Goal: Task Accomplishment & Management: Use online tool/utility

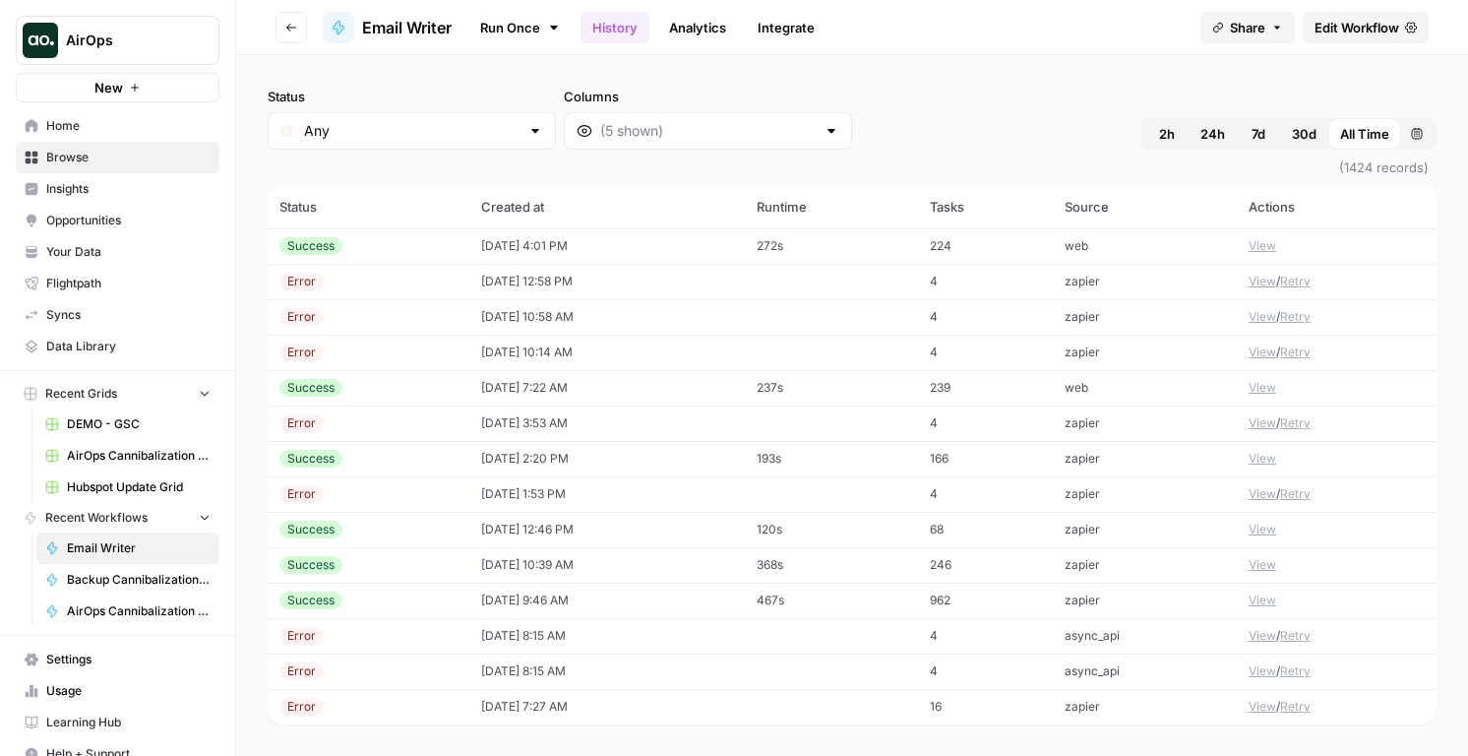
click at [1377, 31] on span "Edit Workflow" at bounding box center [1357, 28] width 85 height 20
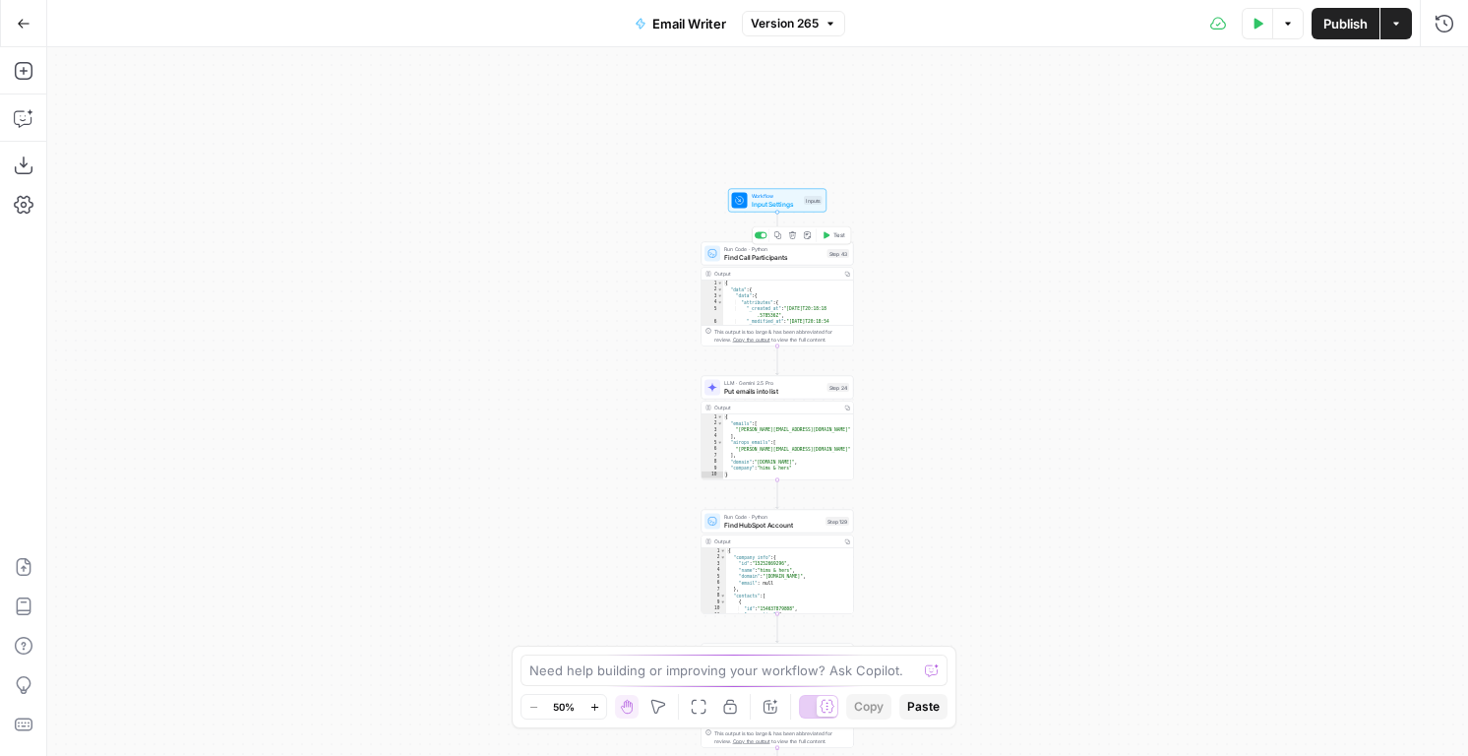
click at [794, 252] on span "Find Call Participants" at bounding box center [773, 257] width 99 height 10
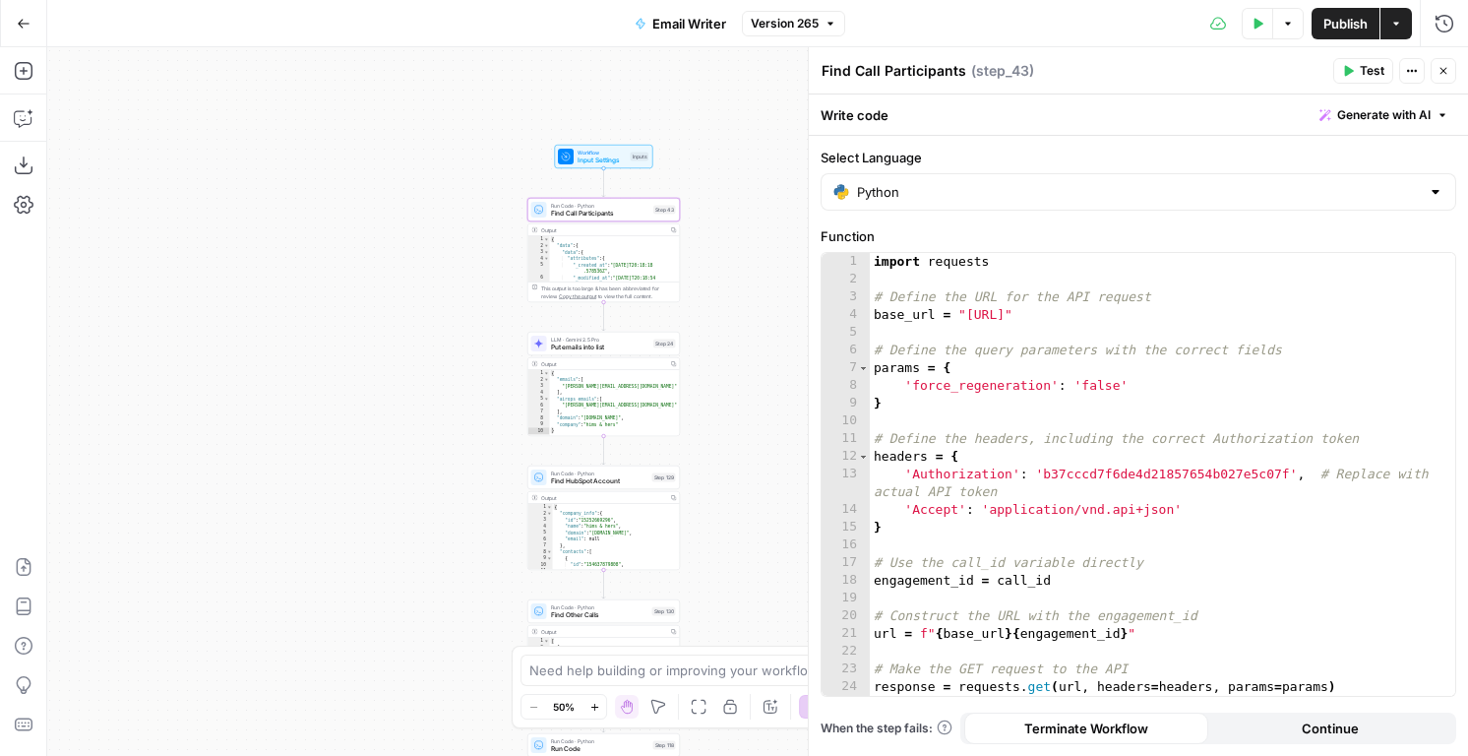
click at [13, 10] on button "Go Back" at bounding box center [23, 23] width 35 height 35
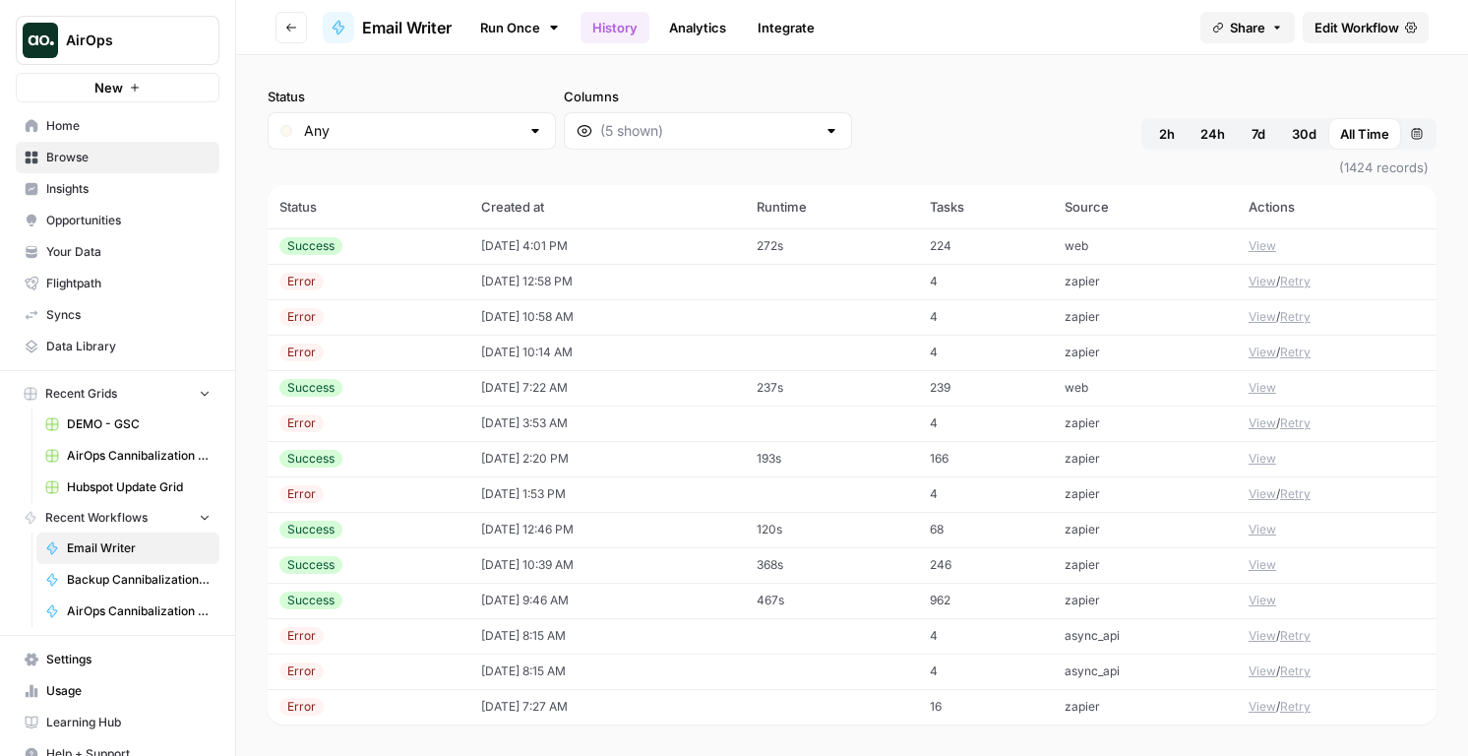
click at [87, 129] on span "Home" at bounding box center [128, 126] width 164 height 18
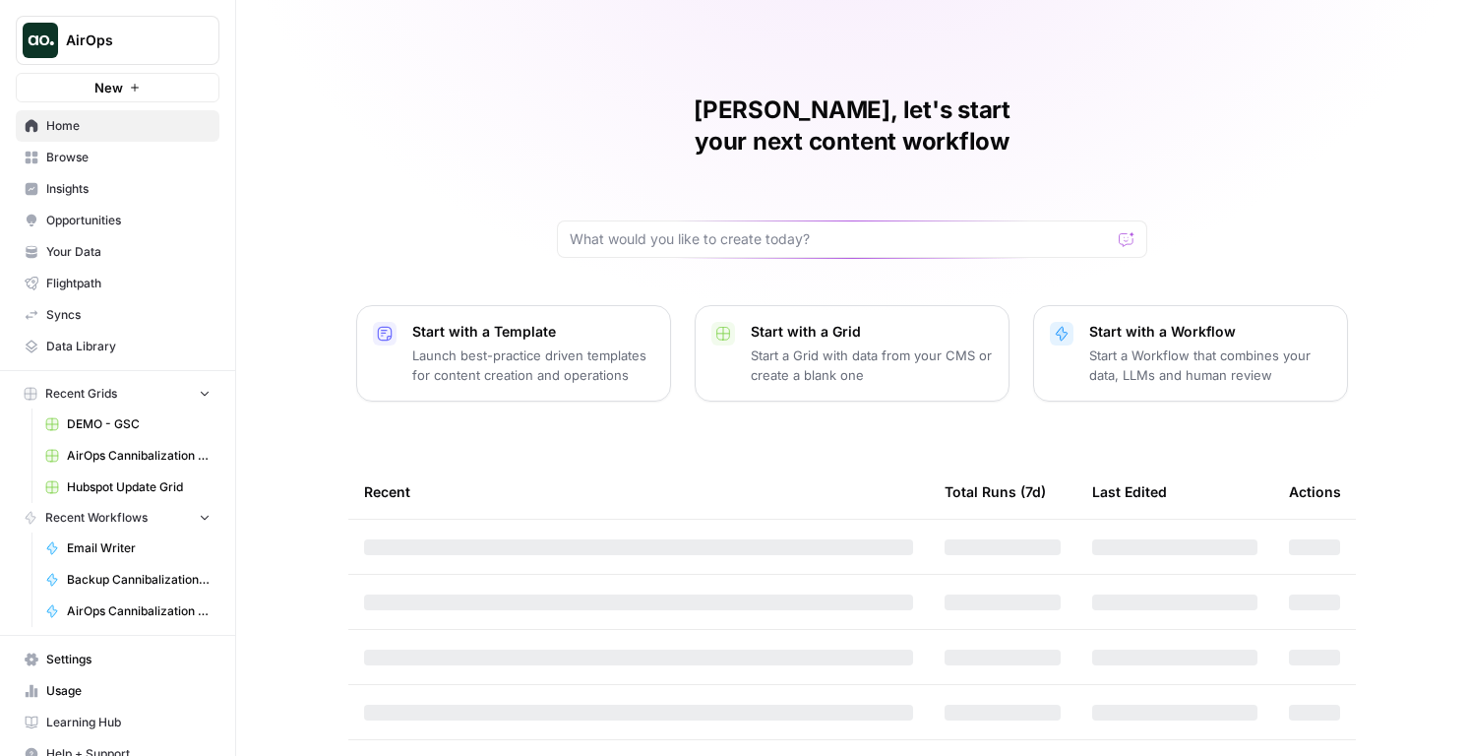
click at [67, 153] on span "Browse" at bounding box center [128, 158] width 164 height 18
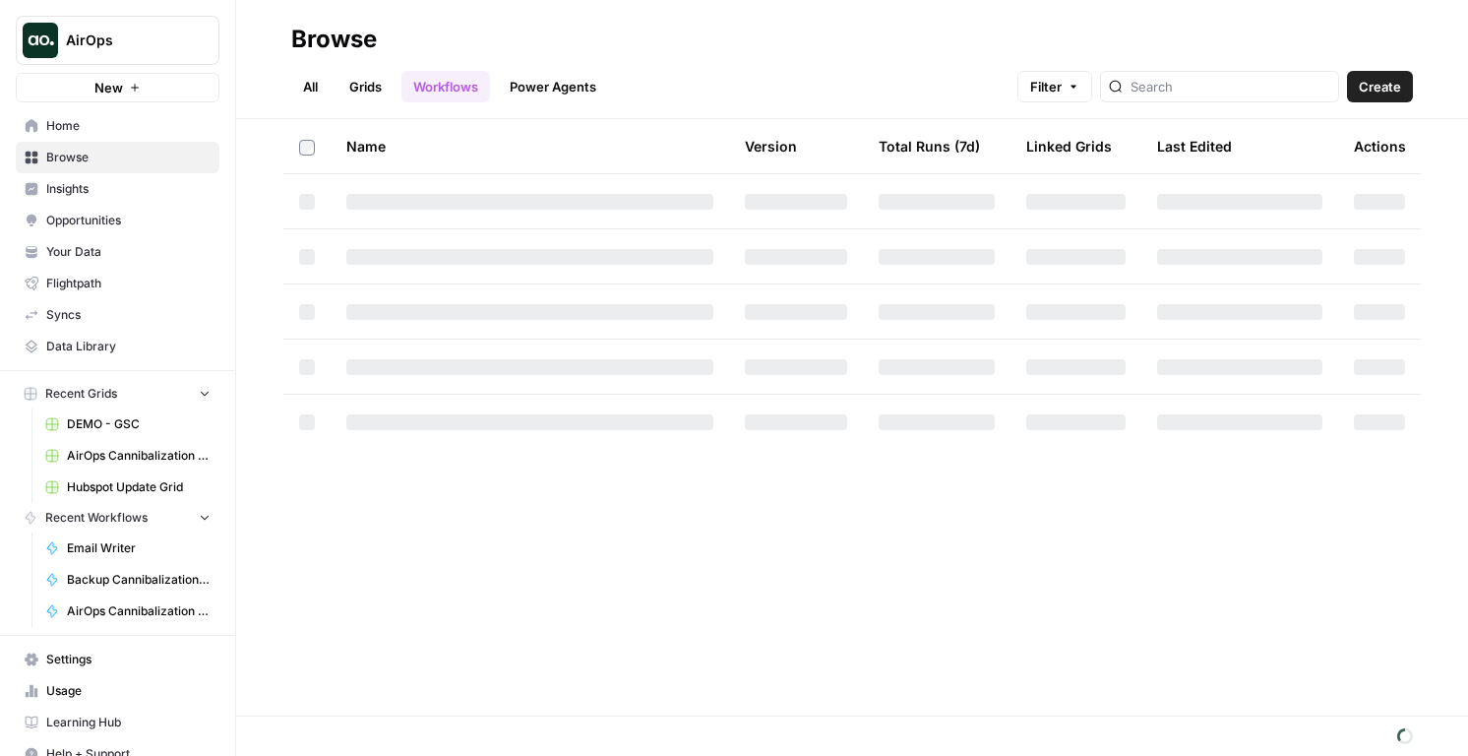
click at [354, 79] on link "Grids" at bounding box center [365, 86] width 56 height 31
click at [304, 84] on link "All" at bounding box center [310, 86] width 38 height 31
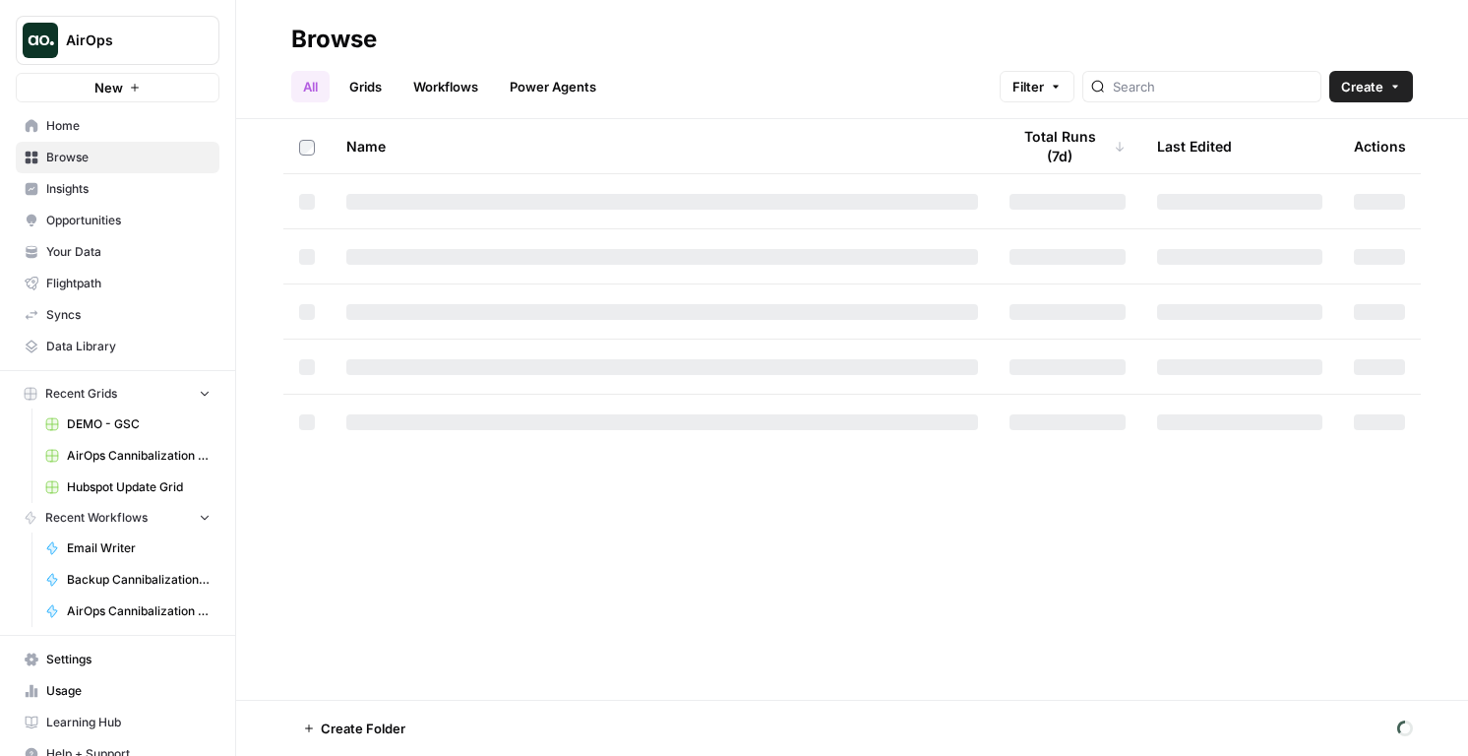
click at [1264, 71] on div at bounding box center [1201, 86] width 239 height 31
click at [1264, 82] on input "search" at bounding box center [1213, 87] width 200 height 20
click at [1210, 80] on input "gong" at bounding box center [1213, 87] width 200 height 20
type input "gong"
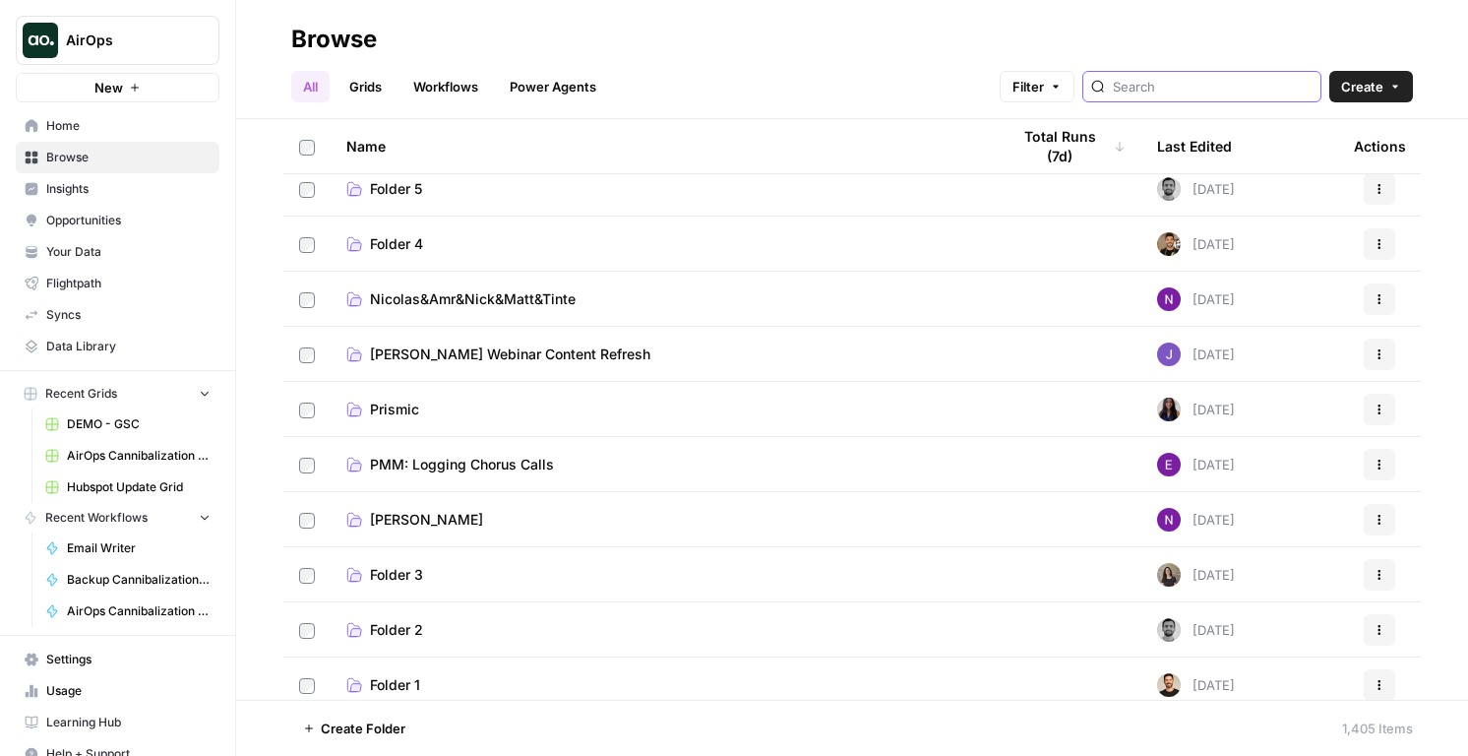
scroll to position [70, 0]
click at [415, 520] on span "Nicole G" at bounding box center [426, 518] width 113 height 20
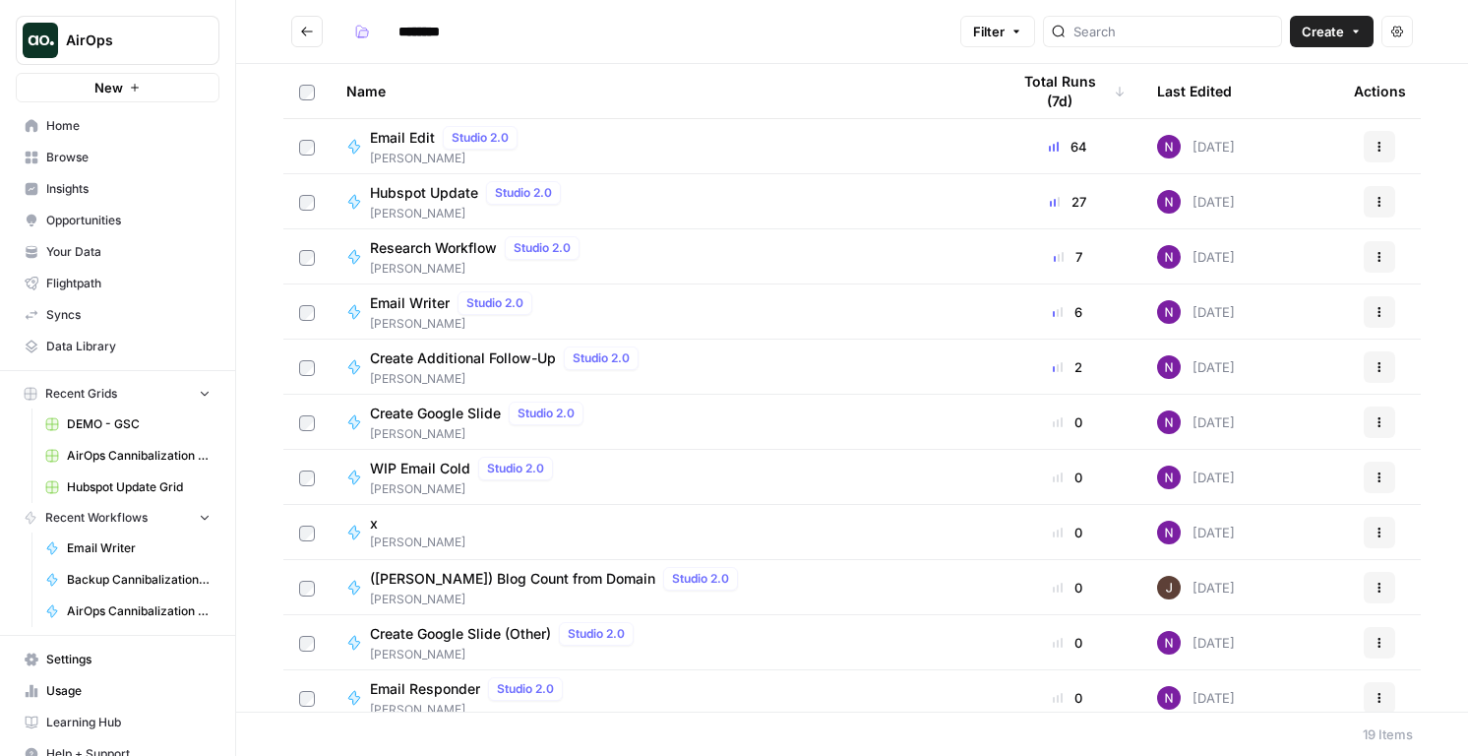
click at [317, 30] on button "Go back" at bounding box center [306, 31] width 31 height 31
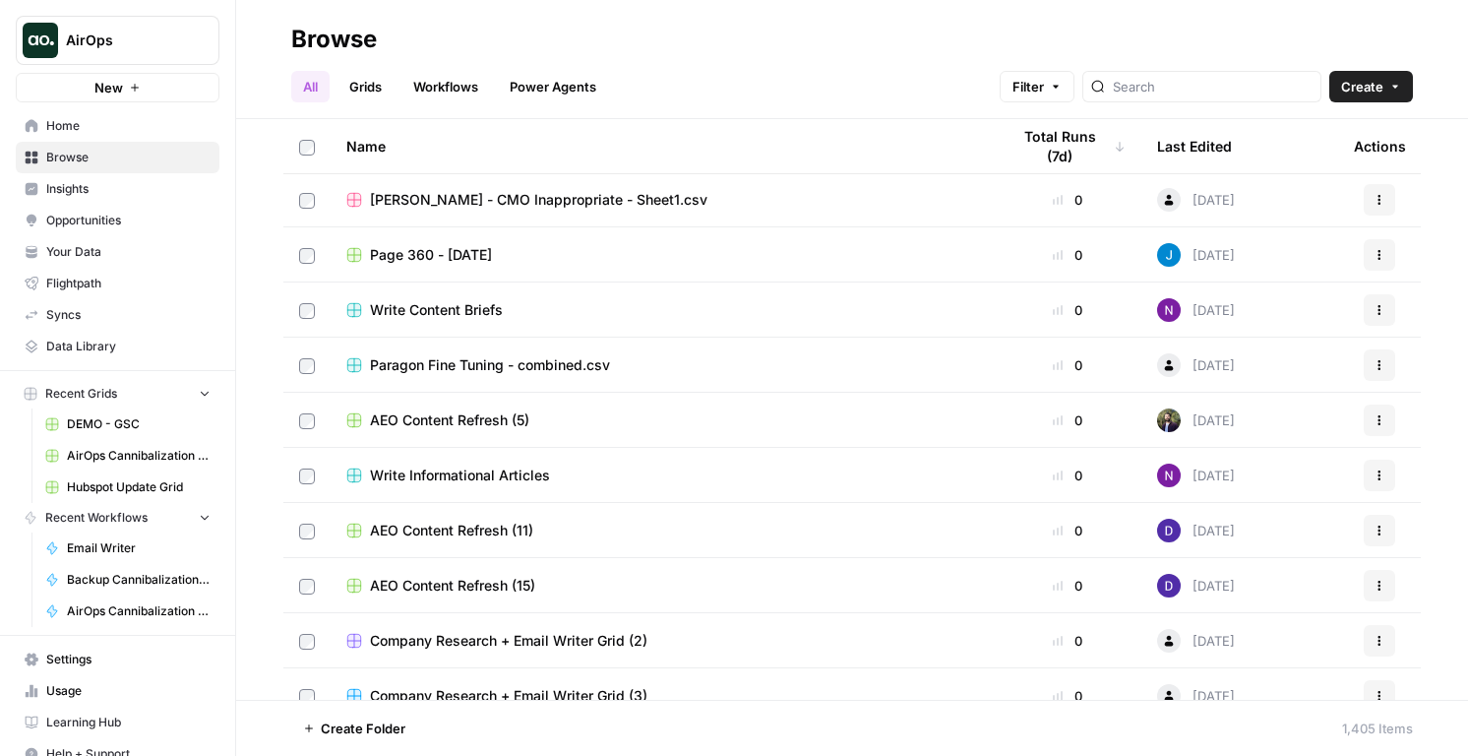
scroll to position [2565, 0]
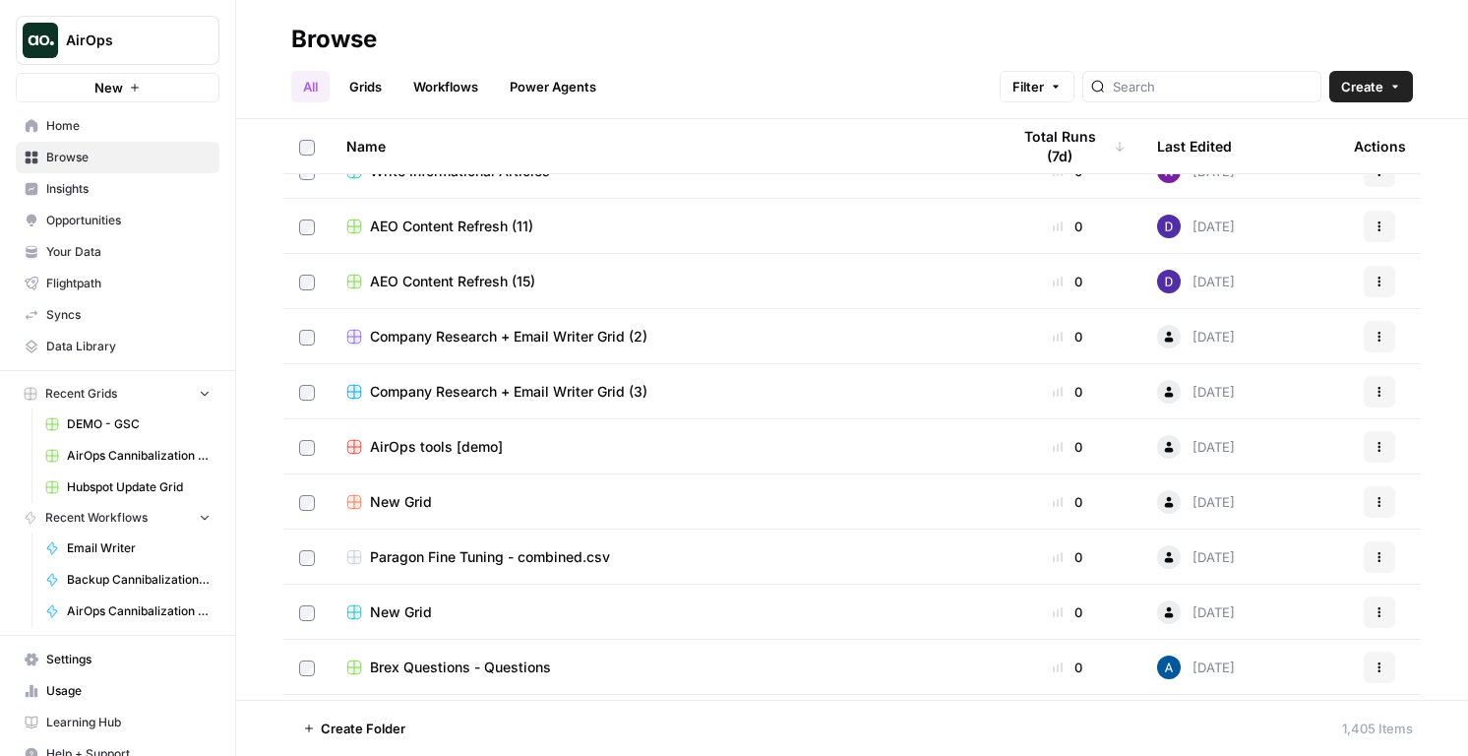
click at [1066, 137] on div "Total Runs (7d)" at bounding box center [1068, 146] width 116 height 54
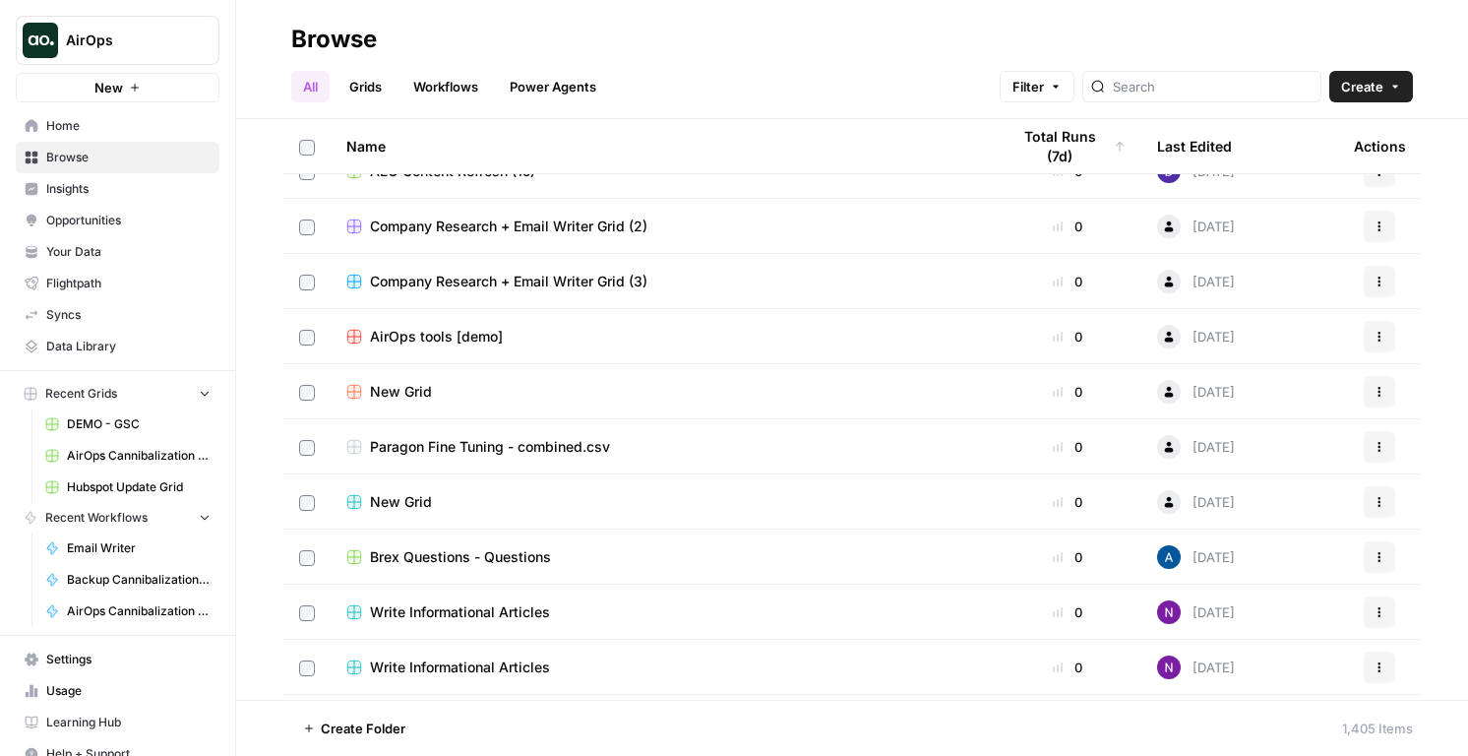
click at [1075, 149] on div "Total Runs (7d)" at bounding box center [1068, 146] width 116 height 54
click at [1226, 158] on div "Last Edited" at bounding box center [1194, 146] width 75 height 54
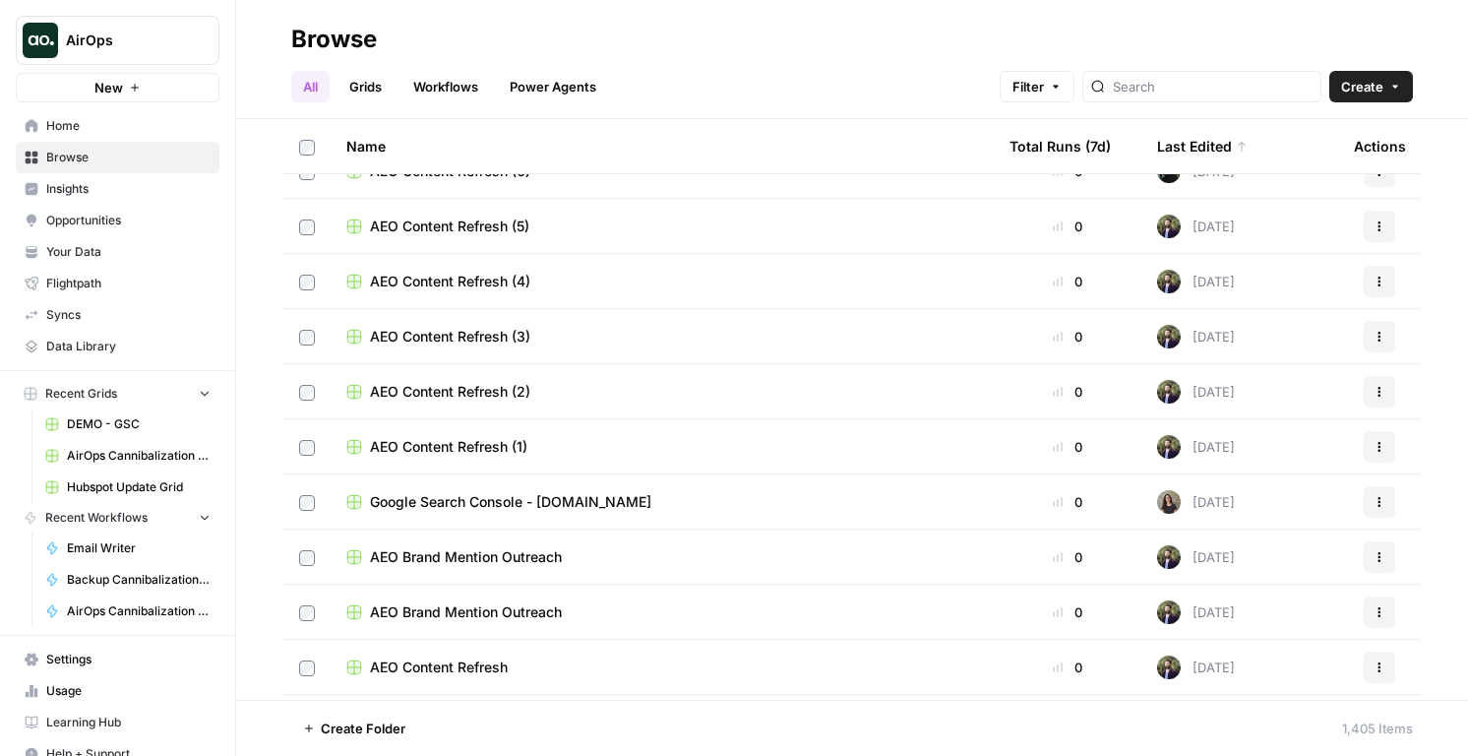
click at [1220, 151] on div "Last Edited" at bounding box center [1202, 146] width 91 height 54
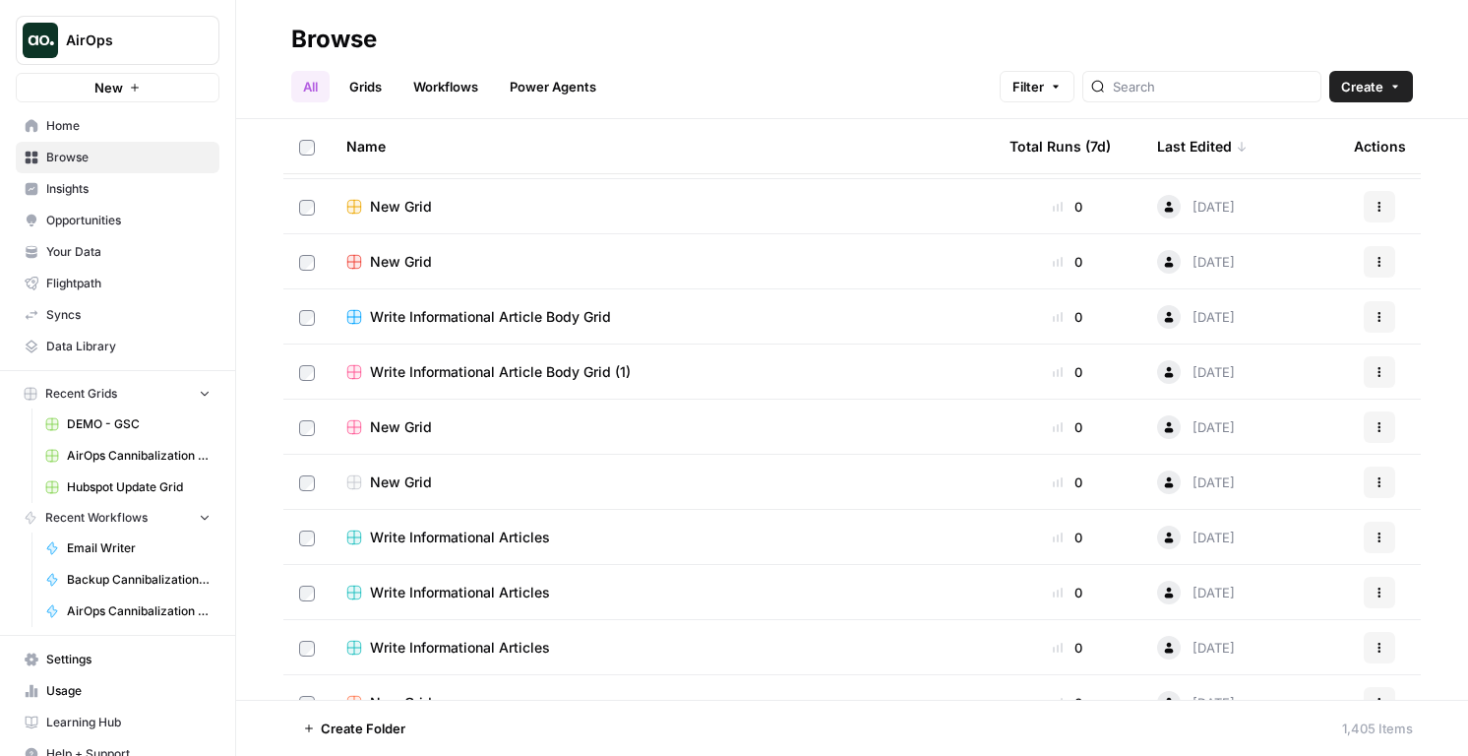
scroll to position [2008, 0]
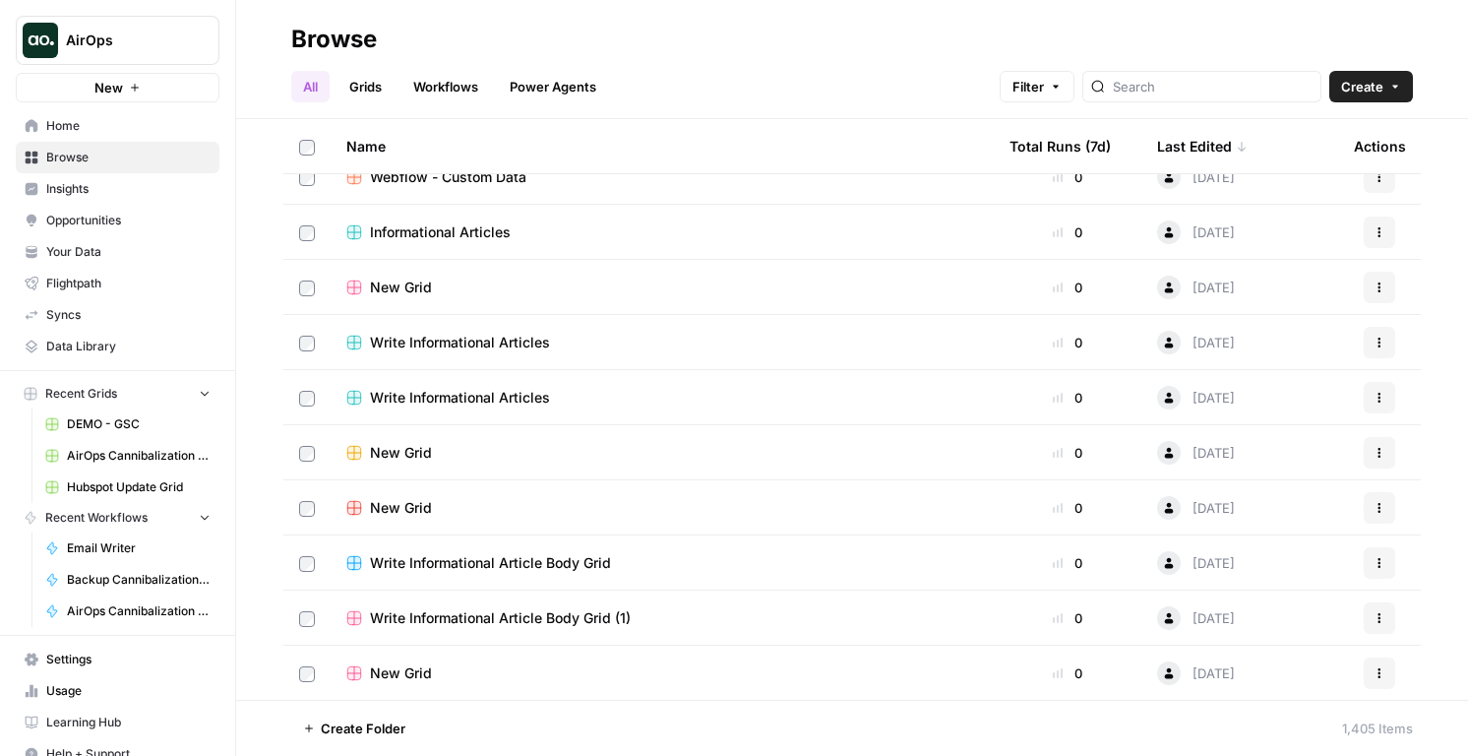
click at [1218, 131] on div "Last Edited" at bounding box center [1202, 146] width 91 height 54
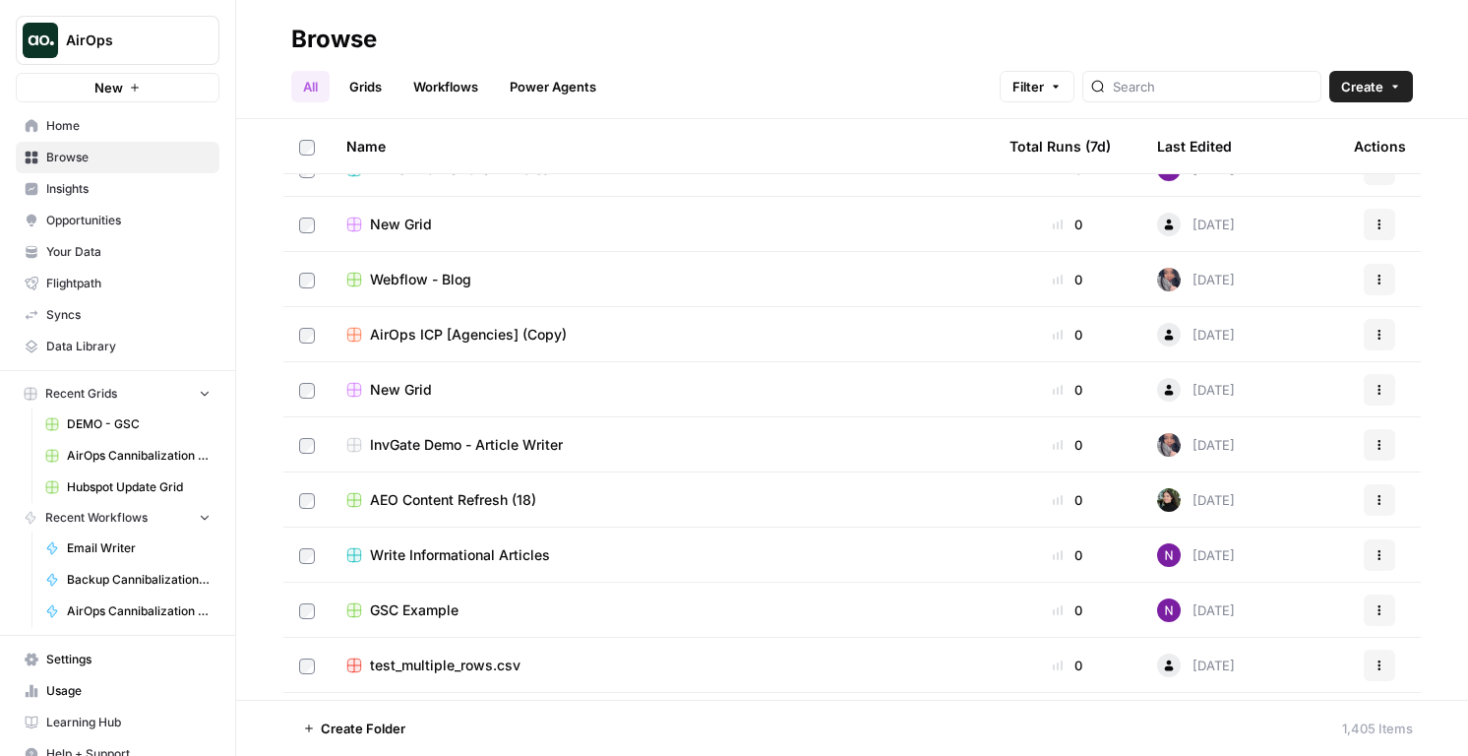
scroll to position [1452, 0]
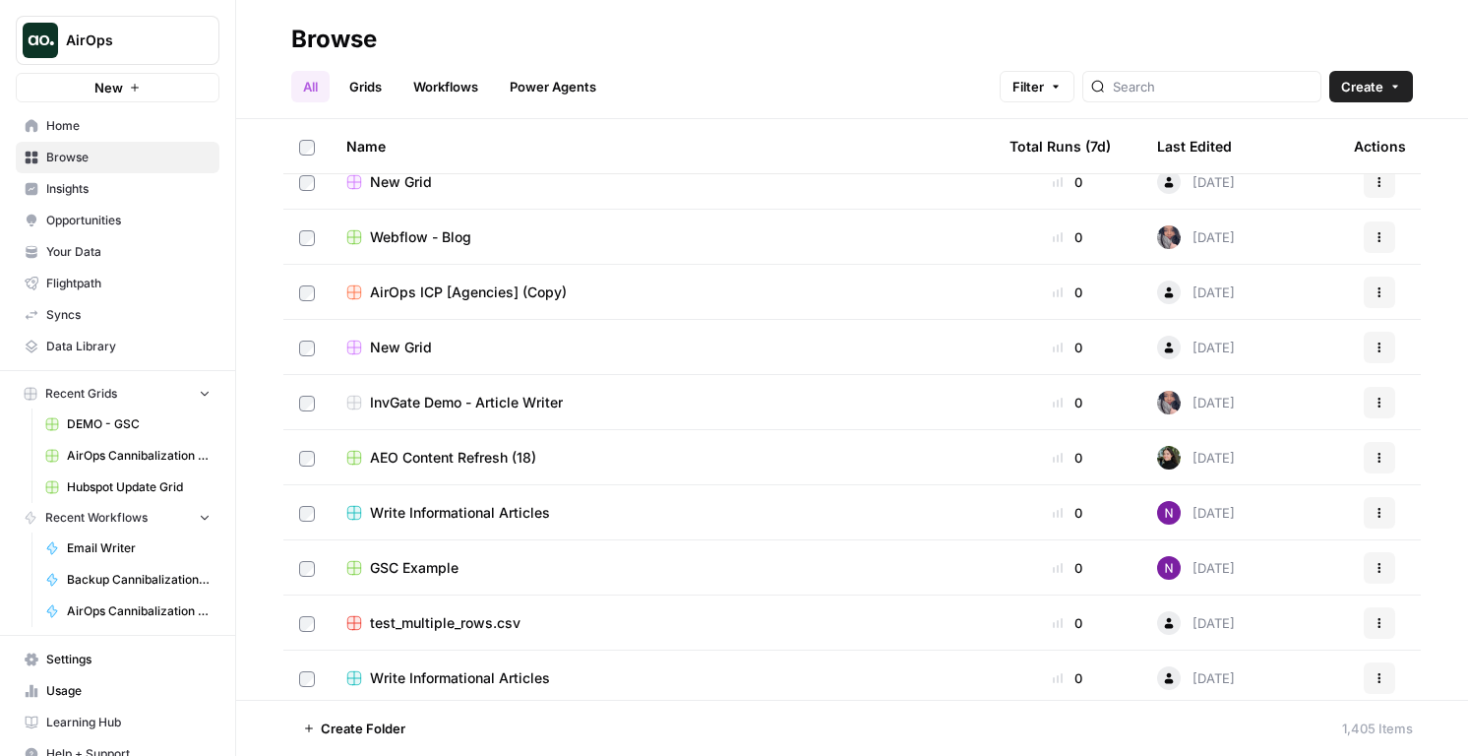
click at [437, 96] on link "Workflows" at bounding box center [445, 86] width 89 height 31
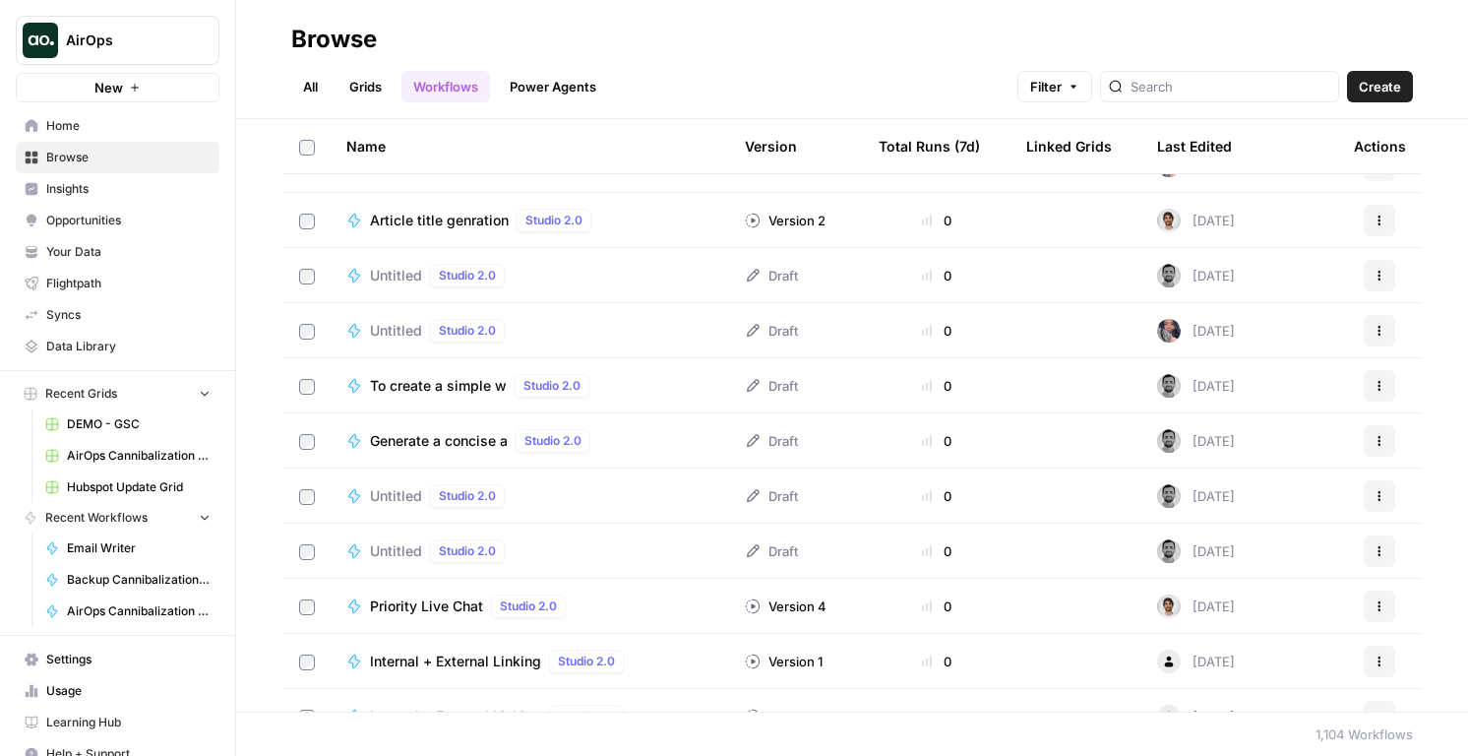
scroll to position [479, 0]
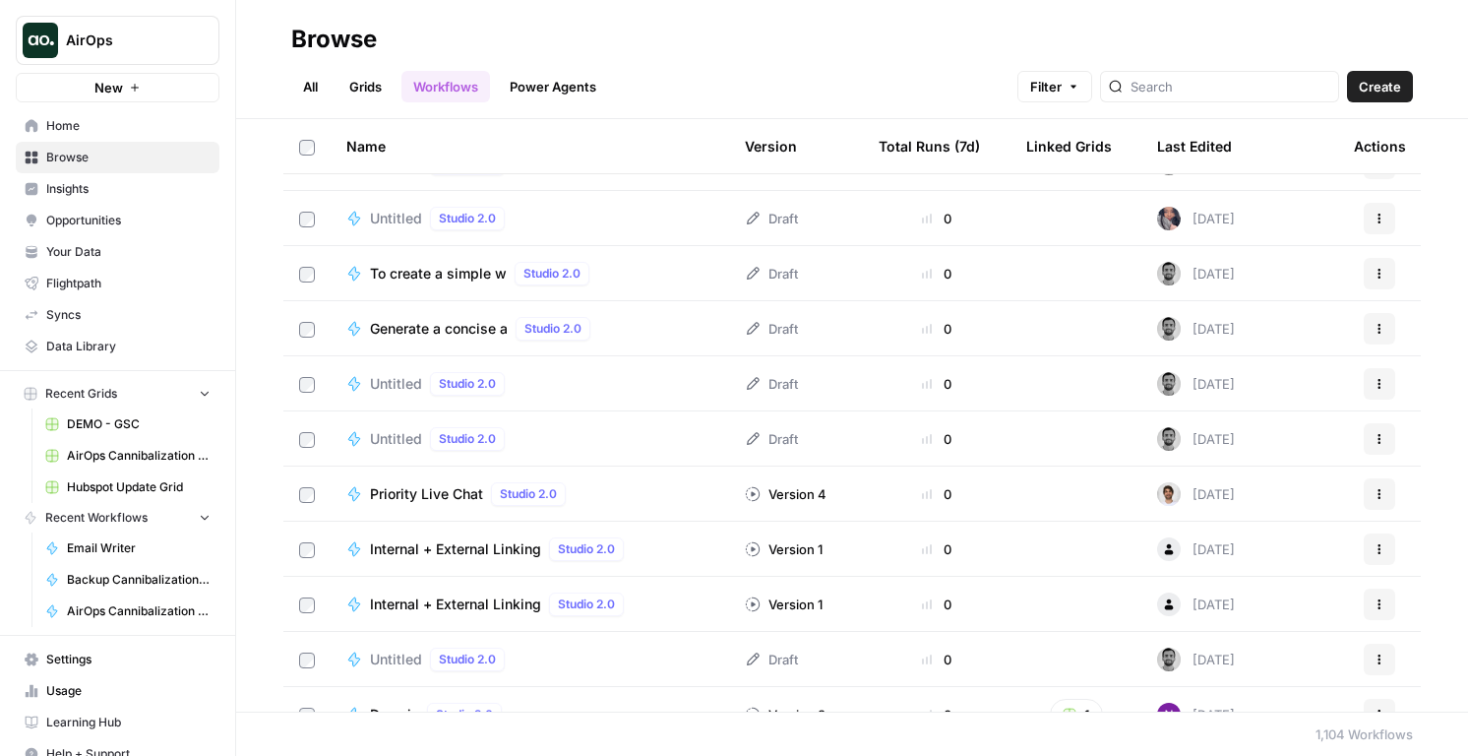
click at [1181, 143] on div "Last Edited" at bounding box center [1194, 146] width 75 height 54
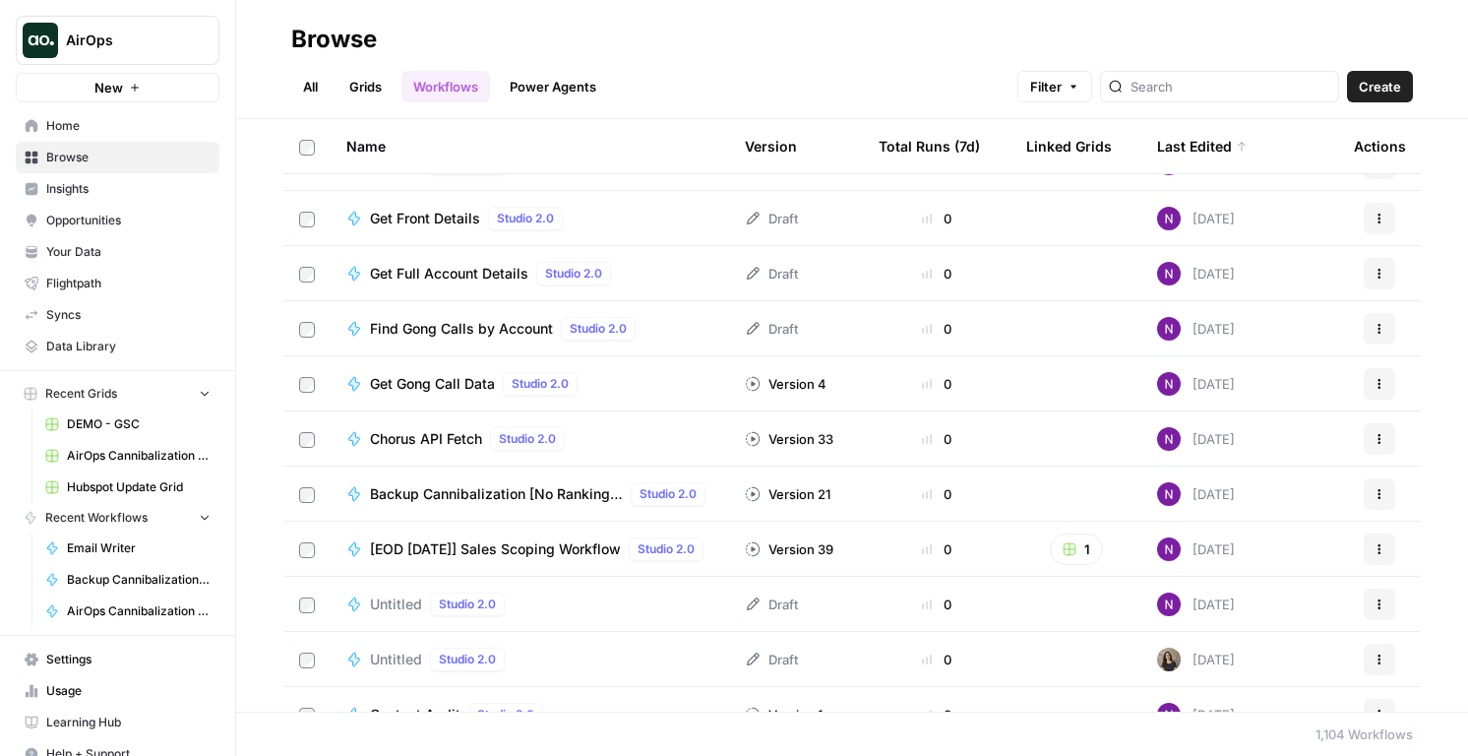
click at [1092, 93] on button "Filter" at bounding box center [1054, 86] width 75 height 31
click at [767, 181] on icon "button" at bounding box center [764, 176] width 12 height 12
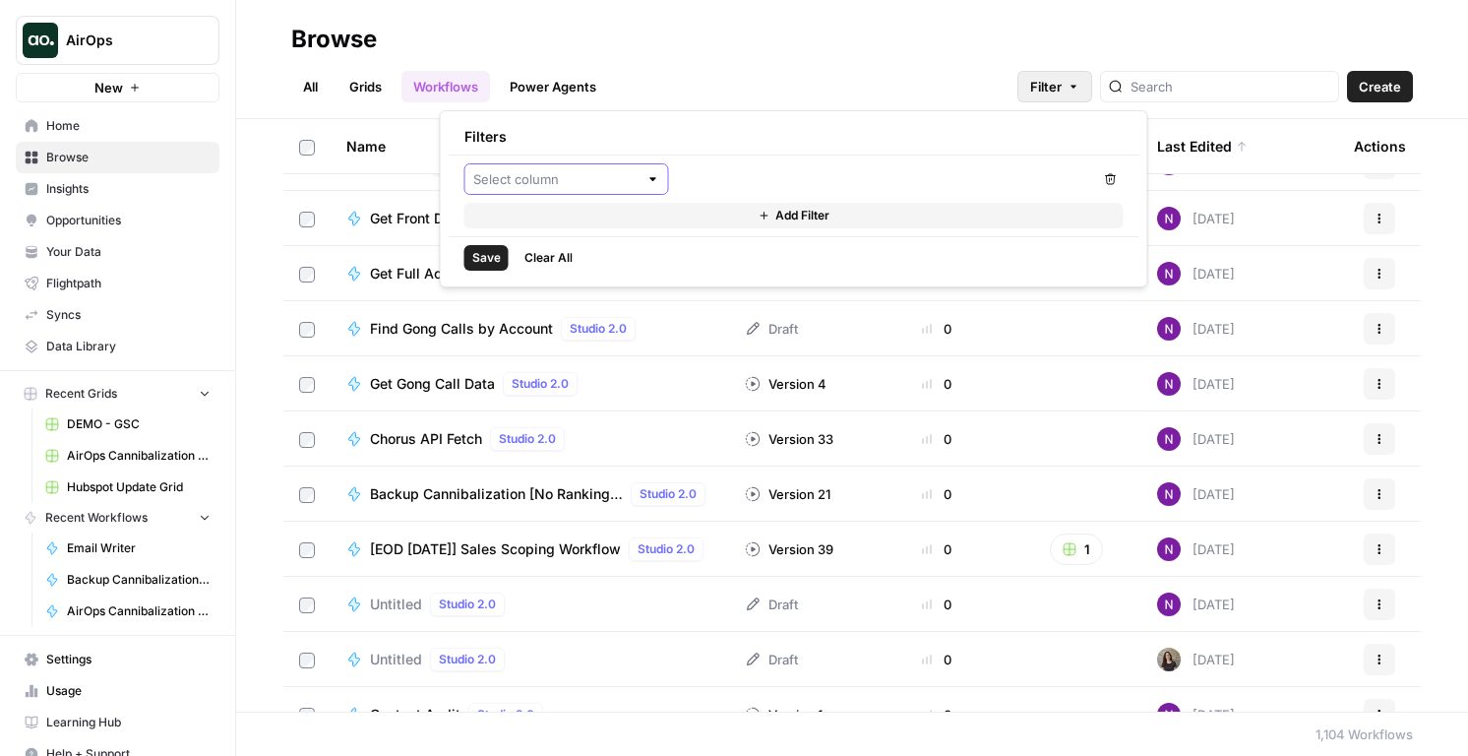
click at [536, 182] on input "text" at bounding box center [555, 179] width 165 height 20
click at [548, 329] on span "Last Edited By" at bounding box center [545, 336] width 85 height 20
type input "Last Edited By"
click at [693, 170] on input "text" at bounding box center [875, 179] width 378 height 20
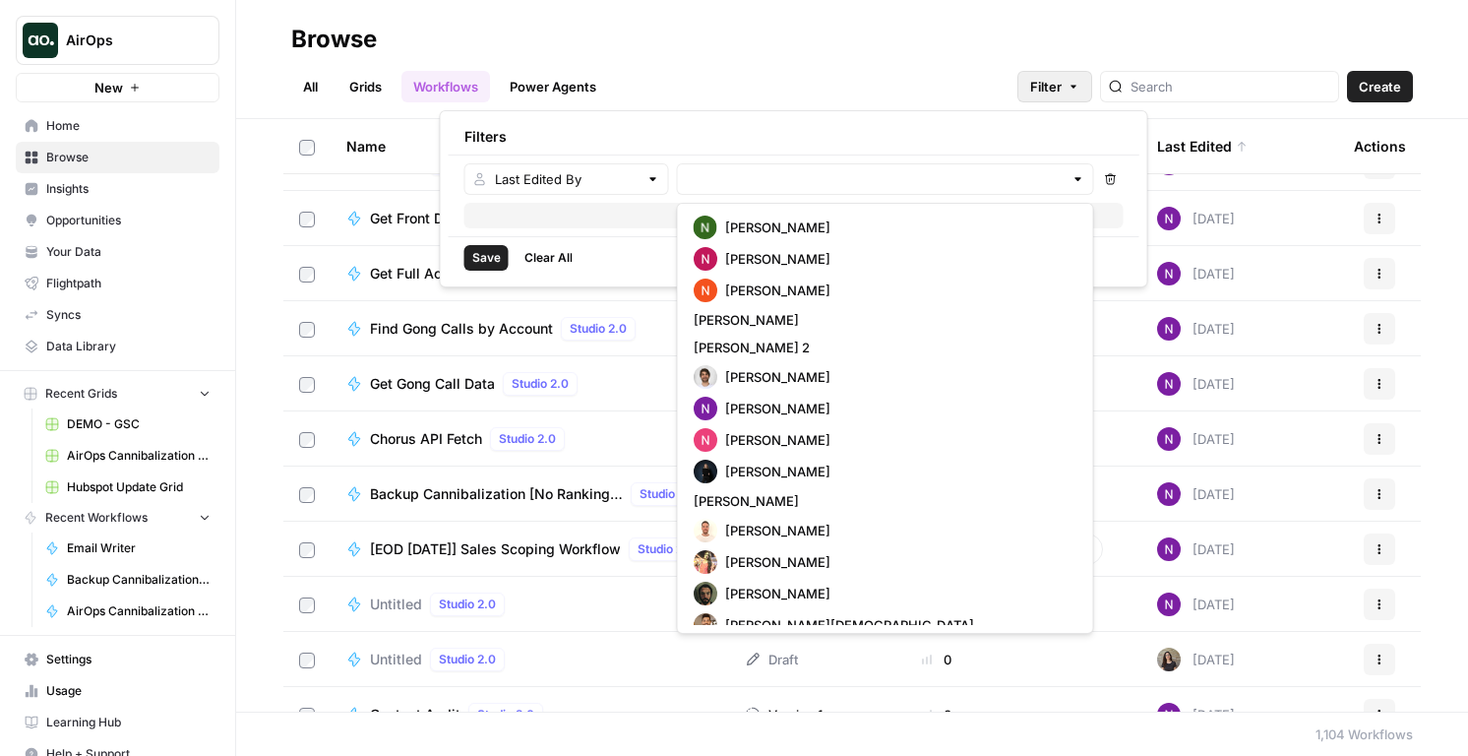
scroll to position [1531, 0]
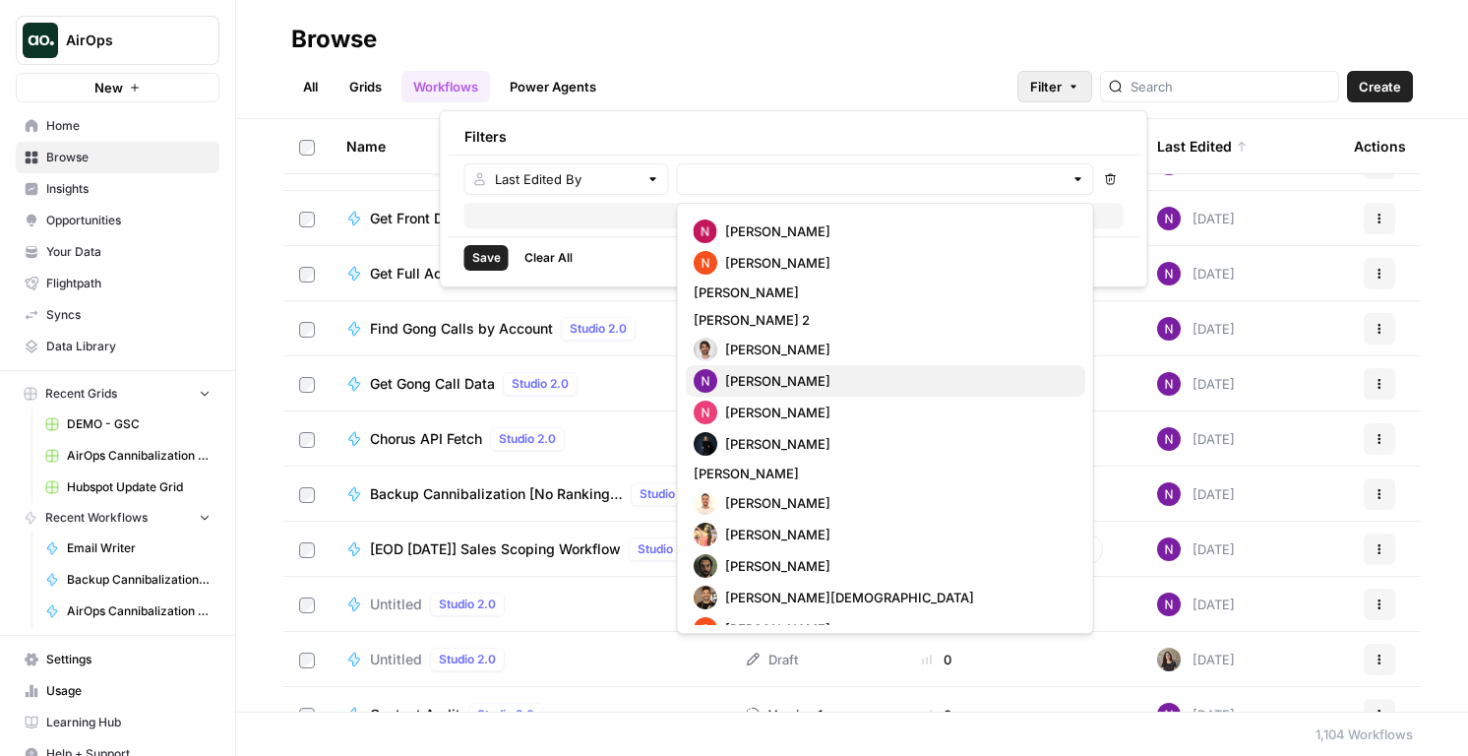
click at [795, 387] on span "Nicole Guercia" at bounding box center [777, 381] width 105 height 20
type input "Nicole Guercia"
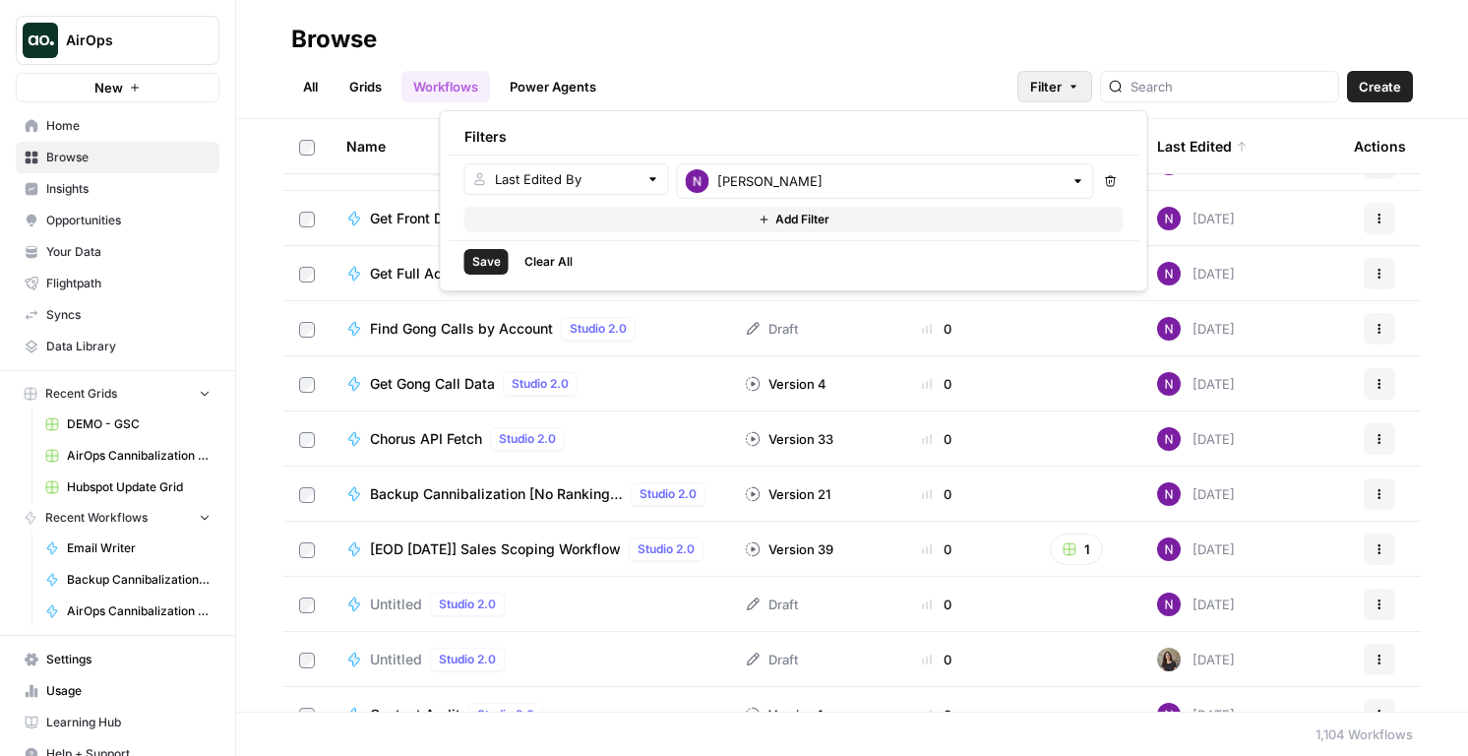
click at [477, 262] on span "Save" at bounding box center [486, 262] width 29 height 18
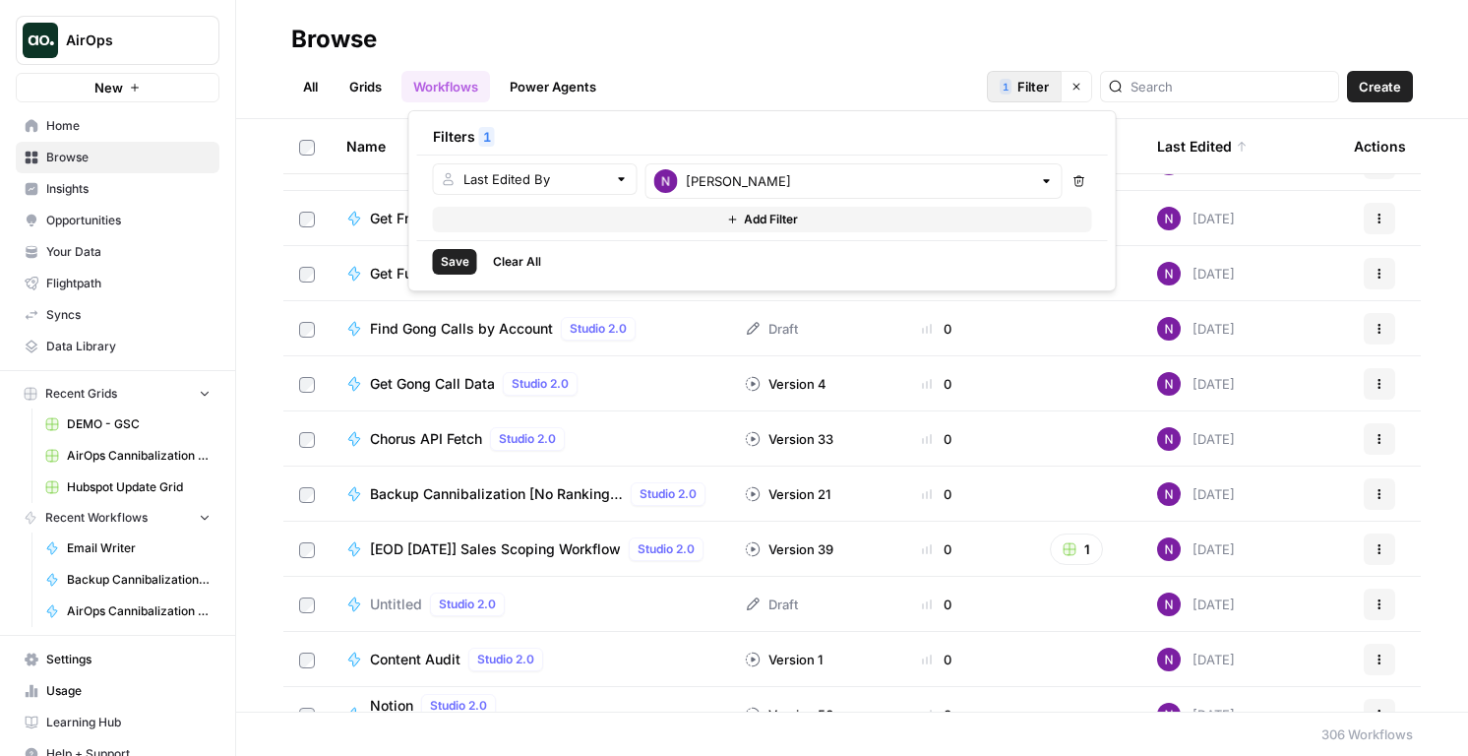
click at [460, 266] on span "Save" at bounding box center [455, 262] width 29 height 18
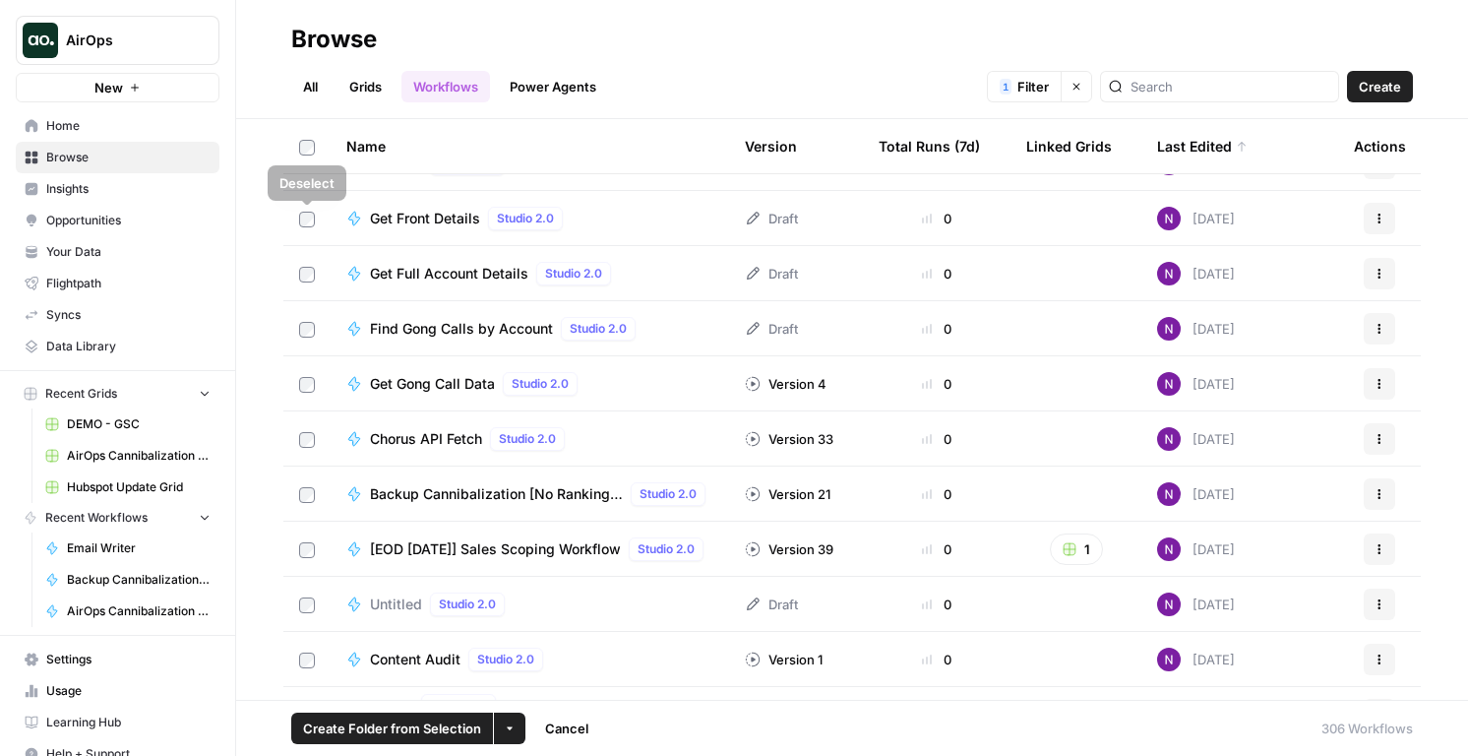
click at [306, 254] on td at bounding box center [306, 273] width 47 height 54
click at [306, 284] on td at bounding box center [306, 273] width 47 height 54
click at [513, 727] on icon "button" at bounding box center [510, 728] width 12 height 12
click at [542, 654] on span "Move to" at bounding box center [555, 654] width 49 height 20
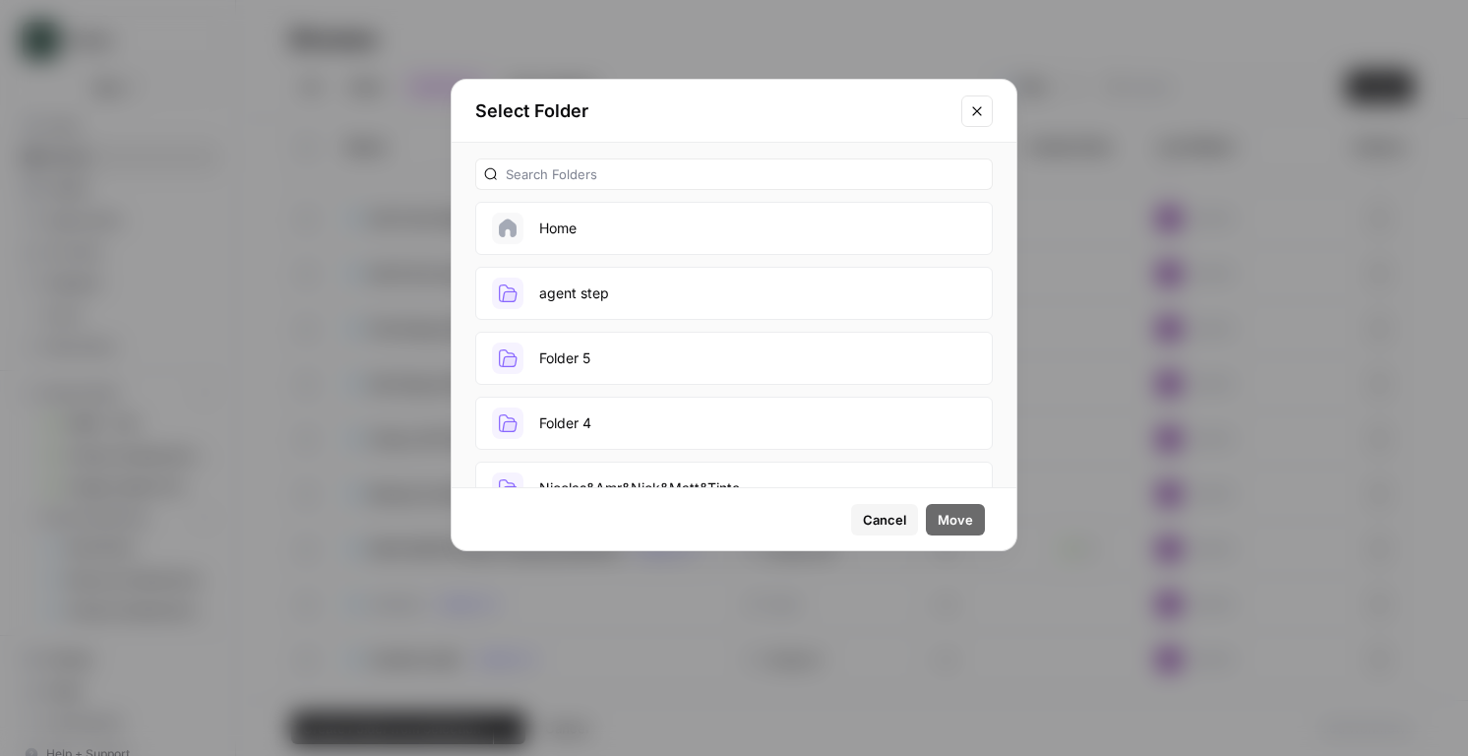
scroll to position [693, 0]
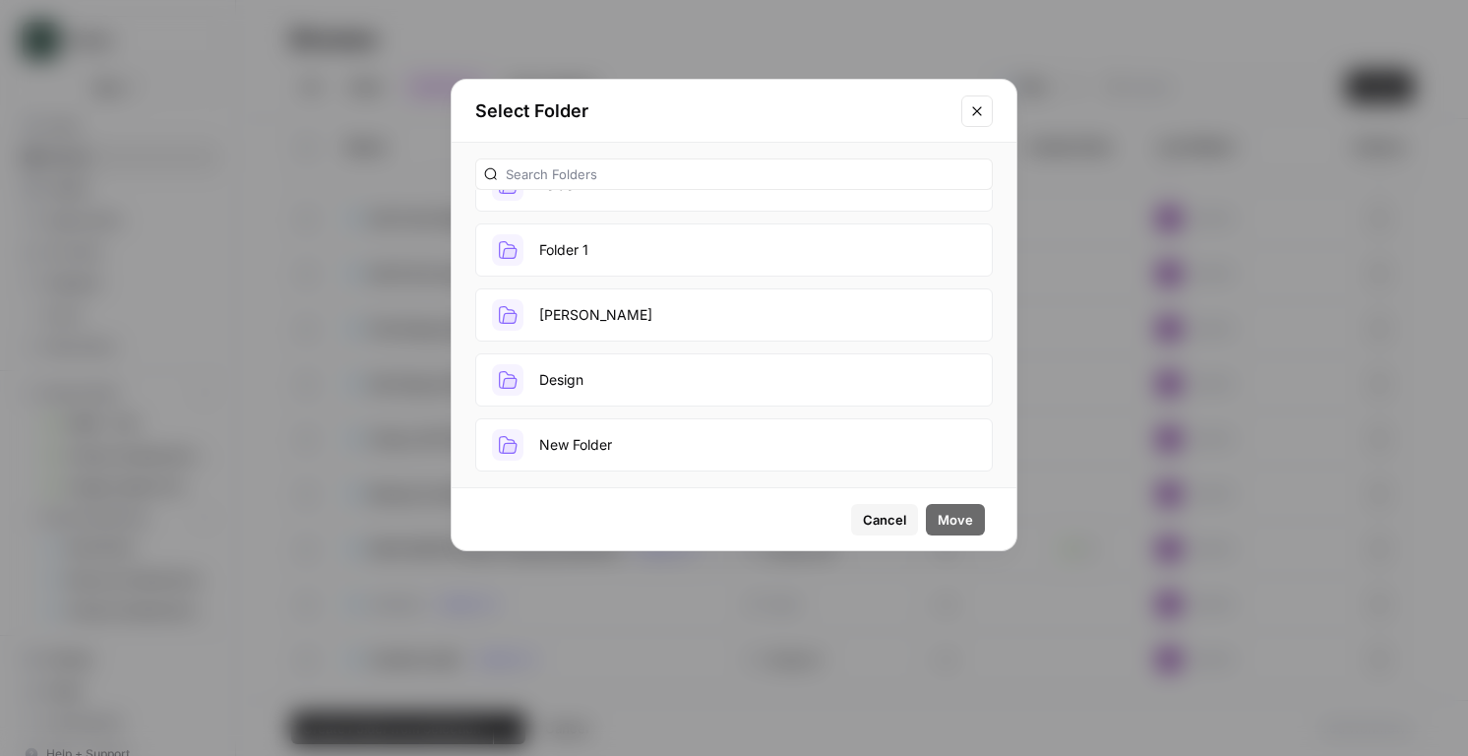
click at [763, 462] on button "New Folder" at bounding box center [734, 444] width 518 height 53
click at [855, 510] on button "Cancel" at bounding box center [884, 519] width 67 height 31
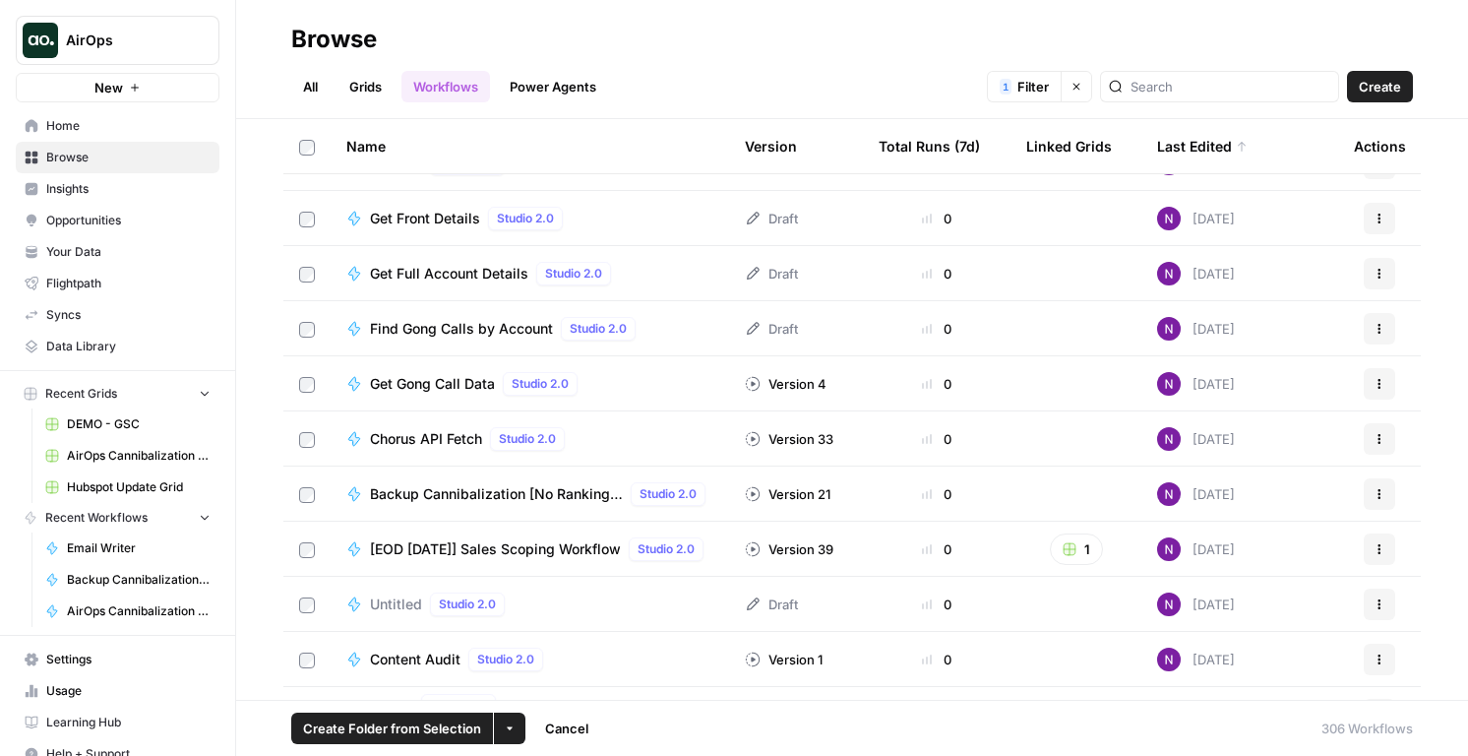
click at [513, 732] on icon "button" at bounding box center [510, 728] width 12 height 12
click at [513, 725] on icon "button" at bounding box center [510, 728] width 12 height 12
click at [450, 723] on span "Create Folder from Selection" at bounding box center [392, 728] width 178 height 20
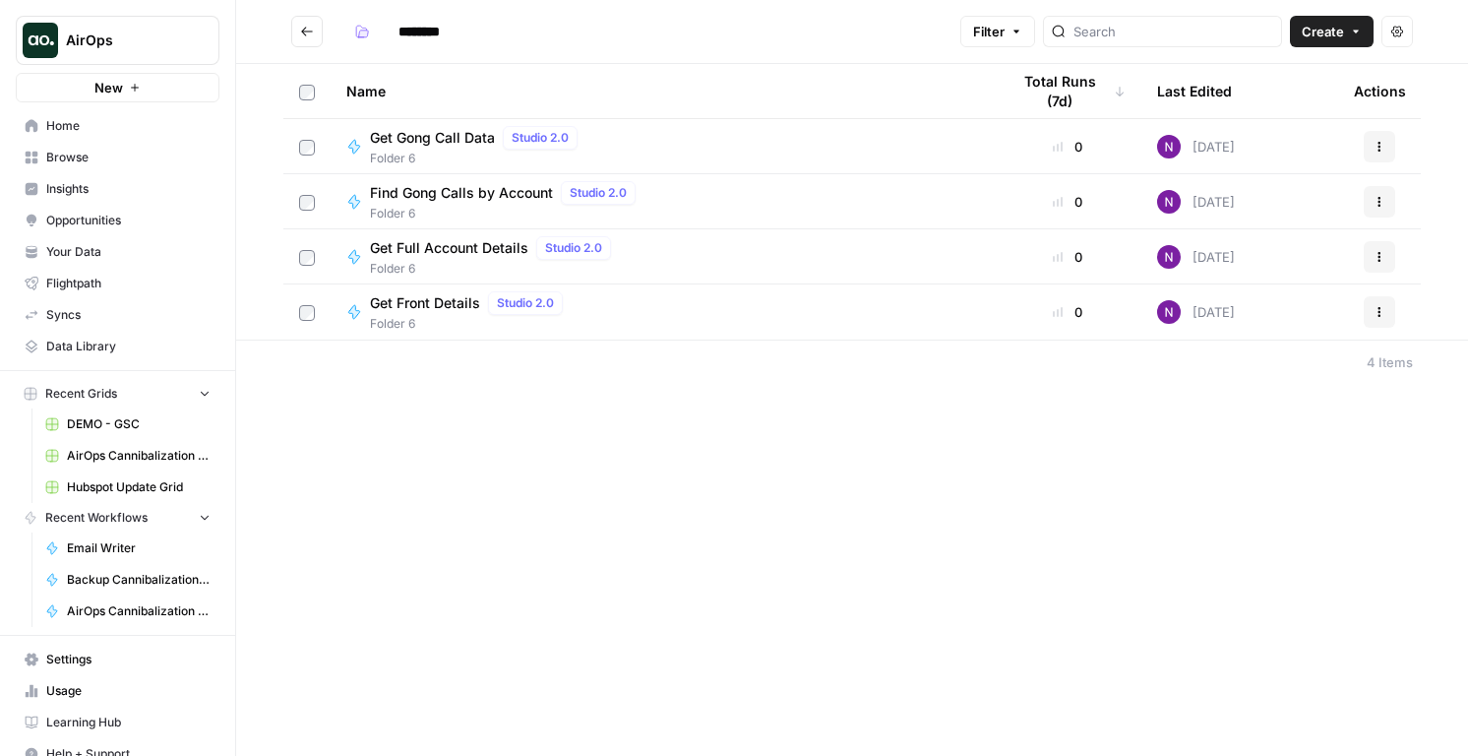
click at [409, 23] on input "********" at bounding box center [445, 31] width 110 height 31
type input "*"
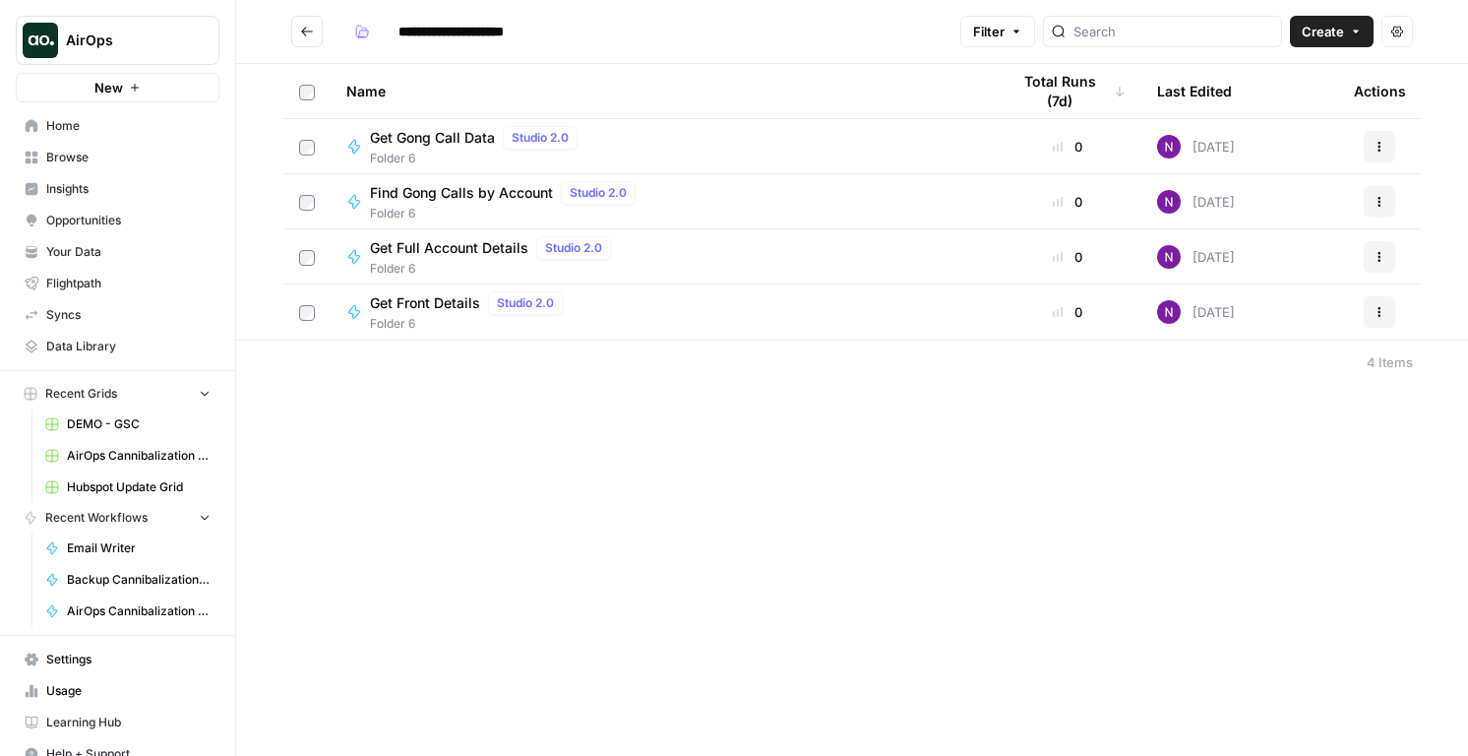
type input "**********"
click at [526, 31] on input "**********" at bounding box center [473, 31] width 167 height 31
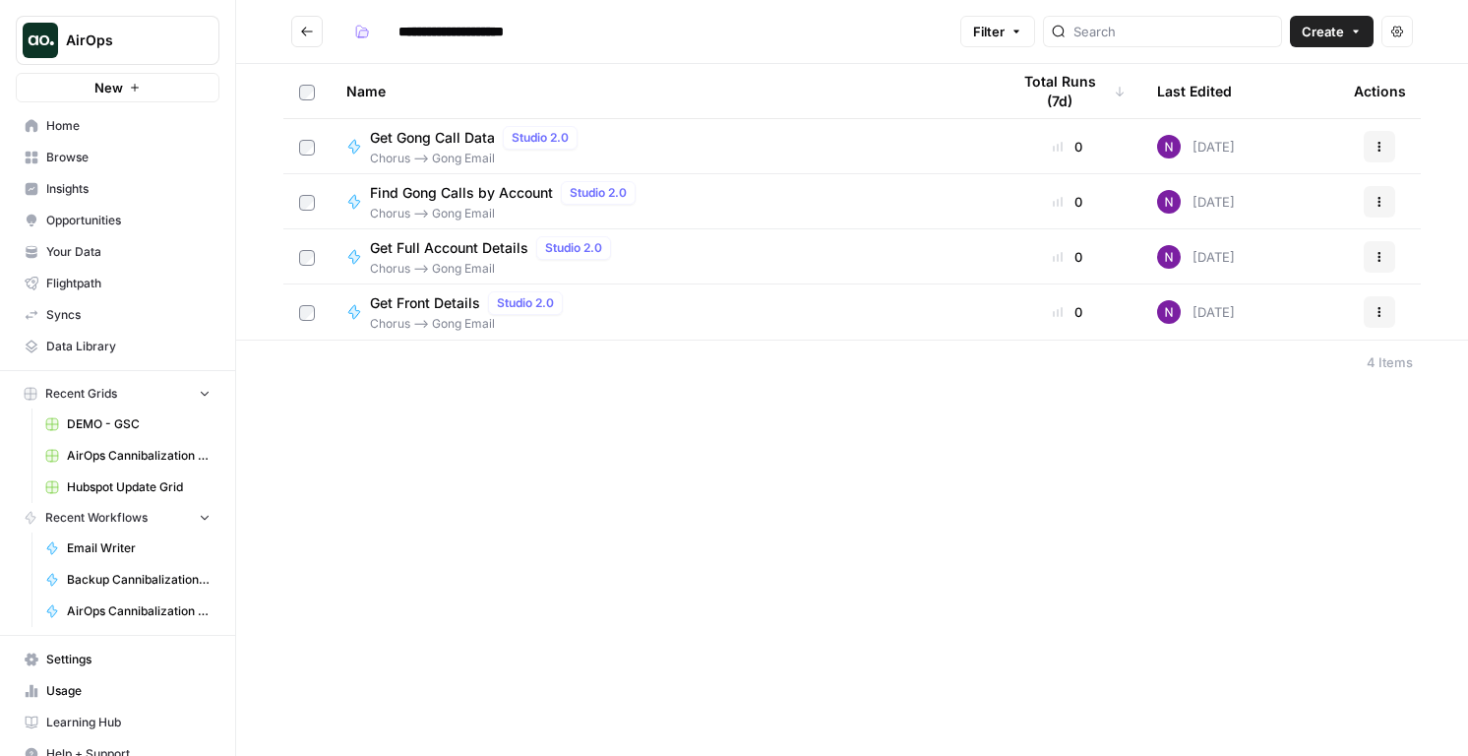
click at [470, 33] on input "**********" at bounding box center [473, 31] width 167 height 31
drag, startPoint x: 470, startPoint y: 28, endPoint x: 389, endPoint y: -1, distance: 86.5
click at [389, 0] on header "**********" at bounding box center [852, 32] width 1232 height 64
click at [453, 30] on input "**********" at bounding box center [445, 31] width 110 height 31
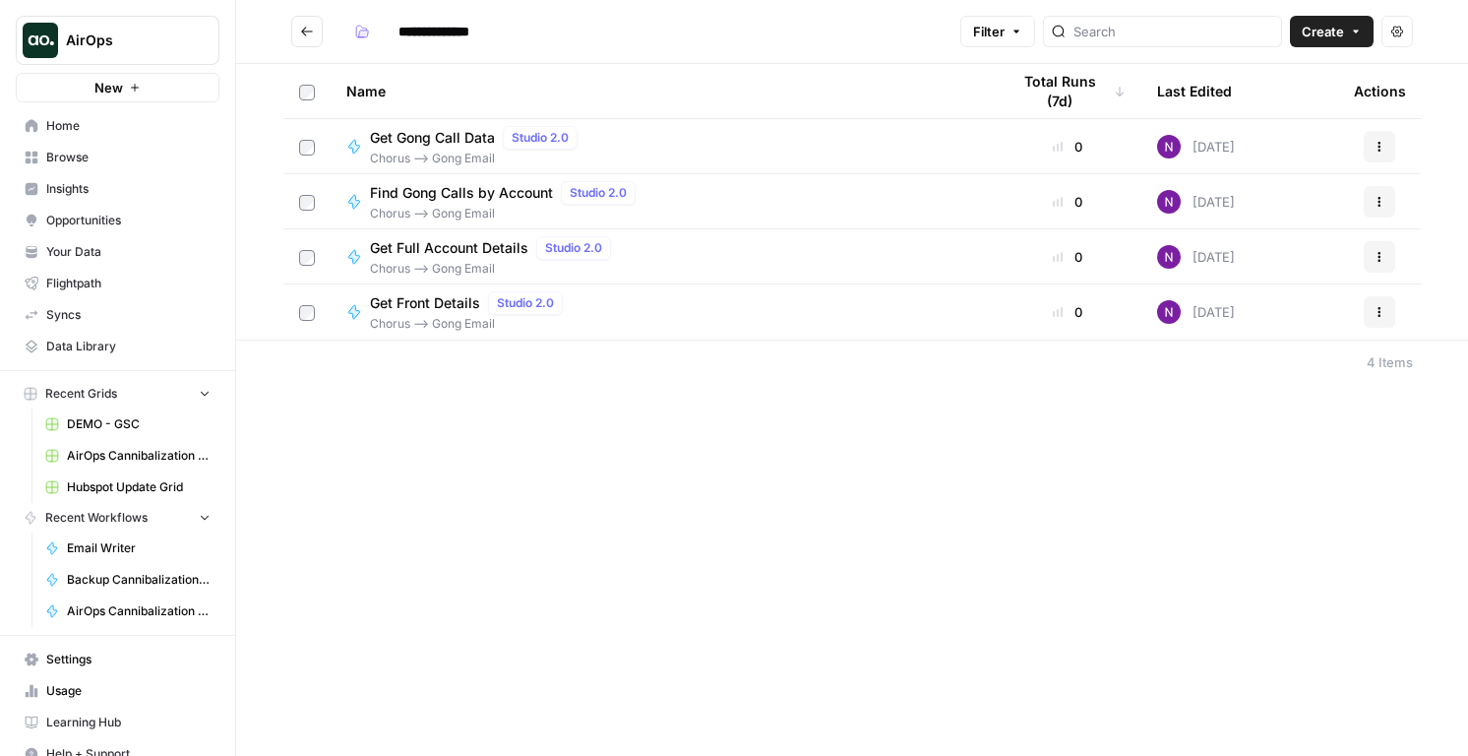
type input "**********"
click at [312, 33] on icon "Go back" at bounding box center [307, 32] width 14 height 14
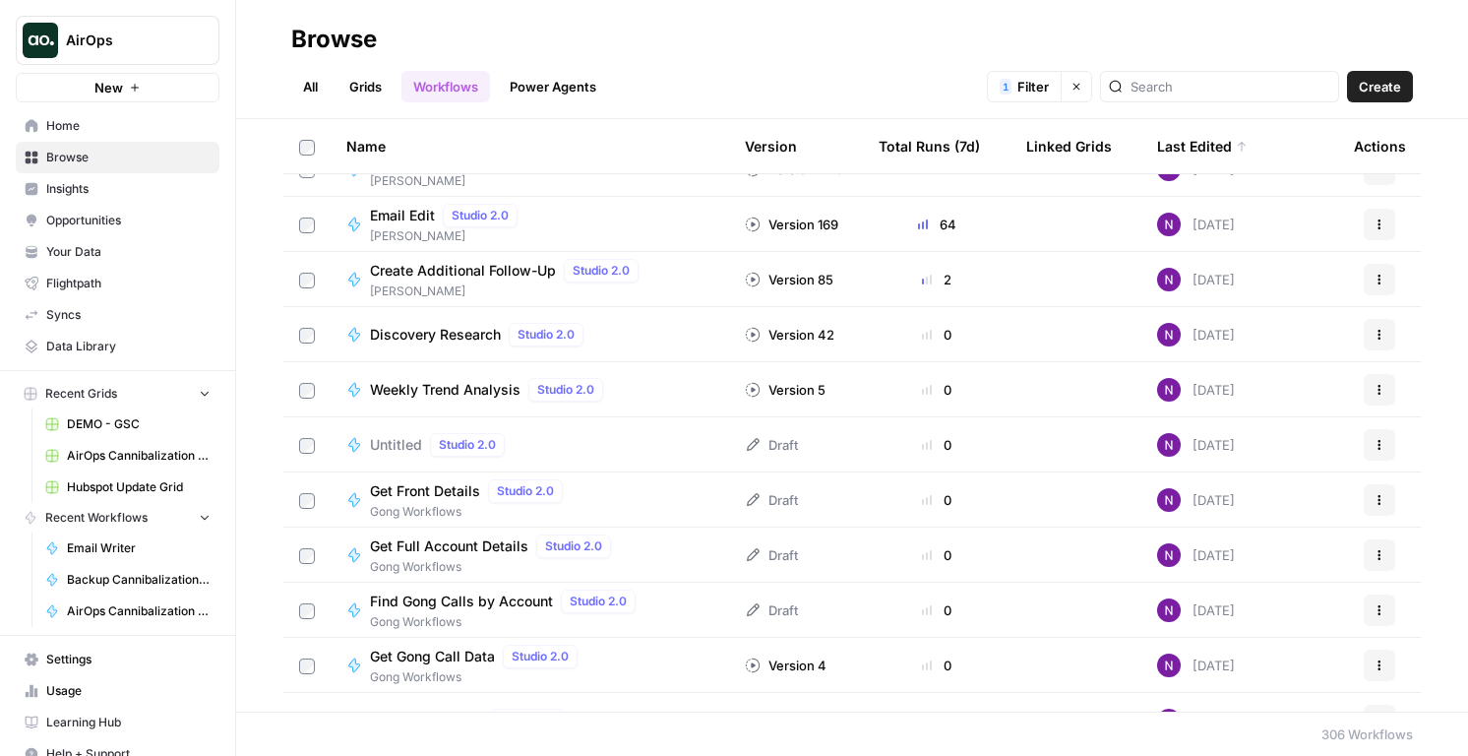
scroll to position [237, 0]
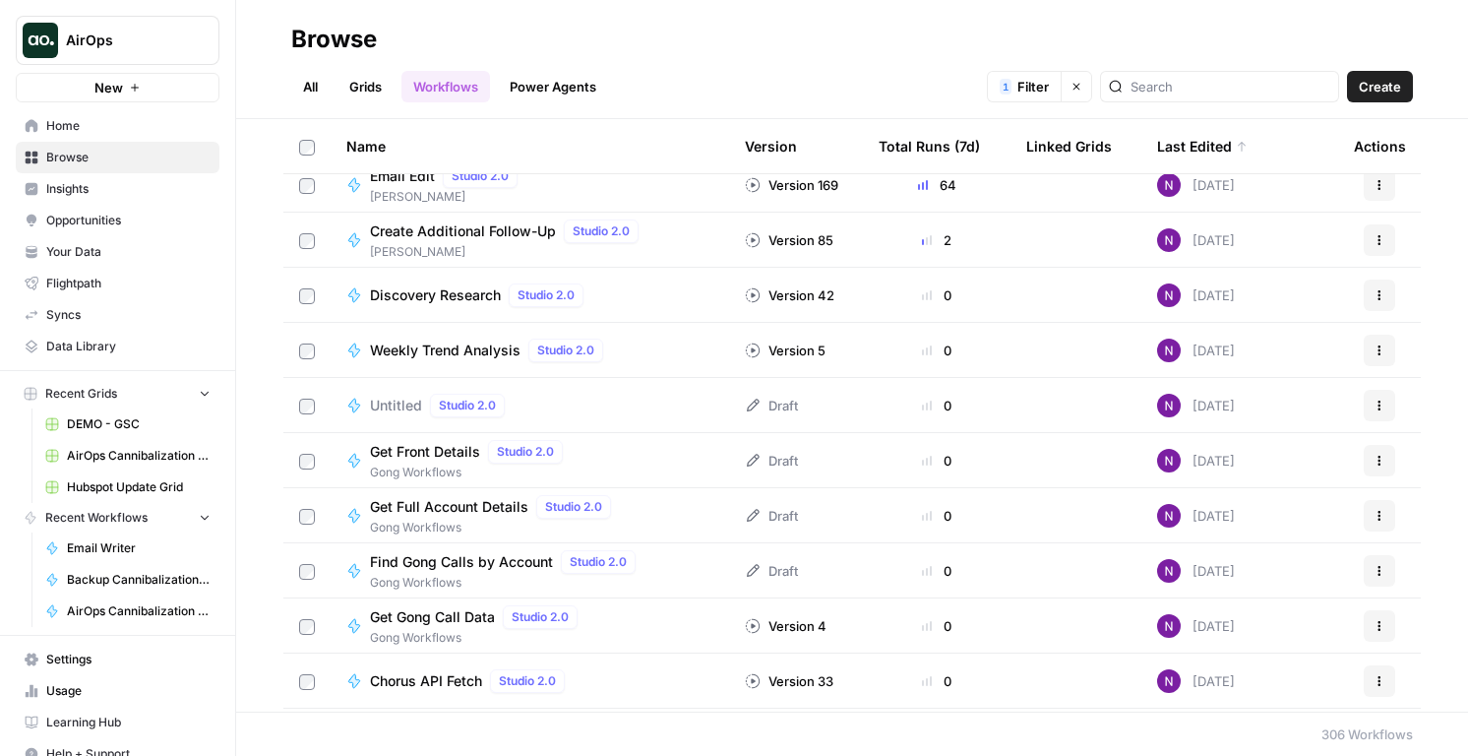
click at [426, 519] on span "Gong Workflows" at bounding box center [494, 528] width 249 height 18
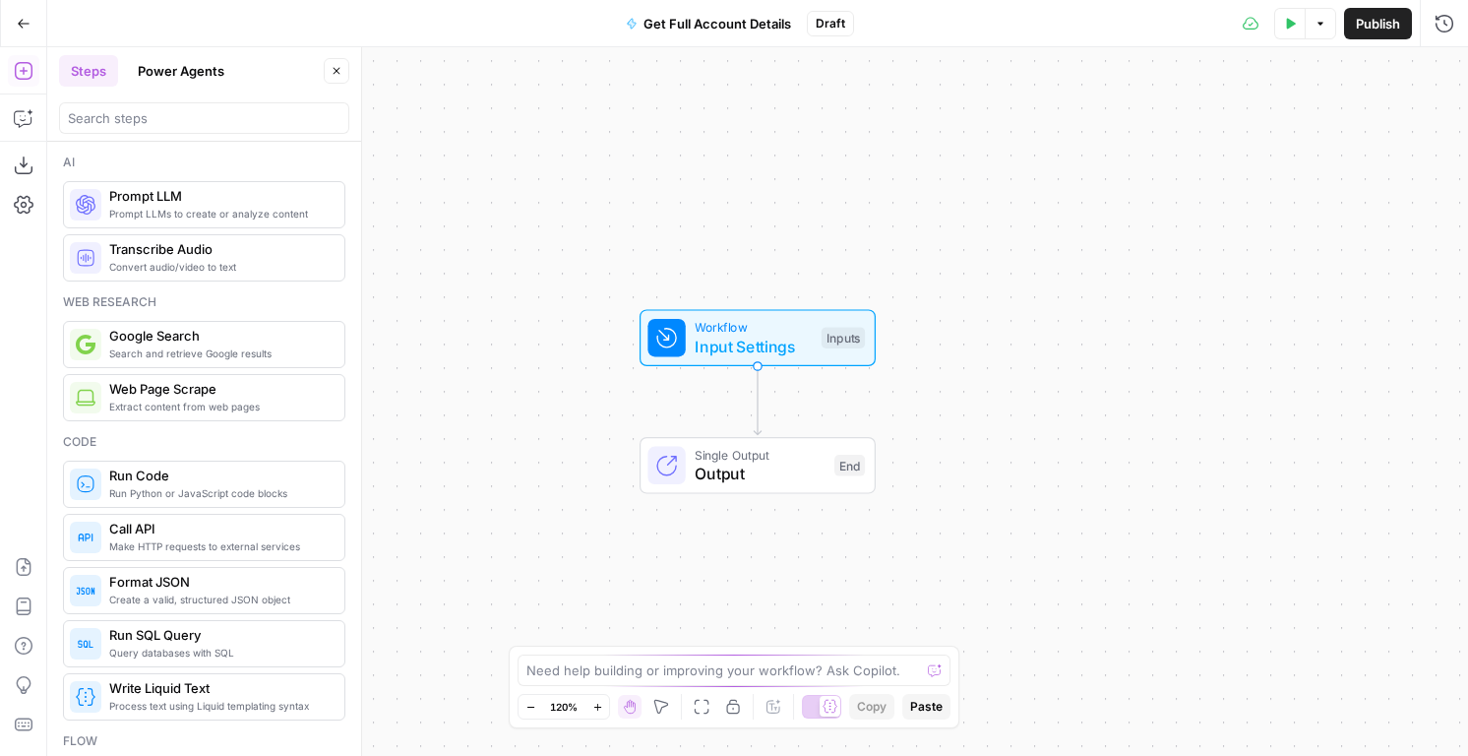
click at [28, 21] on icon "button" at bounding box center [24, 24] width 14 height 14
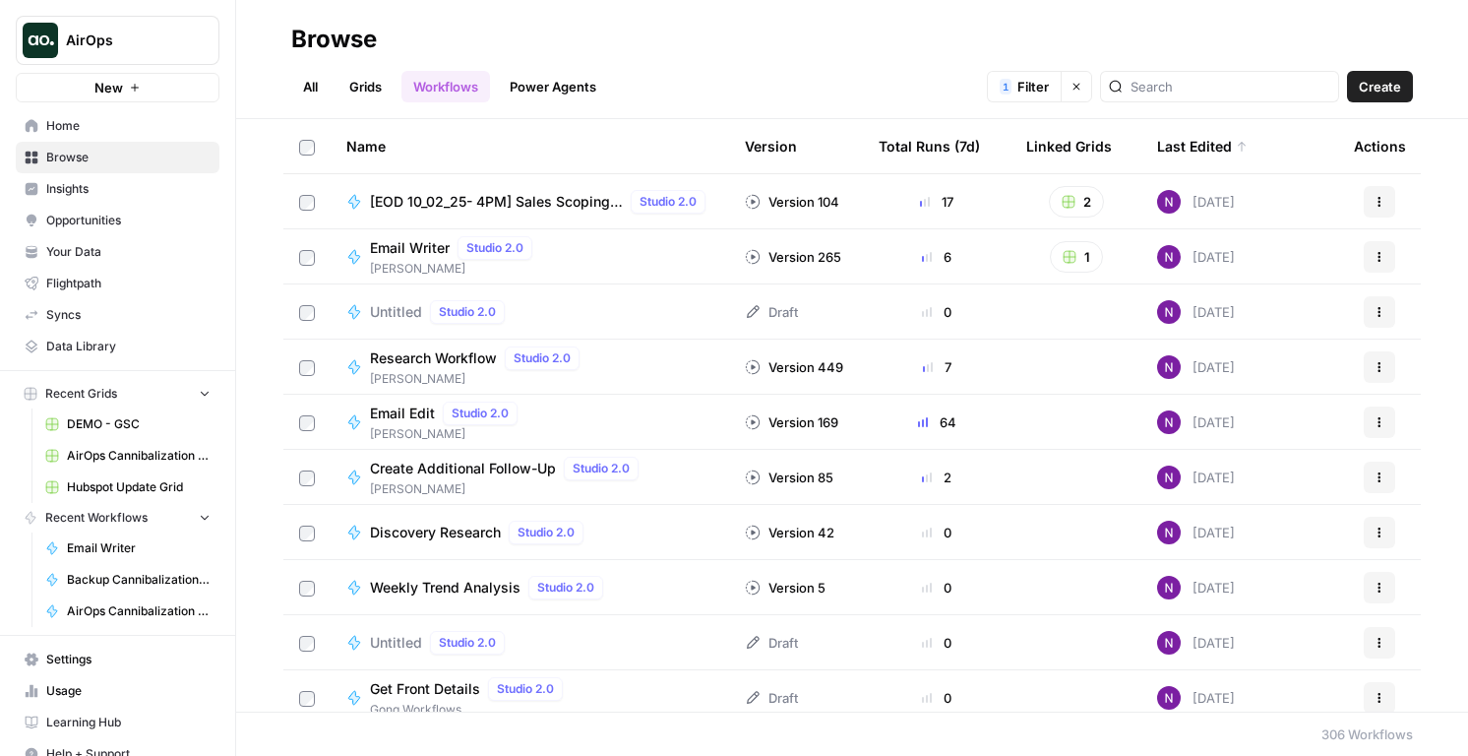
click at [303, 80] on link "All" at bounding box center [310, 86] width 38 height 31
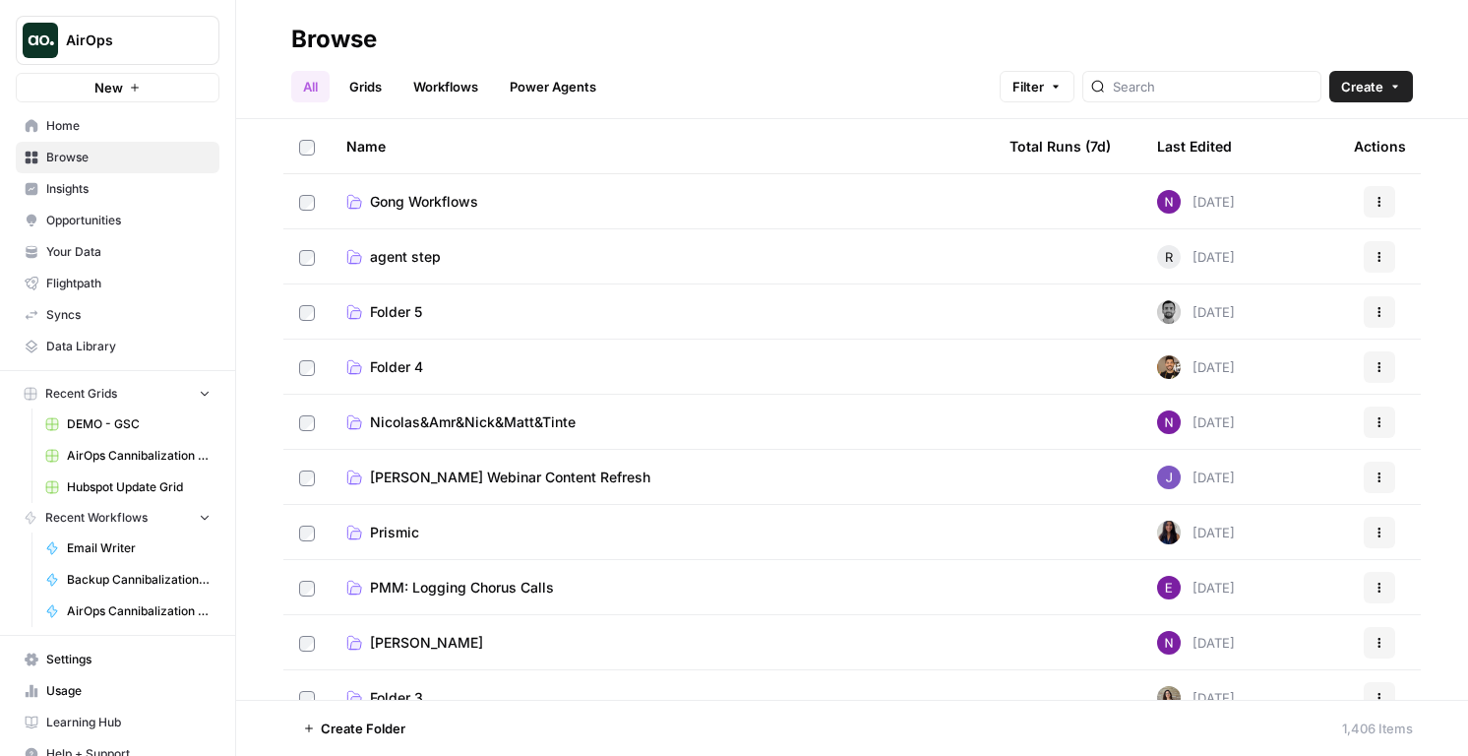
click at [464, 210] on span "Gong Workflows" at bounding box center [424, 202] width 108 height 20
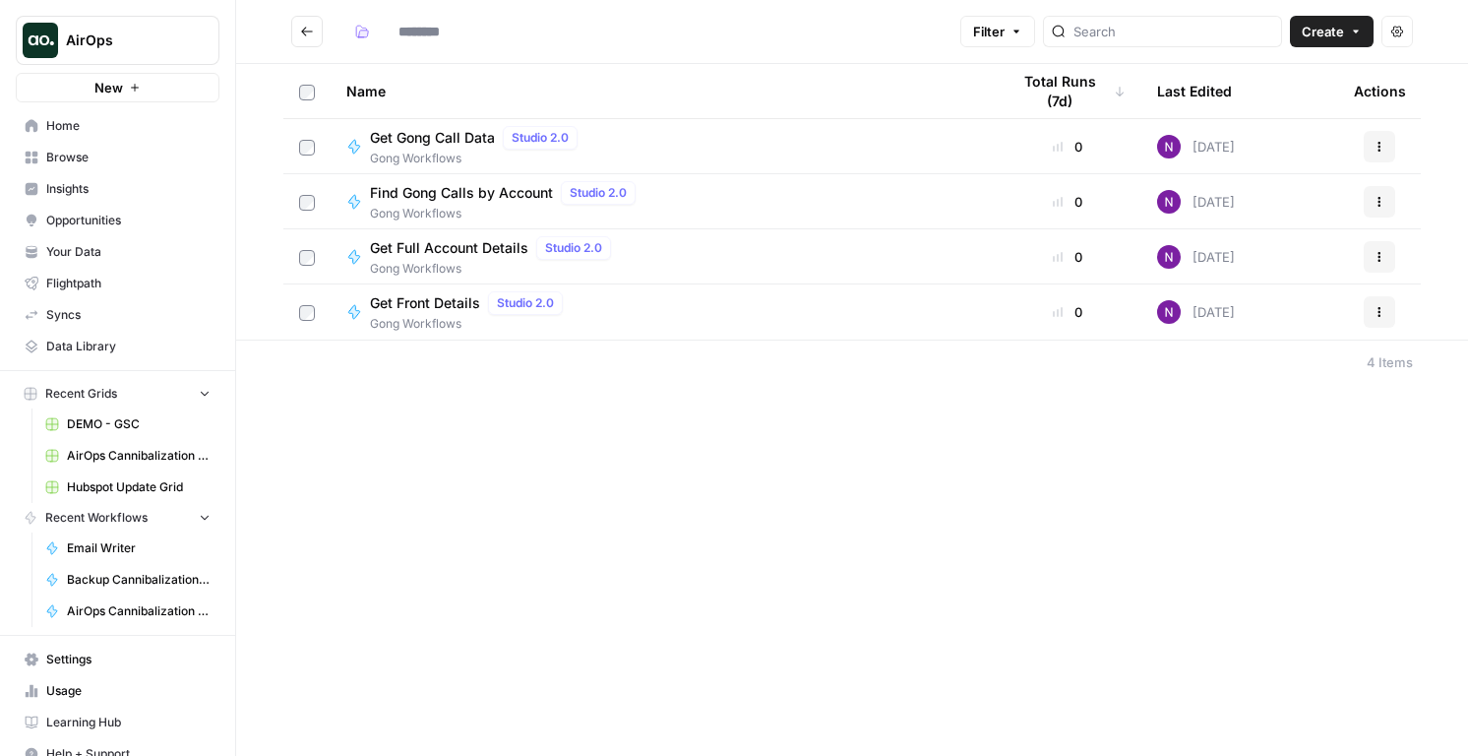
click at [436, 196] on span "Find Gong Calls by Account" at bounding box center [461, 193] width 183 height 20
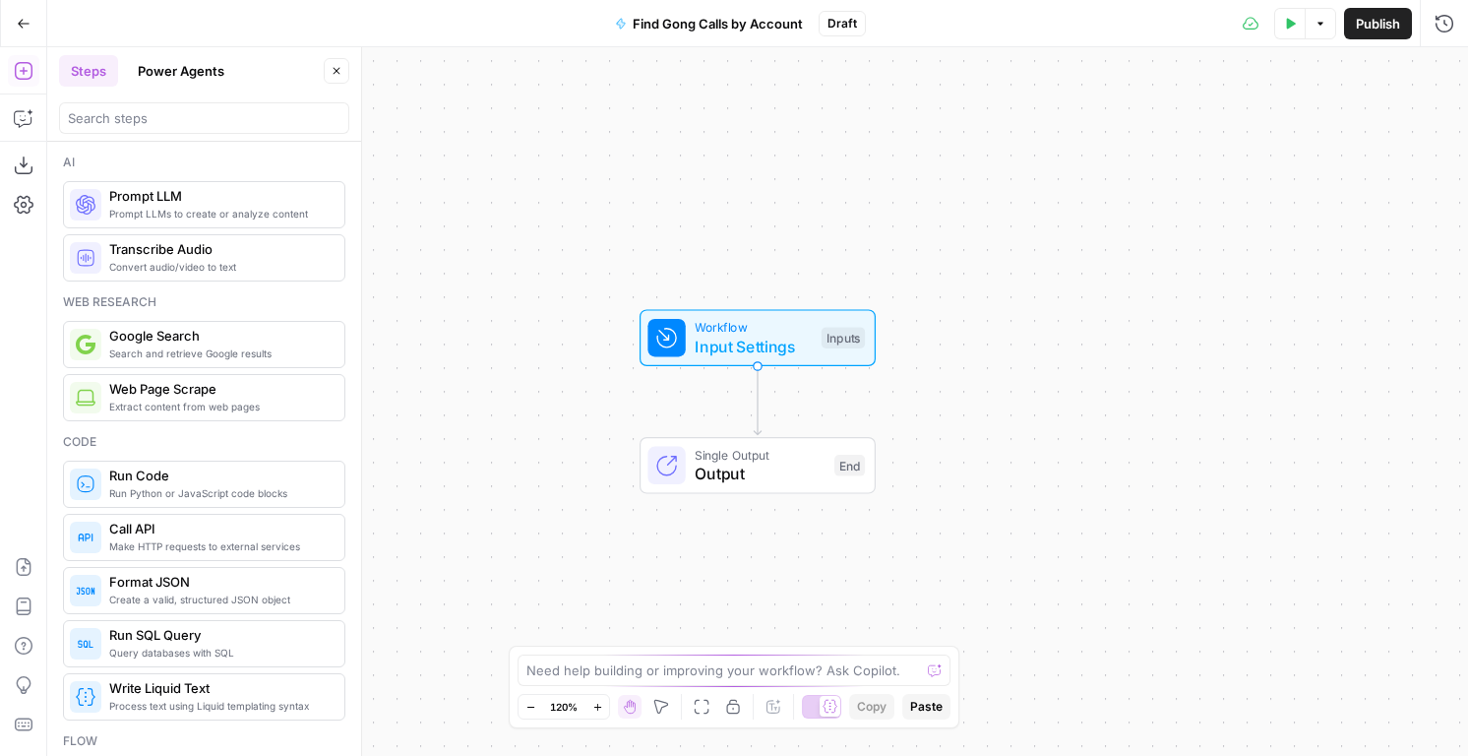
click at [17, 25] on icon "button" at bounding box center [24, 24] width 14 height 14
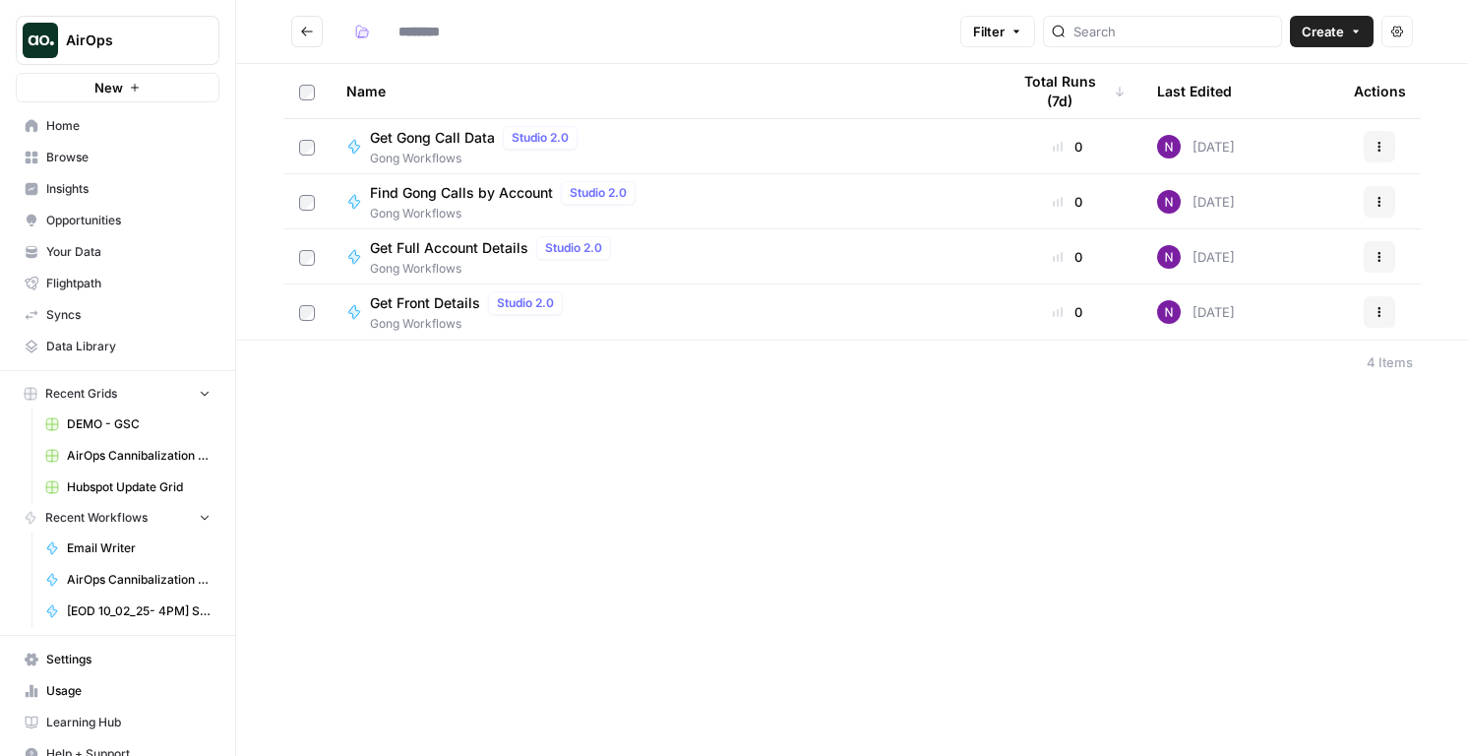
click at [475, 205] on span "Gong Workflows" at bounding box center [507, 214] width 274 height 18
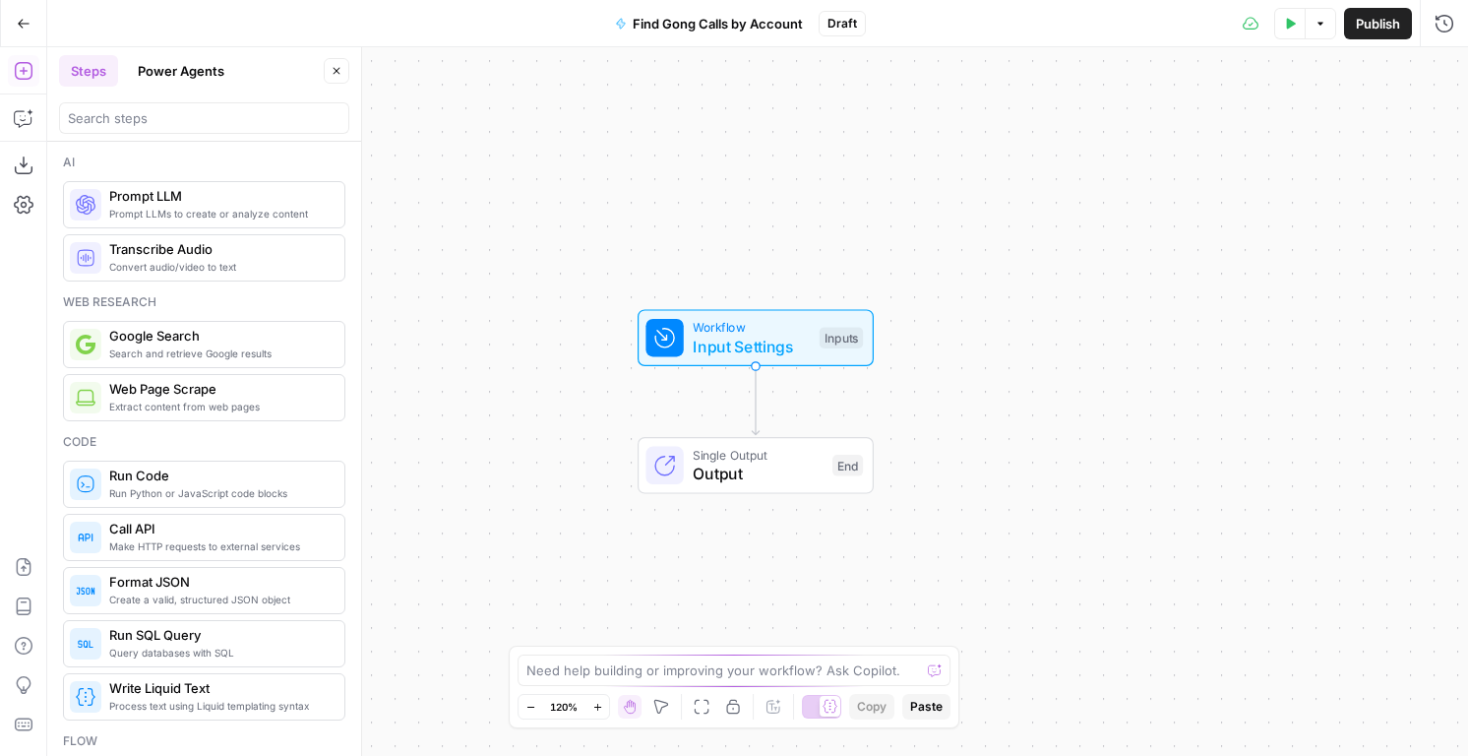
click at [34, 26] on button "Go Back" at bounding box center [23, 23] width 35 height 35
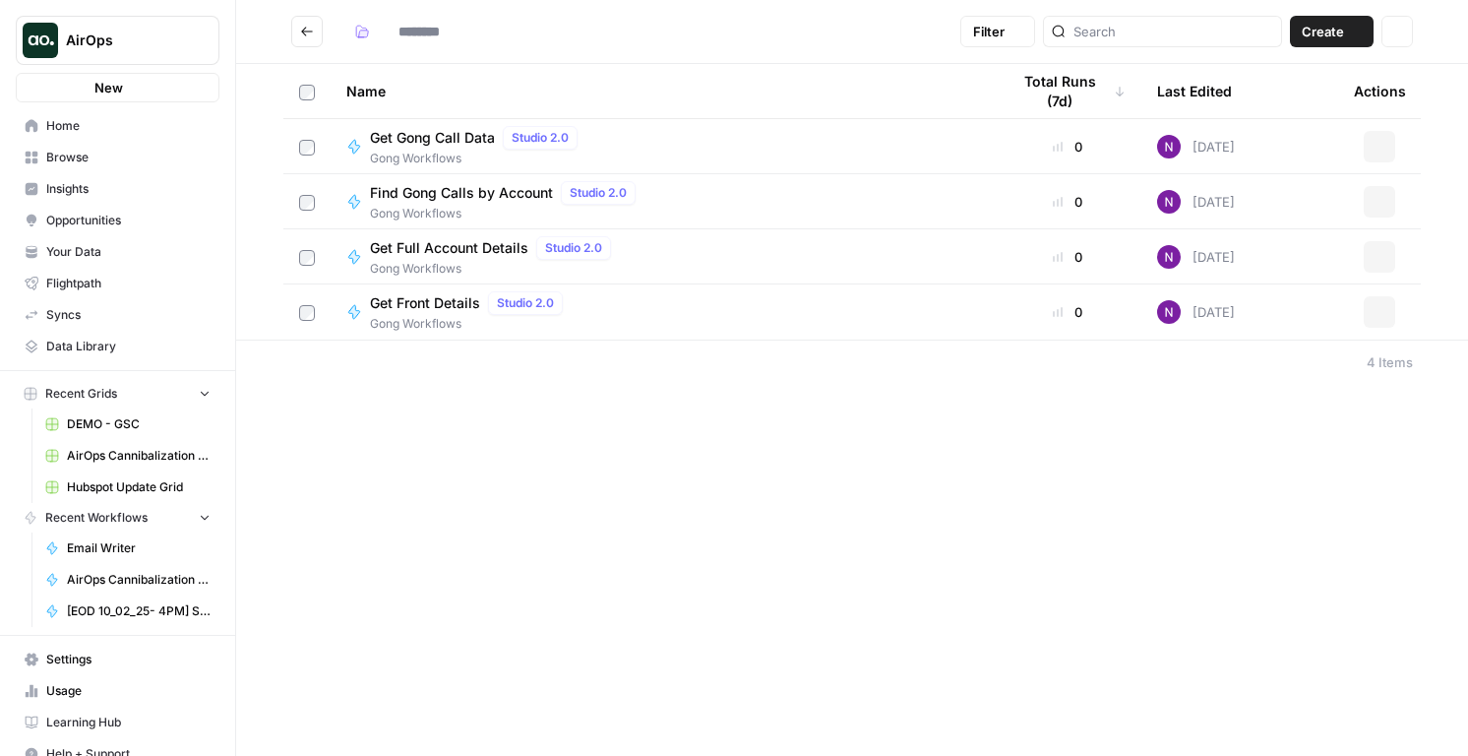
type input "**********"
click at [427, 152] on span "Gong Workflows" at bounding box center [477, 159] width 215 height 18
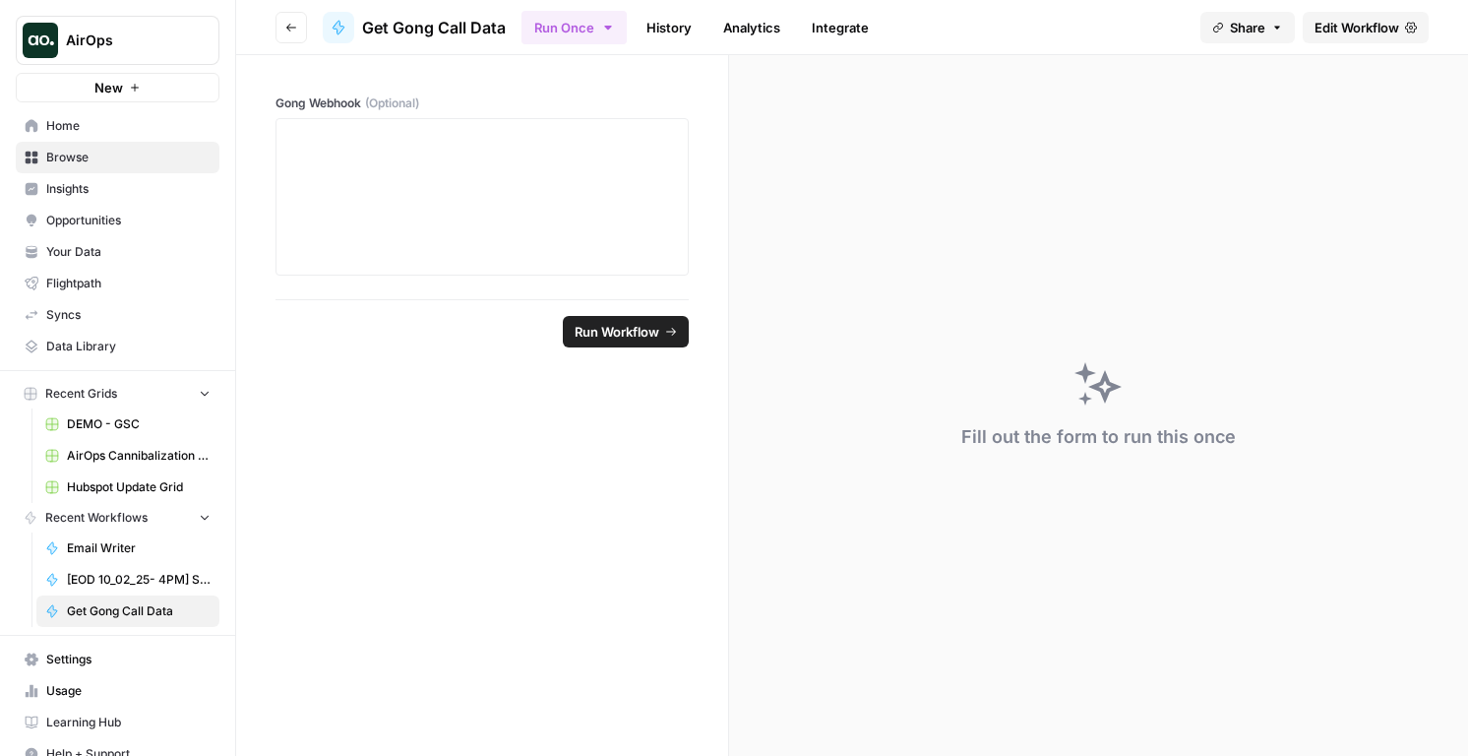
click at [1364, 46] on header "Go back Get Gong Call Data Run Once History Analytics Integrate Share Edit Work…" at bounding box center [852, 27] width 1232 height 55
click at [1361, 21] on span "Edit Workflow" at bounding box center [1357, 28] width 85 height 20
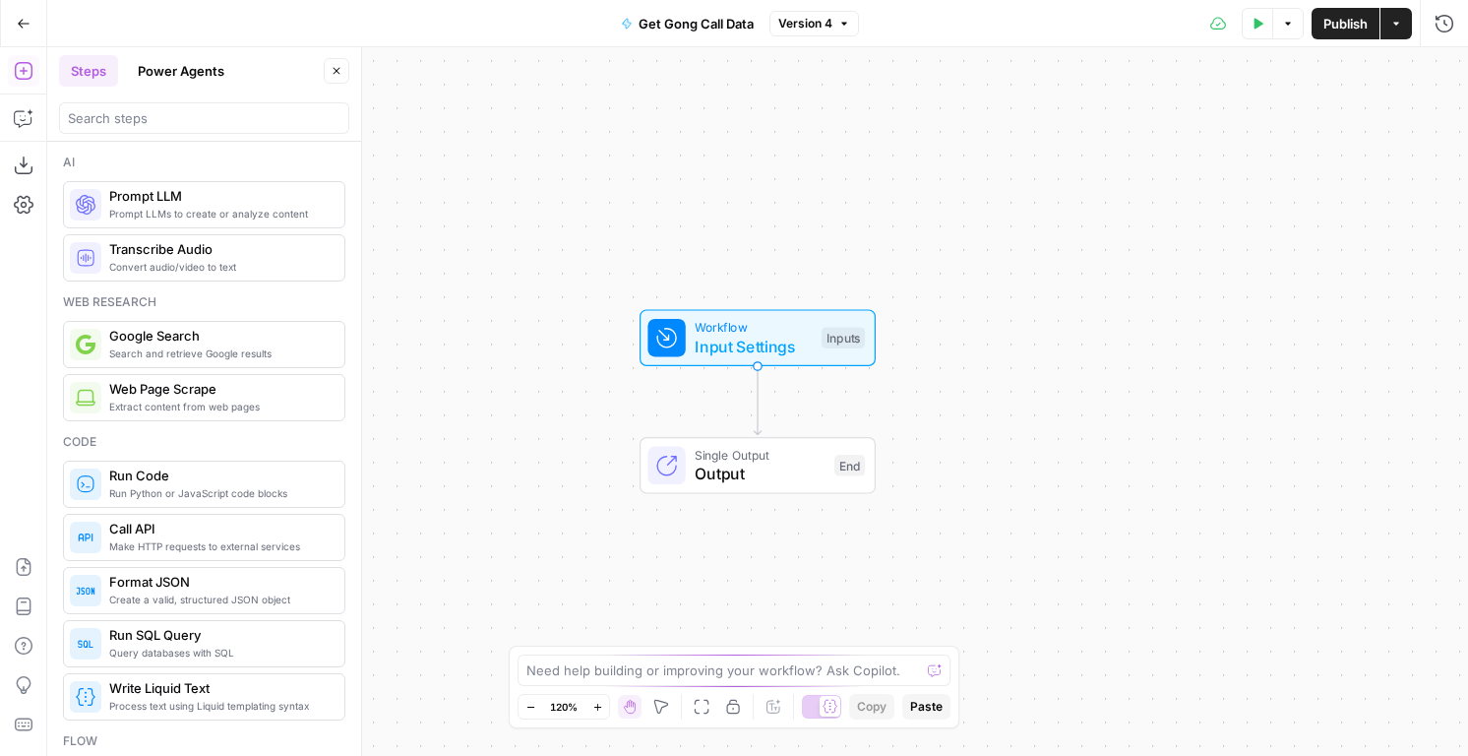
click at [14, 21] on button "Go Back" at bounding box center [23, 23] width 35 height 35
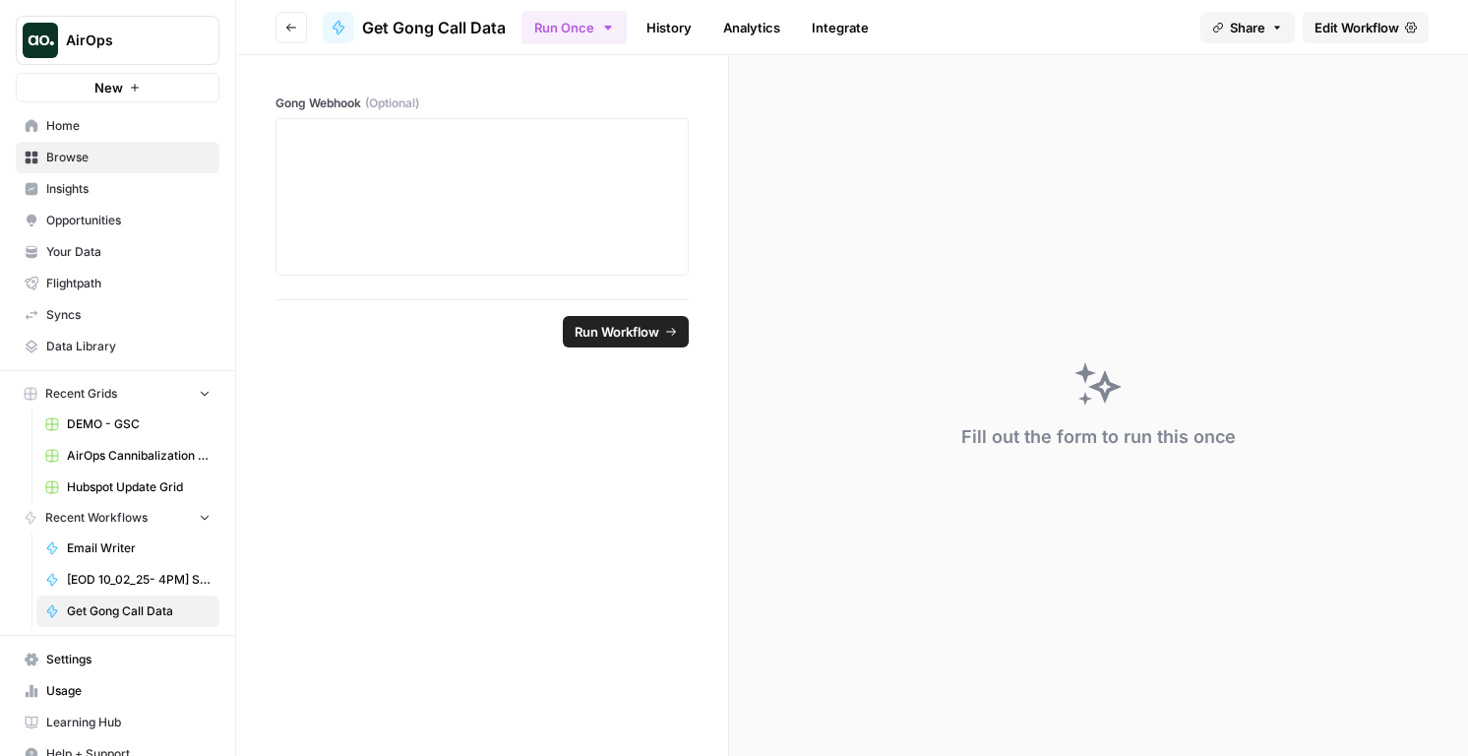
click at [298, 15] on button "Go back" at bounding box center [291, 27] width 31 height 31
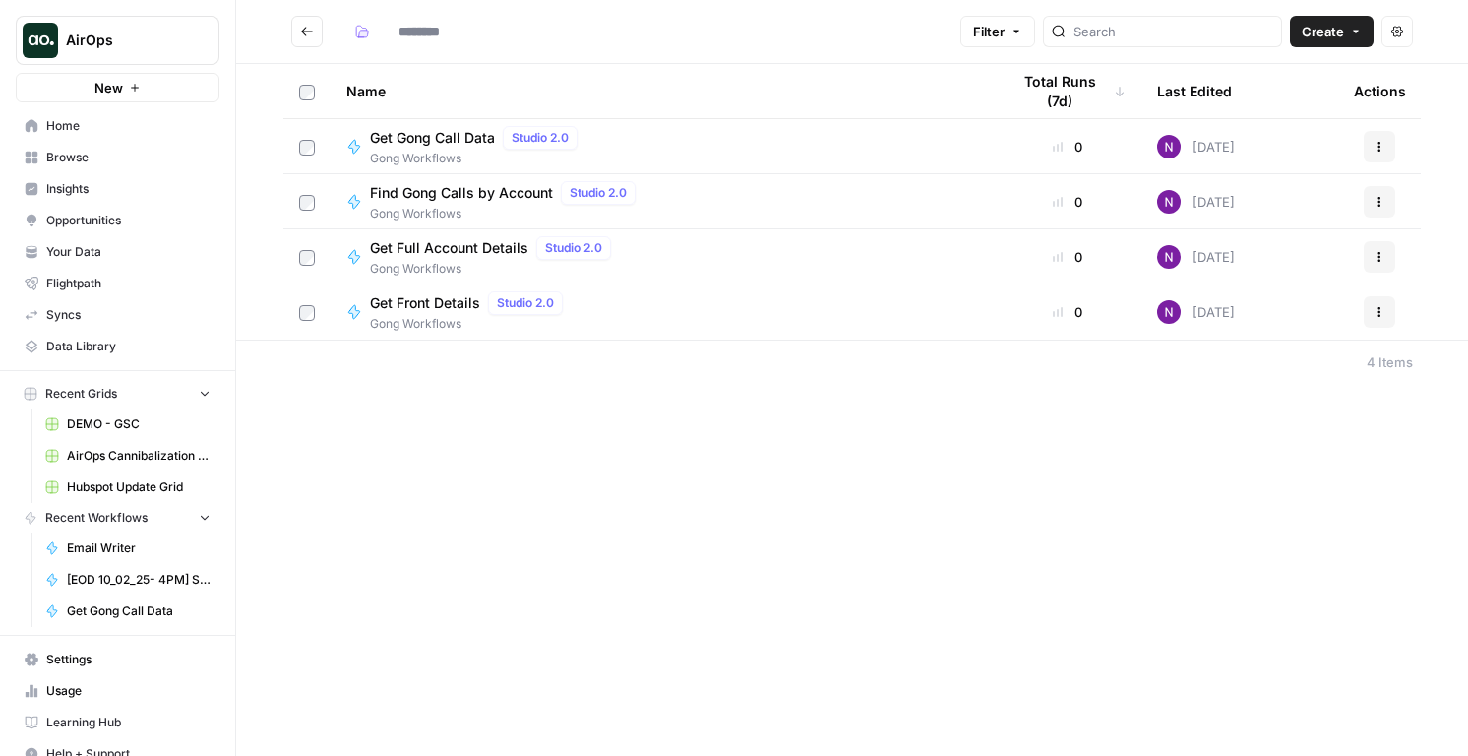
type input "**********"
click at [303, 28] on icon "Go back" at bounding box center [307, 32] width 14 height 14
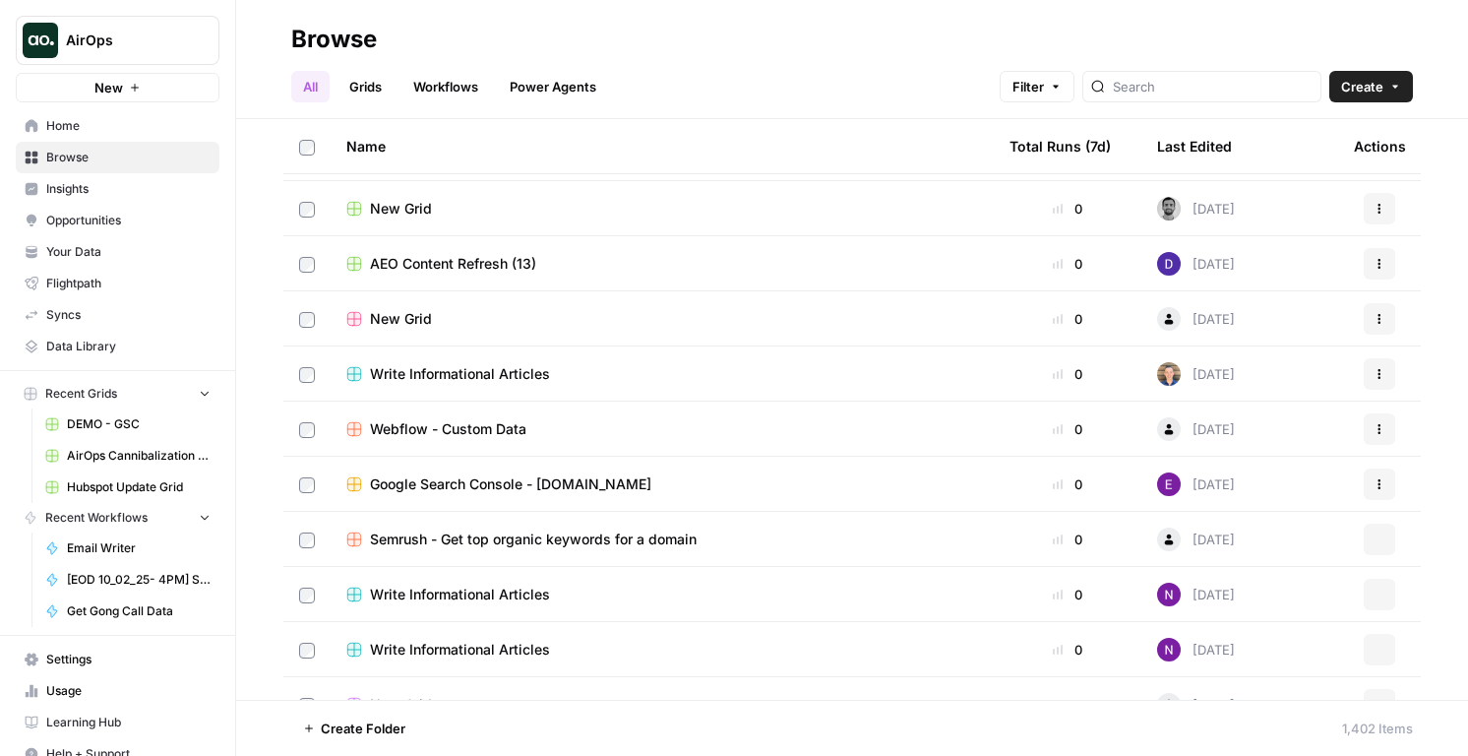
scroll to position [1051, 0]
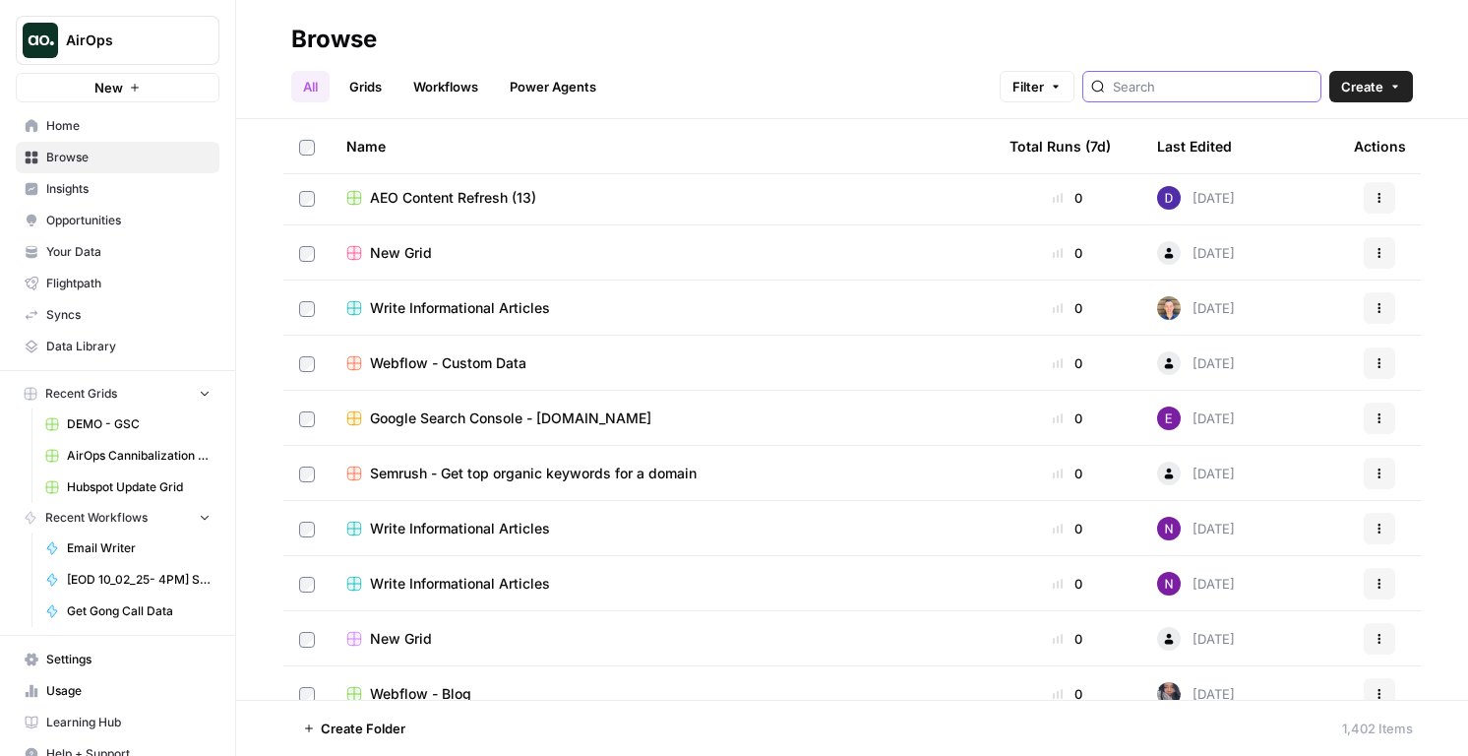
click at [1213, 86] on input "search" at bounding box center [1213, 87] width 200 height 20
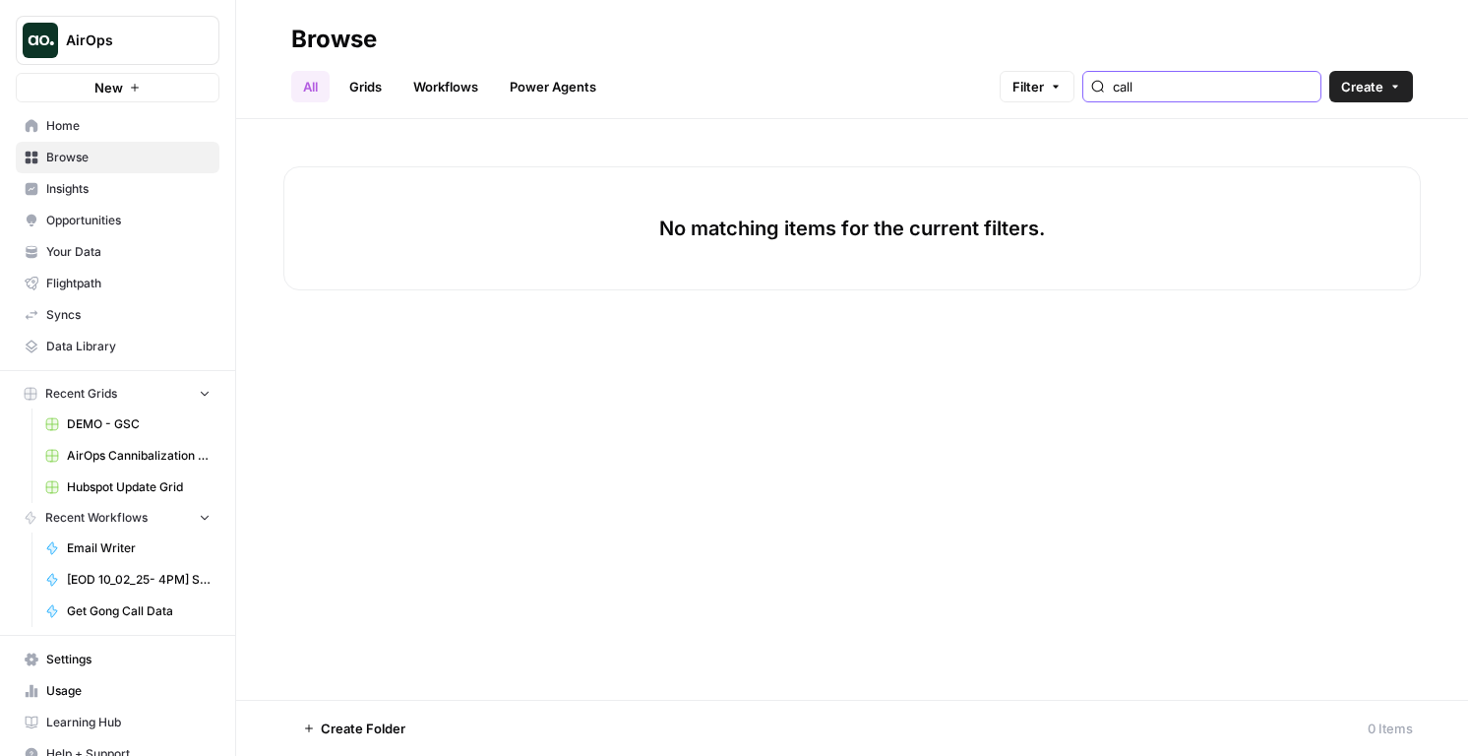
type input "call"
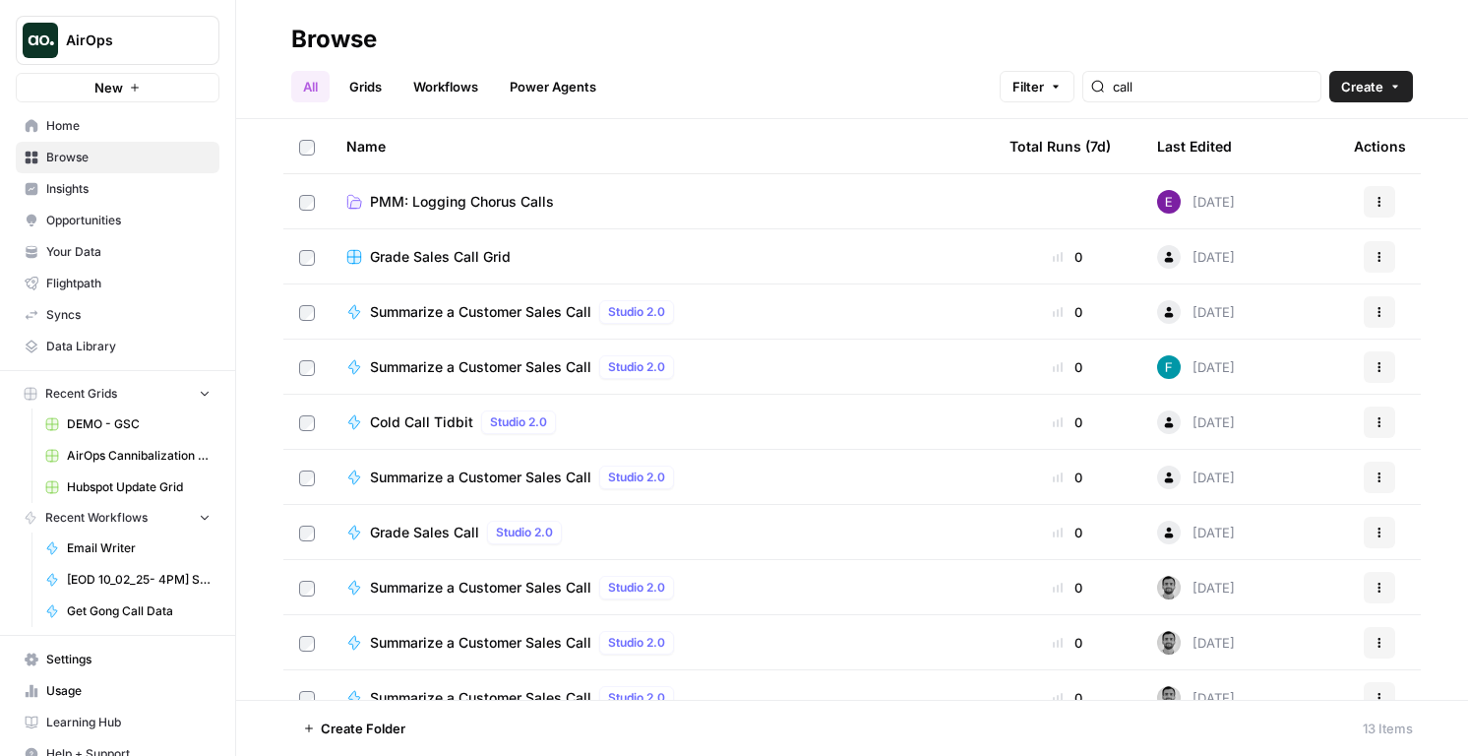
click at [453, 91] on link "Workflows" at bounding box center [445, 86] width 89 height 31
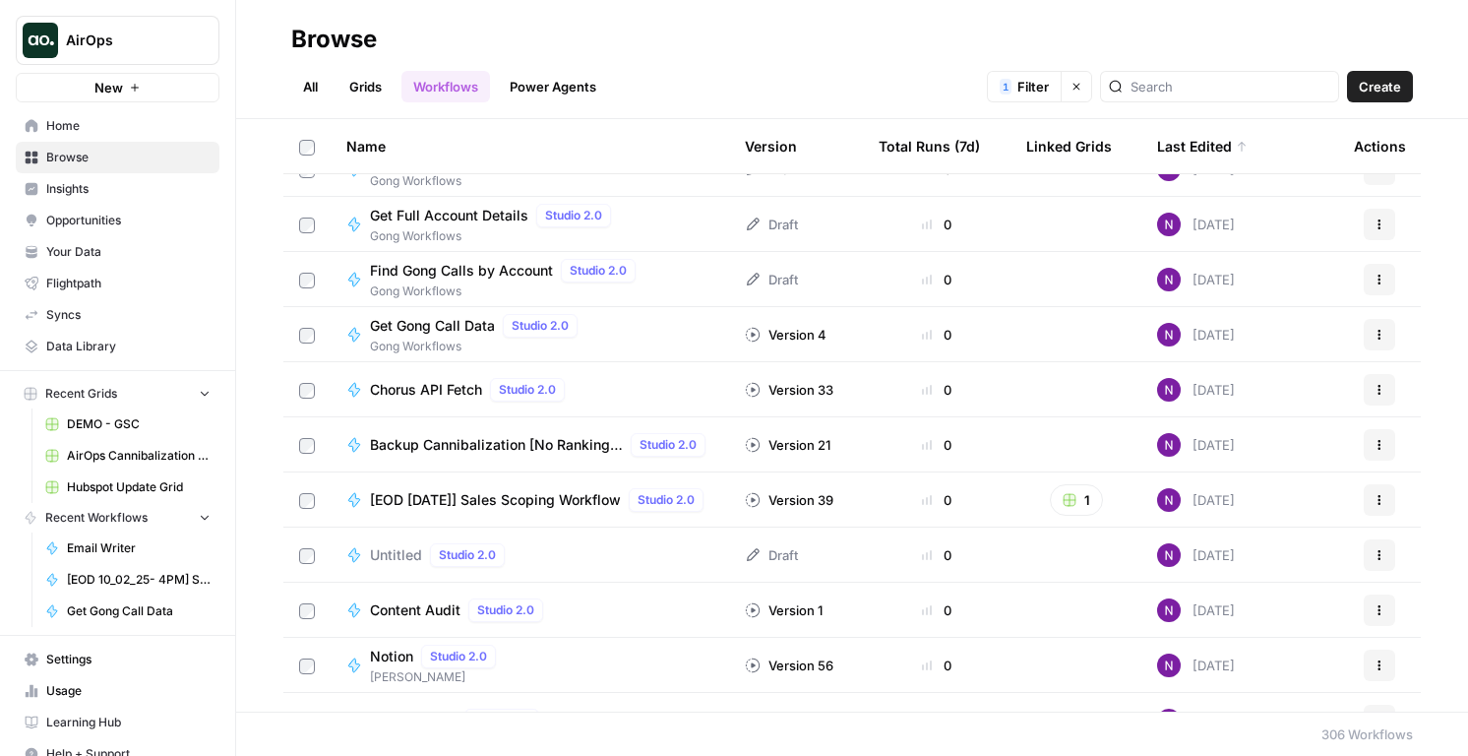
scroll to position [553, 0]
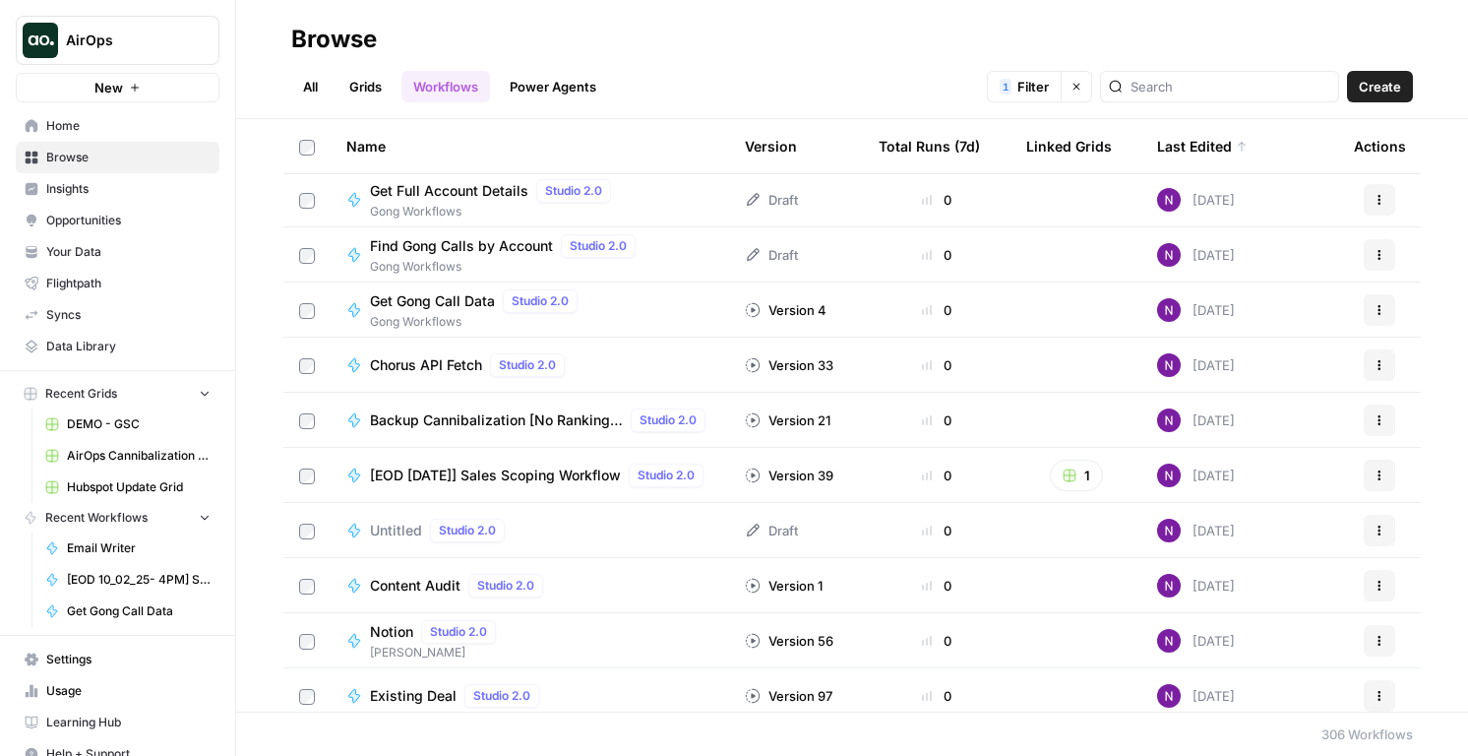
click at [556, 536] on div "Untitled Studio 2.0" at bounding box center [529, 531] width 367 height 24
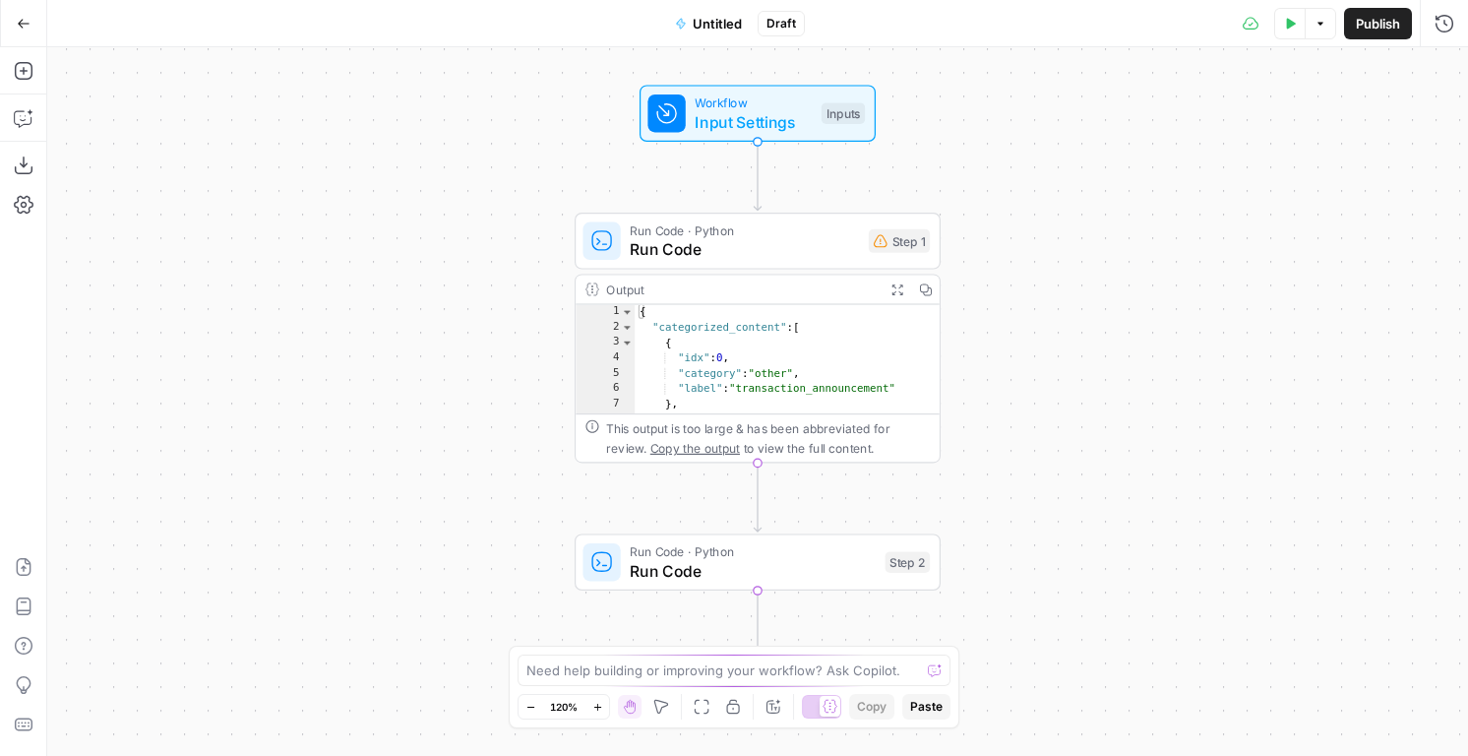
click at [27, 33] on button "Go Back" at bounding box center [23, 23] width 35 height 35
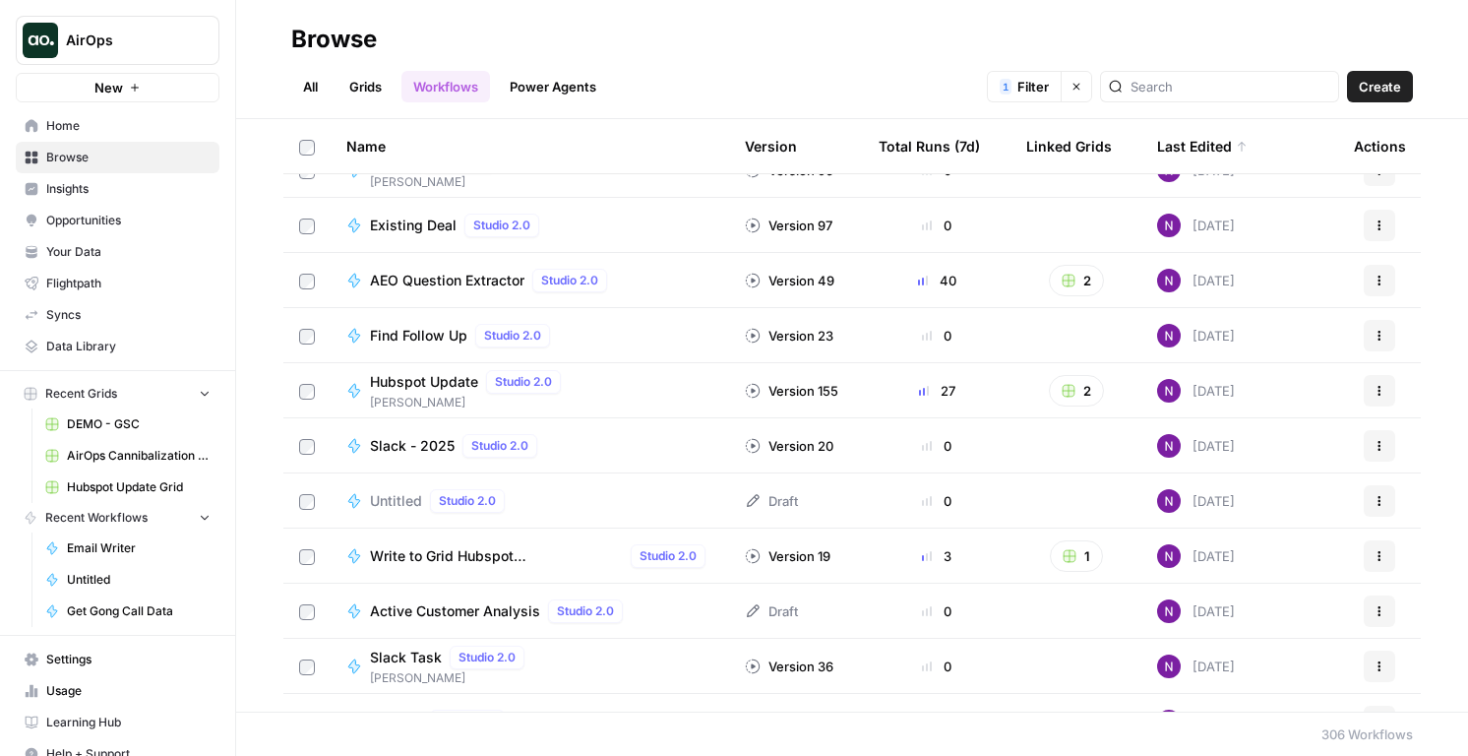
scroll to position [1062, 0]
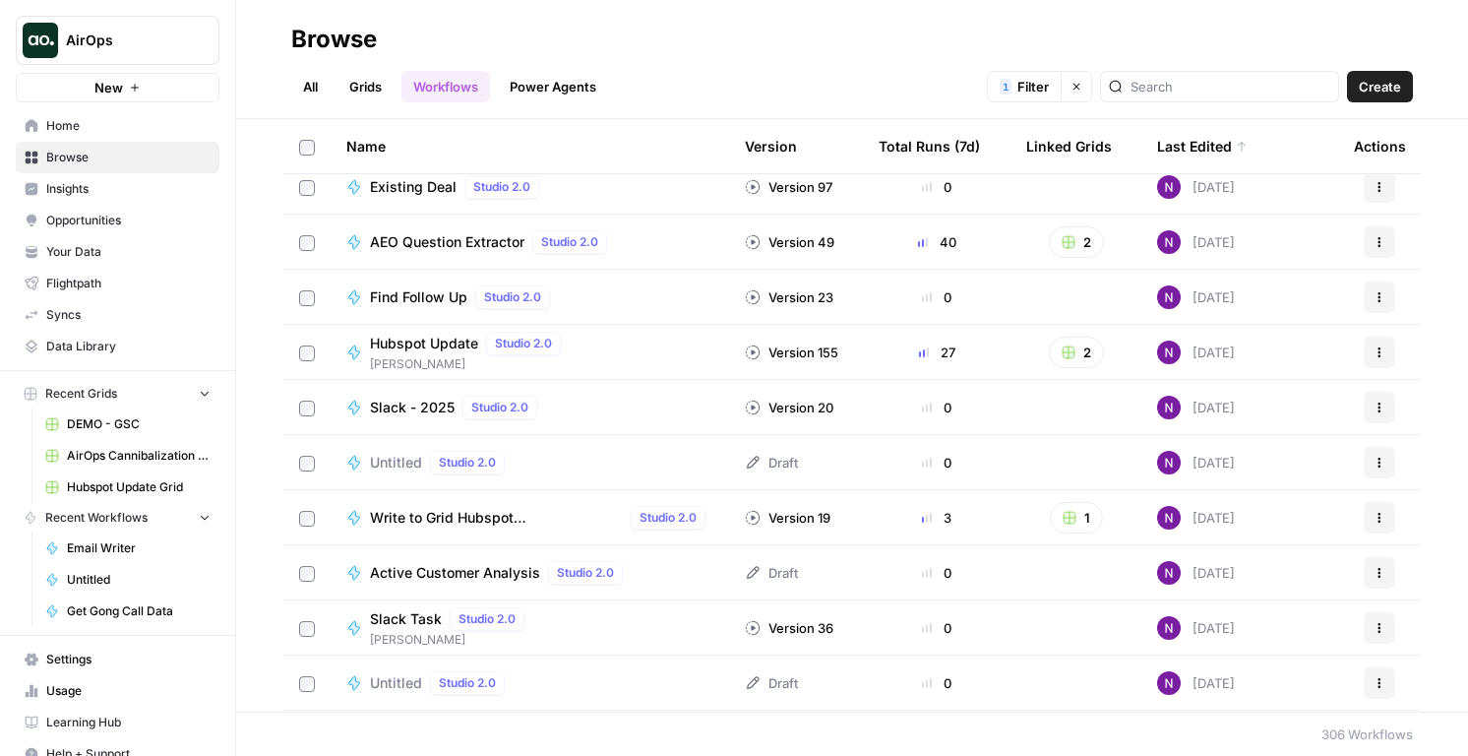
click at [380, 468] on span "Untitled" at bounding box center [396, 463] width 52 height 20
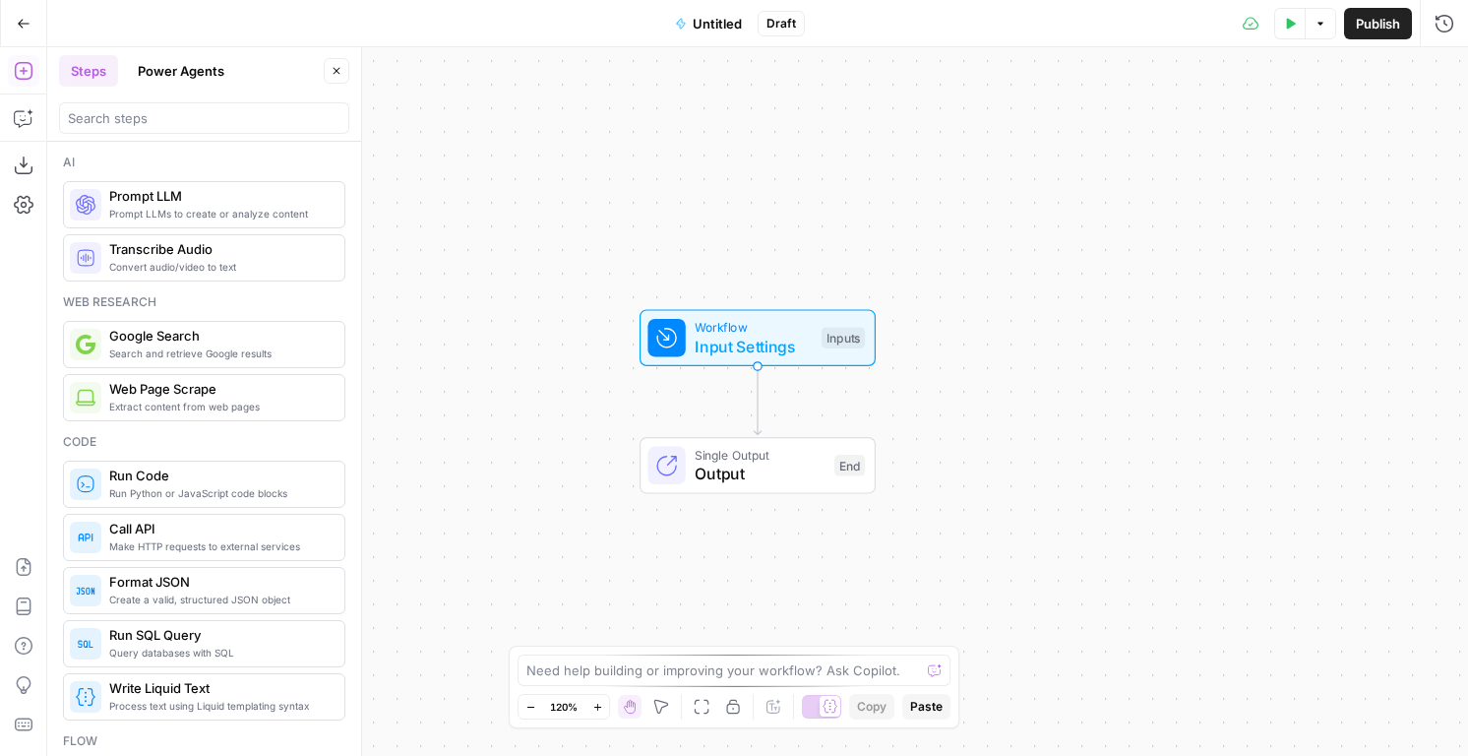
click at [21, 35] on button "Go Back" at bounding box center [23, 23] width 35 height 35
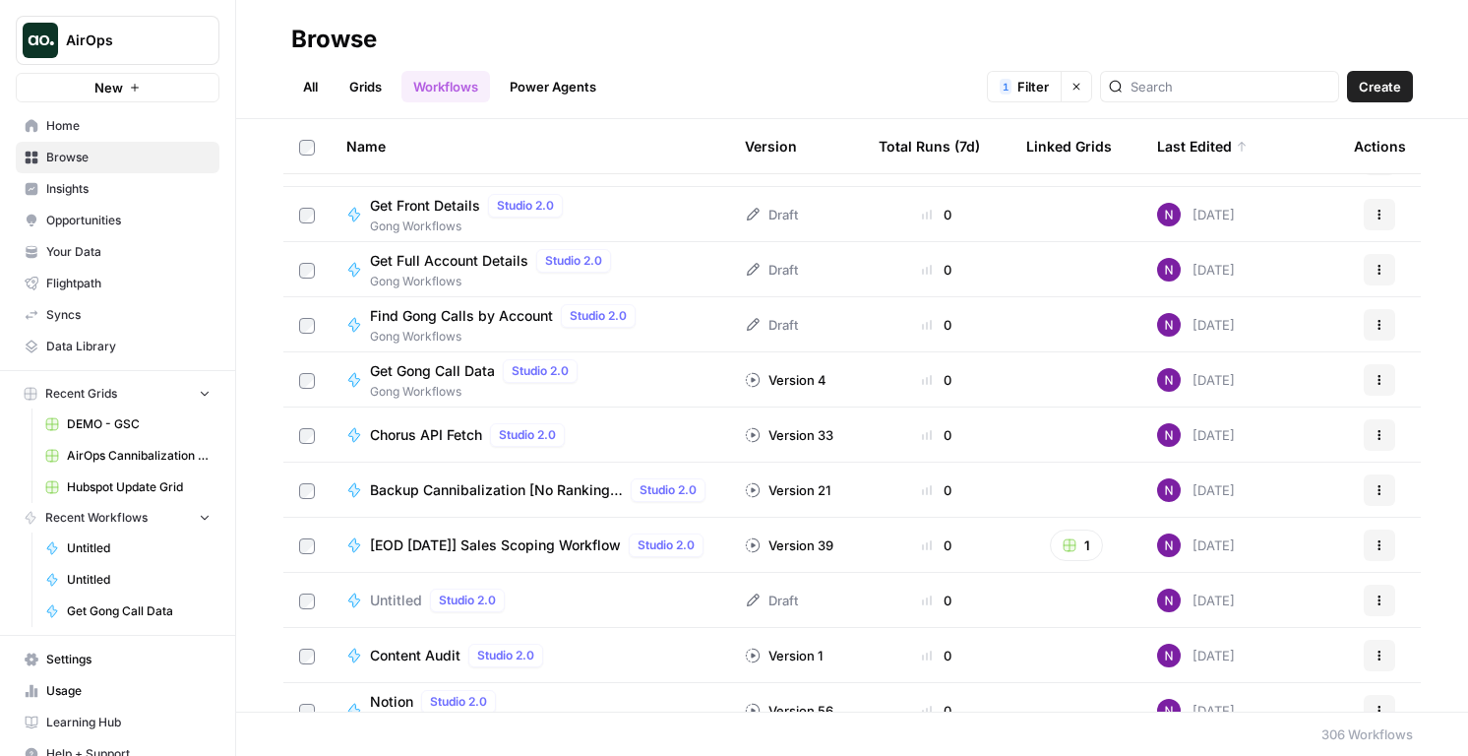
scroll to position [484, 0]
click at [431, 361] on span "Get Gong Call Data" at bounding box center [432, 370] width 125 height 20
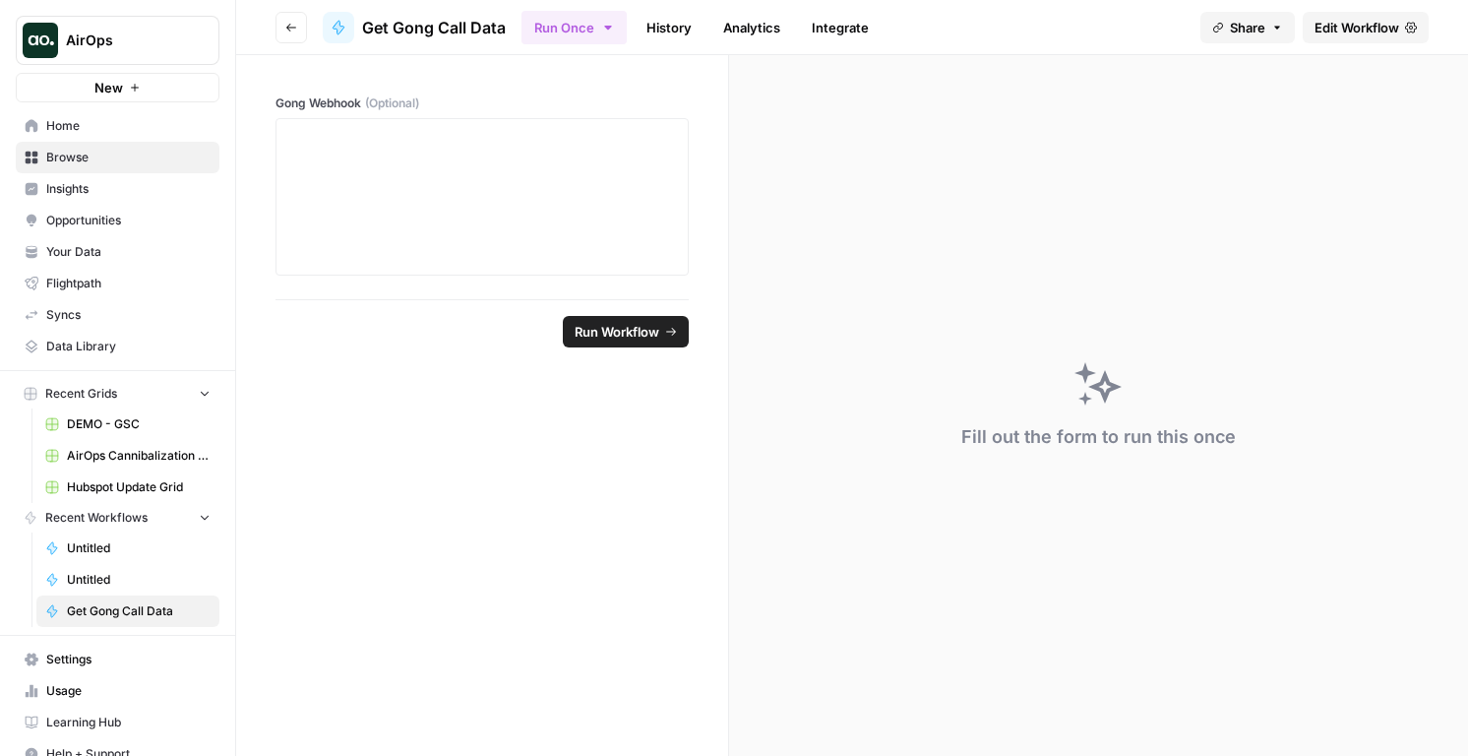
click at [1339, 37] on link "Edit Workflow" at bounding box center [1366, 27] width 126 height 31
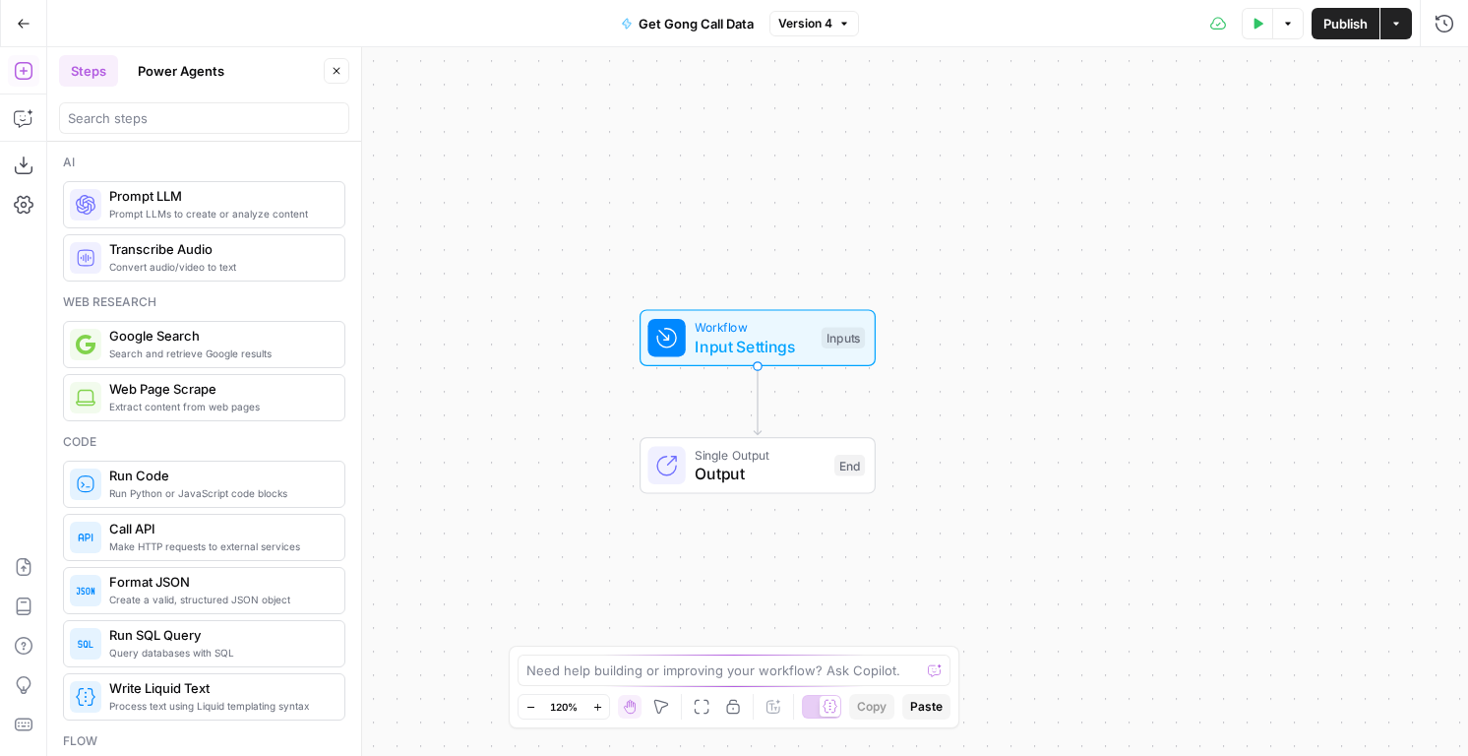
click at [26, 14] on button "Go Back" at bounding box center [23, 23] width 35 height 35
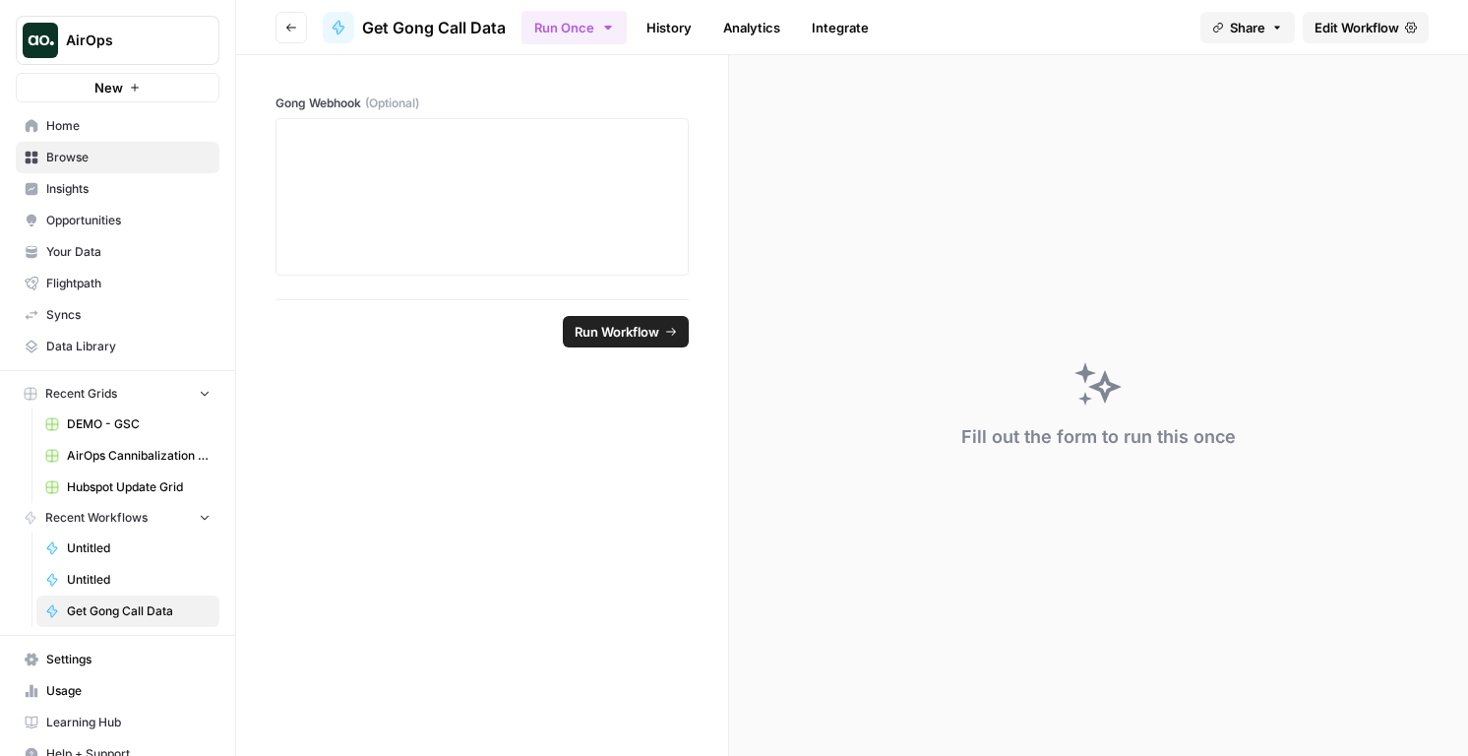
click at [276, 23] on button "Go back" at bounding box center [291, 27] width 31 height 31
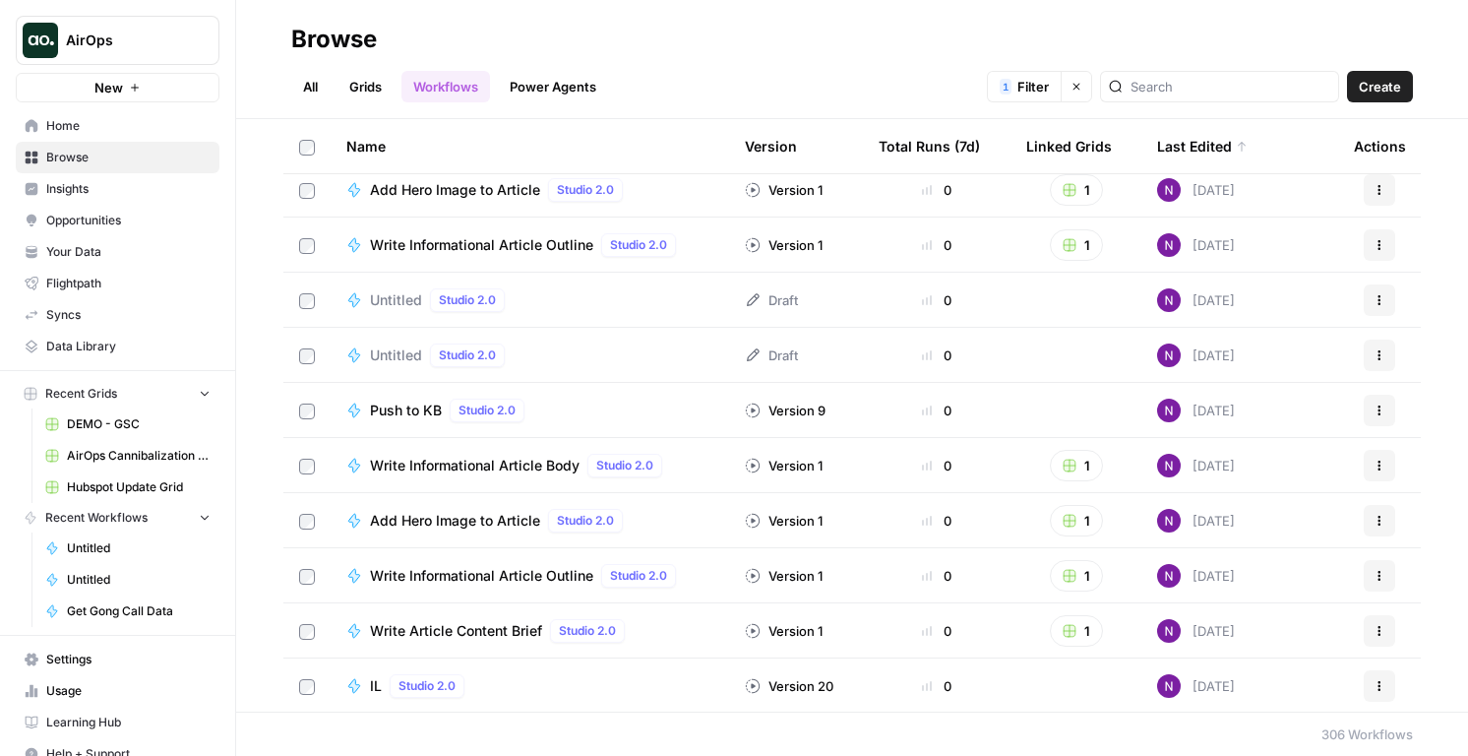
scroll to position [2219, 0]
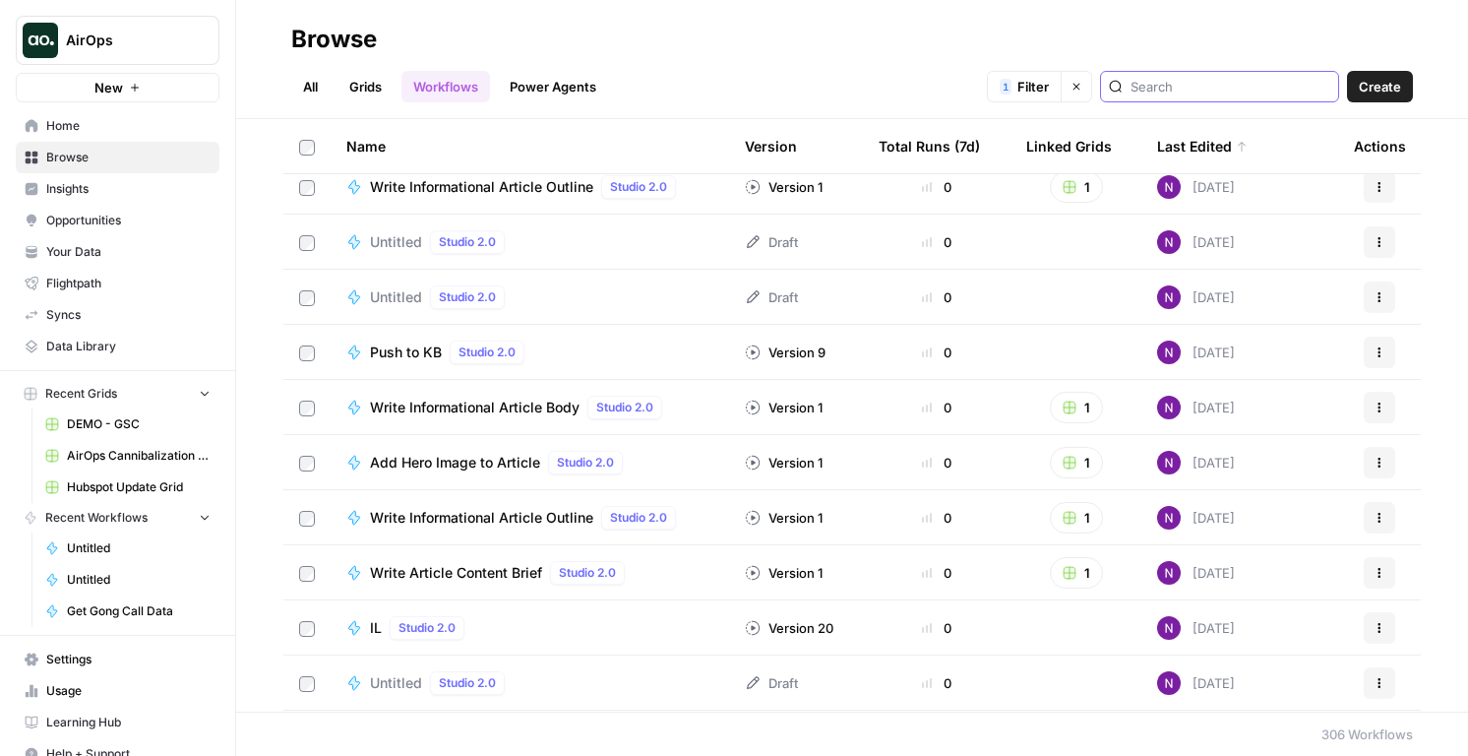
click at [1252, 80] on input "search" at bounding box center [1231, 87] width 200 height 20
type input "u"
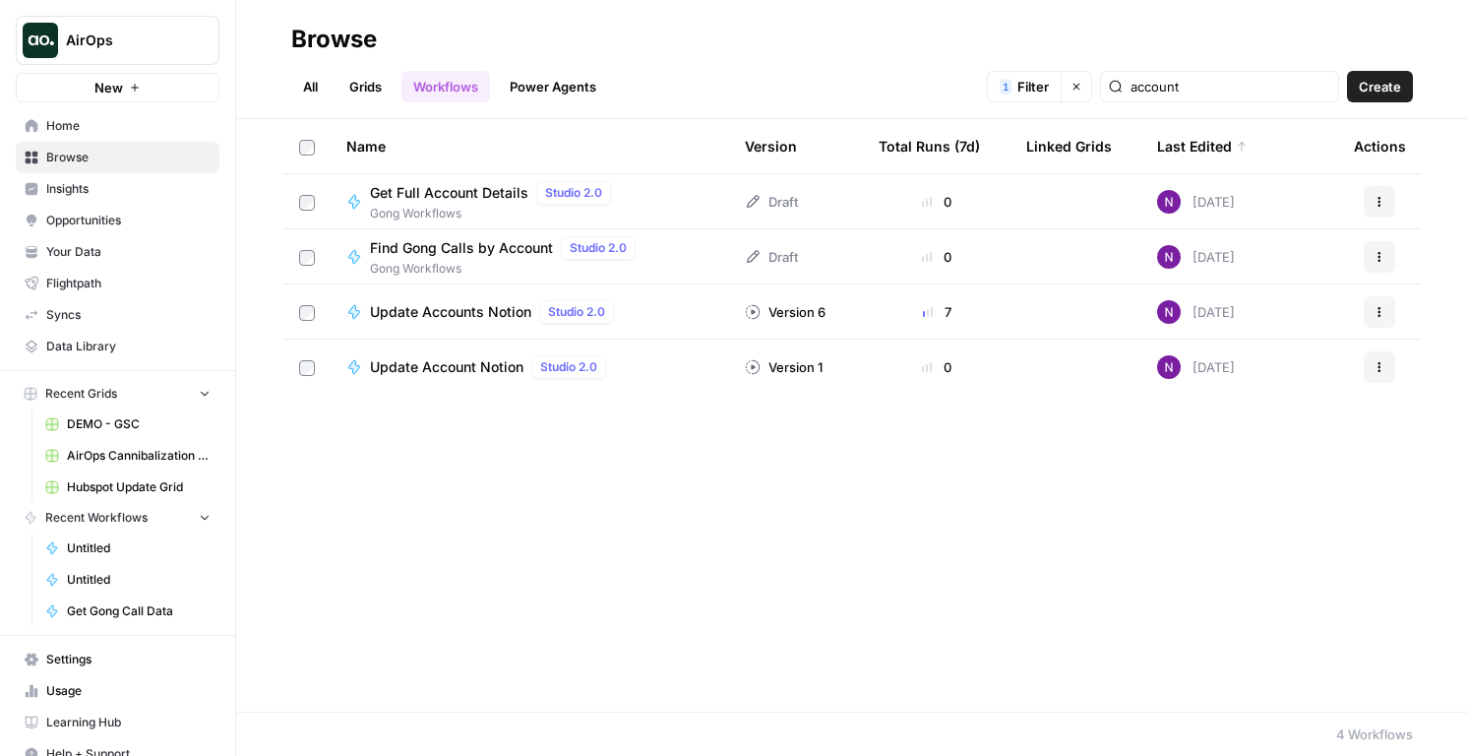
click at [1212, 67] on div "All Grids Workflows Power Agents 1 Filter Clear filters account Create" at bounding box center [852, 78] width 1122 height 47
drag, startPoint x: 1212, startPoint y: 77, endPoint x: 775, endPoint y: -39, distance: 452.0
click at [775, 0] on html "AirOps New Home Browse Insights Opportunities Your Data Flightpath Syncs Data L…" at bounding box center [734, 378] width 1468 height 756
click at [1249, 74] on div "account" at bounding box center [1219, 86] width 239 height 31
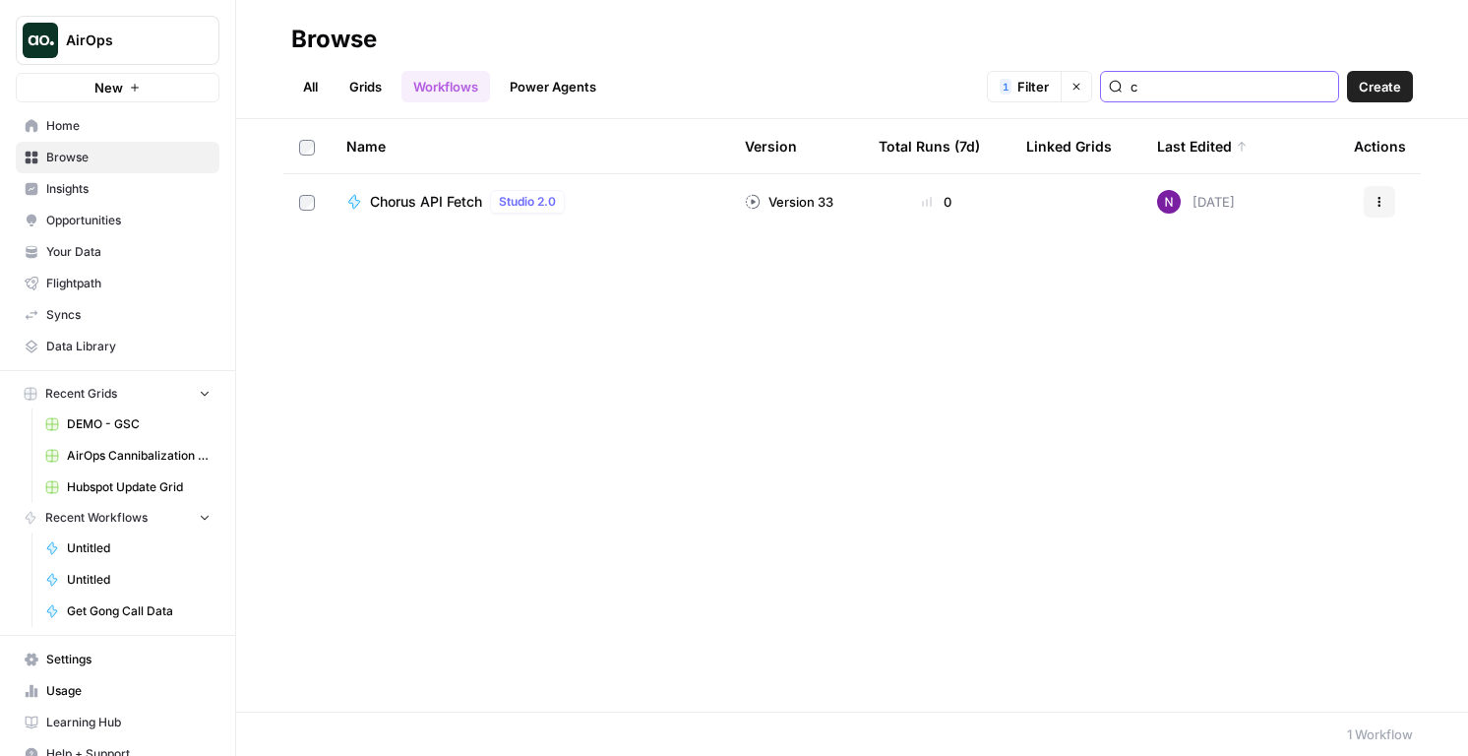
type input "c"
click at [1322, 89] on input "full" at bounding box center [1231, 87] width 200 height 20
type input "full"
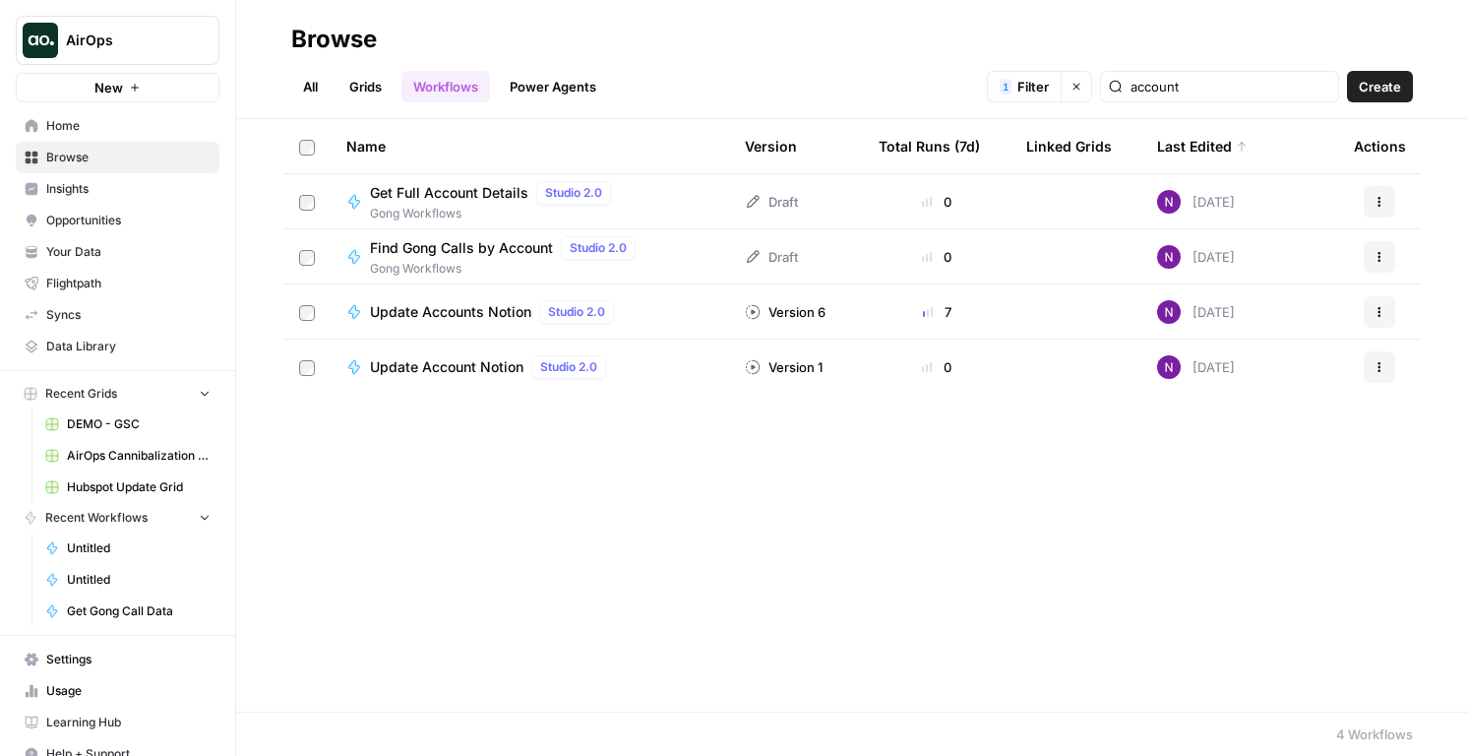
drag, startPoint x: 490, startPoint y: 198, endPoint x: 812, endPoint y: 30, distance: 363.1
click at [0, 0] on div "AirOps New Home Browse Insights Opportunities Your Data Flightpath Syncs Data L…" at bounding box center [734, 378] width 1468 height 756
click at [1297, 84] on input "account" at bounding box center [1231, 87] width 200 height 20
click at [1319, 90] on input "account" at bounding box center [1231, 87] width 200 height 20
type input "account"
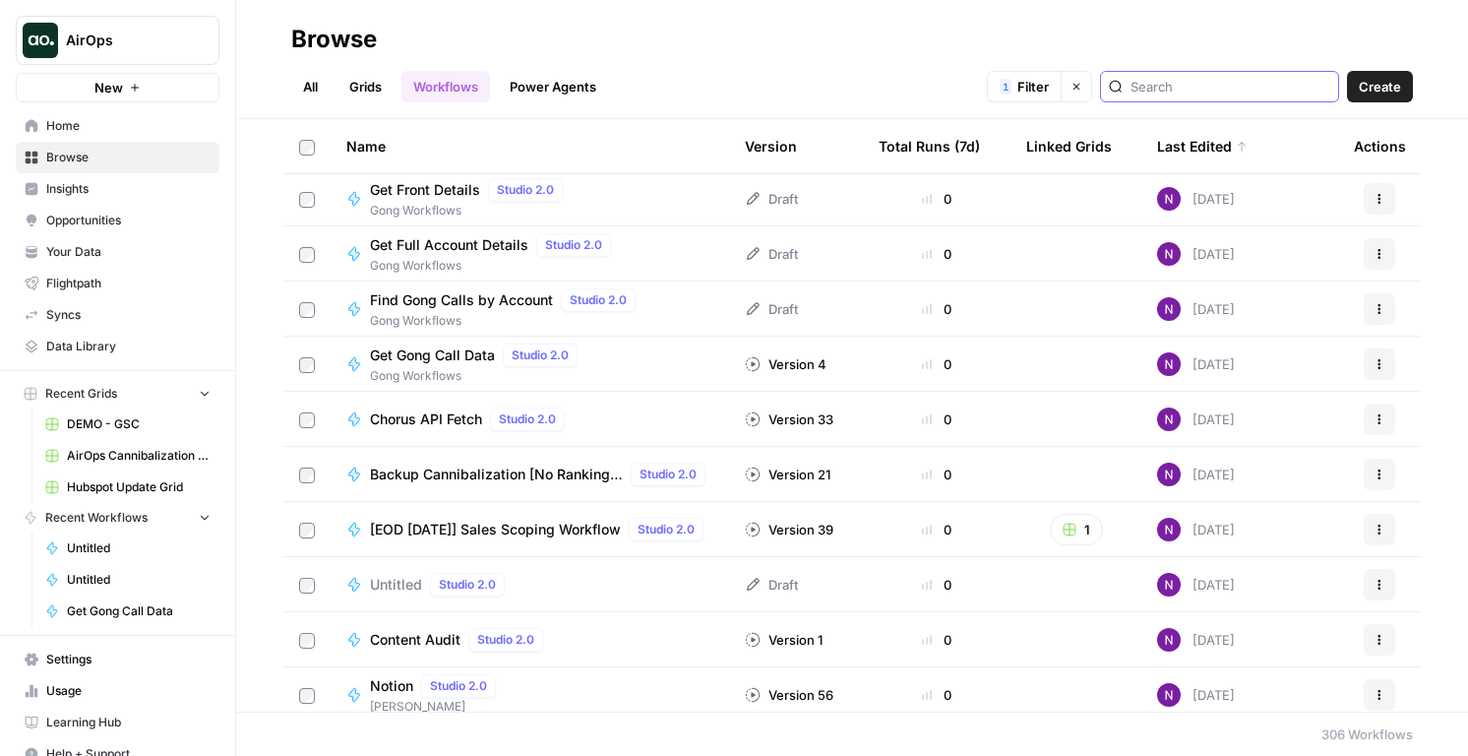
scroll to position [511, 0]
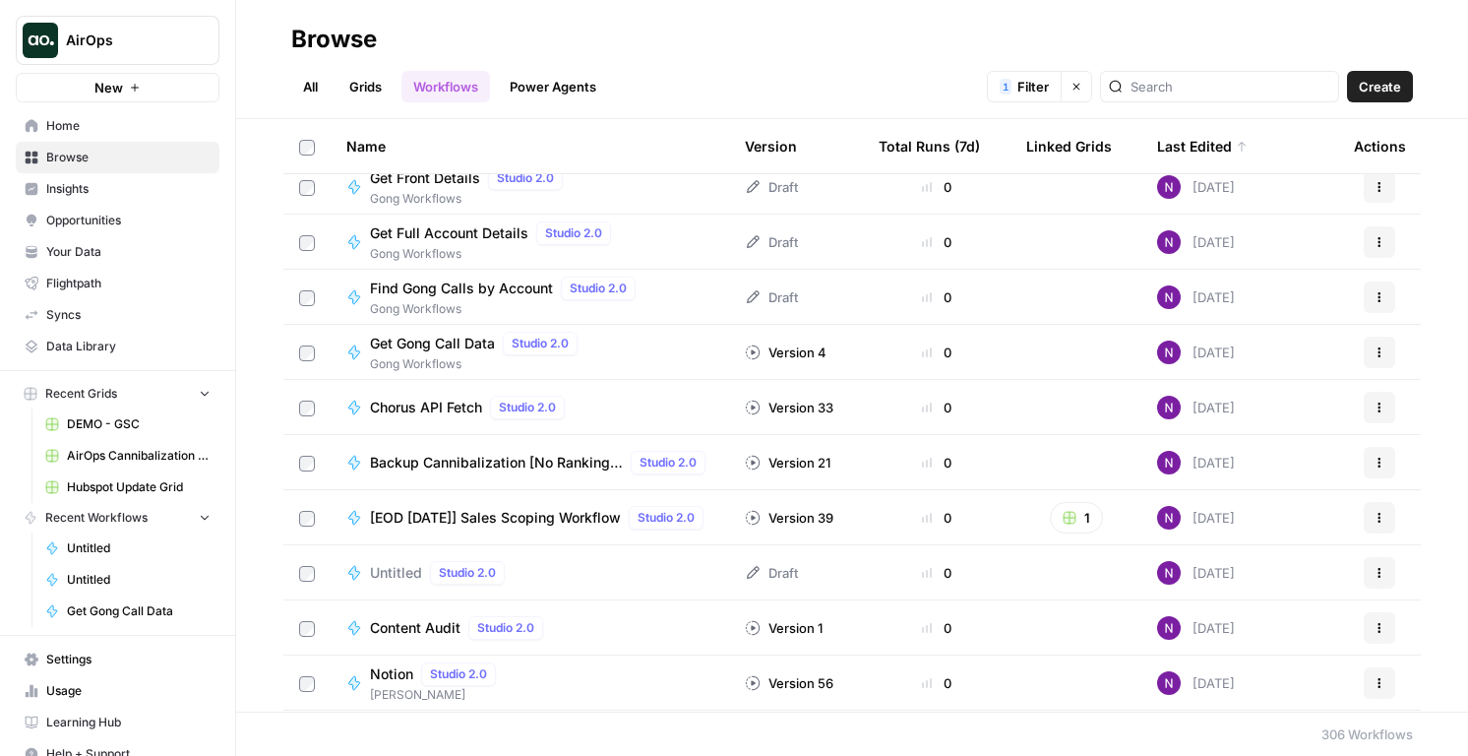
click at [440, 402] on span "Chorus API Fetch" at bounding box center [426, 408] width 112 height 20
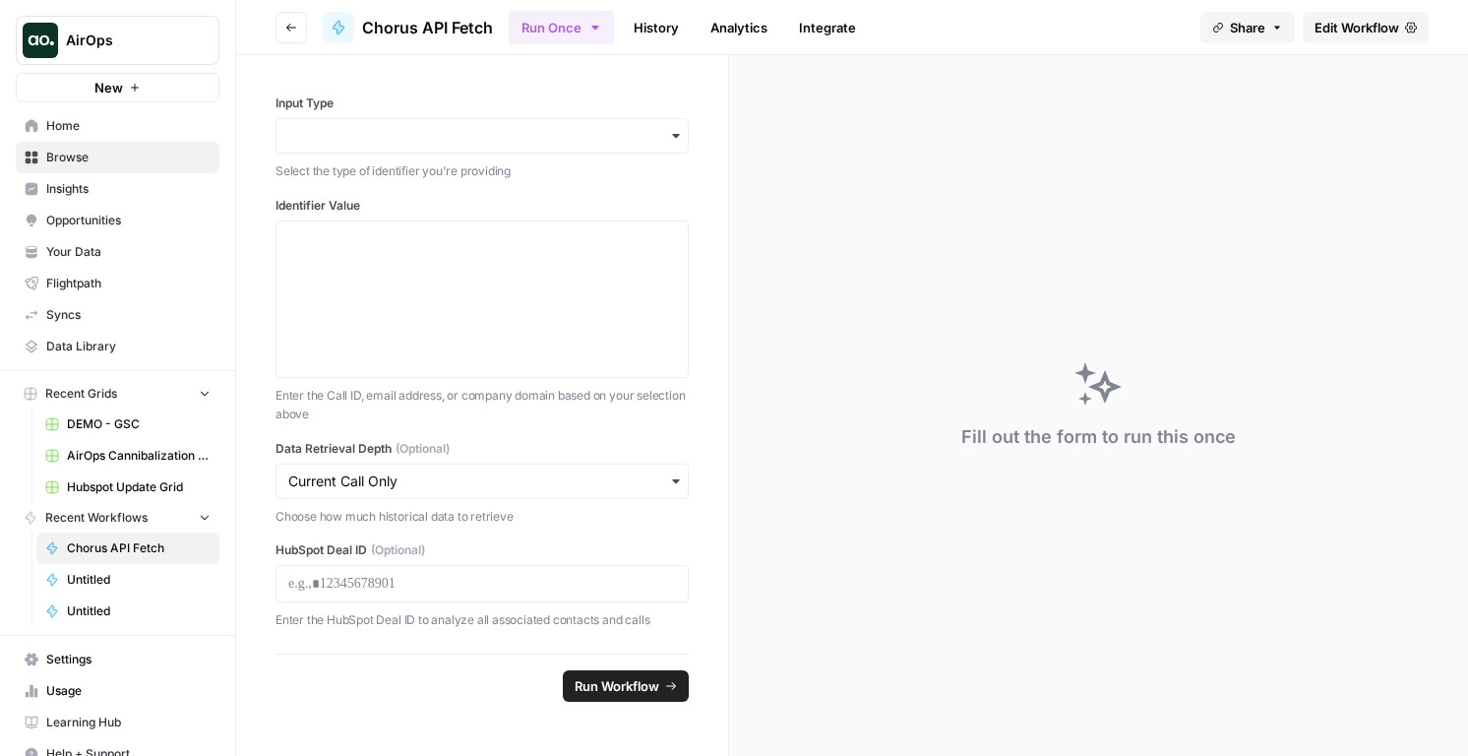
click at [1370, 32] on span "Edit Workflow" at bounding box center [1357, 28] width 85 height 20
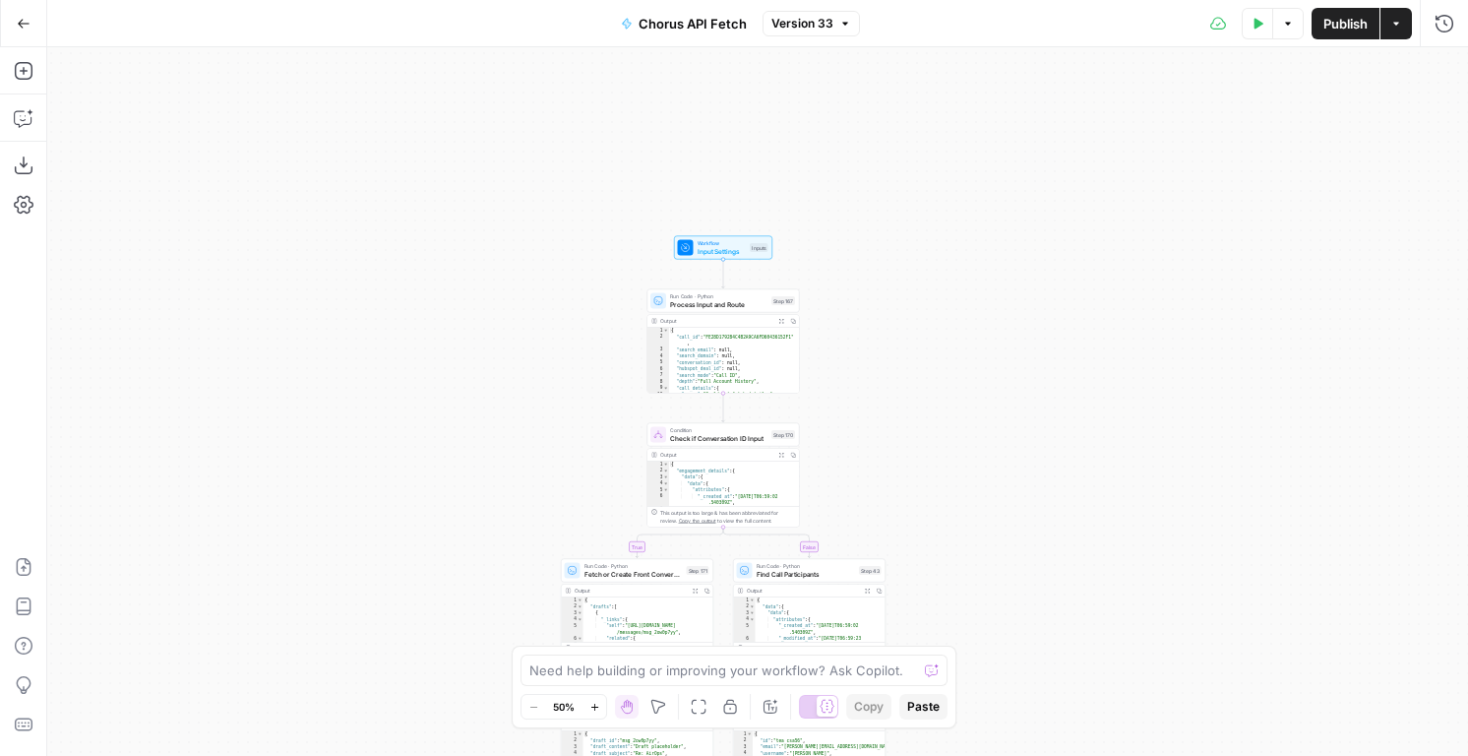
click at [706, 303] on span "Process Input and Route" at bounding box center [718, 304] width 97 height 10
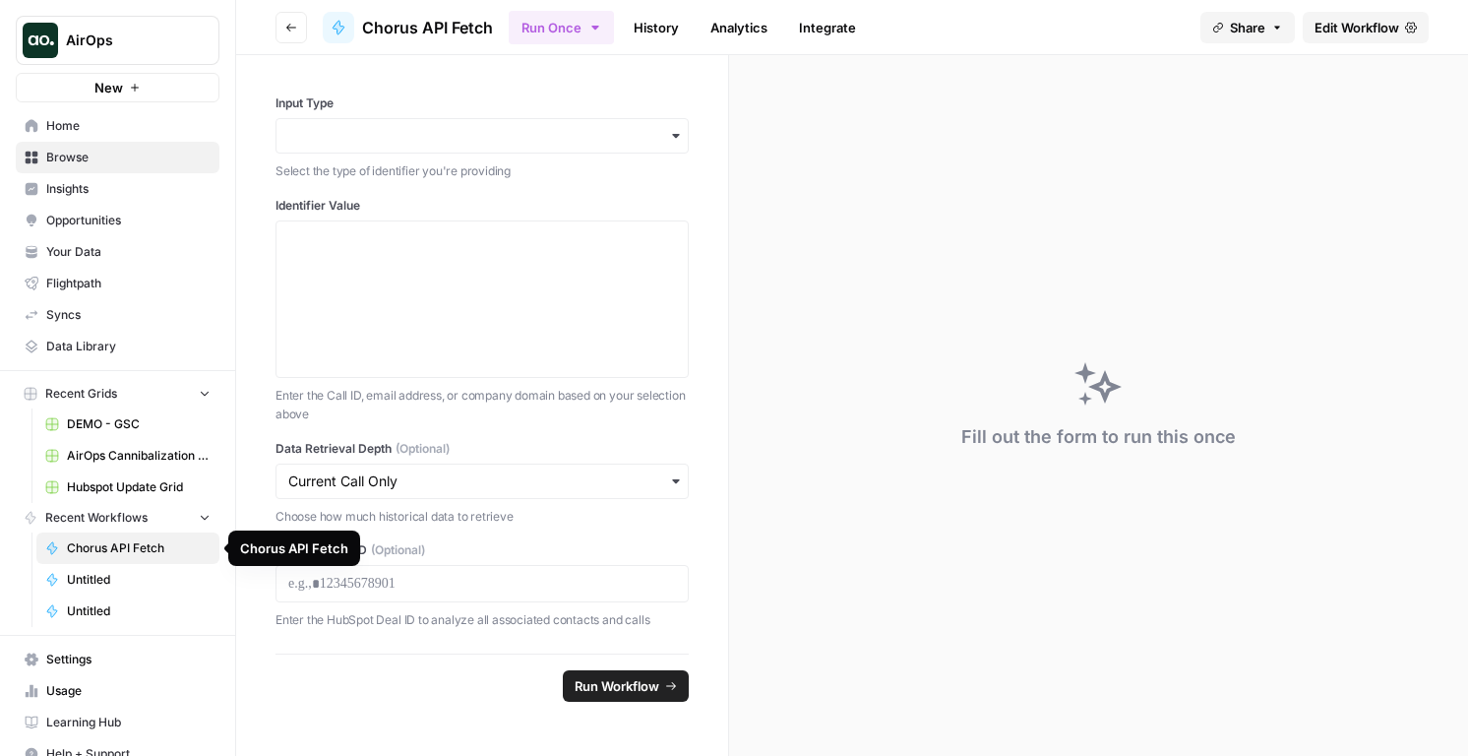
click at [104, 610] on span "Untitled" at bounding box center [139, 611] width 144 height 18
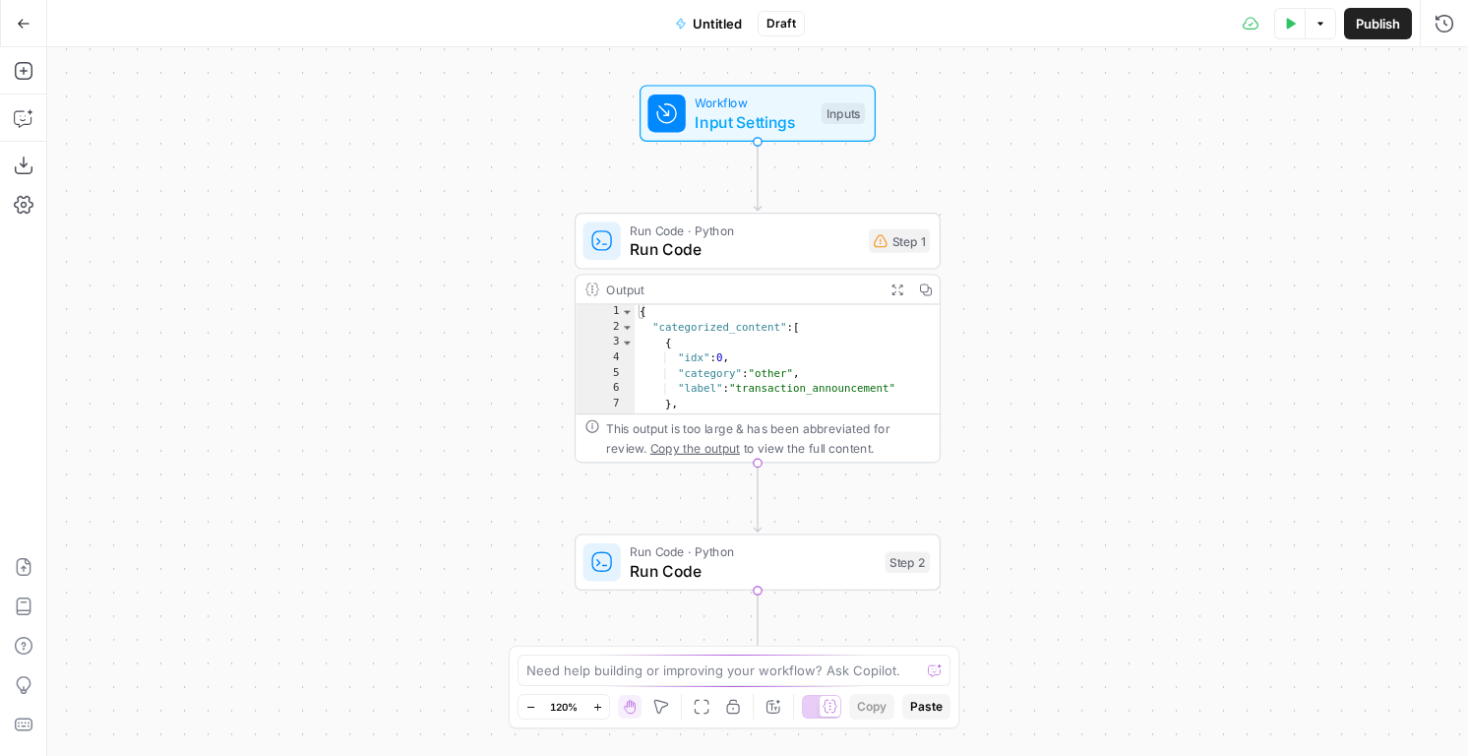
click at [731, 583] on div "Run Code · Python Run Code Step 2 Copy step Delete step Add Note Test" at bounding box center [758, 561] width 366 height 57
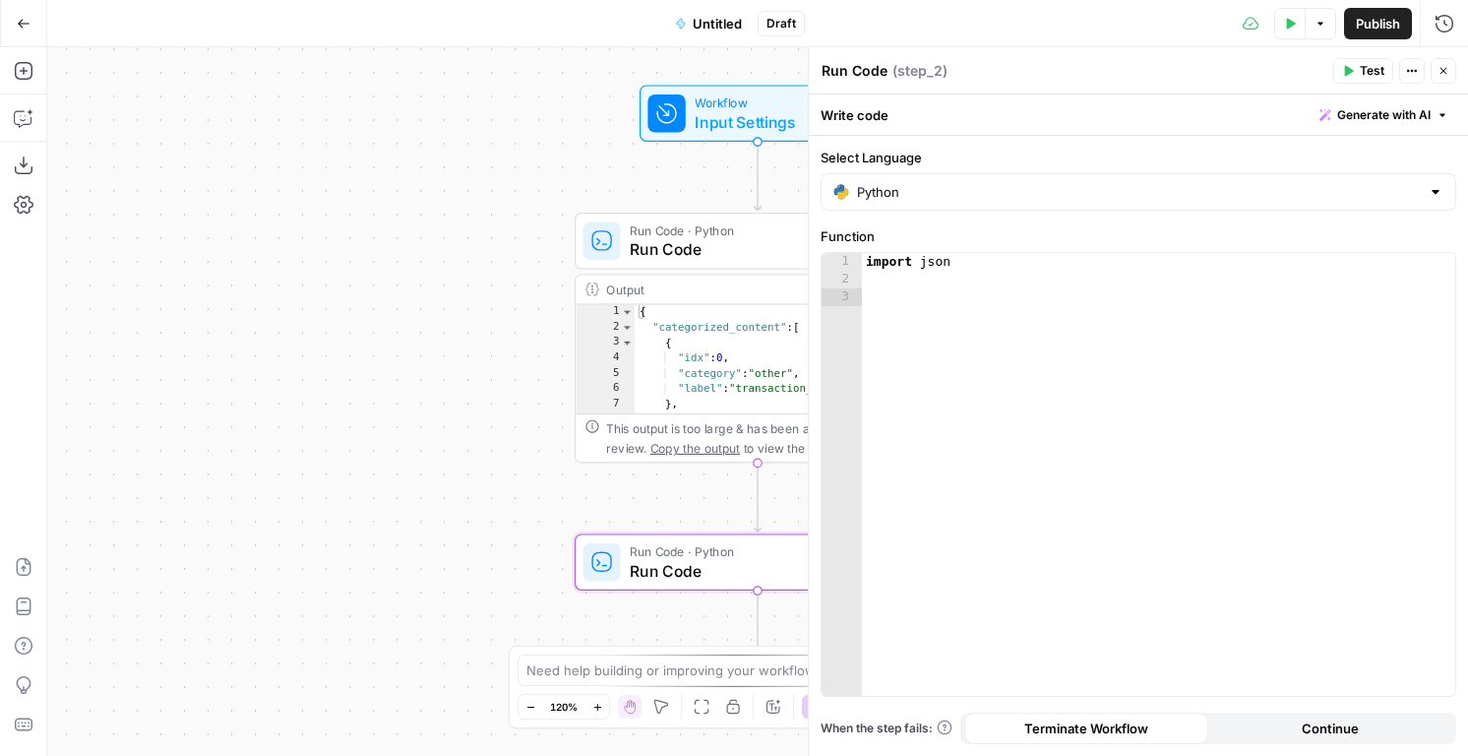
click at [21, 17] on icon "button" at bounding box center [24, 24] width 14 height 14
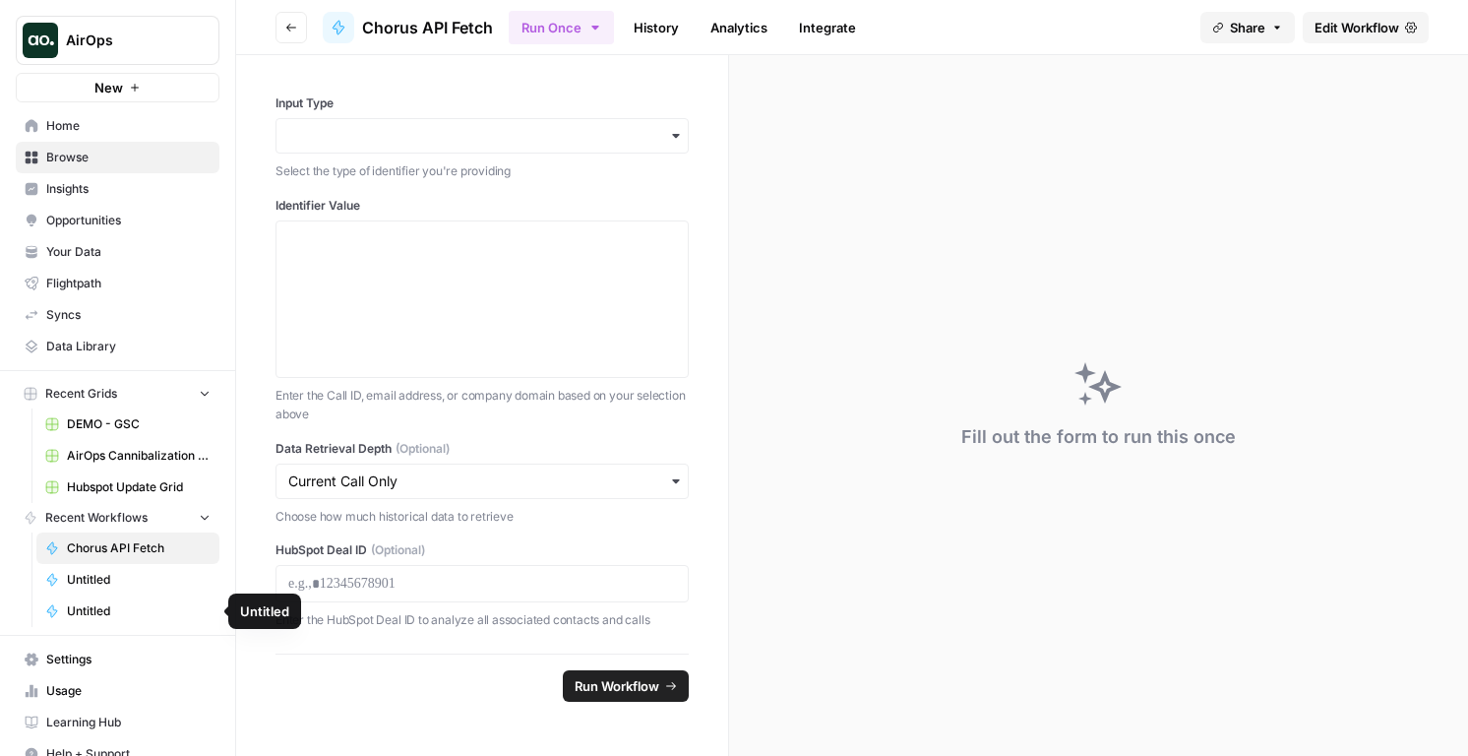
click at [93, 619] on span "Untitled" at bounding box center [139, 611] width 144 height 18
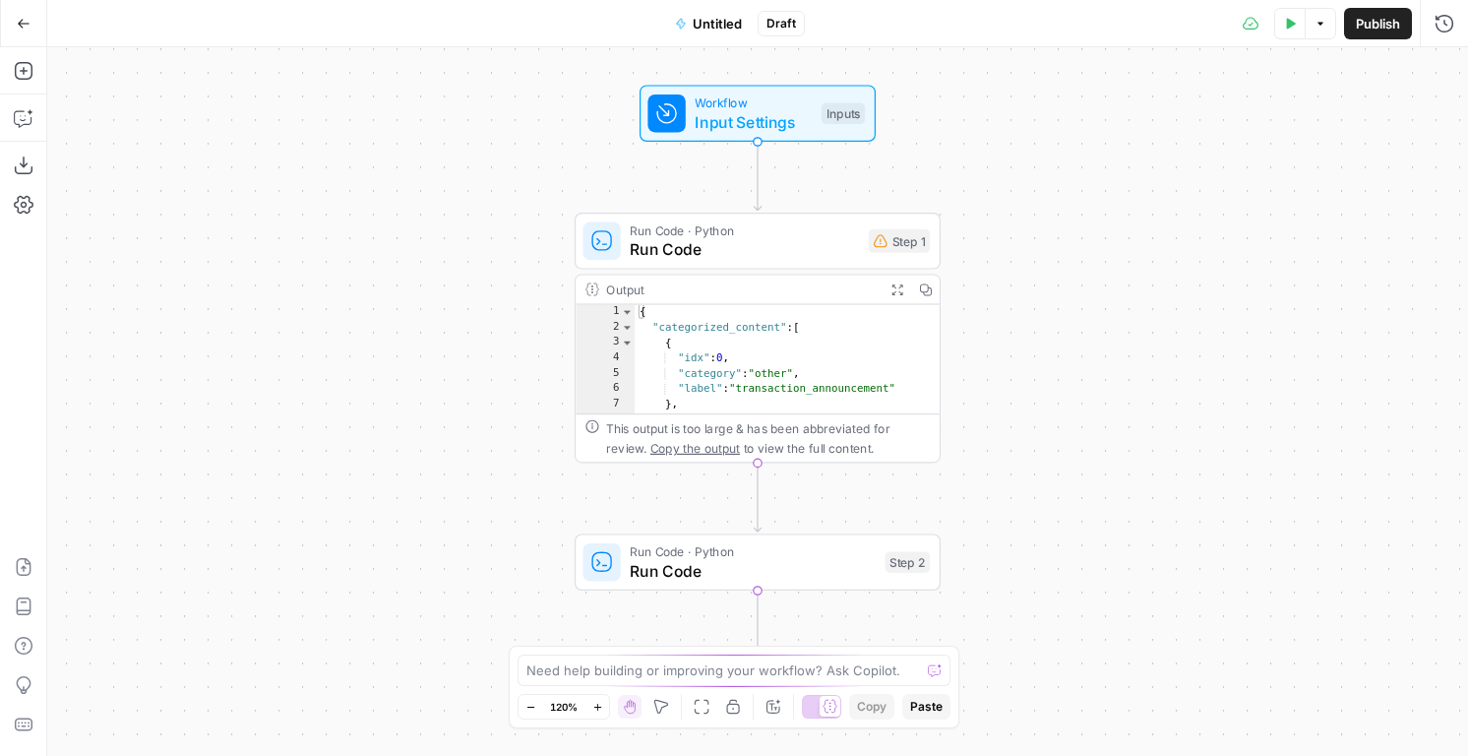
click at [24, 12] on button "Go Back" at bounding box center [23, 23] width 35 height 35
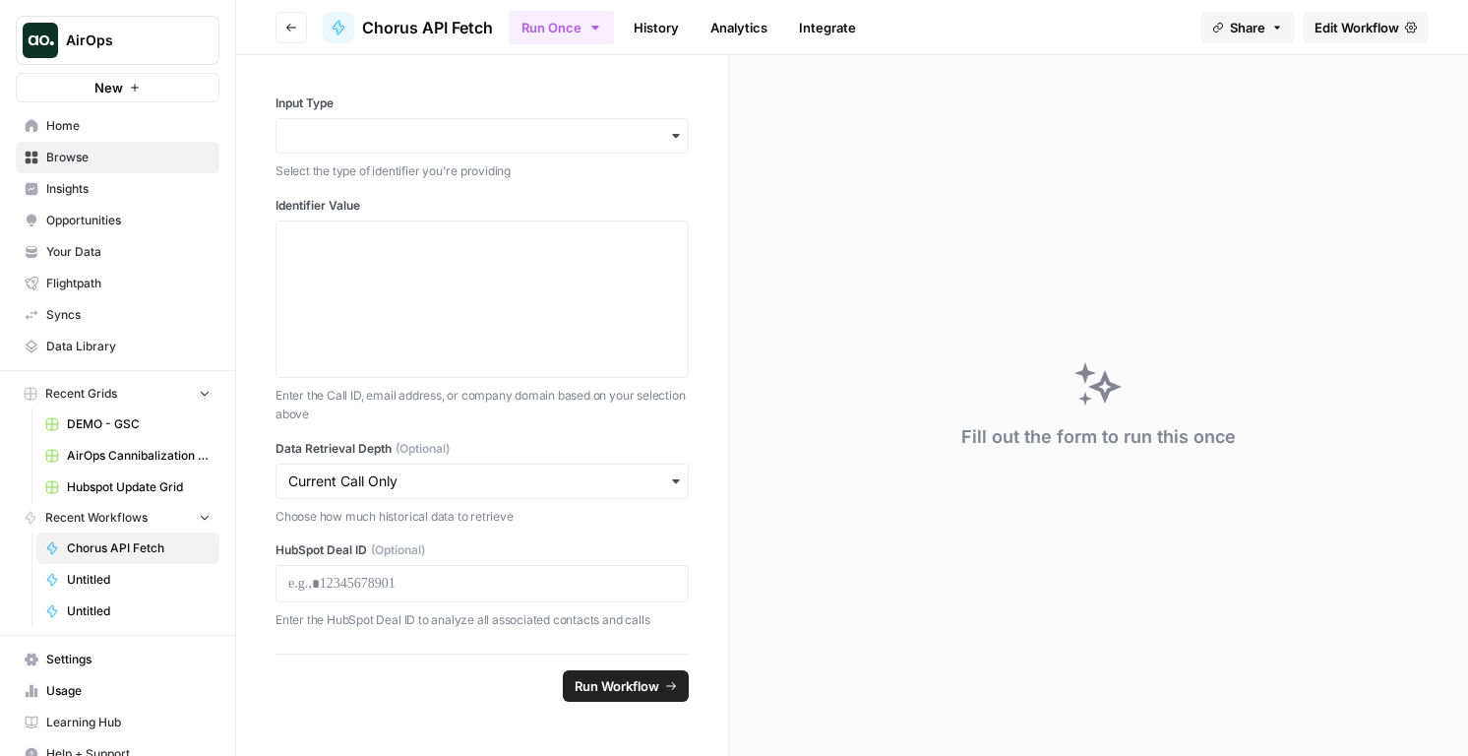
click at [85, 131] on span "Home" at bounding box center [128, 126] width 164 height 18
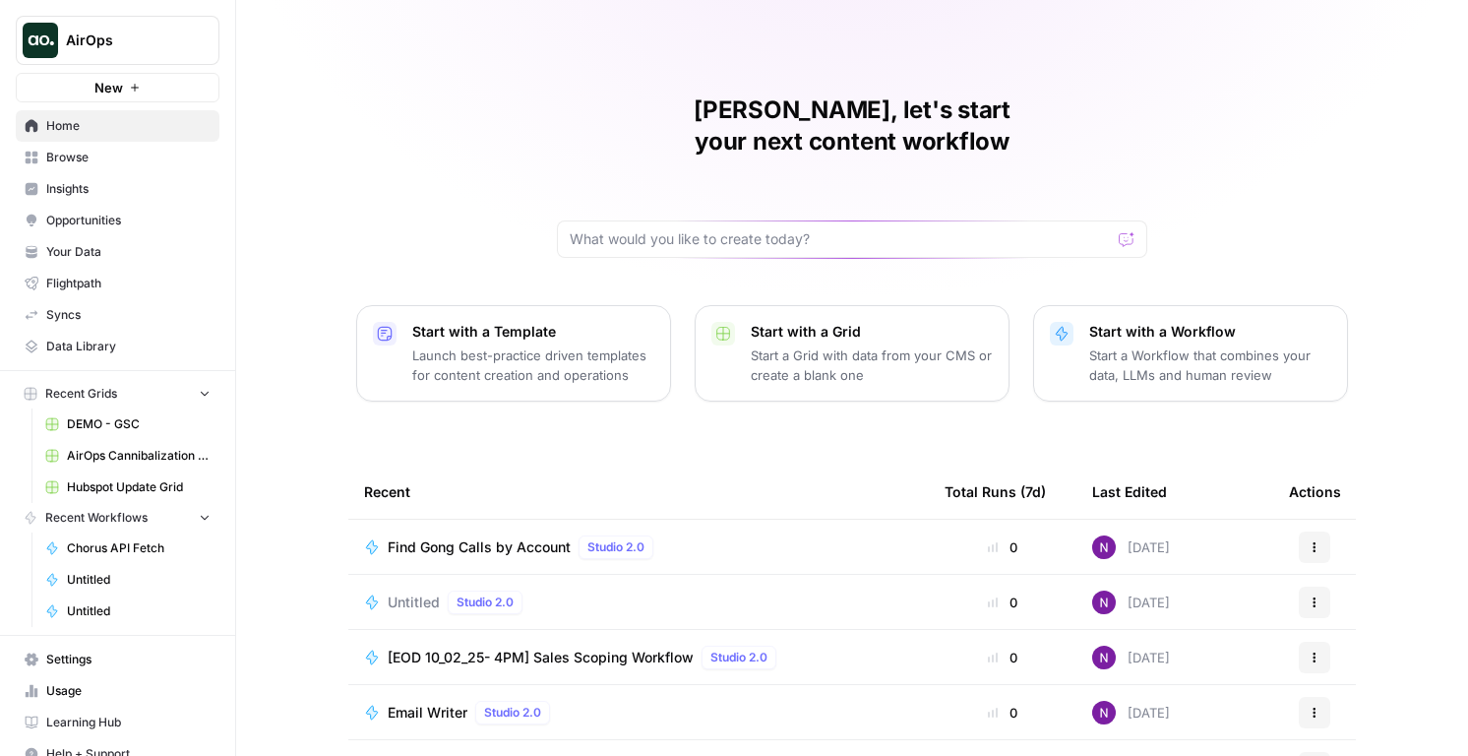
scroll to position [150, 0]
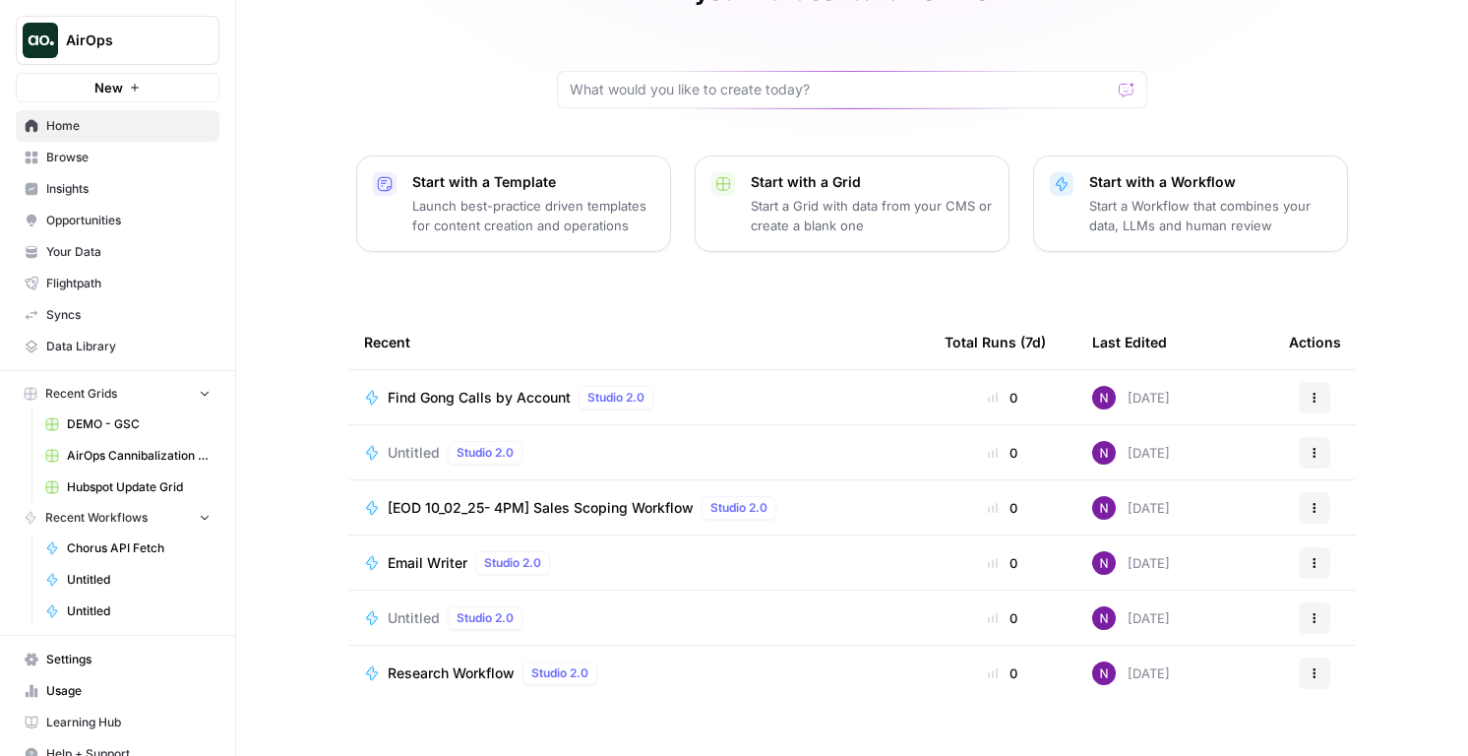
click at [406, 608] on span "Untitled" at bounding box center [414, 618] width 52 height 20
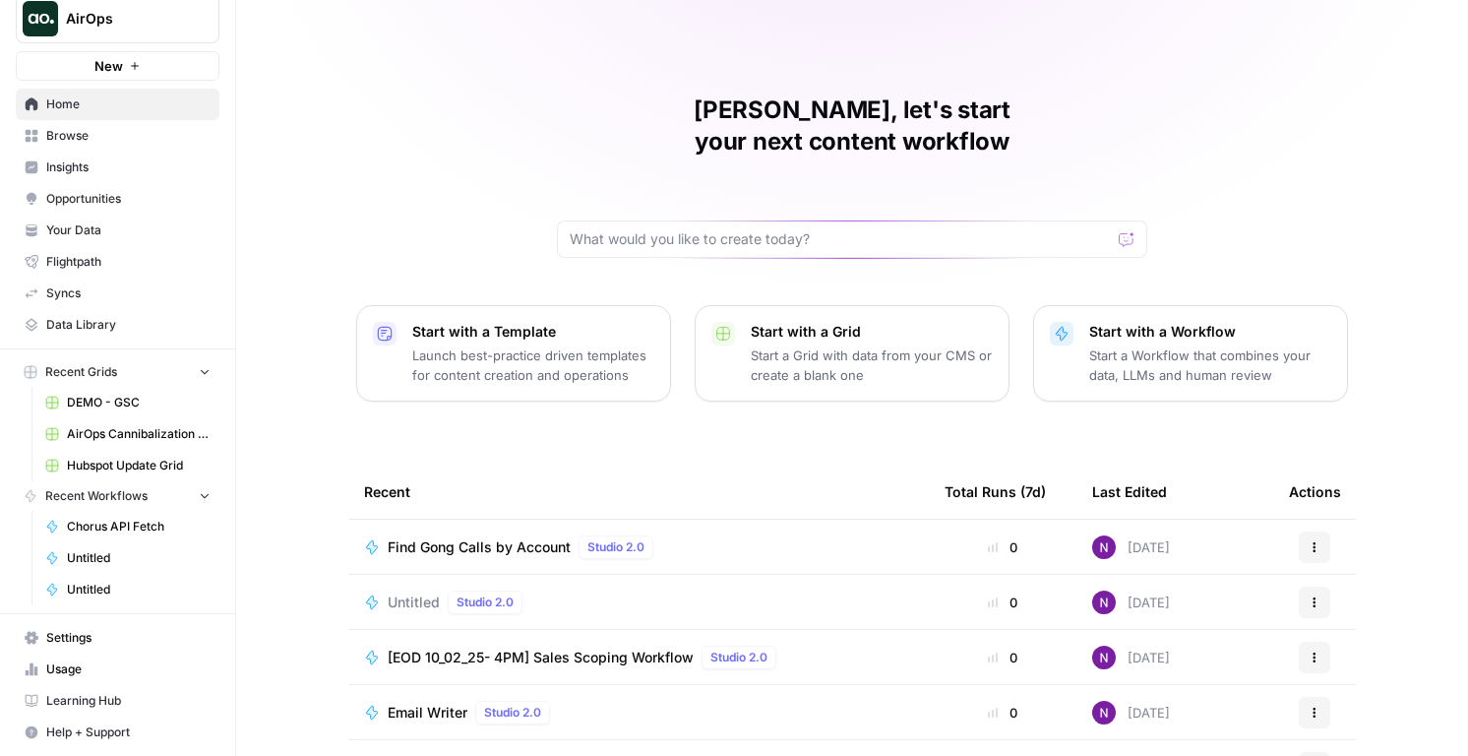
scroll to position [150, 0]
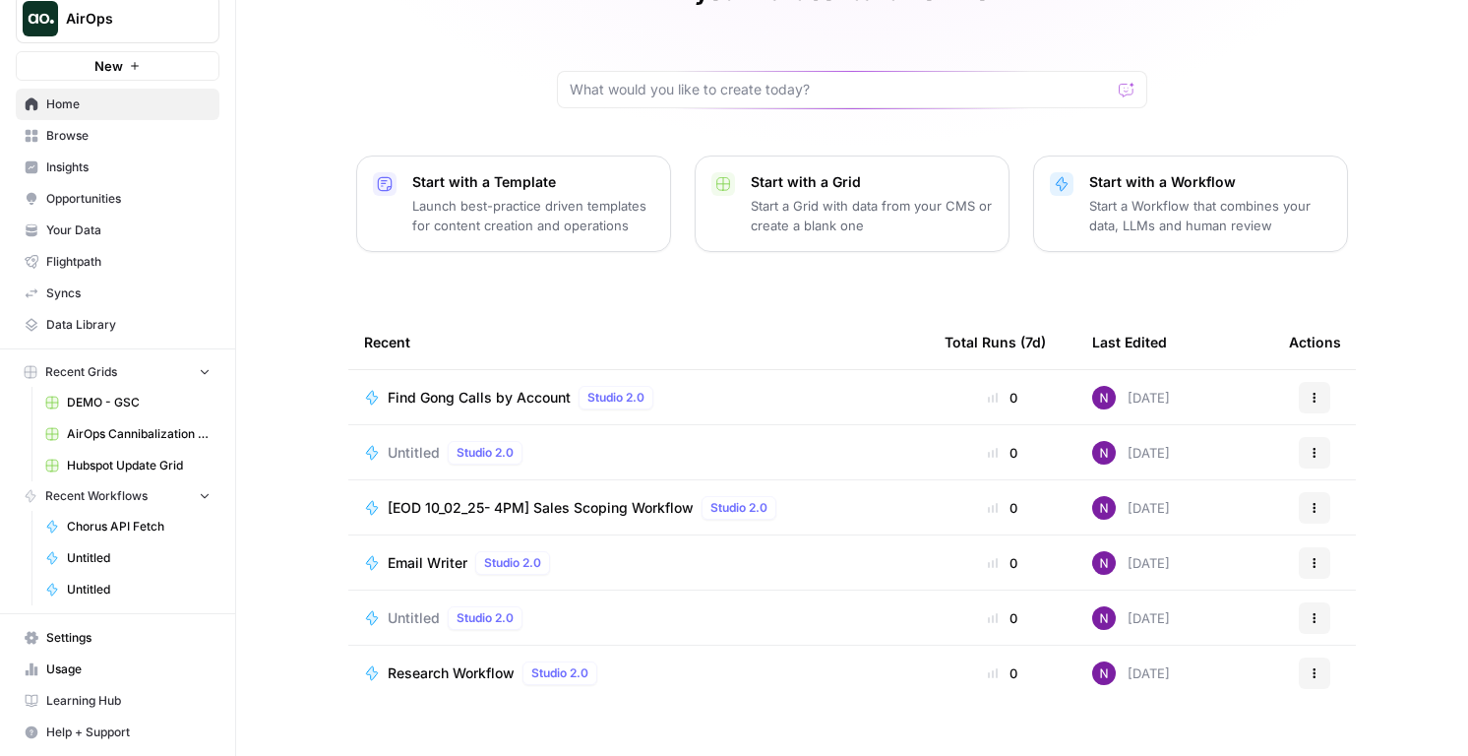
click at [71, 133] on span "Browse" at bounding box center [128, 136] width 164 height 18
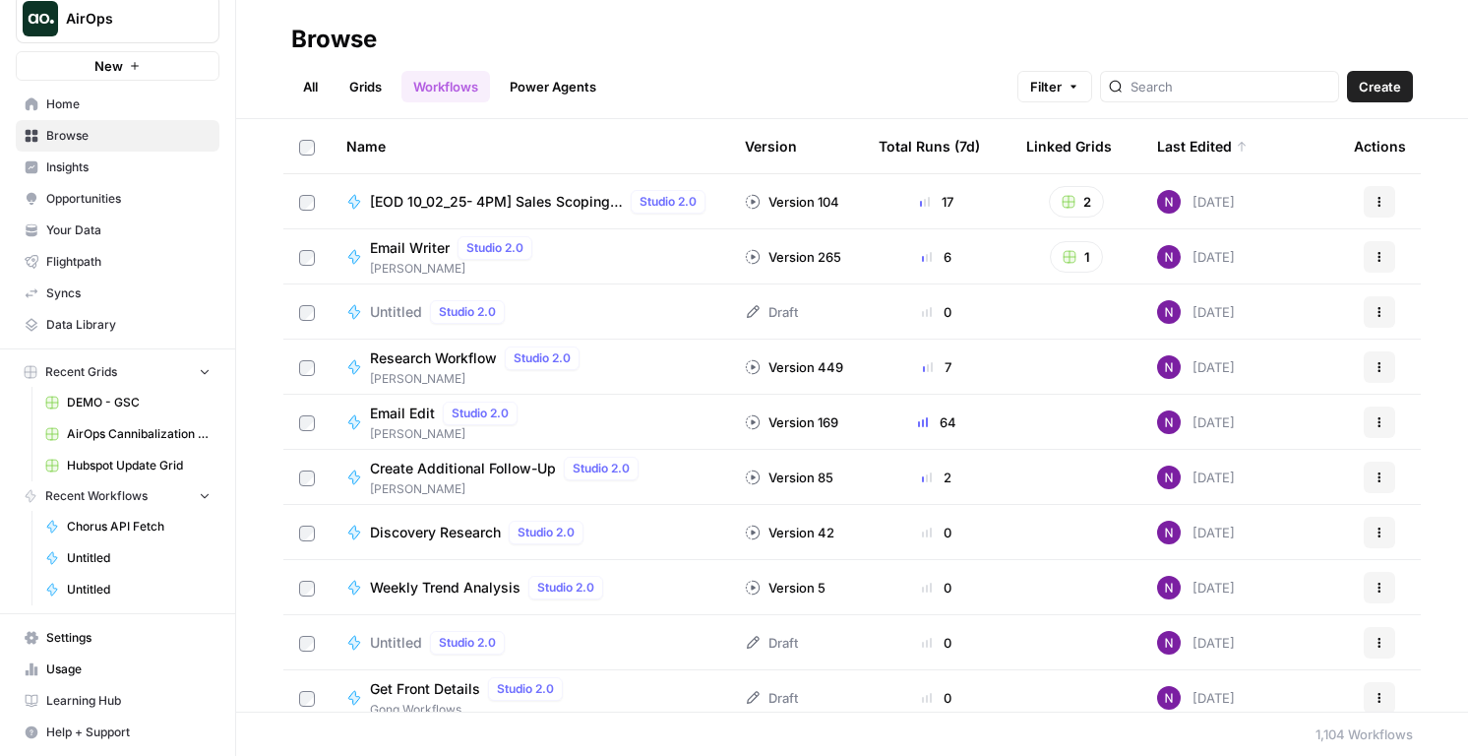
click at [1217, 104] on header "Browse All Grids Workflows Power Agents Filter Create" at bounding box center [852, 59] width 1232 height 119
click at [1204, 87] on input "search" at bounding box center [1231, 87] width 200 height 20
type input "g"
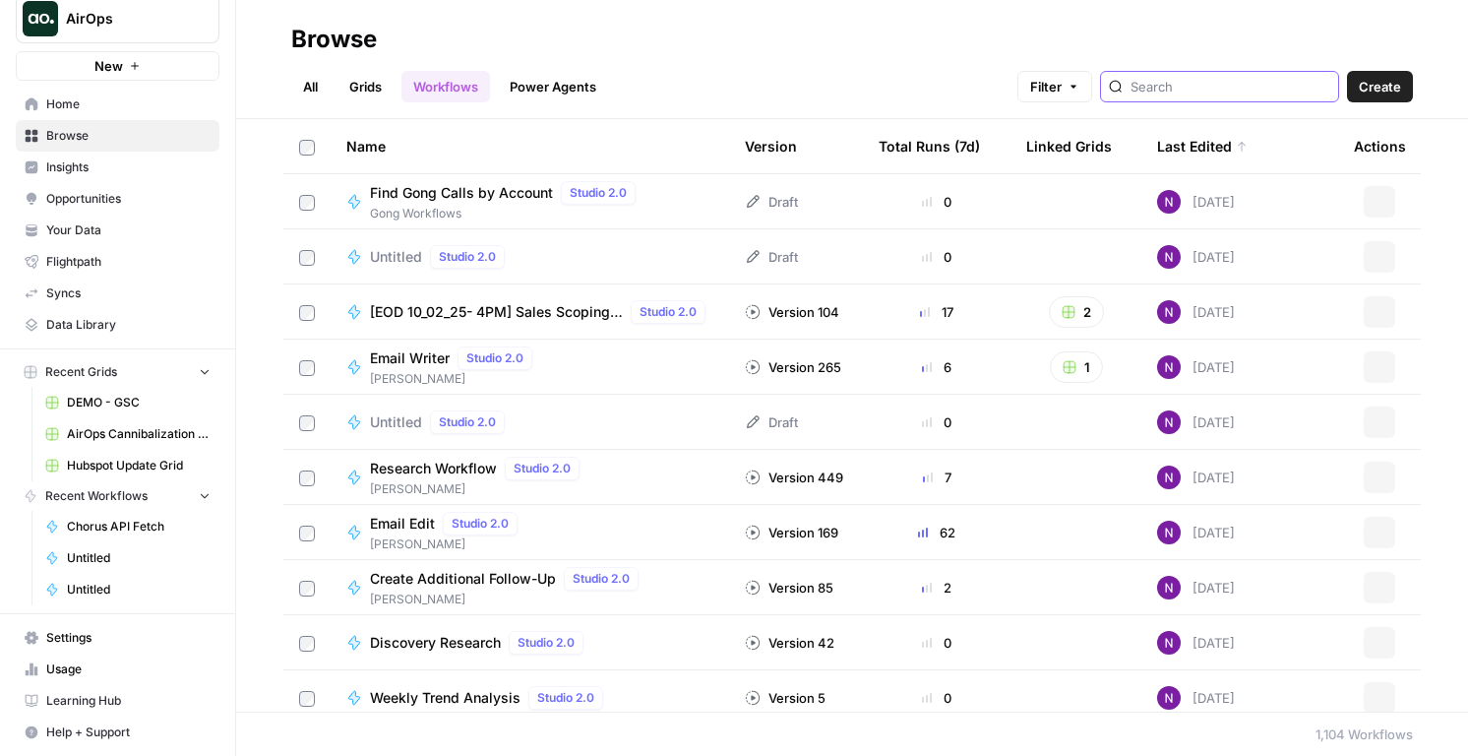
click at [1062, 87] on span "Filter" at bounding box center [1045, 87] width 31 height 20
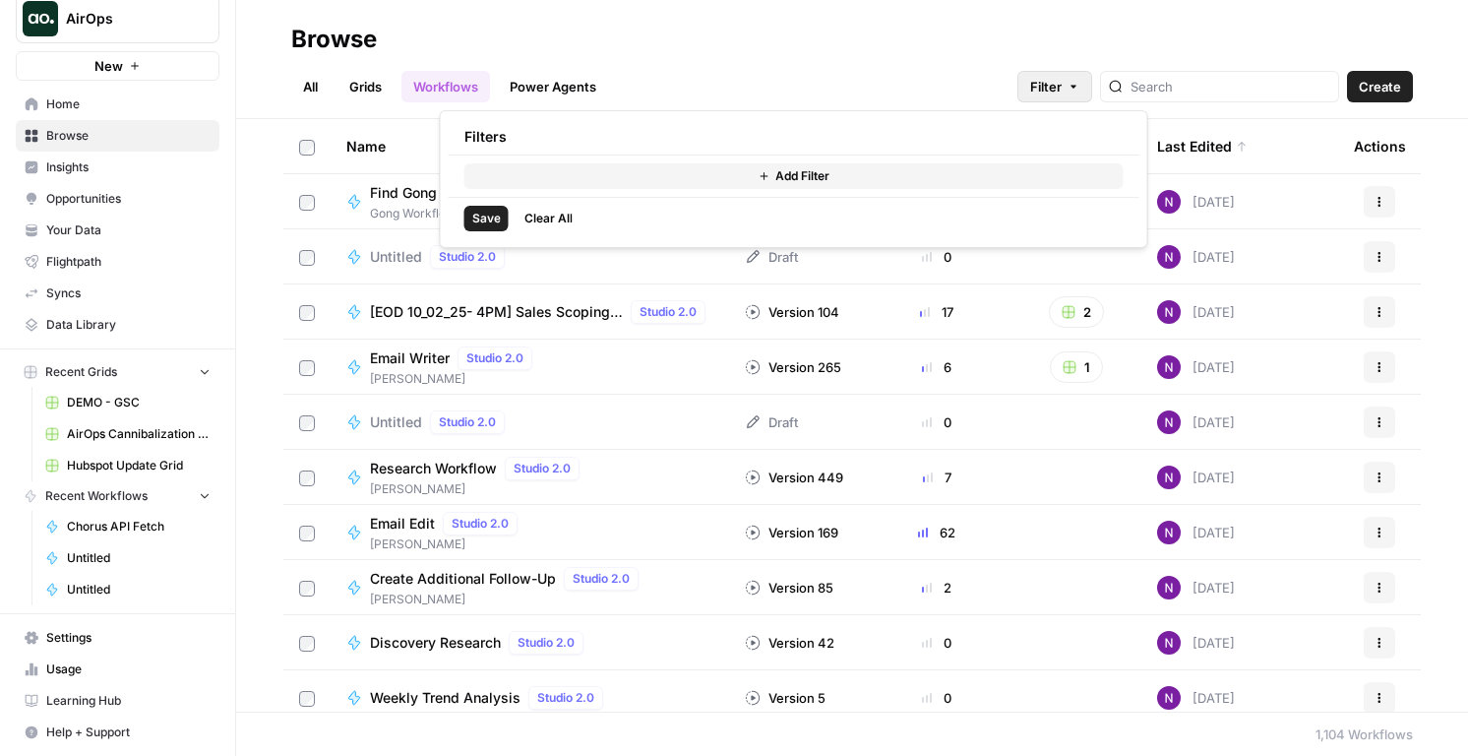
click at [675, 182] on button "Add Filter" at bounding box center [793, 176] width 659 height 26
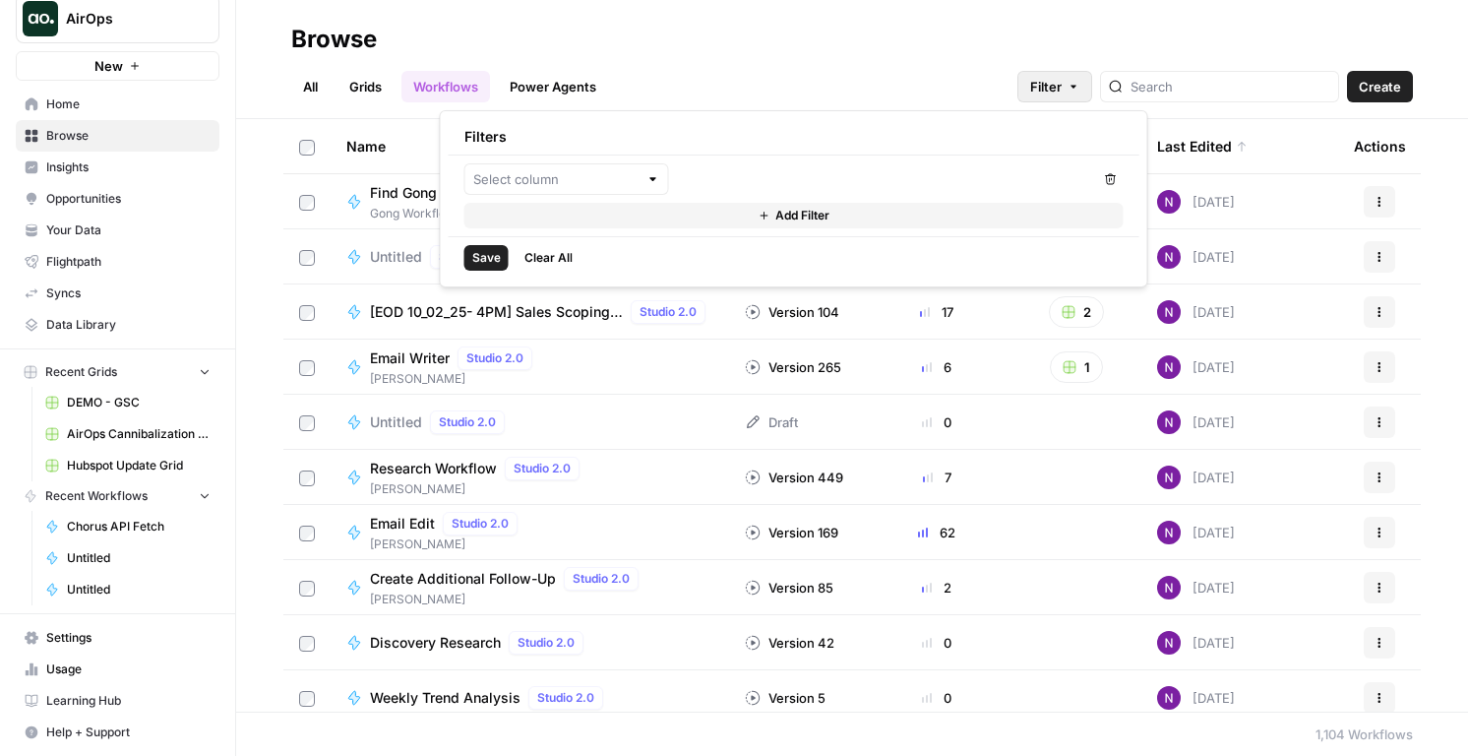
click at [562, 143] on div "Filters" at bounding box center [794, 136] width 691 height 35
click at [562, 181] on input "text" at bounding box center [555, 179] width 165 height 20
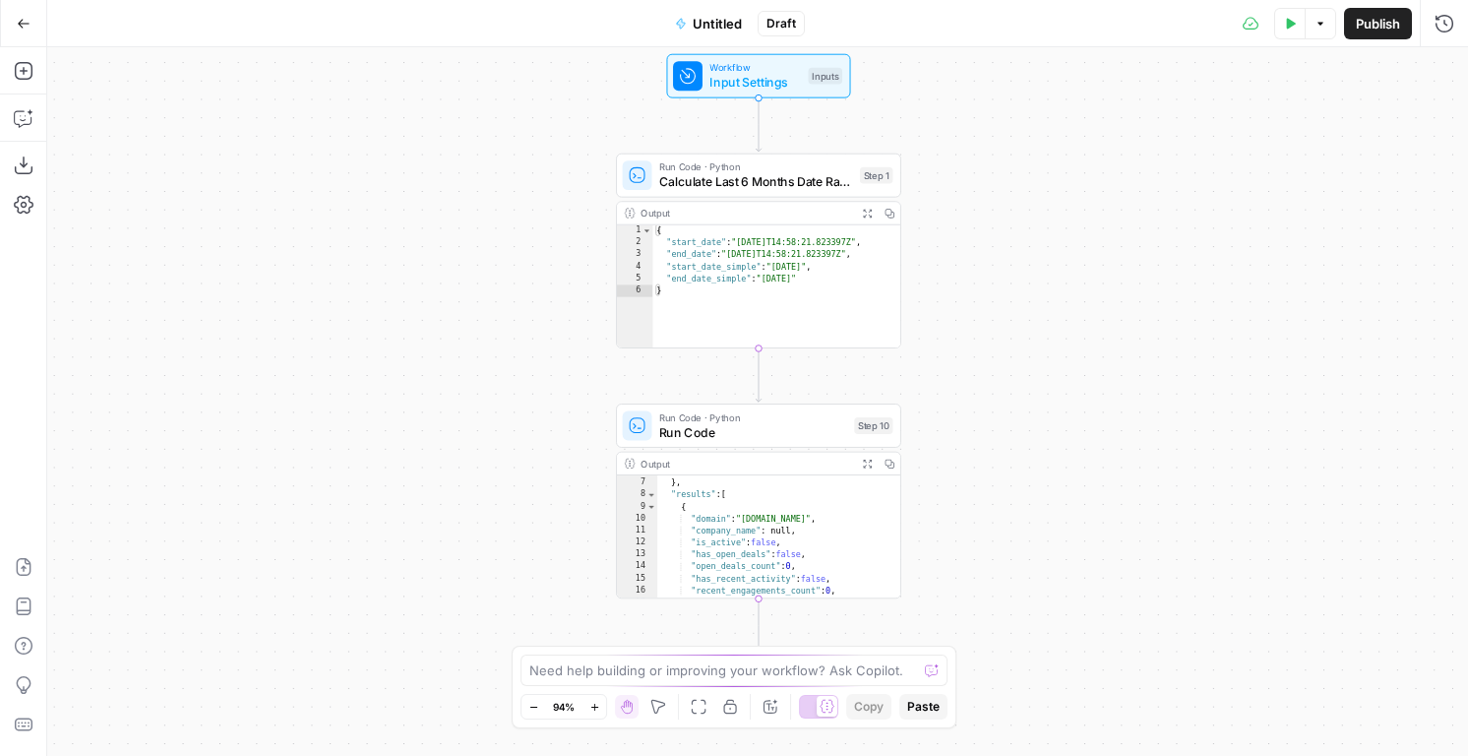
scroll to position [130, 0]
click at [757, 423] on span "Run Code" at bounding box center [753, 432] width 188 height 19
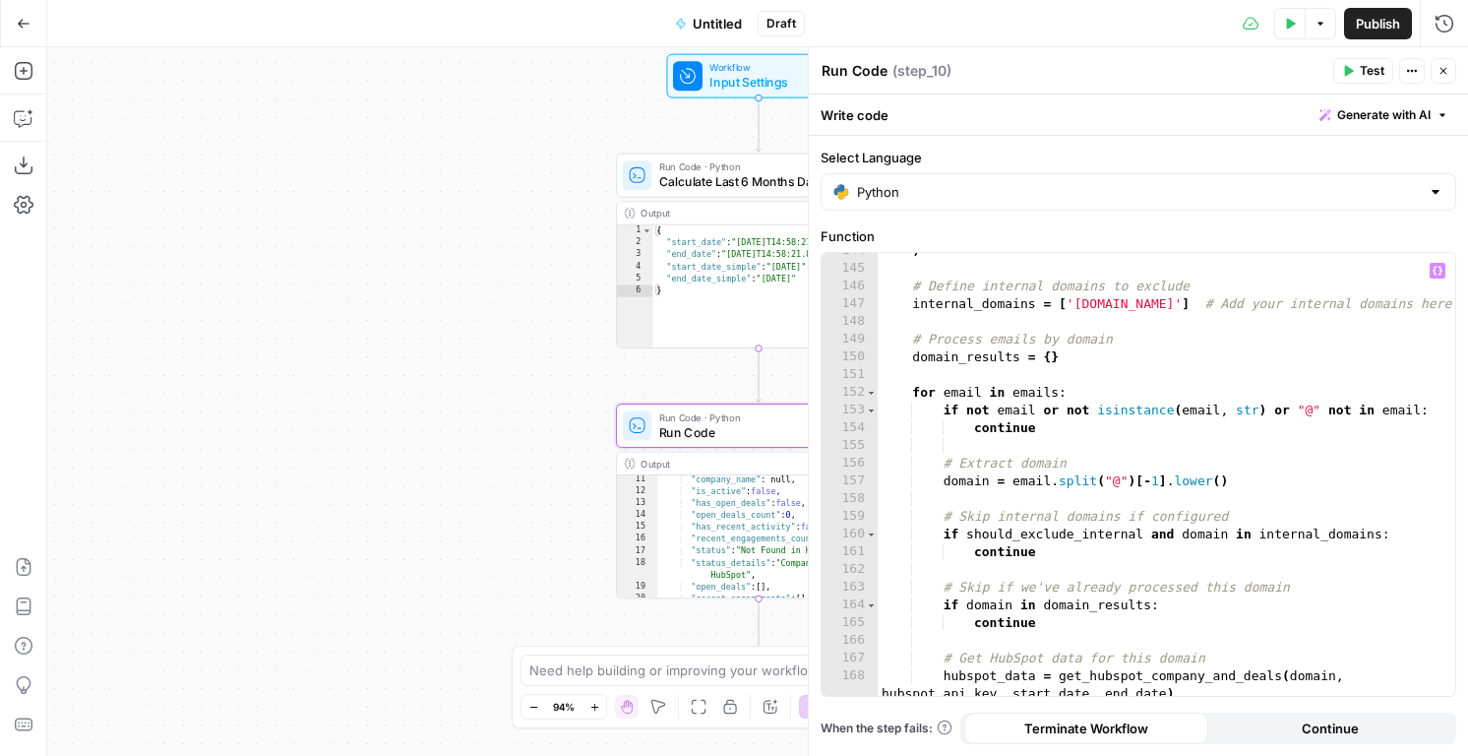
scroll to position [2830, 0]
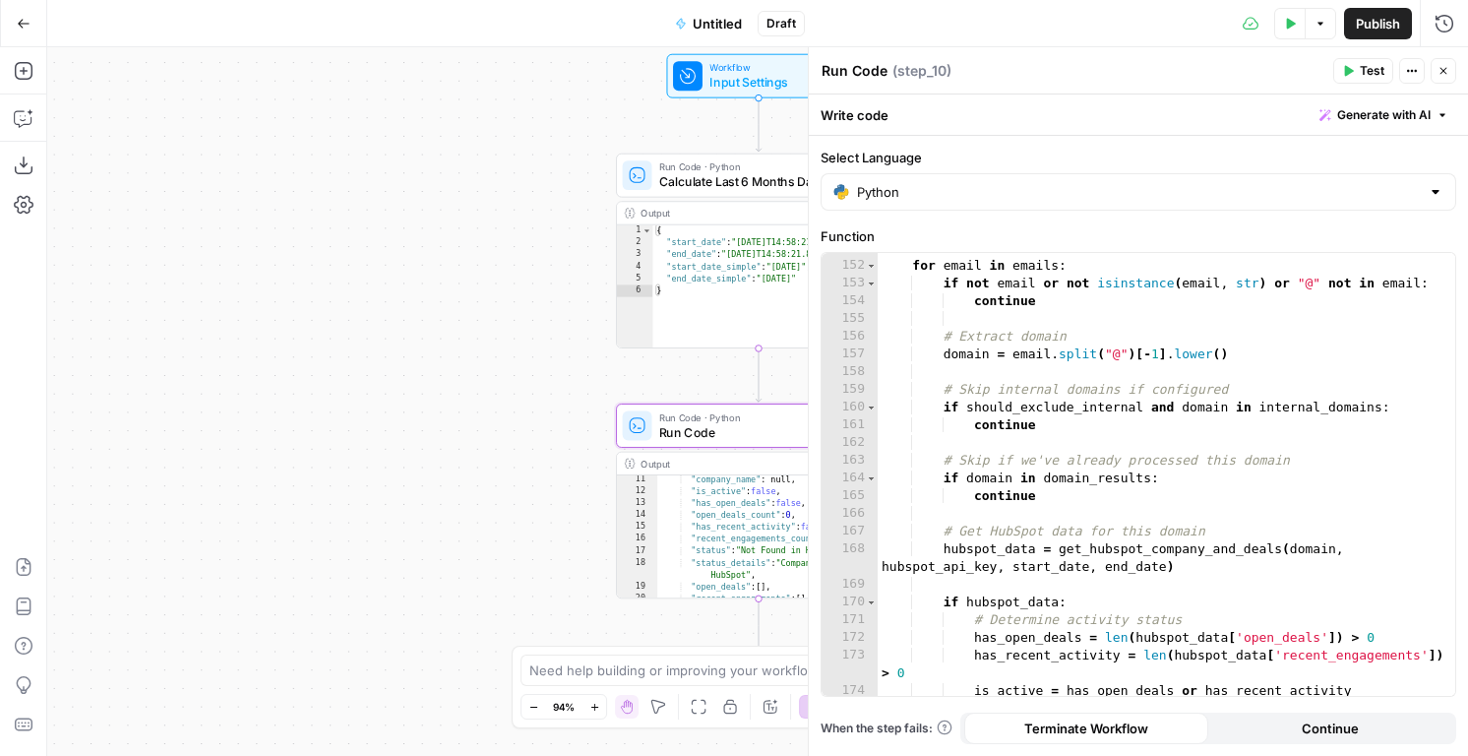
click at [1352, 70] on icon "button" at bounding box center [1349, 71] width 9 height 11
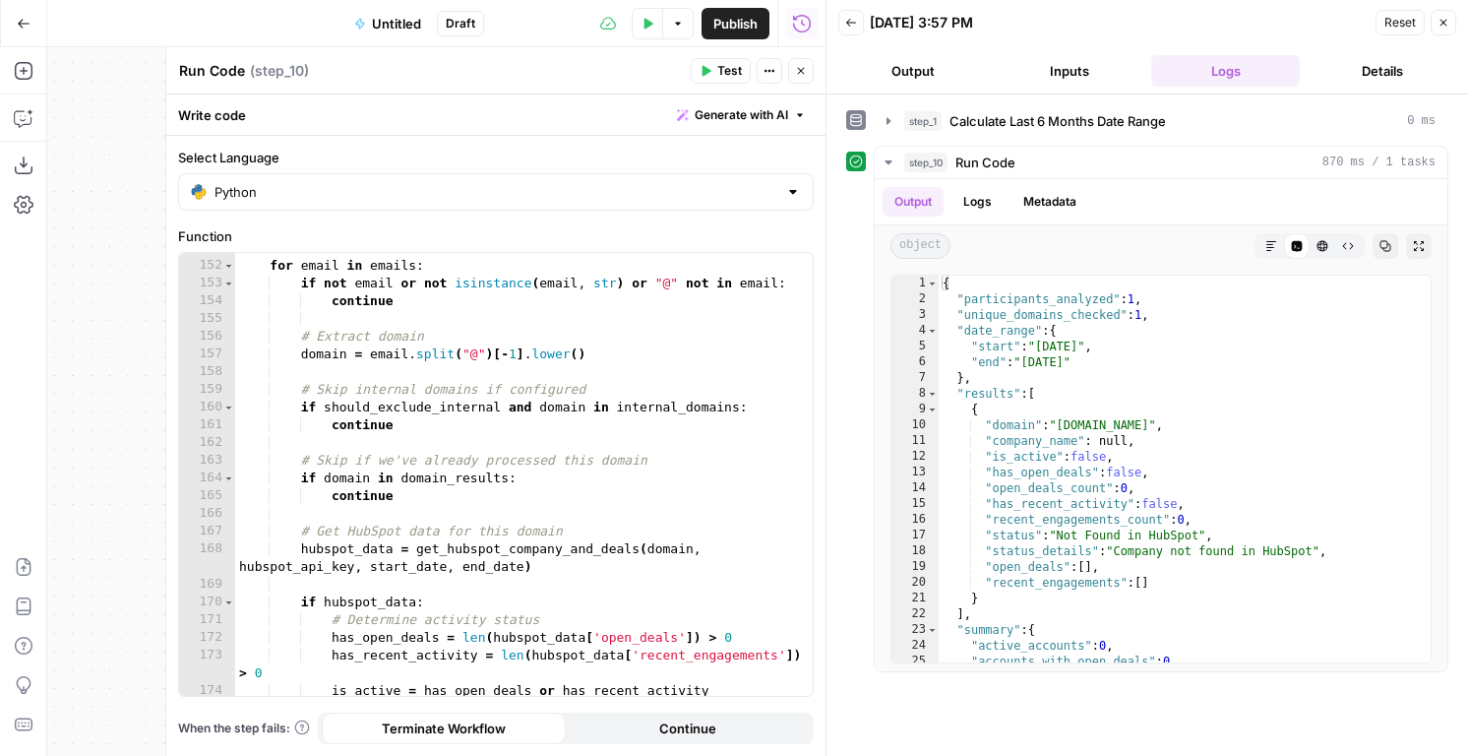
click at [802, 69] on icon "button" at bounding box center [801, 71] width 7 height 7
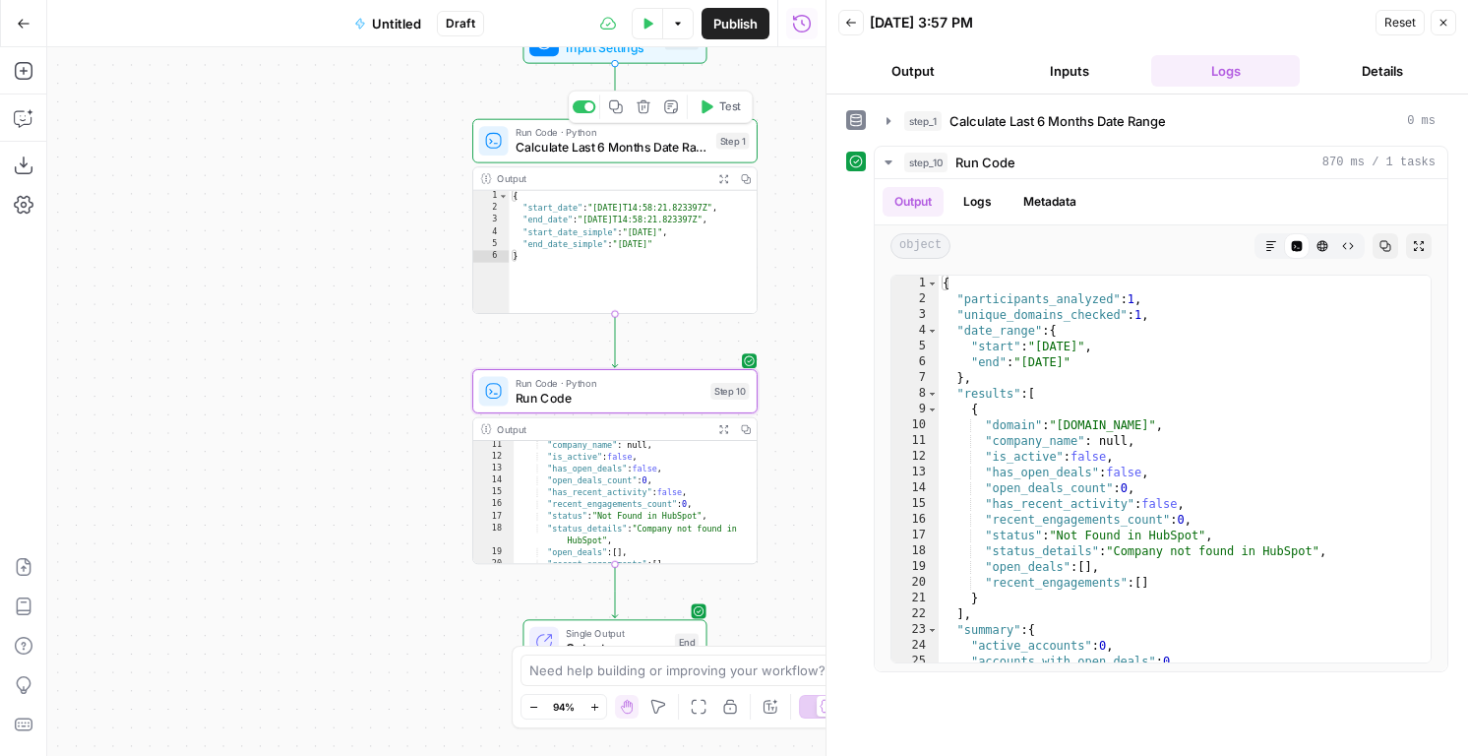
click at [582, 139] on span "Calculate Last 6 Months Date Range" at bounding box center [612, 147] width 193 height 19
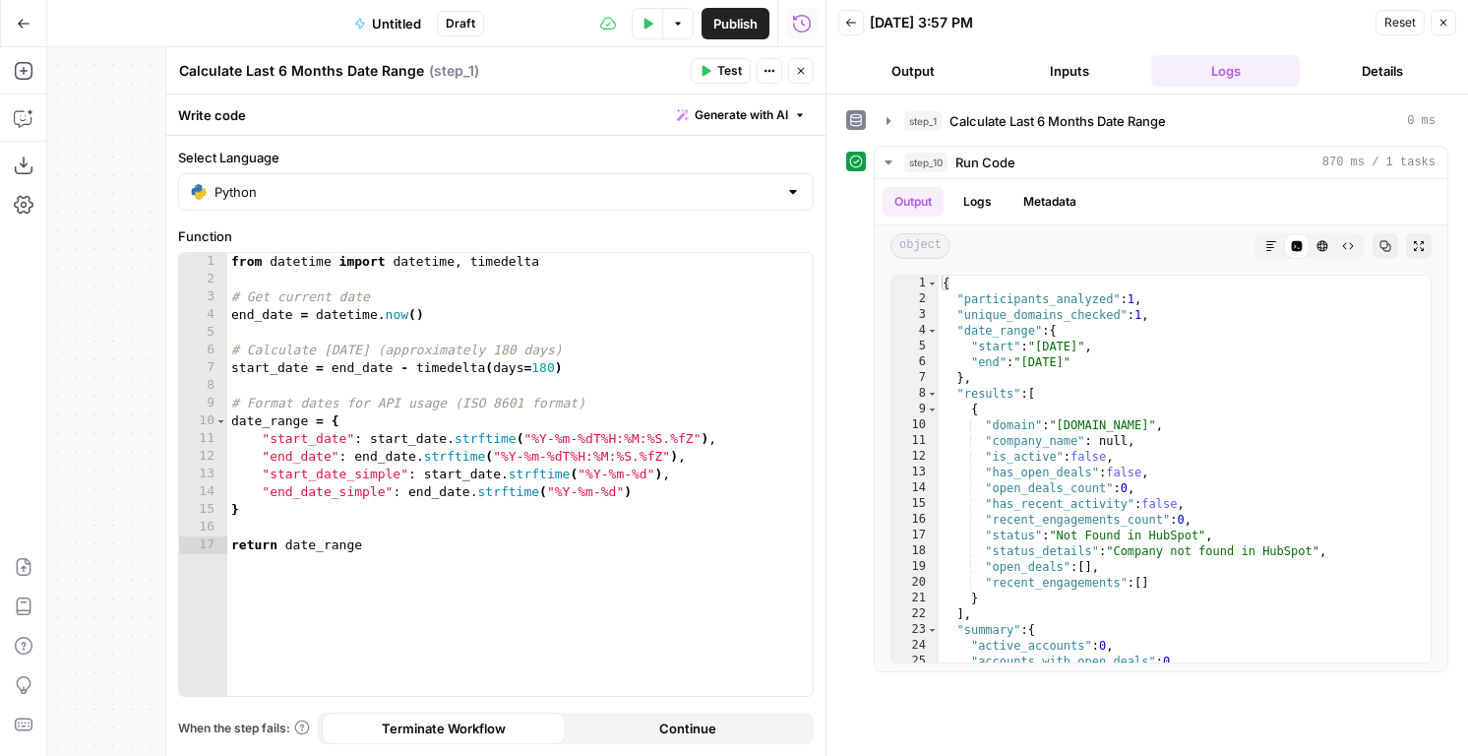
click at [807, 61] on button "Close" at bounding box center [801, 71] width 26 height 26
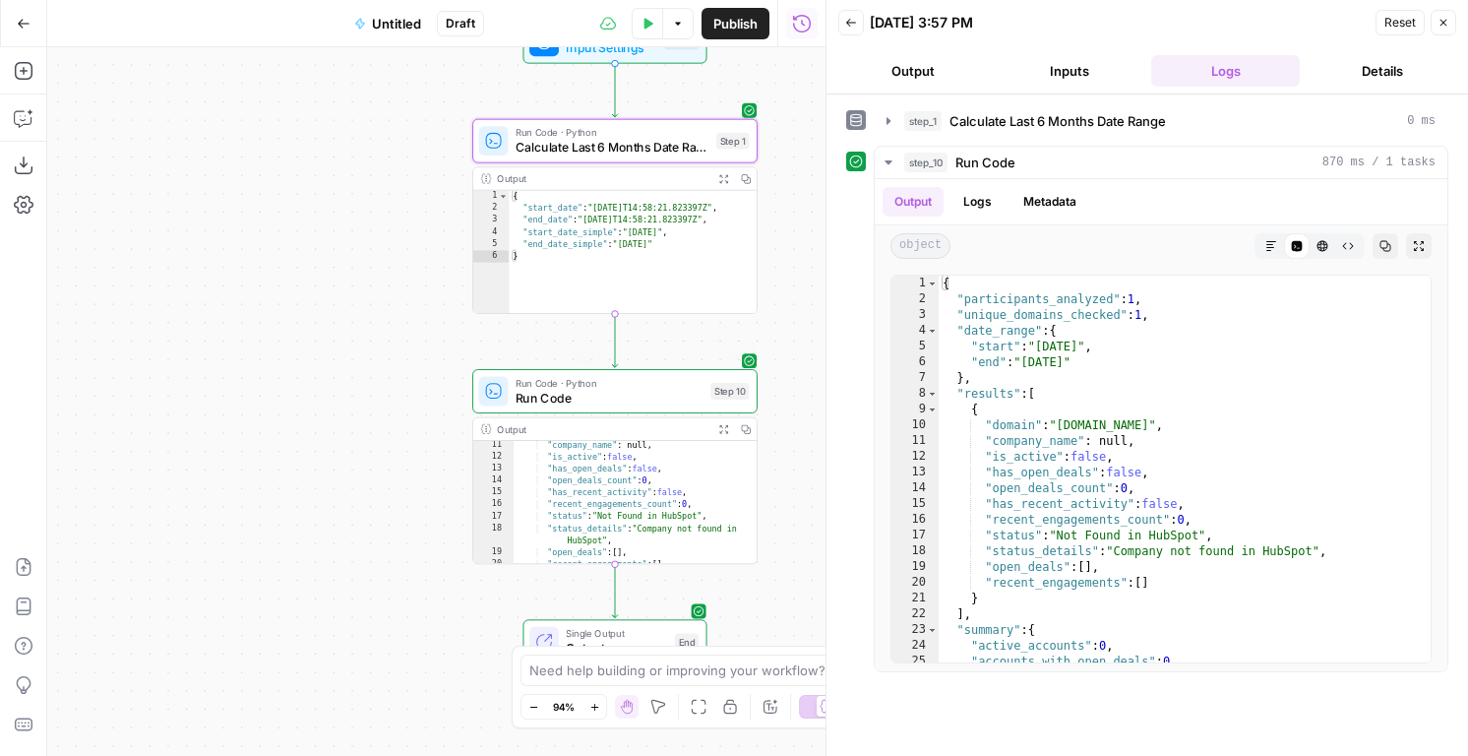
click at [557, 405] on span "Run Code" at bounding box center [610, 398] width 188 height 19
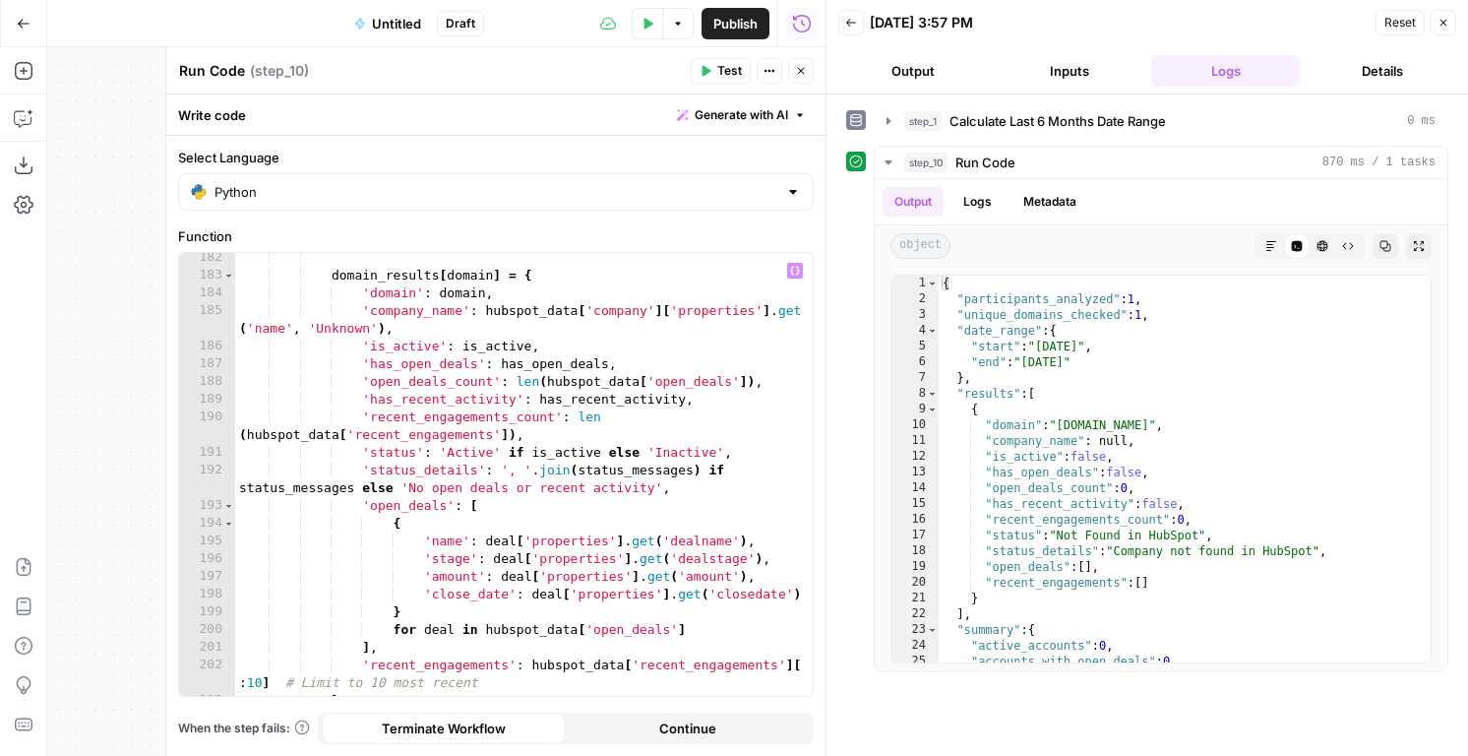
scroll to position [3440, 0]
type textarea "**********"
click at [567, 407] on div "domain_results [ domain ] = { 'domain' : domain , 'company_name' : hubspot_data…" at bounding box center [524, 488] width 578 height 478
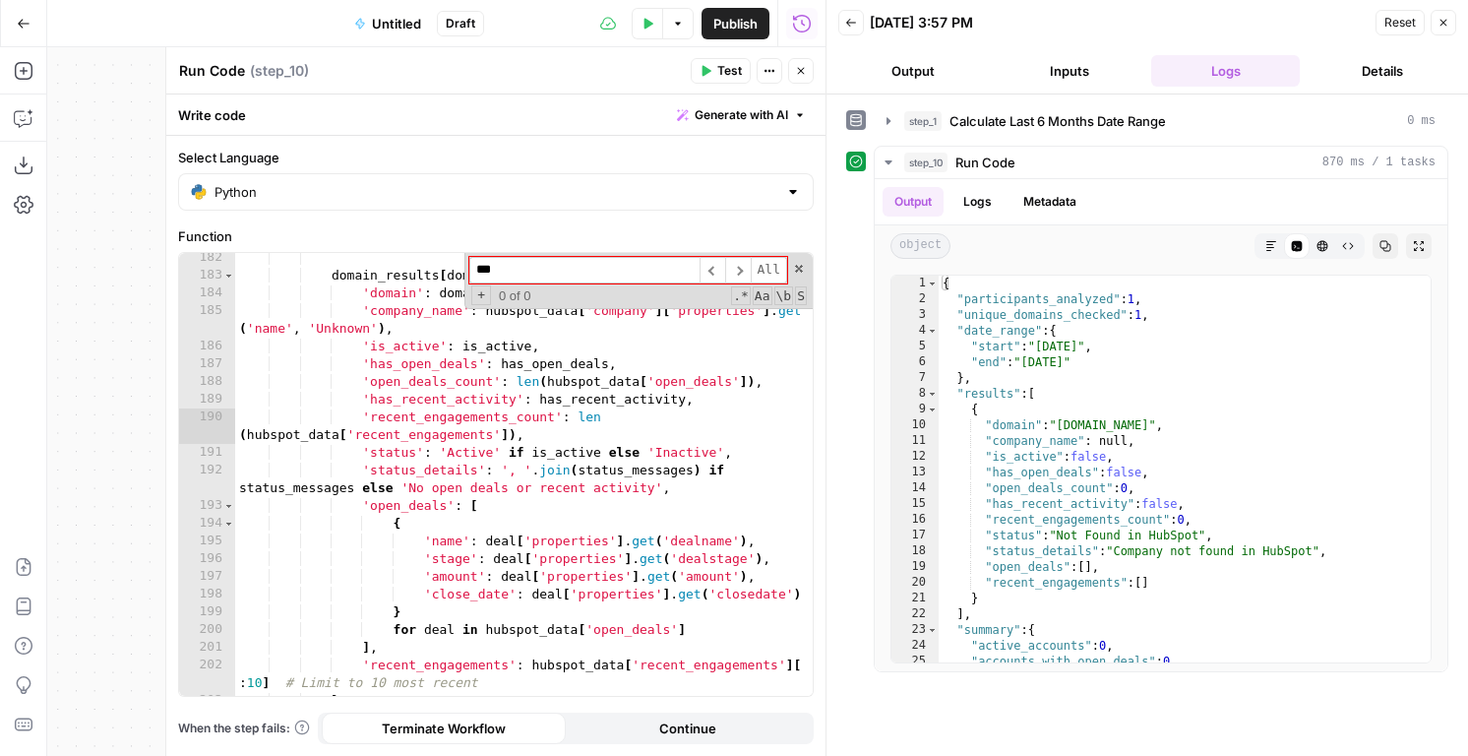
type input "****"
type textarea "**********"
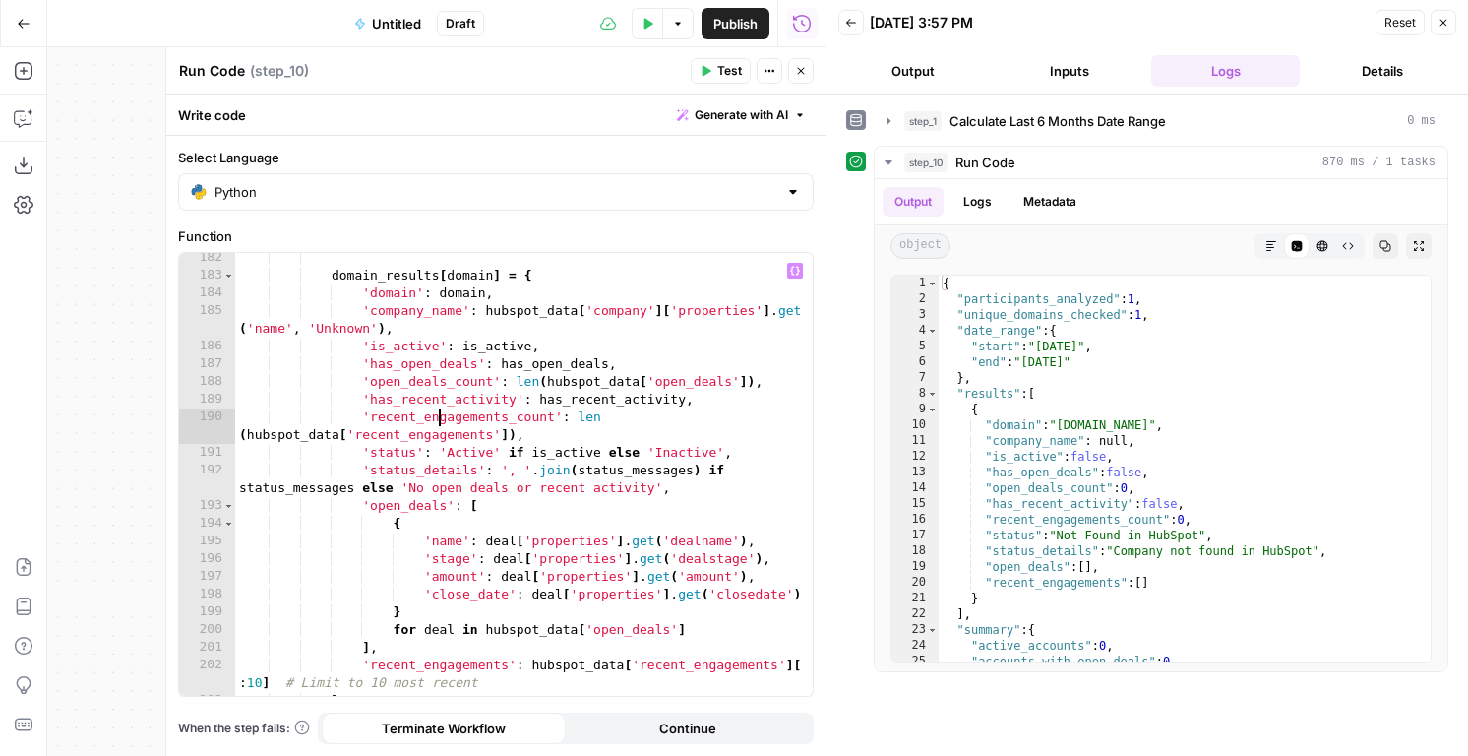
click at [799, 69] on icon "button" at bounding box center [801, 71] width 7 height 7
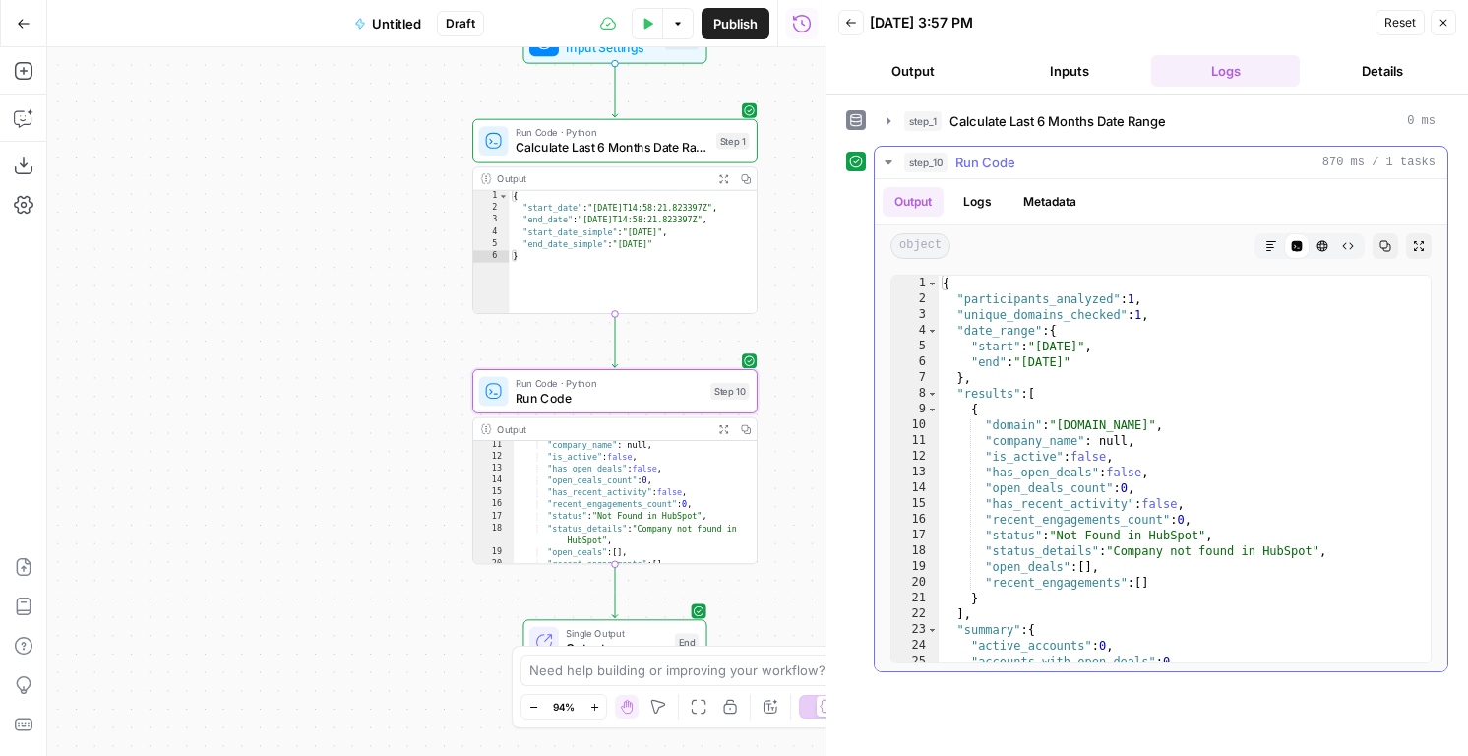
scroll to position [70, 0]
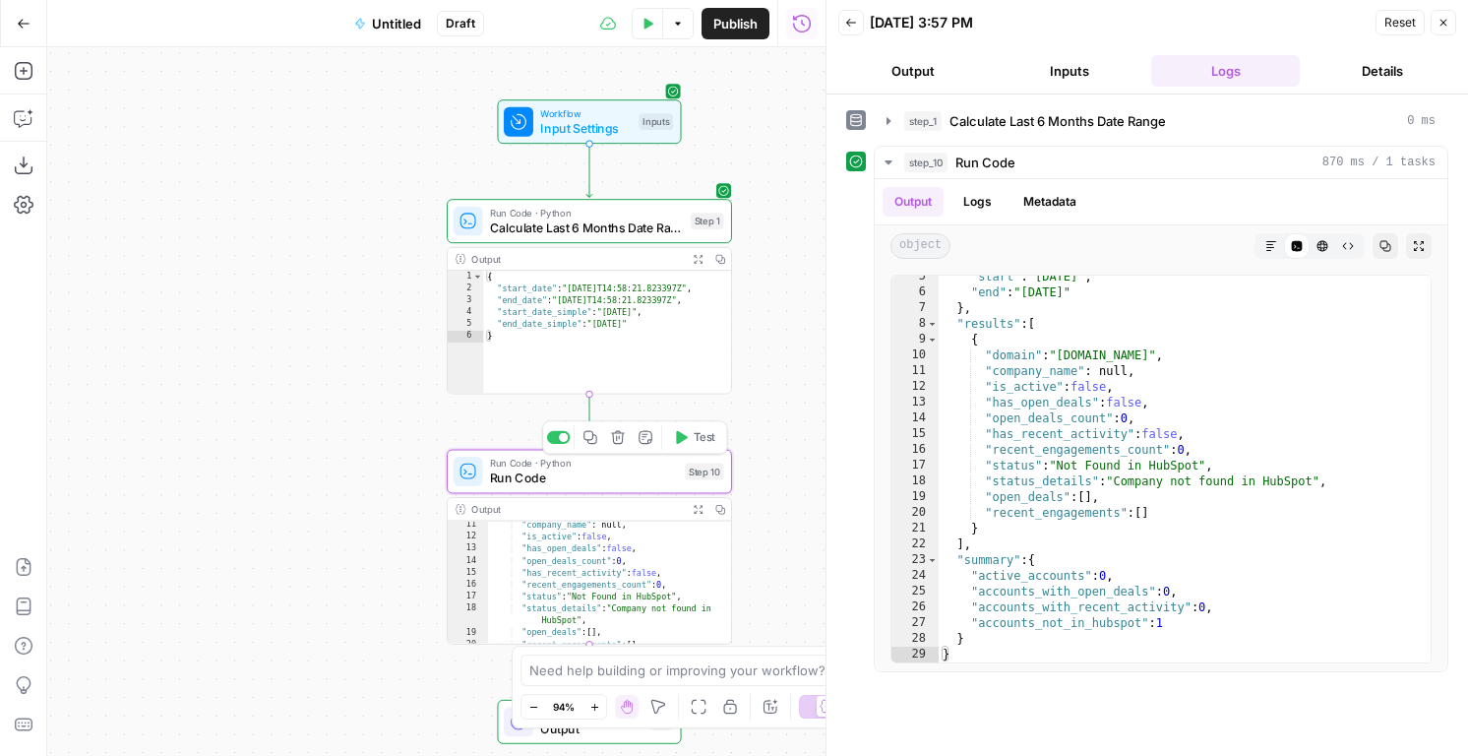
click at [591, 461] on span "Run Code · Python" at bounding box center [584, 463] width 188 height 15
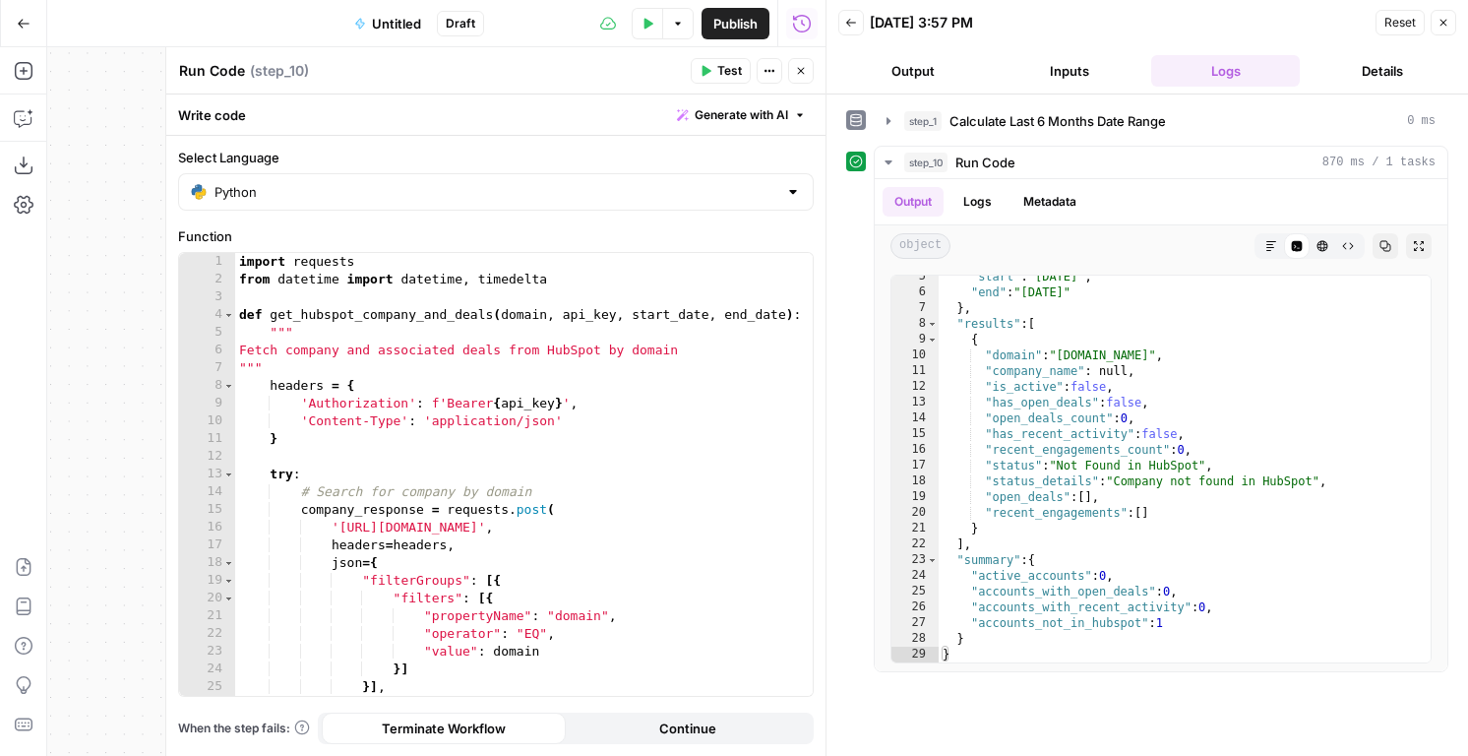
click at [1070, 83] on button "Inputs" at bounding box center [1069, 70] width 149 height 31
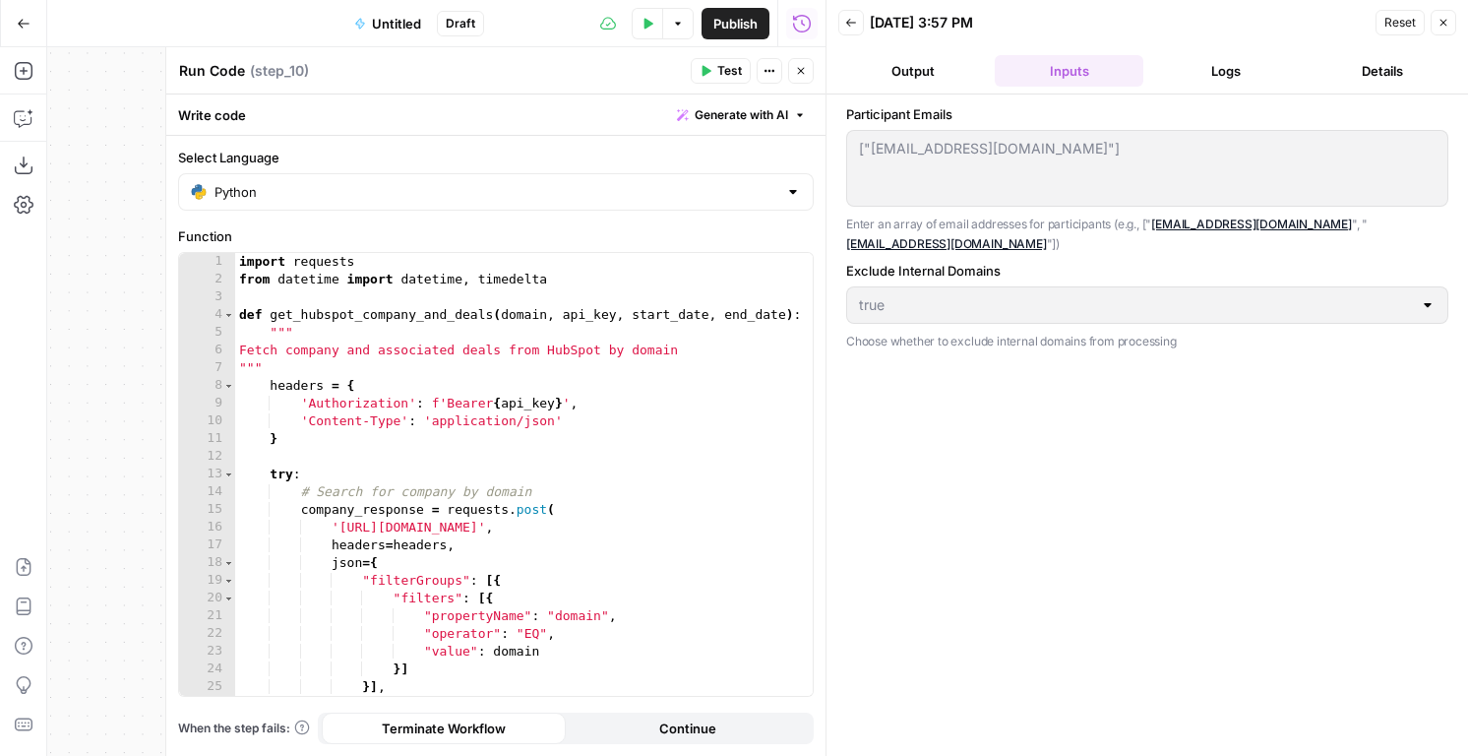
click at [800, 67] on icon "button" at bounding box center [801, 71] width 12 height 12
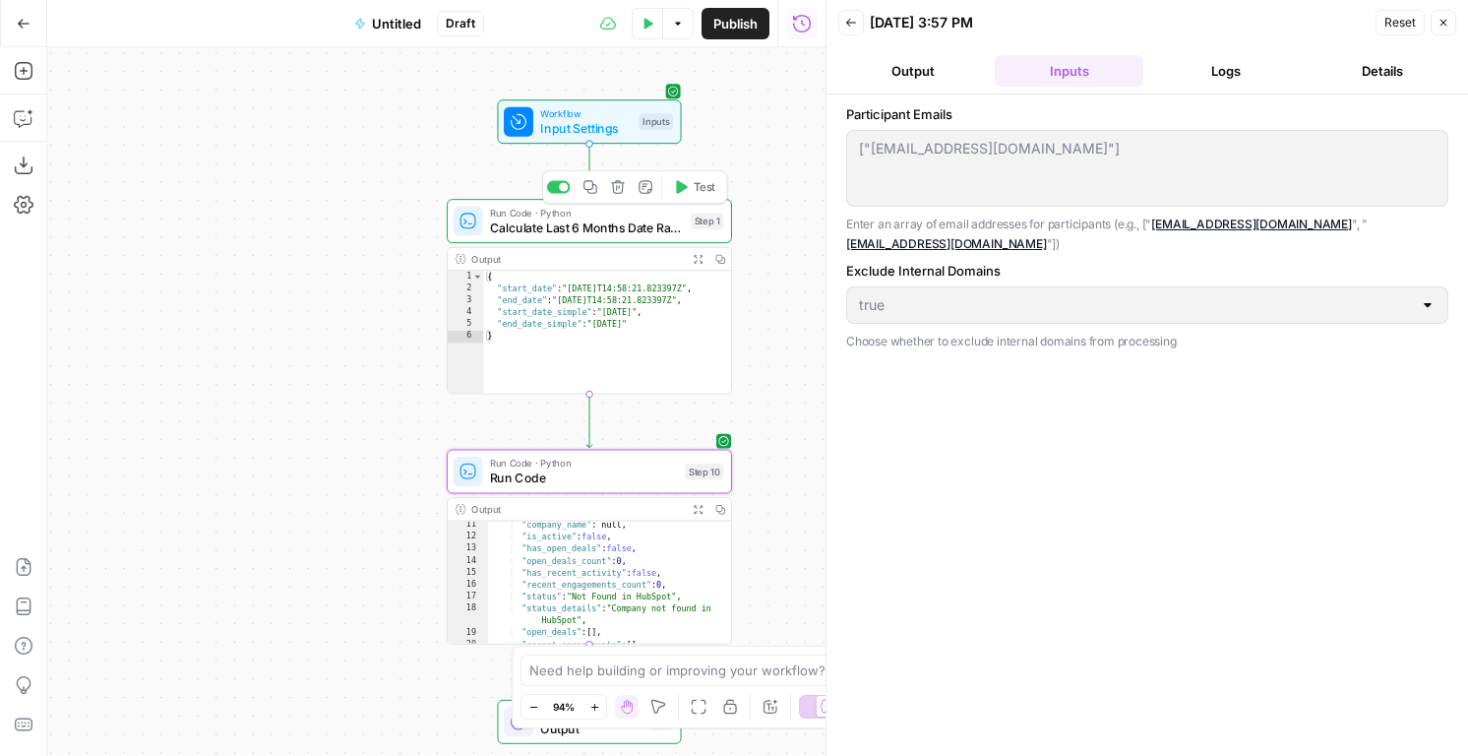
click at [621, 221] on span "Calculate Last 6 Months Date Range" at bounding box center [586, 227] width 193 height 19
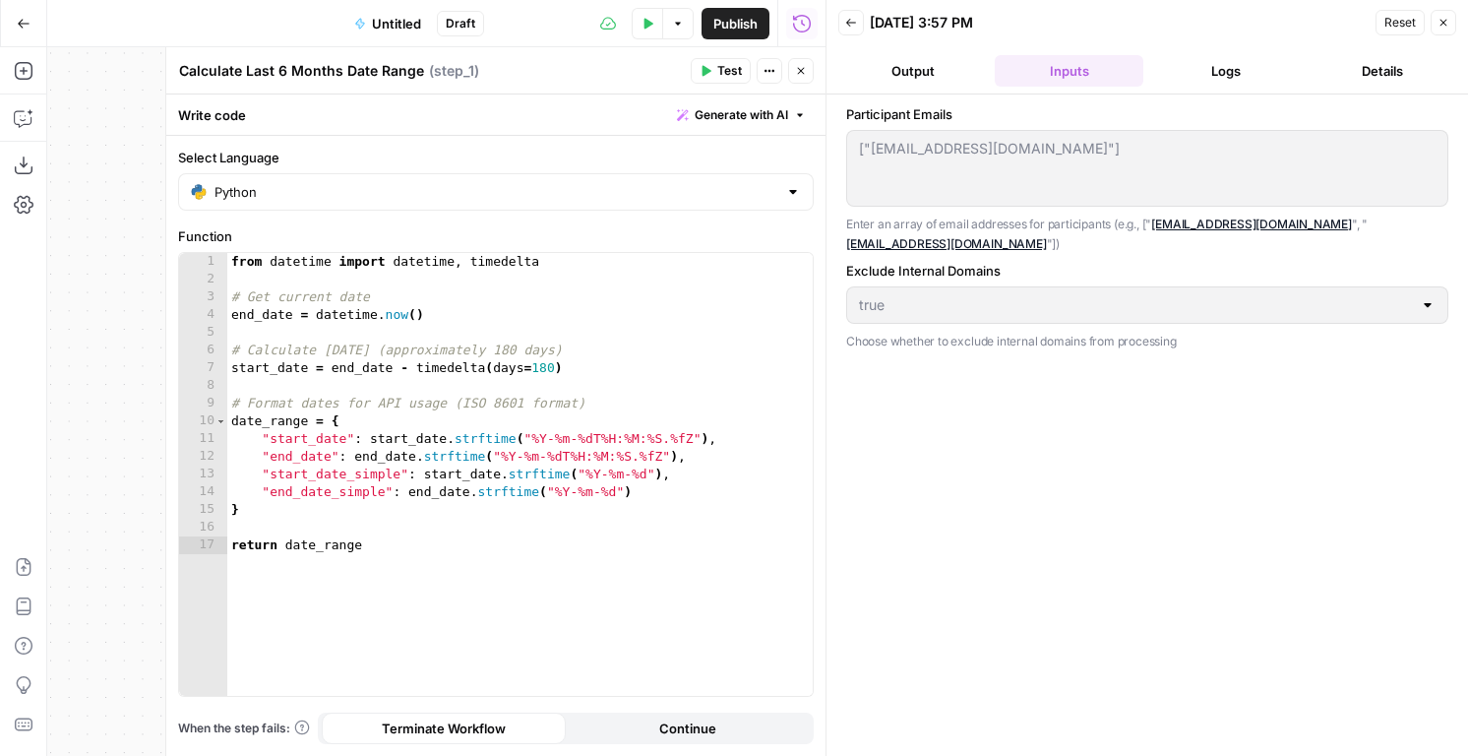
click at [799, 72] on icon "button" at bounding box center [801, 71] width 7 height 7
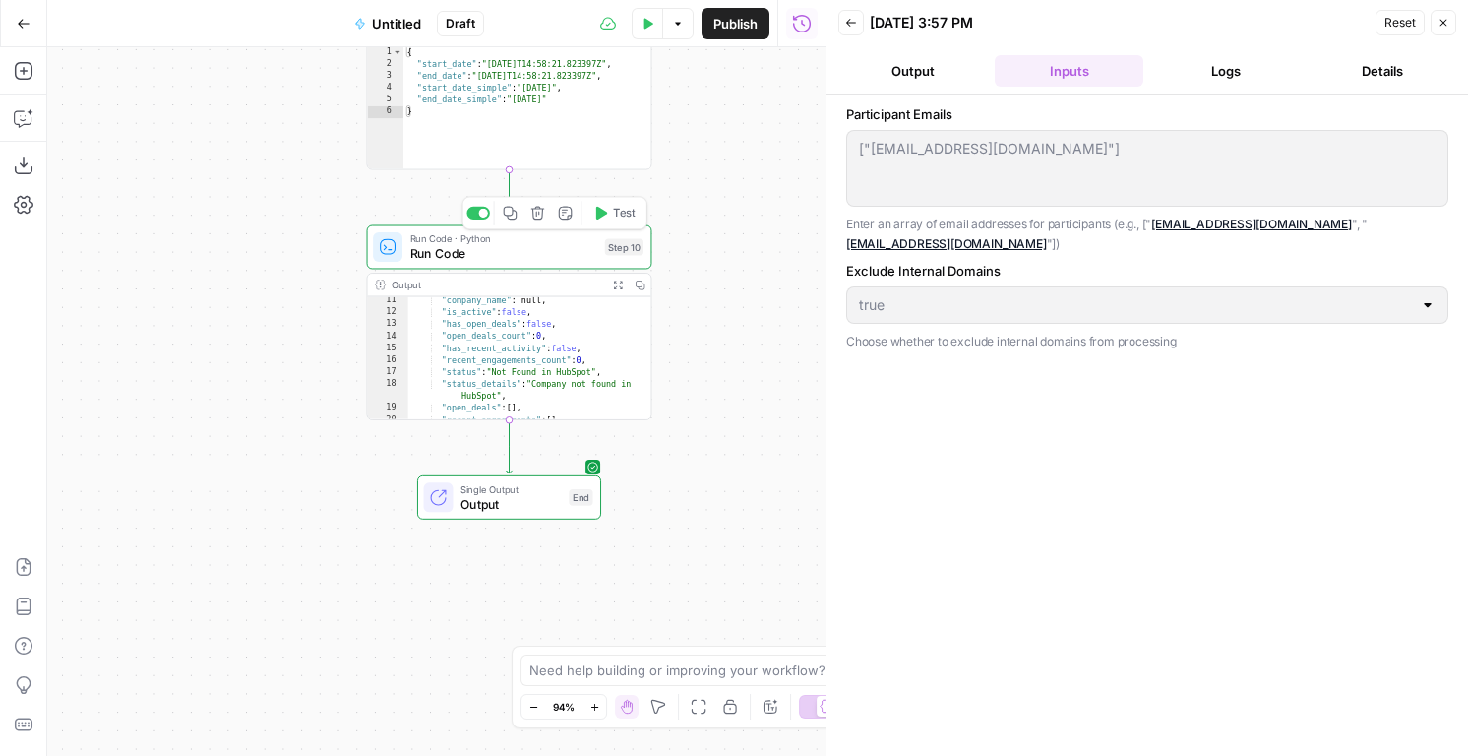
click at [548, 251] on span "Run Code" at bounding box center [504, 253] width 188 height 19
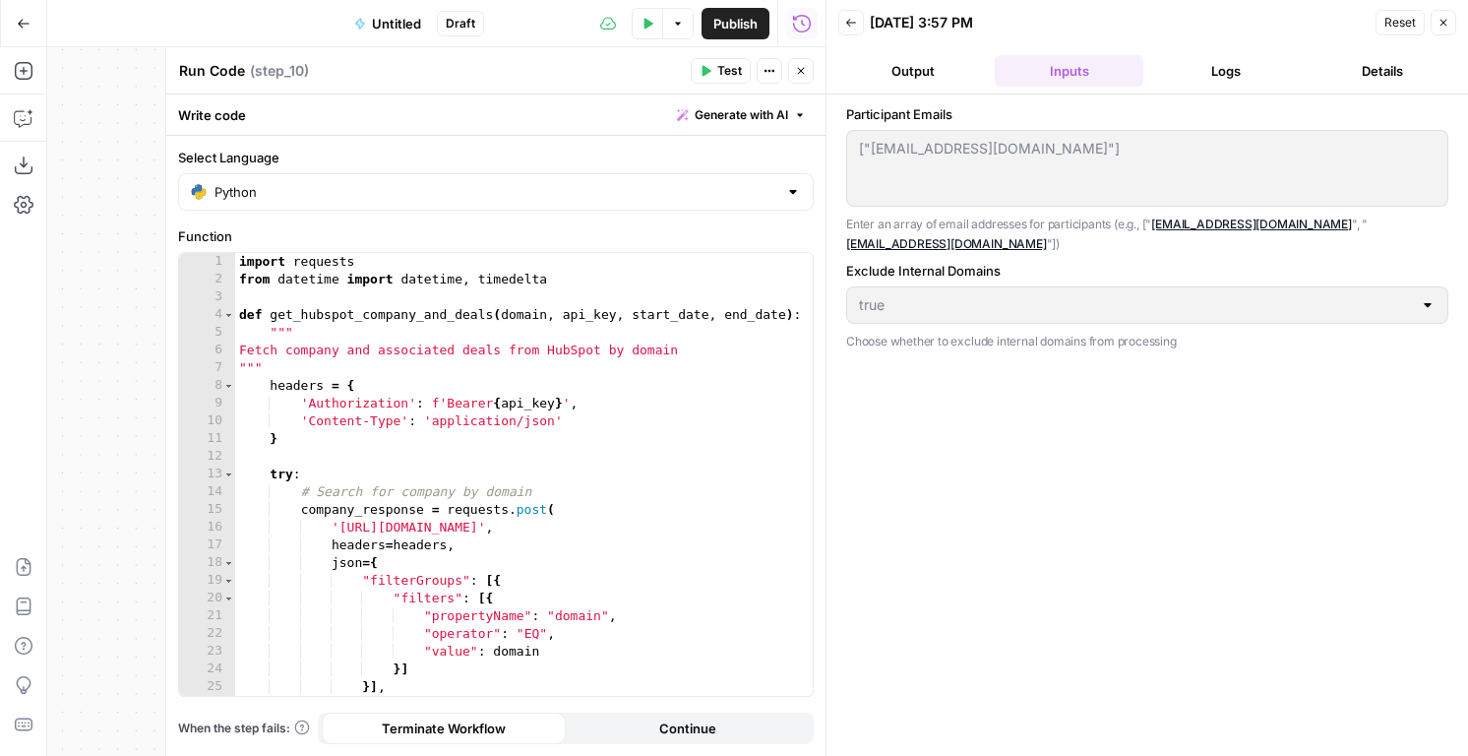
click at [790, 69] on button "Close" at bounding box center [801, 71] width 26 height 26
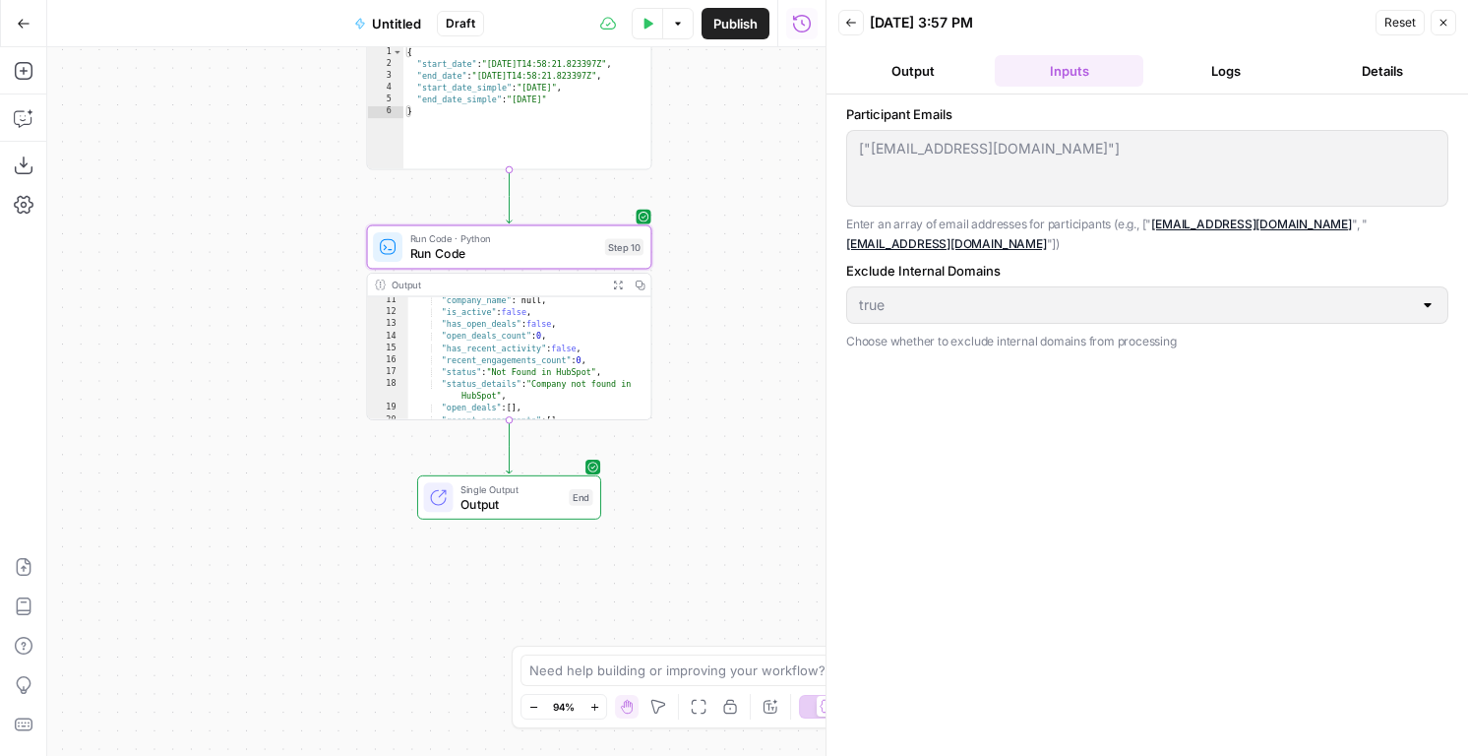
click at [11, 26] on button "Go Back" at bounding box center [23, 23] width 35 height 35
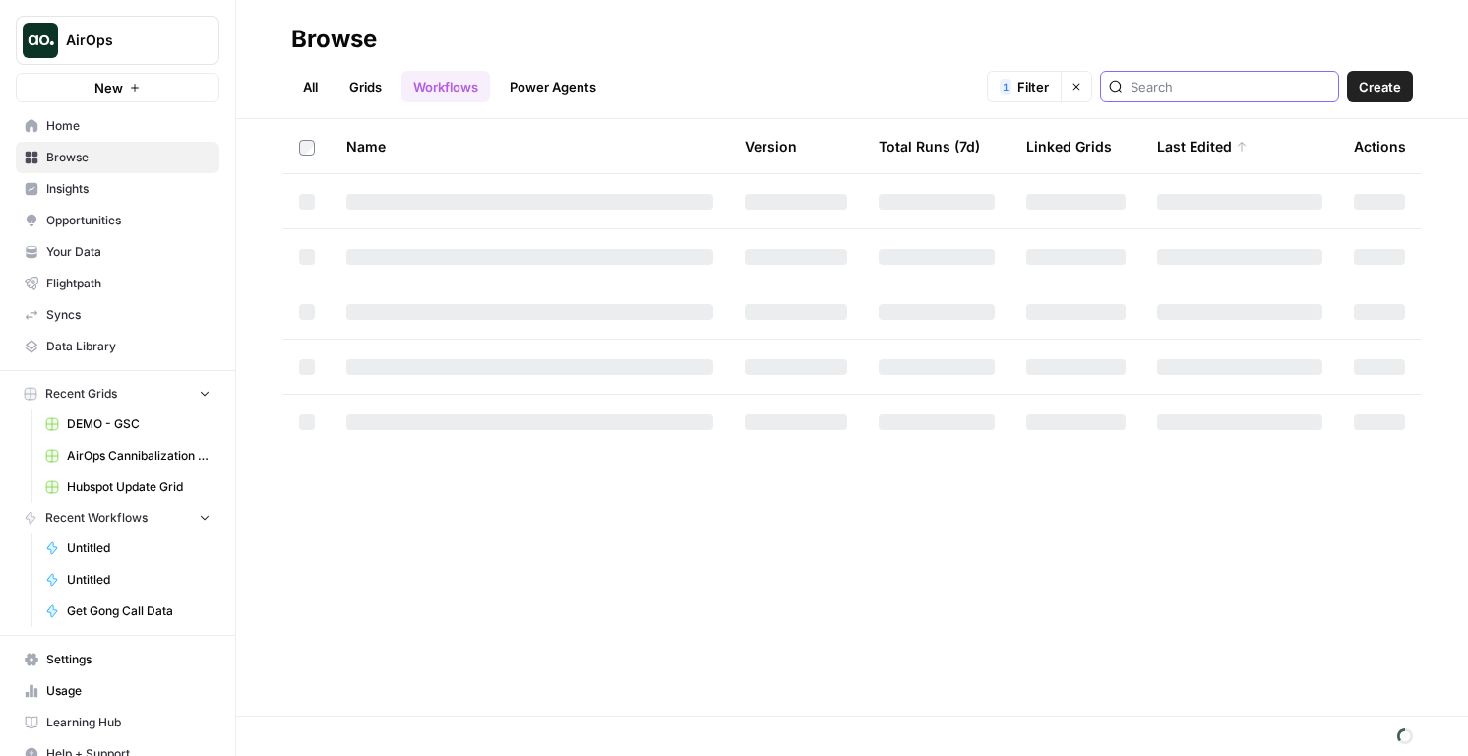
click at [1198, 87] on input "search" at bounding box center [1231, 87] width 200 height 20
click at [1280, 82] on input "Get Account Intelligence Bundle" at bounding box center [1231, 87] width 200 height 20
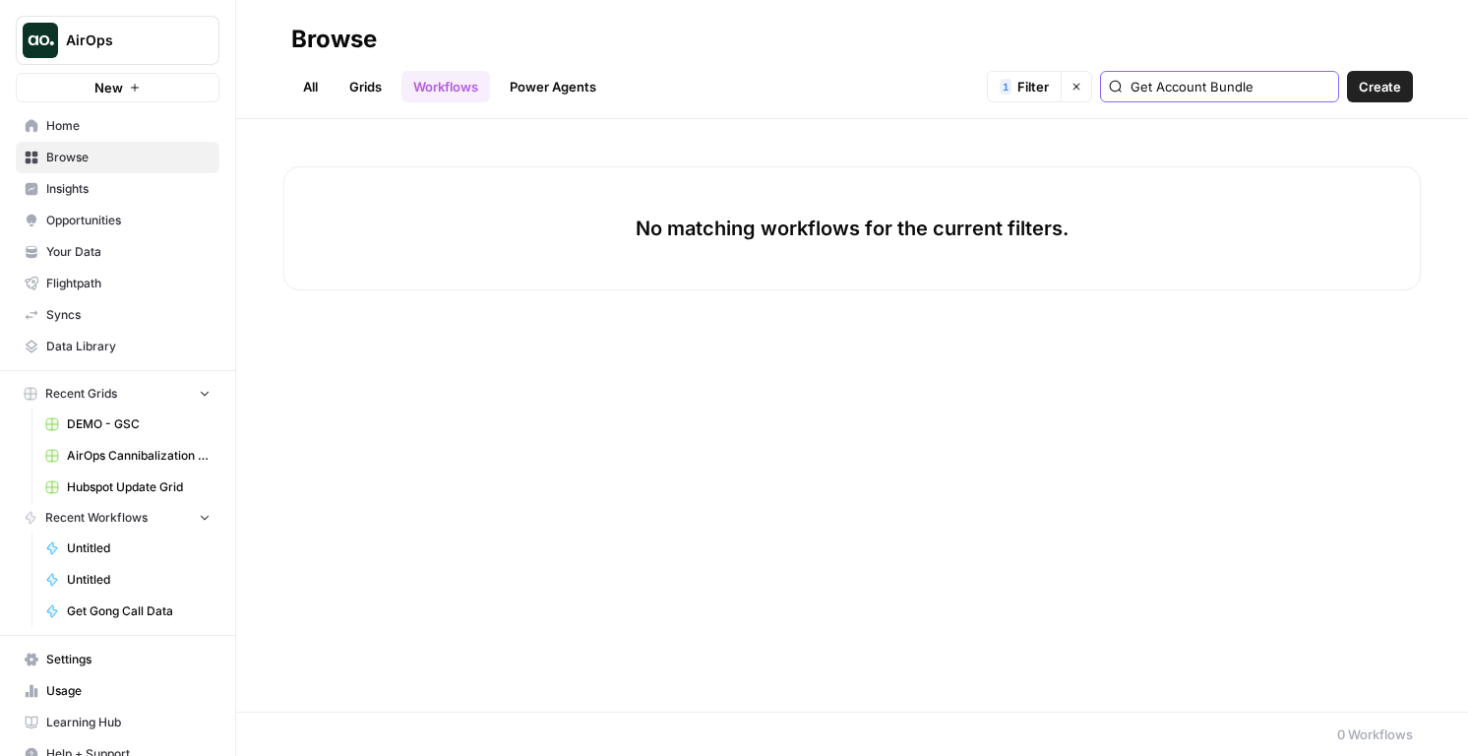
click at [1268, 85] on input "Get Account Bundle" at bounding box center [1231, 87] width 200 height 20
type input "Get Account"
click at [1216, 88] on input "Get Account" at bounding box center [1231, 87] width 200 height 20
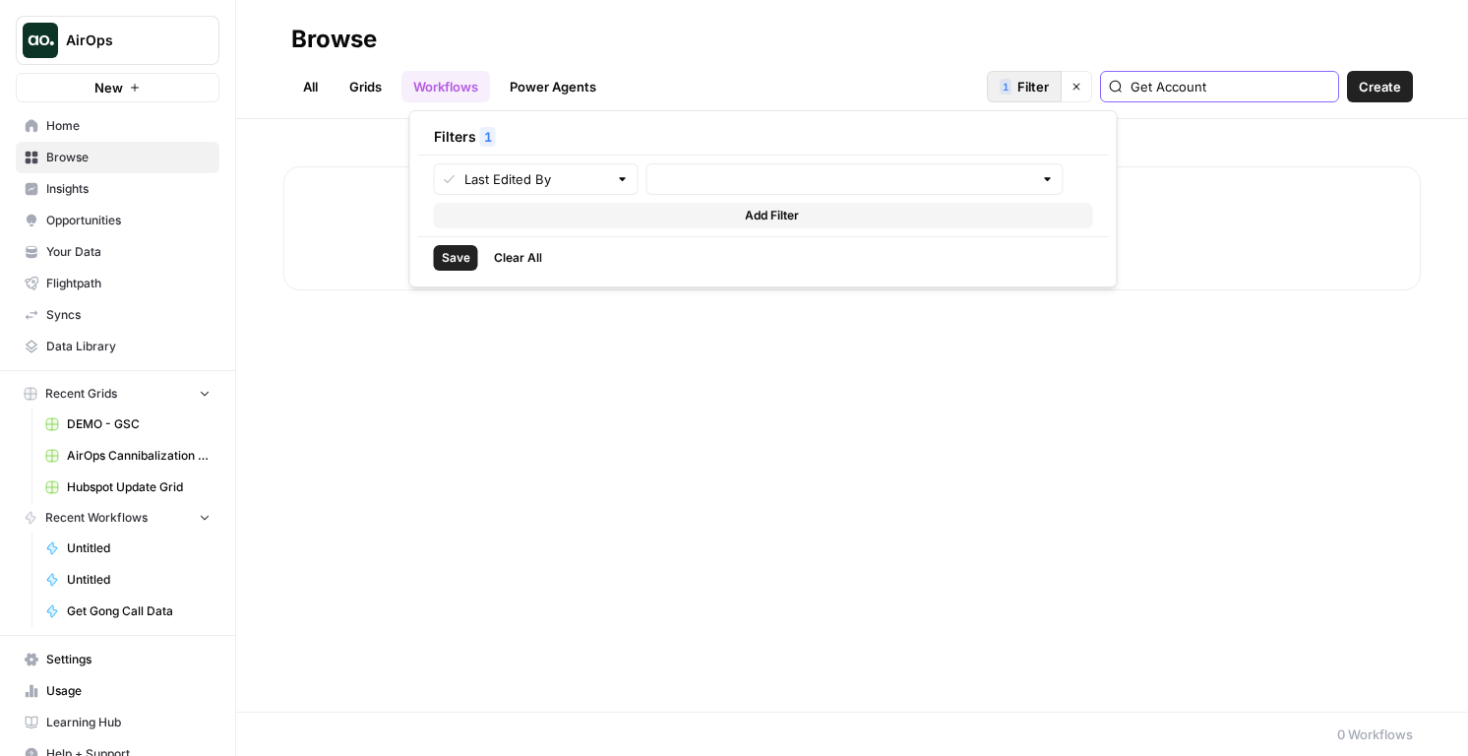
click at [1049, 84] on span "Filter" at bounding box center [1032, 87] width 31 height 20
type input "Nicole Guercia"
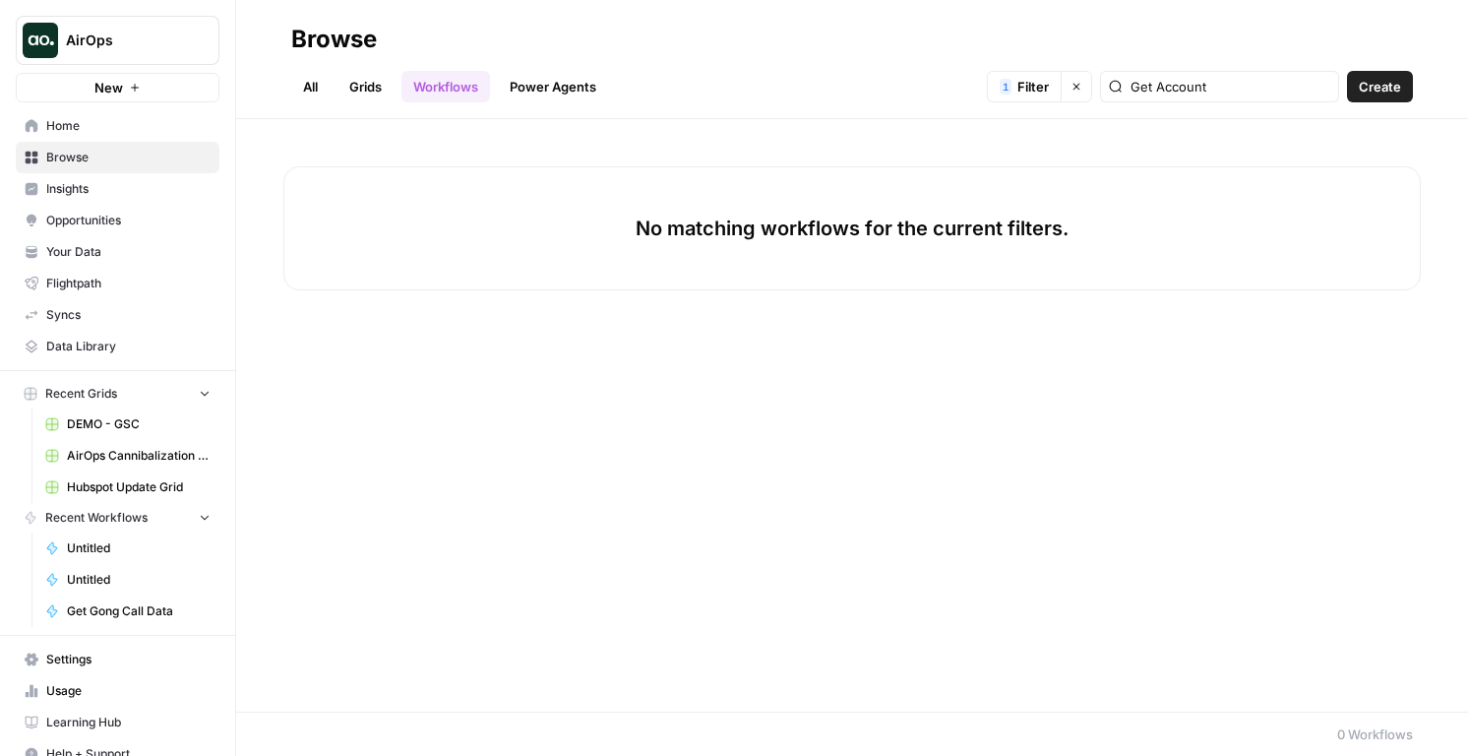
click at [1092, 85] on button "Clear filters" at bounding box center [1076, 86] width 31 height 31
click at [1203, 90] on input "Get Account" at bounding box center [1231, 87] width 200 height 20
drag, startPoint x: 1214, startPoint y: 89, endPoint x: 1199, endPoint y: 89, distance: 14.8
click at [1199, 89] on input "Get Account" at bounding box center [1231, 87] width 200 height 20
click at [315, 86] on link "All" at bounding box center [310, 86] width 38 height 31
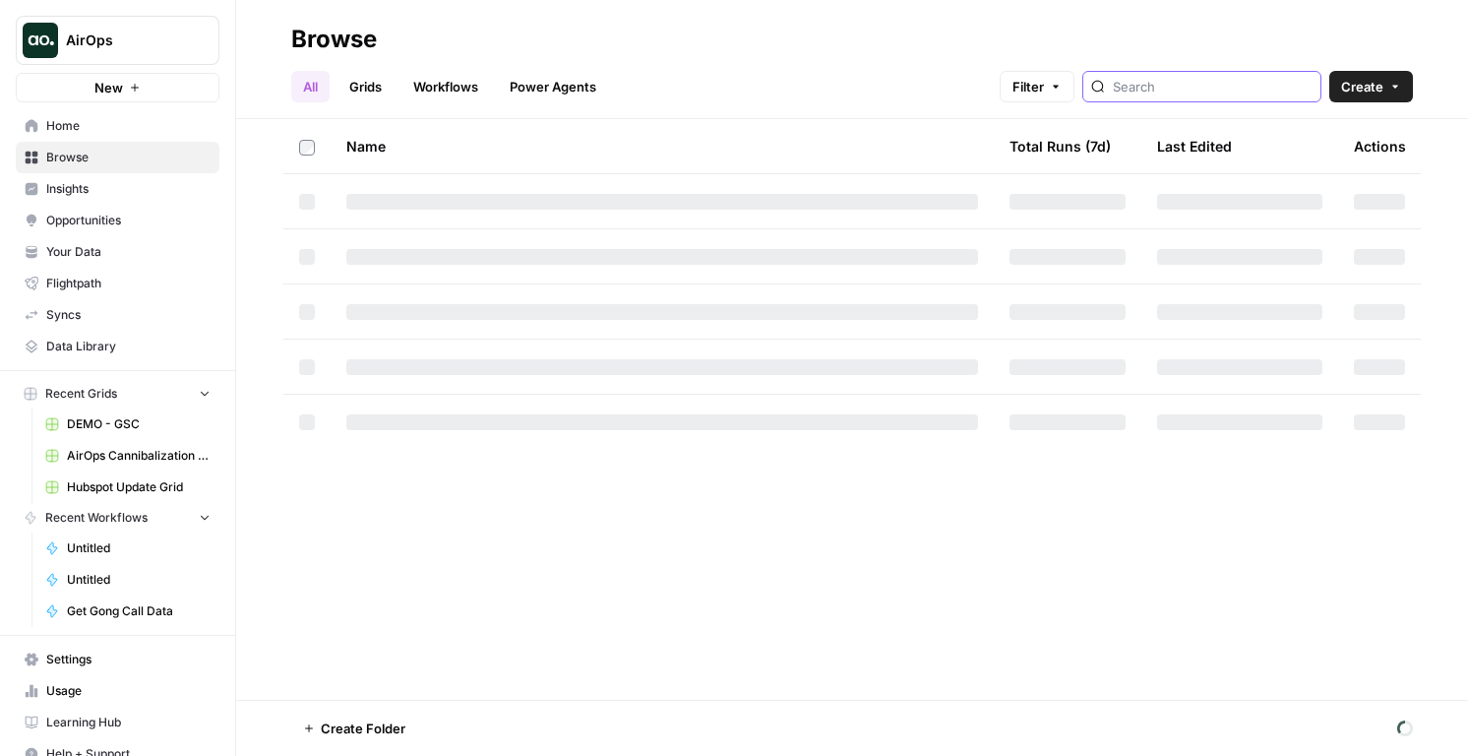
click at [1184, 92] on input "search" at bounding box center [1213, 87] width 200 height 20
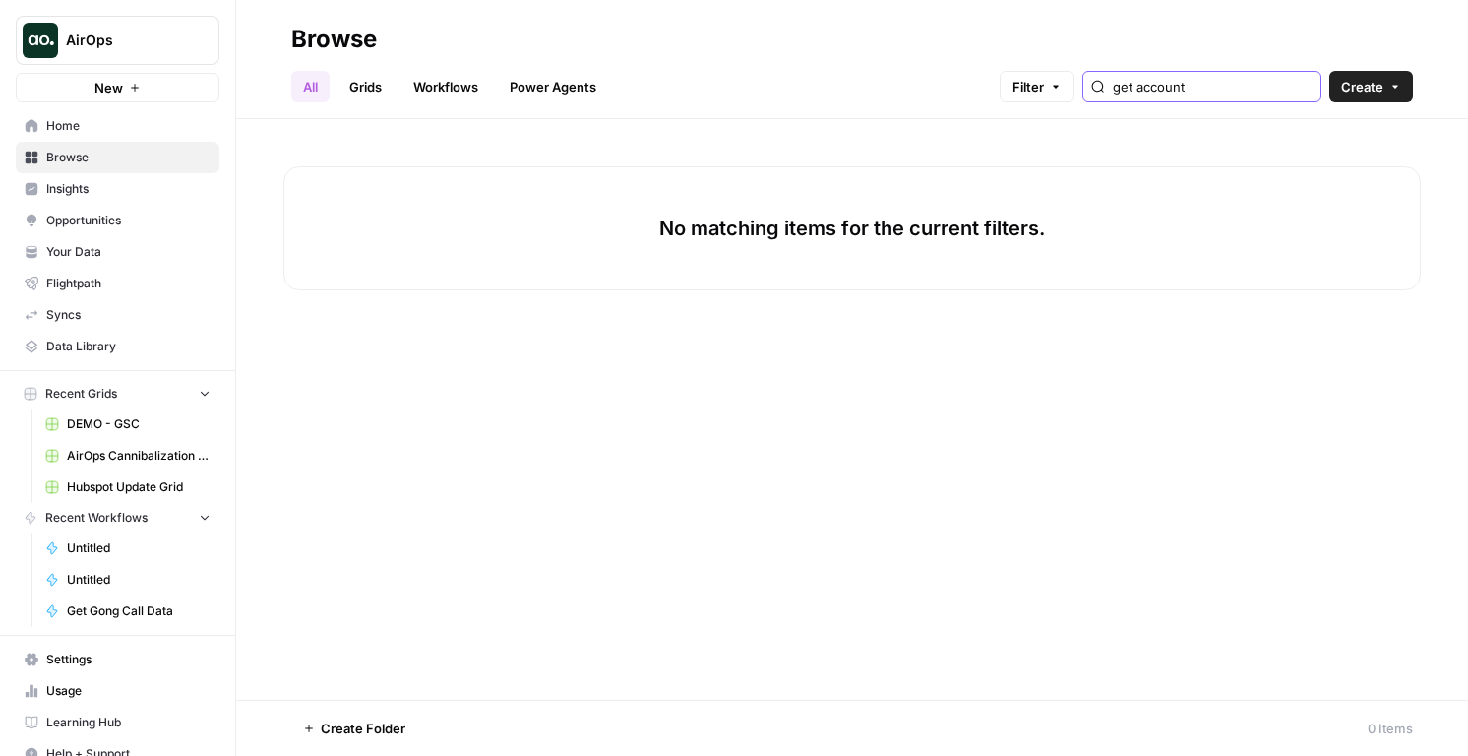
click at [1307, 90] on input "get account" at bounding box center [1213, 87] width 200 height 20
type input "get account"
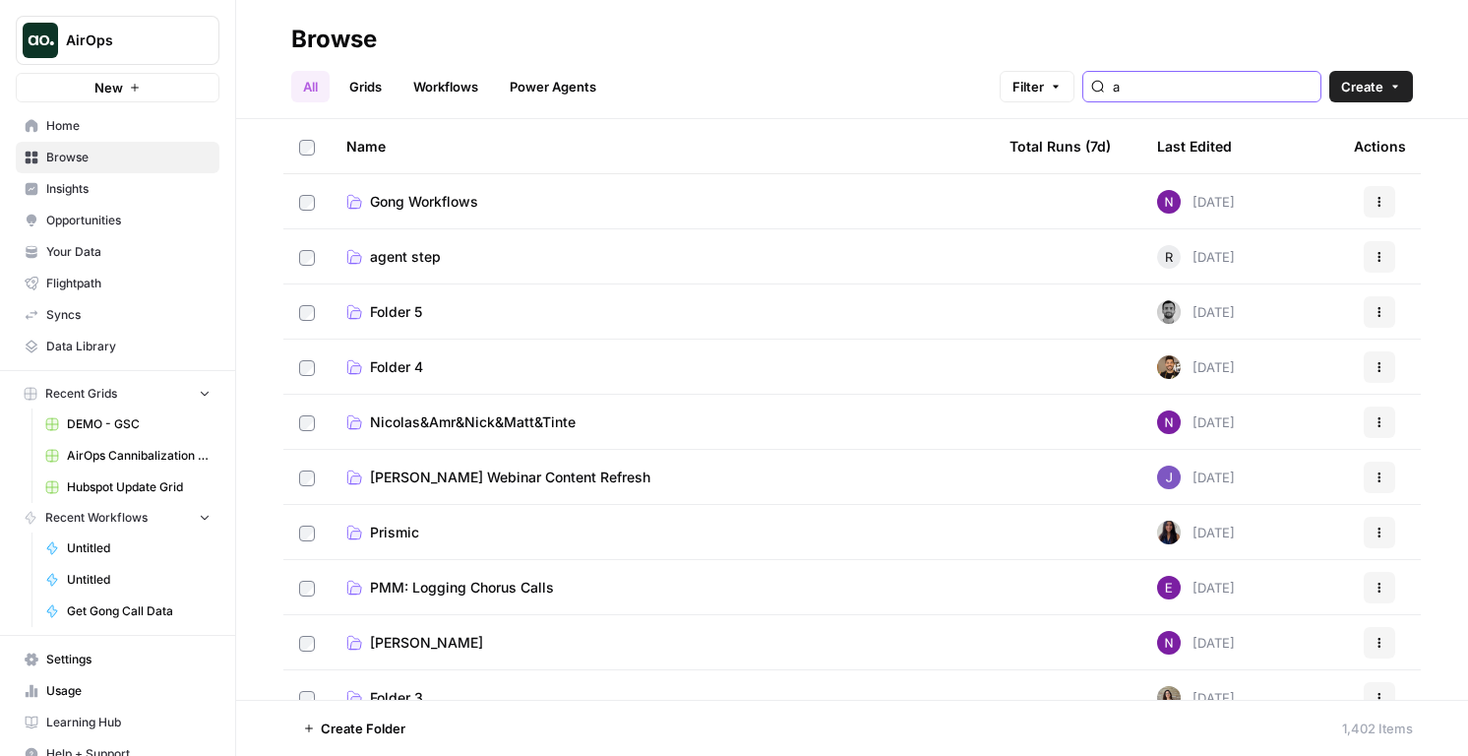
type input "a"
type input "y"
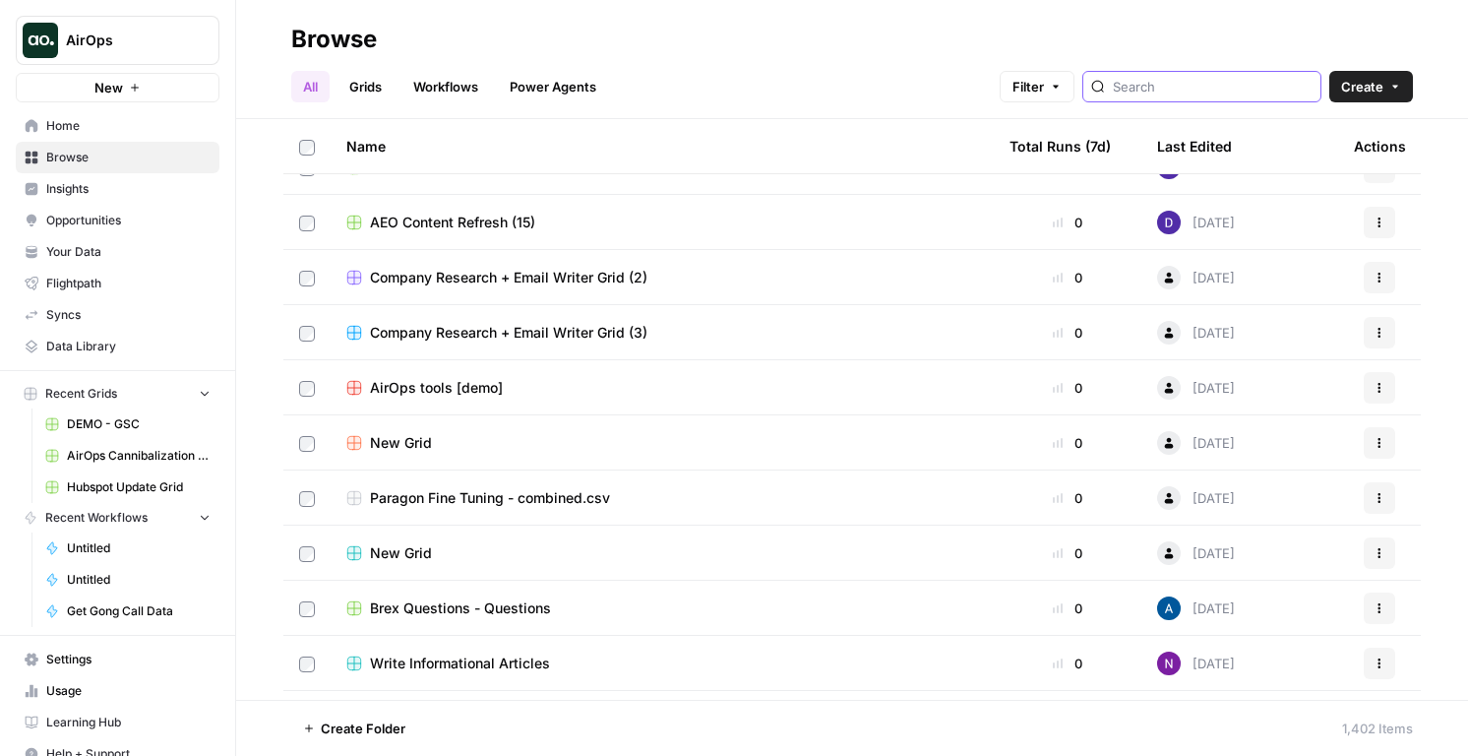
scroll to position [2567, 0]
click at [1182, 155] on div "Last Edited" at bounding box center [1194, 146] width 75 height 54
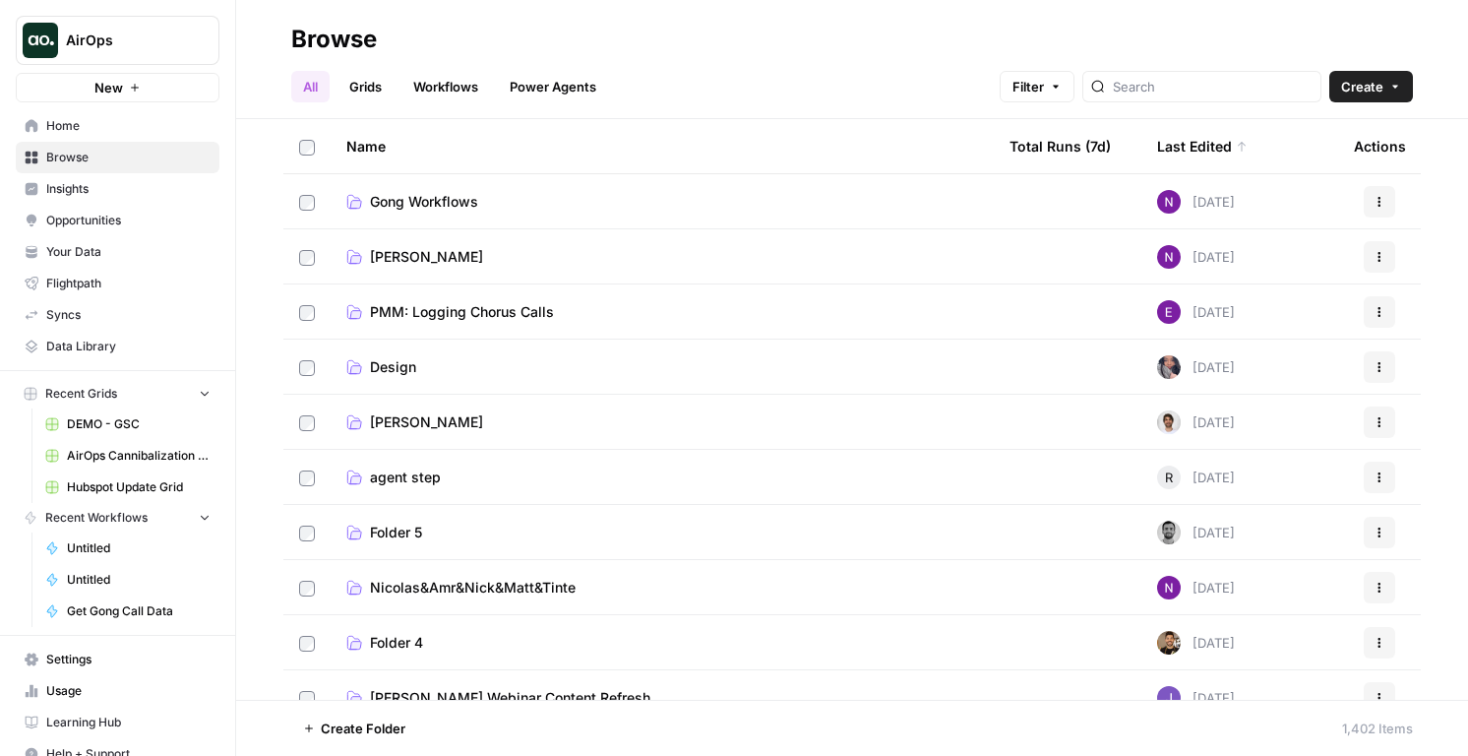
click at [1221, 143] on div "Last Edited" at bounding box center [1202, 146] width 91 height 54
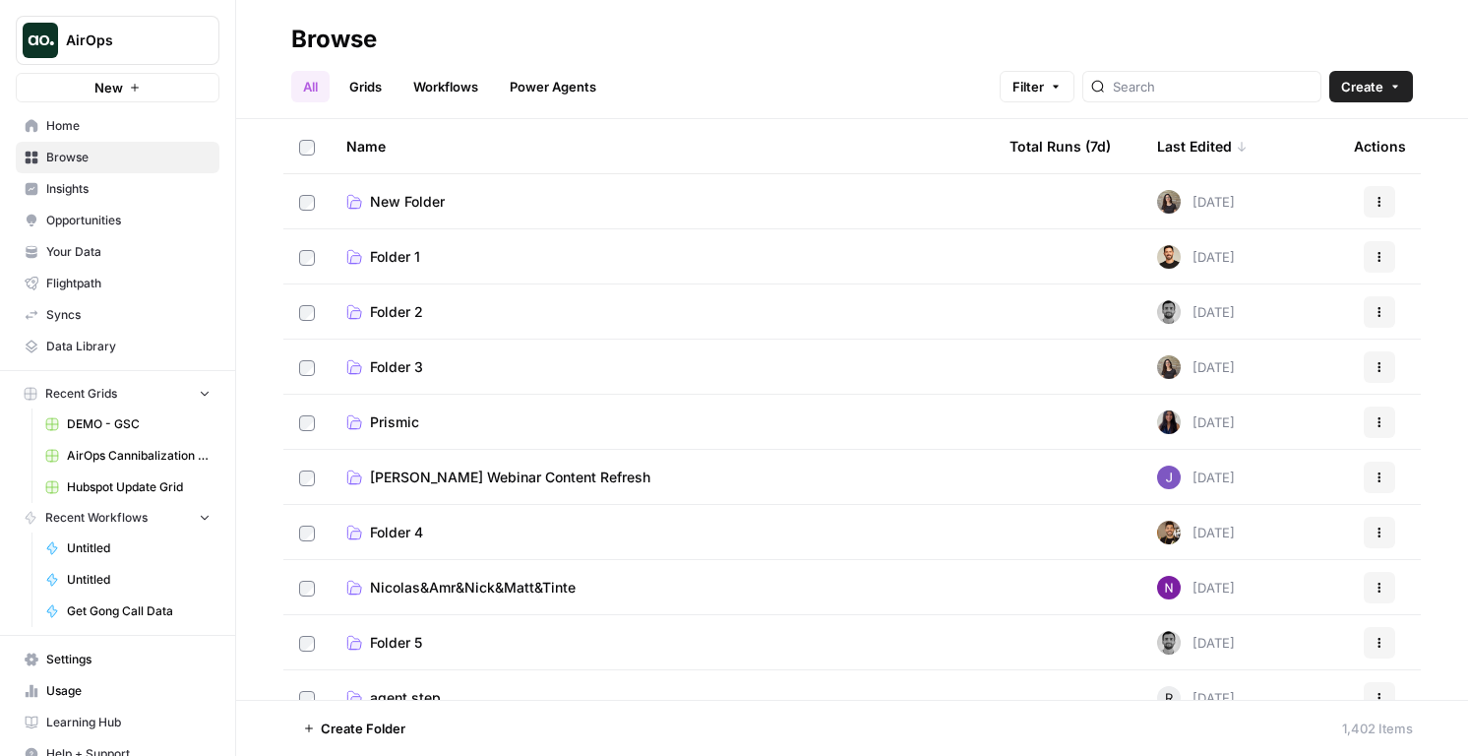
click at [1209, 153] on div "Last Edited" at bounding box center [1202, 146] width 91 height 54
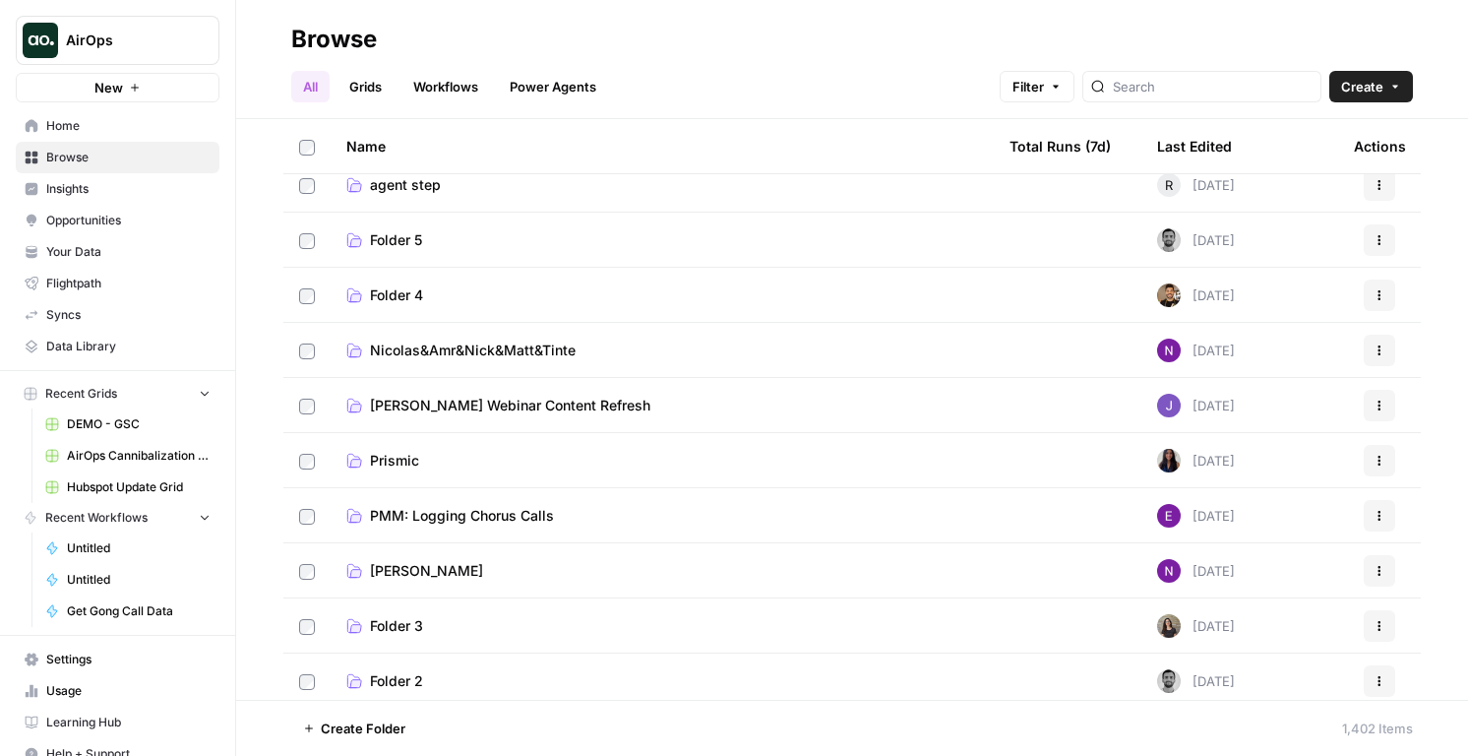
scroll to position [87, 0]
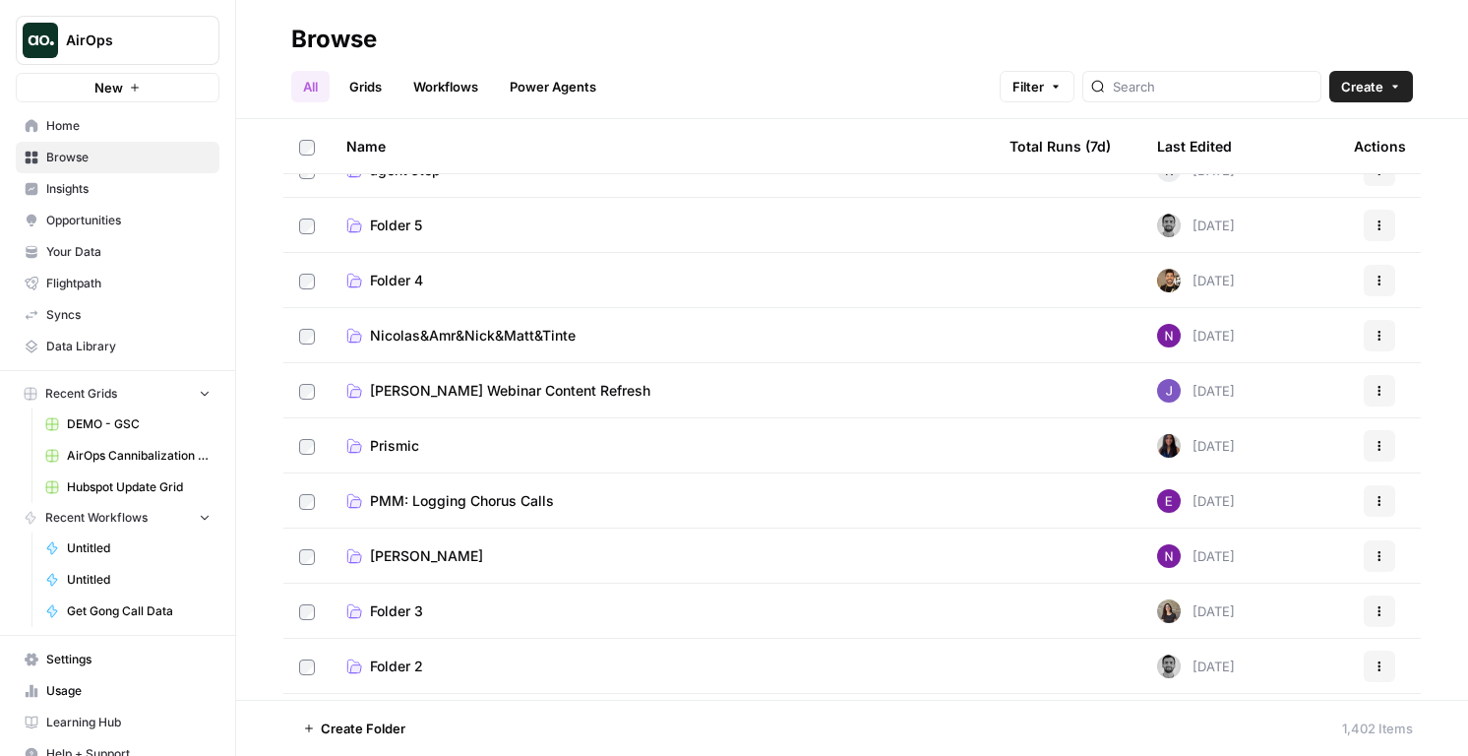
click at [530, 547] on link "Nicole G" at bounding box center [662, 556] width 632 height 20
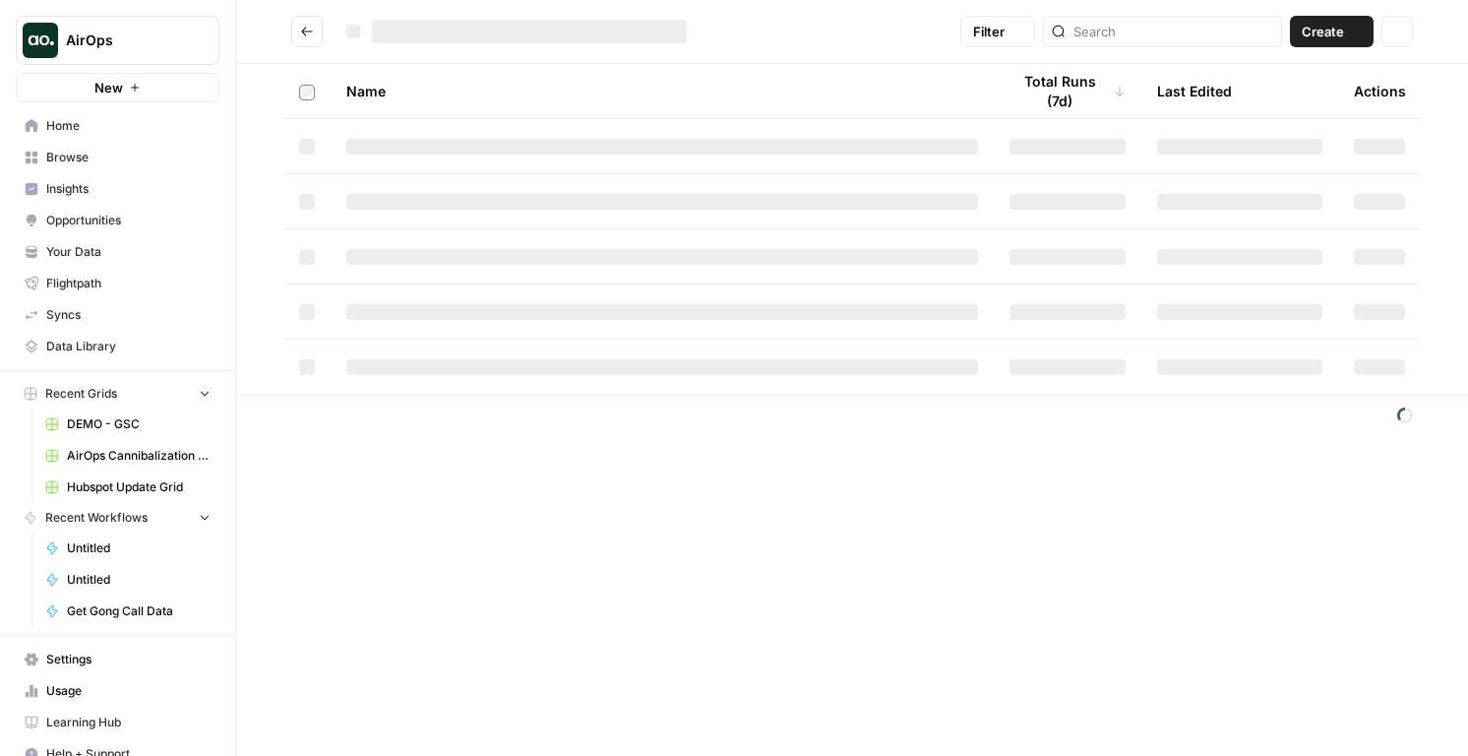
click at [530, 547] on div "Filter Create Actions Name Total Runs (7d) Last Edited Actions" at bounding box center [852, 378] width 1232 height 756
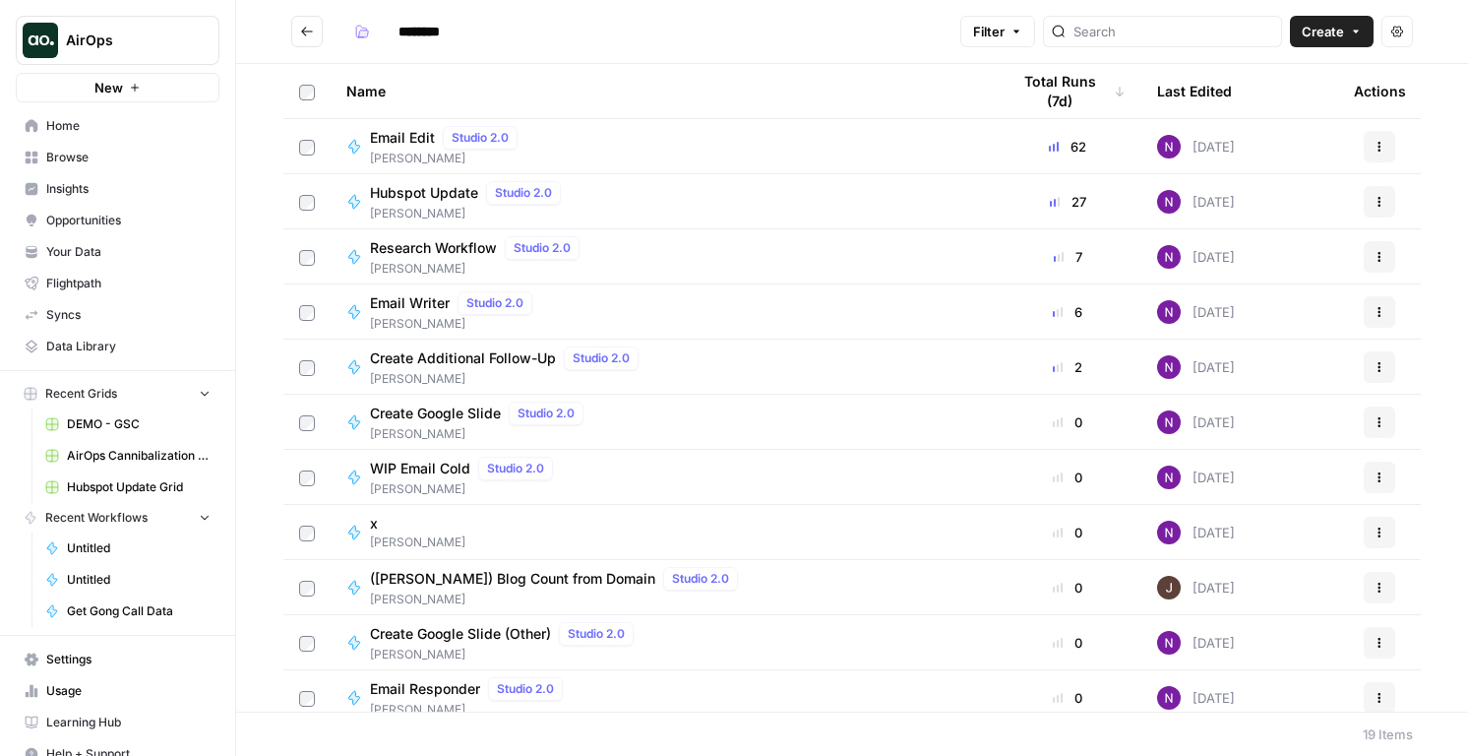
click at [307, 35] on icon "Go back" at bounding box center [307, 32] width 14 height 14
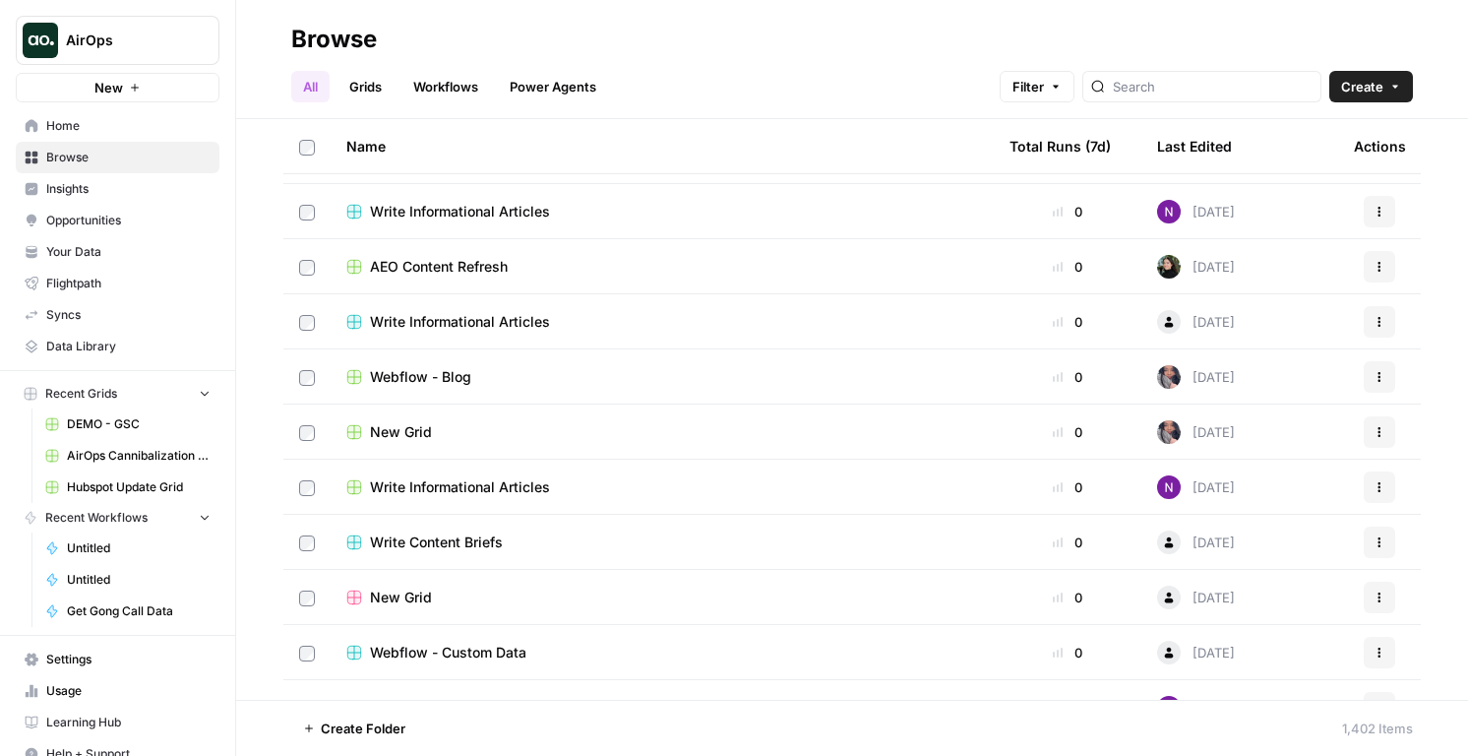
scroll to position [3129, 0]
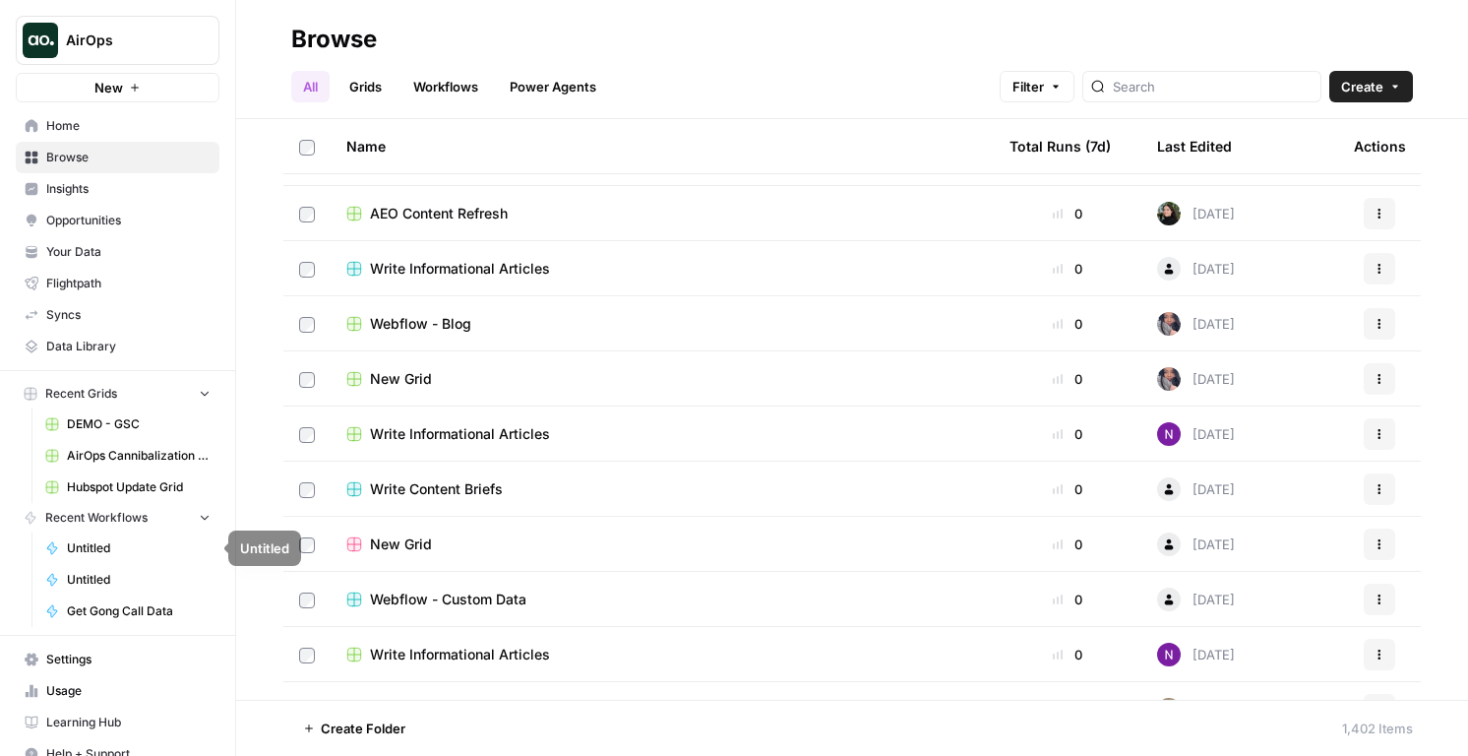
click at [83, 652] on span "Settings" at bounding box center [128, 659] width 164 height 18
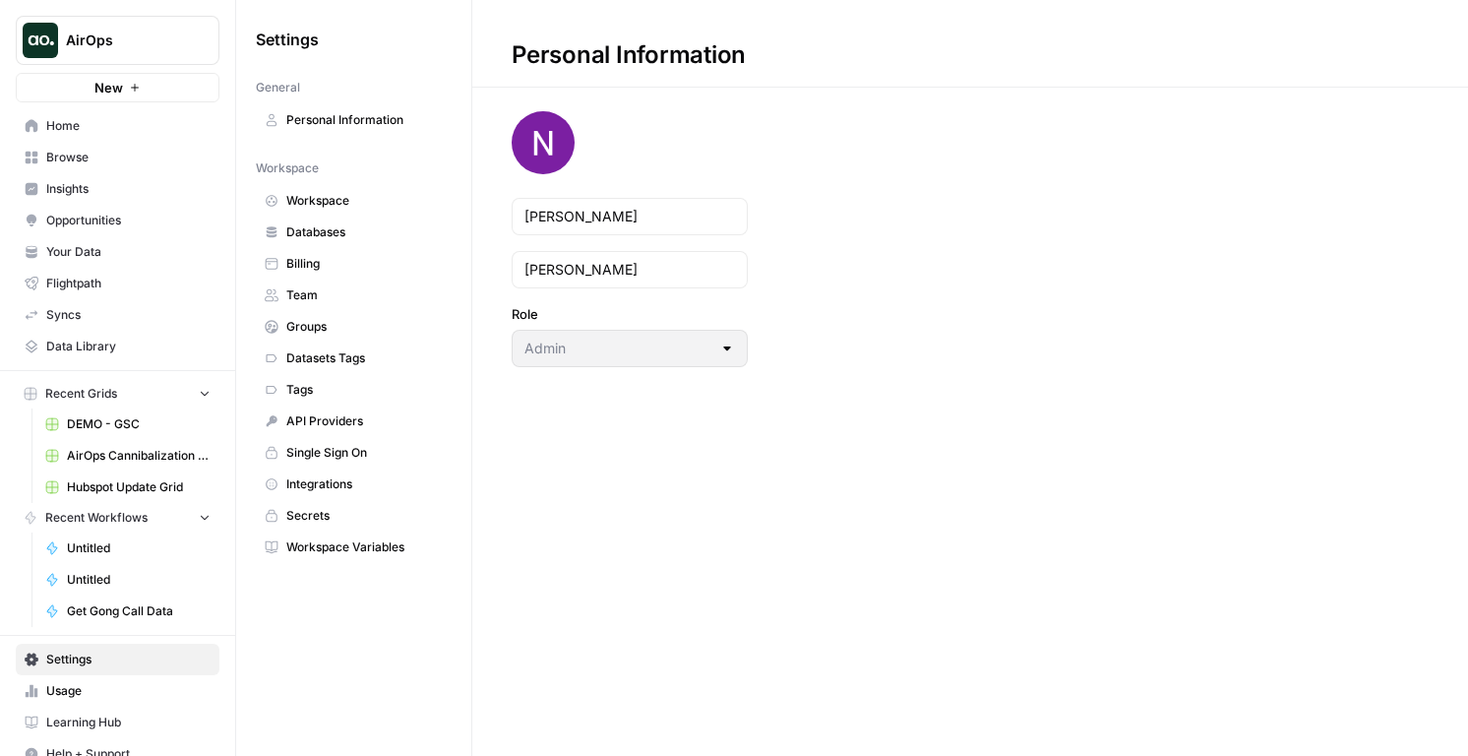
click at [337, 537] on link "Workspace Variables" at bounding box center [354, 546] width 196 height 31
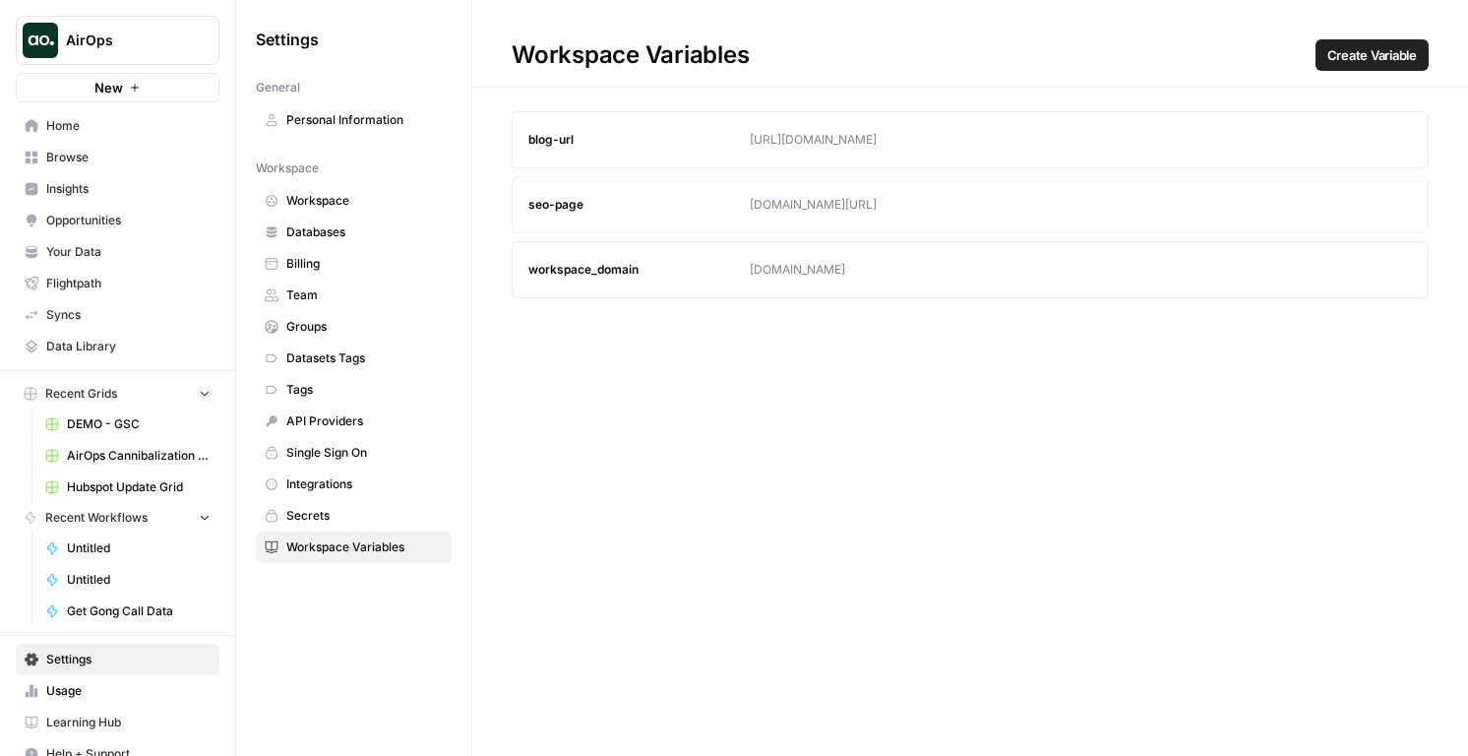
click at [337, 522] on span "Secrets" at bounding box center [364, 516] width 156 height 18
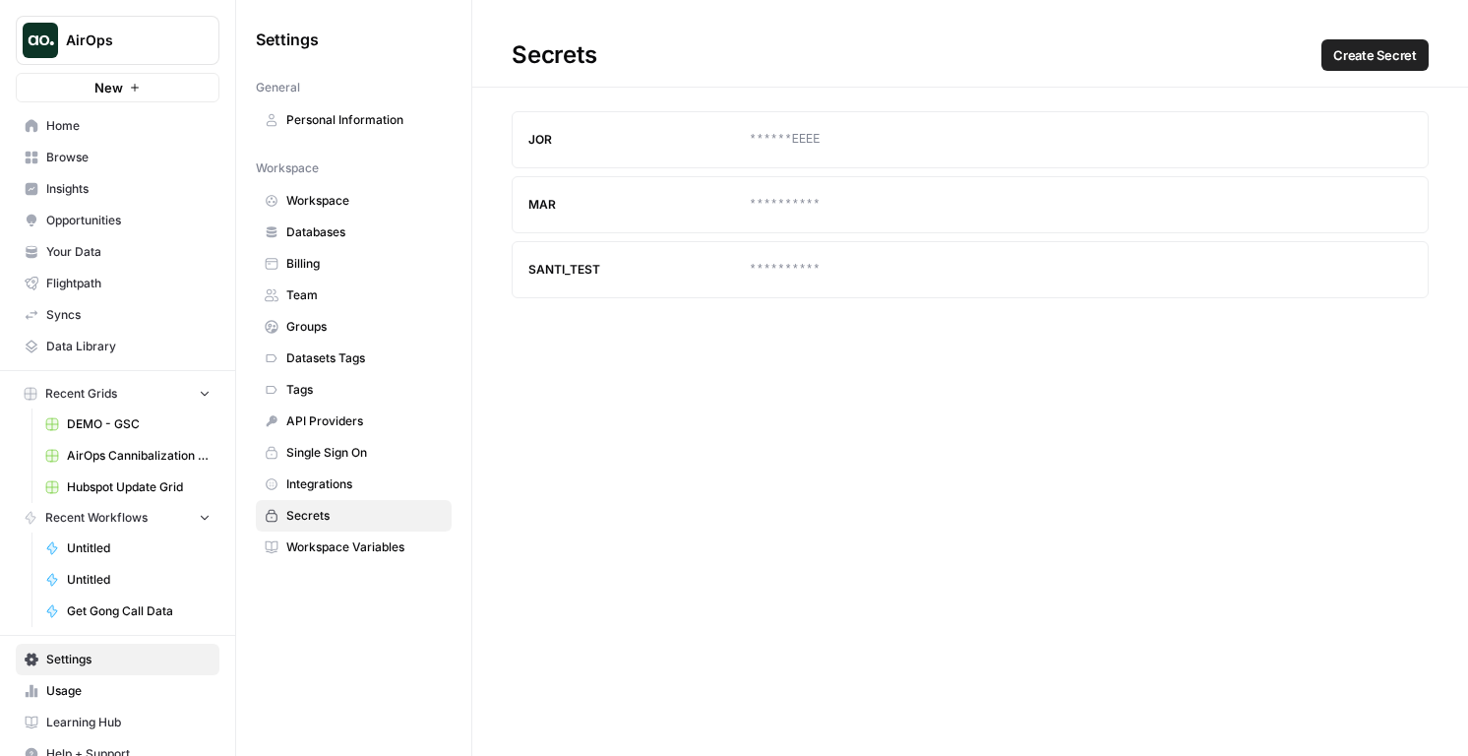
click at [1337, 51] on span "Create Secret" at bounding box center [1375, 55] width 84 height 20
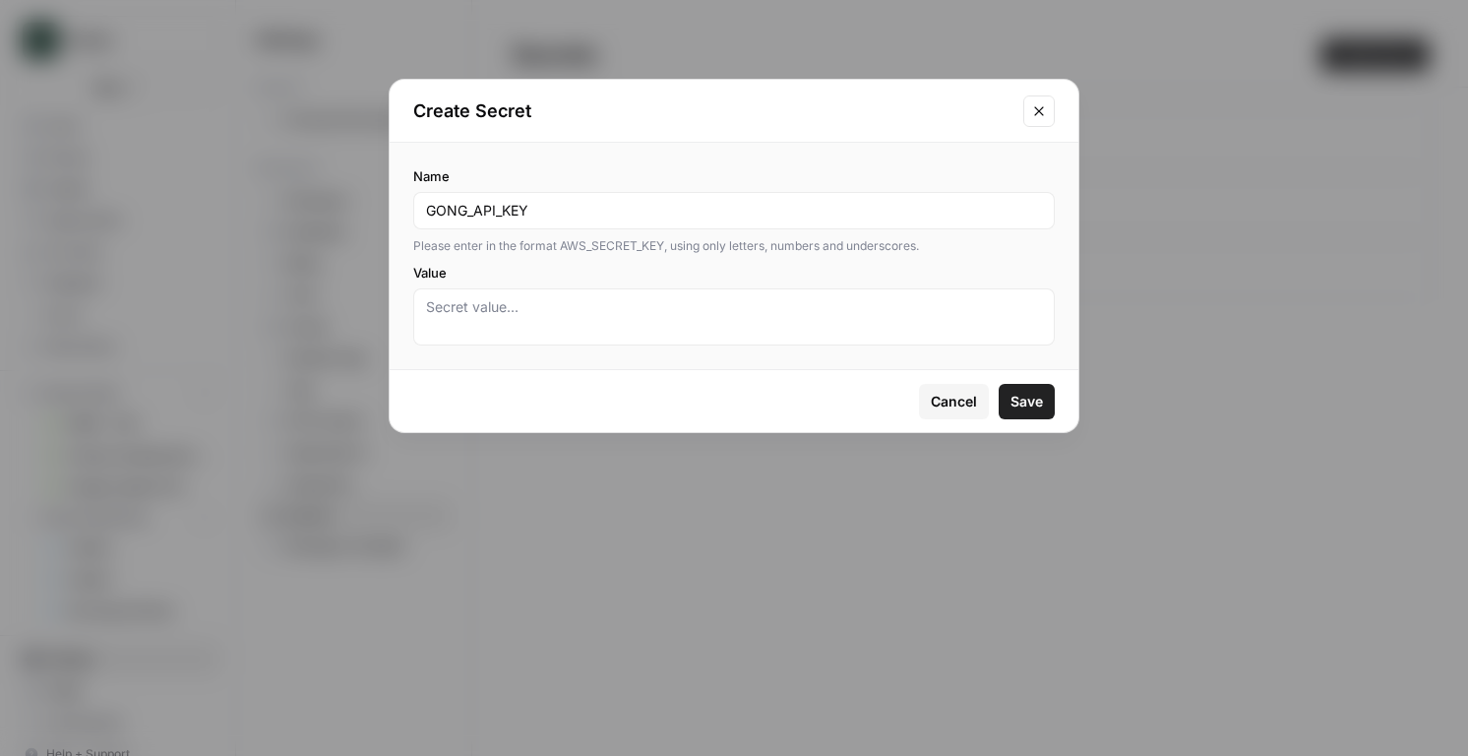
type input "GONG_API_KEY"
paste textarea "WkFNUEVZVlhBV1JFQVUzM1ZOVEtBVE5YN0RPVFlSVlk6ZXlKaGJHY2lPaUpJVXpJMU5pSjkuZXlKbGV…"
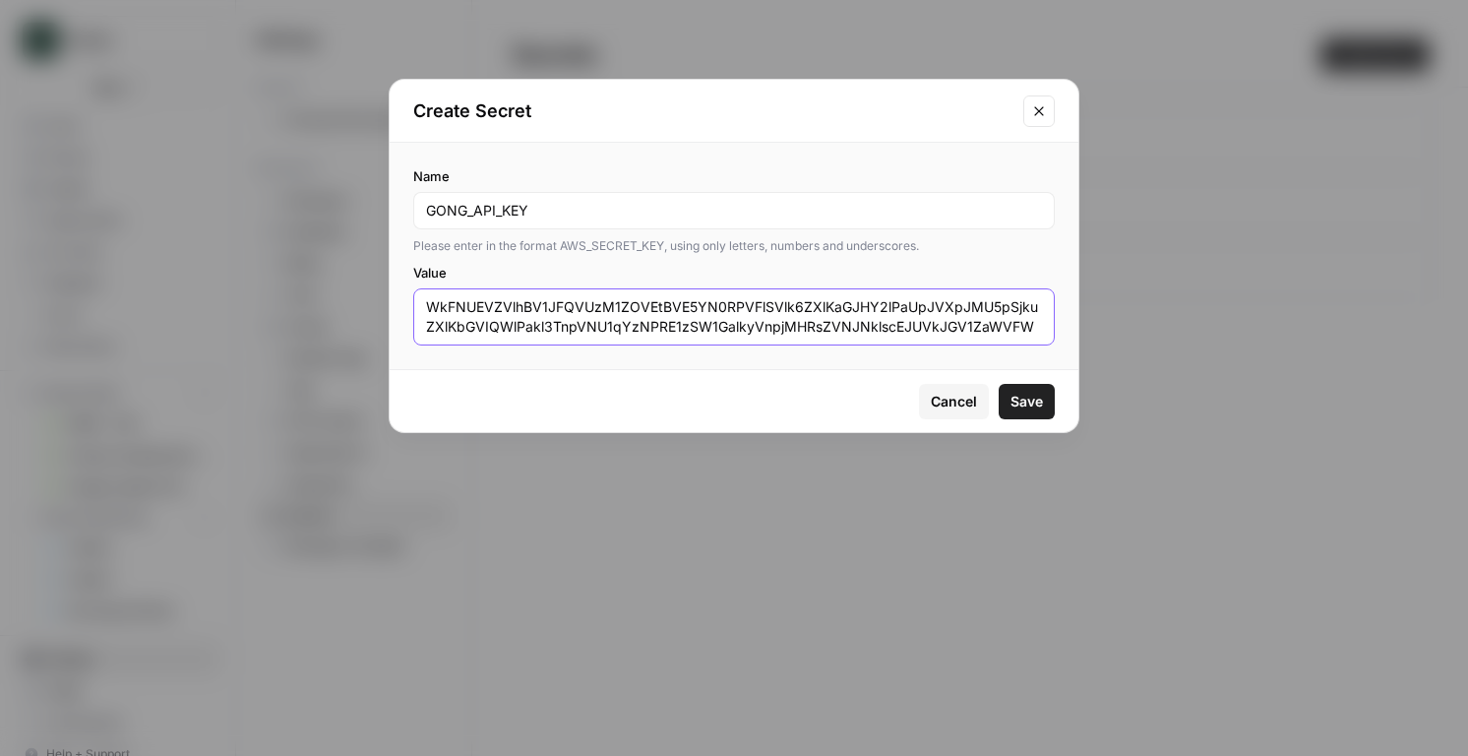
scroll to position [37, 0]
type textarea "WkFNUEVZVlhBV1JFQVUzM1ZOVEtBVE5YN0RPVFlSVlk6ZXlKaGJHY2lPaUpJVXpJMU5pSjkuZXlKbGV…"
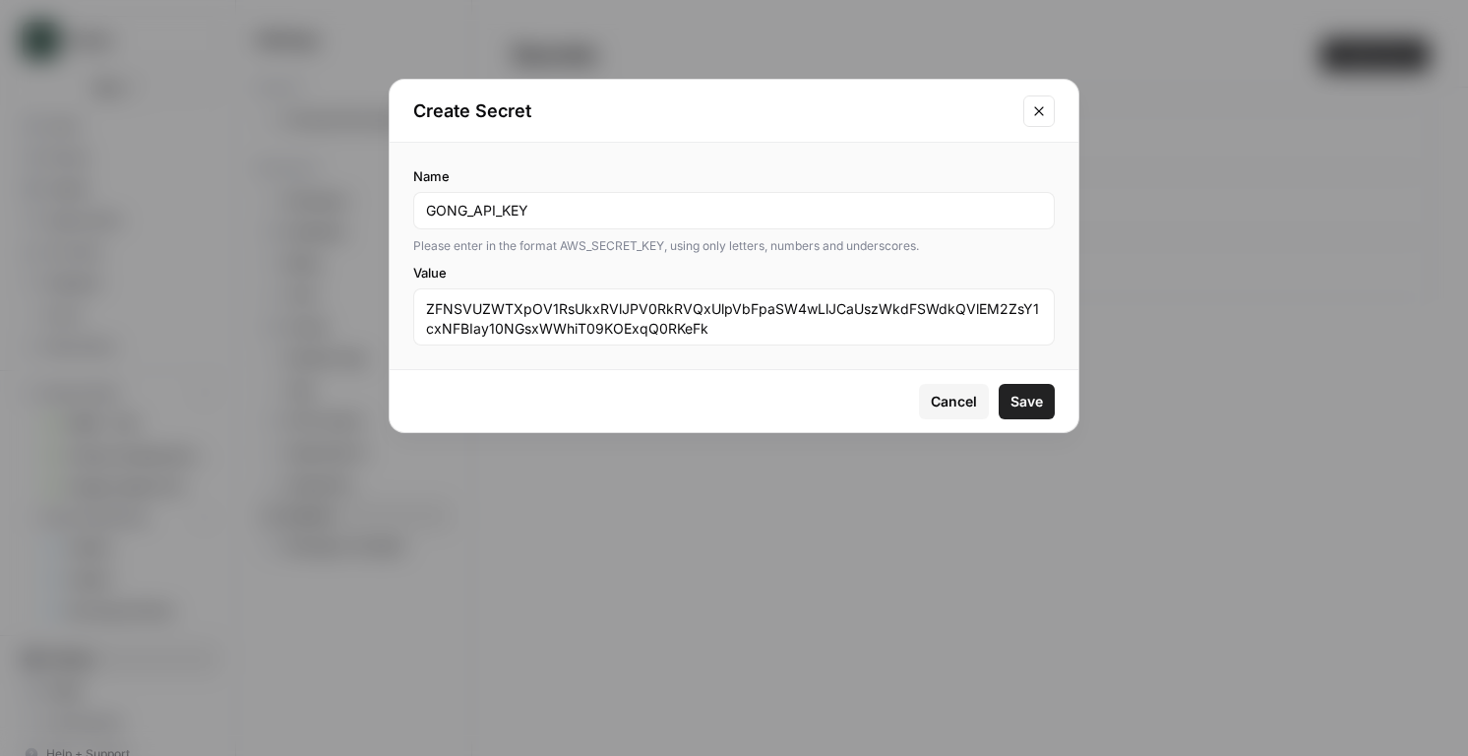
click at [1030, 403] on span "Save" at bounding box center [1027, 402] width 32 height 20
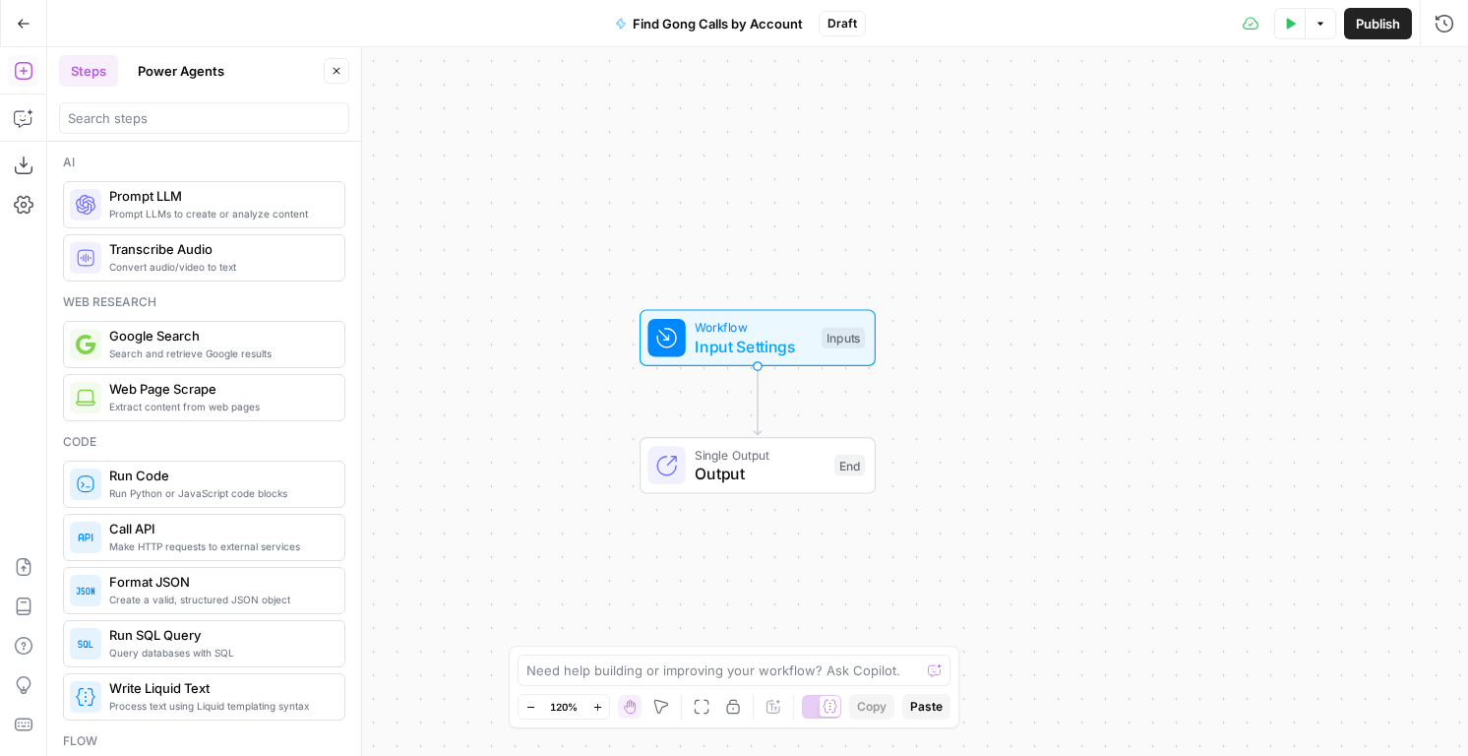
click at [22, 21] on icon "button" at bounding box center [24, 24] width 14 height 14
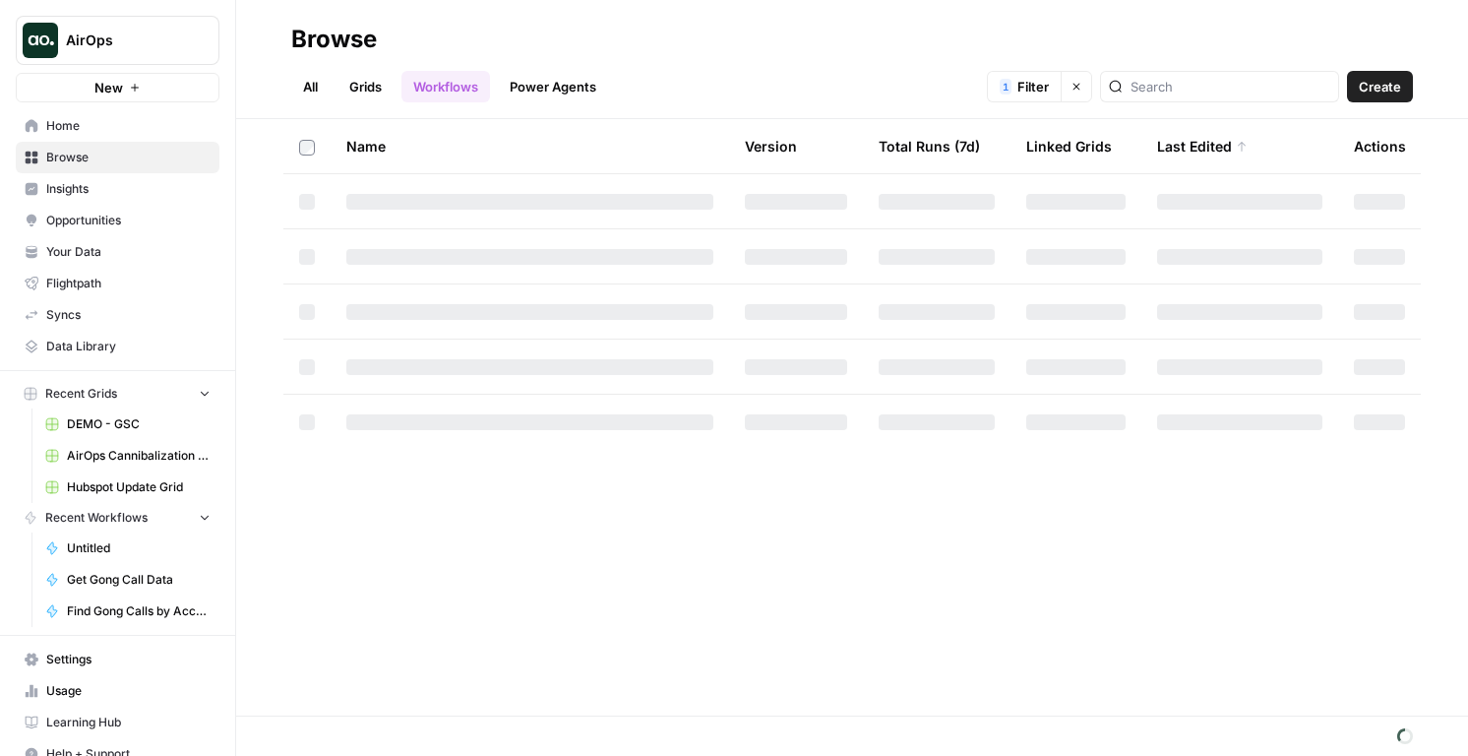
click at [302, 76] on link "All" at bounding box center [310, 86] width 38 height 31
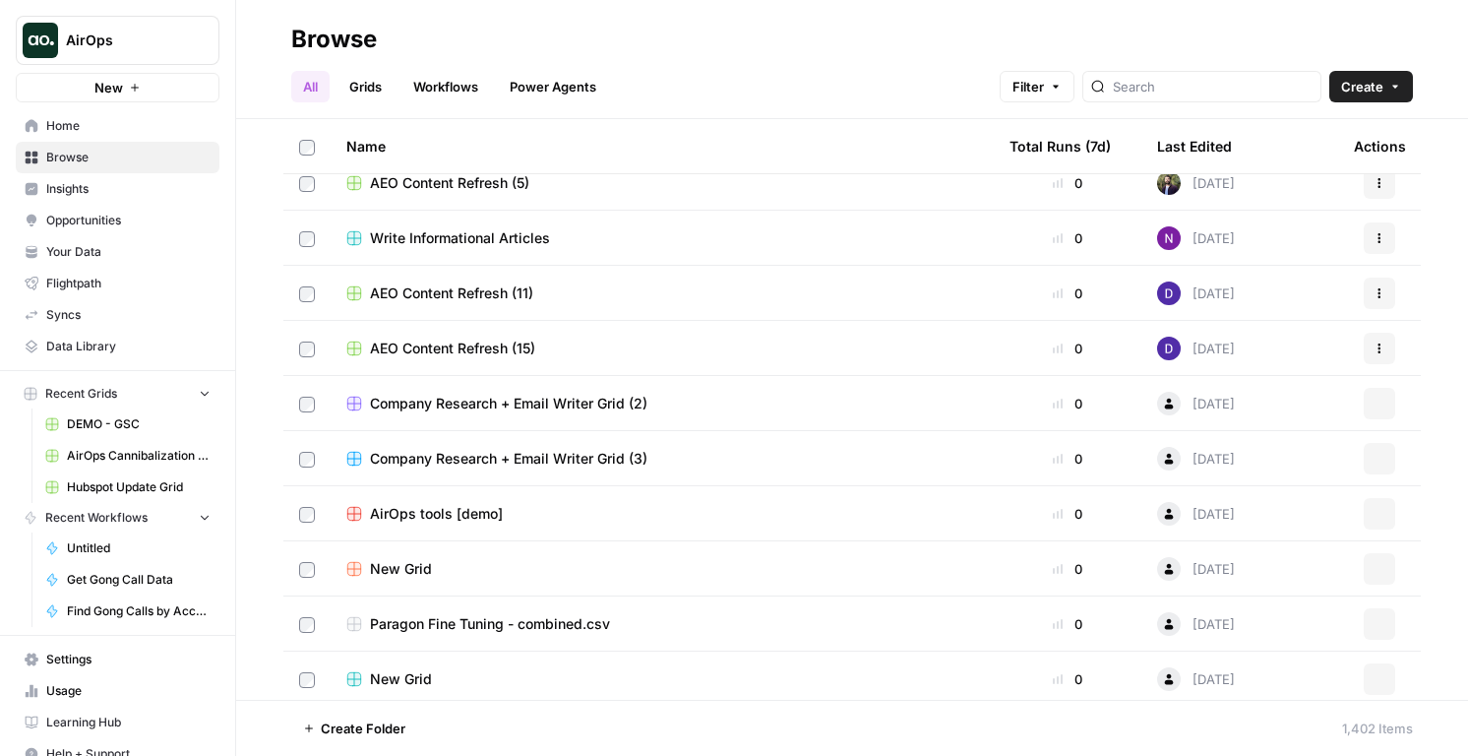
scroll to position [2532, 0]
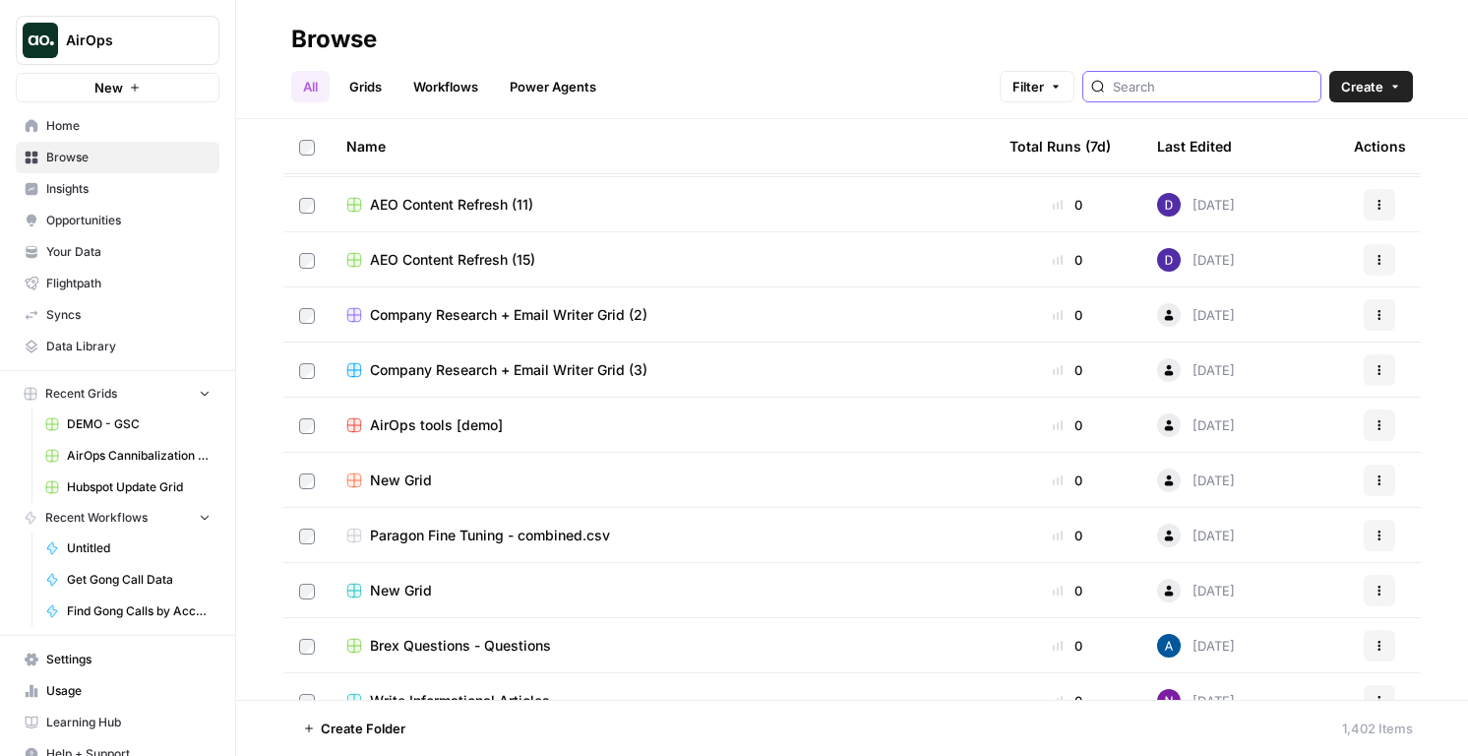
click at [1218, 95] on input "search" at bounding box center [1213, 87] width 200 height 20
type input "g"
type input "gong"
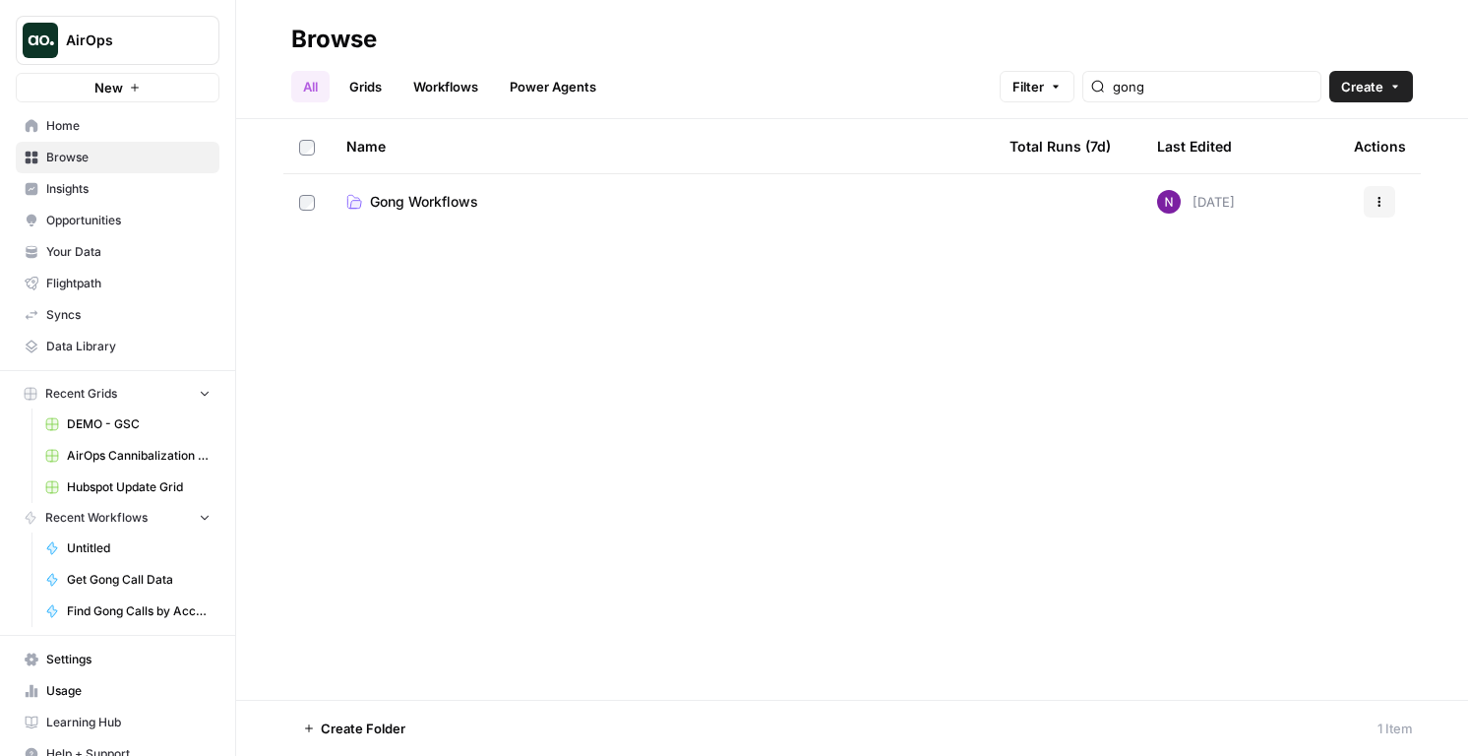
click at [498, 215] on td "Gong Workflows" at bounding box center [662, 201] width 663 height 55
click at [440, 202] on span "Gong Workflows" at bounding box center [424, 202] width 108 height 20
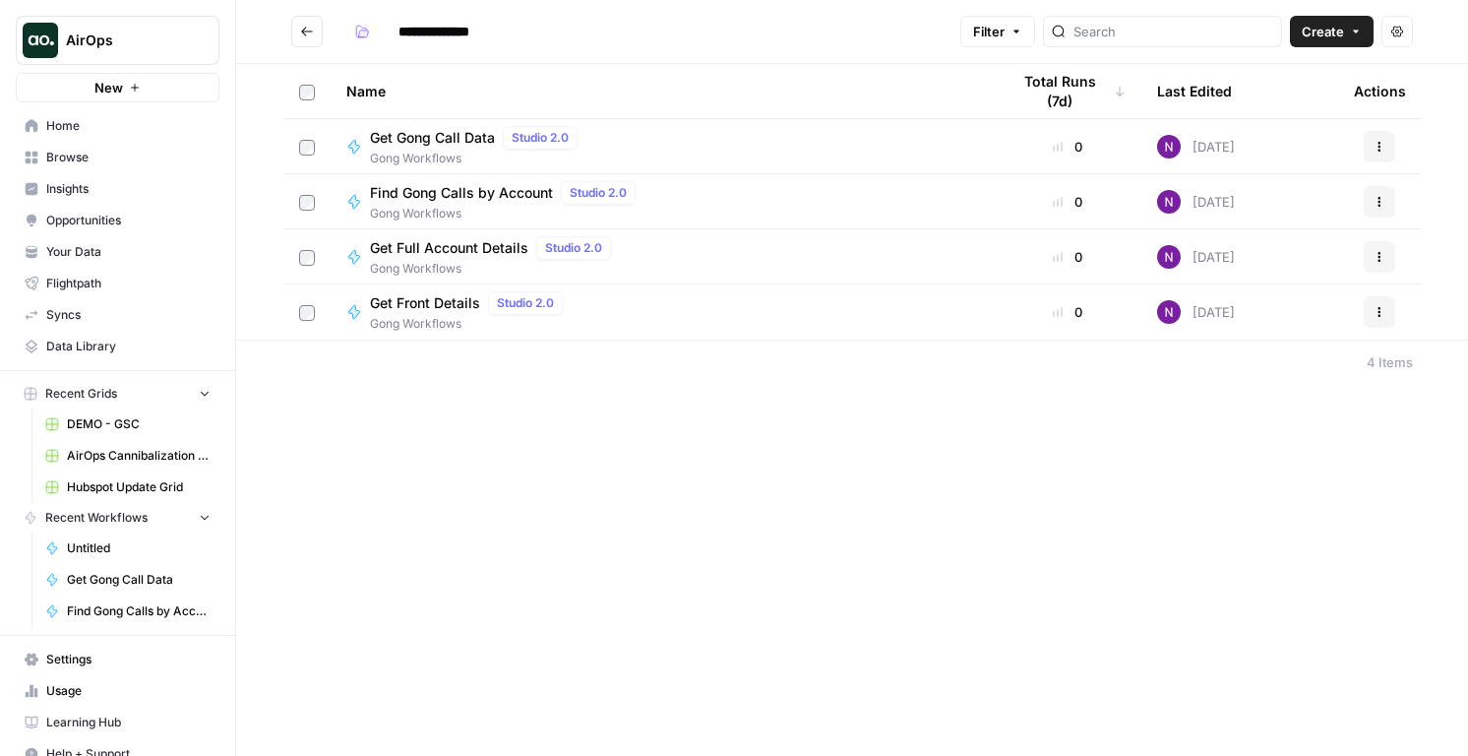
click at [442, 302] on span "Get Front Details" at bounding box center [425, 303] width 110 height 20
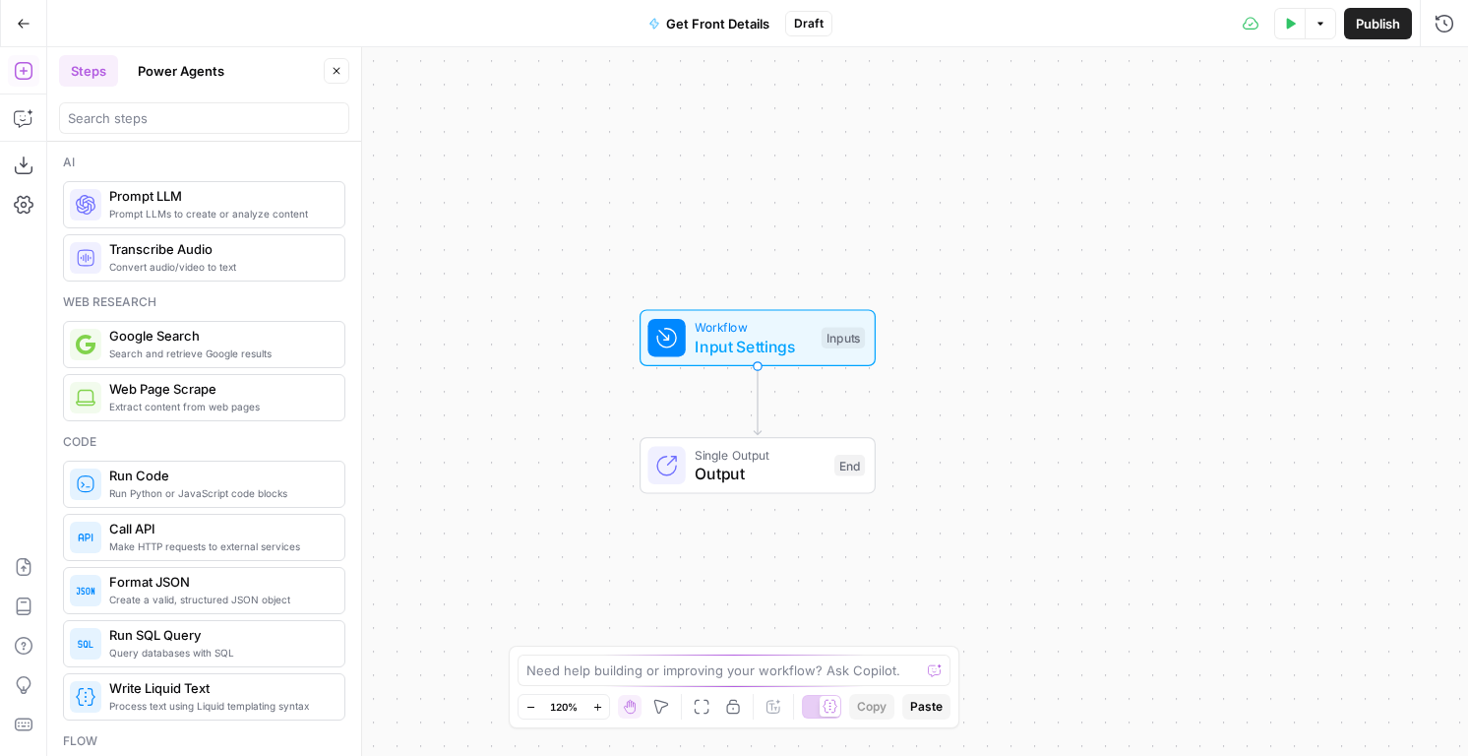
click at [35, 32] on button "Go Back" at bounding box center [23, 23] width 35 height 35
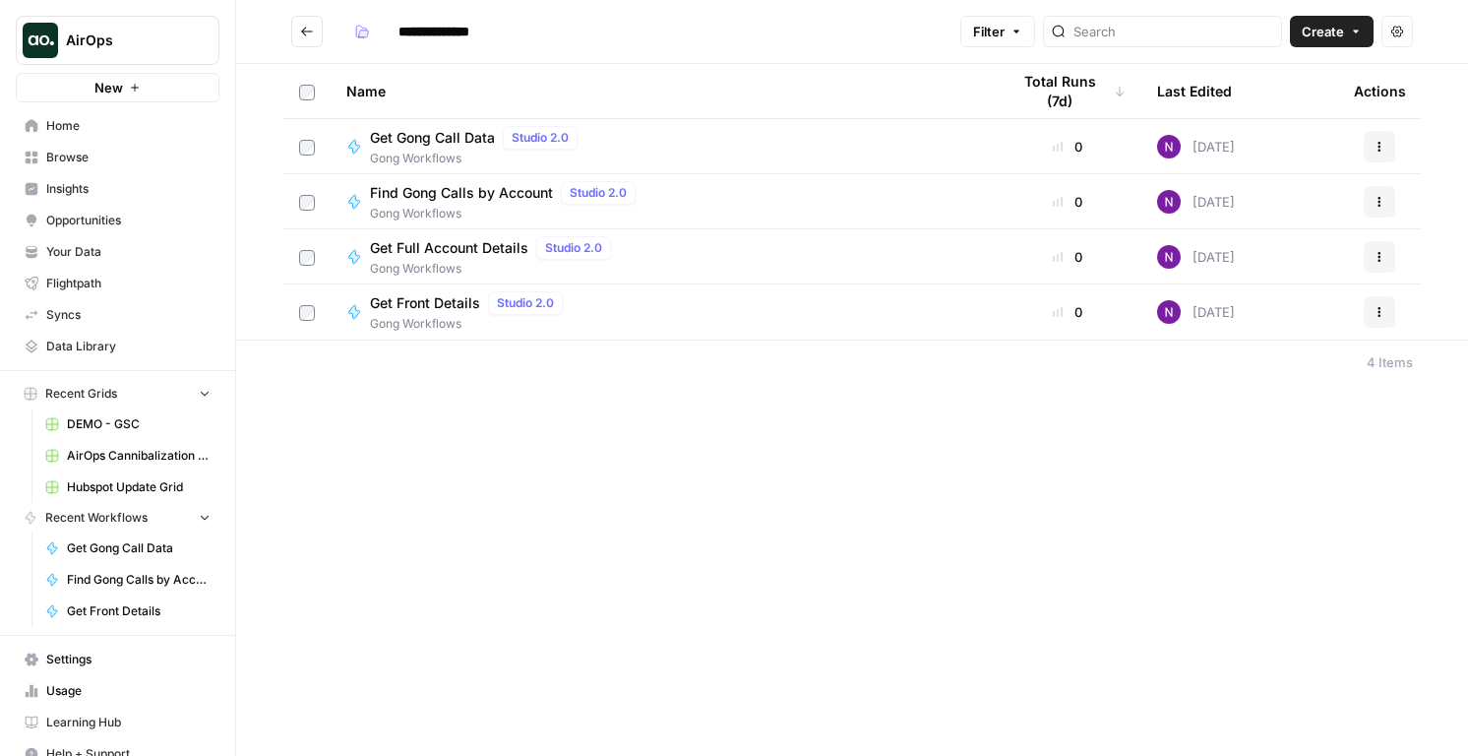
click at [295, 40] on button "Go back" at bounding box center [306, 31] width 31 height 31
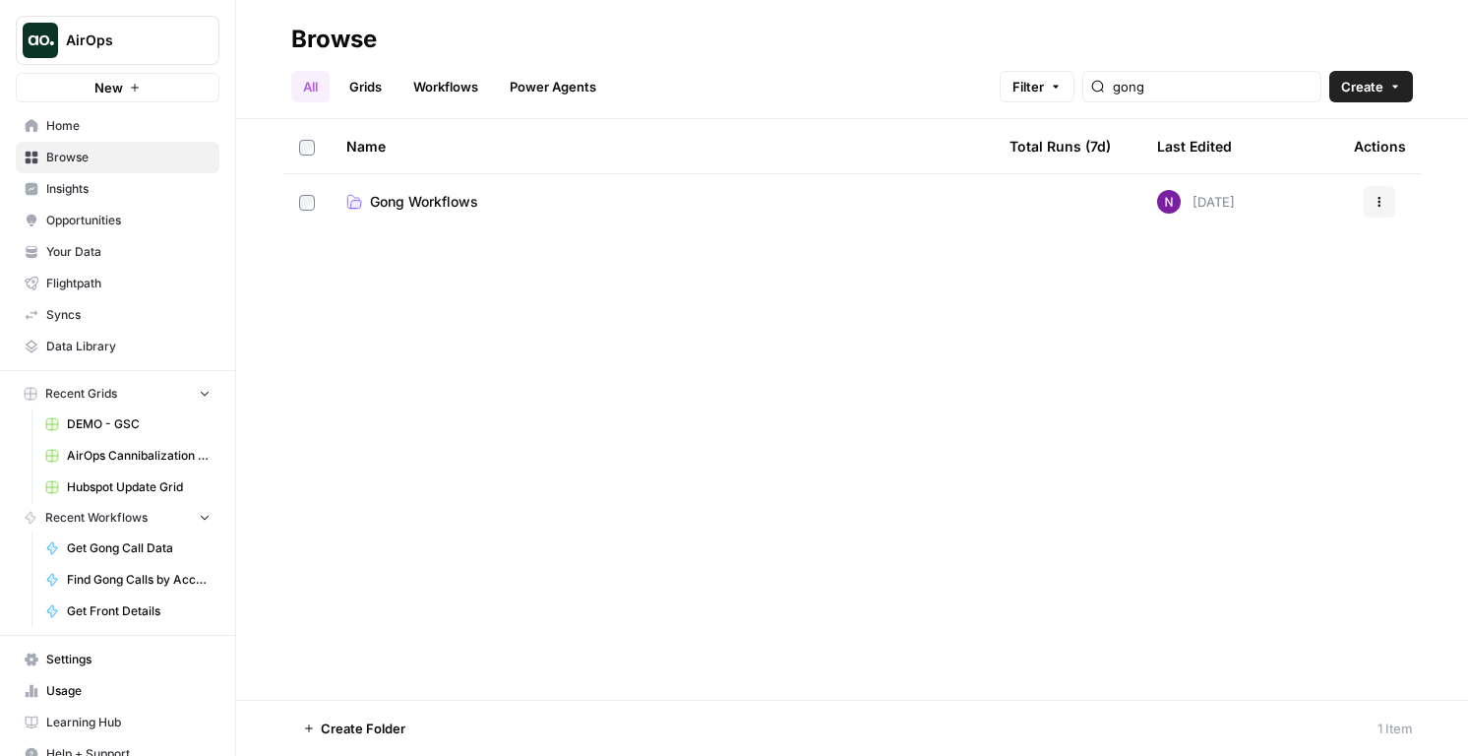
click at [456, 88] on link "Workflows" at bounding box center [445, 86] width 89 height 31
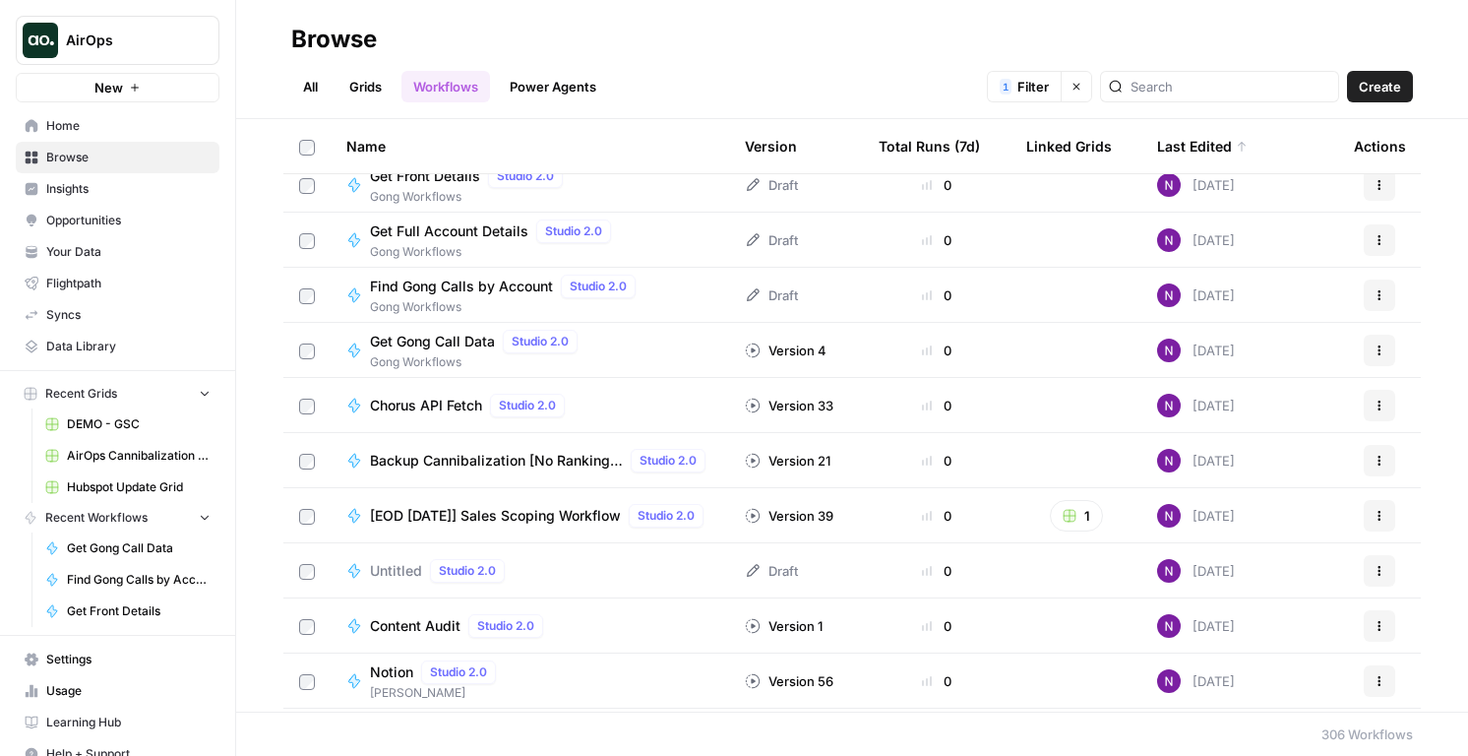
scroll to position [512, 0]
click at [399, 404] on span "Chorus API Fetch" at bounding box center [426, 407] width 112 height 20
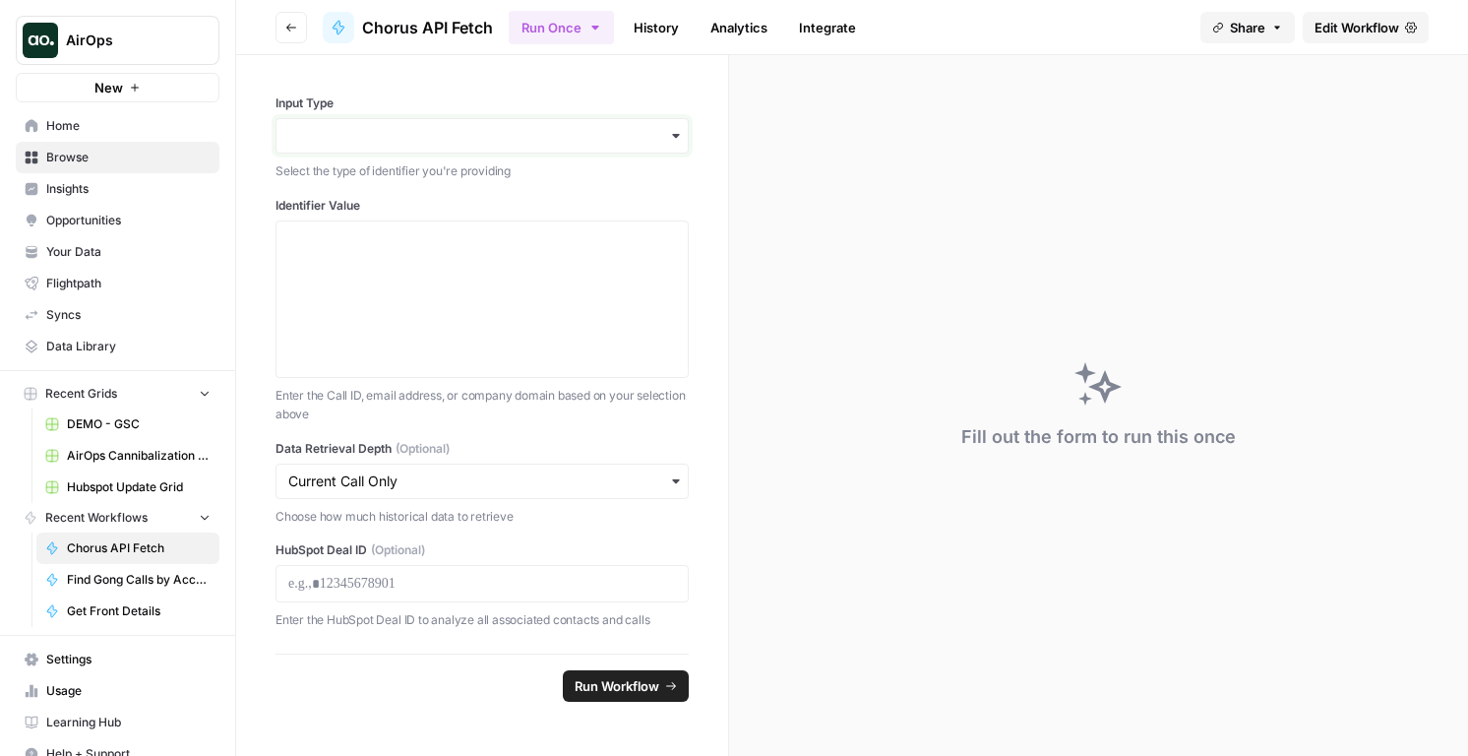
click at [611, 136] on input "Input Type" at bounding box center [482, 136] width 388 height 20
click at [1344, 39] on link "Edit Workflow" at bounding box center [1366, 27] width 126 height 31
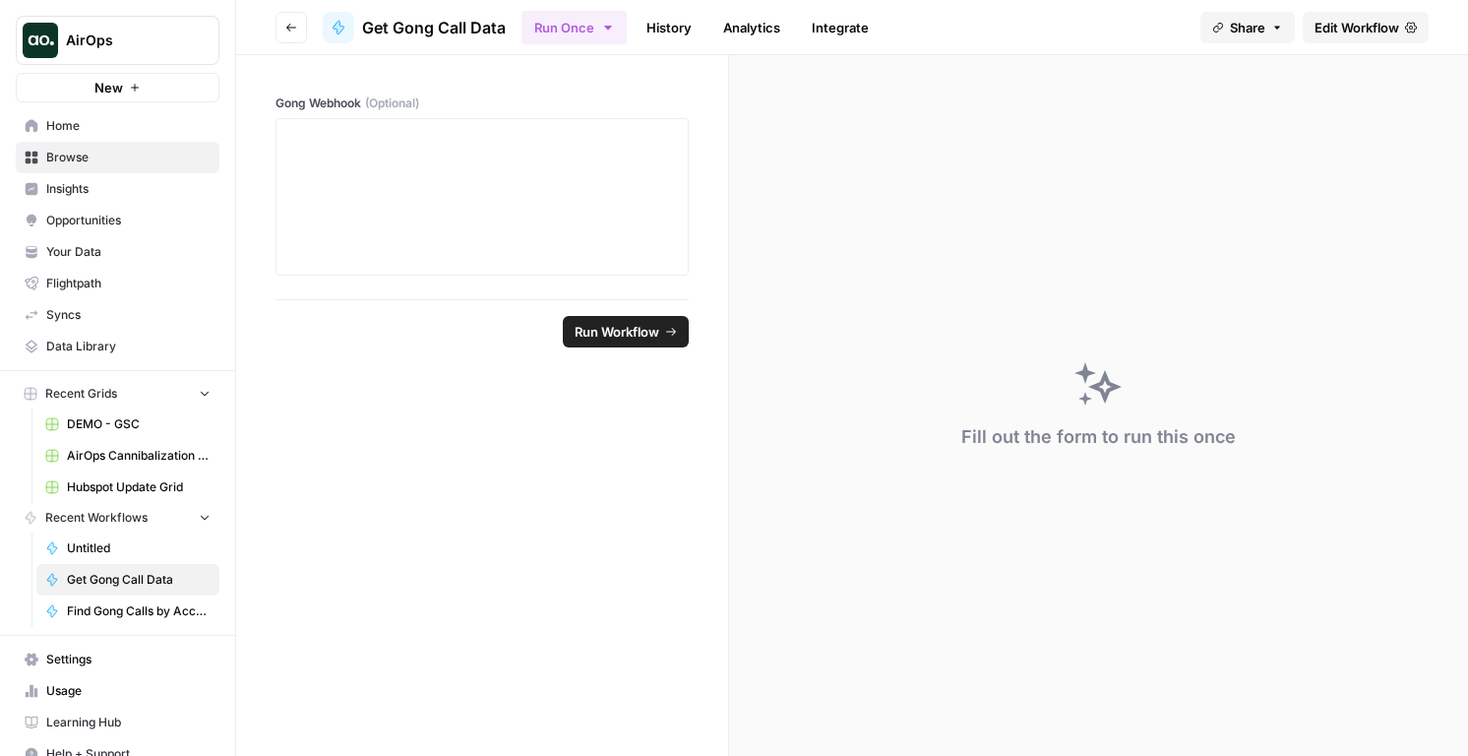
click at [1330, 31] on span "Edit Workflow" at bounding box center [1357, 28] width 85 height 20
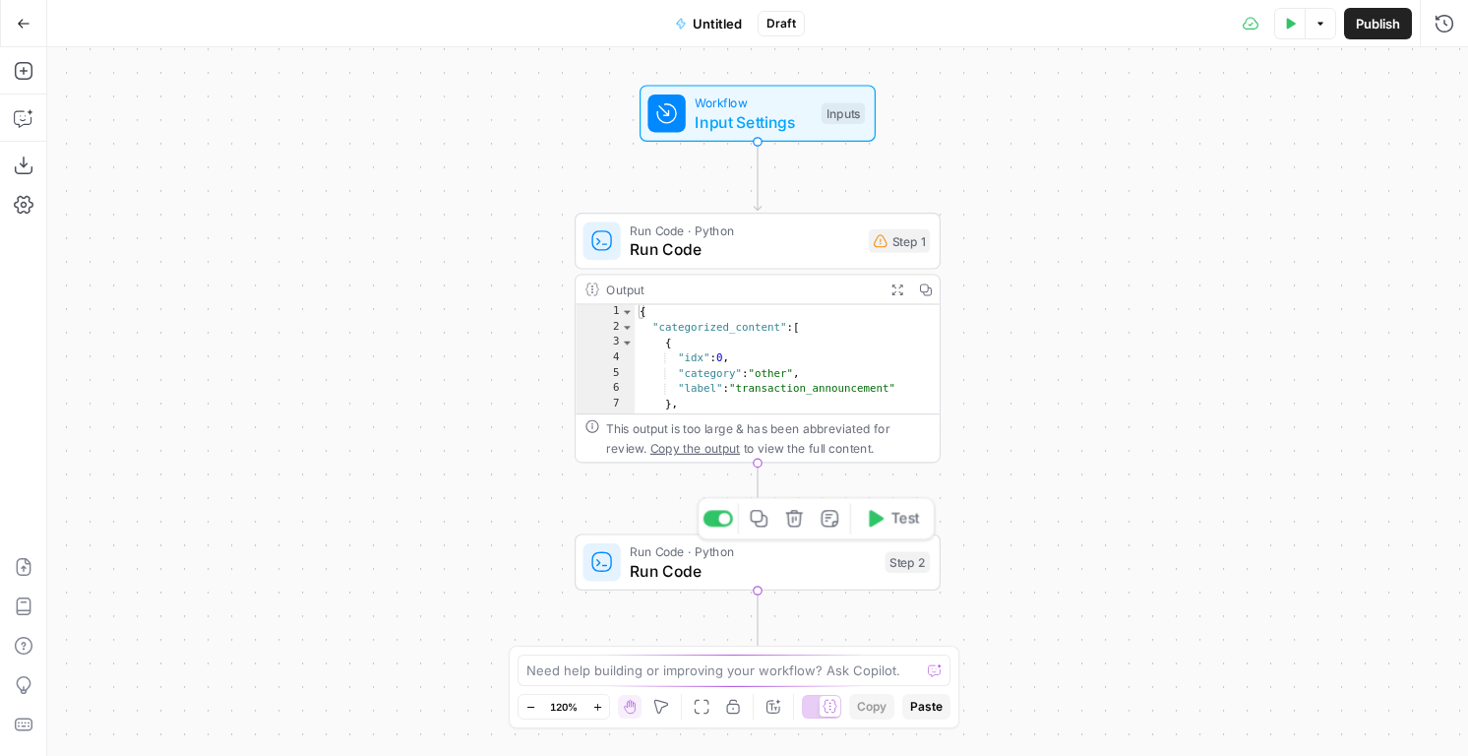
click at [792, 550] on span "Run Code · Python" at bounding box center [753, 551] width 246 height 19
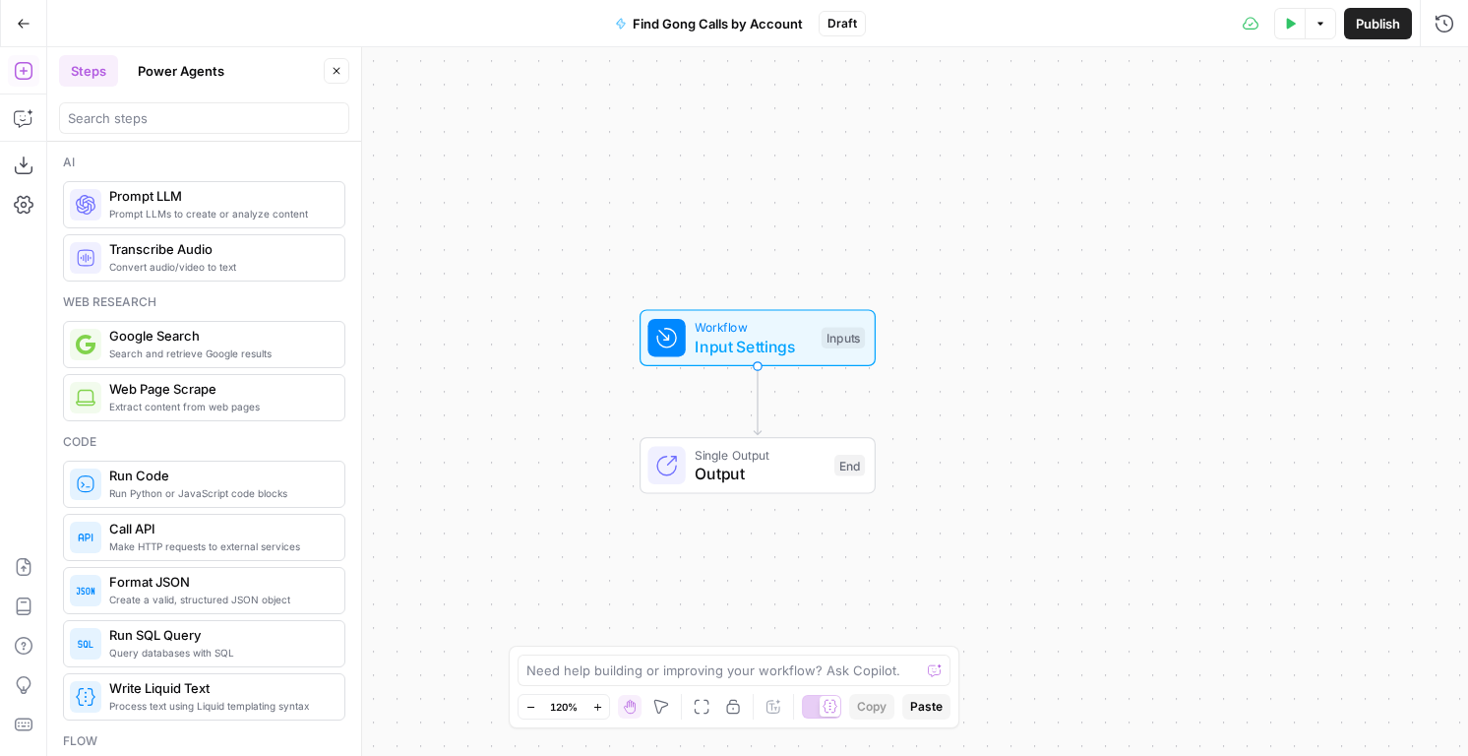
click at [831, 22] on span "Draft" at bounding box center [843, 24] width 30 height 18
click at [852, 24] on span "Draft" at bounding box center [843, 24] width 30 height 18
click at [19, 80] on icon "button" at bounding box center [24, 71] width 20 height 20
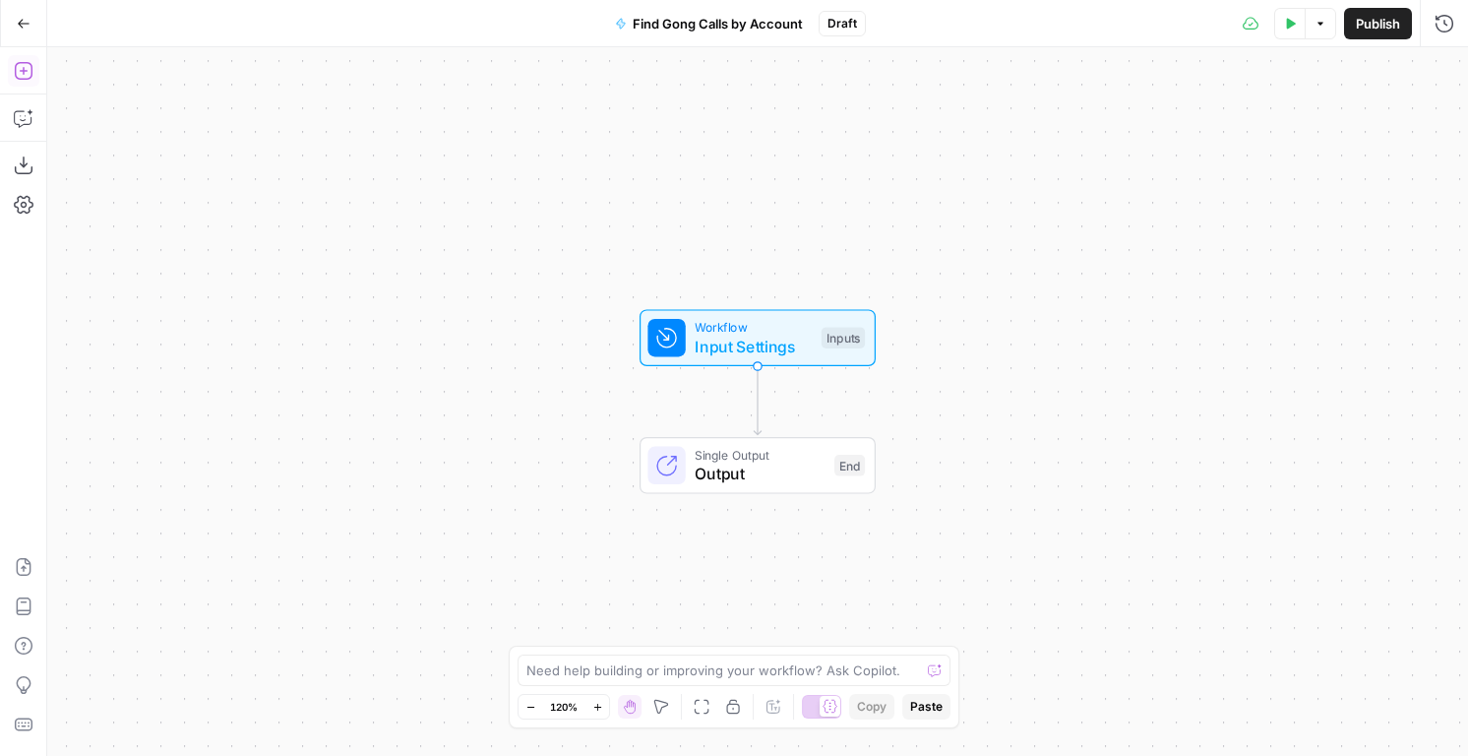
click at [23, 77] on icon "button" at bounding box center [24, 71] width 20 height 20
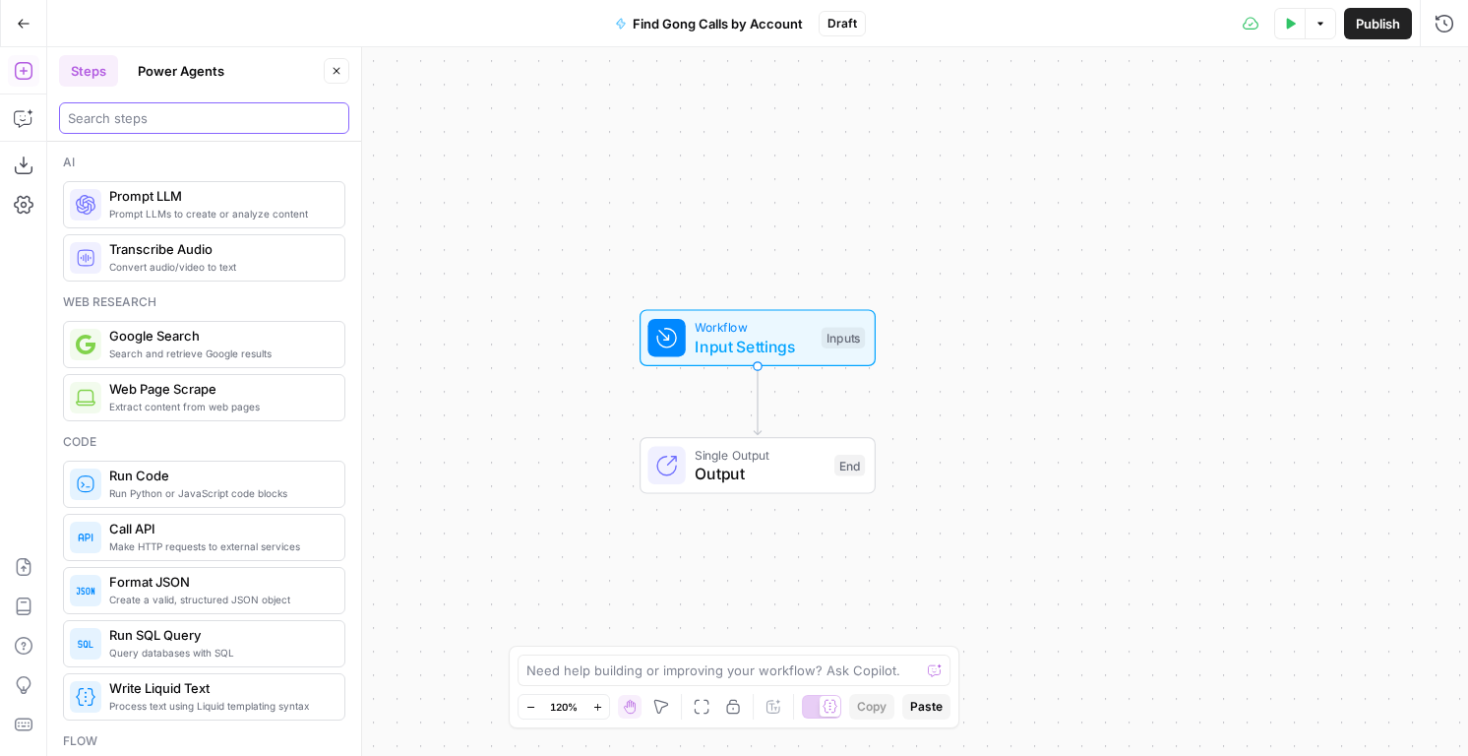
click at [111, 121] on input "search" at bounding box center [204, 118] width 273 height 20
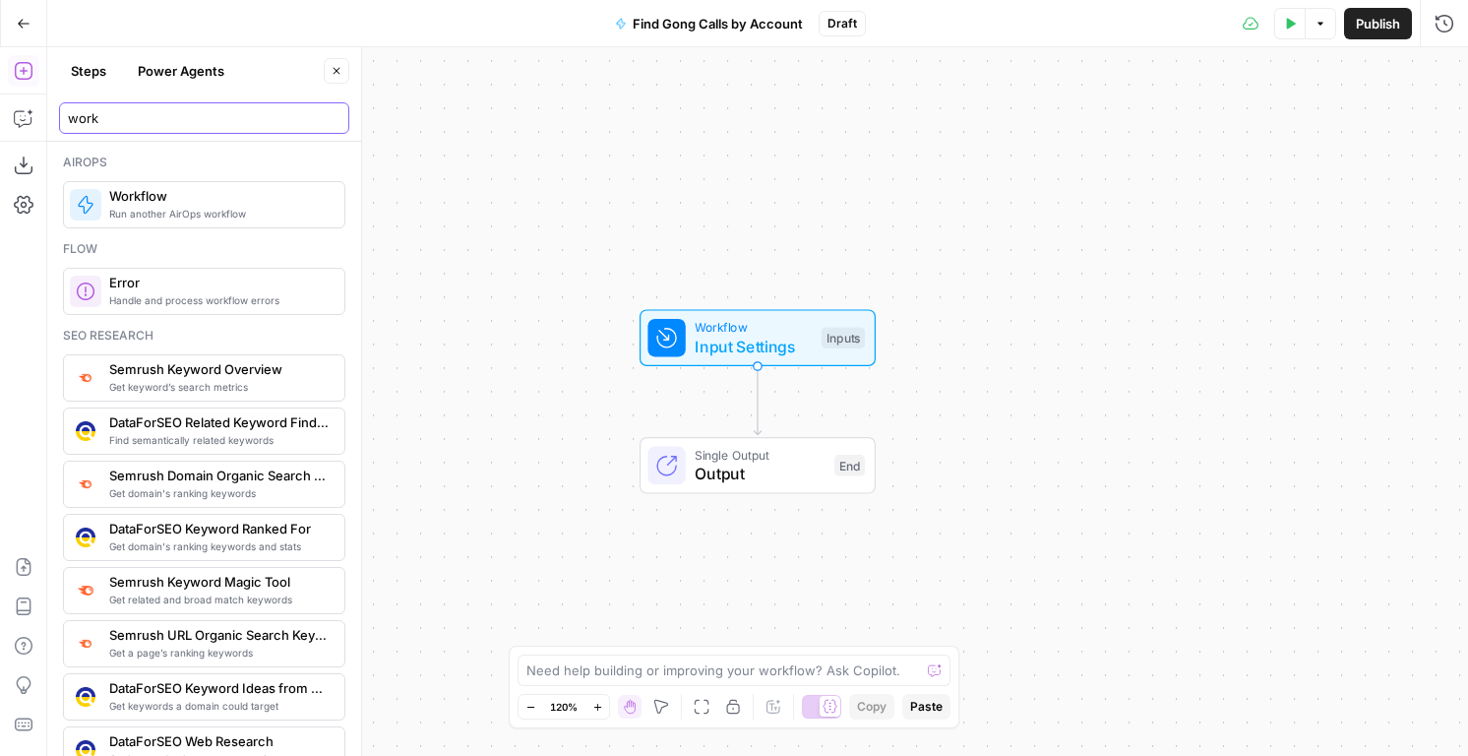
type input "work"
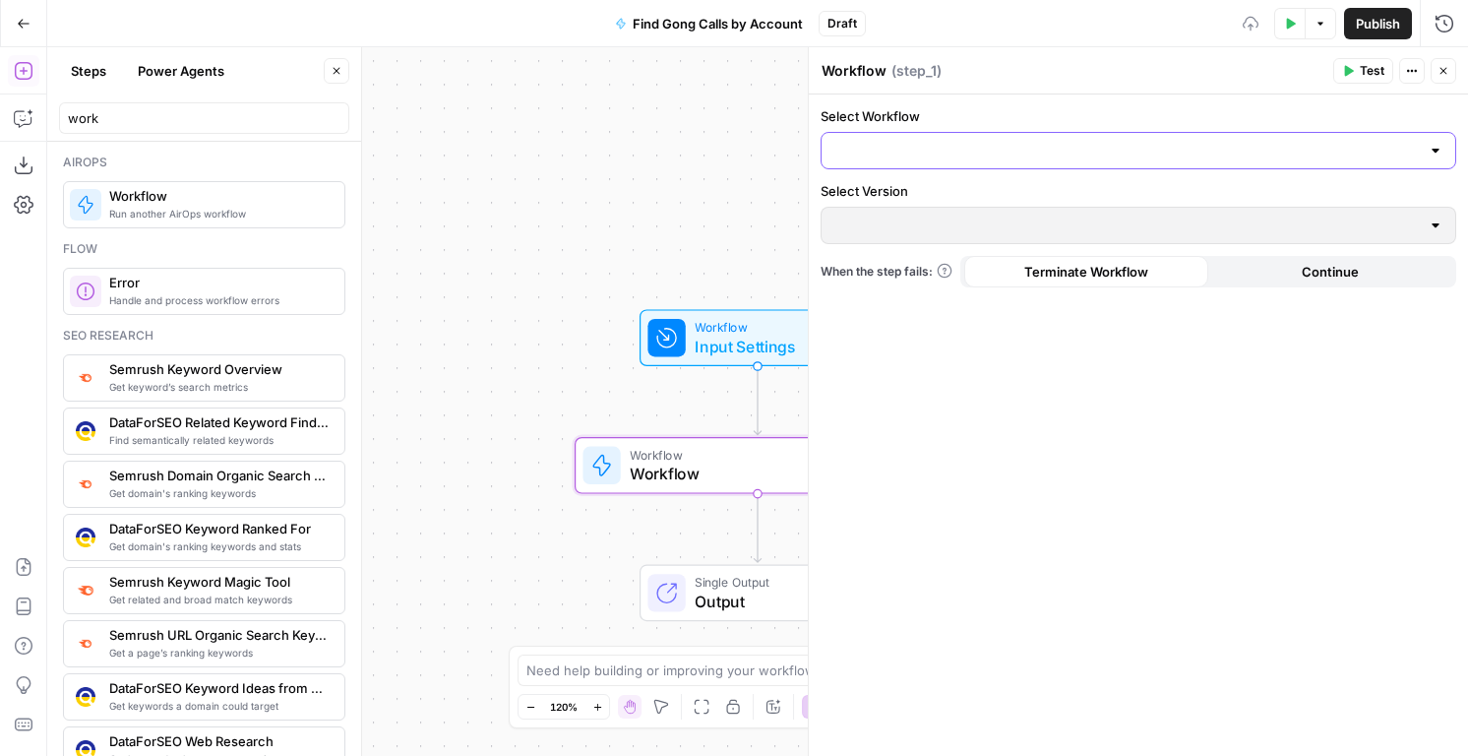
click at [897, 150] on input "Select Workflow" at bounding box center [1126, 151] width 586 height 20
type input "gong"
click at [912, 192] on span "Get Gong Call Data" at bounding box center [893, 200] width 113 height 20
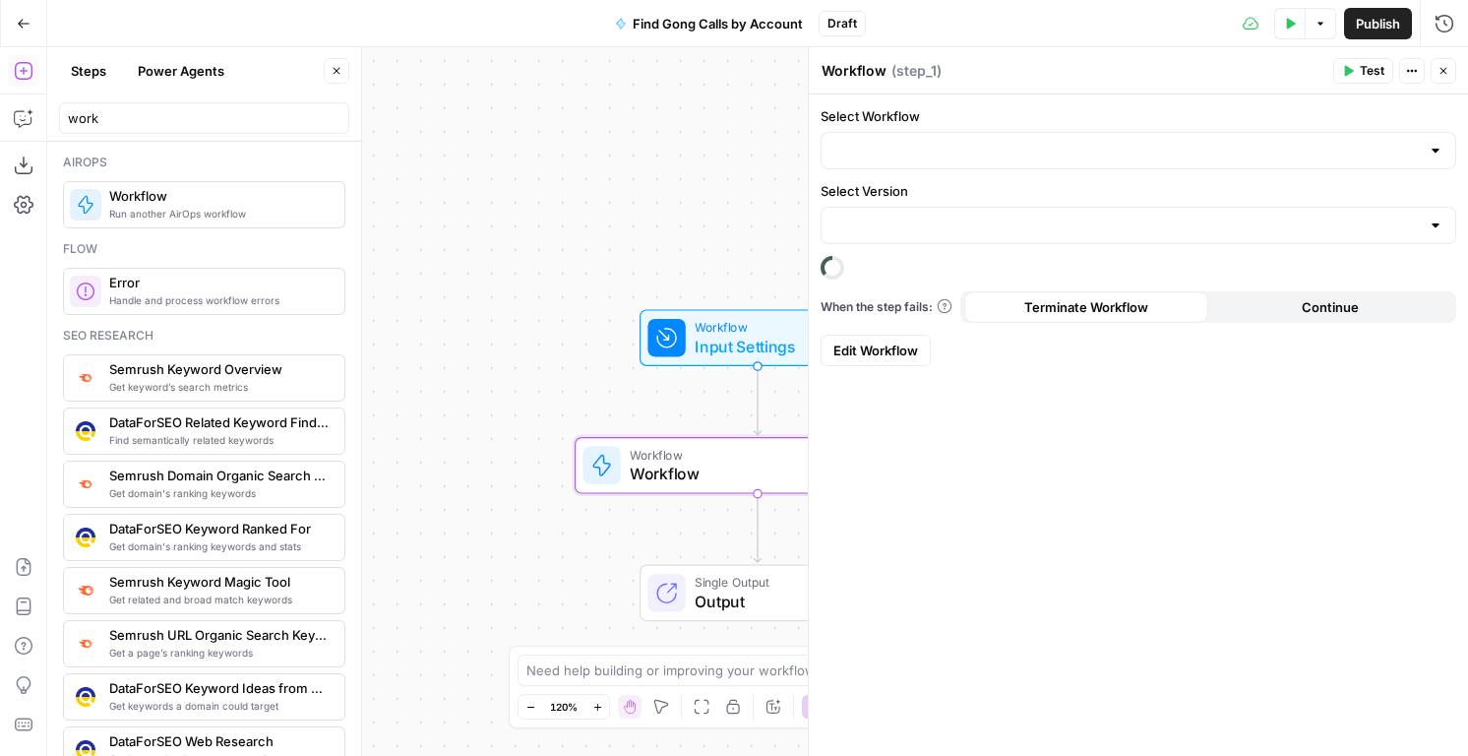
type input "Default"
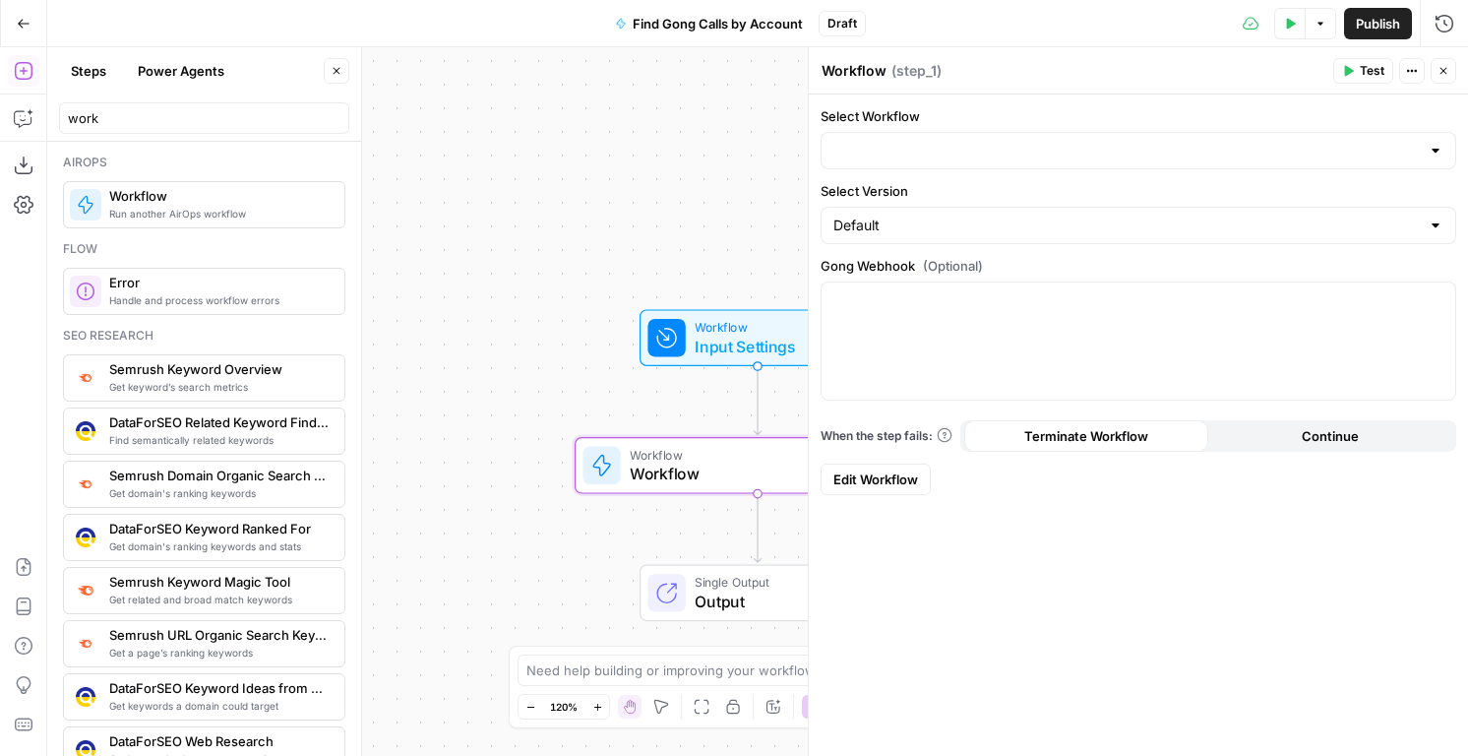
type input "Get Gong Call Data"
click at [907, 228] on input "Select Version" at bounding box center [1126, 225] width 586 height 20
type input "Default"
click at [913, 198] on label "Select Version" at bounding box center [1139, 191] width 636 height 20
click at [913, 215] on input "Default" at bounding box center [1126, 225] width 586 height 20
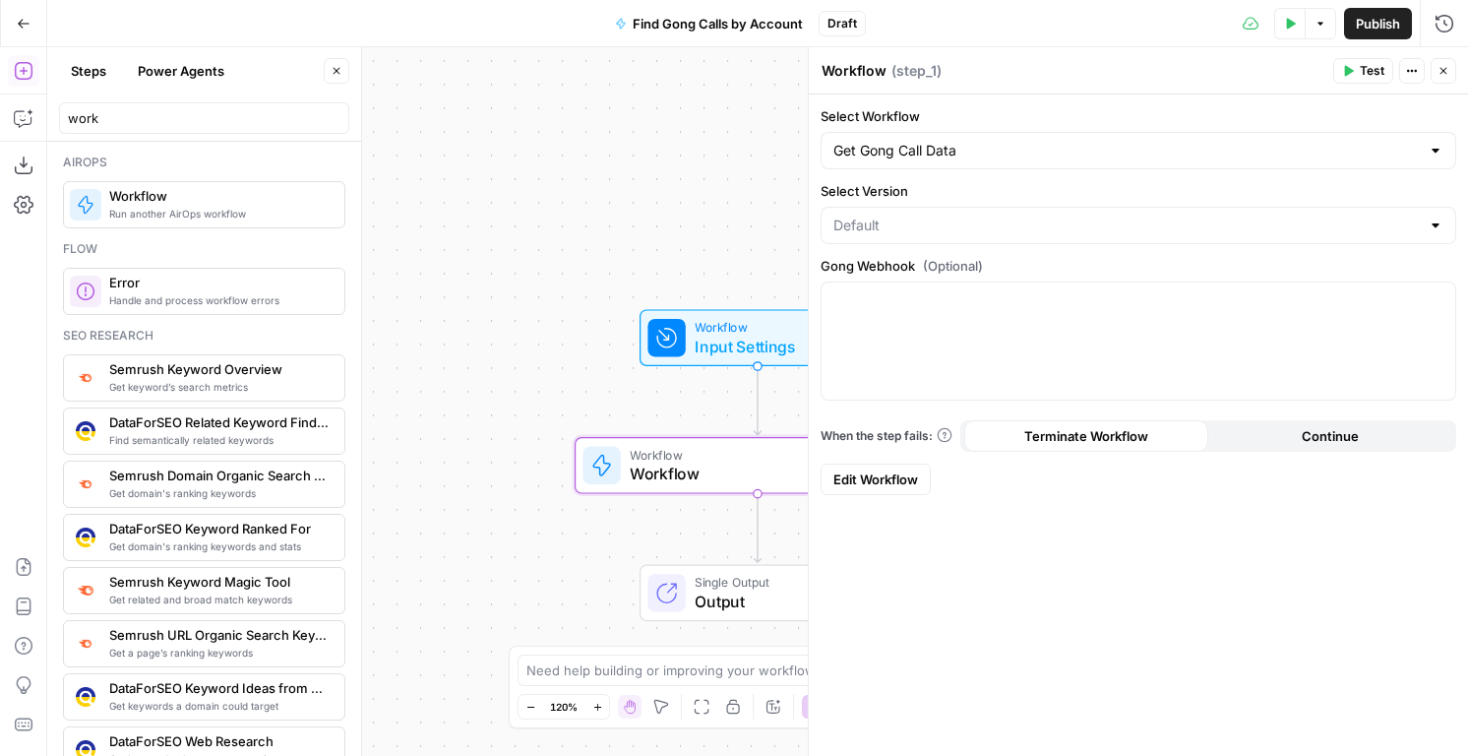
click at [898, 175] on form "Select Workflow Get Gong Call Data Select Version Gong Webhook (Optional) When …" at bounding box center [1138, 300] width 659 height 412
click at [890, 308] on p at bounding box center [1138, 300] width 610 height 20
click at [6, 16] on button "Go Back" at bounding box center [23, 23] width 35 height 35
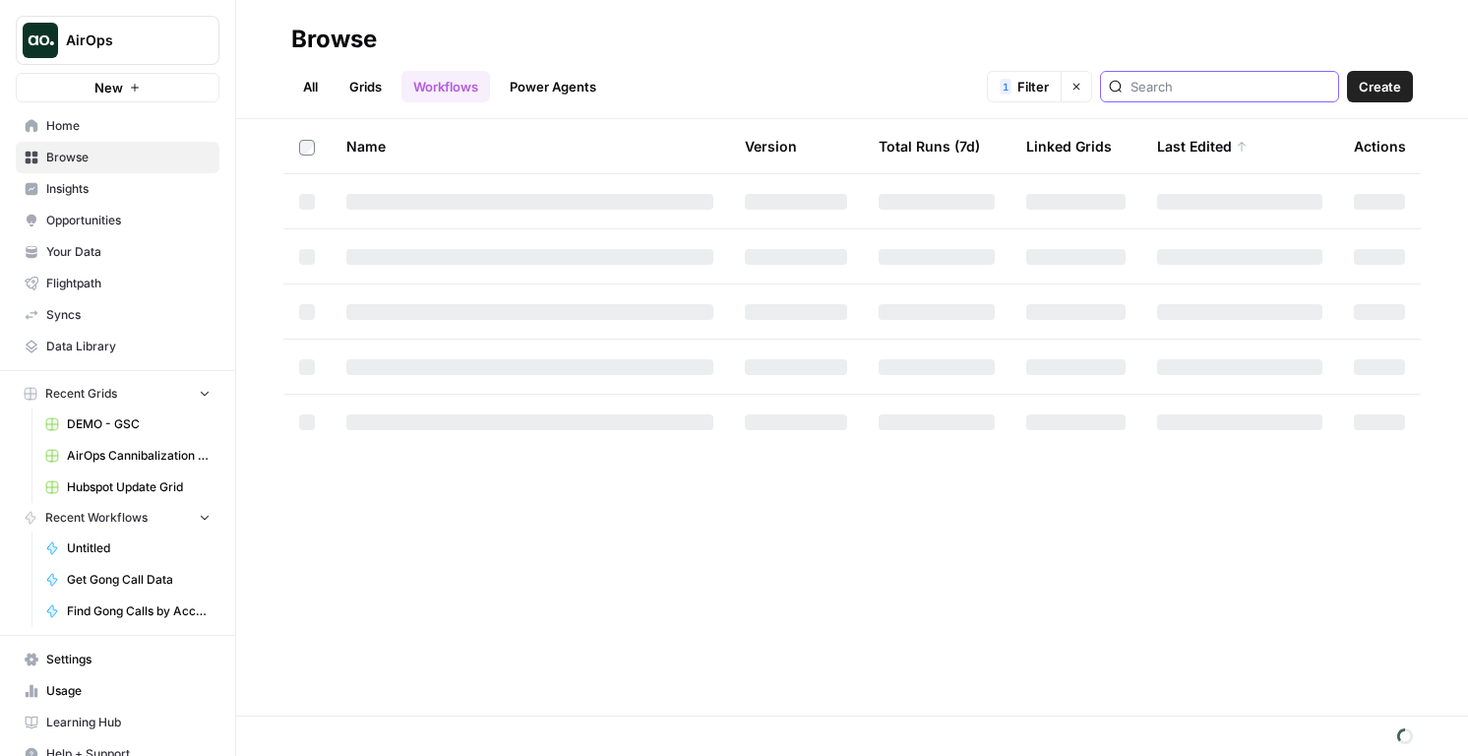
click at [1225, 88] on input "search" at bounding box center [1231, 87] width 200 height 20
type input "get front"
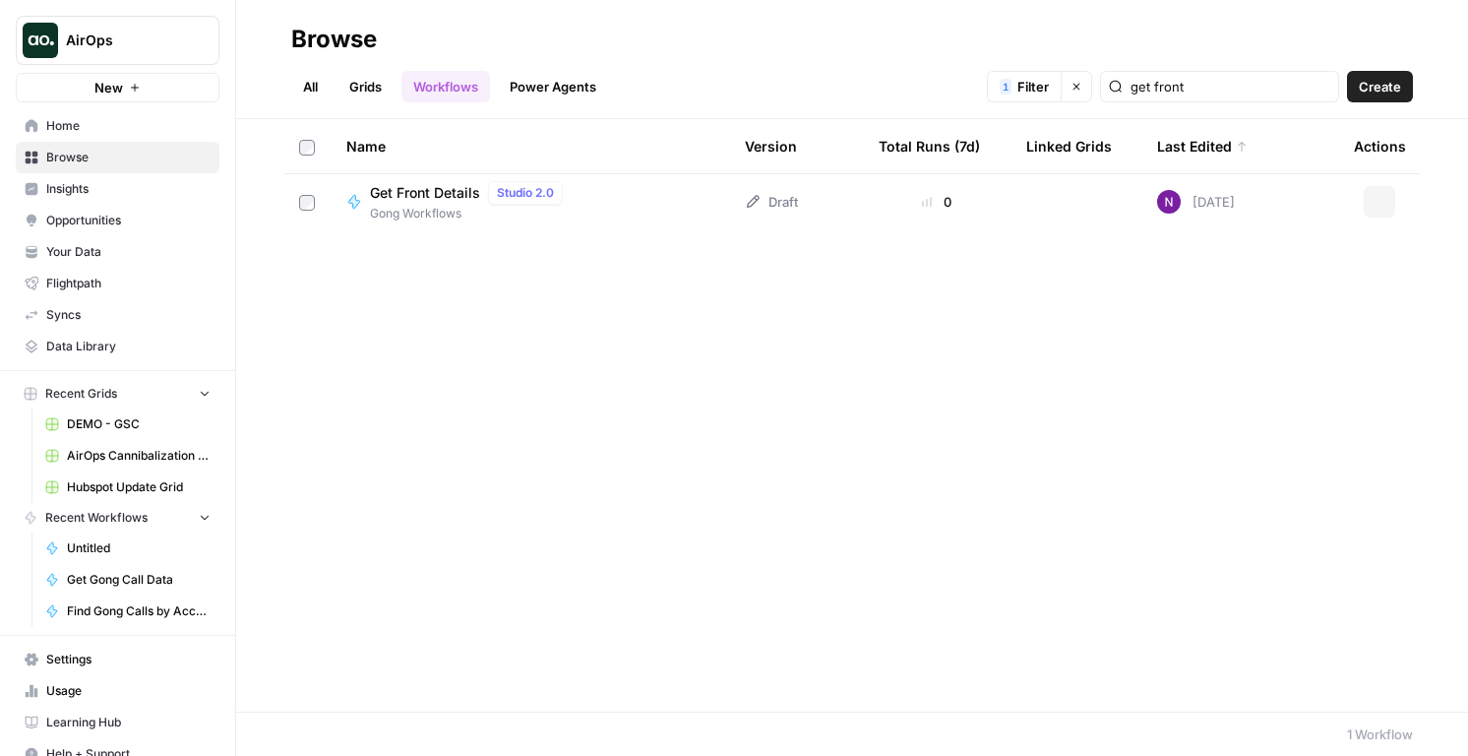
click at [1082, 89] on icon "button" at bounding box center [1077, 87] width 12 height 12
click at [463, 214] on span "Gong Workflows" at bounding box center [470, 214] width 201 height 18
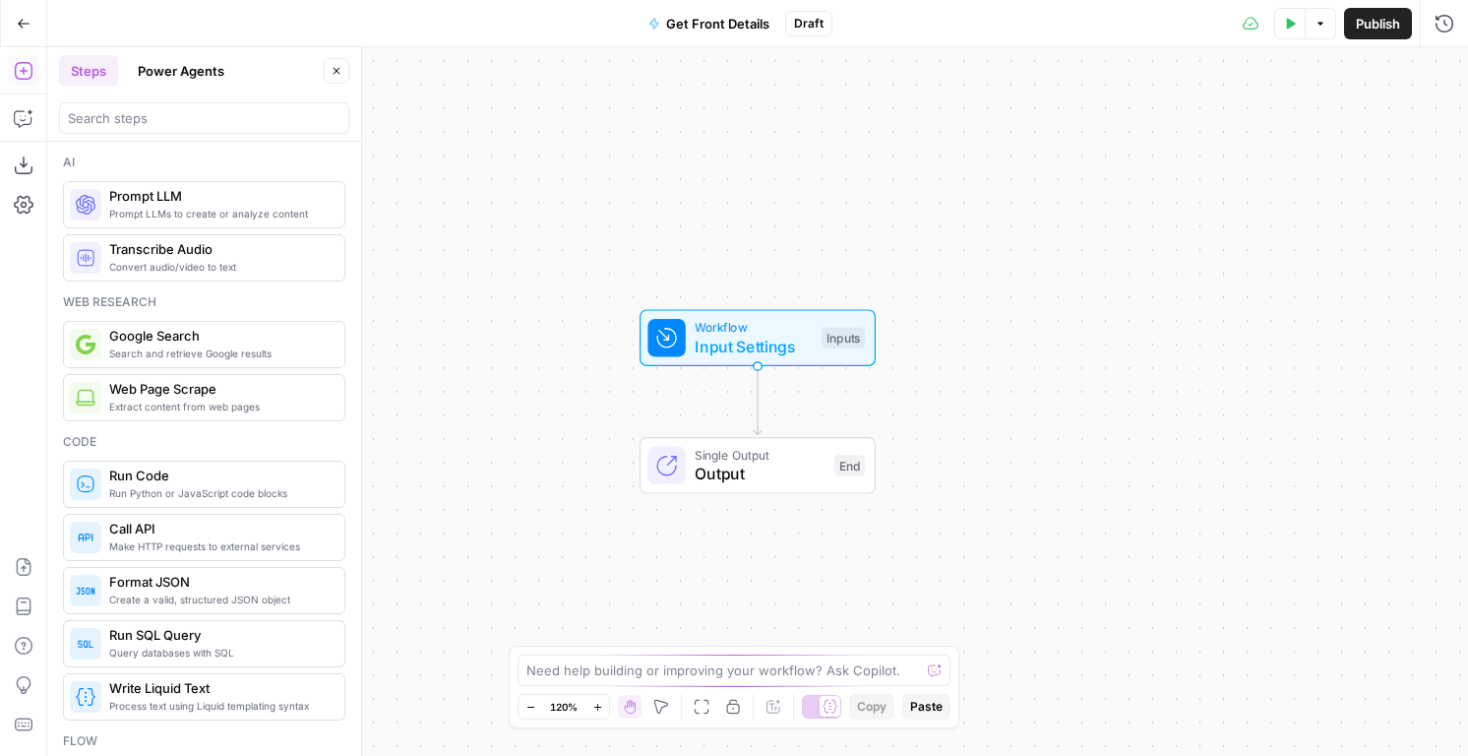
click at [1286, 12] on button "Test Data" at bounding box center [1289, 23] width 31 height 31
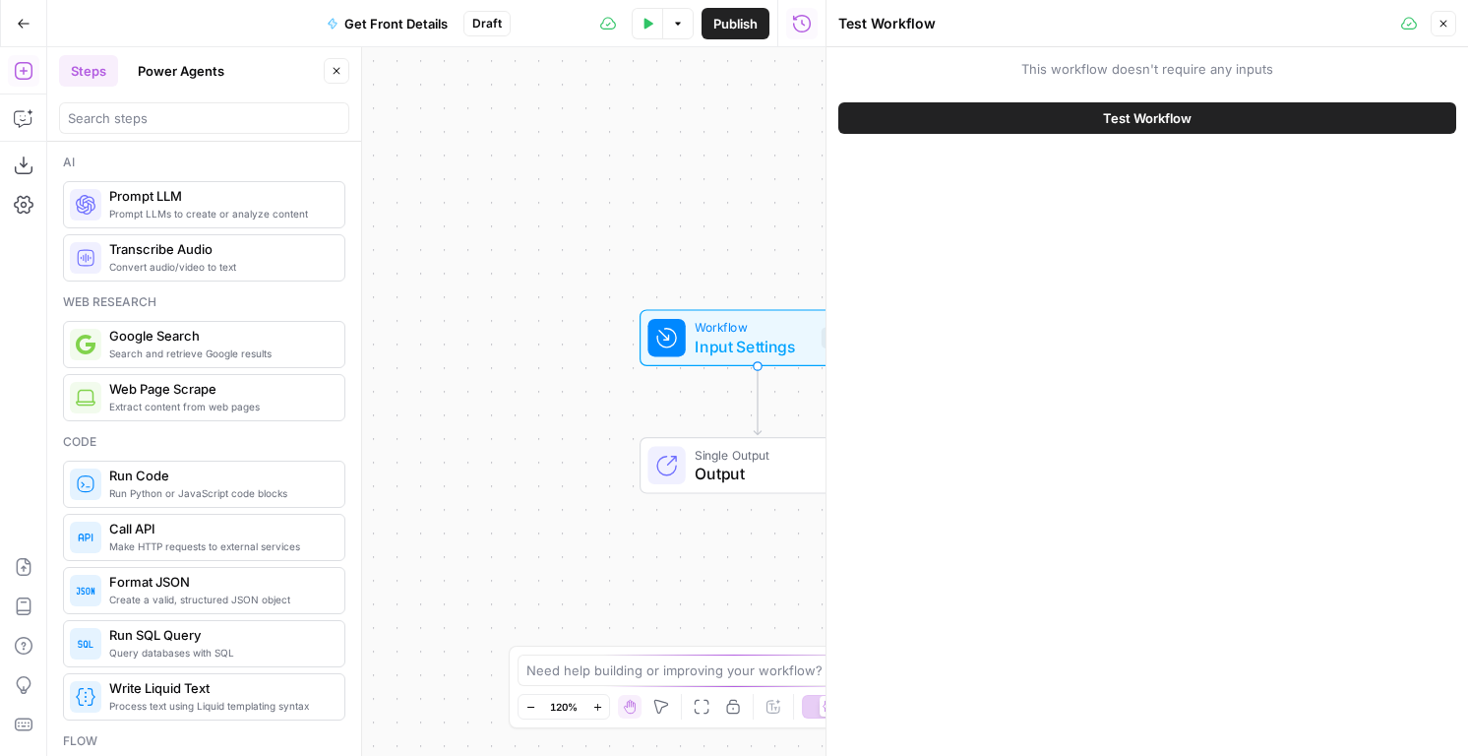
click at [1436, 18] on button "Close" at bounding box center [1444, 24] width 26 height 26
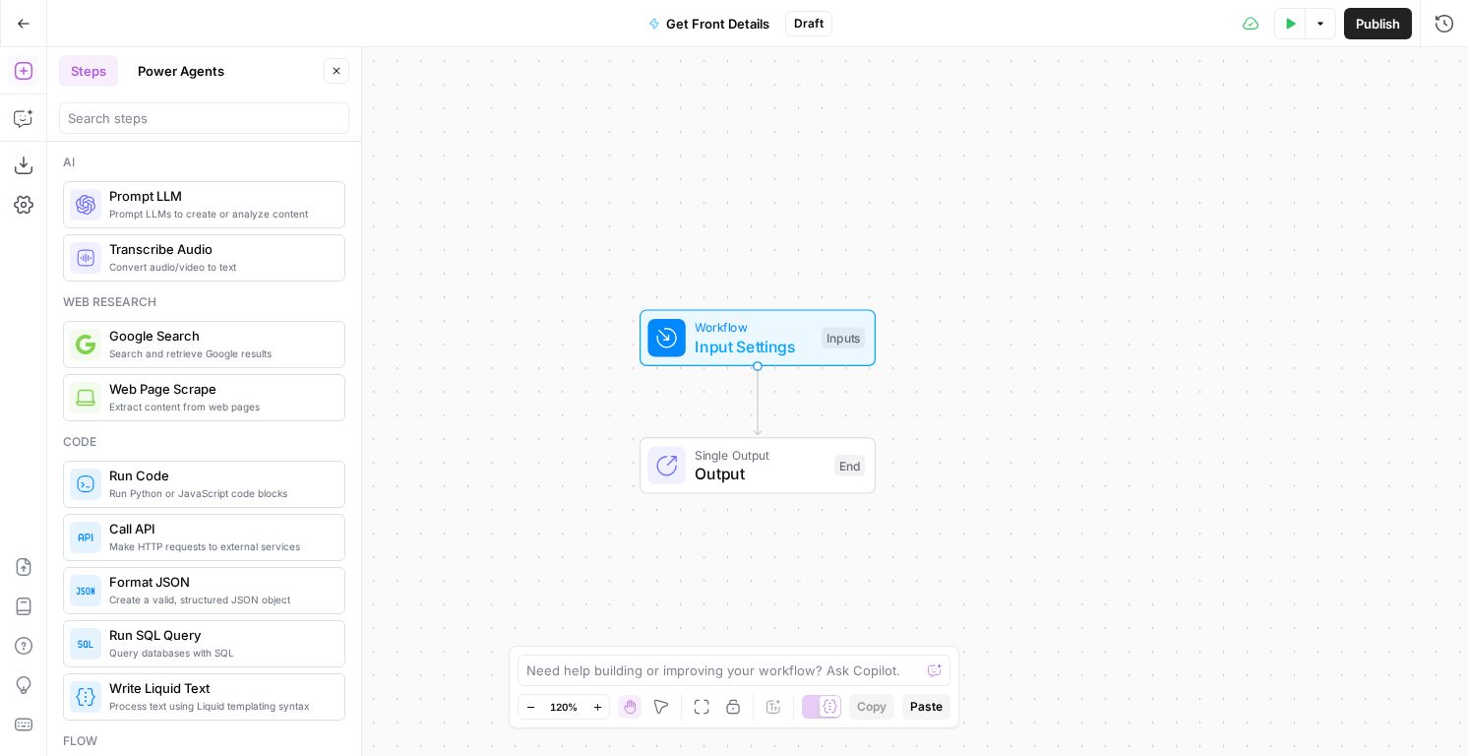
click at [795, 26] on span "Draft" at bounding box center [809, 24] width 30 height 18
click at [16, 104] on button "Copilot" at bounding box center [23, 117] width 31 height 31
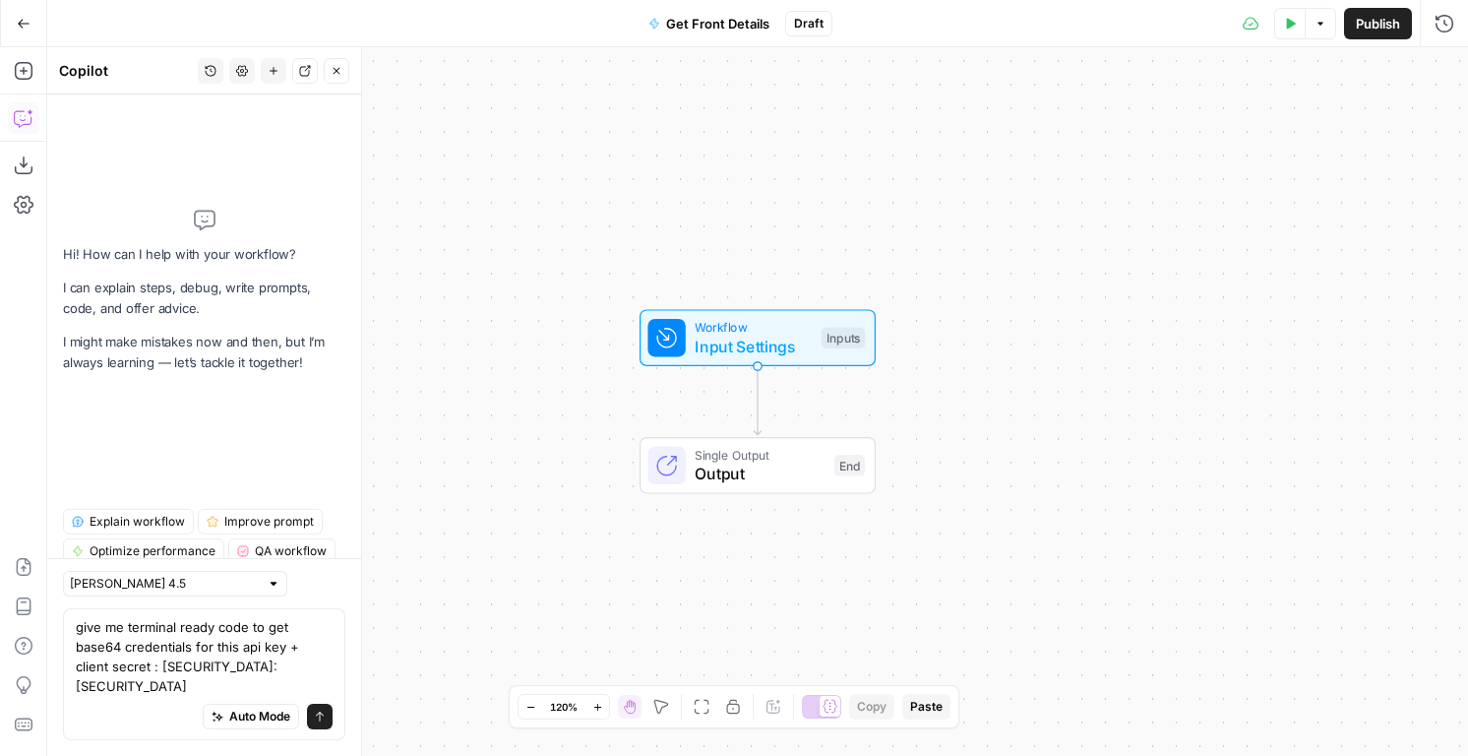
type textarea "give me terminal ready code to get base64 credentials for this api key + client…"
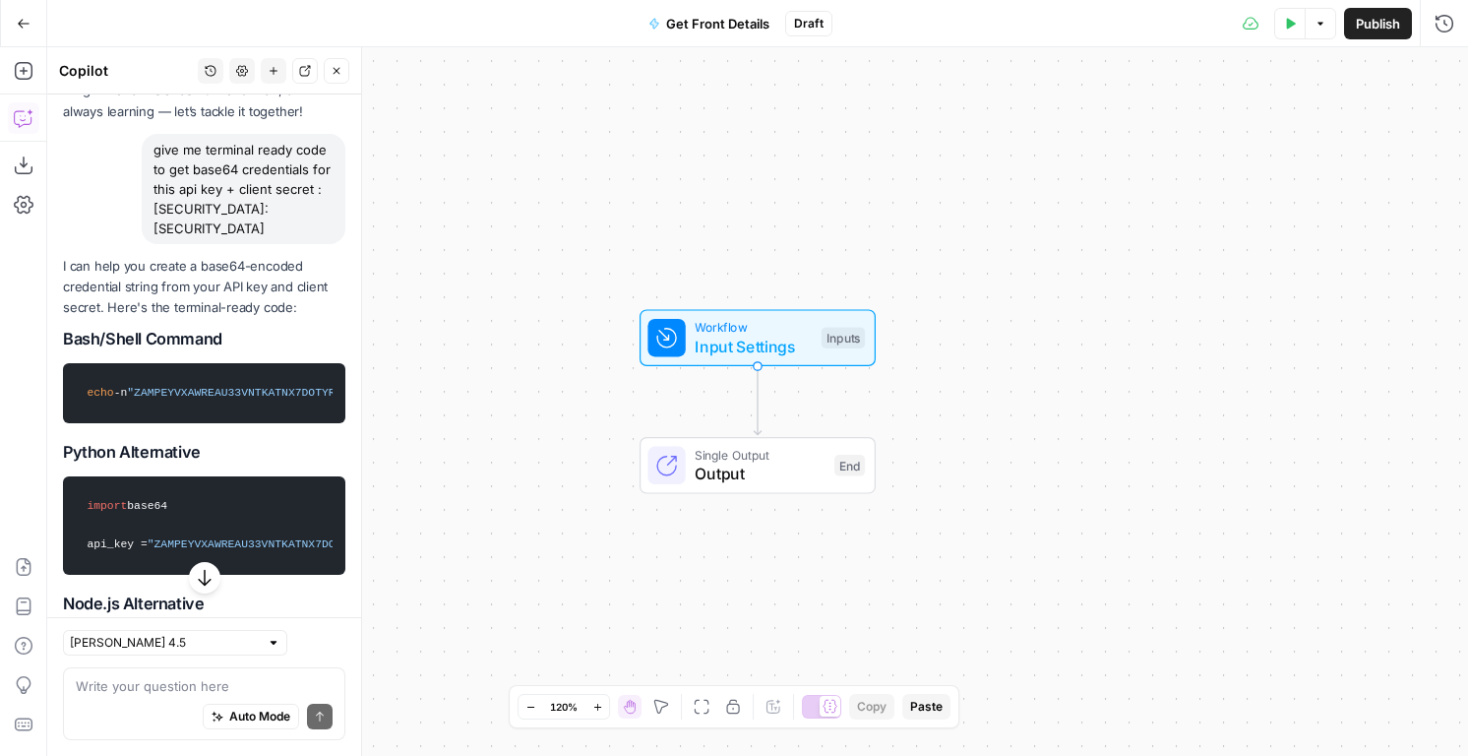
scroll to position [73, 0]
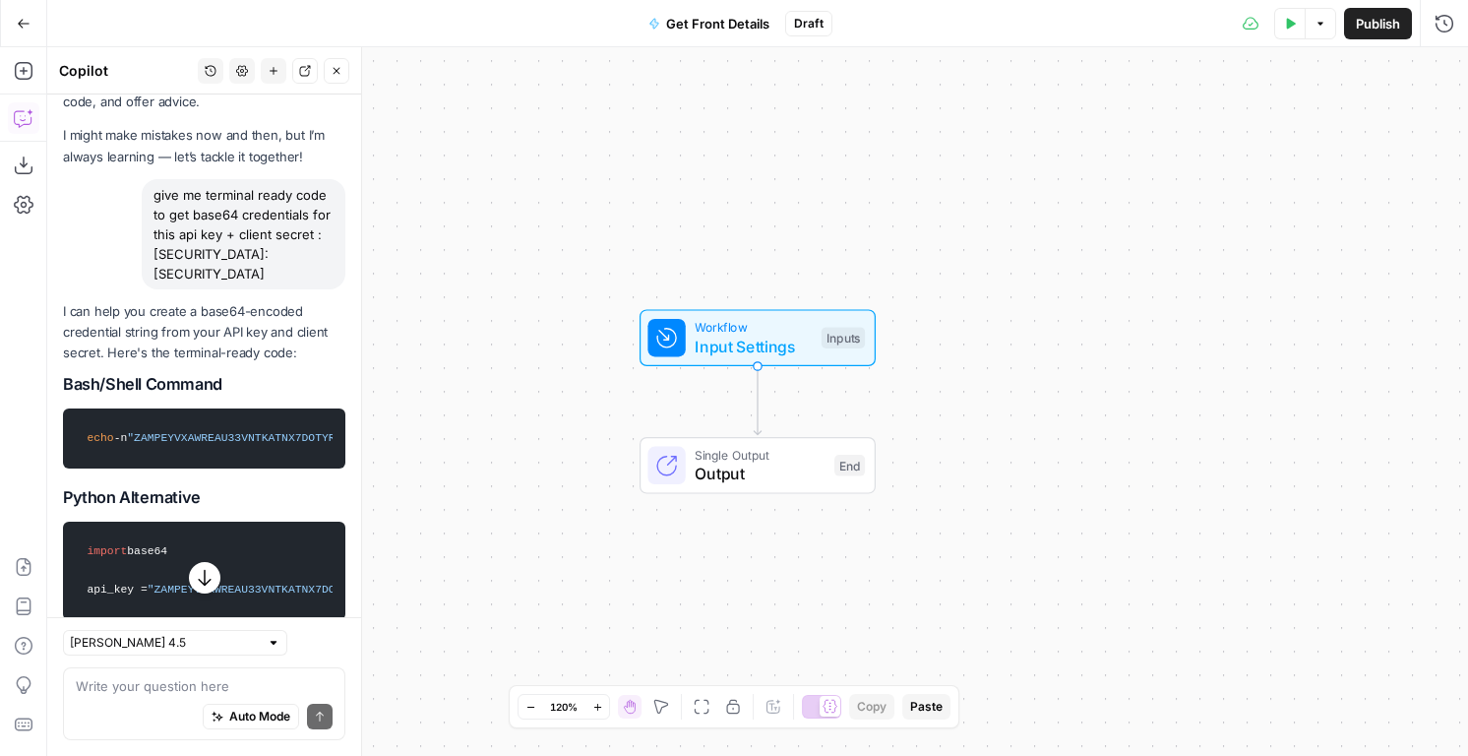
click at [236, 432] on span ""ZAMPEYVXAWREAU33VNTKATNX7DOTYRVY:[SECURITY_DATA]"" at bounding box center [295, 438] width 336 height 12
copy div "echo -n "ZAMPEYVXAWREAU33VNTKATNX7DOTYRVY:[SECURITY_DATA]" | base64"
click at [132, 696] on div "Auto Mode Send" at bounding box center [204, 717] width 257 height 43
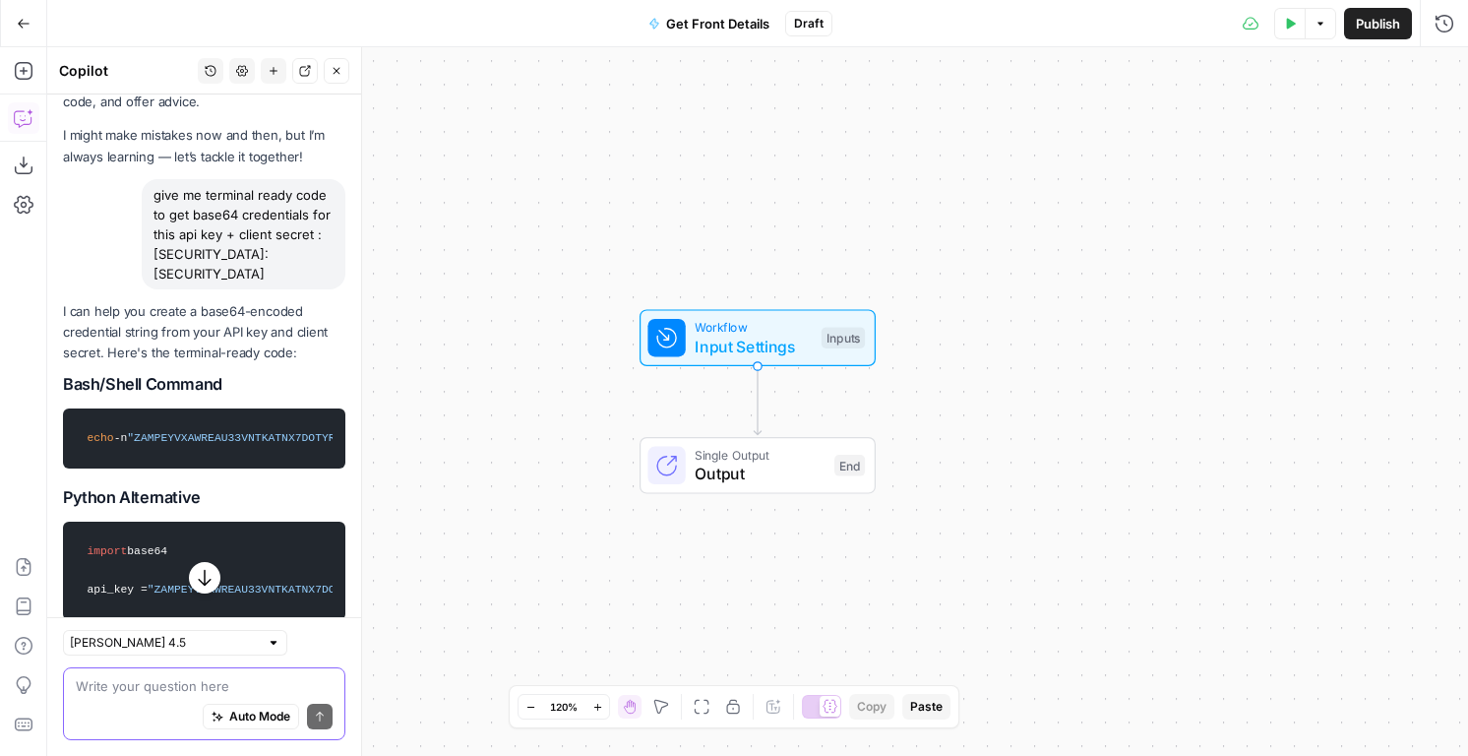
paste textarea "WkFNUEVZVlhBV1JFQVUzM1ZOVEtBVE5YN0RPVFlSVlk6ZXlKaGJHY2lPaUpJVXpJMU5pSjkuZXlKbGV…"
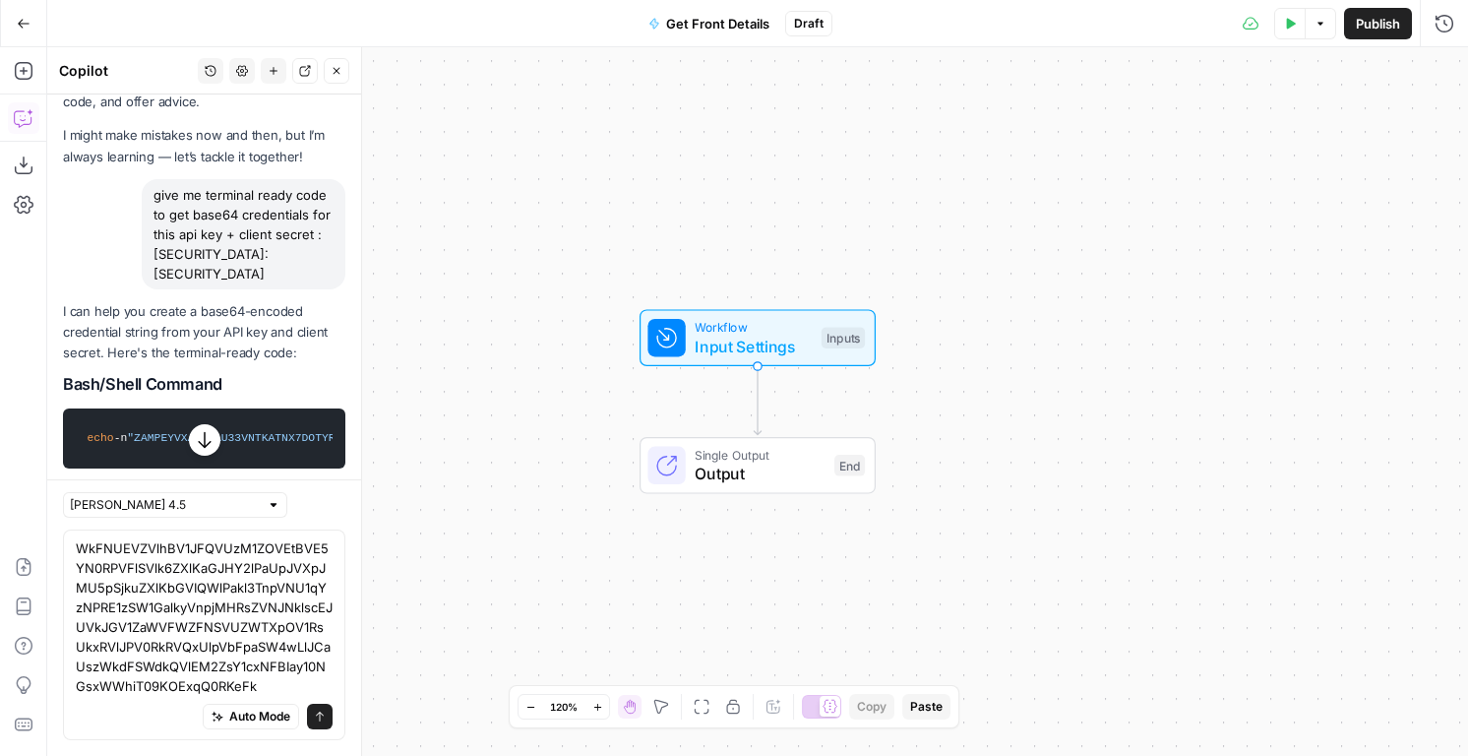
click at [1299, 24] on button "Test Data" at bounding box center [1289, 23] width 31 height 31
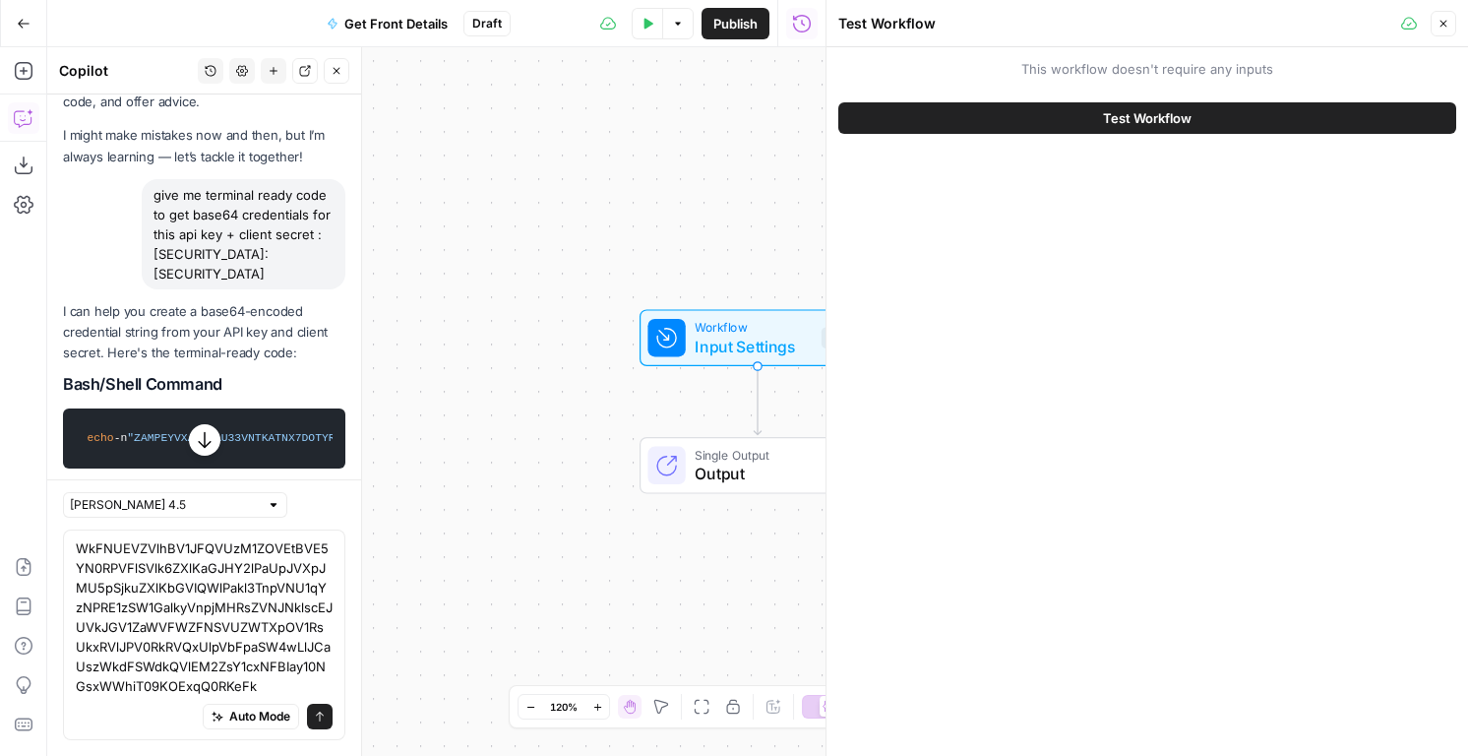
click at [1441, 19] on icon "button" at bounding box center [1444, 24] width 12 height 12
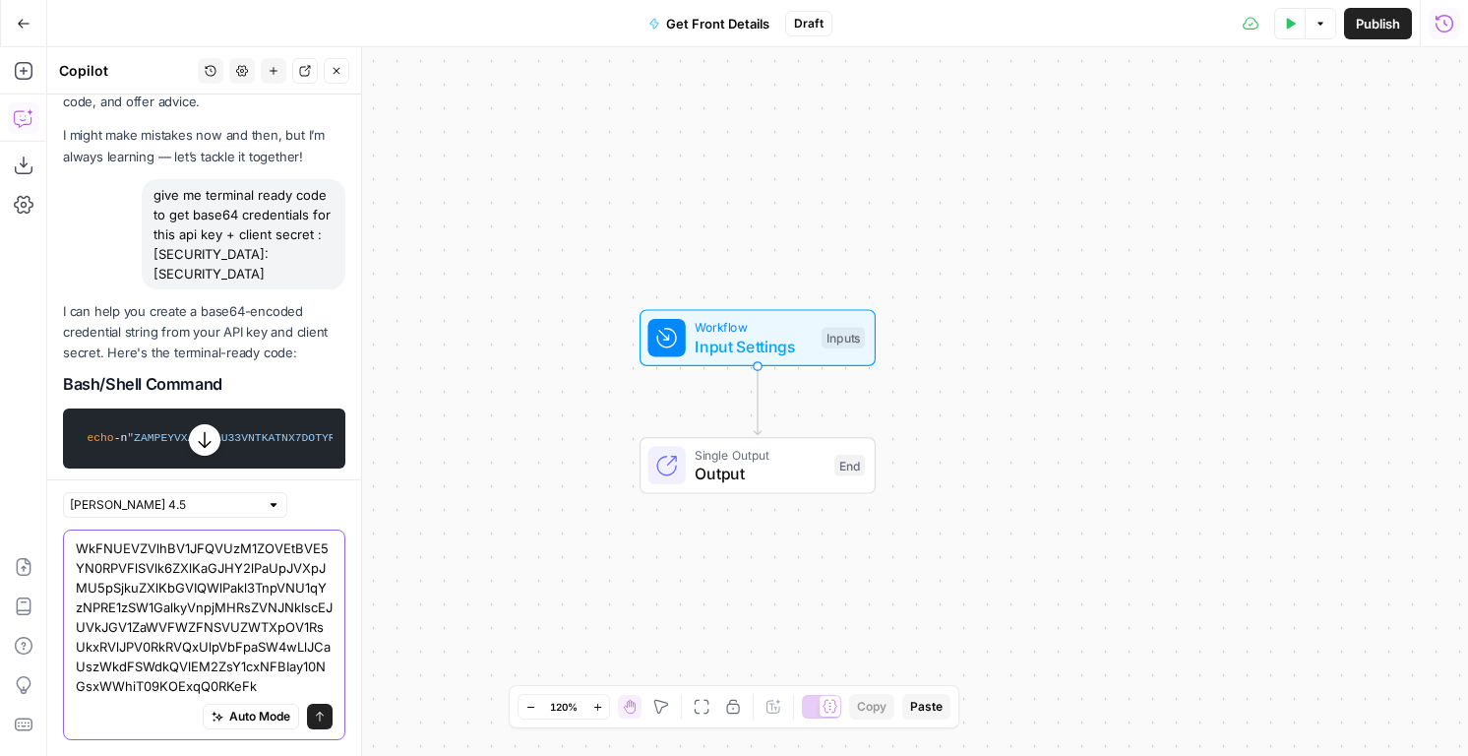
click at [148, 611] on textarea "WkFNUEVZVlhBV1JFQVUzM1ZOVEtBVE5YN0RPVFlSVlk6ZXlKaGJHY2lPaUpJVXpJMU5pSjkuZXlKbGV…" at bounding box center [204, 616] width 257 height 157
click at [187, 560] on textarea "WkFNUEVZVlhBV1JFQVUzM1ZOVEtBVE5YN0RPVFlSVlk6ZXlKaGJHY2lPaUpJVXpJMU5pSjkuZXlKbGV…" at bounding box center [204, 616] width 257 height 157
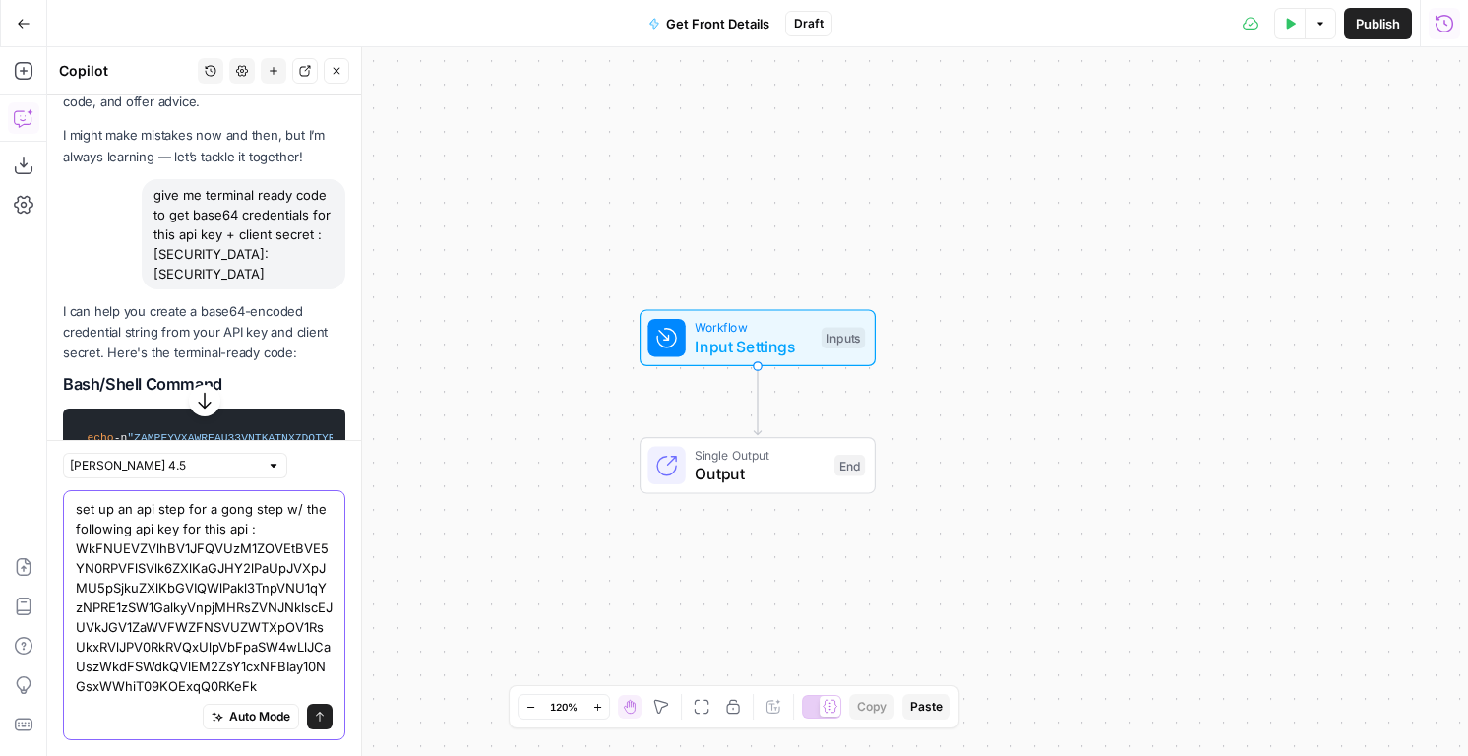
paste textarea "Retrieve all references to an email address. (/v2/data-privacy/data-for-email-a…"
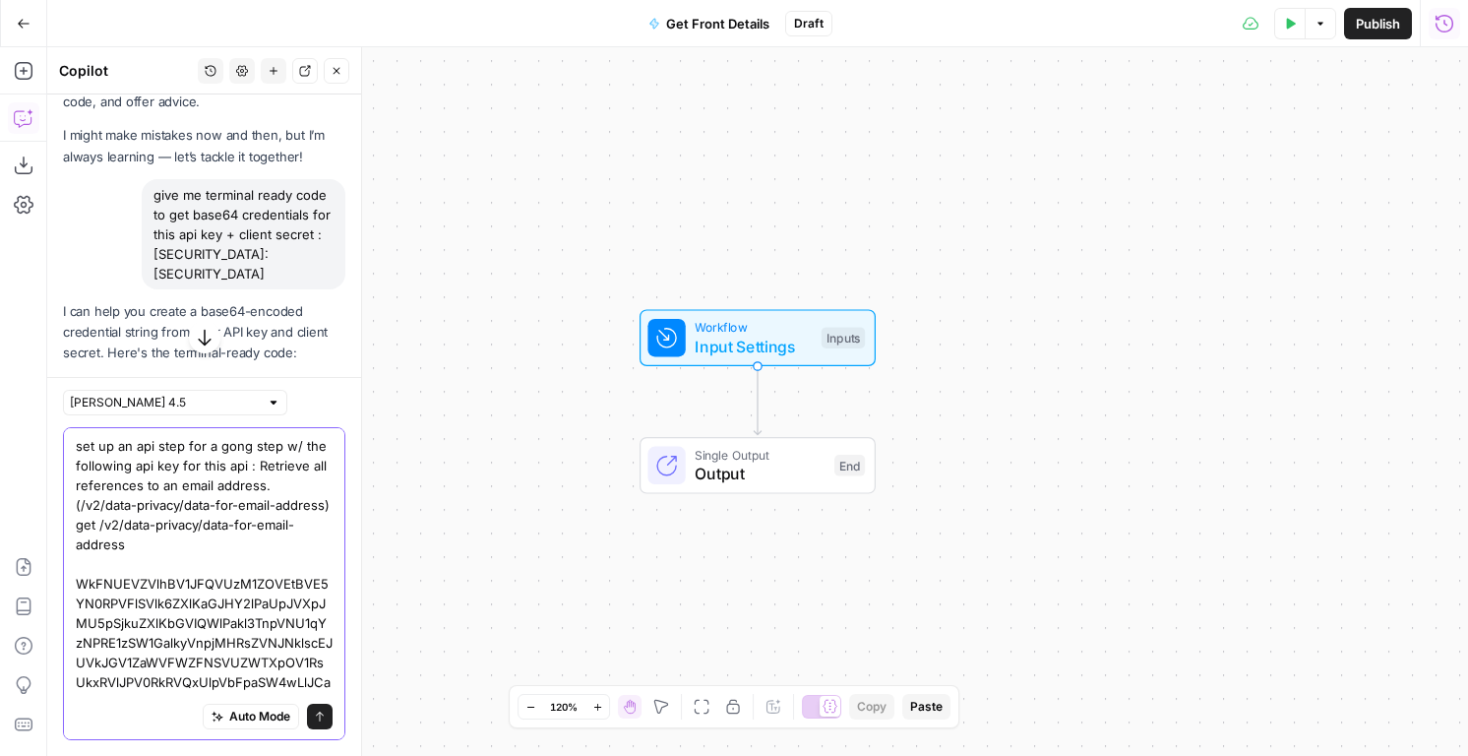
click at [182, 557] on textarea "set up an api step for a gong step w/ the following api key for this api : Retr…" at bounding box center [204, 583] width 257 height 295
click at [181, 542] on textarea "set up an api step for a gong step w/ the following api key for this api : Retr…" at bounding box center [204, 583] width 257 height 295
paste textarea "Overview Calls Retrieve call data by date range (/v2/calls) Add new call (/v2/c…"
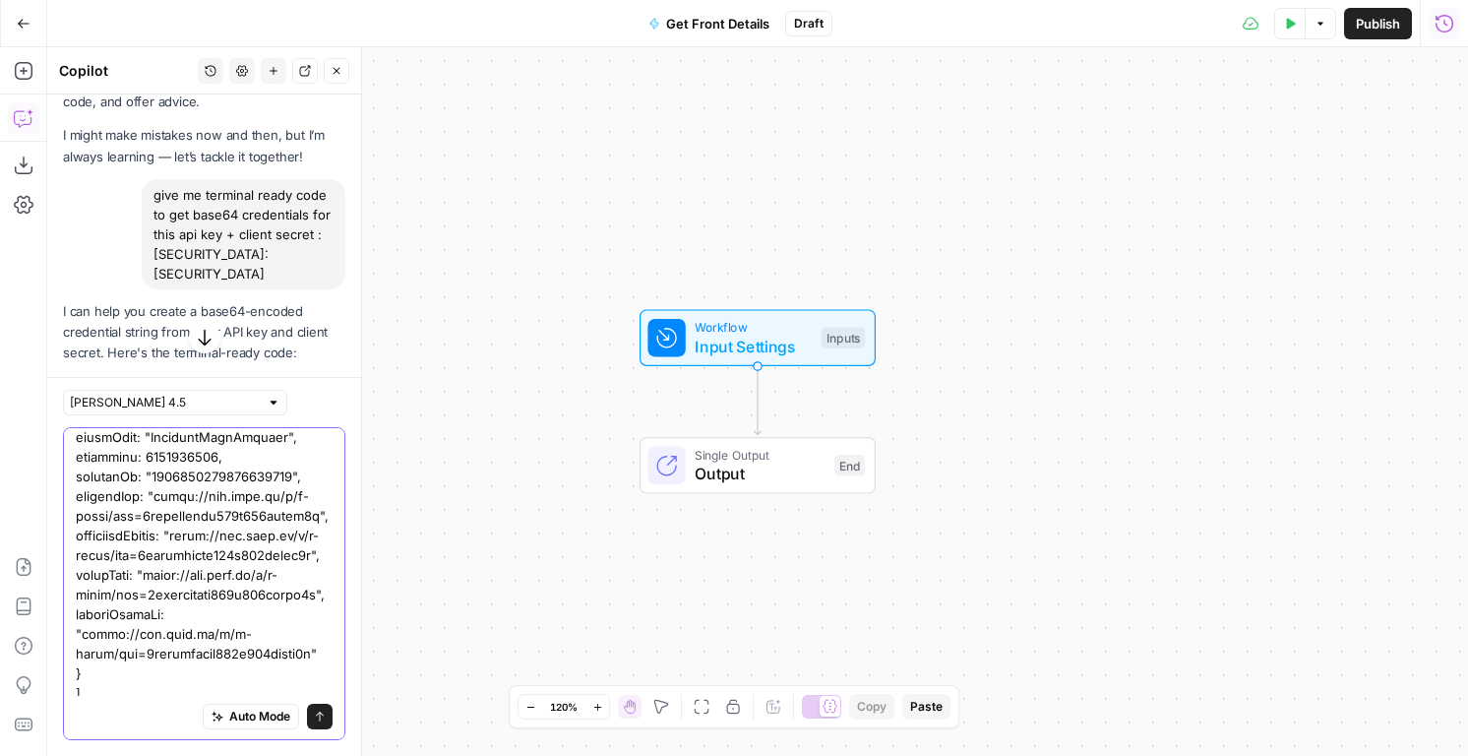
scroll to position [4771, 0]
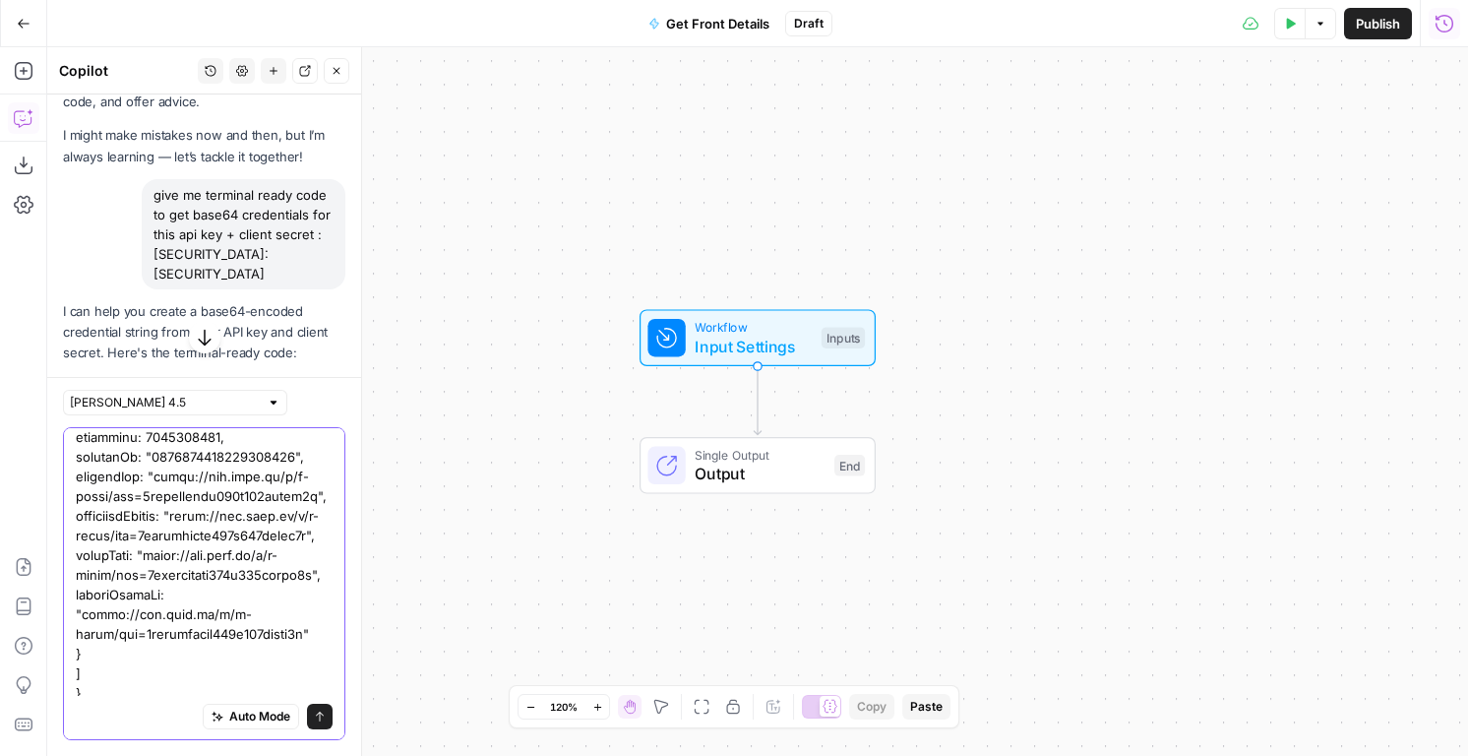
type textarea "set up an api step for a gong step w/ the following api key for this api : Retr…"
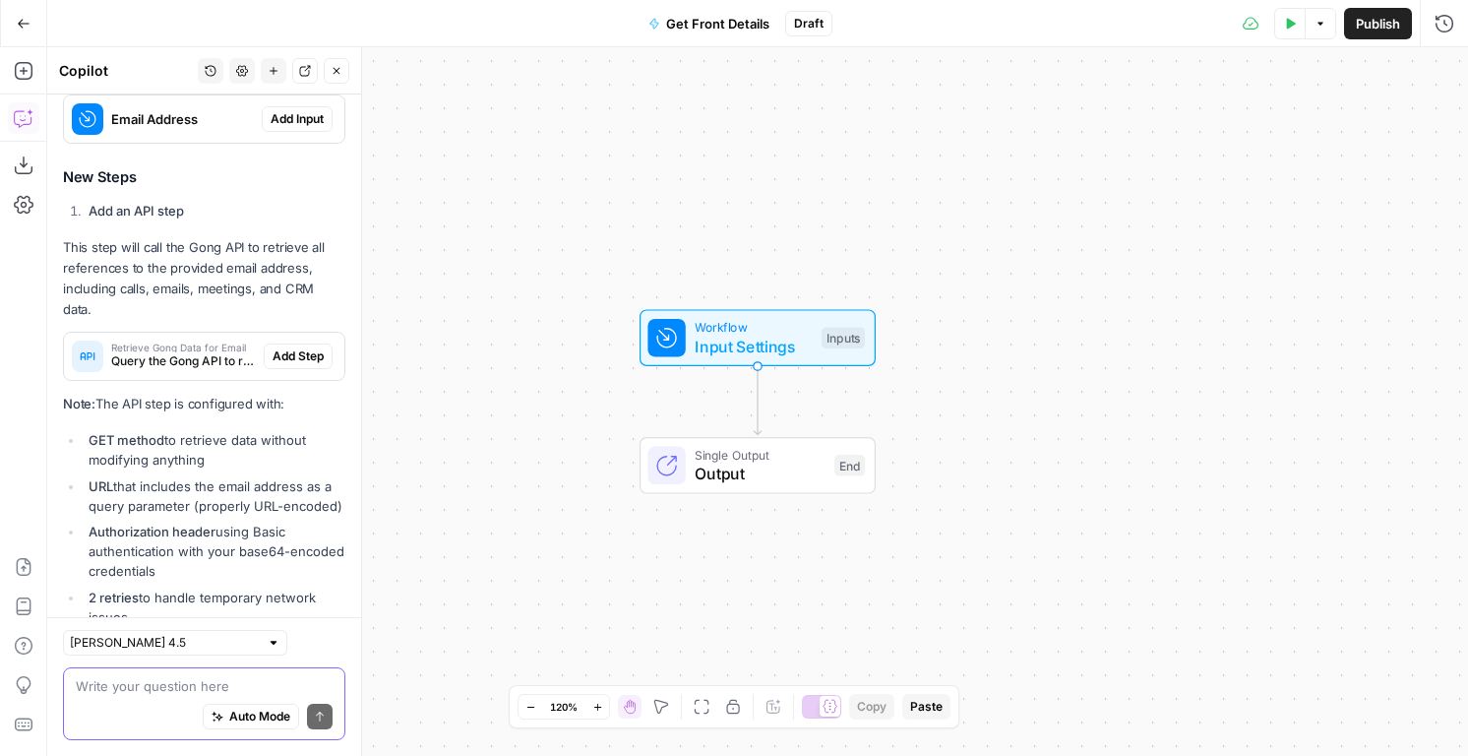
scroll to position [4513, 0]
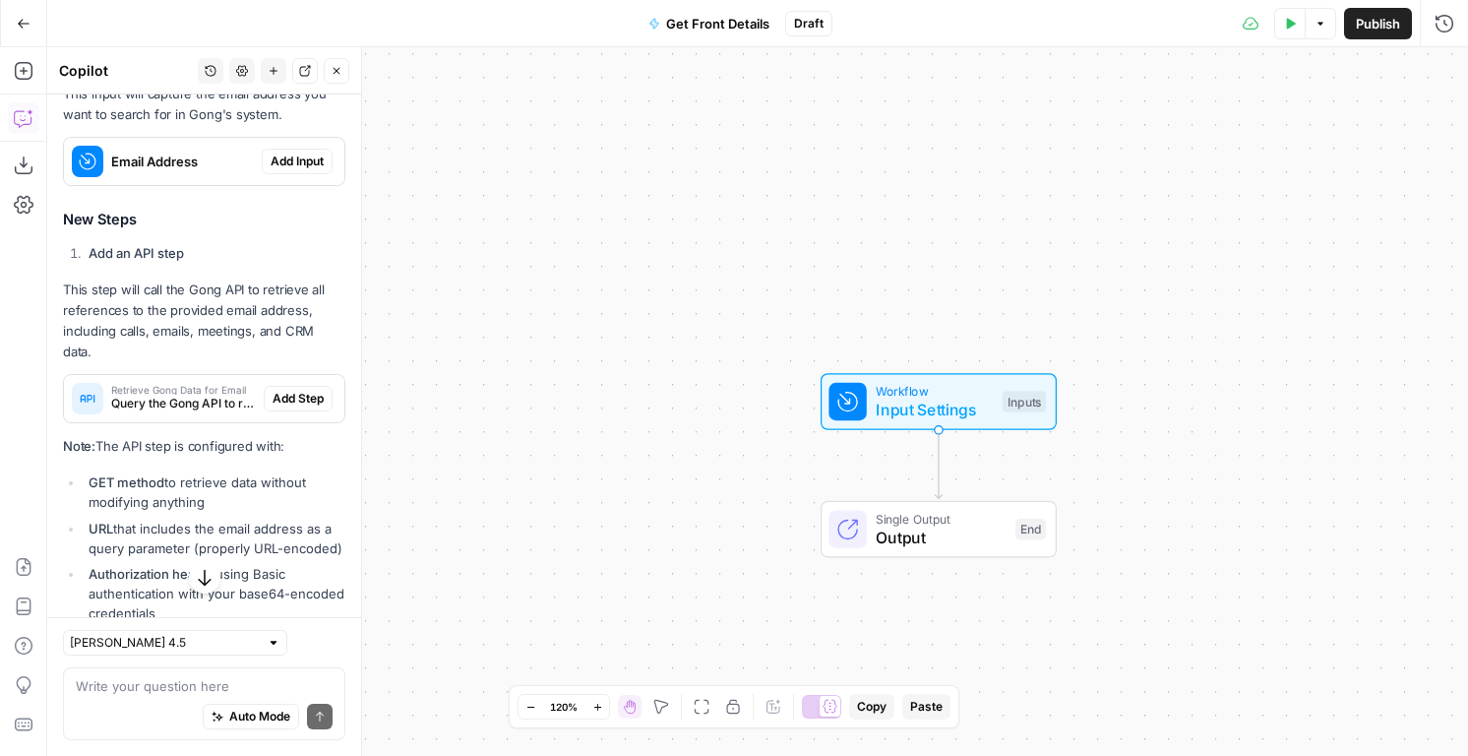
click at [304, 174] on button "Add Input" at bounding box center [297, 162] width 71 height 26
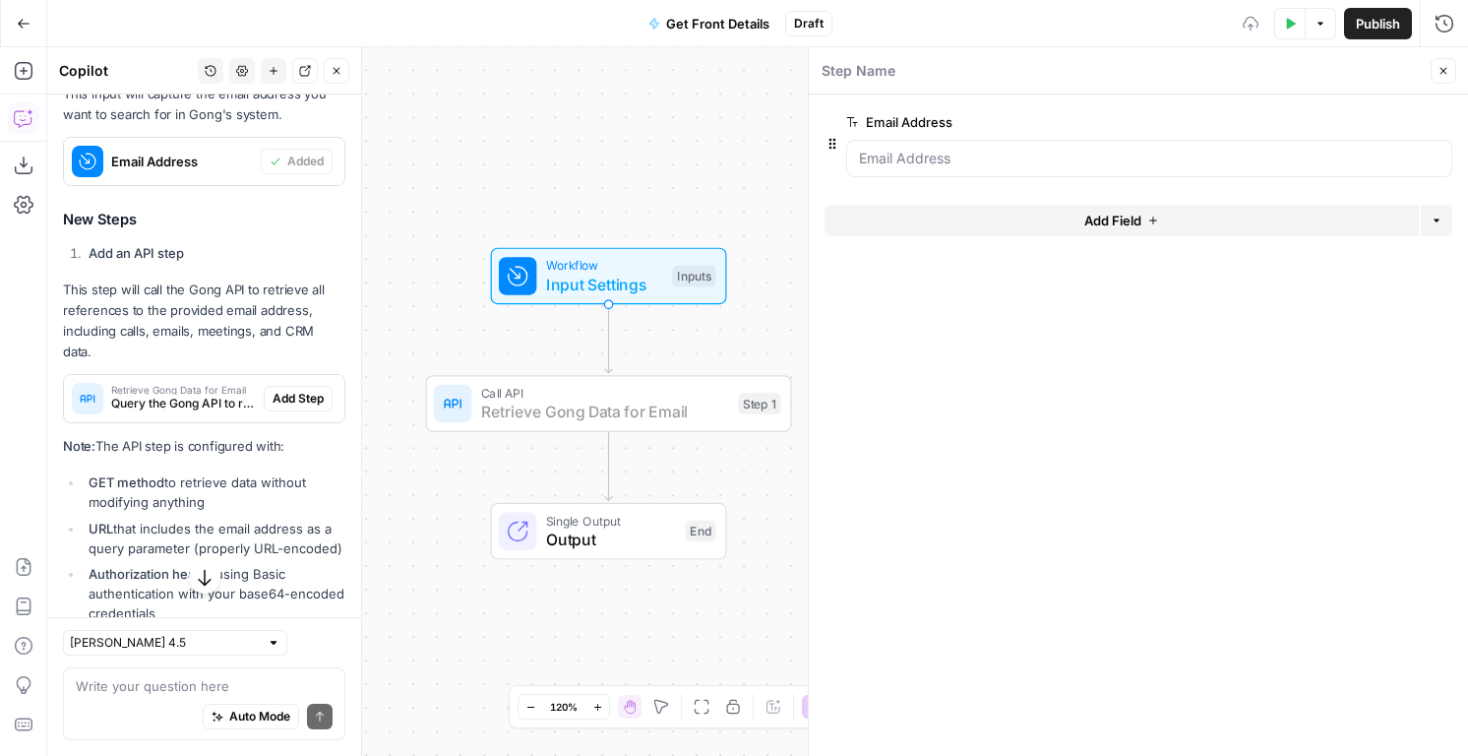
click at [280, 407] on span "Add Step" at bounding box center [298, 399] width 51 height 18
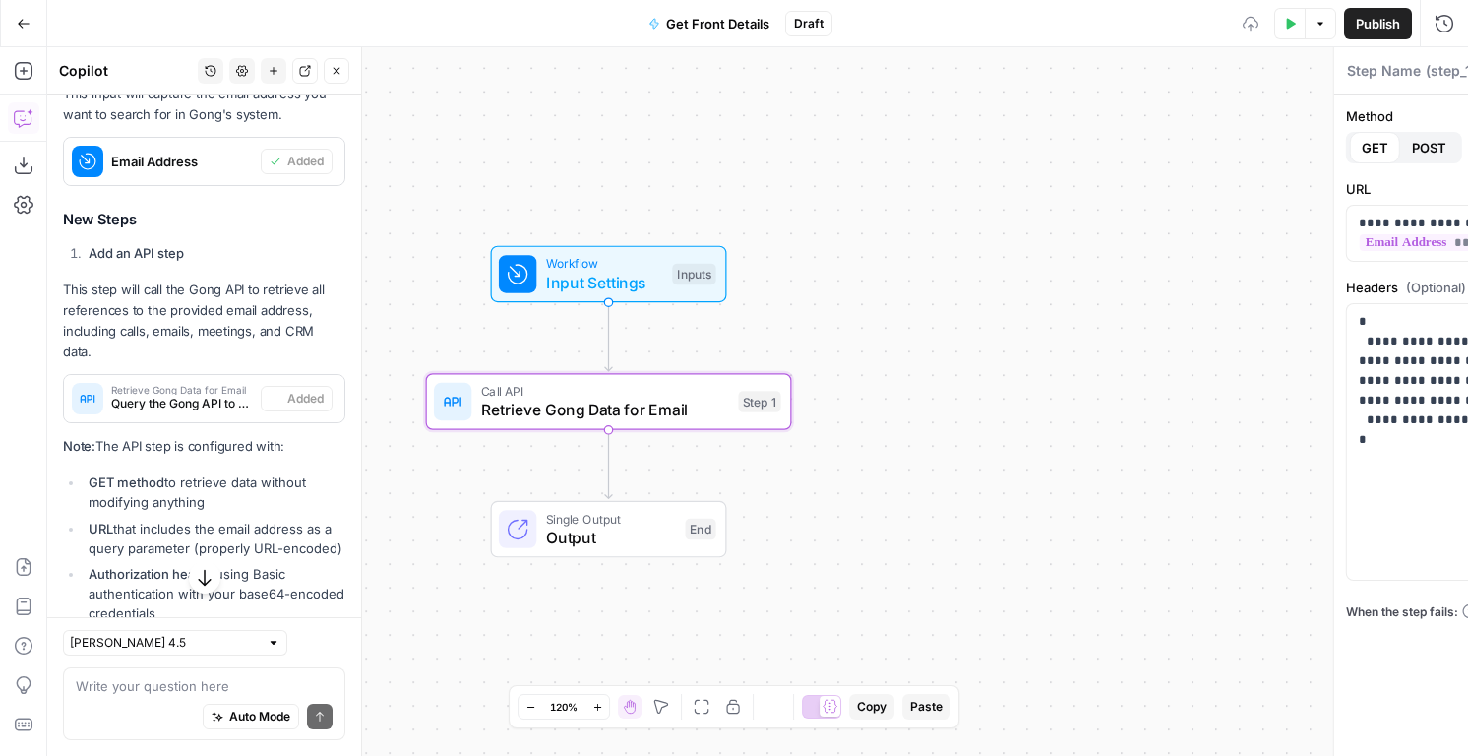
type textarea "Retrieve Gong Data for Email"
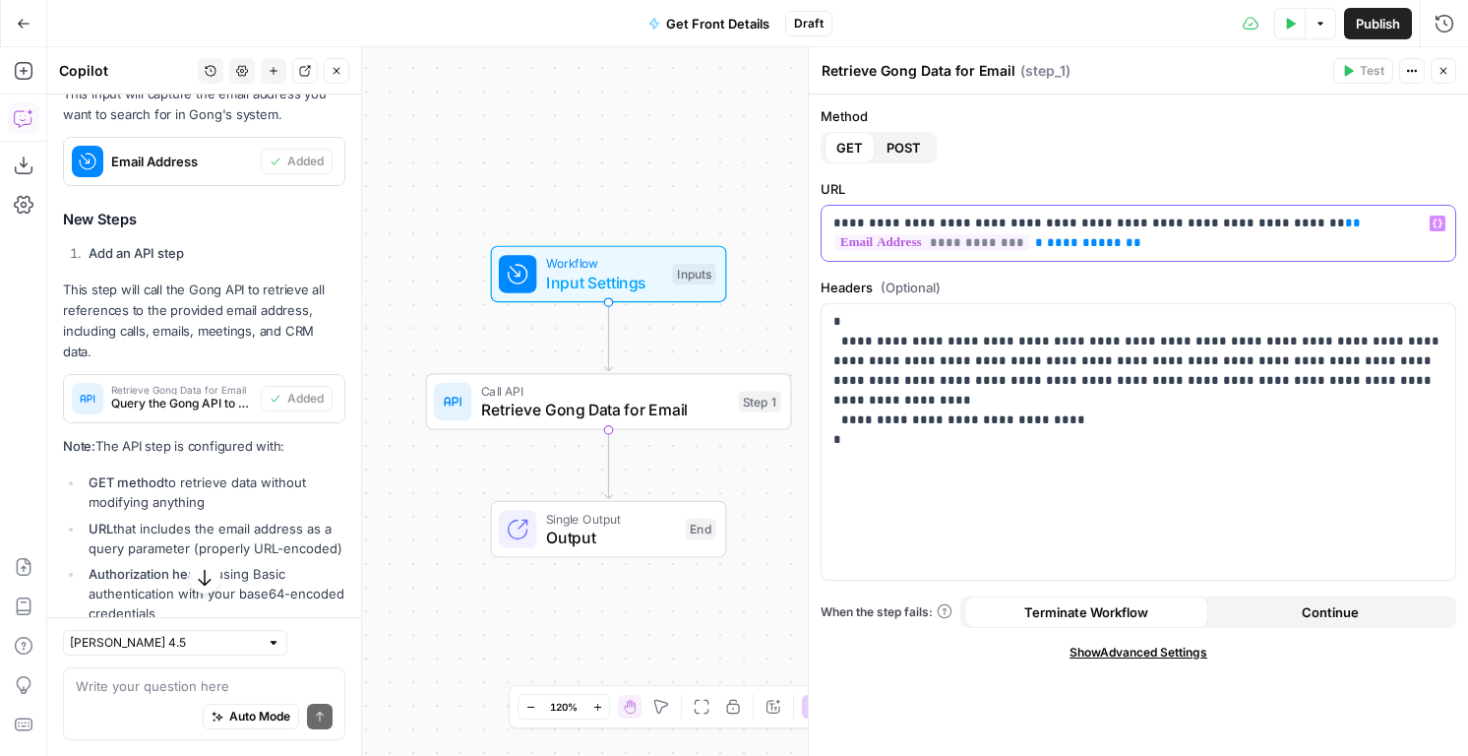
drag, startPoint x: 1037, startPoint y: 243, endPoint x: 1110, endPoint y: 237, distance: 73.1
click at [1110, 237] on p "**********" at bounding box center [1138, 233] width 610 height 39
click at [1444, 72] on icon "button" at bounding box center [1444, 71] width 7 height 7
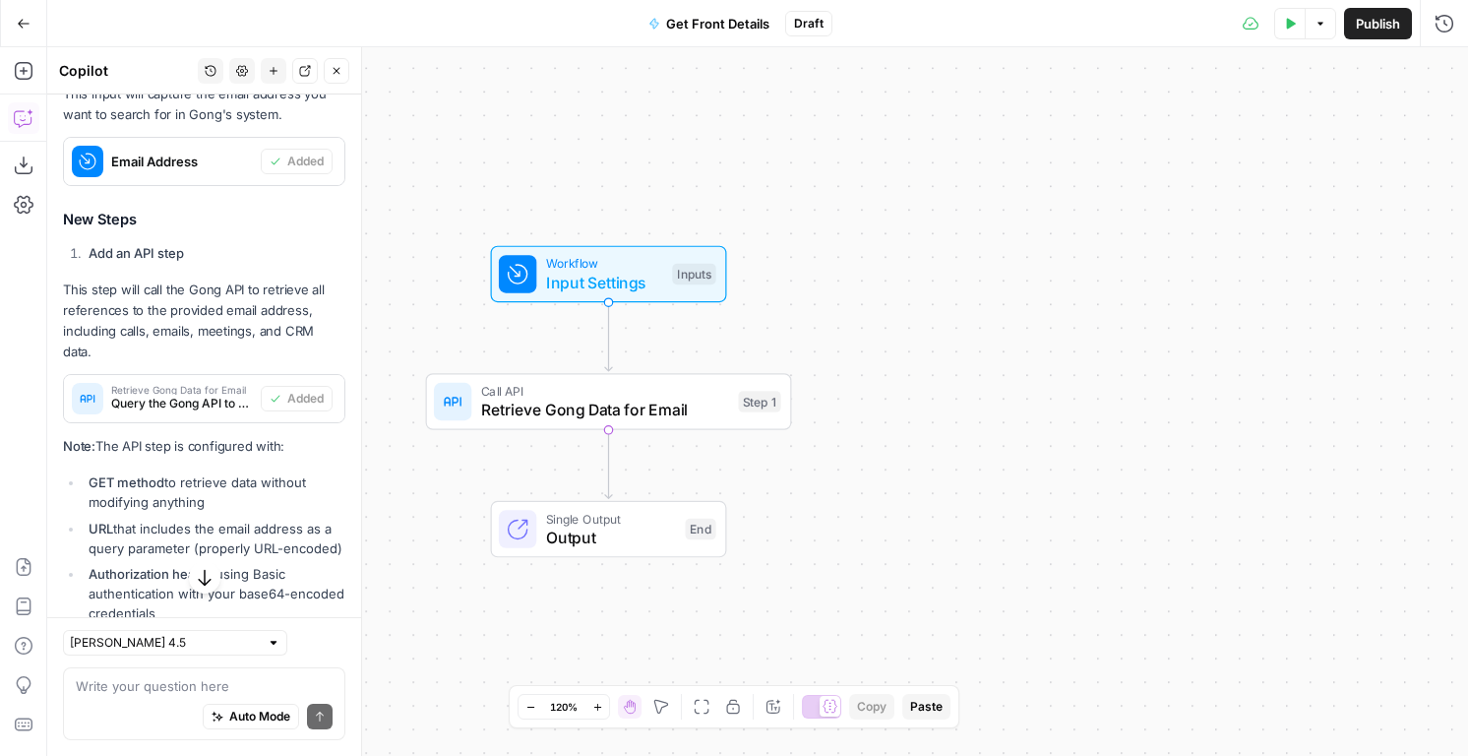
click at [534, 291] on div "Workflow Input Settings Inputs Test Step" at bounding box center [607, 274] width 217 height 40
click at [1381, 114] on span "edit field" at bounding box center [1378, 122] width 43 height 16
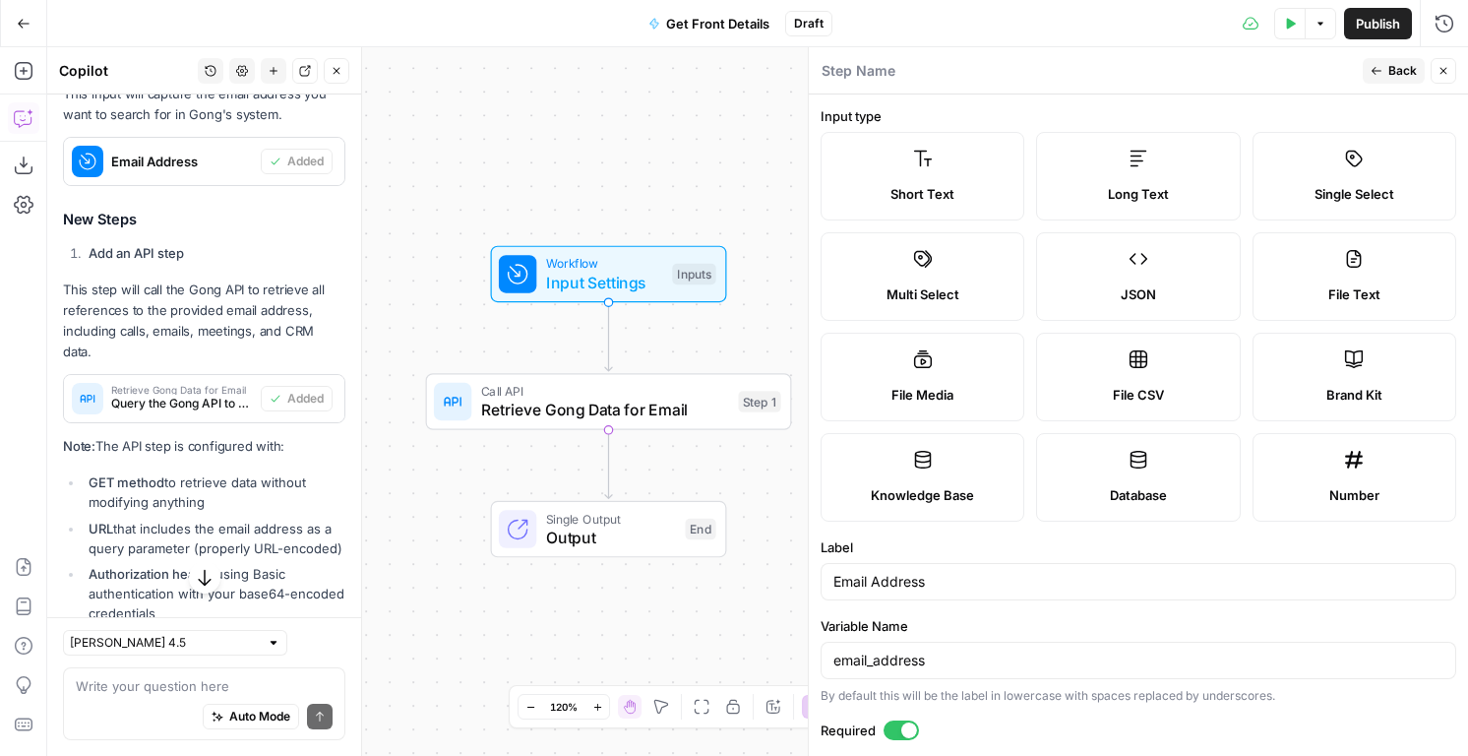
click at [1390, 61] on button "Back" at bounding box center [1394, 71] width 62 height 26
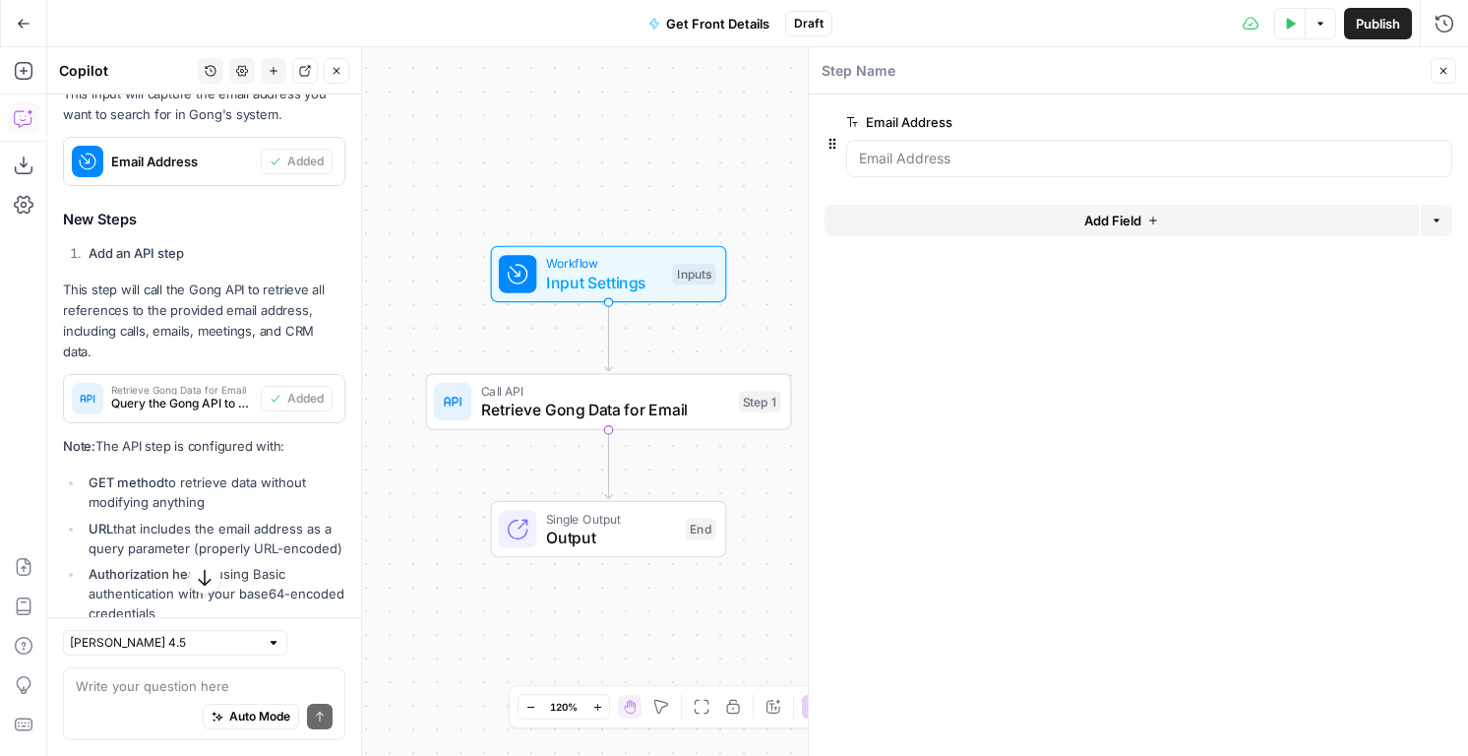
drag, startPoint x: 644, startPoint y: 276, endPoint x: 644, endPoint y: 257, distance: 19.7
click at [644, 271] on span "Input Settings" at bounding box center [604, 283] width 117 height 24
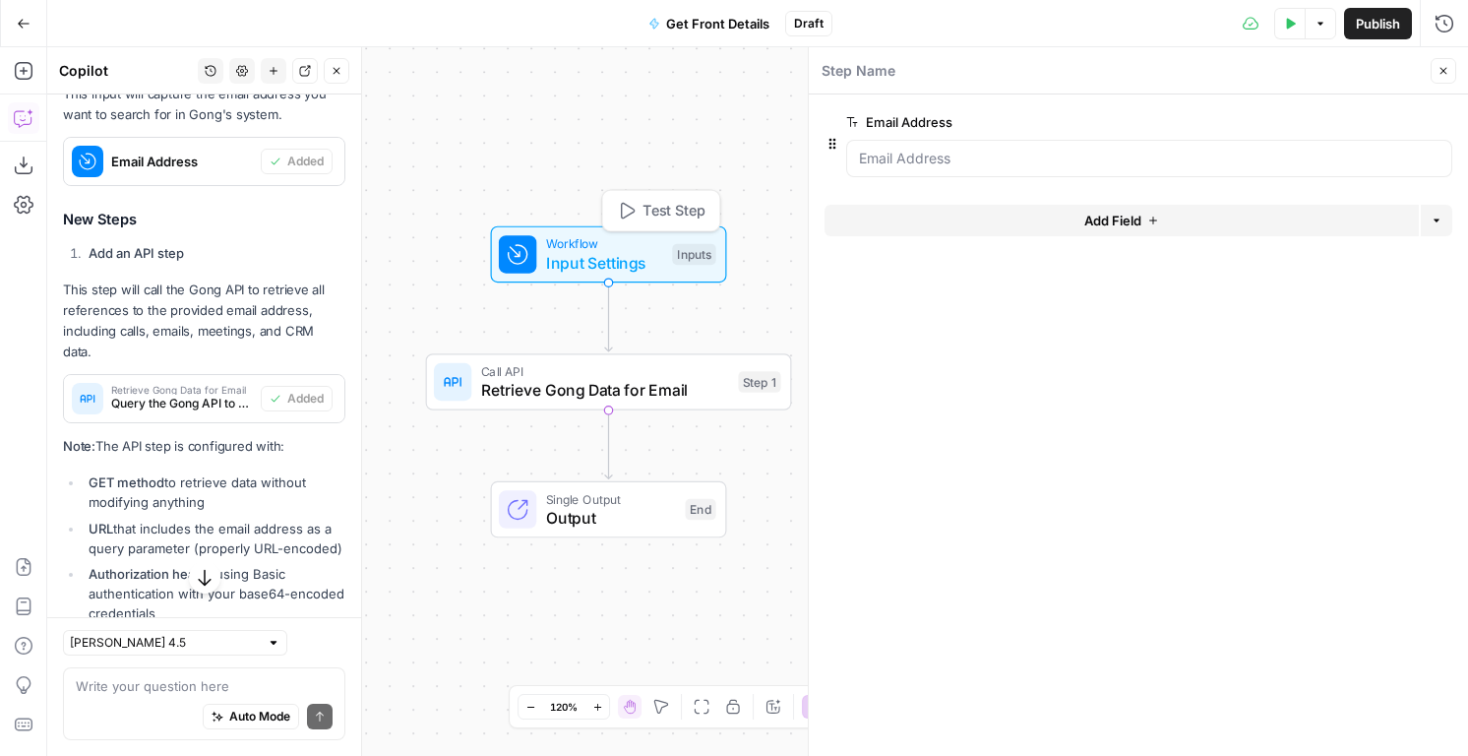
click at [645, 212] on span "Test Step" at bounding box center [674, 211] width 63 height 22
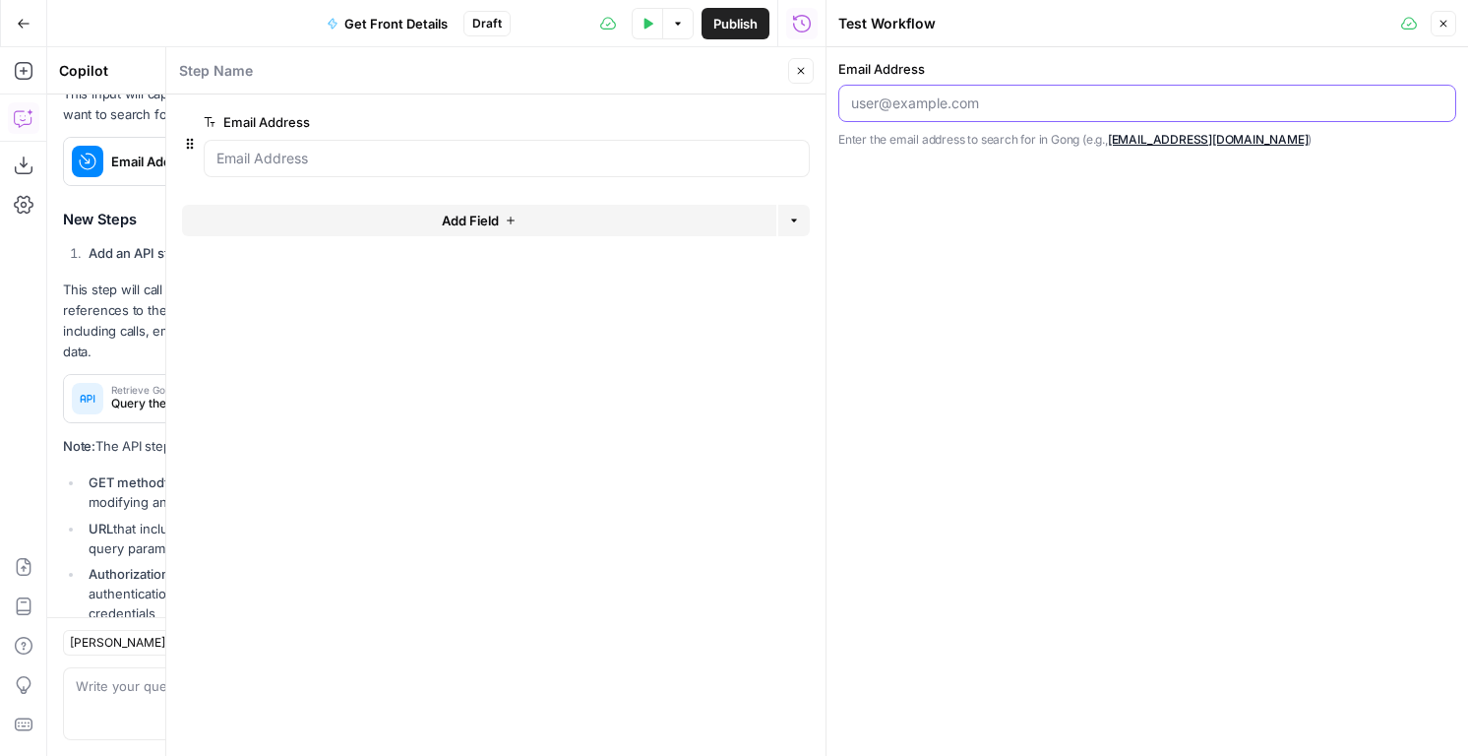
click at [888, 103] on input "Email Address" at bounding box center [1147, 103] width 592 height 20
paste input "https://app.hubspot.com/contacts/21510907/record/0-1/161824292206"
type input "https://app.hubspot.com/contacts/21510907/record/0-1/161824292206"
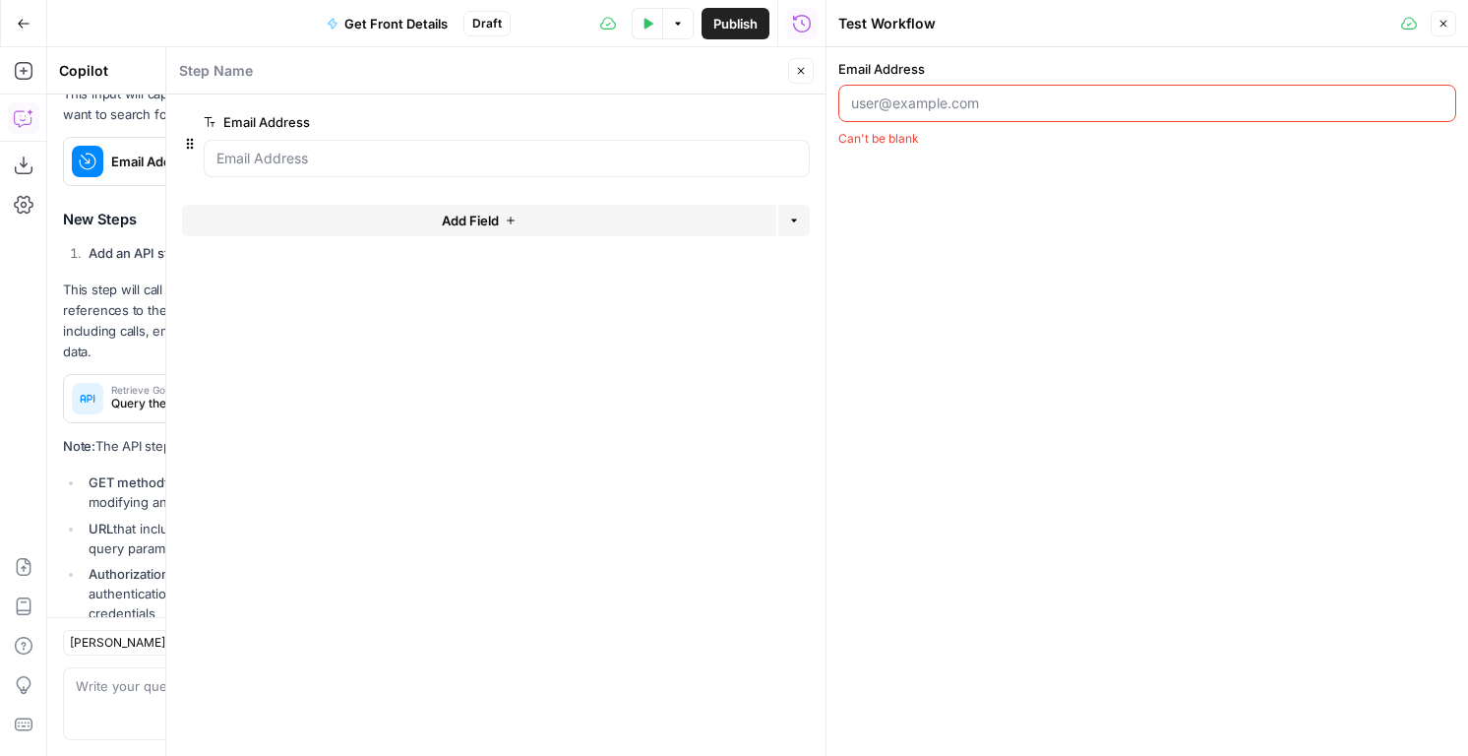
paste input "tanner.judge@hginsights.com"
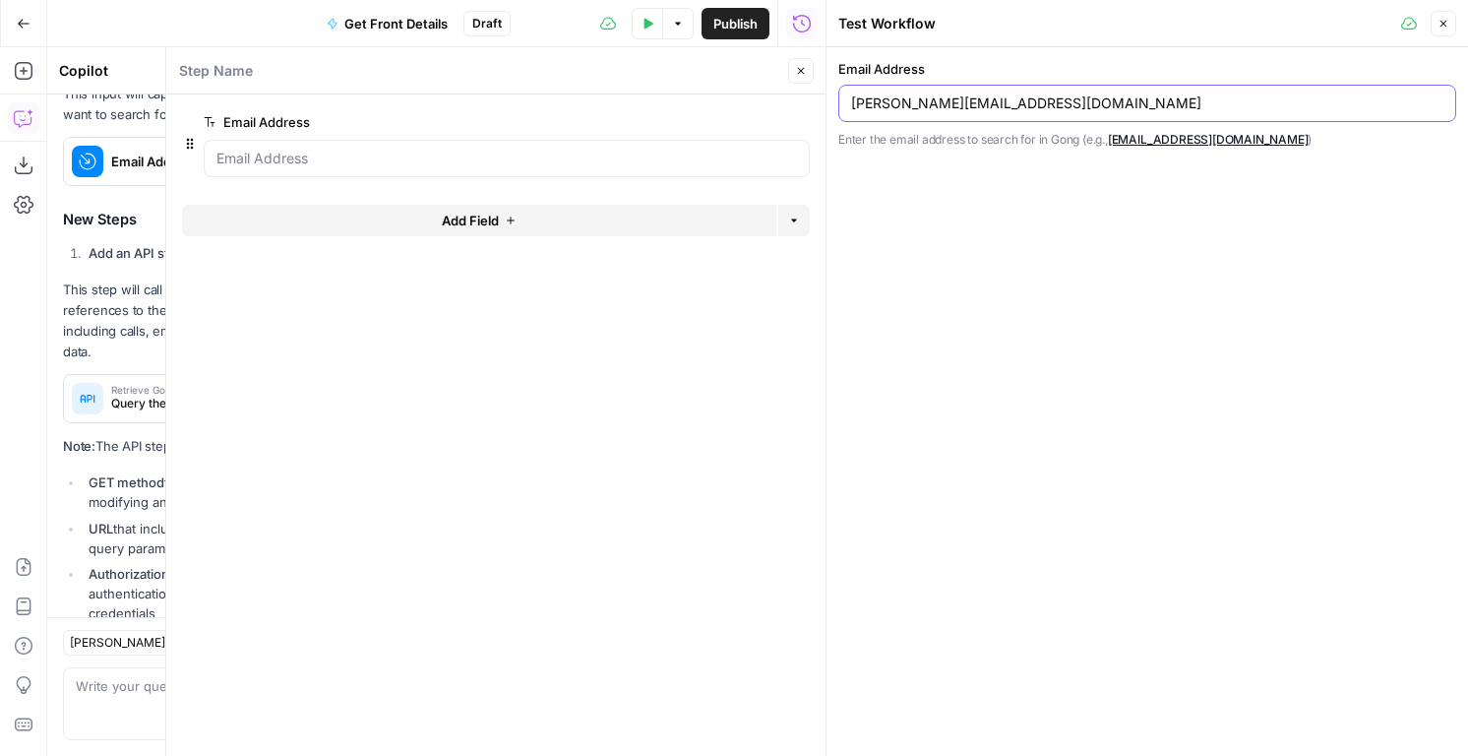
type input "tanner.judge@hginsights.com"
click at [654, 24] on button "Test Data" at bounding box center [647, 23] width 31 height 31
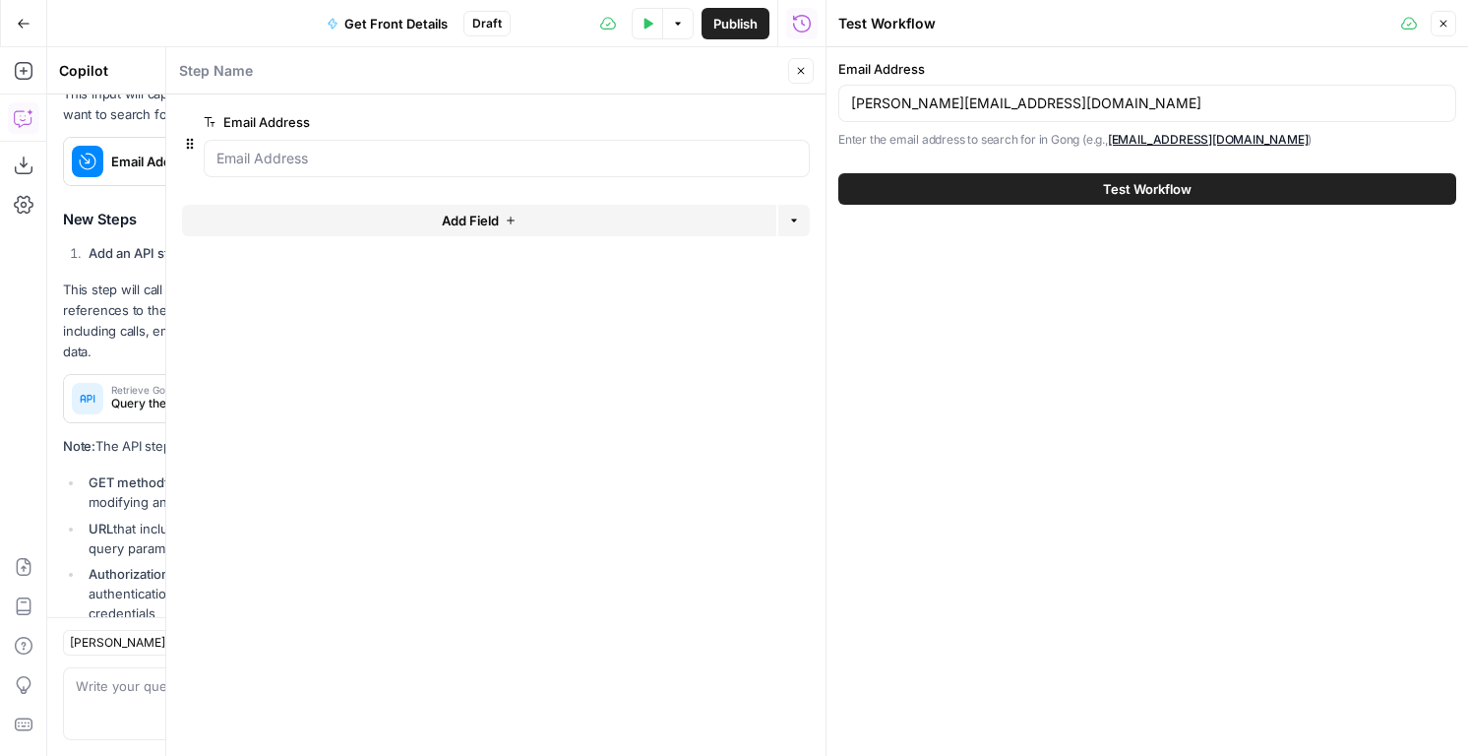
click at [873, 177] on button "Test Workflow" at bounding box center [1147, 188] width 618 height 31
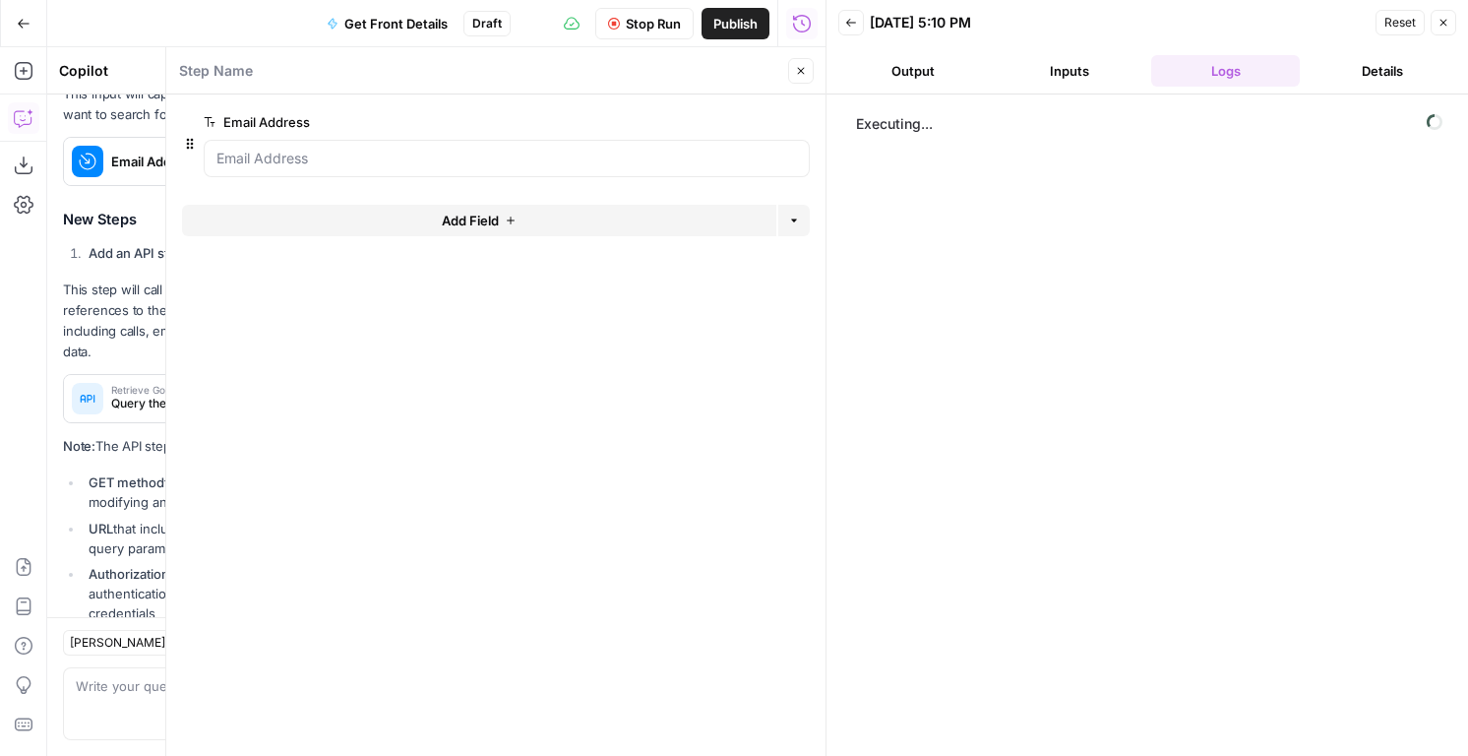
click at [811, 84] on header "Step Name Close" at bounding box center [495, 70] width 659 height 47
click at [800, 77] on button "Close" at bounding box center [801, 71] width 26 height 26
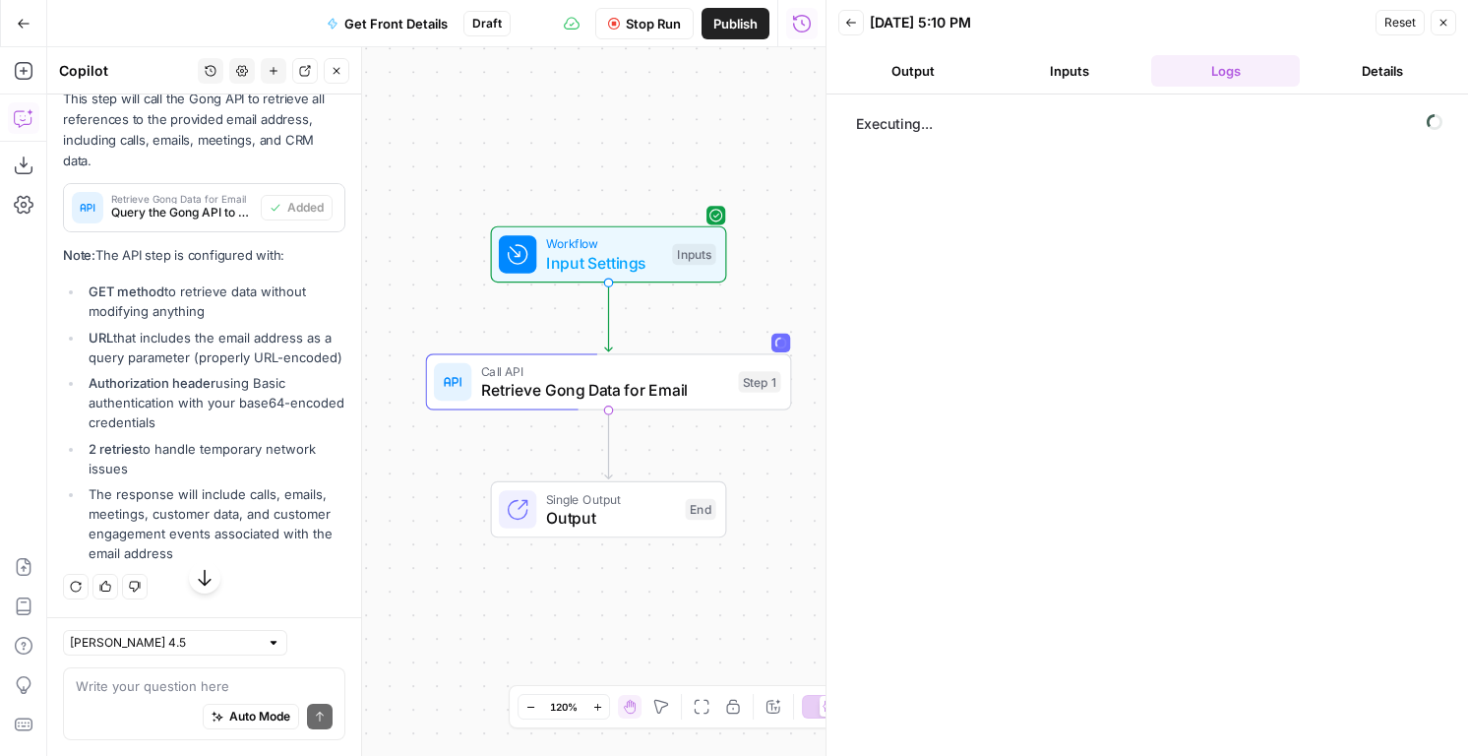
scroll to position [4938, 0]
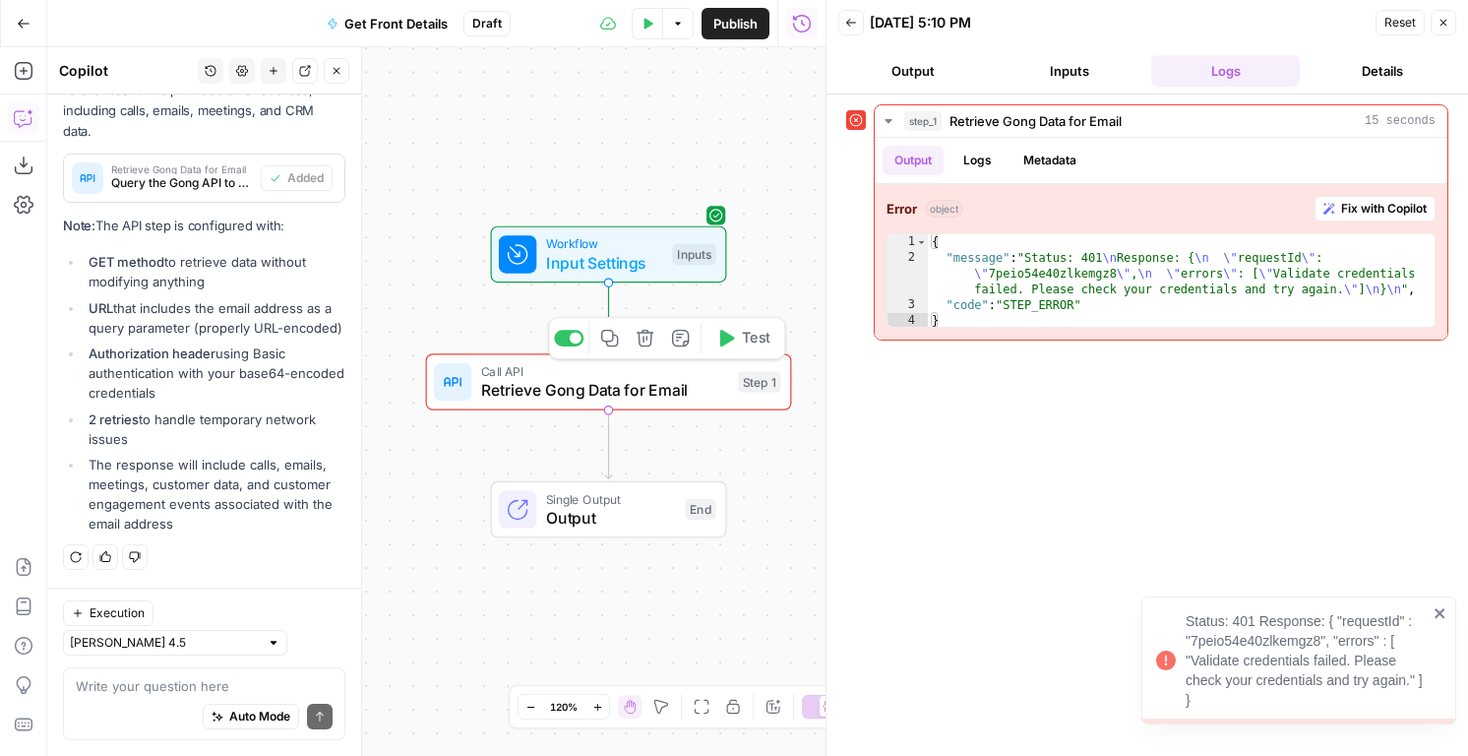
click at [707, 396] on span "Retrieve Gong Data for Email" at bounding box center [605, 390] width 248 height 24
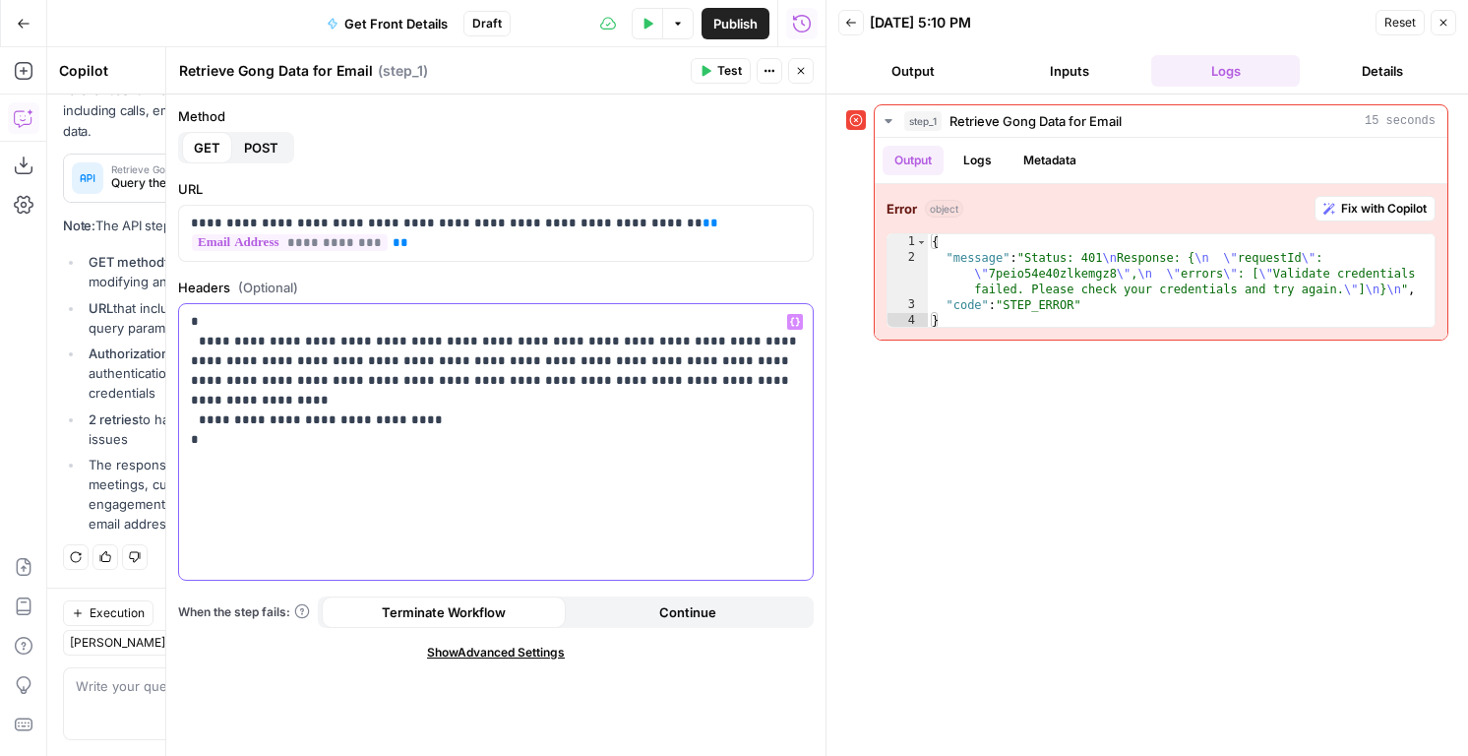
click at [318, 420] on p "**********" at bounding box center [496, 390] width 610 height 157
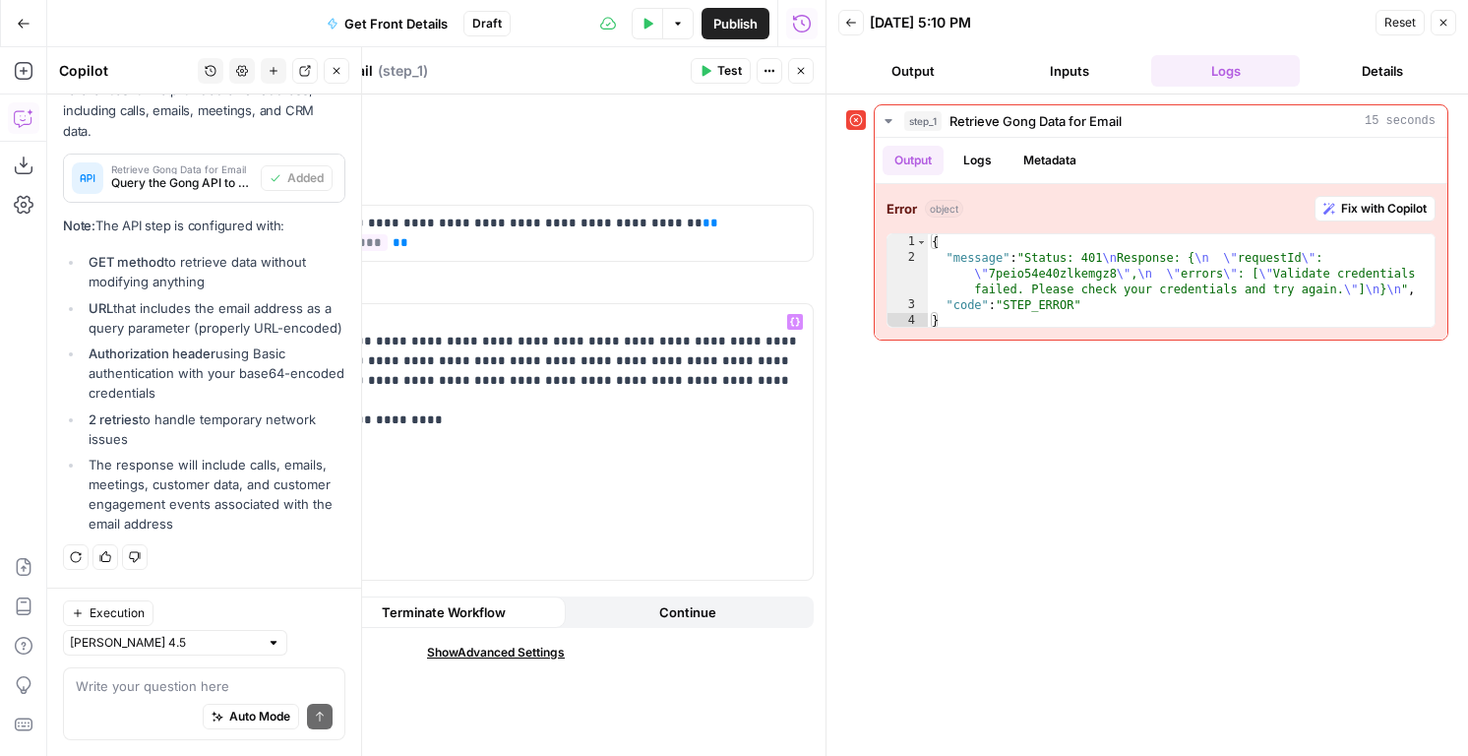
click at [186, 192] on span "Query the Gong API to retrieve all references (calls, emails, meetings, CRM obj…" at bounding box center [182, 183] width 142 height 18
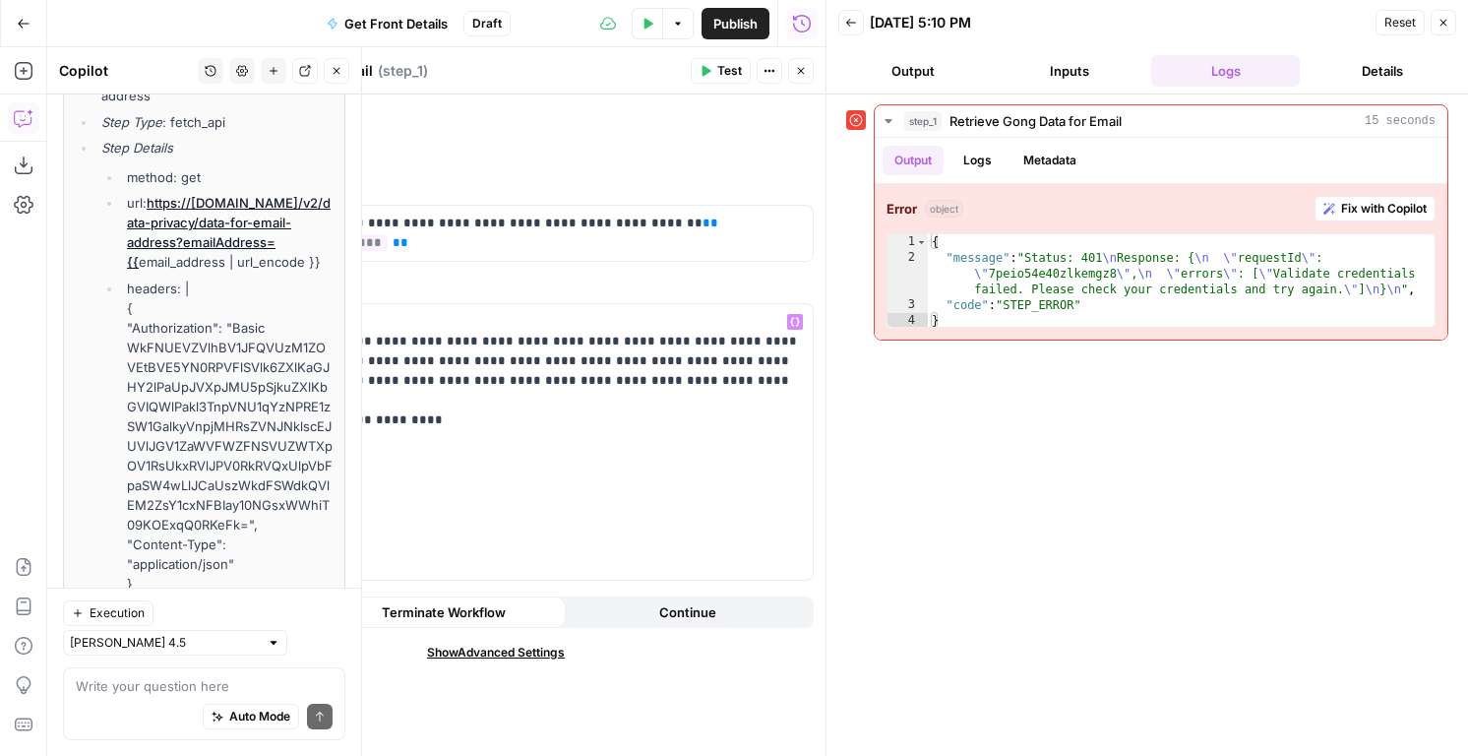
scroll to position [5046, 0]
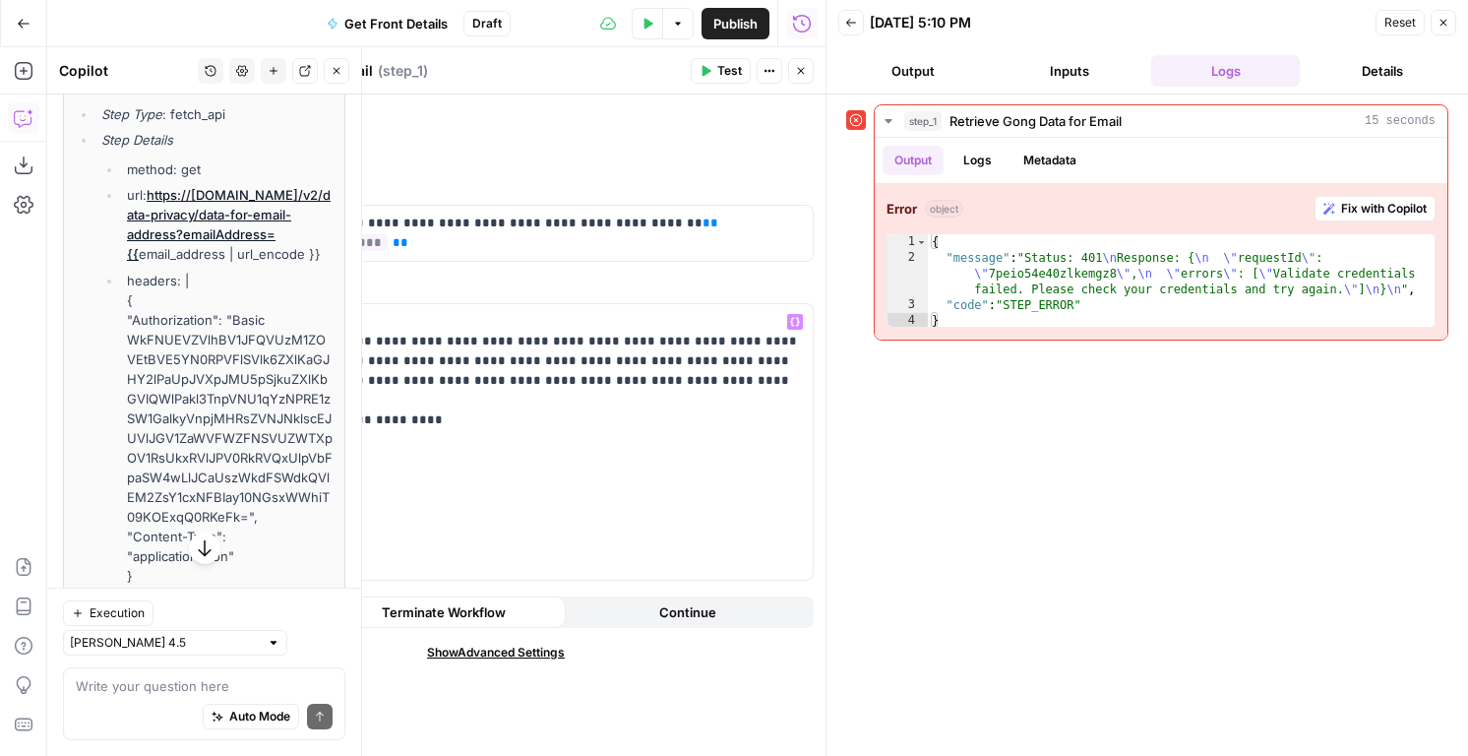
drag, startPoint x: 211, startPoint y: 400, endPoint x: 220, endPoint y: 386, distance: 17.7
click at [220, 264] on li "url: https://api.gong.io/v2/data-privacy/data-for-email-address?emailAddress={{…" at bounding box center [227, 224] width 211 height 79
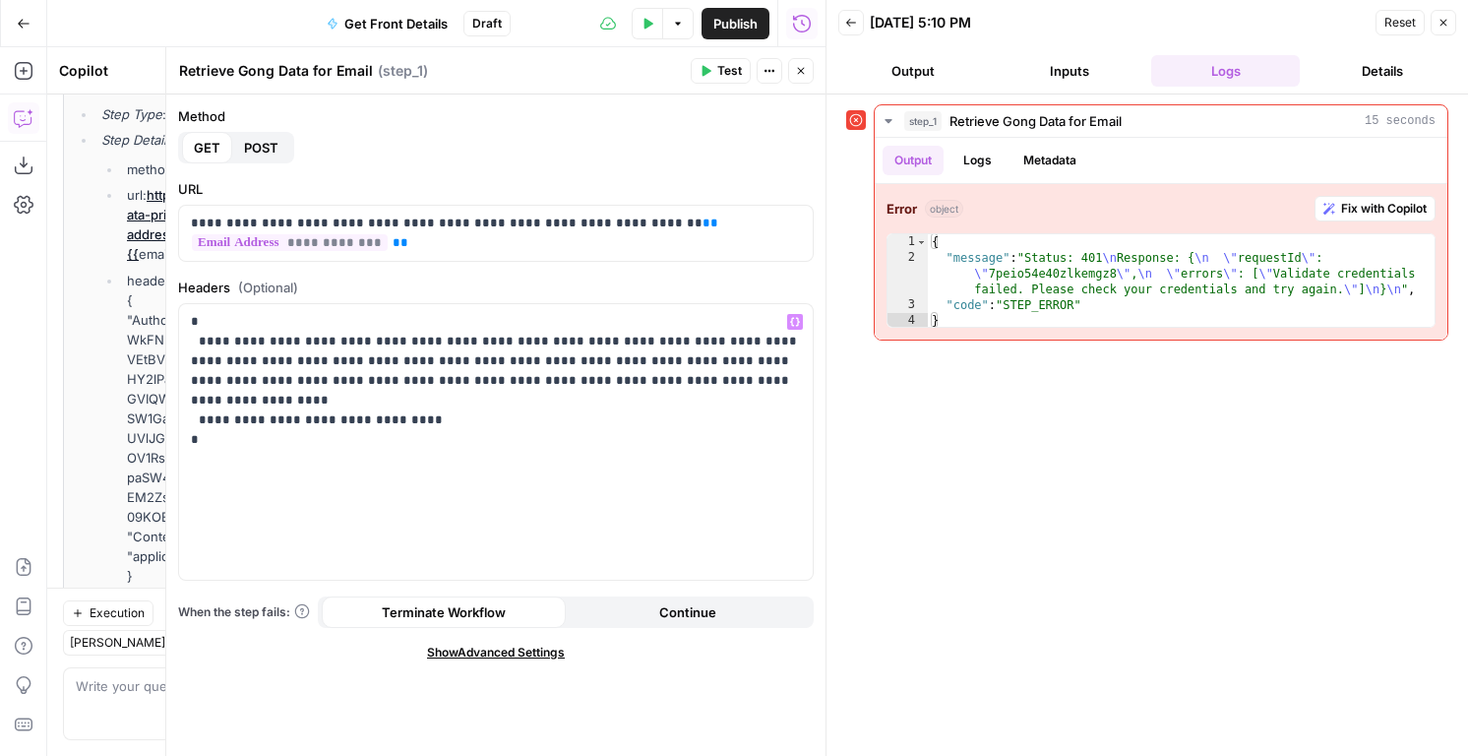
copy li "{{ email_address | url_encode }}"
click at [552, 225] on p "**********" at bounding box center [496, 233] width 610 height 39
drag, startPoint x: 552, startPoint y: 225, endPoint x: 590, endPoint y: 224, distance: 38.4
click at [562, 224] on p "**********" at bounding box center [496, 233] width 610 height 39
drag, startPoint x: 645, startPoint y: 221, endPoint x: 645, endPoint y: 245, distance: 23.6
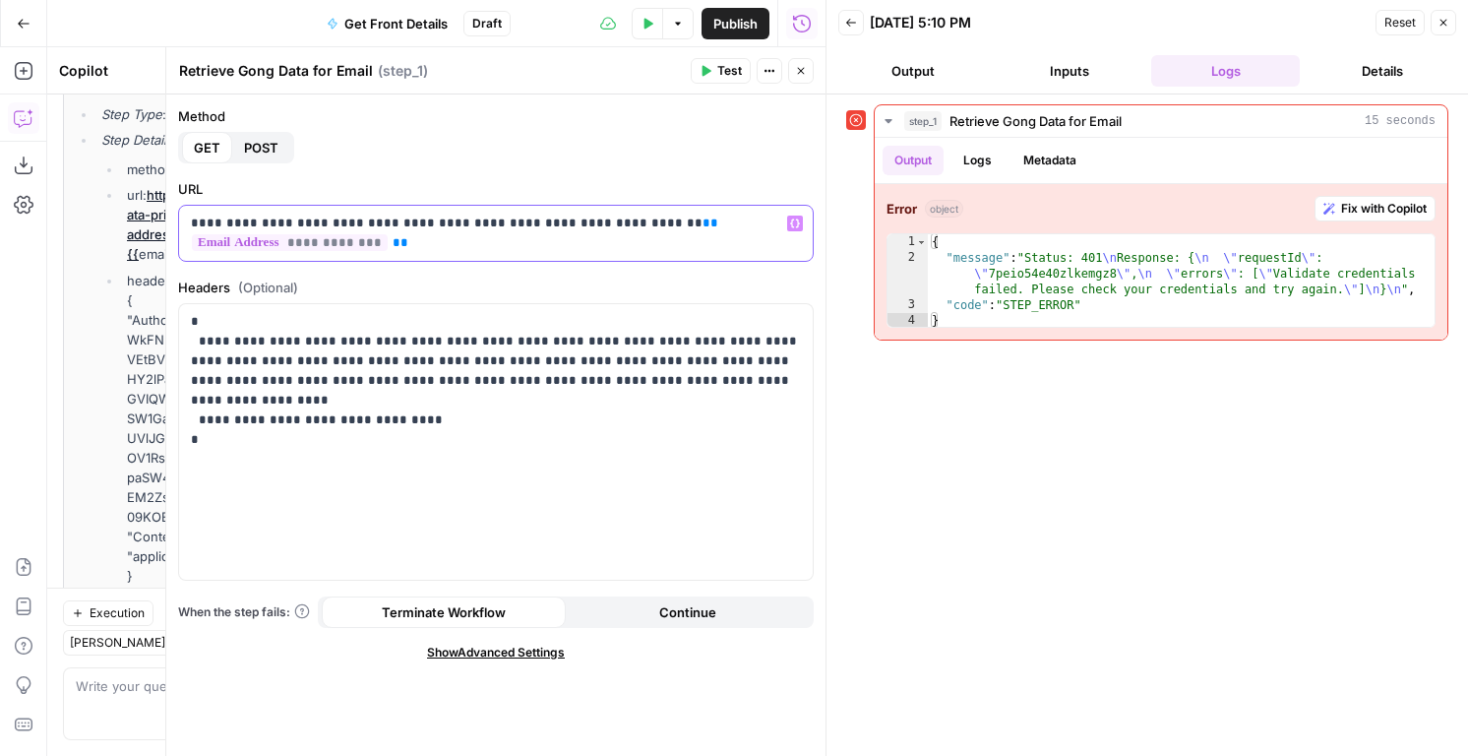
click at [645, 245] on p "**********" at bounding box center [496, 233] width 610 height 39
click at [721, 77] on span "Test" at bounding box center [729, 71] width 25 height 18
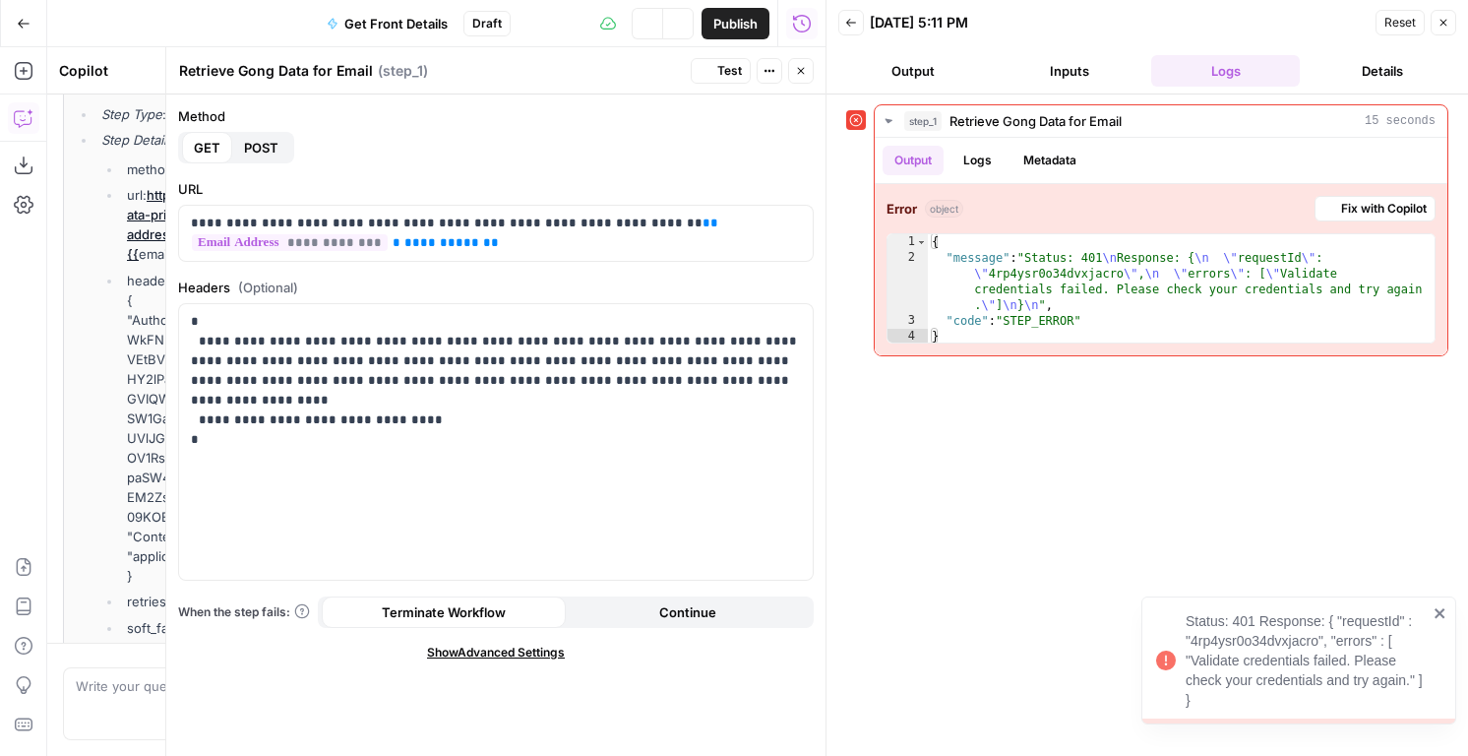
scroll to position [4938, 0]
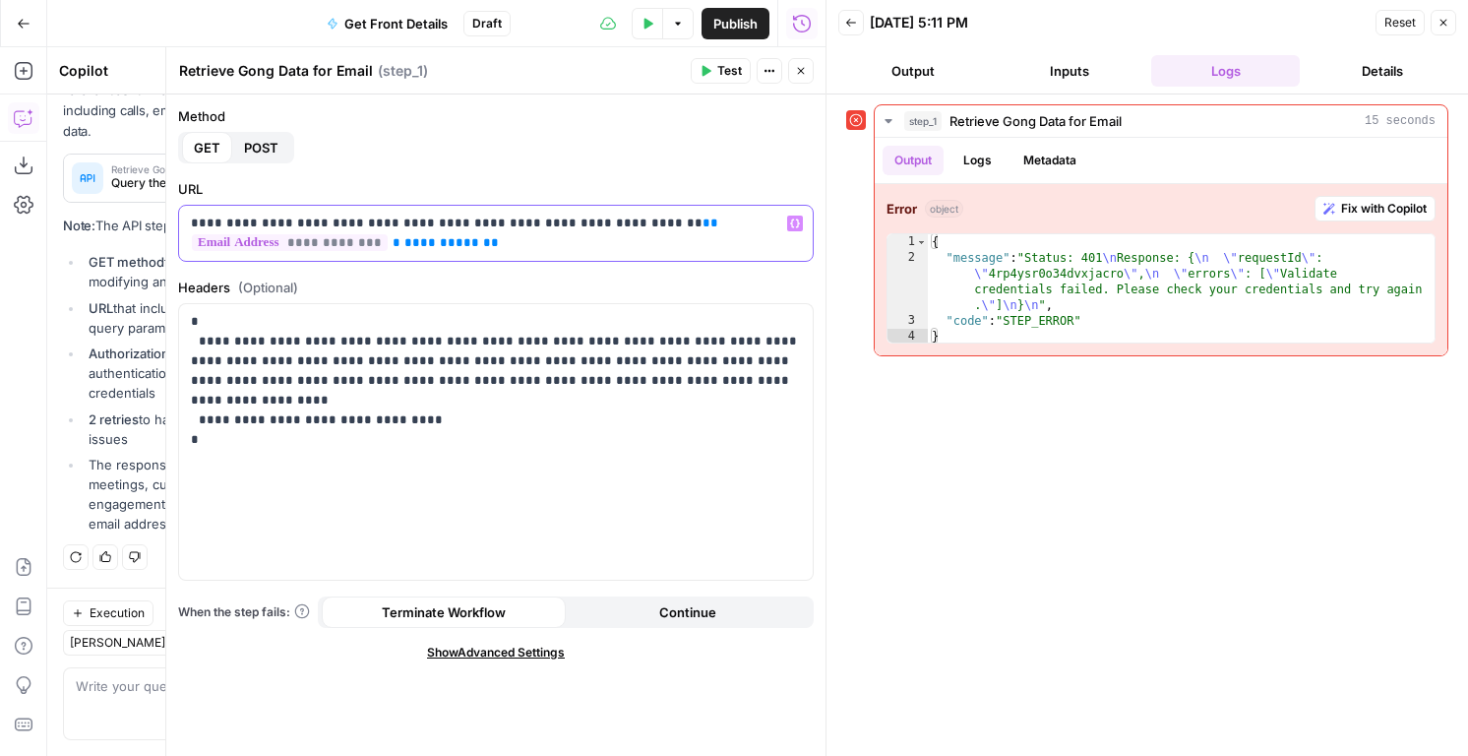
click at [410, 218] on p "**********" at bounding box center [496, 233] width 610 height 39
drag, startPoint x: 301, startPoint y: 220, endPoint x: 167, endPoint y: 225, distance: 133.9
click at [167, 225] on div "**********" at bounding box center [495, 401] width 660 height 708
click at [716, 67] on button "Test" at bounding box center [721, 71] width 60 height 26
drag, startPoint x: 463, startPoint y: 245, endPoint x: 418, endPoint y: 245, distance: 45.3
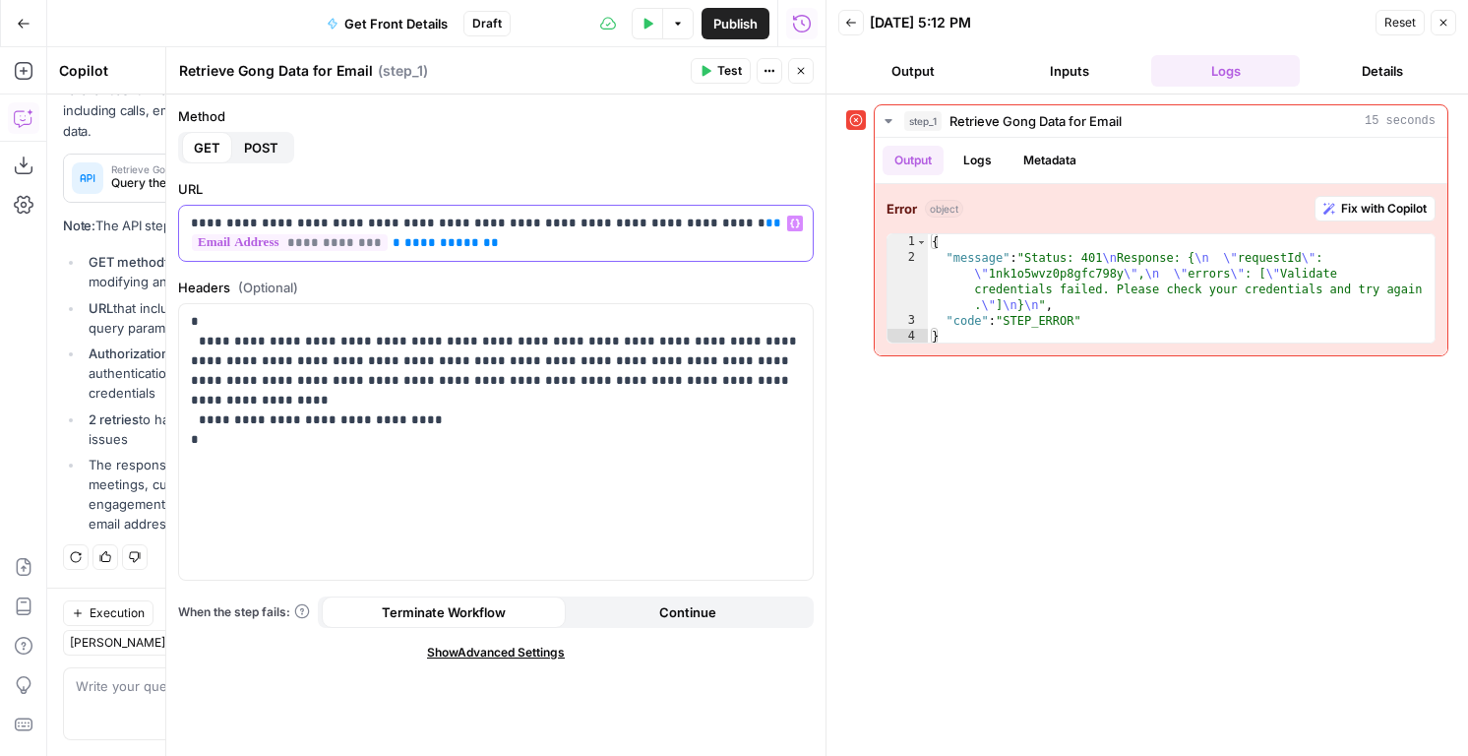
click at [418, 245] on span "**********" at bounding box center [441, 242] width 75 height 13
click at [324, 347] on p "**********" at bounding box center [496, 390] width 610 height 157
click at [726, 63] on span "Test" at bounding box center [729, 71] width 25 height 18
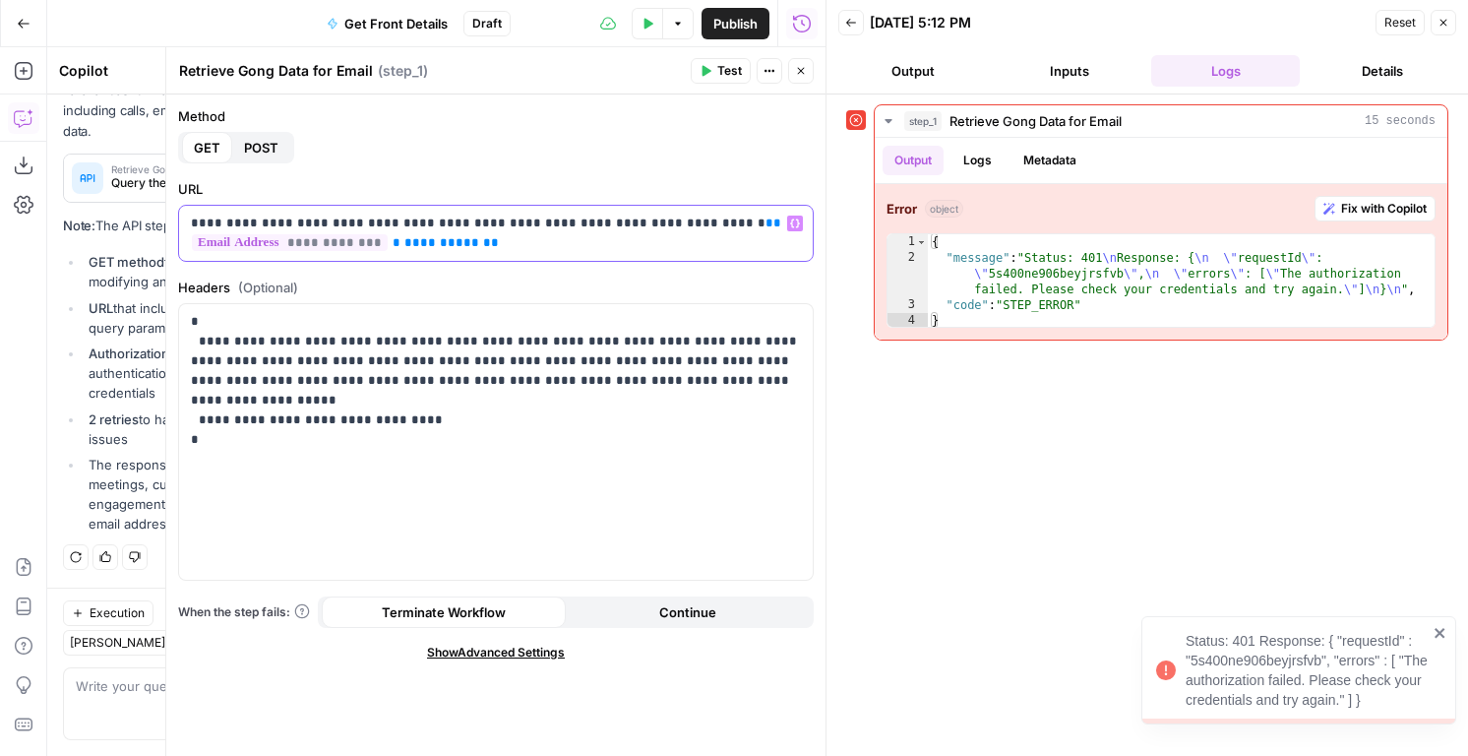
drag, startPoint x: 389, startPoint y: 243, endPoint x: 463, endPoint y: 238, distance: 74.9
click at [463, 238] on p "**********" at bounding box center [496, 233] width 610 height 39
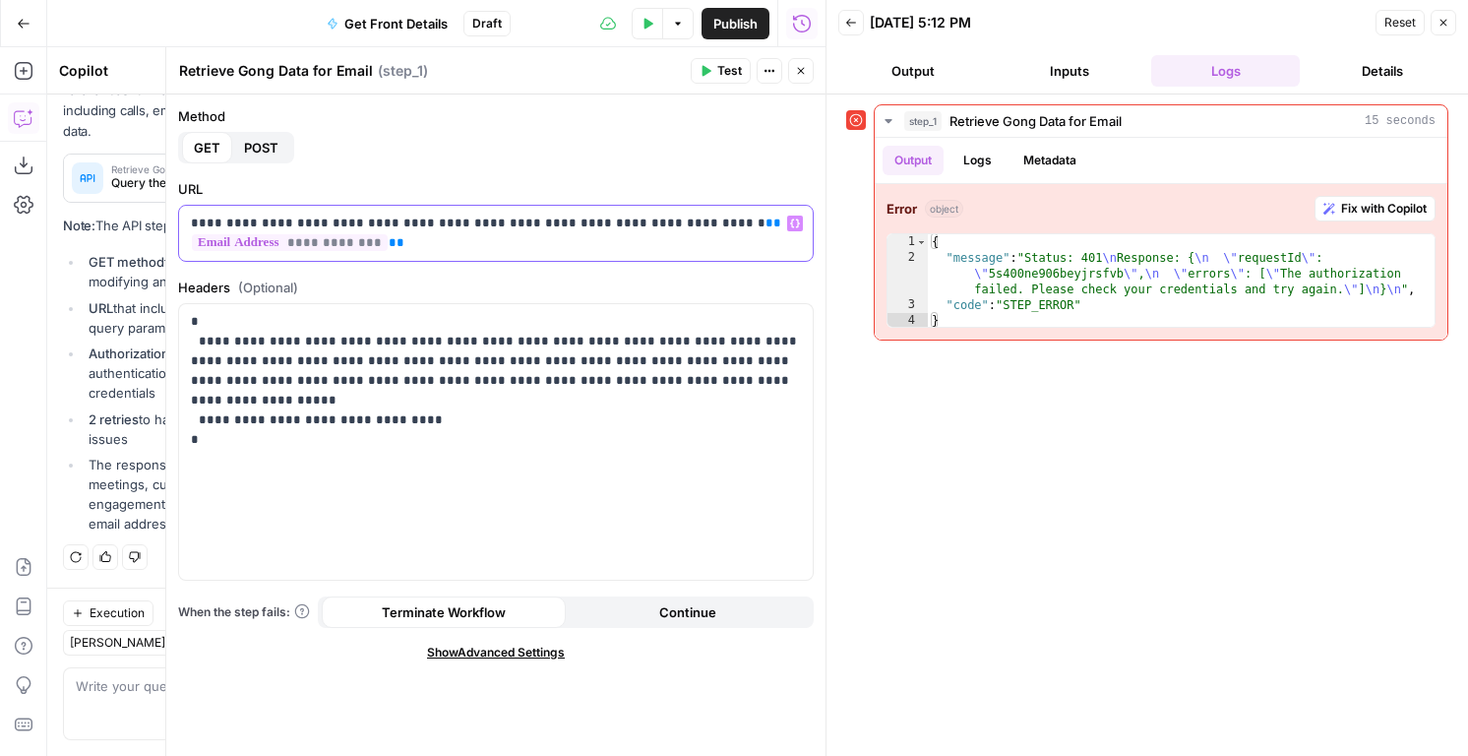
click at [478, 247] on p "**********" at bounding box center [496, 233] width 610 height 39
click at [300, 341] on p "**********" at bounding box center [496, 390] width 610 height 157
click at [311, 341] on p "**********" at bounding box center [496, 390] width 610 height 157
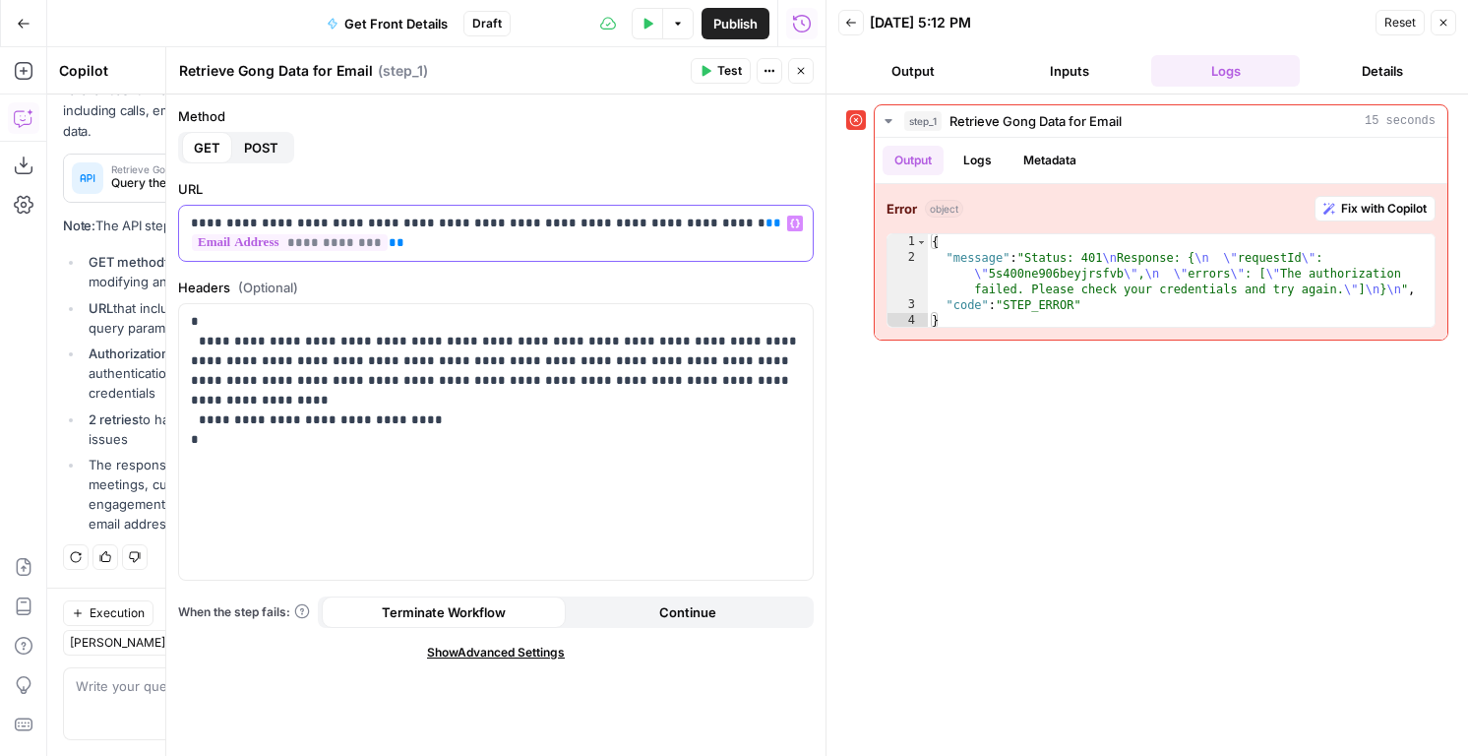
drag, startPoint x: 414, startPoint y: 239, endPoint x: 372, endPoint y: 228, distance: 43.7
click at [372, 228] on p "**********" at bounding box center [496, 233] width 610 height 39
click at [366, 227] on p "**********" at bounding box center [496, 233] width 610 height 39
drag, startPoint x: 368, startPoint y: 226, endPoint x: 607, endPoint y: 217, distance: 239.3
click at [607, 217] on p "**********" at bounding box center [496, 233] width 610 height 39
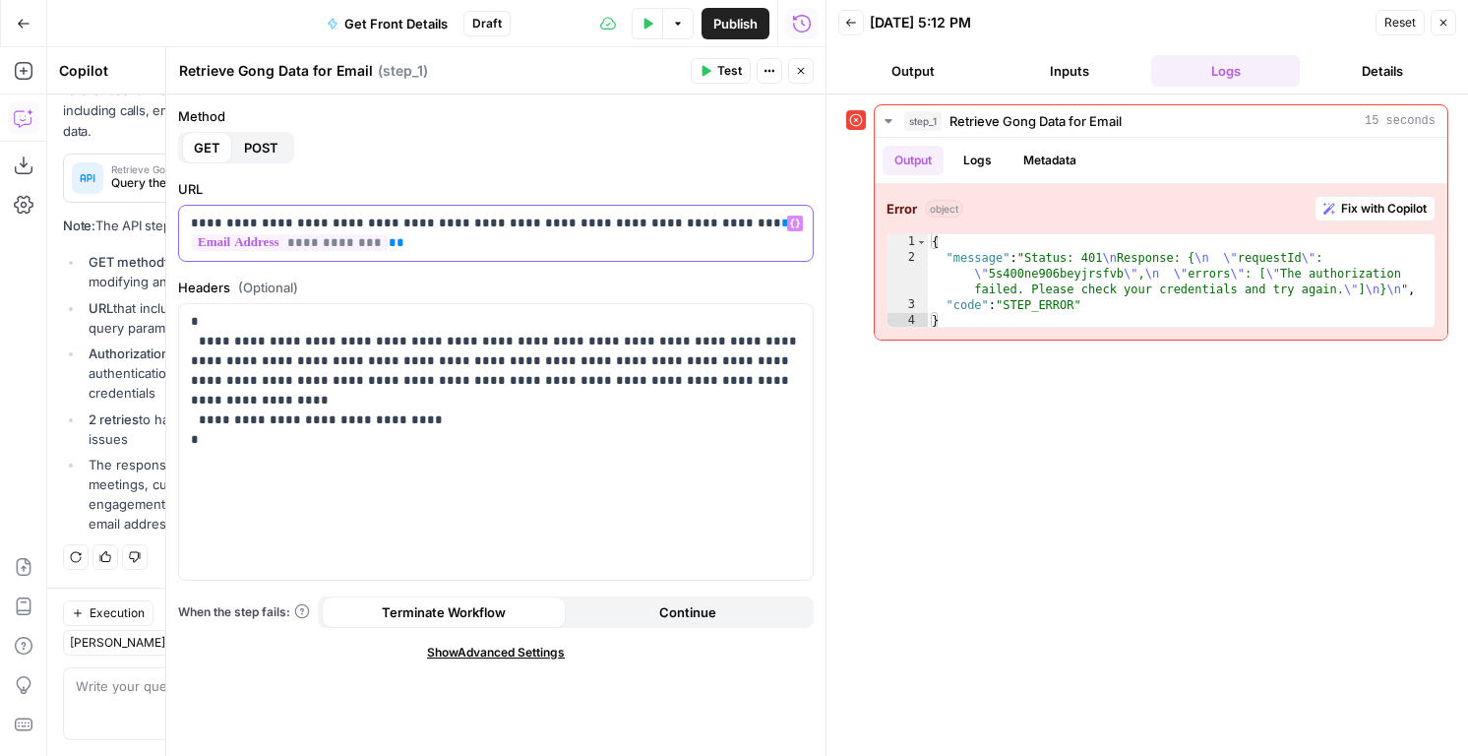
click at [378, 225] on p "**********" at bounding box center [496, 233] width 610 height 39
click at [477, 242] on p "**********" at bounding box center [496, 233] width 610 height 39
click at [722, 70] on span "Test" at bounding box center [729, 71] width 25 height 18
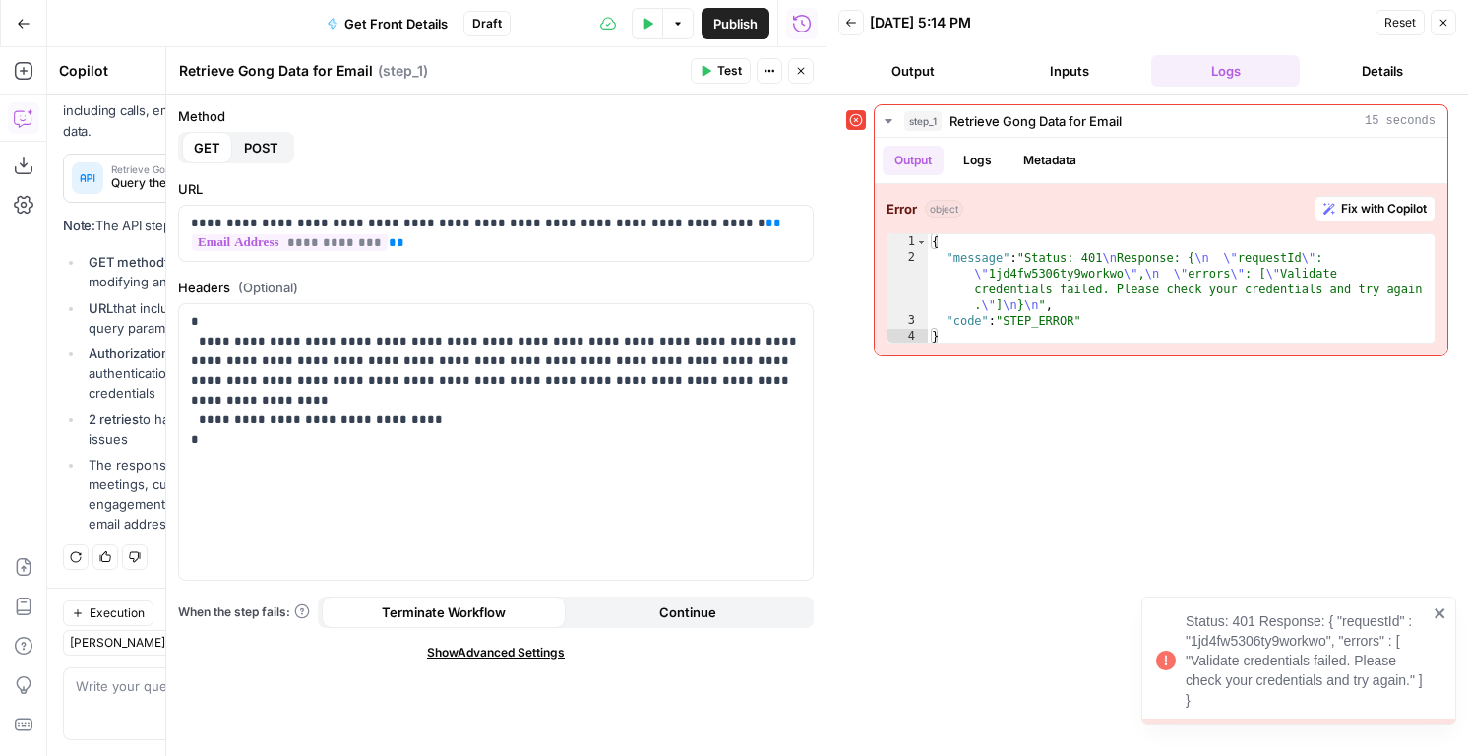
drag, startPoint x: 1212, startPoint y: 703, endPoint x: 1178, endPoint y: 604, distance: 104.2
click at [1178, 604] on div "Status: 401 Response: { "requestId" : "1jd4fw5306ty9workwo", "errors" : [ "Vali…" at bounding box center [1298, 660] width 315 height 128
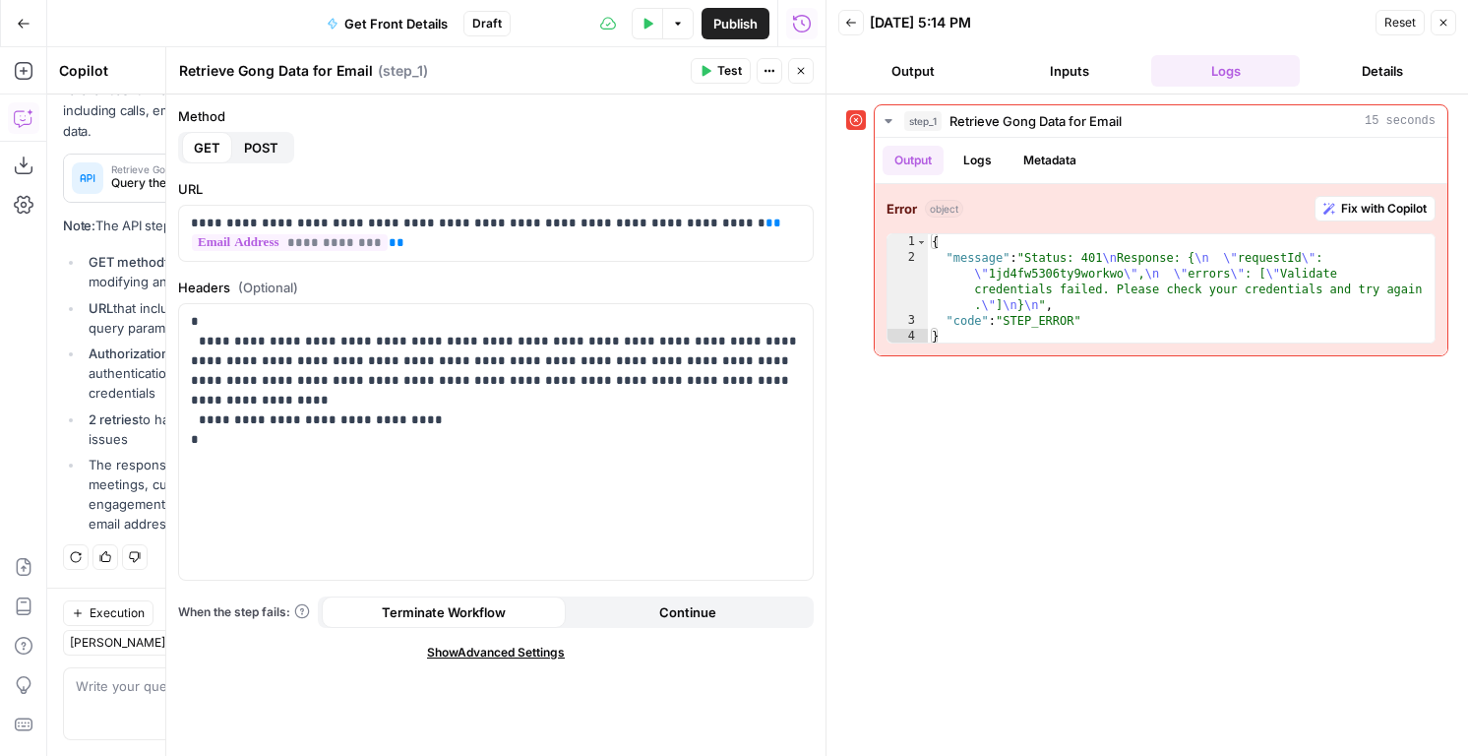
copy div "Status: 401 Response: { "requestId" : "1jd4fw5306ty9workwo", "errors" : [ "Vali…"
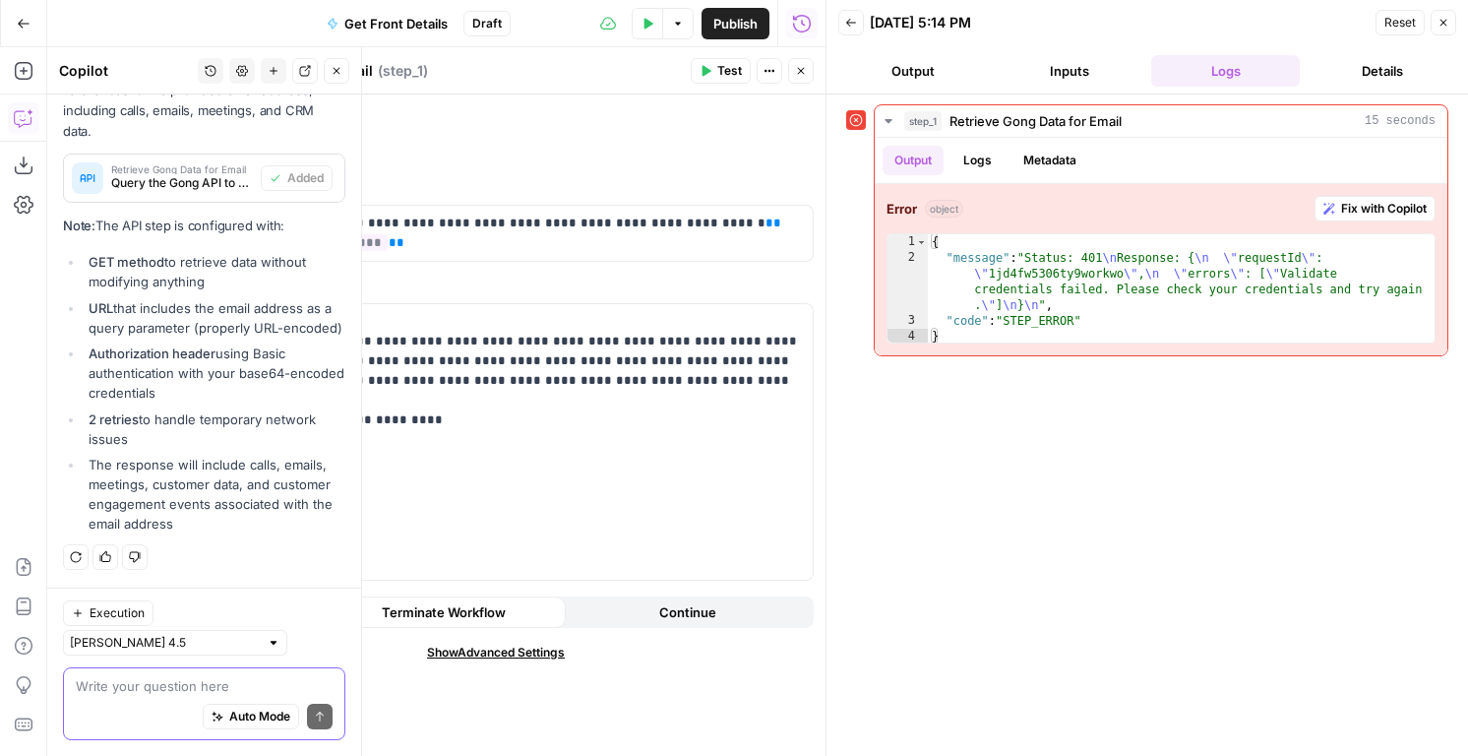
click at [159, 680] on textarea at bounding box center [204, 686] width 257 height 20
type textarea "why didnt this work"
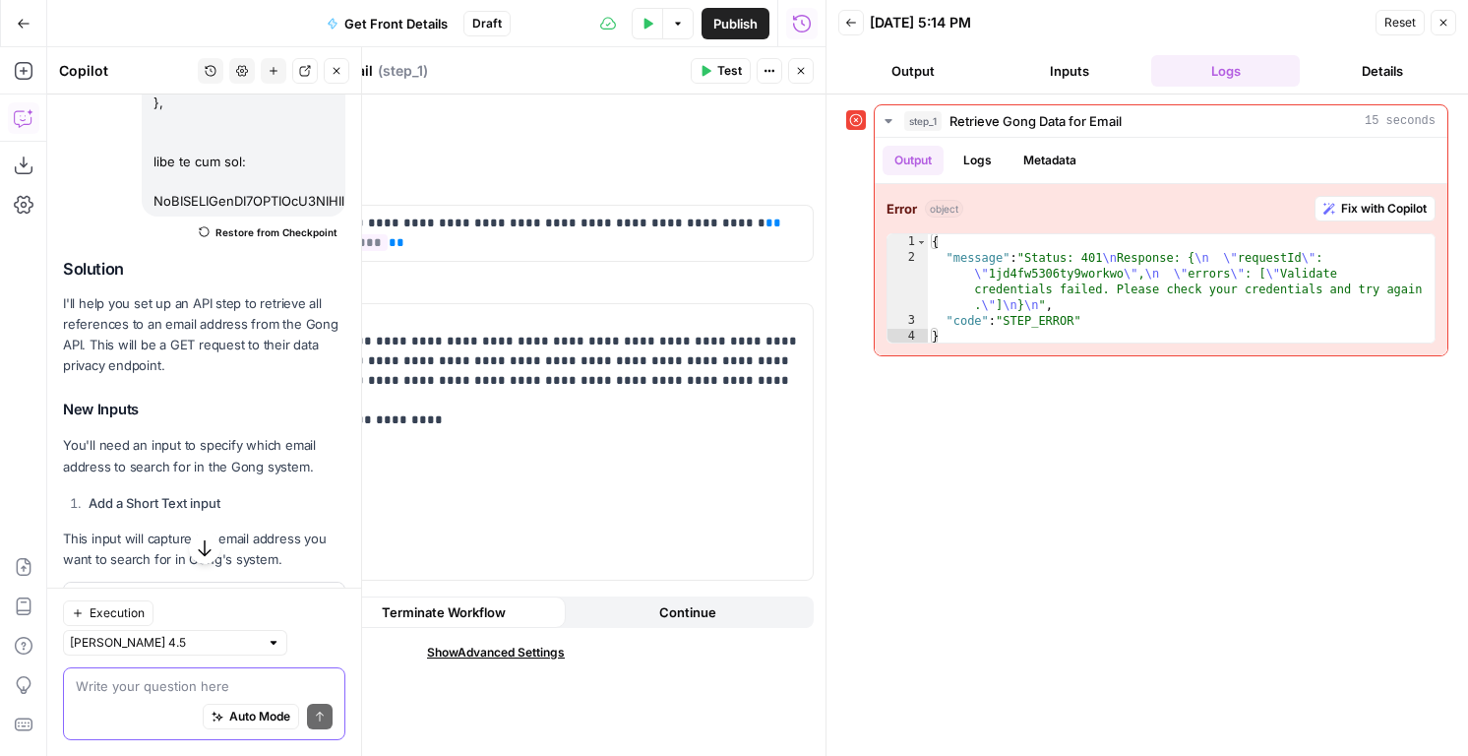
scroll to position [4185, 0]
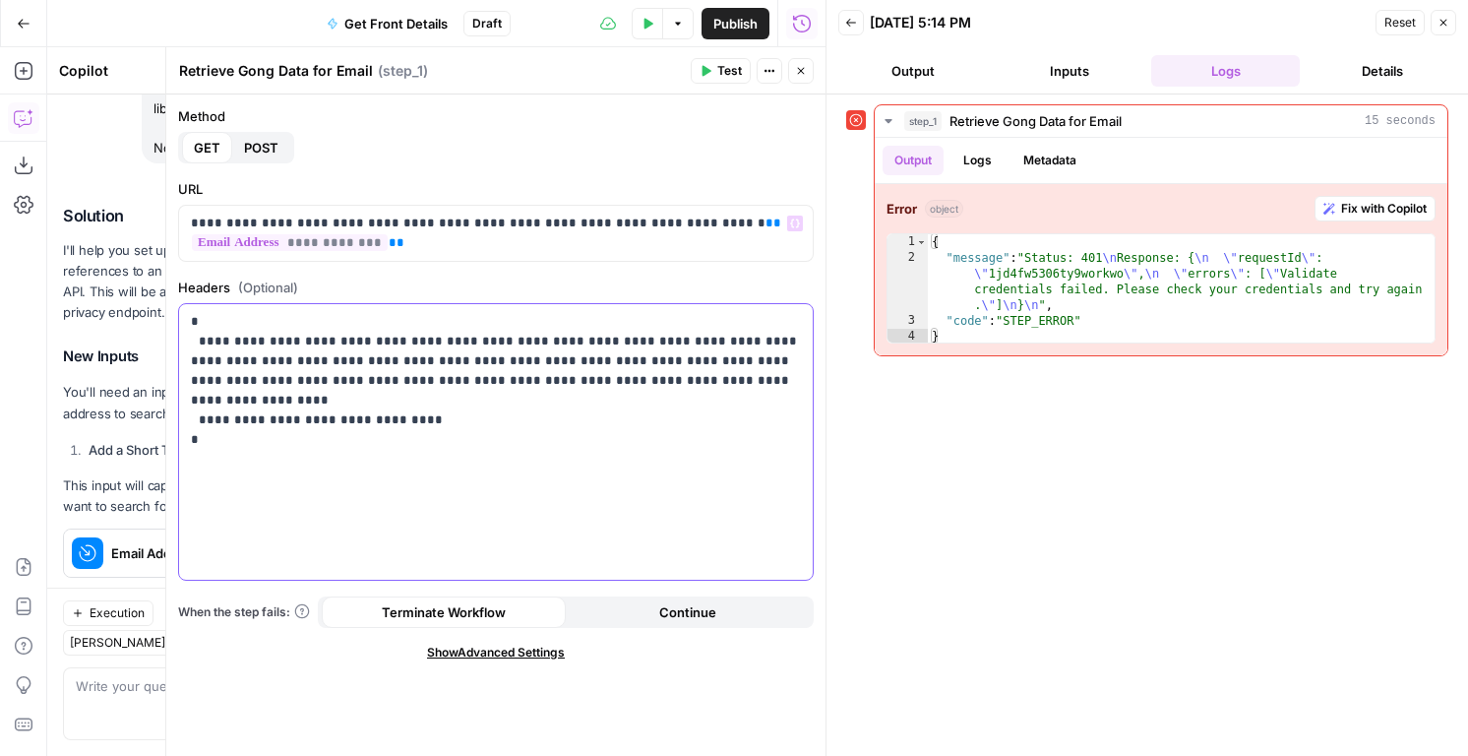
click at [409, 379] on p "**********" at bounding box center [496, 390] width 610 height 157
drag, startPoint x: 320, startPoint y: 416, endPoint x: 185, endPoint y: 361, distance: 145.6
click at [185, 361] on div "**********" at bounding box center [496, 442] width 634 height 276
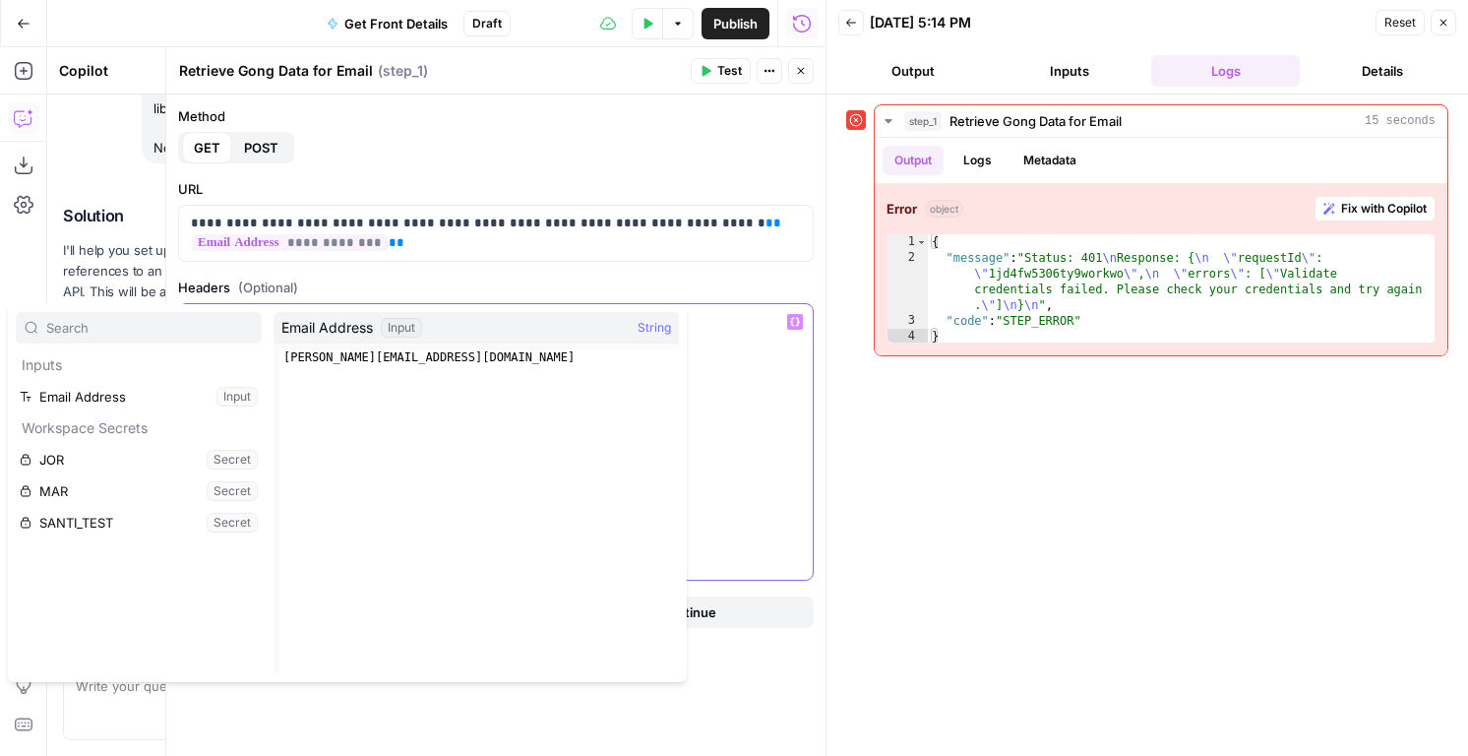
click at [711, 392] on div "**********" at bounding box center [496, 442] width 634 height 276
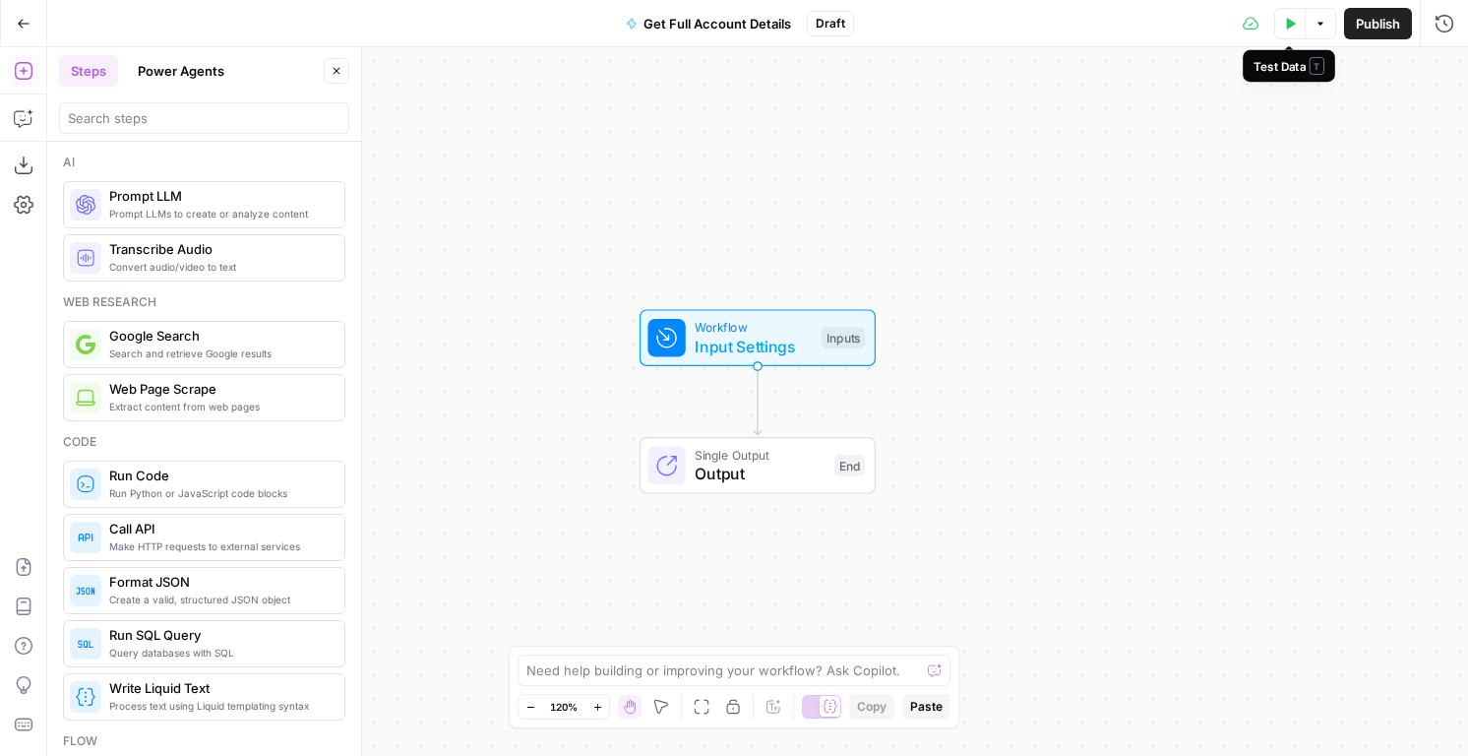
click at [1281, 22] on button "Test Data" at bounding box center [1289, 23] width 31 height 31
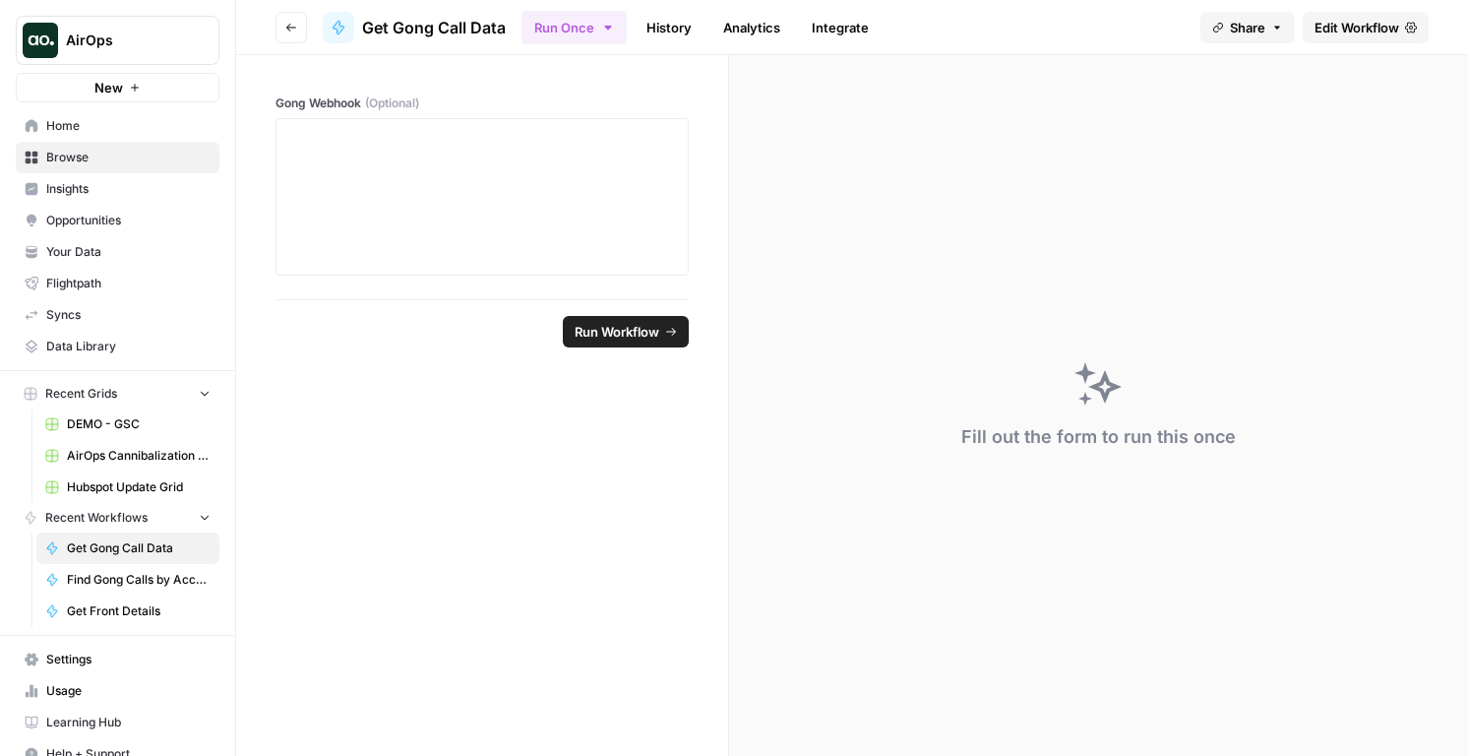
click at [1345, 24] on span "Edit Workflow" at bounding box center [1357, 28] width 85 height 20
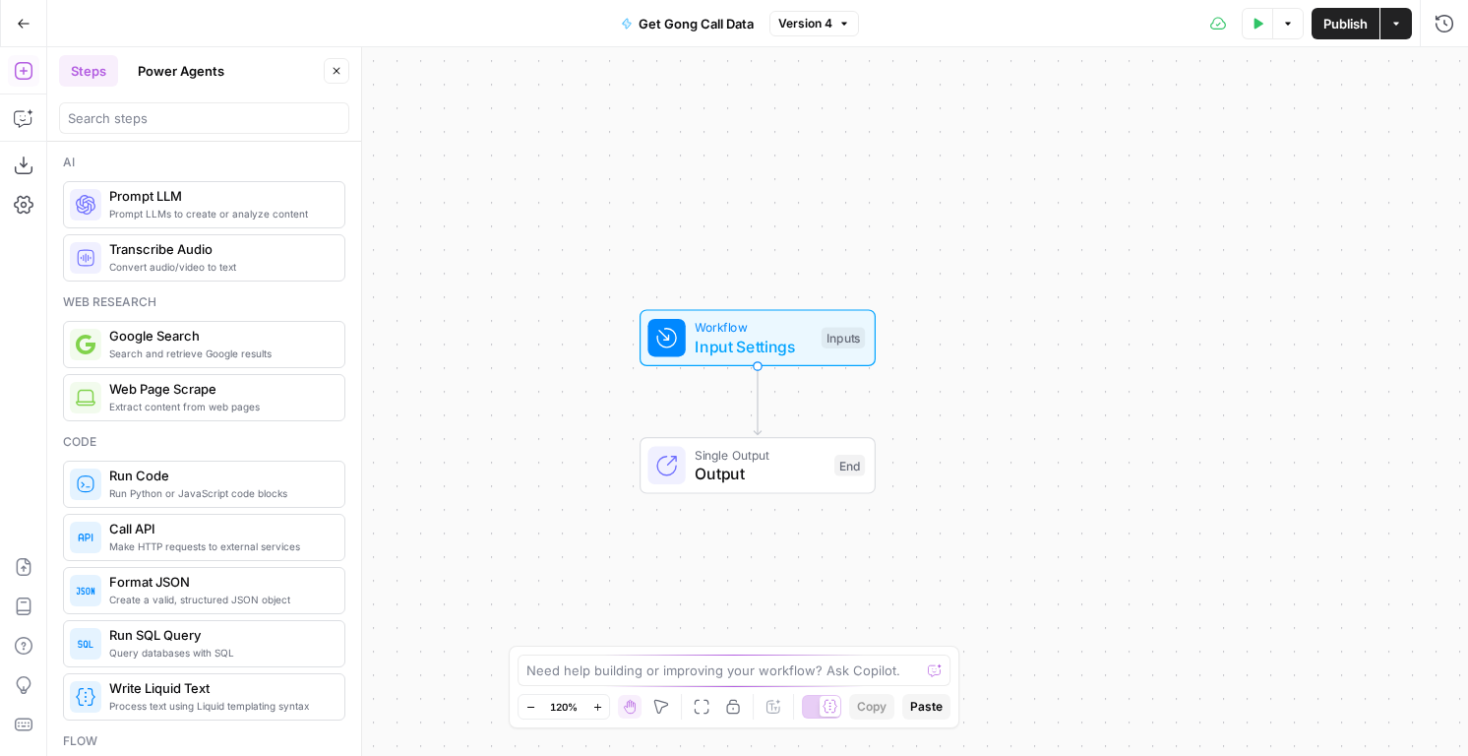
click at [830, 38] on div "Get Gong Call Data Version 4" at bounding box center [734, 23] width 250 height 31
click at [824, 26] on span "Version 4" at bounding box center [805, 24] width 54 height 18
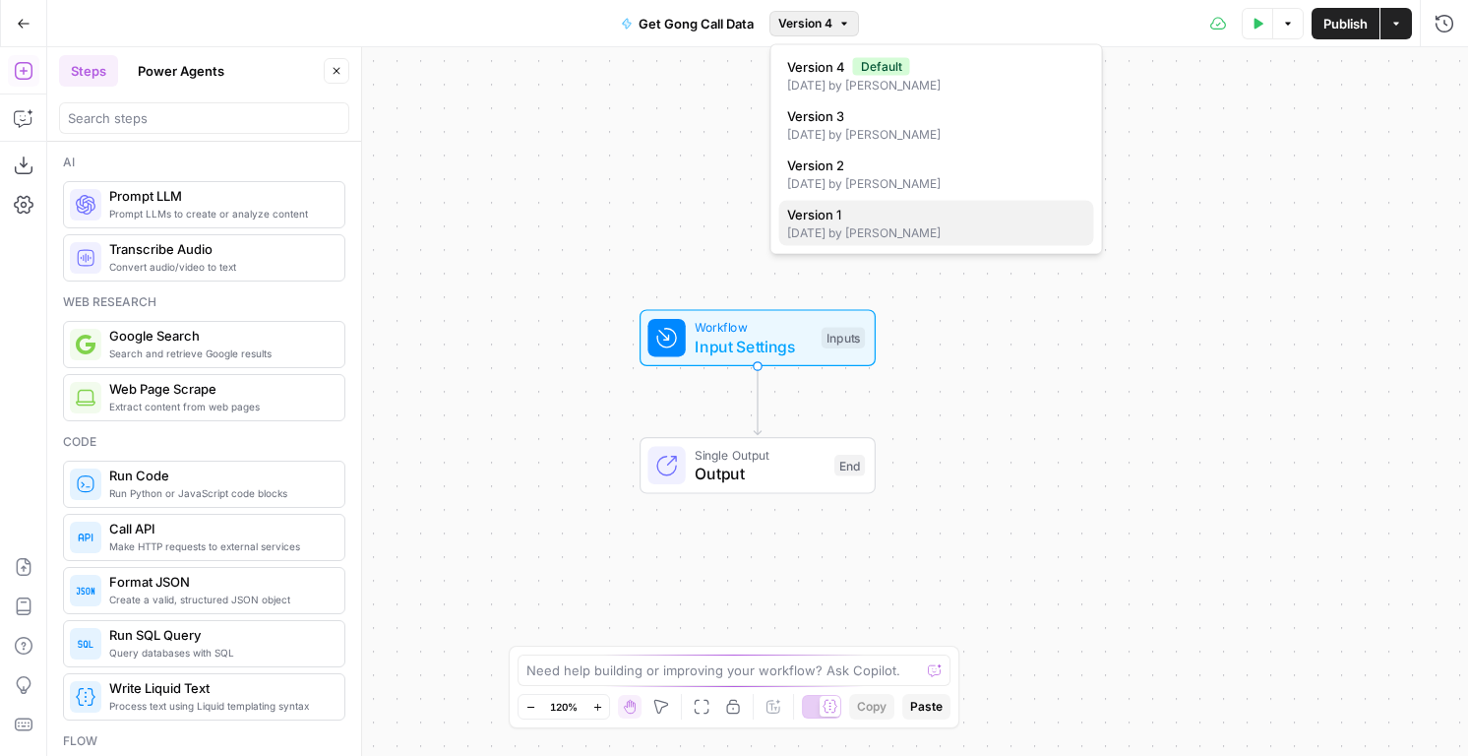
click at [831, 224] on div "[DATE] by [PERSON_NAME]" at bounding box center [936, 233] width 299 height 18
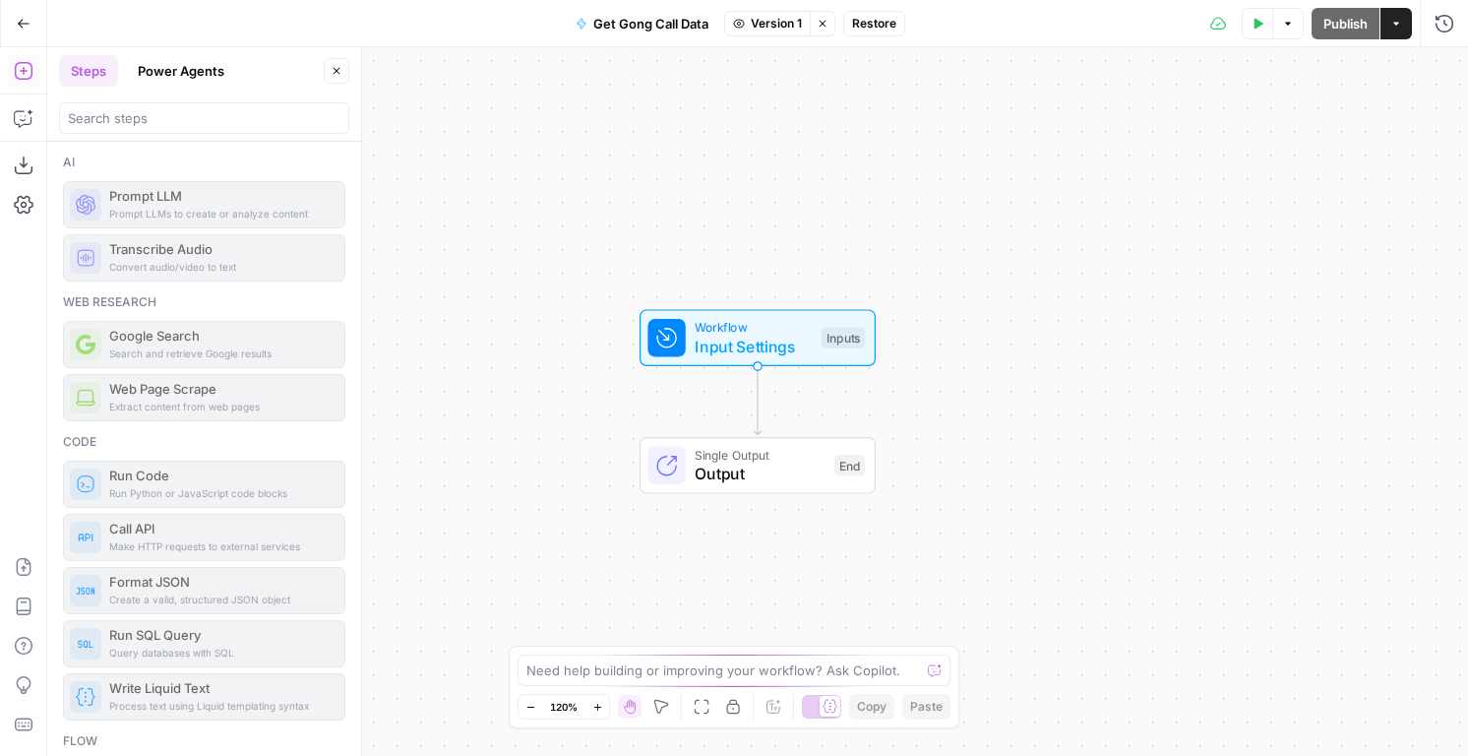
click at [788, 25] on span "Version 1" at bounding box center [776, 24] width 51 height 18
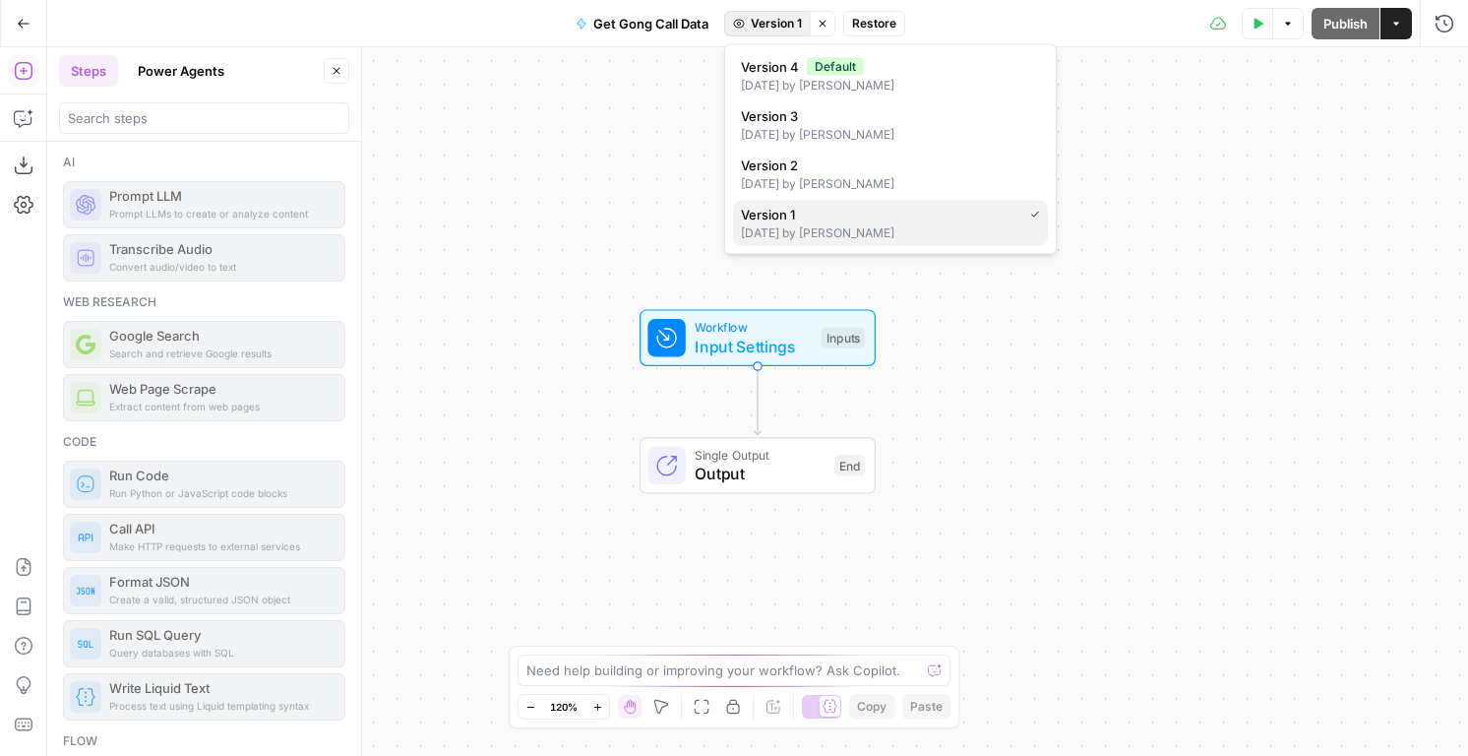
click at [788, 203] on button "Version 1 [DATE] by [PERSON_NAME]" at bounding box center [890, 223] width 315 height 45
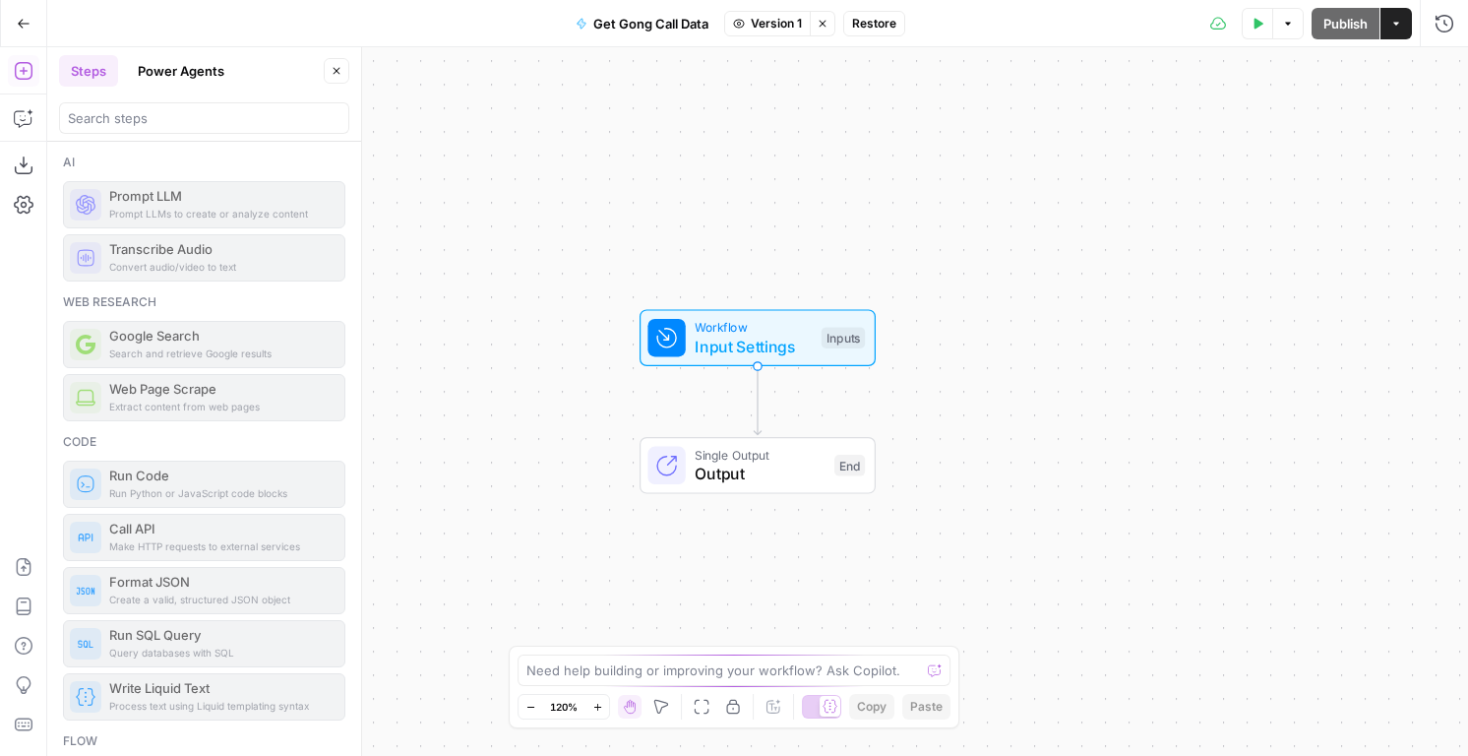
click at [784, 29] on span "Version 1" at bounding box center [776, 24] width 51 height 18
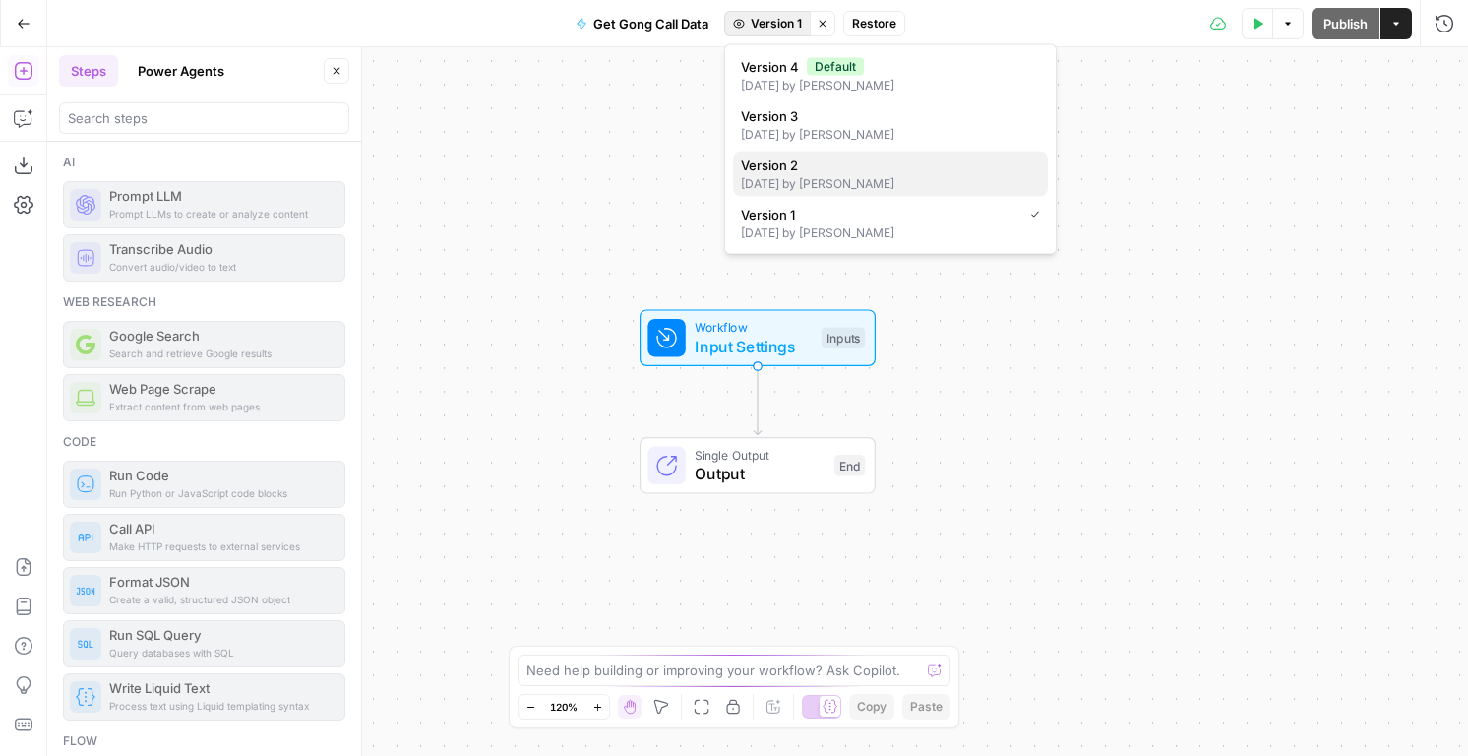
click at [808, 180] on div "[DATE] by [PERSON_NAME]" at bounding box center [890, 184] width 299 height 18
click at [786, 33] on button "Version 2" at bounding box center [766, 24] width 89 height 26
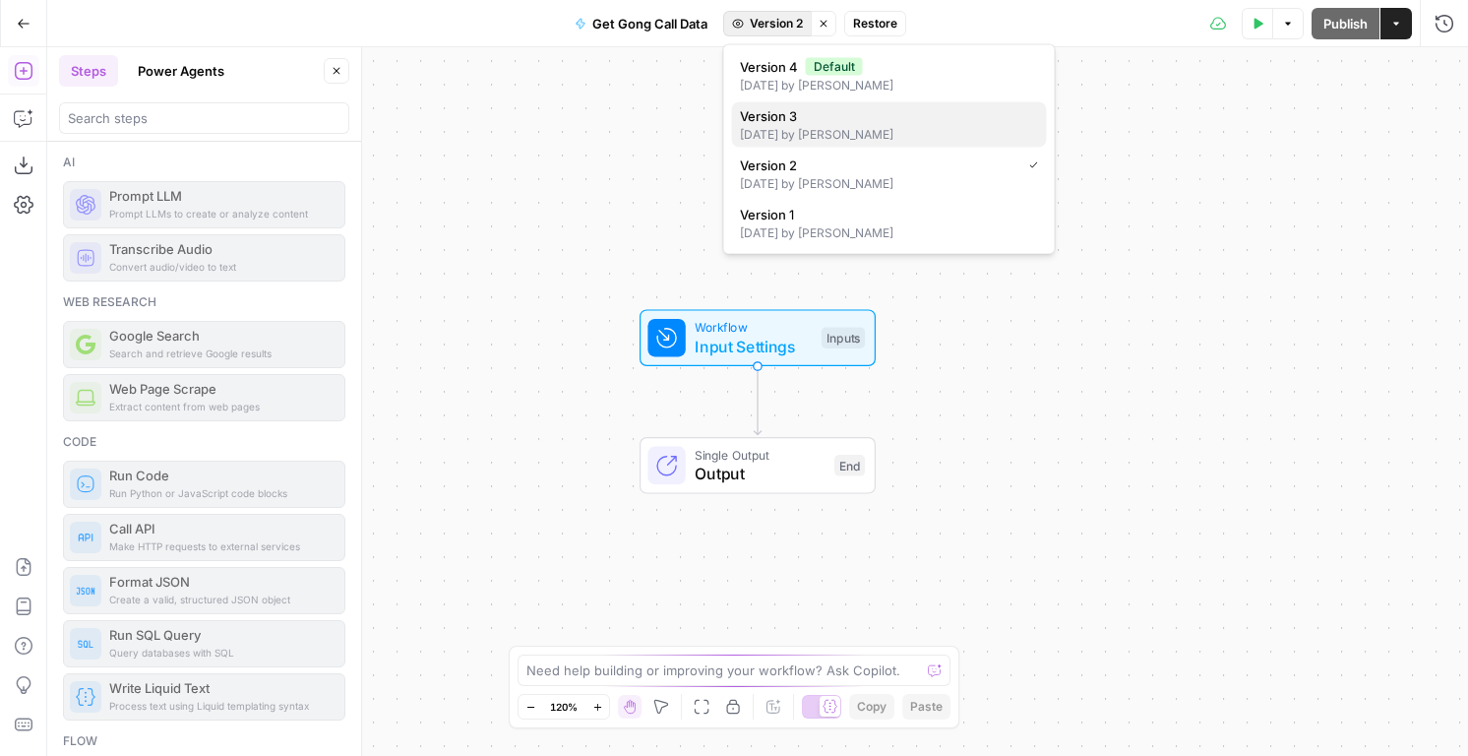
click at [783, 130] on div "[DATE] by [PERSON_NAME]" at bounding box center [889, 135] width 299 height 18
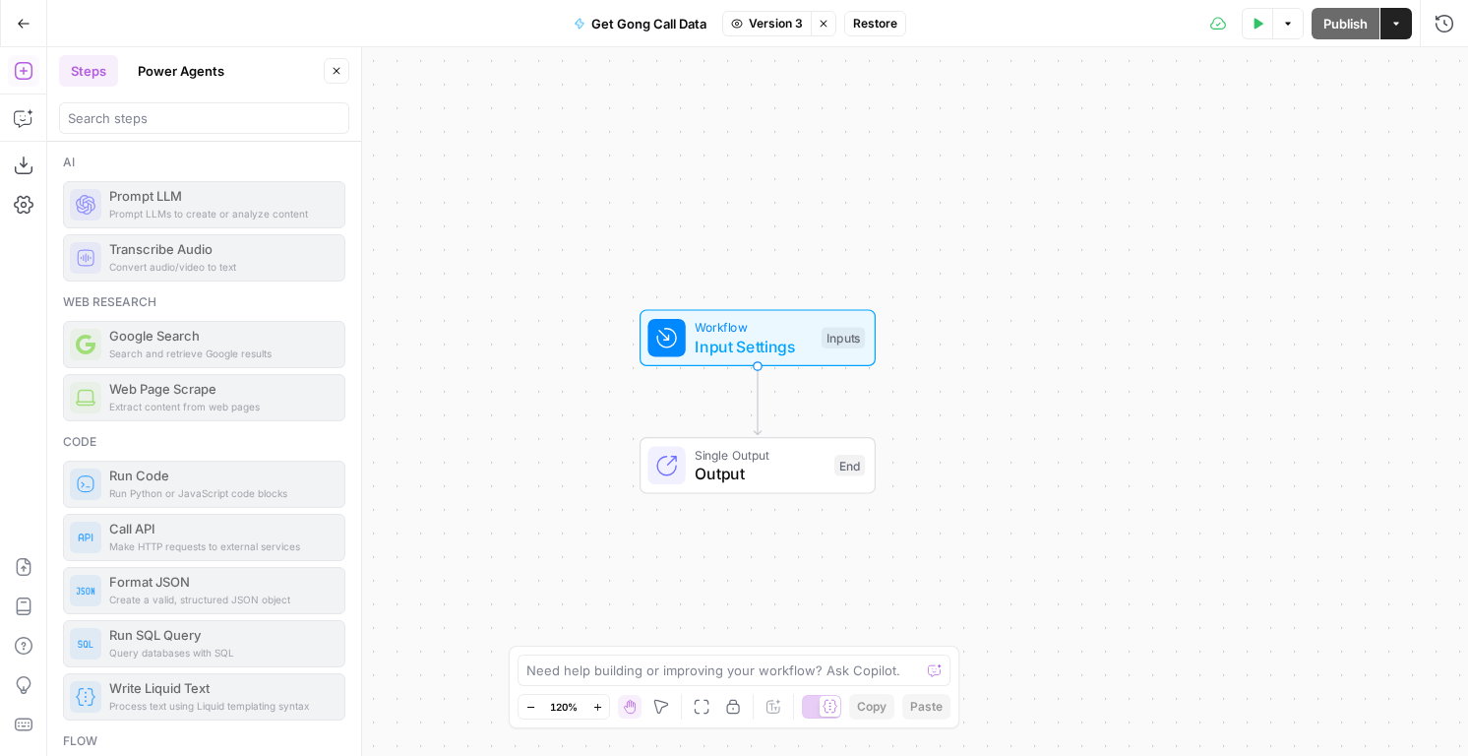
click at [822, 23] on icon "button" at bounding box center [824, 24] width 12 height 12
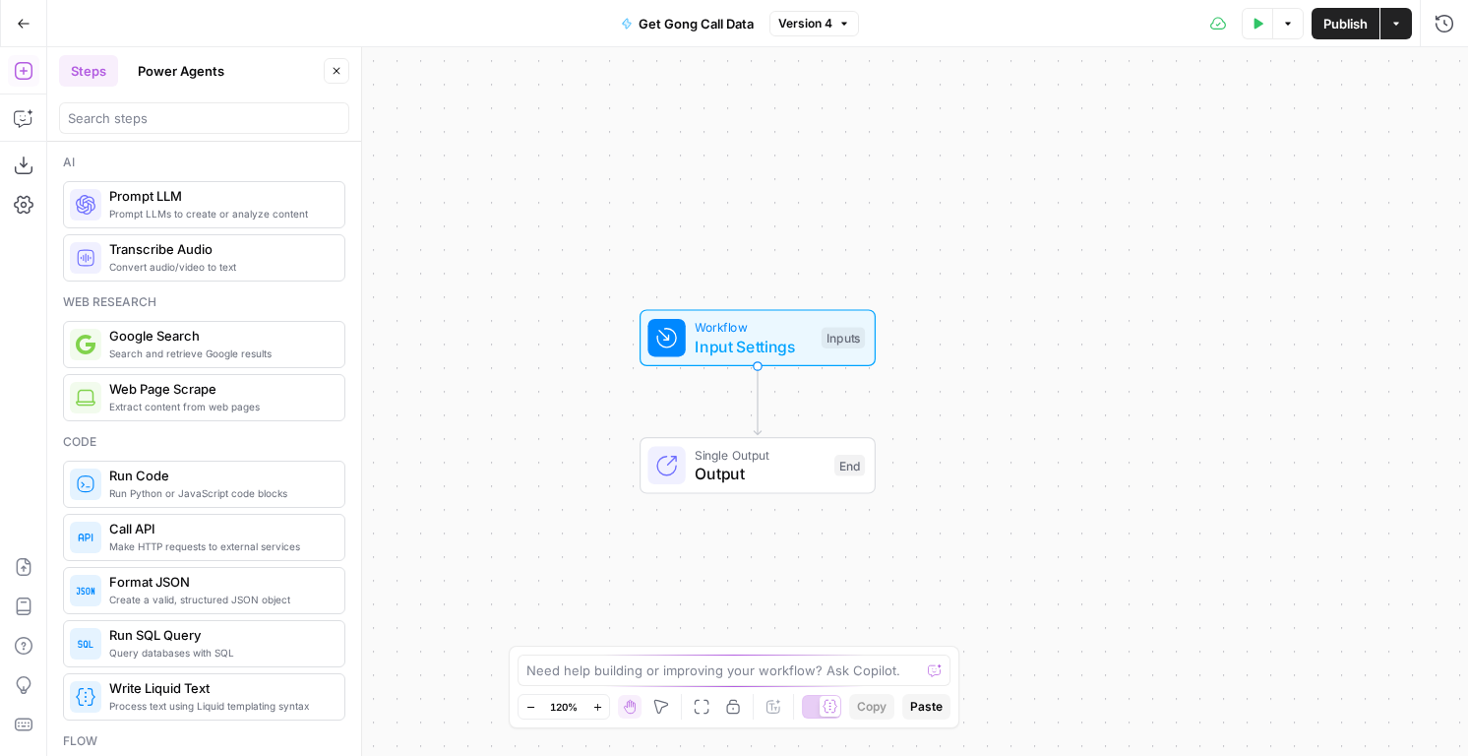
click at [28, 22] on icon "button" at bounding box center [24, 24] width 14 height 14
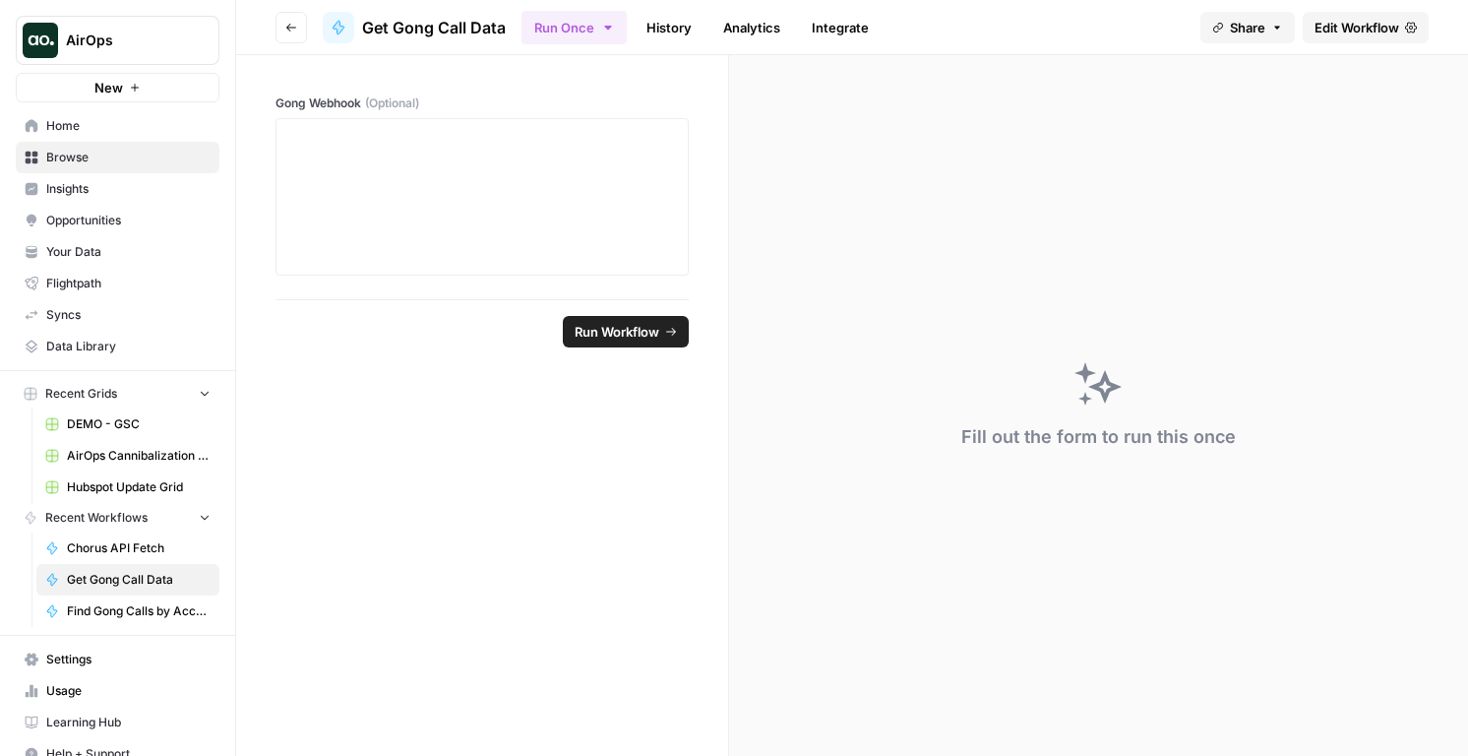
click at [649, 22] on link "History" at bounding box center [669, 27] width 69 height 31
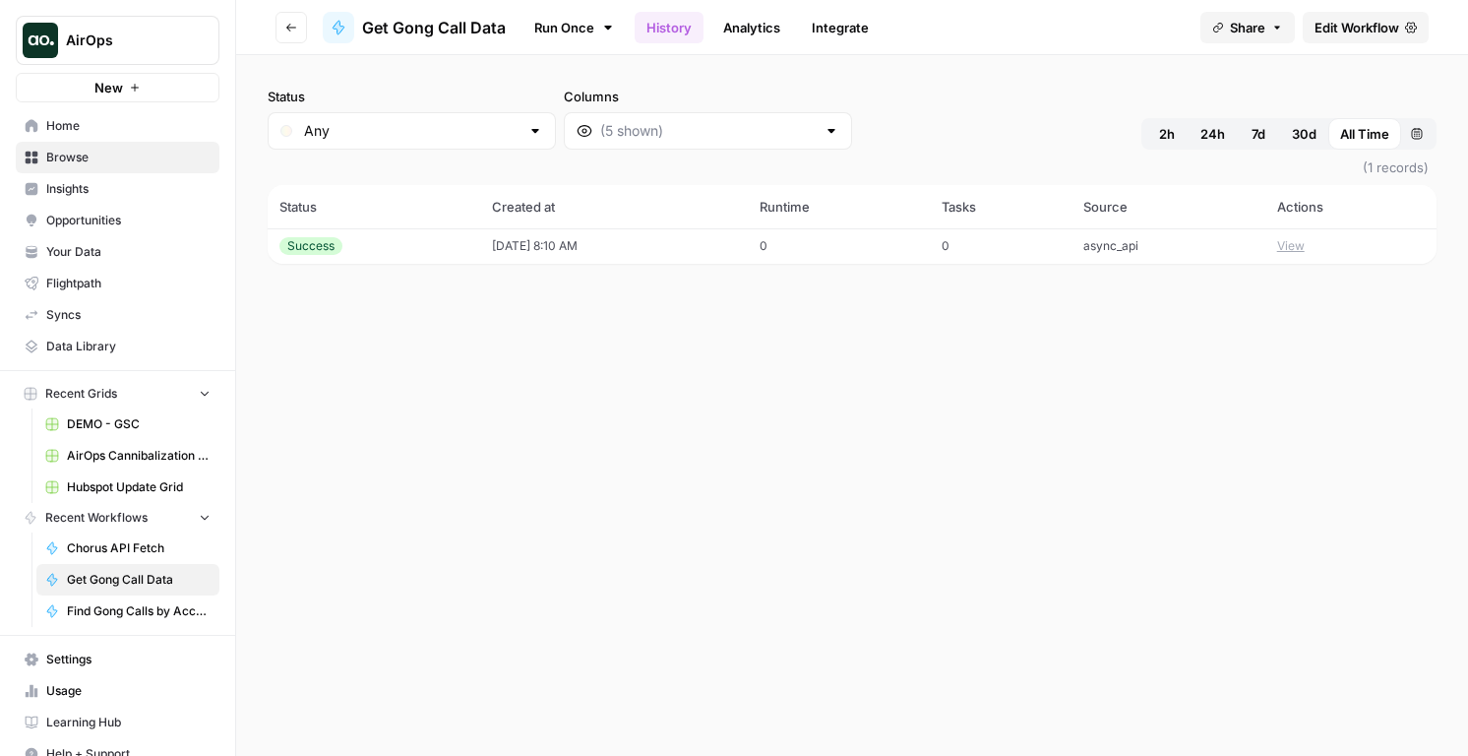
click at [644, 252] on td "[DATE] 8:10 AM" at bounding box center [614, 245] width 268 height 35
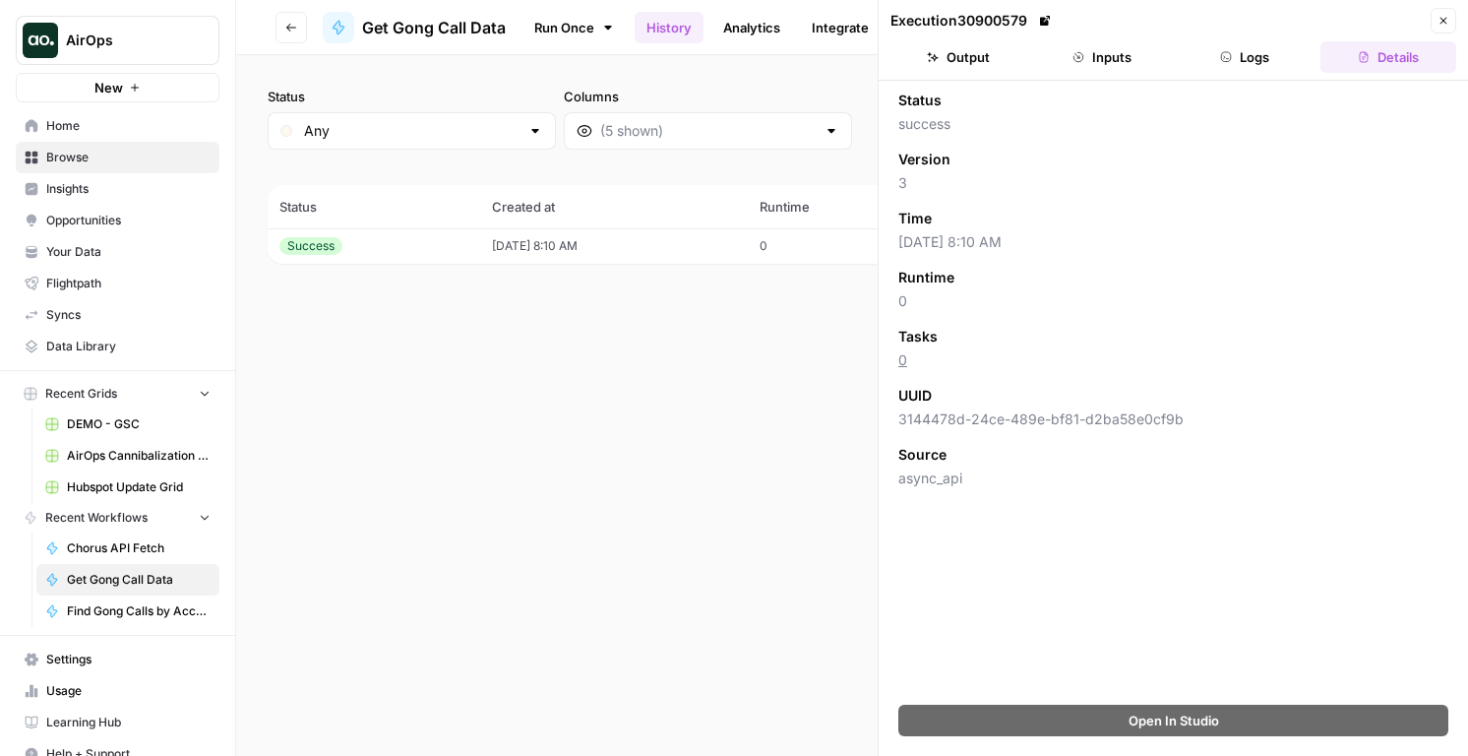
click at [1283, 56] on button "Logs" at bounding box center [1246, 56] width 136 height 31
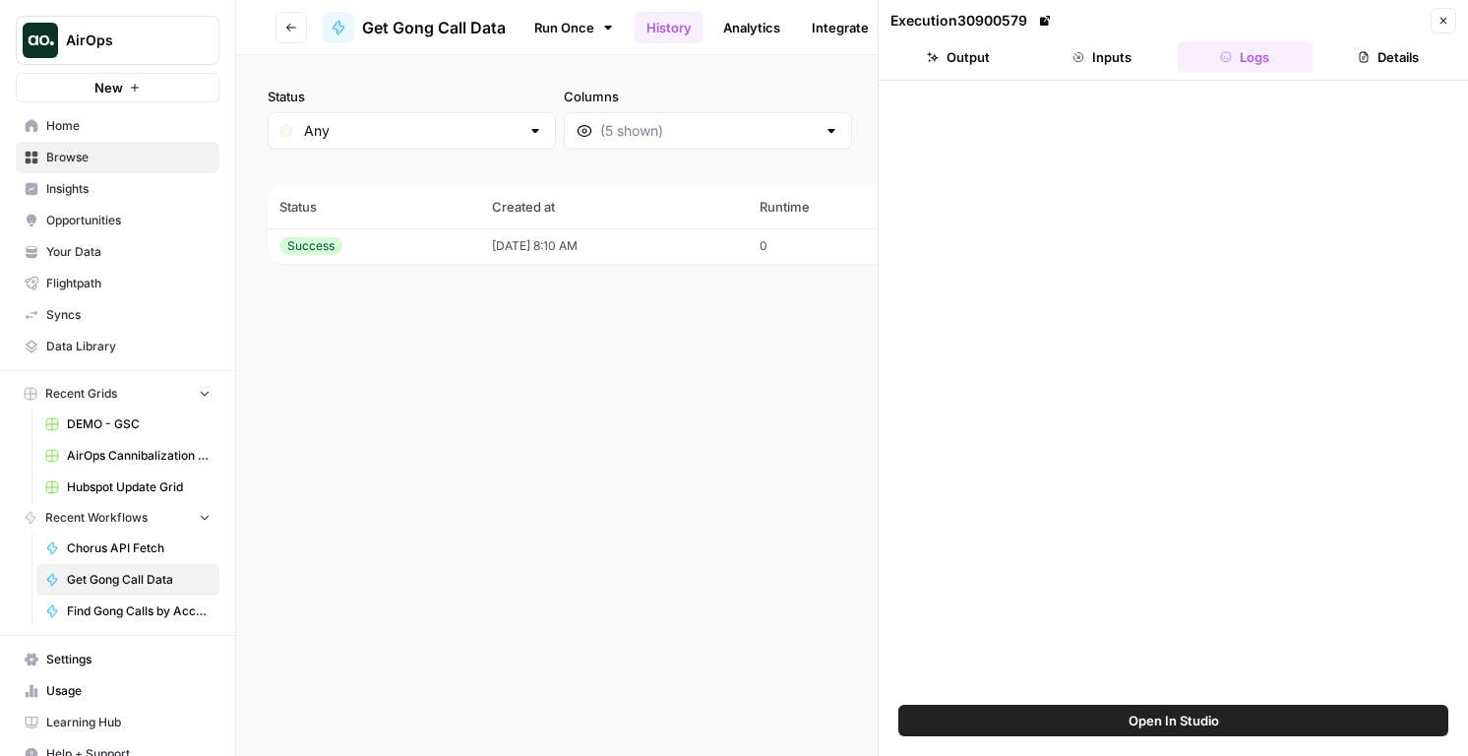
click at [1097, 70] on button "Inputs" at bounding box center [1102, 56] width 136 height 31
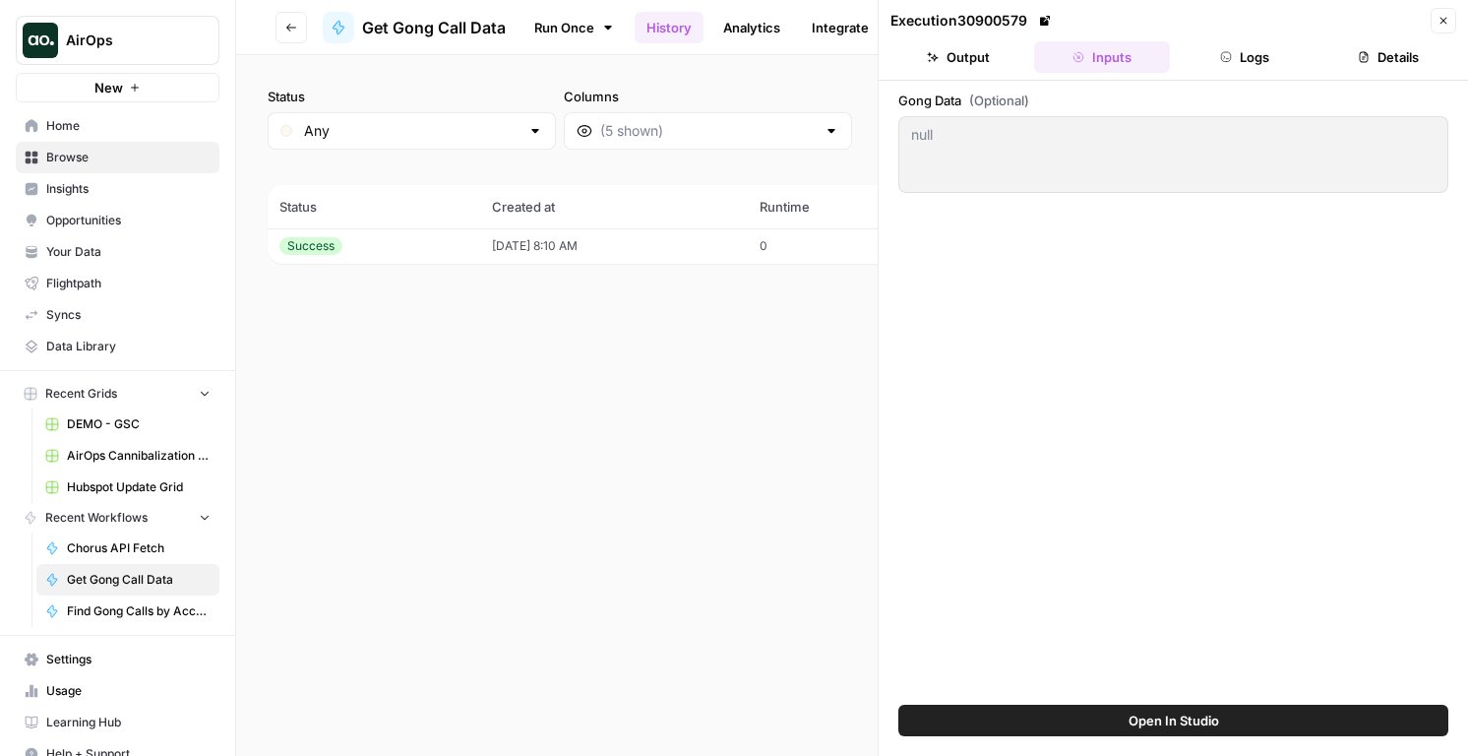
click at [978, 72] on button "Output" at bounding box center [958, 56] width 136 height 31
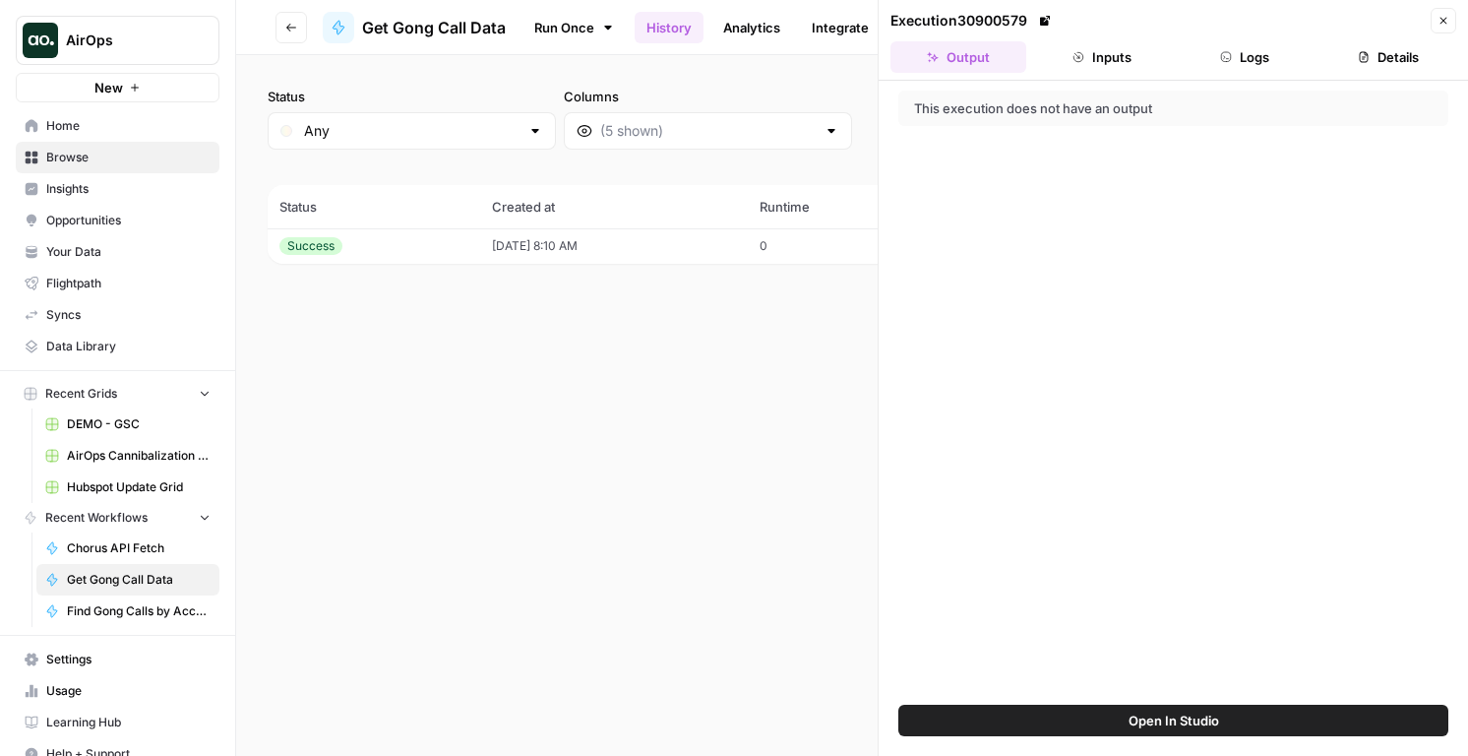
click at [1214, 44] on button "Logs" at bounding box center [1246, 56] width 136 height 31
click at [1117, 55] on button "Inputs" at bounding box center [1102, 56] width 136 height 31
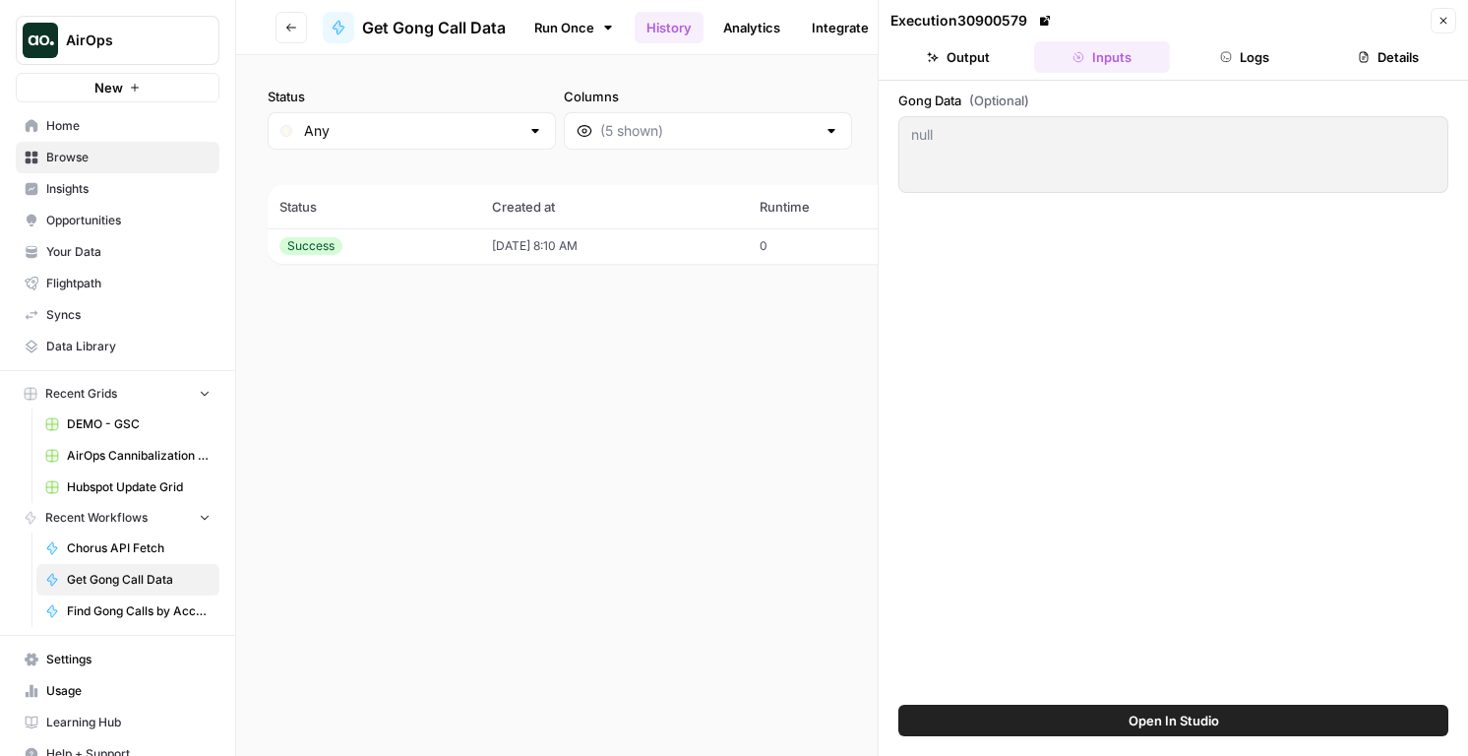
click at [1291, 59] on button "Logs" at bounding box center [1246, 56] width 136 height 31
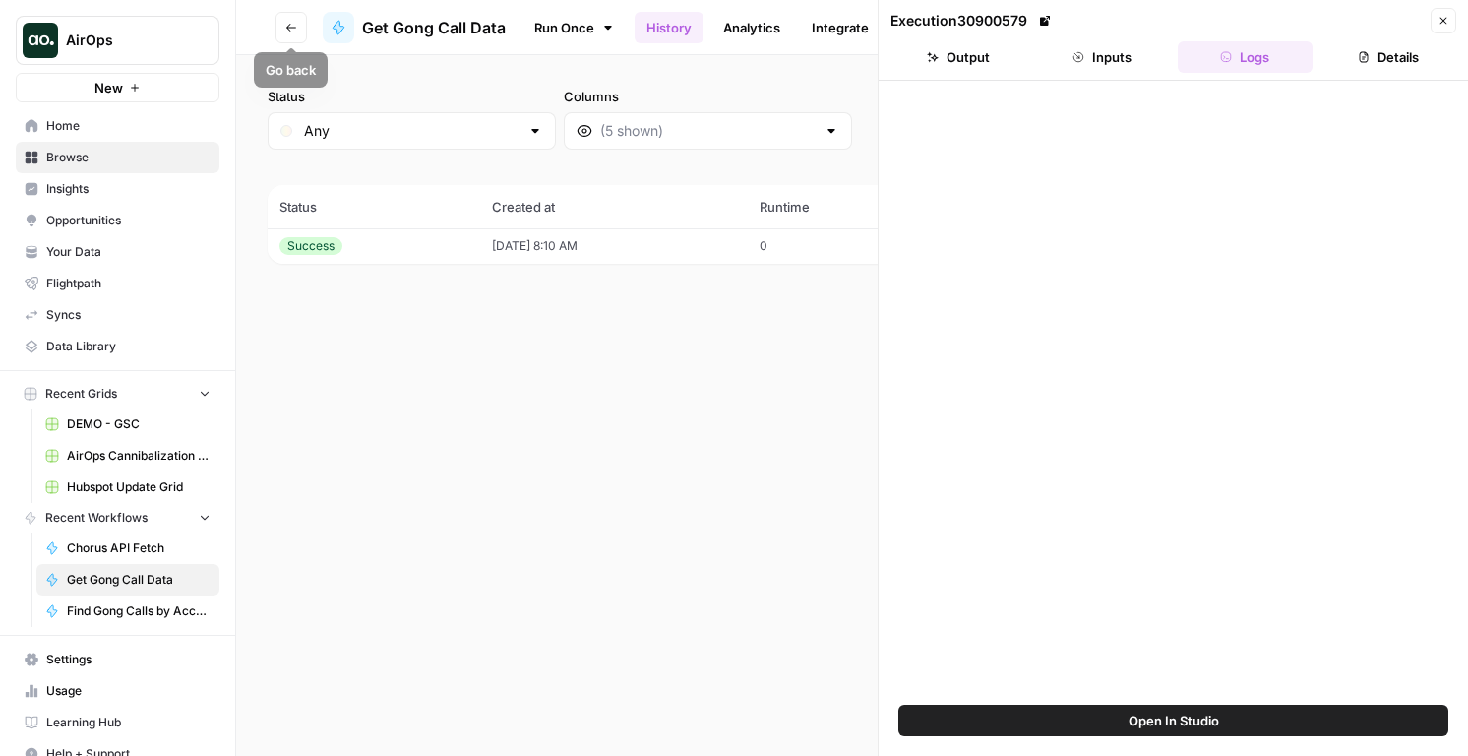
click at [281, 31] on button "Go back" at bounding box center [291, 27] width 31 height 31
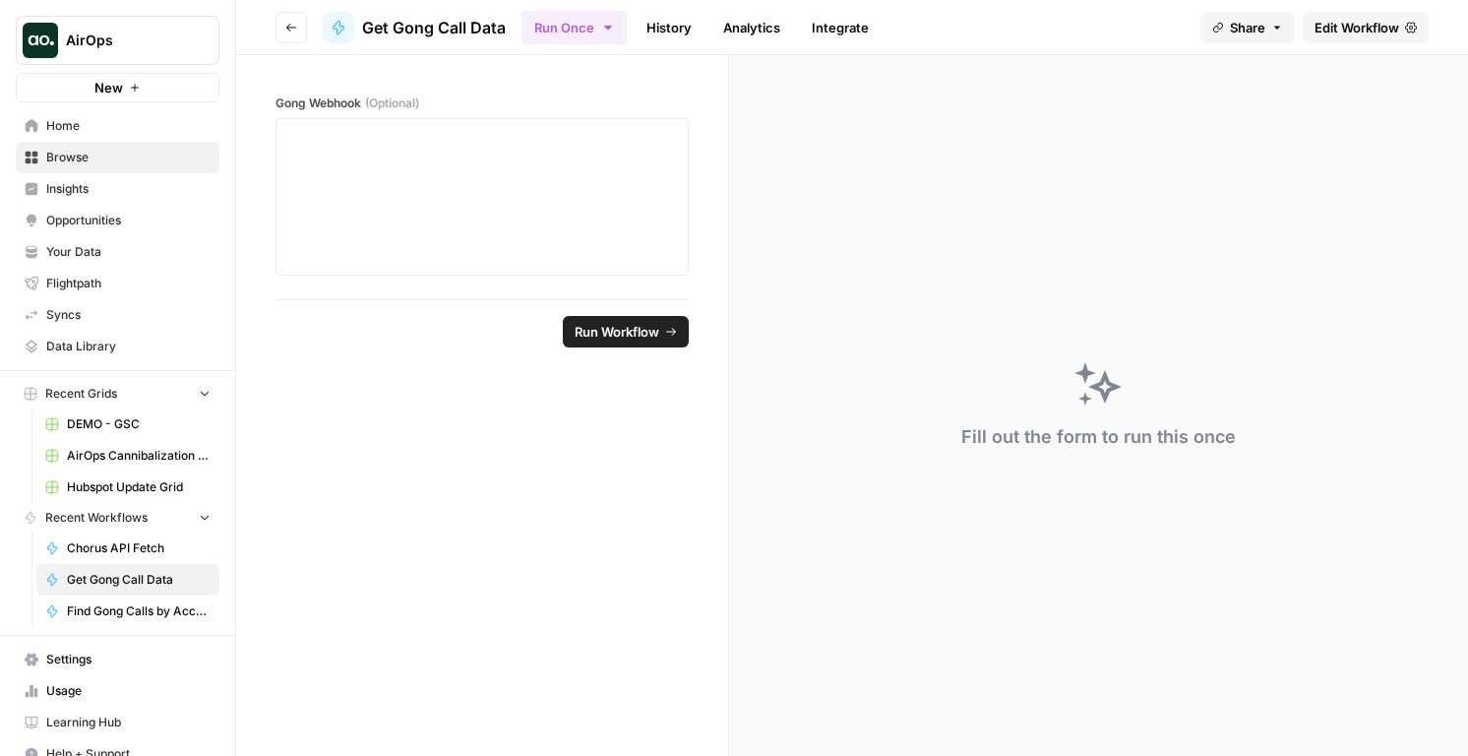
click at [289, 6] on header "Go back Get Gong Call Data Run Once History Analytics Integrate Share Edit Work…" at bounding box center [852, 27] width 1232 height 55
click at [289, 18] on button "Go back" at bounding box center [291, 27] width 31 height 31
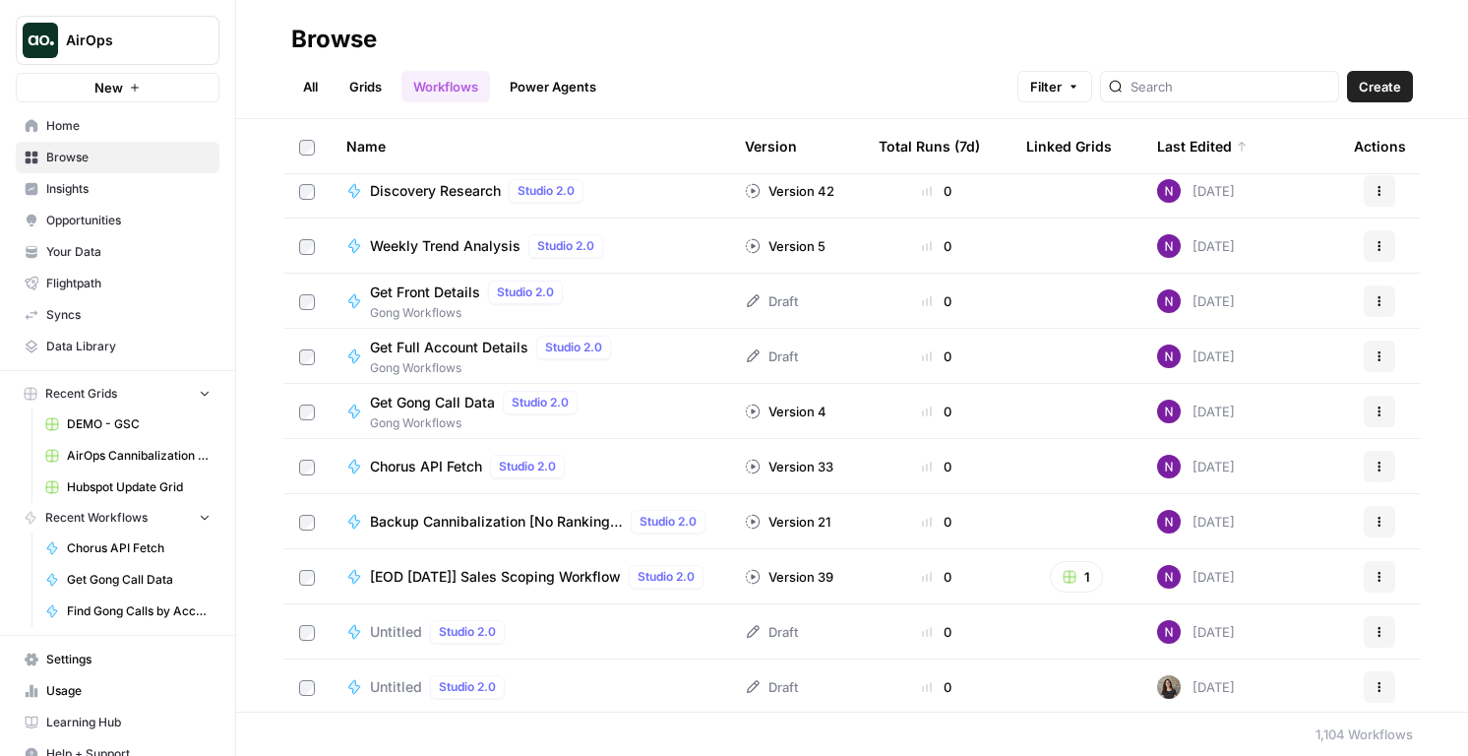
scroll to position [500, 0]
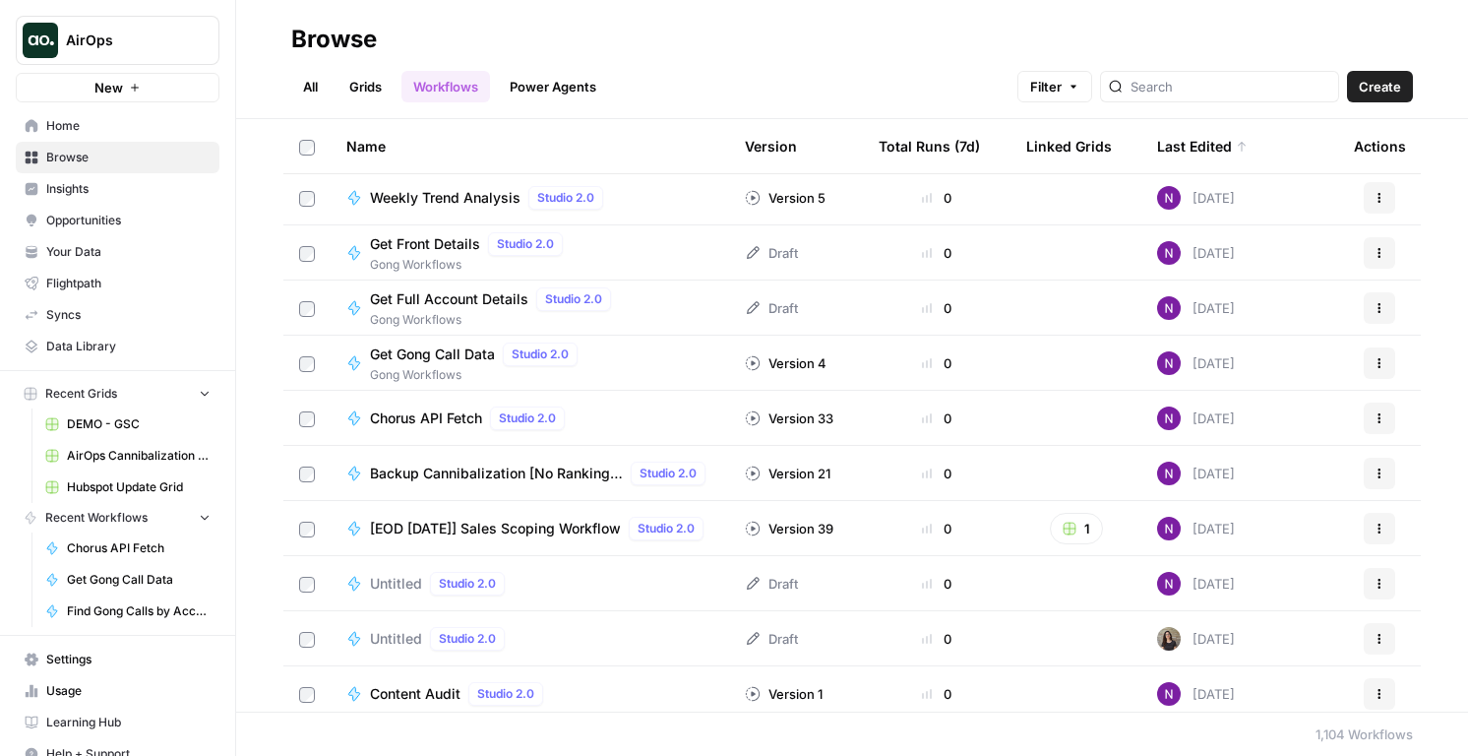
click at [437, 252] on span "Get Front Details" at bounding box center [425, 244] width 110 height 20
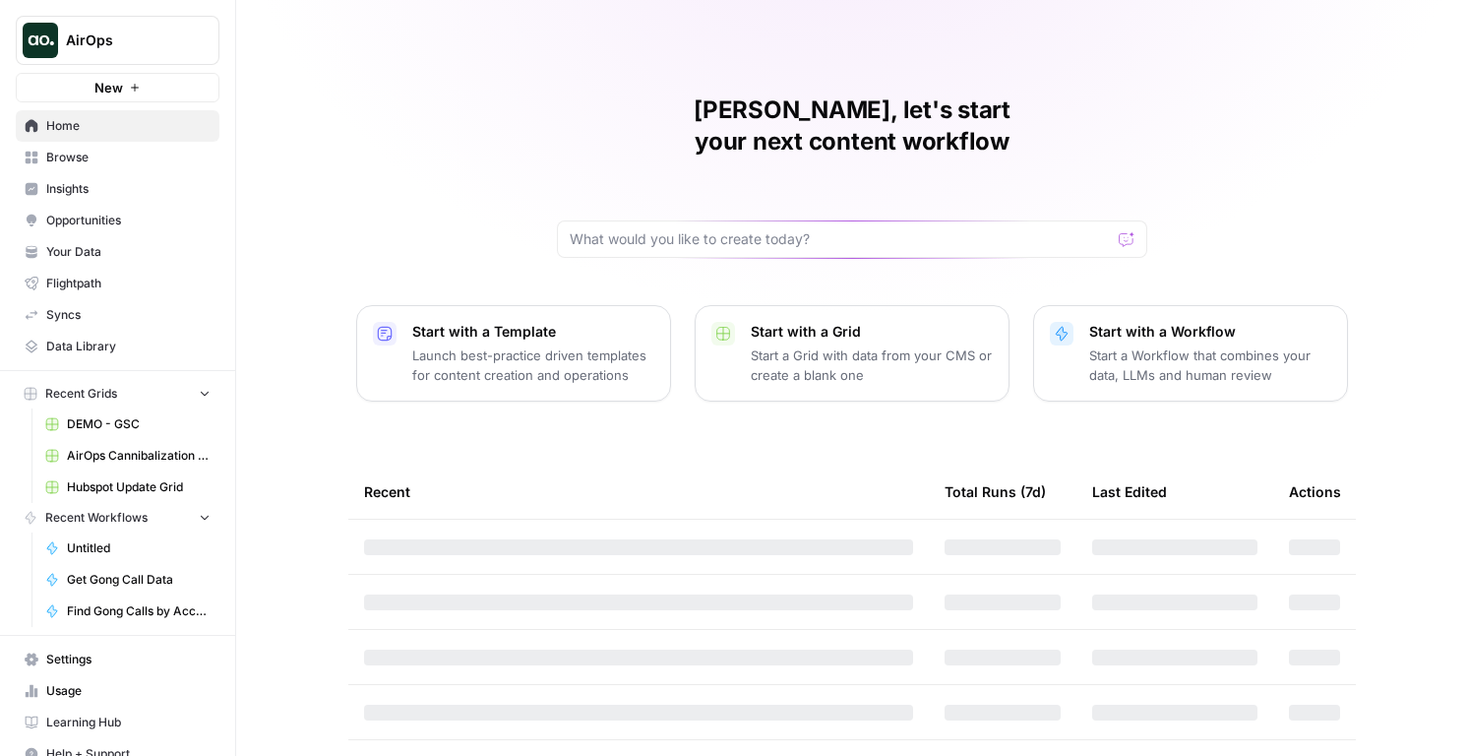
click at [101, 159] on span "Browse" at bounding box center [128, 158] width 164 height 18
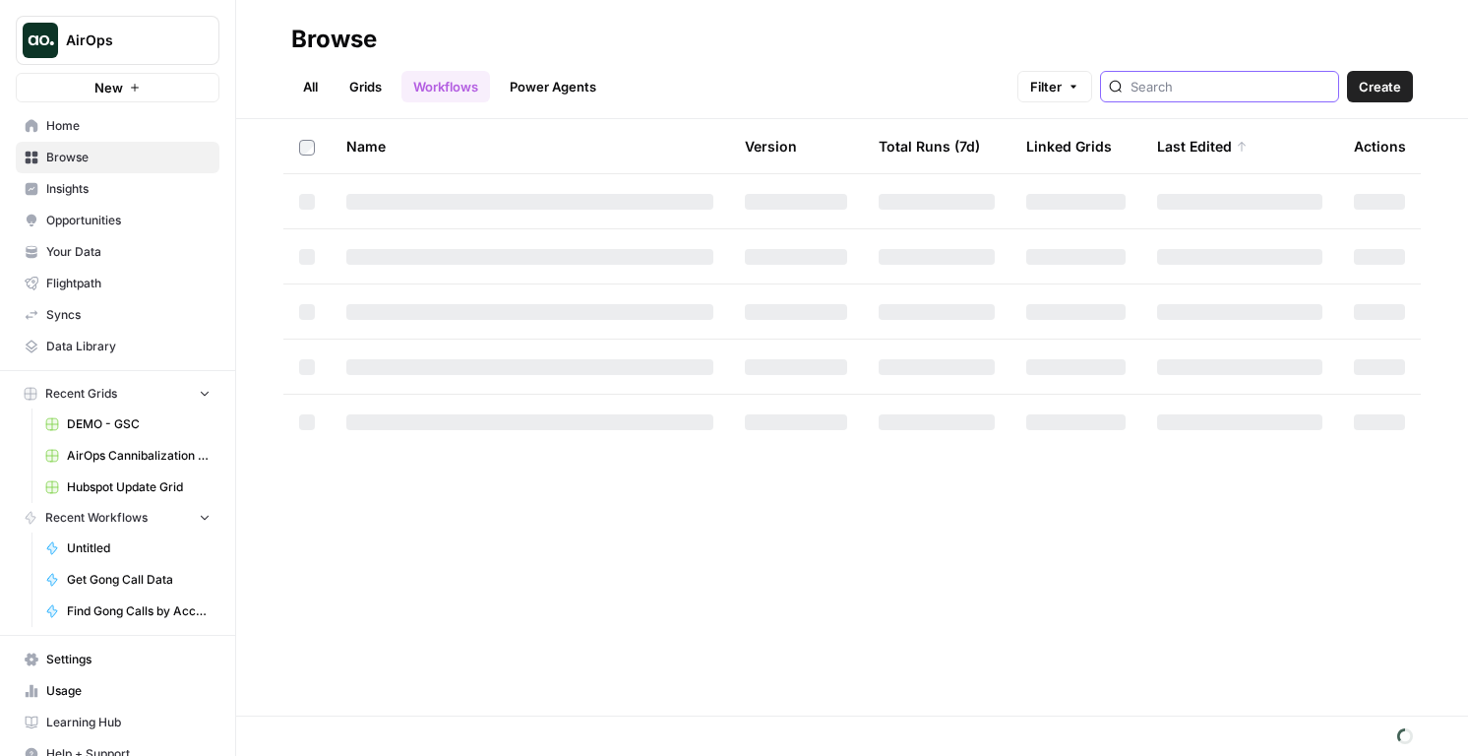
click at [1195, 88] on input "search" at bounding box center [1231, 87] width 200 height 20
type input "find"
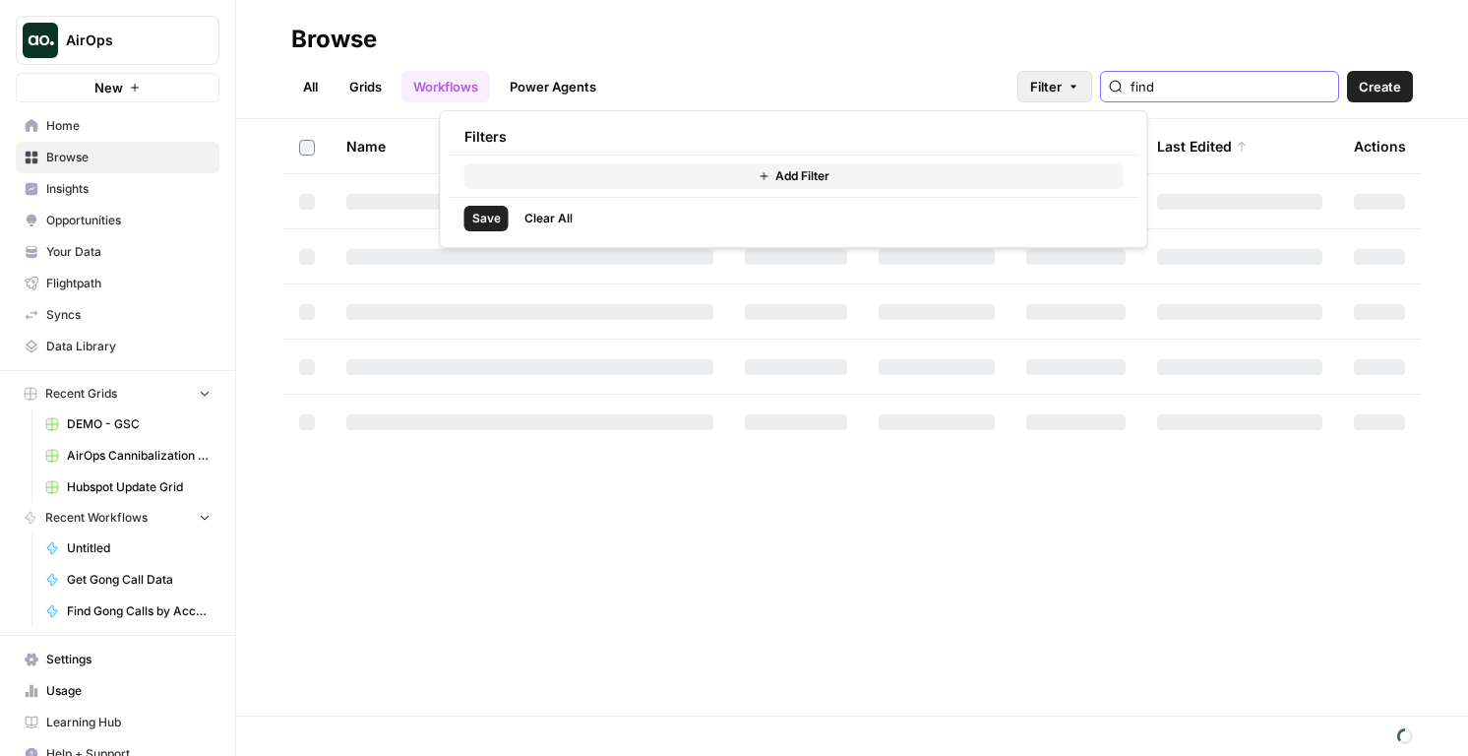
click at [1062, 81] on span "Filter" at bounding box center [1045, 87] width 31 height 20
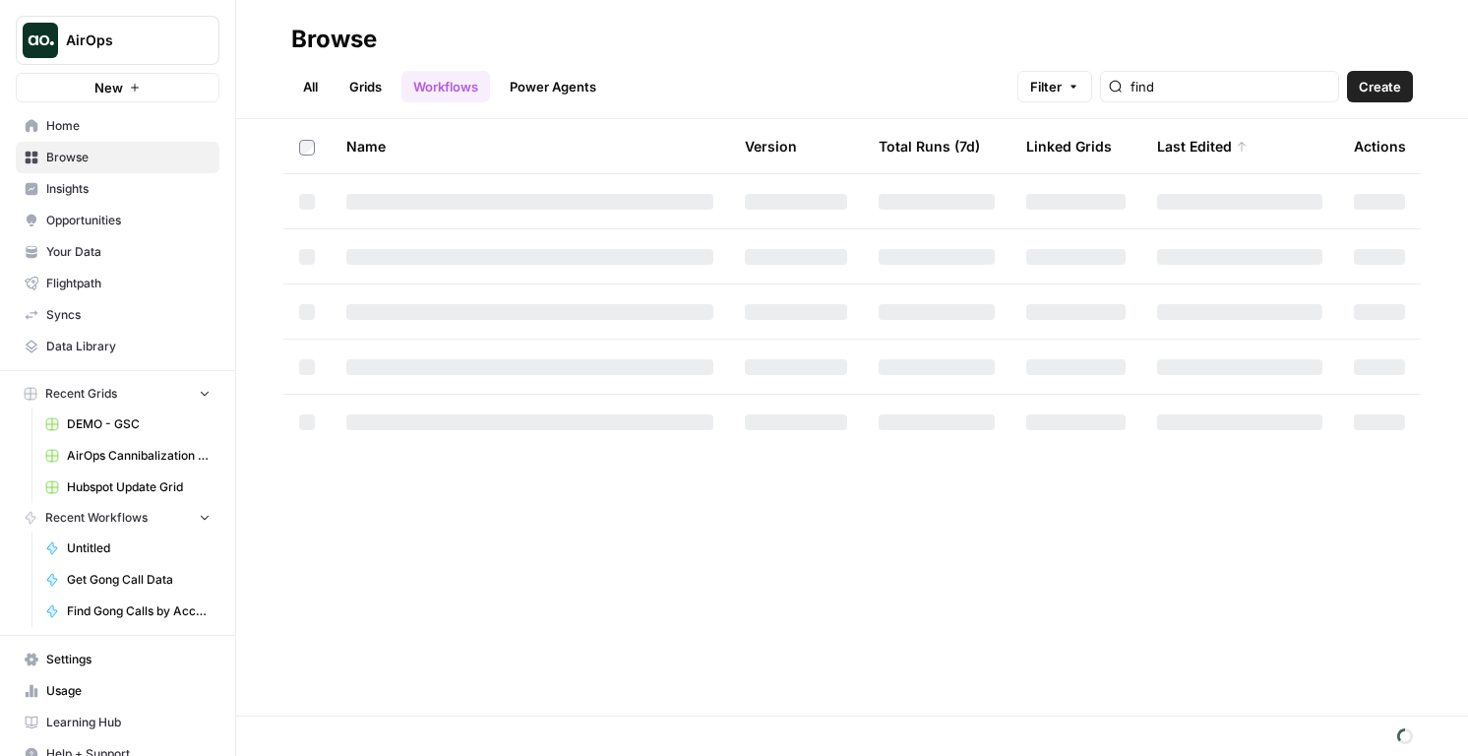
click at [1062, 82] on span "Filter" at bounding box center [1045, 87] width 31 height 20
click at [1062, 81] on span "Filter" at bounding box center [1045, 87] width 31 height 20
click at [1090, 65] on div "All Grids Workflows Power Agents Filter find Create" at bounding box center [852, 78] width 1122 height 47
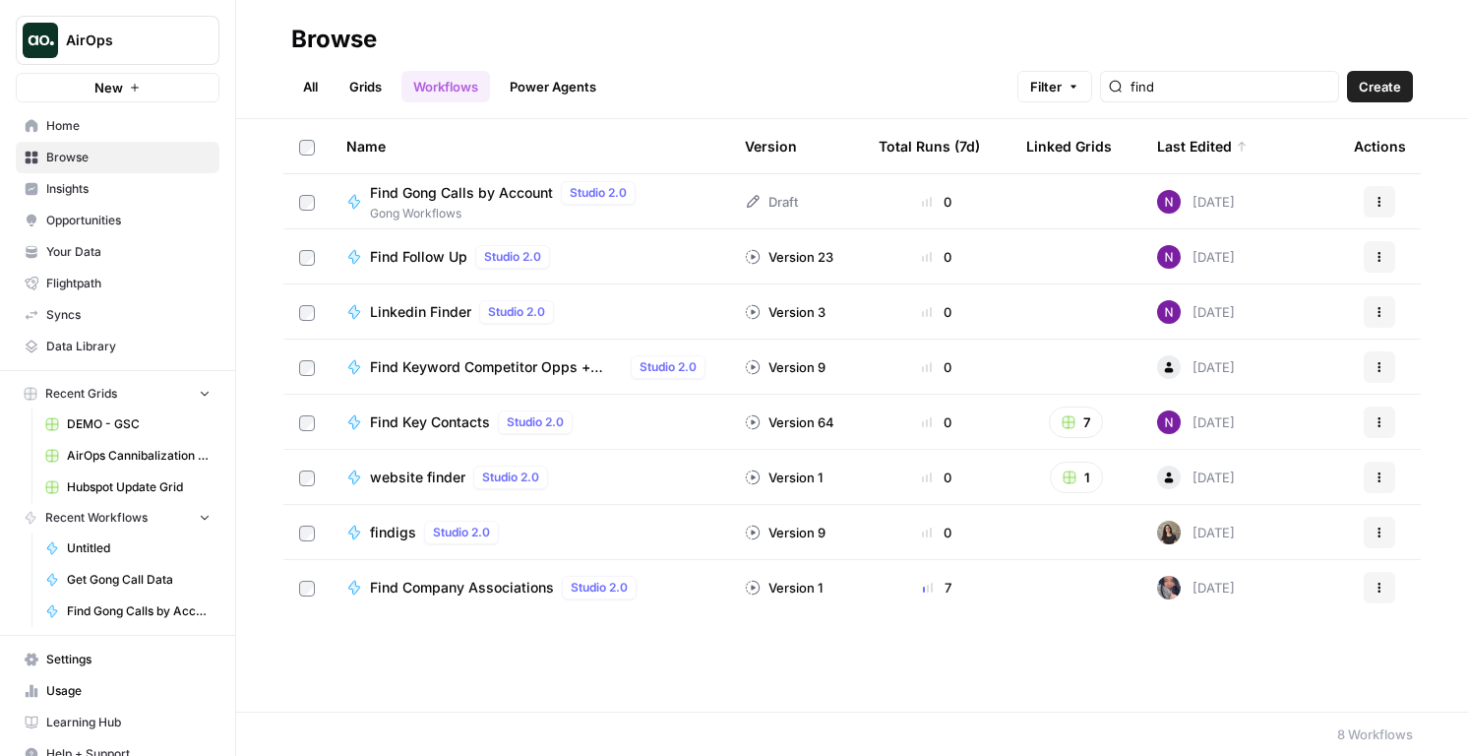
click at [448, 203] on div "Find Gong Calls by Account Studio 2.0" at bounding box center [507, 193] width 274 height 24
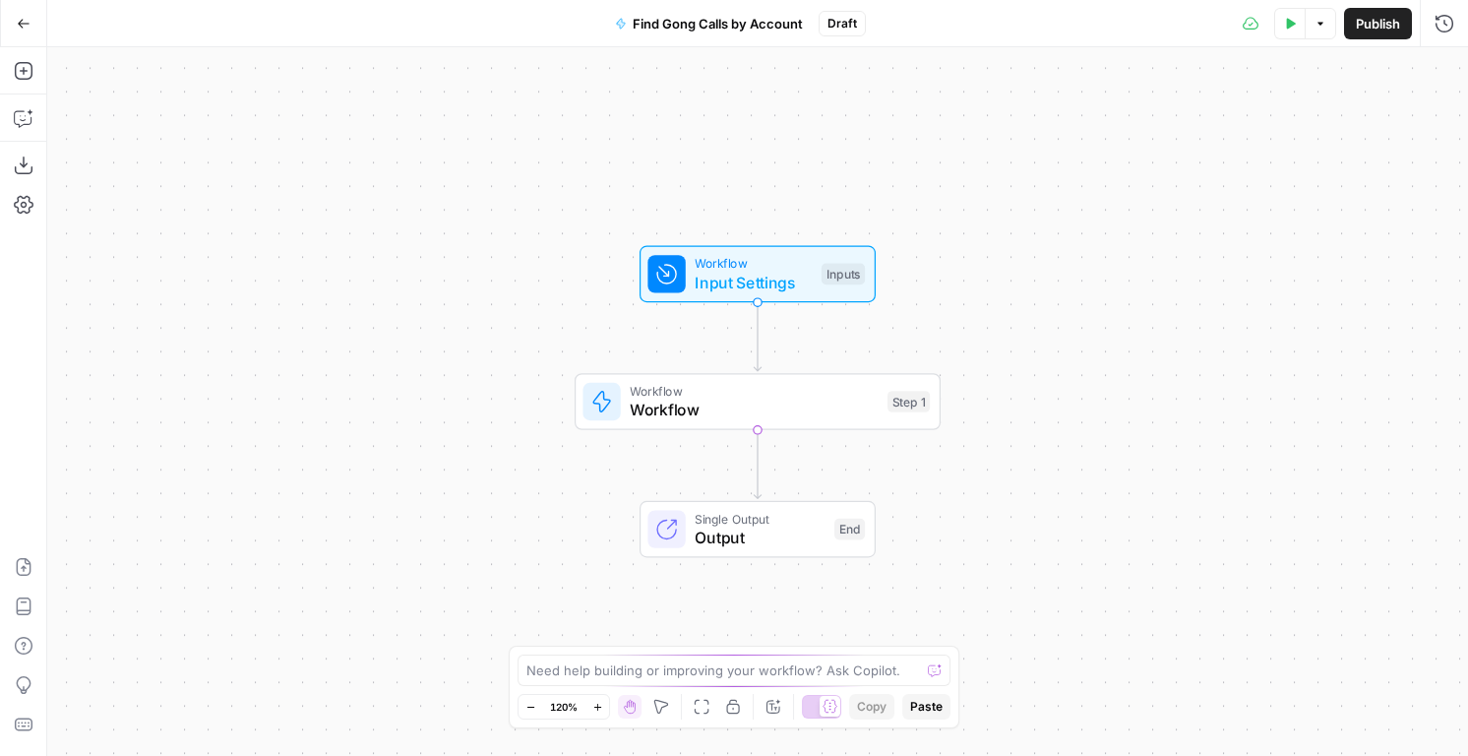
click at [706, 395] on span "Workflow" at bounding box center [754, 391] width 248 height 19
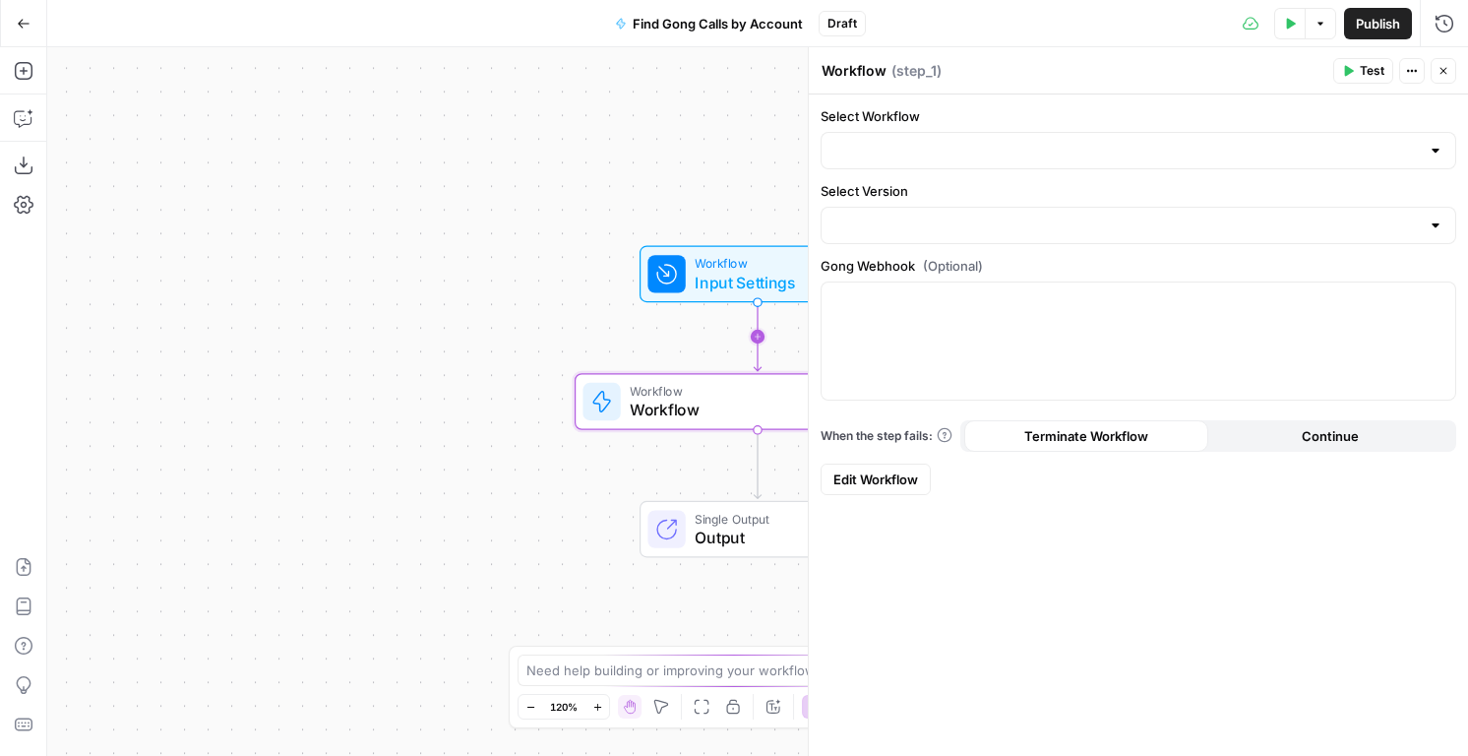
type input "Get Gong Call Data"
type input "Default"
click at [1423, 81] on button "Actions" at bounding box center [1412, 71] width 26 height 26
click at [1446, 73] on icon "button" at bounding box center [1444, 71] width 12 height 12
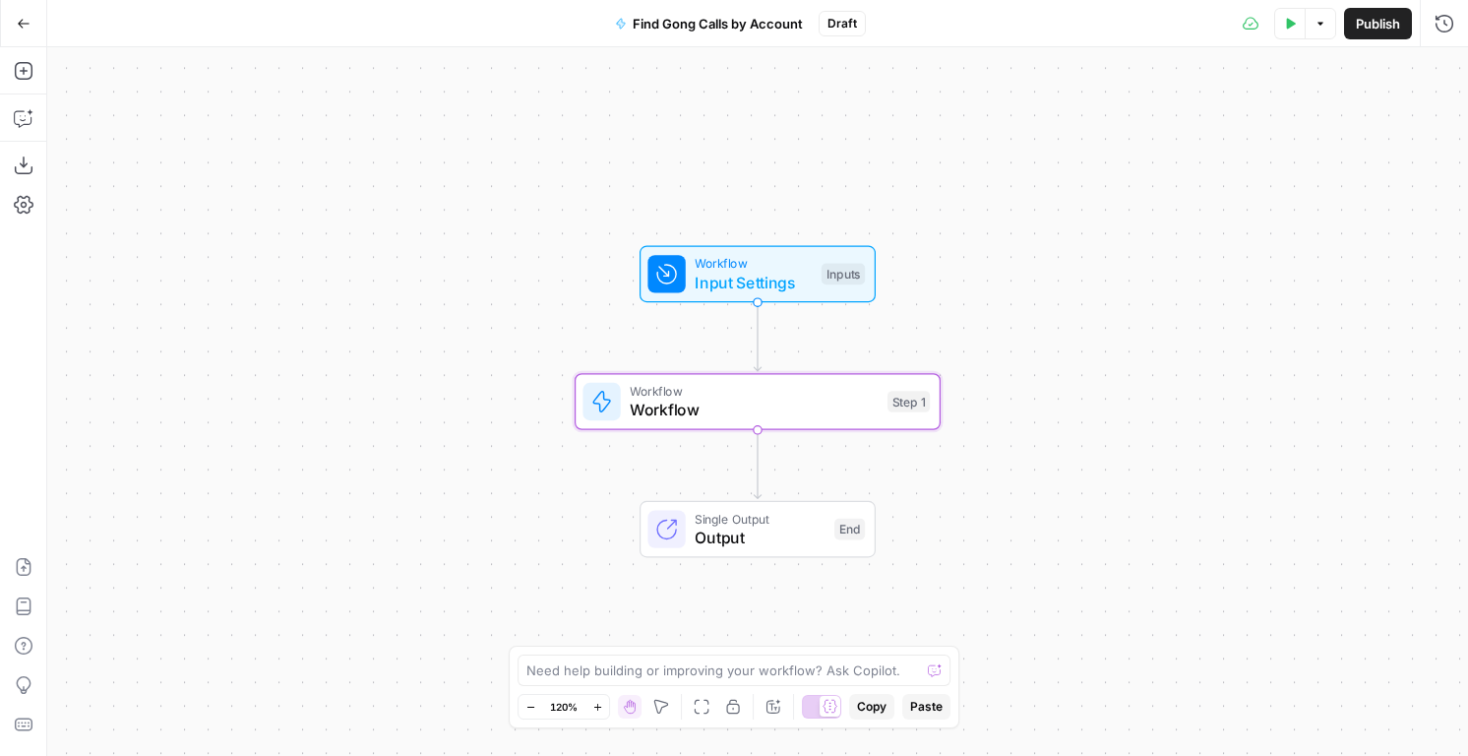
click at [757, 268] on span "Workflow" at bounding box center [753, 263] width 117 height 19
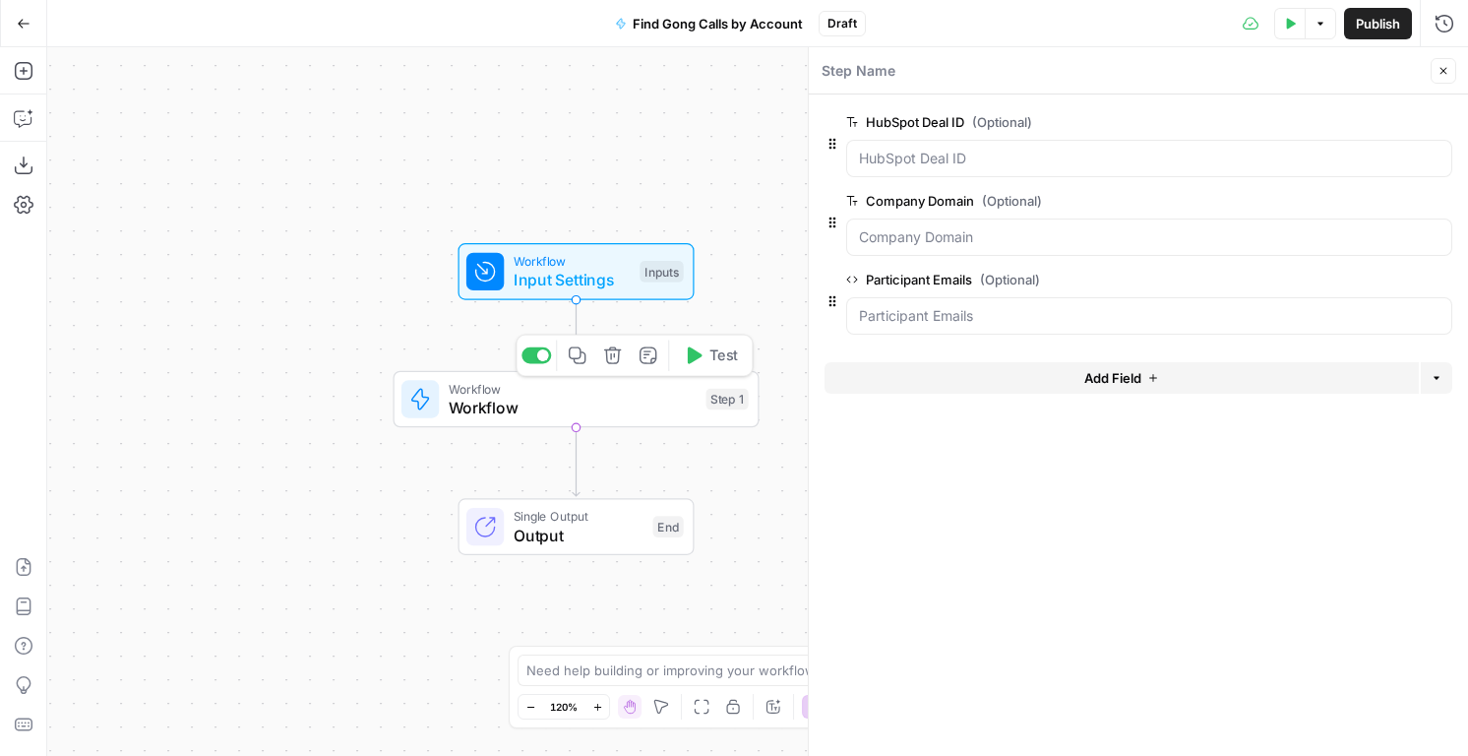
click at [562, 391] on span "Workflow" at bounding box center [573, 388] width 248 height 19
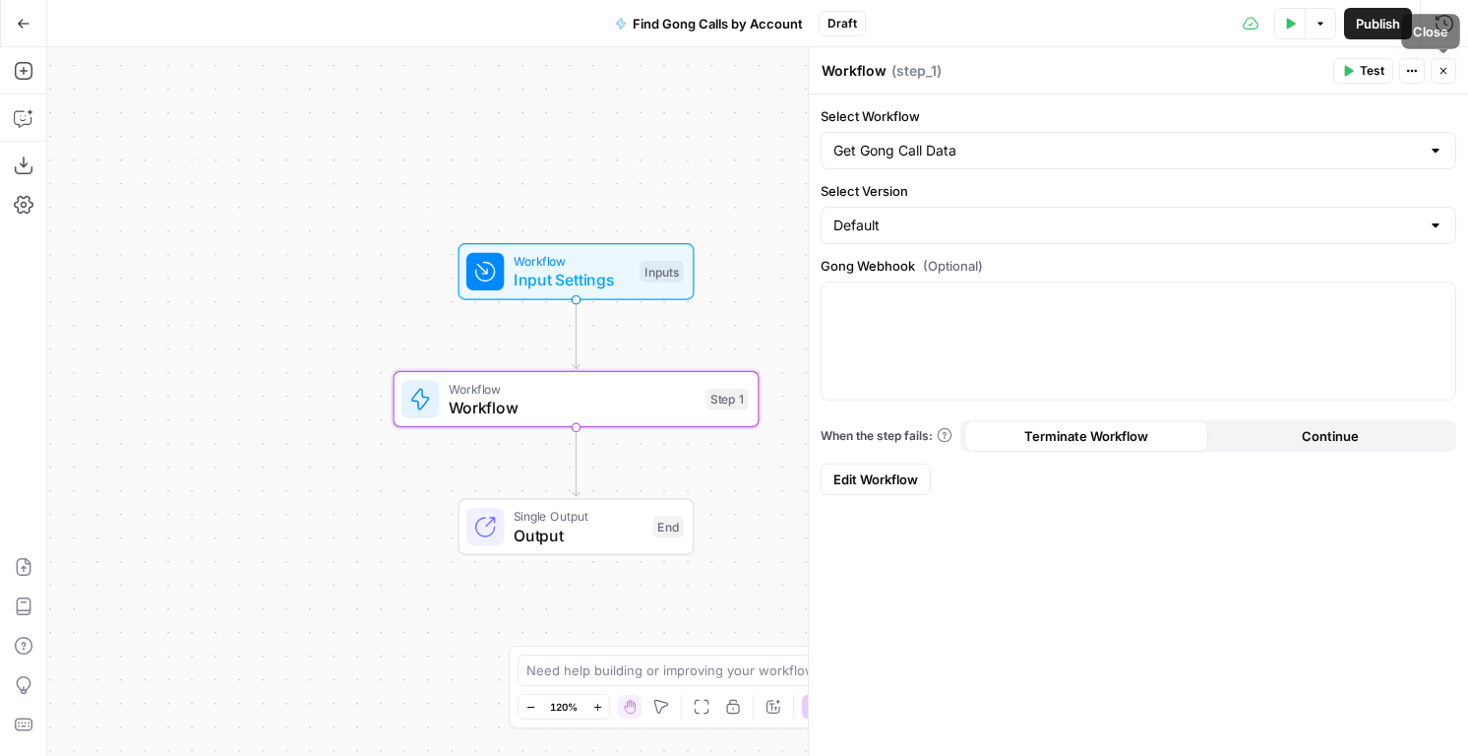
click at [1445, 64] on button "Close" at bounding box center [1444, 71] width 26 height 26
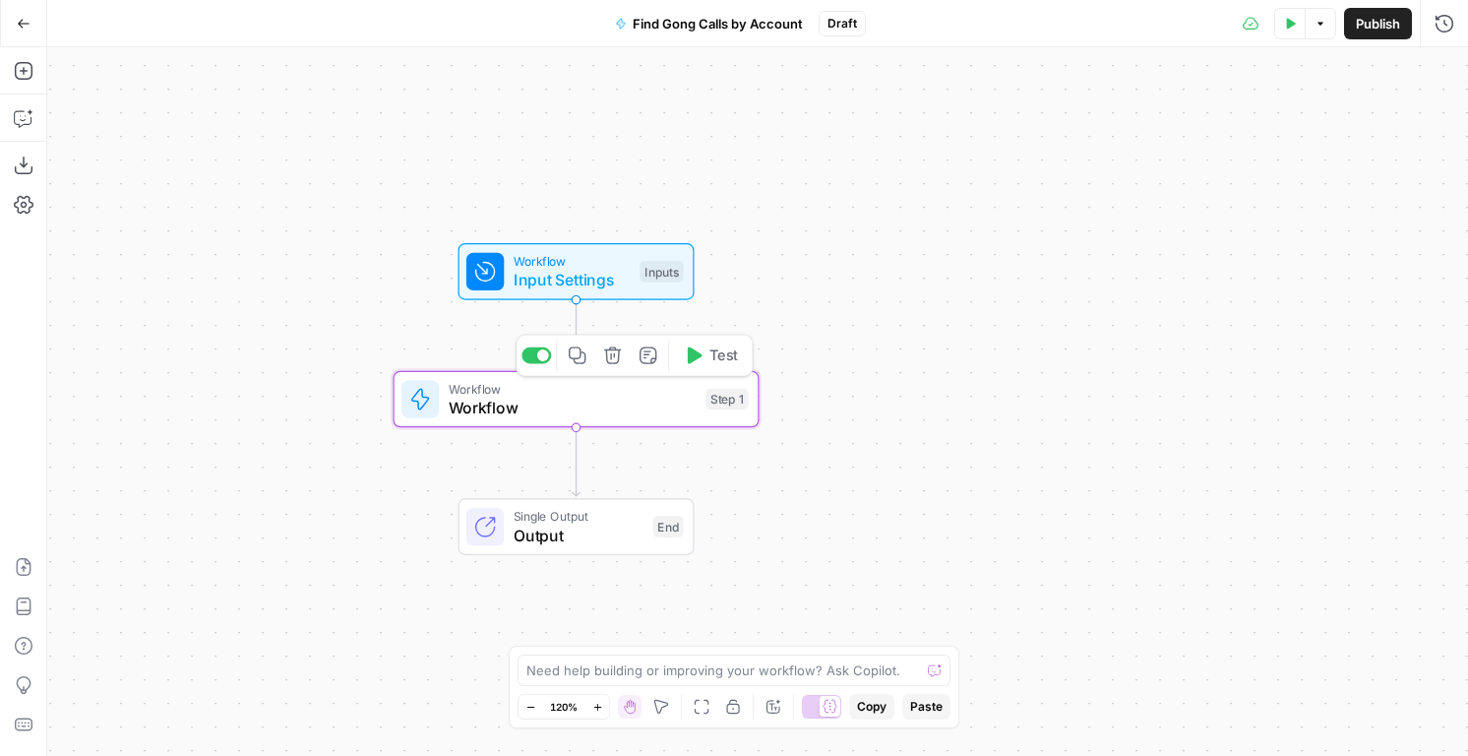
click at [611, 365] on button "Delete step" at bounding box center [612, 355] width 31 height 31
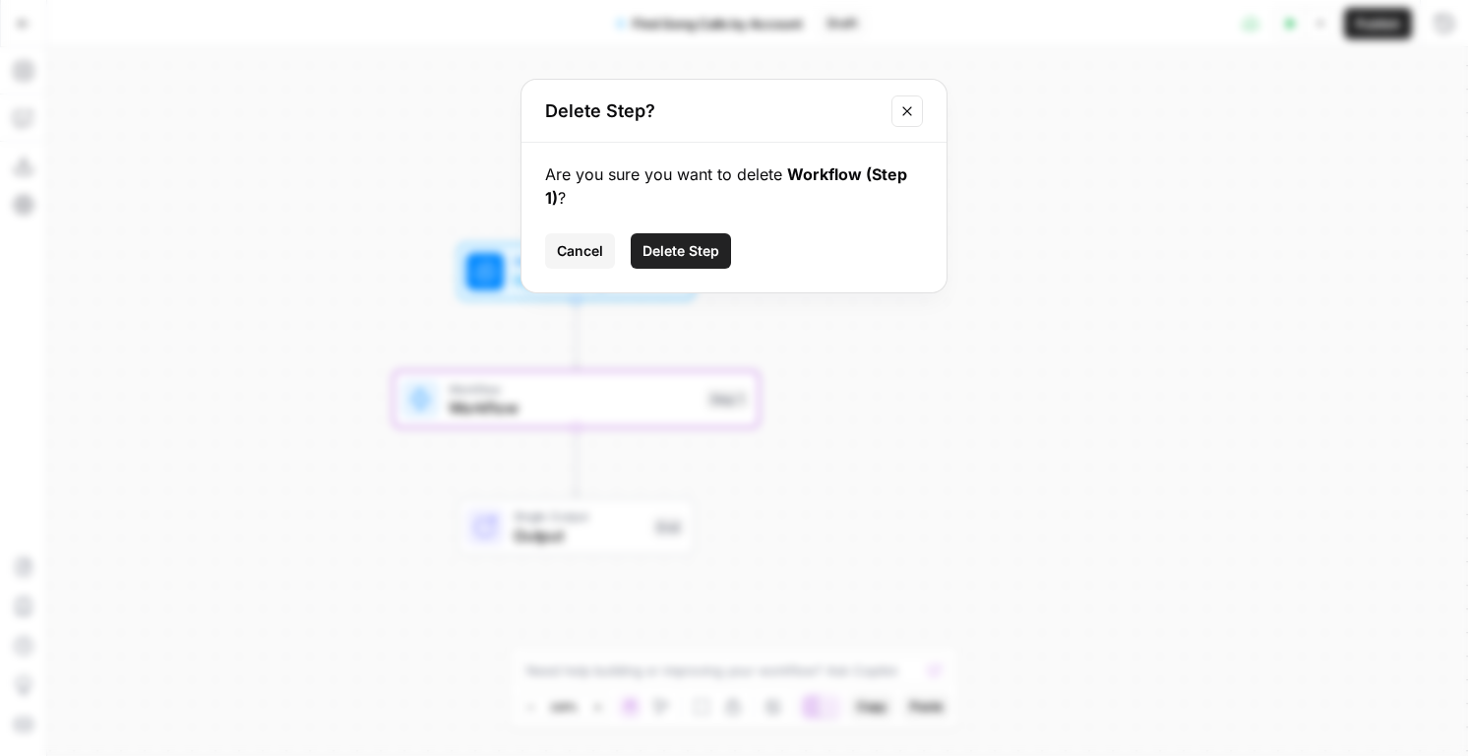
click at [683, 237] on button "Delete Step" at bounding box center [681, 250] width 100 height 35
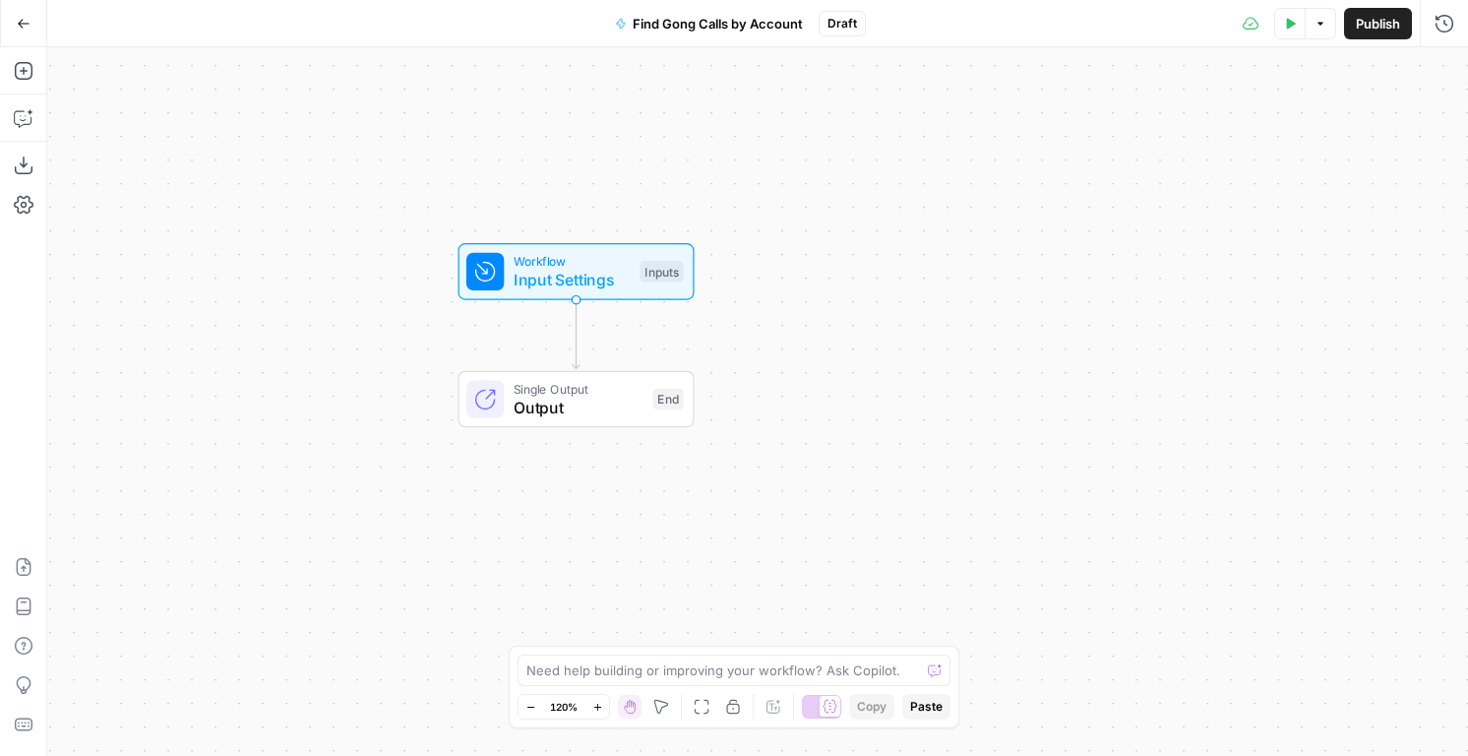
click at [1276, 29] on button "Test Data" at bounding box center [1289, 23] width 31 height 31
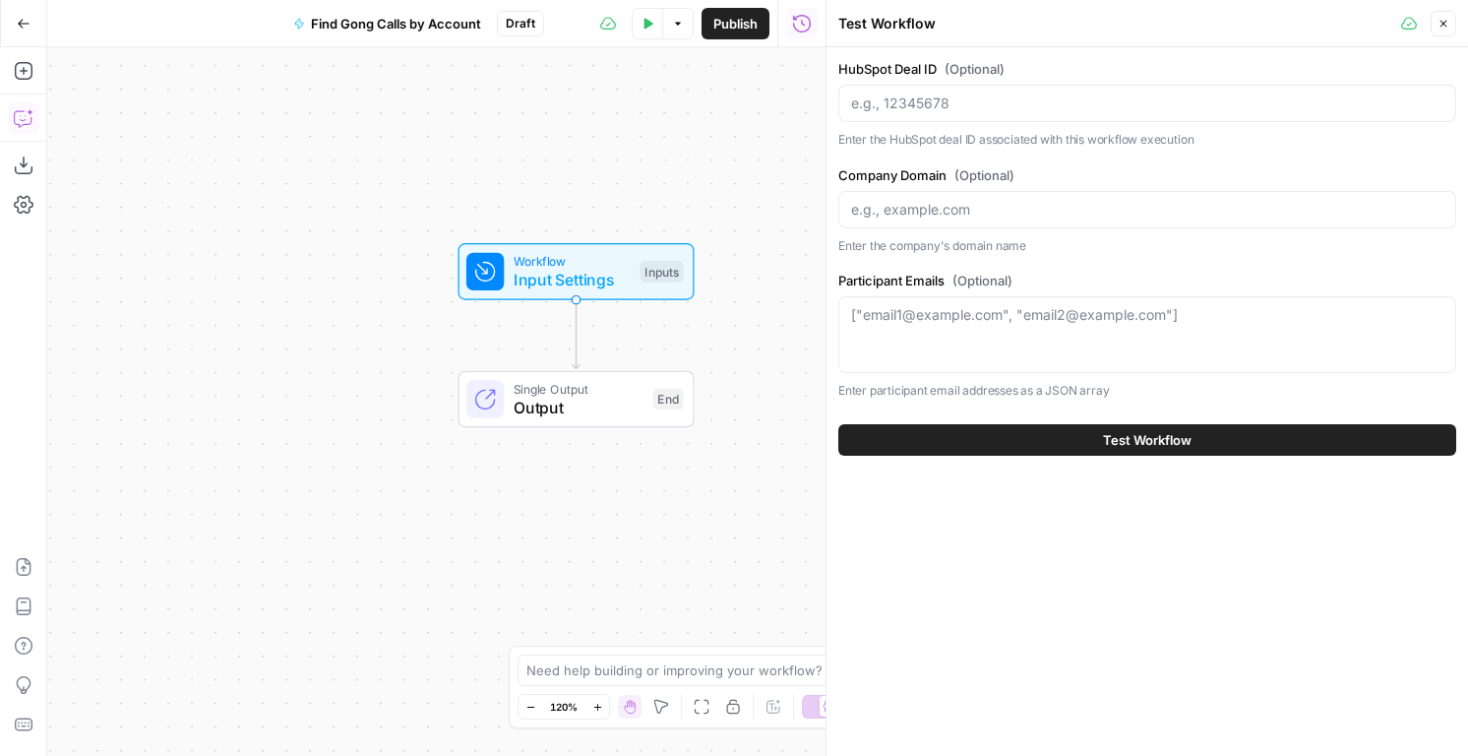
click at [19, 125] on icon "button" at bounding box center [22, 119] width 17 height 16
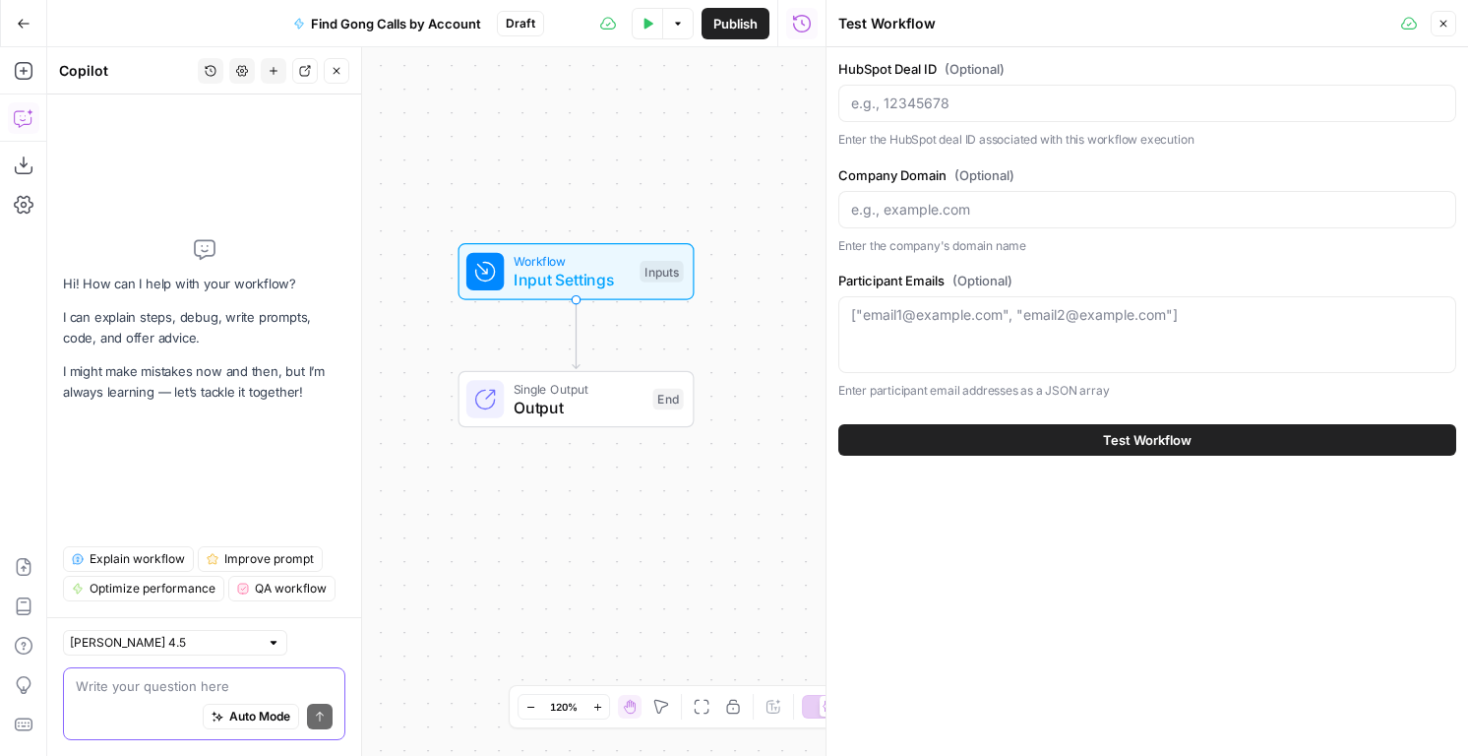
click at [118, 692] on textarea at bounding box center [204, 686] width 257 height 20
type textarea "use company"
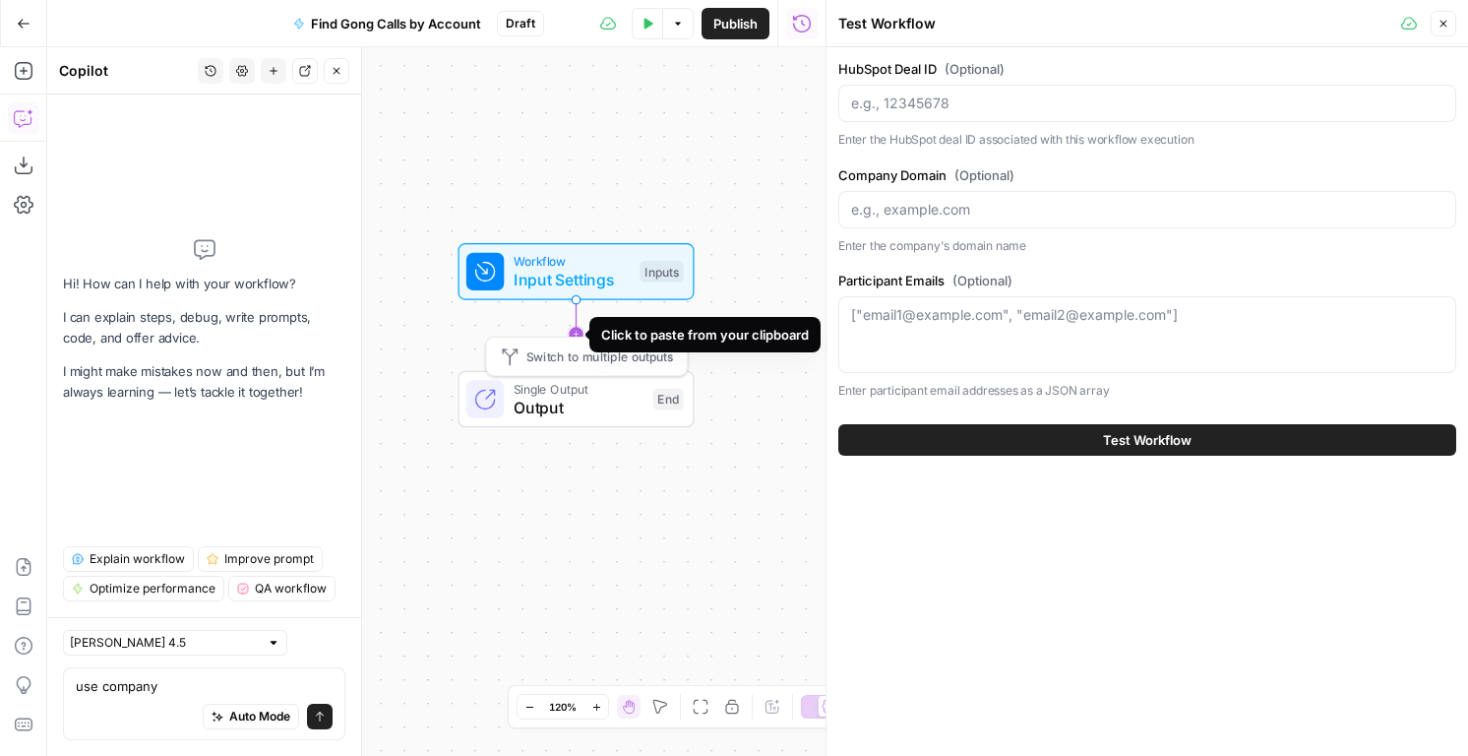
click at [578, 328] on icon "Edge from start to end" at bounding box center [576, 334] width 7 height 69
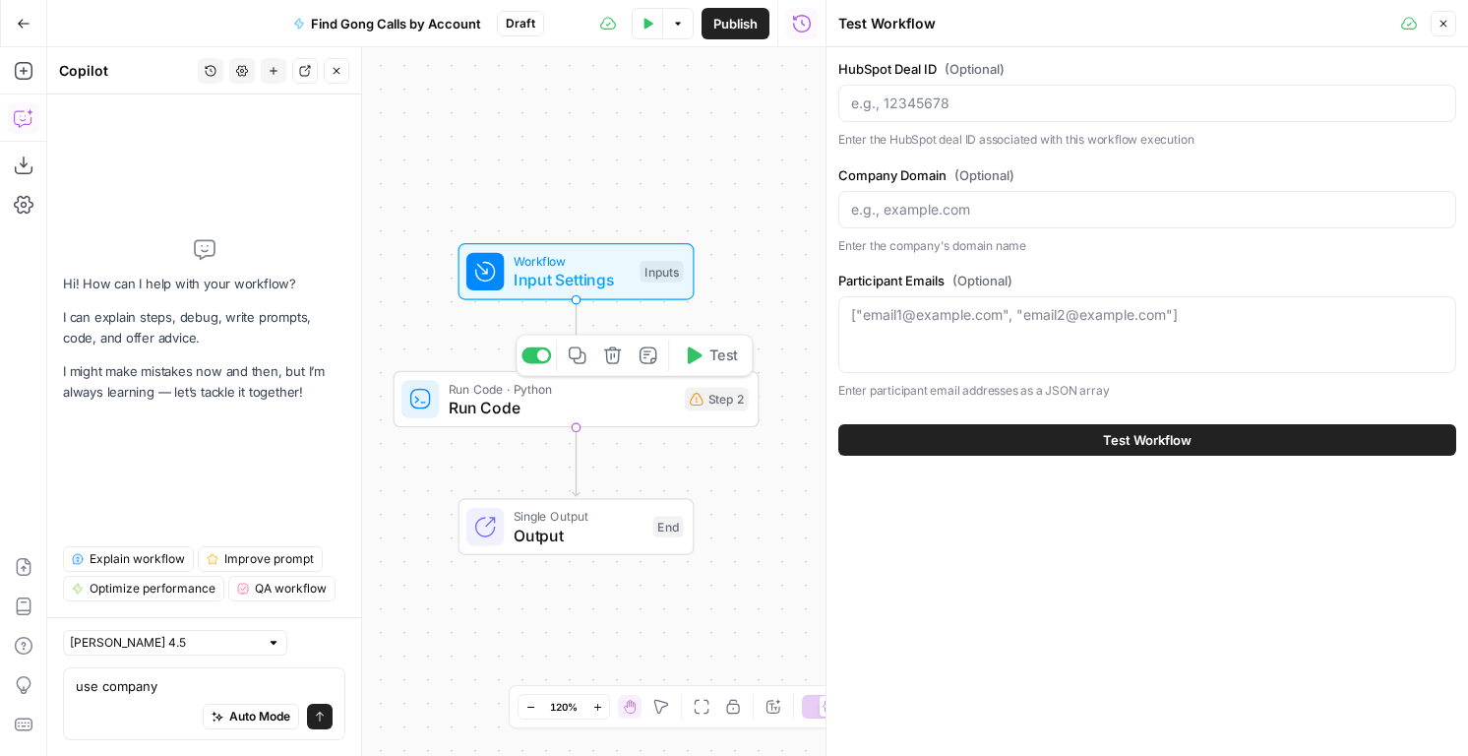
click at [557, 399] on span "Run Code" at bounding box center [562, 408] width 226 height 24
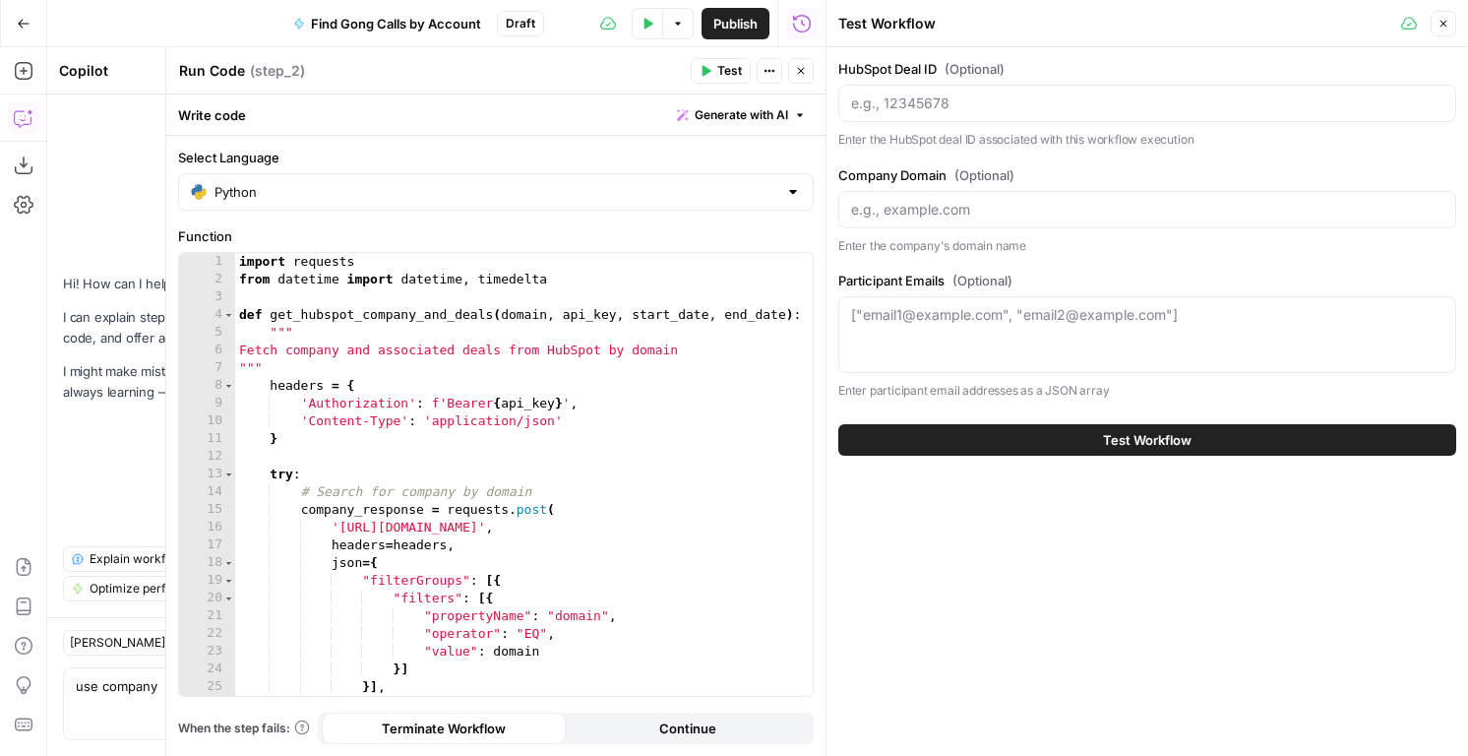
type textarea "***"
click at [552, 361] on div "import requests from datetime import datetime , timedelta def get_hubspot_compa…" at bounding box center [524, 501] width 578 height 496
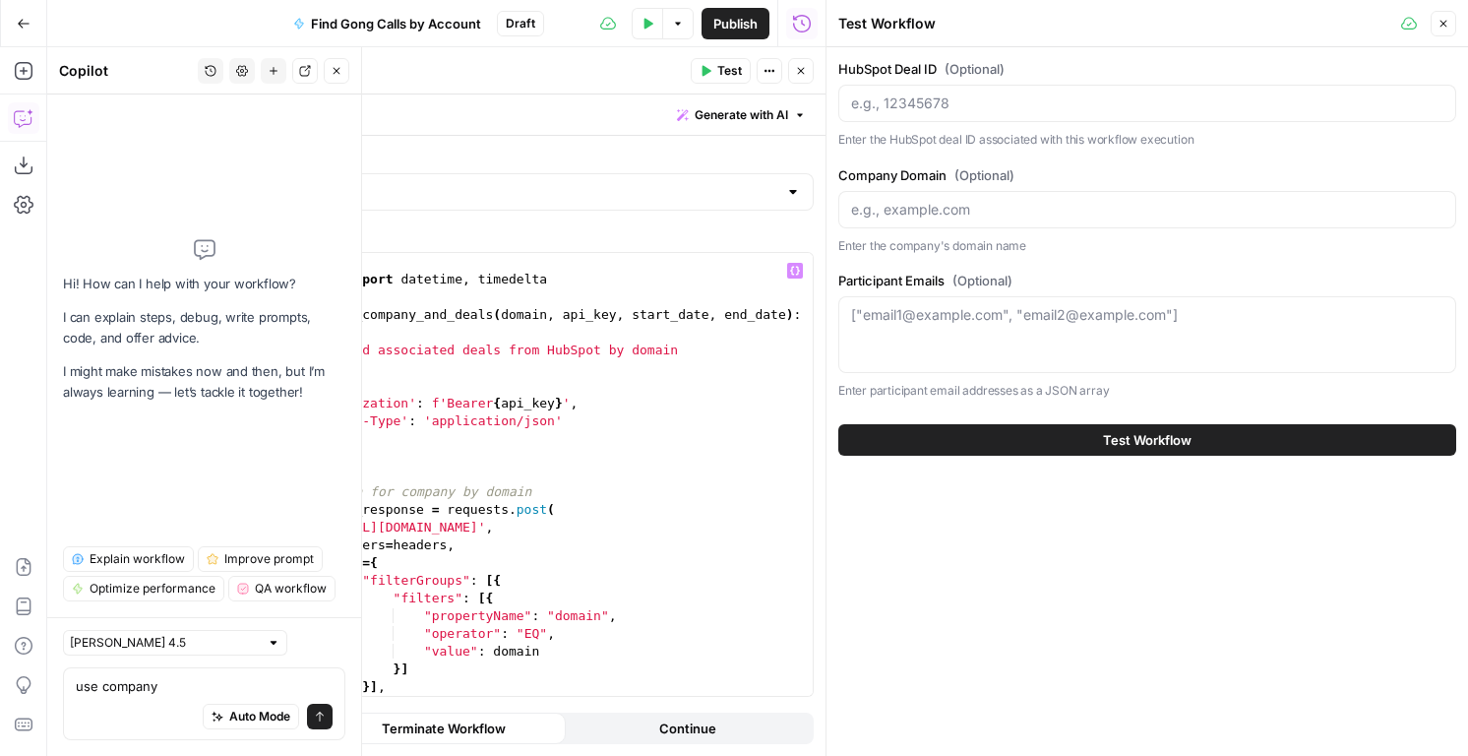
click at [92, 701] on div "Auto Mode Send" at bounding box center [204, 717] width 257 height 43
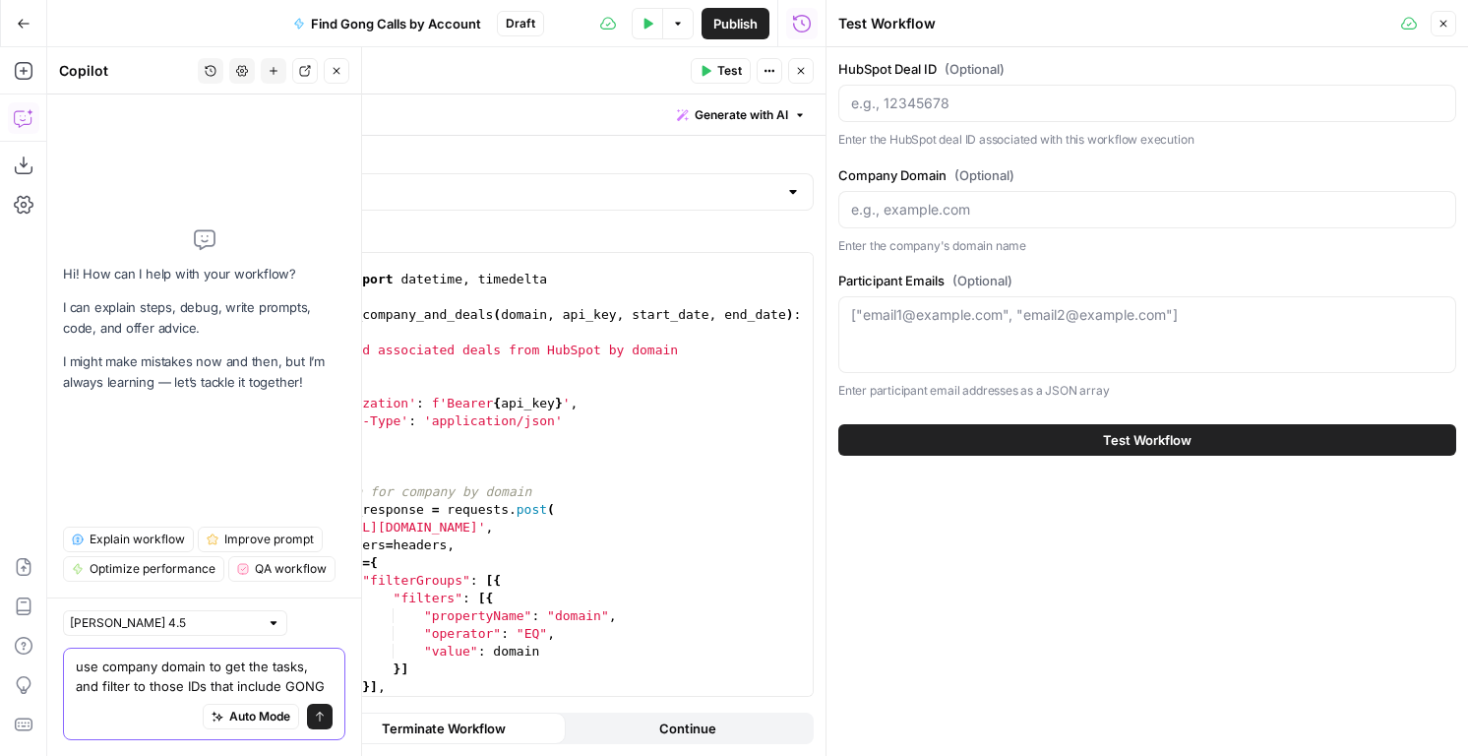
type textarea "use company domain to get the tasks, and filter to those IDs that include GONG"
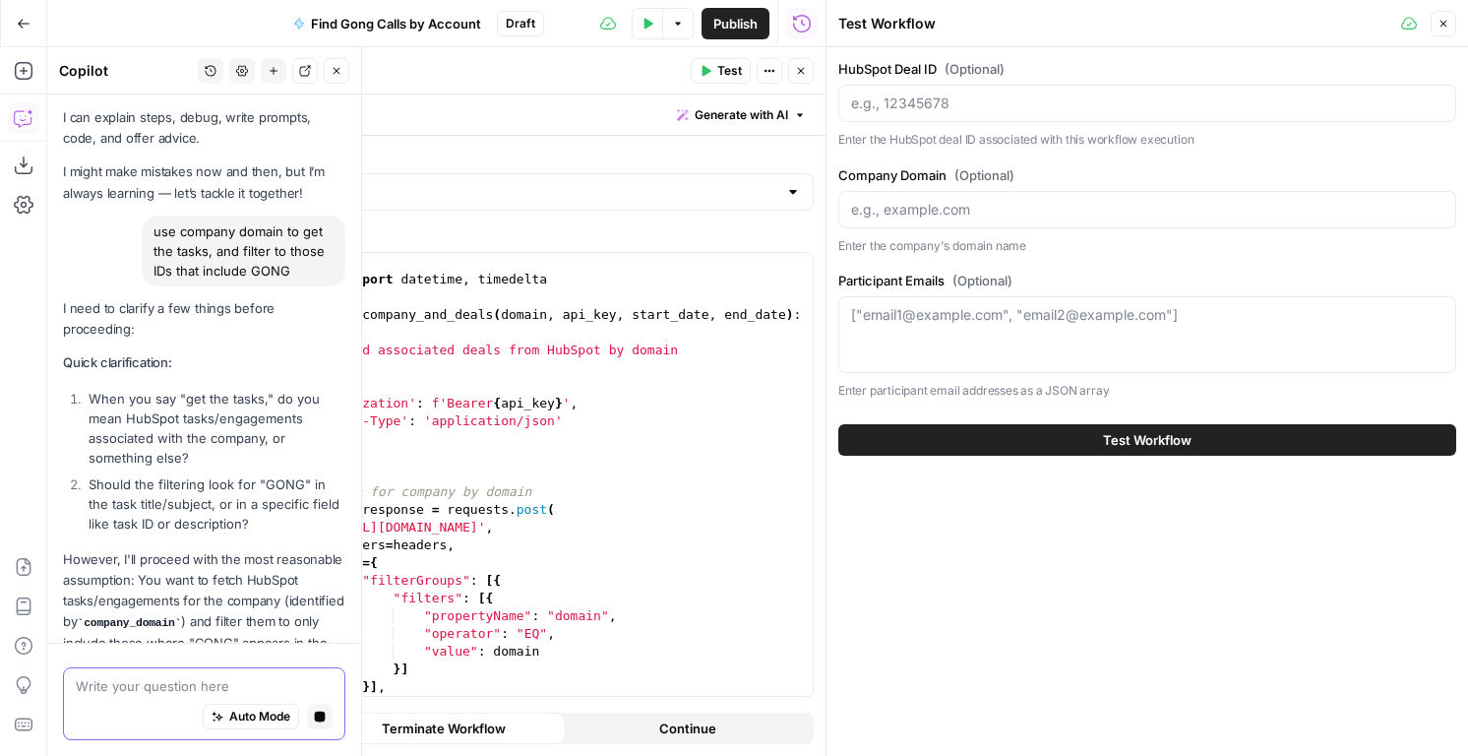
scroll to position [19, 0]
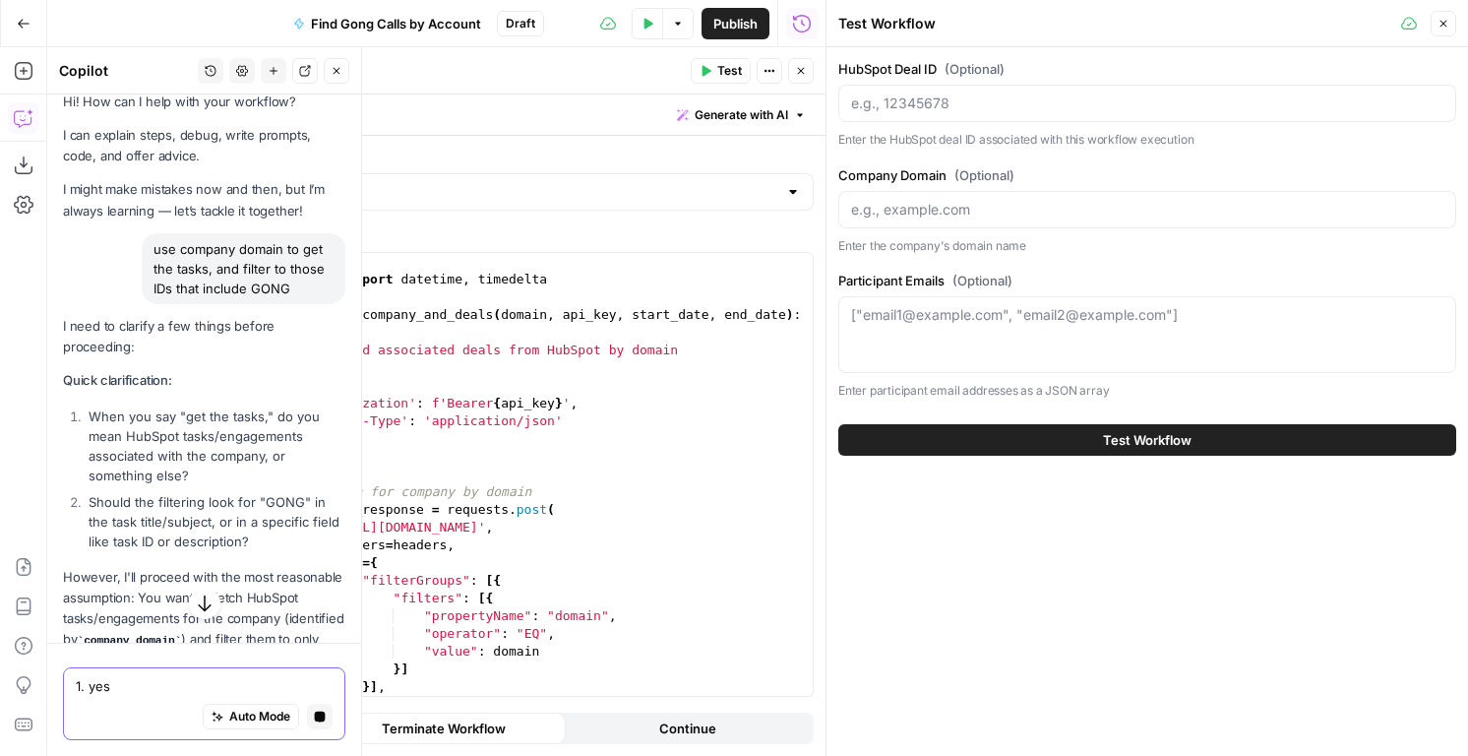
click at [129, 684] on textarea "1. yes" at bounding box center [204, 686] width 257 height 20
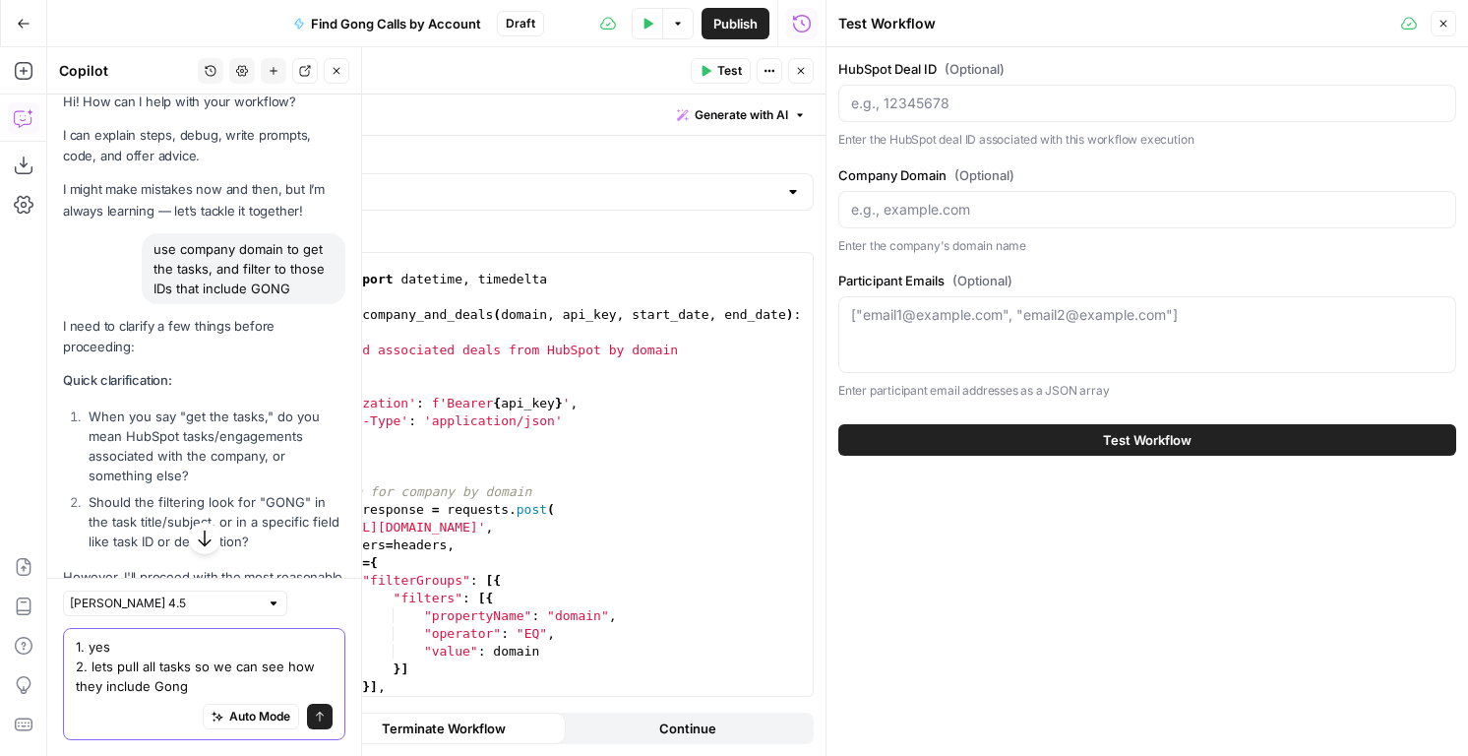
paste textarea "import requests from typing import Optional, Dict, Any, List, Tuple # HubSpot A…"
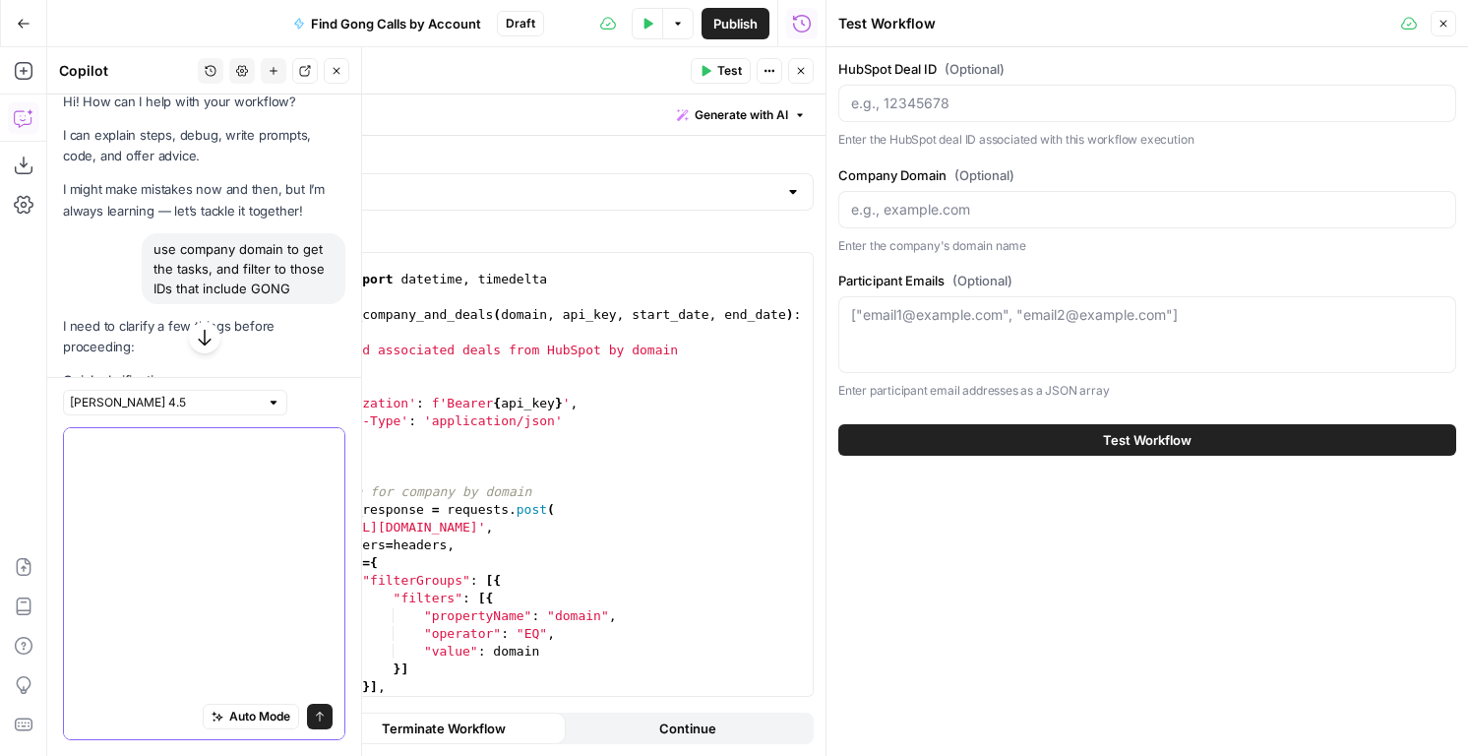
scroll to position [0, 0]
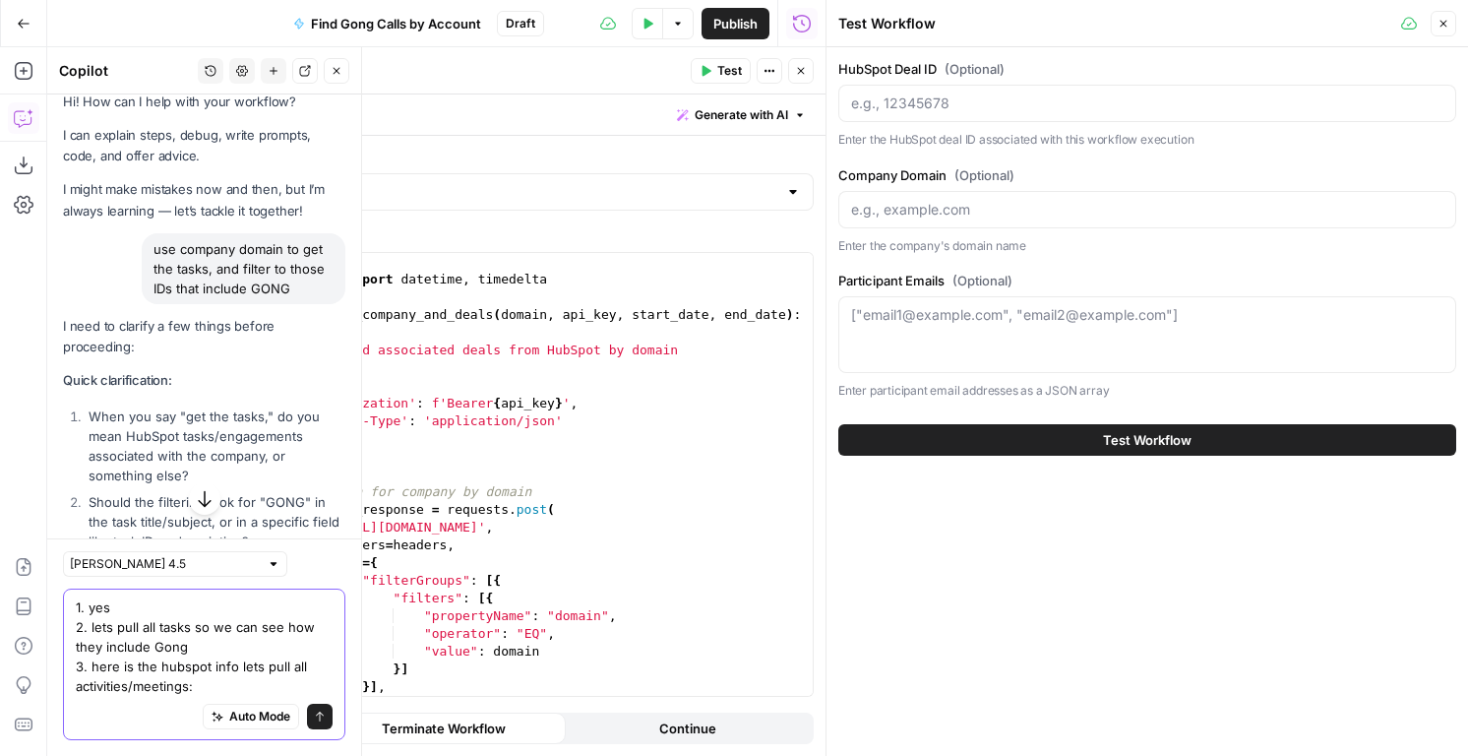
paste textarea "import requests from typing import Optional, Dict, Any, List, Tuple # HubSpot A…"
type textarea "1. yes 2. lets pull all tasks so we can see how they include Gong 3. here is th…"
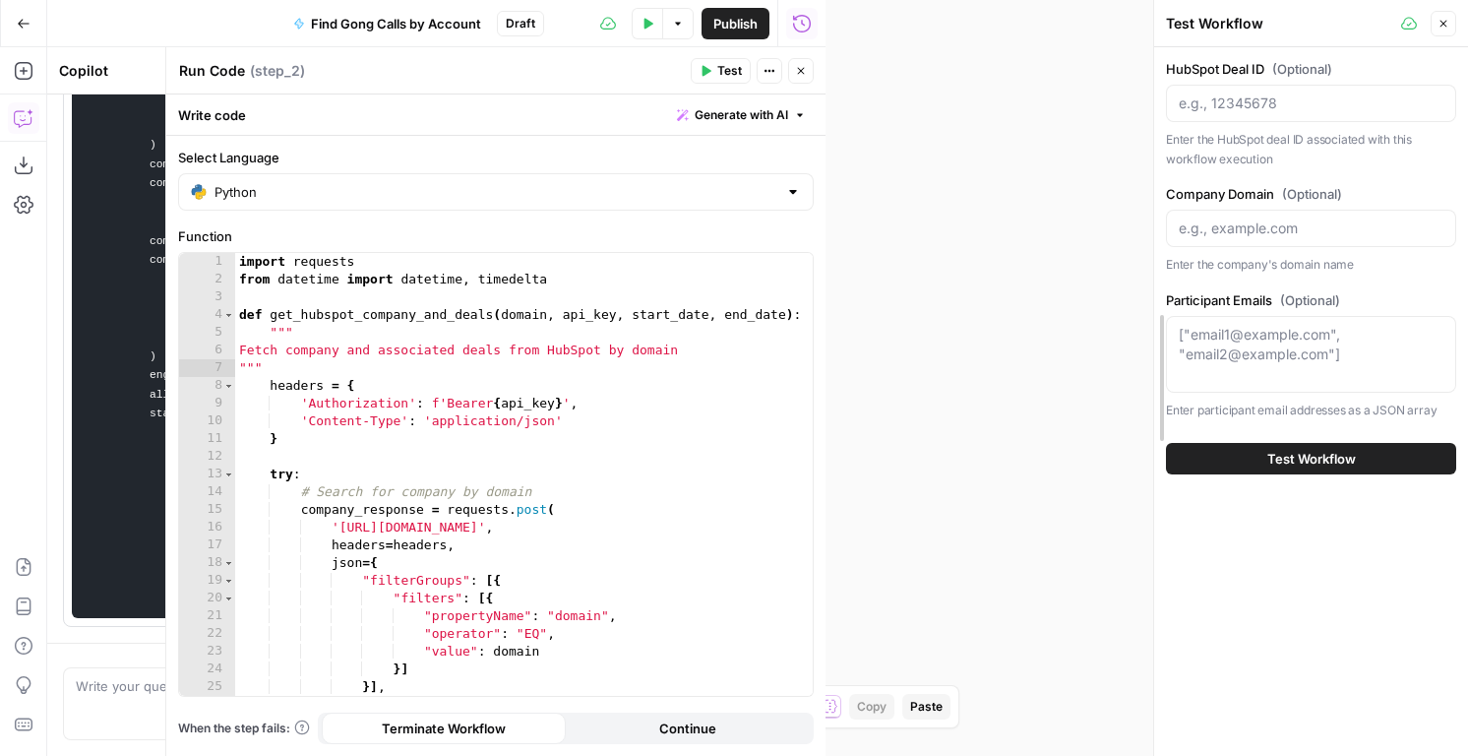
drag, startPoint x: 828, startPoint y: 168, endPoint x: 1367, endPoint y: 195, distance: 538.9
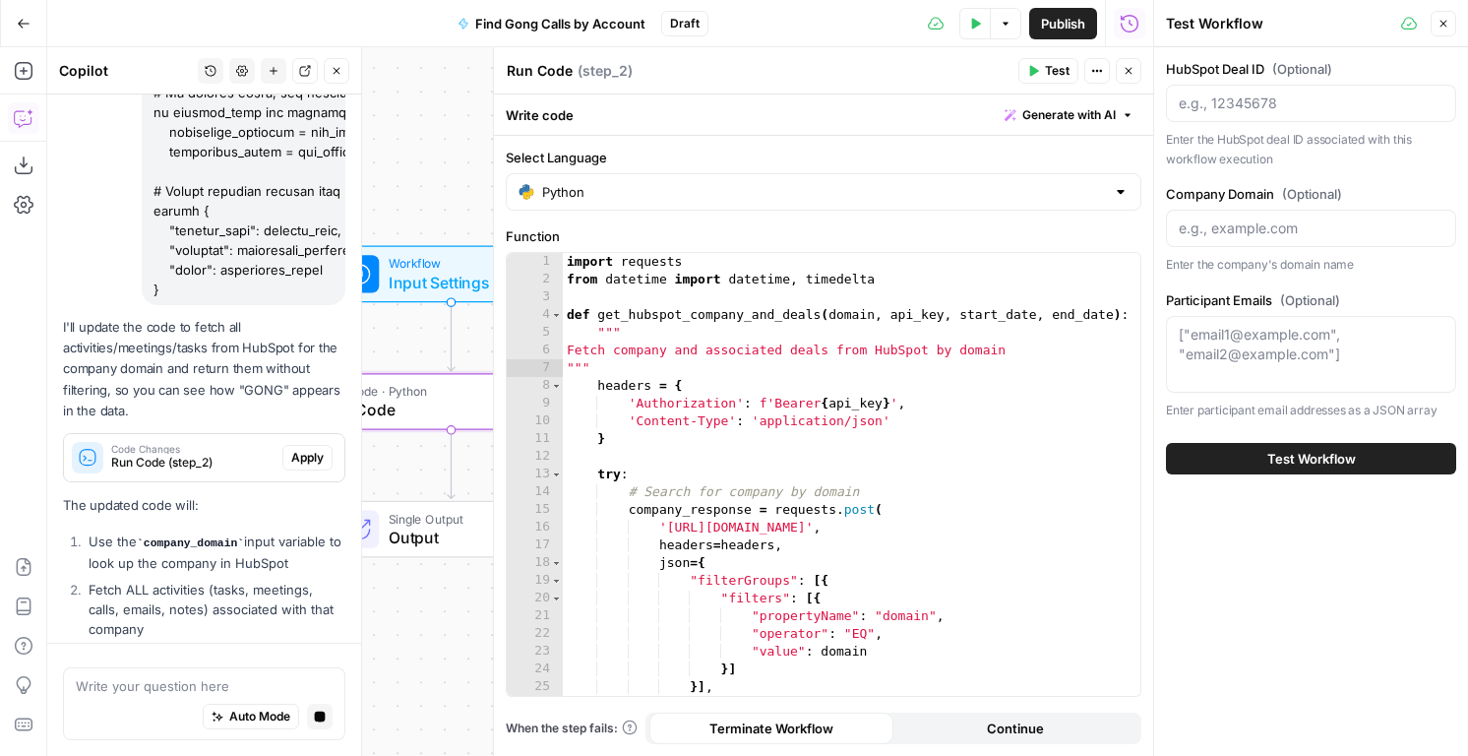
scroll to position [2939, 0]
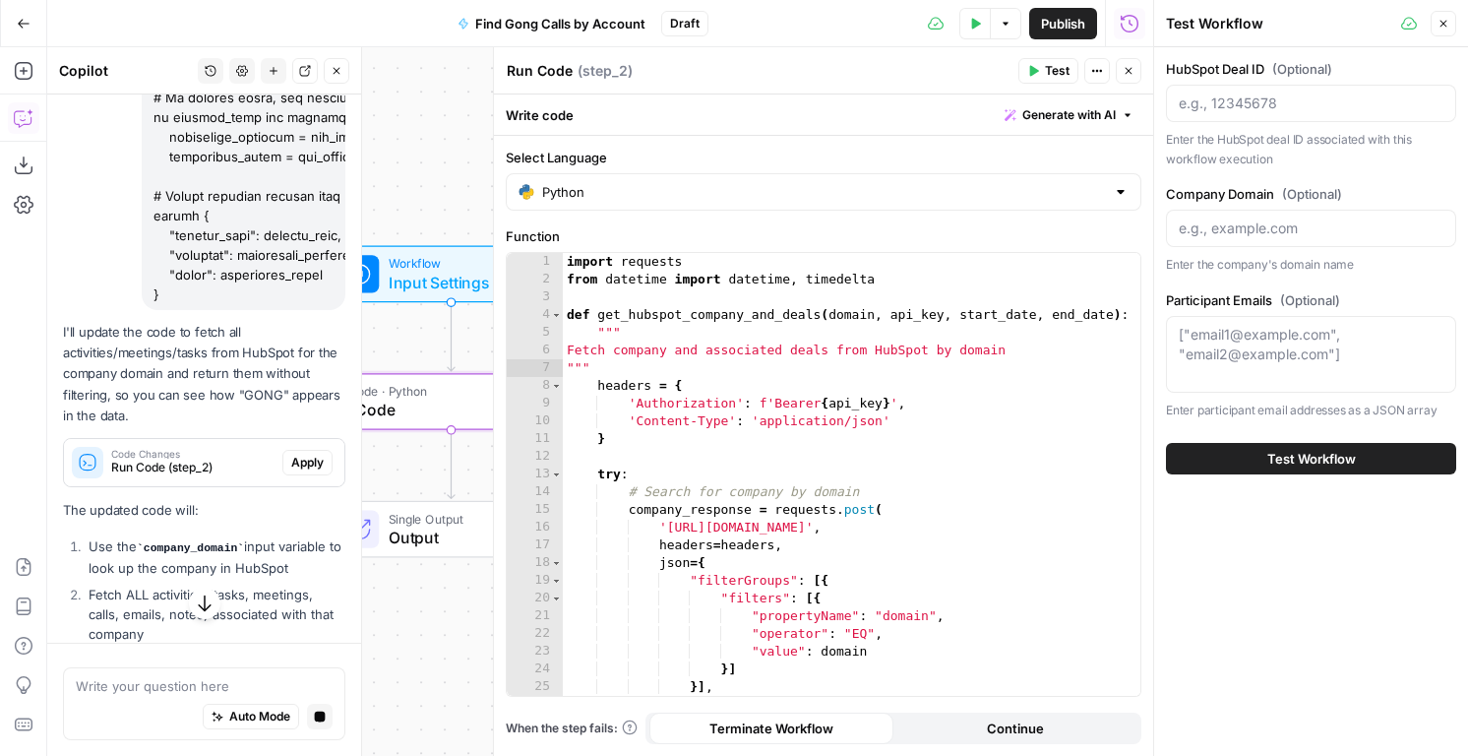
click at [308, 454] on span "Apply" at bounding box center [307, 463] width 32 height 18
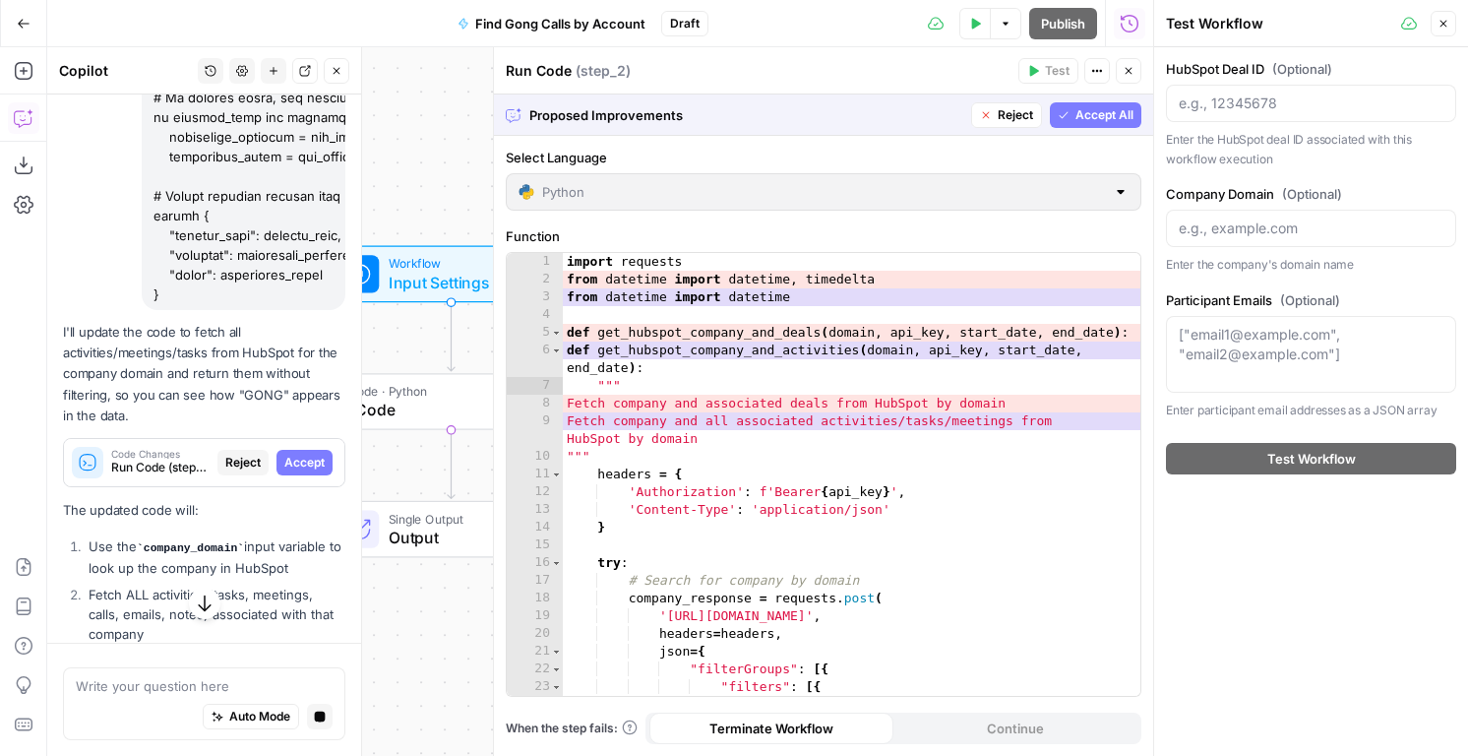
click at [1105, 106] on span "Accept All" at bounding box center [1104, 115] width 58 height 18
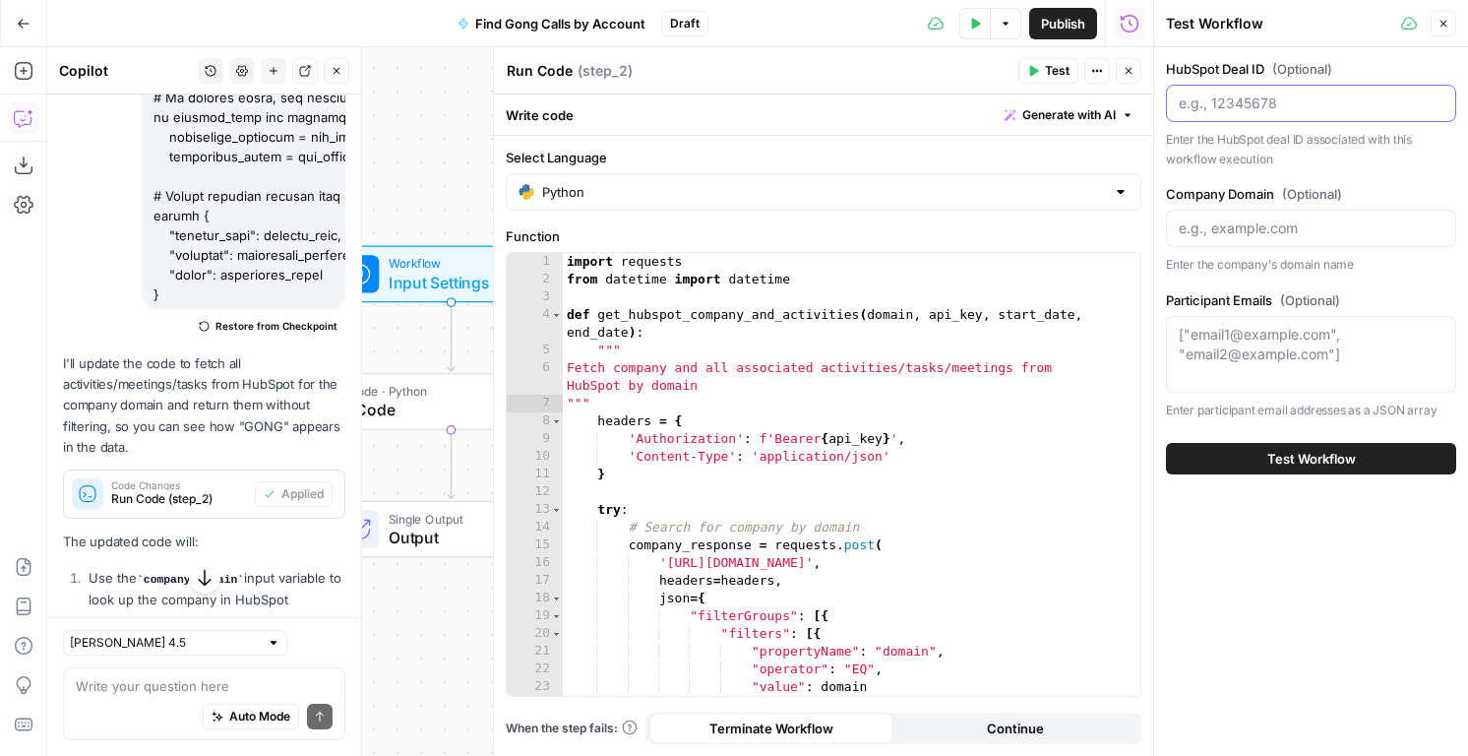
click at [1209, 98] on input "HubSpot Deal ID (Optional)" at bounding box center [1311, 103] width 265 height 20
paste input "https://hginsights.com"
type input "https://hginsights.com"
click at [1241, 223] on input "Company Domain (Optional)" at bounding box center [1311, 228] width 265 height 20
paste input "https://hginsights.com"
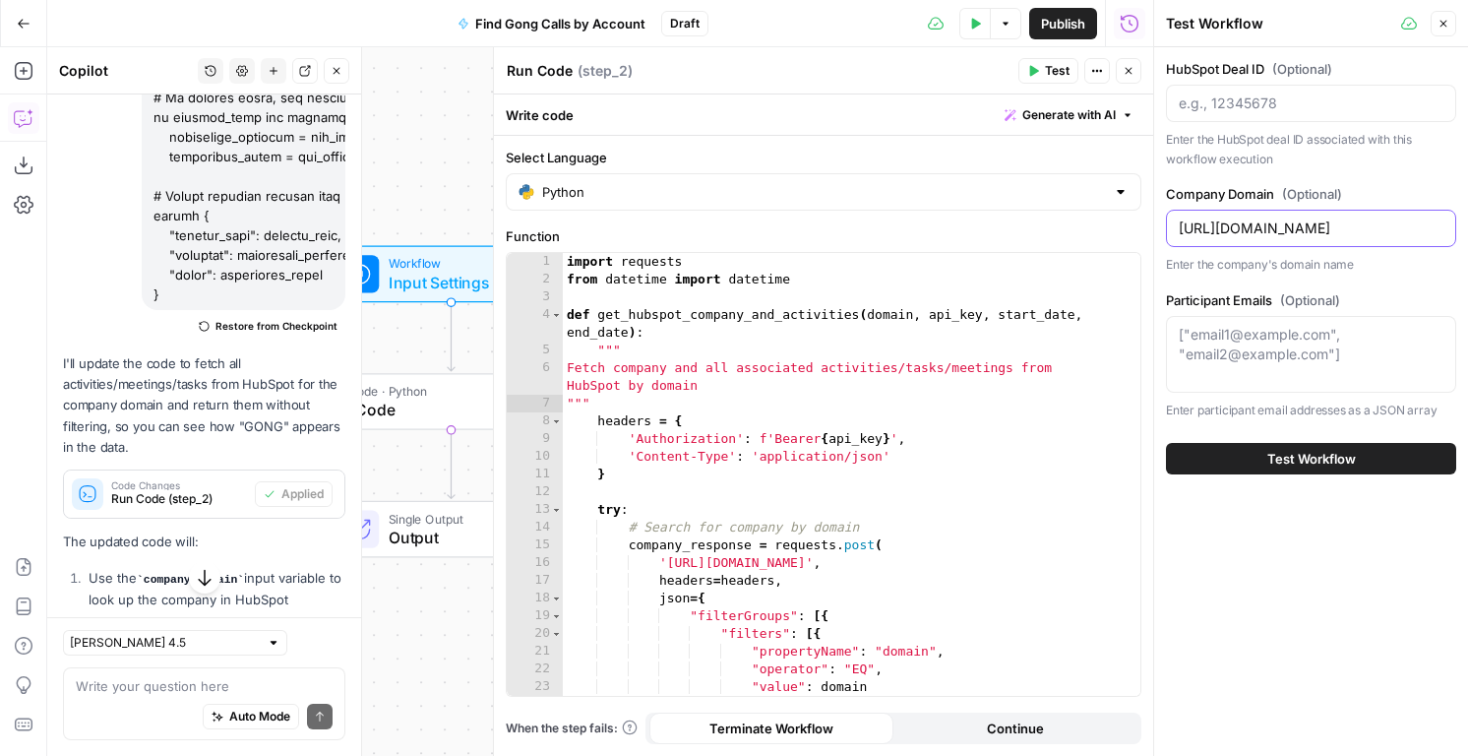
drag, startPoint x: 1224, startPoint y: 228, endPoint x: 1137, endPoint y: 228, distance: 86.6
click at [1140, 228] on body "AirOps New Home Browse Insights Opportunities Your Data Flightpath Syncs Data L…" at bounding box center [734, 378] width 1468 height 756
type input "hginsights.com"
click at [1268, 451] on span "Test Workflow" at bounding box center [1311, 459] width 89 height 20
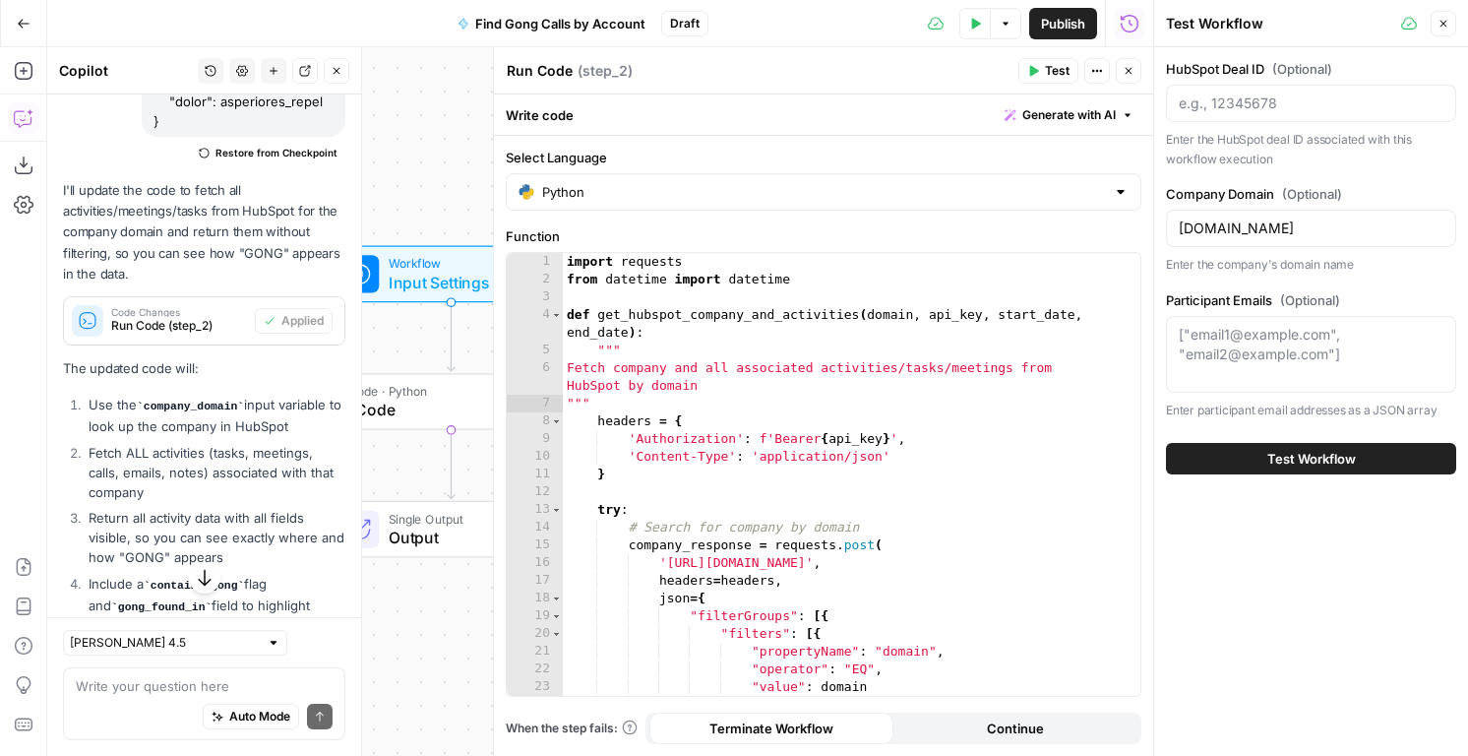
scroll to position [3285, 0]
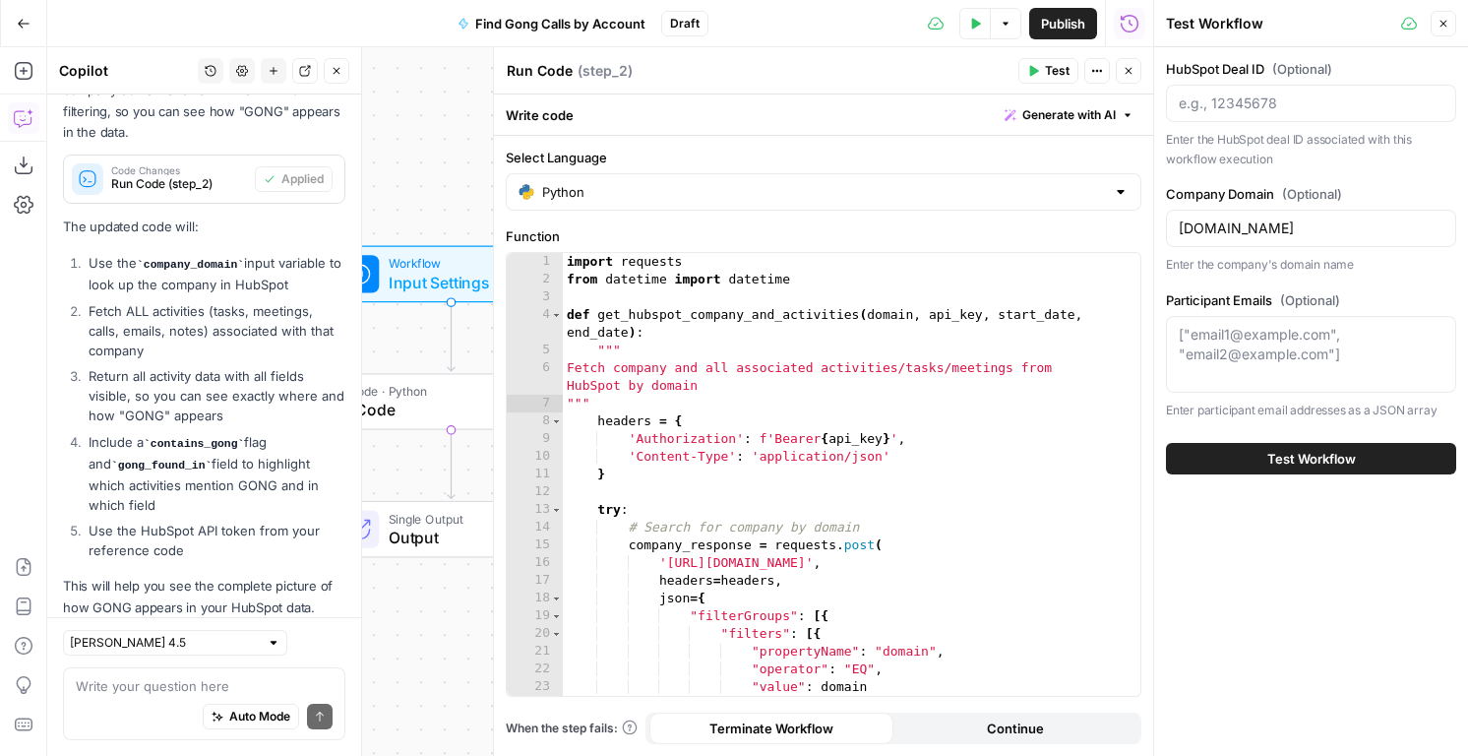
click at [1249, 462] on button "Test Workflow" at bounding box center [1311, 458] width 290 height 31
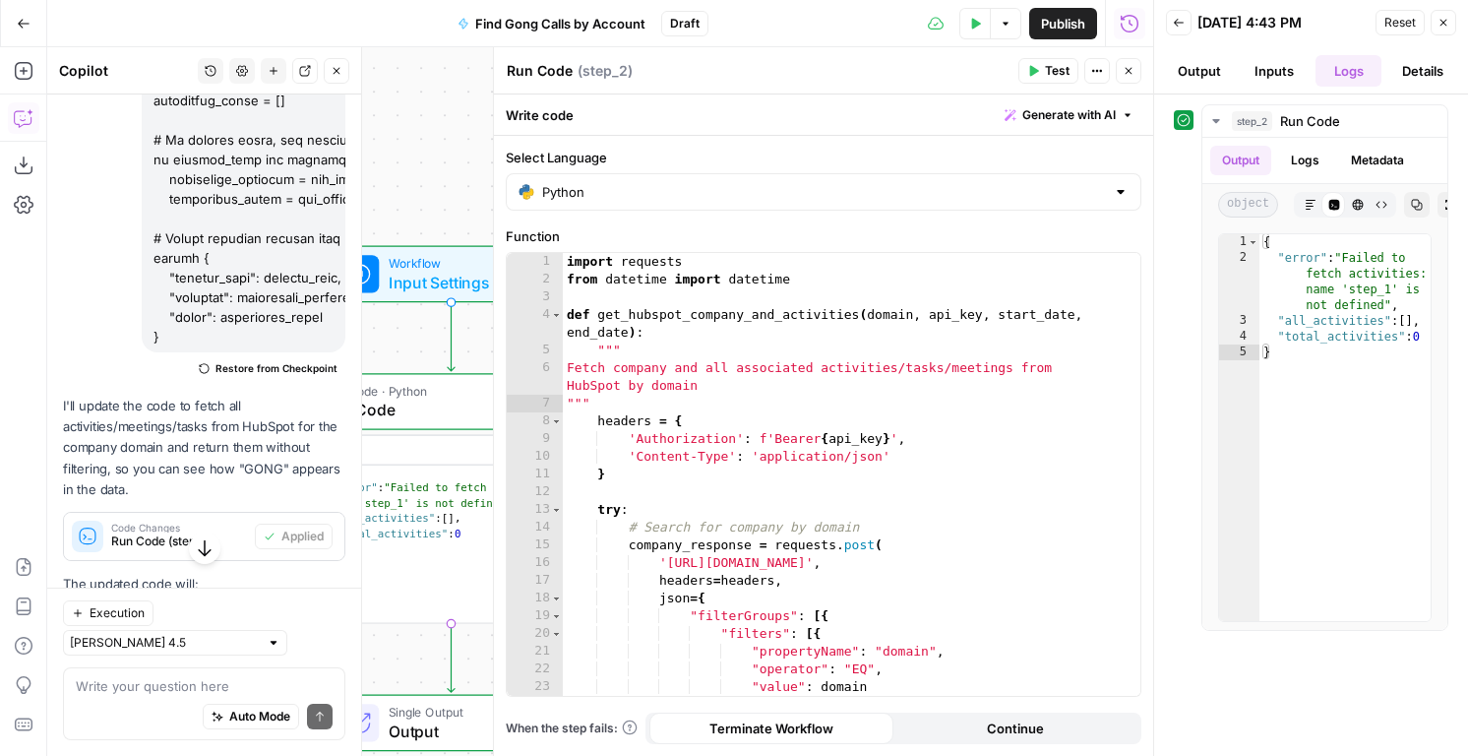
scroll to position [3285, 0]
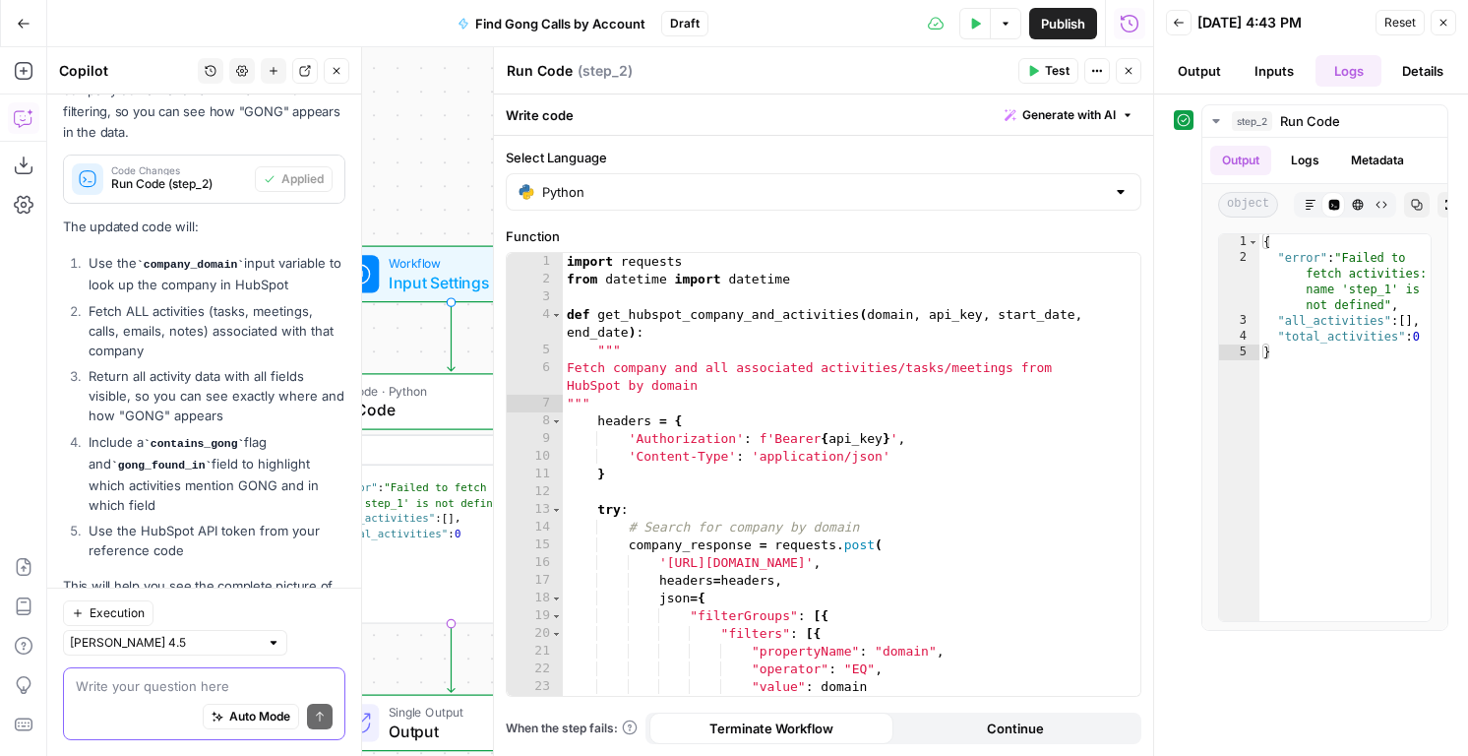
click at [188, 684] on textarea at bounding box center [204, 686] width 257 height 20
type textarea "g"
paste textarea "https://hginsights.com"
type textarea "https://hginsights.com"
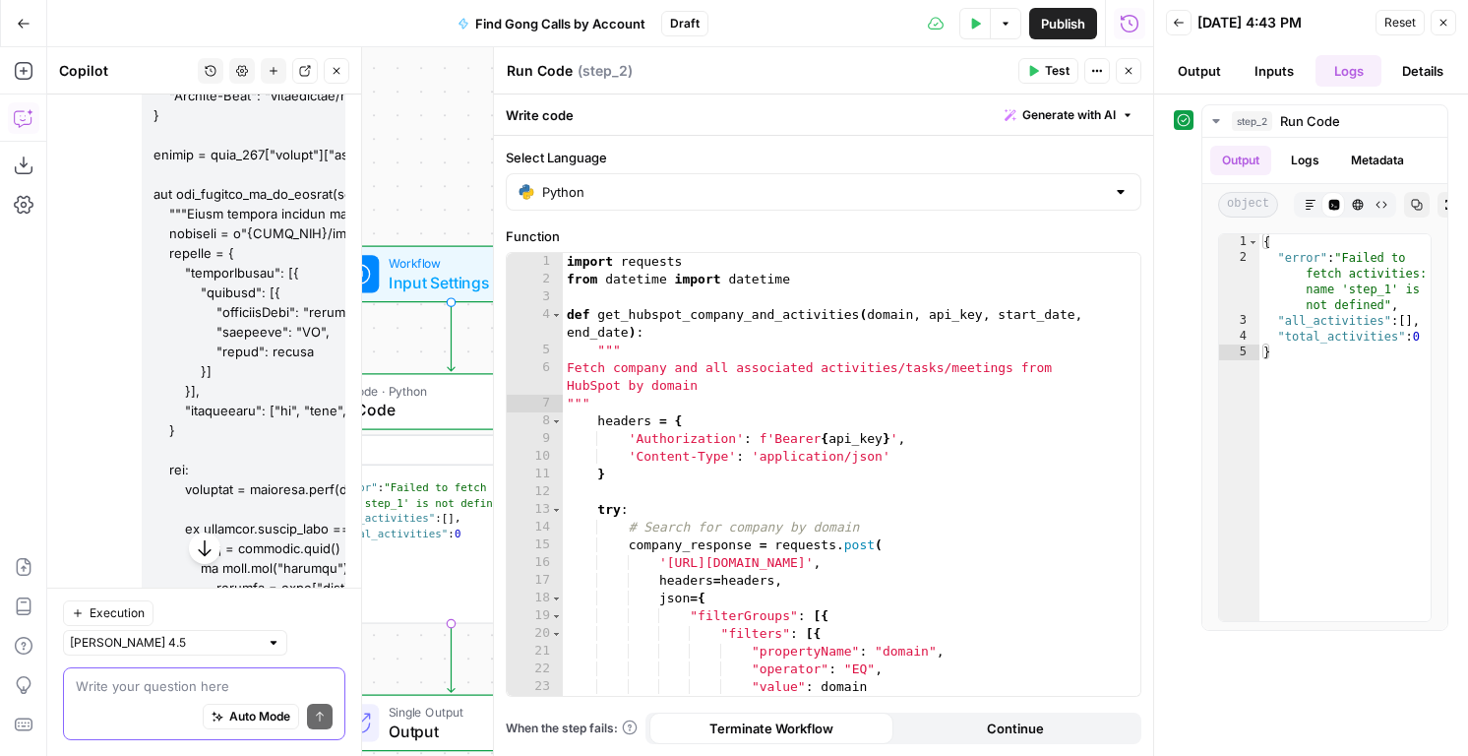
scroll to position [1296, 0]
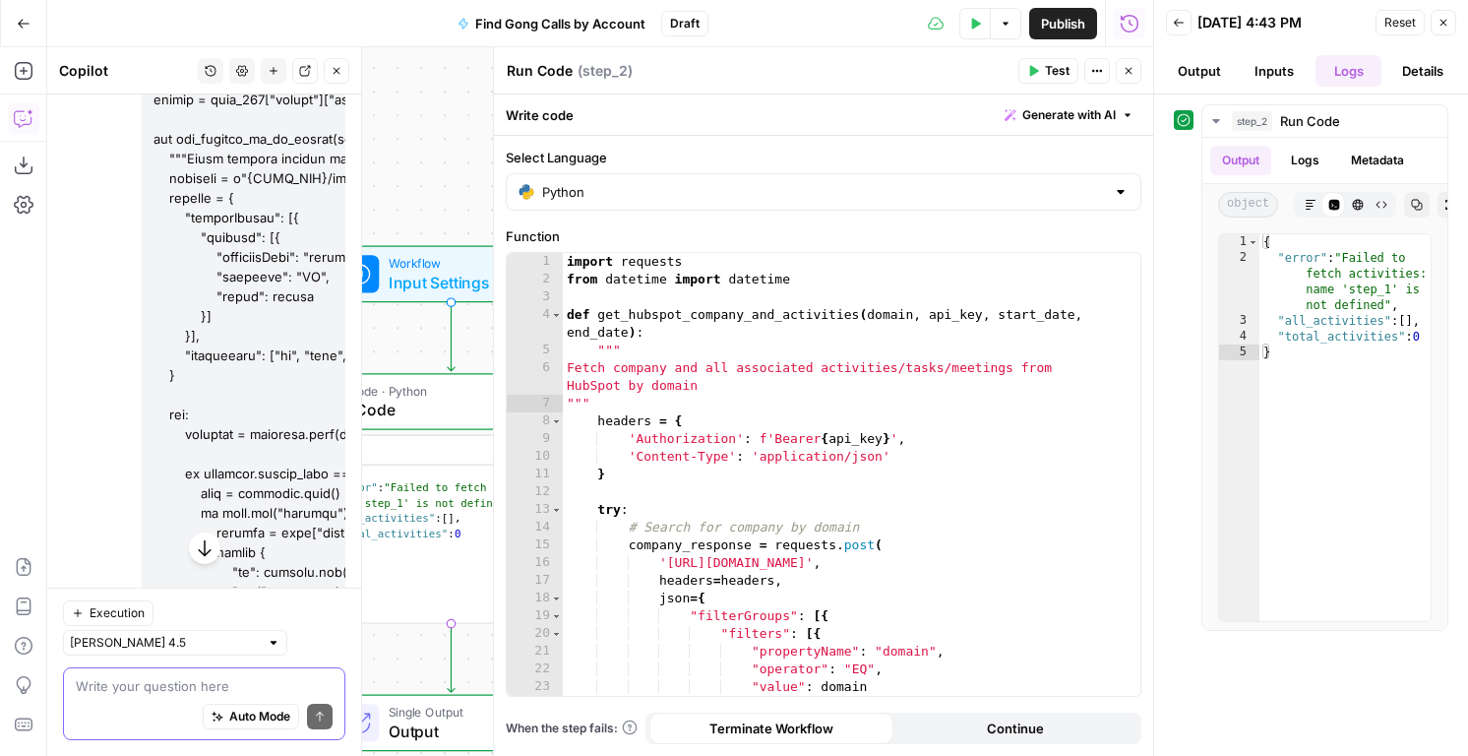
click at [180, 684] on textarea at bounding box center [204, 686] width 257 height 20
type textarea "use the example hubspot thing"
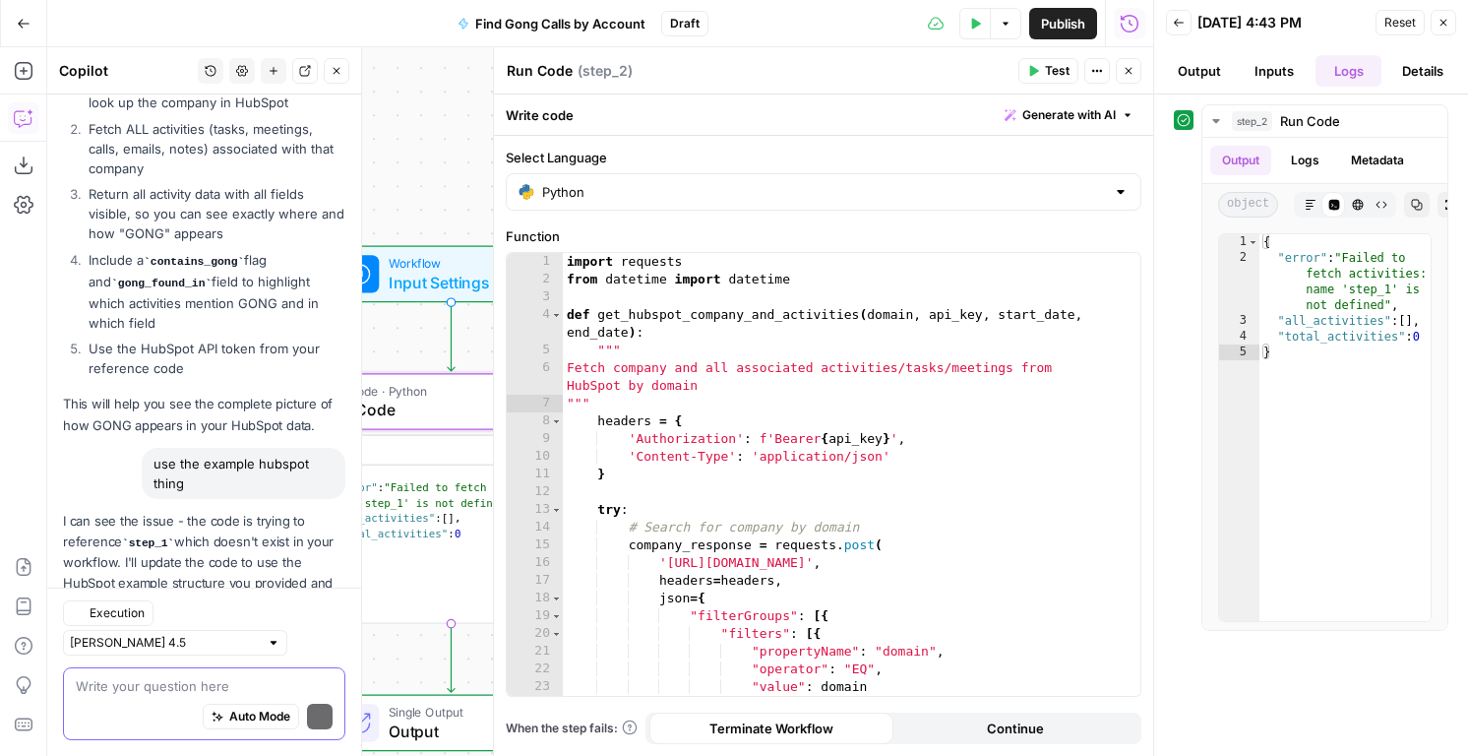
scroll to position [3588, 0]
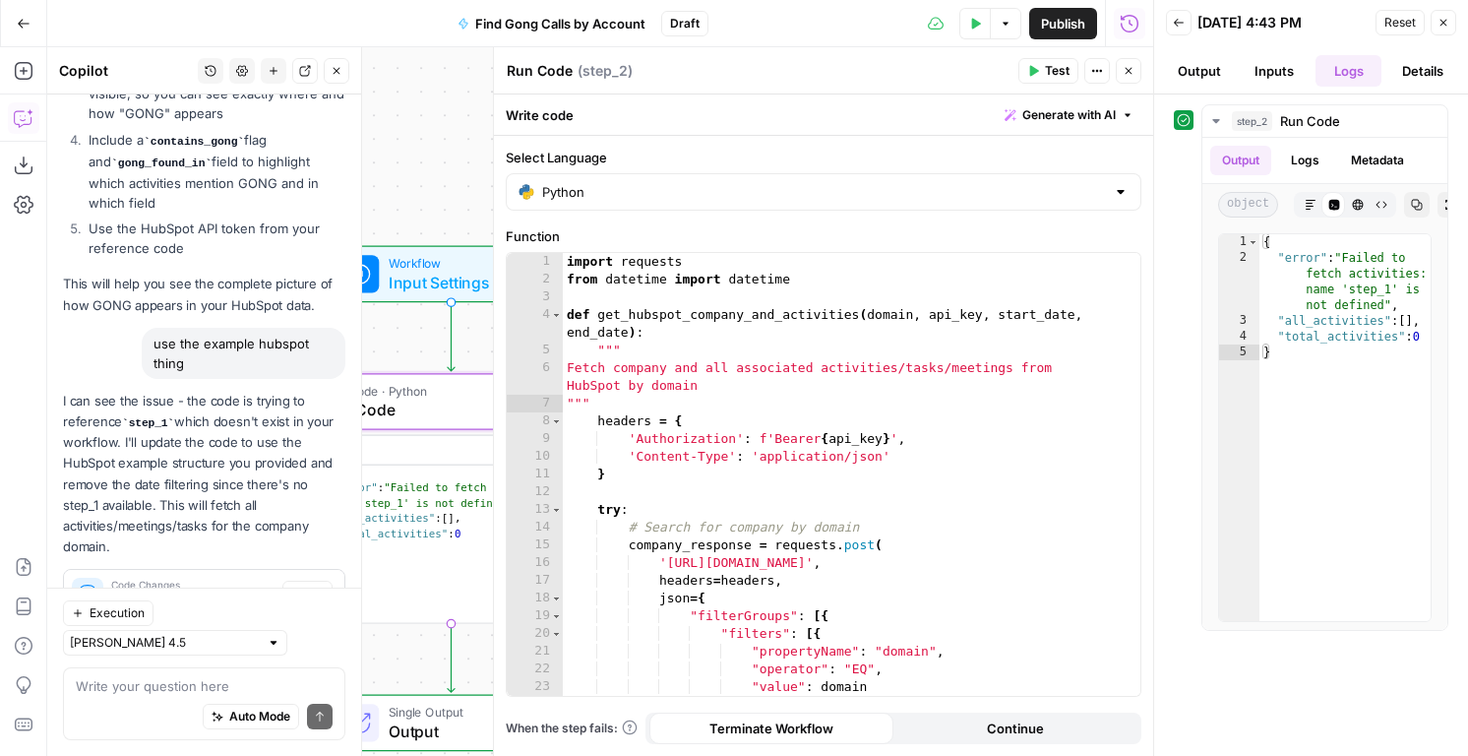
click at [309, 584] on span "Apply" at bounding box center [307, 593] width 32 height 18
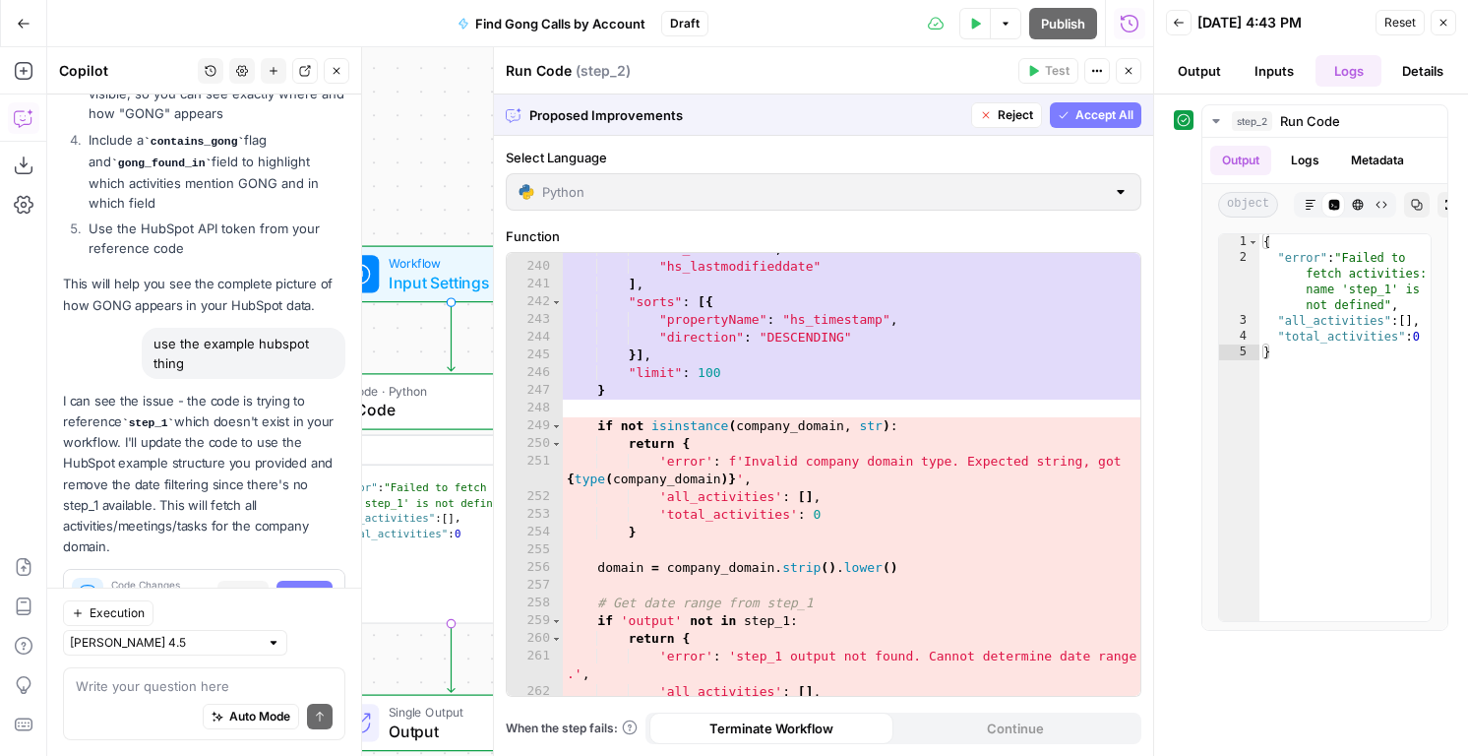
scroll to position [4823, 0]
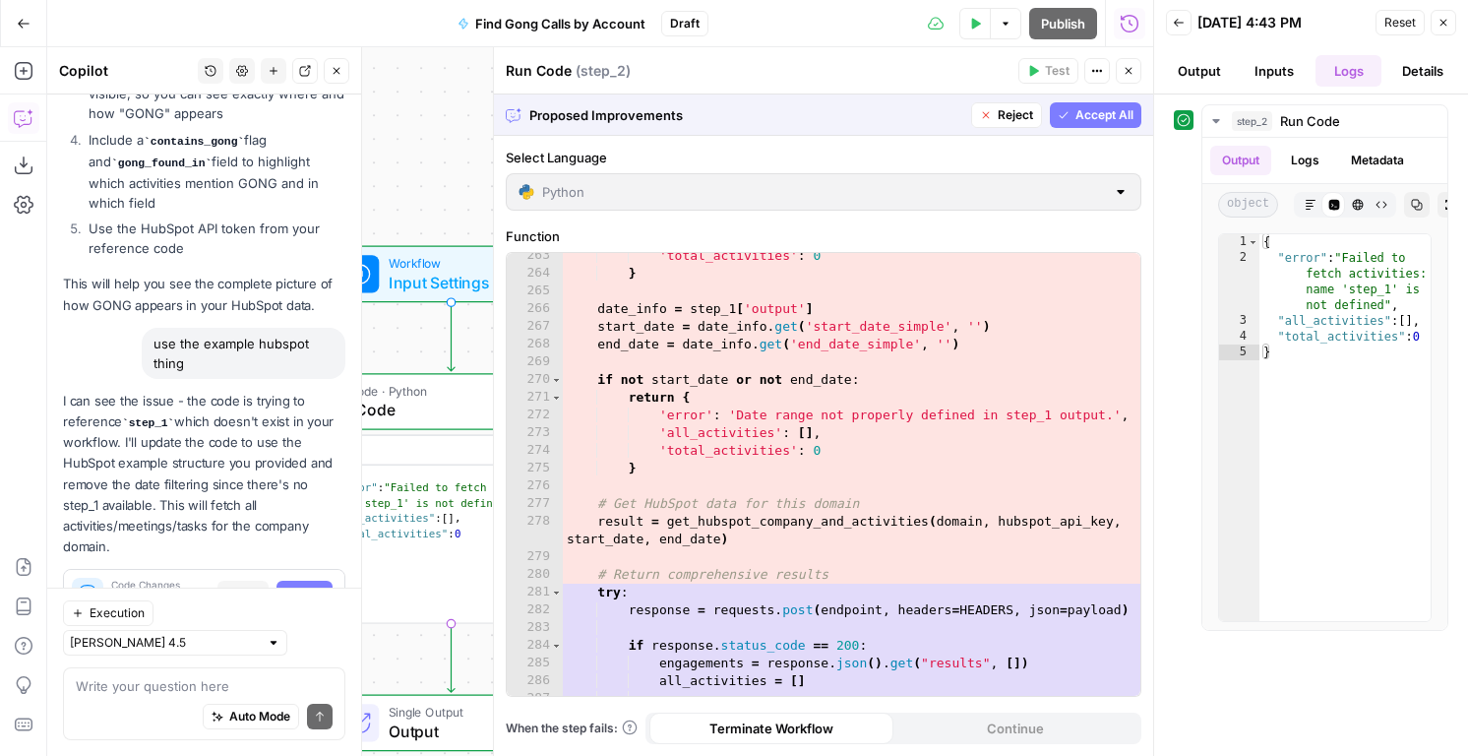
click at [1097, 118] on span "Accept All" at bounding box center [1104, 115] width 58 height 18
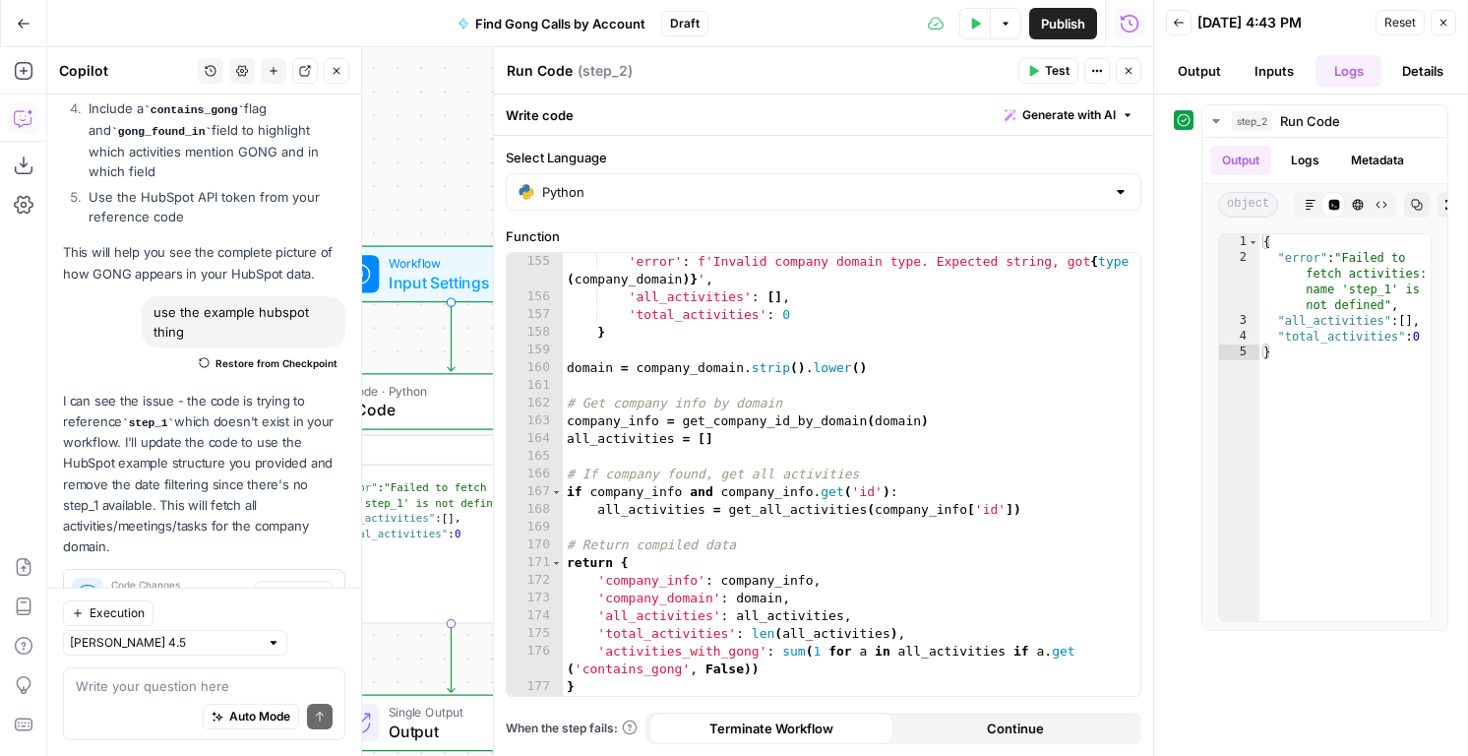
click at [1078, 73] on div "Test Actions Close" at bounding box center [1079, 71] width 123 height 26
click at [1051, 74] on span "Test" at bounding box center [1057, 71] width 25 height 18
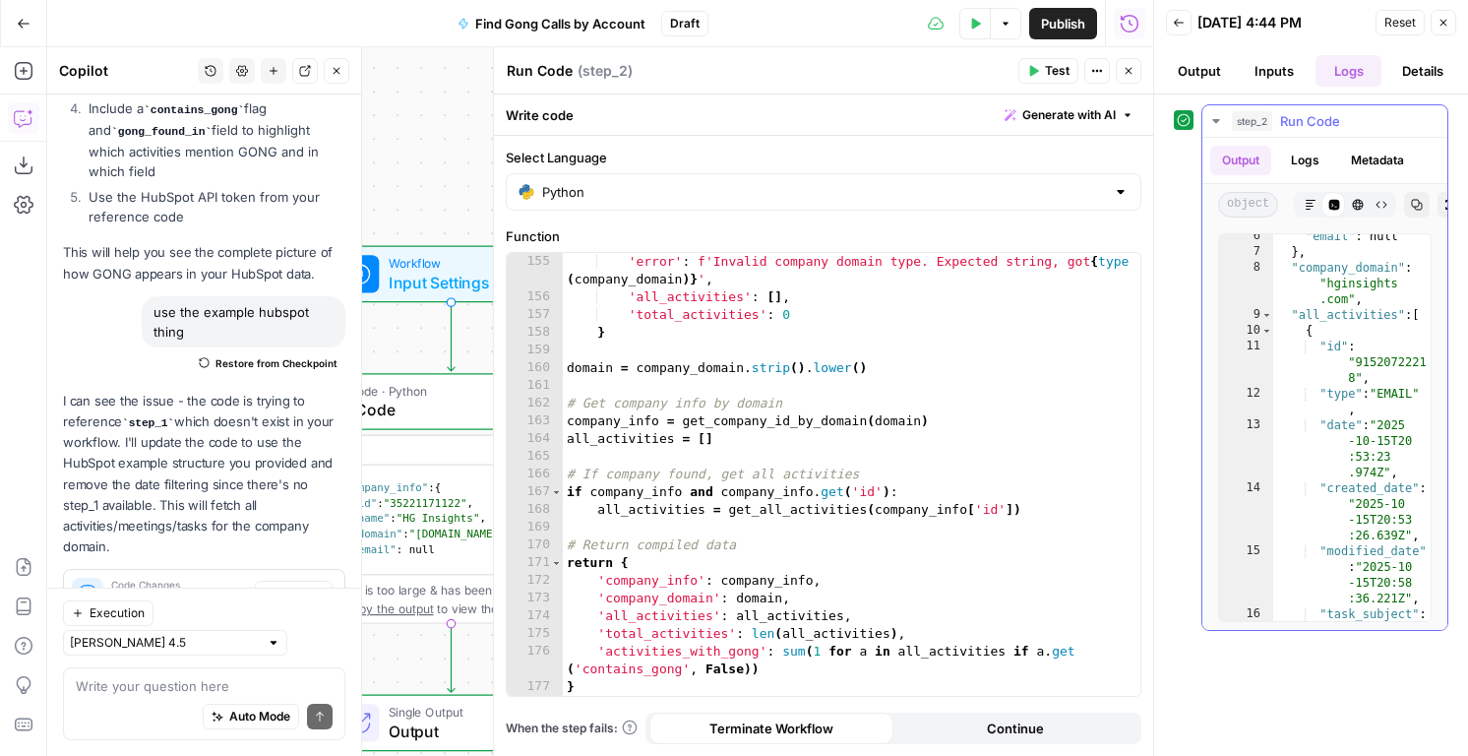
scroll to position [33, 0]
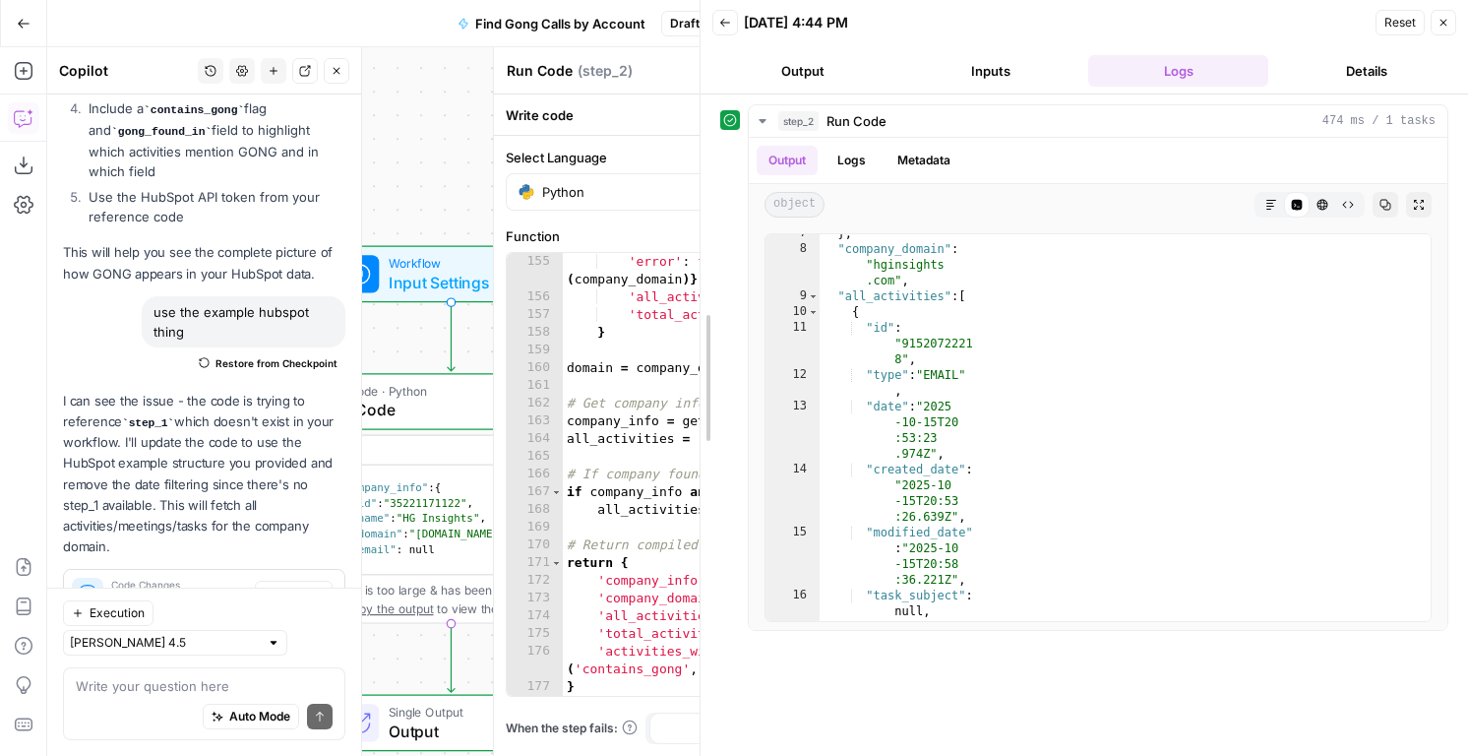
drag, startPoint x: 1153, startPoint y: 354, endPoint x: 700, endPoint y: 323, distance: 454.7
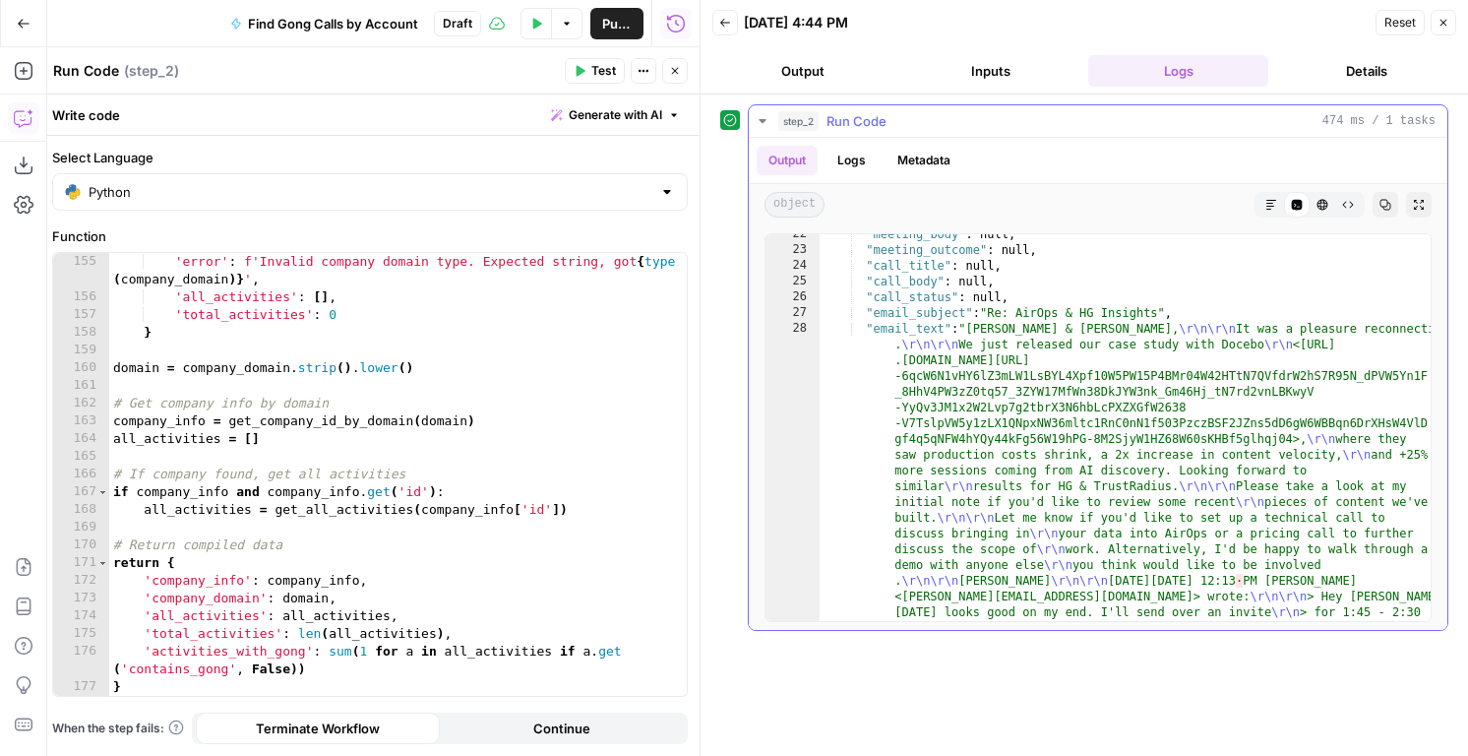
scroll to position [343, 0]
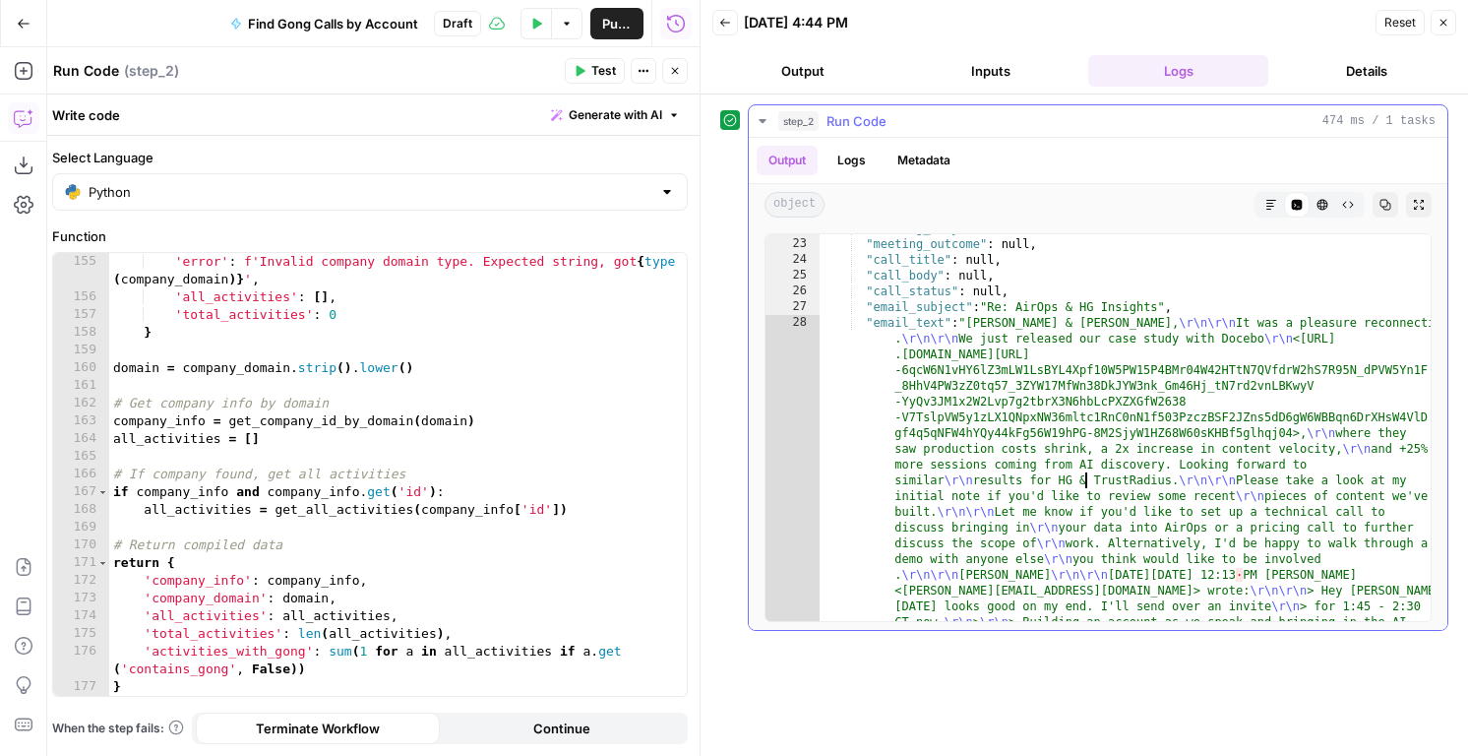
scroll to position [735, 0]
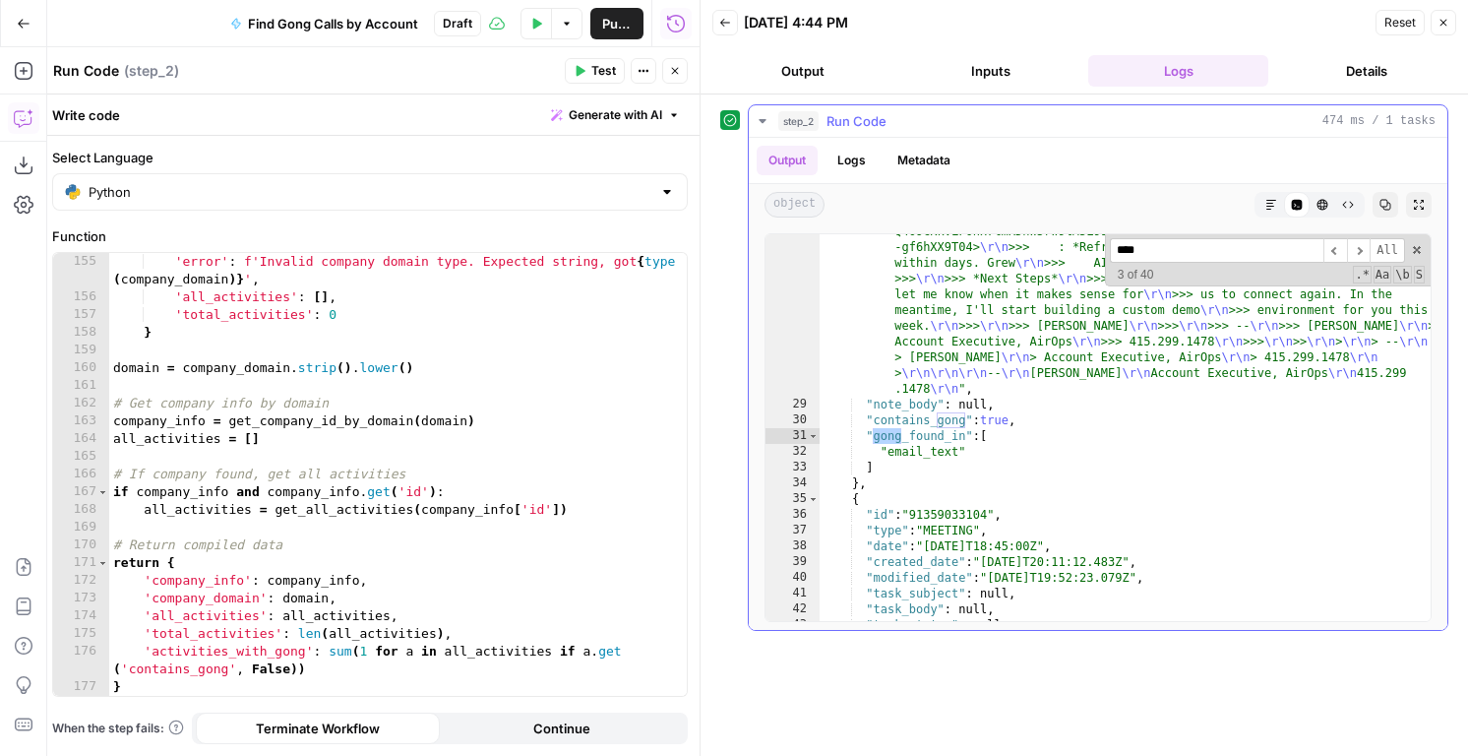
scroll to position [2766, 0]
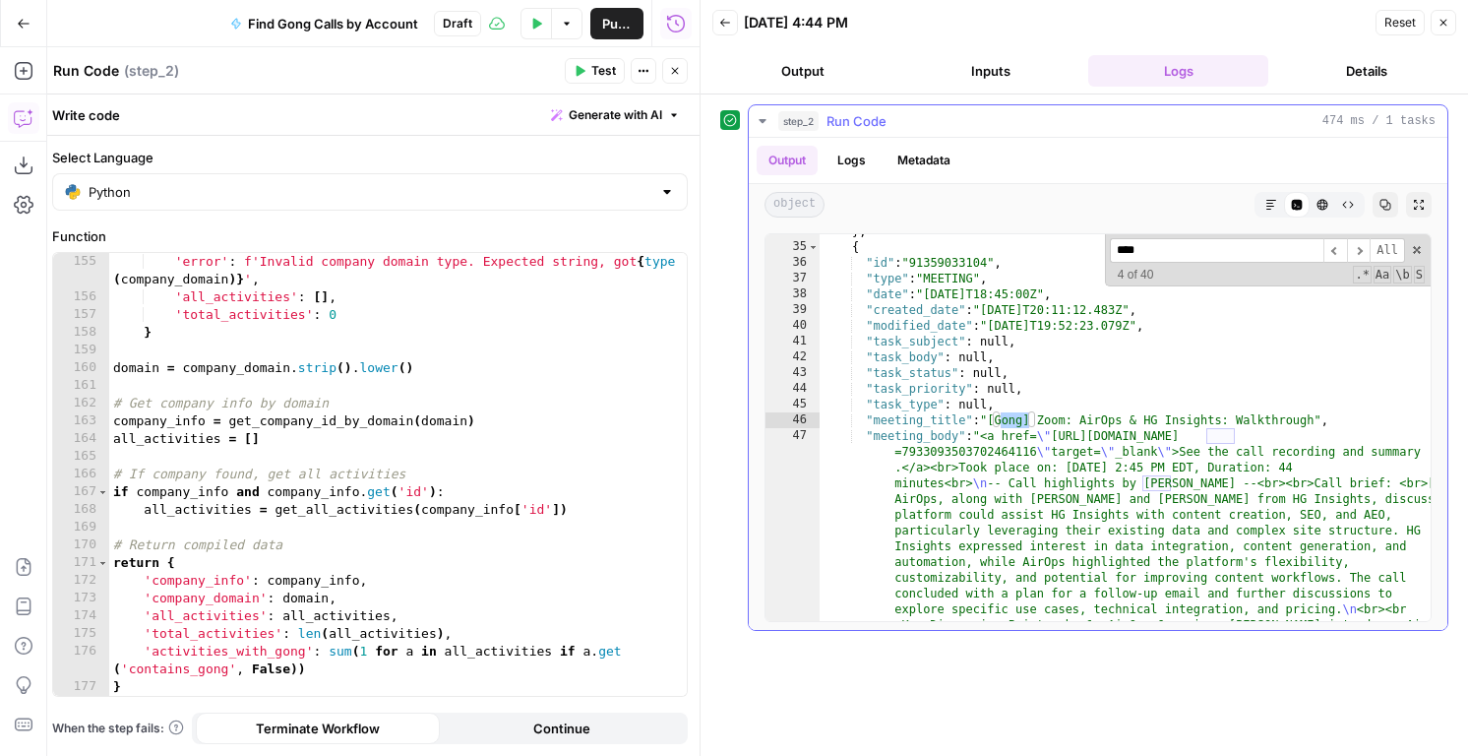
type input "****"
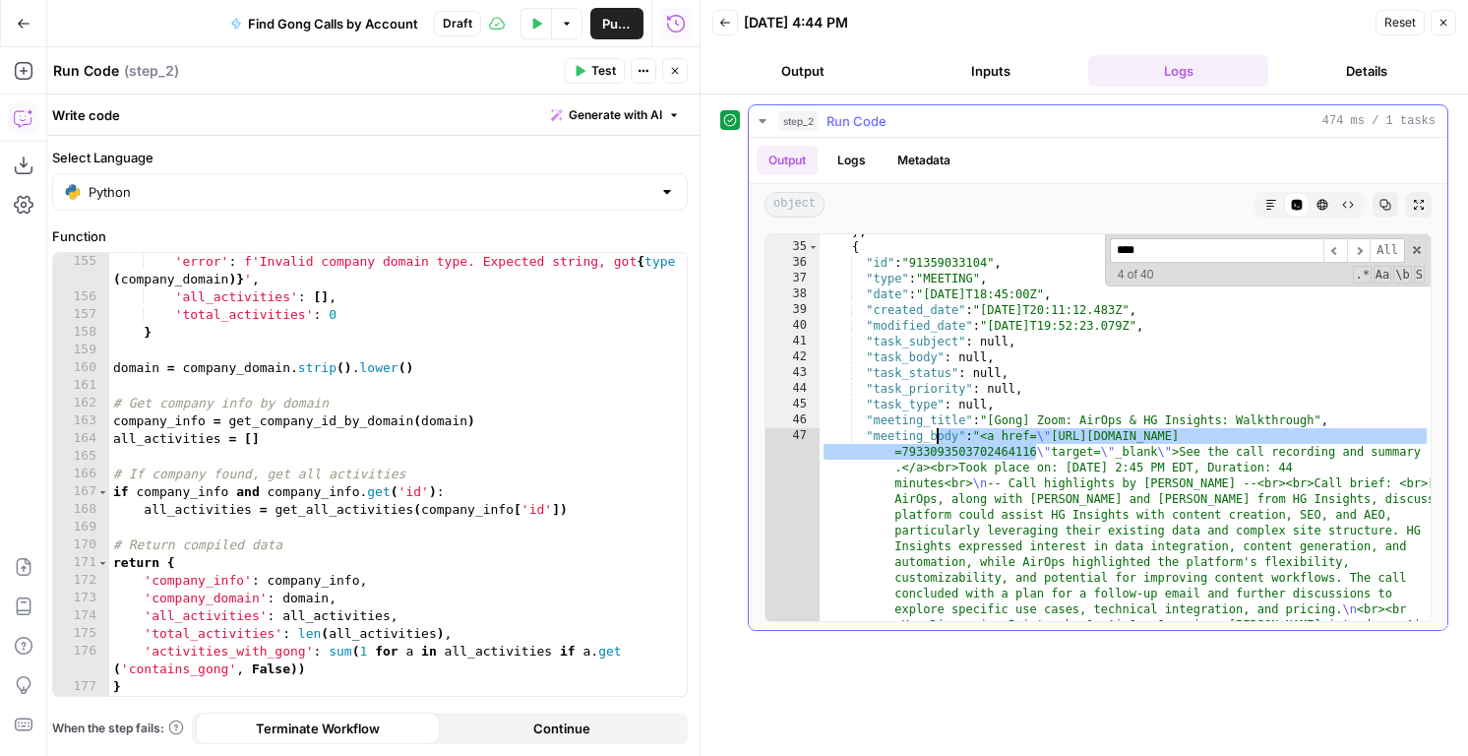
drag, startPoint x: 995, startPoint y: 447, endPoint x: 846, endPoint y: 418, distance: 151.3
type textarea "**********"
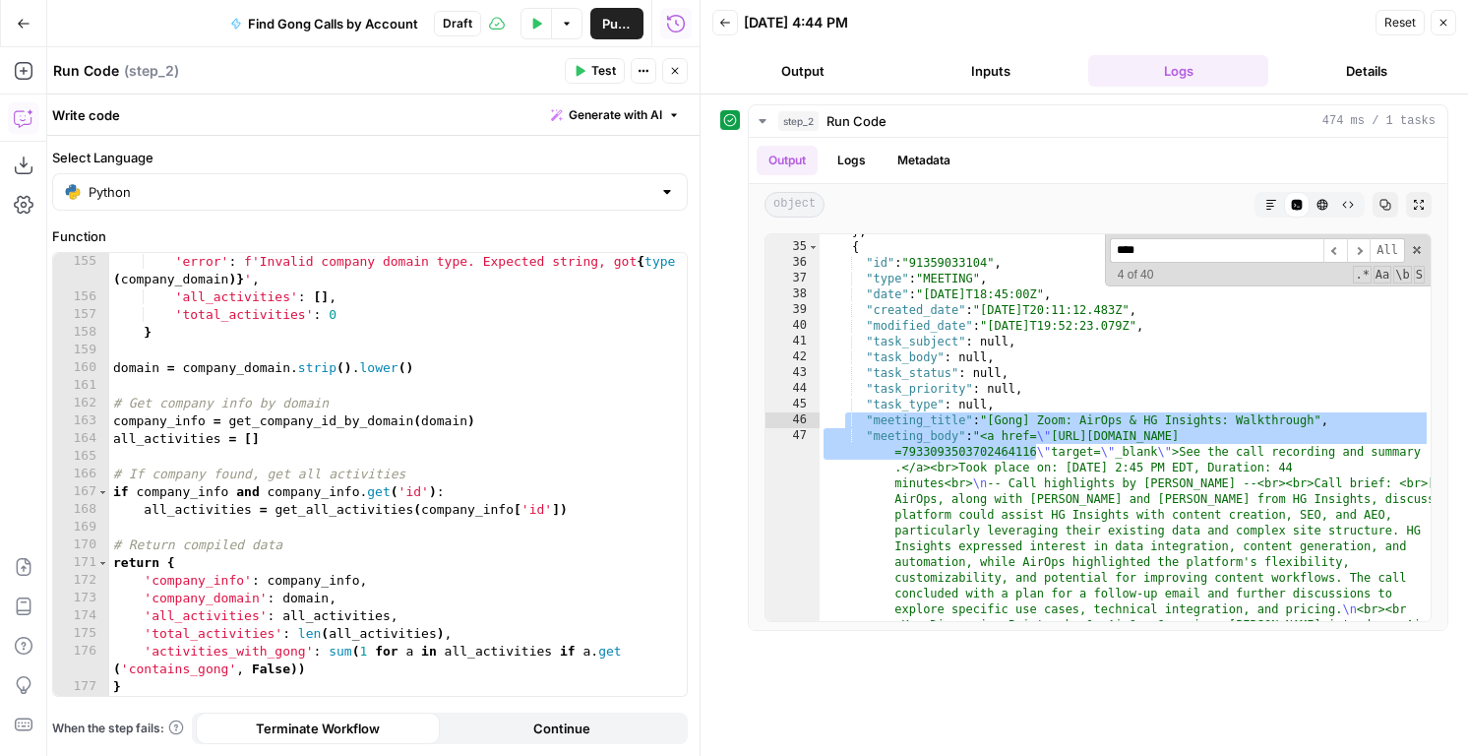
click at [25, 116] on icon "button" at bounding box center [24, 118] width 20 height 20
click at [24, 144] on div "Add Steps Copilot Download as JSON Settings Import JSON AirOps Academy Help Giv…" at bounding box center [23, 401] width 47 height 708
click at [22, 115] on icon "button" at bounding box center [24, 118] width 20 height 20
click at [1446, 25] on icon "button" at bounding box center [1444, 23] width 12 height 12
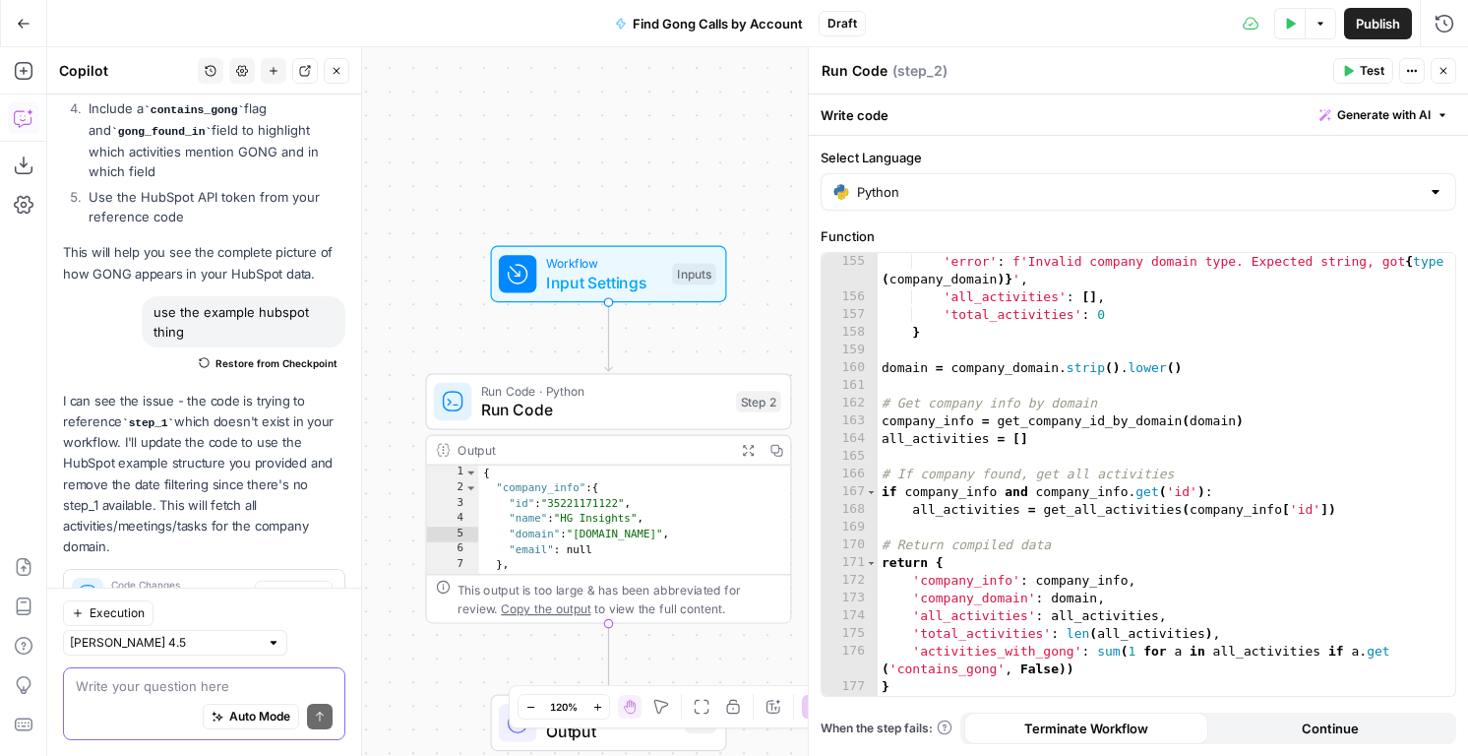
click at [106, 691] on textarea at bounding box center [204, 686] width 257 height 20
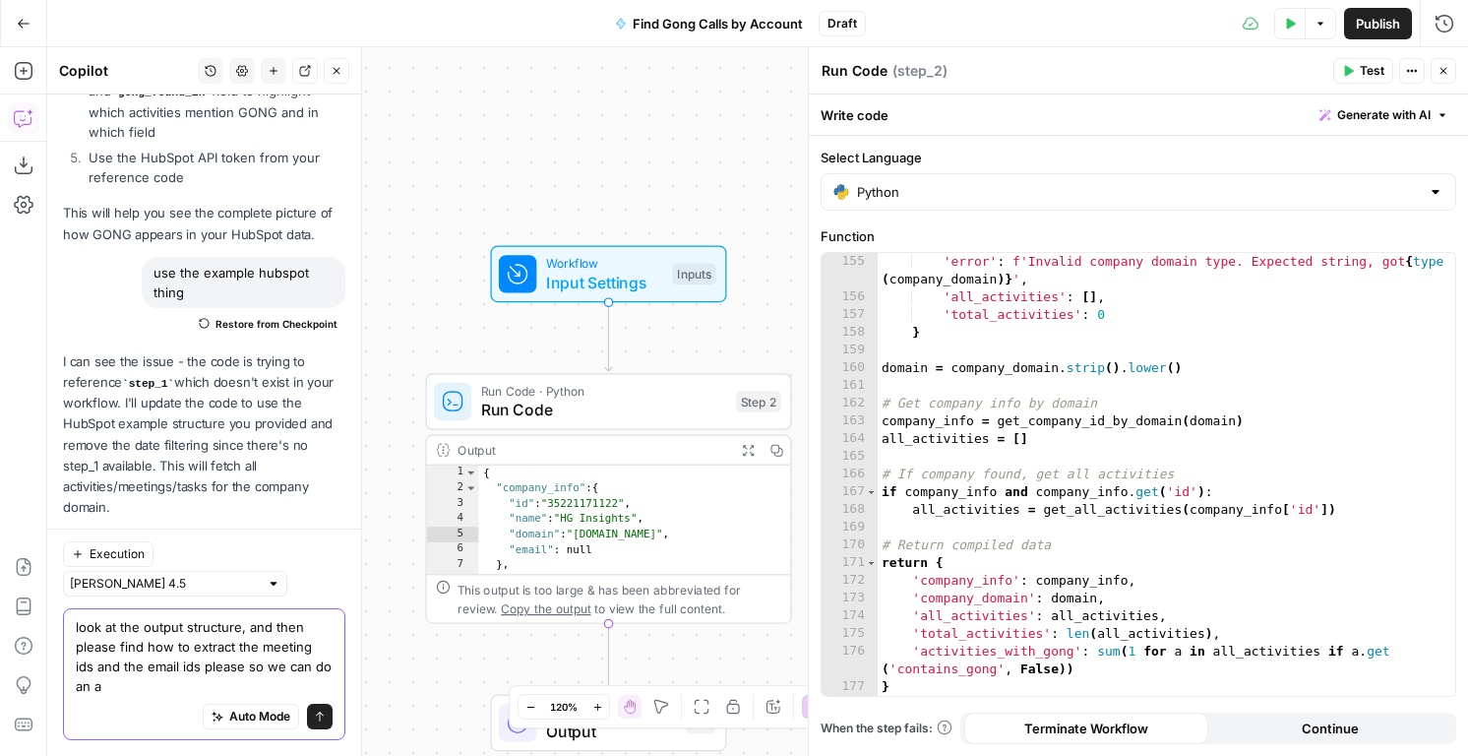
scroll to position [3678, 0]
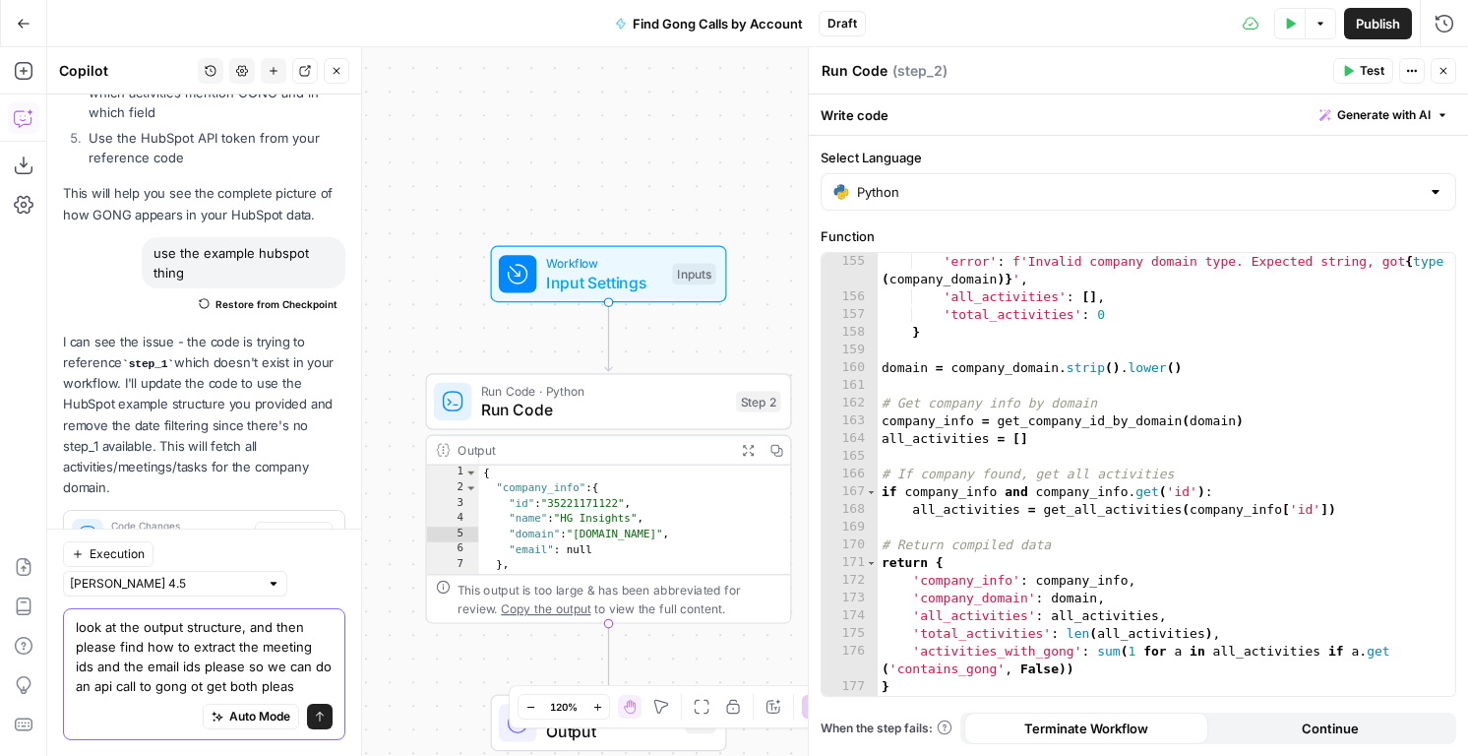
type textarea "look at the output structure, and then please find how to extract the meeting i…"
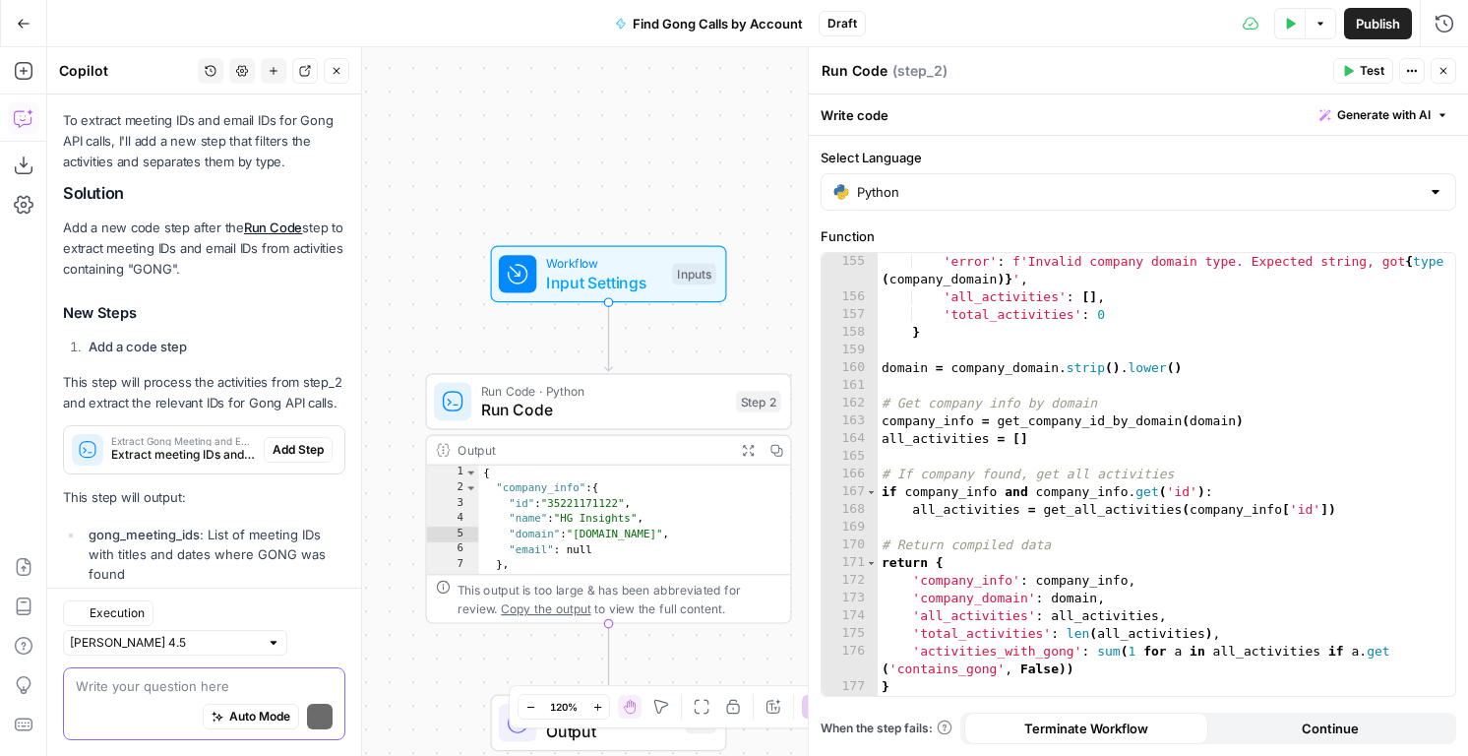
scroll to position [4536, 0]
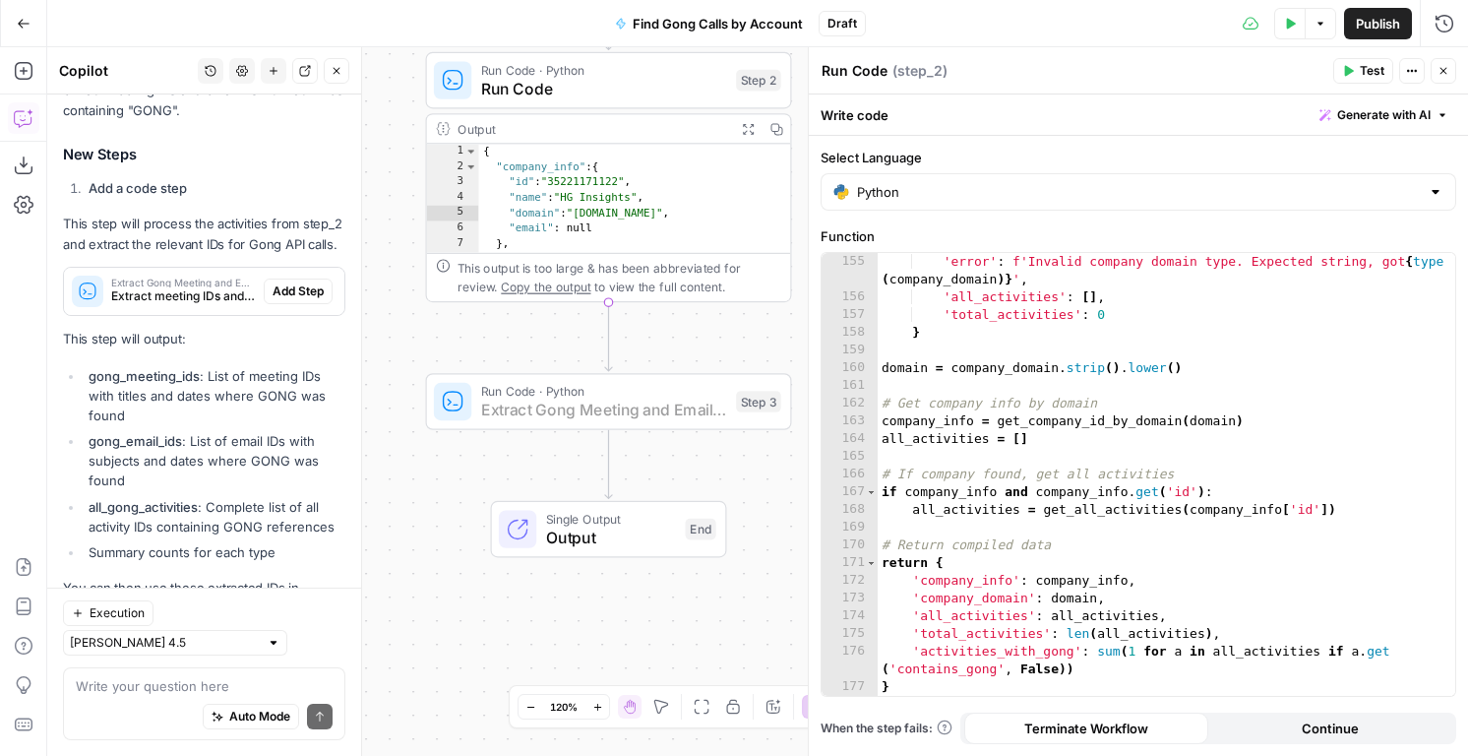
click at [302, 282] on span "Add Step" at bounding box center [298, 291] width 51 height 18
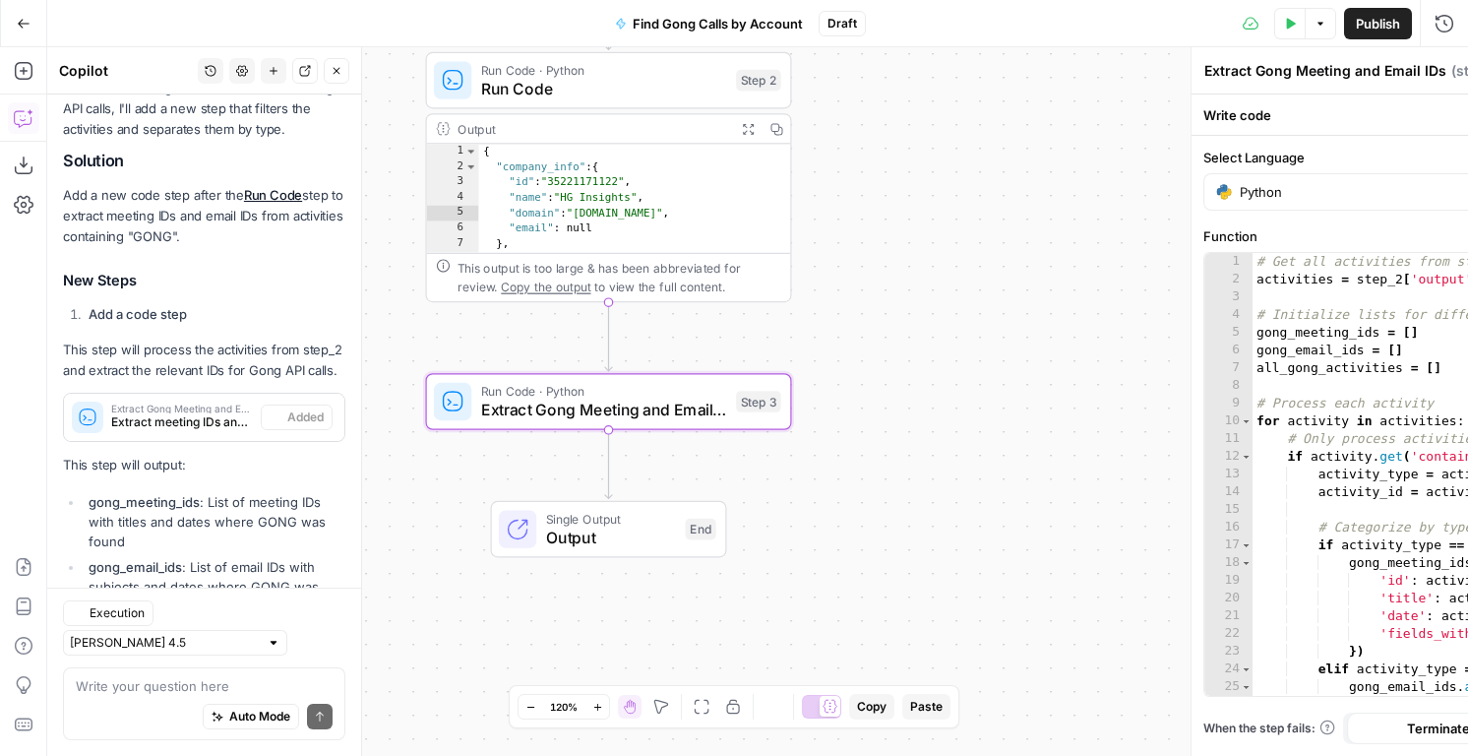
scroll to position [4568, 0]
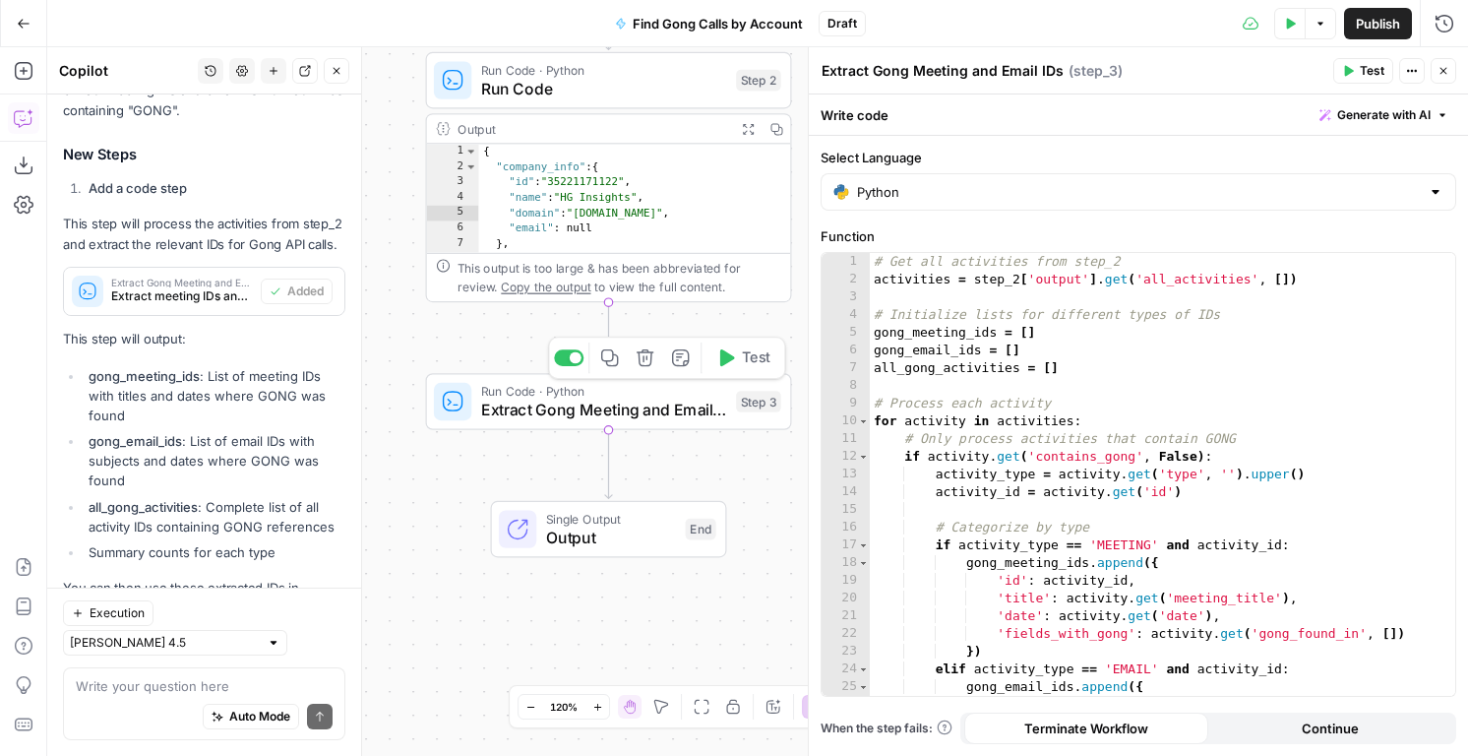
click at [740, 359] on button "Test" at bounding box center [742, 357] width 73 height 31
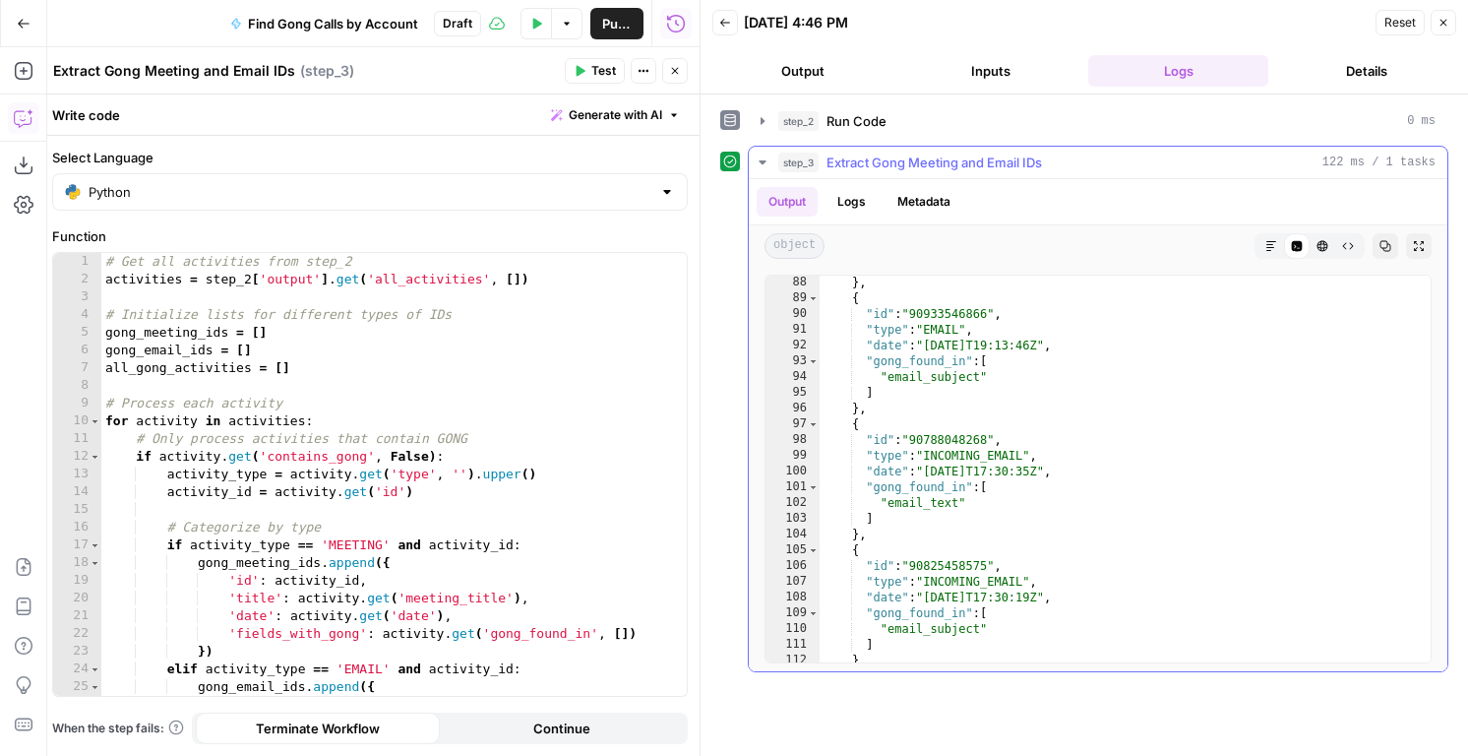
scroll to position [1676, 0]
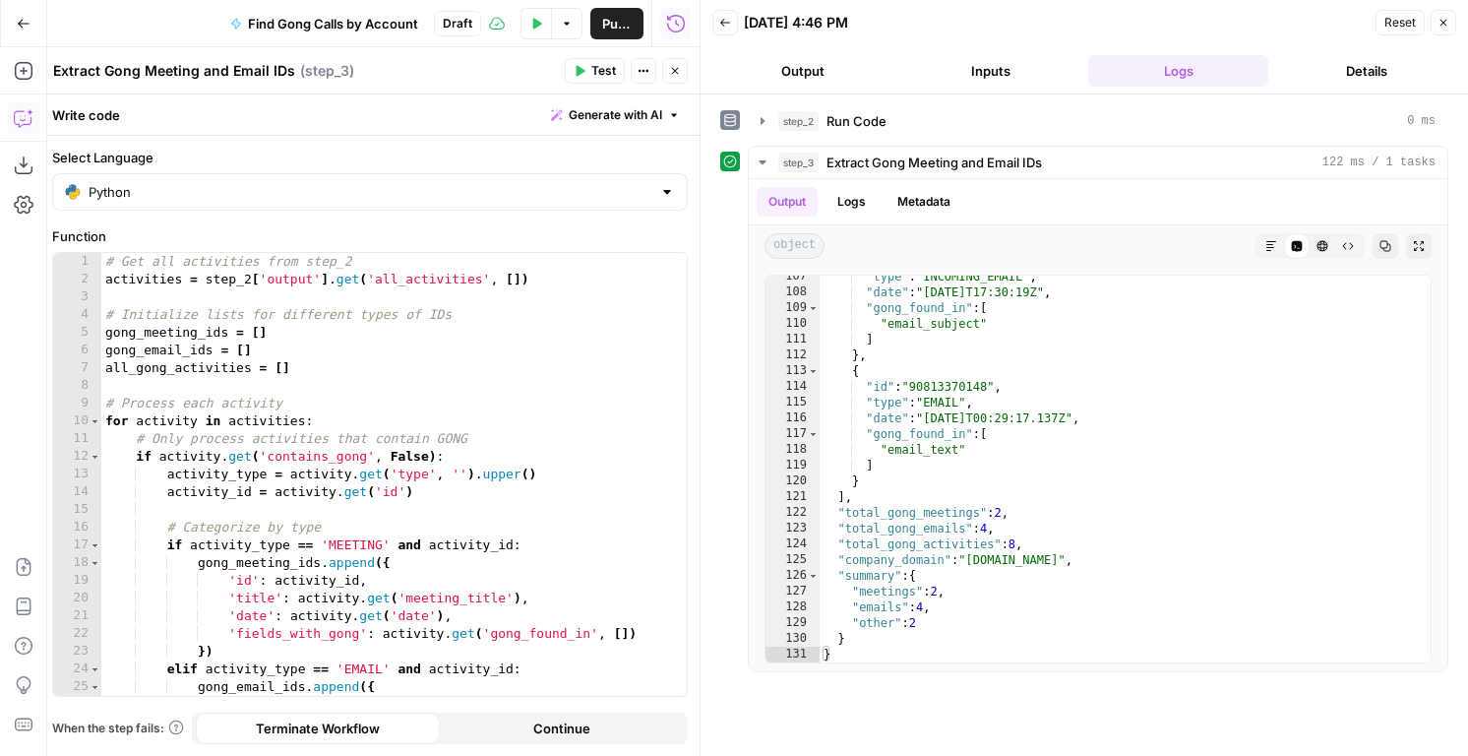
click at [1454, 24] on button "Close" at bounding box center [1444, 23] width 26 height 26
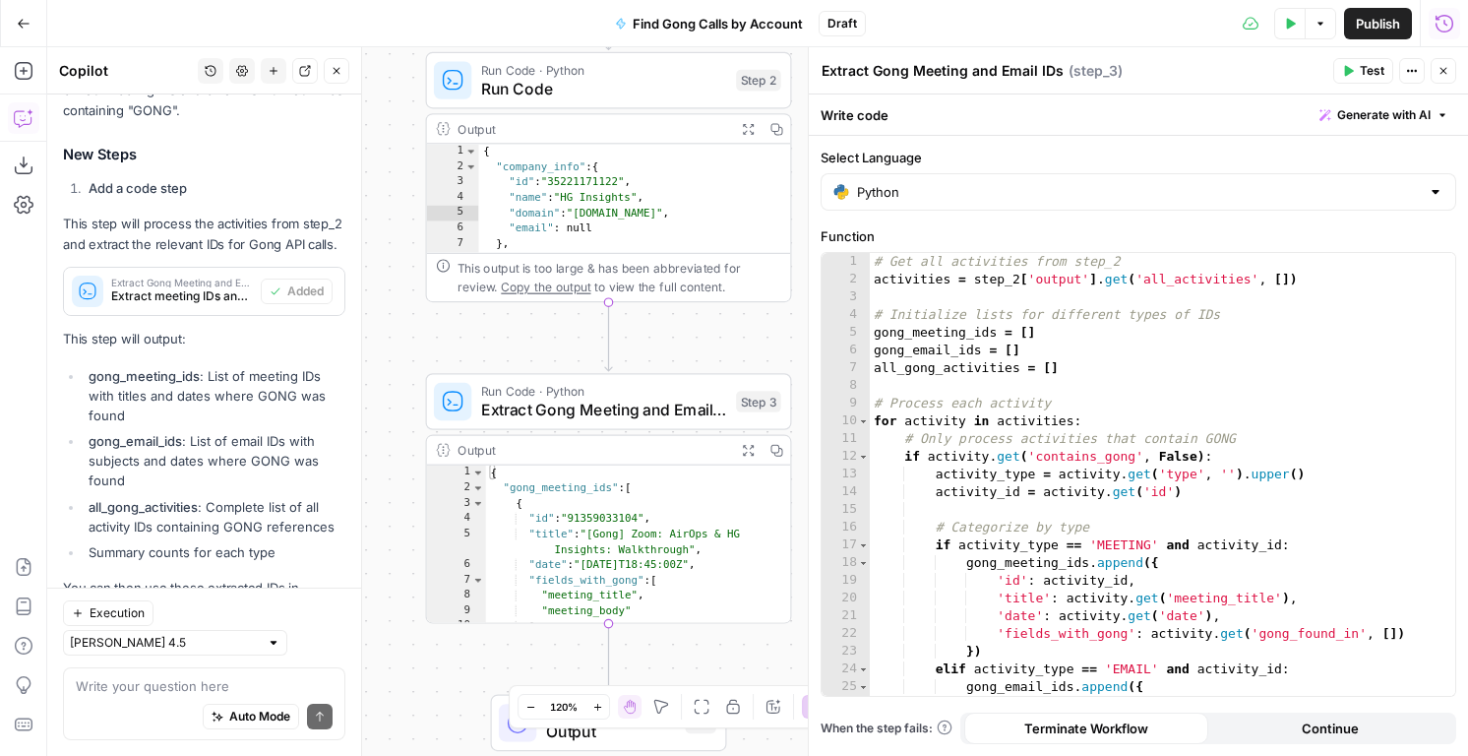
click at [1443, 71] on icon "button" at bounding box center [1444, 71] width 7 height 7
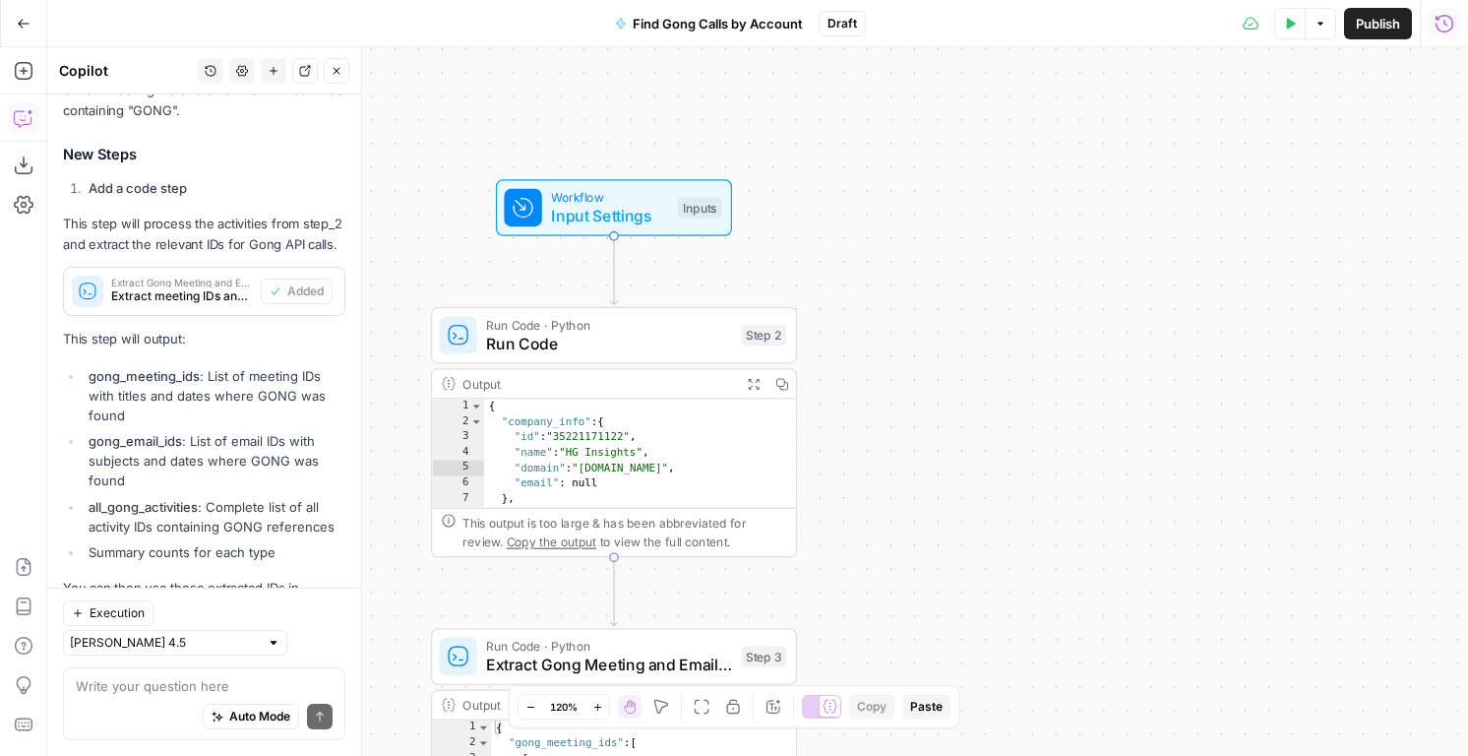
click at [594, 195] on span "Workflow" at bounding box center [609, 197] width 117 height 19
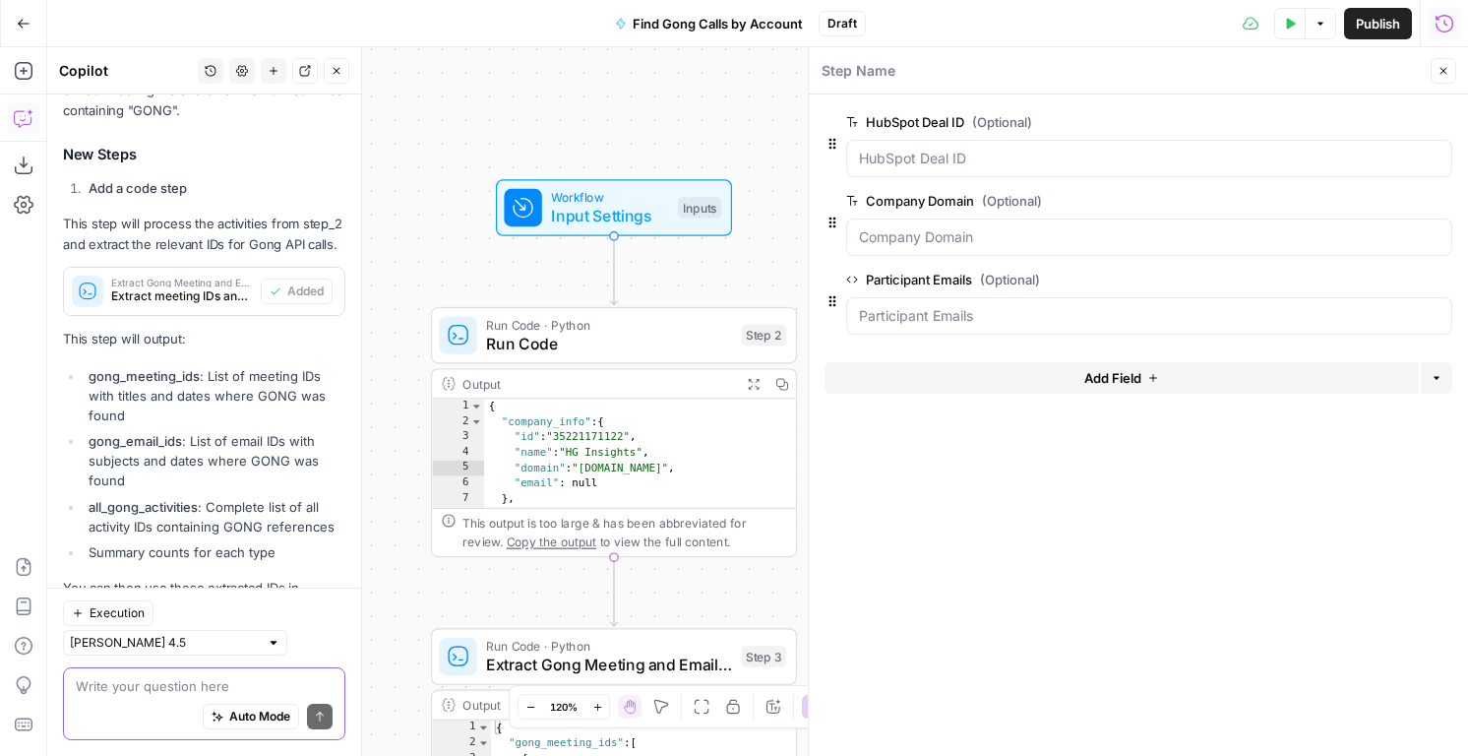
click at [105, 682] on textarea at bounding box center [204, 686] width 257 height 20
paste textarea "https://app.hubspot.com/contacts/21510907/record/0-1/161824292206"
type textarea "https://app.hubspot.com/contacts/21510907/record/0-1/161824292206"
paste textarea "https://app.hubspot.com/contacts/21510907/record/0-1/161824292206"
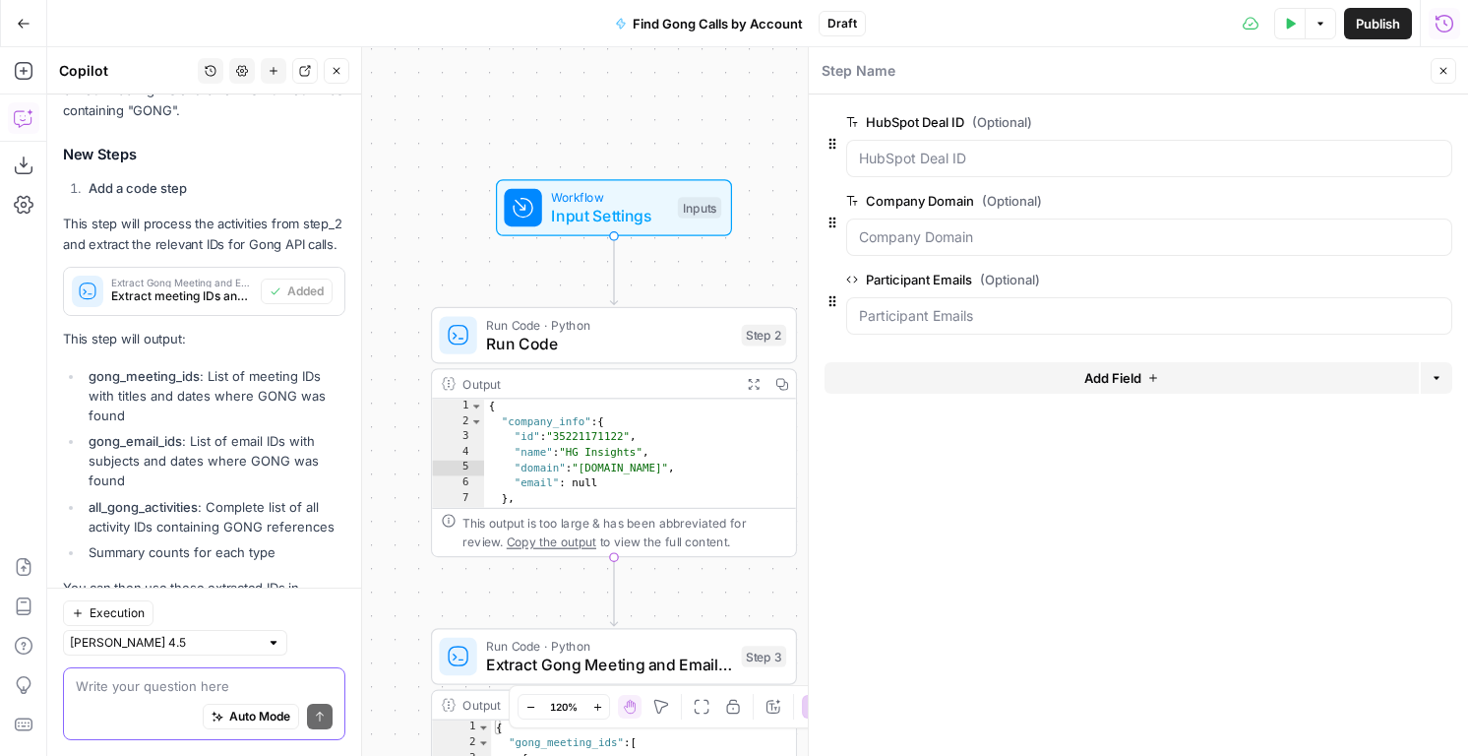
type textarea "https://app.hubspot.com/contacts/21510907/record/0-1/161824292206"
click at [225, 667] on div "Write your question here Auto Mode Send" at bounding box center [204, 703] width 282 height 73
click at [225, 674] on div "Write your question here Auto Mode Send" at bounding box center [204, 703] width 282 height 73
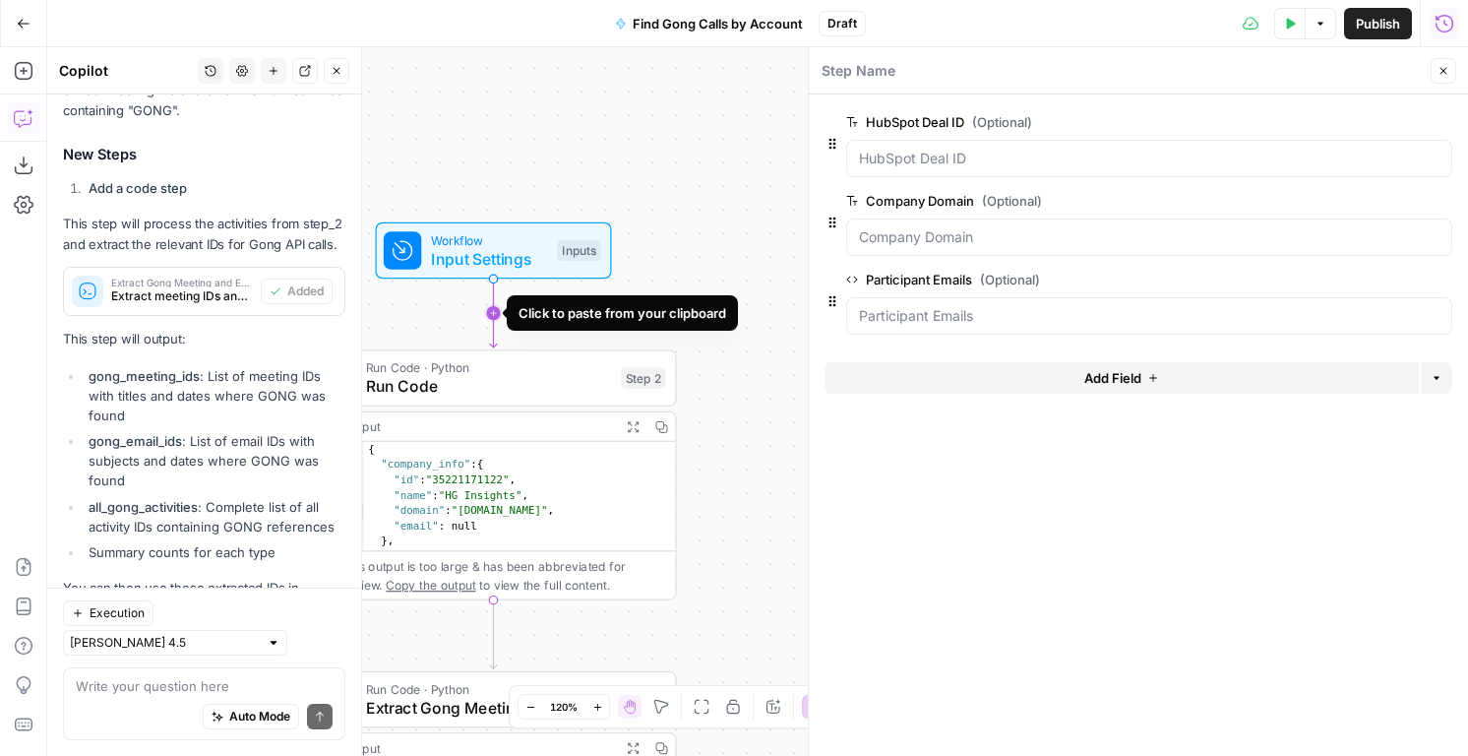
click at [496, 316] on icon "Edge from start to step_2" at bounding box center [493, 312] width 7 height 69
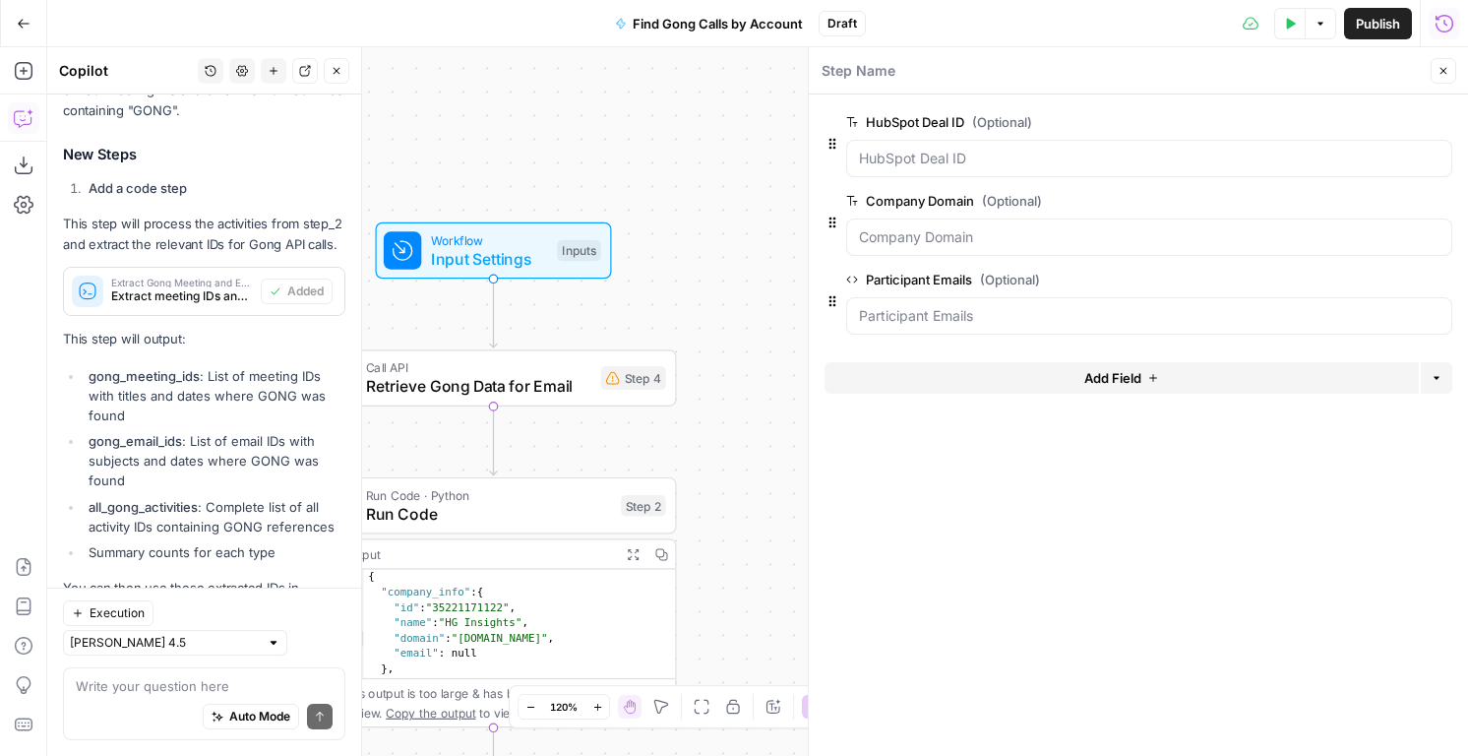
click at [524, 393] on span "Retrieve Gong Data for Email" at bounding box center [478, 387] width 225 height 24
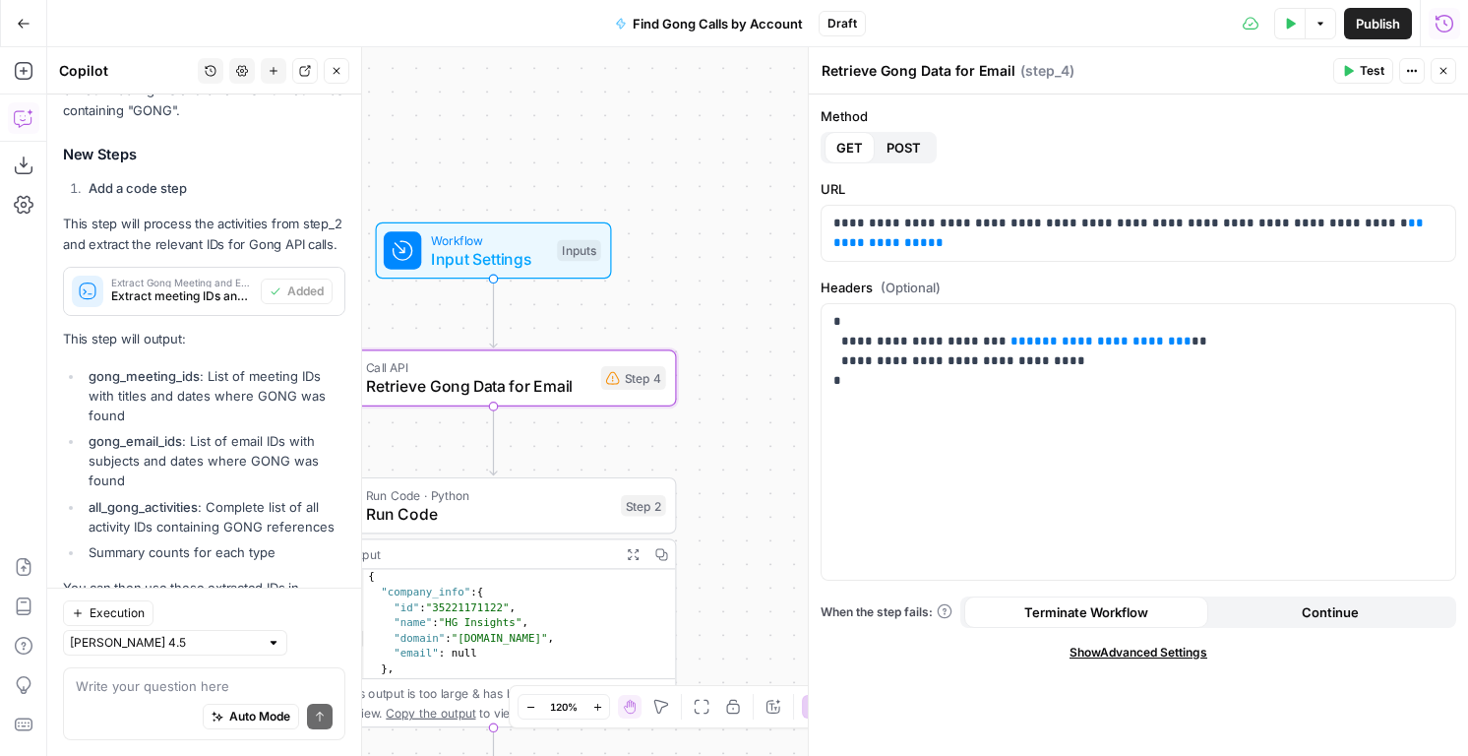
click at [566, 267] on div "Workflow Input Settings Inputs Test Step" at bounding box center [492, 250] width 217 height 40
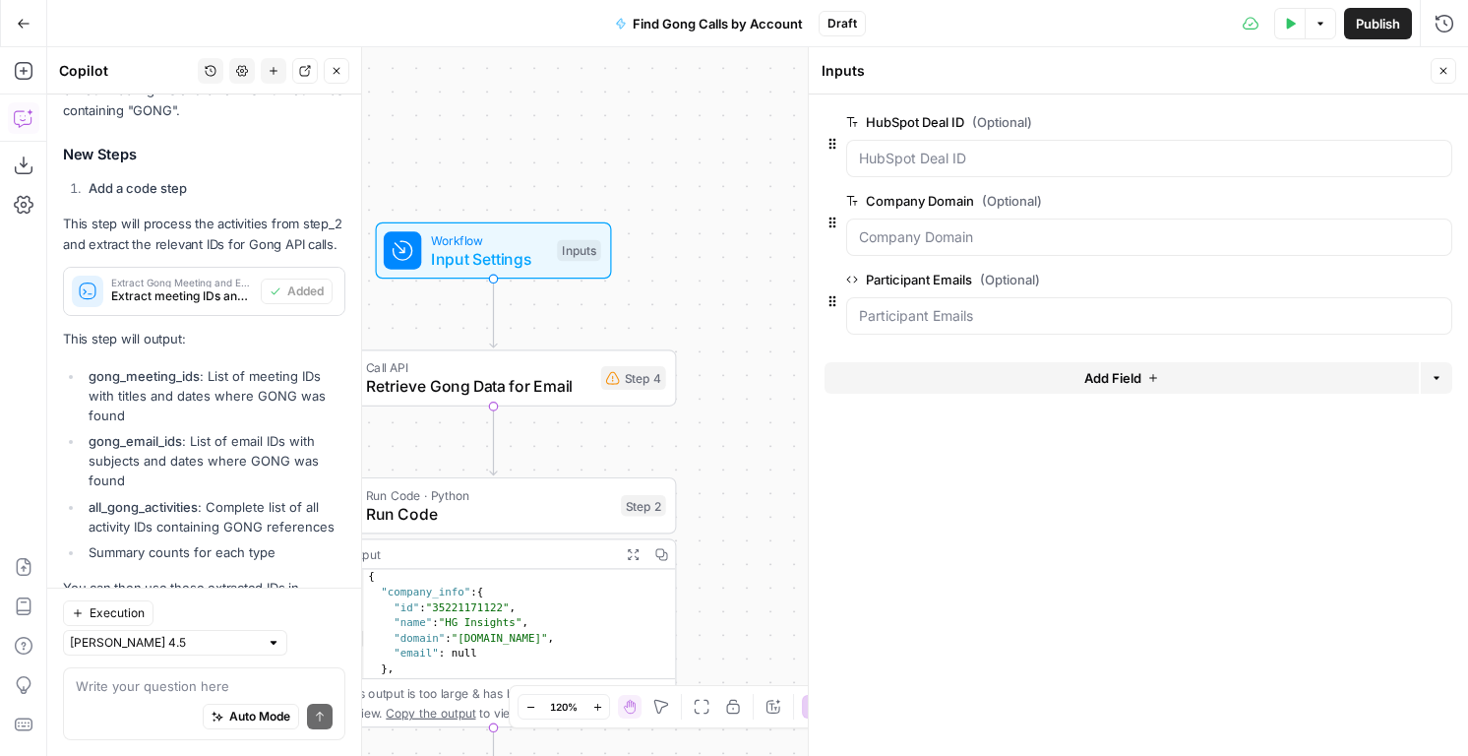
click at [1451, 78] on button "Close" at bounding box center [1444, 71] width 26 height 26
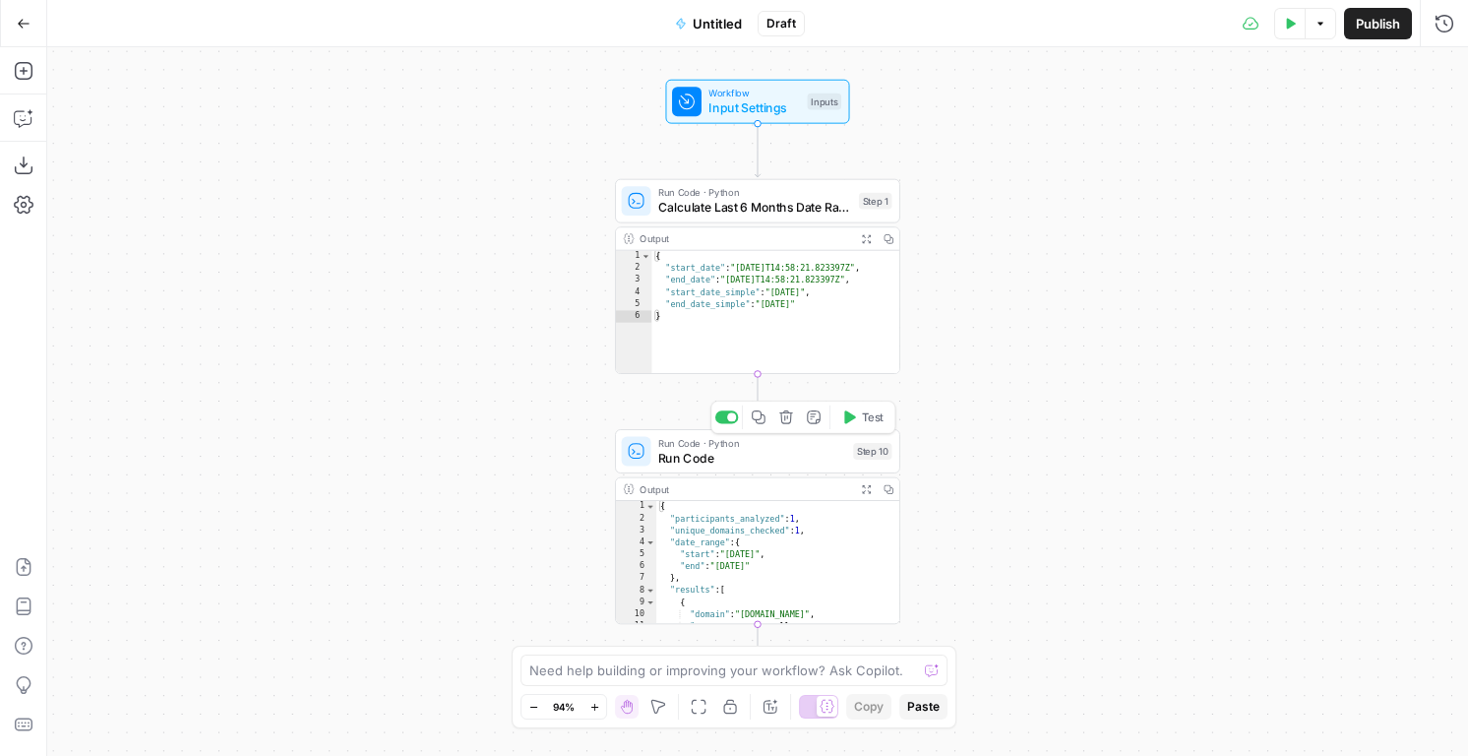
click at [801, 469] on div "Run Code · Python Run Code Step 10 Copy step Delete step Add Note Test" at bounding box center [757, 451] width 285 height 44
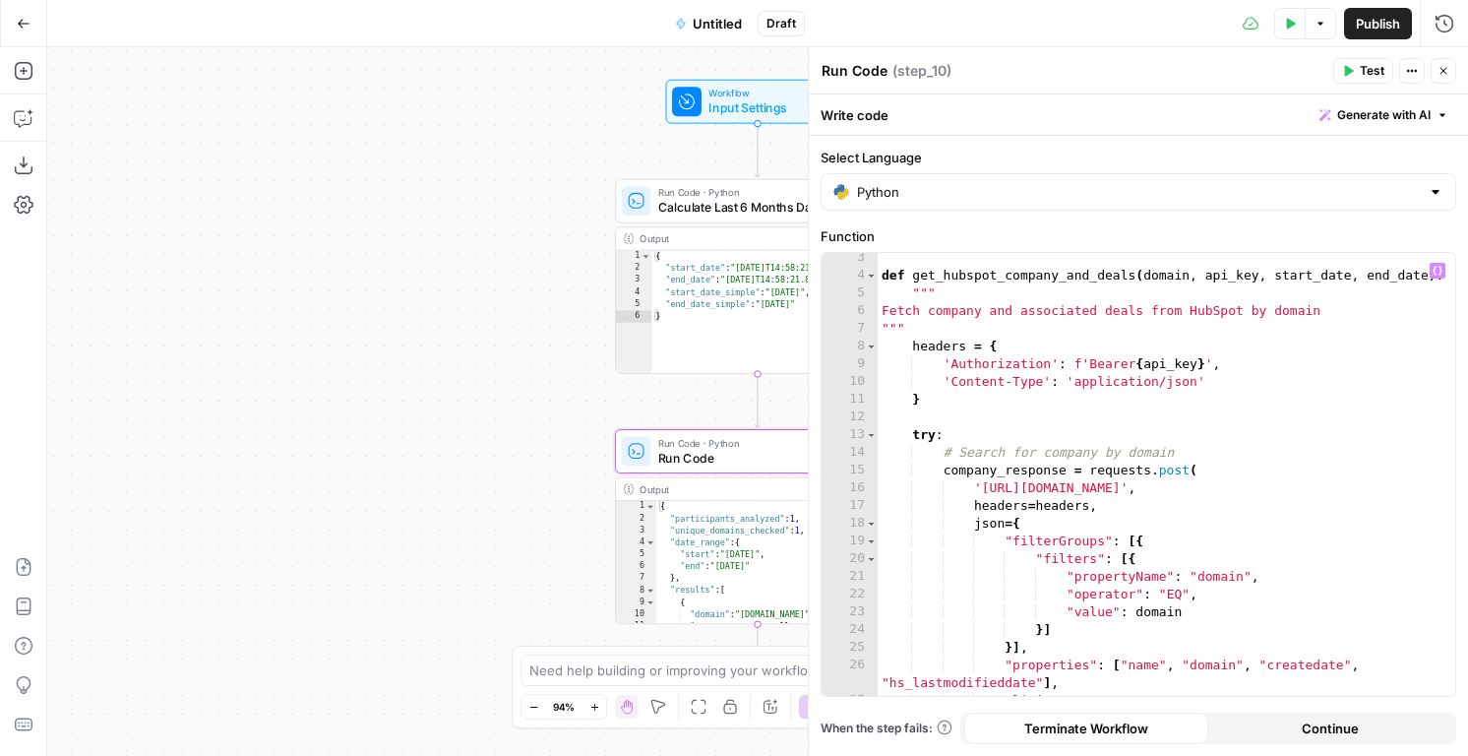
scroll to position [43, 0]
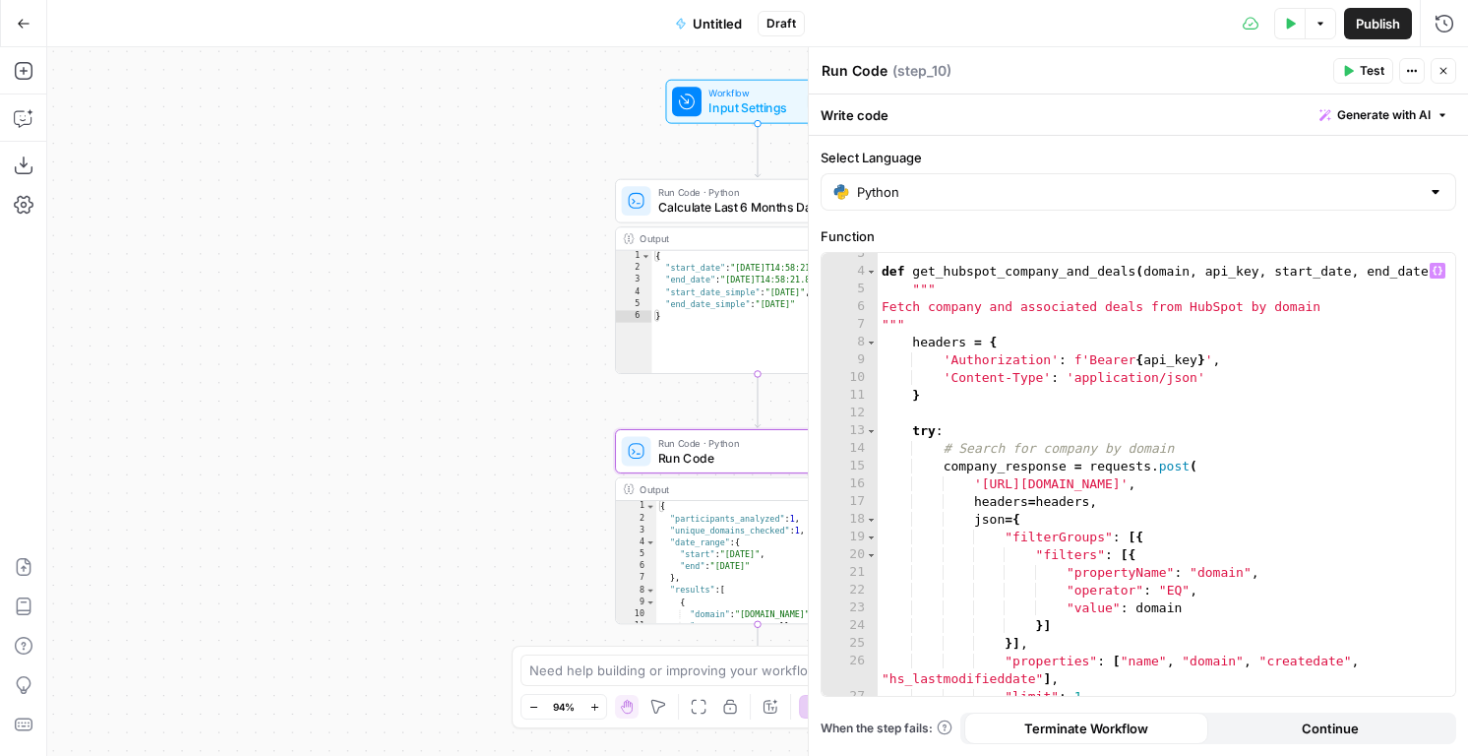
type textarea "**********"
click at [1066, 503] on div "def get_hubspot_company_and_deals ( domain , api_key , start_date , end_date ) …" at bounding box center [1167, 484] width 578 height 478
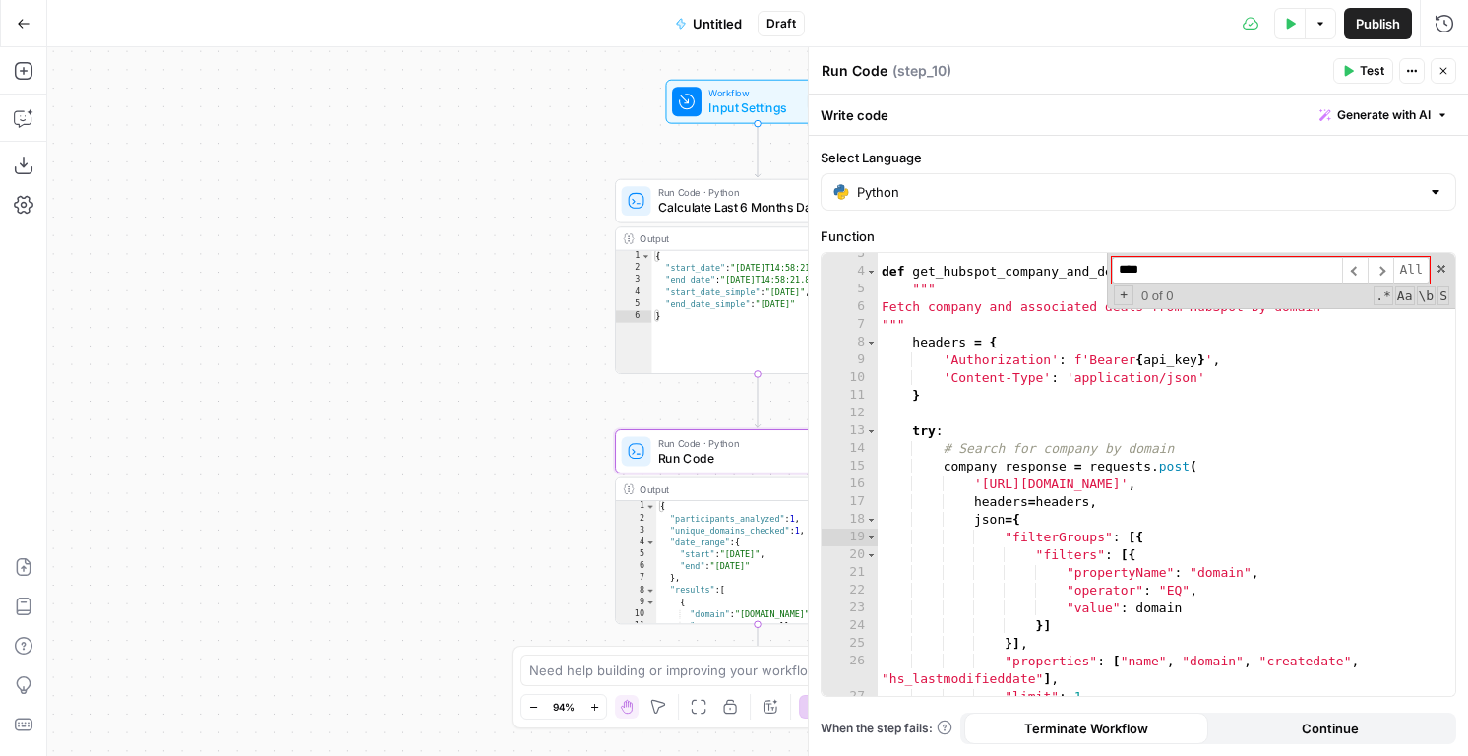
type input "****"
click at [1293, 18] on icon "button" at bounding box center [1290, 24] width 12 height 12
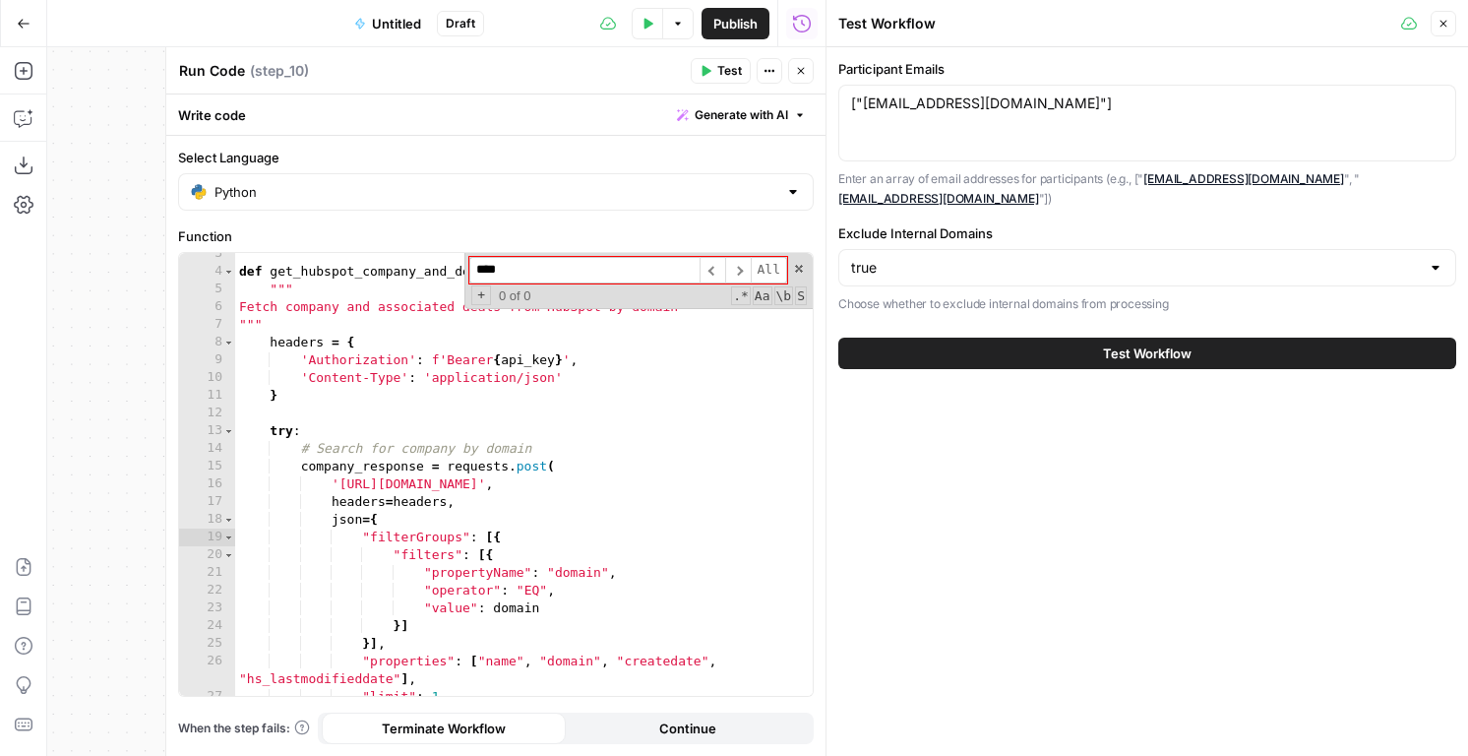
click at [944, 126] on div "["edanbi@nayax.com"] ["edanbi@nayax.com"]" at bounding box center [1147, 123] width 618 height 77
click at [1007, 94] on textarea "["edanbi@nayax.com"]" at bounding box center [1147, 103] width 592 height 20
click at [916, 258] on input "Exclude Internal Domains" at bounding box center [1135, 268] width 569 height 20
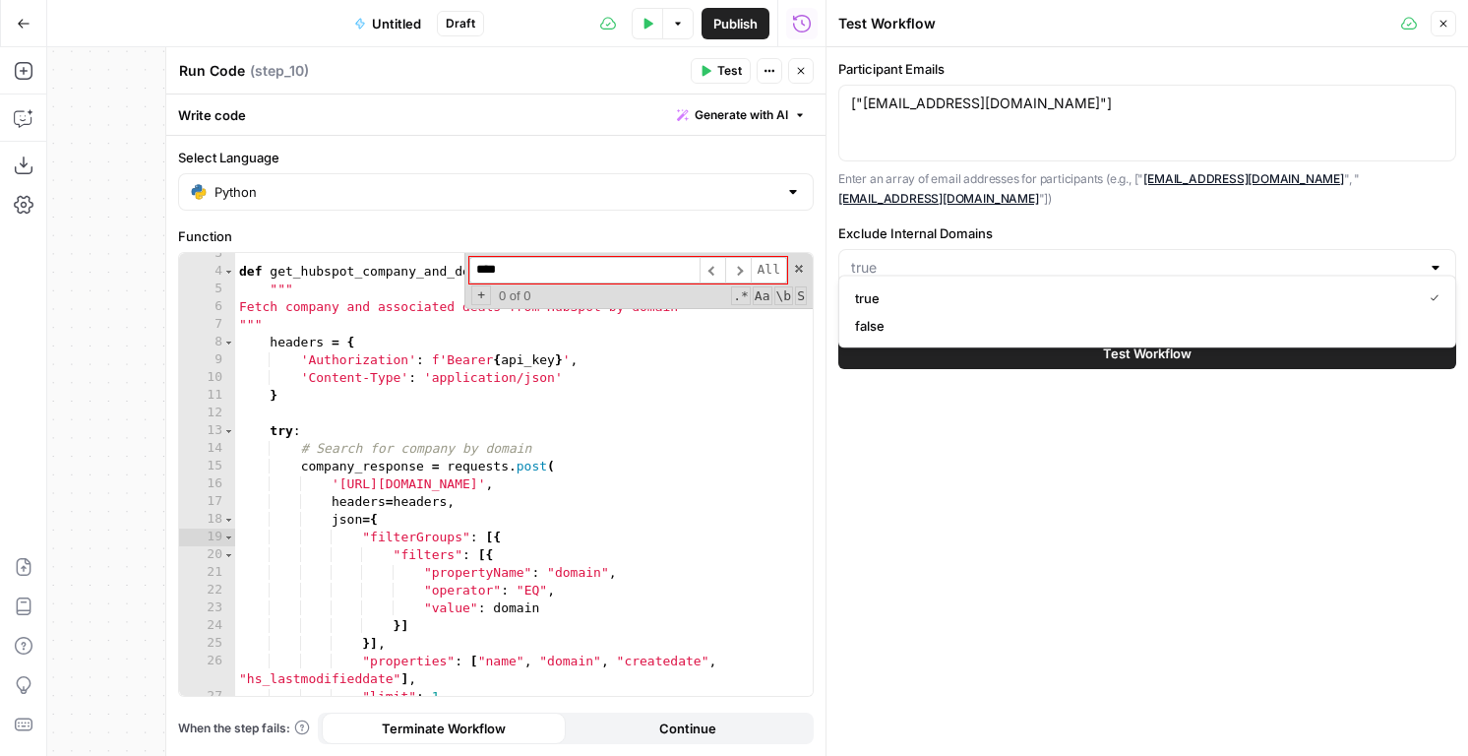
type input "true"
click at [929, 186] on p "Enter an array of email addresses for participants (e.g., [" email1@example.com…" at bounding box center [1147, 188] width 618 height 38
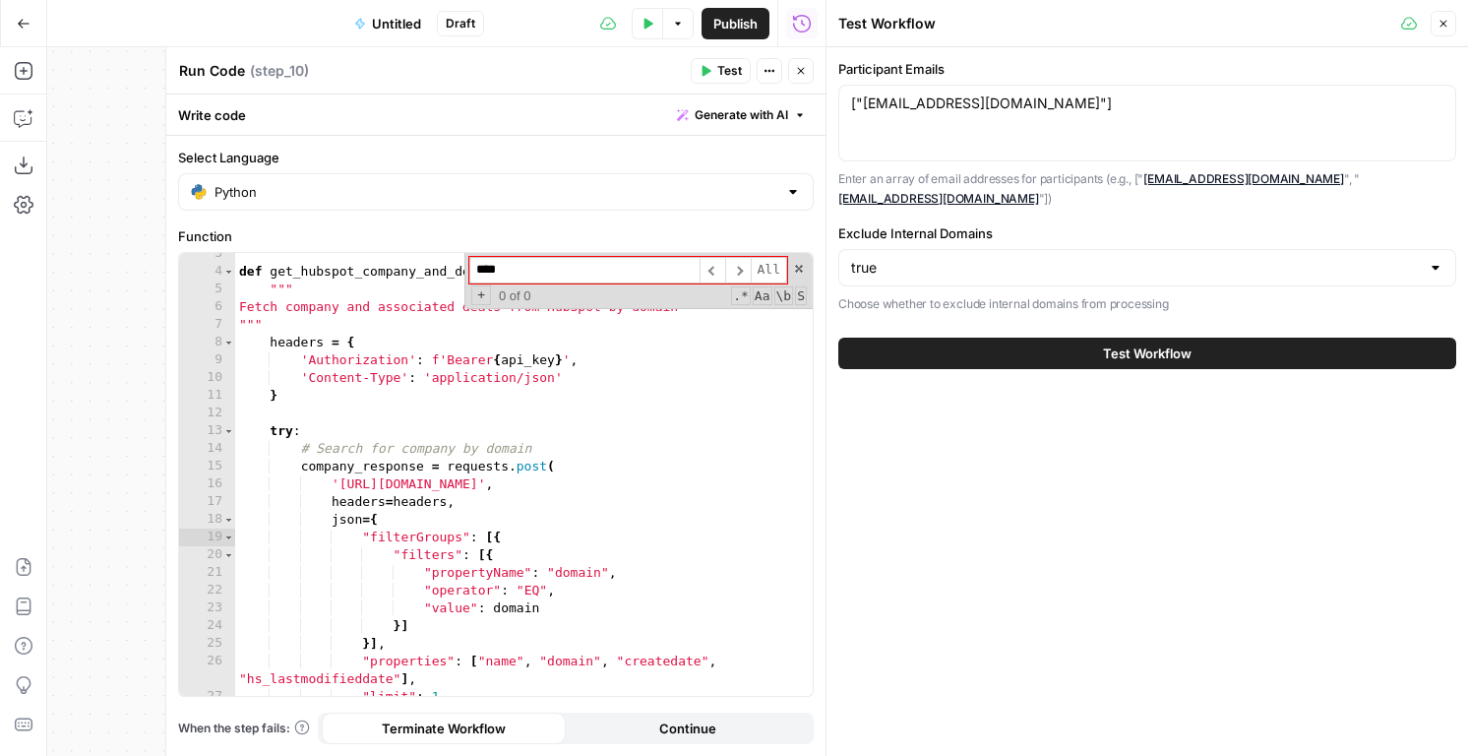
click at [1442, 21] on icon "button" at bounding box center [1444, 24] width 12 height 12
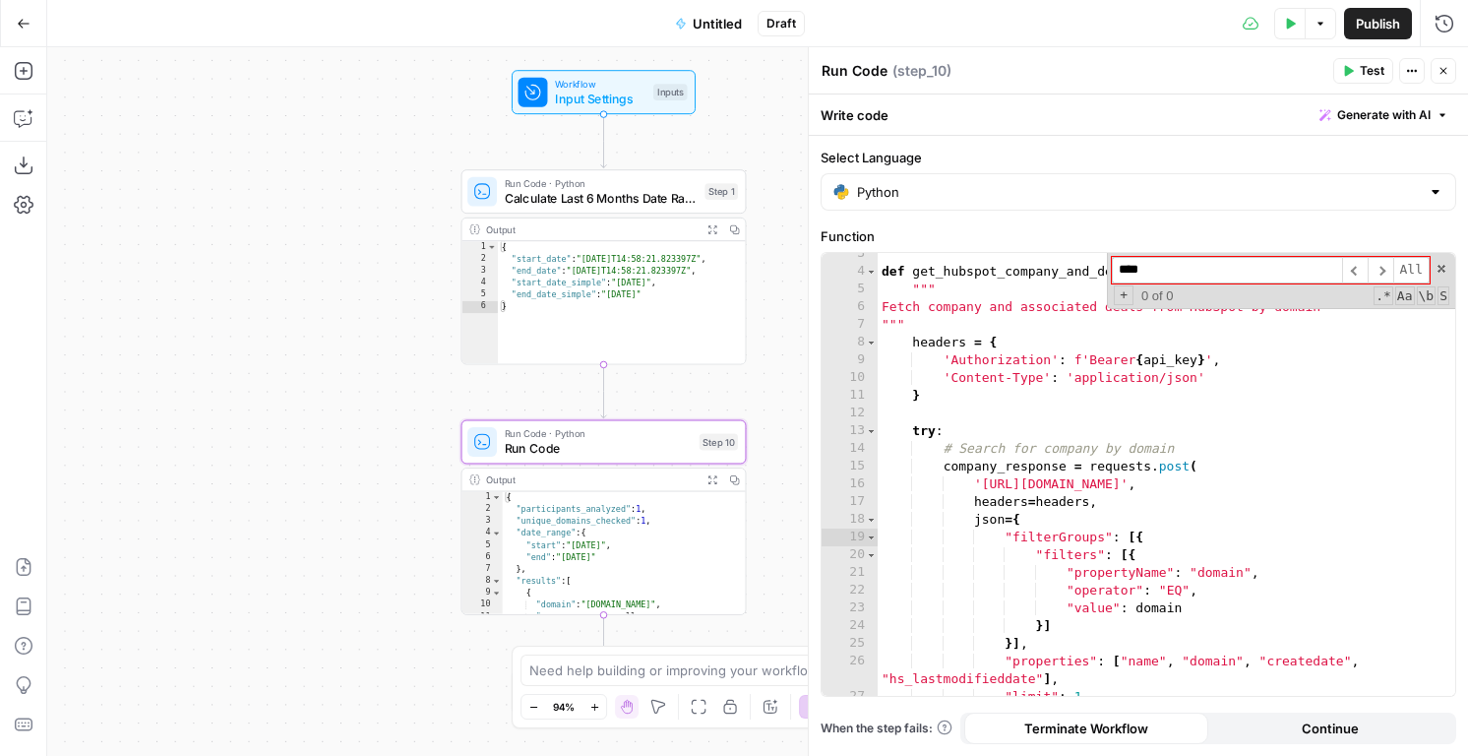
click at [599, 90] on span "Input Settings" at bounding box center [601, 99] width 92 height 19
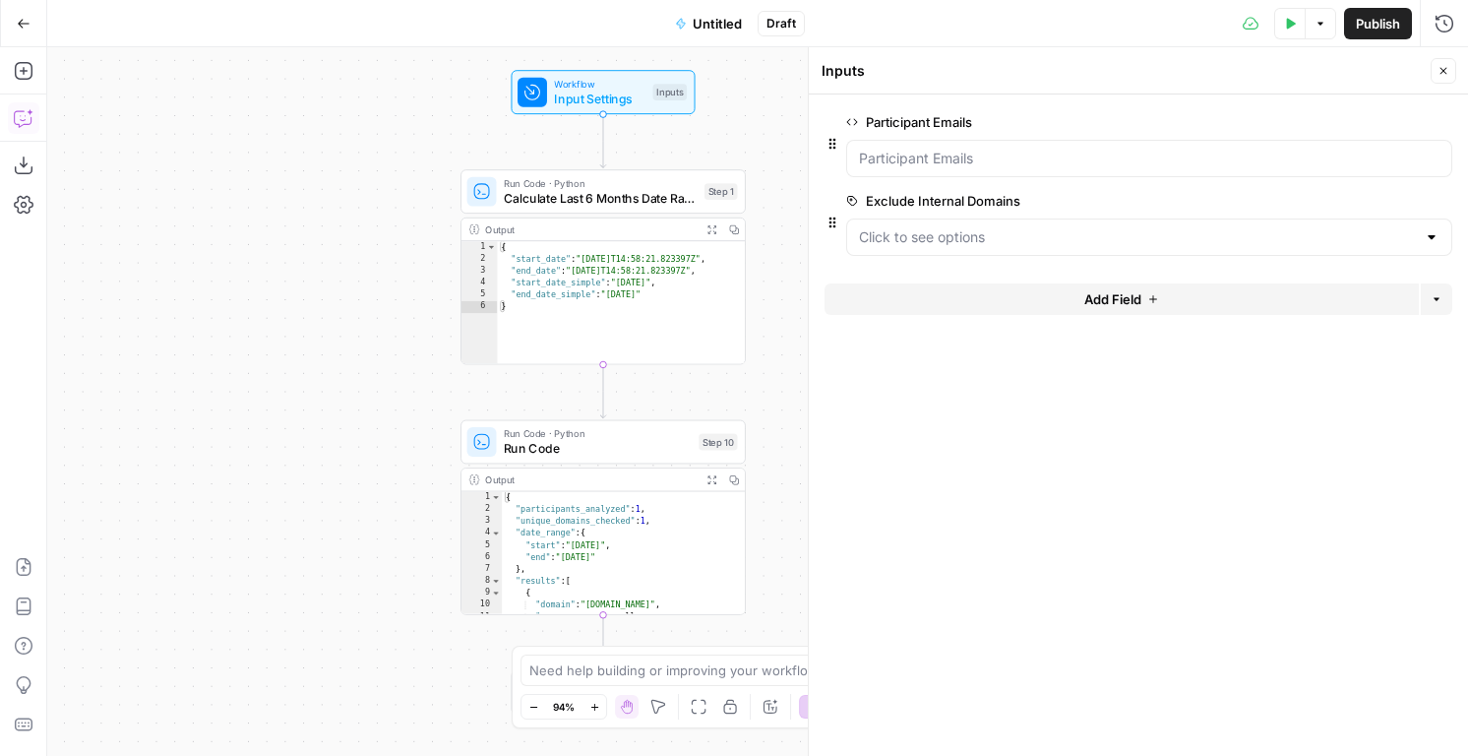
click at [24, 106] on button "Copilot" at bounding box center [23, 117] width 31 height 31
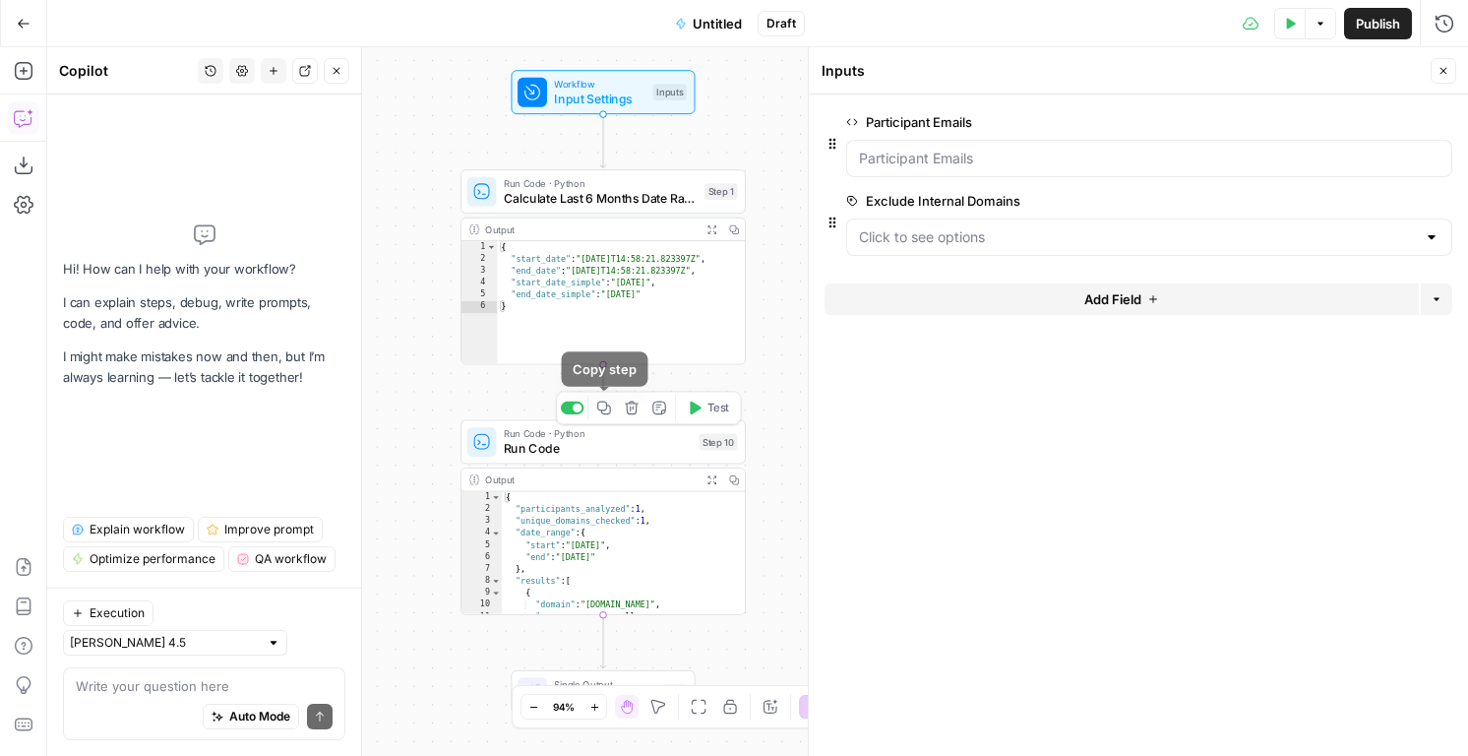
click at [605, 410] on icon "button" at bounding box center [604, 408] width 14 height 14
click at [595, 442] on span "Run Code" at bounding box center [598, 448] width 188 height 19
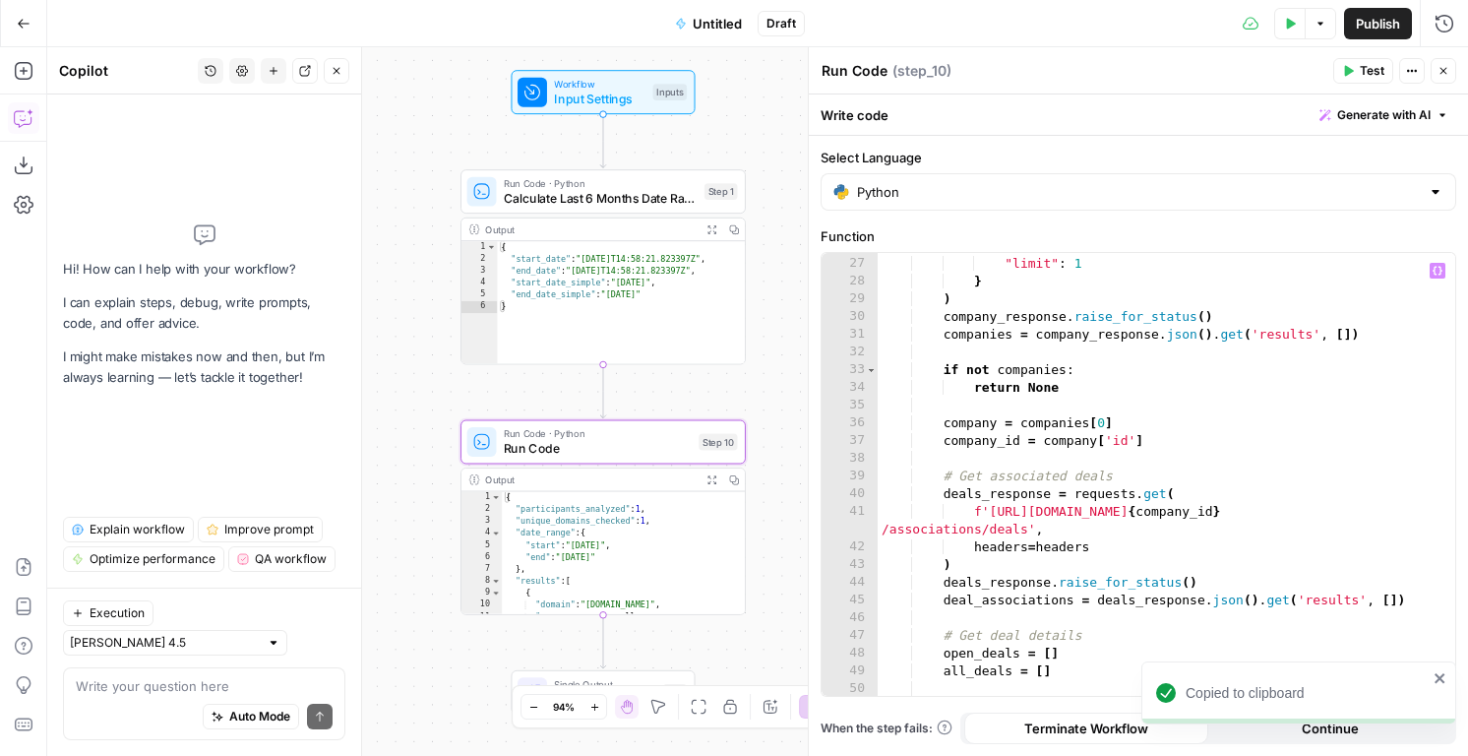
scroll to position [605, 0]
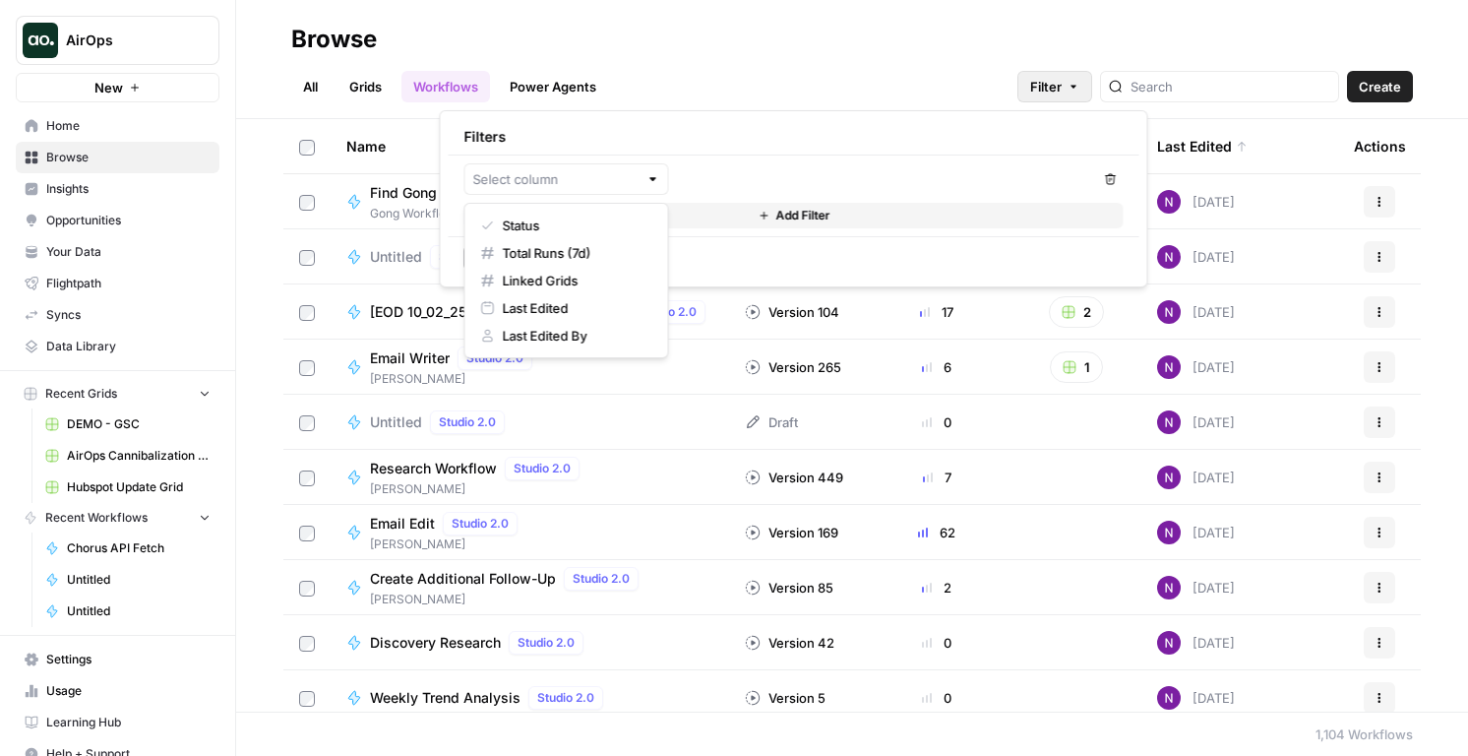
click at [578, 336] on span "Last Edited By" at bounding box center [545, 336] width 85 height 20
type input "Last Edited By"
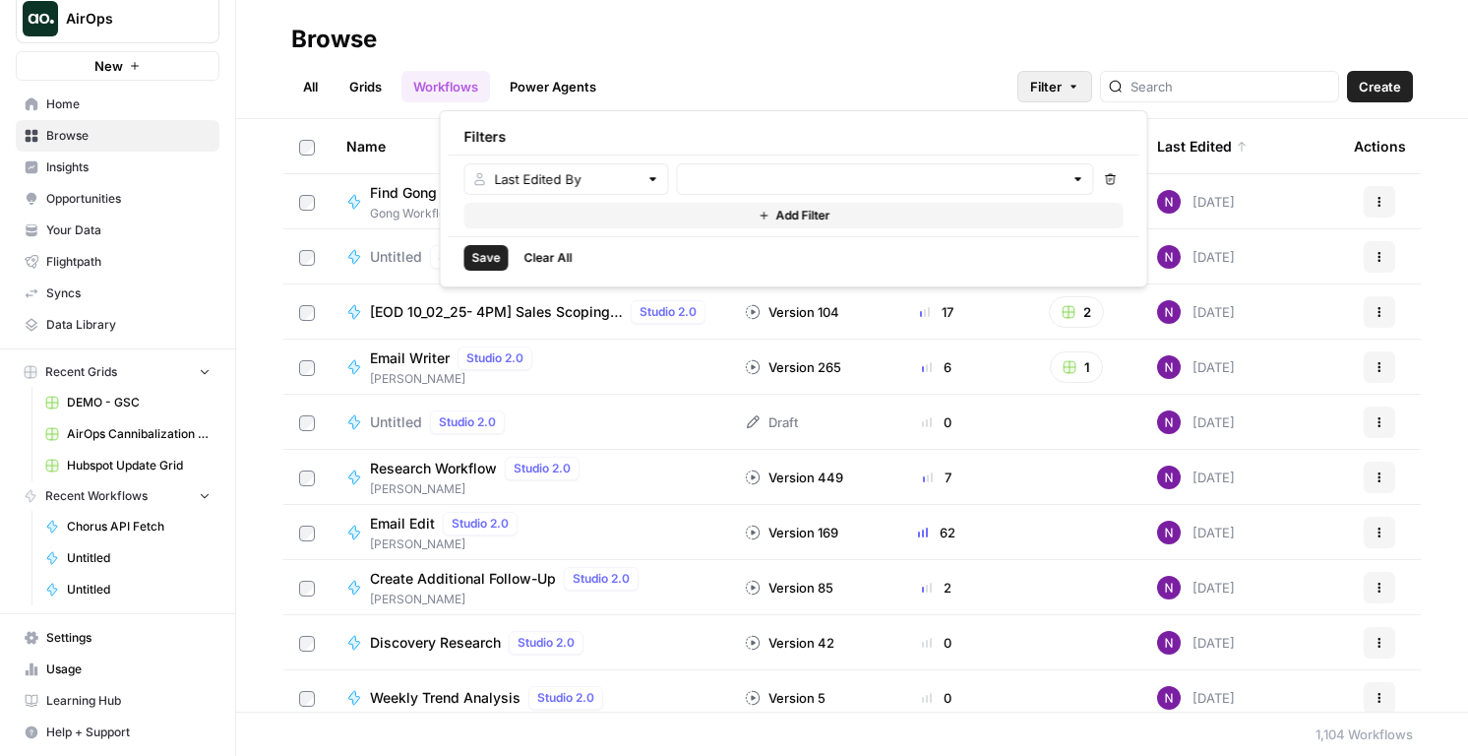
click at [777, 190] on div at bounding box center [885, 178] width 417 height 31
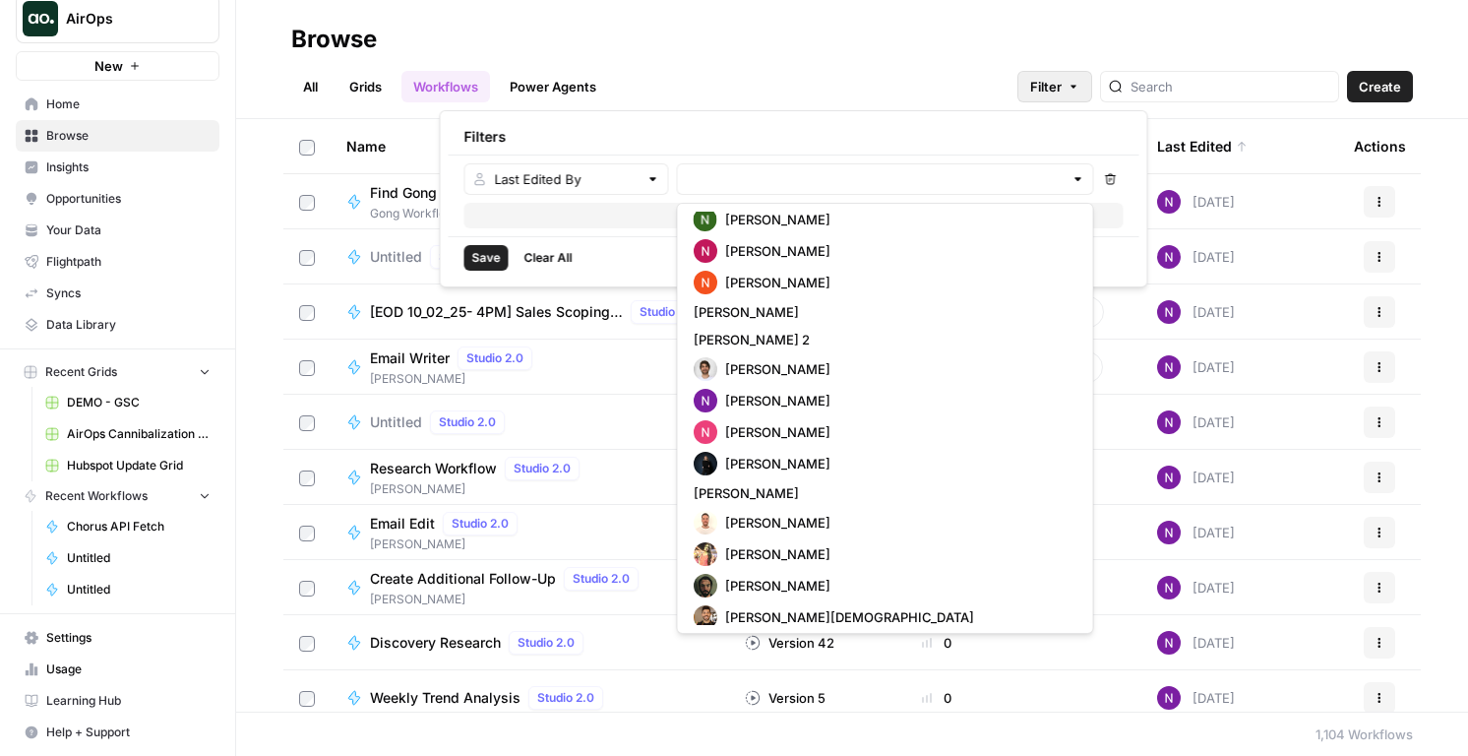
scroll to position [1519, 0]
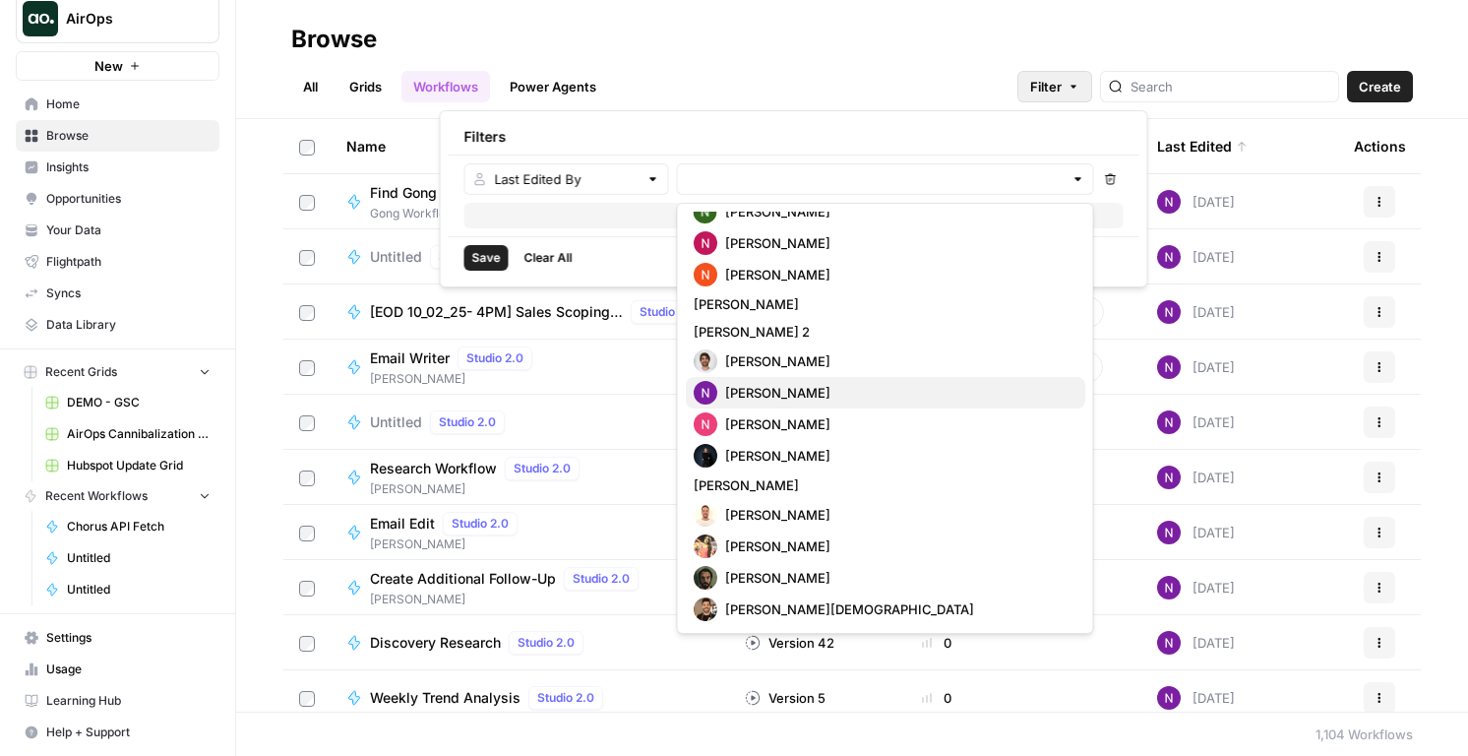
click at [764, 388] on span "[PERSON_NAME]" at bounding box center [777, 393] width 105 height 20
type input "[PERSON_NAME]"
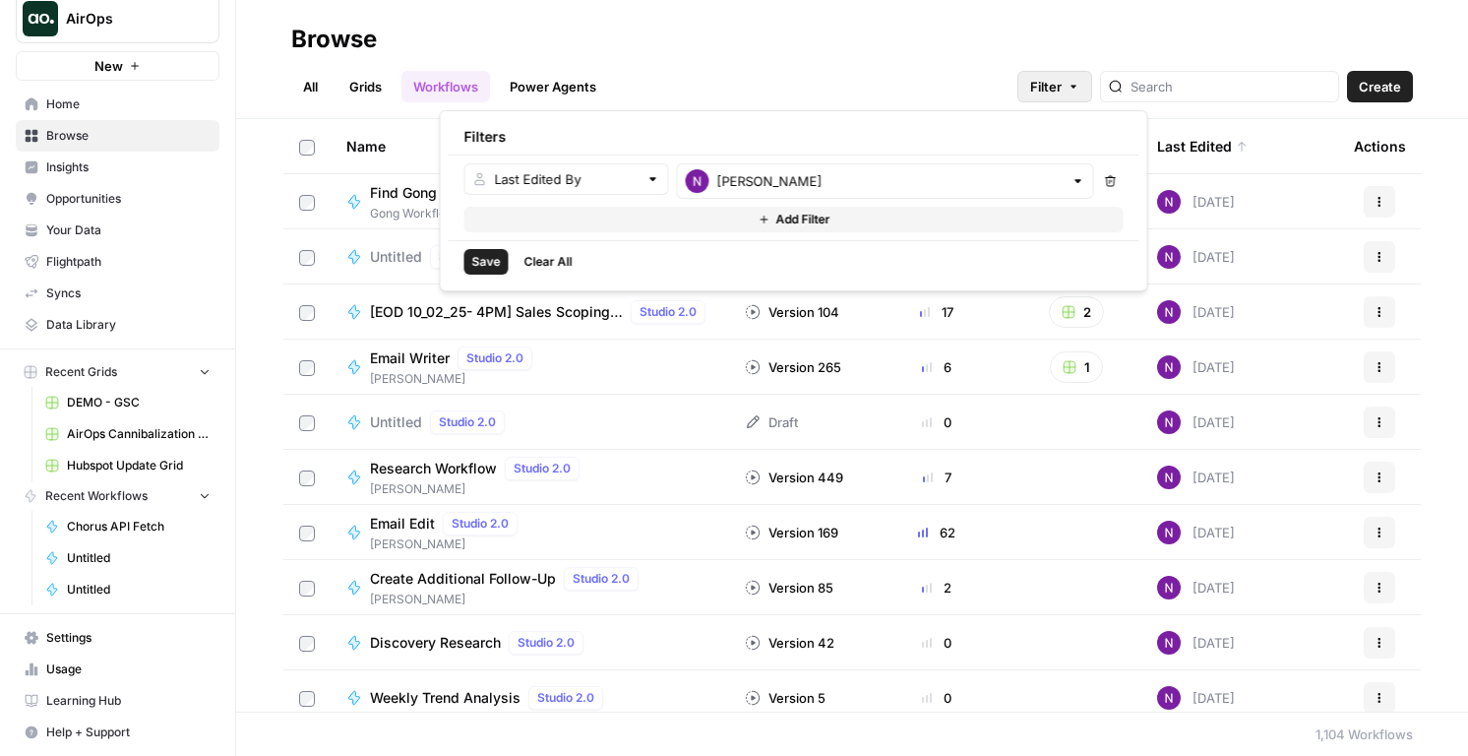
click at [482, 263] on span "Save" at bounding box center [486, 262] width 29 height 18
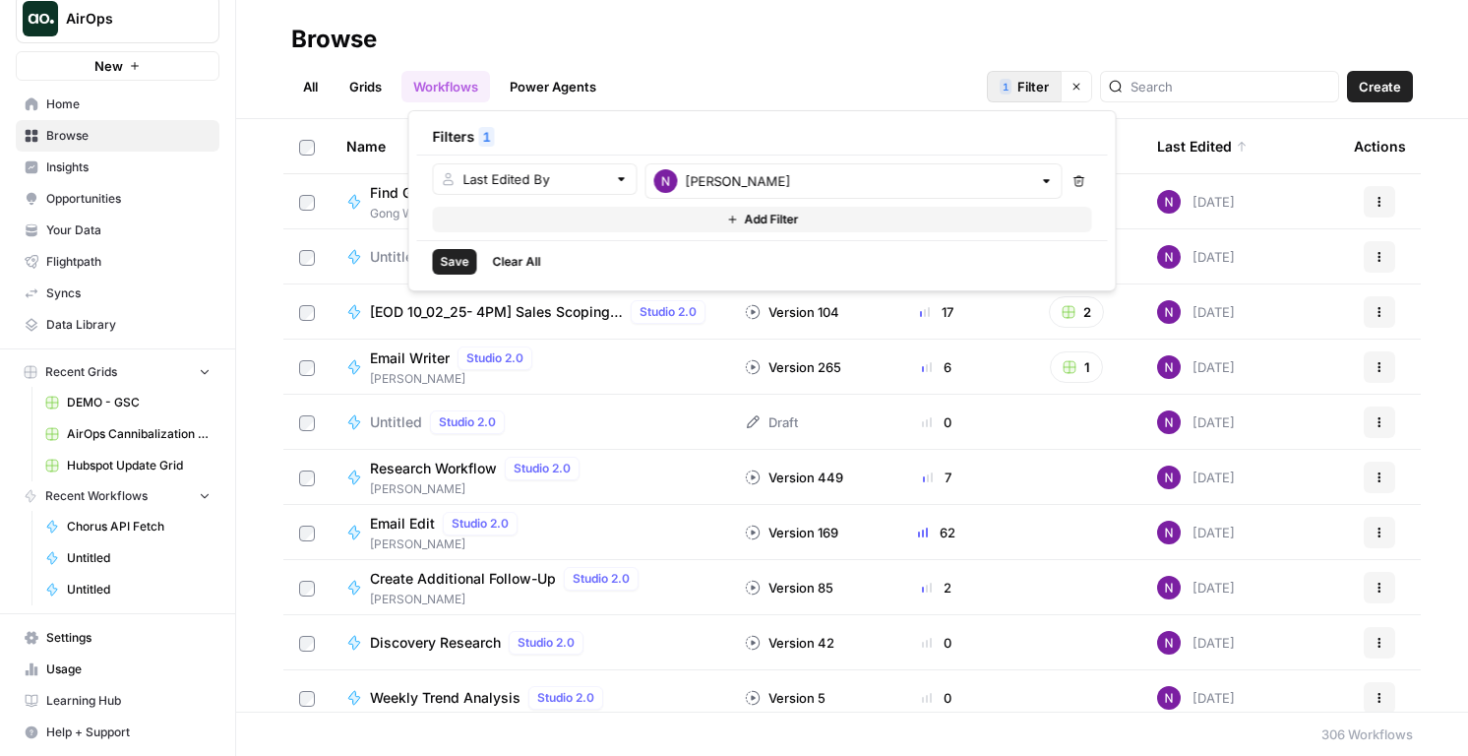
click at [461, 263] on span "Save" at bounding box center [455, 262] width 29 height 18
click at [833, 46] on div "Browse" at bounding box center [852, 39] width 1122 height 31
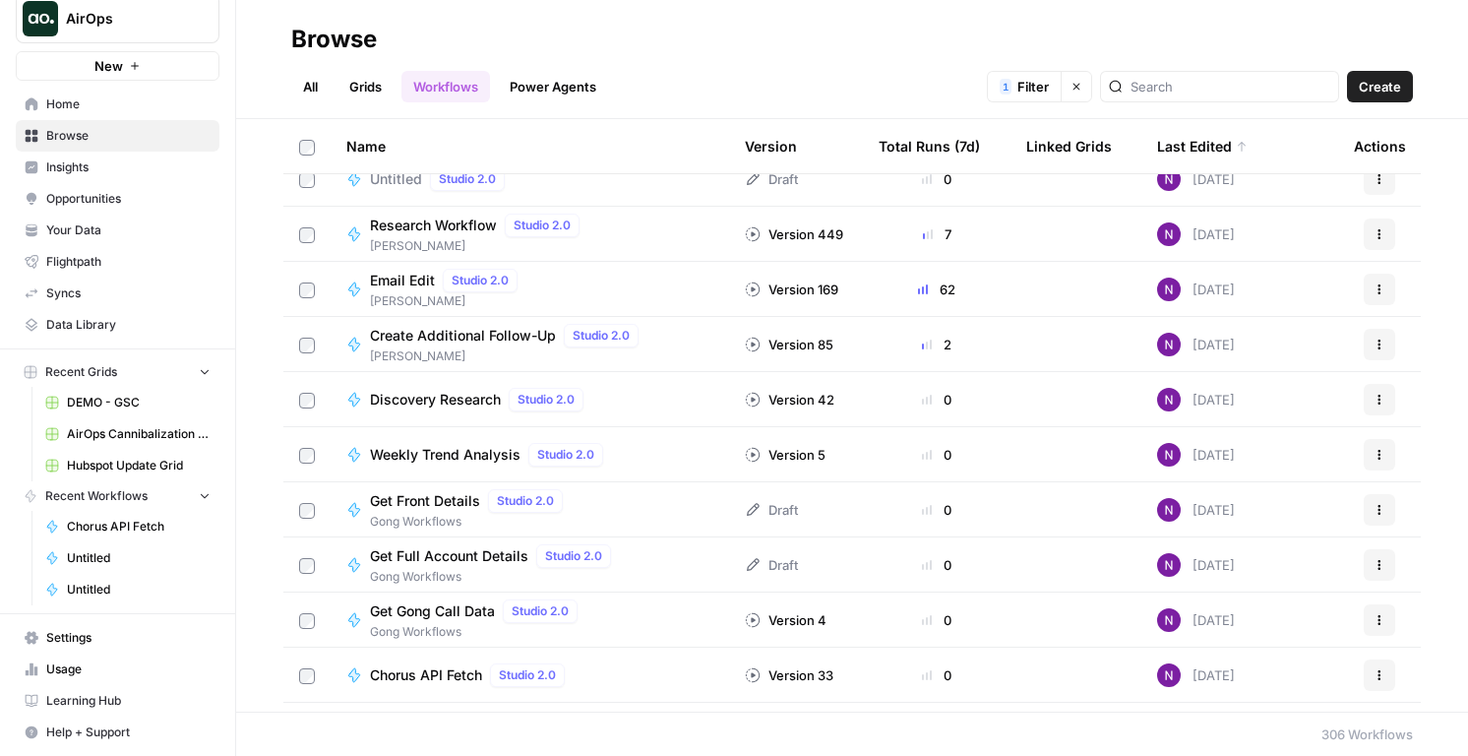
scroll to position [208, 0]
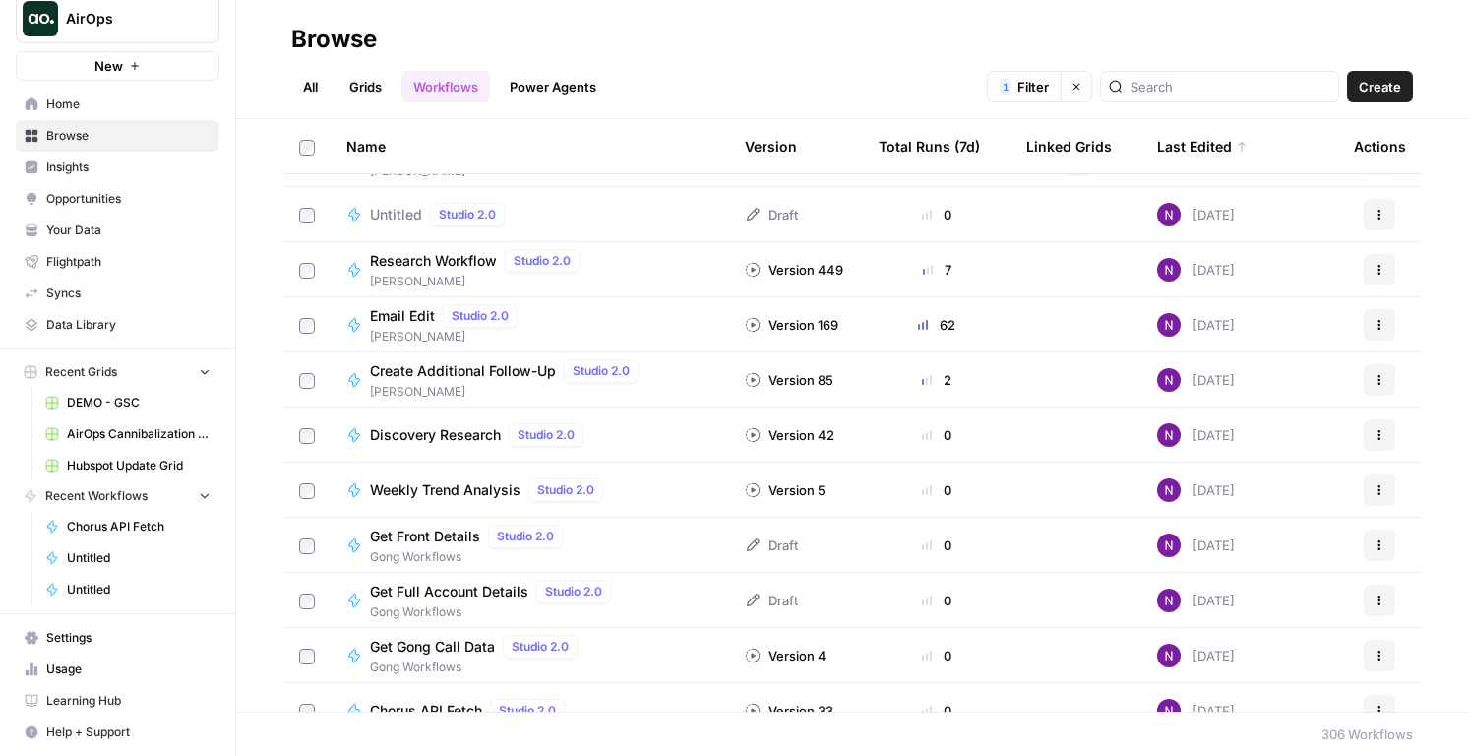
click at [439, 604] on span "Gong Workflows" at bounding box center [494, 612] width 249 height 18
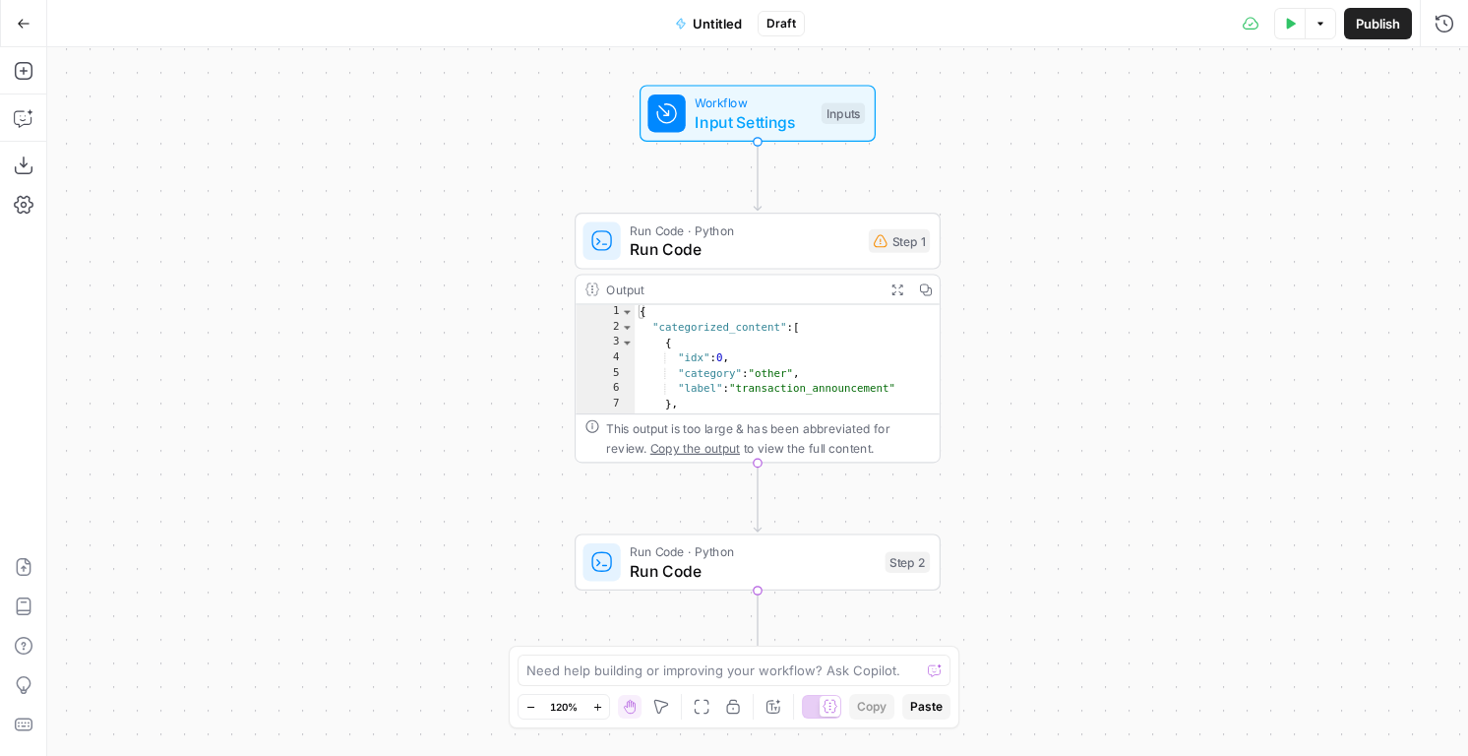
click at [768, 20] on span "Draft" at bounding box center [782, 24] width 30 height 18
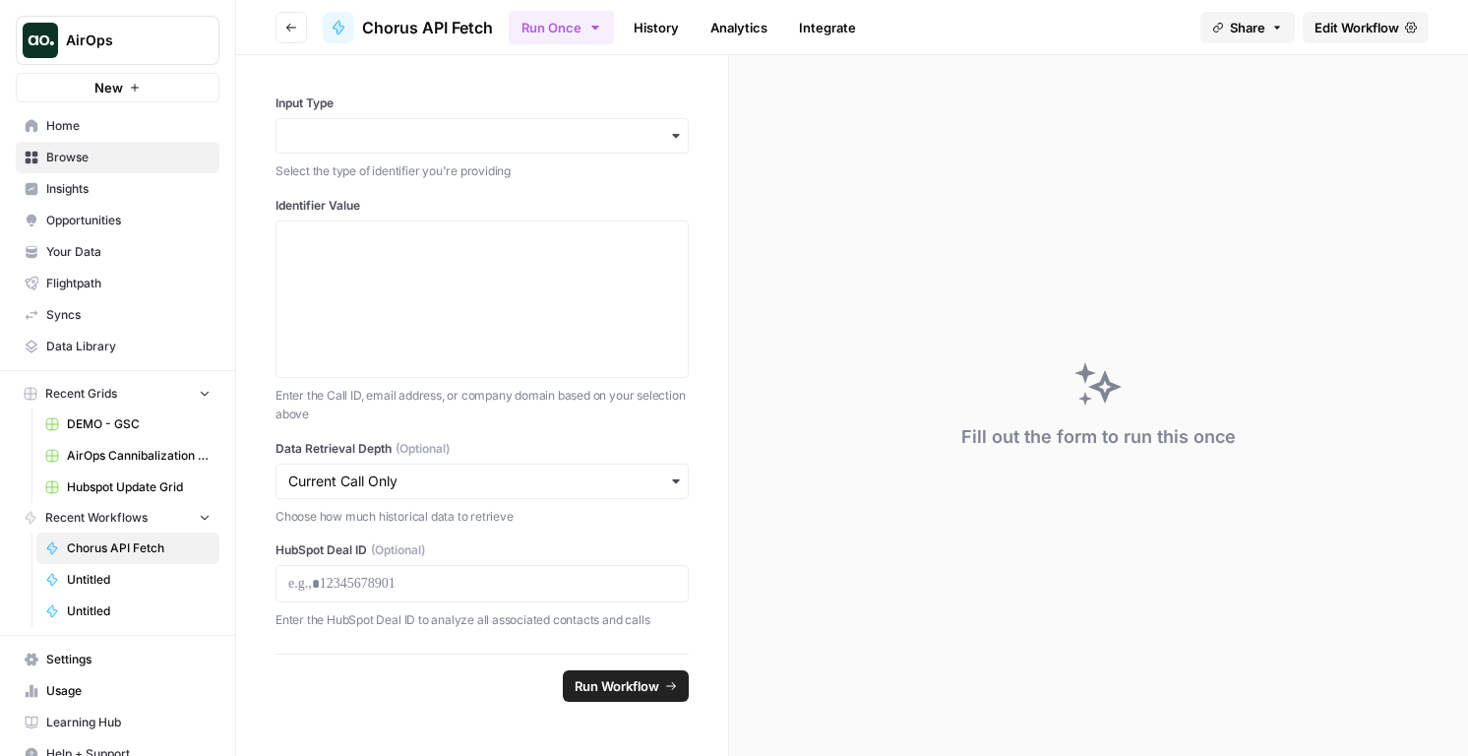
click at [1332, 20] on span "Edit Workflow" at bounding box center [1357, 28] width 85 height 20
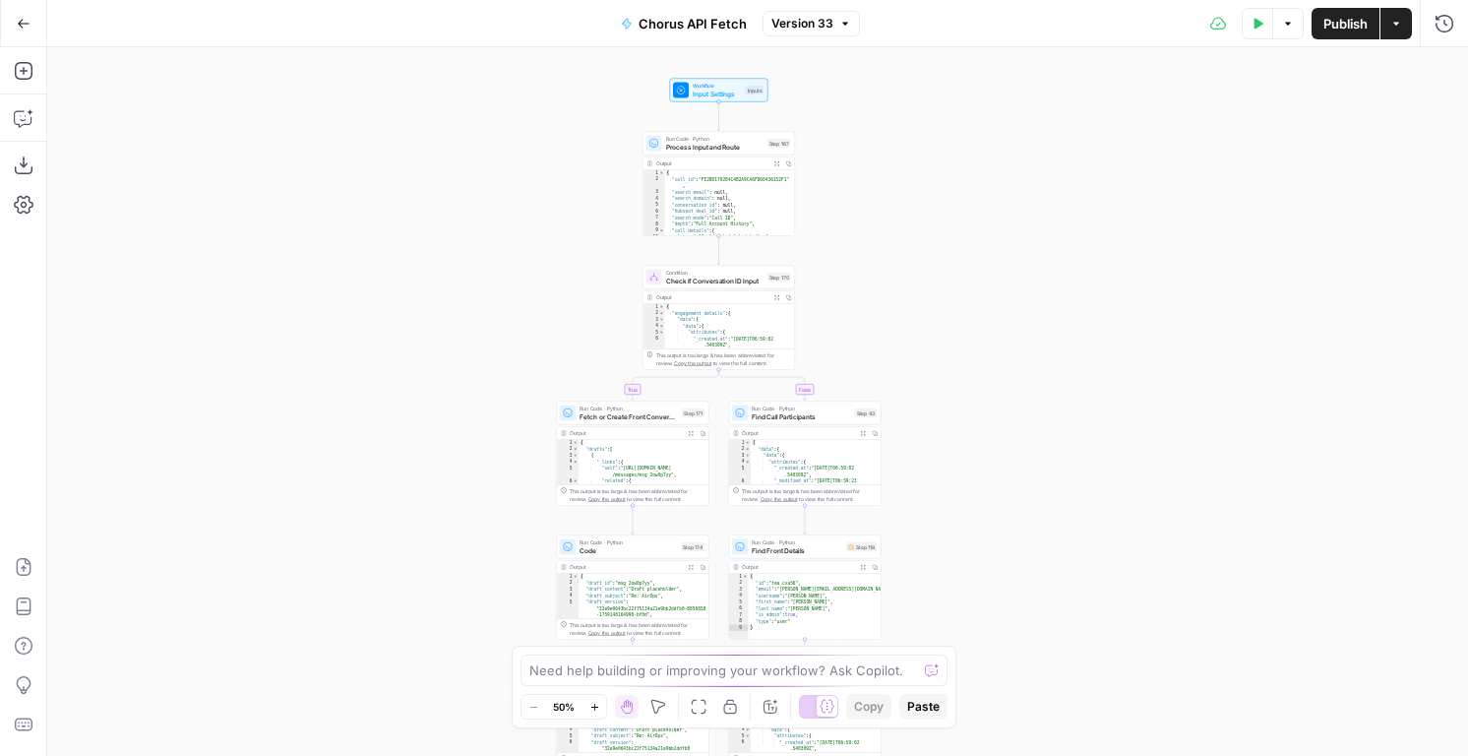
click at [751, 146] on span "Process Input and Route" at bounding box center [714, 147] width 97 height 10
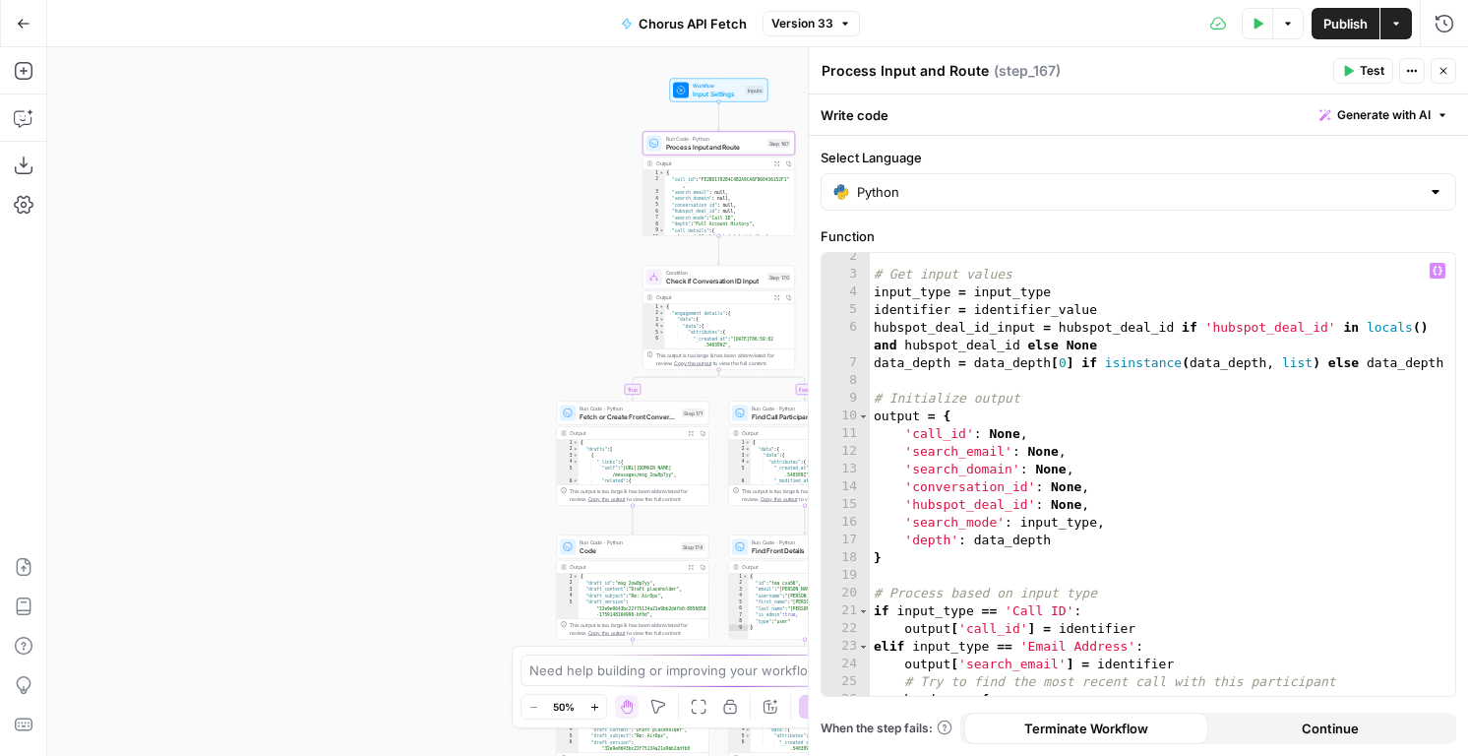
scroll to position [123, 0]
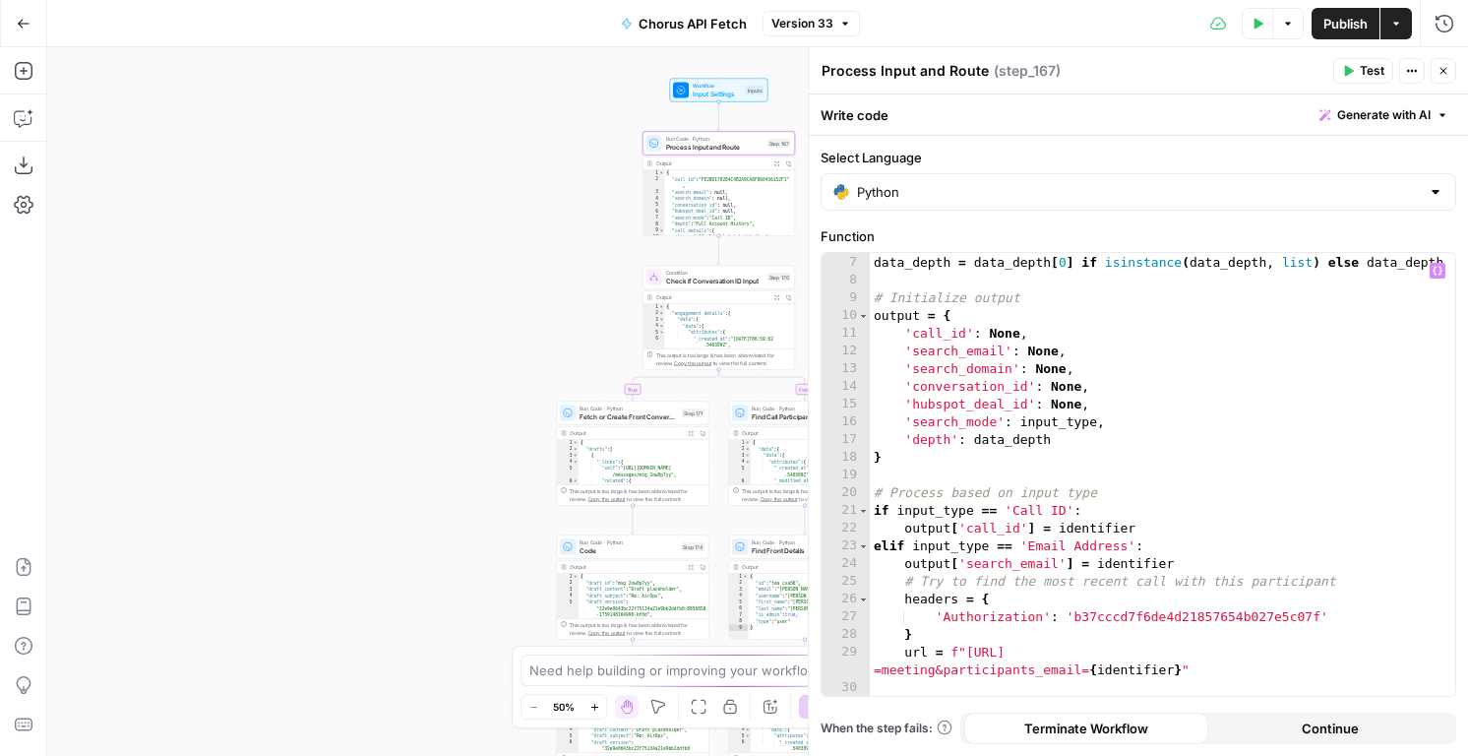
type textarea "**********"
click at [997, 398] on div "hubspot_deal_id_input = hubspot_deal_id if 'hubspot_deal_id' in locals ( ) and …" at bounding box center [1162, 466] width 585 height 496
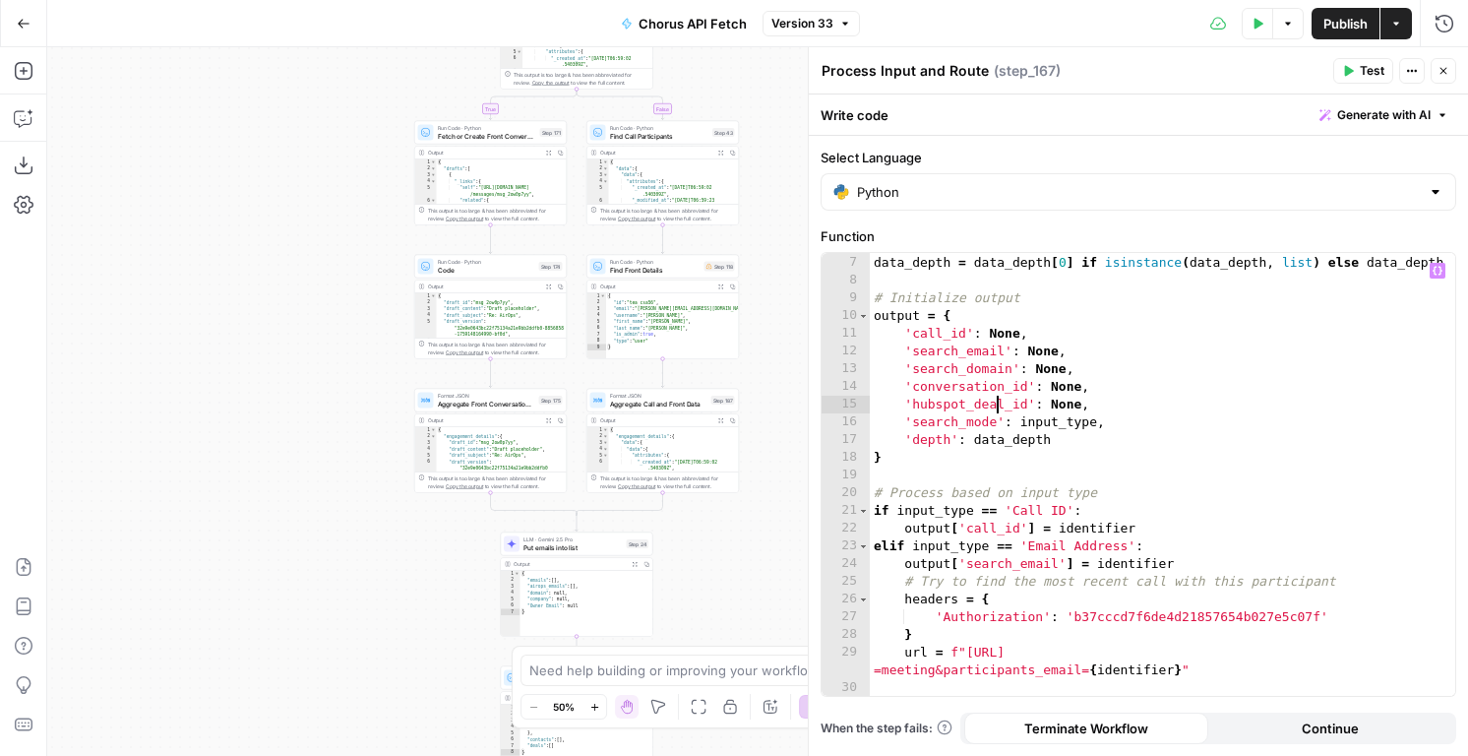
click at [1262, 25] on button "Test Data" at bounding box center [1257, 23] width 31 height 31
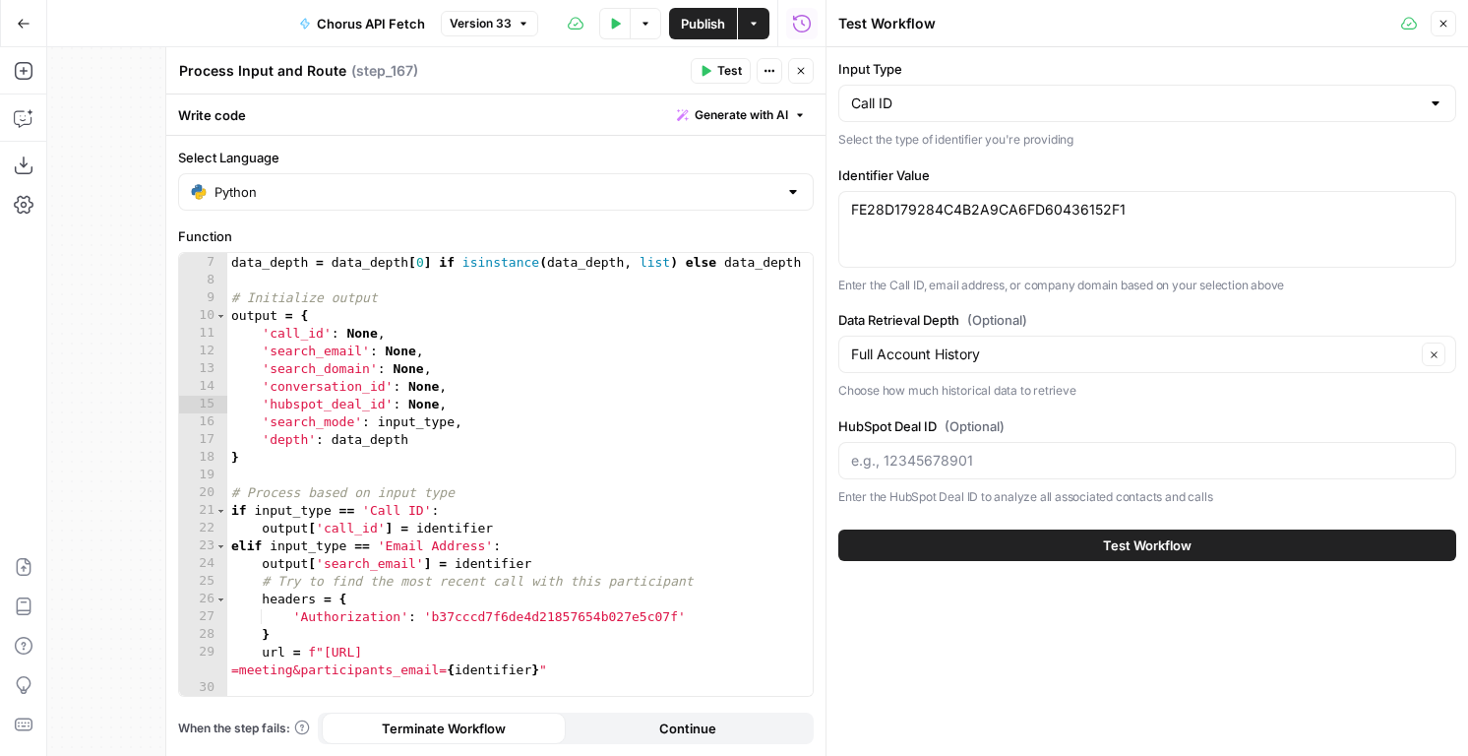
click at [808, 83] on button "Close" at bounding box center [801, 71] width 26 height 26
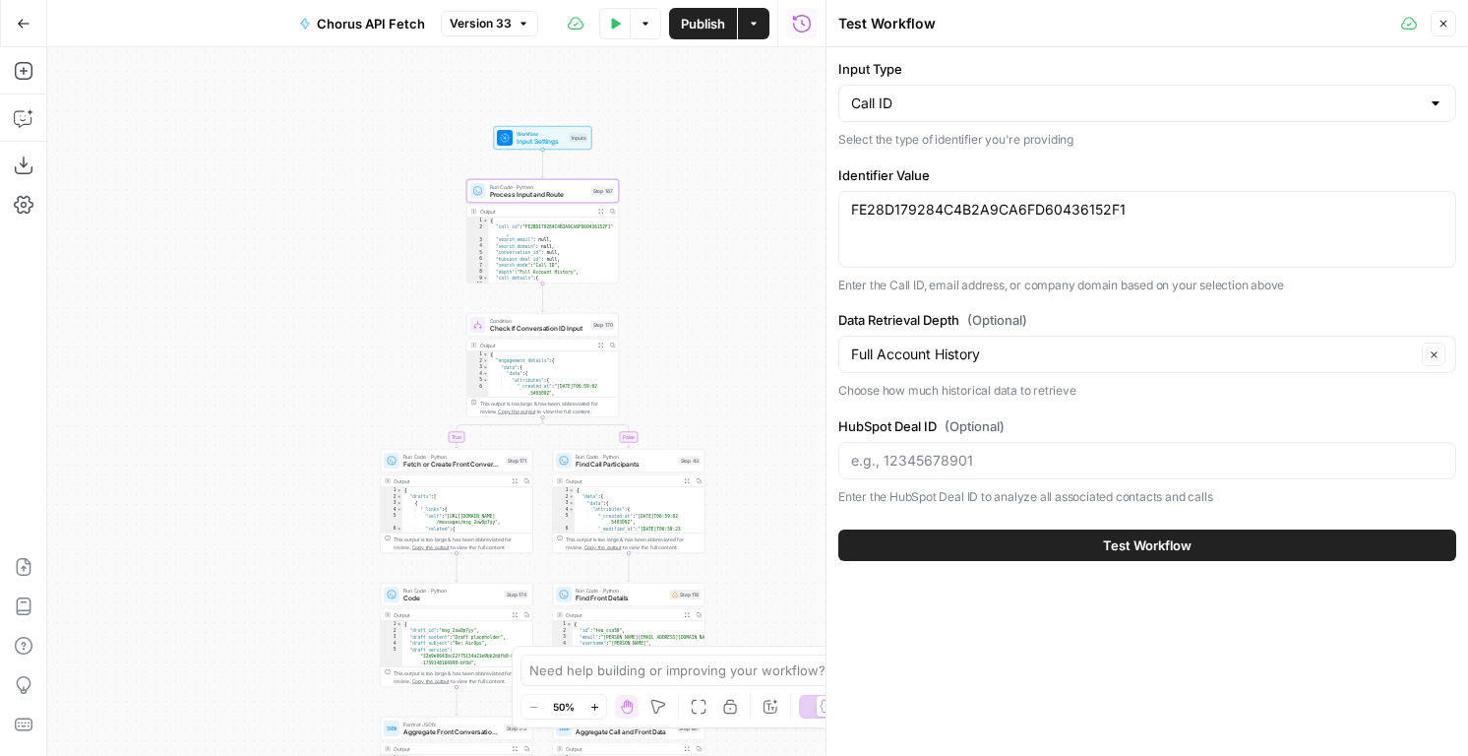
scroll to position [72, 0]
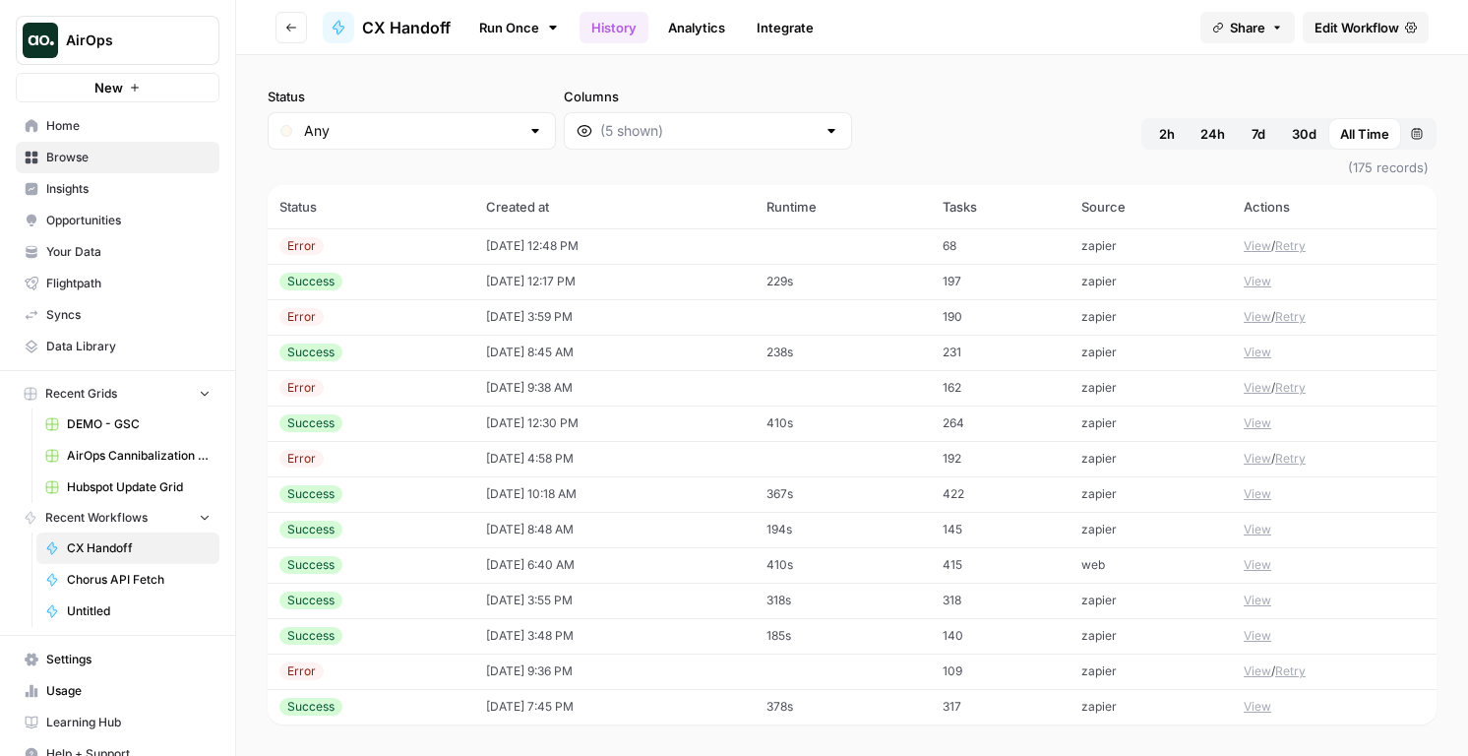
click at [1341, 17] on link "Edit Workflow" at bounding box center [1366, 27] width 126 height 31
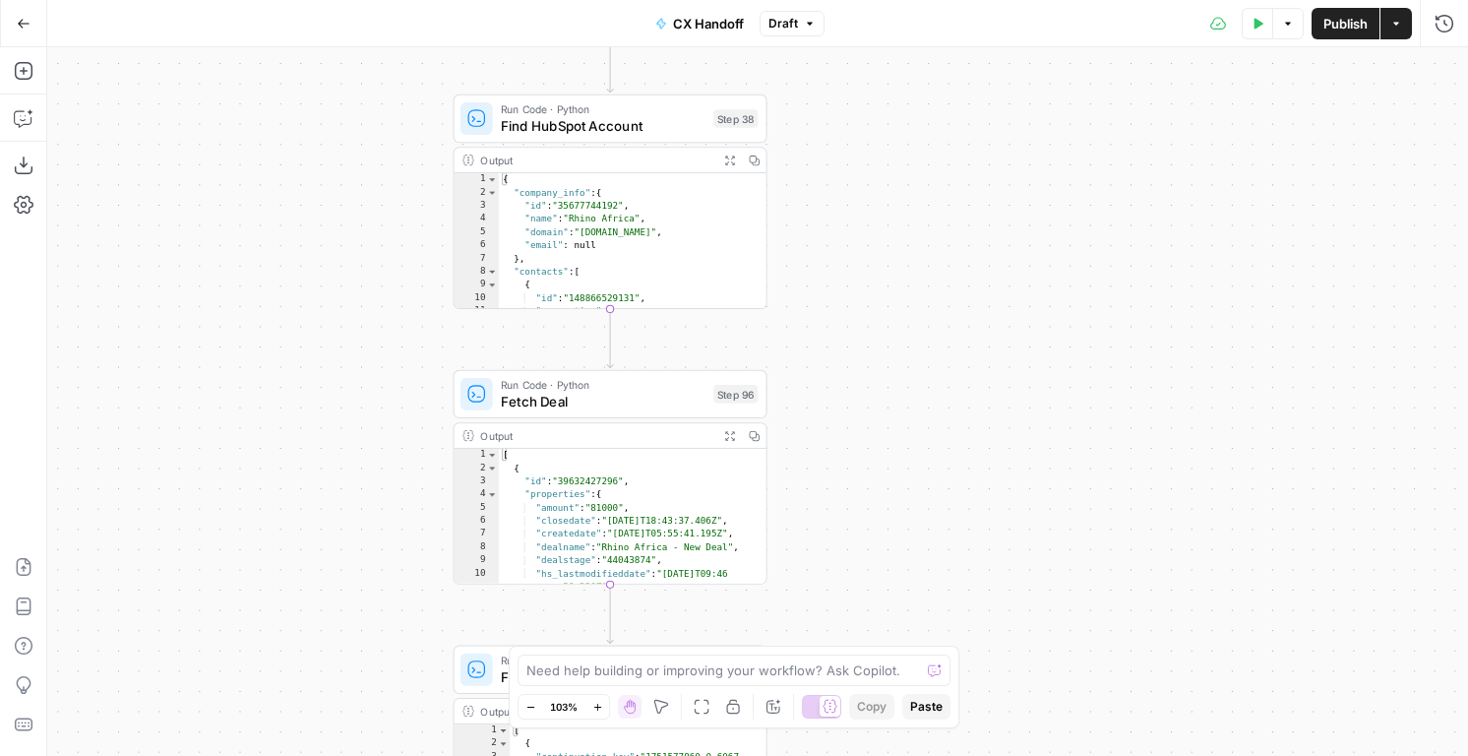
click at [604, 407] on span "Fetch Deal" at bounding box center [603, 401] width 205 height 21
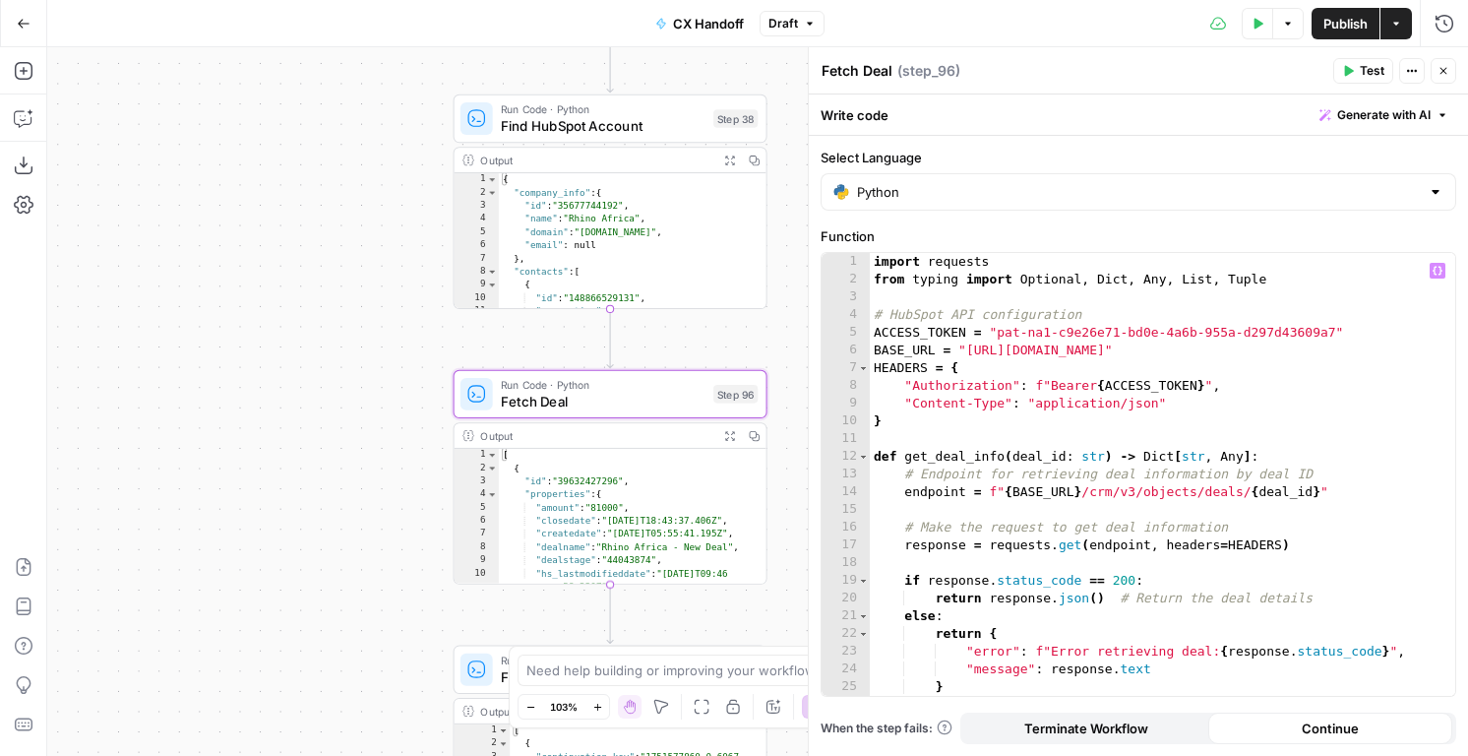
click at [1175, 477] on div "import requests from typing import Optional , Dict , Any , List , Tuple # HubSp…" at bounding box center [1162, 492] width 585 height 478
type textarea "**********"
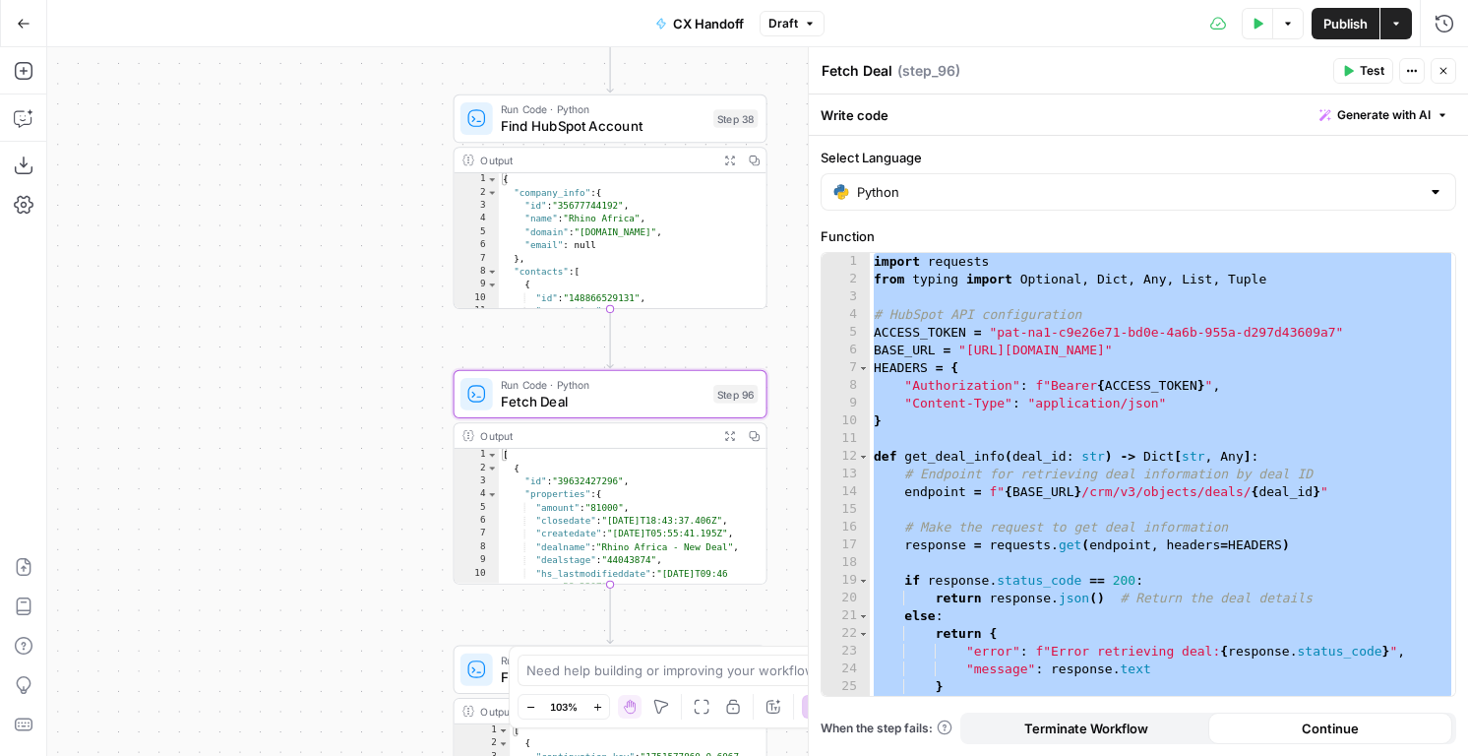
click at [625, 148] on div "Output Expand Output Copy" at bounding box center [611, 161] width 312 height 26
click at [623, 135] on span "Find HubSpot Account" at bounding box center [603, 125] width 205 height 21
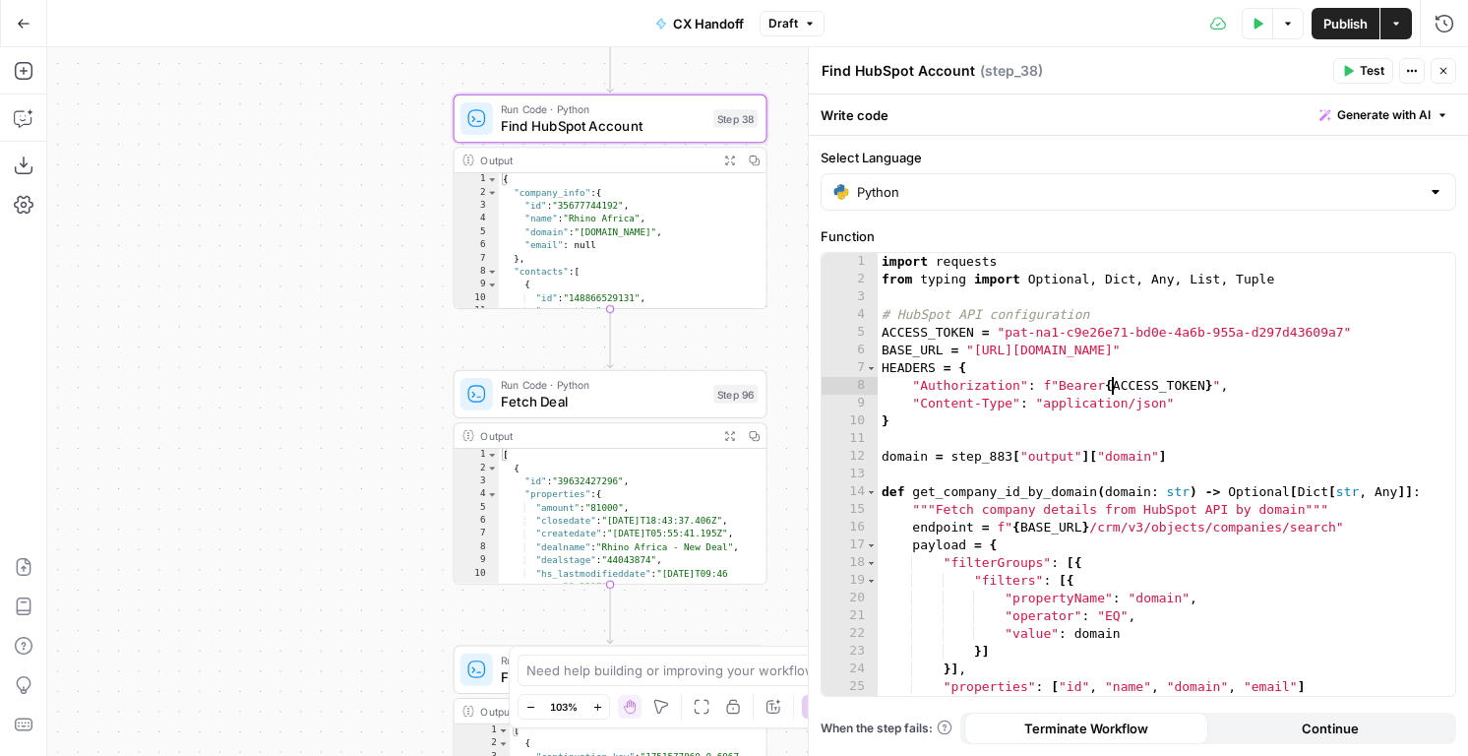
click at [1114, 380] on div "import requests from typing import Optional , Dict , Any , List , Tuple # HubSp…" at bounding box center [1167, 492] width 578 height 478
type textarea "**********"
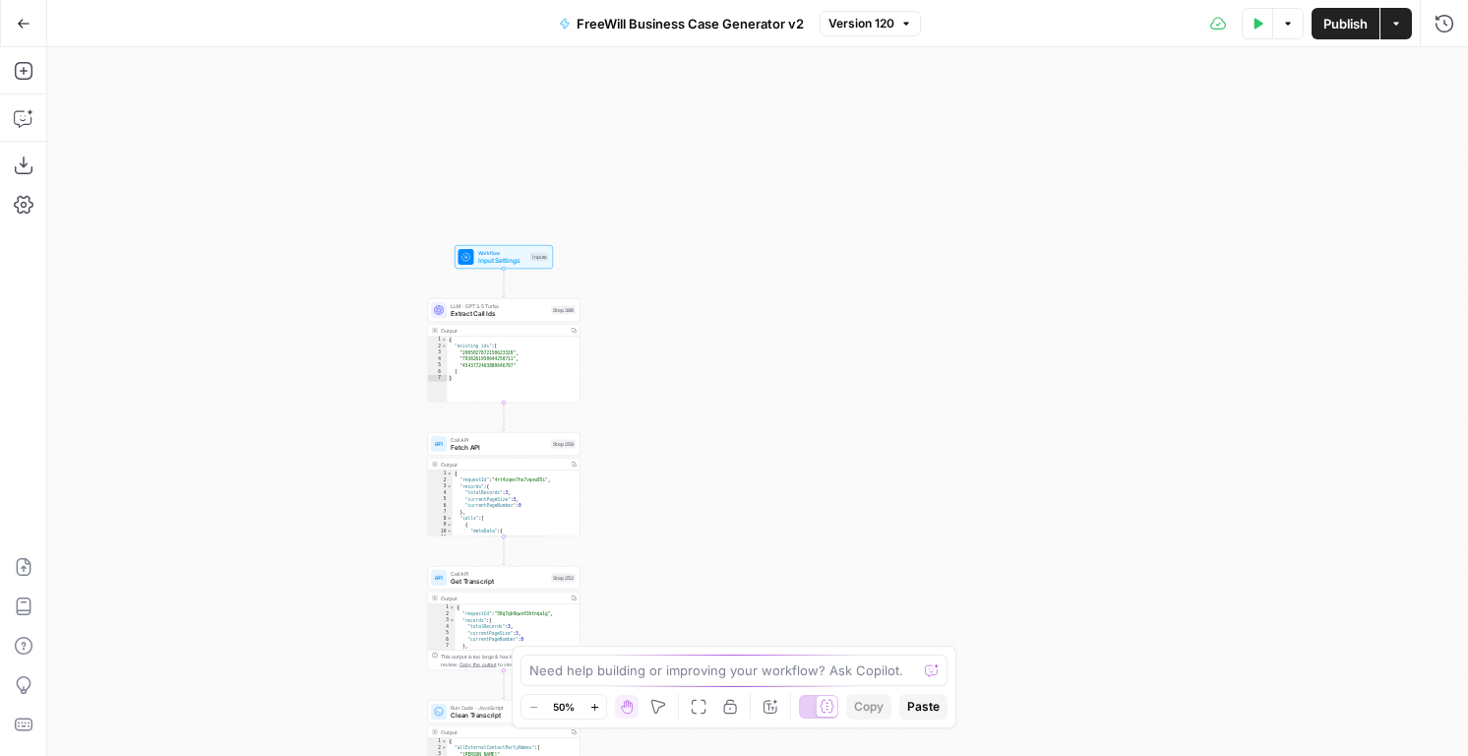
click at [494, 454] on div "Call API Fetch API Step 258" at bounding box center [504, 444] width 153 height 24
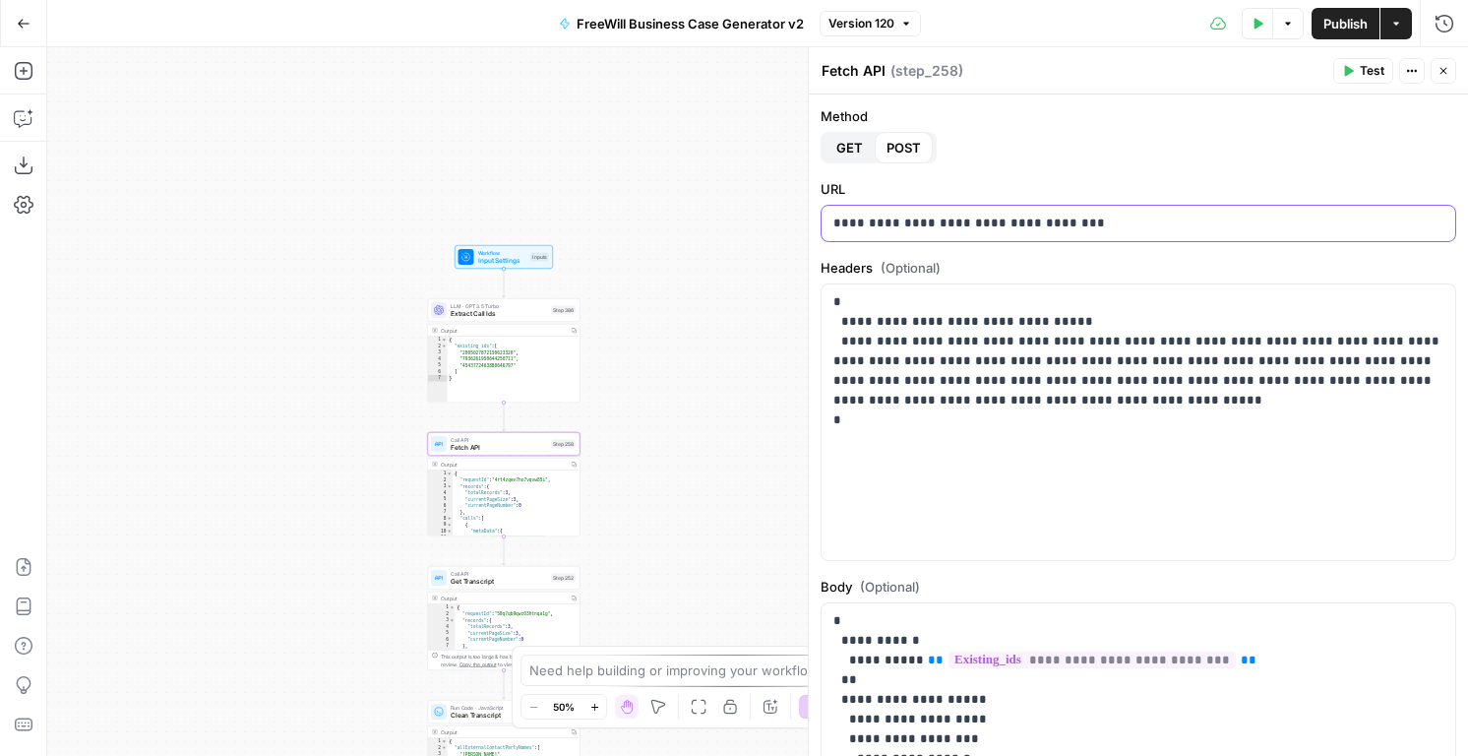
click at [1074, 225] on p "**********" at bounding box center [1138, 224] width 610 height 20
copy p "**********"
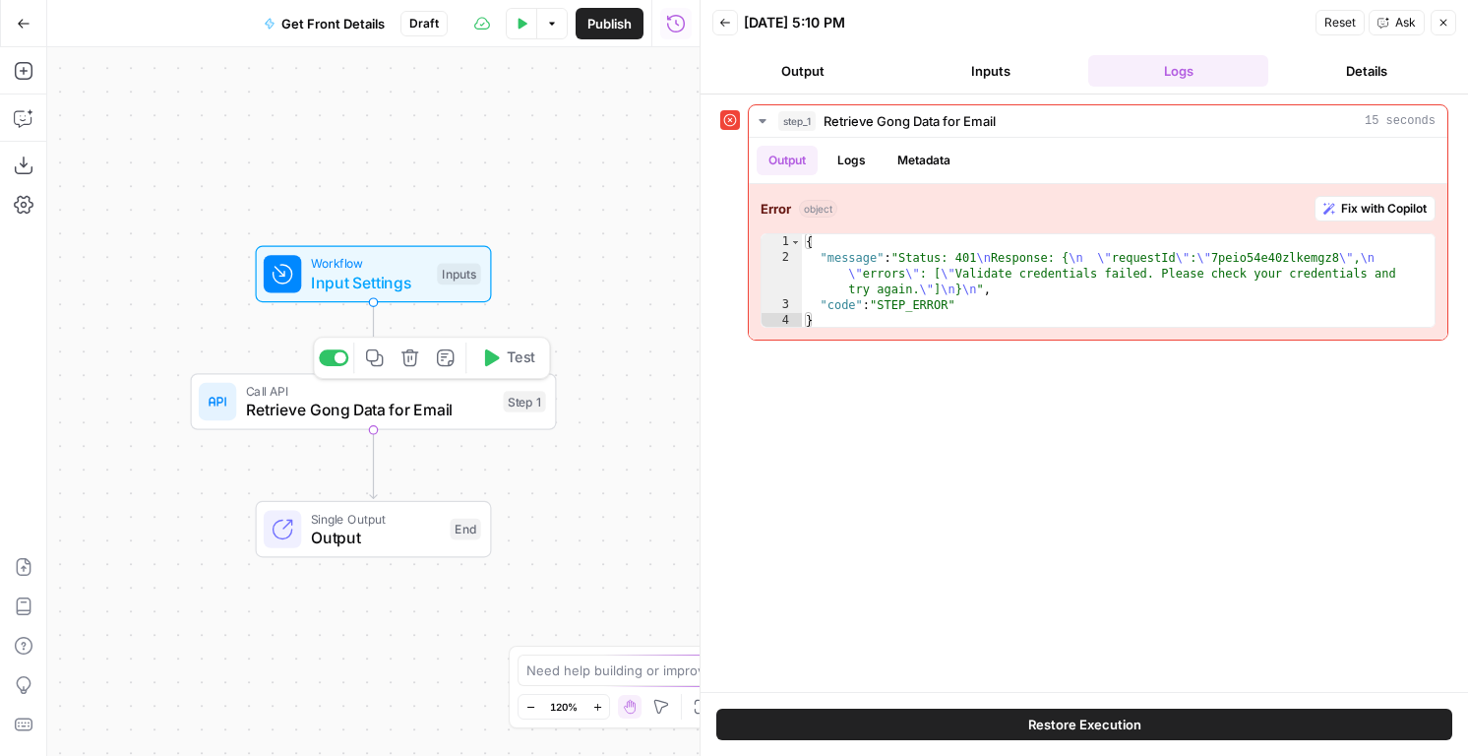
click at [389, 411] on span "Retrieve Gong Data for Email" at bounding box center [370, 410] width 248 height 24
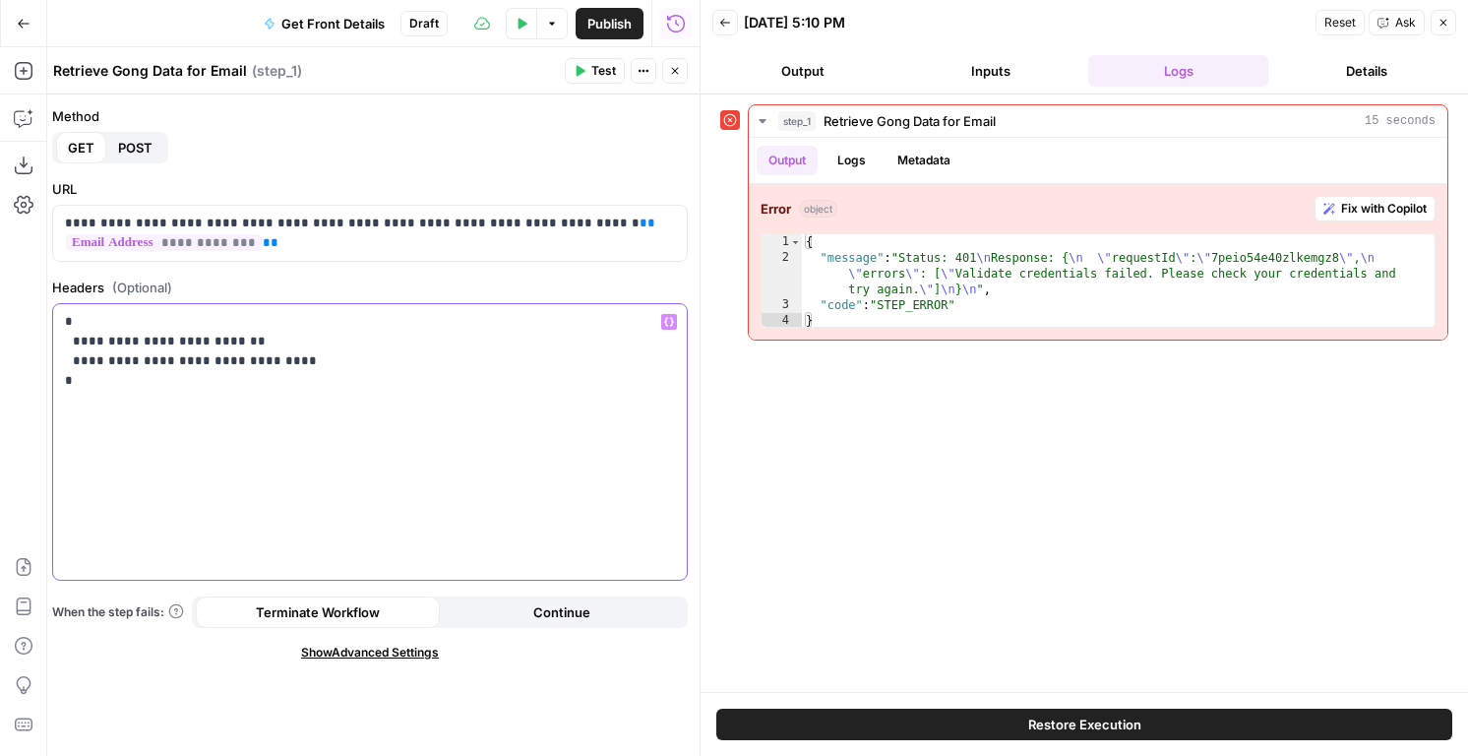
click at [259, 375] on p "**********" at bounding box center [370, 351] width 610 height 79
click at [220, 338] on p "**********" at bounding box center [370, 351] width 610 height 79
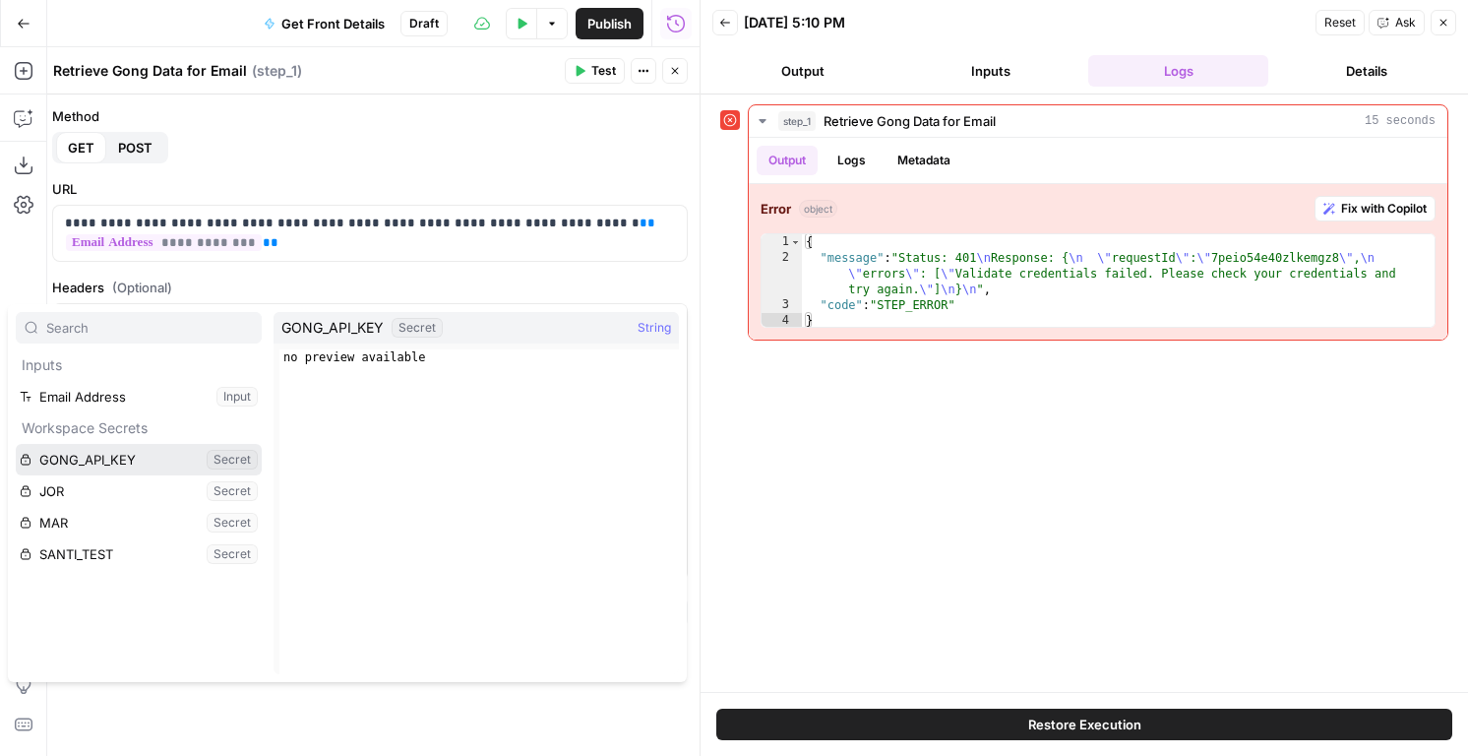
click at [125, 452] on button "Select variable GONG_API_KEY" at bounding box center [139, 459] width 246 height 31
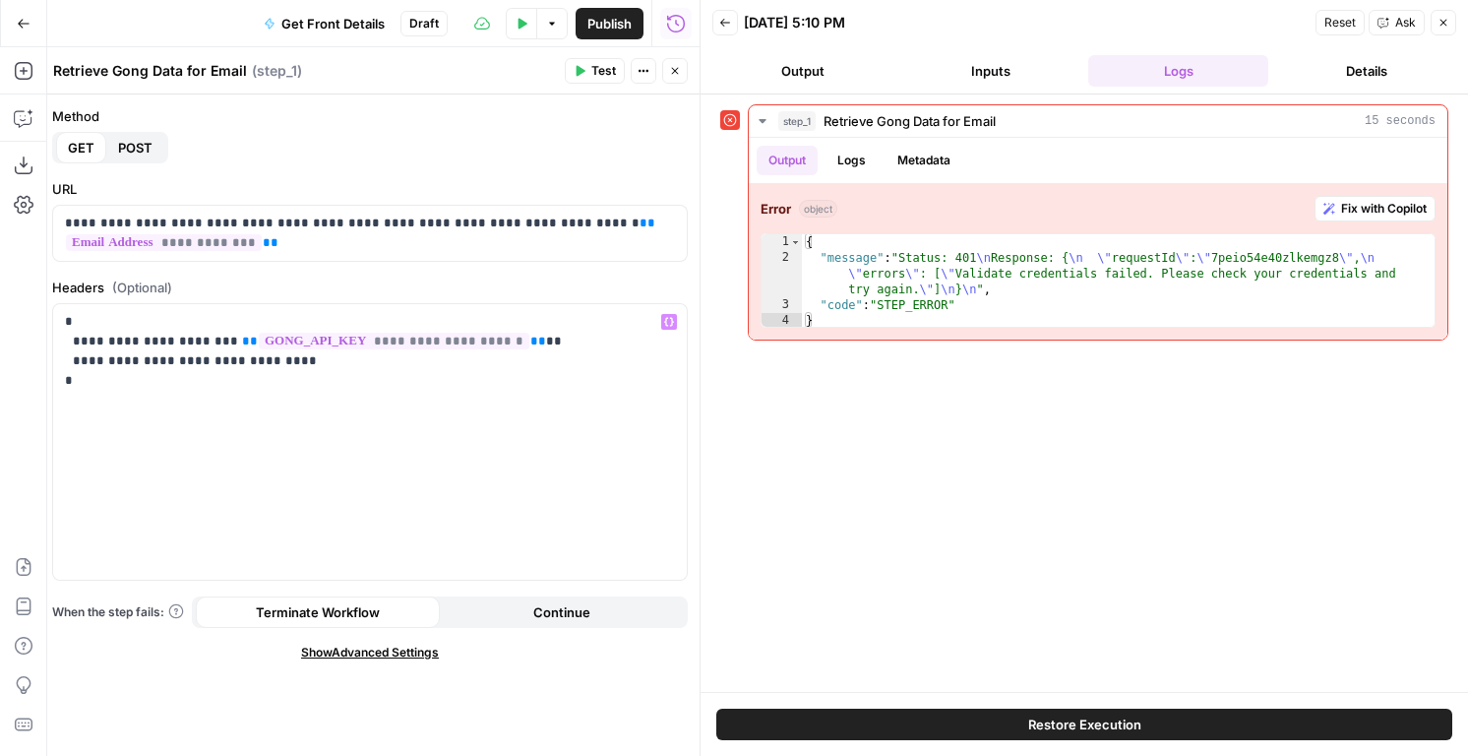
click at [589, 74] on div "Publish P" at bounding box center [608, 66] width 64 height 20
click at [596, 66] on span "Test" at bounding box center [603, 71] width 25 height 18
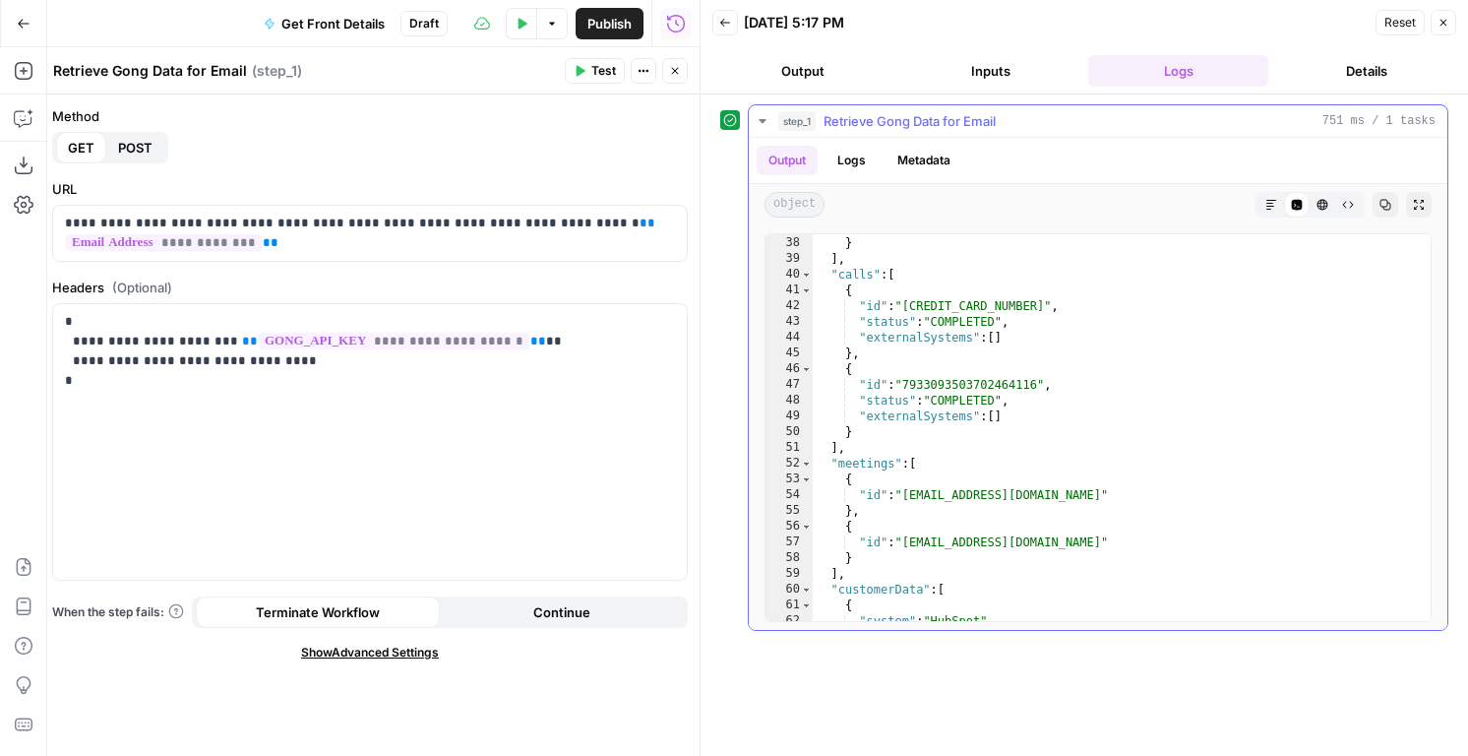
scroll to position [660, 0]
type textarea "**********"
click at [986, 305] on div ""messageHash" : "3760377128548478986/2025/10/08/00/28 /mf41vuhh1af454r57ujc3wge…" at bounding box center [1122, 421] width 618 height 434
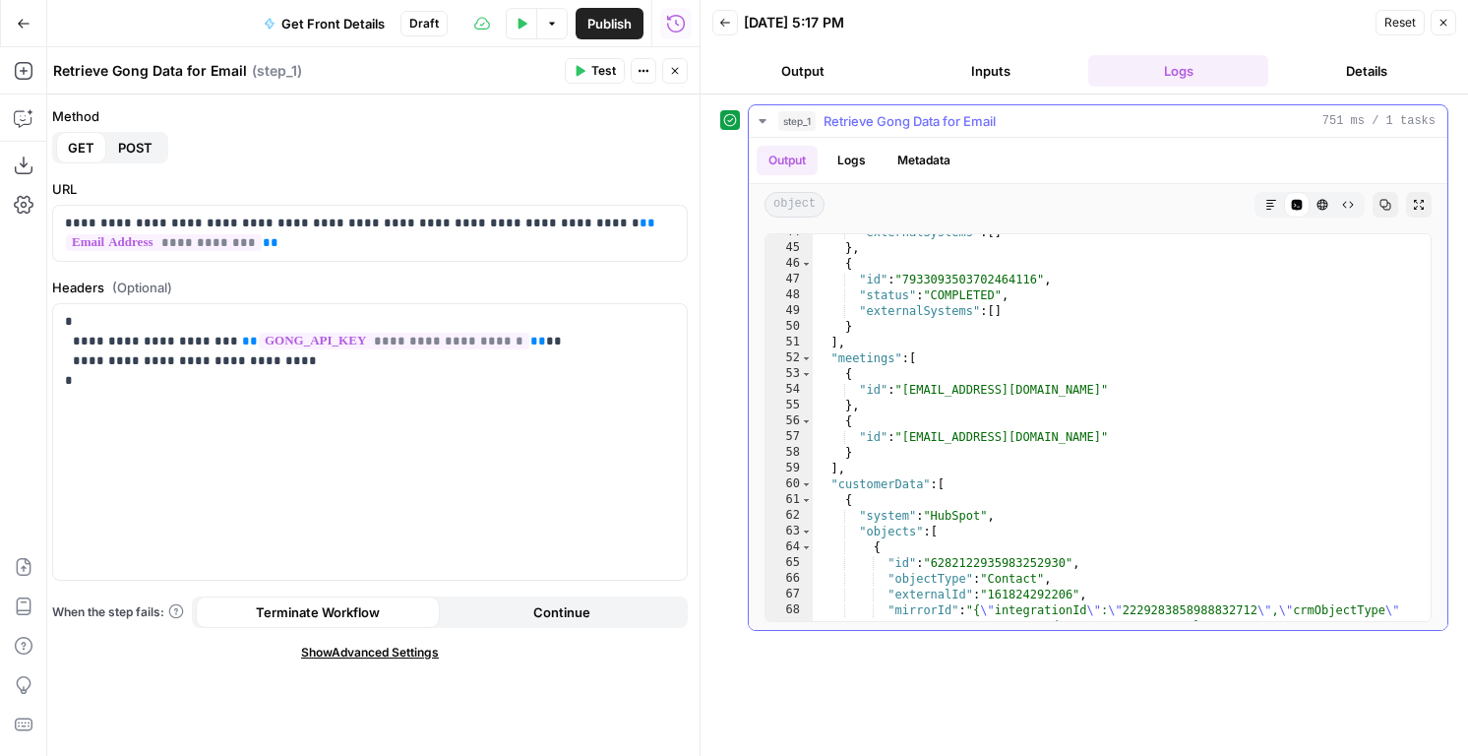
scroll to position [766, 0]
click at [665, 70] on button "Close" at bounding box center [675, 71] width 26 height 26
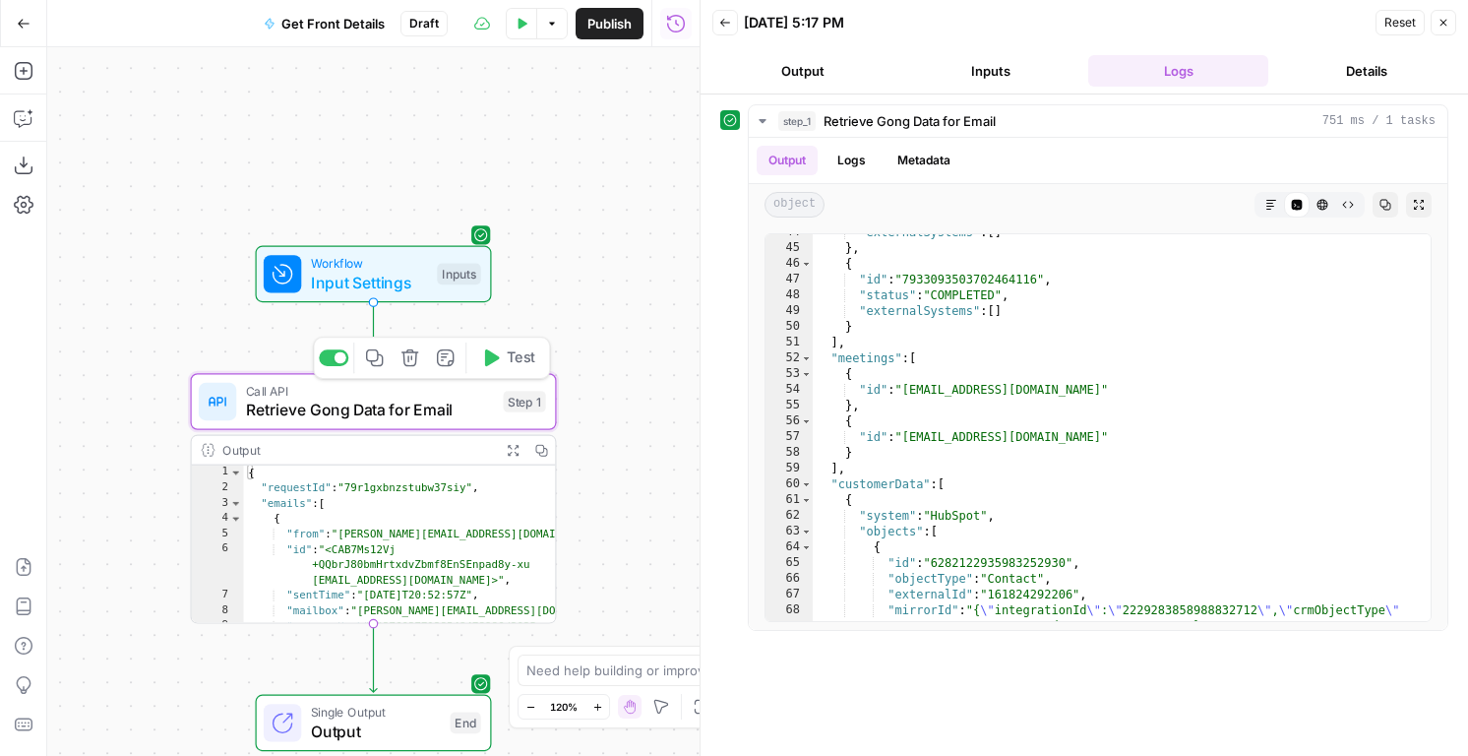
click at [372, 354] on icon "button" at bounding box center [374, 357] width 19 height 19
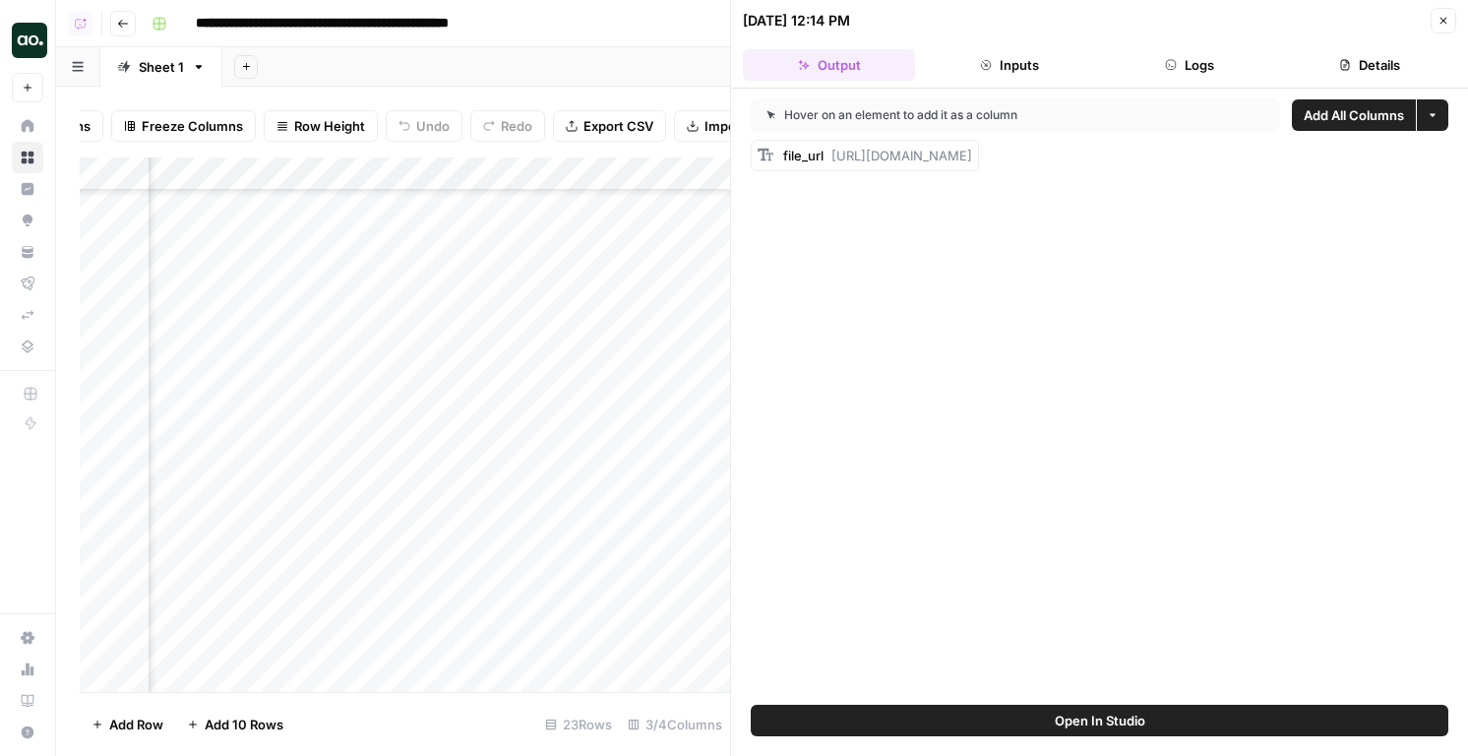
scroll to position [135, 294]
click at [541, 173] on div "Add Column" at bounding box center [405, 424] width 650 height 534
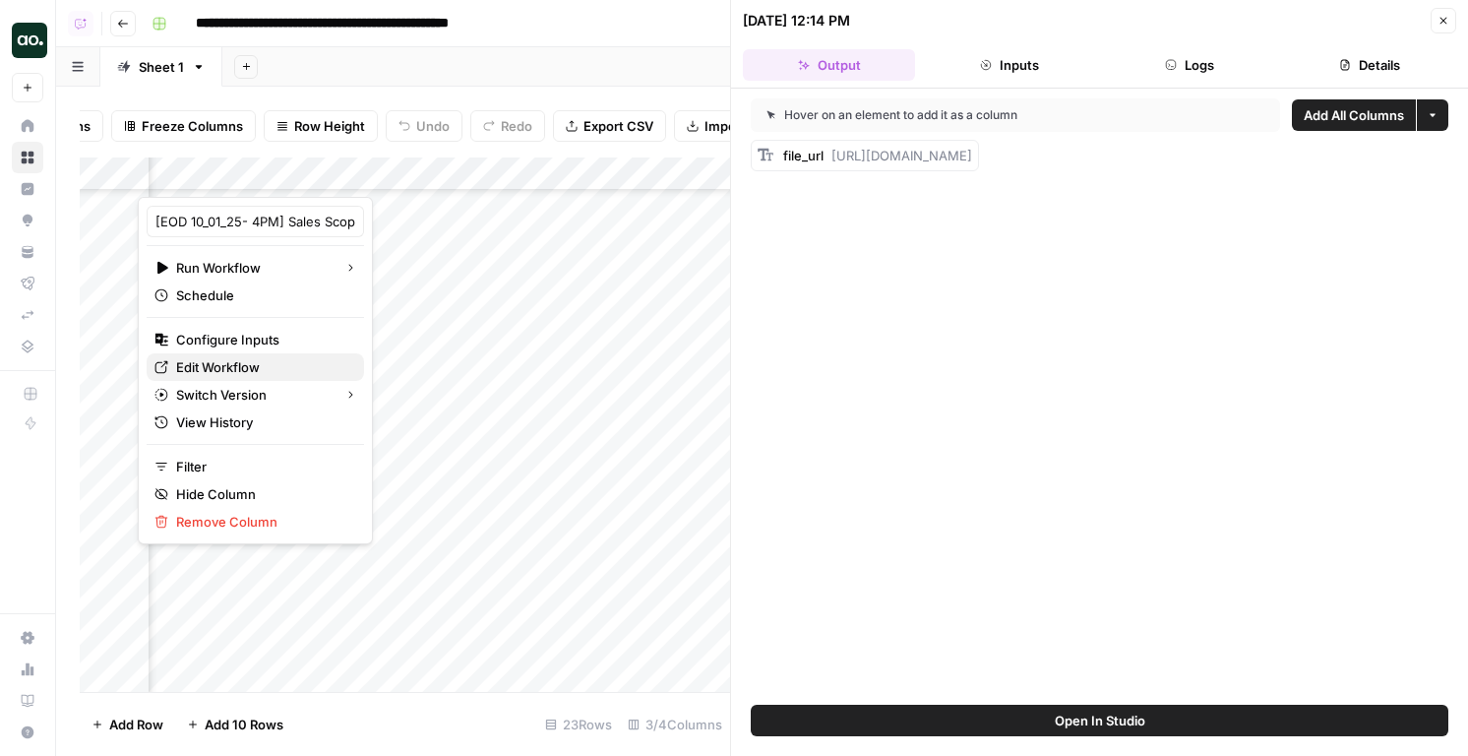
click at [231, 370] on span "Edit Workflow" at bounding box center [218, 367] width 84 height 20
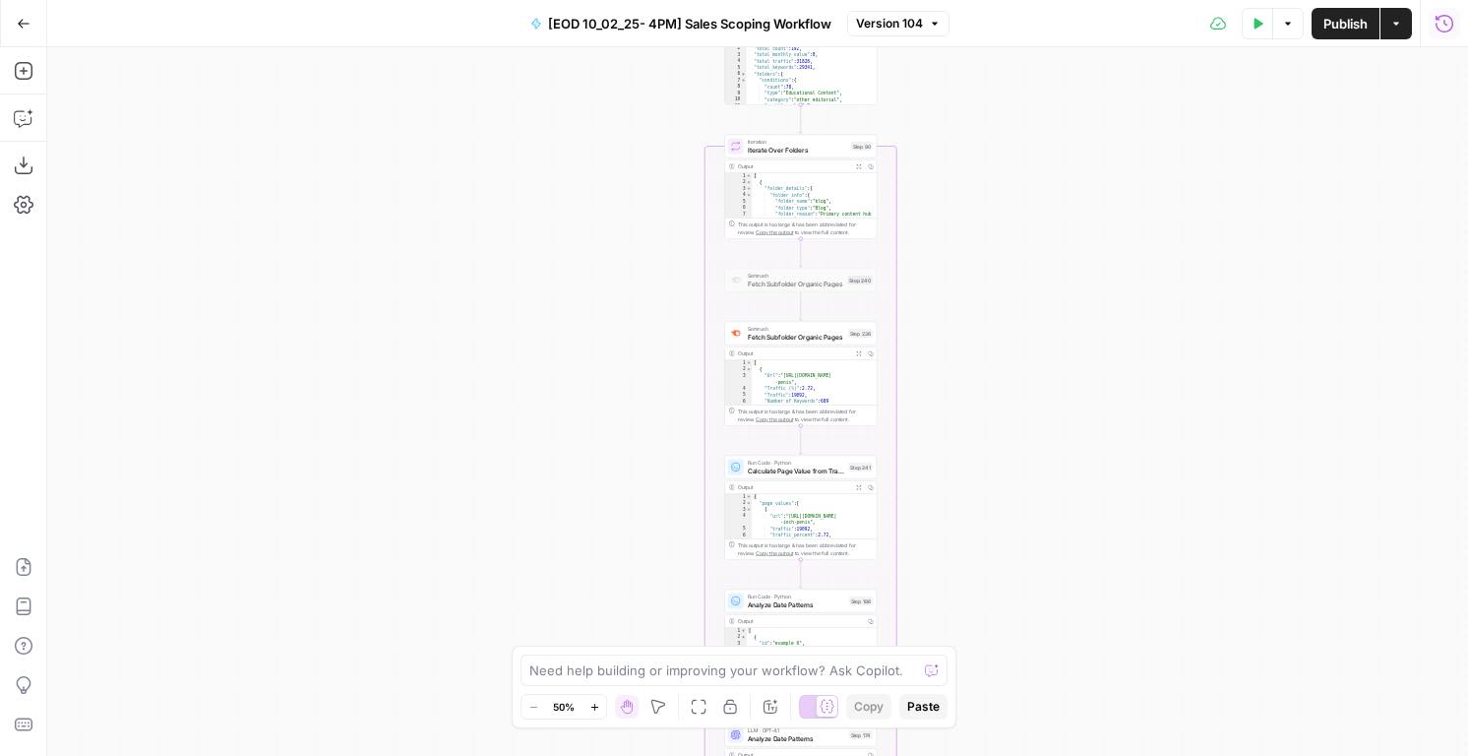
click at [1430, 19] on button "Run History" at bounding box center [1444, 23] width 31 height 31
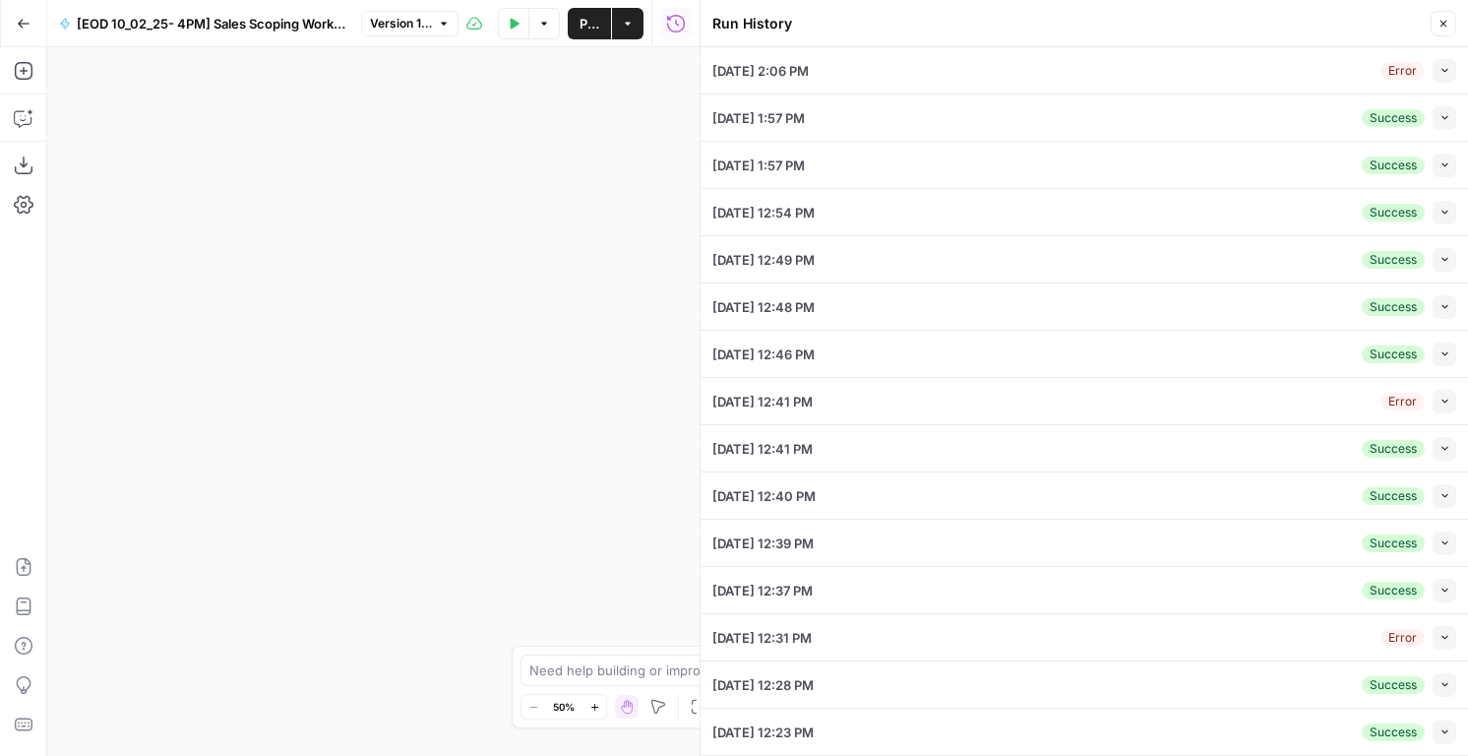
click at [1445, 67] on icon "button" at bounding box center [1445, 70] width 11 height 11
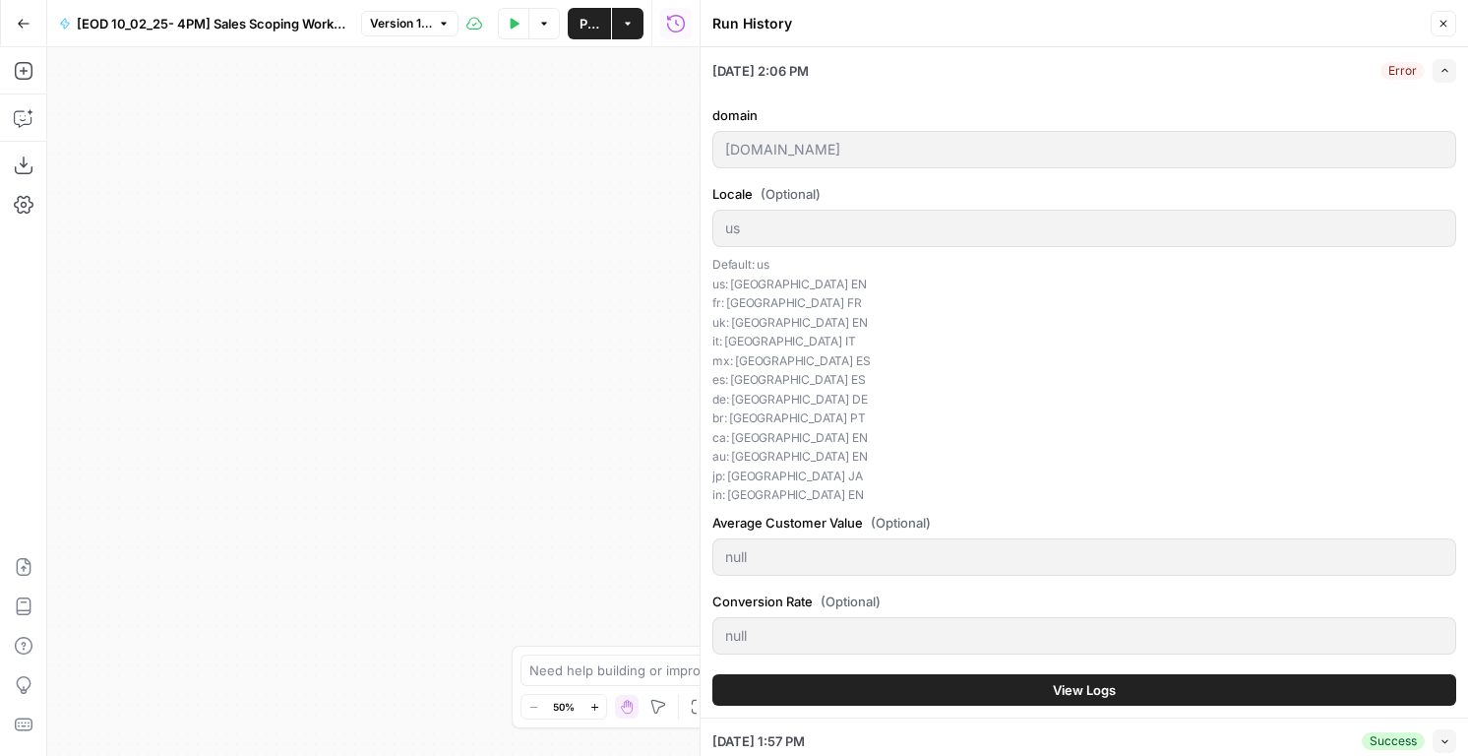
click at [1066, 692] on span "View Logs" at bounding box center [1084, 690] width 63 height 20
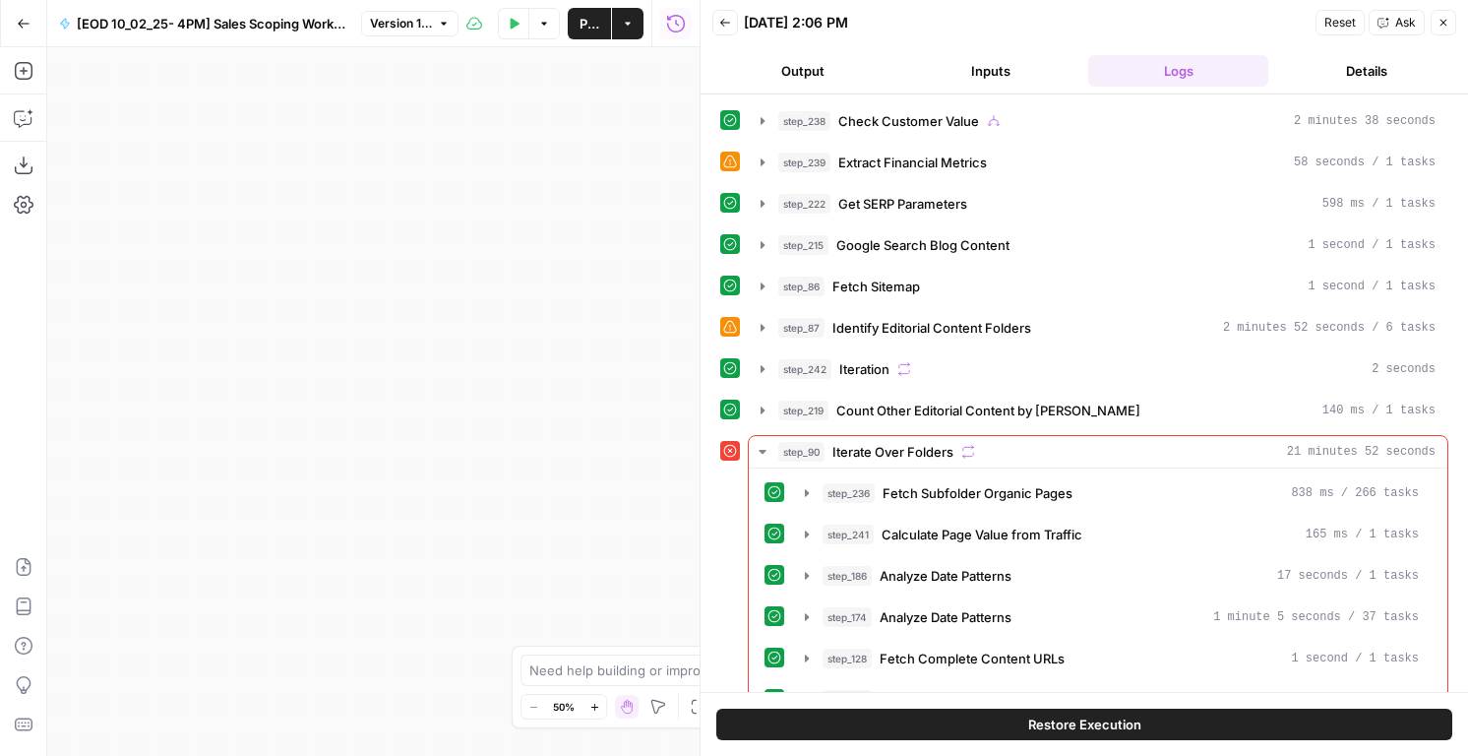
click at [1030, 716] on span "Restore Execution" at bounding box center [1084, 724] width 113 height 20
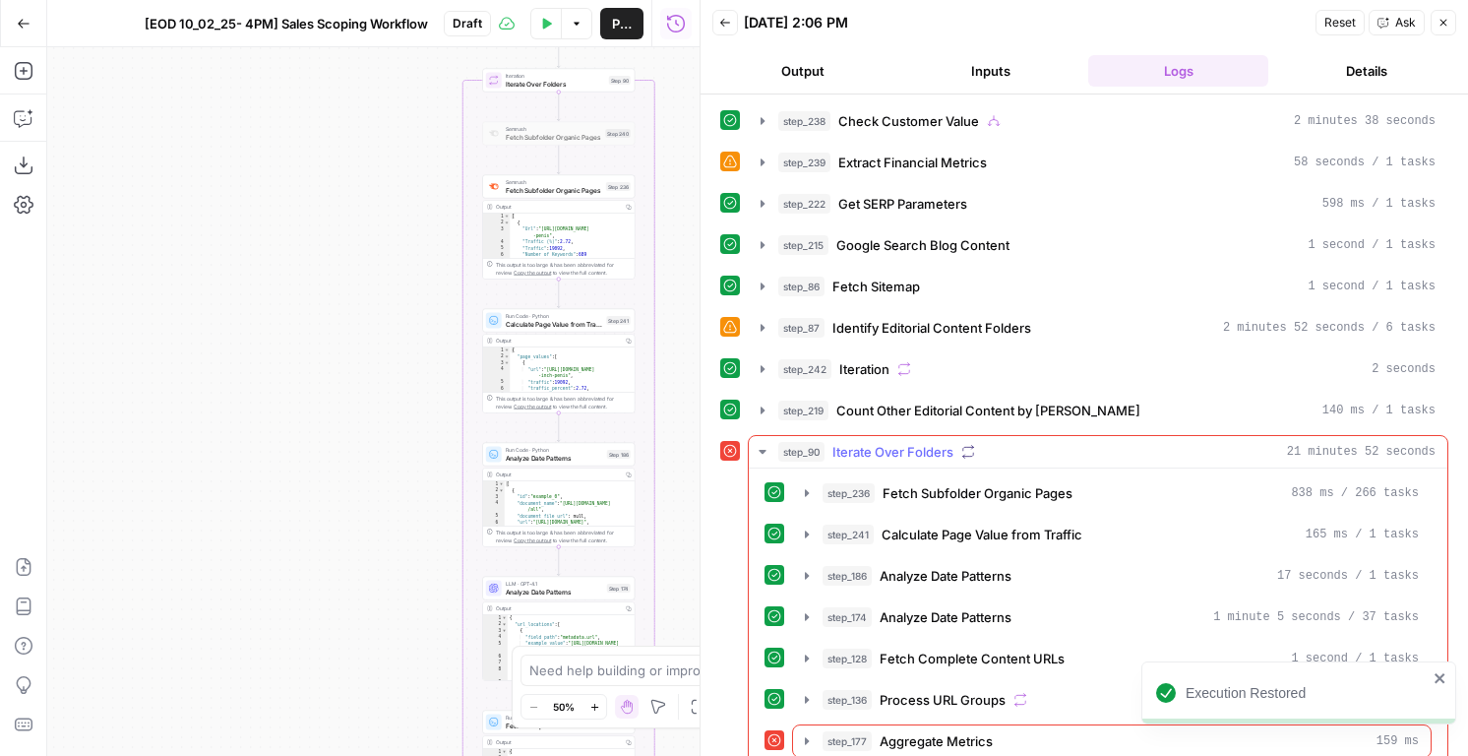
scroll to position [21, 0]
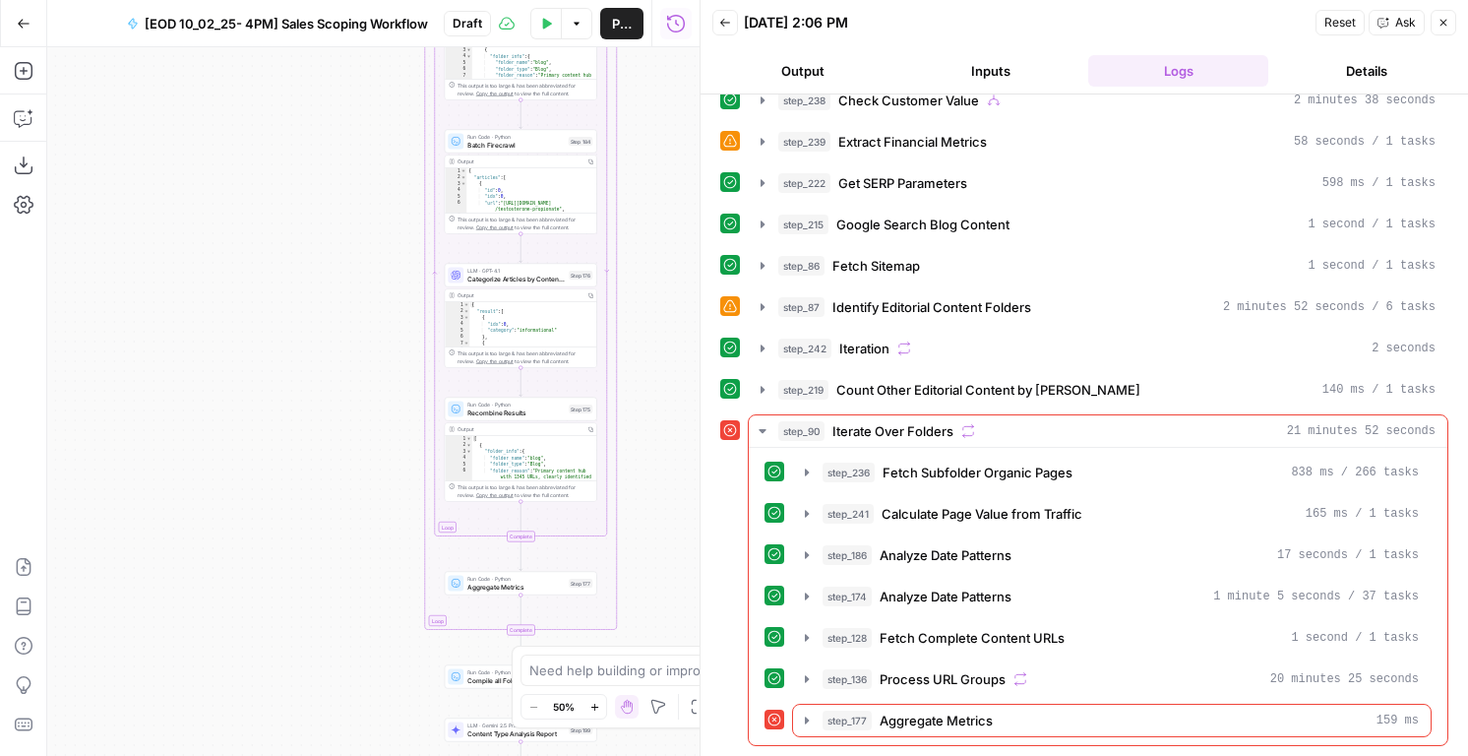
click at [514, 584] on span "Aggregate Metrics" at bounding box center [515, 587] width 97 height 10
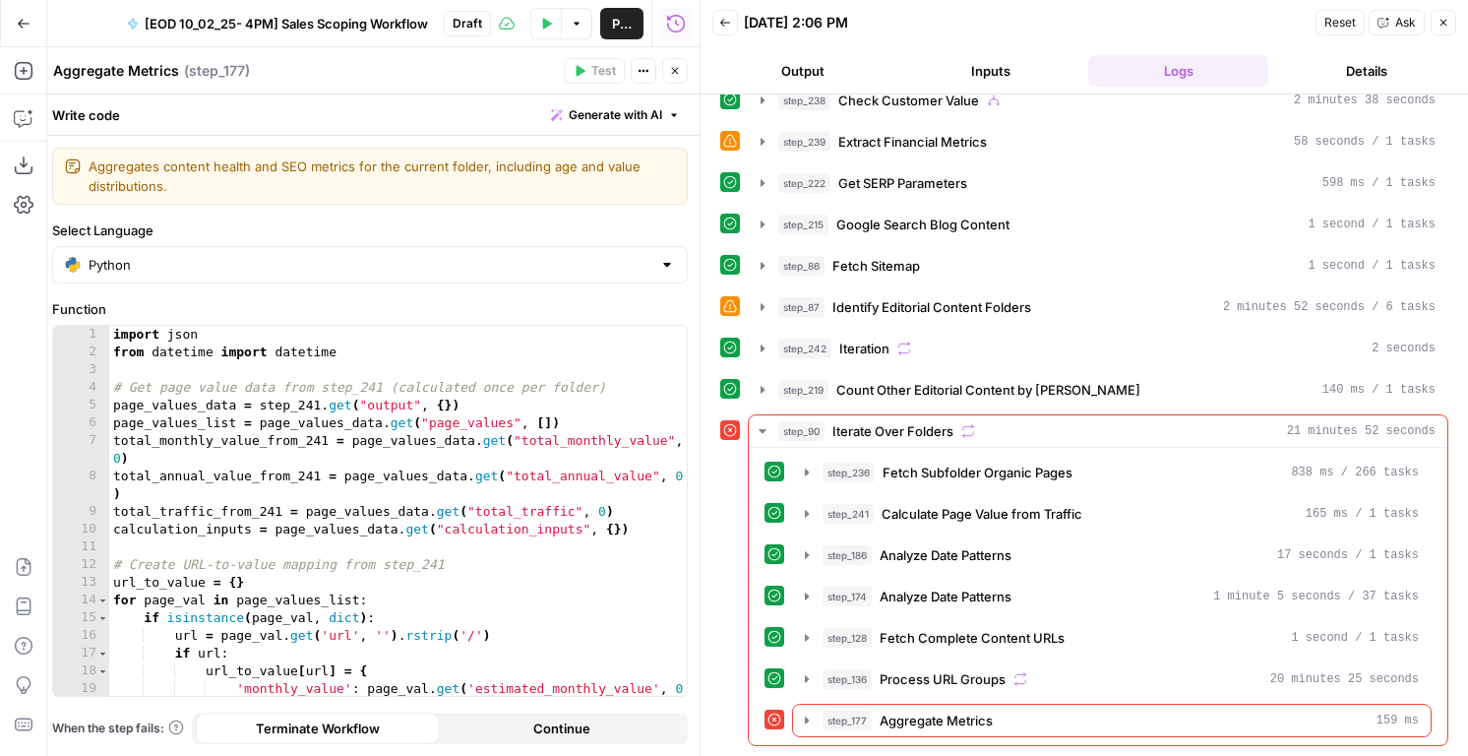
type textarea "**********"
click at [419, 499] on div "import json from datetime import datetime # Get page value data from step_241 (…" at bounding box center [398, 537] width 578 height 423
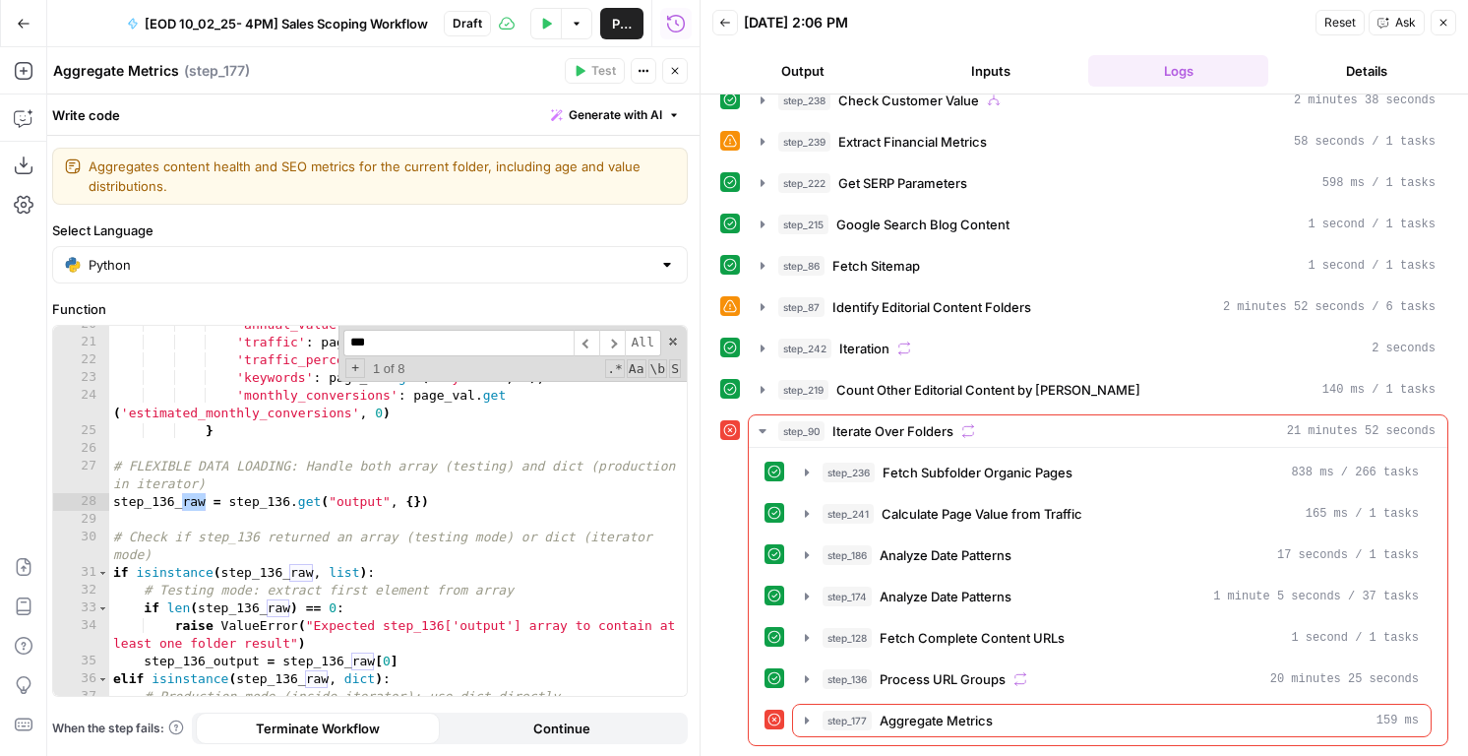
scroll to position [399, 0]
type input "***"
click at [206, 477] on div "'annual_value' : page_val . get ( 'estimated_annual_value' , 0 ) , 'traffic' : …" at bounding box center [398, 518] width 578 height 405
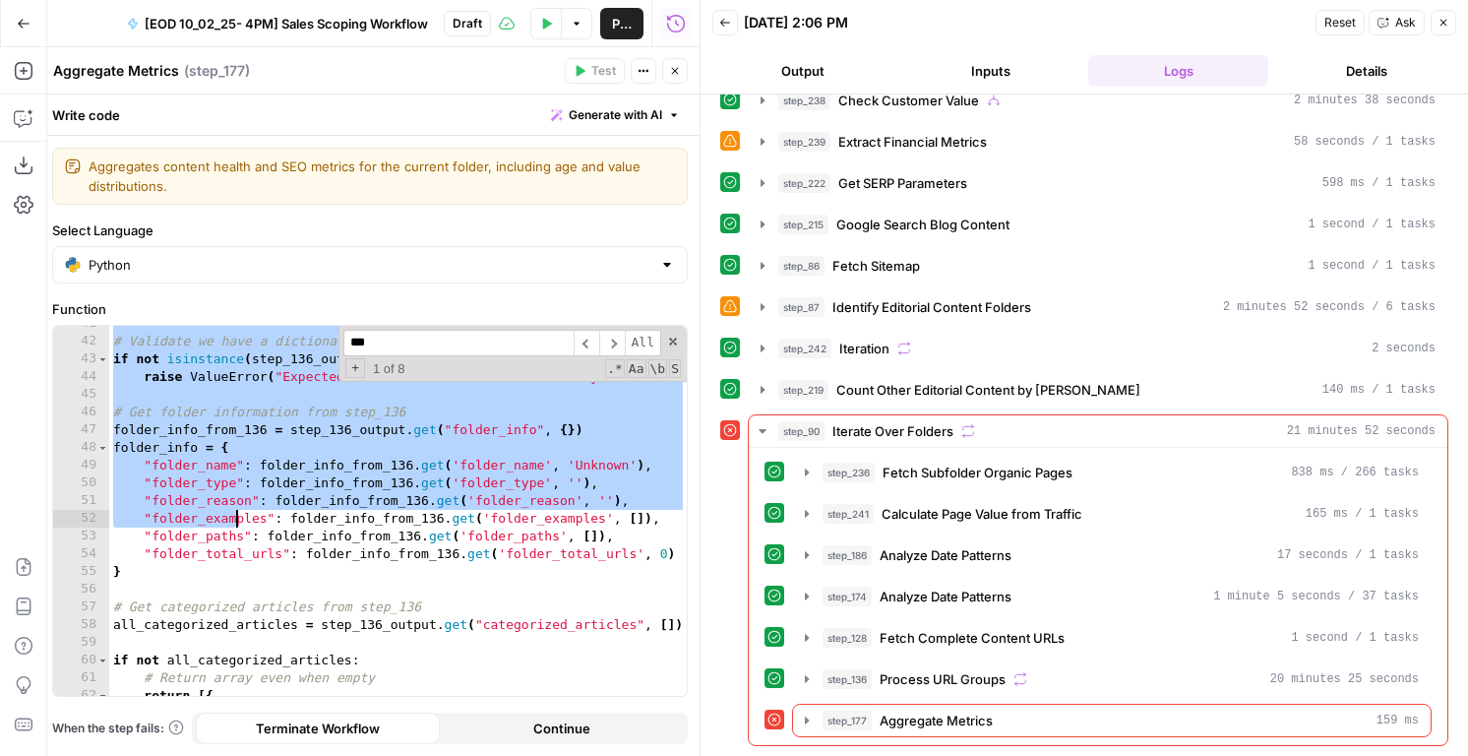
scroll to position [878, 0]
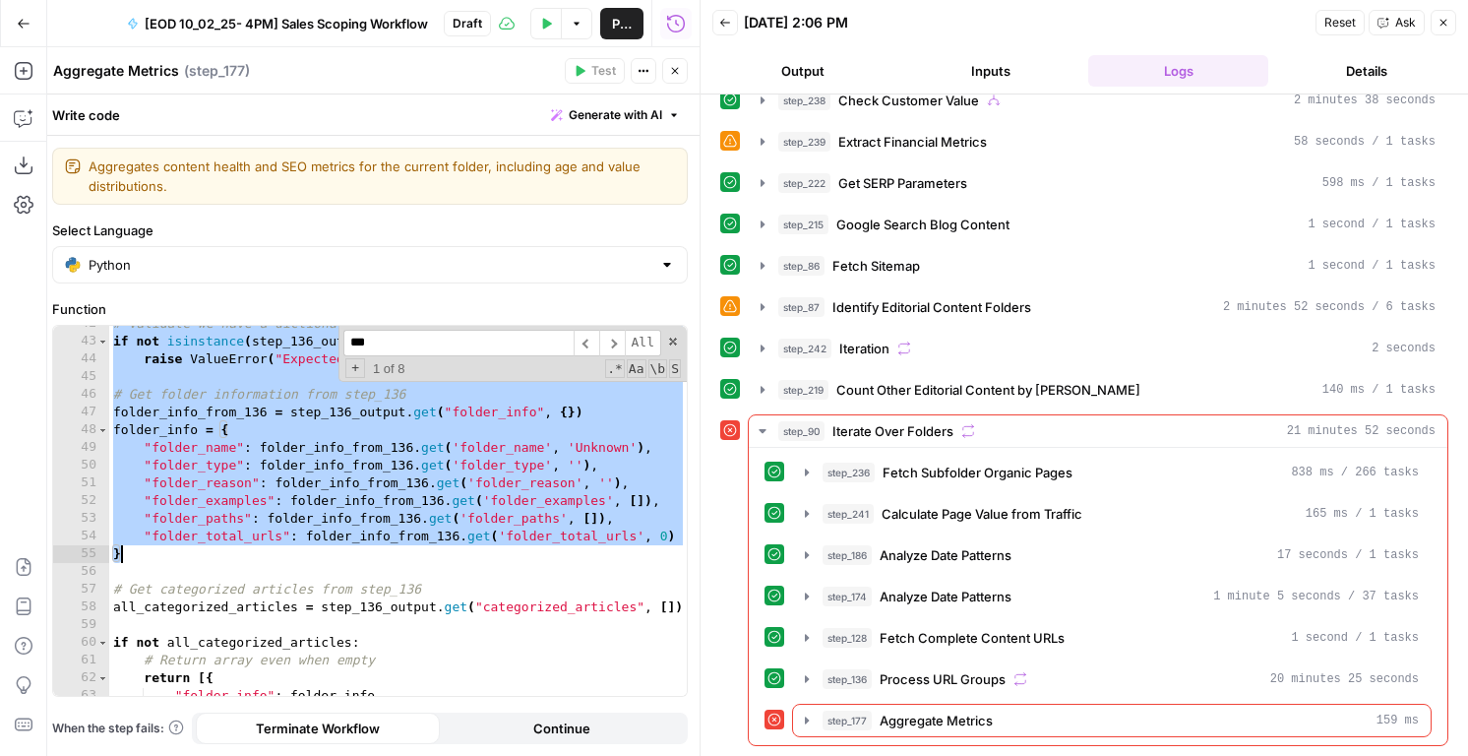
drag, startPoint x: 111, startPoint y: 498, endPoint x: 301, endPoint y: 554, distance: 198.0
click at [301, 554] on div "# Validate we have a dictionary now if not isinstance ( step_136_output , dict …" at bounding box center [398, 517] width 578 height 405
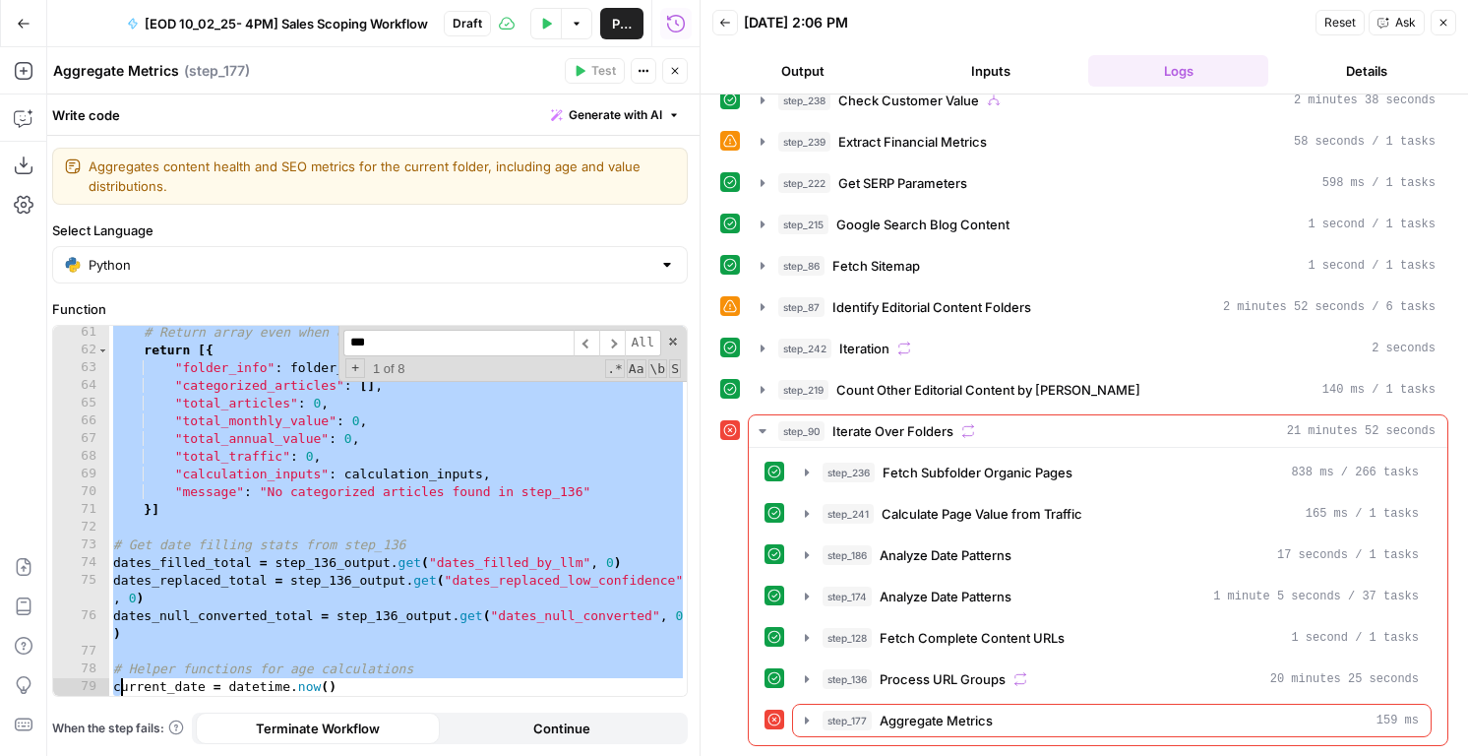
scroll to position [1224, 0]
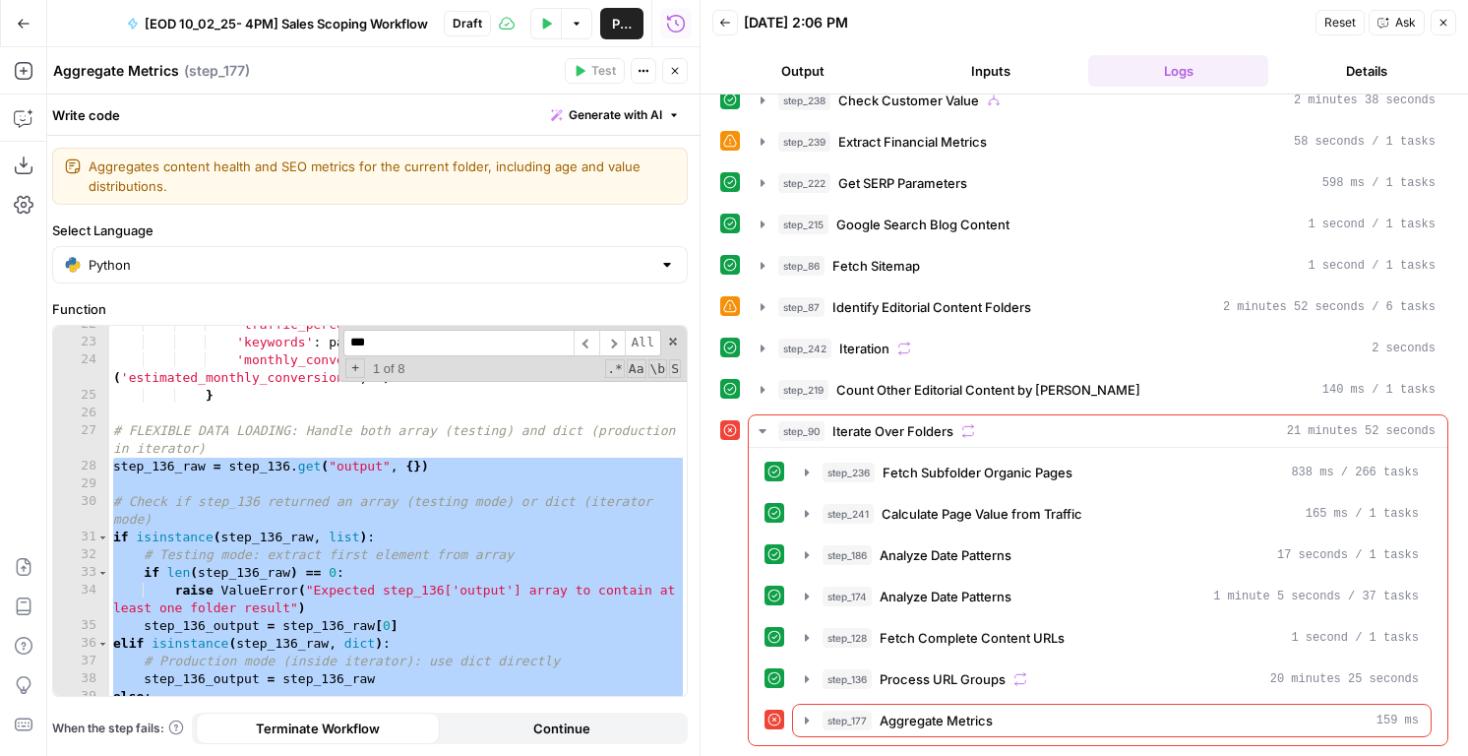
paste textarea
type textarea "**********"
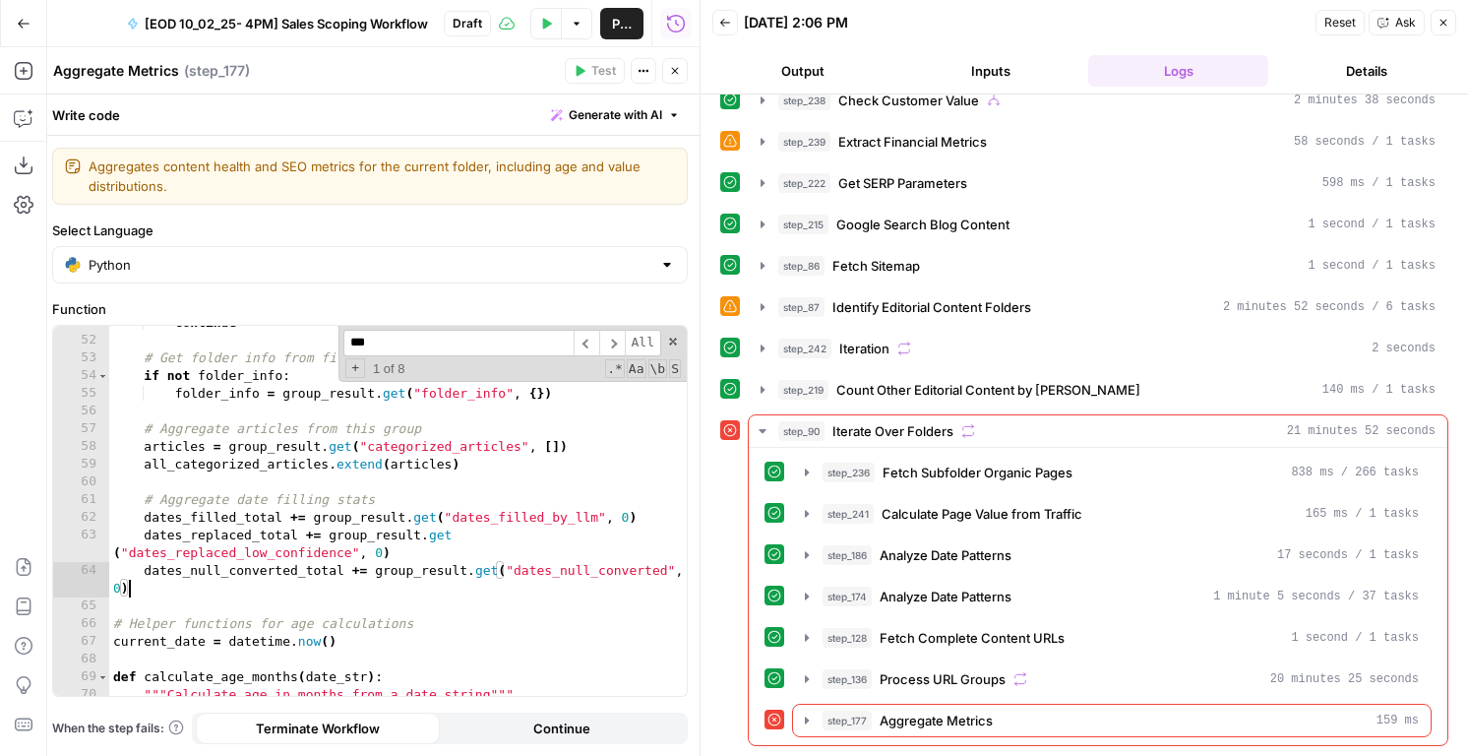
scroll to position [1031, 0]
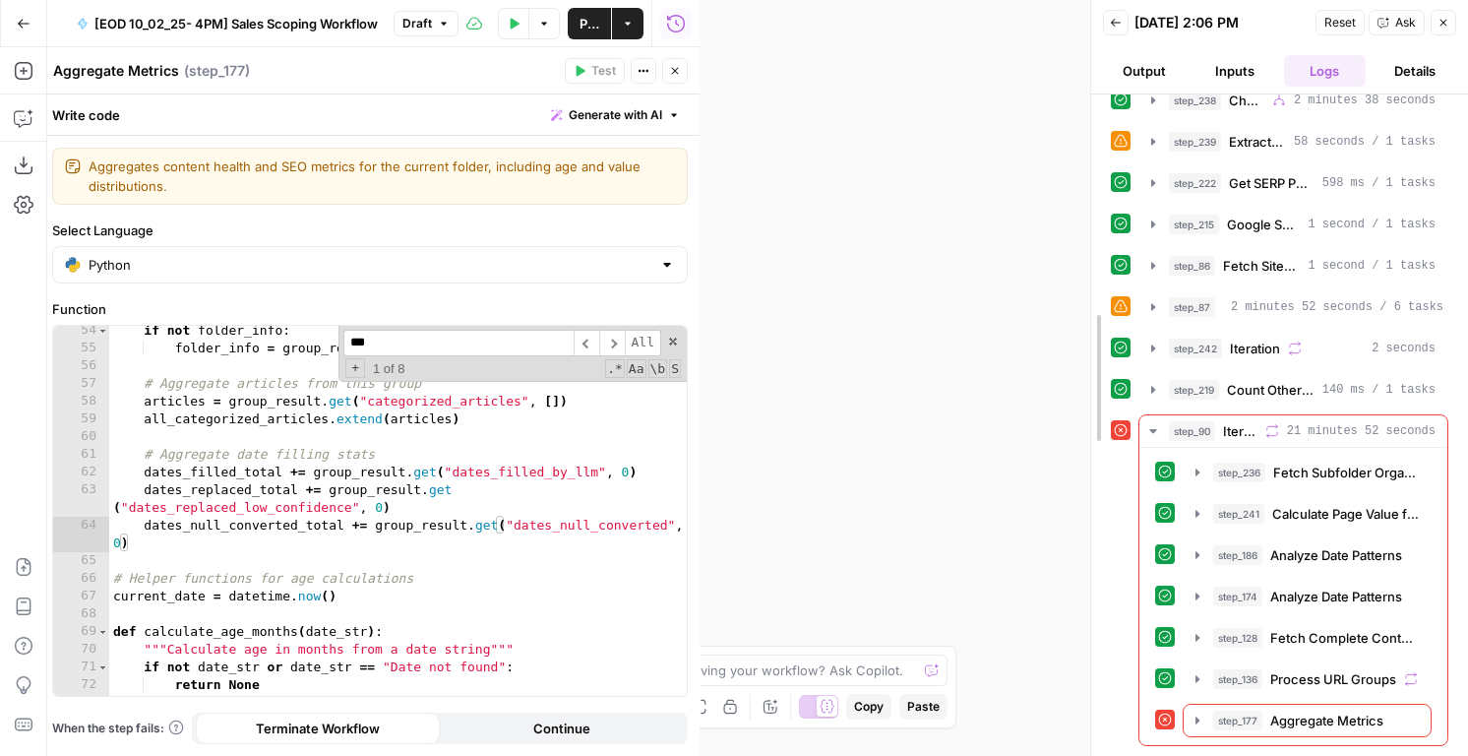
drag, startPoint x: 700, startPoint y: 170, endPoint x: 1092, endPoint y: 213, distance: 394.9
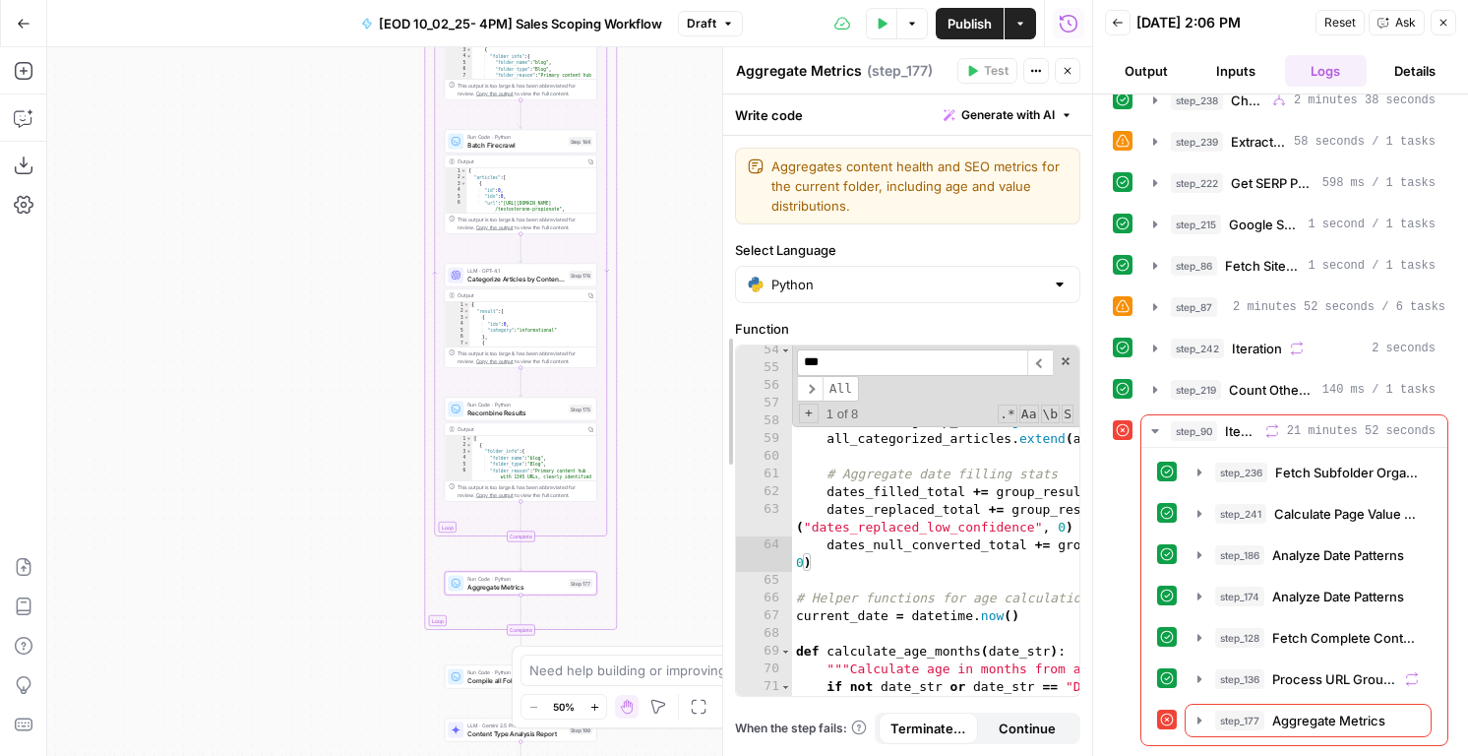
drag, startPoint x: 435, startPoint y: 318, endPoint x: 750, endPoint y: 334, distance: 315.3
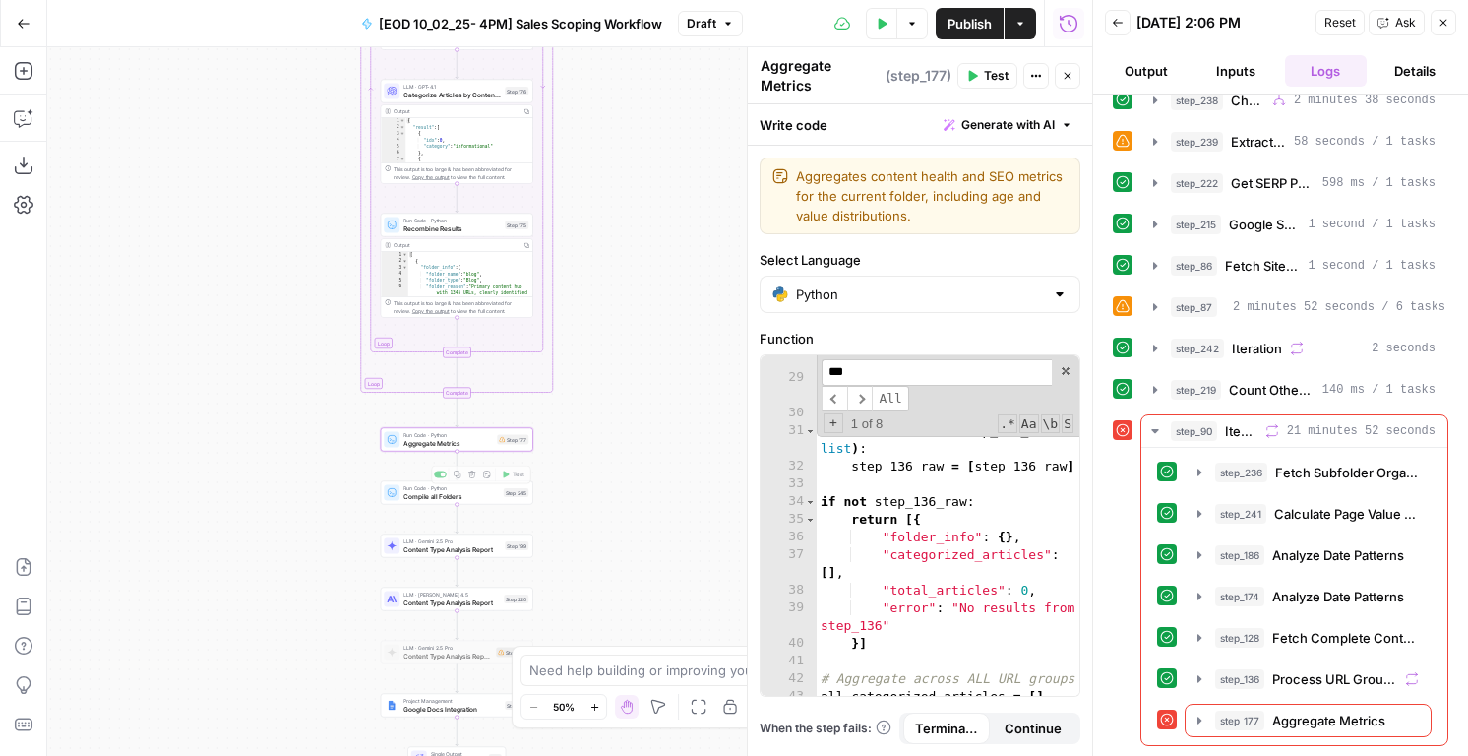
click at [443, 445] on span "Aggregate Metrics" at bounding box center [448, 443] width 90 height 10
click at [858, 360] on input "***" at bounding box center [937, 372] width 230 height 27
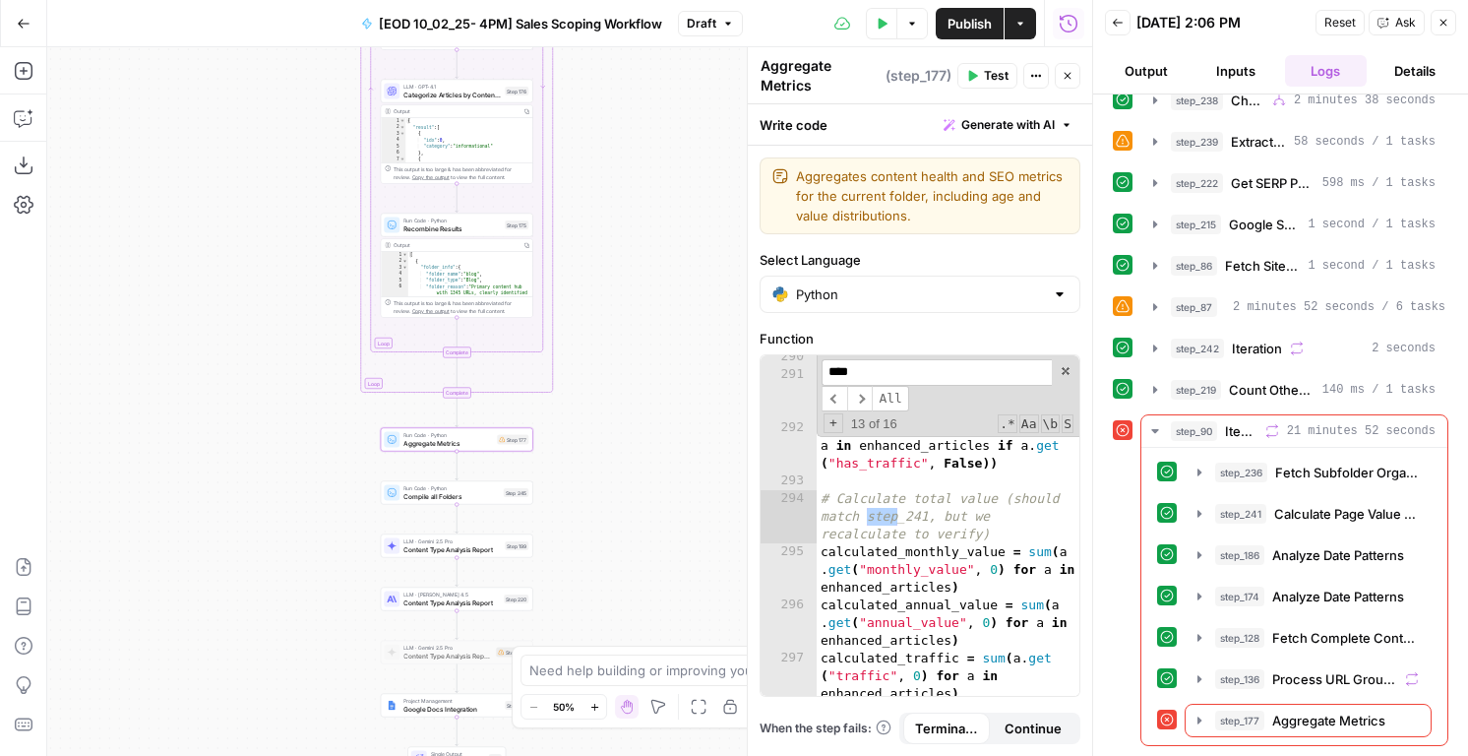
scroll to position [8987, 0]
type input "******"
type textarea "**********"
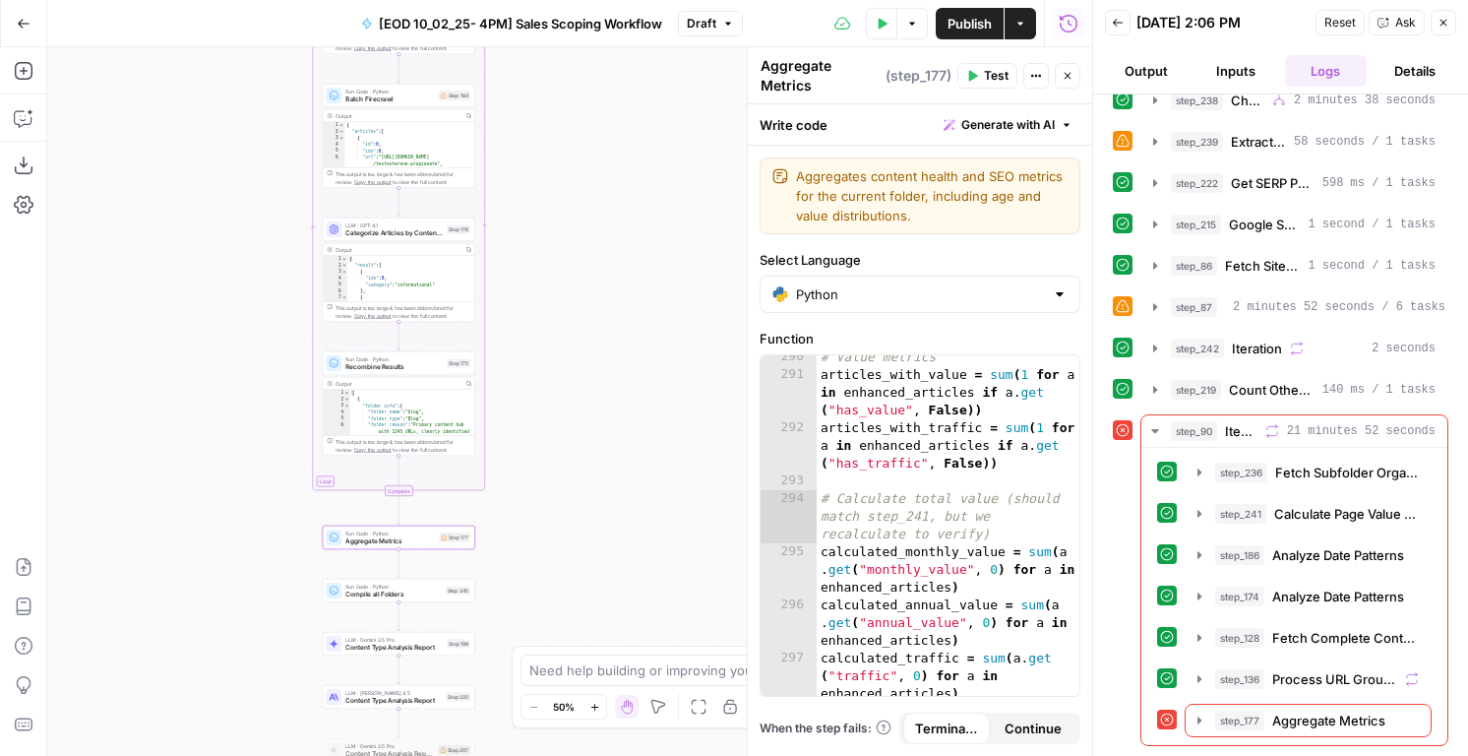
click at [1067, 76] on icon "button" at bounding box center [1068, 76] width 7 height 7
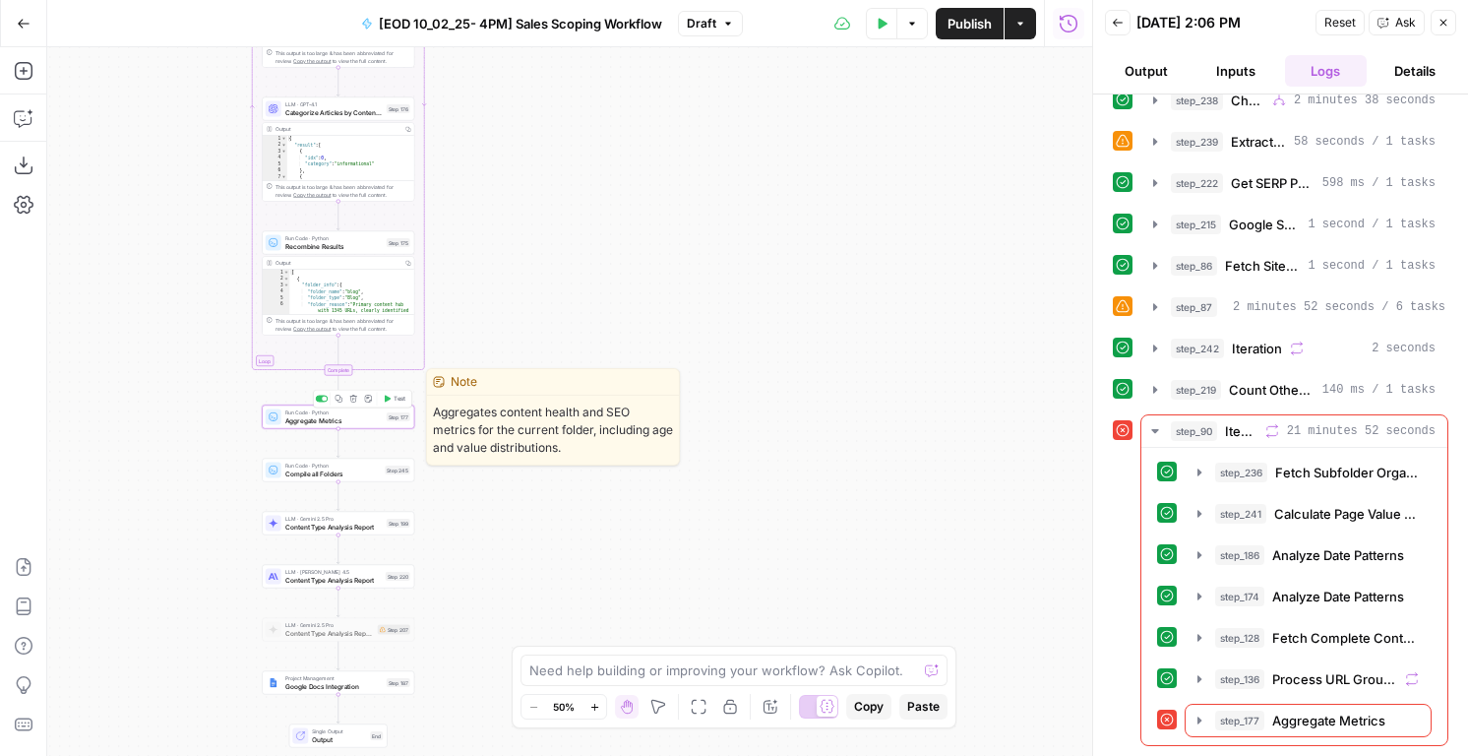
click at [394, 399] on span "Test" at bounding box center [400, 399] width 12 height 9
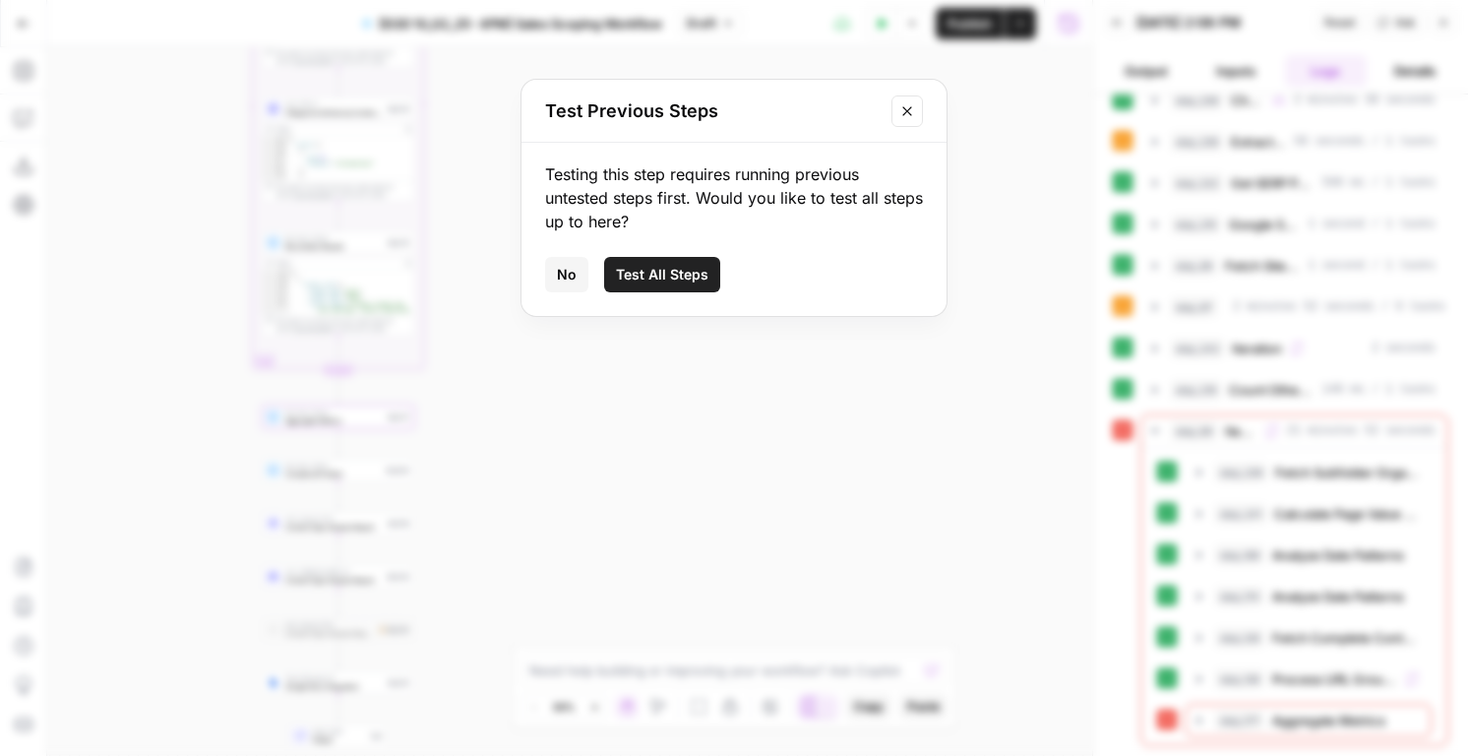
click at [570, 269] on span "No" at bounding box center [567, 275] width 20 height 20
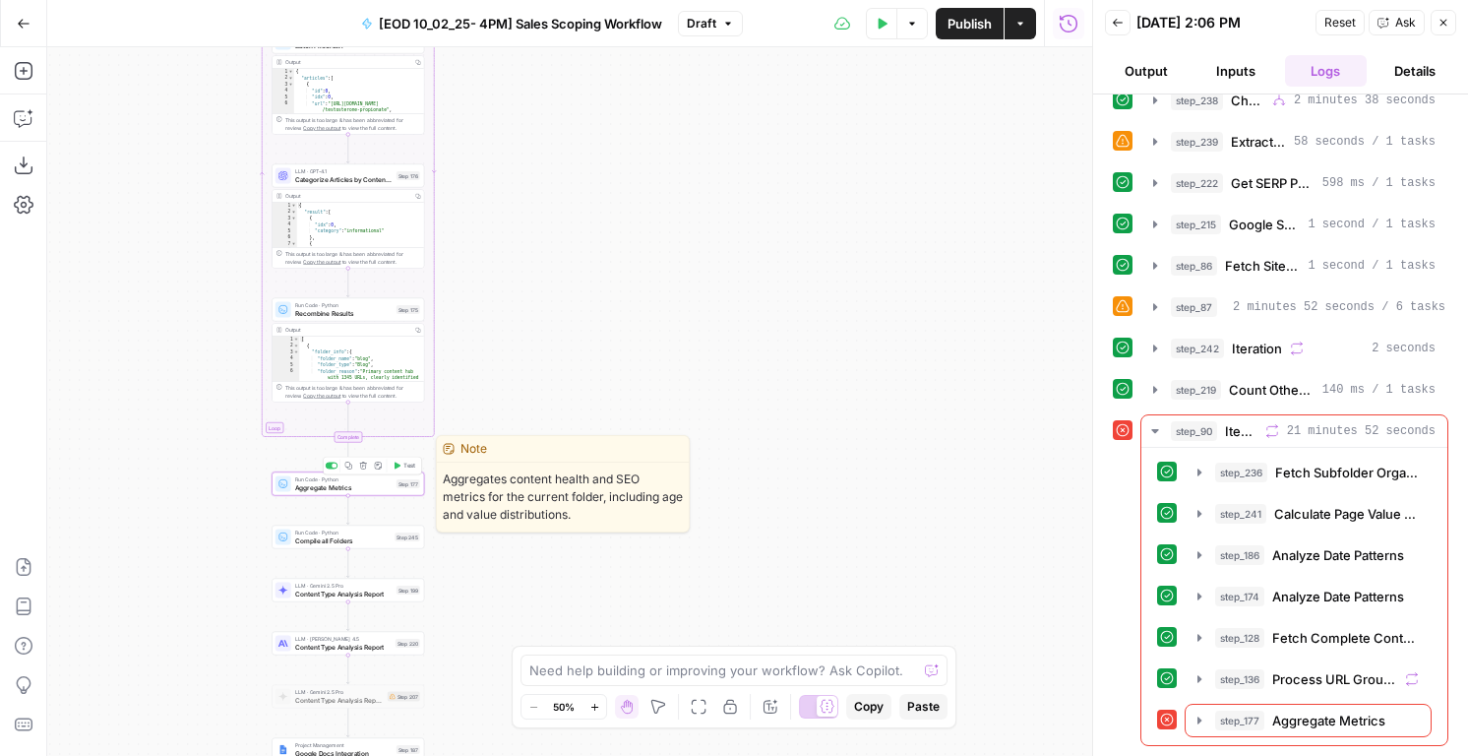
click at [400, 462] on button "Test" at bounding box center [404, 466] width 31 height 13
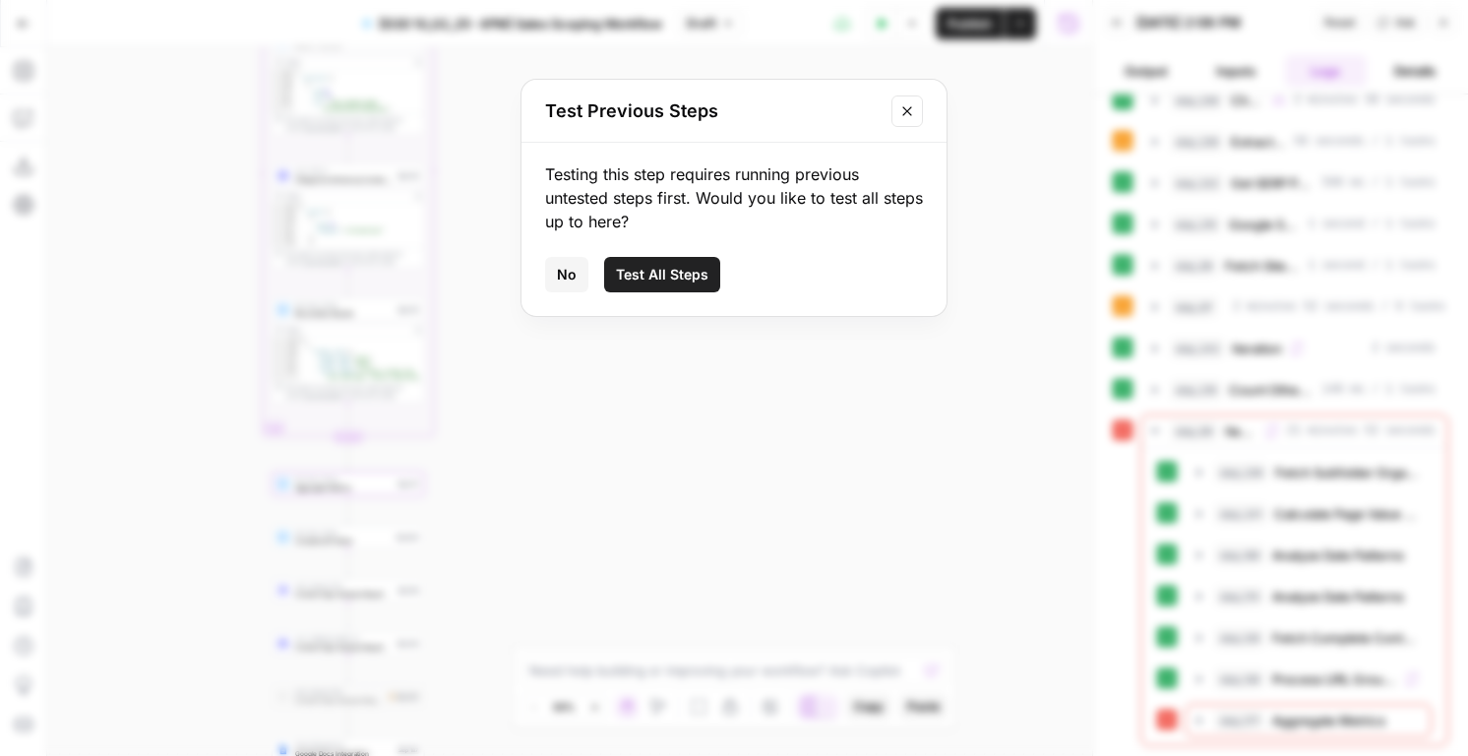
click at [568, 279] on span "No" at bounding box center [567, 275] width 20 height 20
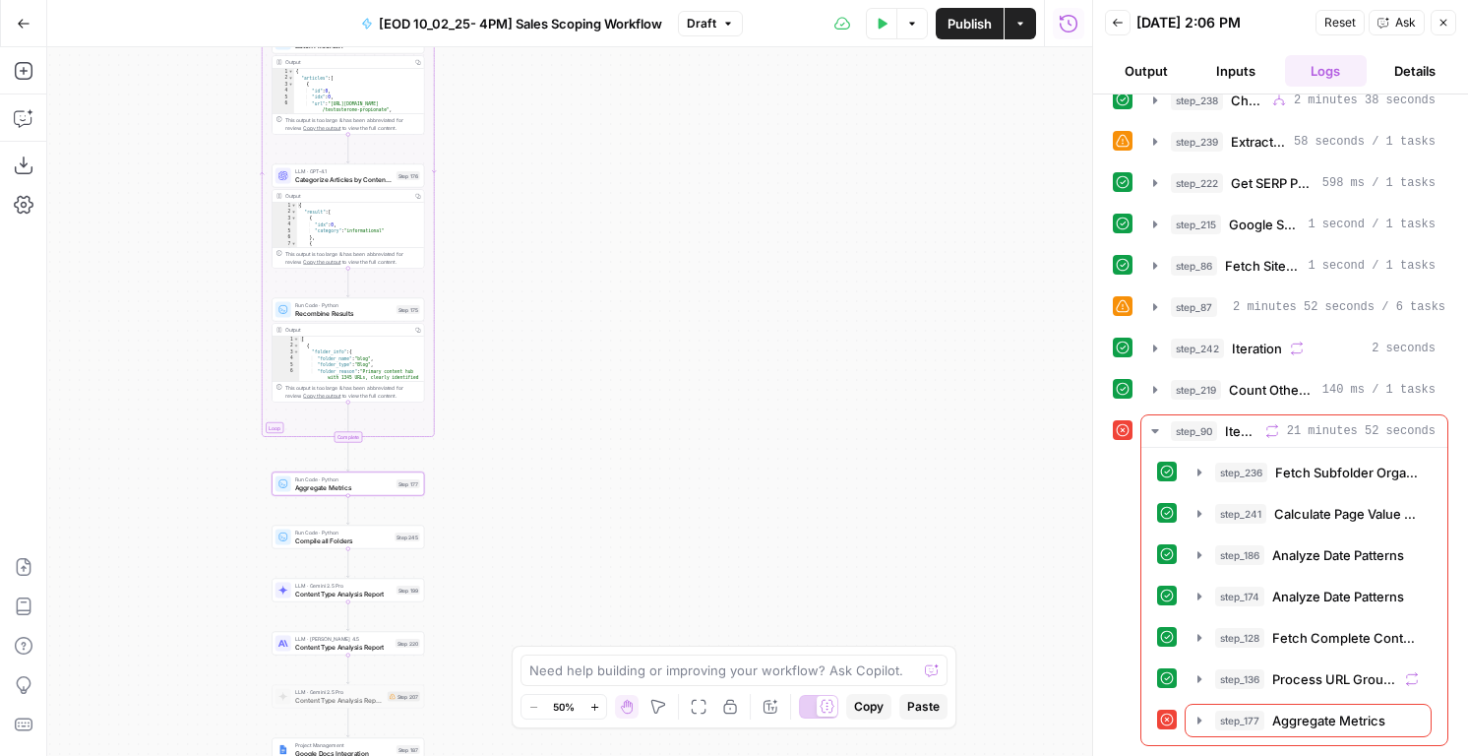
click at [714, 30] on span "Draft" at bounding box center [702, 24] width 30 height 18
click at [531, 178] on div "true false Workflow Input Settings Inputs Condition Check Customer Value Step 2…" at bounding box center [569, 401] width 1045 height 708
click at [342, 491] on span "Aggregate Metrics" at bounding box center [343, 487] width 97 height 10
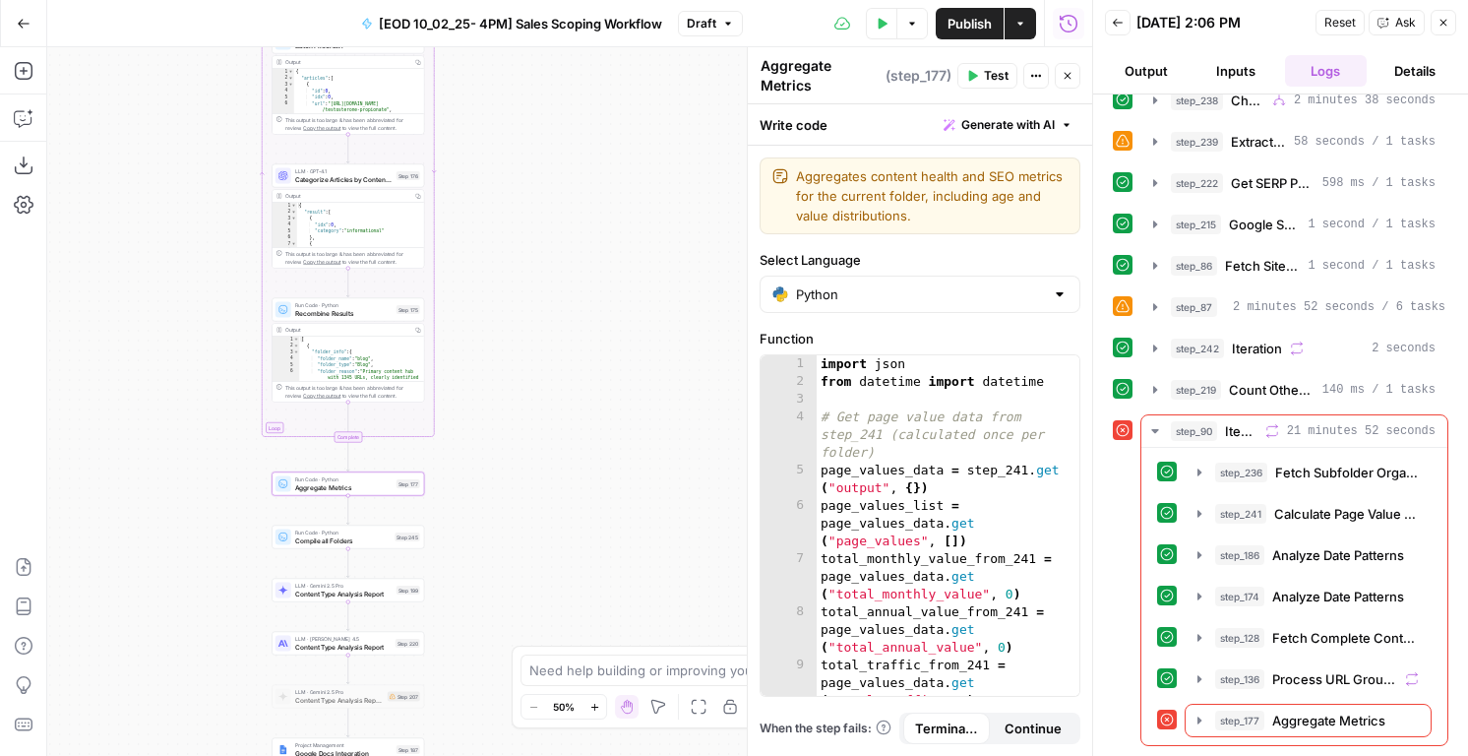
click at [890, 442] on div "import json from datetime import datetime # Get page value data from step_241 (…" at bounding box center [948, 560] width 263 height 411
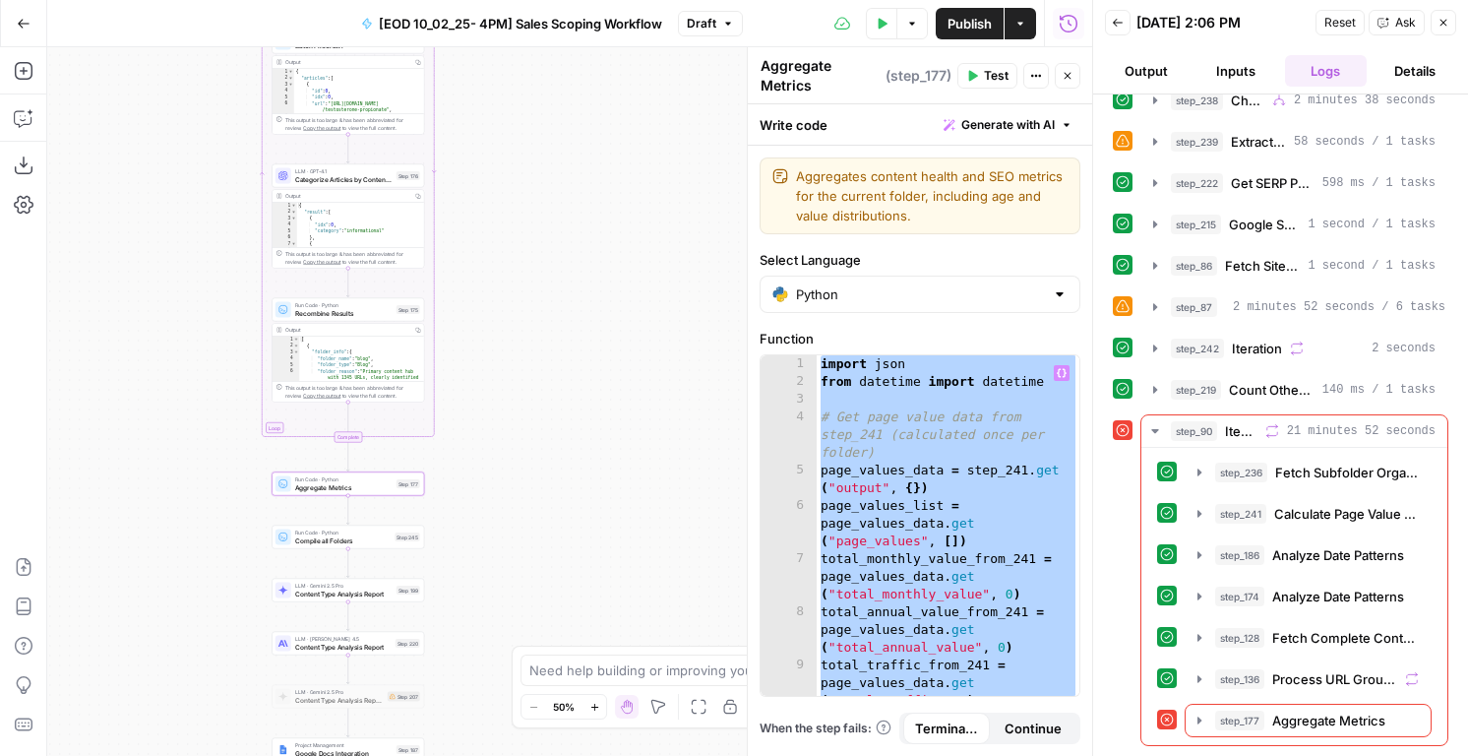
click at [702, 11] on button "Draft" at bounding box center [710, 24] width 65 height 26
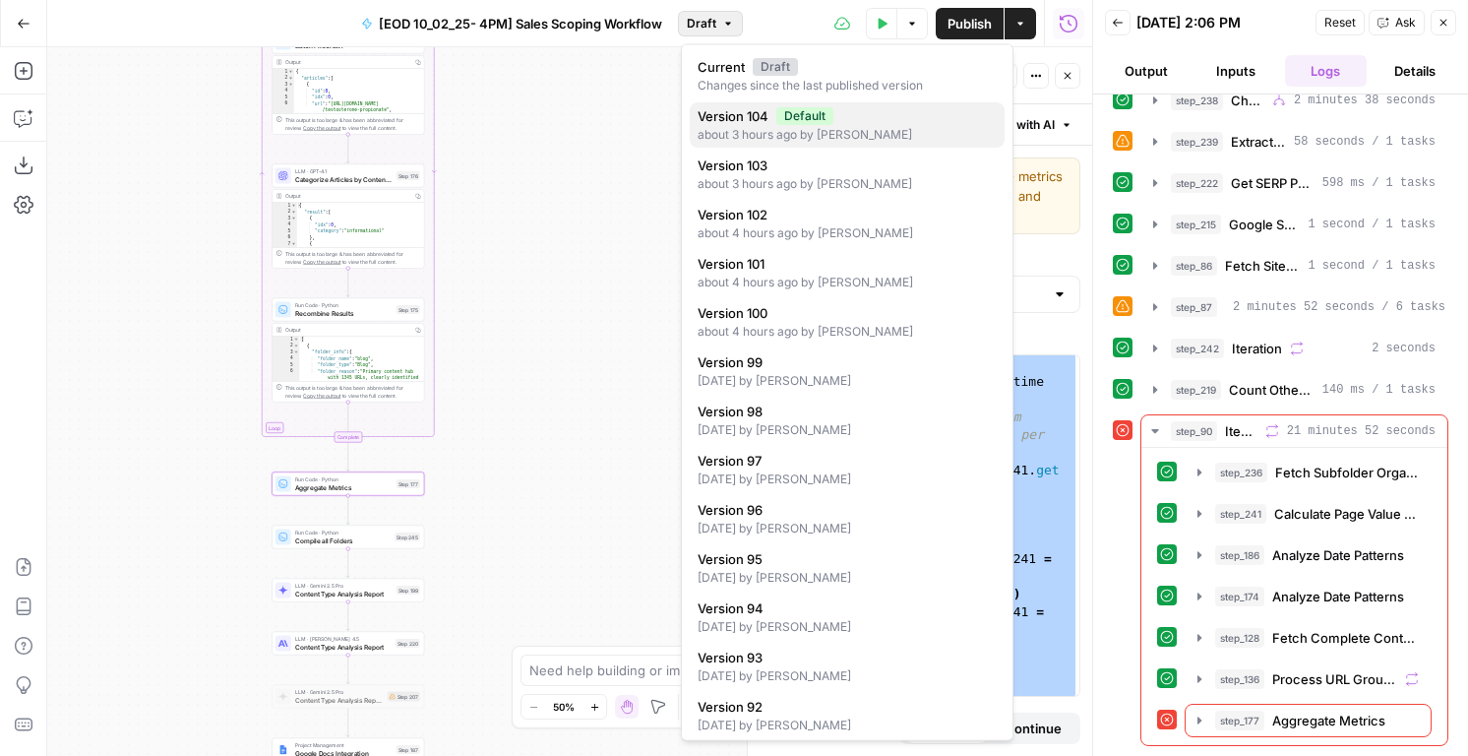
click at [728, 126] on div "about 3 hours ago by Nicole Guercia" at bounding box center [847, 135] width 299 height 18
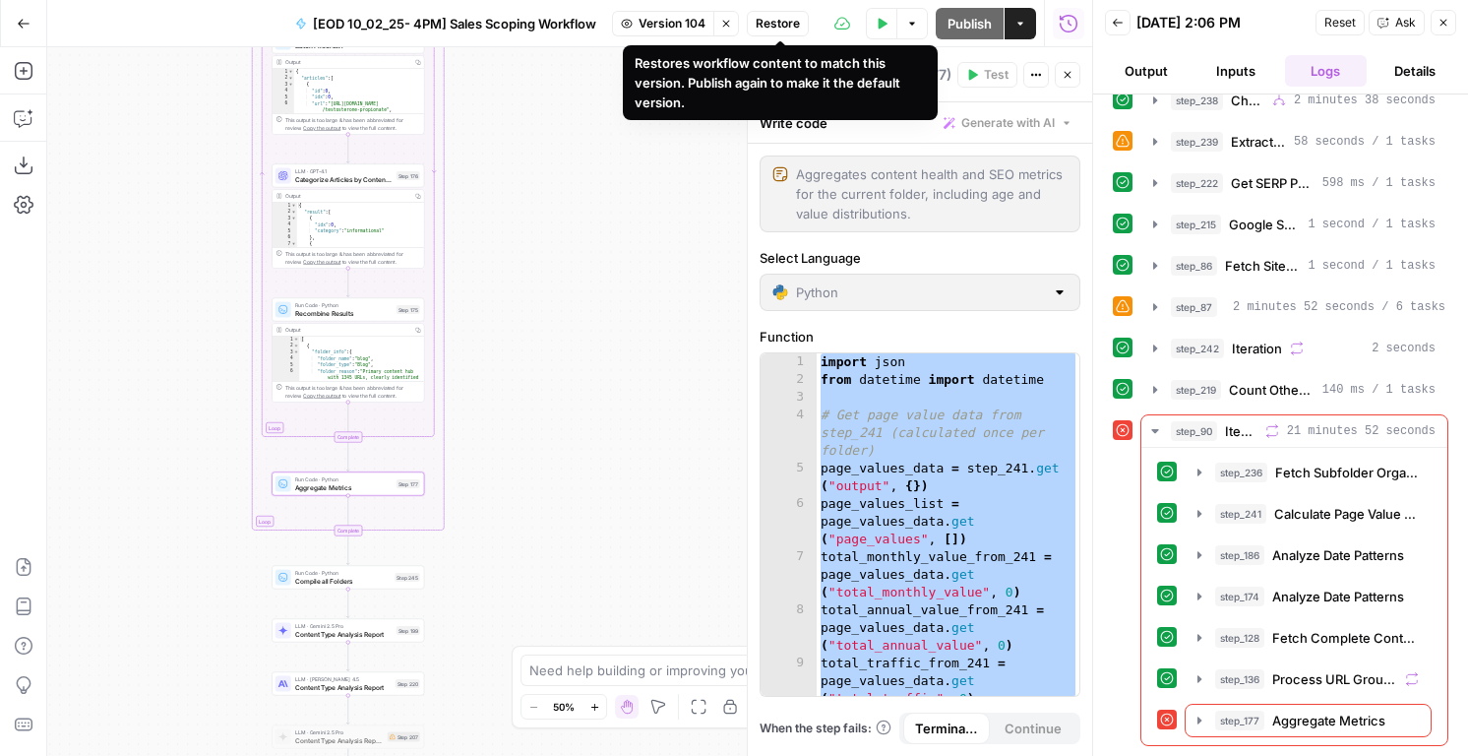
click at [774, 21] on span "Restore" at bounding box center [778, 24] width 44 height 18
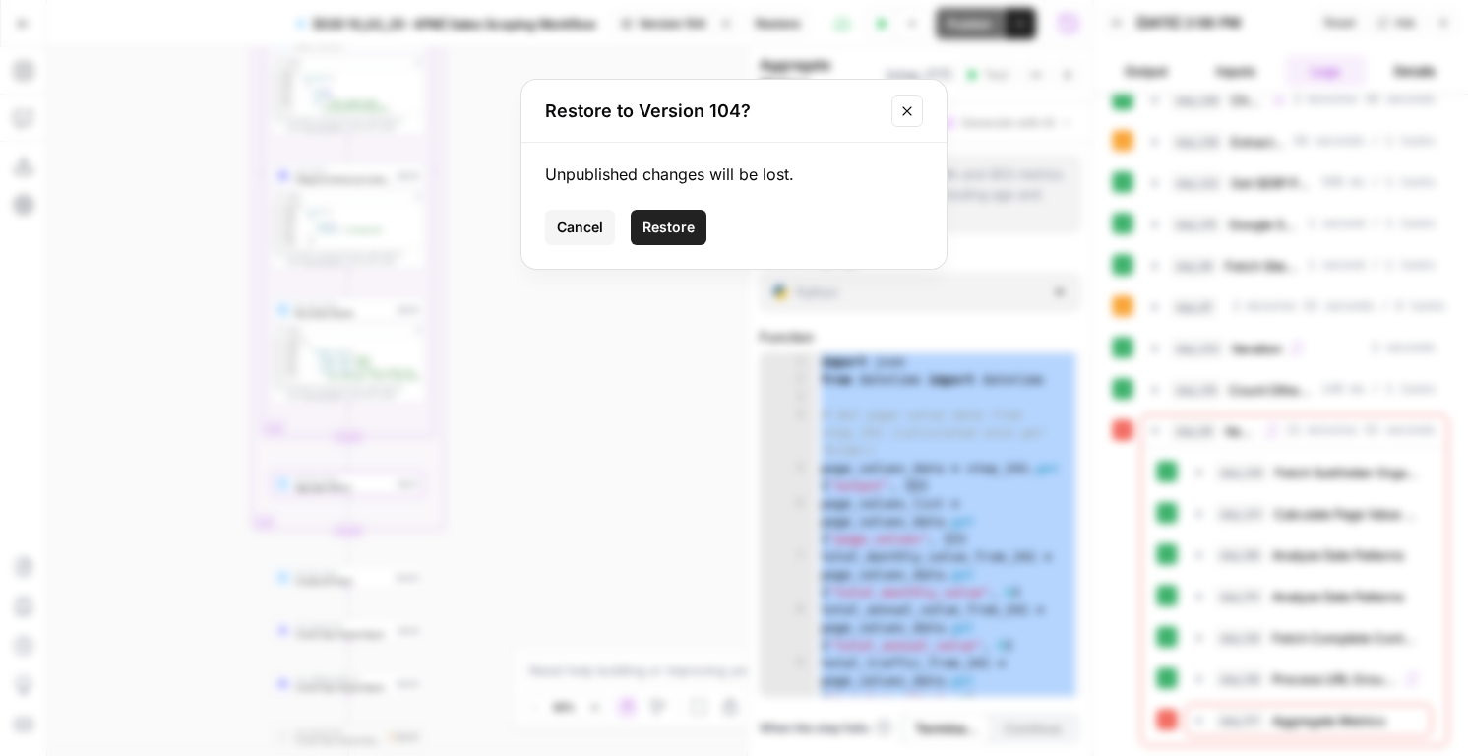
click at [650, 230] on span "Restore" at bounding box center [669, 227] width 52 height 20
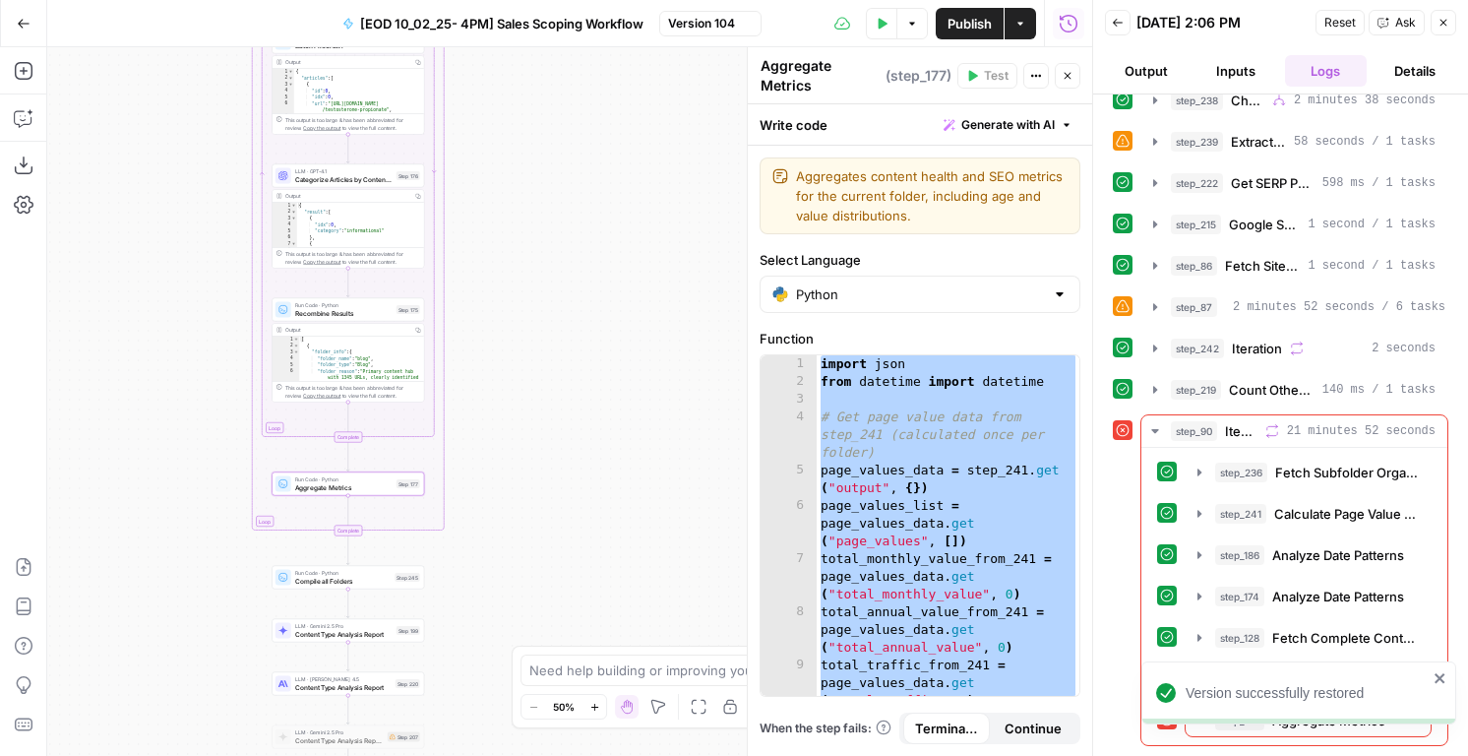
click at [358, 493] on div "Run Code · Python Aggregate Metrics Step 177 Copy step Delete step Edit Note Te…" at bounding box center [348, 484] width 153 height 24
click at [976, 476] on div "import json from datetime import datetime # Get page value data from step_241 (…" at bounding box center [948, 560] width 263 height 411
paste textarea
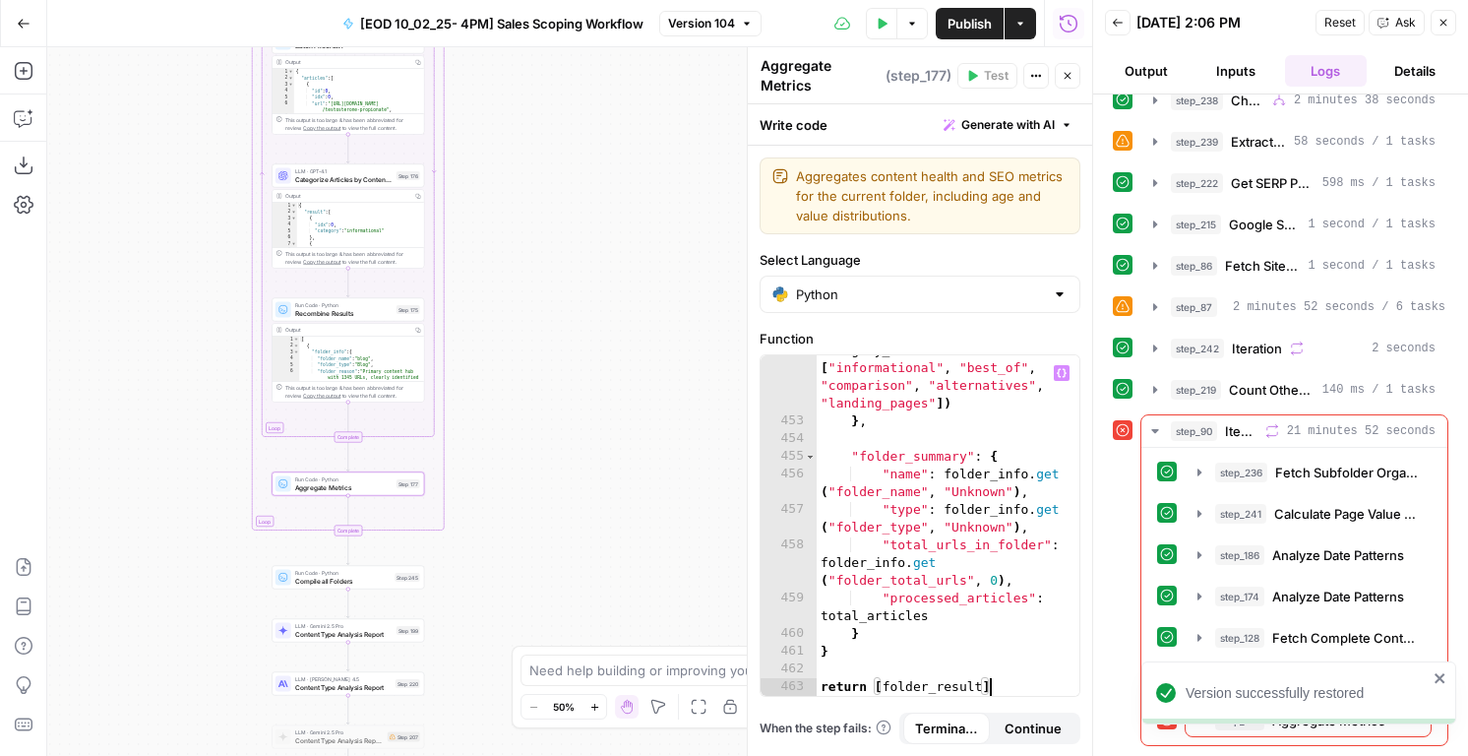
scroll to position [14820, 0]
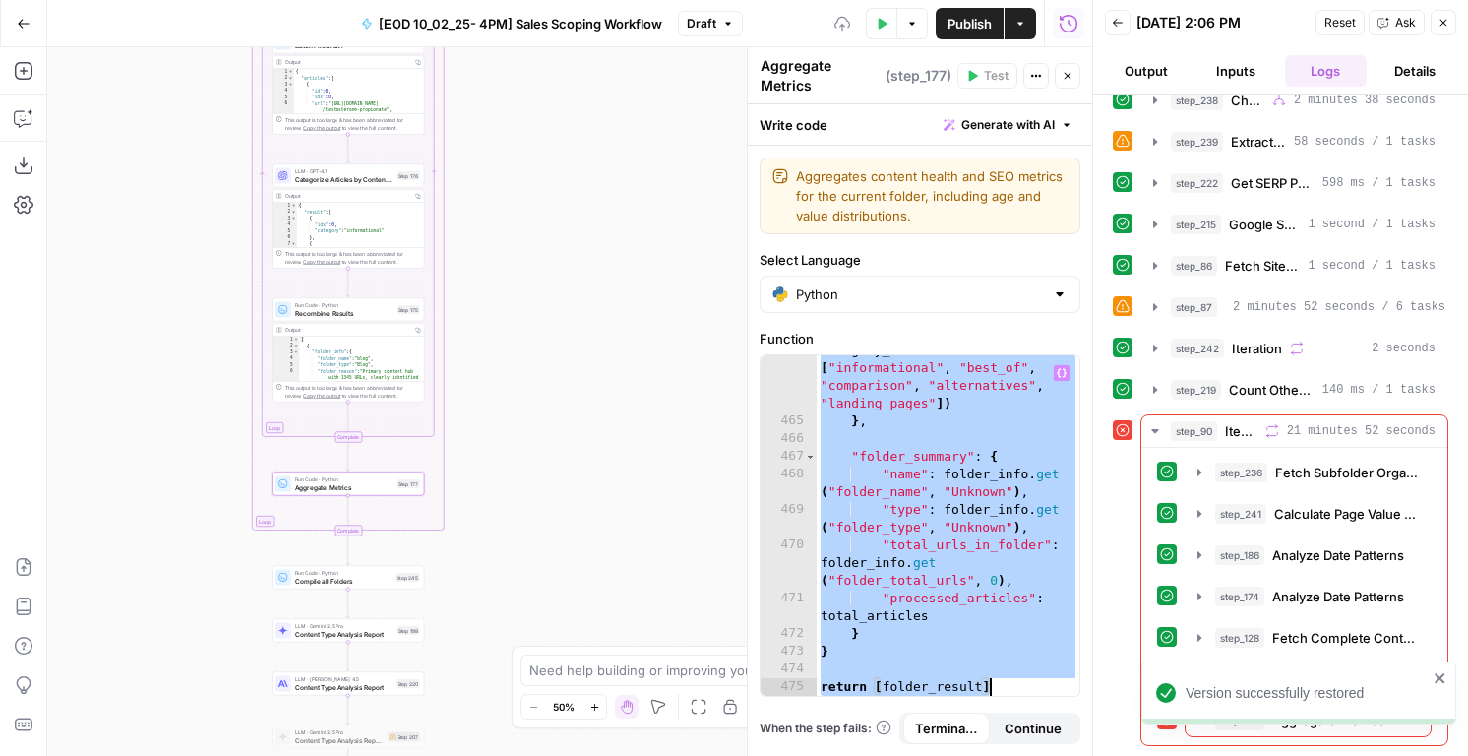
paste textarea
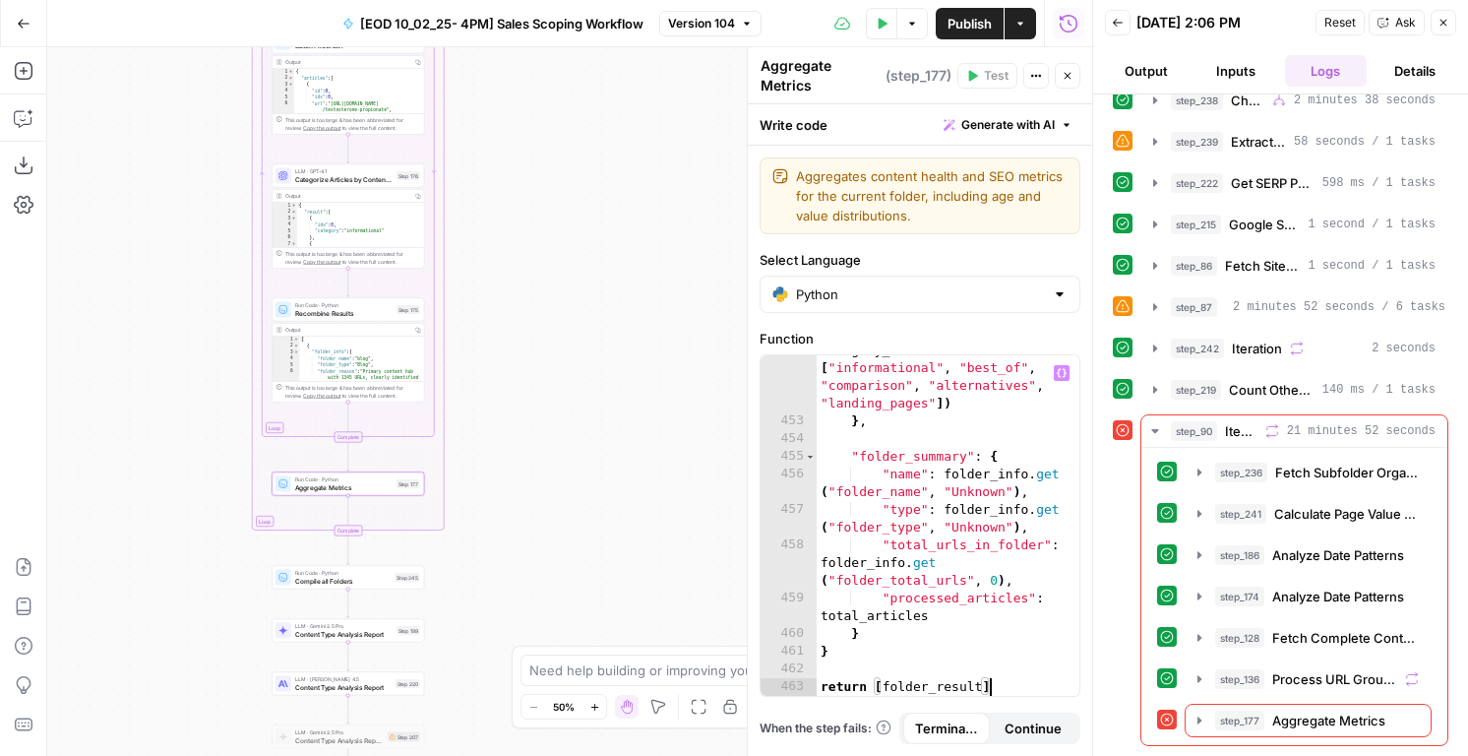
click at [974, 515] on div ""other" : sum ( 1 for cat in category_counts if cat not in [ "informational" , …" at bounding box center [948, 547] width 263 height 447
type textarea "**********"
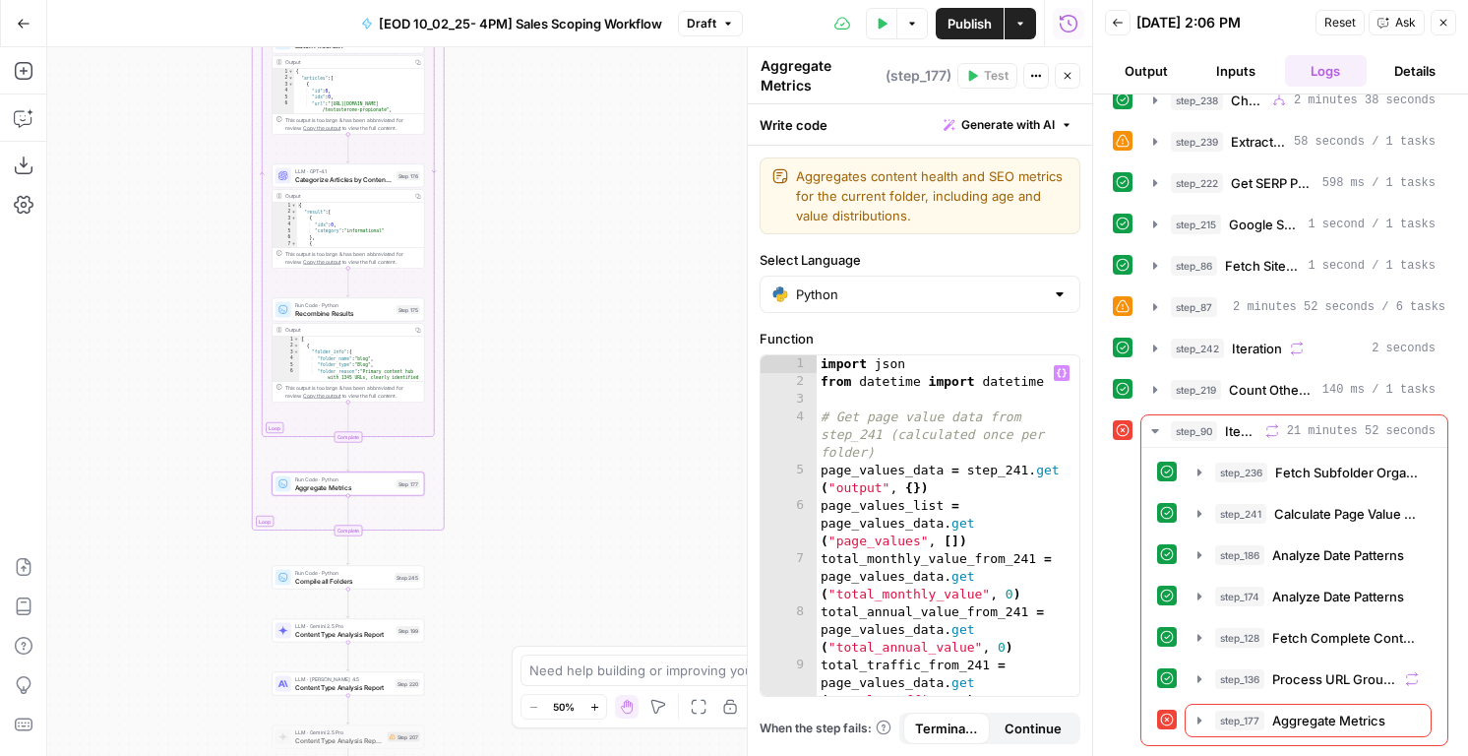
click at [1066, 78] on icon "button" at bounding box center [1068, 76] width 12 height 12
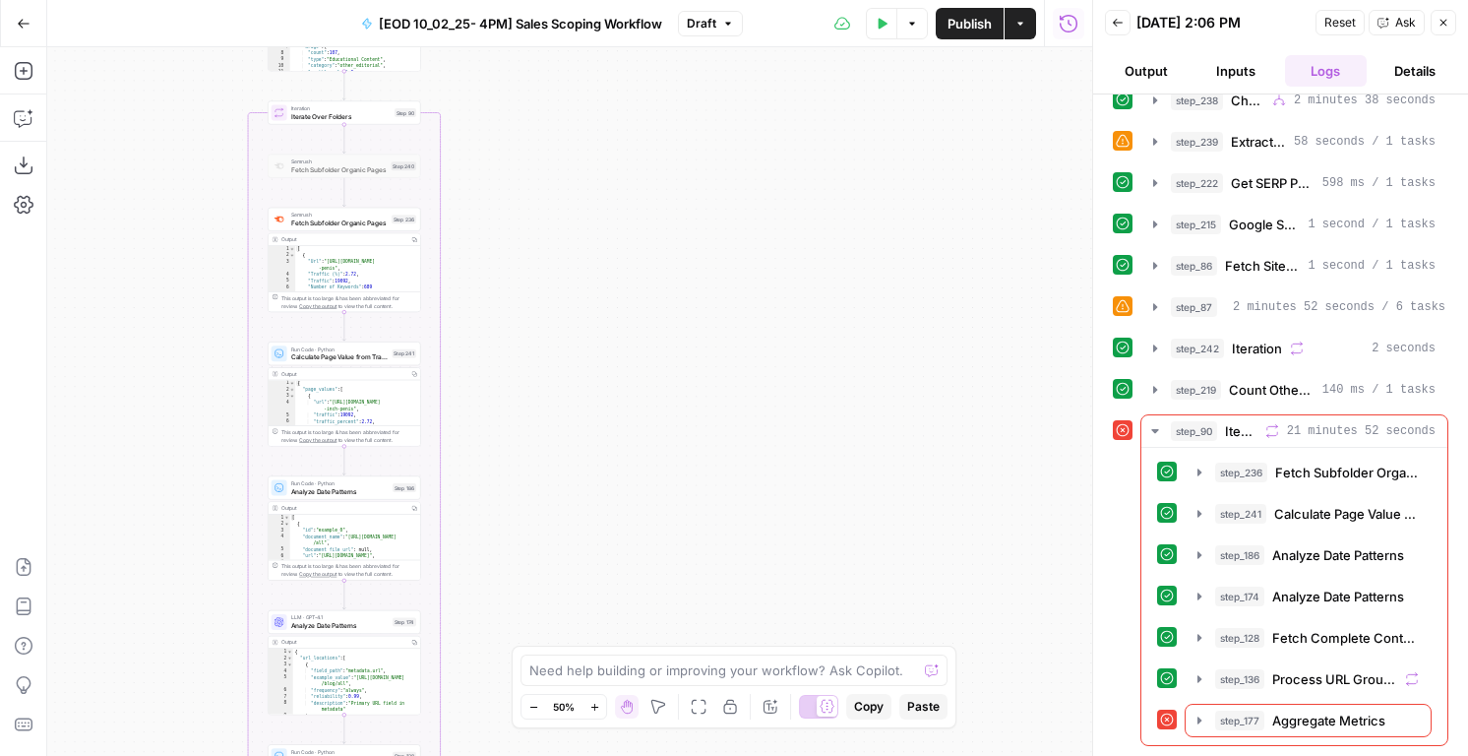
click at [969, 16] on span "Publish" at bounding box center [970, 24] width 44 height 20
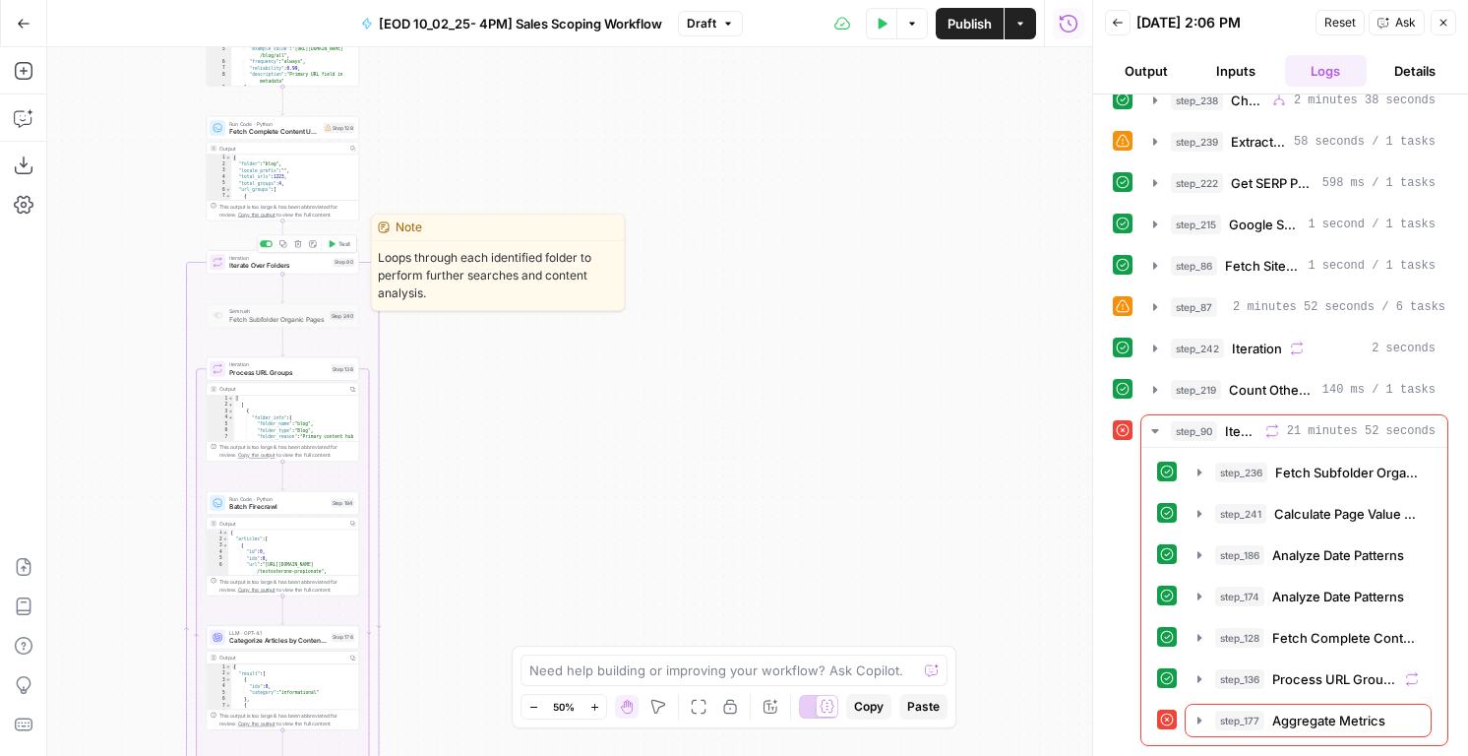
click at [336, 240] on button "Test" at bounding box center [339, 243] width 31 height 13
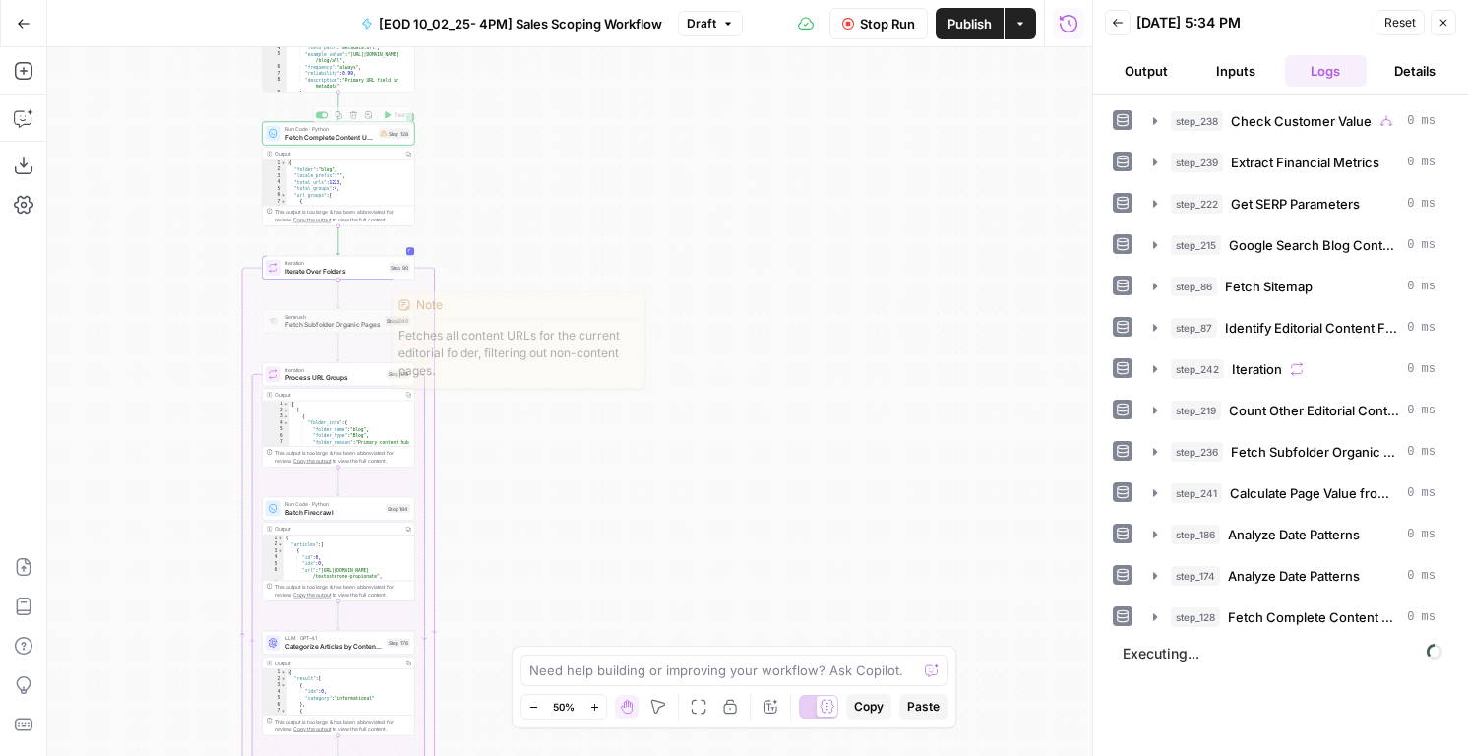
drag, startPoint x: 329, startPoint y: 144, endPoint x: 364, endPoint y: 145, distance: 35.4
click at [364, 145] on div "Run Code · Python Fetch Complete Content URLs Step 128 Copy step Delete step Ed…" at bounding box center [338, 173] width 153 height 104
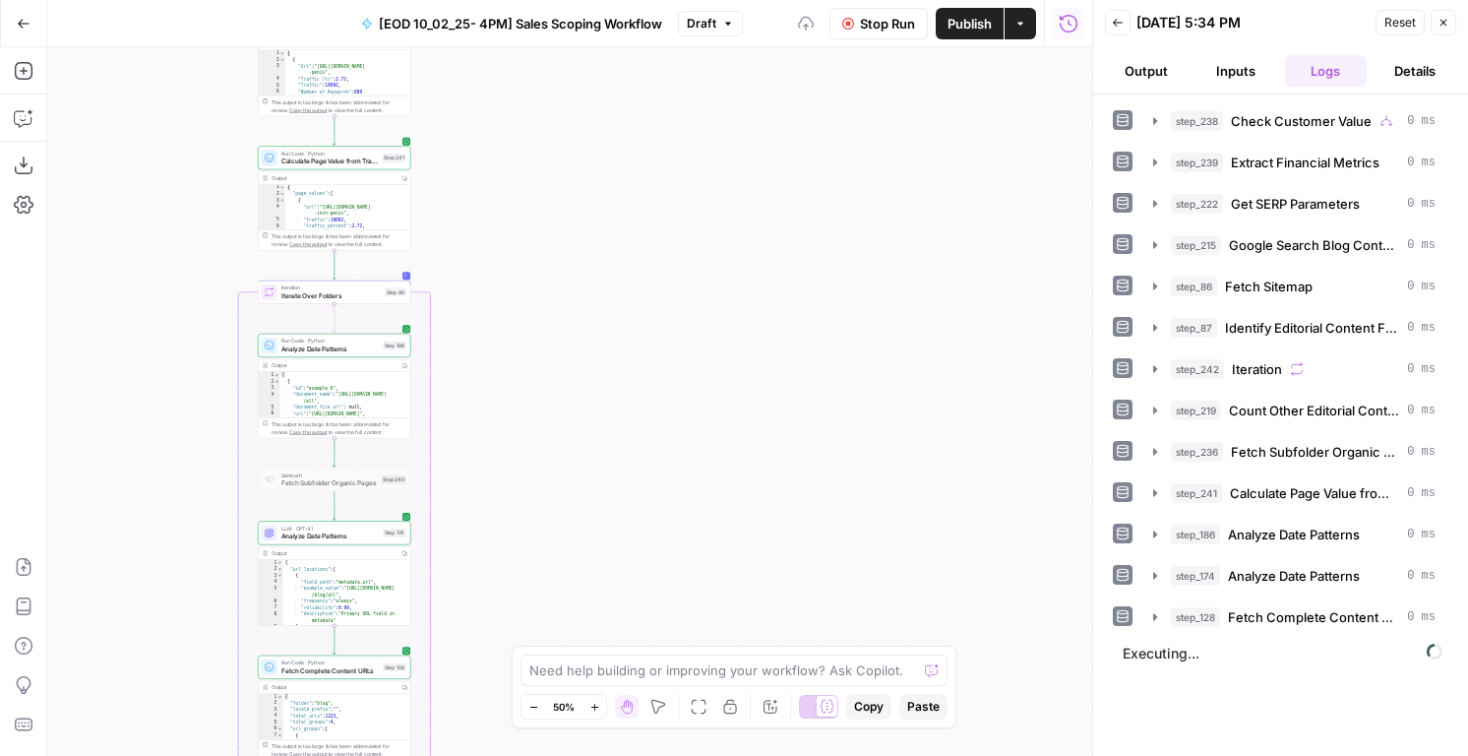
drag, startPoint x: 562, startPoint y: 339, endPoint x: 568, endPoint y: 531, distance: 192.0
click at [568, 531] on div "true false Workflow Input Settings Inputs Condition Check Customer Value Step 2…" at bounding box center [569, 401] width 1045 height 708
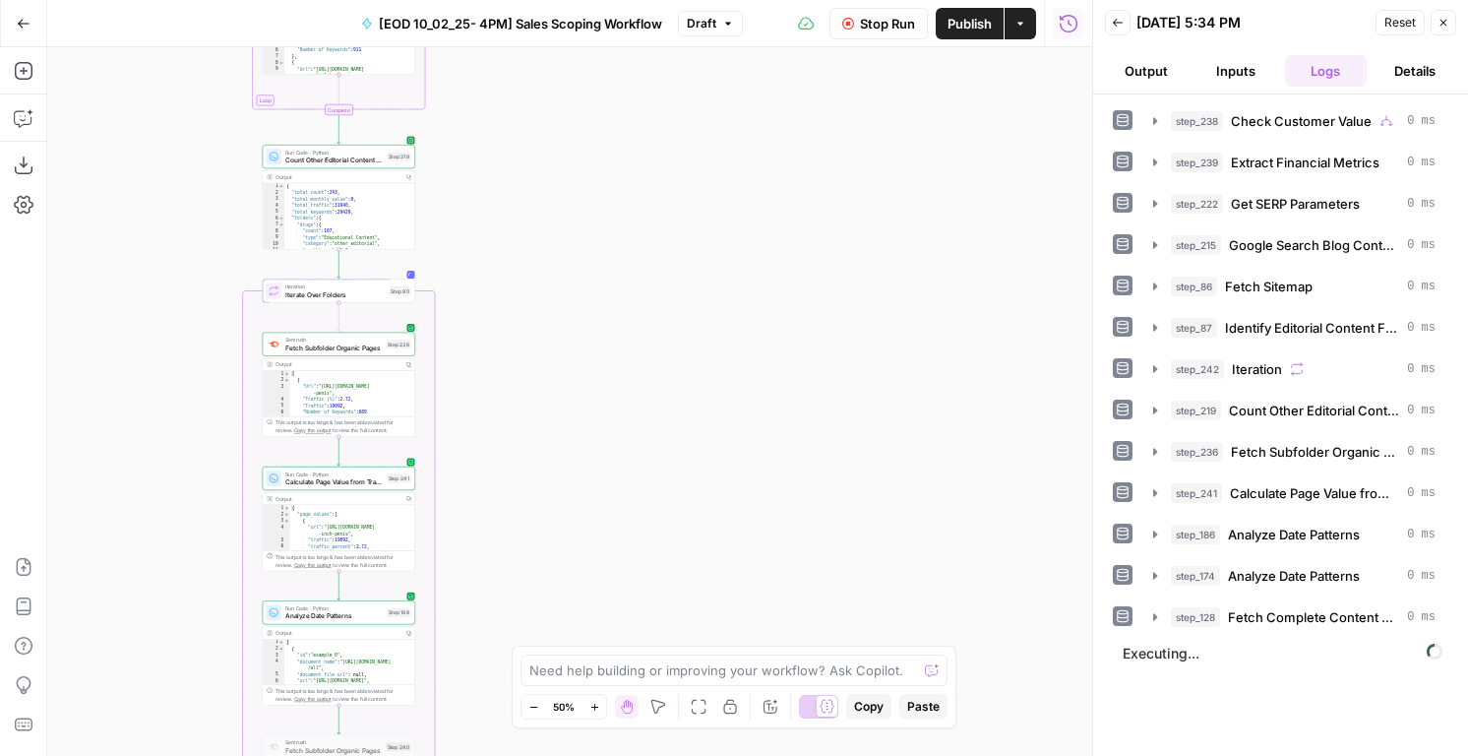
click at [963, 31] on span "Publish" at bounding box center [970, 24] width 44 height 20
click at [1175, 673] on button "step_90 Iterate Over Folders" at bounding box center [1292, 658] width 310 height 31
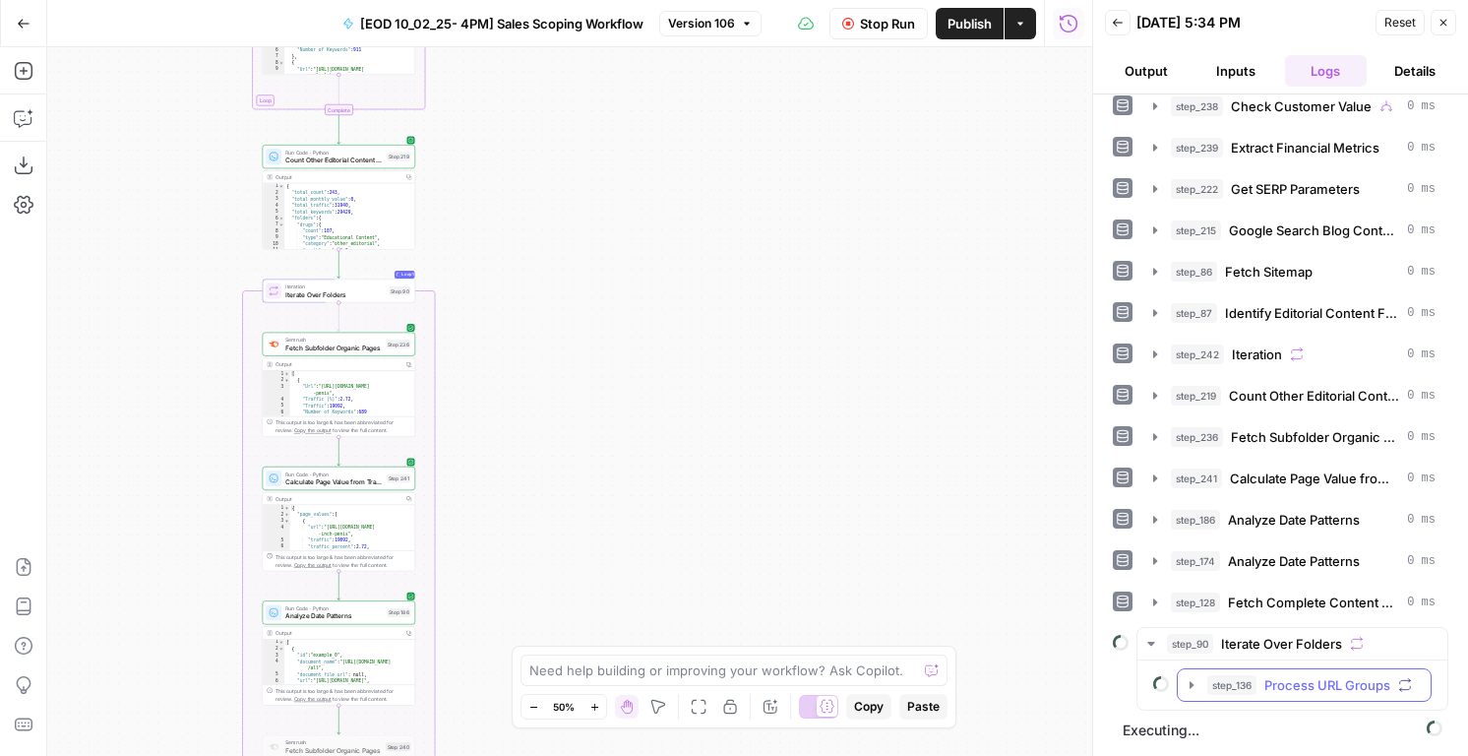
click at [1208, 679] on span "step_136" at bounding box center [1231, 685] width 49 height 20
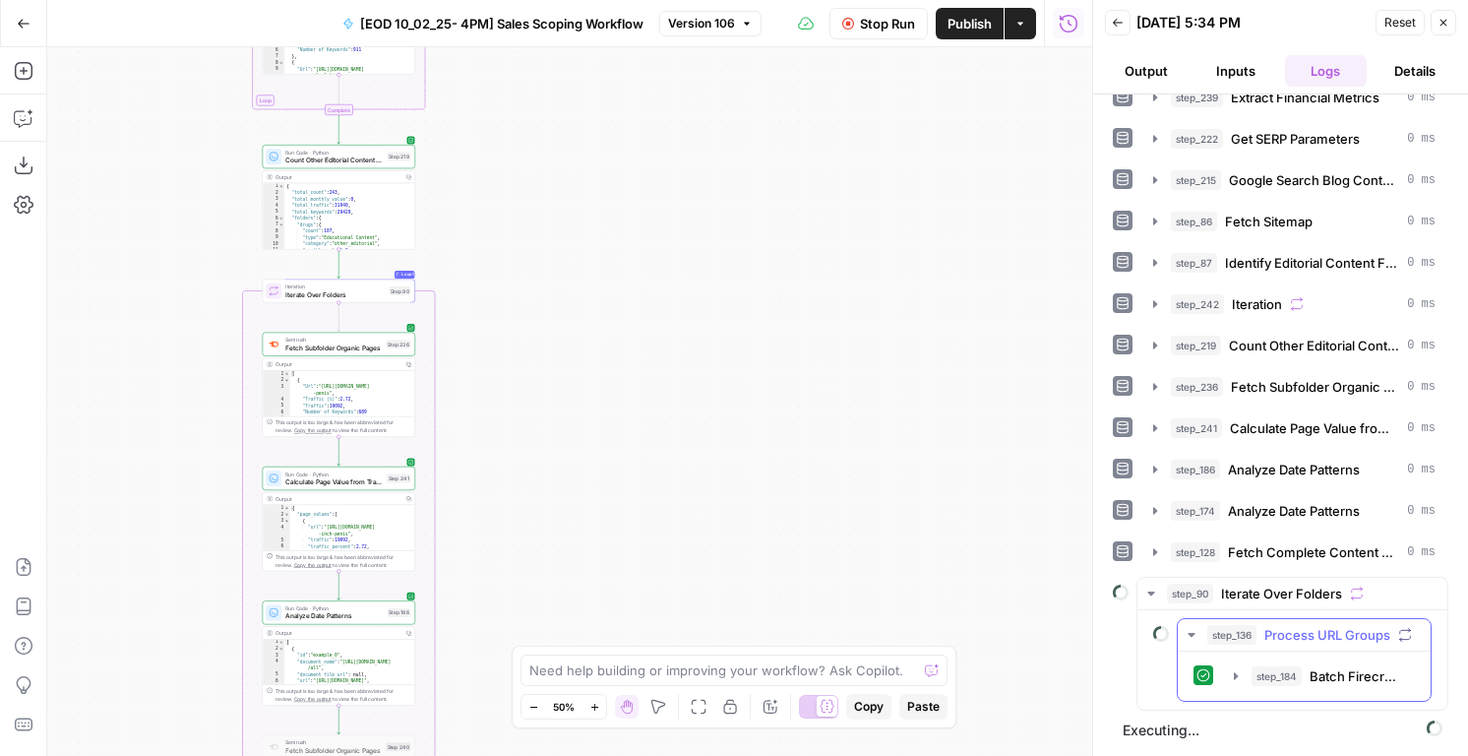
click at [1222, 684] on button "step_184 Batch Firecrawl 1 minute 8 seconds / 2 tasks" at bounding box center [1318, 675] width 192 height 31
click at [1240, 666] on button "step_184 Batch Firecrawl 1 minute 8 seconds / 2 tasks" at bounding box center [1318, 675] width 192 height 31
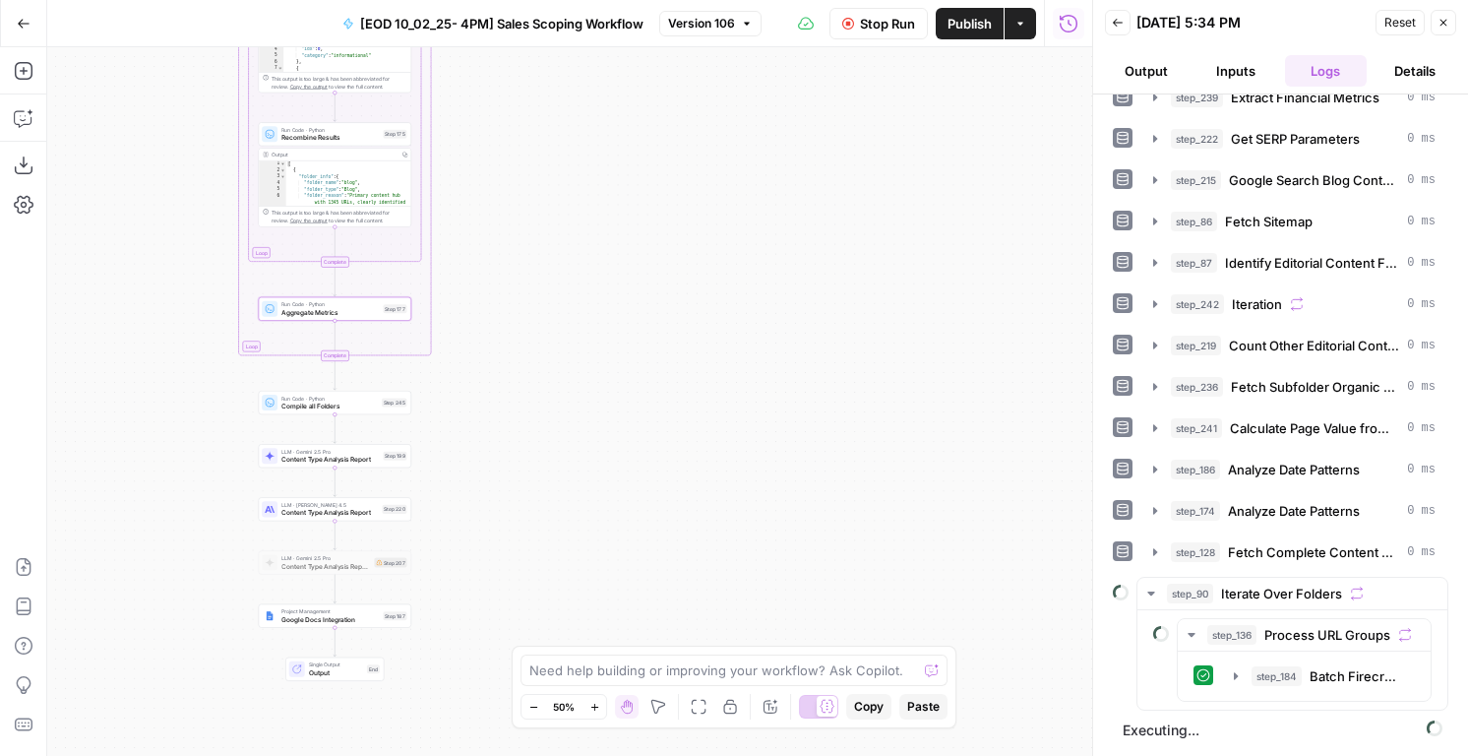
click at [342, 559] on span "LLM · Gemini 2.5 Pro" at bounding box center [325, 558] width 89 height 8
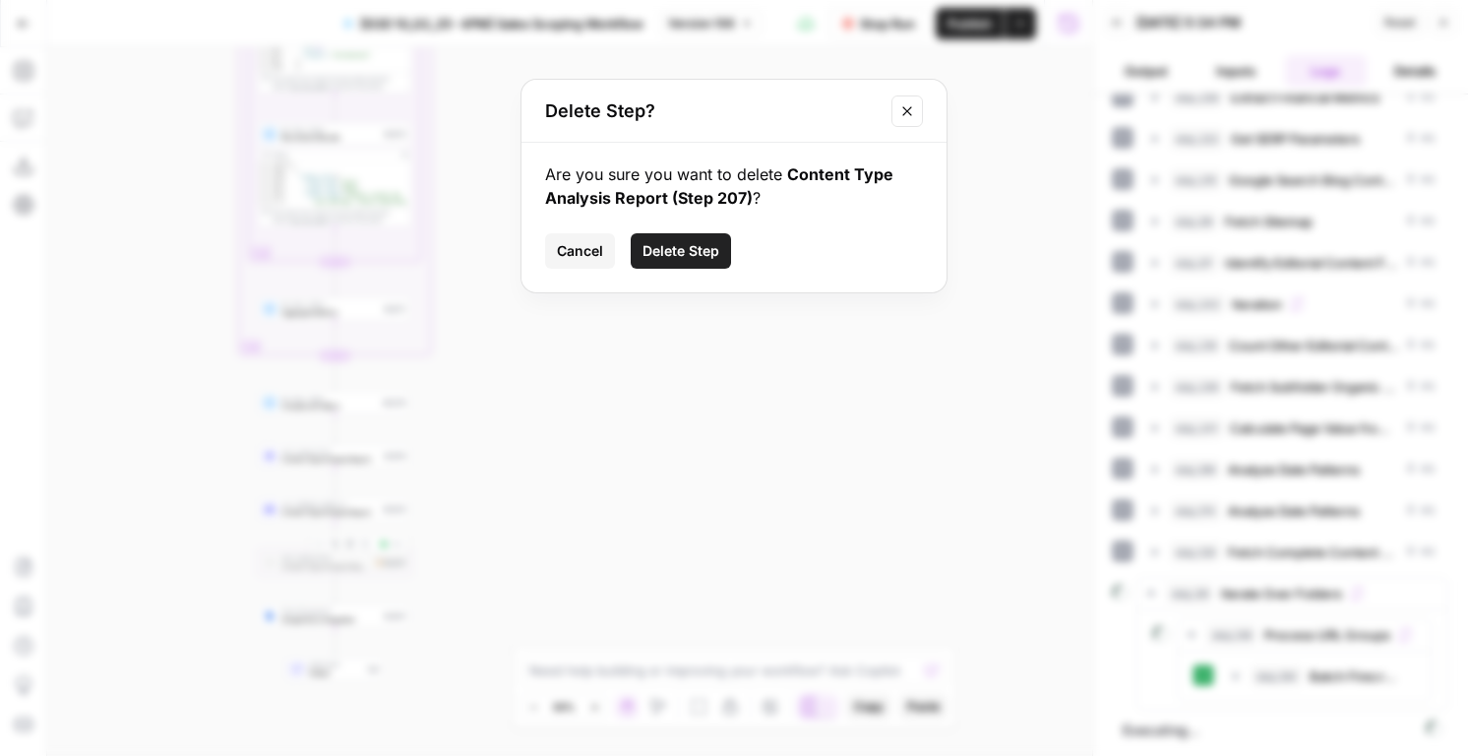
click button "Delete Step" at bounding box center [681, 250] width 100 height 35
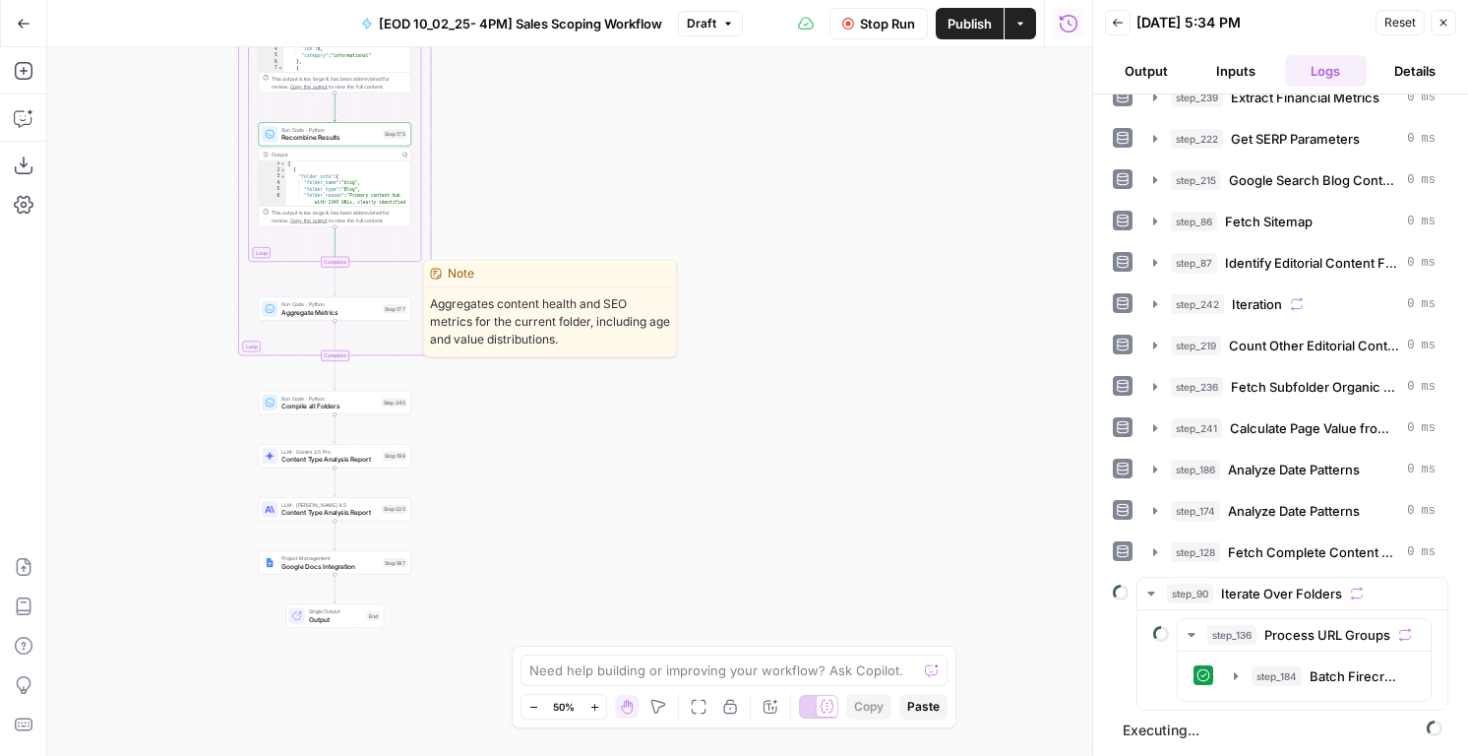
click at [286, 314] on span "Aggregate Metrics" at bounding box center [329, 312] width 97 height 10
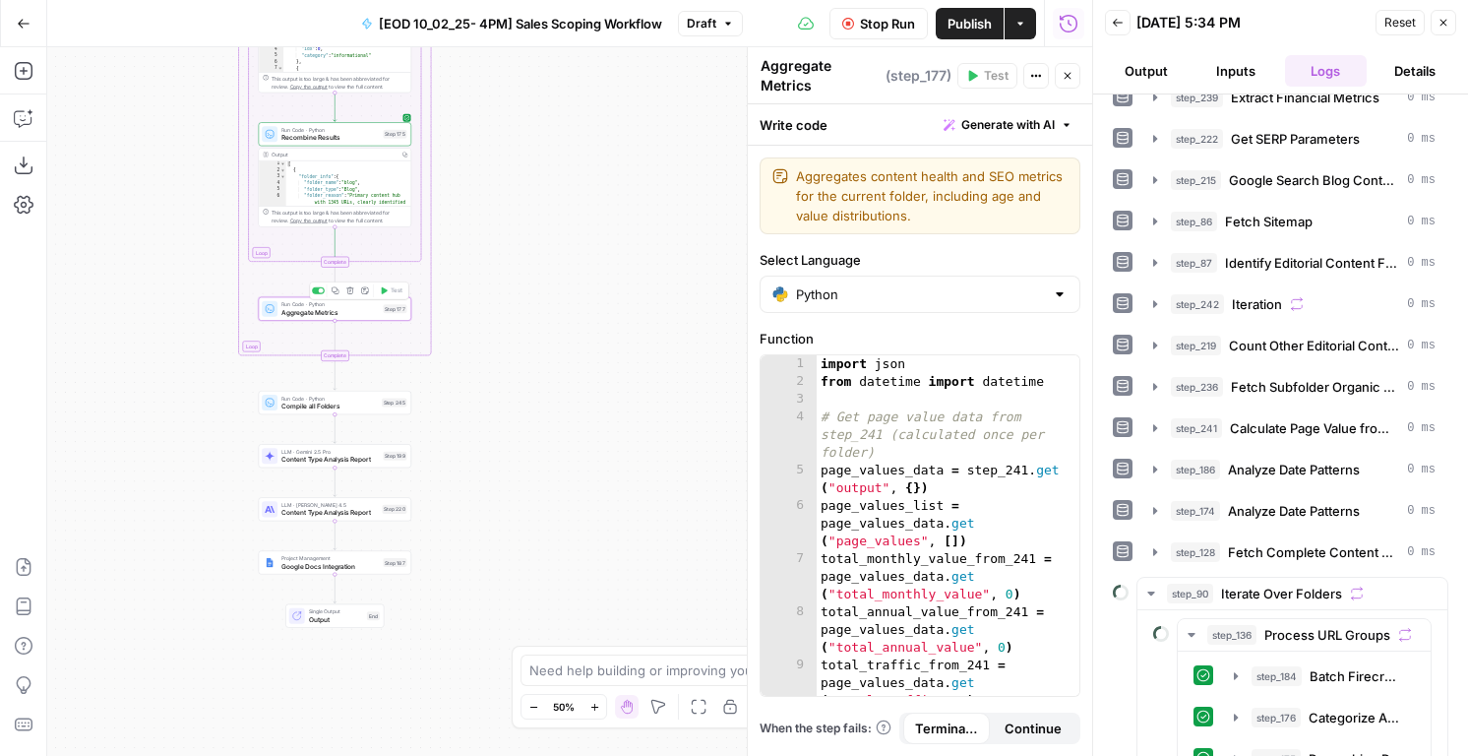
click at [956, 513] on div "import json from datetime import datetime # Get page value data from step_241 (…" at bounding box center [948, 560] width 263 height 411
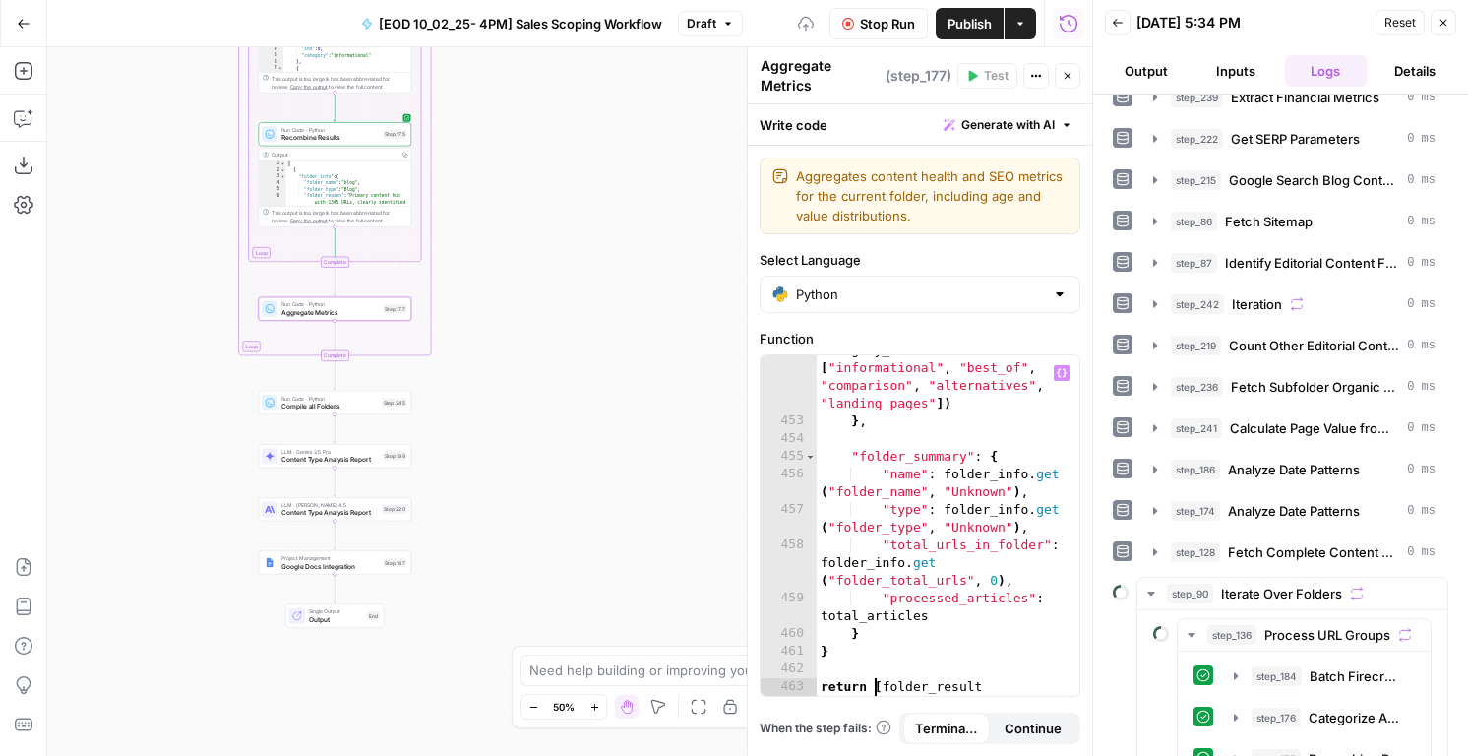
click at [877, 683] on div ""other" : sum ( 1 for cat in category_counts if cat not in [ "informational" , …" at bounding box center [948, 547] width 263 height 447
type textarea "**********"
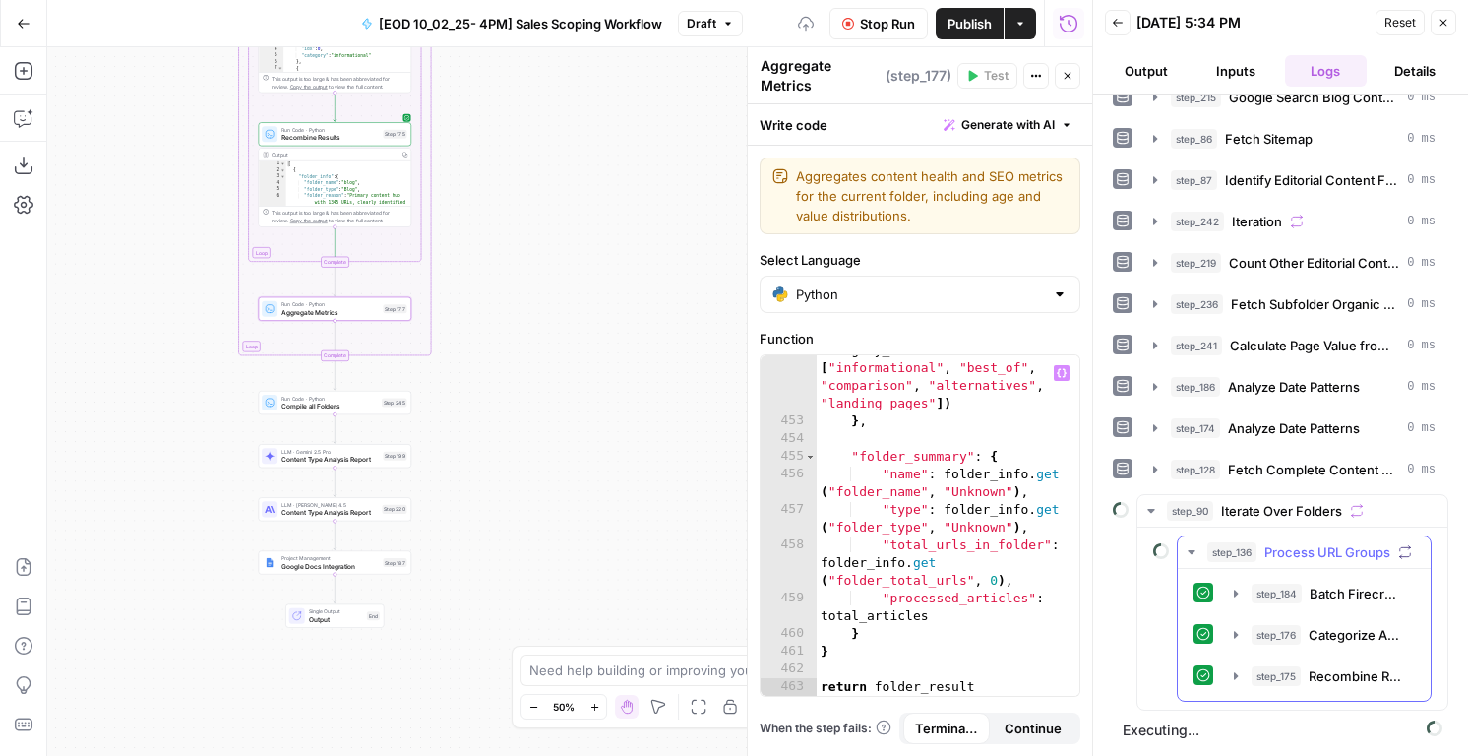
click at [1260, 657] on div "step_184 Batch Firecrawl 1 minute 8 seconds / 2 tasks step_176 Categorize Artic…" at bounding box center [1304, 635] width 221 height 116
click at [1261, 665] on button "step_175 Recombine Results 176 ms / 1 tasks" at bounding box center [1318, 675] width 192 height 31
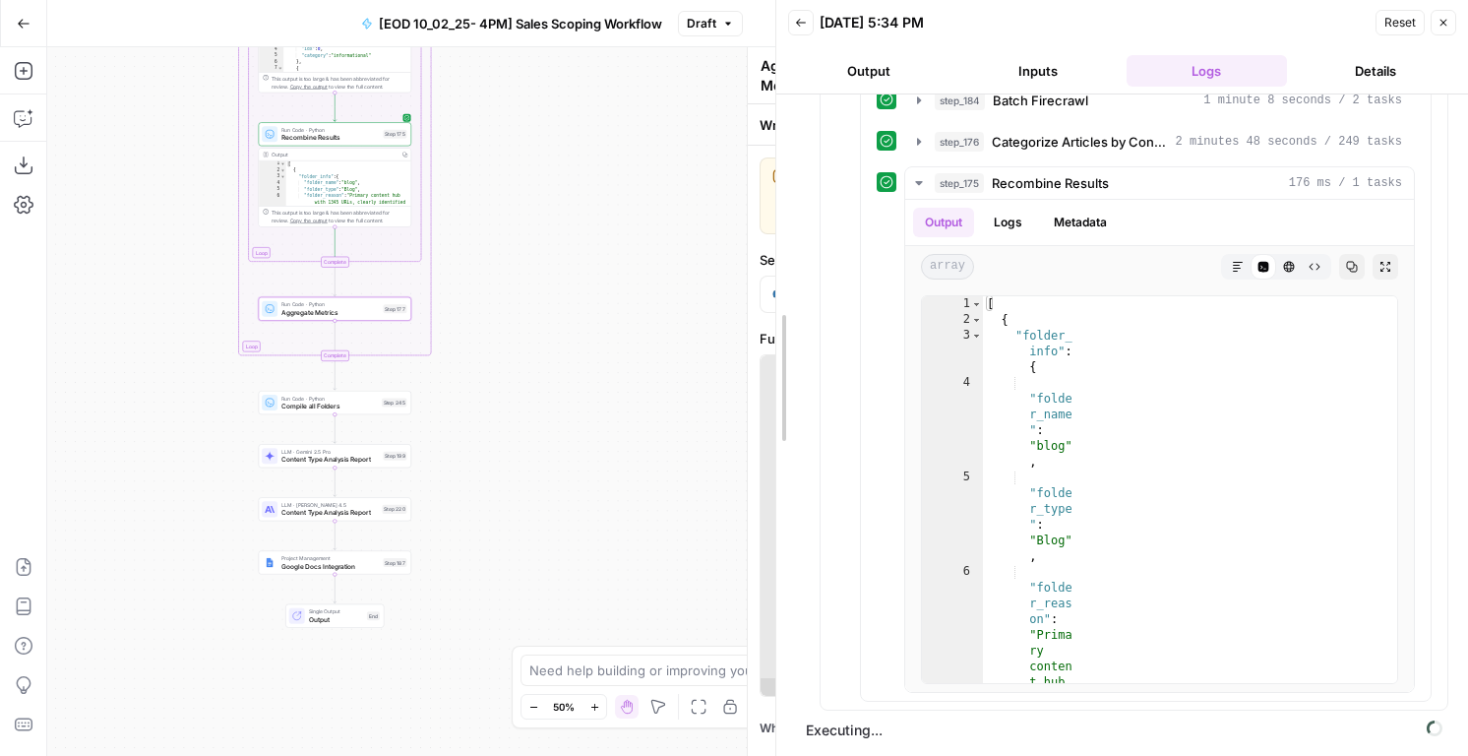
drag, startPoint x: 1091, startPoint y: 311, endPoint x: 773, endPoint y: 348, distance: 320.0
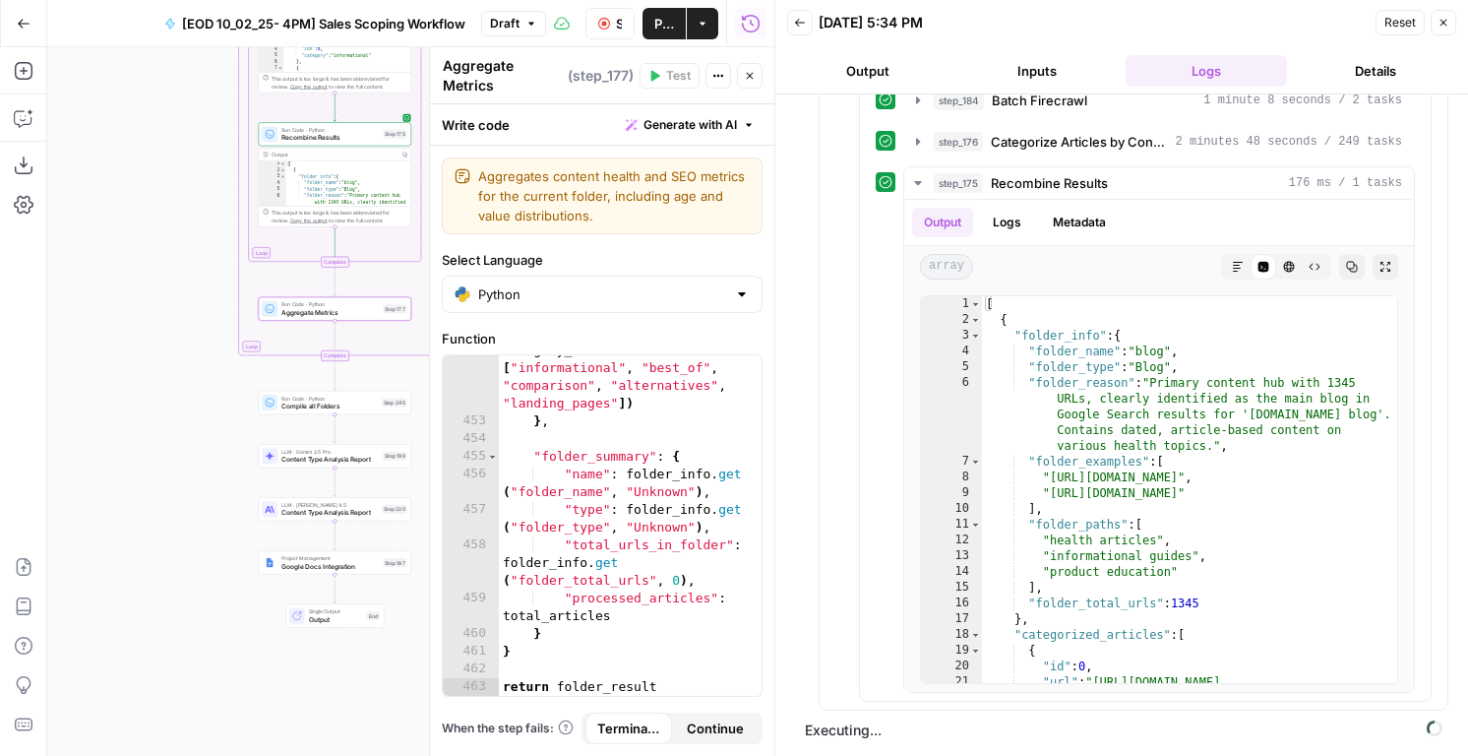
click at [611, 14] on button "Stop Run" at bounding box center [609, 23] width 49 height 31
click at [746, 81] on icon "button" at bounding box center [750, 76] width 12 height 12
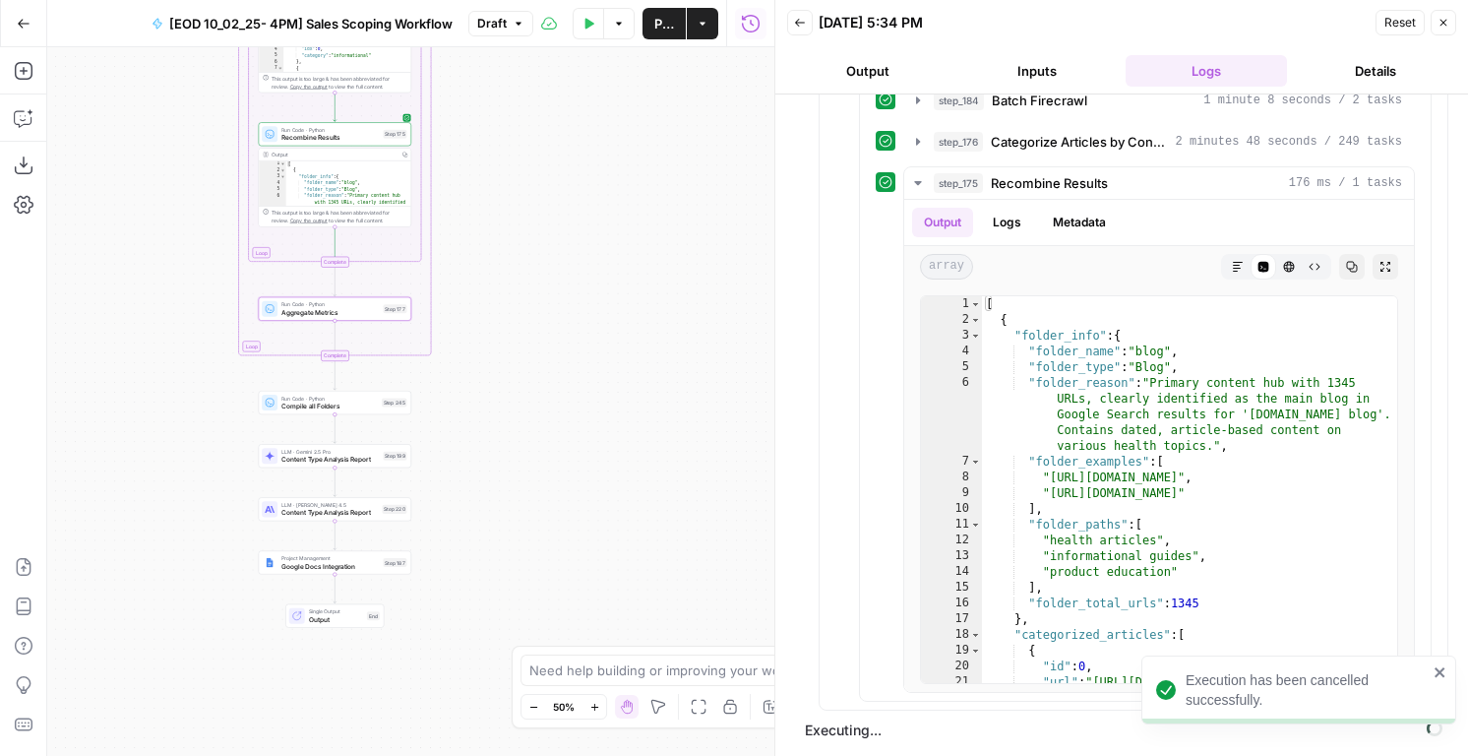
click at [365, 310] on span "Aggregate Metrics" at bounding box center [329, 312] width 97 height 10
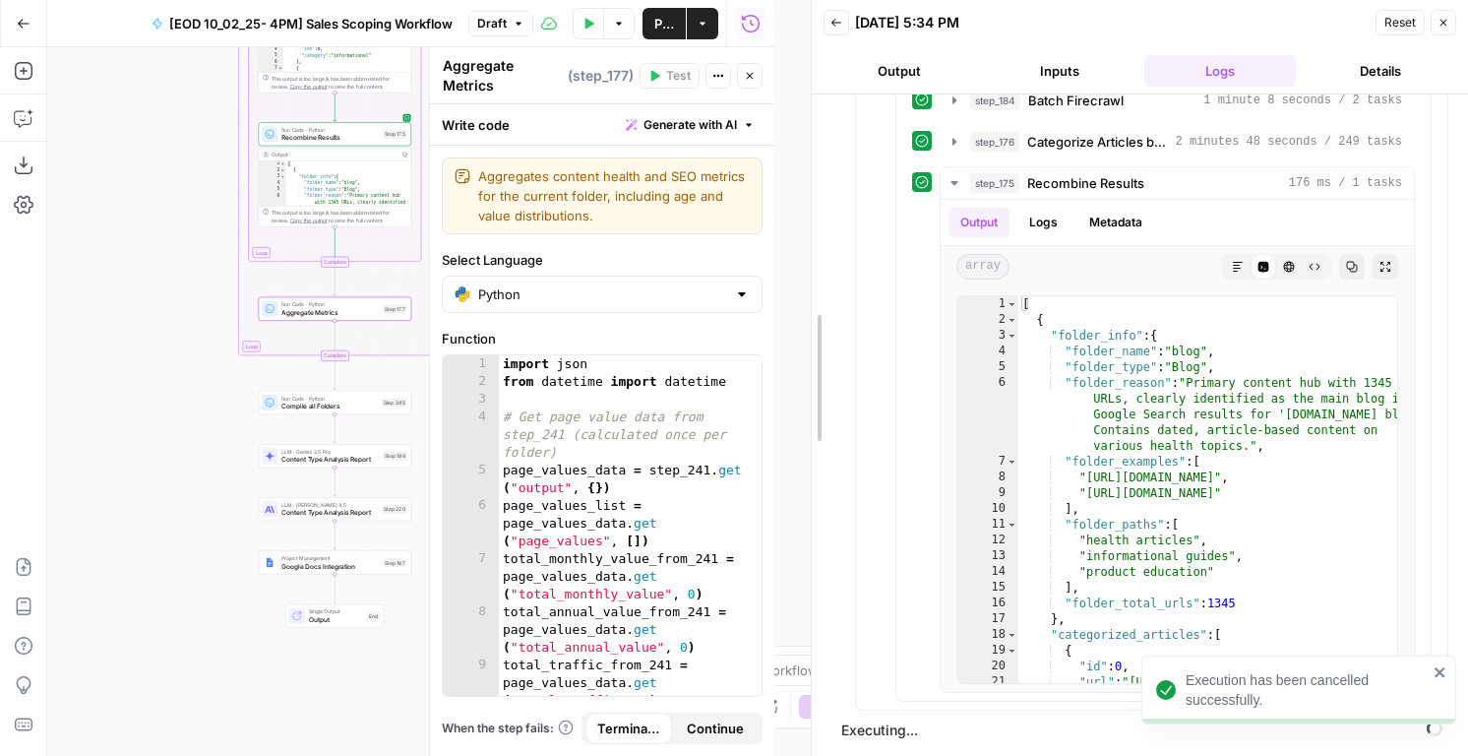
drag, startPoint x: 775, startPoint y: 369, endPoint x: 1066, endPoint y: 390, distance: 291.0
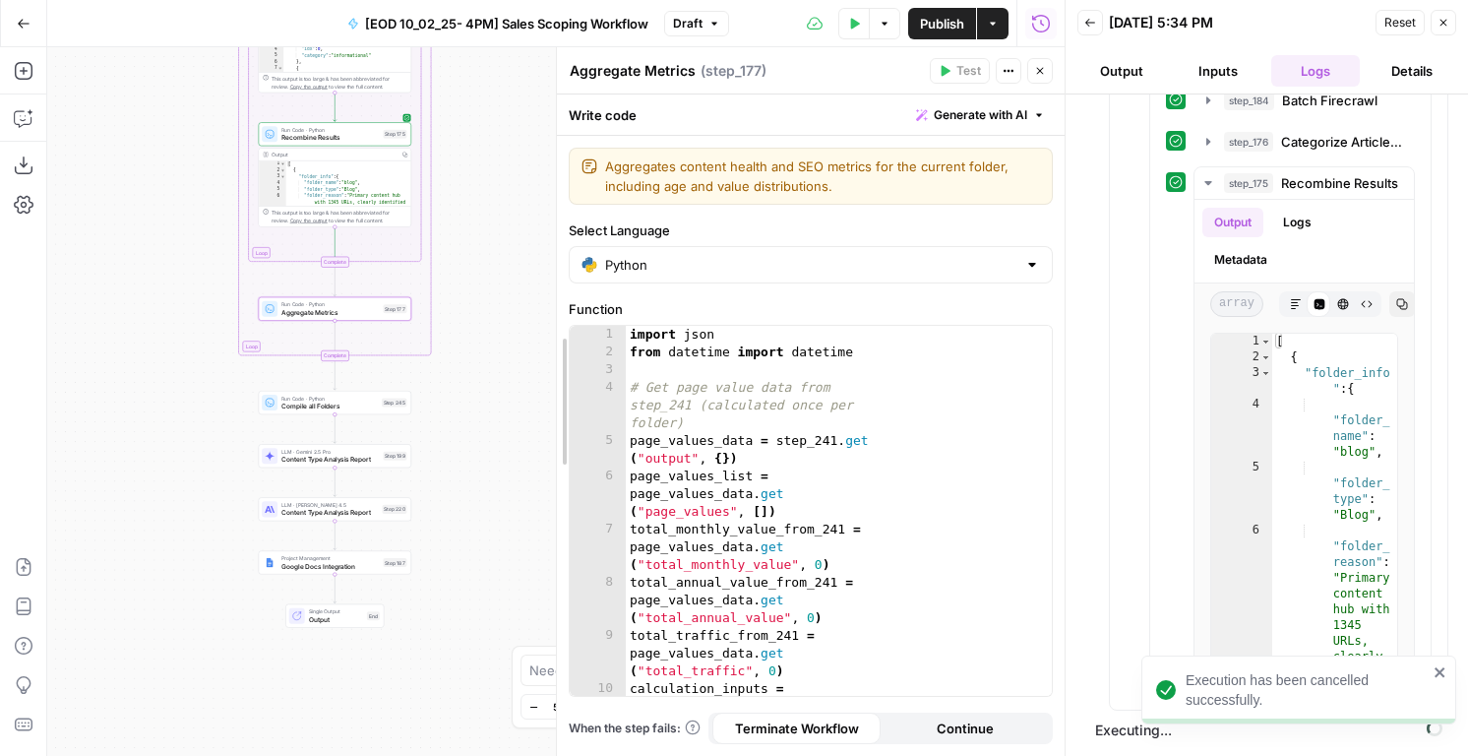
drag, startPoint x: 714, startPoint y: 441, endPoint x: 531, endPoint y: 434, distance: 183.1
click at [547, 434] on div at bounding box center [557, 401] width 20 height 708
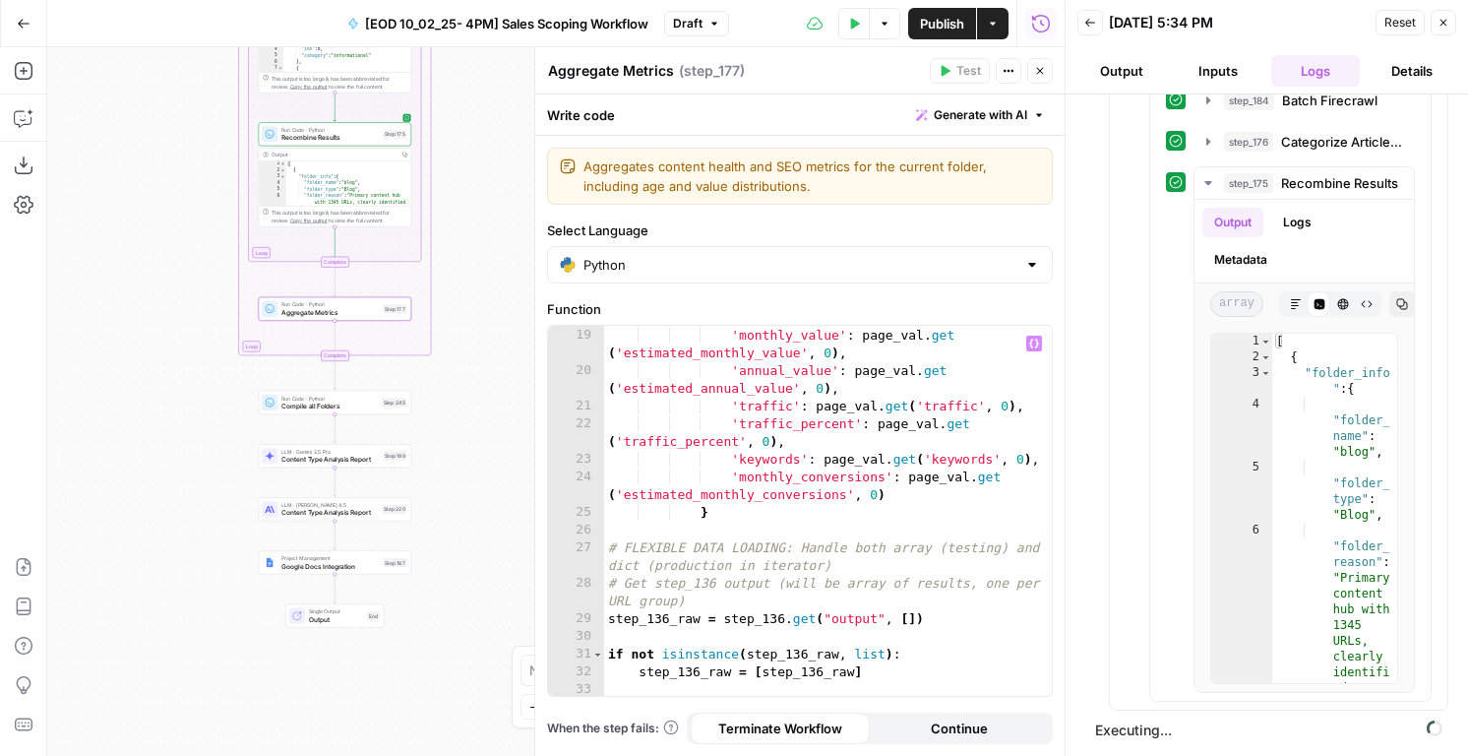
scroll to position [544, 0]
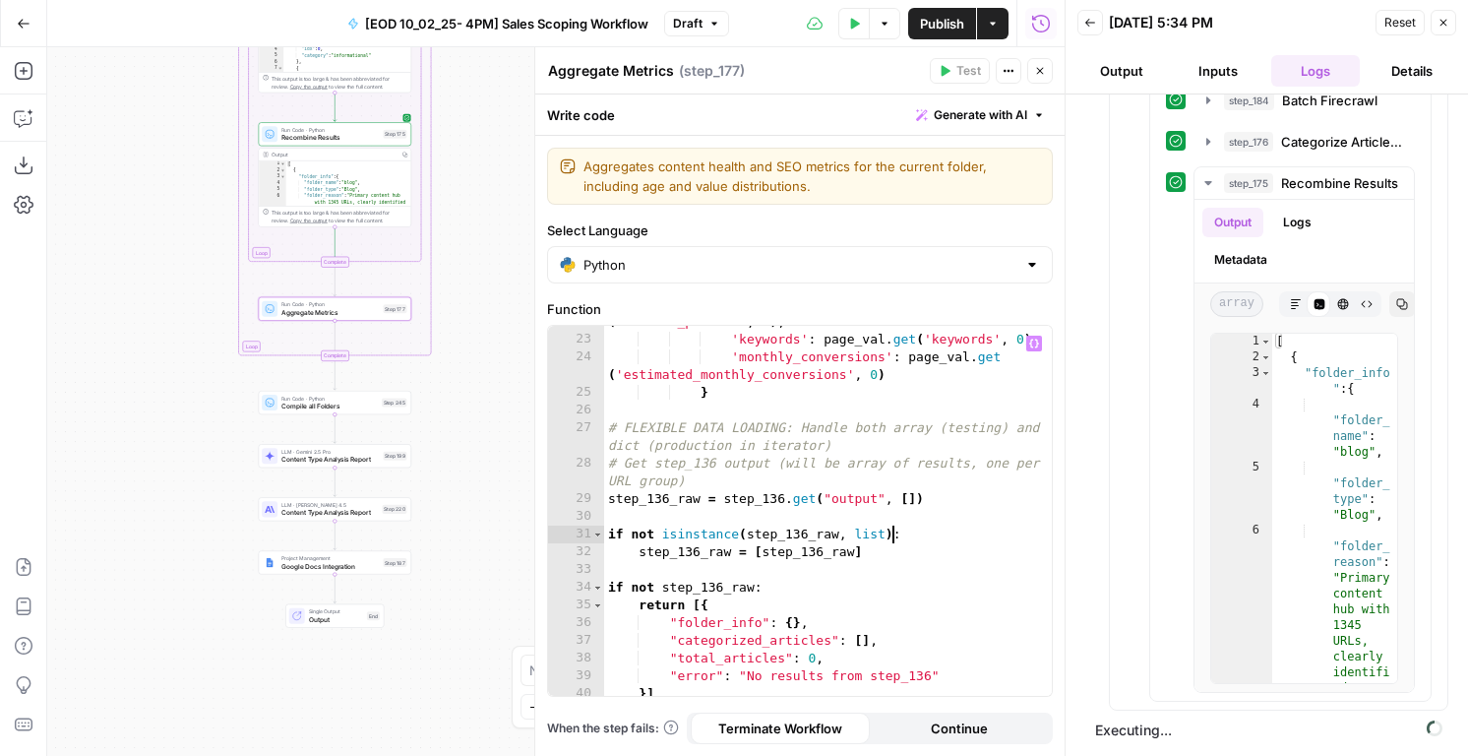
click at [889, 531] on div "'traffic_percent' : page_val . get ( 'traffic_percent' , 0 ) , 'keywords' : pag…" at bounding box center [828, 506] width 448 height 423
type textarea "**********"
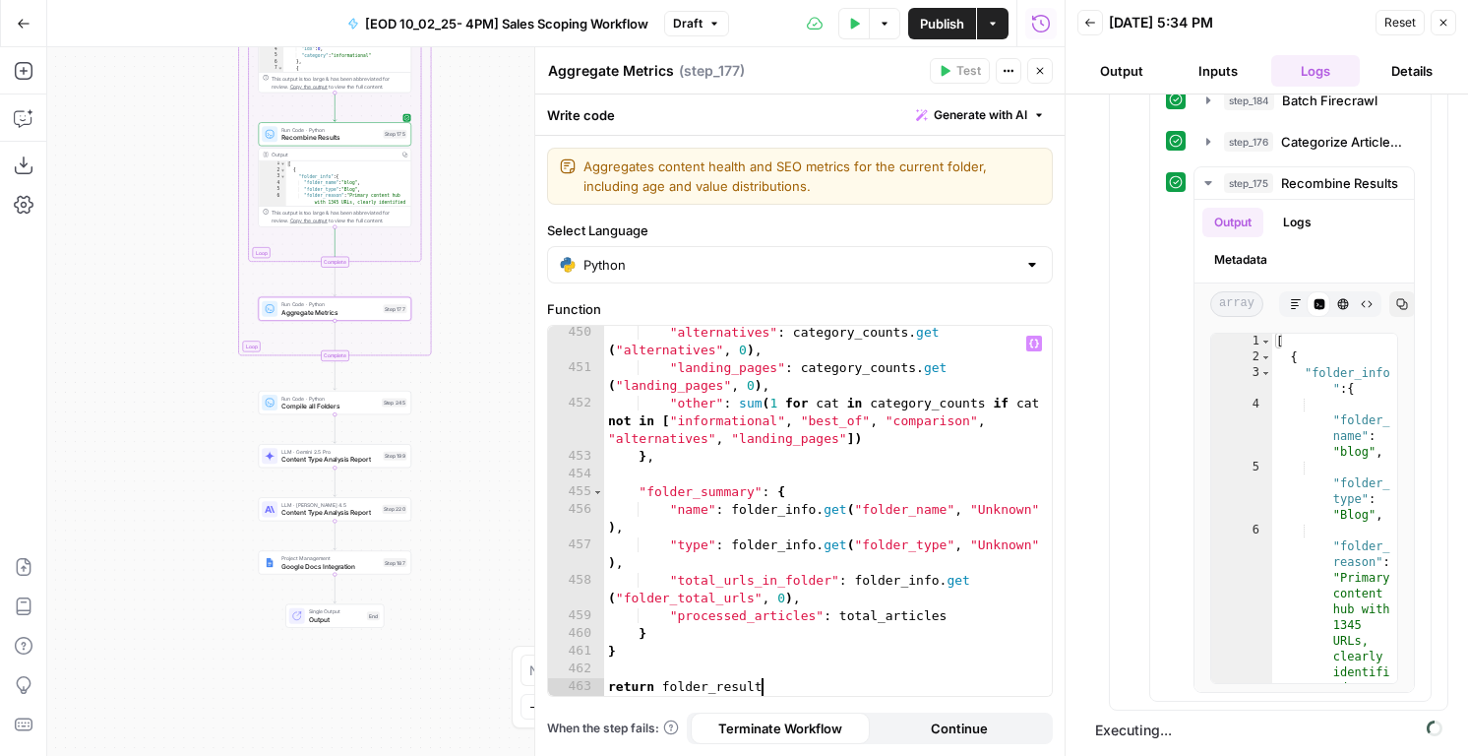
scroll to position [10151, 0]
click at [1047, 76] on button "Close" at bounding box center [1040, 71] width 26 height 26
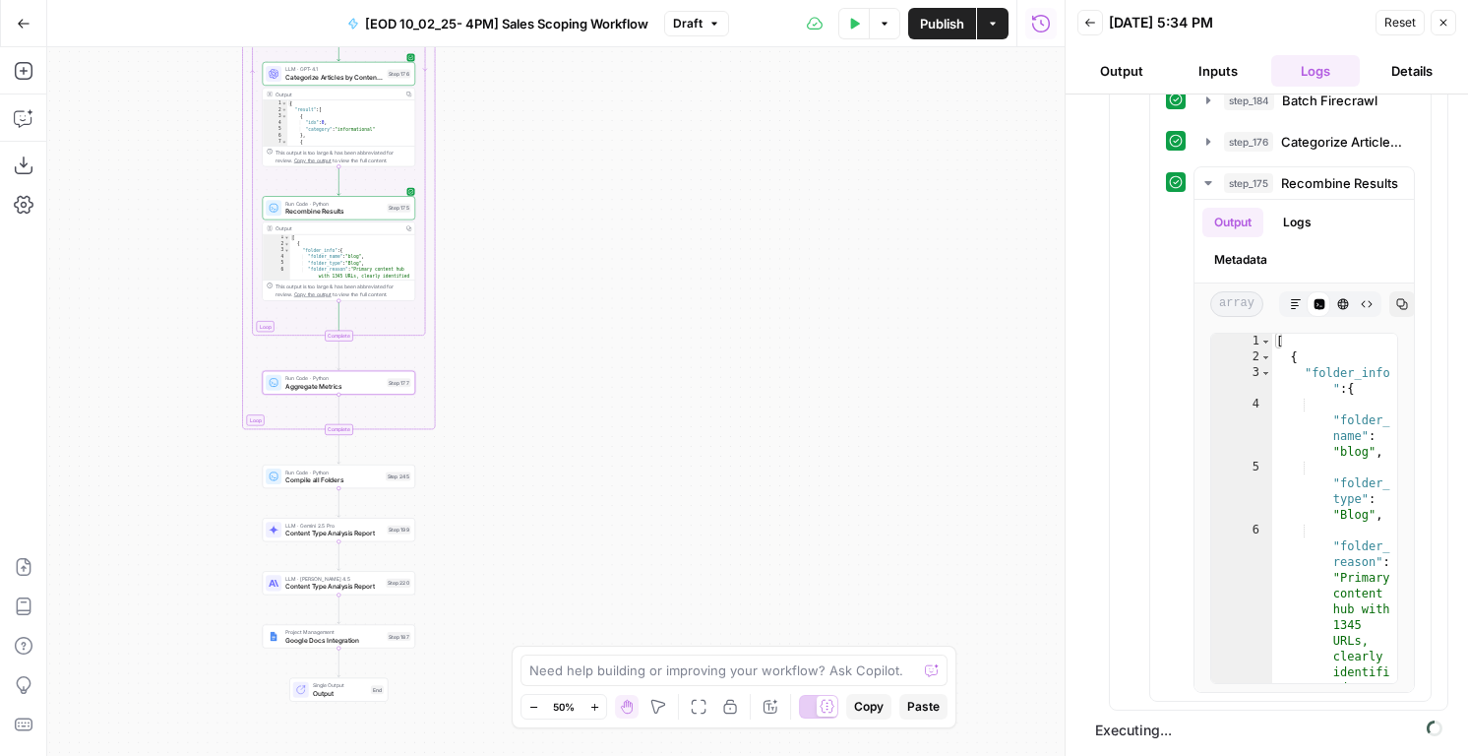
click at [925, 22] on span "Publish" at bounding box center [942, 24] width 44 height 20
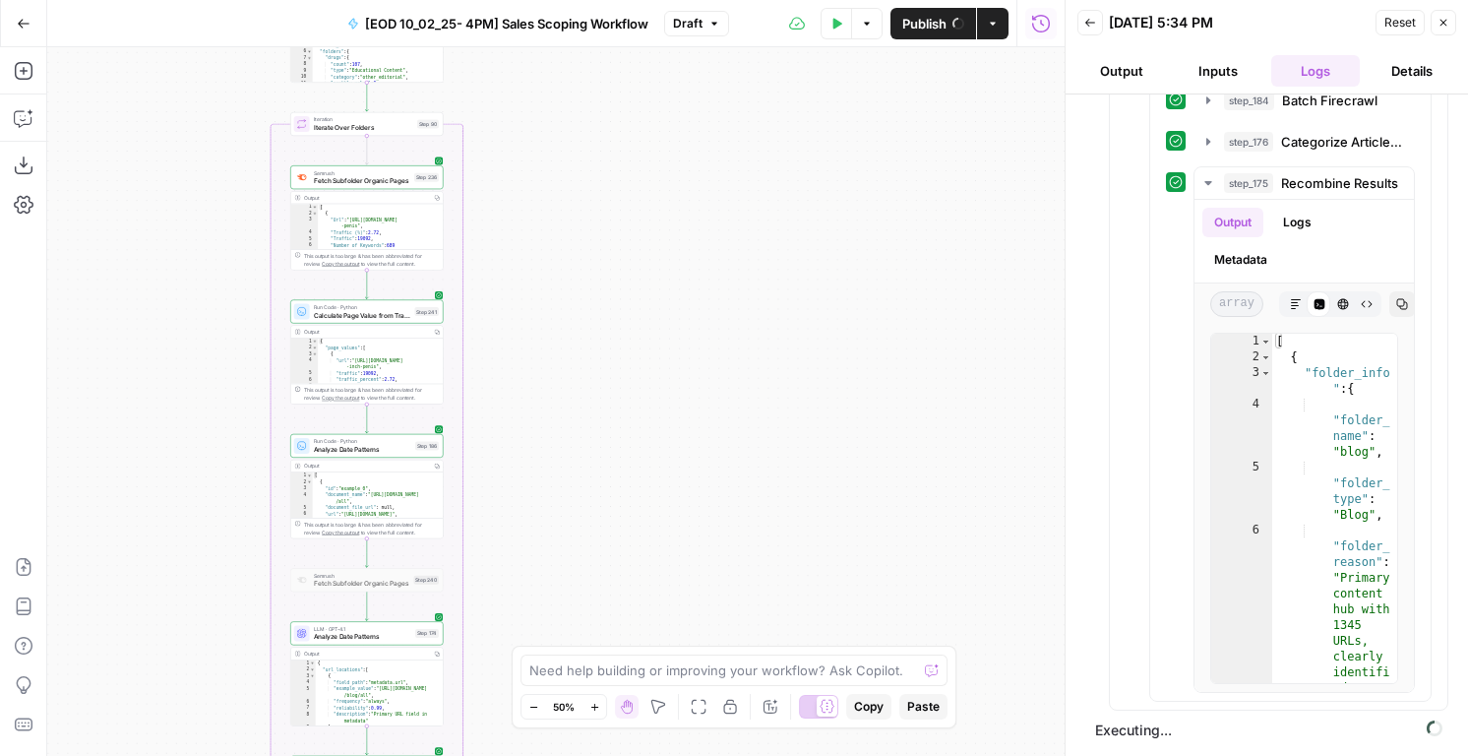
scroll to position [605, 0]
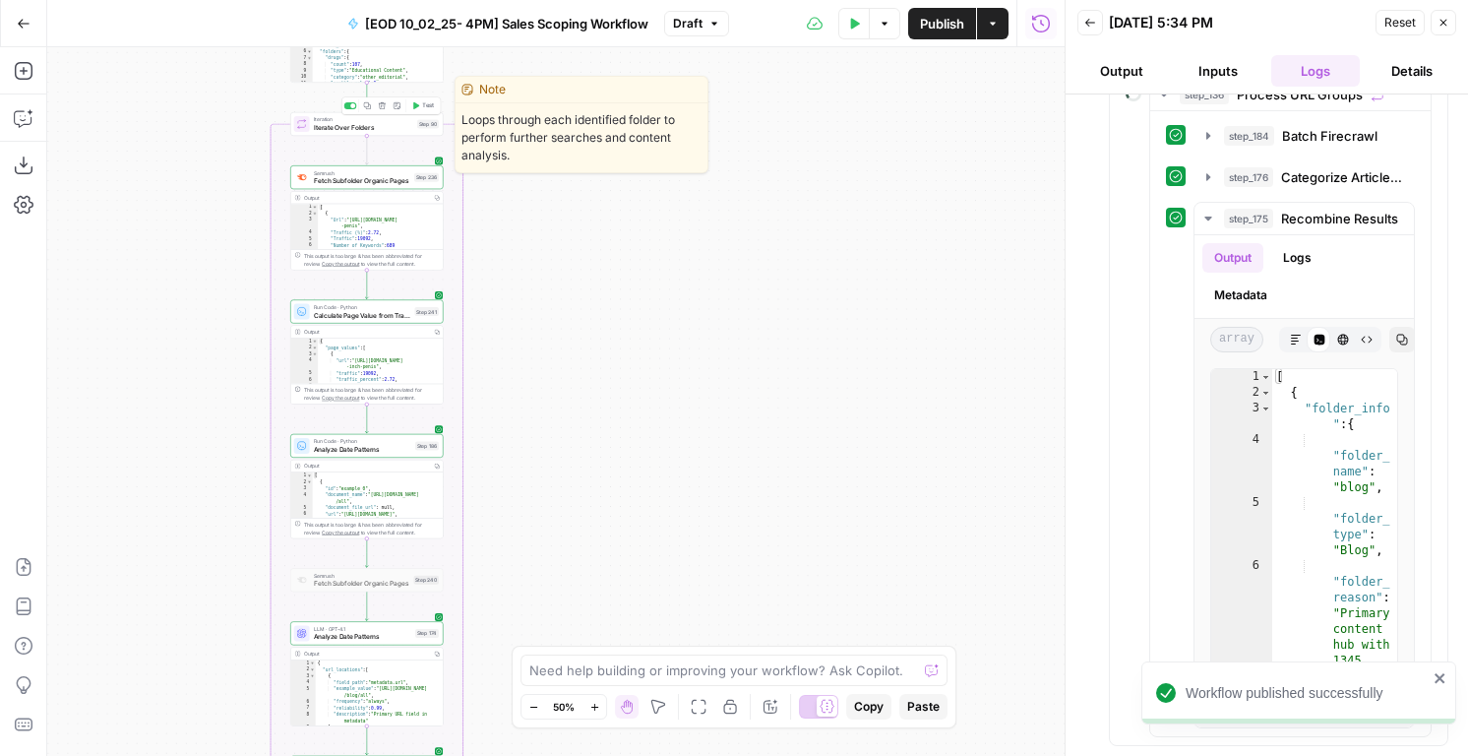
click at [417, 100] on button "Test" at bounding box center [422, 105] width 31 height 13
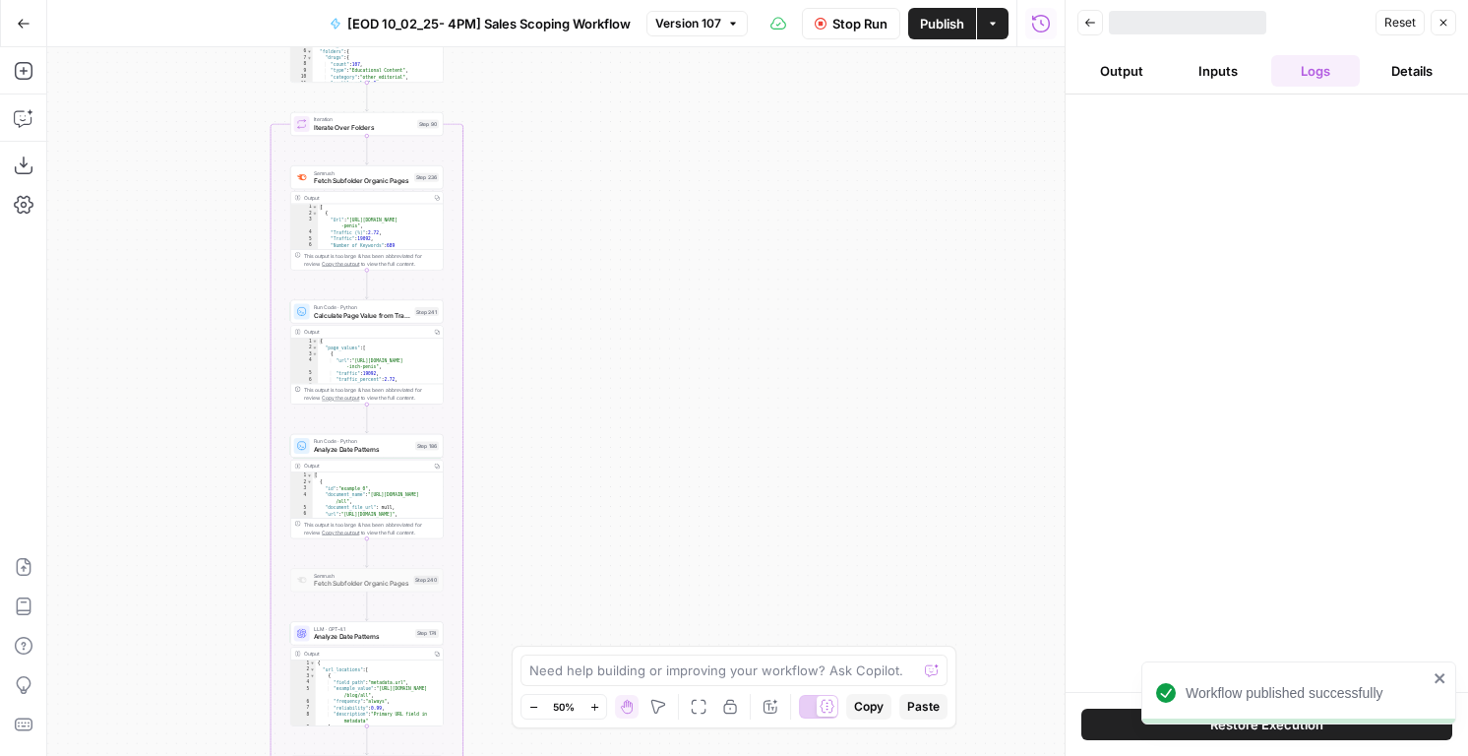
click at [450, 28] on span "[EOD 10_02_25- 4PM] Sales Scoping Workflow" at bounding box center [488, 24] width 283 height 20
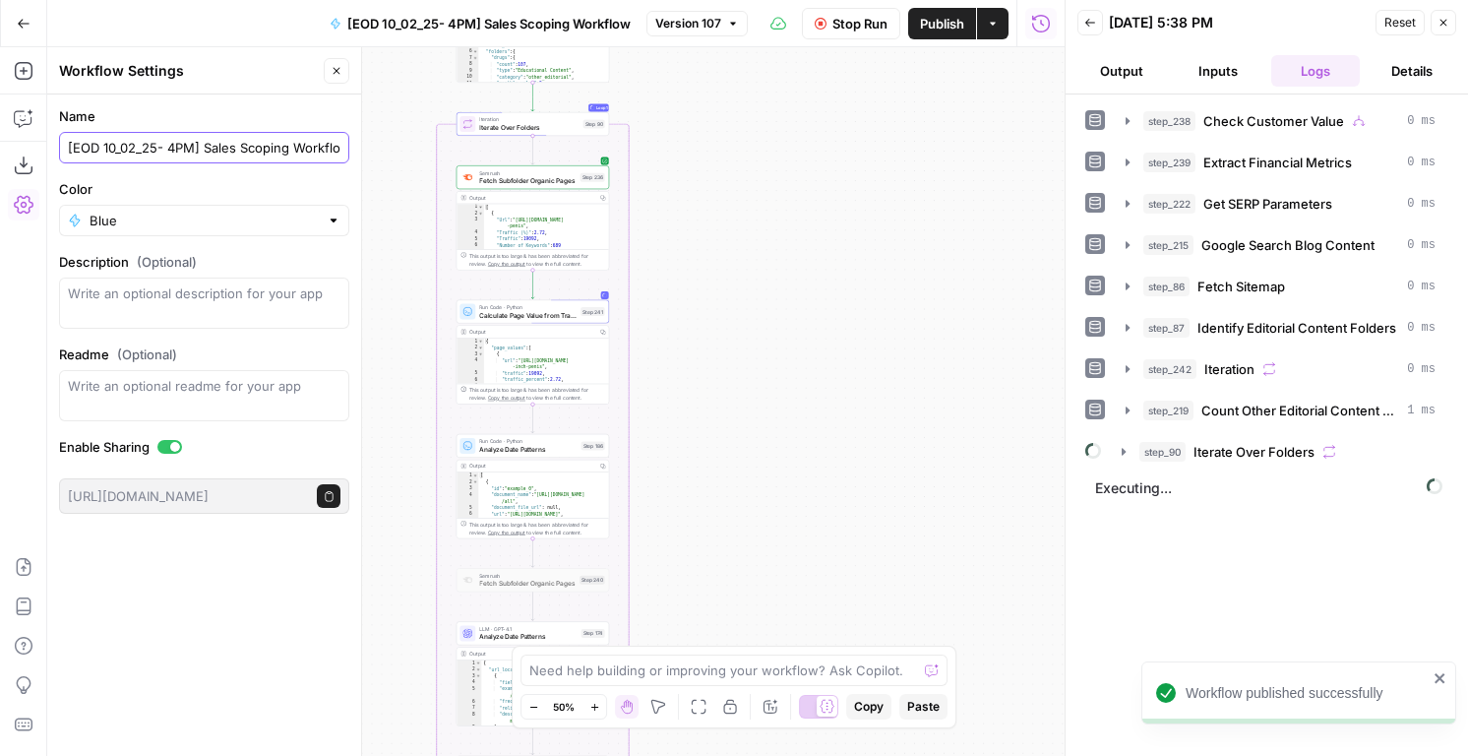
click at [131, 142] on input "[EOD 10_02_25- 4PM] Sales Scoping Workflow" at bounding box center [204, 148] width 273 height 20
click at [187, 145] on input "[EOD 10_15_25- 4PM] Sales Scoping Workflow" at bounding box center [204, 148] width 273 height 20
type input "[EOD 10_15_25] Sales Scoping Workflow"
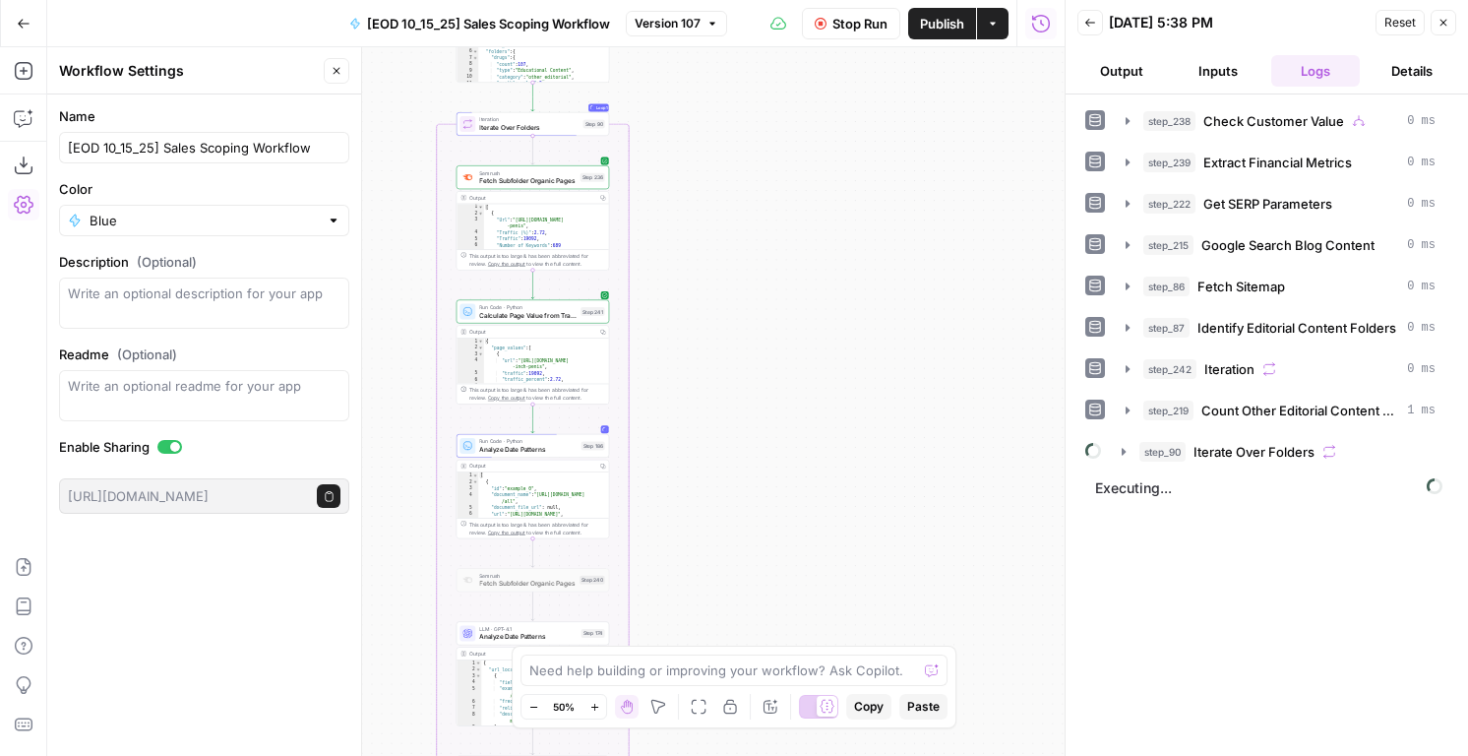
click at [274, 103] on form "Name [EOD 10_15_25] Sales Scoping Workflow Color Blue Description (Optional) Re…" at bounding box center [204, 309] width 314 height 431
click at [332, 69] on icon "button" at bounding box center [337, 71] width 12 height 12
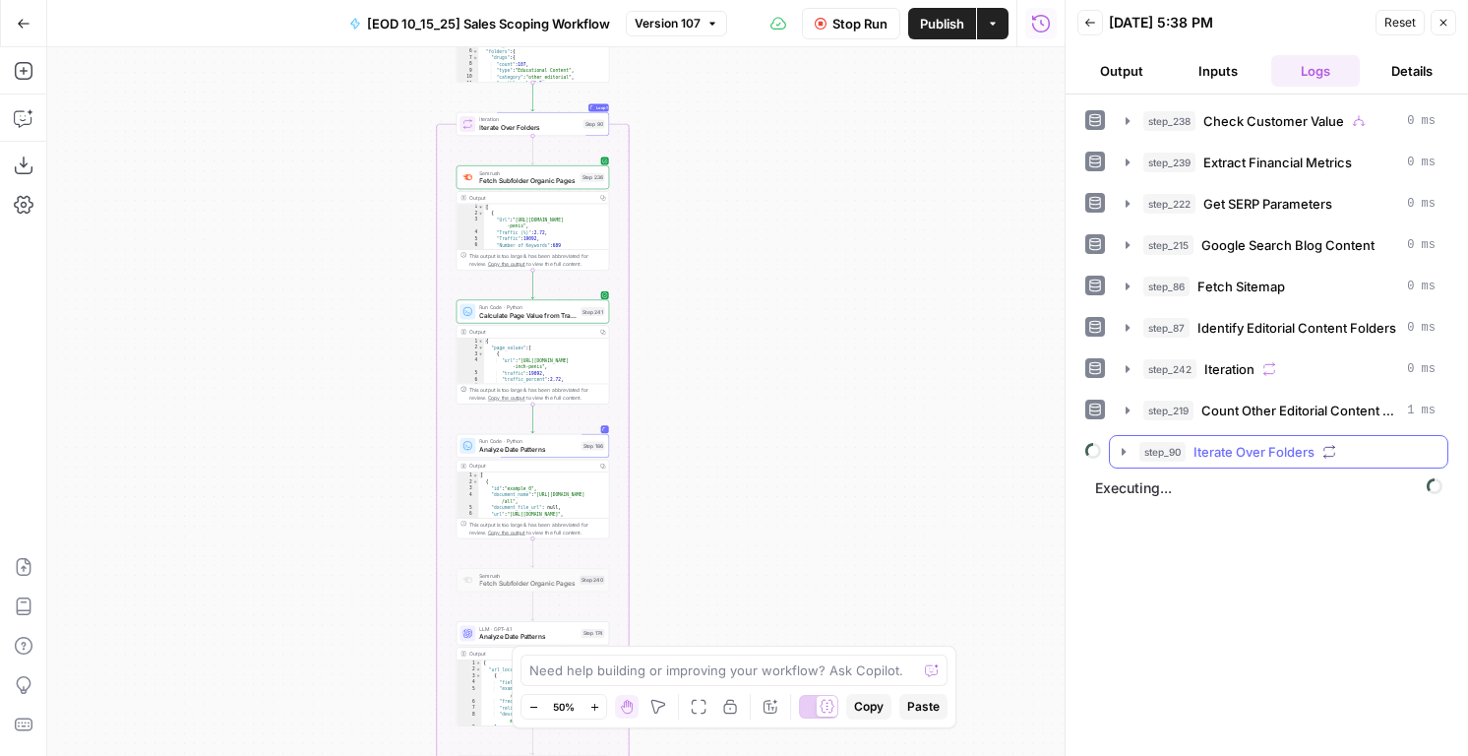
click at [1163, 438] on button "step_90 Iterate Over Folders" at bounding box center [1278, 451] width 337 height 31
click at [1163, 458] on span "step_90" at bounding box center [1162, 452] width 46 height 20
click at [1183, 459] on span "step_90" at bounding box center [1162, 452] width 46 height 20
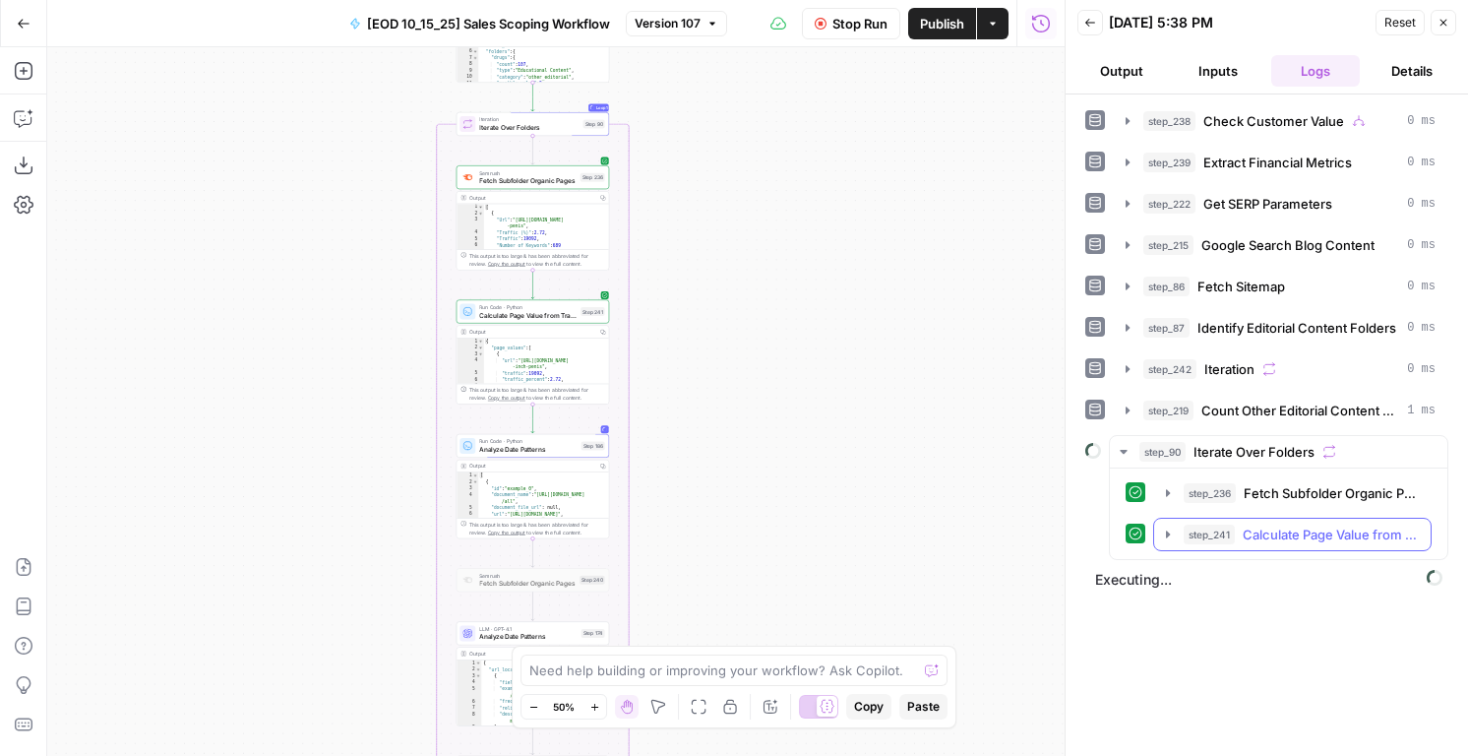
click at [1212, 526] on span "step_241" at bounding box center [1209, 534] width 51 height 20
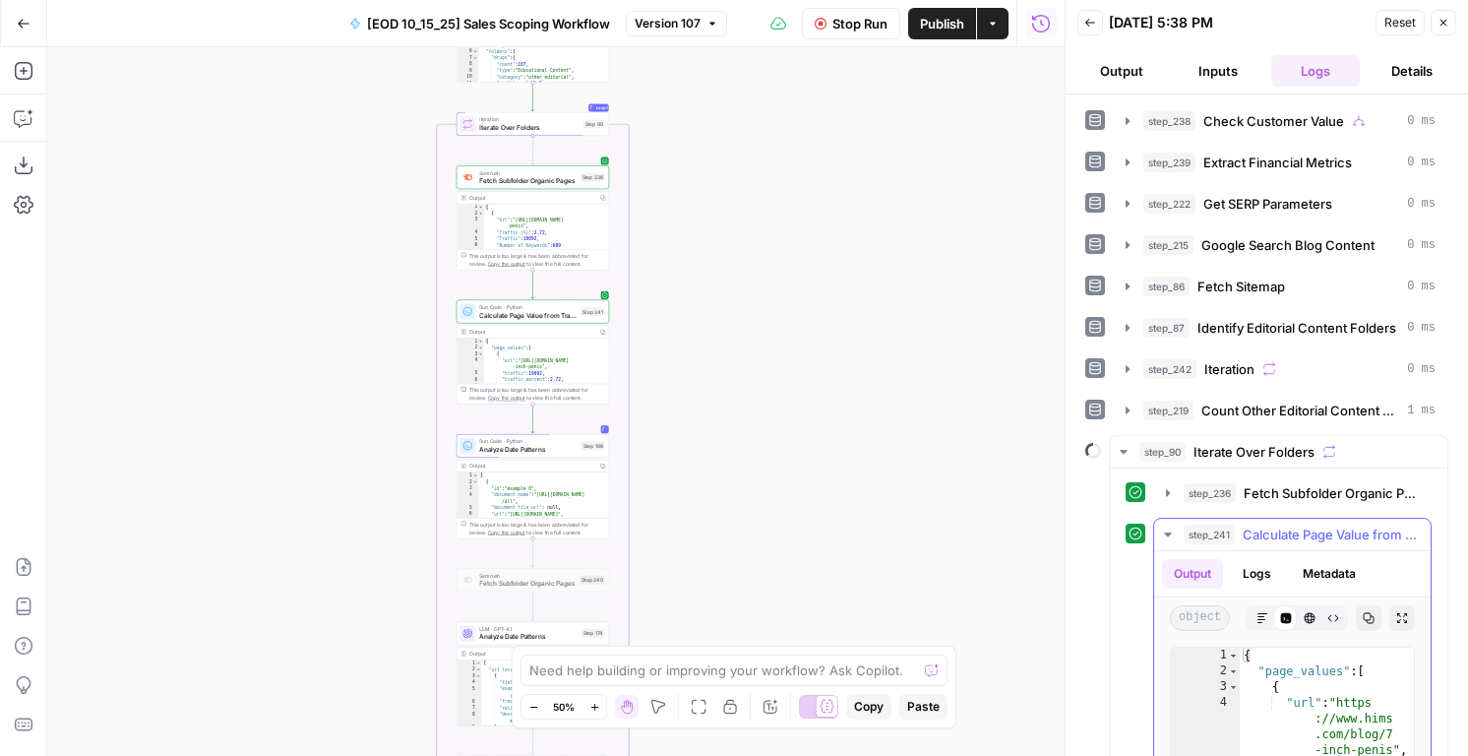
click at [1213, 530] on span "step_241" at bounding box center [1209, 534] width 51 height 20
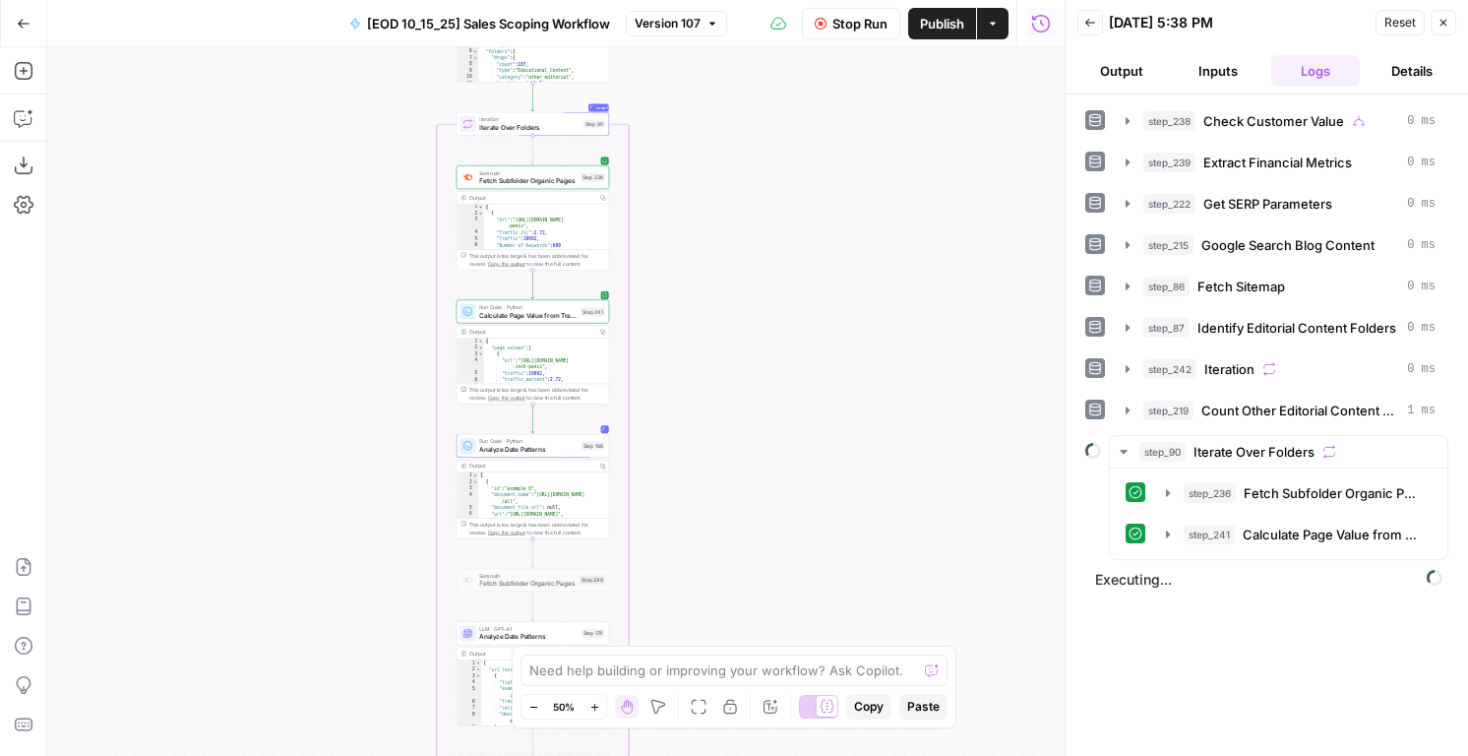
click at [836, 25] on span "Stop Run" at bounding box center [859, 24] width 55 height 20
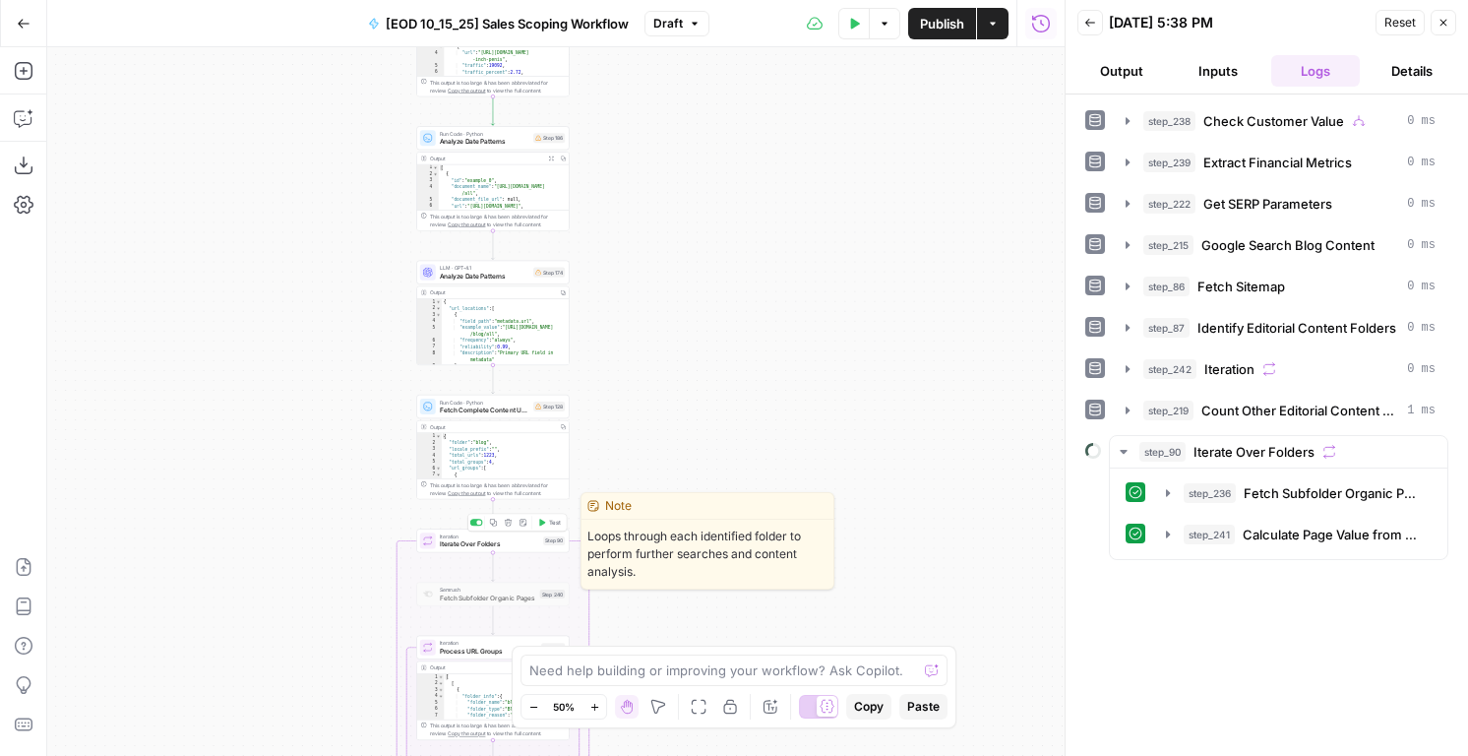
click at [545, 522] on button "Test" at bounding box center [549, 522] width 31 height 13
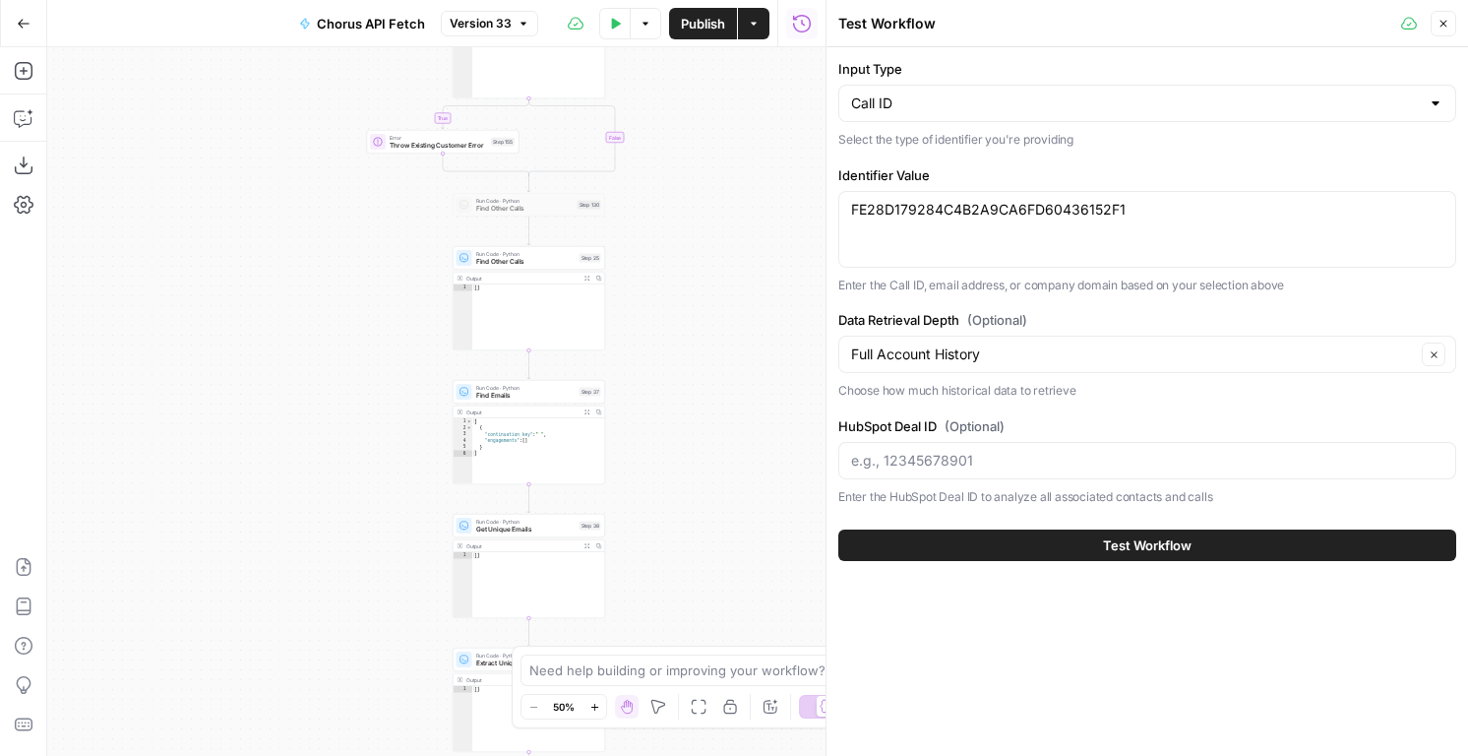
scroll to position [72, 0]
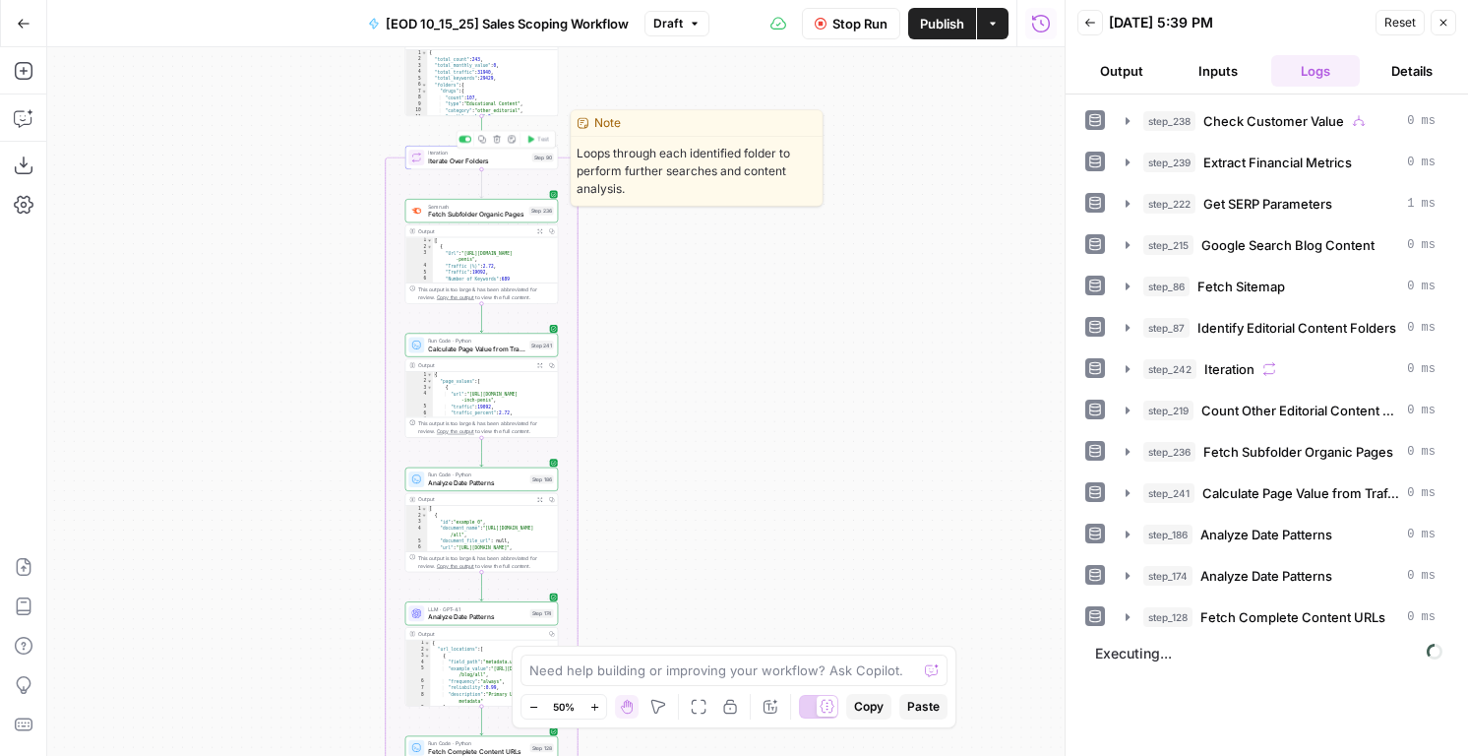
click at [443, 165] on div "Iteration Iterate Over Folders Step 90 Copy step Delete step Edit Note Test" at bounding box center [481, 158] width 153 height 24
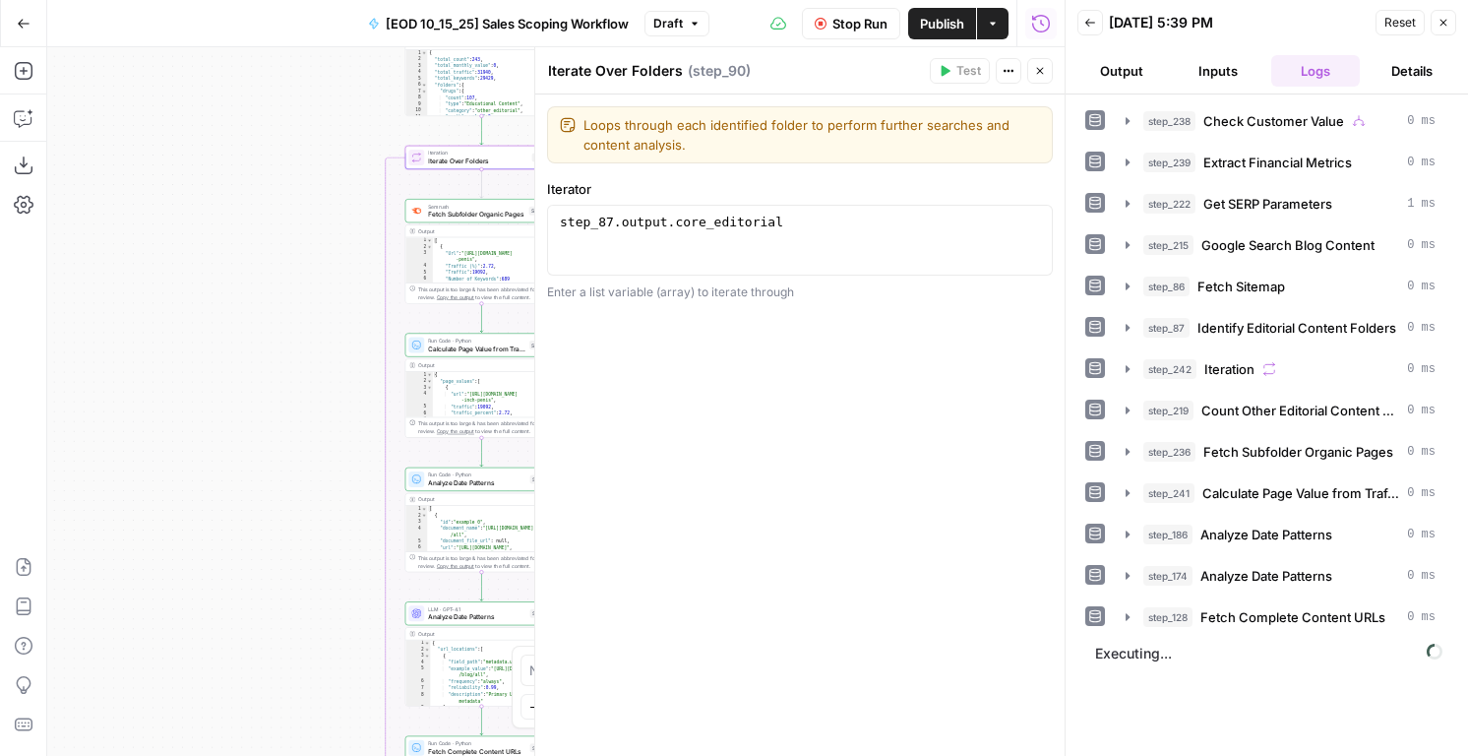
click at [1043, 78] on button "Close" at bounding box center [1040, 71] width 26 height 26
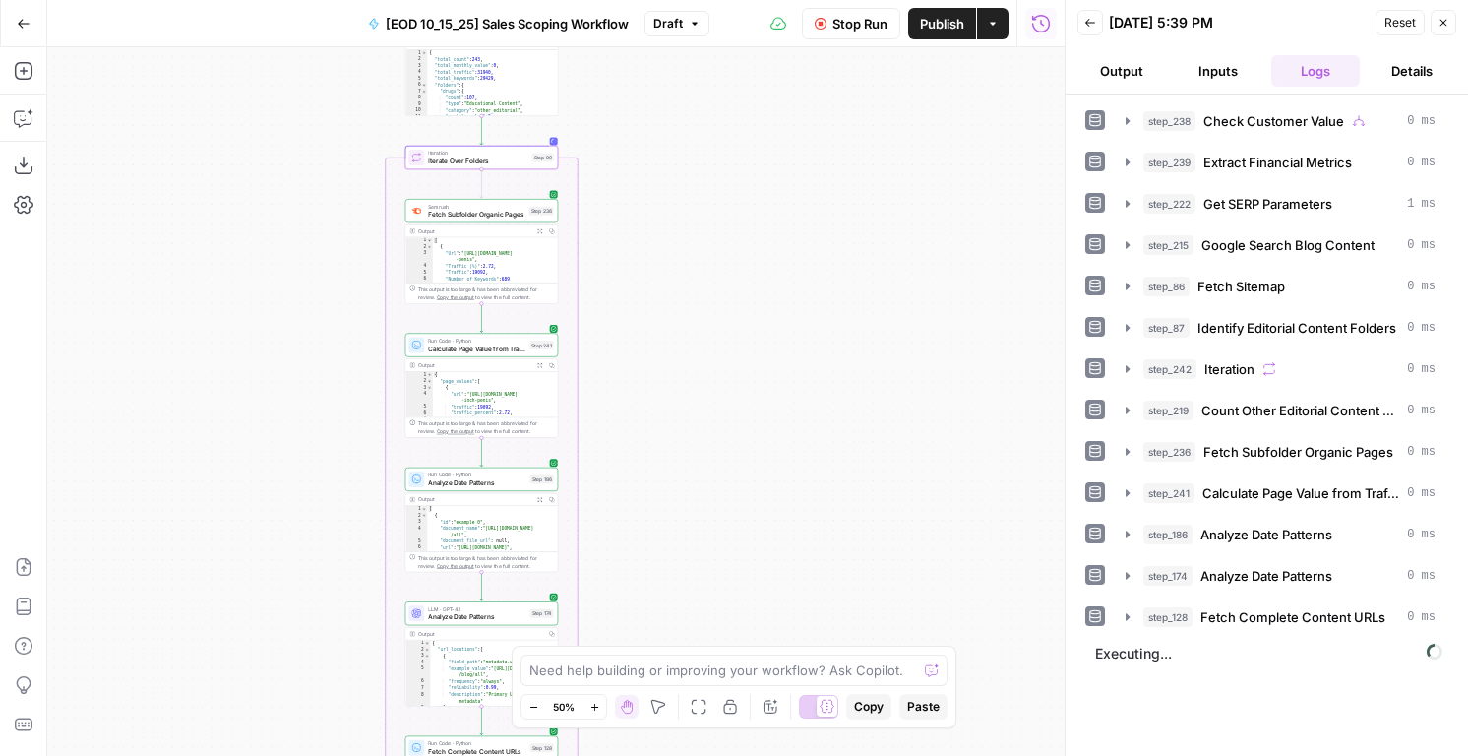
click at [861, 25] on span "Stop Run" at bounding box center [859, 24] width 55 height 20
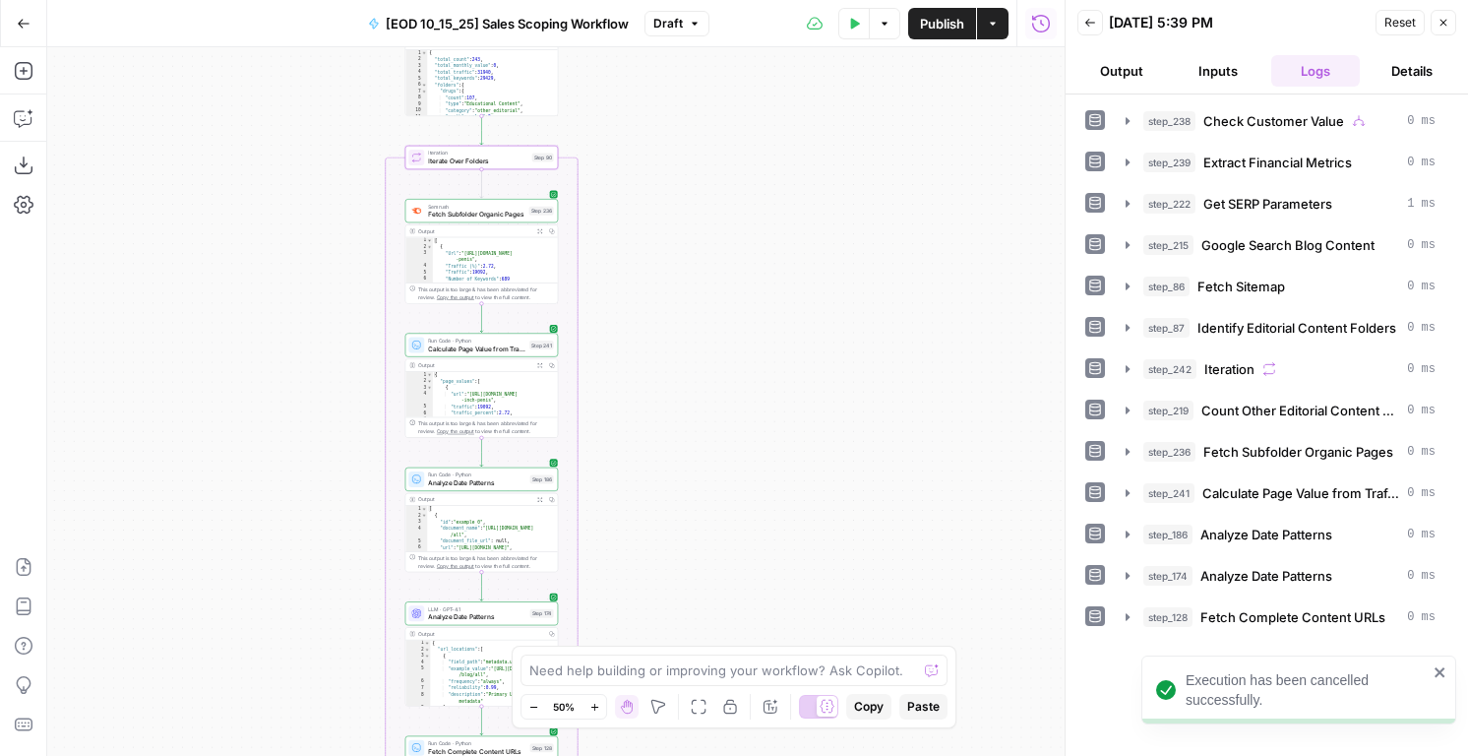
click at [929, 18] on span "Publish" at bounding box center [942, 24] width 44 height 20
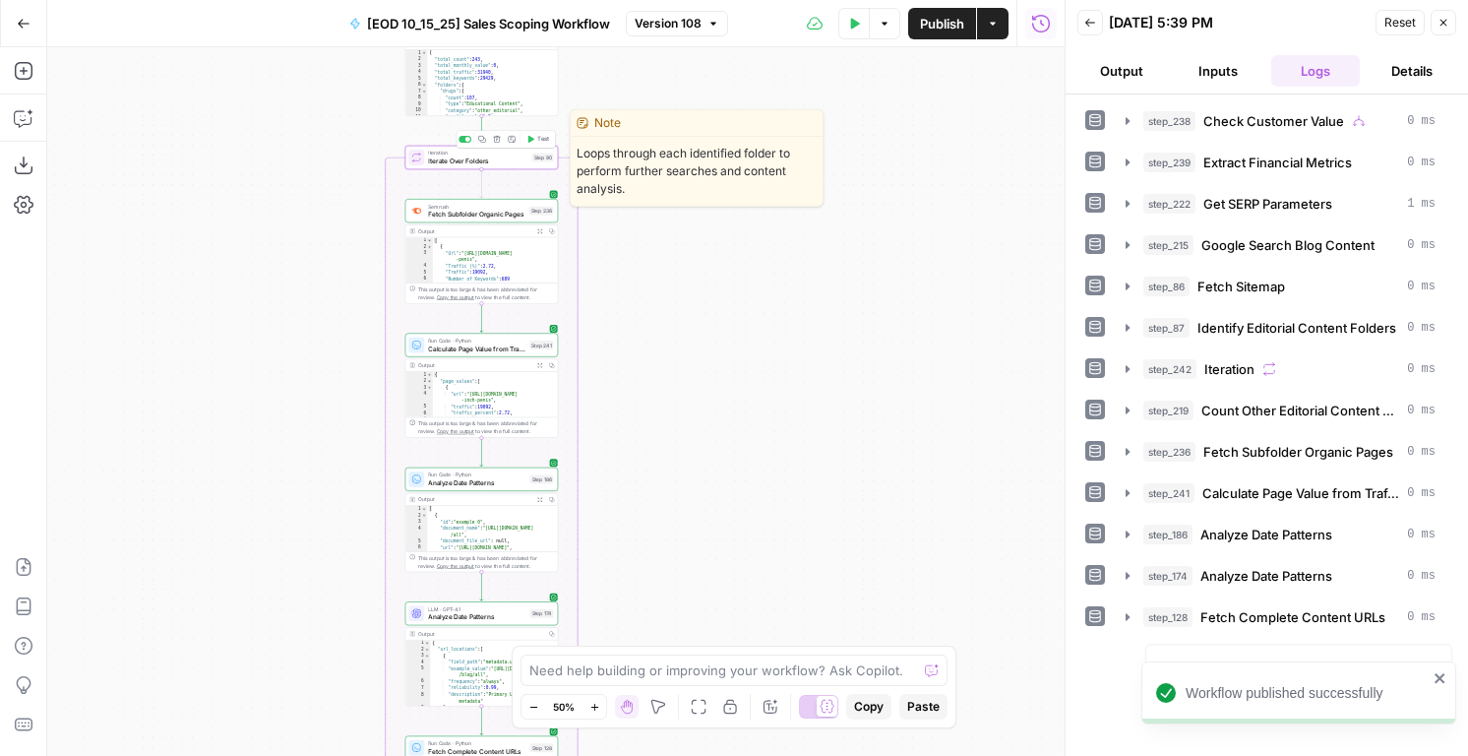
click at [539, 133] on button "Test" at bounding box center [537, 139] width 31 height 13
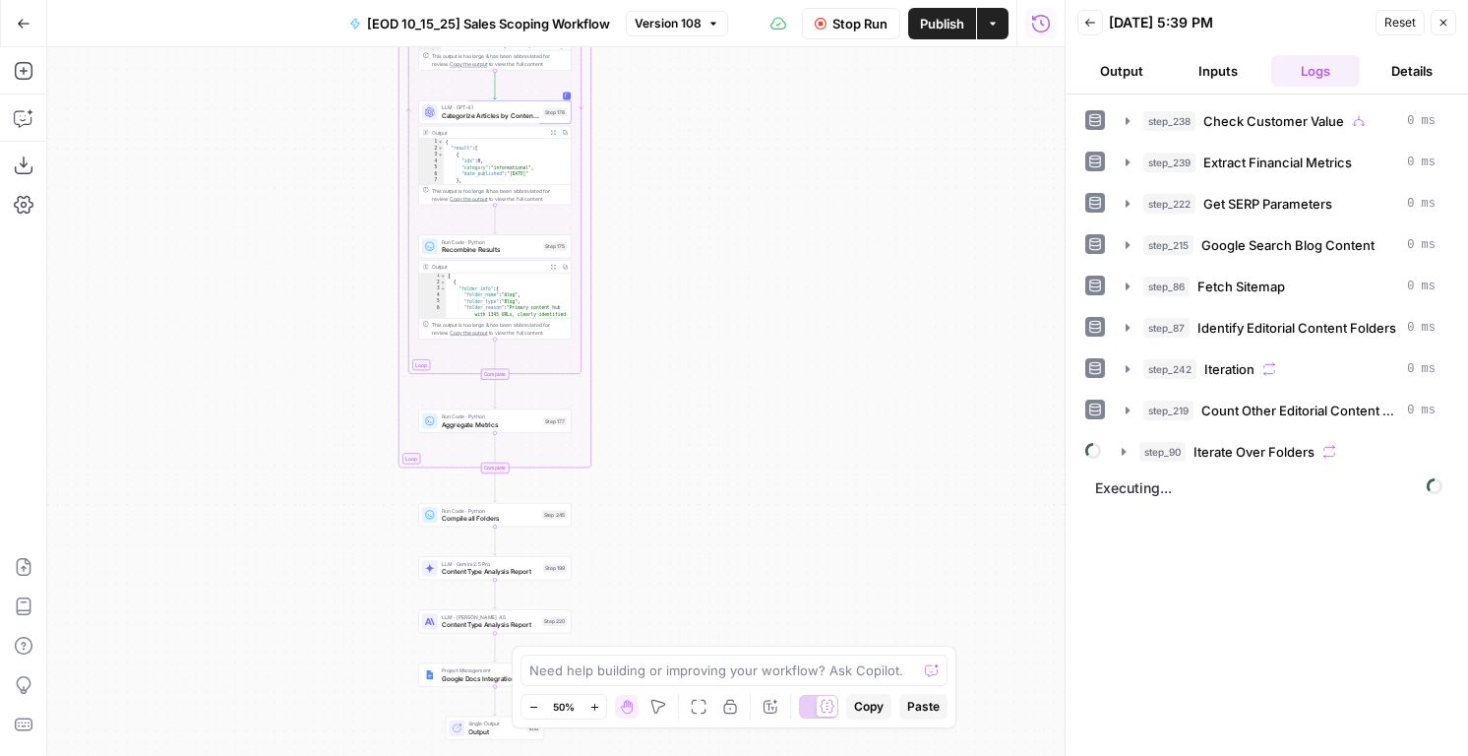
click at [1213, 430] on div "step_238 Check Customer Value 0 ms step_239 Extract Financial Metrics 0 ms step…" at bounding box center [1266, 286] width 363 height 364
click at [1212, 446] on span "Iterate Over Folders" at bounding box center [1254, 452] width 121 height 20
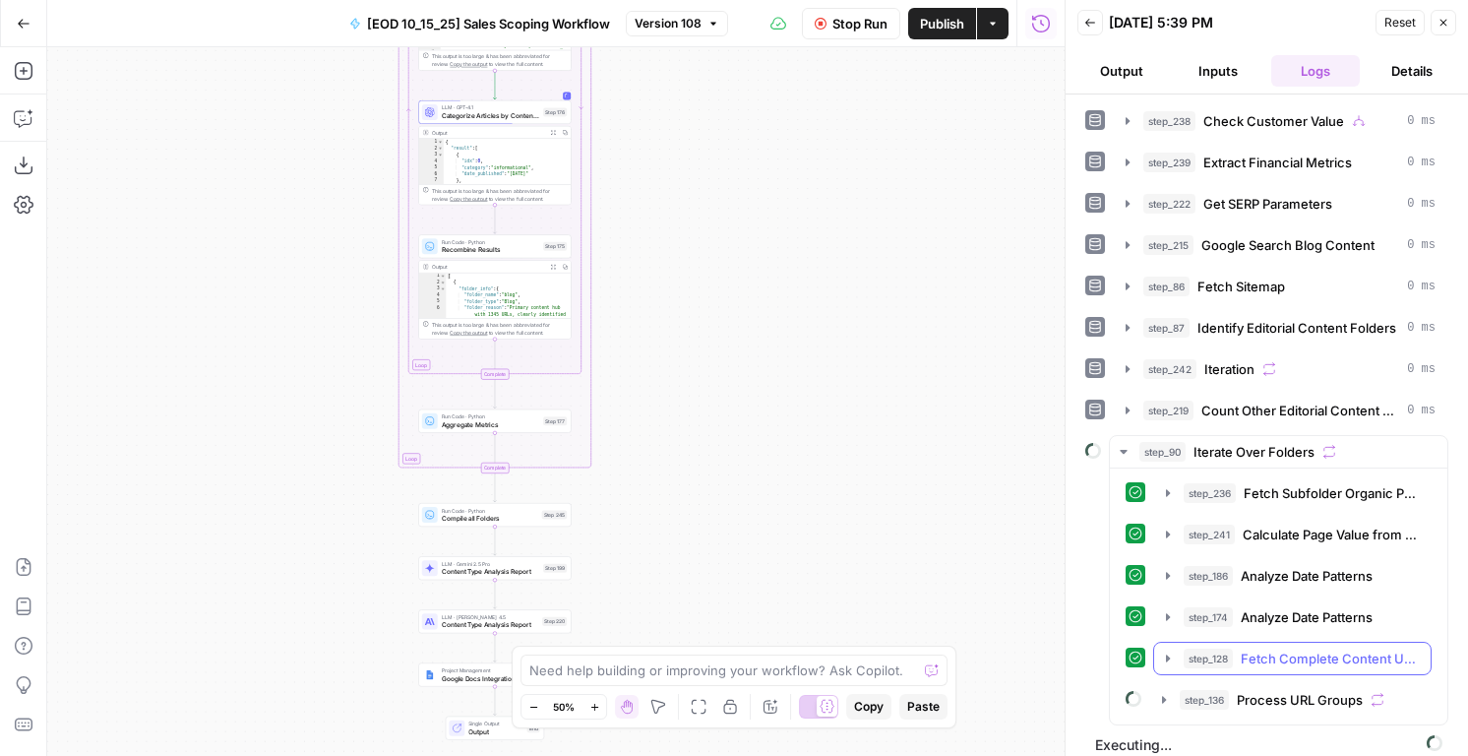
scroll to position [15, 0]
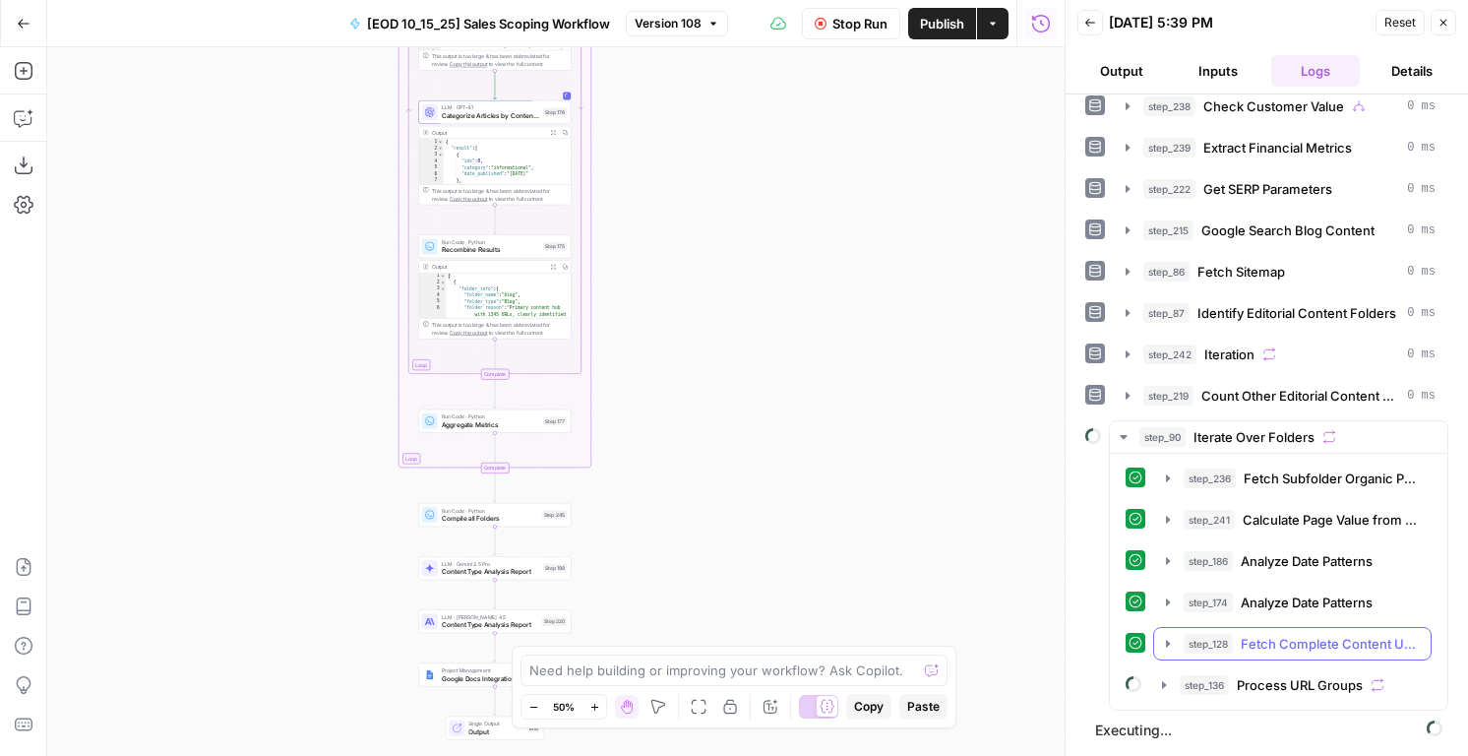
click at [1227, 640] on span "step_128" at bounding box center [1208, 644] width 49 height 20
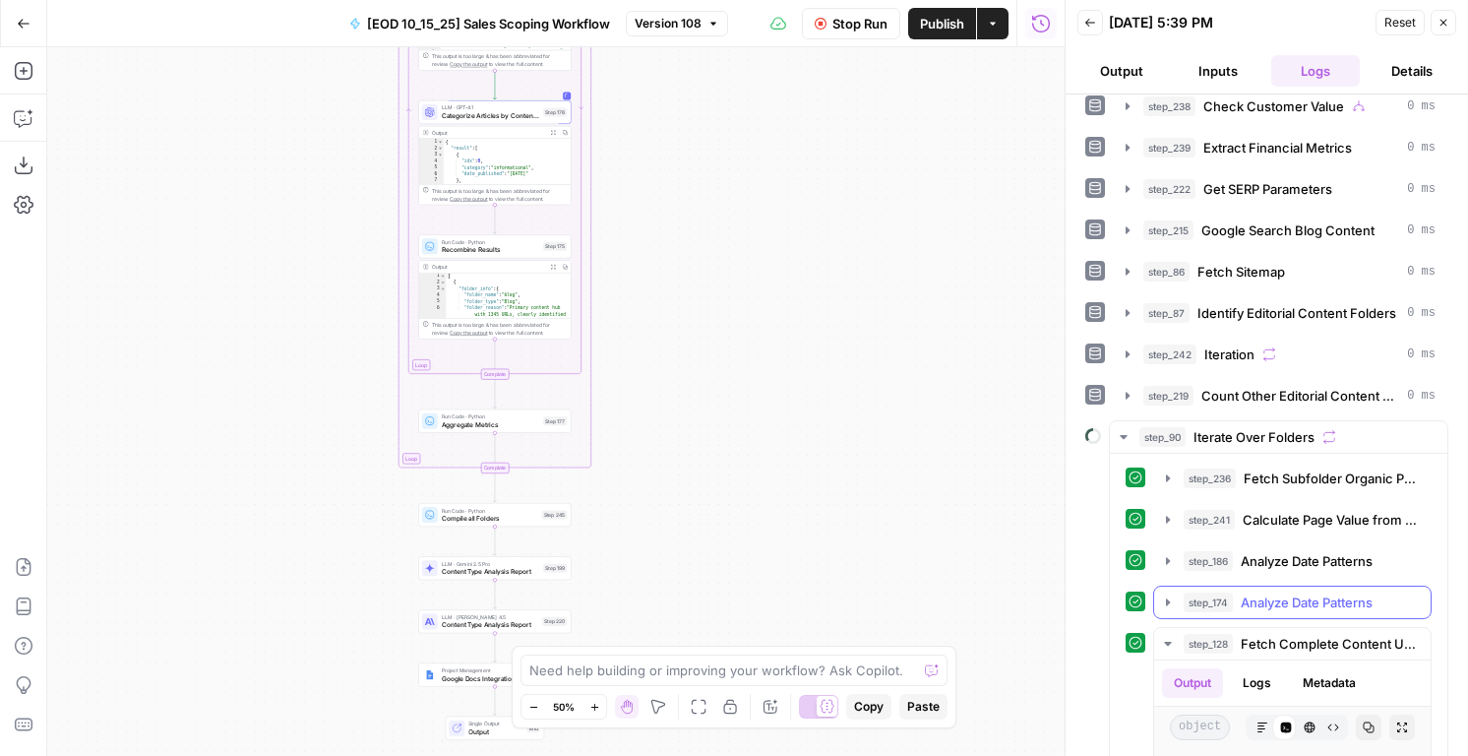
click at [1226, 607] on span "step_174" at bounding box center [1208, 602] width 49 height 20
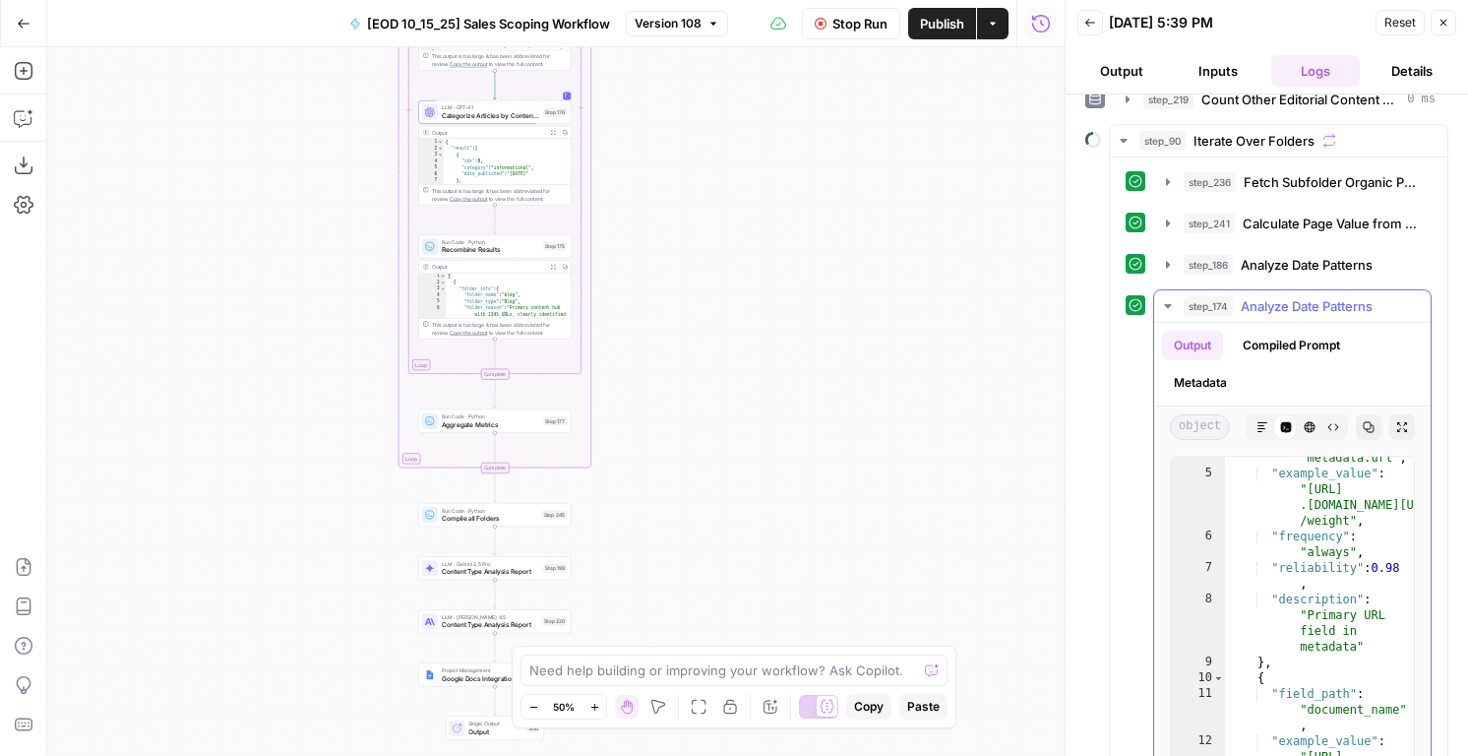
scroll to position [70, 0]
click at [1219, 303] on span "step_174" at bounding box center [1208, 306] width 49 height 20
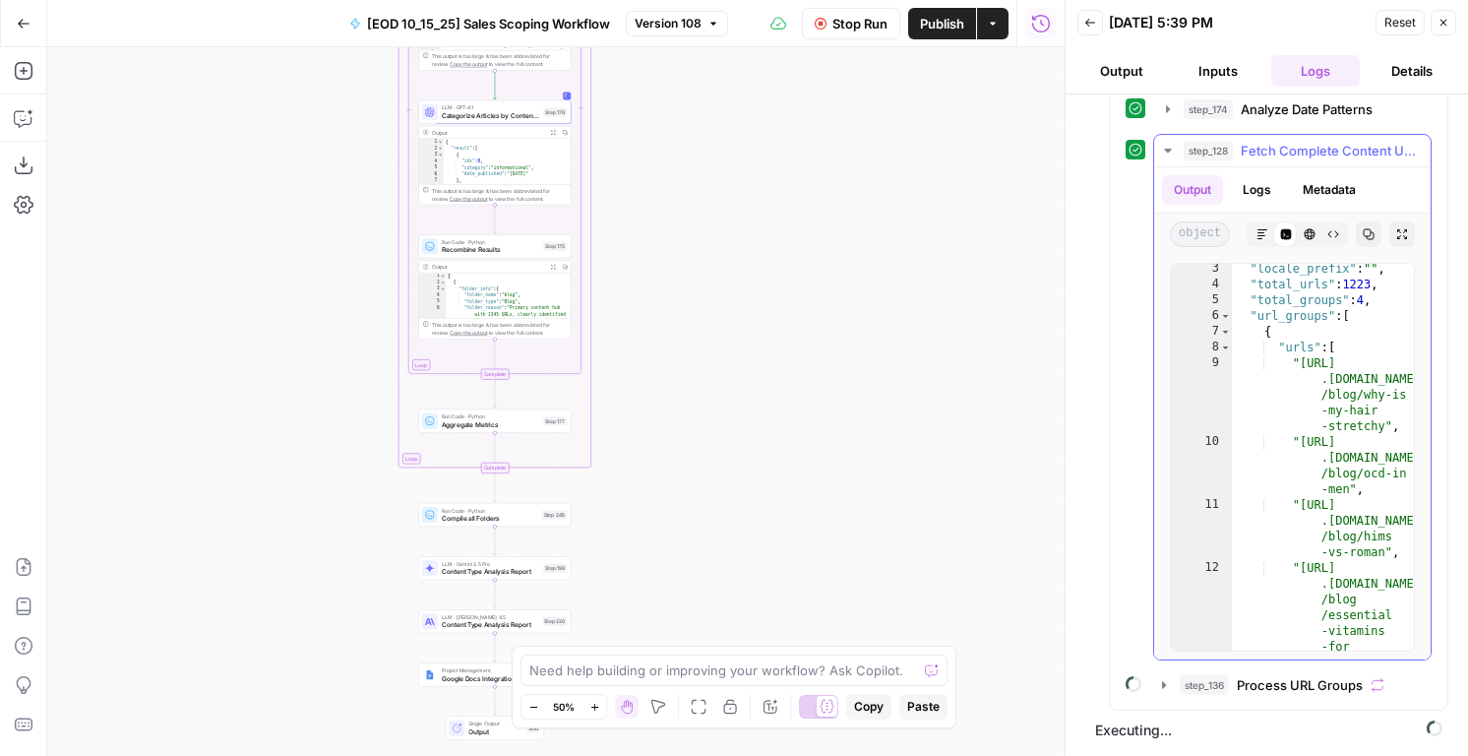
scroll to position [96, 0]
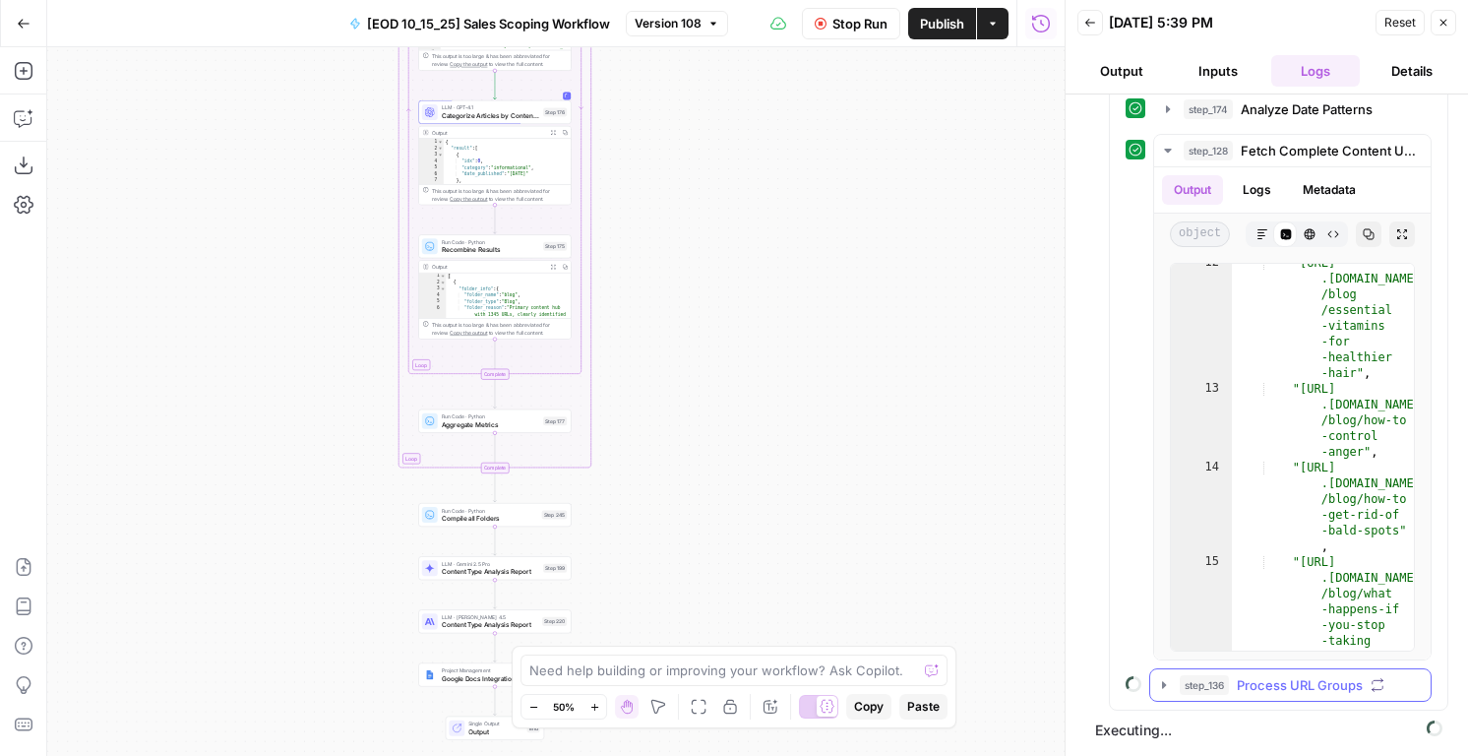
click at [1241, 709] on div "step_90 Iterate Over Folders step_236 Fetch Subfolder Organic Pages 380 ms / 26…" at bounding box center [1278, 318] width 339 height 783
click at [1241, 695] on button "step_136 Process URL Groups" at bounding box center [1290, 684] width 280 height 31
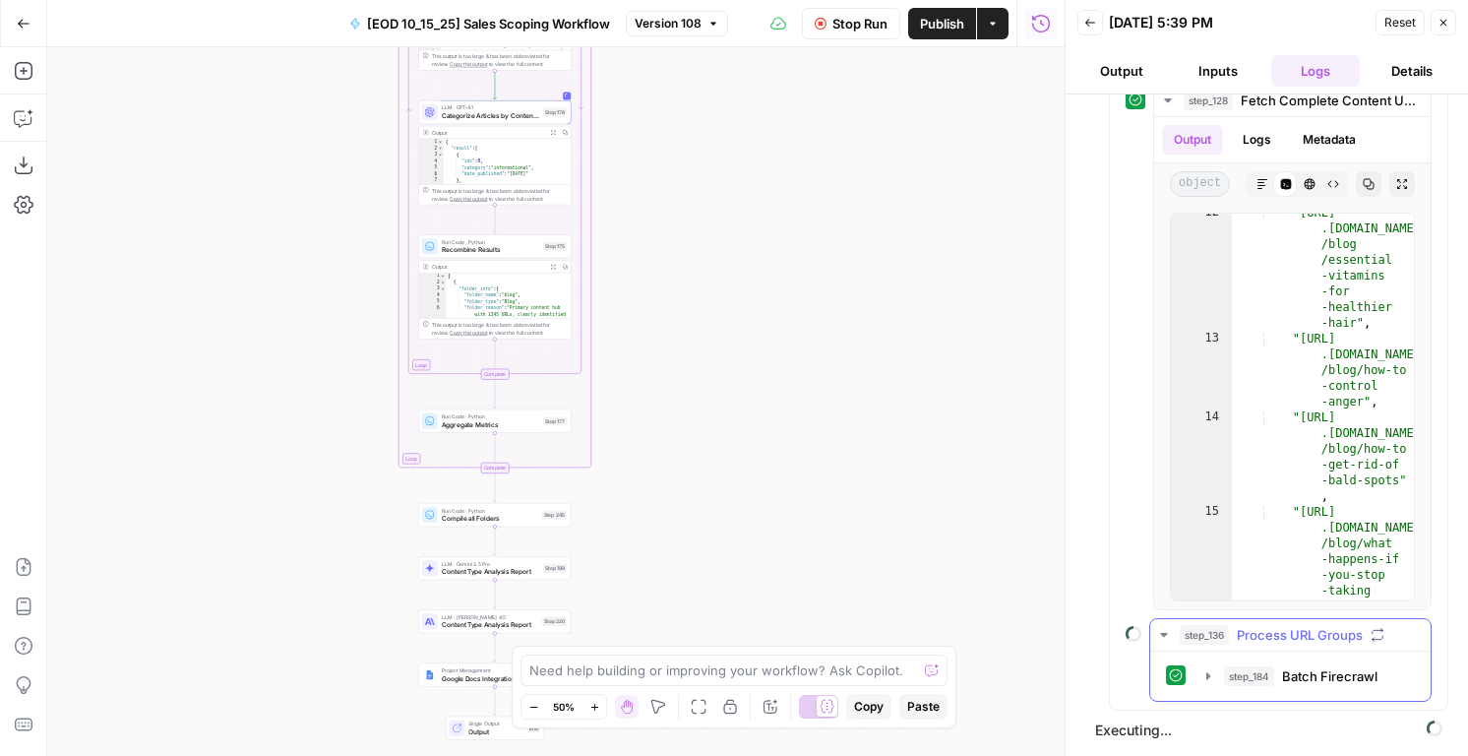
click at [1240, 683] on span "step_184" at bounding box center [1249, 676] width 50 height 20
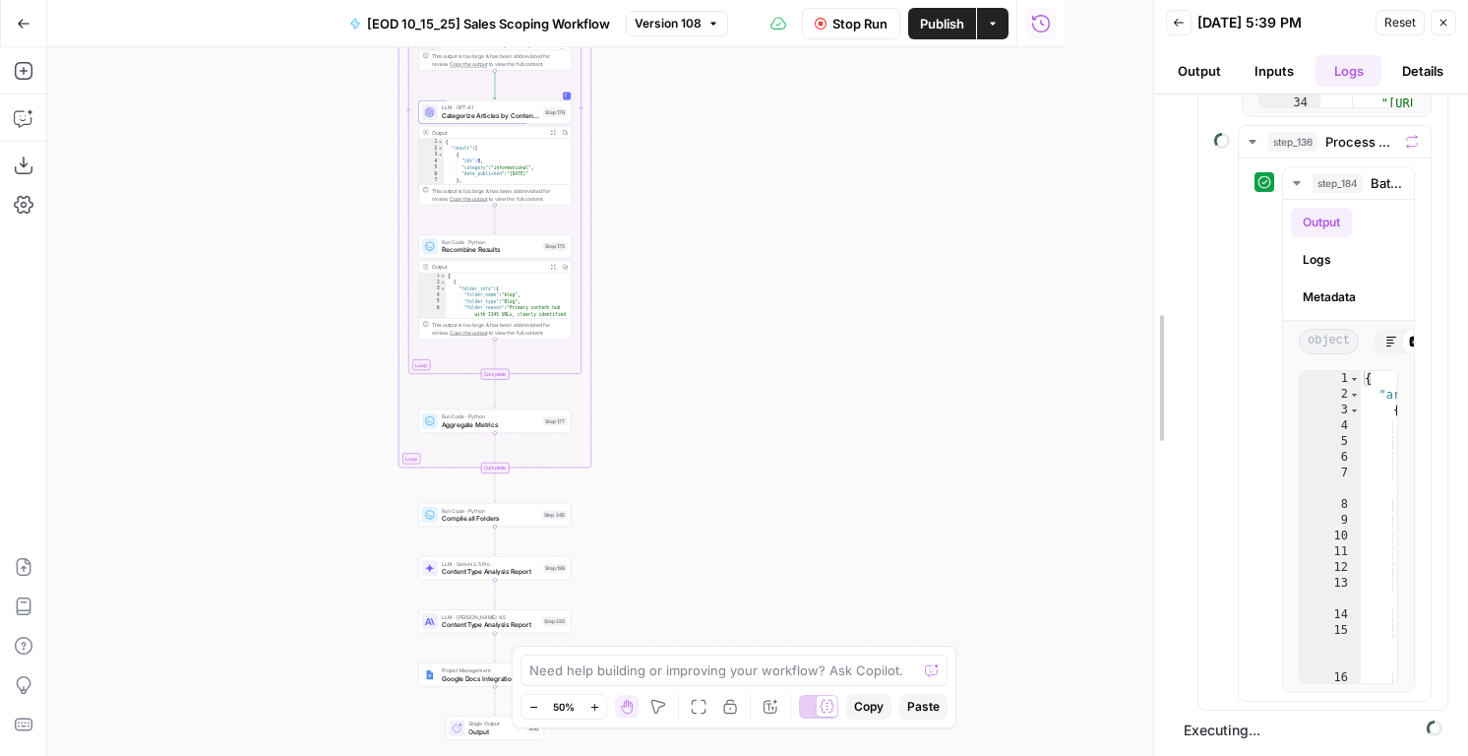
scroll to position [28, 0]
drag, startPoint x: 1061, startPoint y: 518, endPoint x: 1218, endPoint y: 413, distance: 188.8
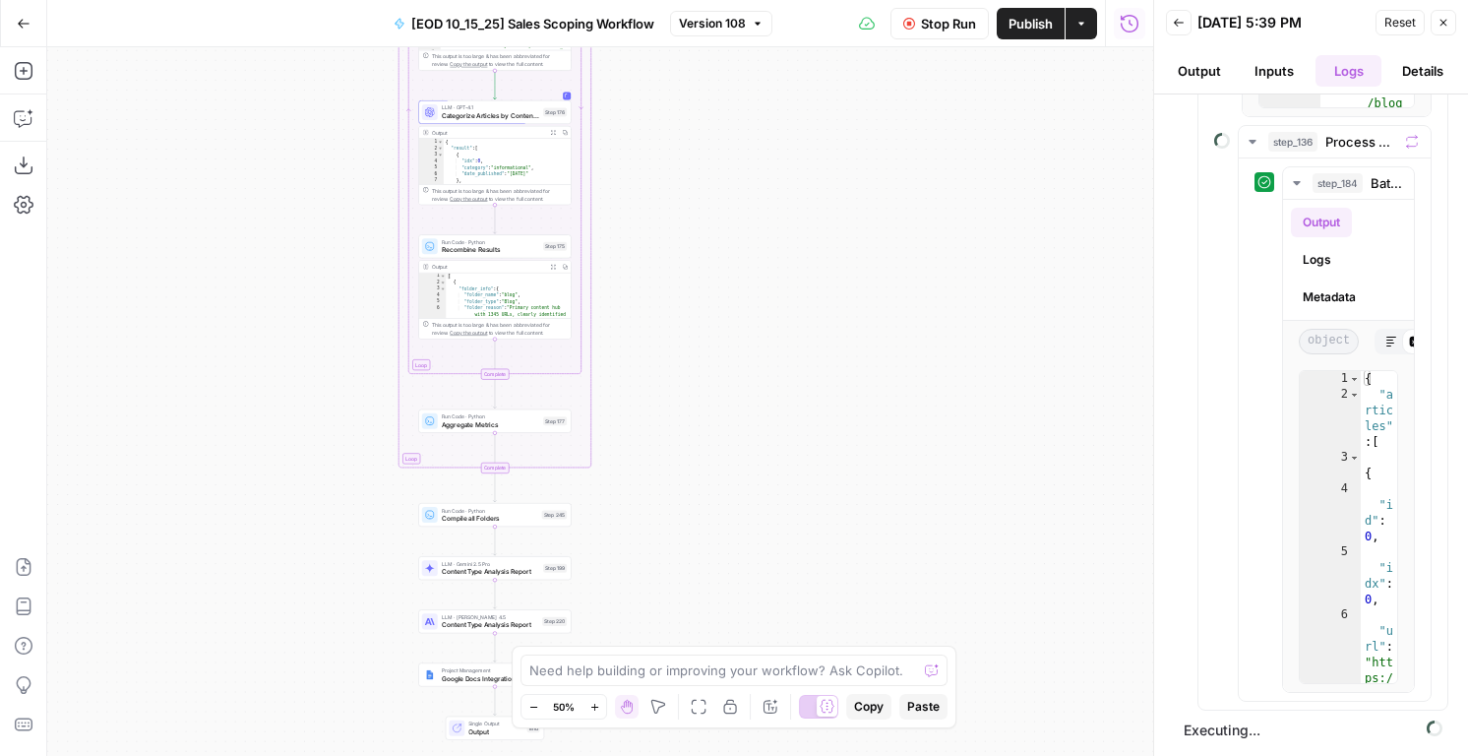
click at [1035, 31] on span "Publish" at bounding box center [1031, 24] width 44 height 20
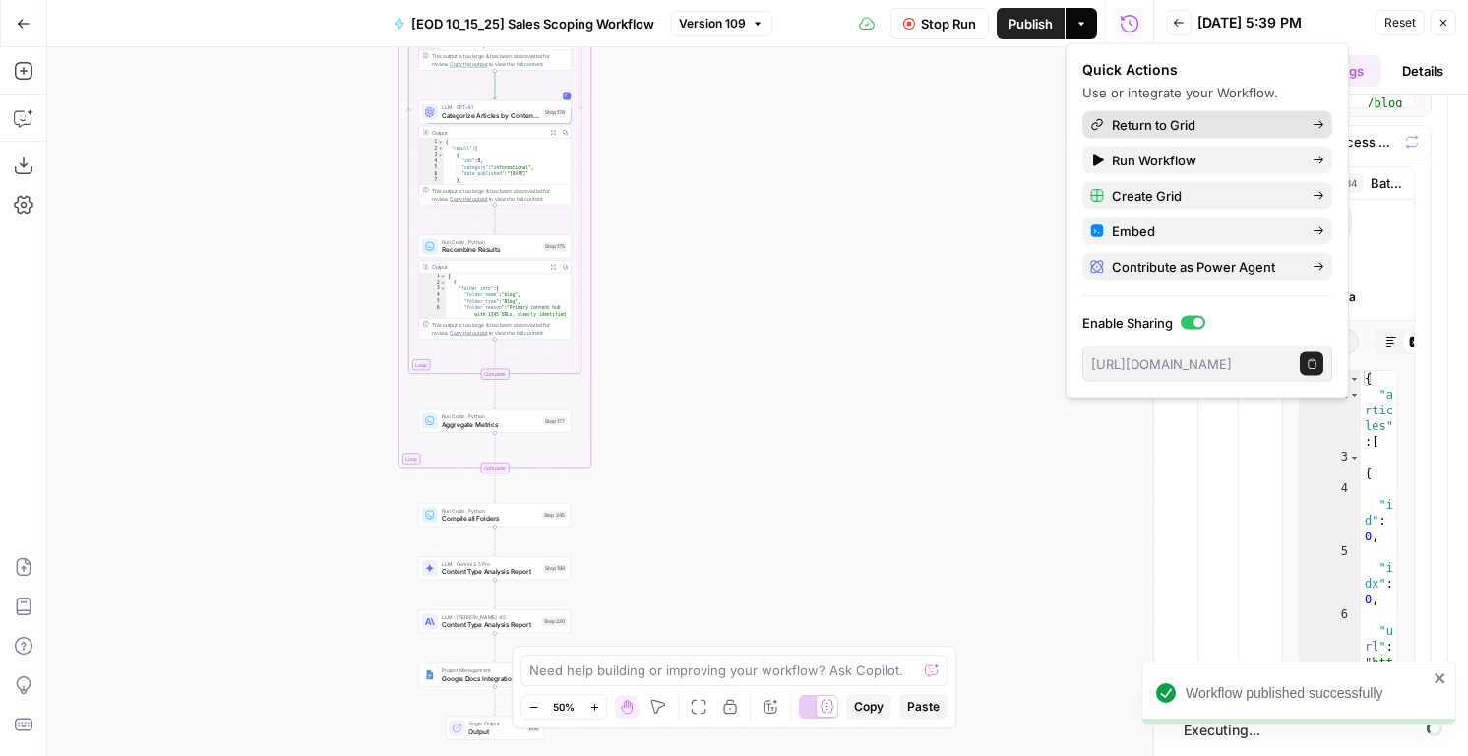
click at [1214, 123] on div "Return to Grid" at bounding box center [1207, 125] width 234 height 20
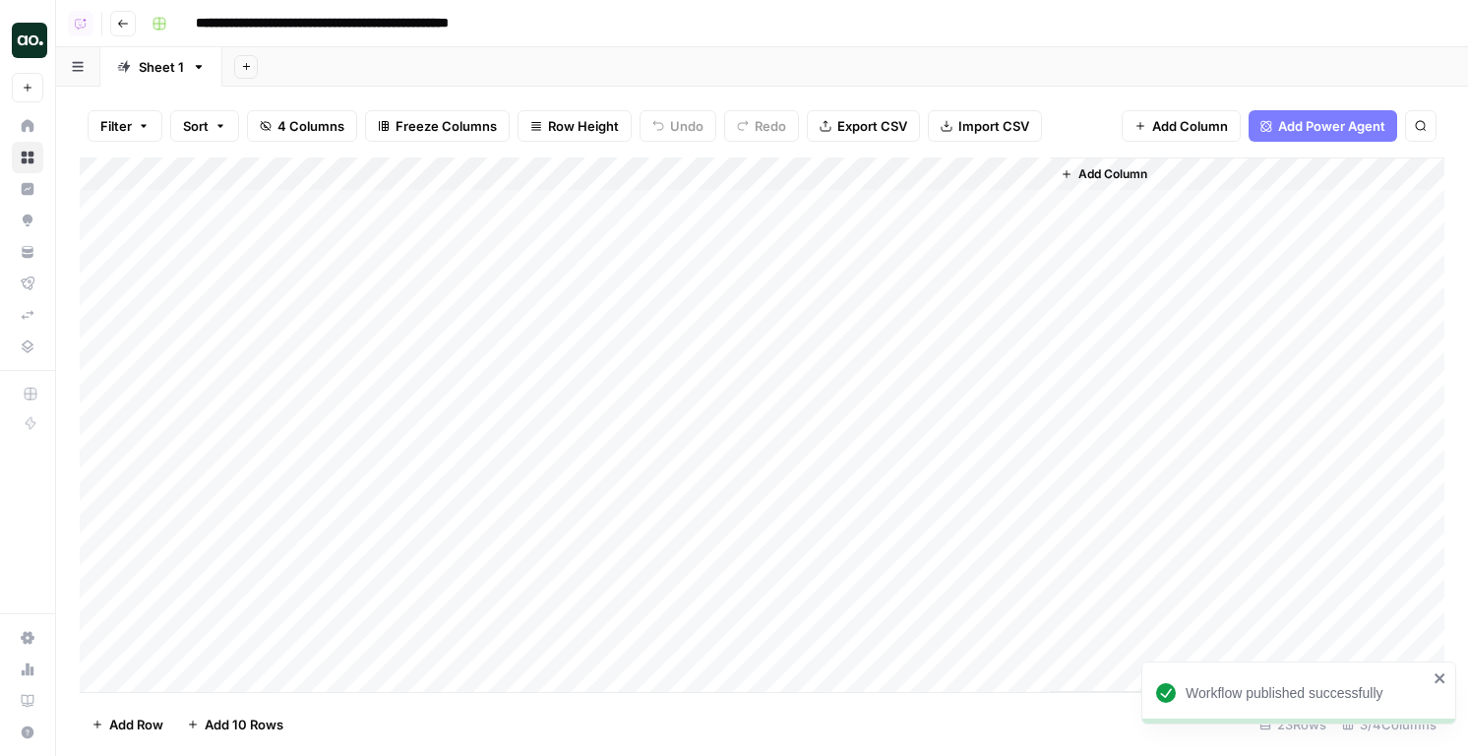
scroll to position [300, 0]
click at [196, 672] on div "Add Column" at bounding box center [762, 424] width 1365 height 534
click at [218, 642] on body "**********" at bounding box center [734, 378] width 1468 height 756
type textarea "*"
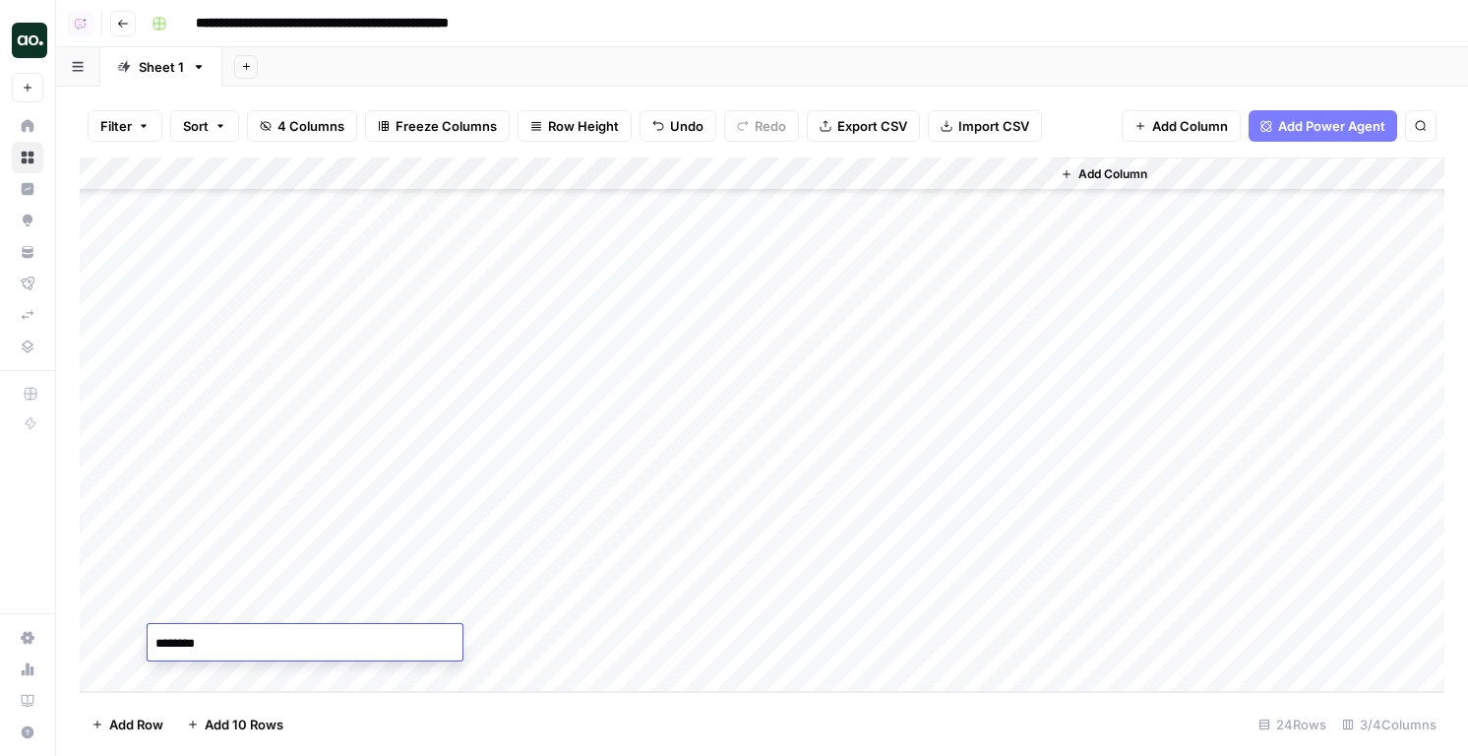
type textarea "*********"
click at [668, 645] on div "Add Column" at bounding box center [762, 424] width 1365 height 534
click at [225, 644] on div "Add Column" at bounding box center [762, 424] width 1365 height 534
click at [833, 640] on div "Add Column" at bounding box center [762, 424] width 1365 height 534
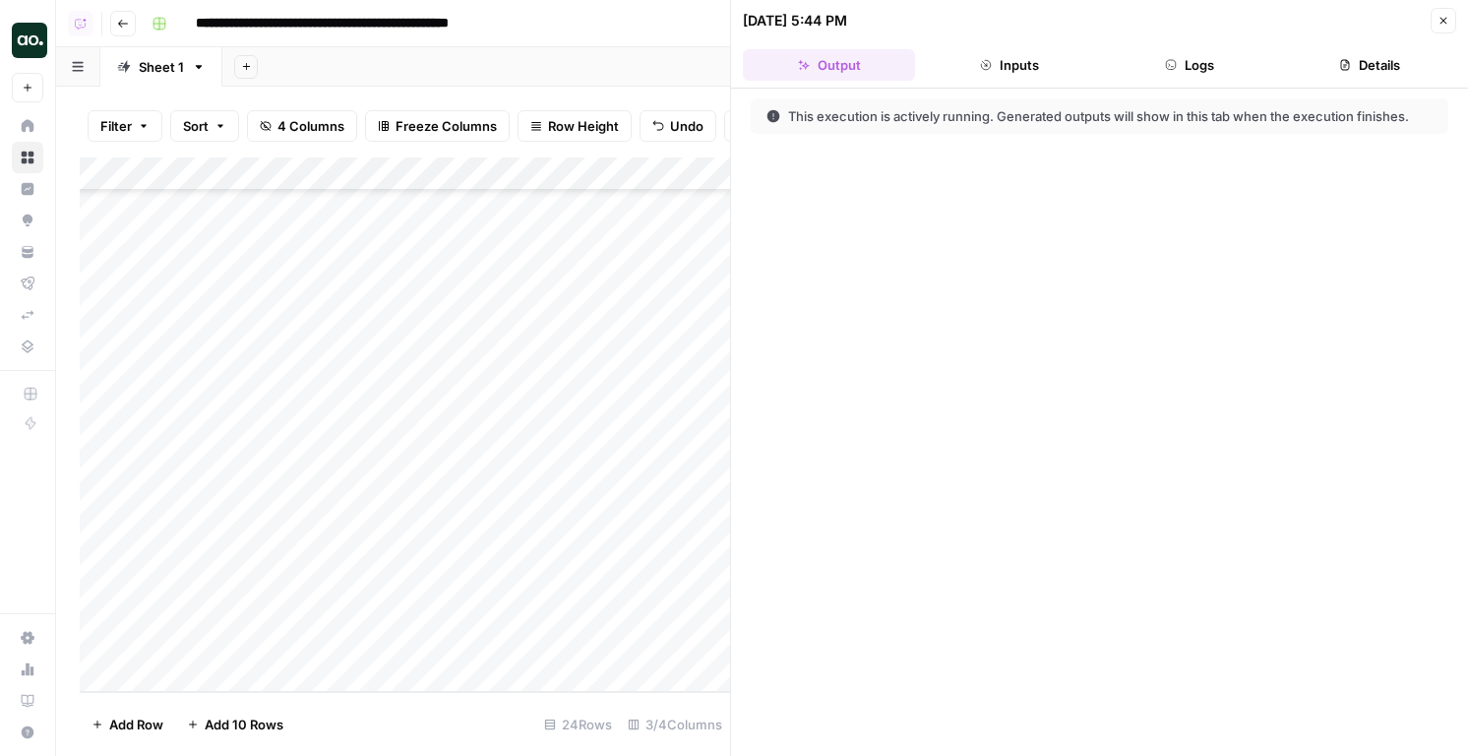
click at [1185, 61] on button "Logs" at bounding box center [1190, 64] width 172 height 31
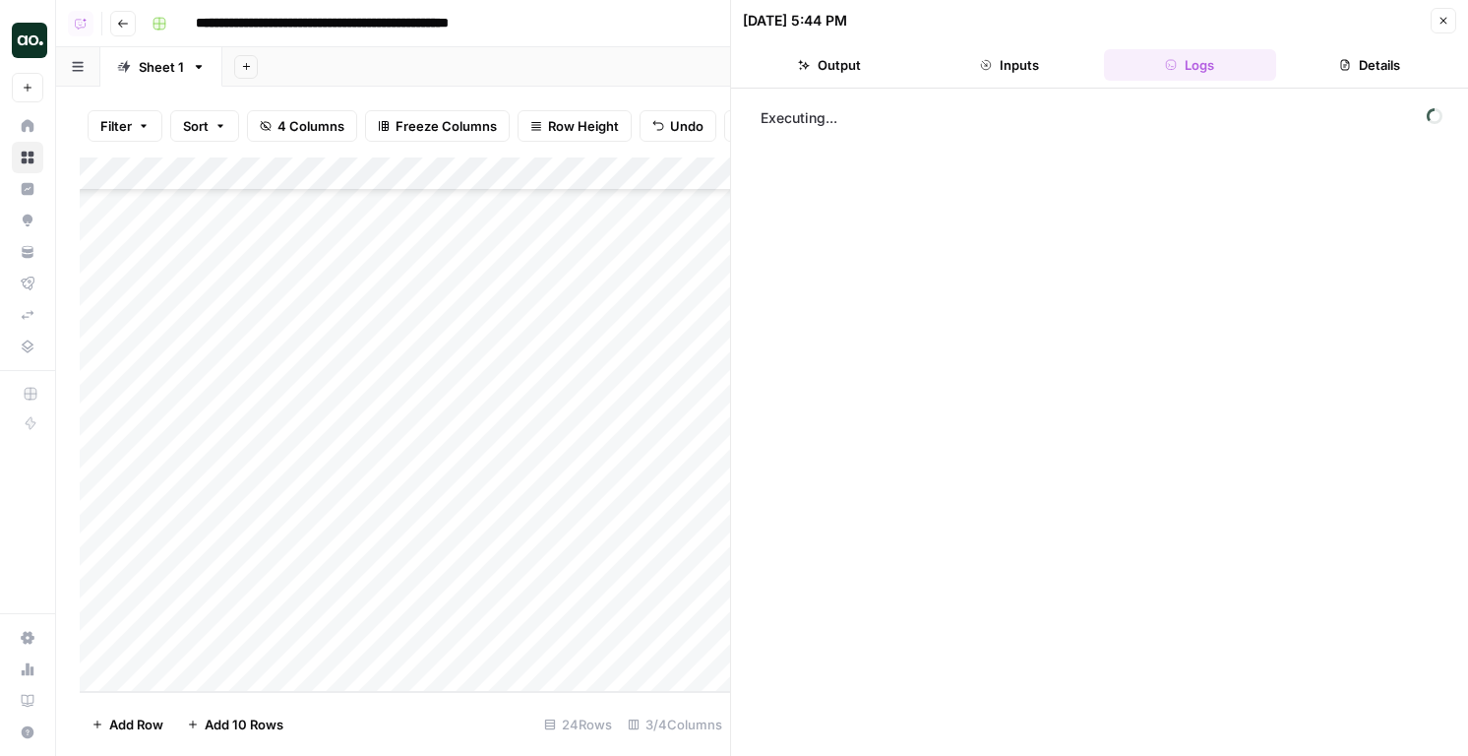
click at [973, 74] on button "Inputs" at bounding box center [1009, 64] width 172 height 31
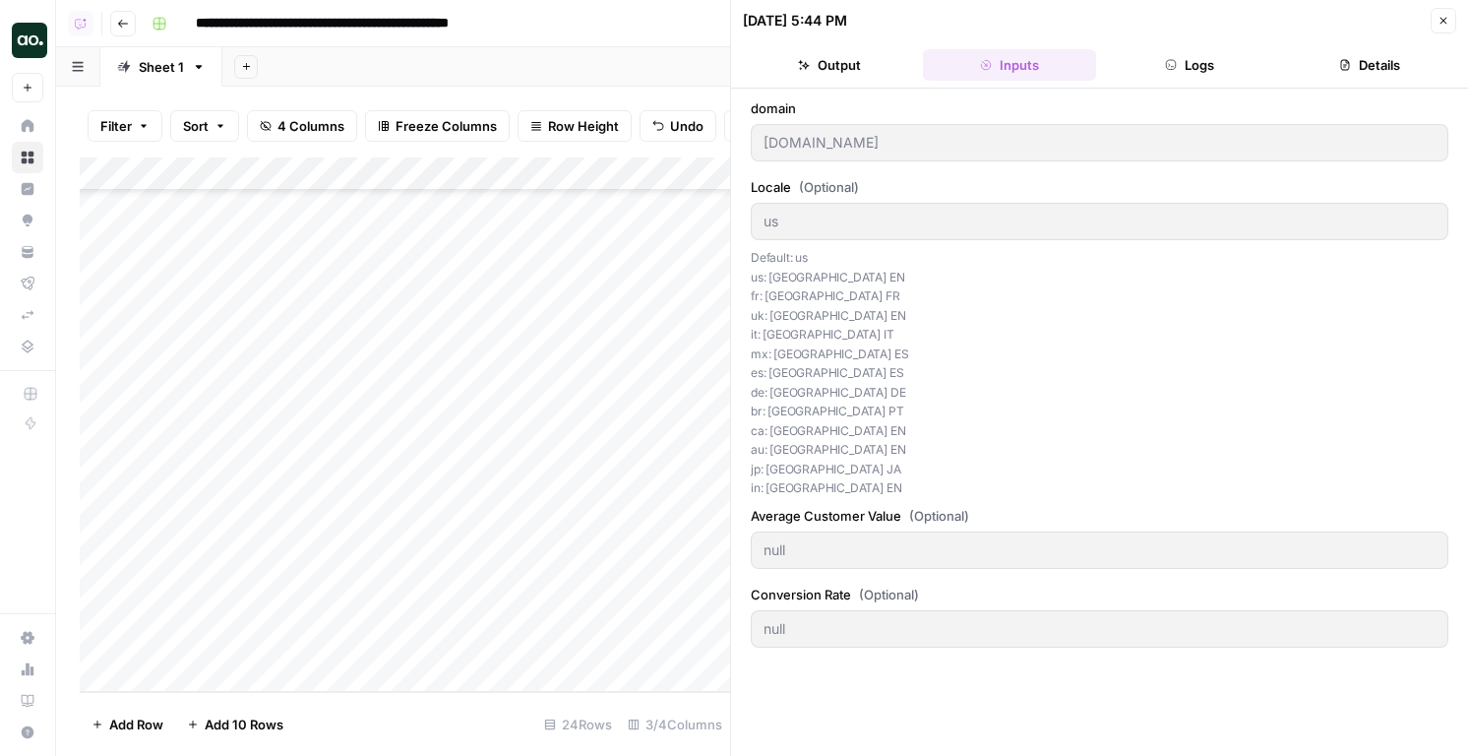
click at [1442, 15] on icon "button" at bounding box center [1444, 21] width 12 height 12
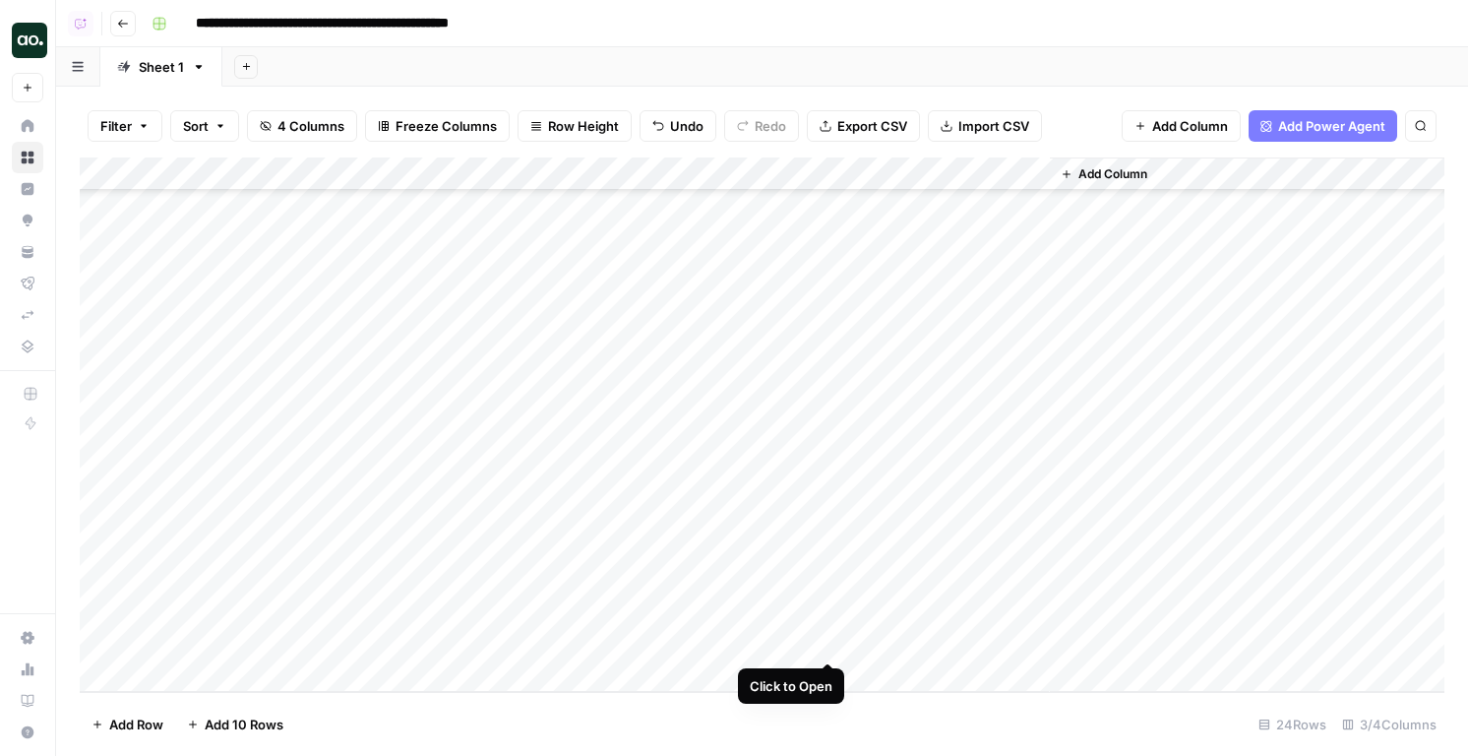
click at [828, 643] on div "Add Column" at bounding box center [762, 424] width 1365 height 534
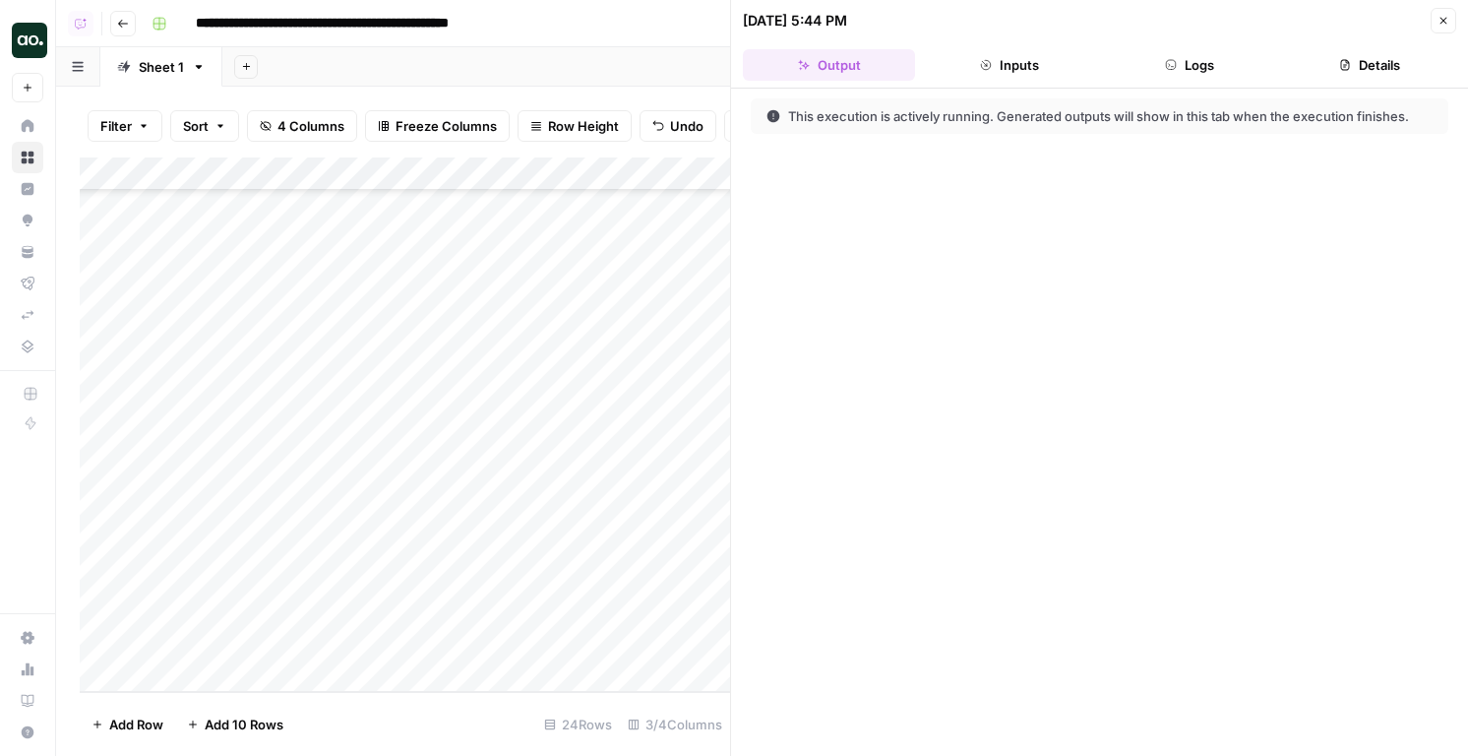
click at [1184, 69] on button "Logs" at bounding box center [1190, 64] width 172 height 31
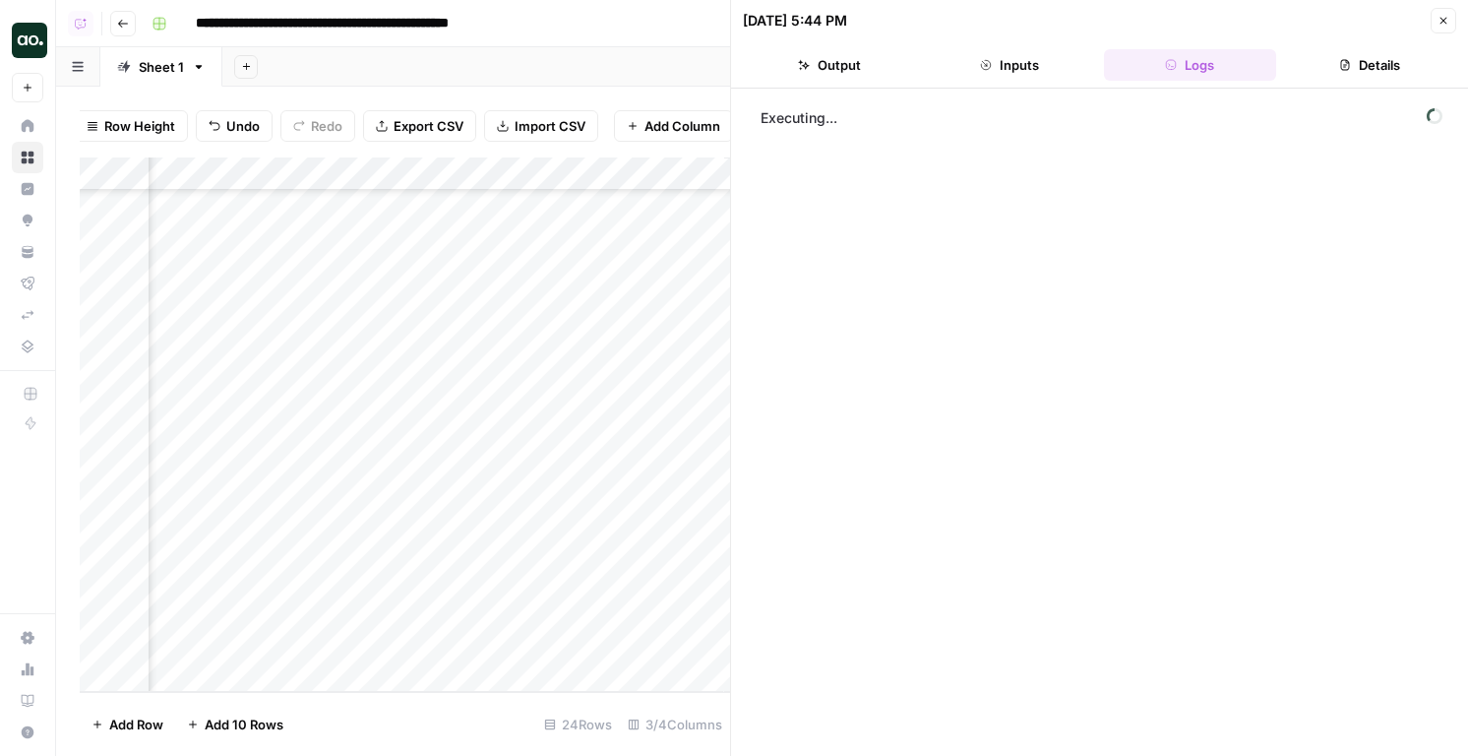
scroll to position [334, 371]
click at [460, 167] on div "Add Column" at bounding box center [405, 424] width 650 height 534
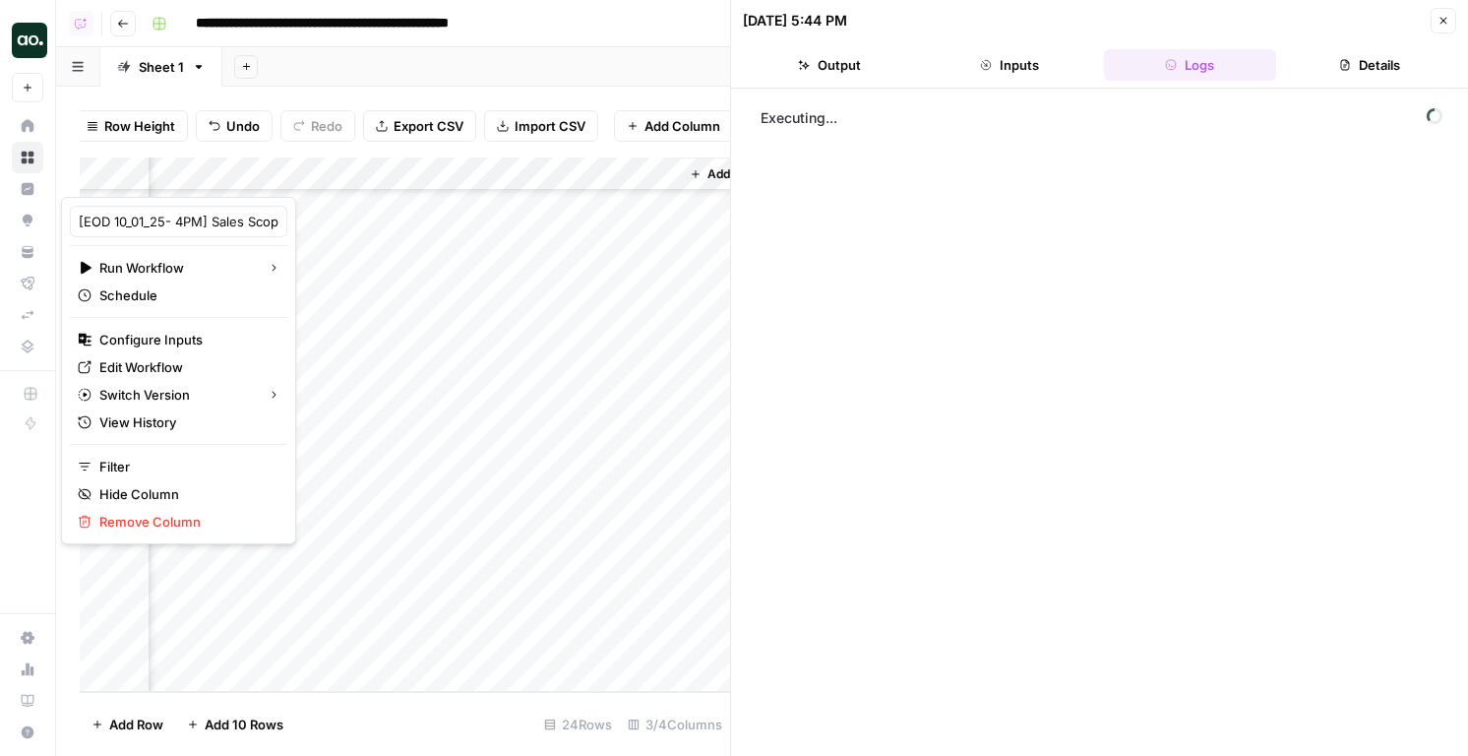
drag, startPoint x: 169, startPoint y: 364, endPoint x: 1106, endPoint y: 4, distance: 1003.6
click at [0, 0] on body "**********" at bounding box center [734, 378] width 1468 height 756
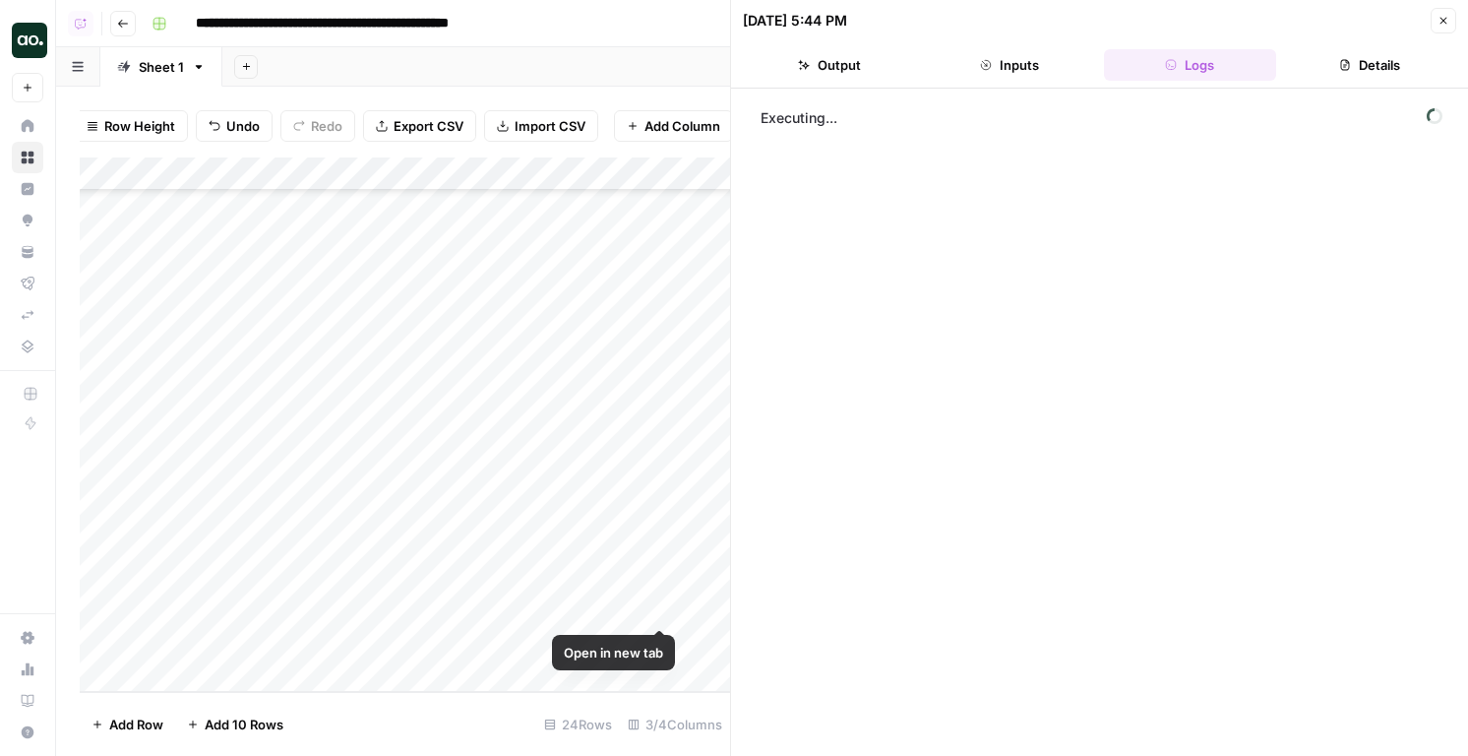
scroll to position [334, 0]
drag, startPoint x: 731, startPoint y: 70, endPoint x: 1295, endPoint y: 80, distance: 563.9
drag, startPoint x: 736, startPoint y: 84, endPoint x: 1258, endPoint y: 110, distance: 522.2
click at [1446, 21] on icon "button" at bounding box center [1444, 21] width 12 height 12
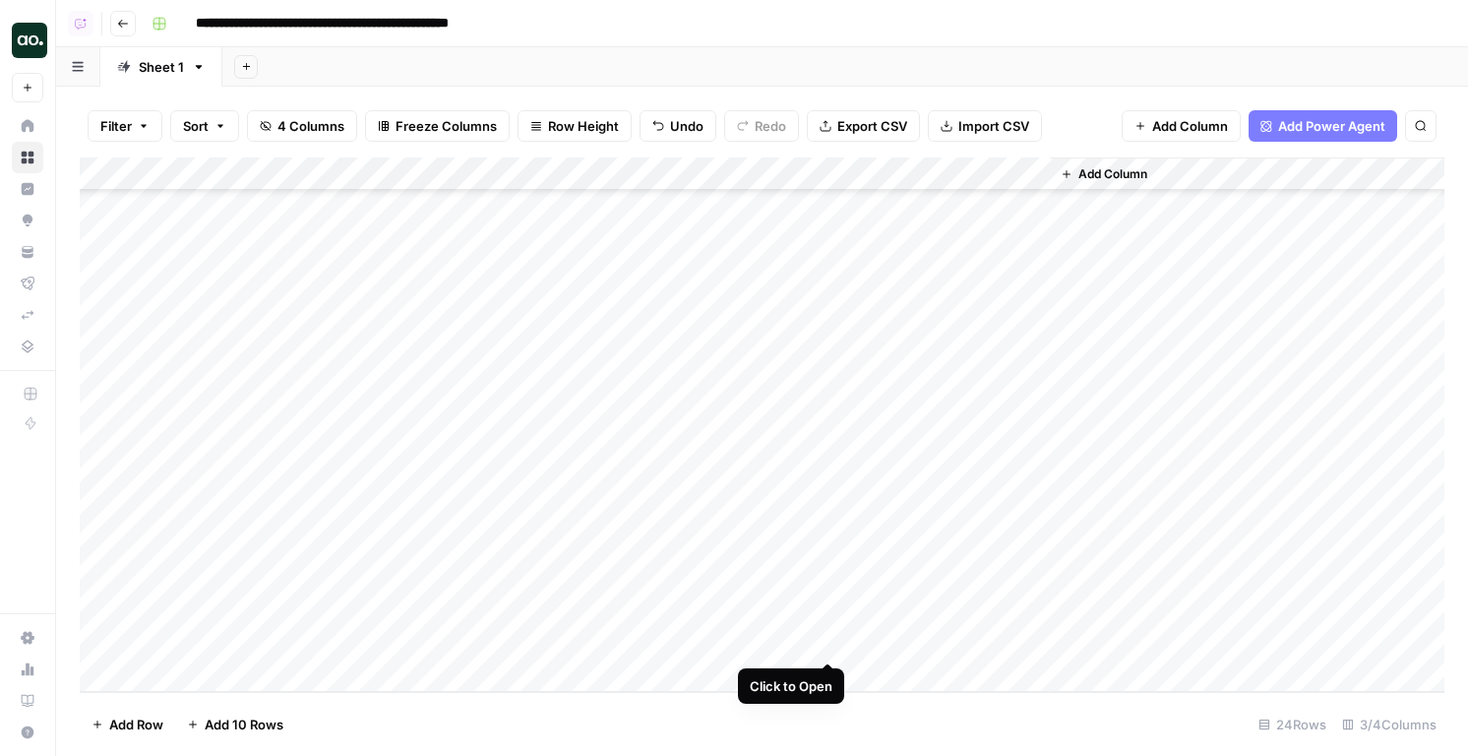
click at [832, 644] on div "Add Column" at bounding box center [762, 424] width 1365 height 534
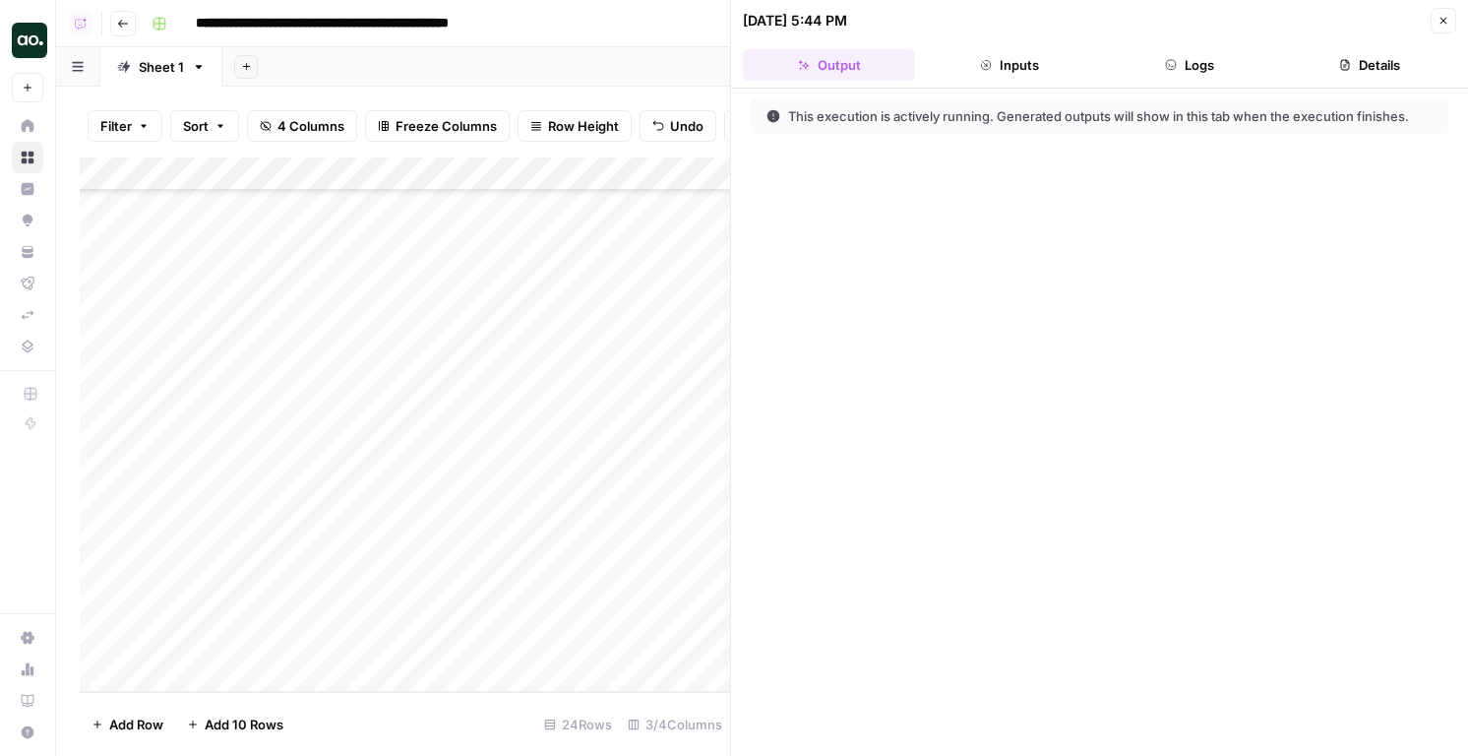
click at [1219, 55] on button "Logs" at bounding box center [1190, 64] width 172 height 31
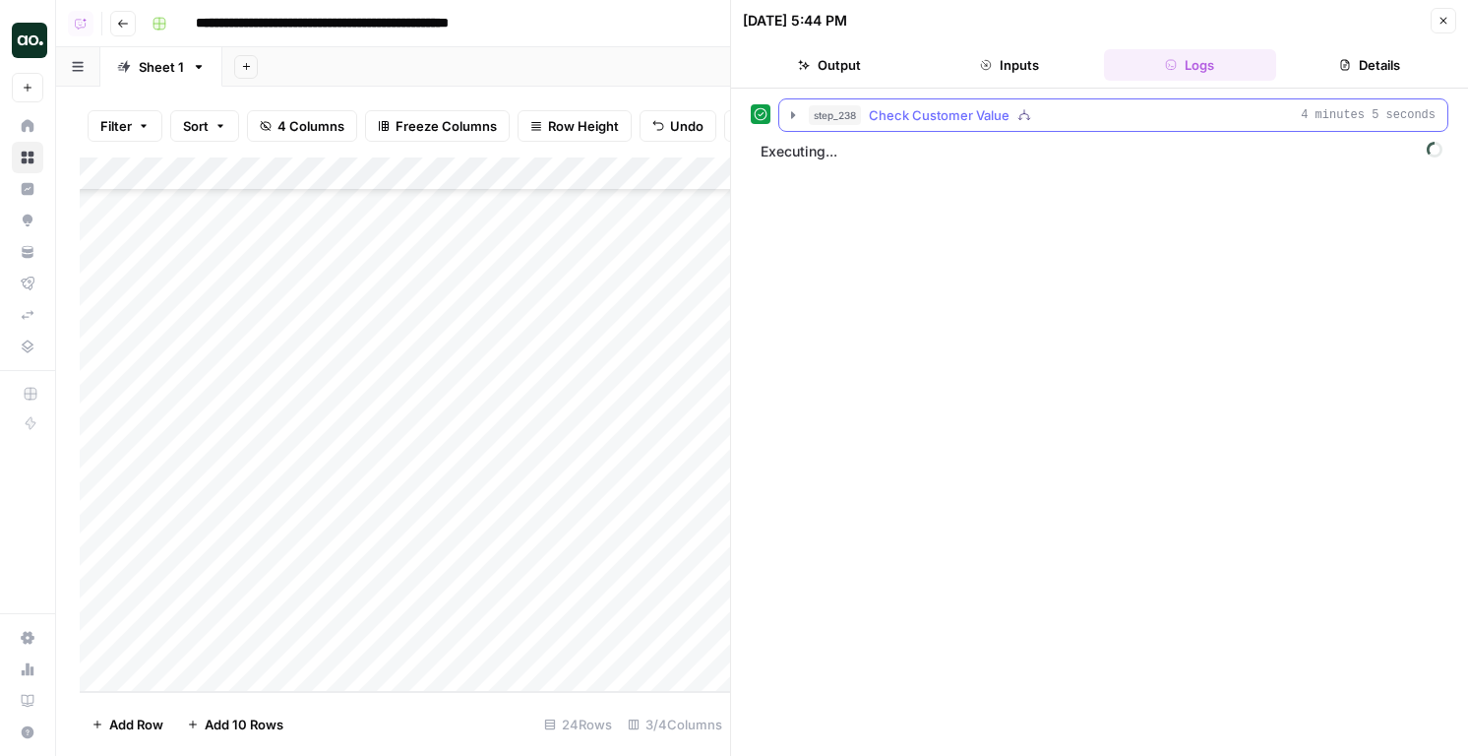
click at [1027, 122] on div "step_238 Check Customer Value 4 minutes 5 seconds" at bounding box center [1122, 115] width 627 height 20
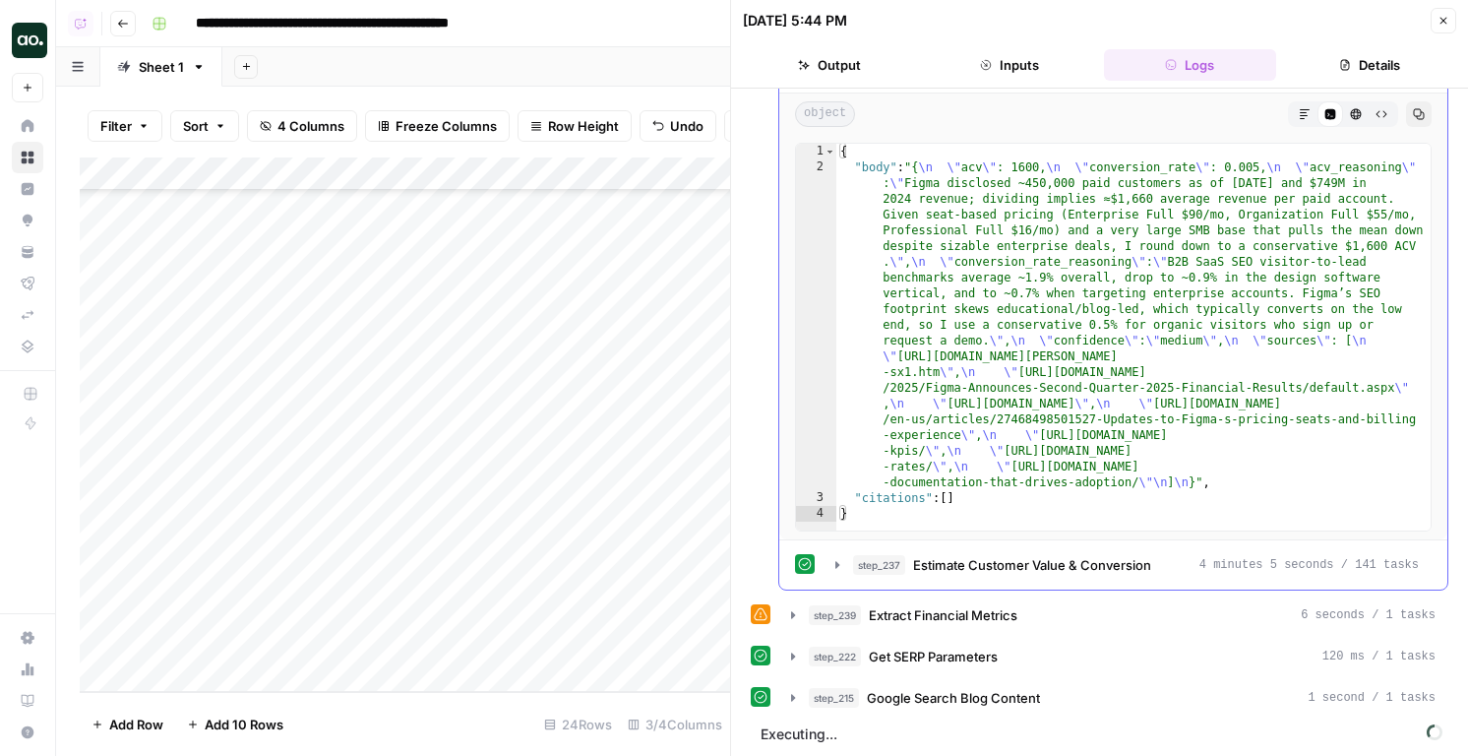
scroll to position [89, 0]
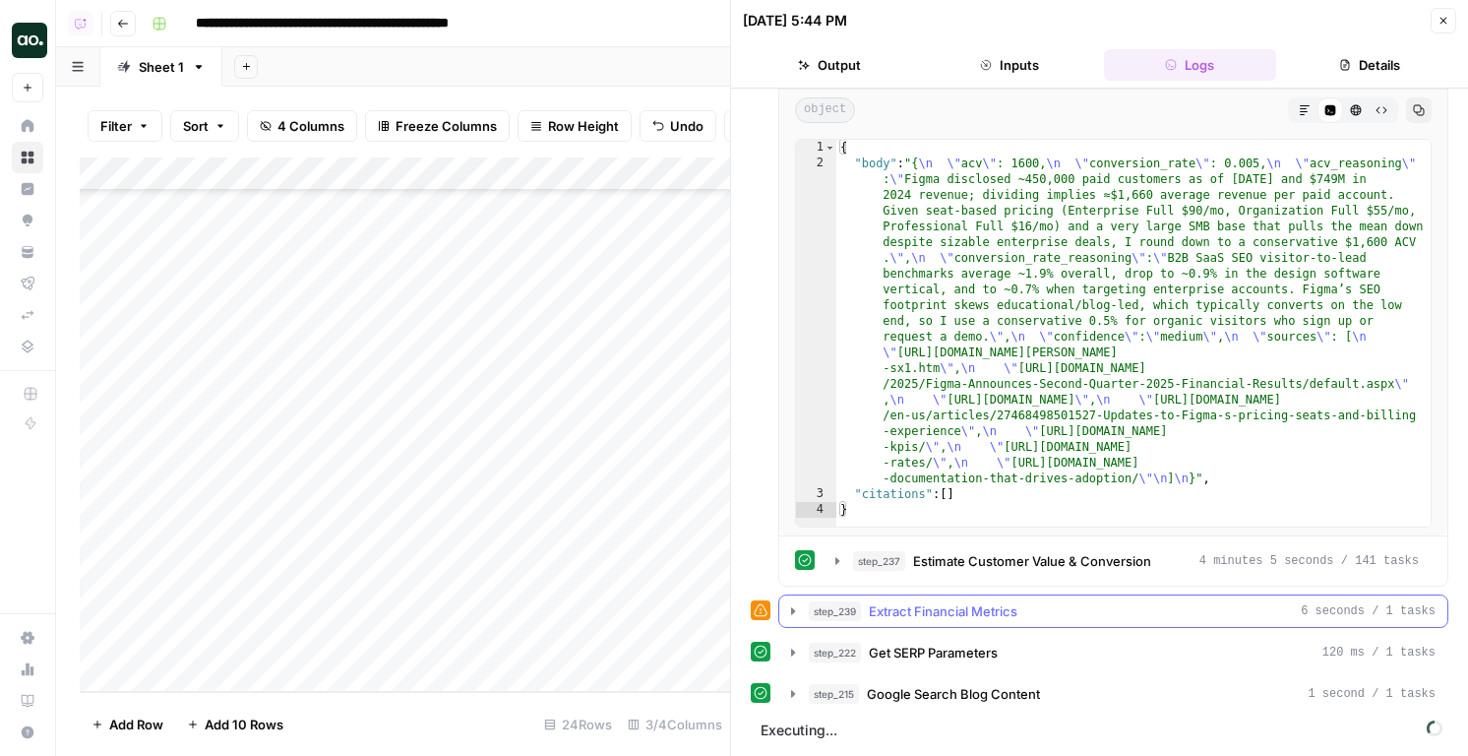
click at [1036, 607] on div "step_239 Extract Financial Metrics 6 seconds / 1 tasks" at bounding box center [1122, 611] width 627 height 20
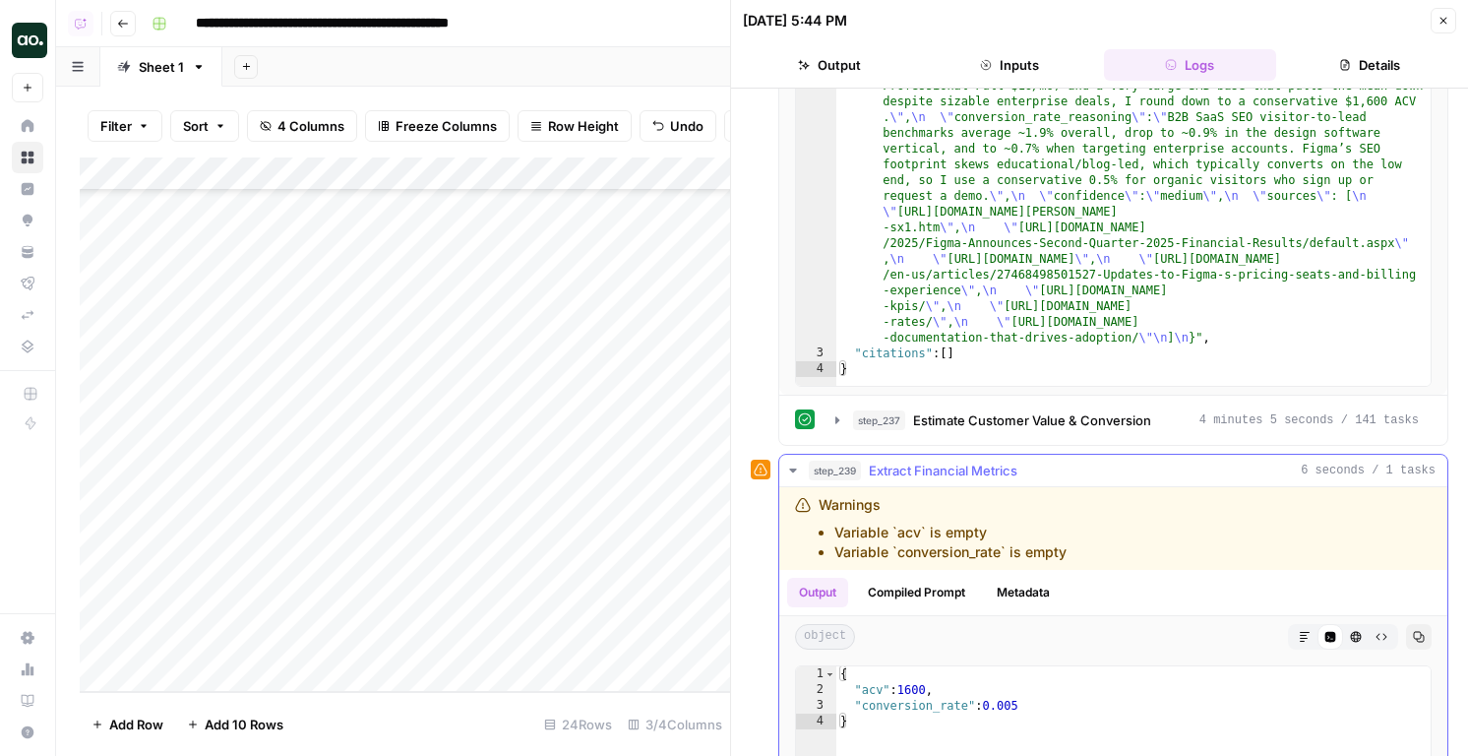
scroll to position [243, 0]
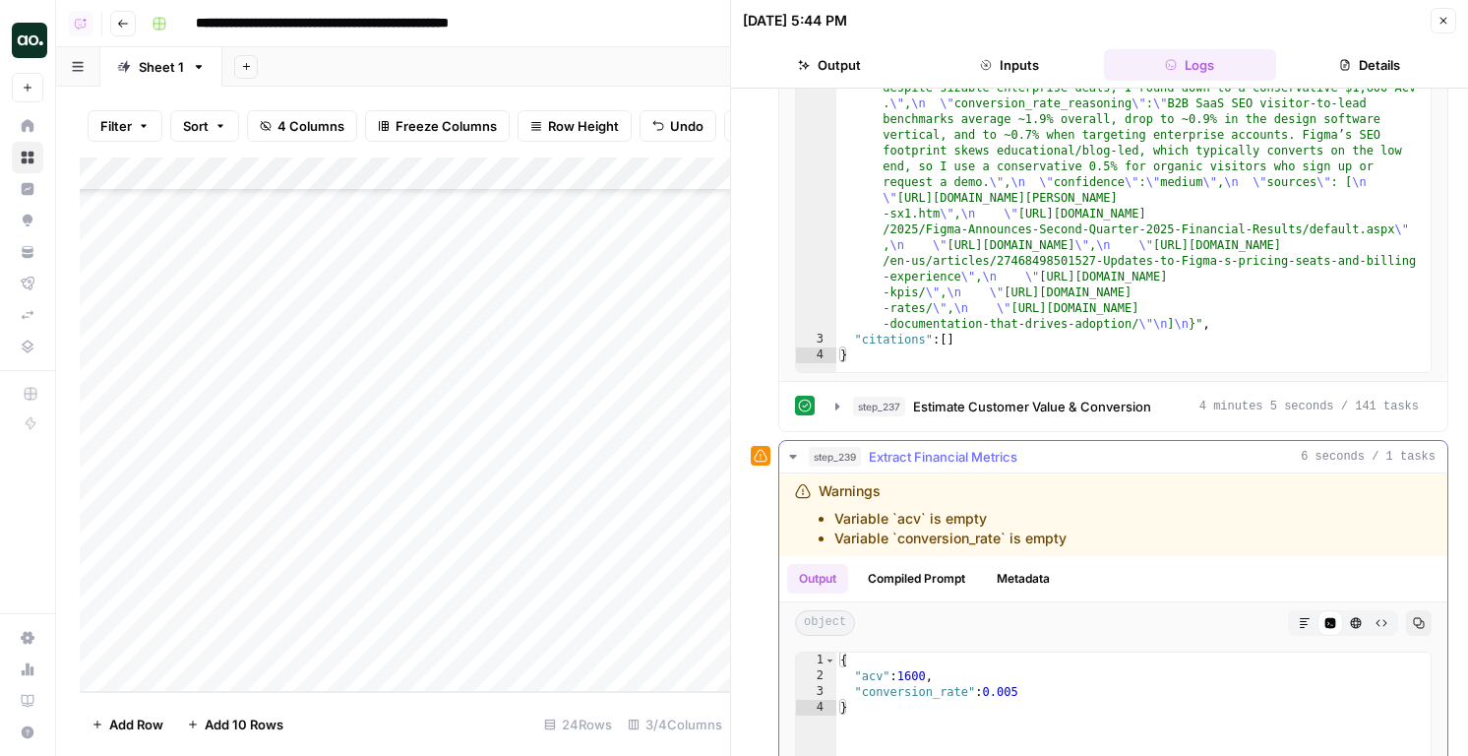
click at [982, 449] on span "Extract Financial Metrics" at bounding box center [943, 457] width 149 height 20
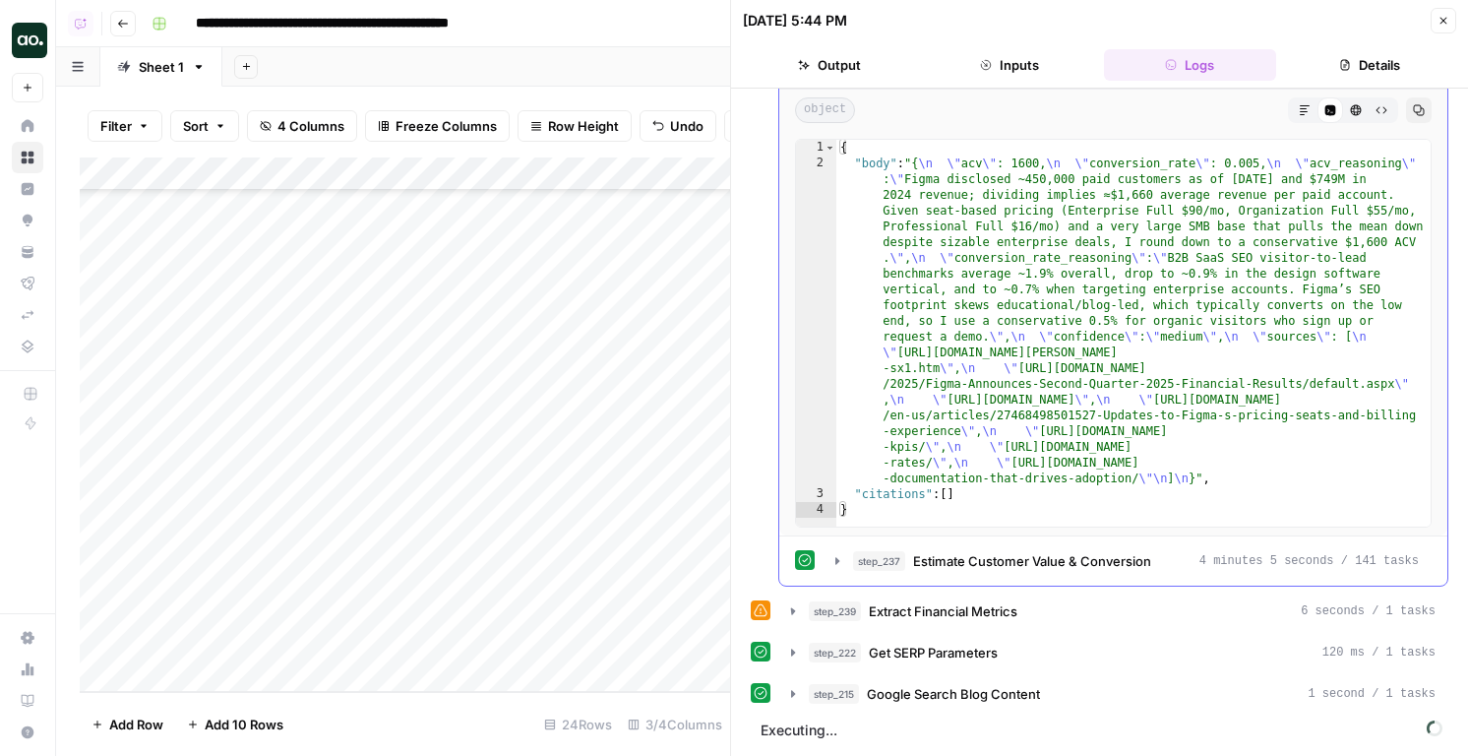
scroll to position [89, 0]
click at [962, 654] on span "Get SERP Parameters" at bounding box center [933, 653] width 129 height 20
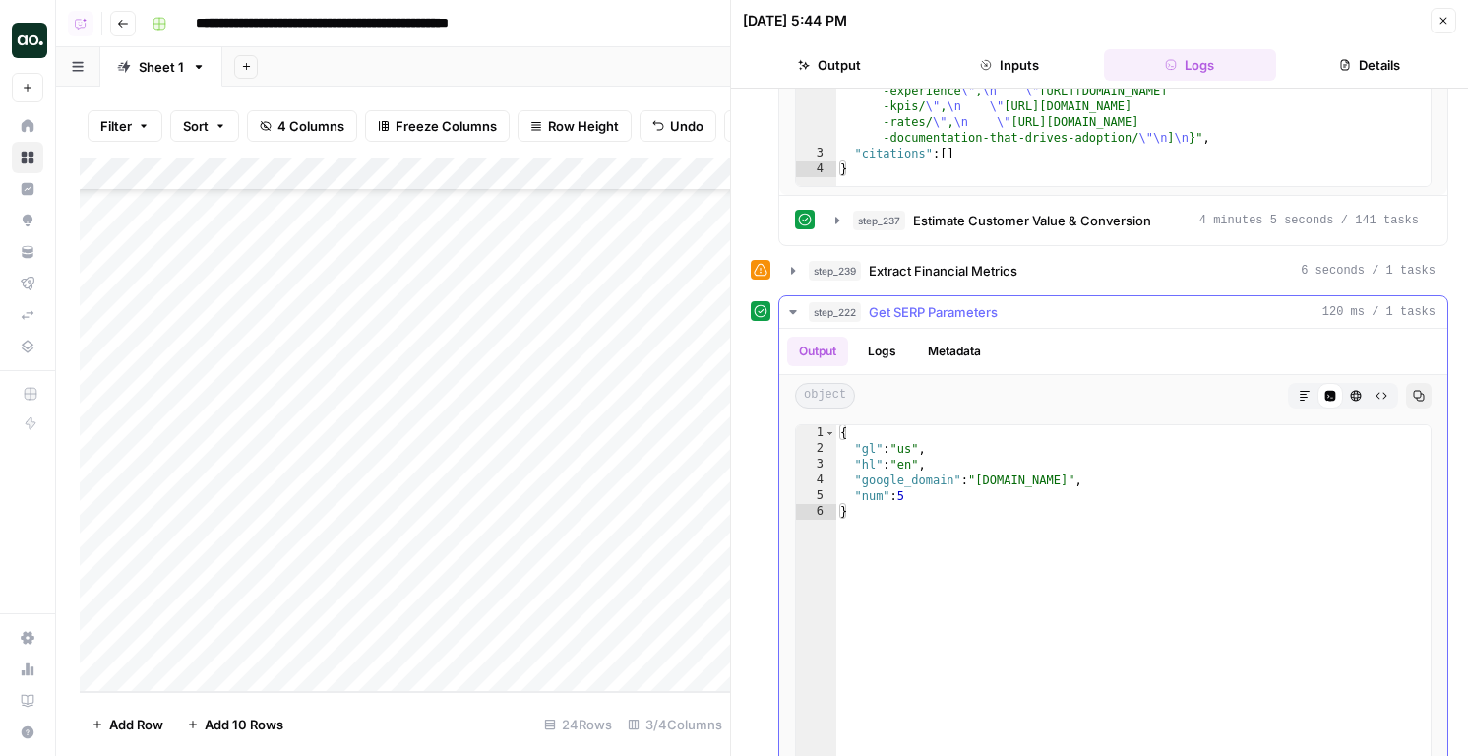
scroll to position [454, 0]
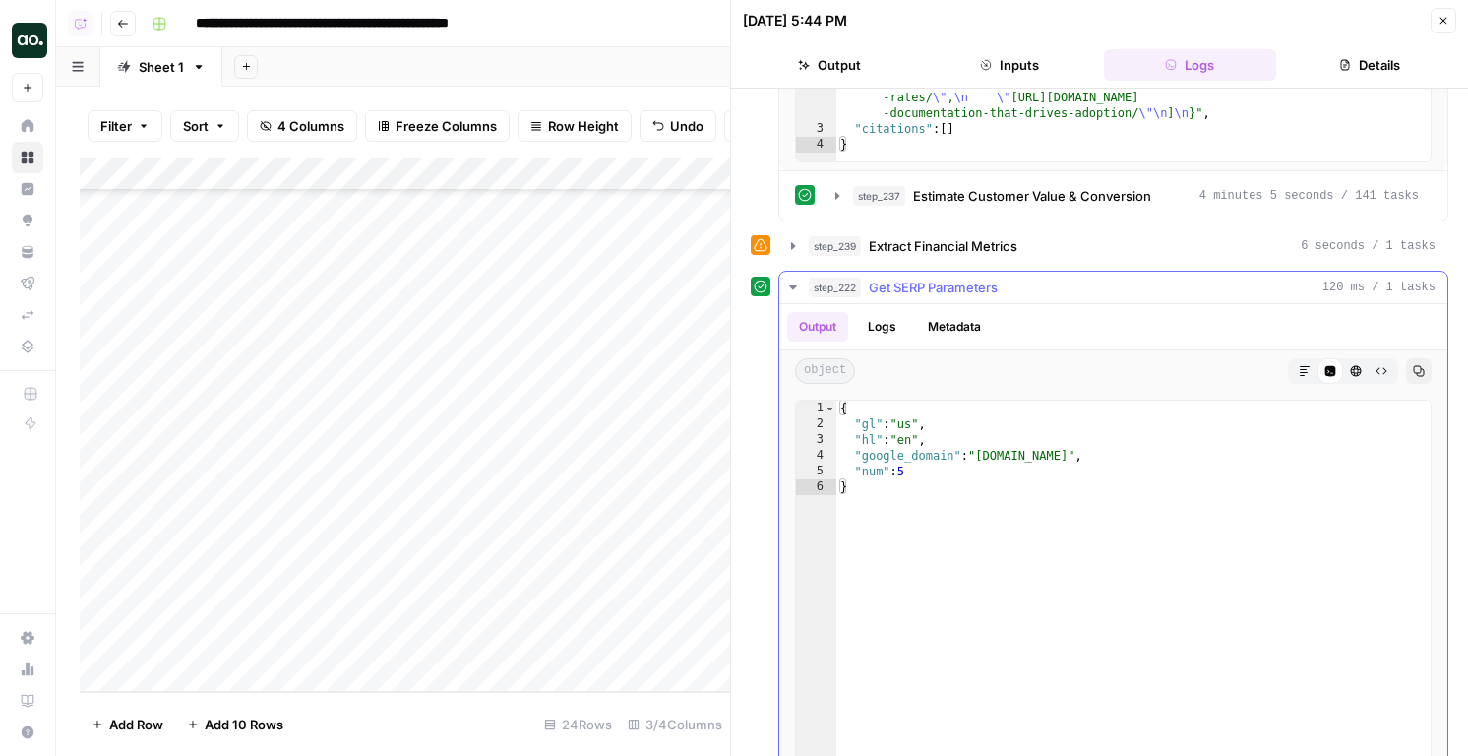
click at [927, 272] on button "step_222 Get SERP Parameters 120 ms / 1 tasks" at bounding box center [1113, 287] width 668 height 31
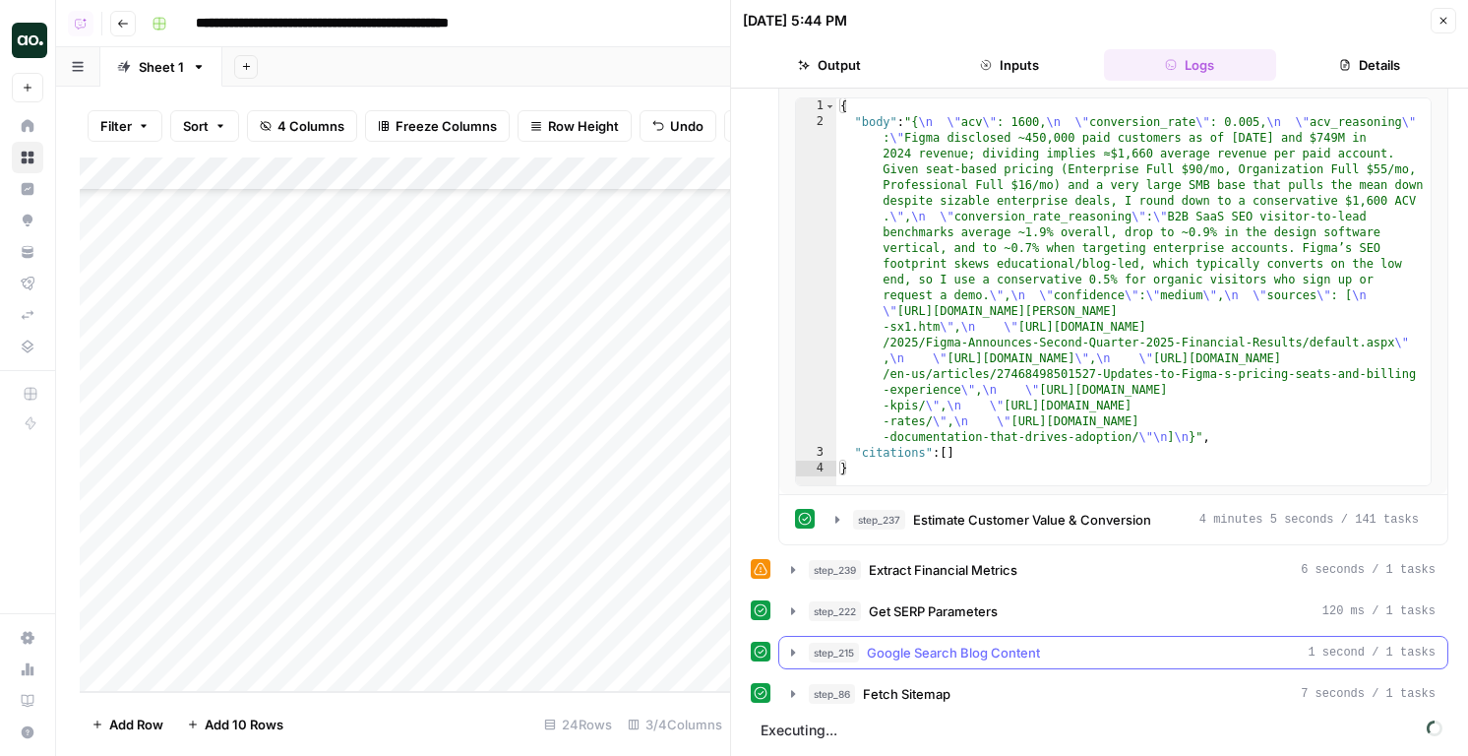
click at [940, 640] on button "step_215 Google Search Blog Content 1 second / 1 tasks" at bounding box center [1113, 652] width 668 height 31
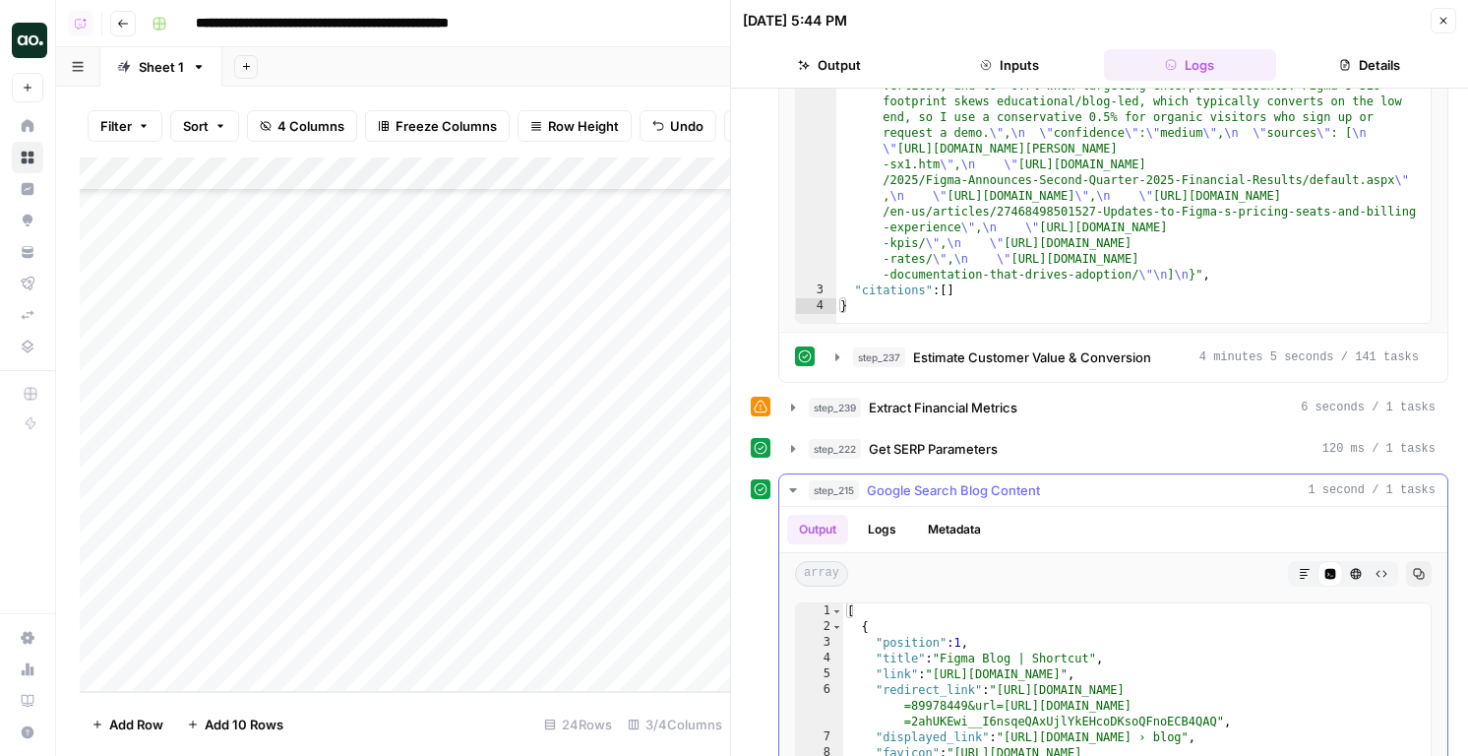
scroll to position [369, 0]
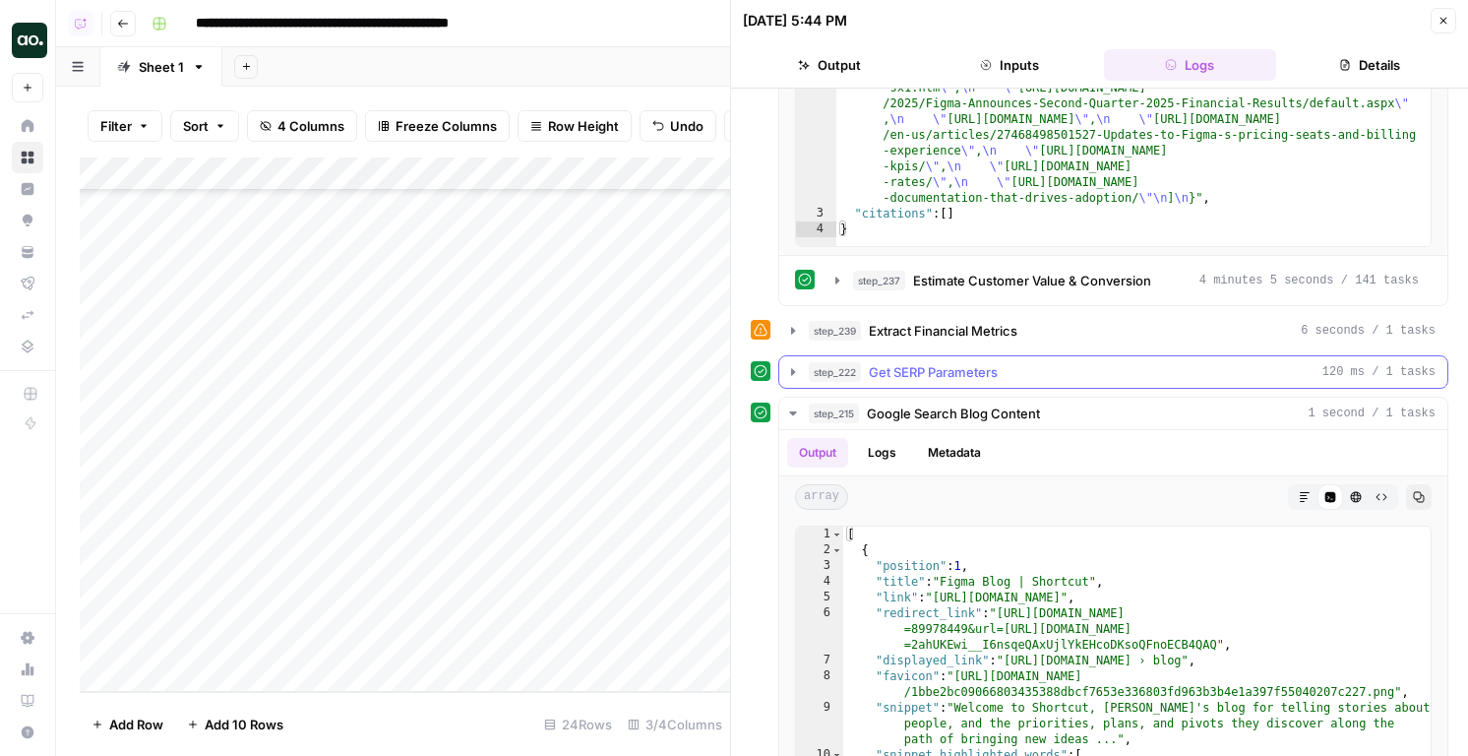
click at [962, 363] on span "Get SERP Parameters" at bounding box center [933, 372] width 129 height 20
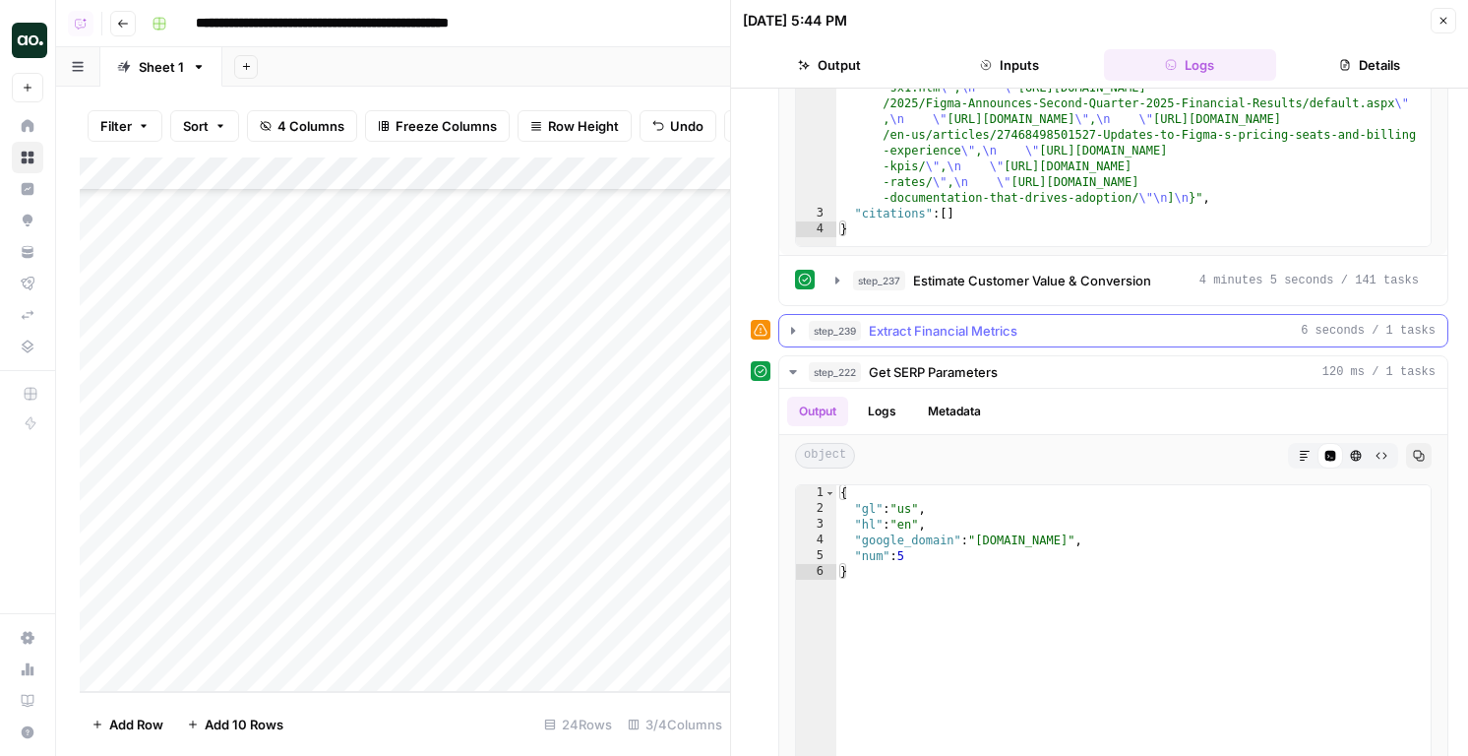
click at [962, 338] on span "Extract Financial Metrics" at bounding box center [943, 331] width 149 height 20
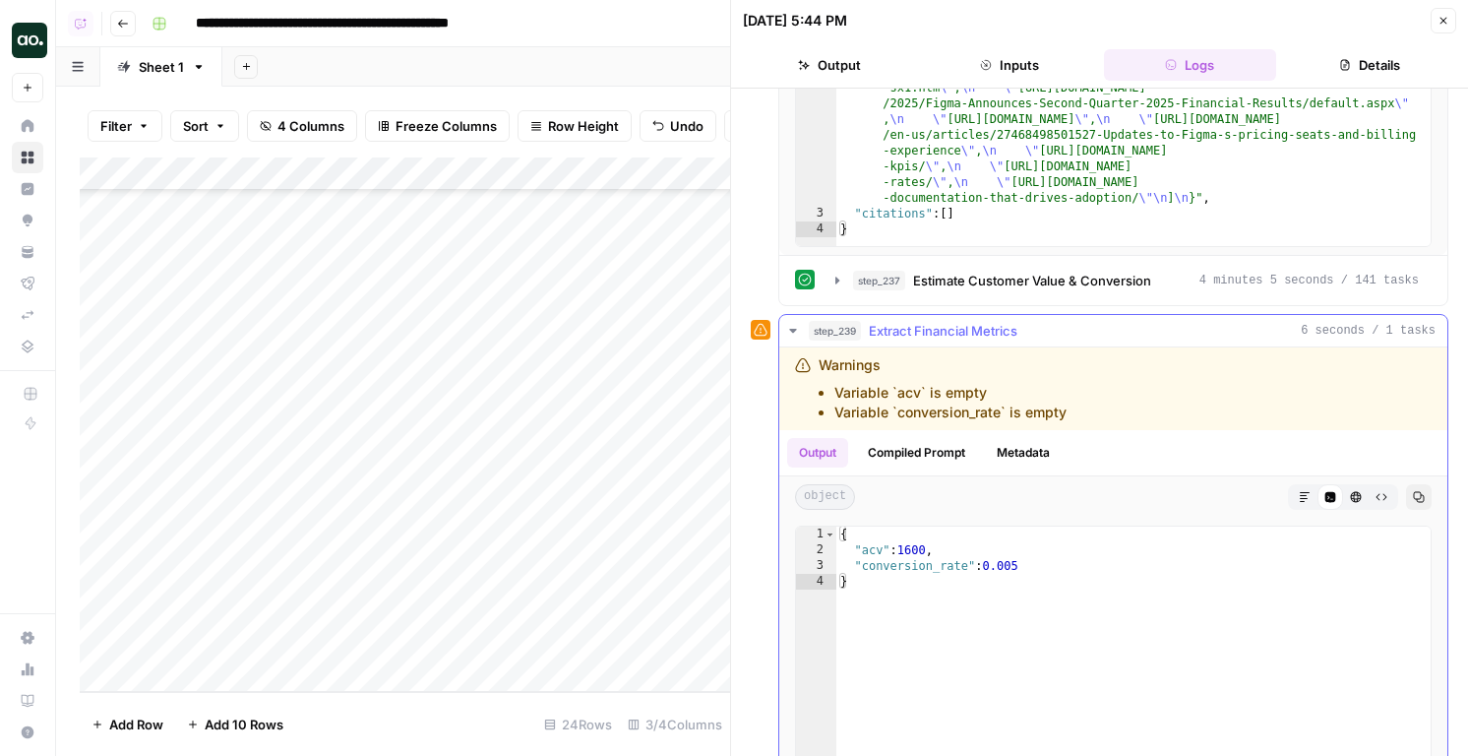
click at [962, 338] on span "Extract Financial Metrics" at bounding box center [943, 331] width 149 height 20
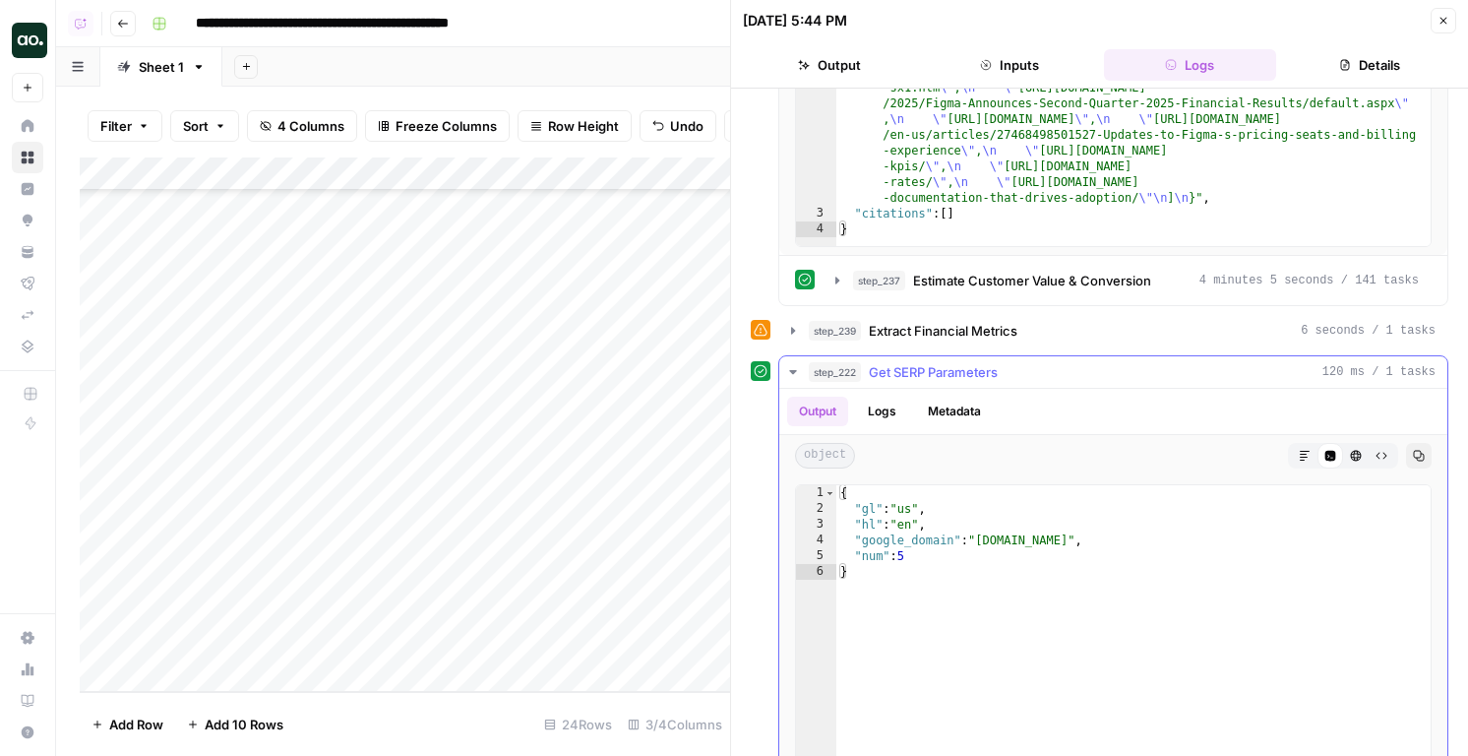
click at [957, 376] on span "Get SERP Parameters" at bounding box center [933, 372] width 129 height 20
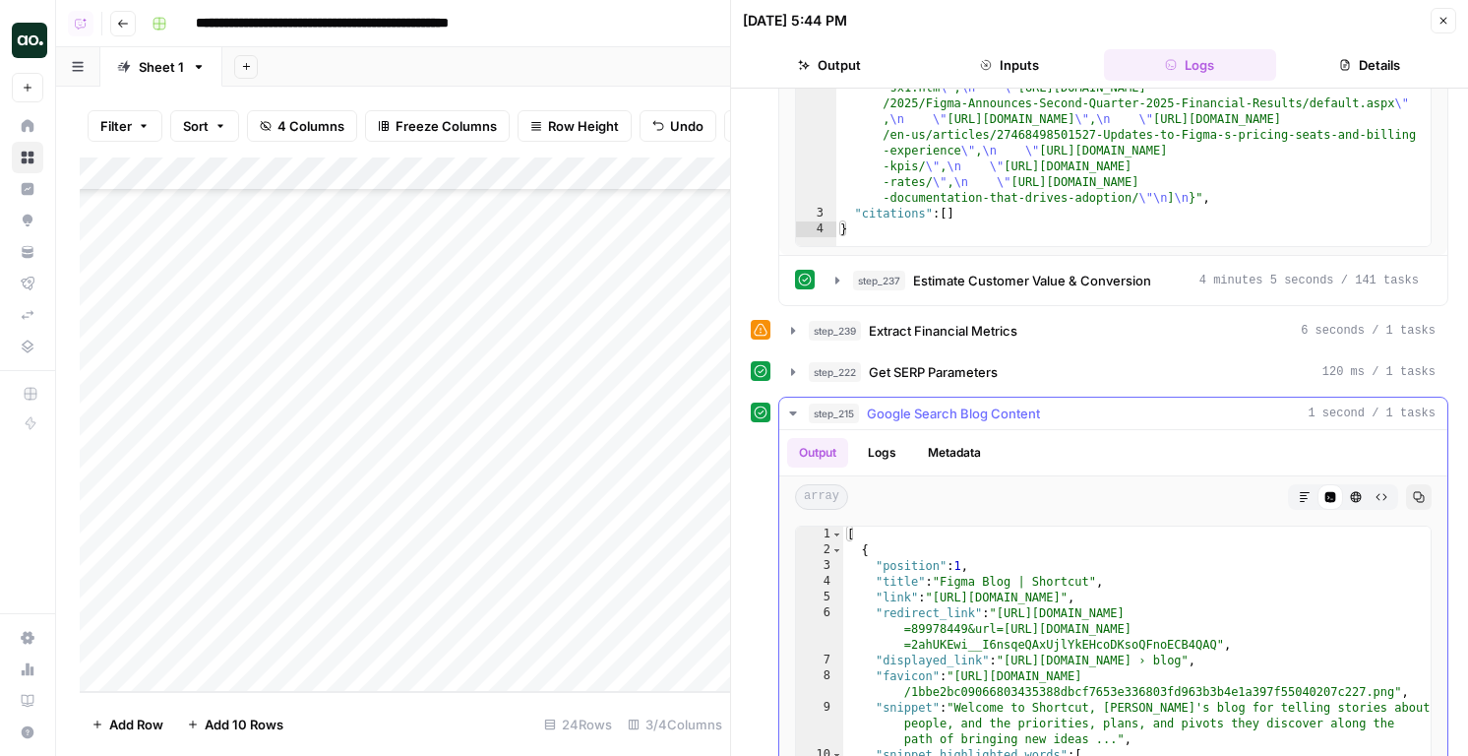
click at [954, 421] on span "Google Search Blog Content" at bounding box center [953, 413] width 173 height 20
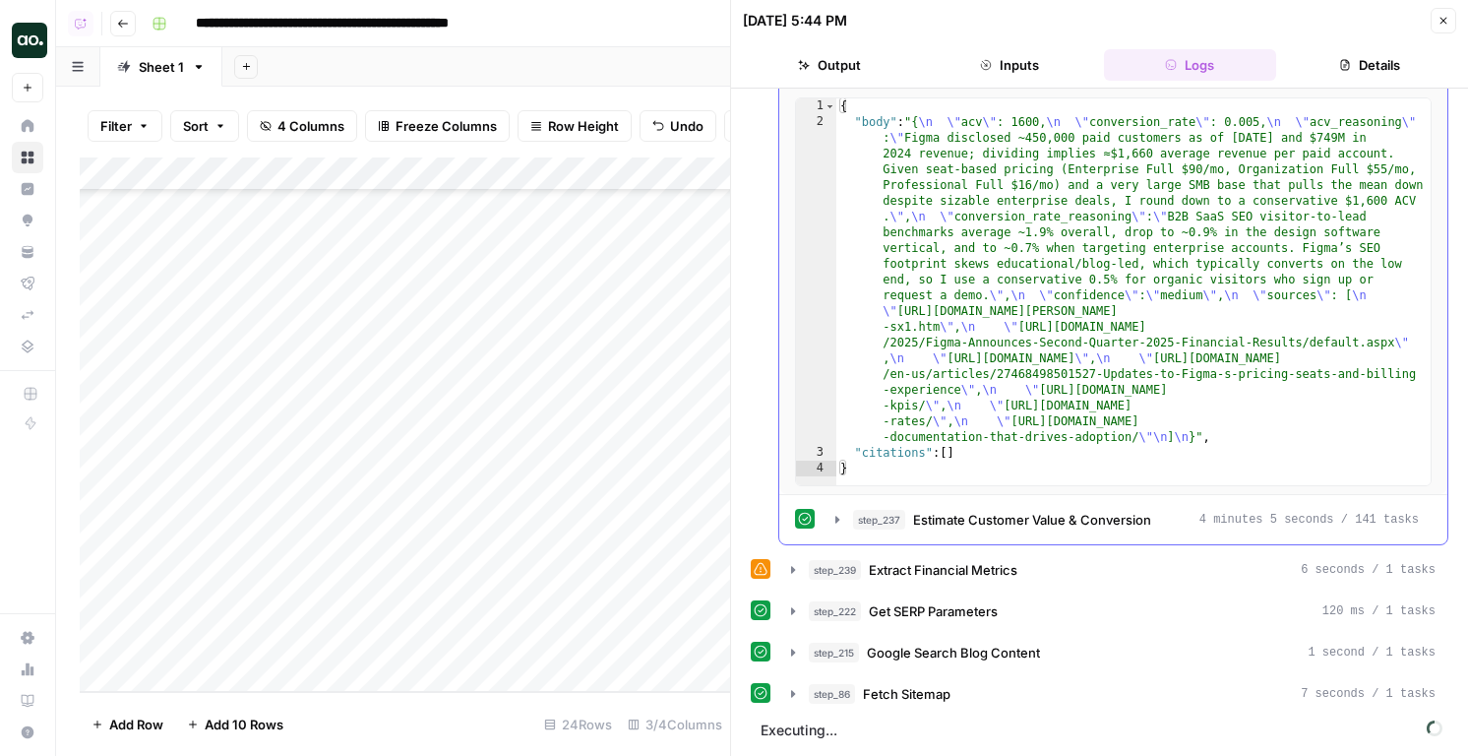
scroll to position [130, 0]
click at [922, 694] on span "Fetch Sitemap" at bounding box center [907, 694] width 88 height 20
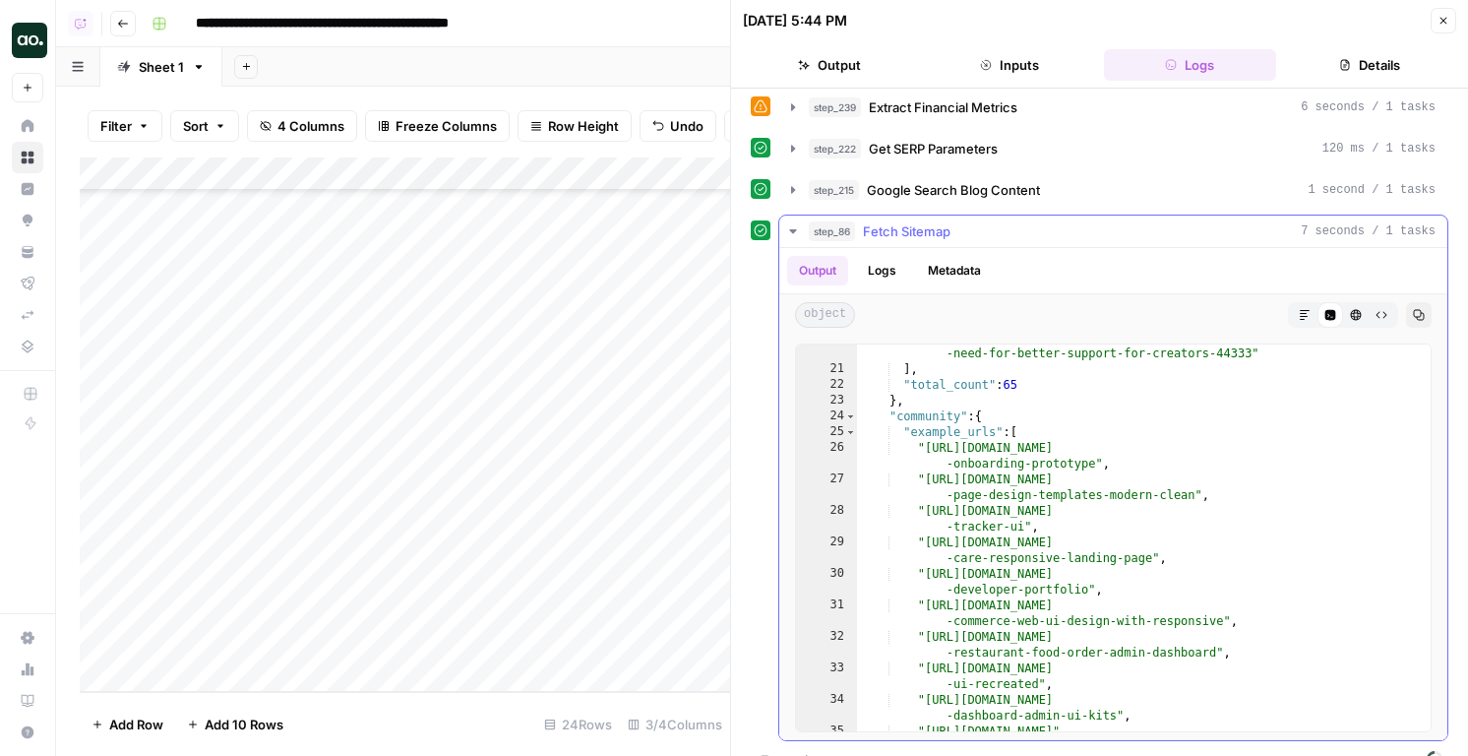
scroll to position [516, 0]
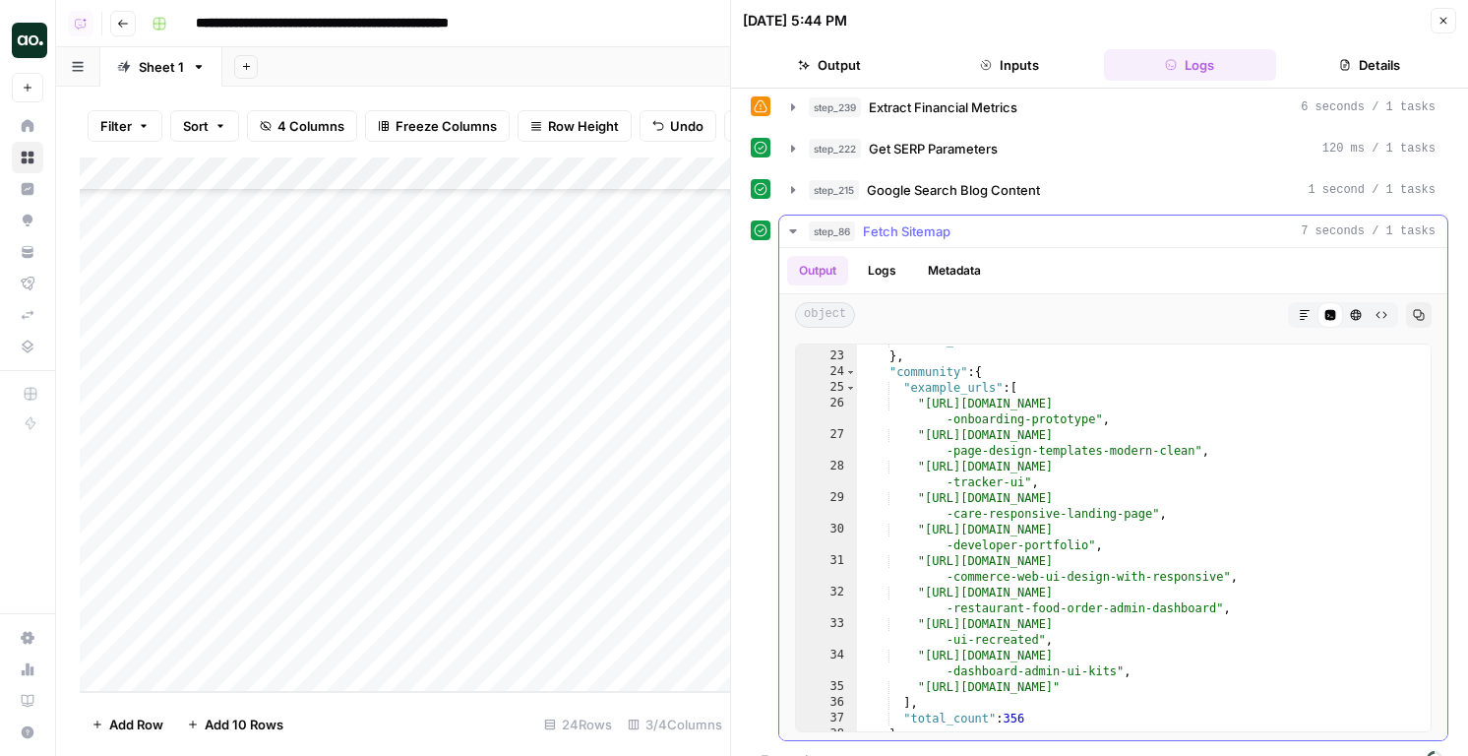
type textarea "**********"
click at [972, 473] on div ""total_count" : 65 } , "community" : { "example_urls" : [ "https://www.figma.co…" at bounding box center [1144, 542] width 574 height 418
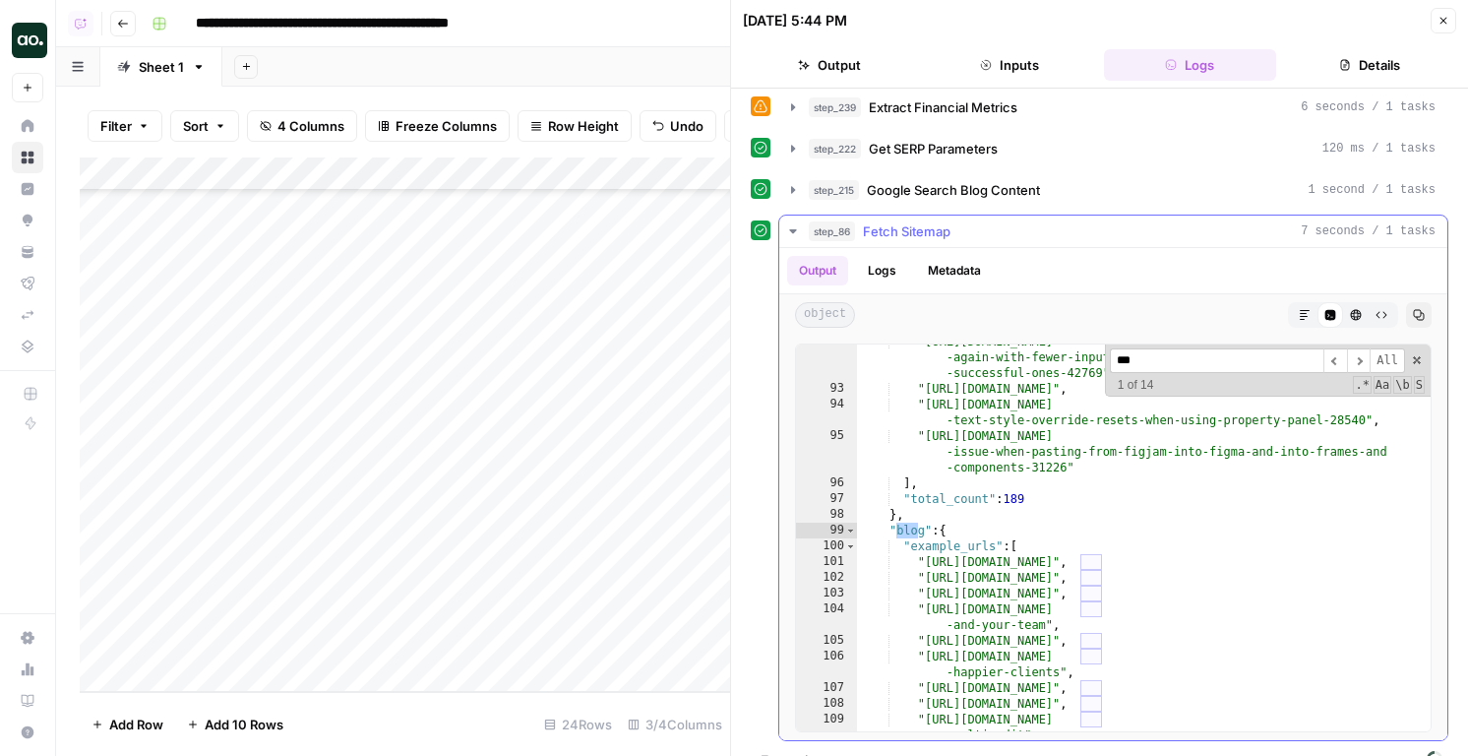
scroll to position [2199, 0]
type input "****"
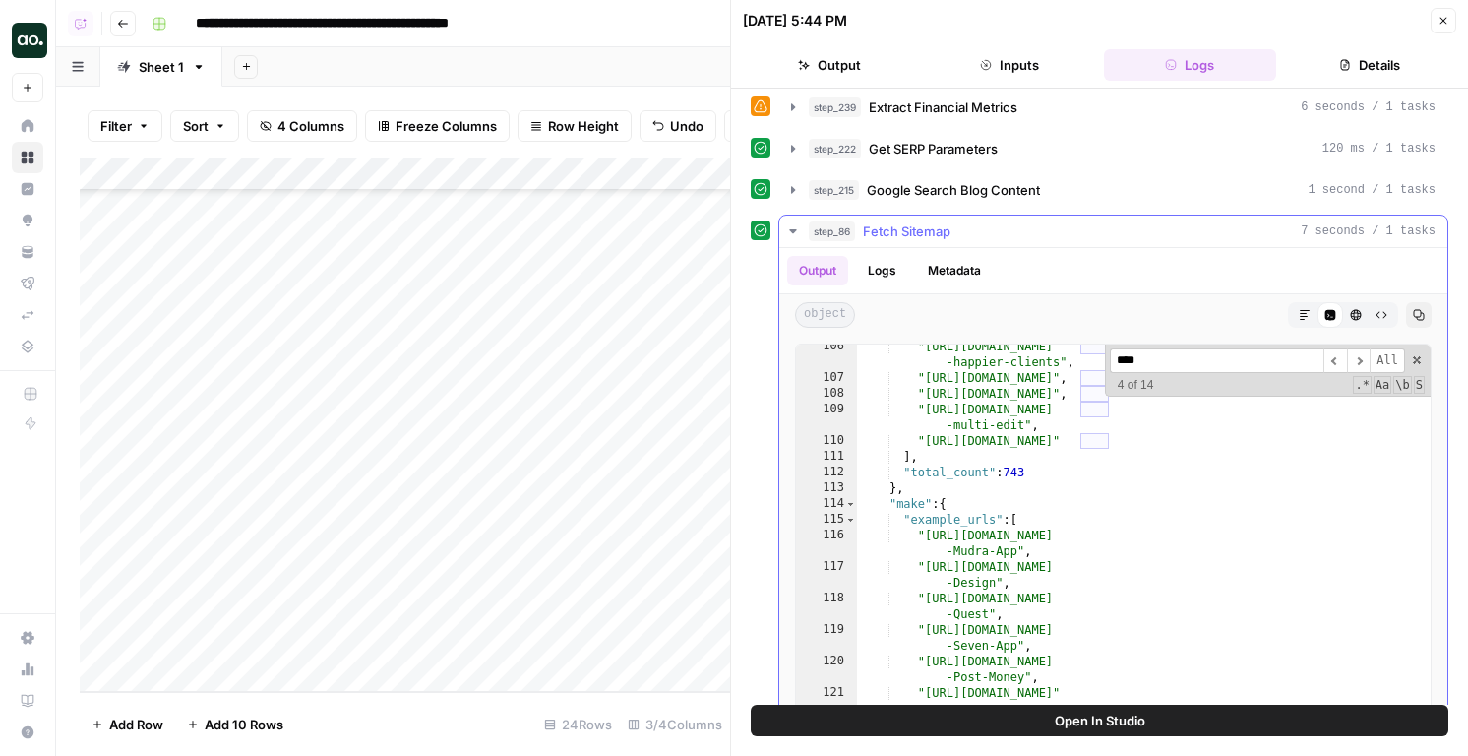
scroll to position [2531, 0]
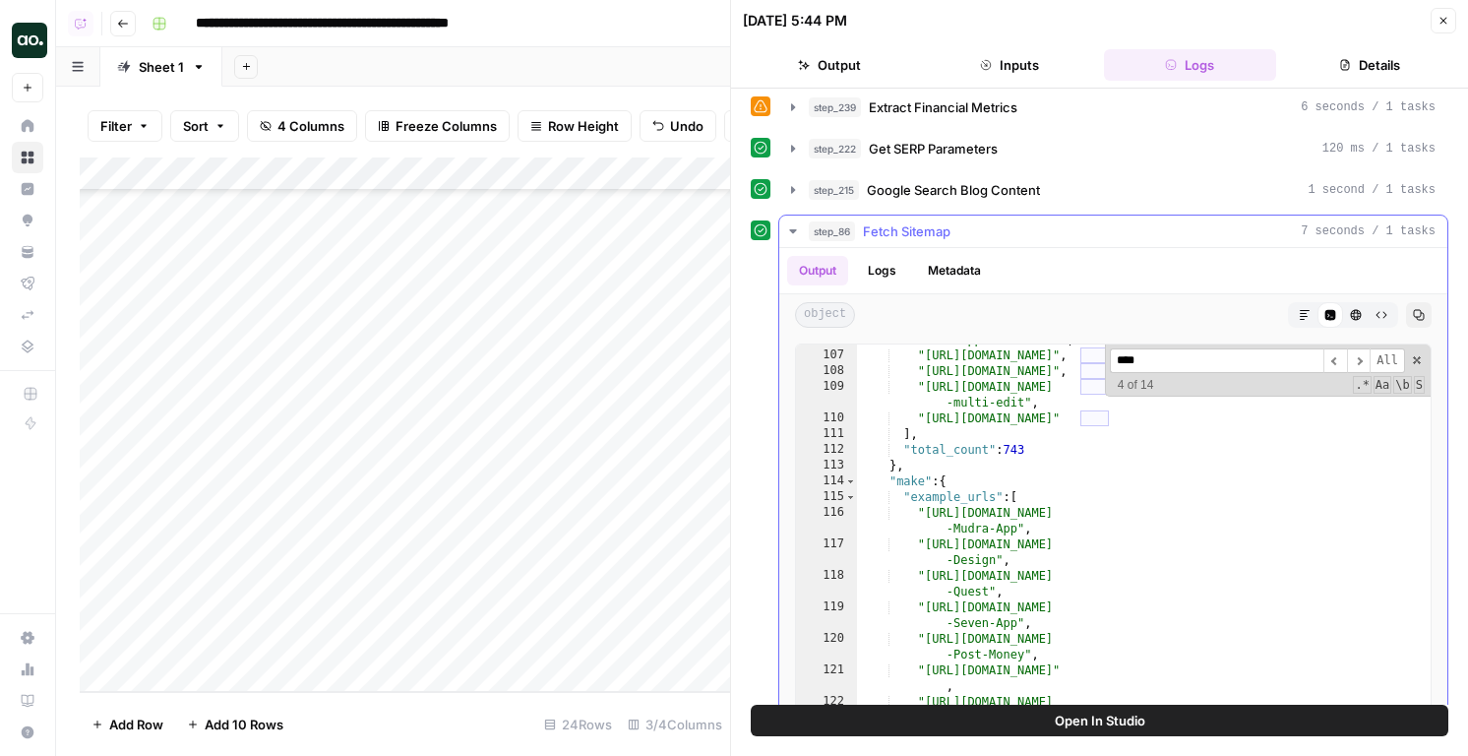
click at [944, 231] on span "Fetch Sitemap" at bounding box center [907, 231] width 88 height 20
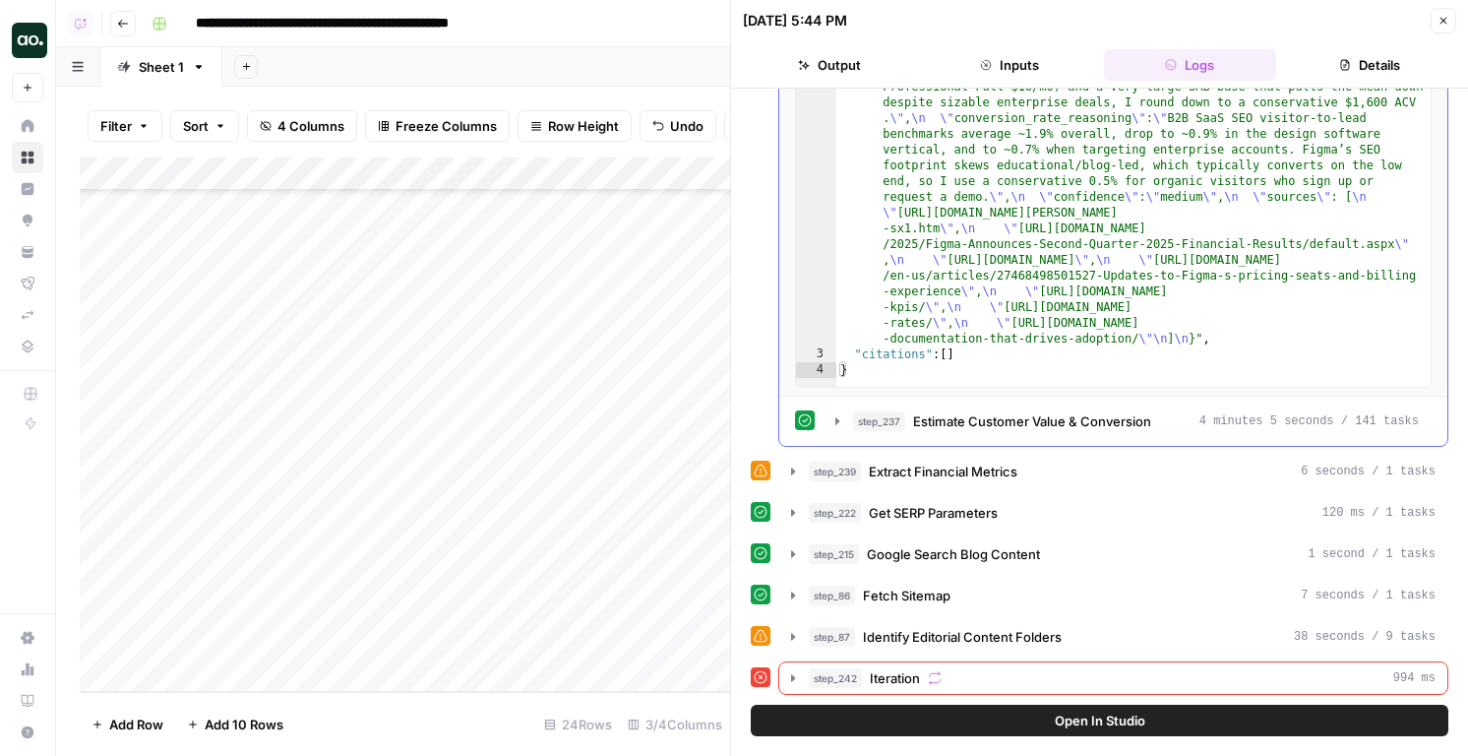
scroll to position [228, 0]
click at [897, 669] on span "Iteration" at bounding box center [895, 678] width 50 height 20
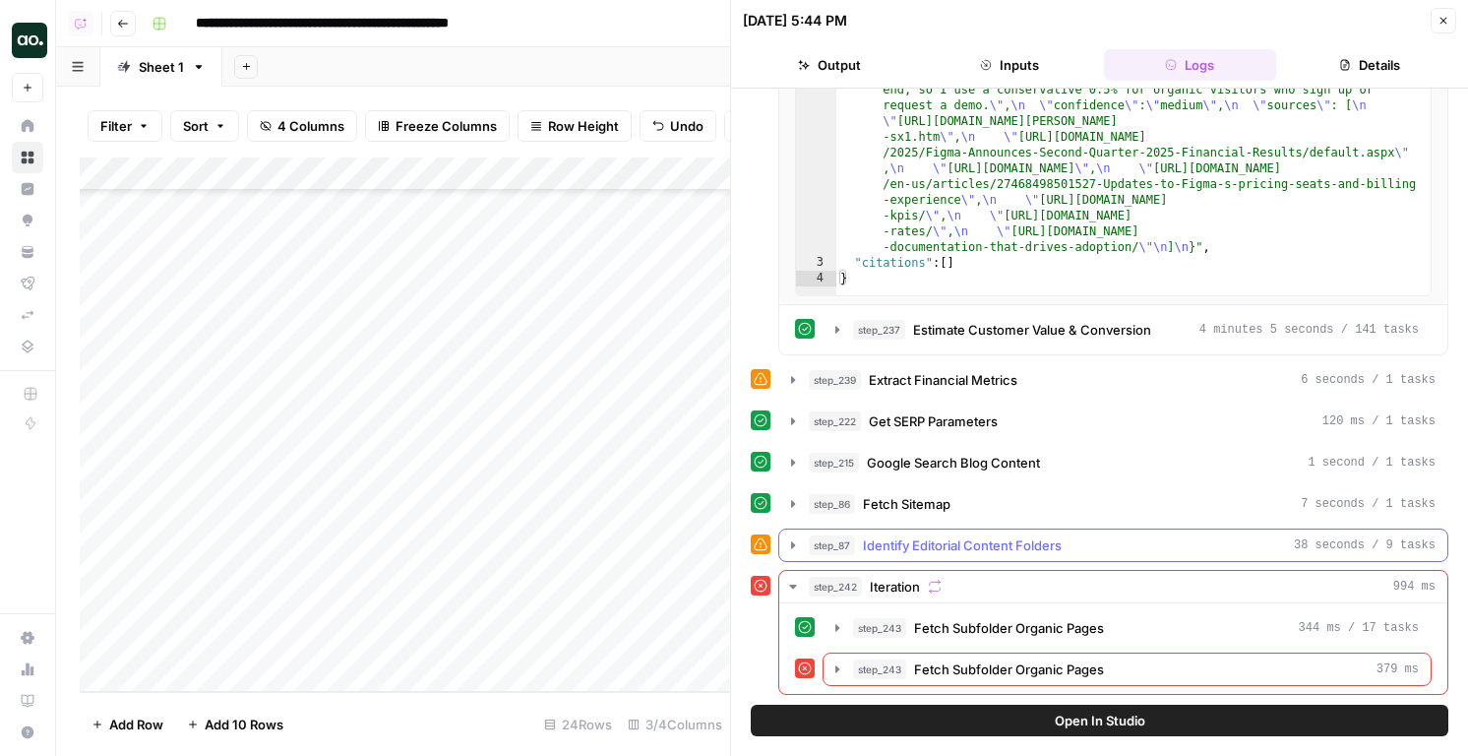
click at [904, 538] on span "Identify Editorial Content Folders" at bounding box center [962, 545] width 199 height 20
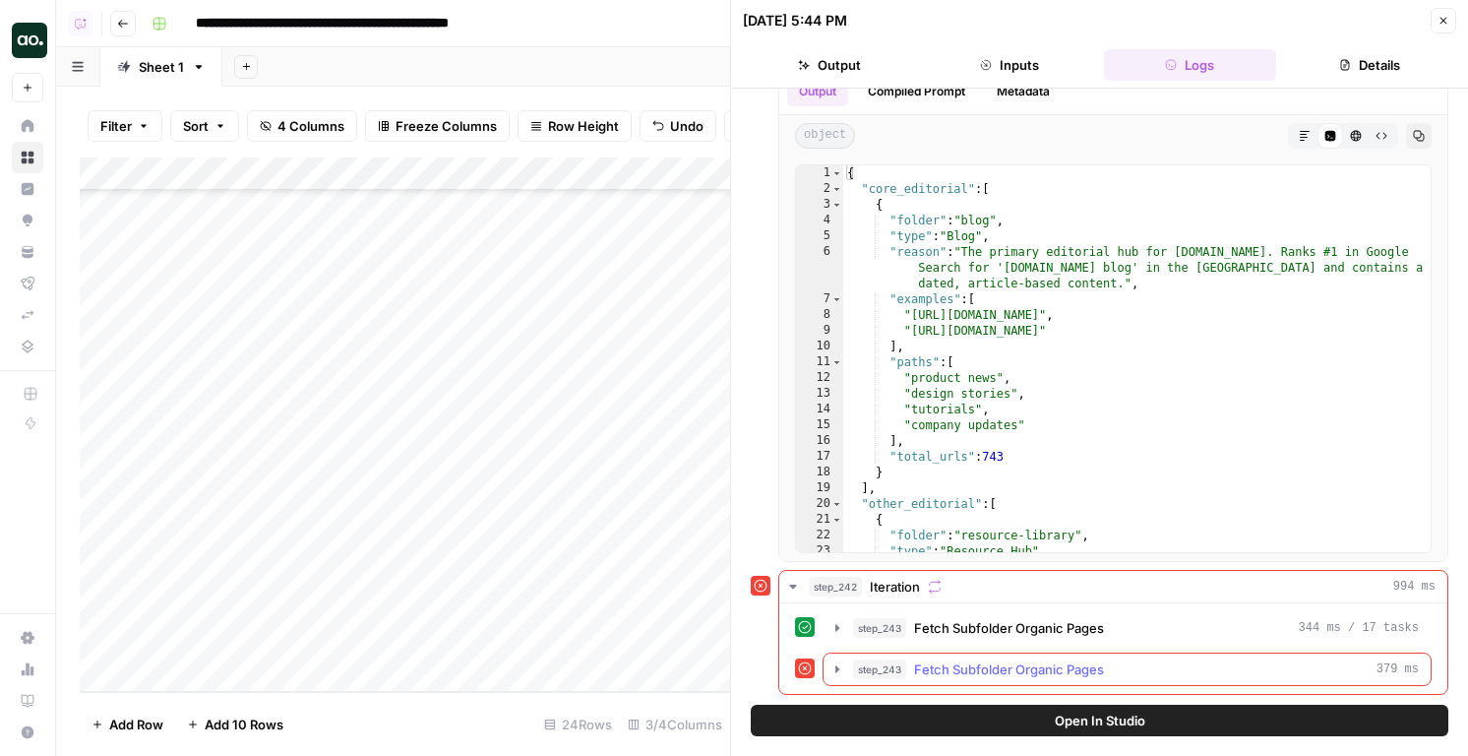
click at [954, 673] on span "Fetch Subfolder Organic Pages" at bounding box center [1009, 669] width 190 height 20
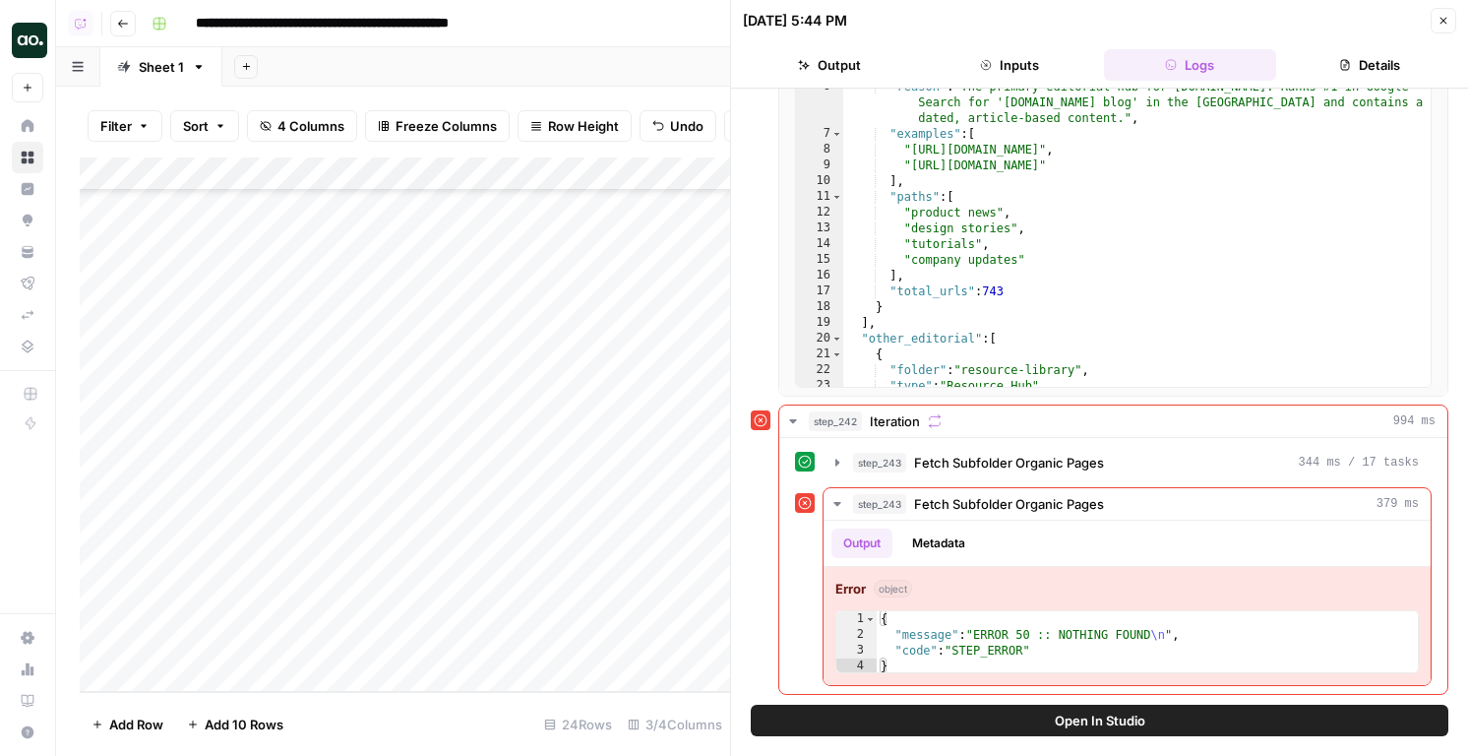
click at [990, 710] on button "Open In Studio" at bounding box center [1100, 720] width 698 height 31
click at [210, 674] on div "Add Column" at bounding box center [405, 424] width 650 height 534
click at [98, 514] on div "Add Column" at bounding box center [405, 424] width 650 height 534
click at [128, 708] on button "Delete 1 Row" at bounding box center [131, 723] width 102 height 31
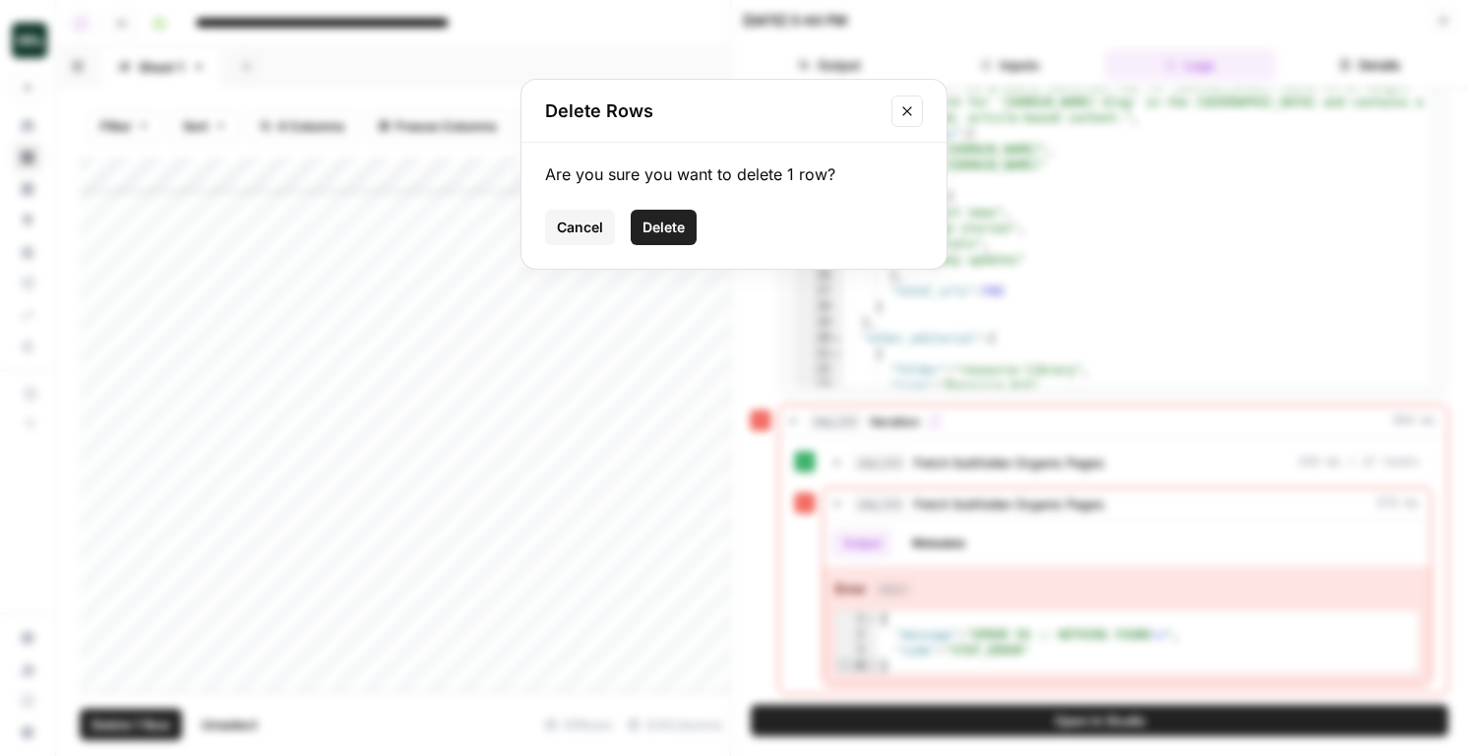
click at [665, 232] on span "Delete" at bounding box center [664, 227] width 42 height 20
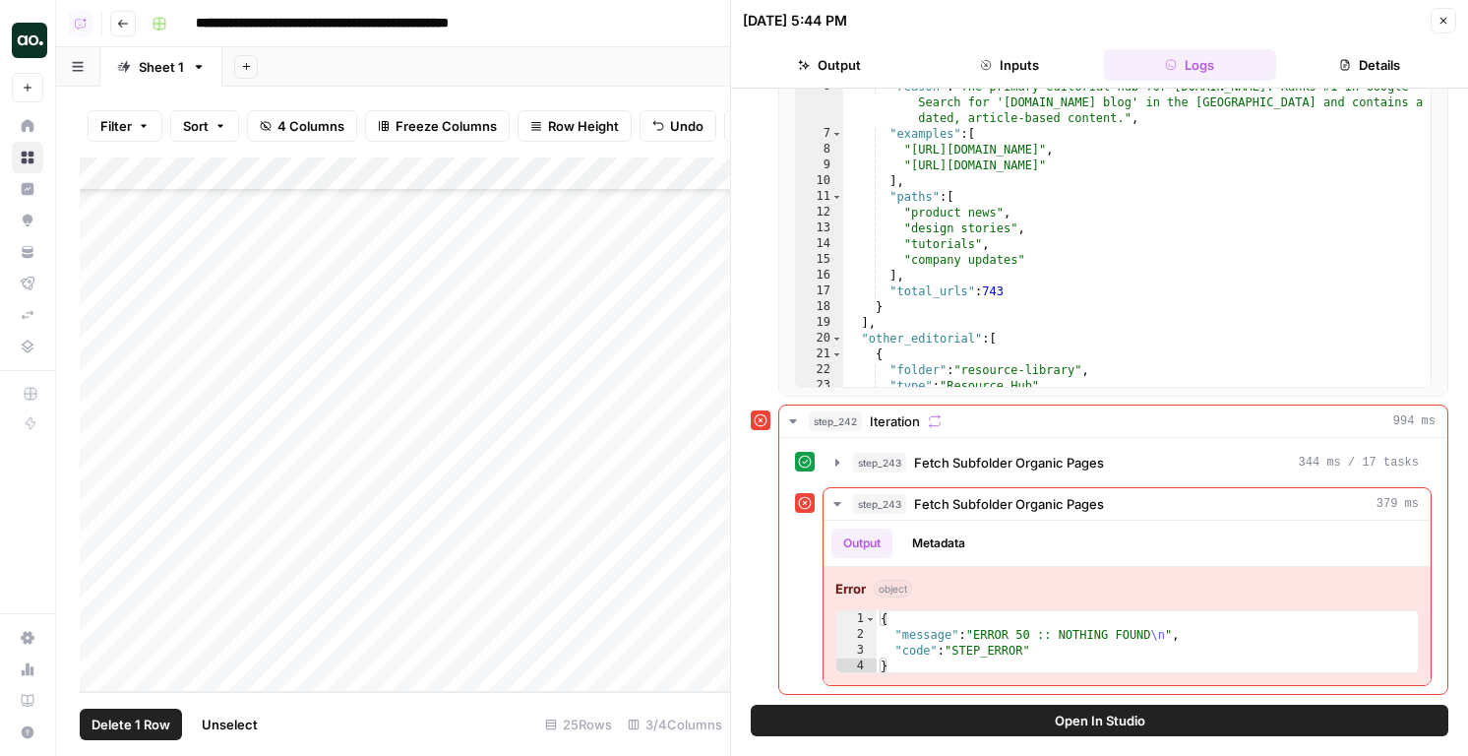
scroll to position [334, 0]
click at [313, 634] on div "Add Column" at bounding box center [405, 424] width 650 height 534
click at [313, 634] on textarea at bounding box center [305, 644] width 315 height 28
type textarea "*******"
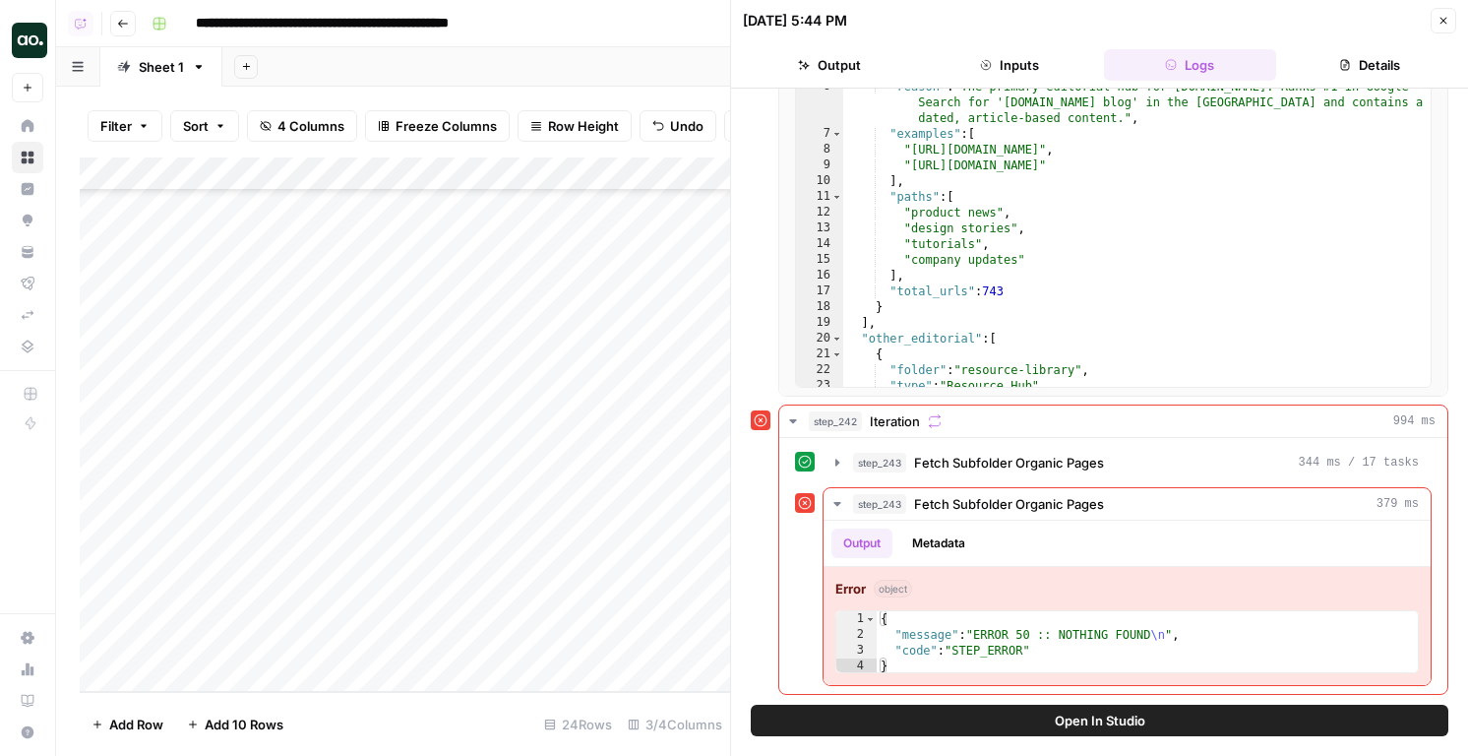
click at [628, 639] on div "Add Column" at bounding box center [405, 424] width 650 height 534
click at [106, 601] on div "Add Column" at bounding box center [405, 424] width 650 height 534
click at [107, 734] on button "Delete 1 Row" at bounding box center [131, 723] width 102 height 31
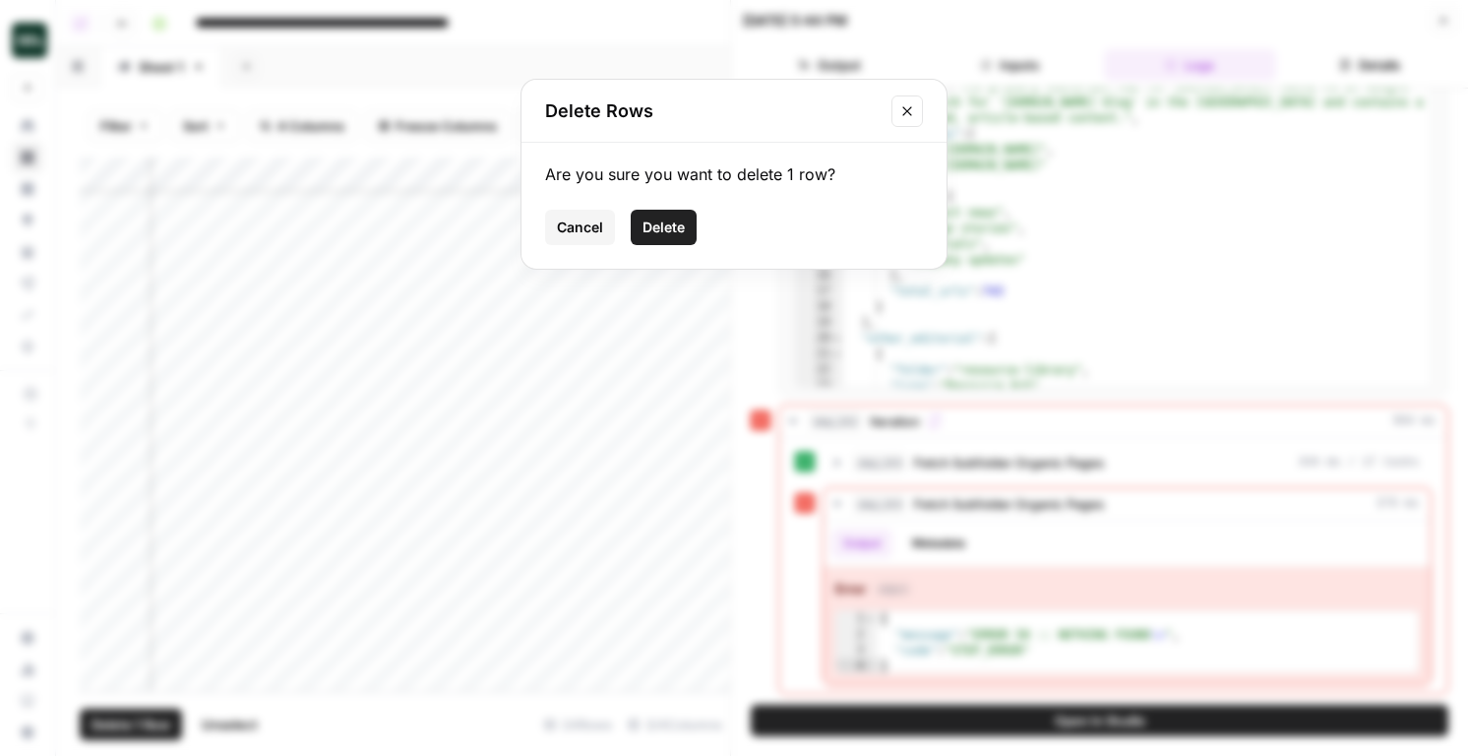
click button "Delete" at bounding box center [664, 227] width 66 height 35
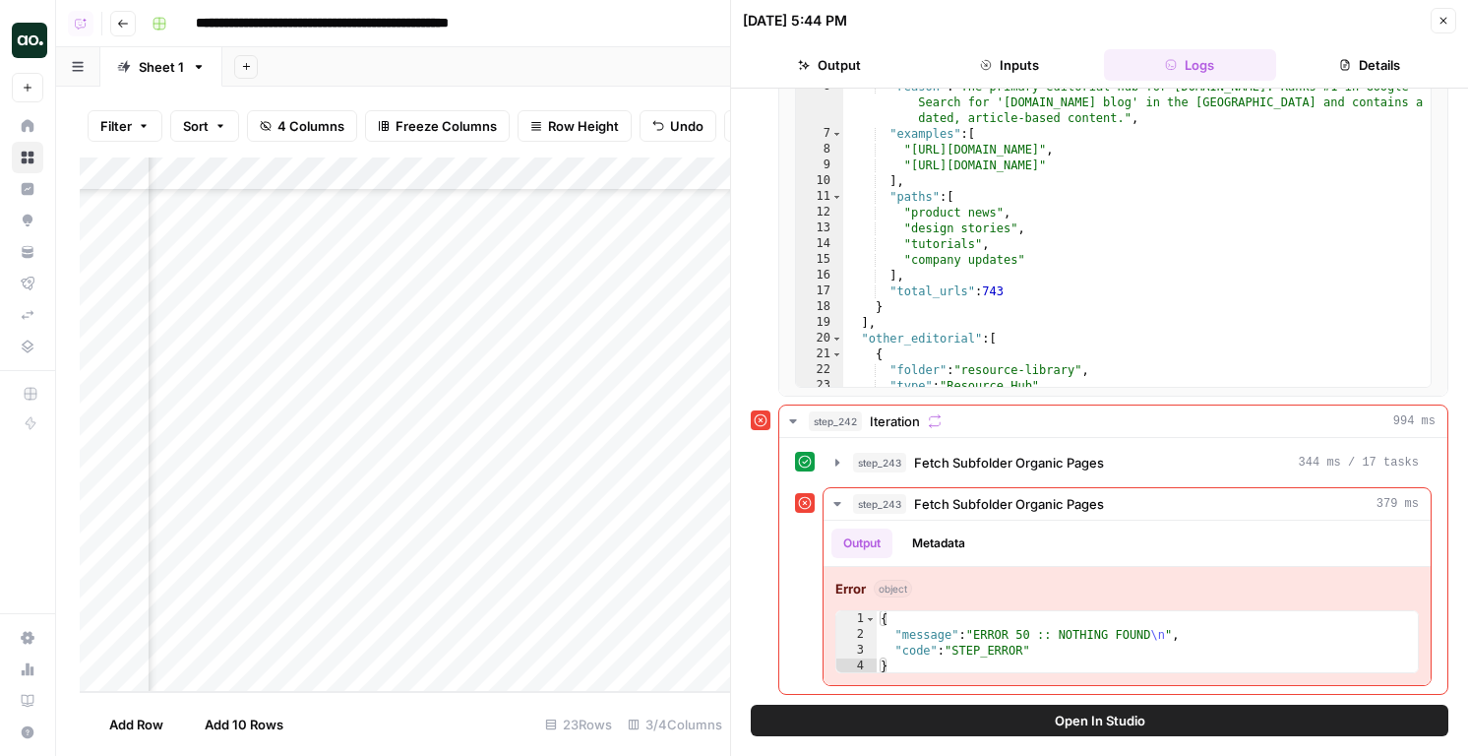
scroll to position [300, 244]
click at [611, 643] on div "Add Column" at bounding box center [405, 424] width 650 height 534
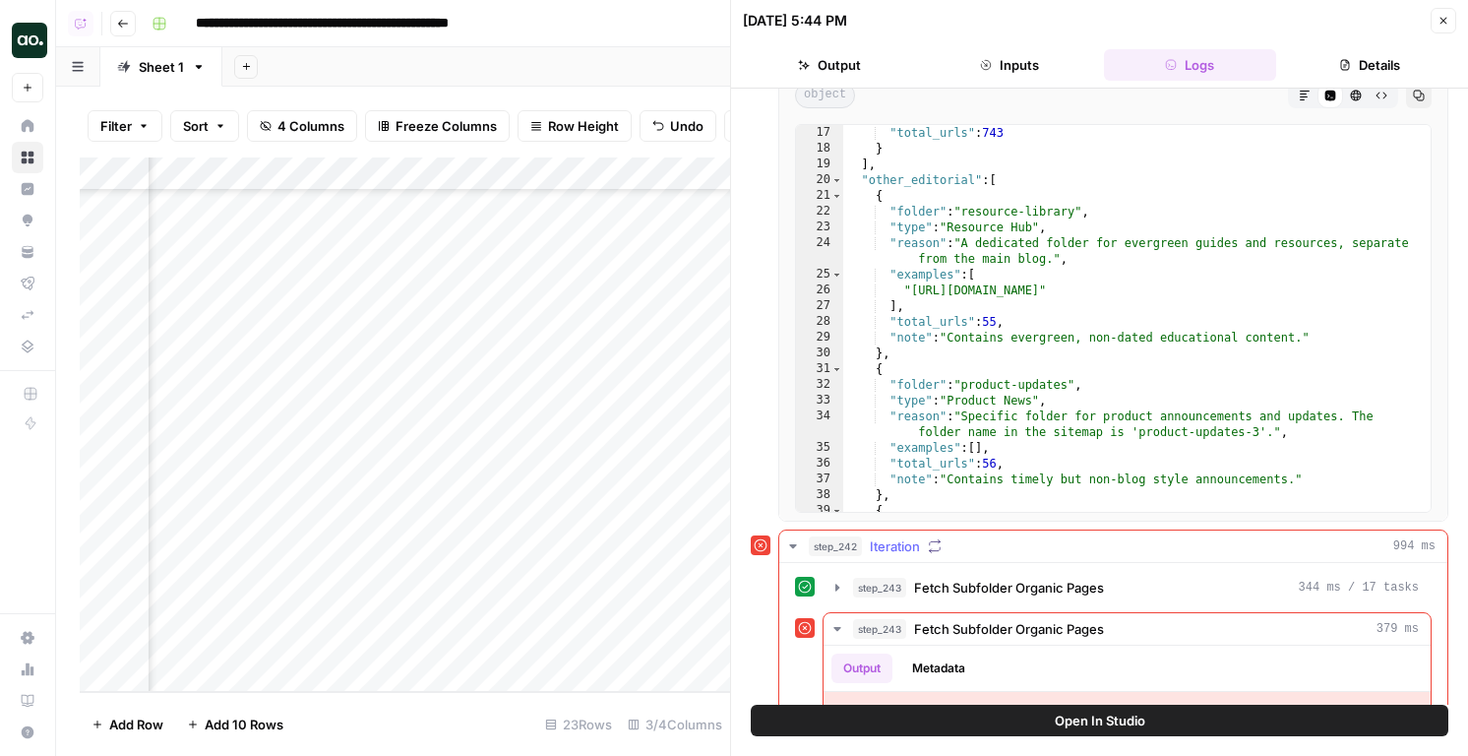
scroll to position [1041, 0]
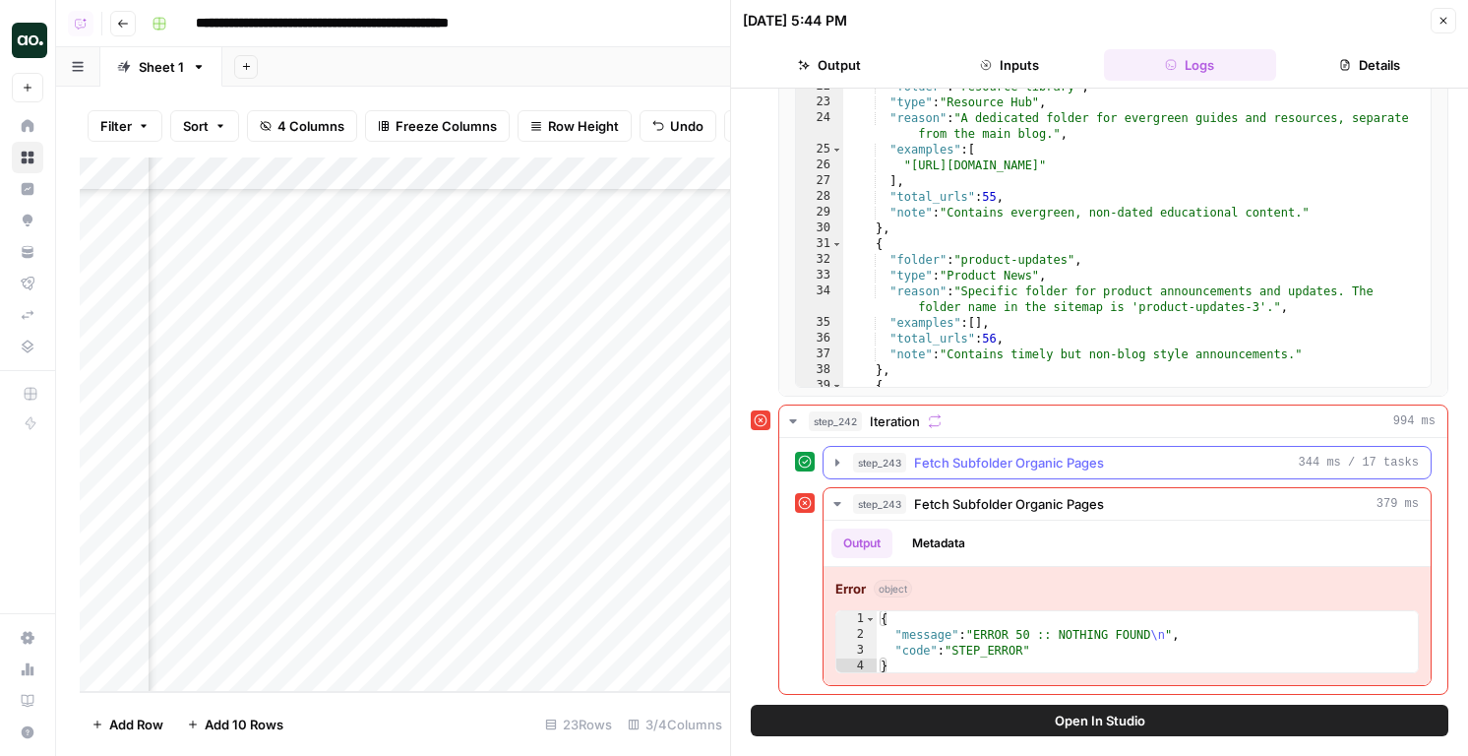
click at [1002, 463] on span "Fetch Subfolder Organic Pages" at bounding box center [1009, 463] width 190 height 20
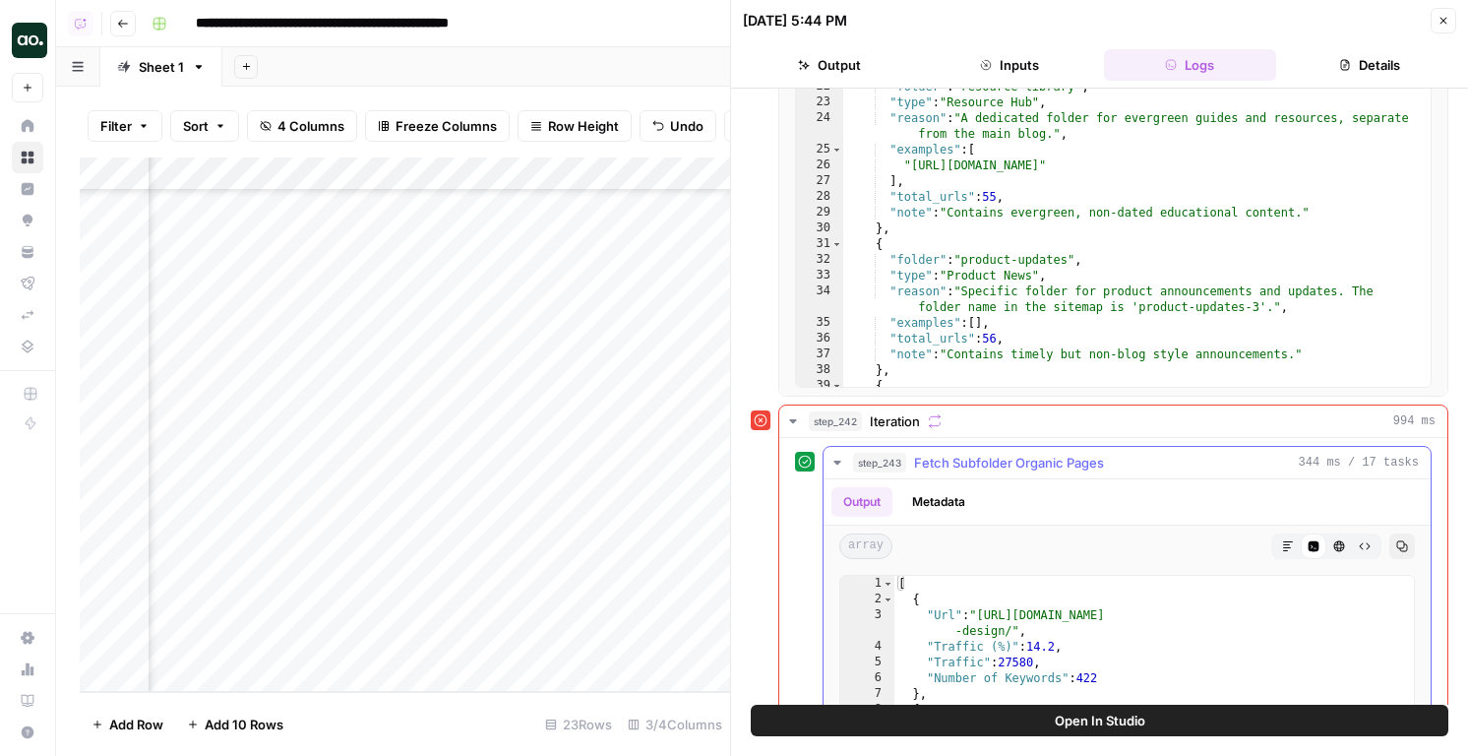
click at [1002, 463] on span "Fetch Subfolder Organic Pages" at bounding box center [1009, 463] width 190 height 20
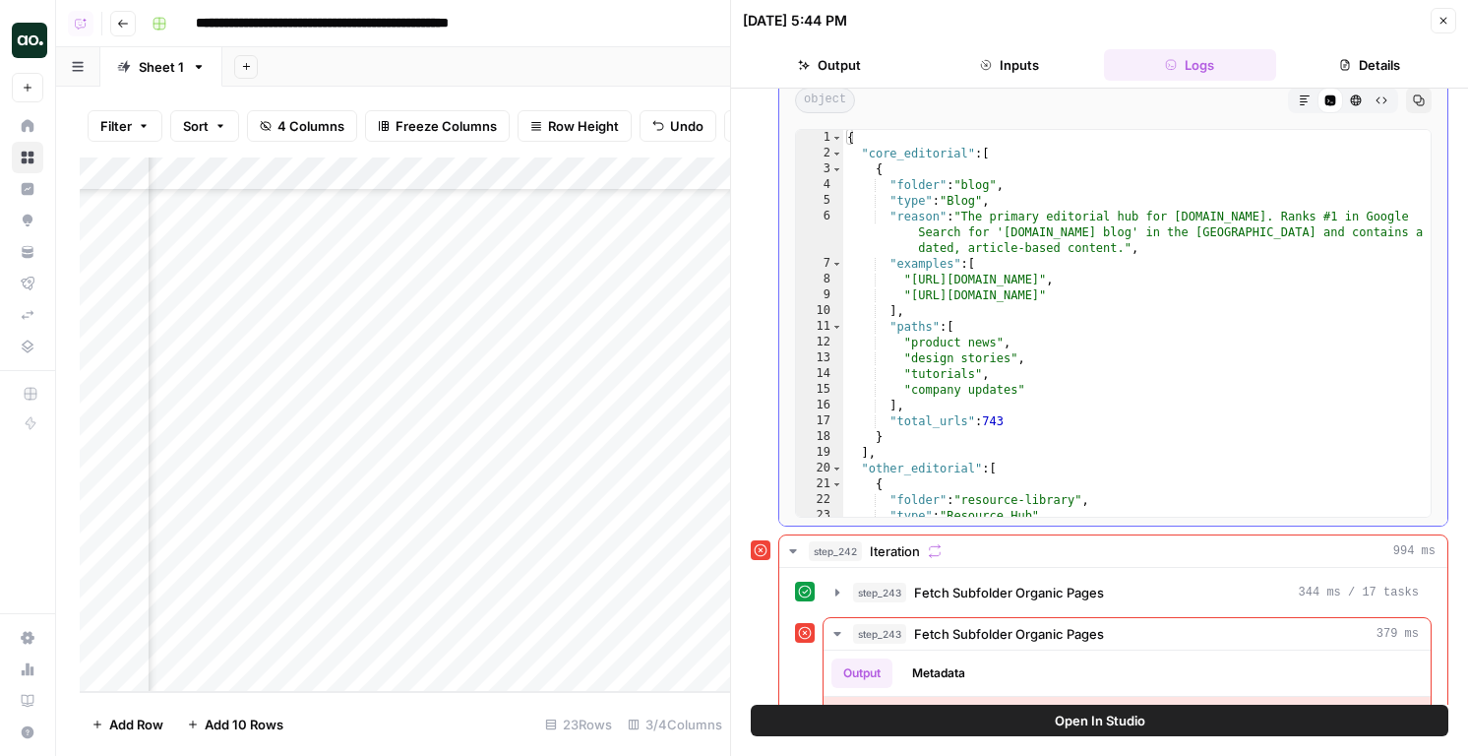
scroll to position [0, 0]
click at [1443, 20] on icon "button" at bounding box center [1444, 21] width 7 height 7
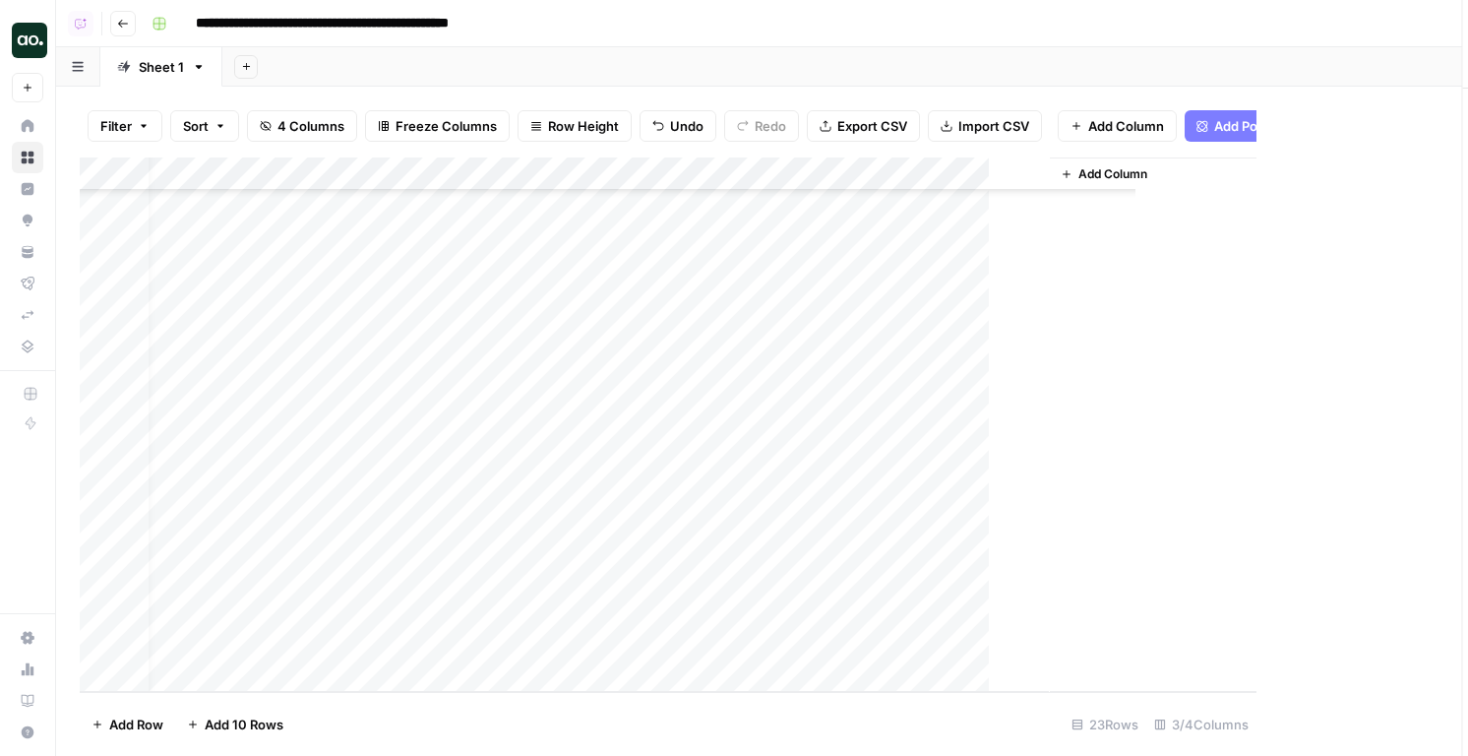
scroll to position [300, 0]
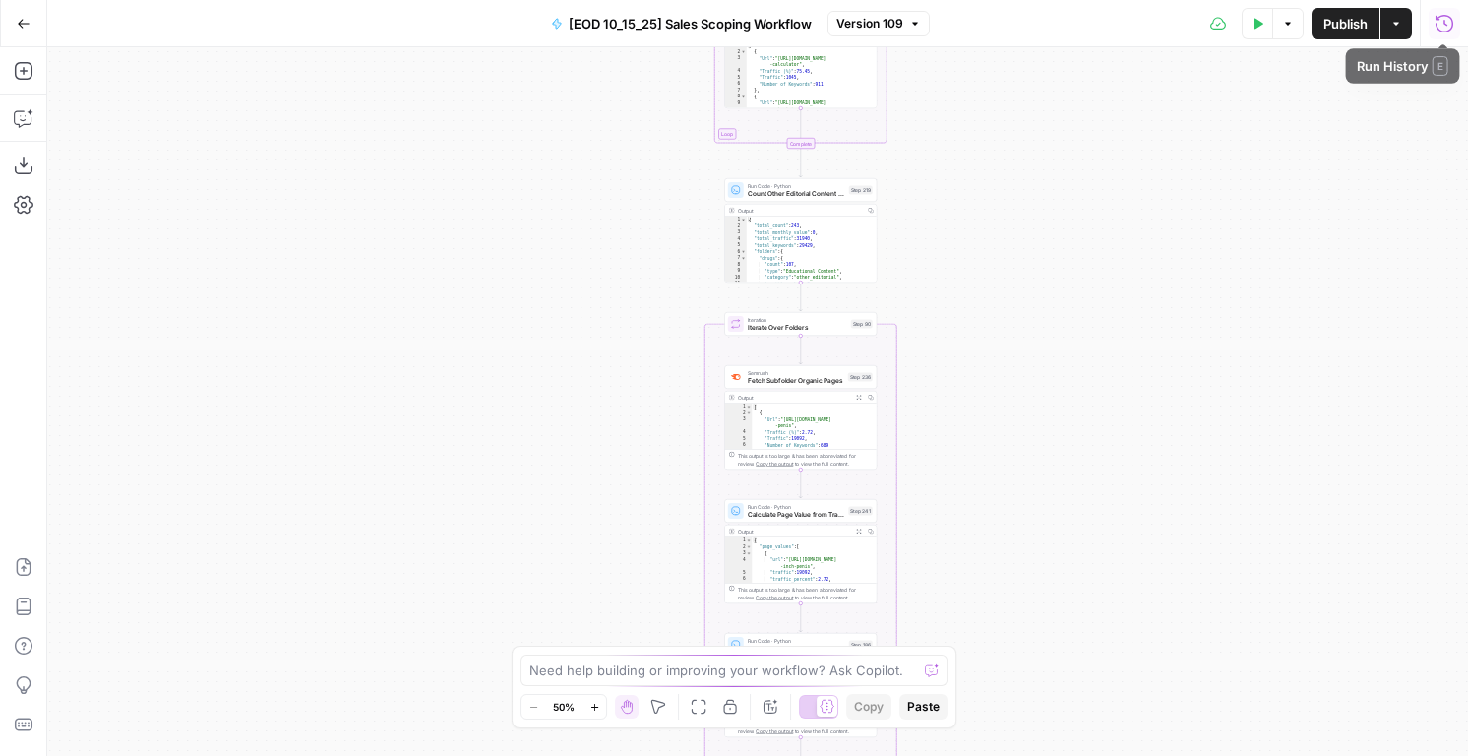
click at [1446, 33] on button "Run History" at bounding box center [1444, 23] width 31 height 31
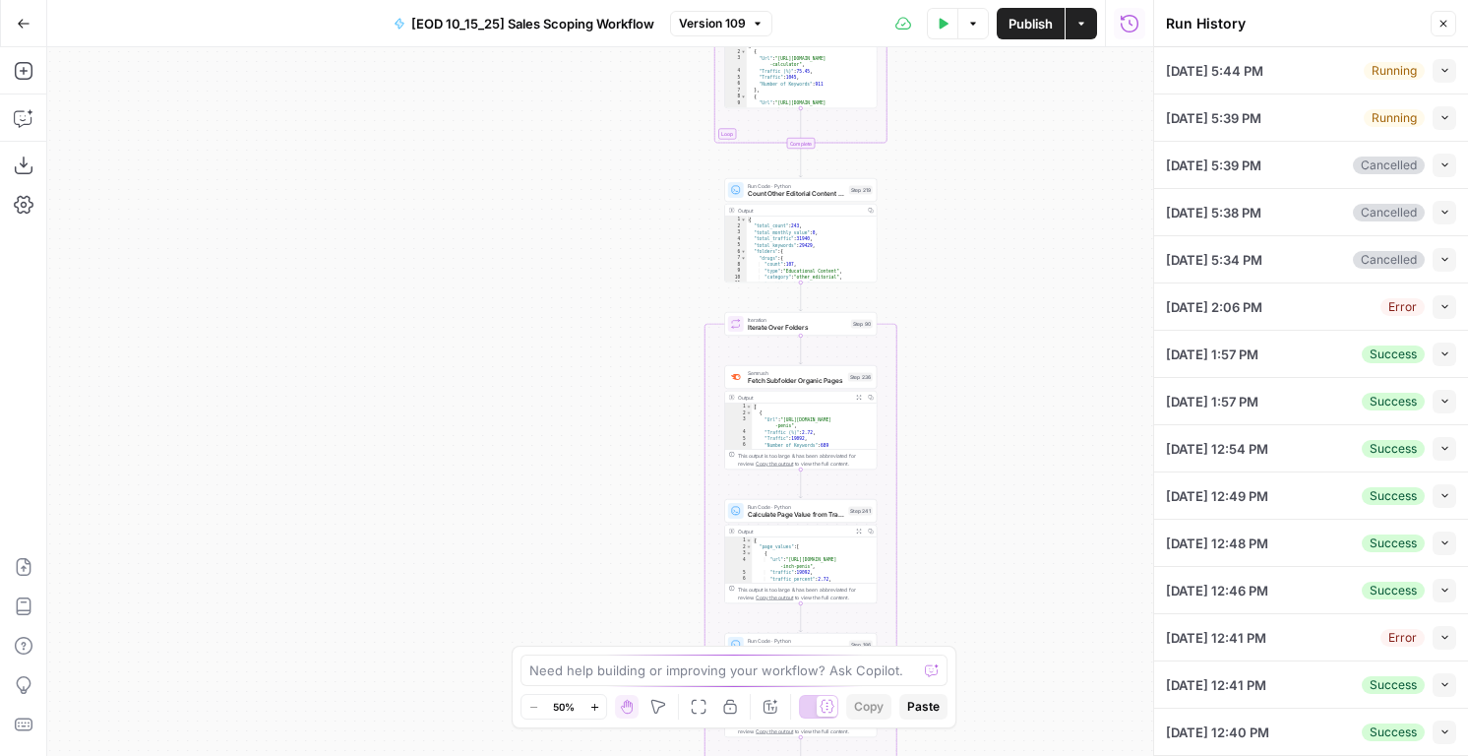
click at [1447, 71] on icon "button" at bounding box center [1445, 70] width 11 height 11
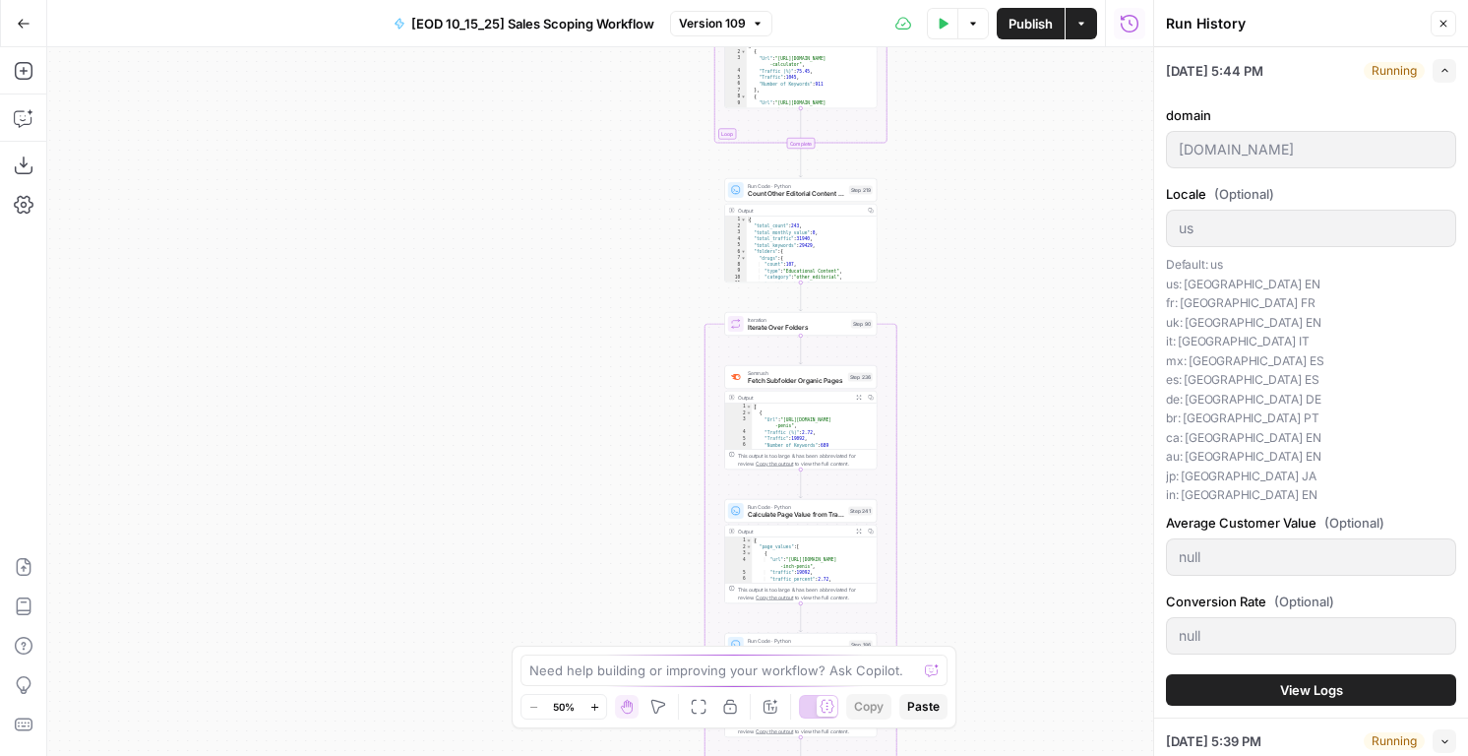
click at [1442, 78] on button "Expand" at bounding box center [1445, 71] width 24 height 24
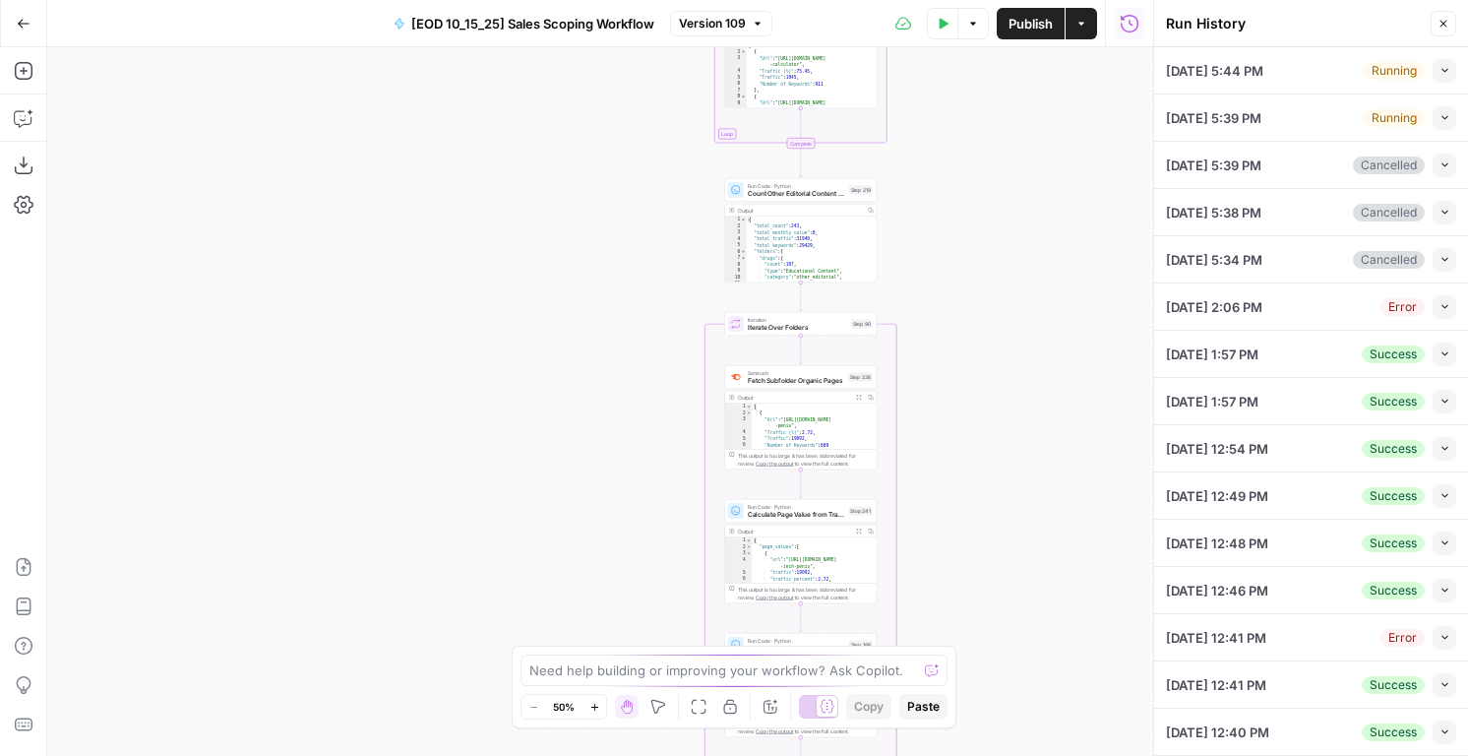
click at [1440, 116] on icon "button" at bounding box center [1445, 117] width 11 height 11
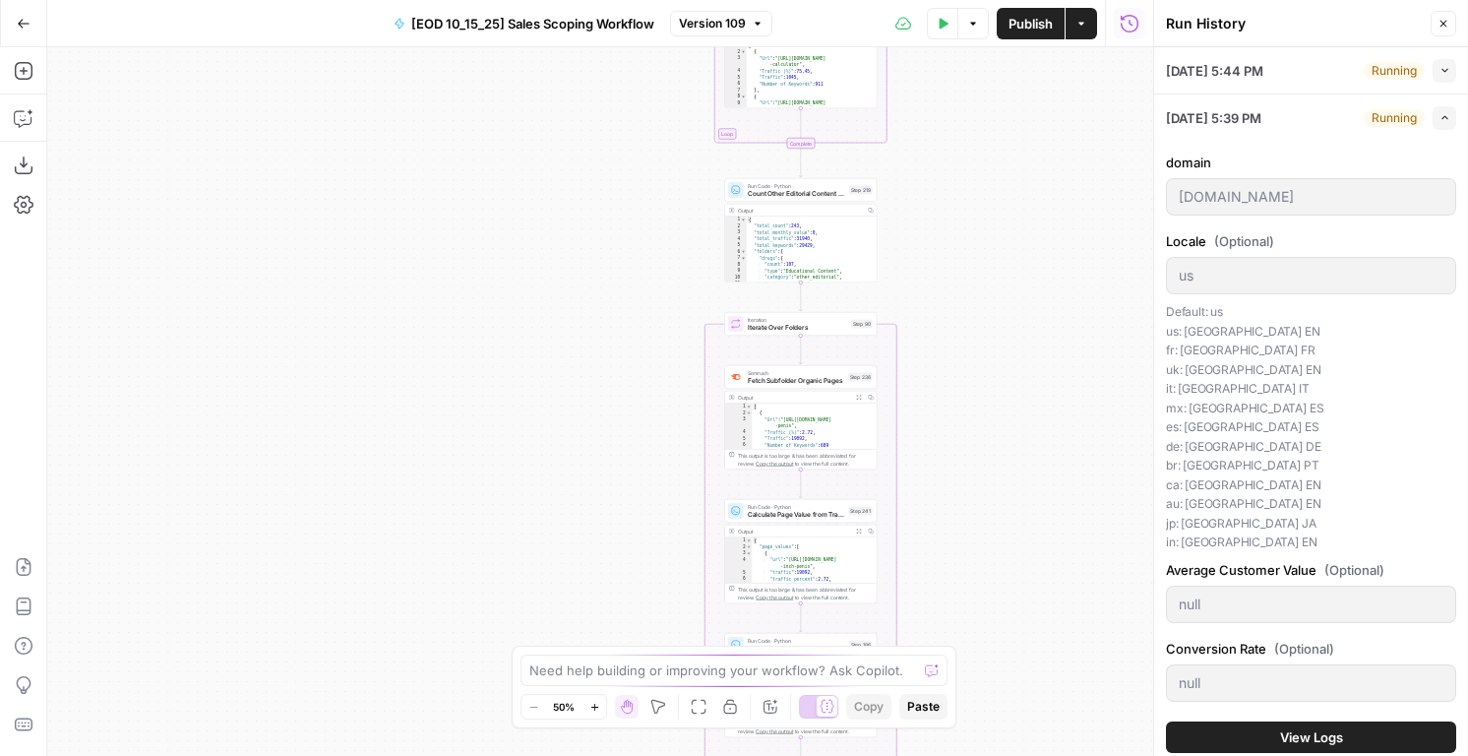
click at [1319, 745] on span "View Logs" at bounding box center [1311, 737] width 63 height 20
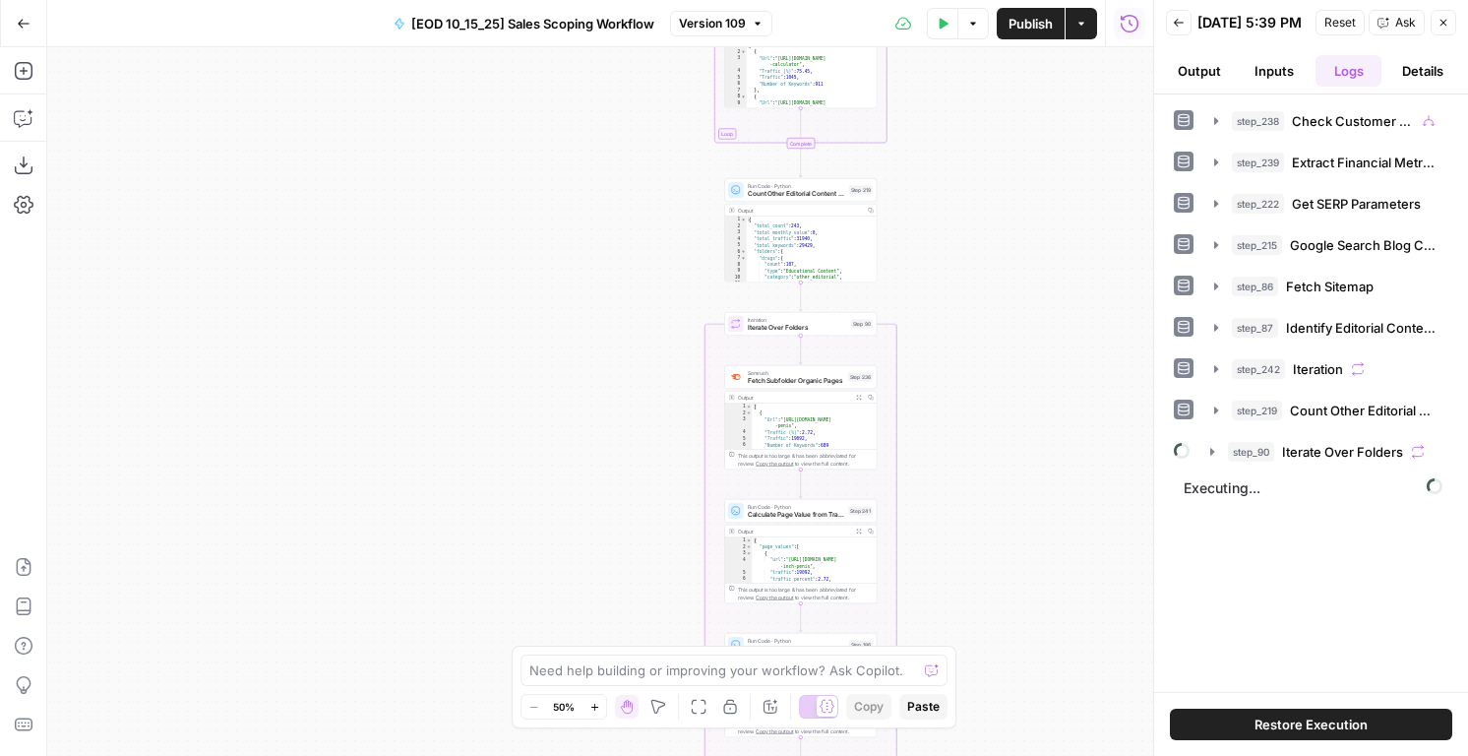
click at [1314, 717] on span "Restore Execution" at bounding box center [1311, 724] width 113 height 20
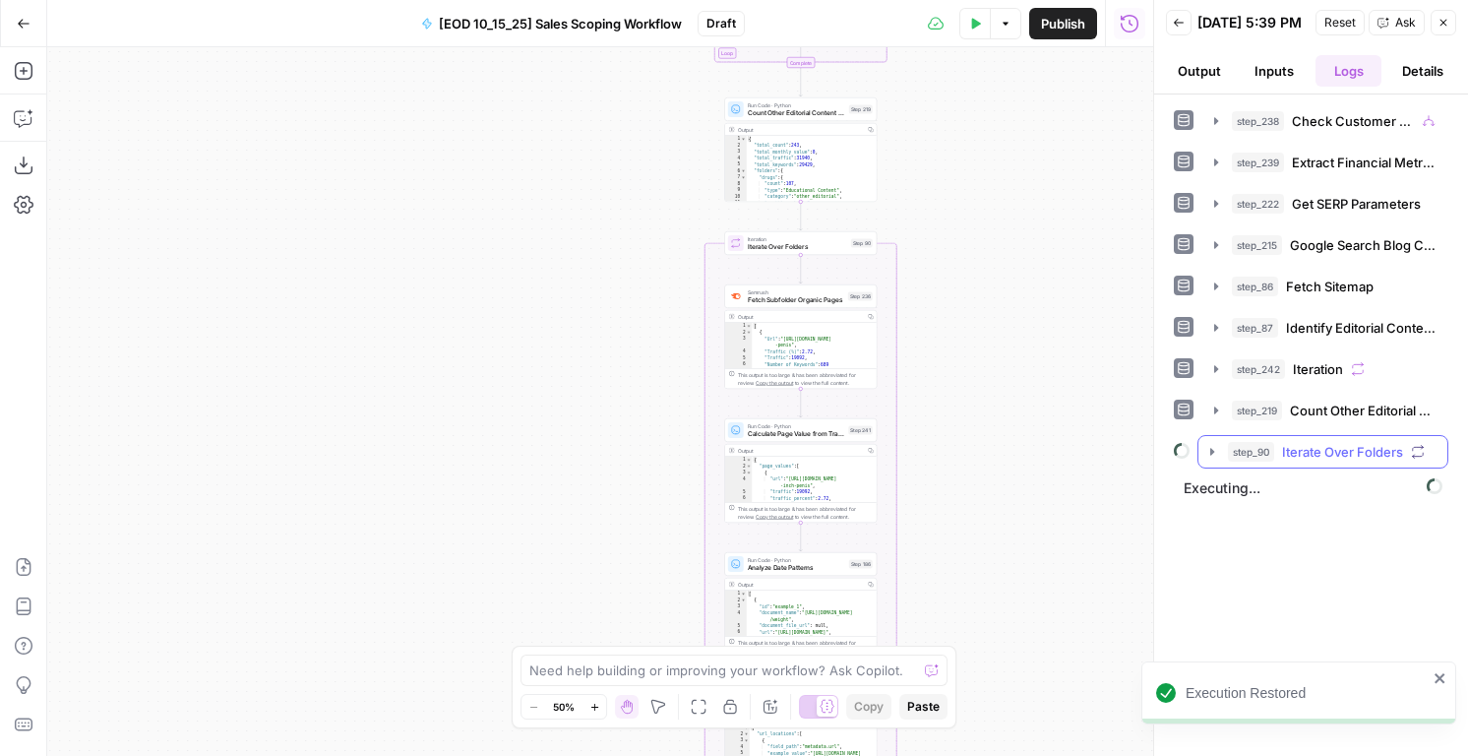
click at [1257, 460] on span "step_90" at bounding box center [1251, 452] width 46 height 20
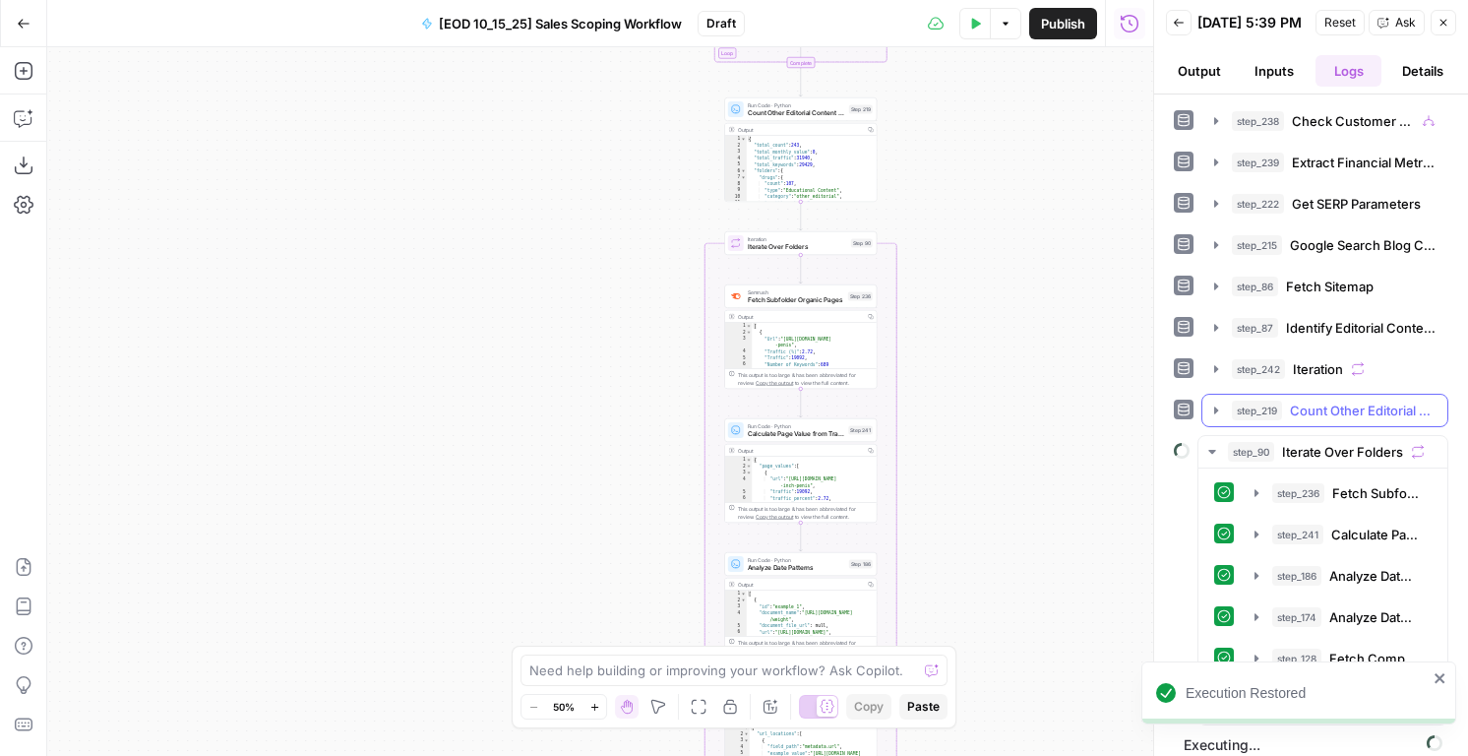
scroll to position [25, 0]
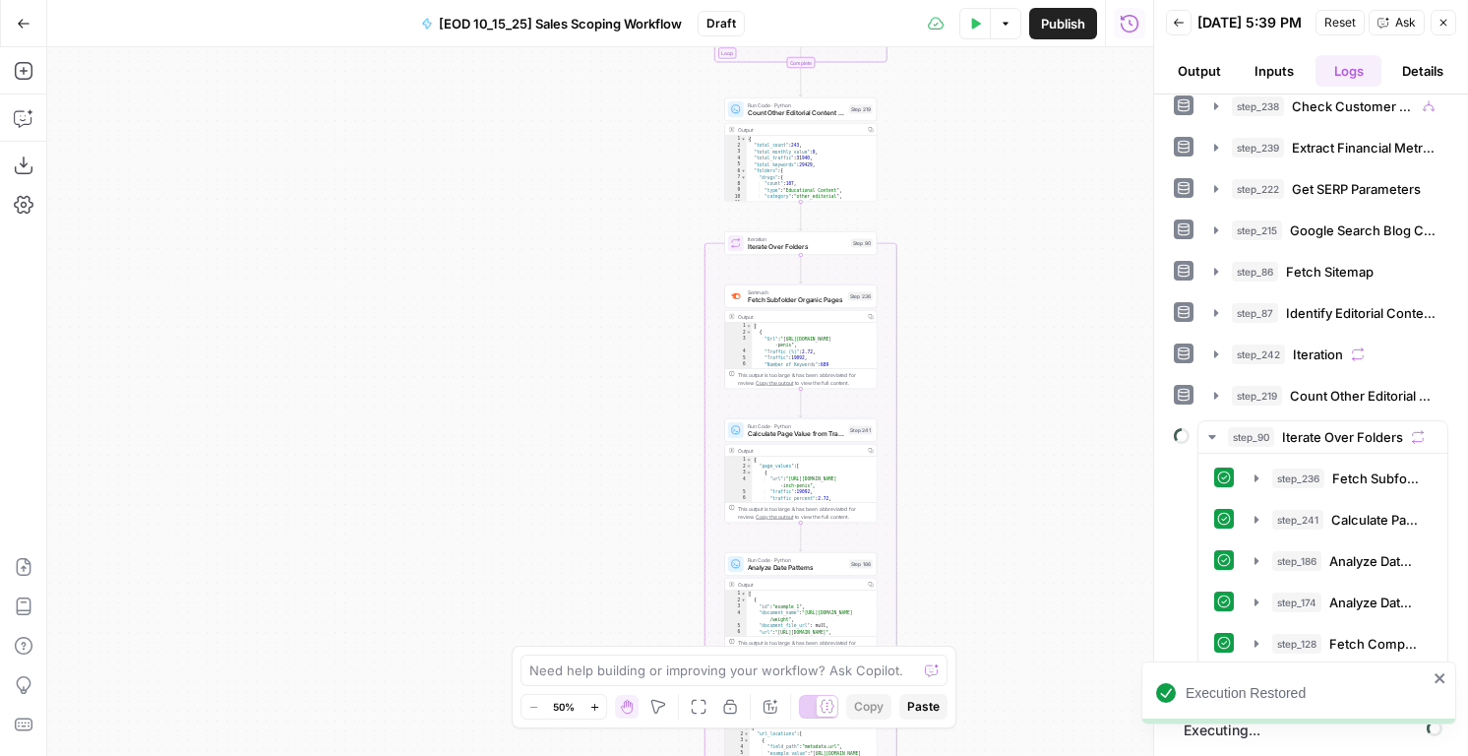
click at [1443, 679] on icon "close" at bounding box center [1441, 678] width 14 height 16
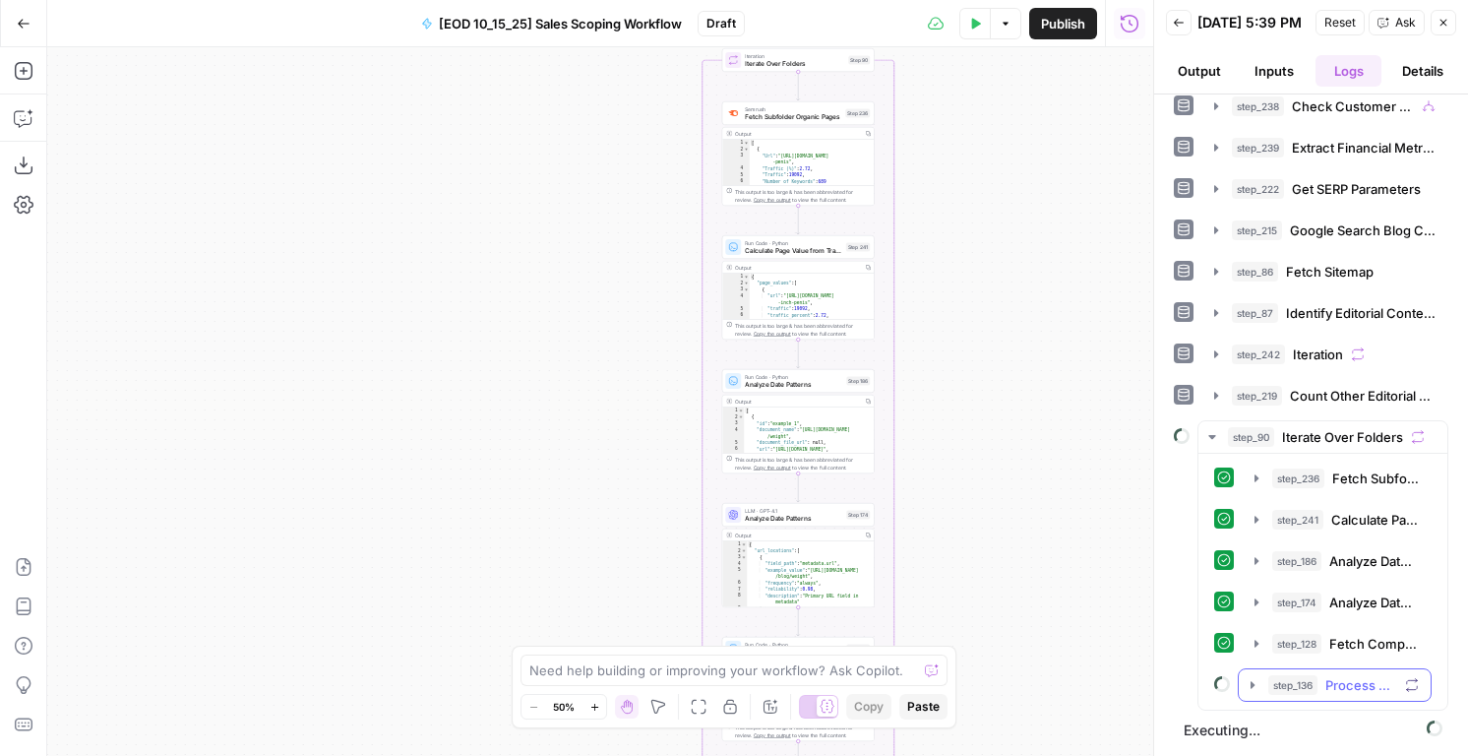
click at [1314, 668] on div "step_136 Process URL Groups" at bounding box center [1335, 684] width 194 height 33
click at [1314, 688] on span "step_136" at bounding box center [1292, 685] width 49 height 20
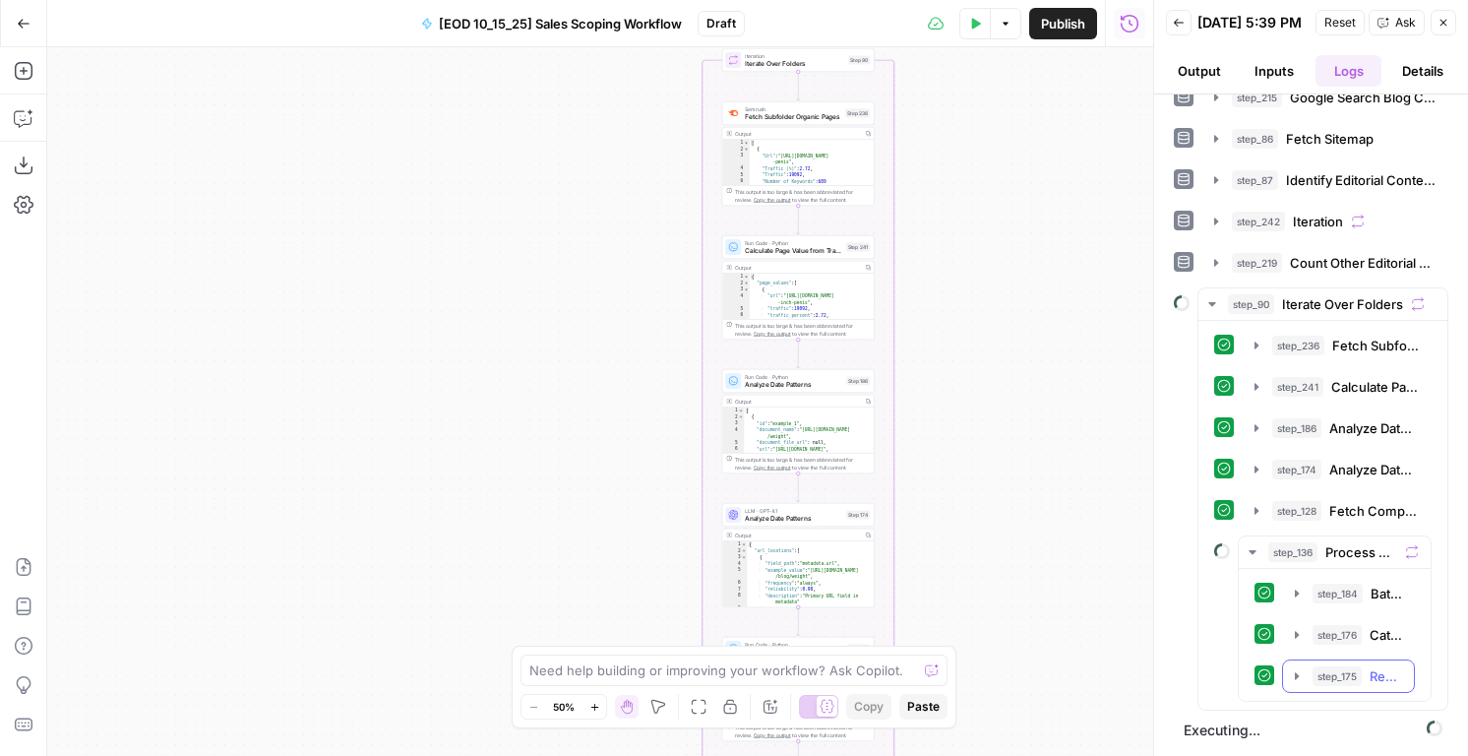
click at [1314, 686] on button "step_175 Recombine Results 191 ms / 1 tasks" at bounding box center [1348, 675] width 131 height 31
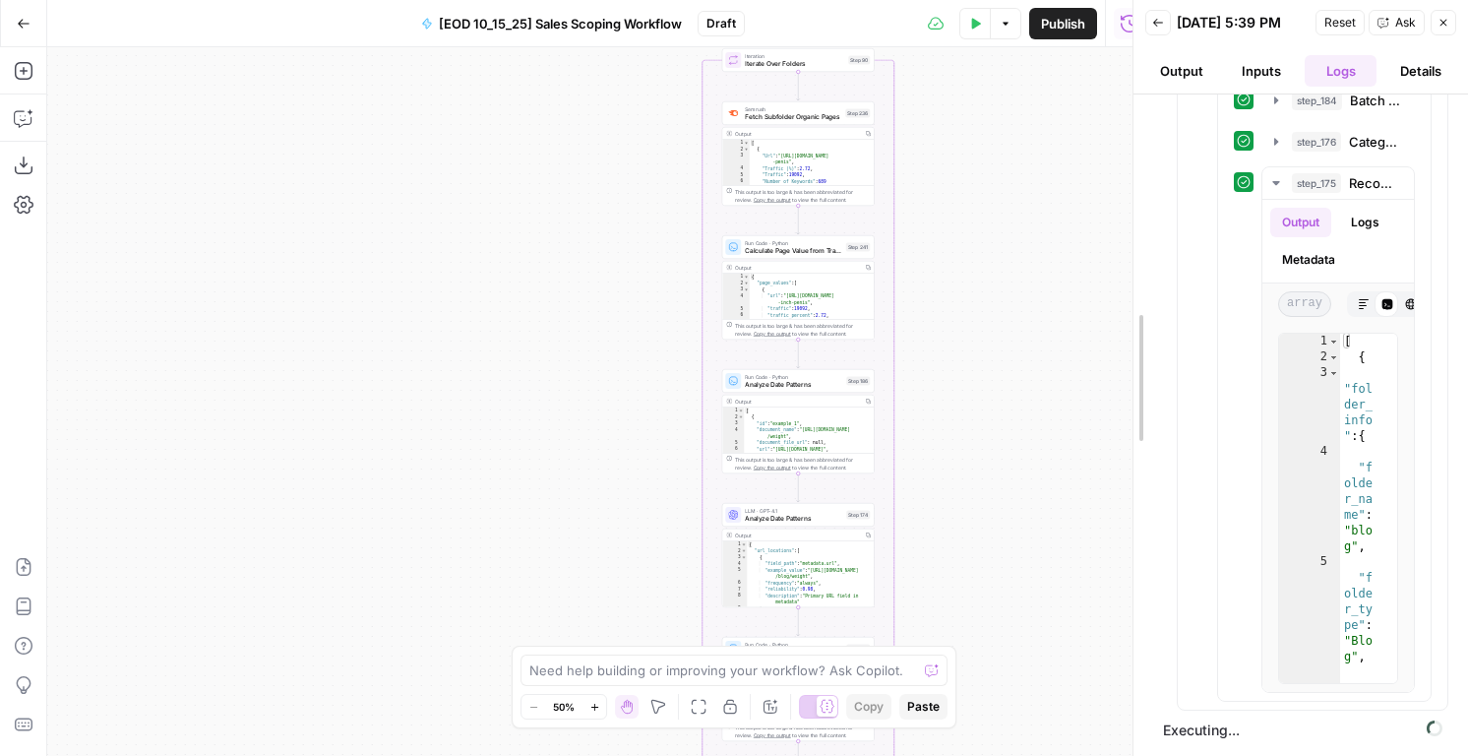
scroll to position [641, 0]
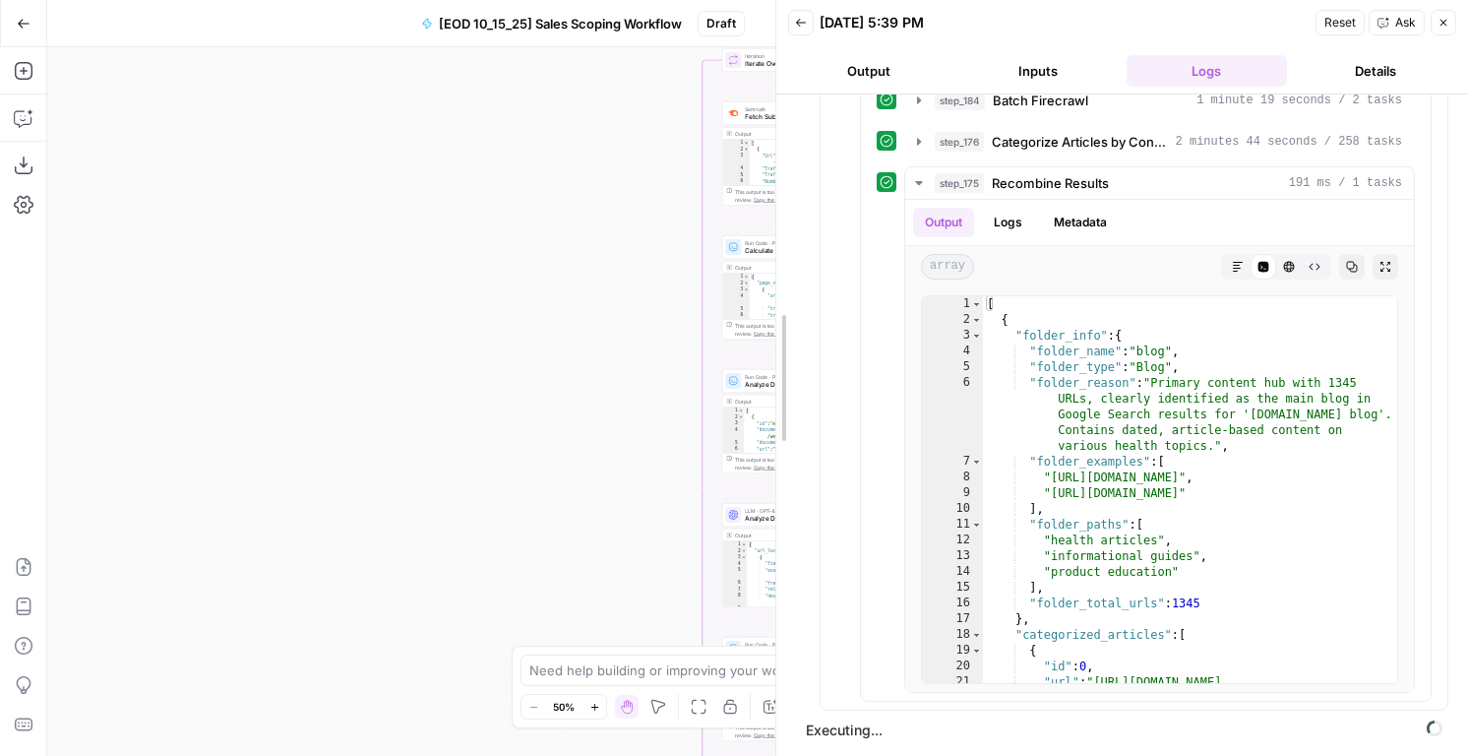
drag, startPoint x: 1148, startPoint y: 515, endPoint x: 770, endPoint y: 515, distance: 377.8
click at [770, 515] on div at bounding box center [777, 378] width 20 height 756
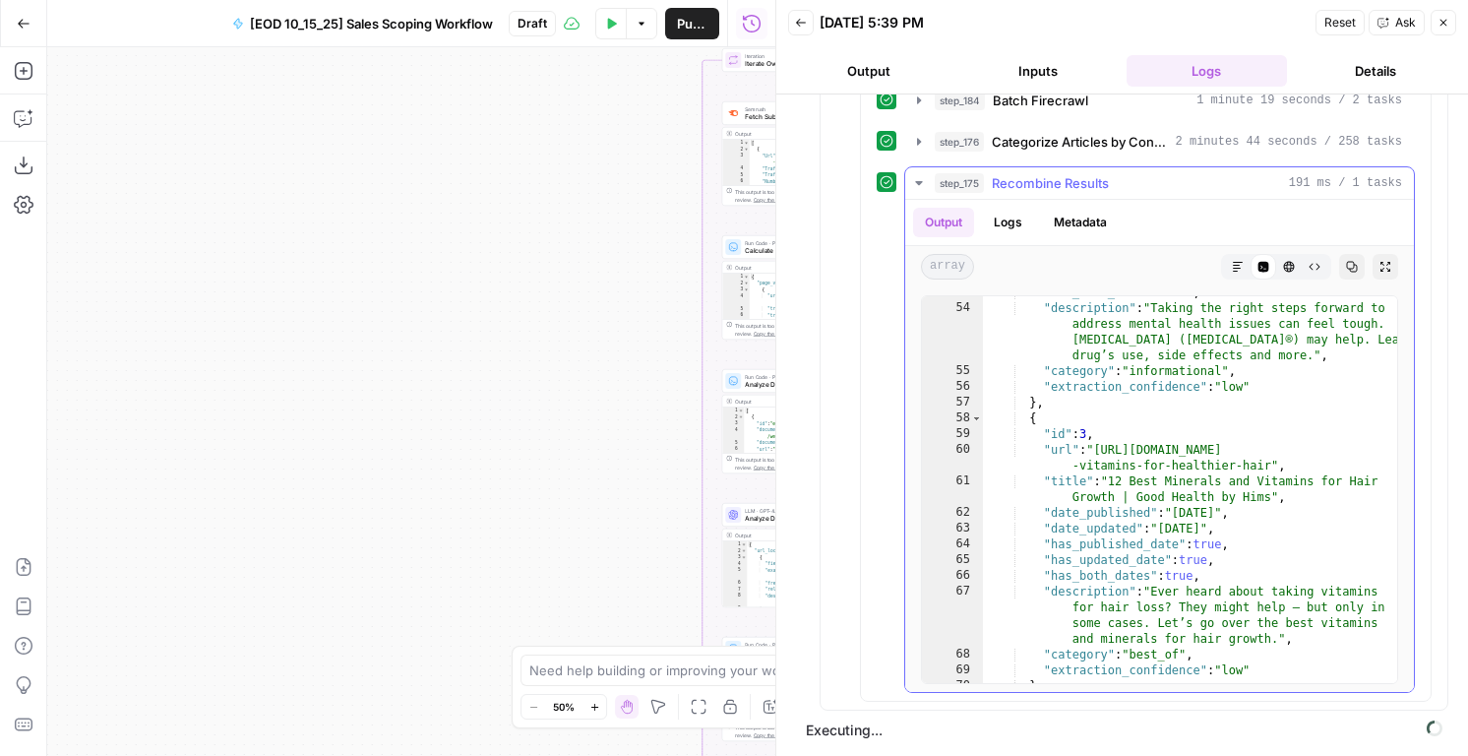
scroll to position [461, 0]
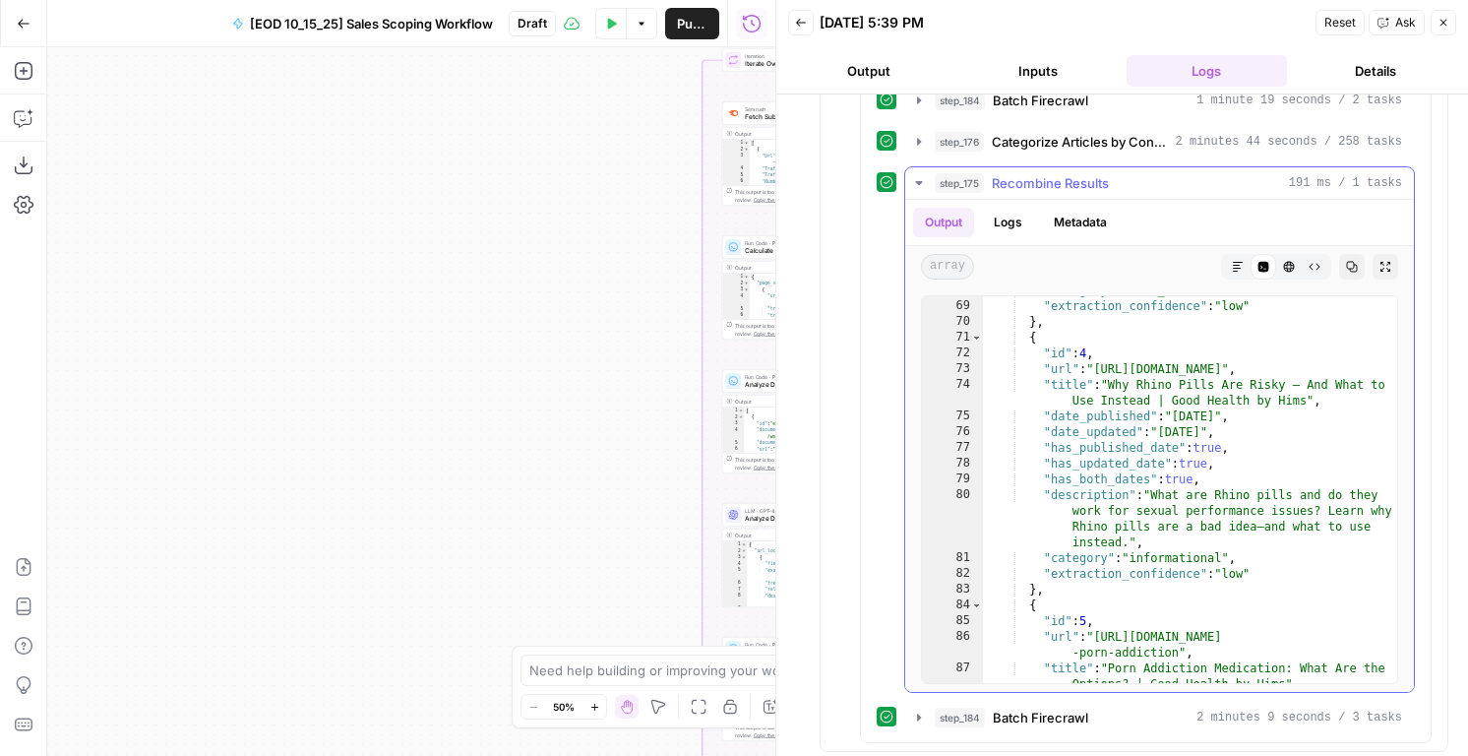
click at [1016, 174] on span "Recombine Results" at bounding box center [1050, 183] width 117 height 20
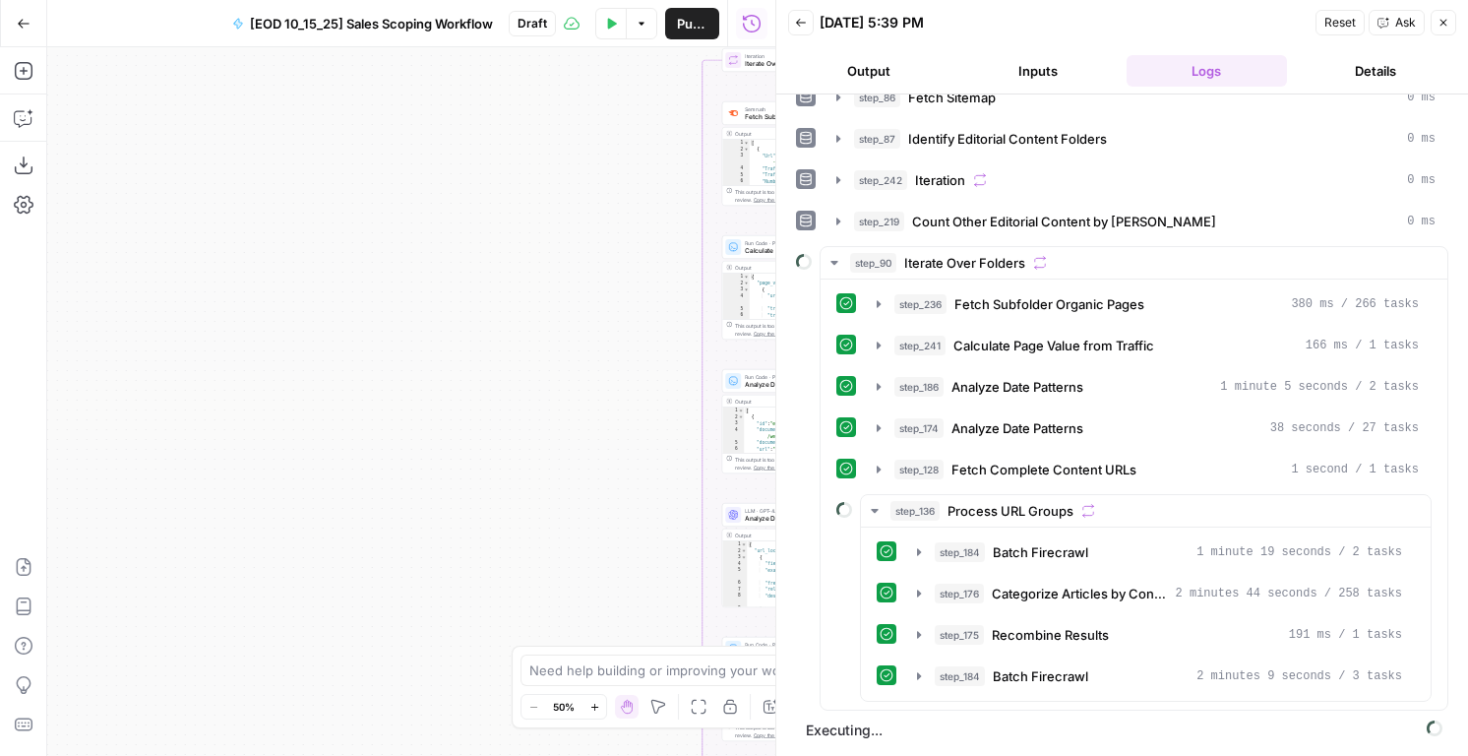
click at [1444, 18] on icon "button" at bounding box center [1444, 23] width 12 height 12
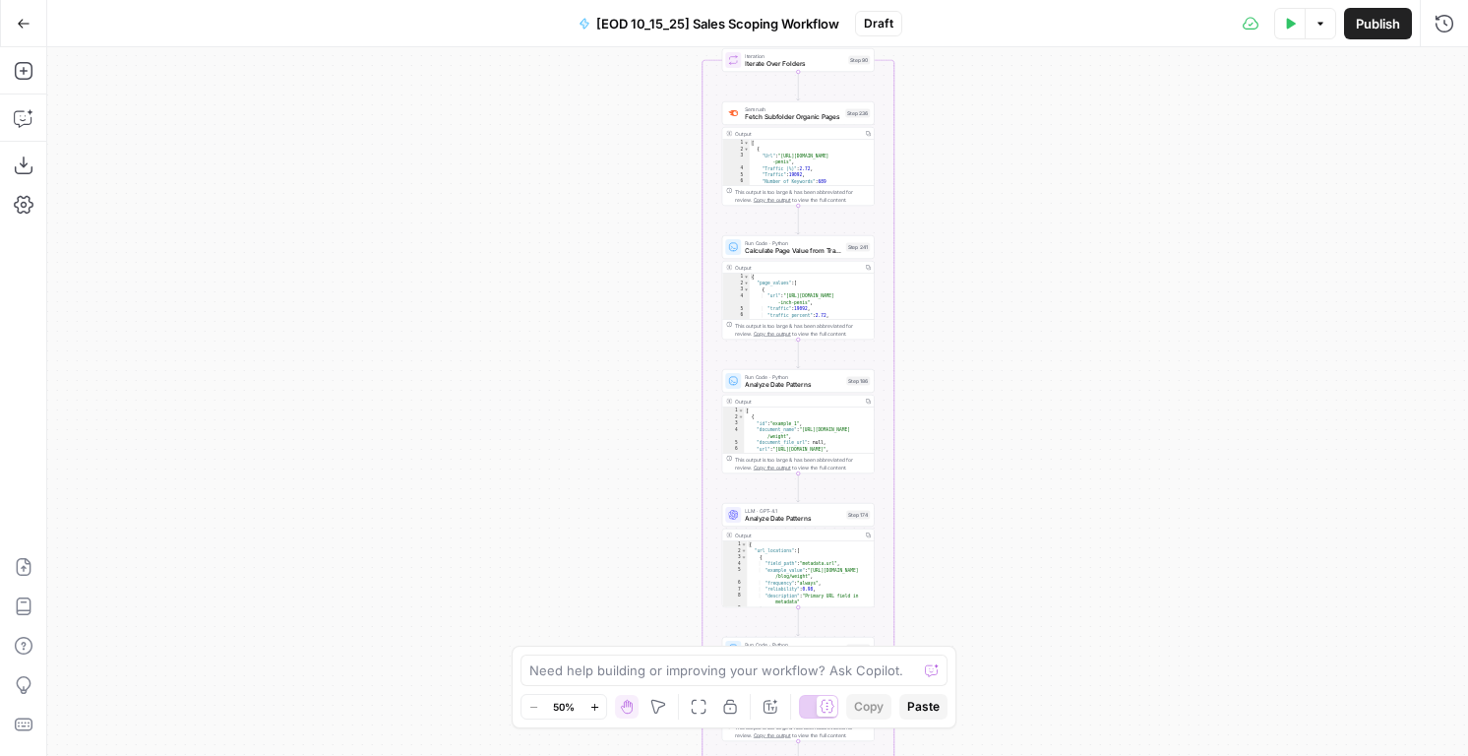
click at [1445, 48] on div "true false Workflow Input Settings Inputs Condition Check Customer Value Step 2…" at bounding box center [757, 401] width 1421 height 708
click at [1445, 30] on icon "button" at bounding box center [1445, 24] width 20 height 20
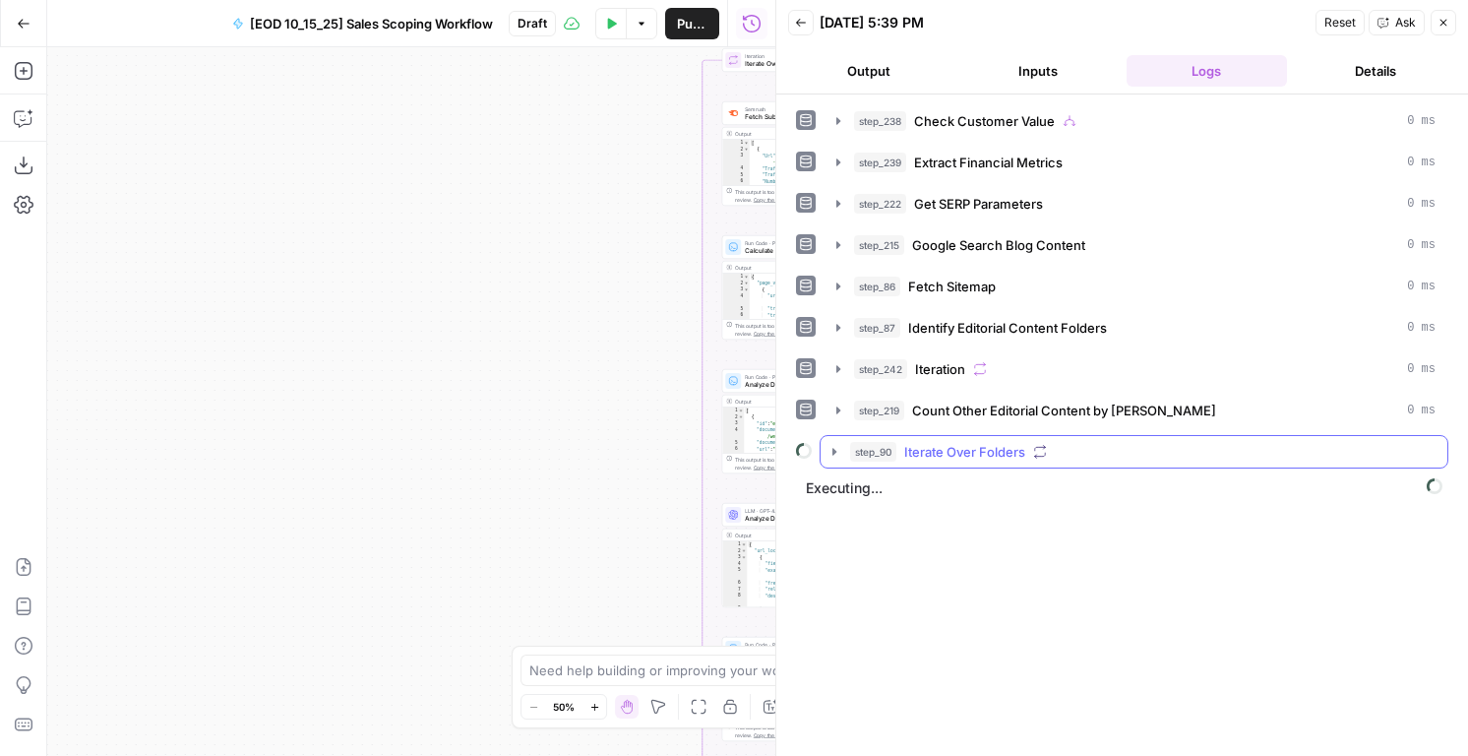
click at [1002, 459] on span "Iterate Over Folders" at bounding box center [964, 452] width 121 height 20
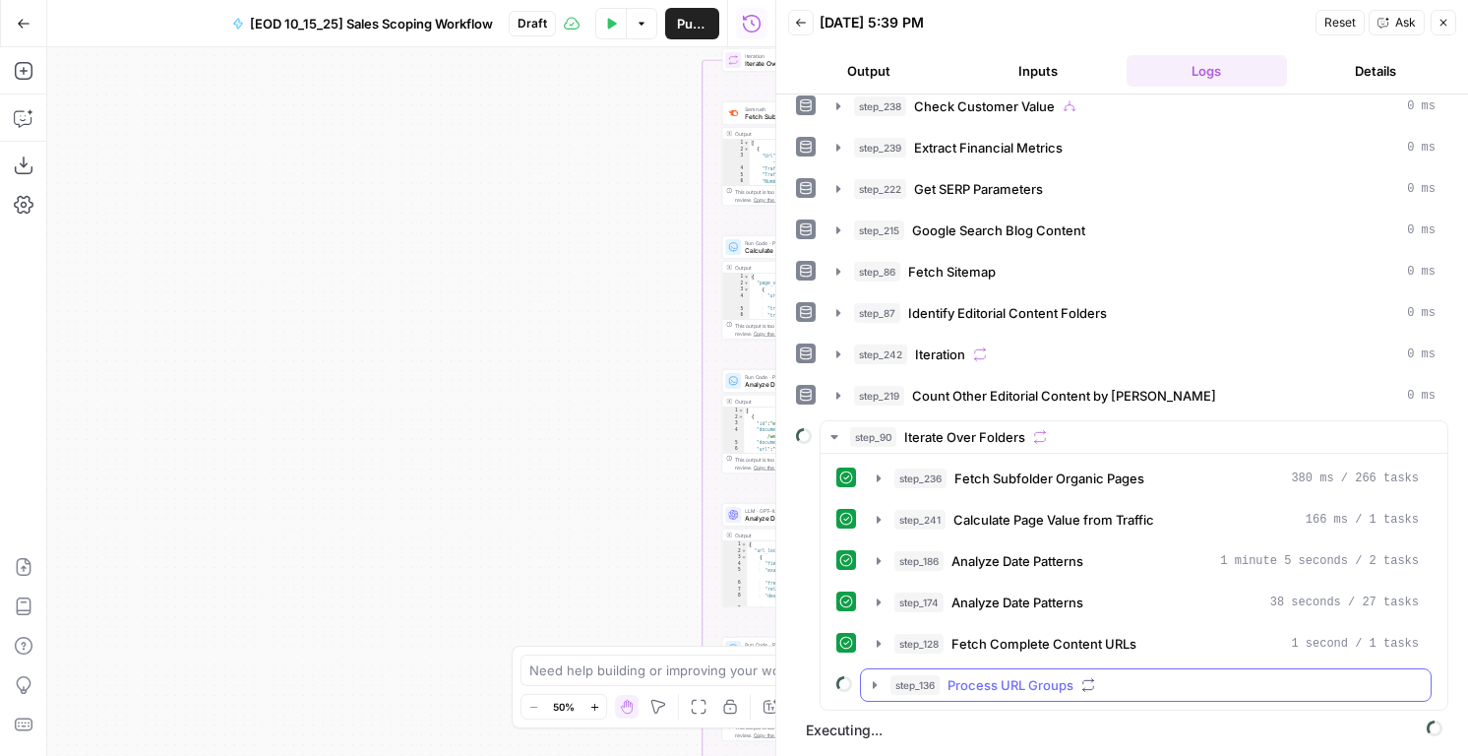
click at [982, 682] on span "Process URL Groups" at bounding box center [1011, 685] width 126 height 20
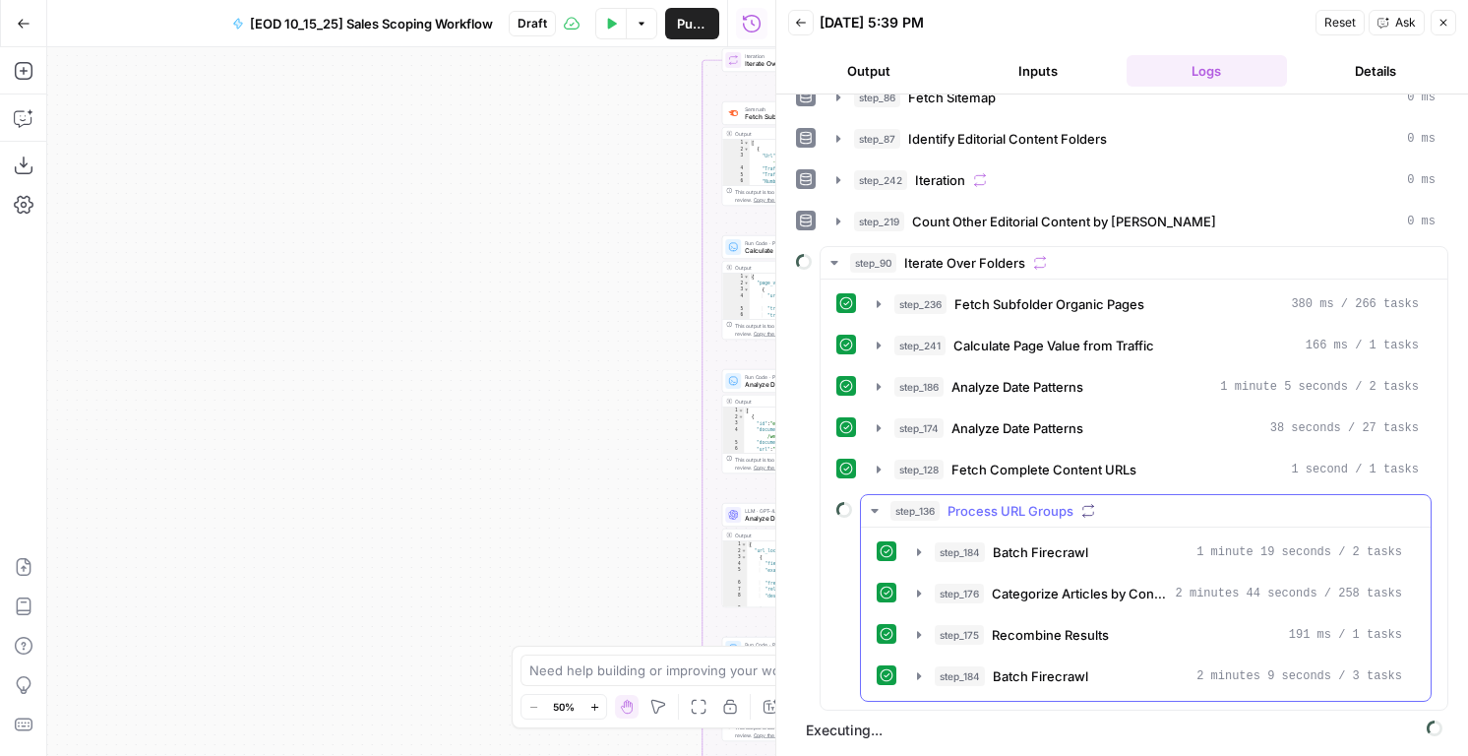
click at [1005, 681] on span "Batch Firecrawl" at bounding box center [1040, 676] width 95 height 20
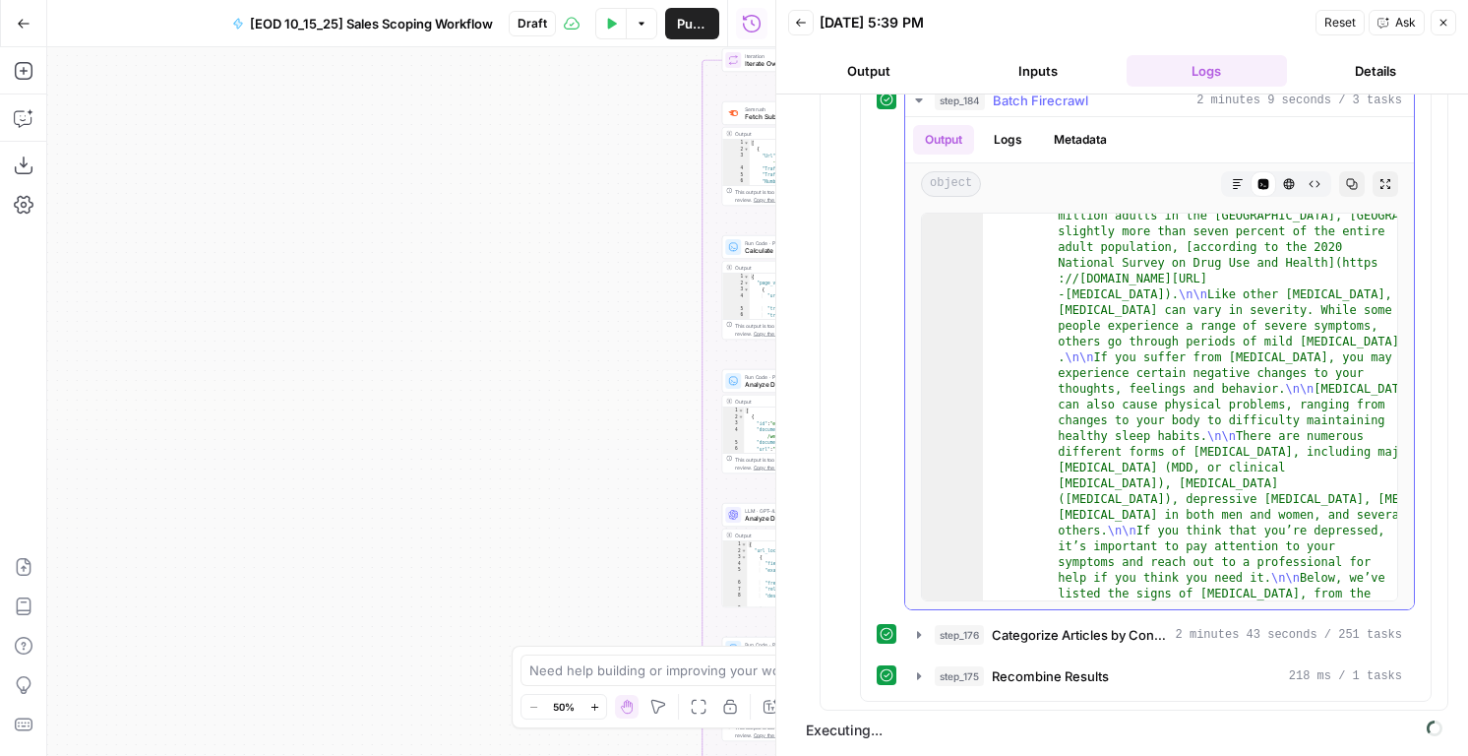
scroll to position [67, 0]
click at [1039, 664] on button "step_175 Recombine Results 218 ms / 1 tasks" at bounding box center [1159, 675] width 509 height 31
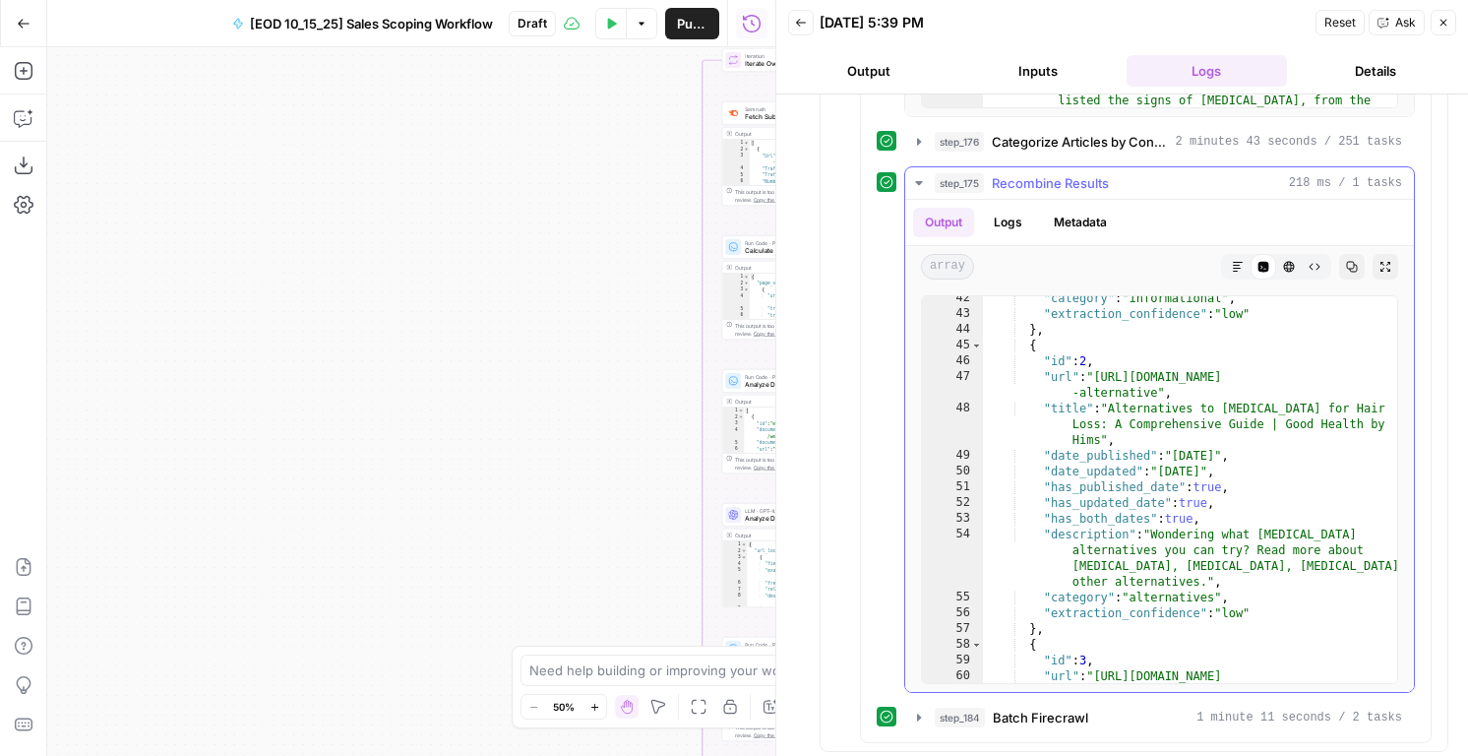
scroll to position [1299, 0]
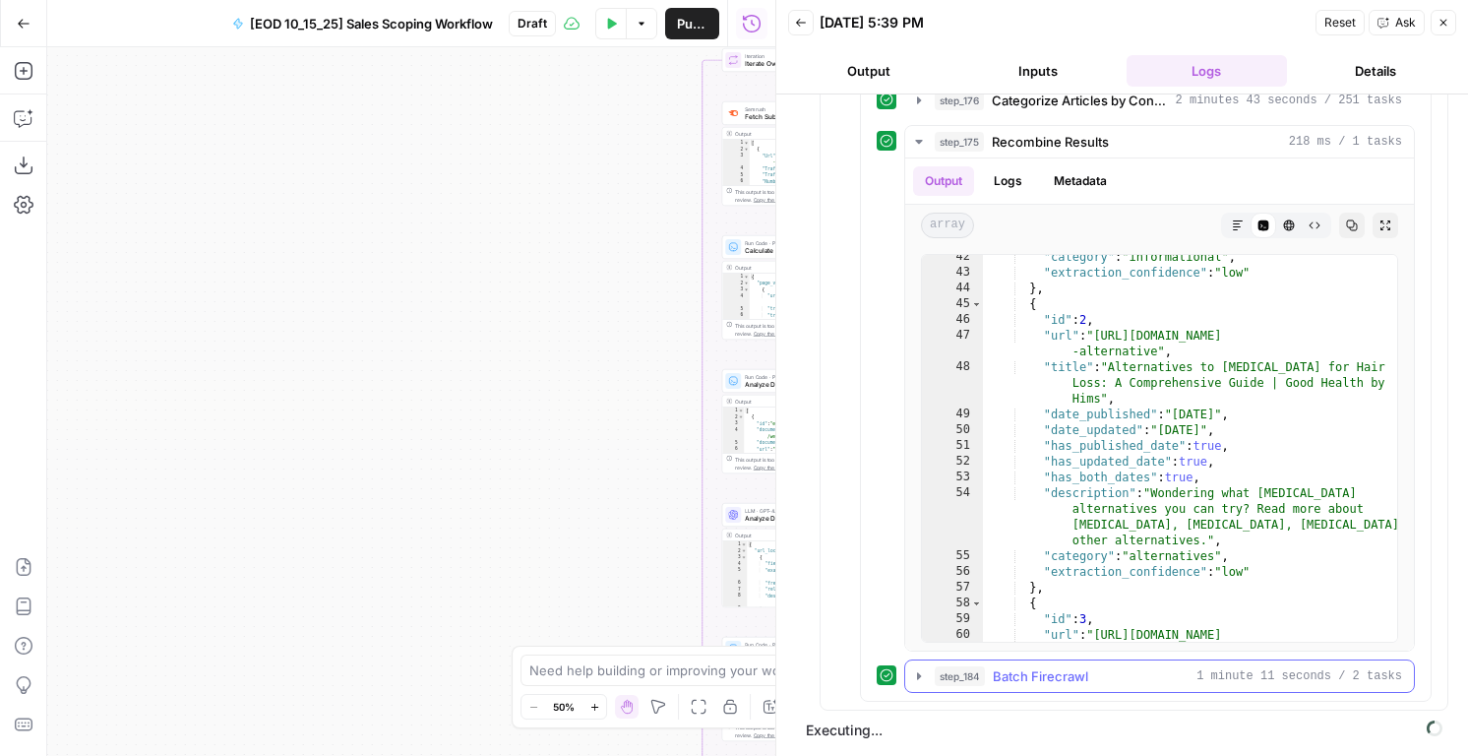
click at [1203, 686] on button "step_184 Batch Firecrawl 1 minute 11 seconds / 2 tasks" at bounding box center [1159, 675] width 509 height 31
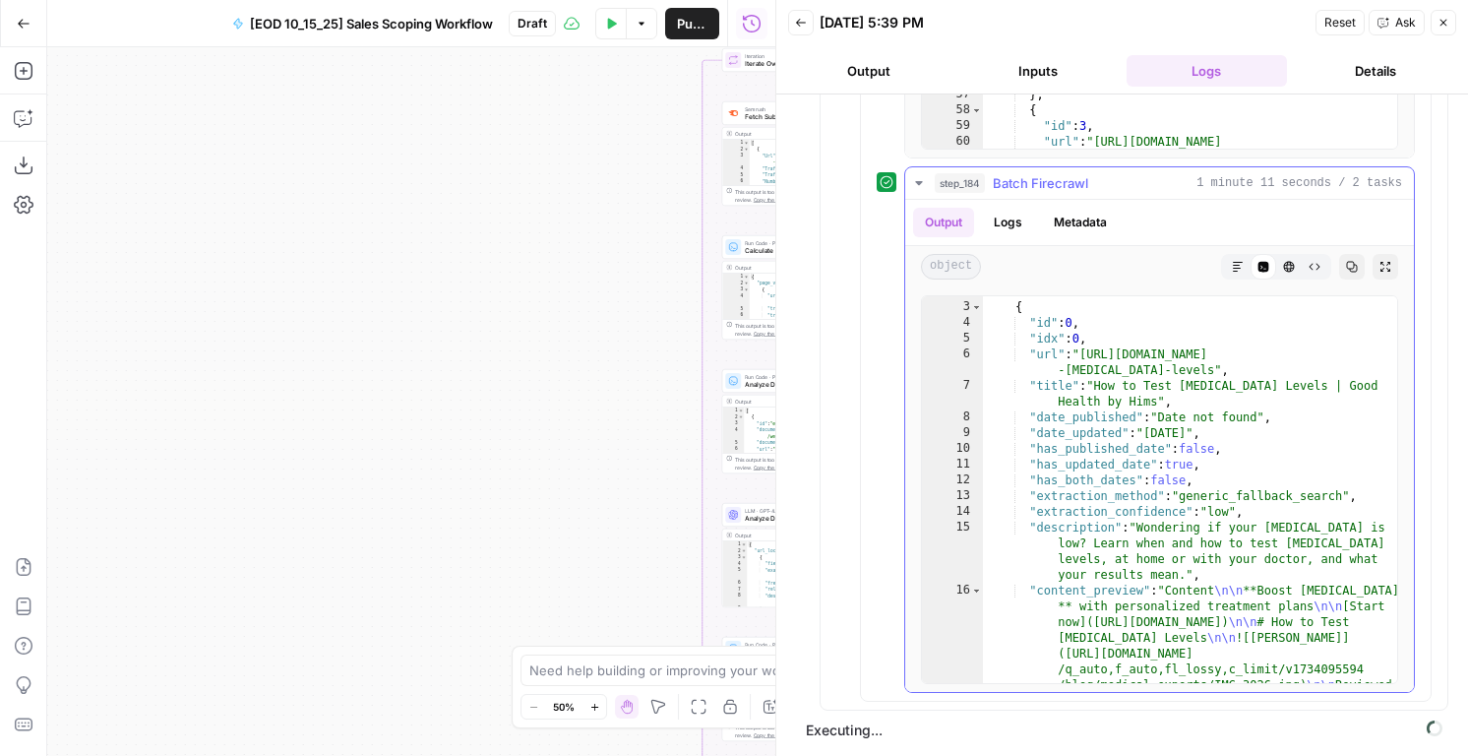
scroll to position [4, 0]
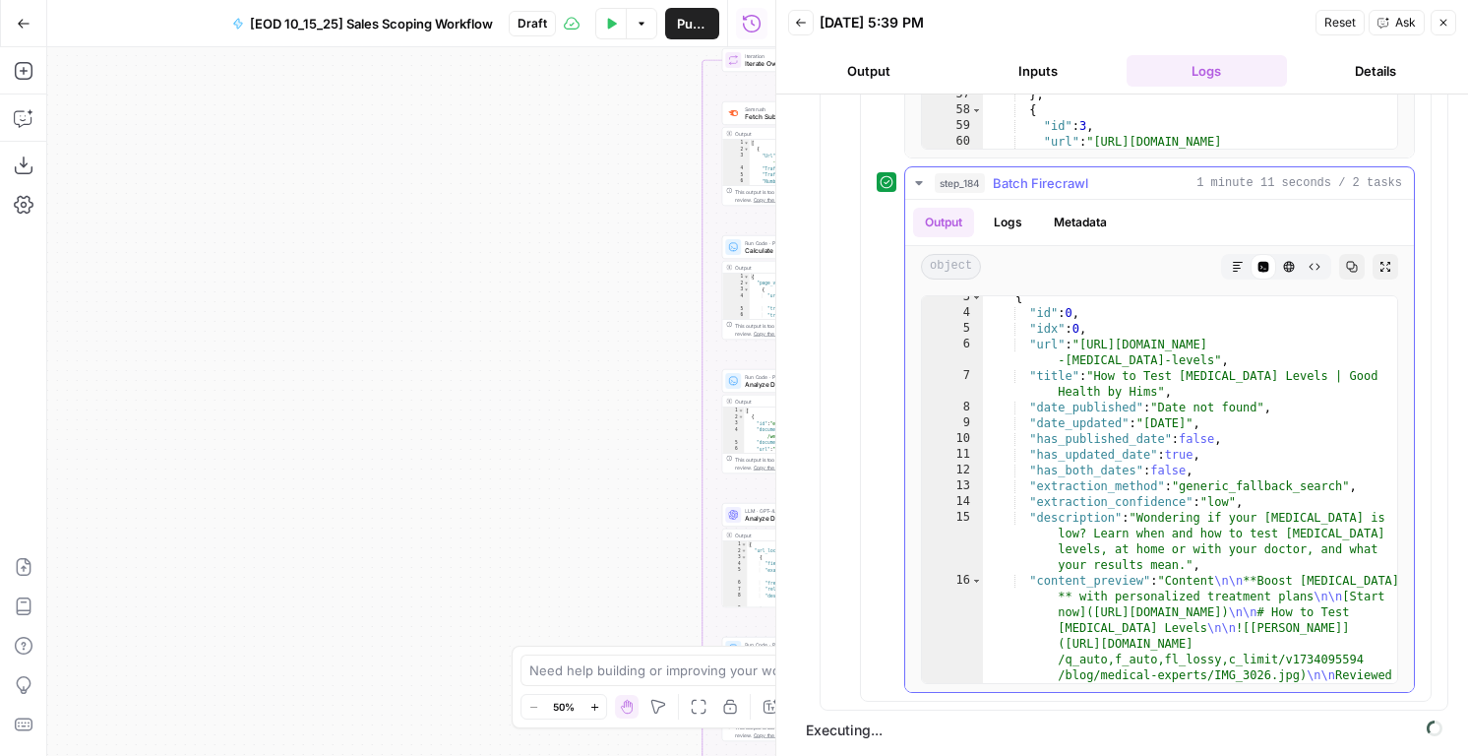
type textarea "**********"
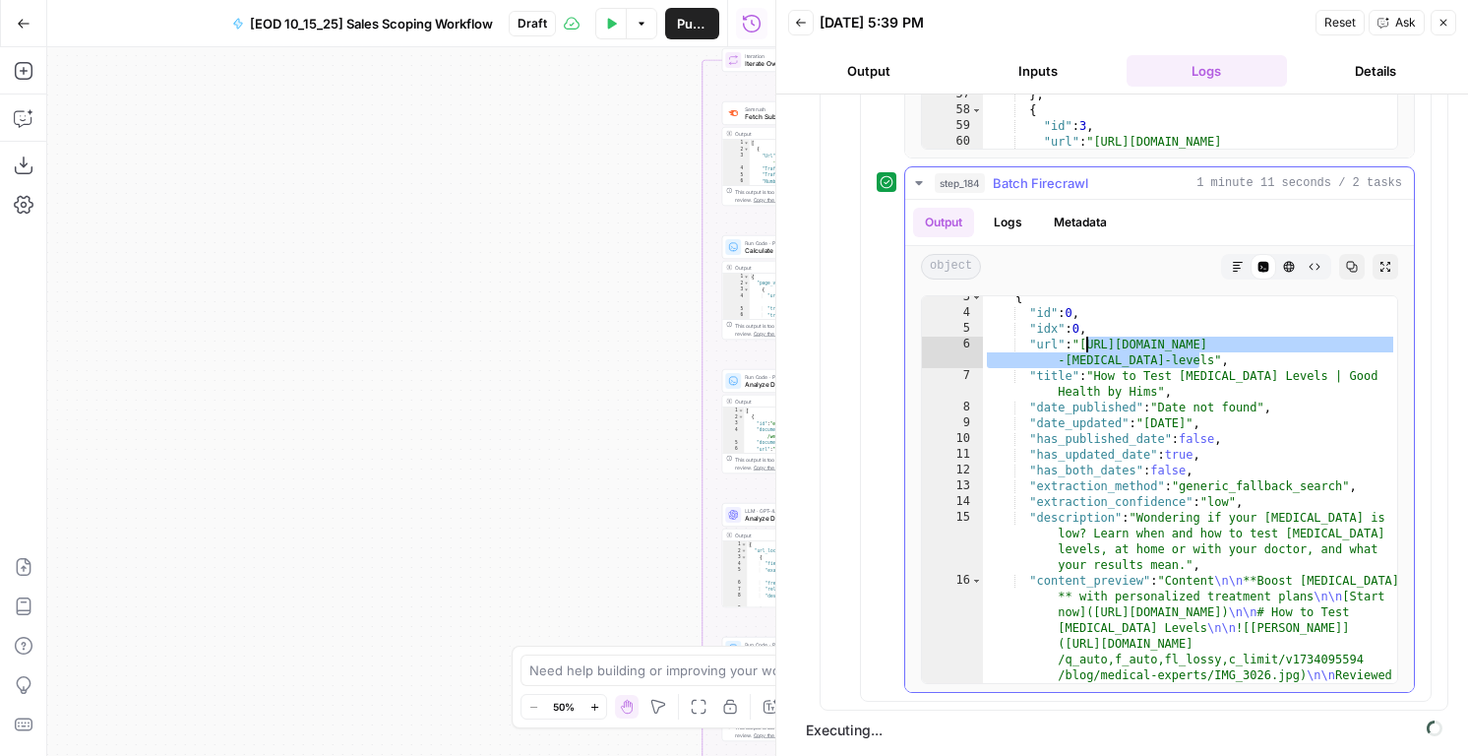
drag, startPoint x: 1201, startPoint y: 364, endPoint x: 1085, endPoint y: 340, distance: 118.5
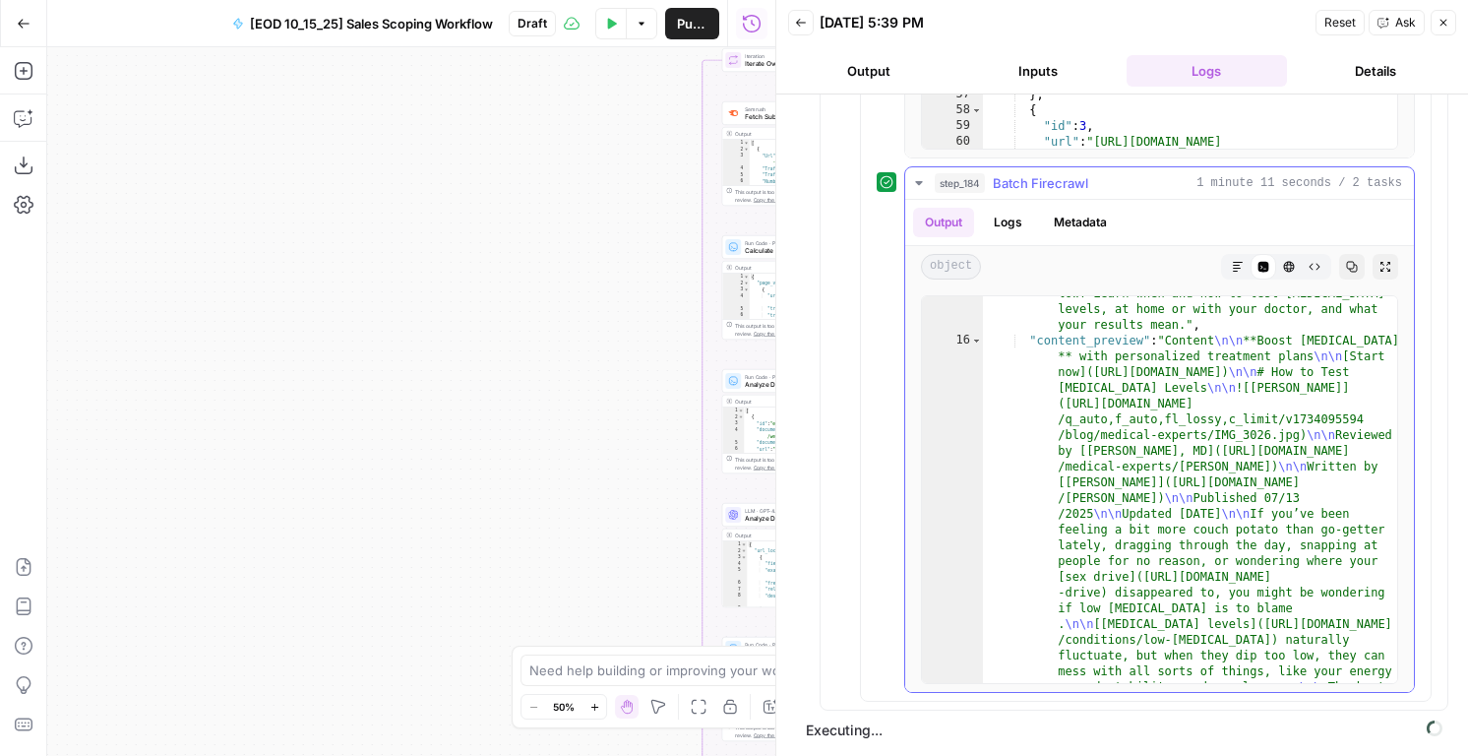
scroll to position [30, 0]
click at [1074, 170] on button "step_184 Batch Firecrawl 1 minute 11 seconds / 2 tasks" at bounding box center [1159, 182] width 509 height 31
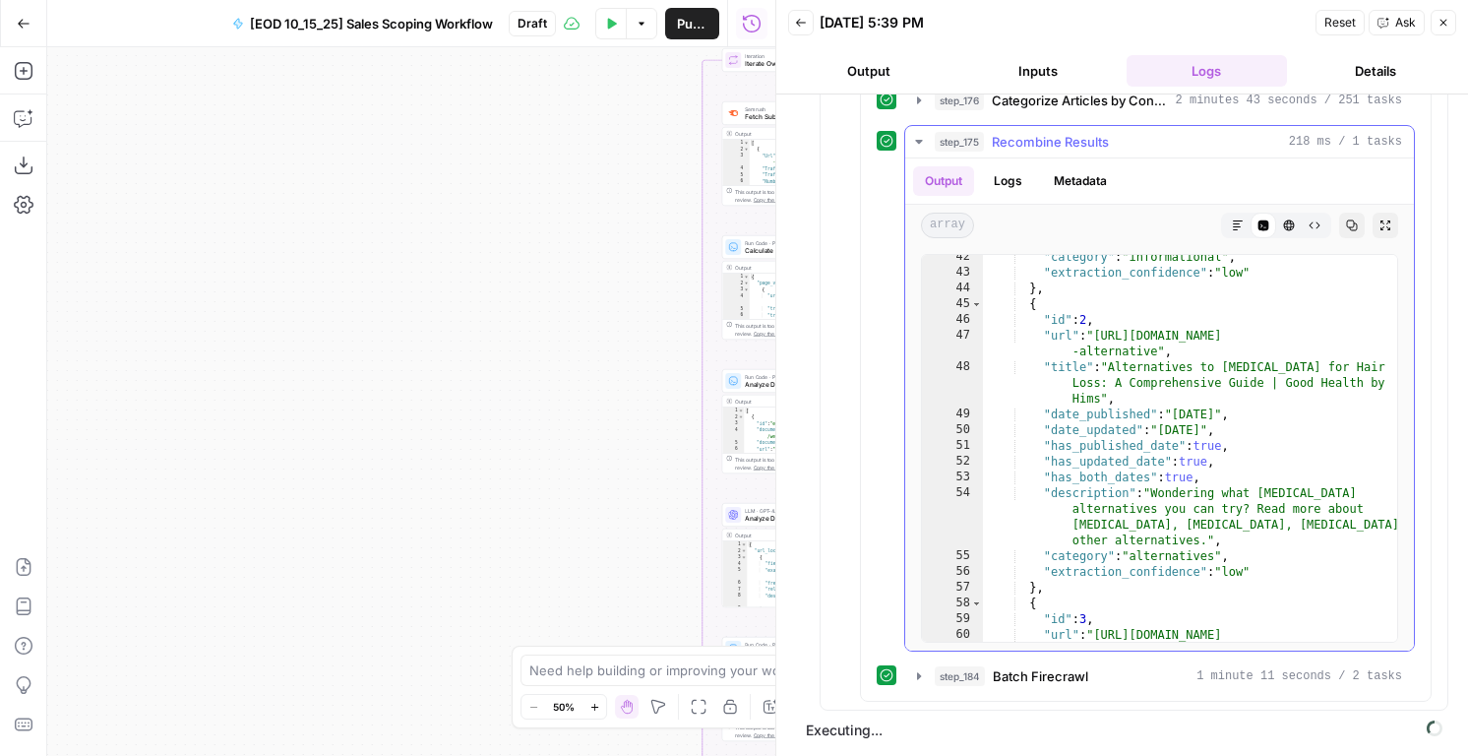
click at [1016, 137] on span "Recombine Results" at bounding box center [1050, 142] width 117 height 20
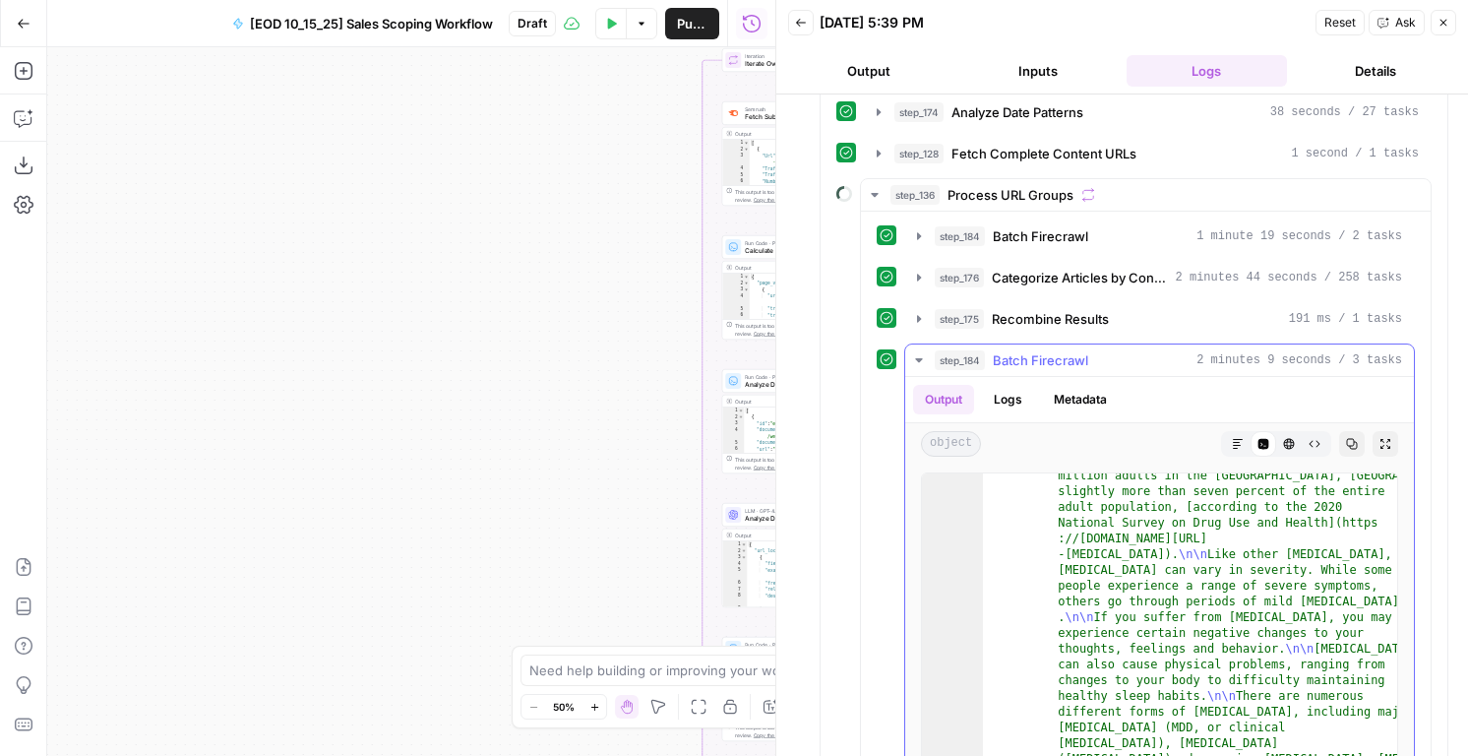
scroll to position [475, 0]
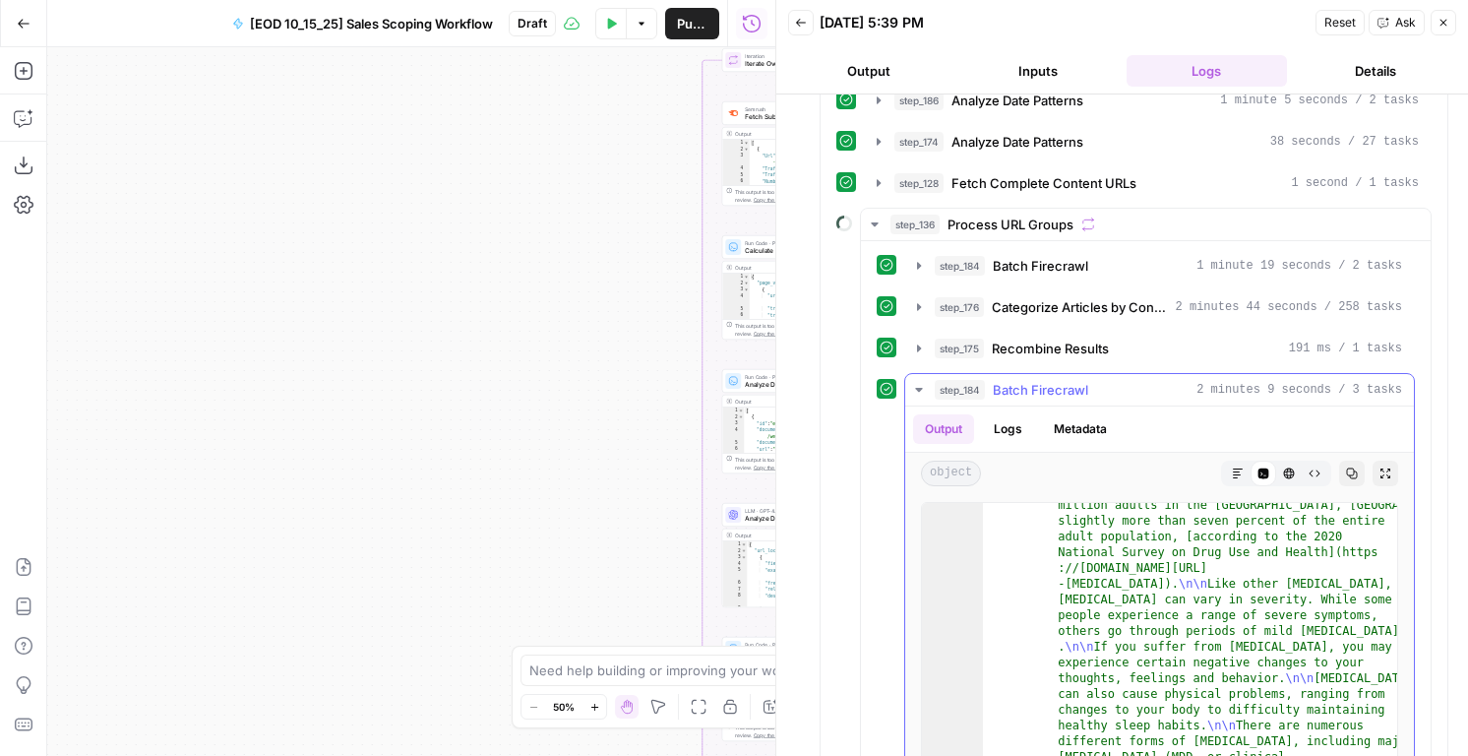
click at [988, 389] on div "step_184 Batch Firecrawl 2 minutes 9 seconds / 3 tasks" at bounding box center [1168, 390] width 467 height 20
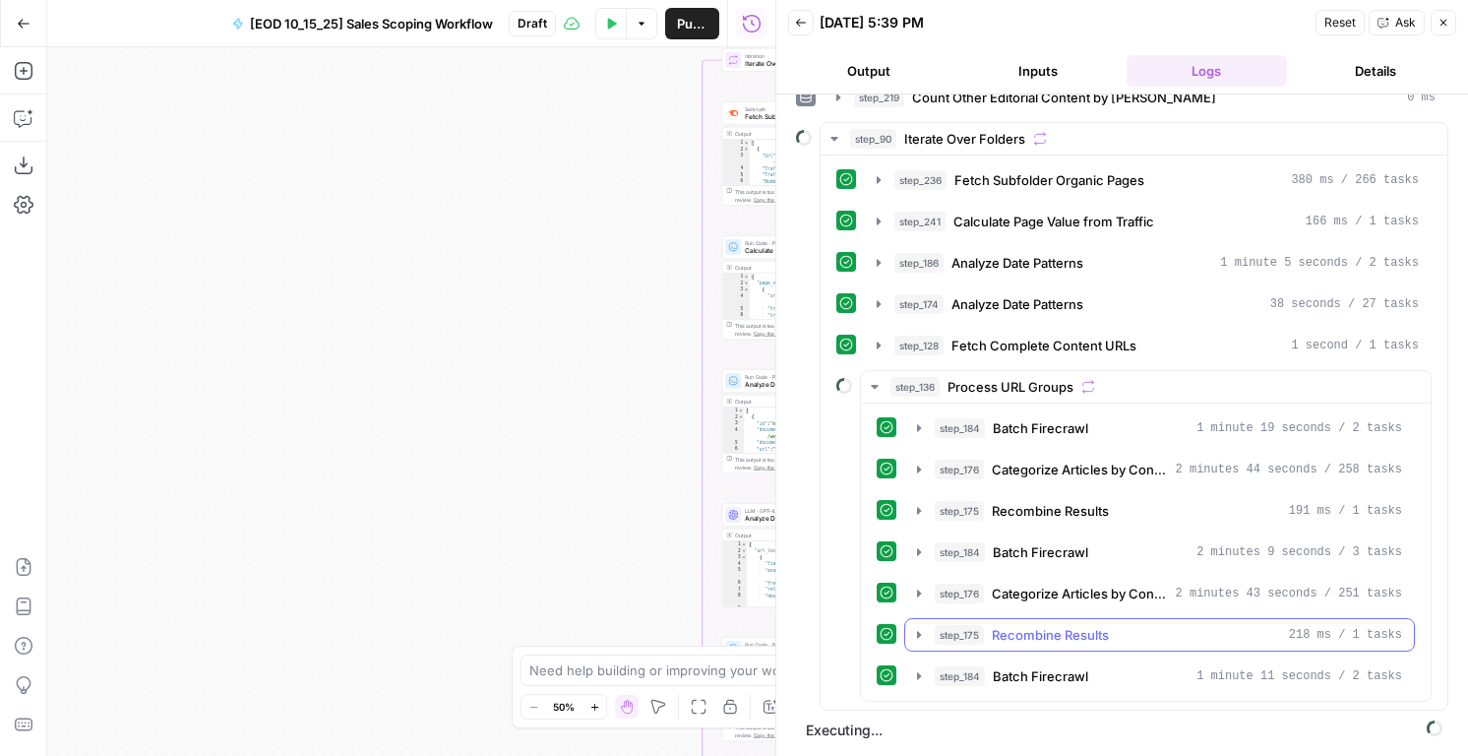
click at [1025, 636] on span "Recombine Results" at bounding box center [1050, 635] width 117 height 20
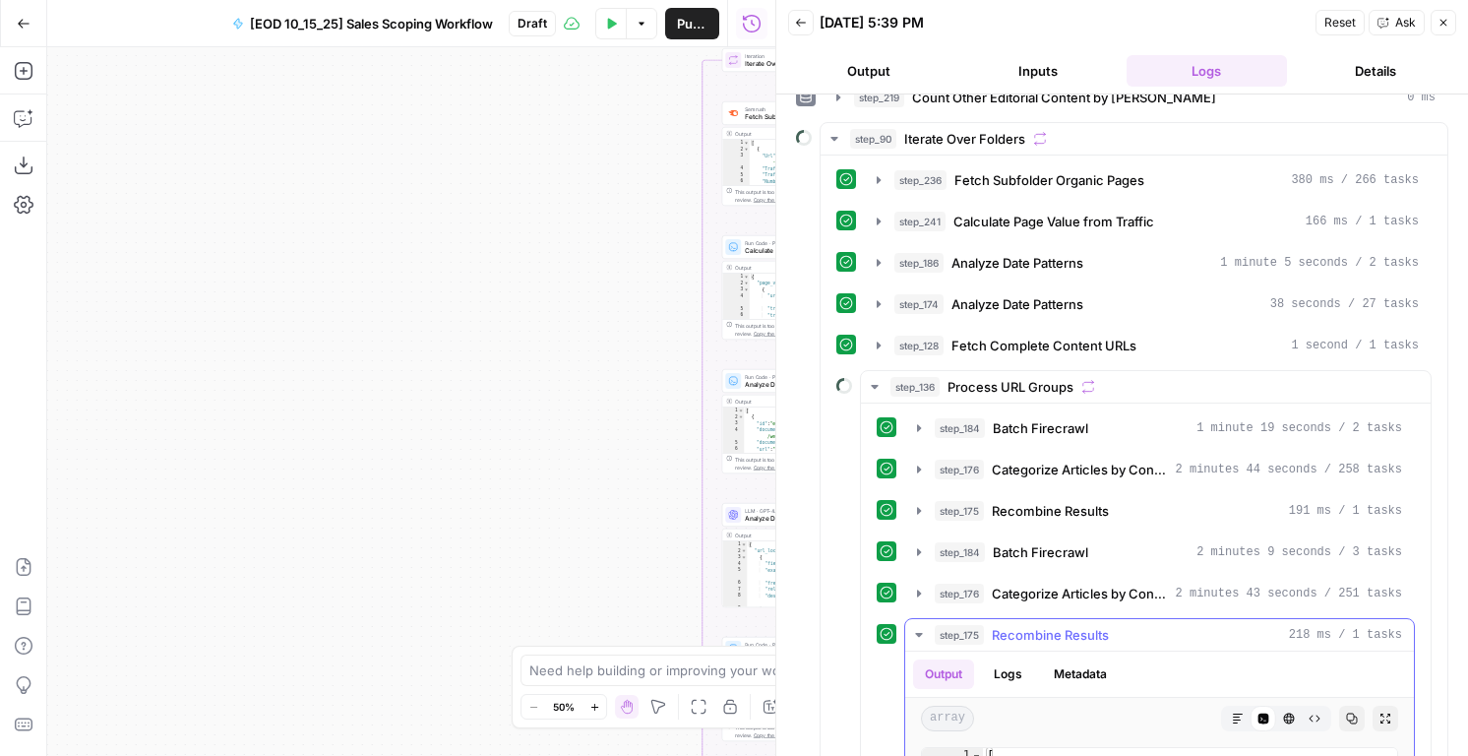
click at [1024, 636] on span "Recombine Results" at bounding box center [1050, 635] width 117 height 20
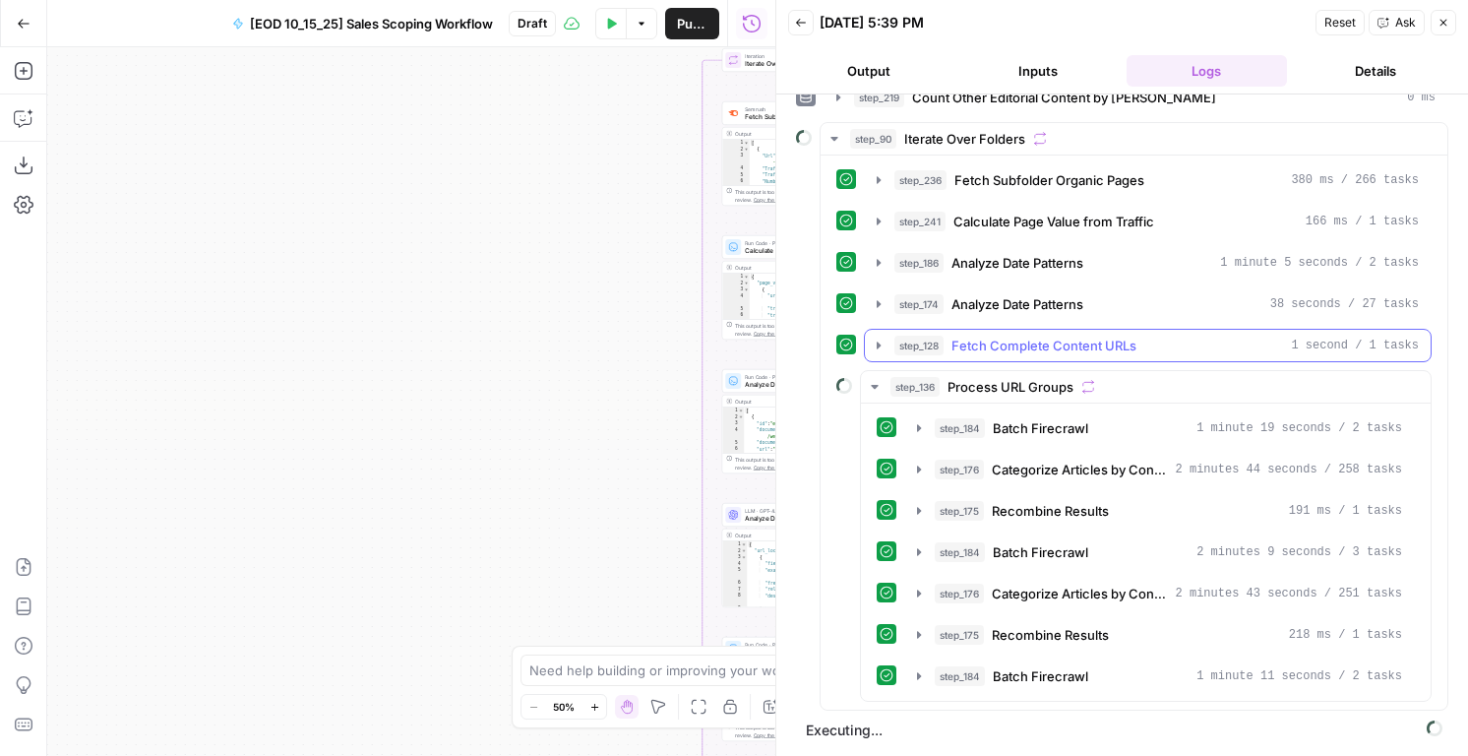
click at [1048, 345] on span "Fetch Complete Content URLs" at bounding box center [1043, 346] width 185 height 20
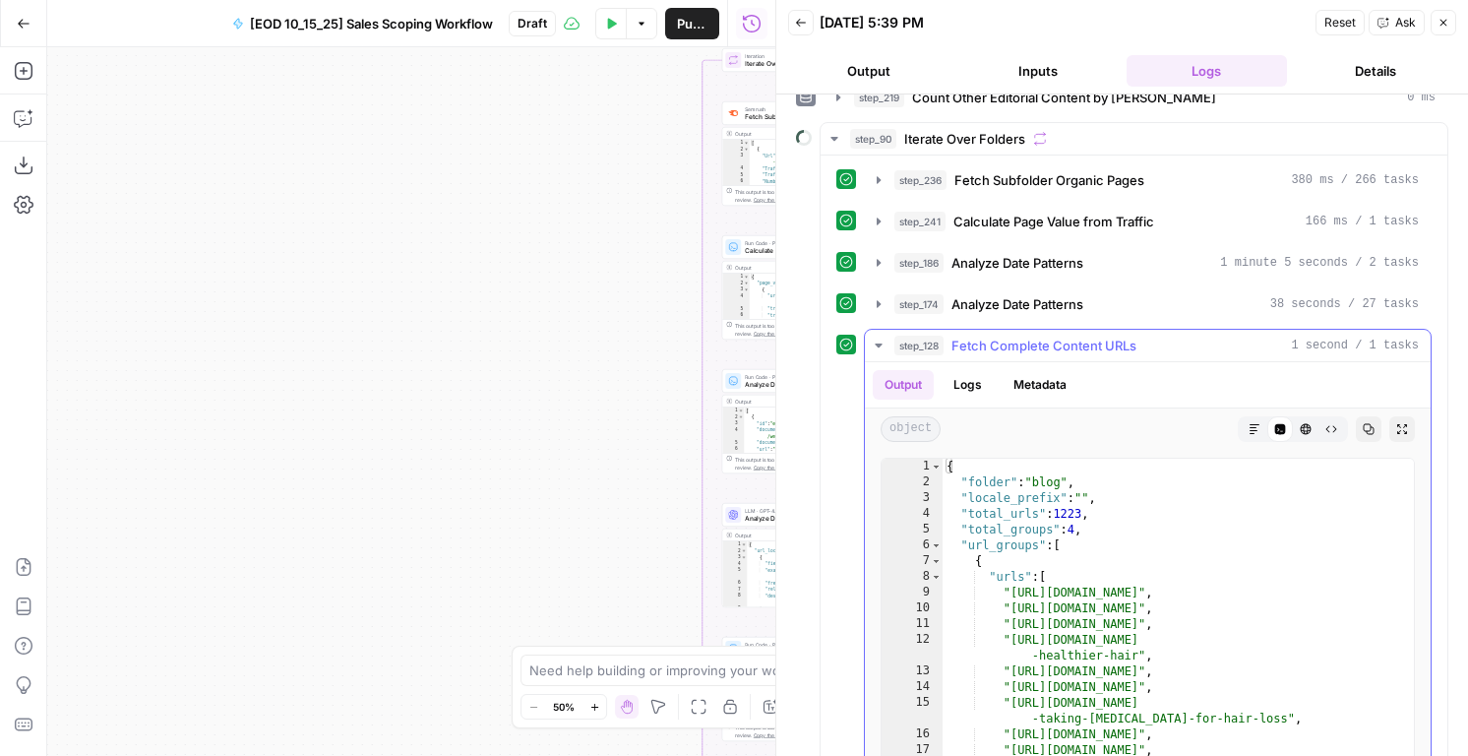
click at [1048, 345] on span "Fetch Complete Content URLs" at bounding box center [1043, 346] width 185 height 20
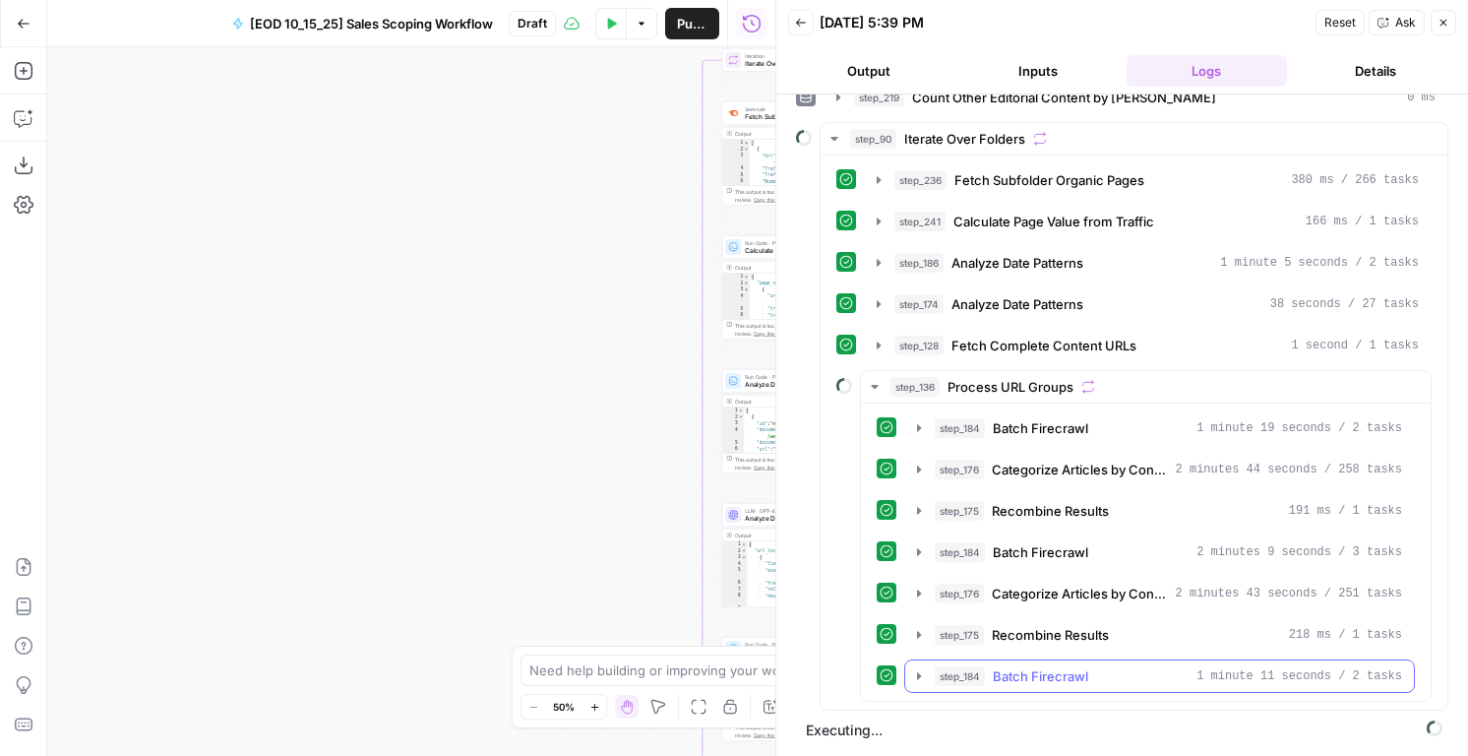
click at [1025, 681] on span "Batch Firecrawl" at bounding box center [1040, 676] width 95 height 20
click at [1023, 636] on span "Recombine Results" at bounding box center [1050, 635] width 117 height 20
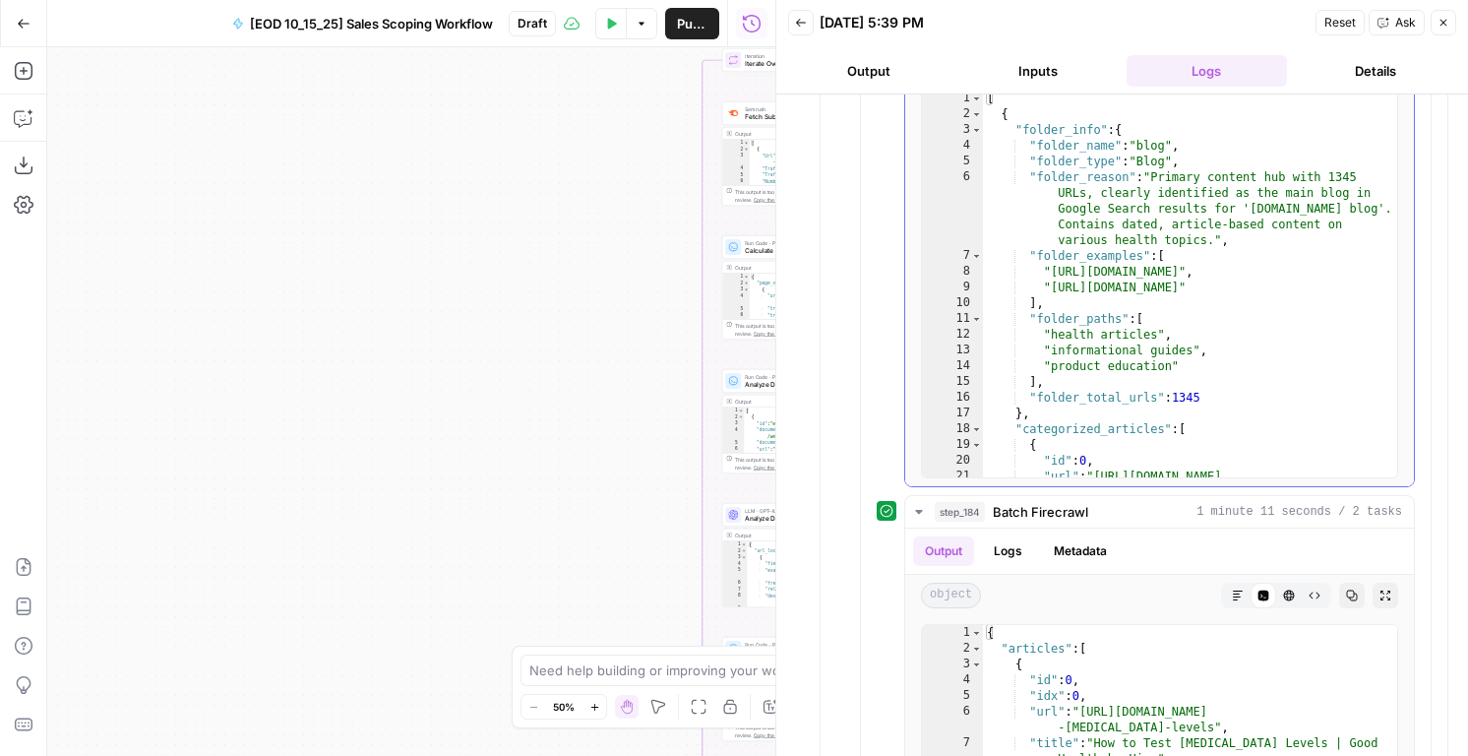
scroll to position [1299, 0]
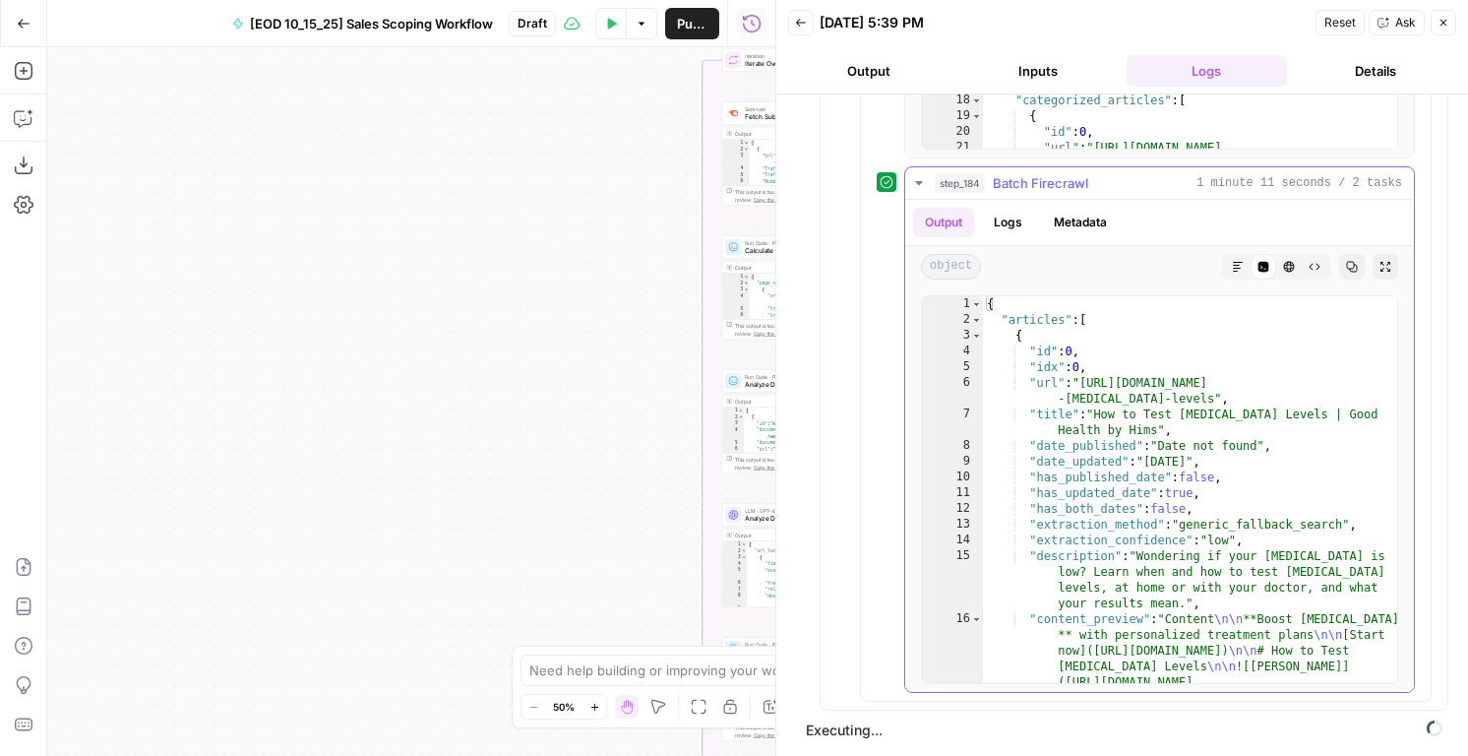
click at [1061, 179] on span "Batch Firecrawl" at bounding box center [1040, 183] width 95 height 20
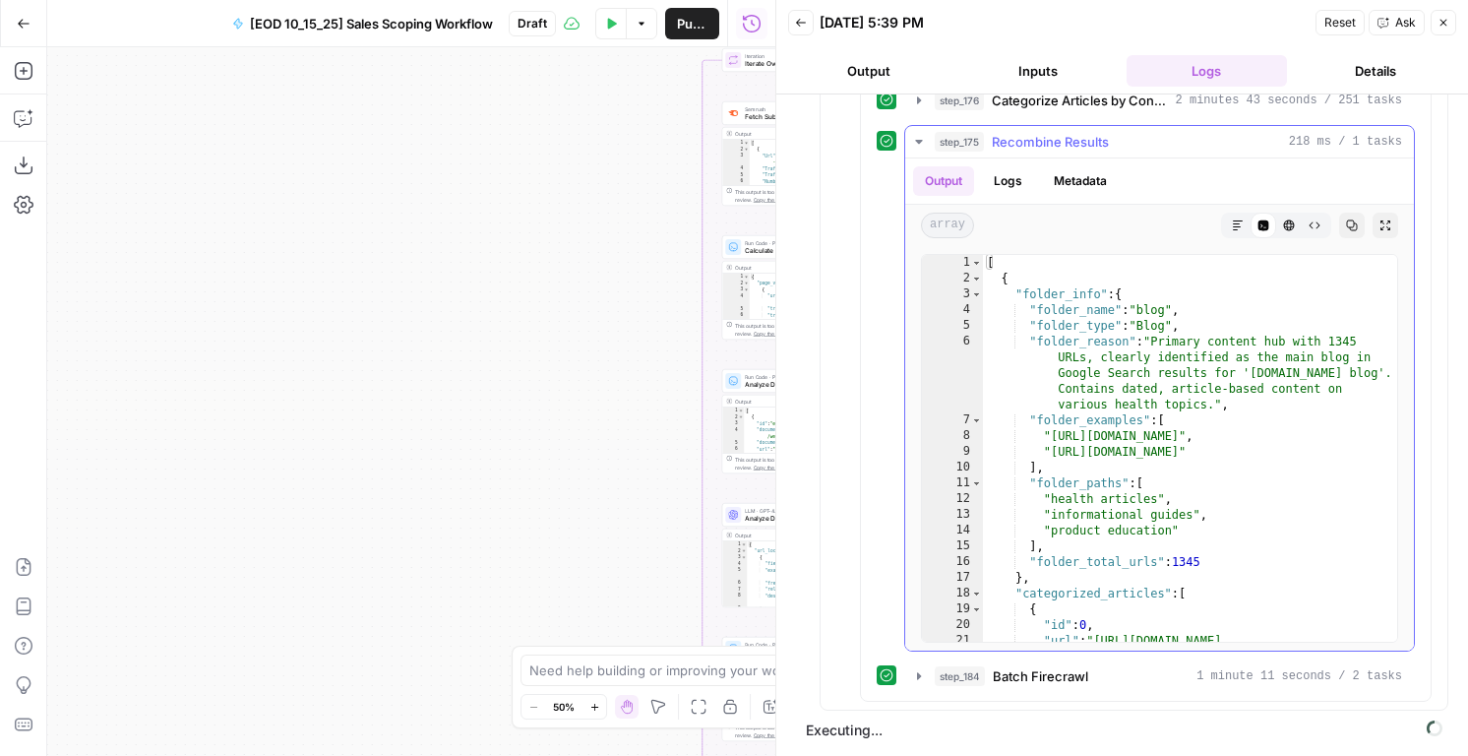
click at [985, 148] on div "step_175 Recombine Results 218 ms / 1 tasks" at bounding box center [1168, 142] width 467 height 20
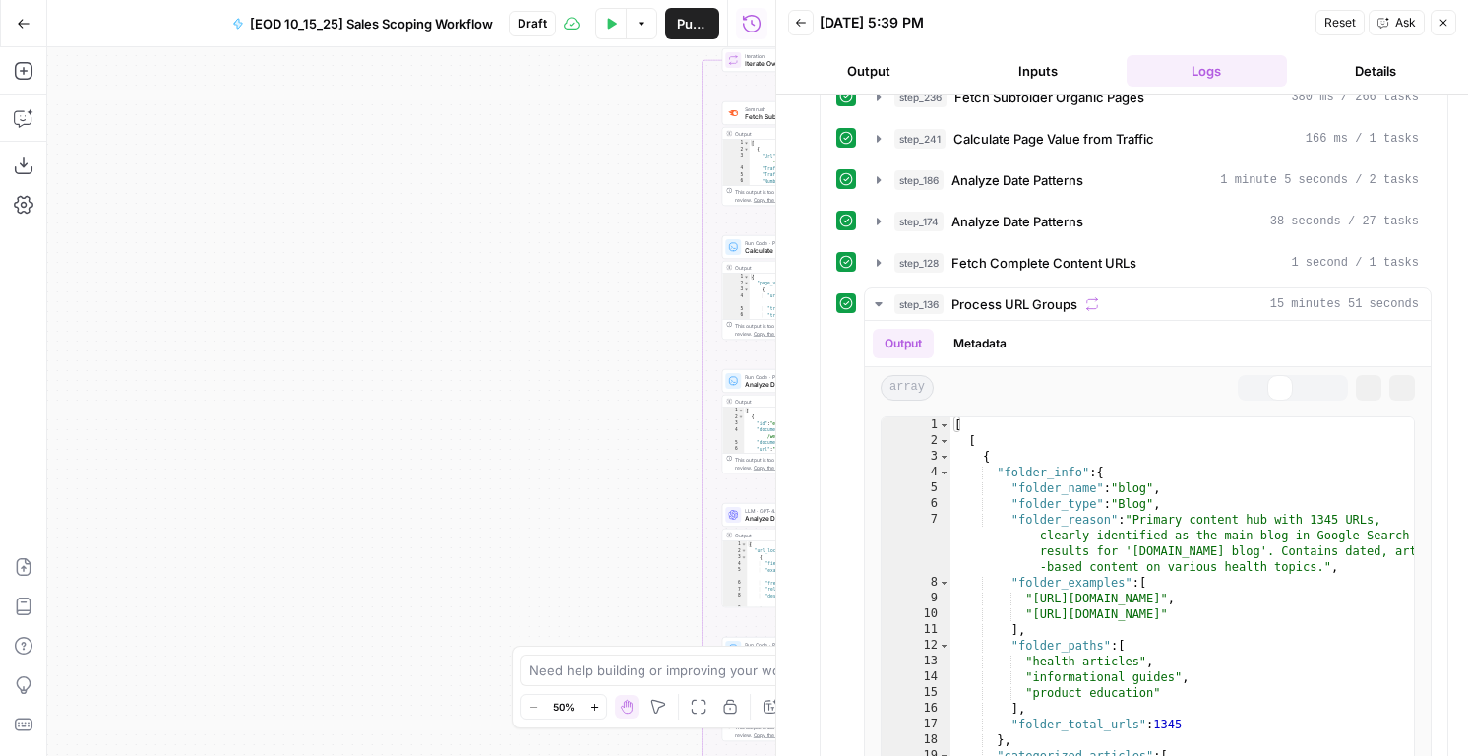
scroll to position [1178, 0]
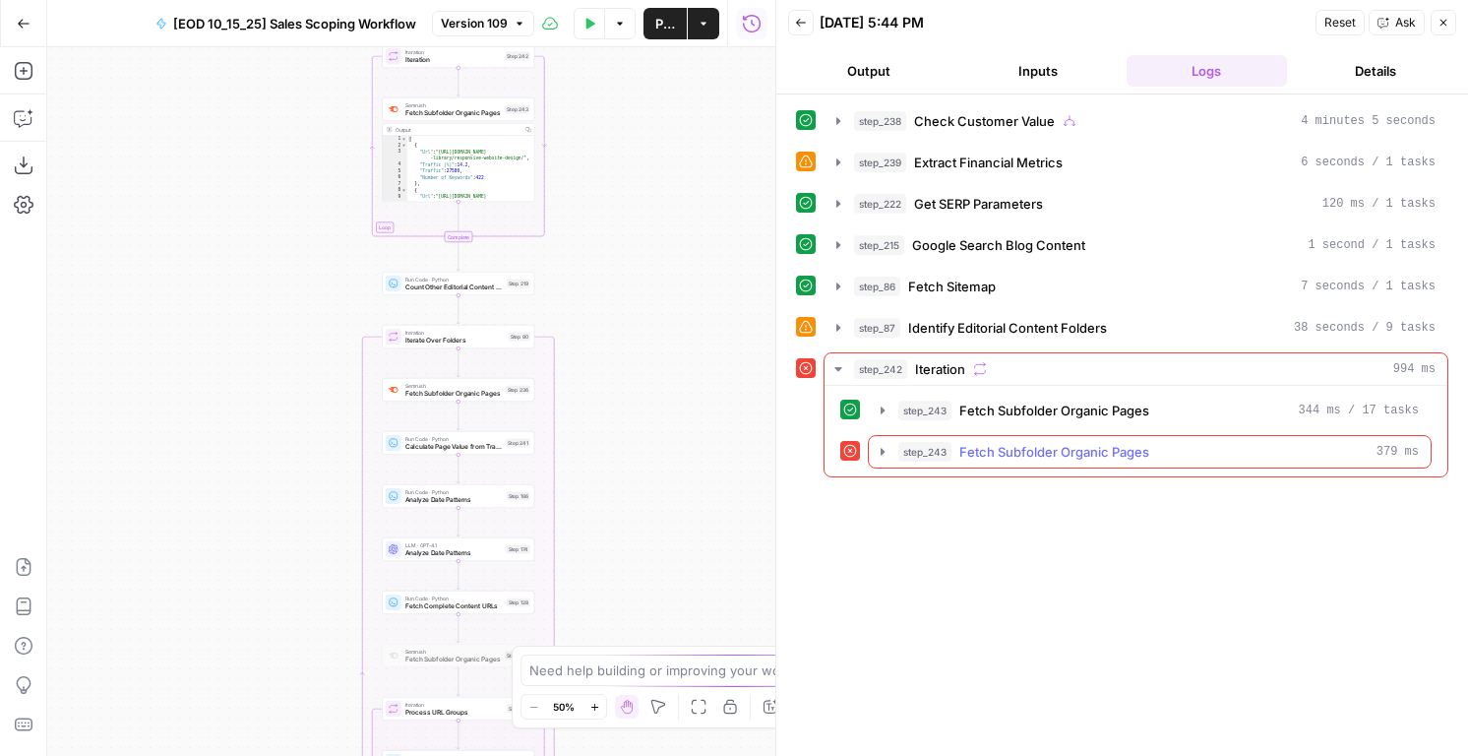
click at [896, 455] on button "step_243 Fetch Subfolder Organic Pages 379 ms" at bounding box center [1150, 451] width 562 height 31
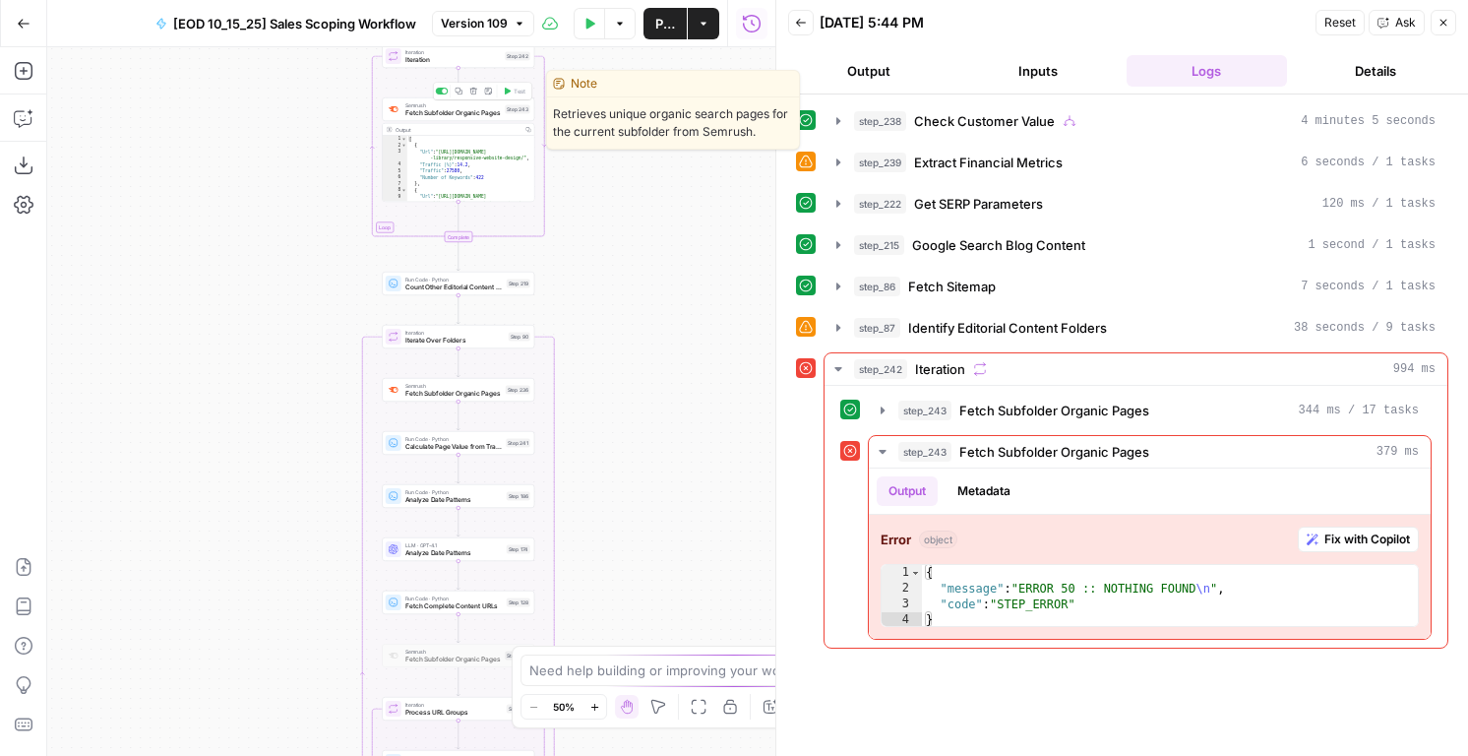
click at [487, 115] on span "Fetch Subfolder Organic Pages" at bounding box center [453, 113] width 96 height 10
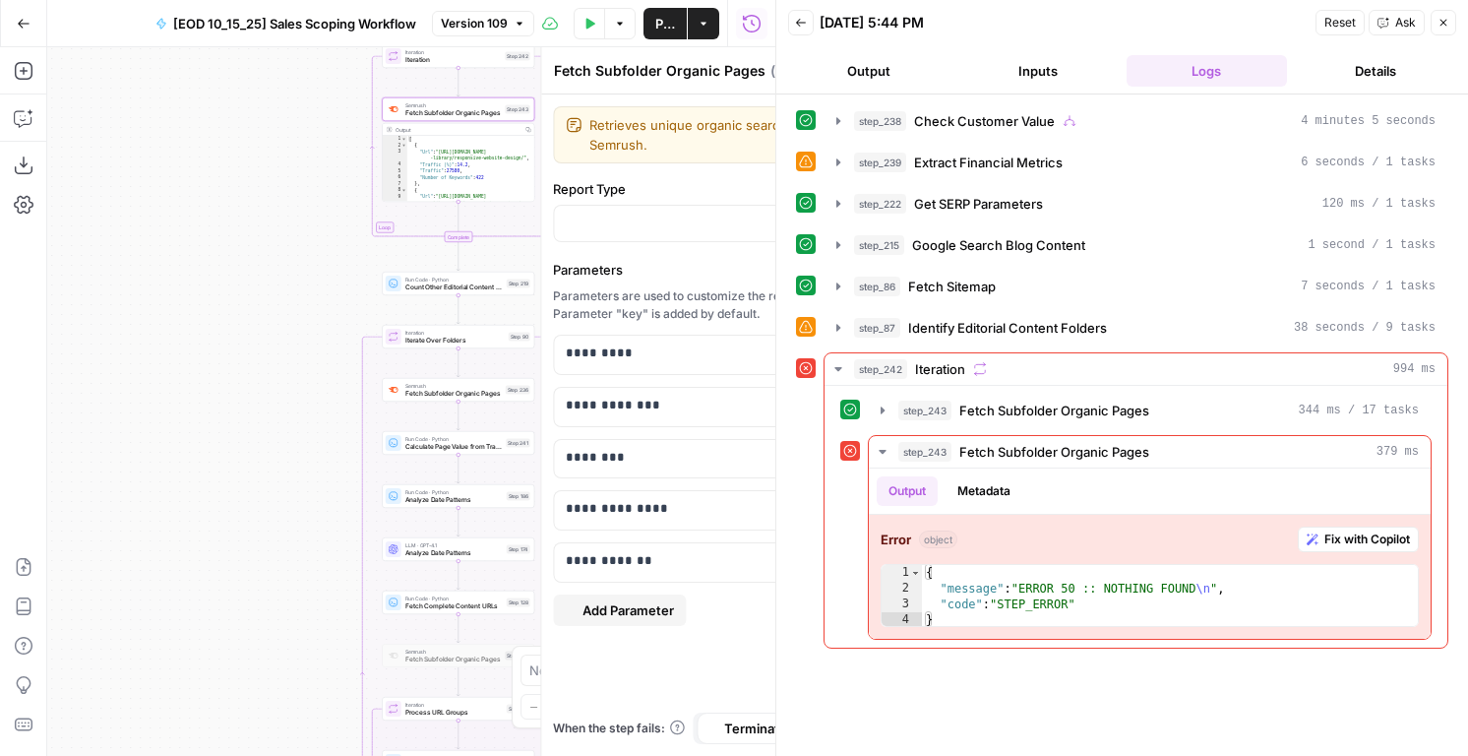
type input "Subfolder Organic Pages"
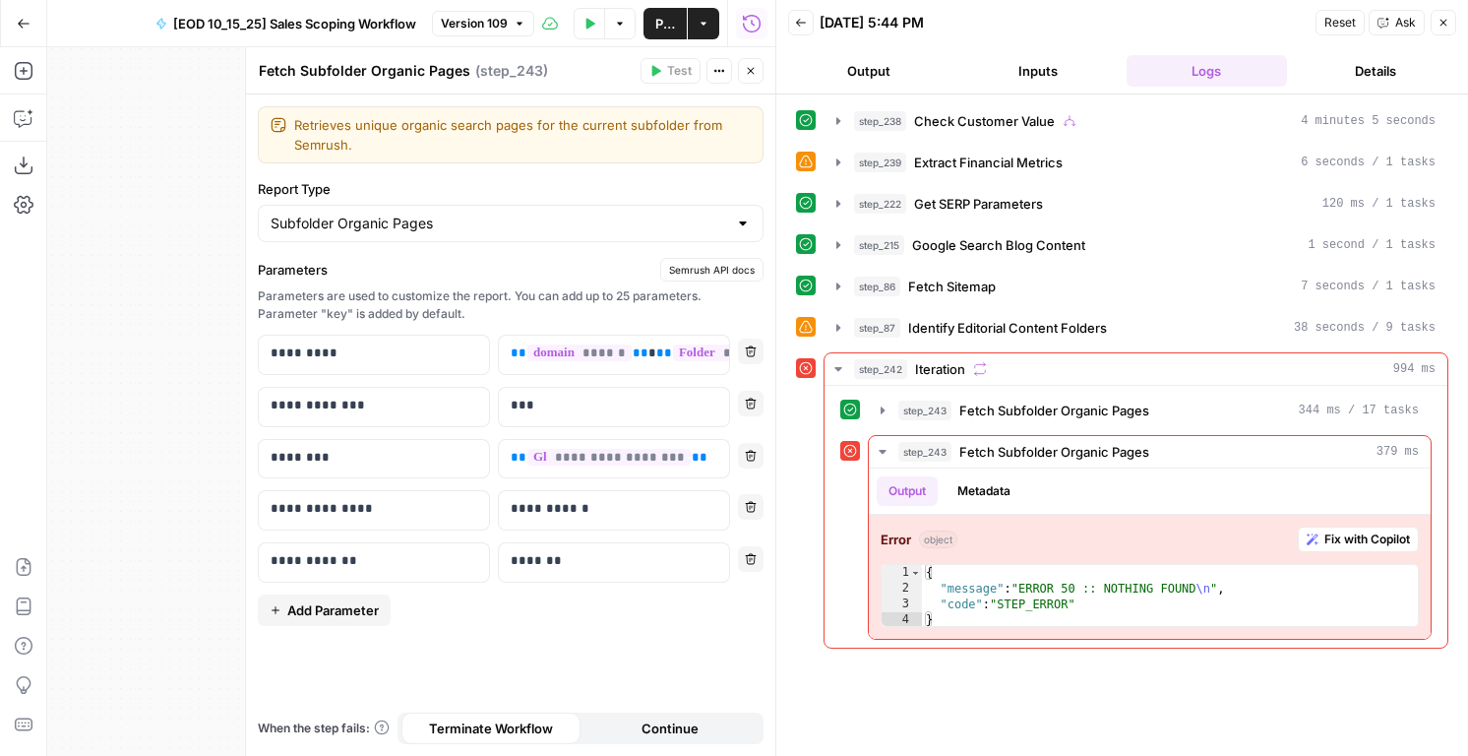
click at [680, 719] on span "Continue" at bounding box center [670, 728] width 57 height 20
click at [748, 80] on button "Close" at bounding box center [751, 71] width 26 height 26
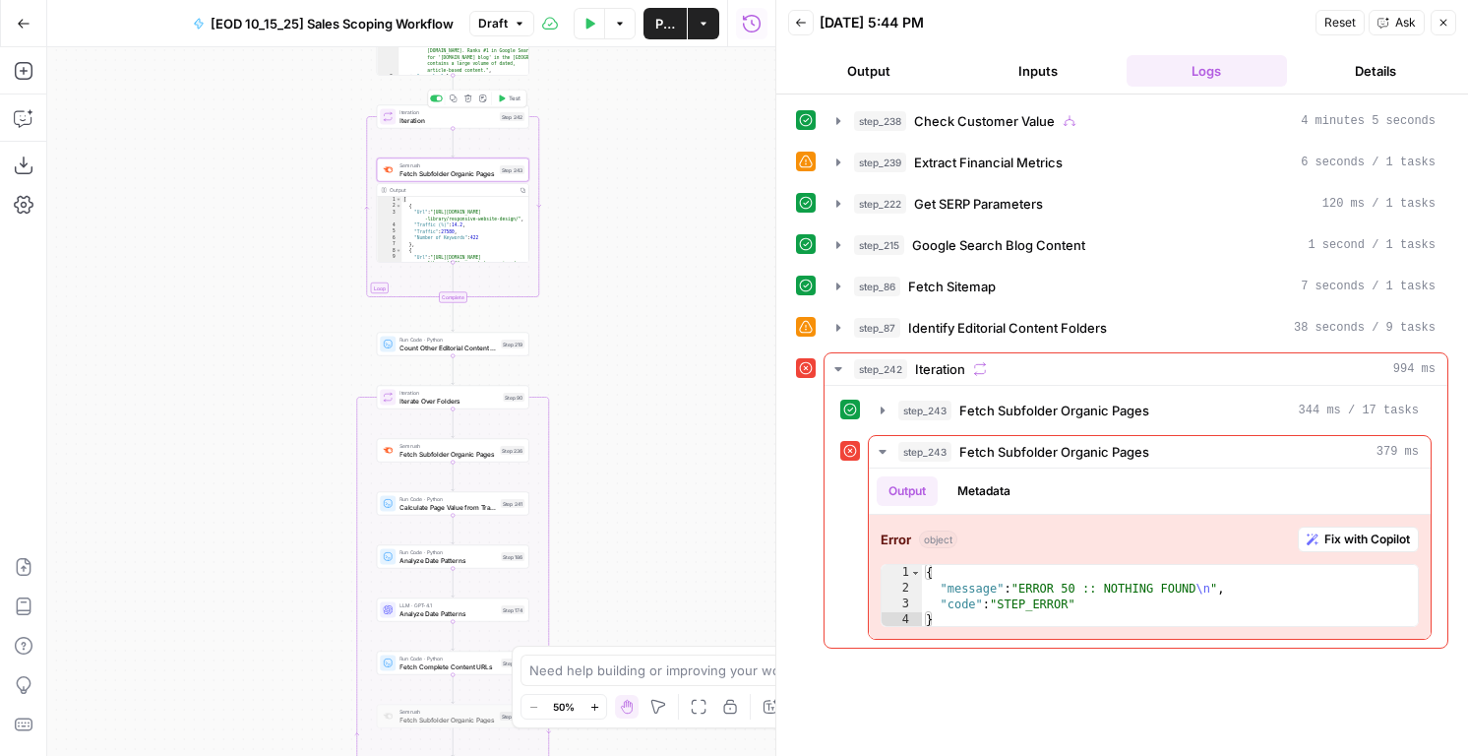
click at [510, 95] on span "Test" at bounding box center [515, 98] width 12 height 9
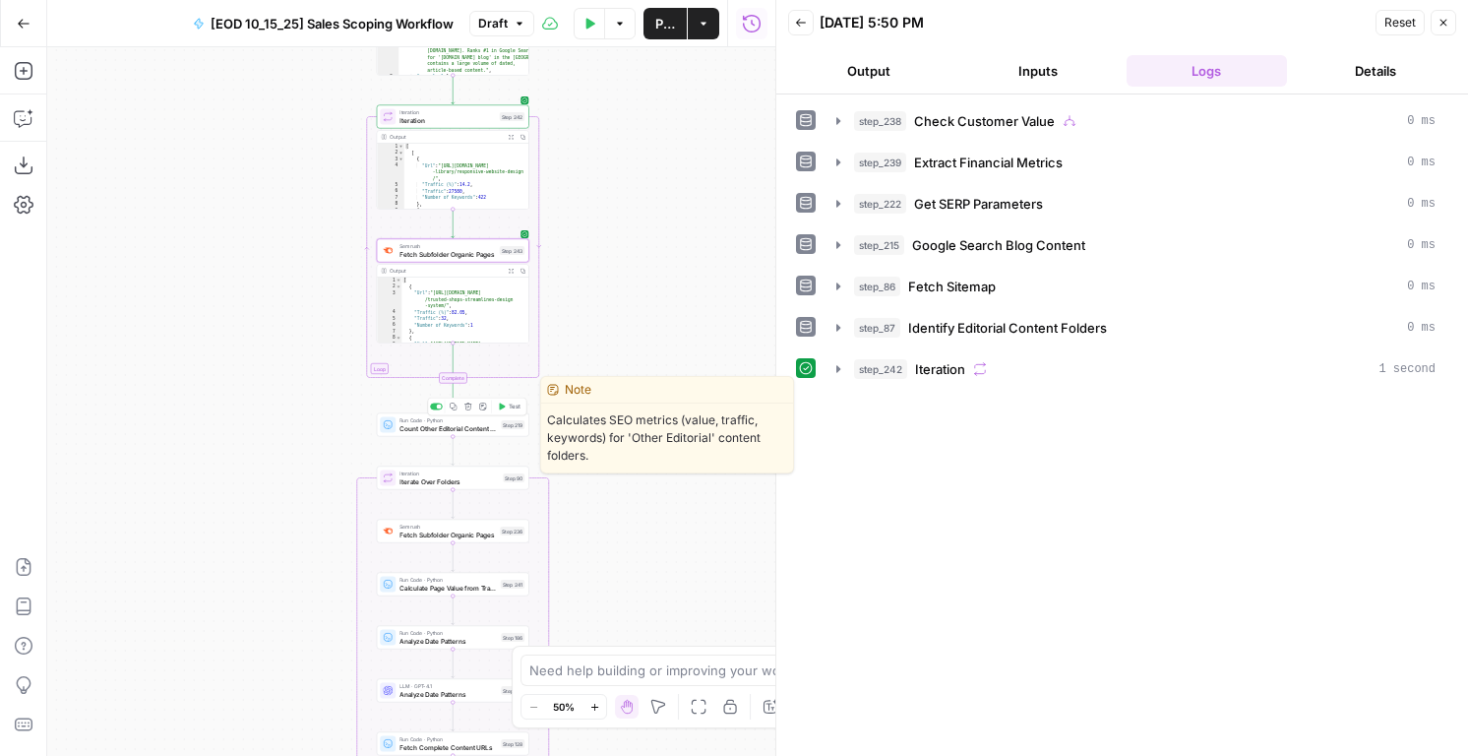
click at [509, 404] on span "Test" at bounding box center [515, 406] width 12 height 9
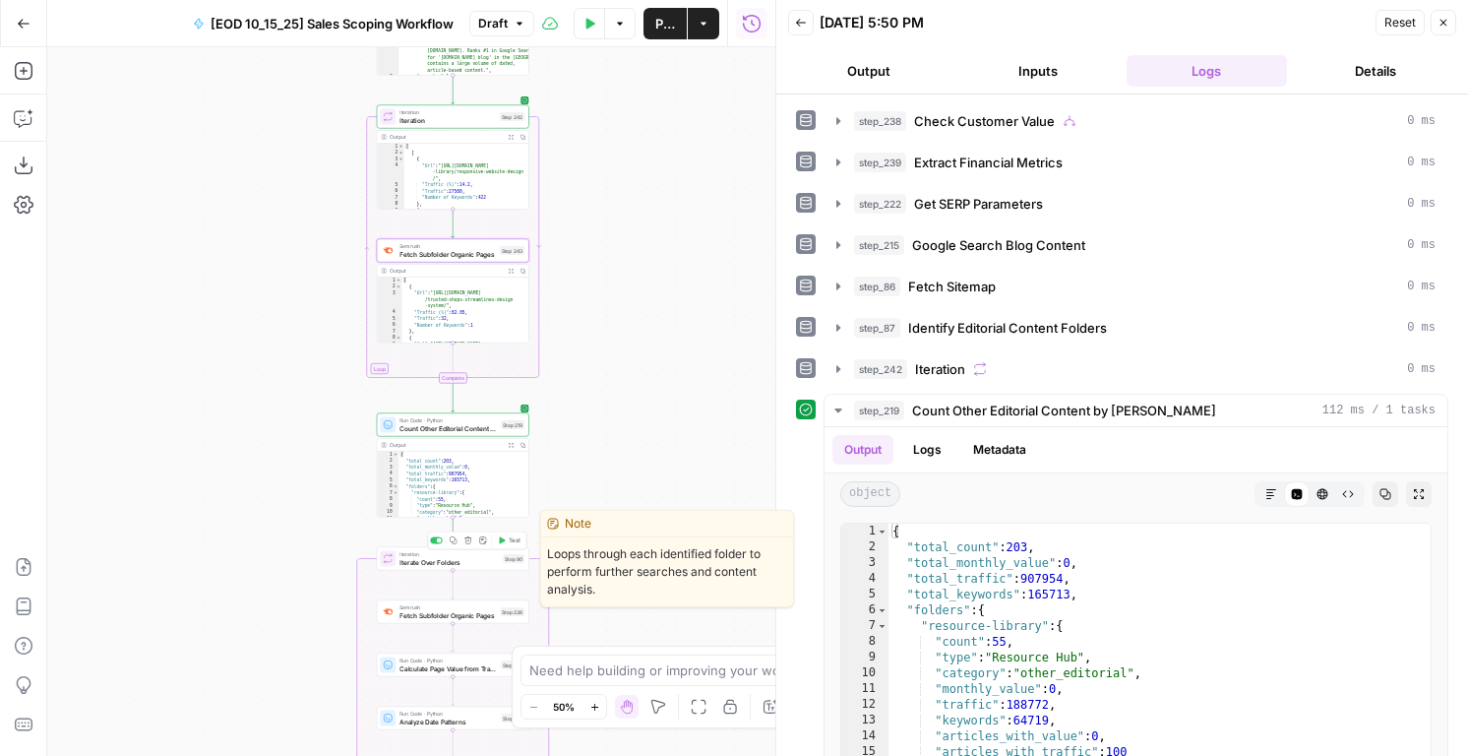
click at [507, 537] on button "Test" at bounding box center [509, 540] width 31 height 13
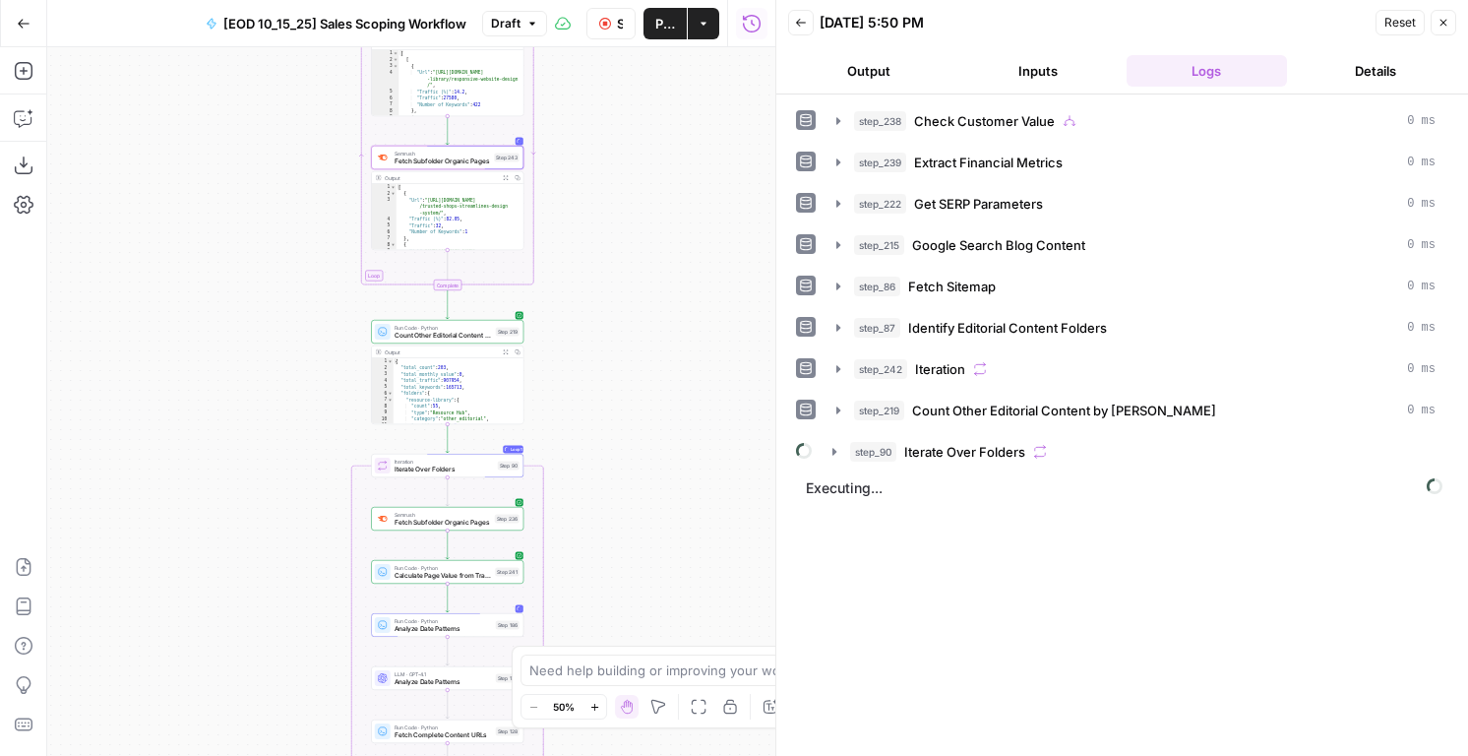
click at [473, 160] on span "Fetch Subfolder Organic Pages" at bounding box center [443, 161] width 96 height 10
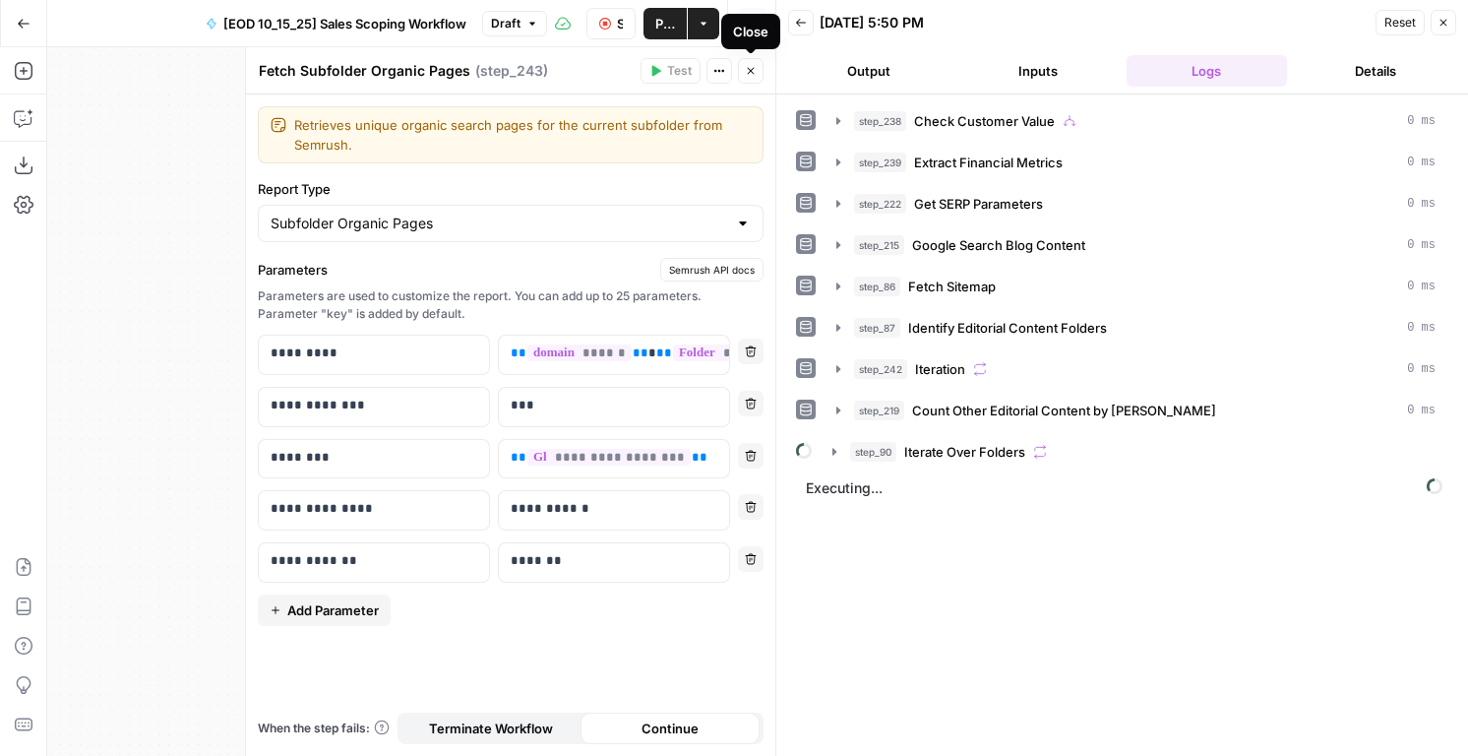
click at [749, 78] on button "Close" at bounding box center [751, 71] width 26 height 26
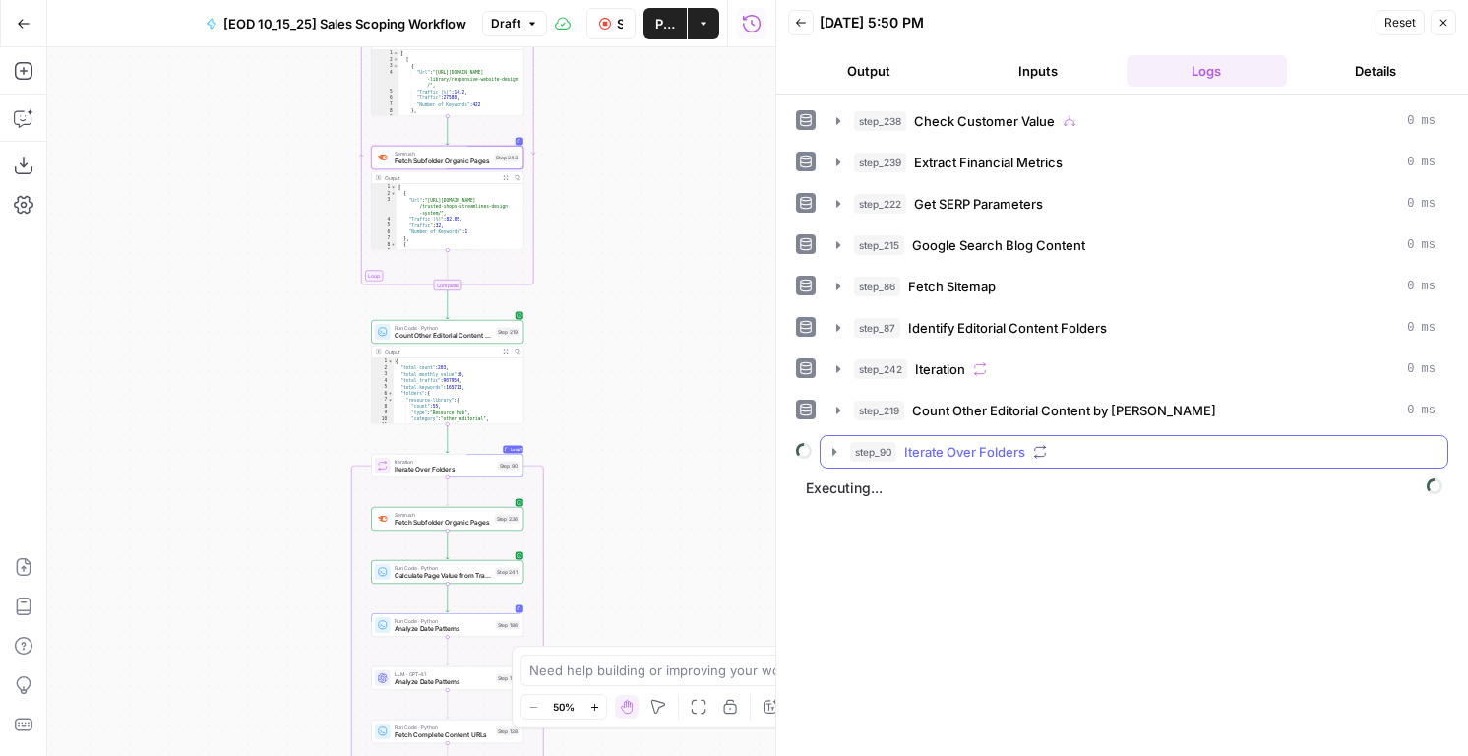
click at [1014, 460] on span "Iterate Over Folders" at bounding box center [964, 452] width 121 height 20
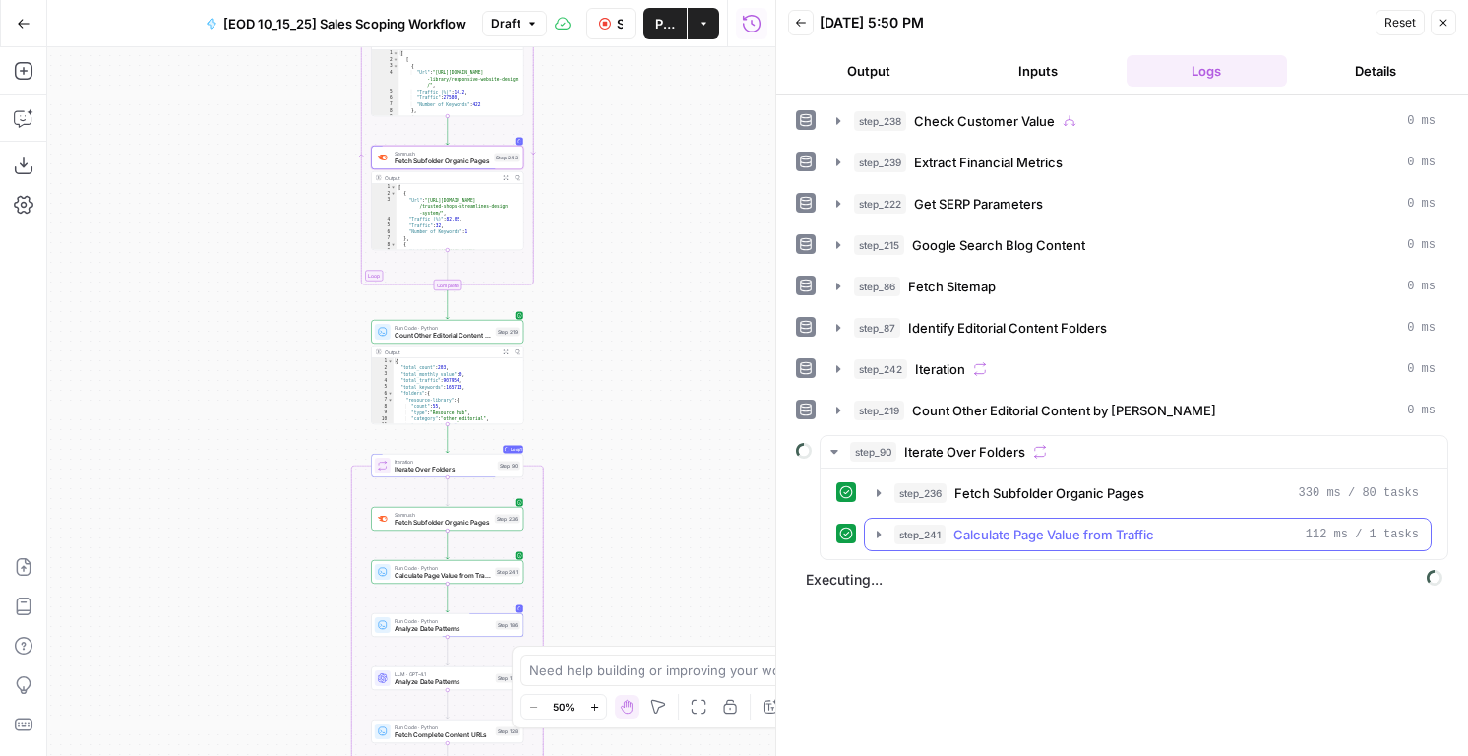
click at [1033, 534] on span "Calculate Page Value from Traffic" at bounding box center [1053, 534] width 201 height 20
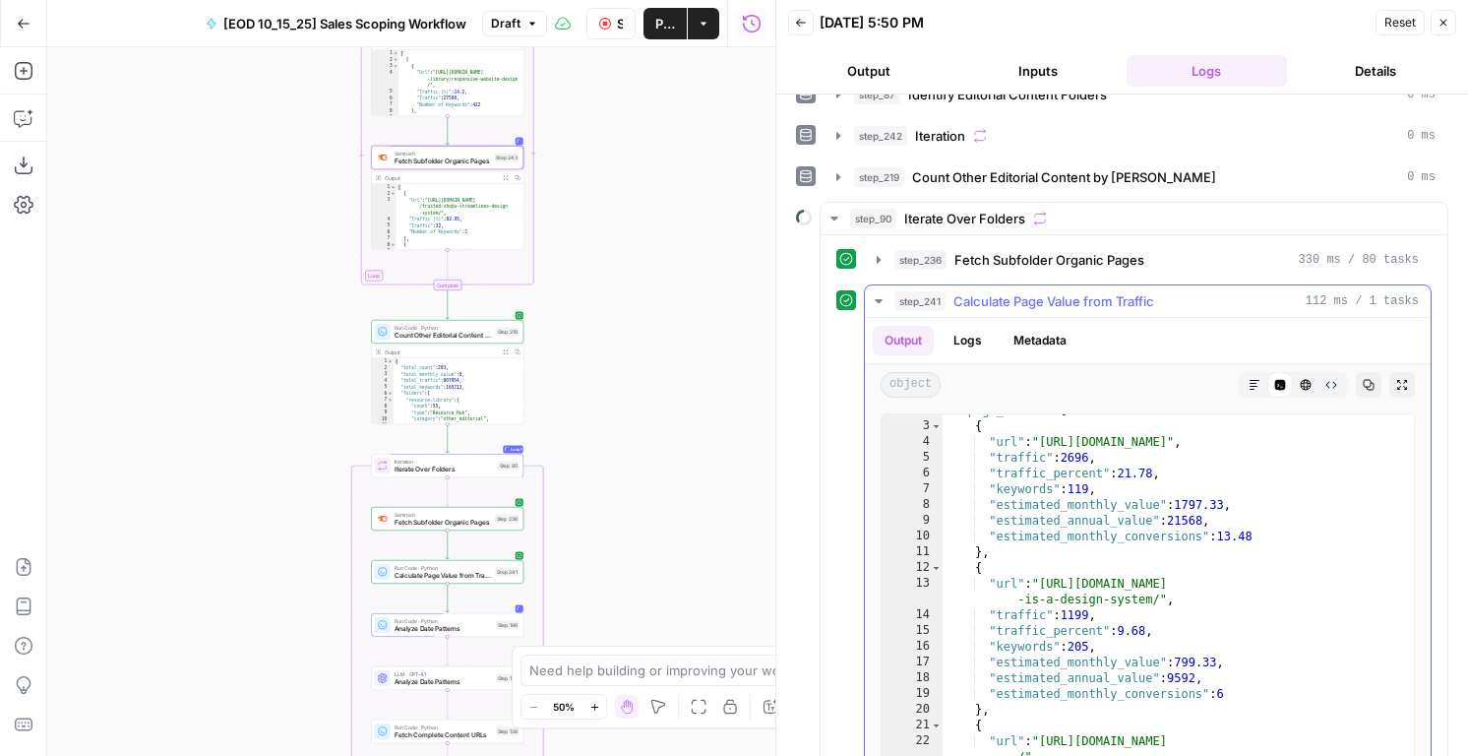
scroll to position [250, 0]
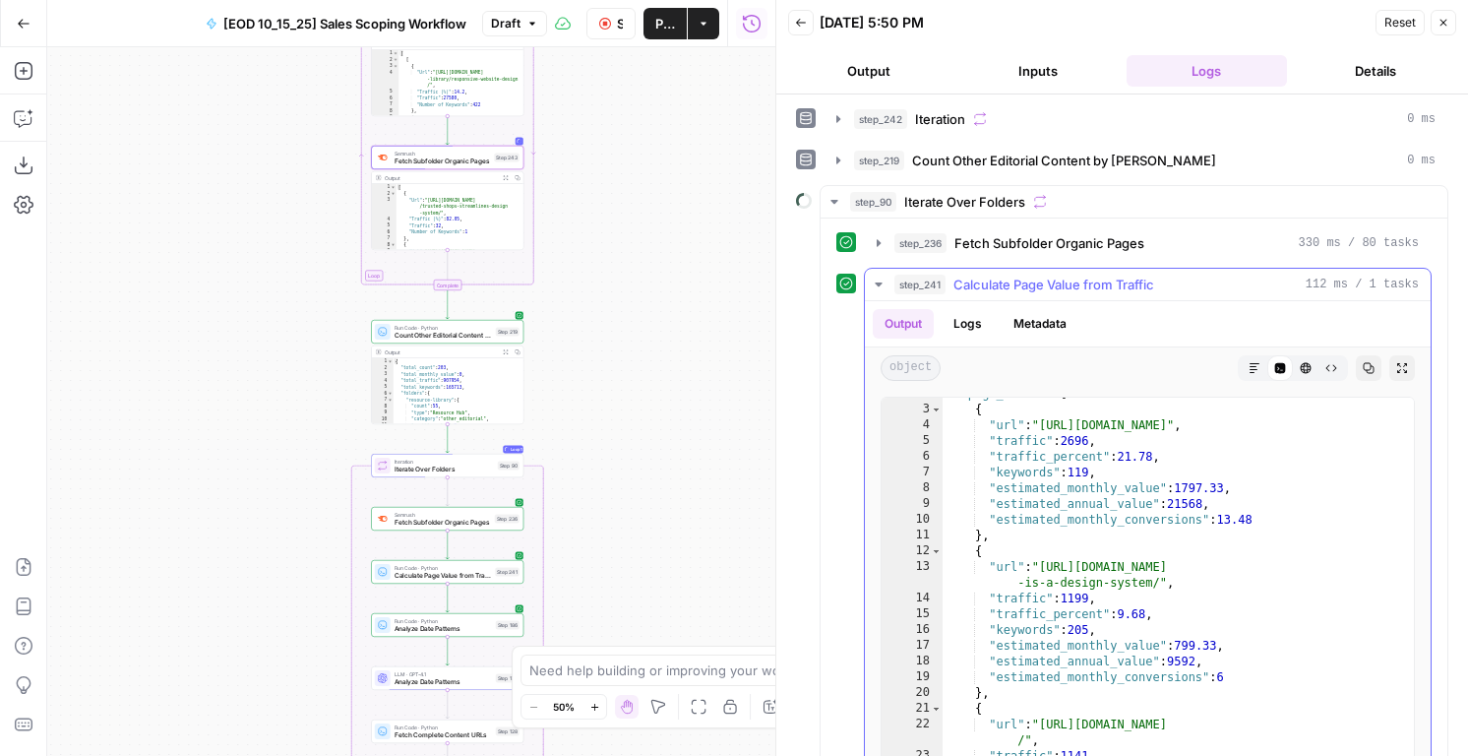
click at [1068, 300] on hr at bounding box center [1148, 300] width 566 height 1
click at [1067, 296] on button "step_241 Calculate Page Value from Traffic 112 ms / 1 tasks" at bounding box center [1148, 284] width 566 height 31
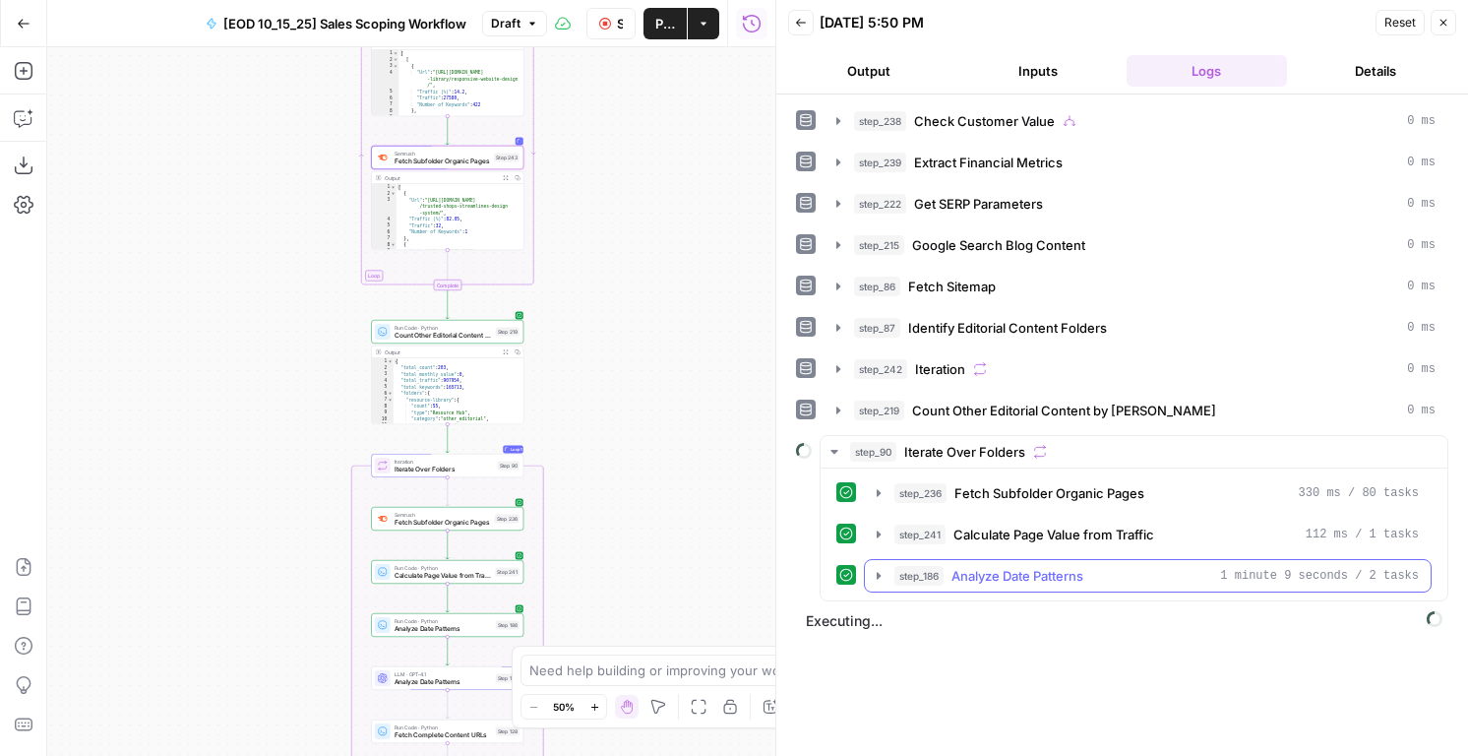
click at [1083, 580] on span "Analyze Date Patterns" at bounding box center [1017, 576] width 132 height 20
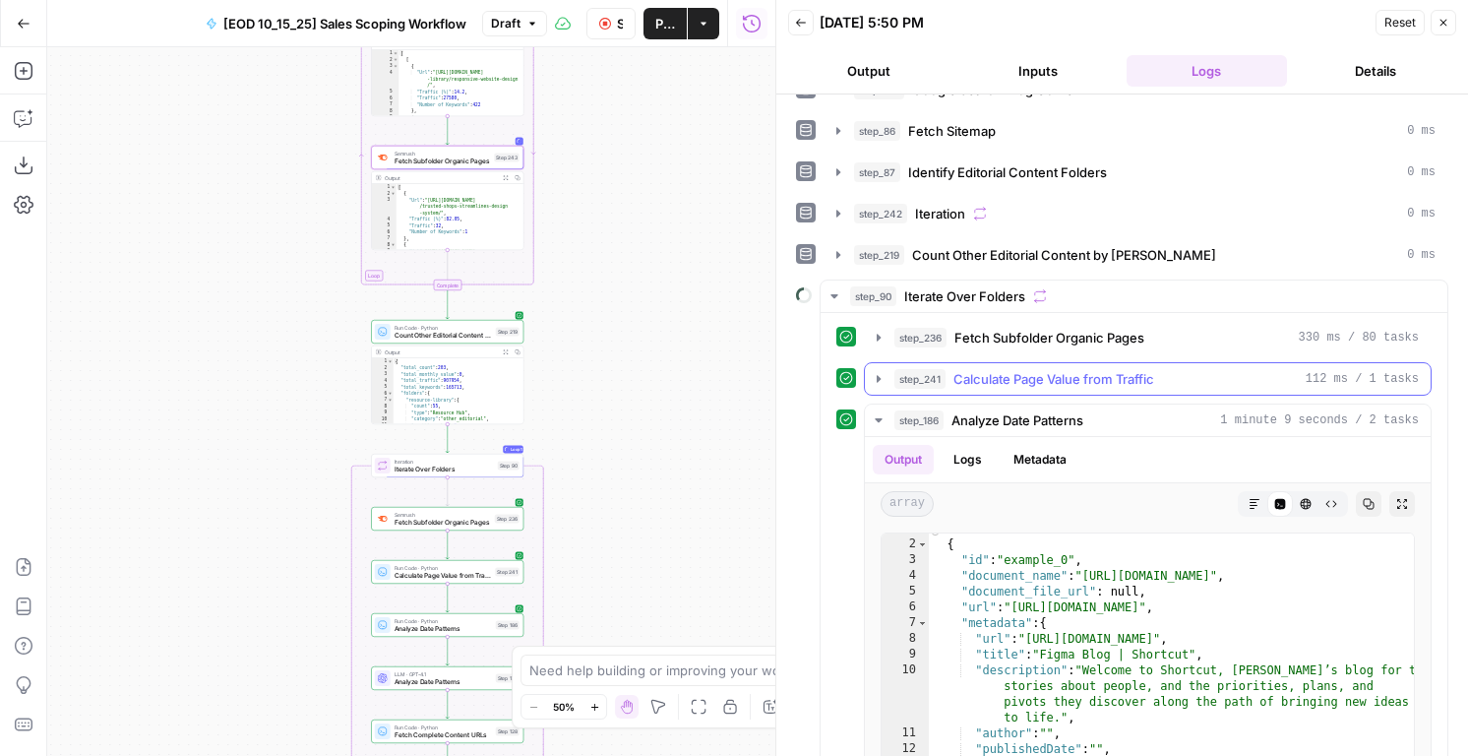
scroll to position [466, 0]
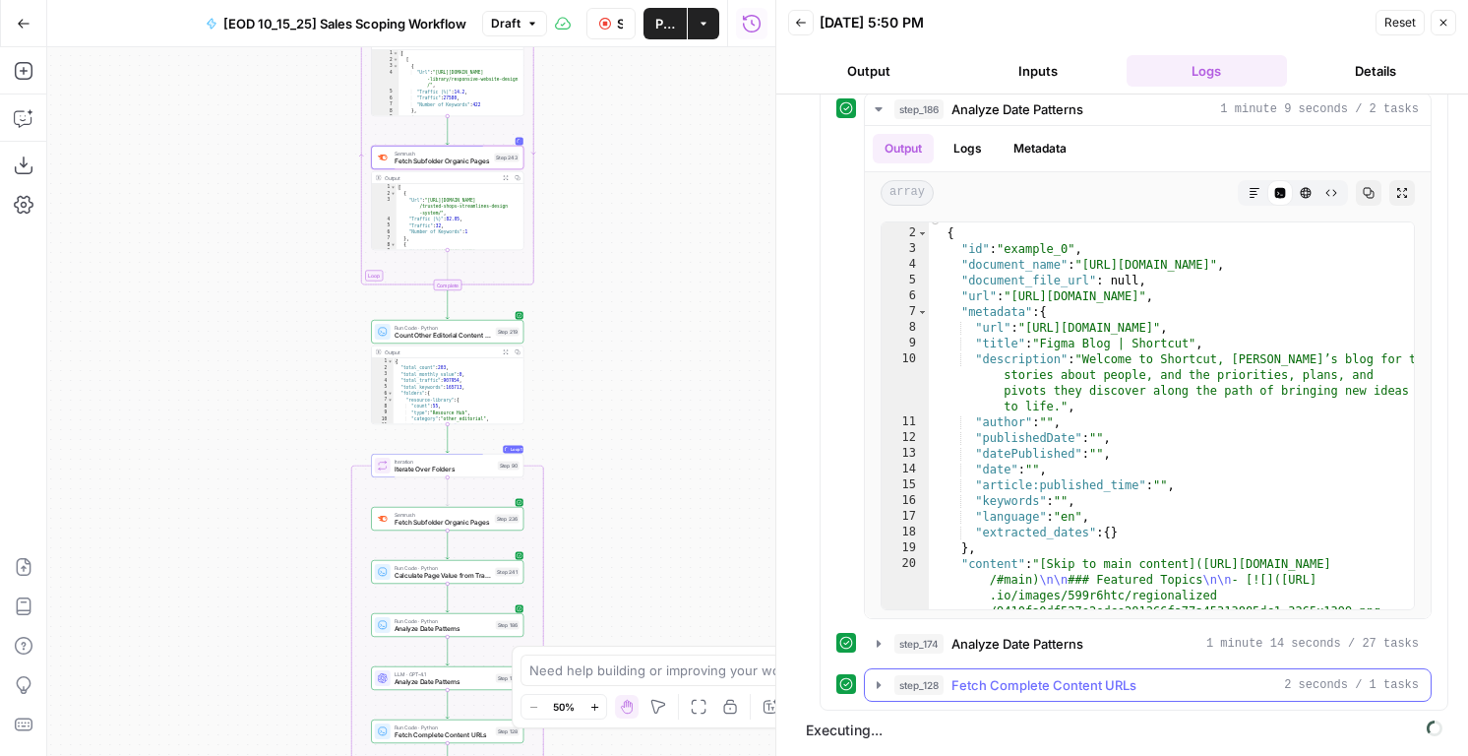
click at [1093, 675] on span "Fetch Complete Content URLs" at bounding box center [1043, 685] width 185 height 20
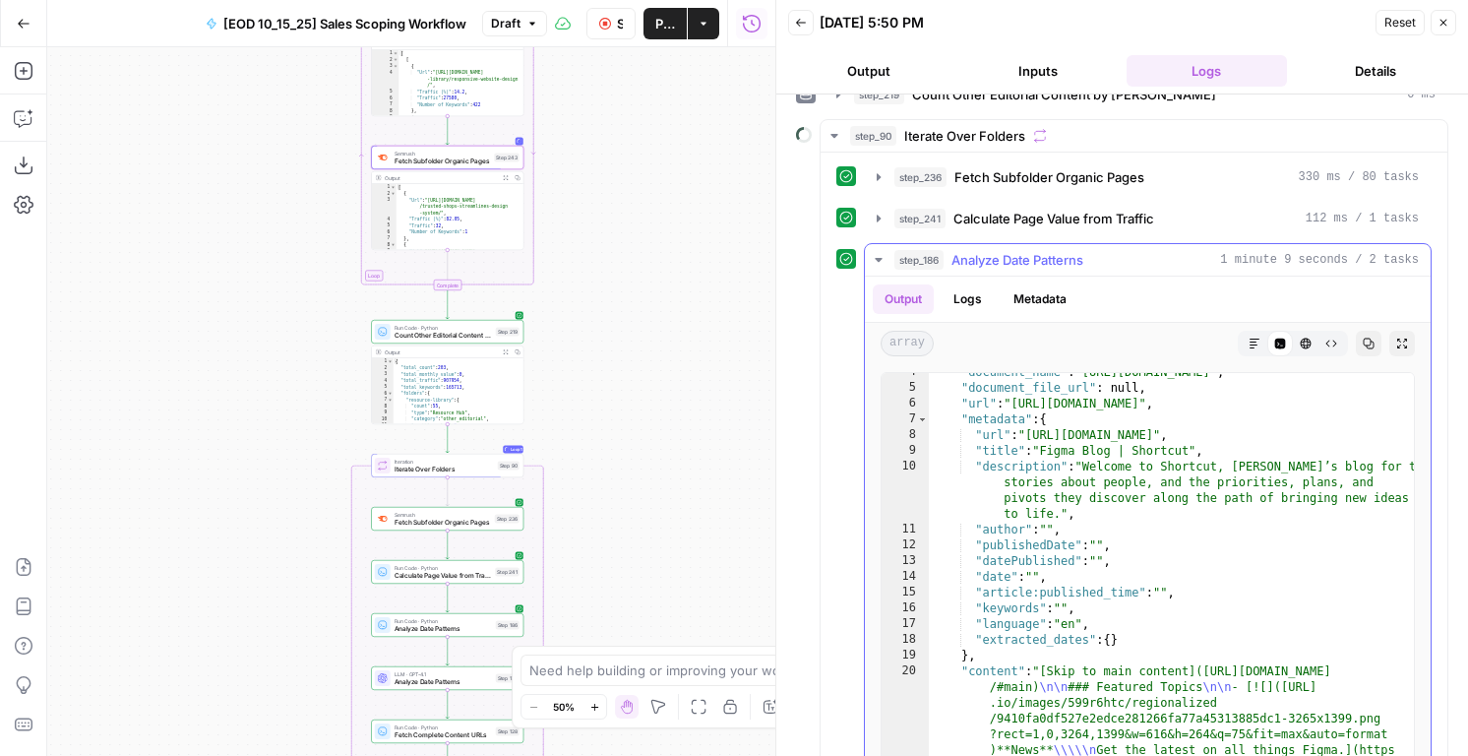
scroll to position [120, 0]
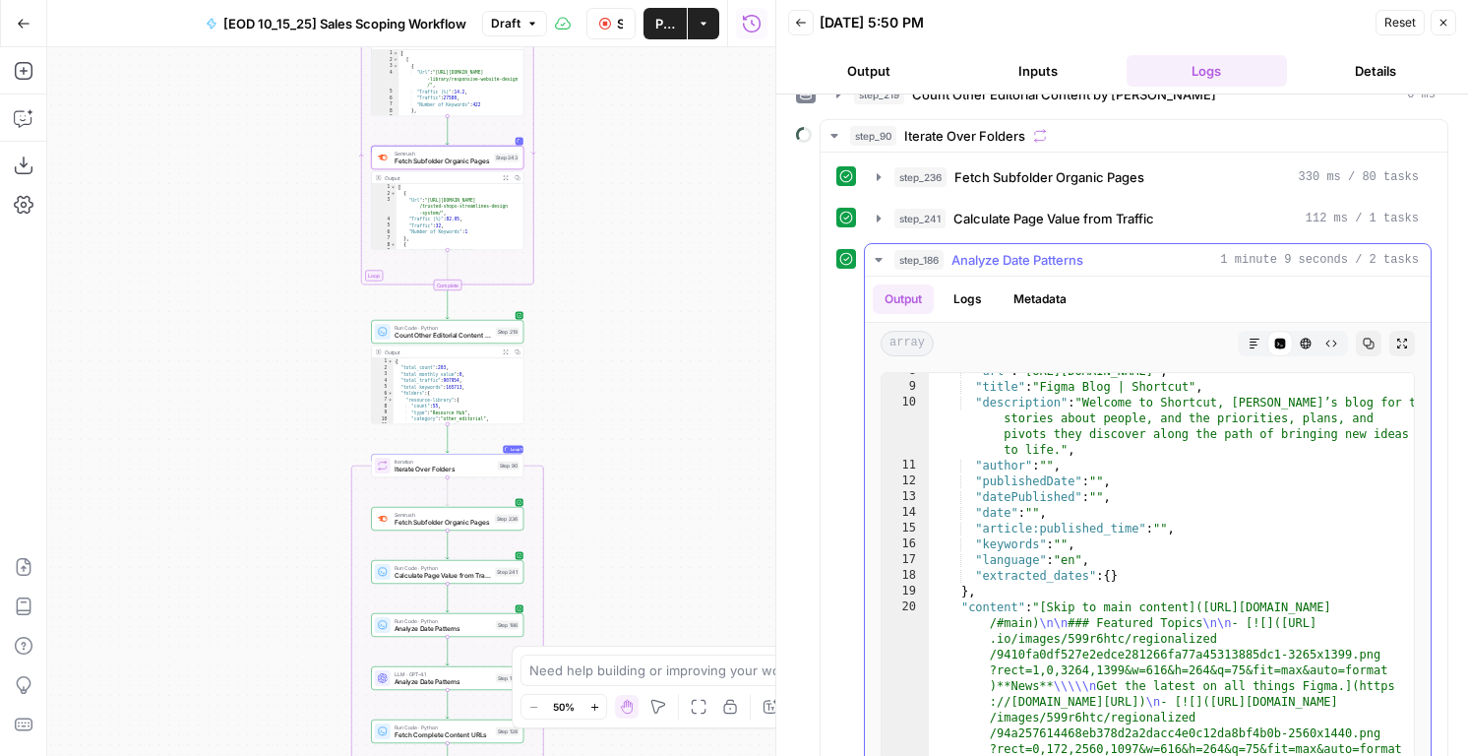
click at [968, 267] on span "Analyze Date Patterns" at bounding box center [1017, 260] width 132 height 20
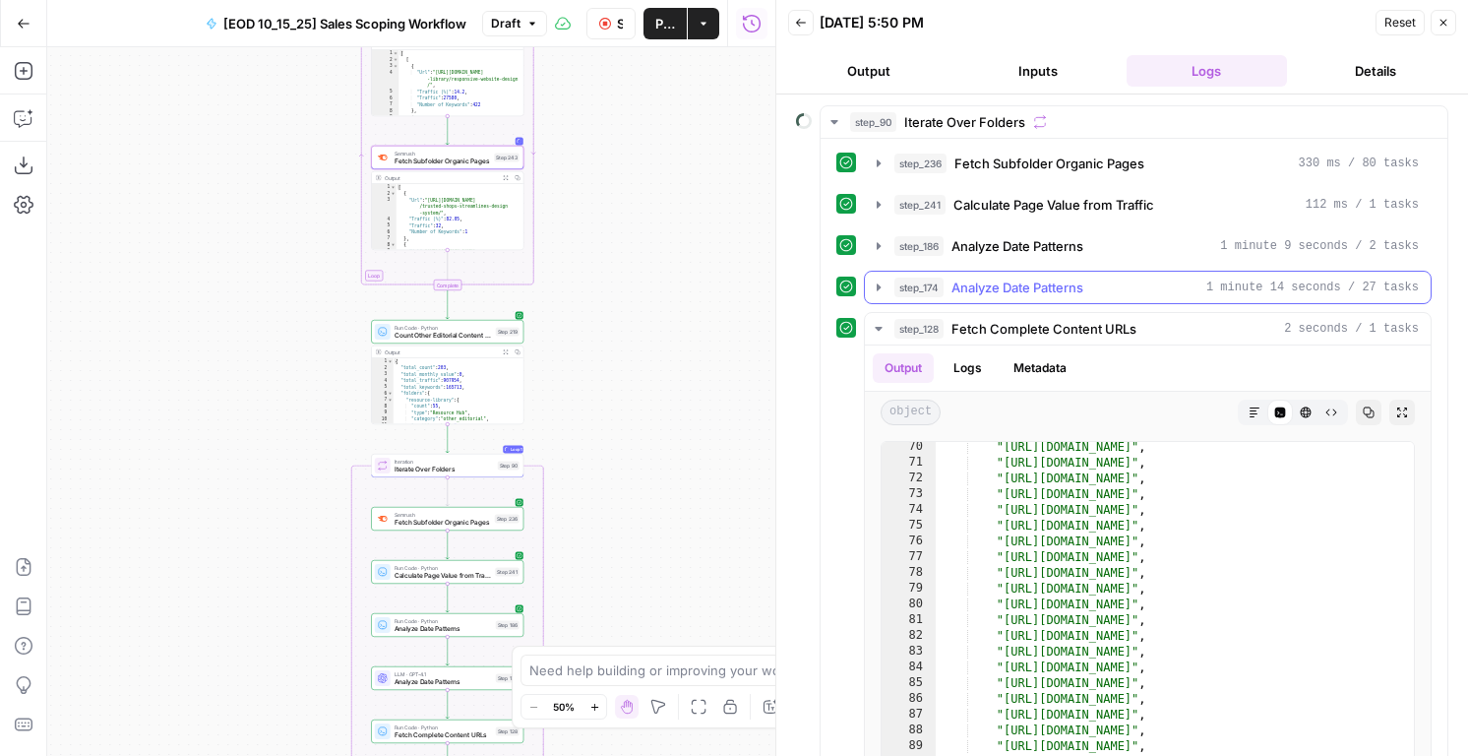
scroll to position [0, 0]
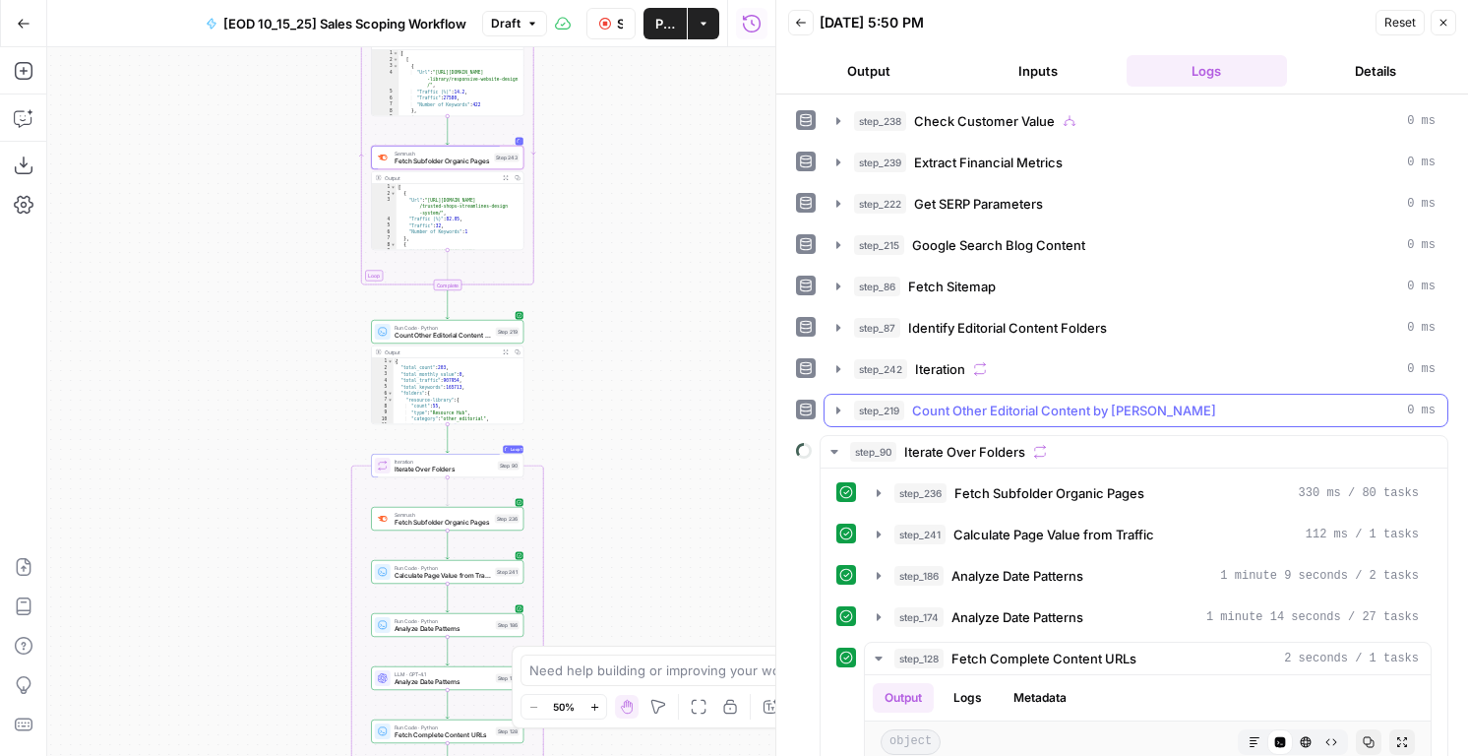
click at [997, 422] on button "step_219 Count Other Editorial Content by Folder 0 ms" at bounding box center [1136, 410] width 623 height 31
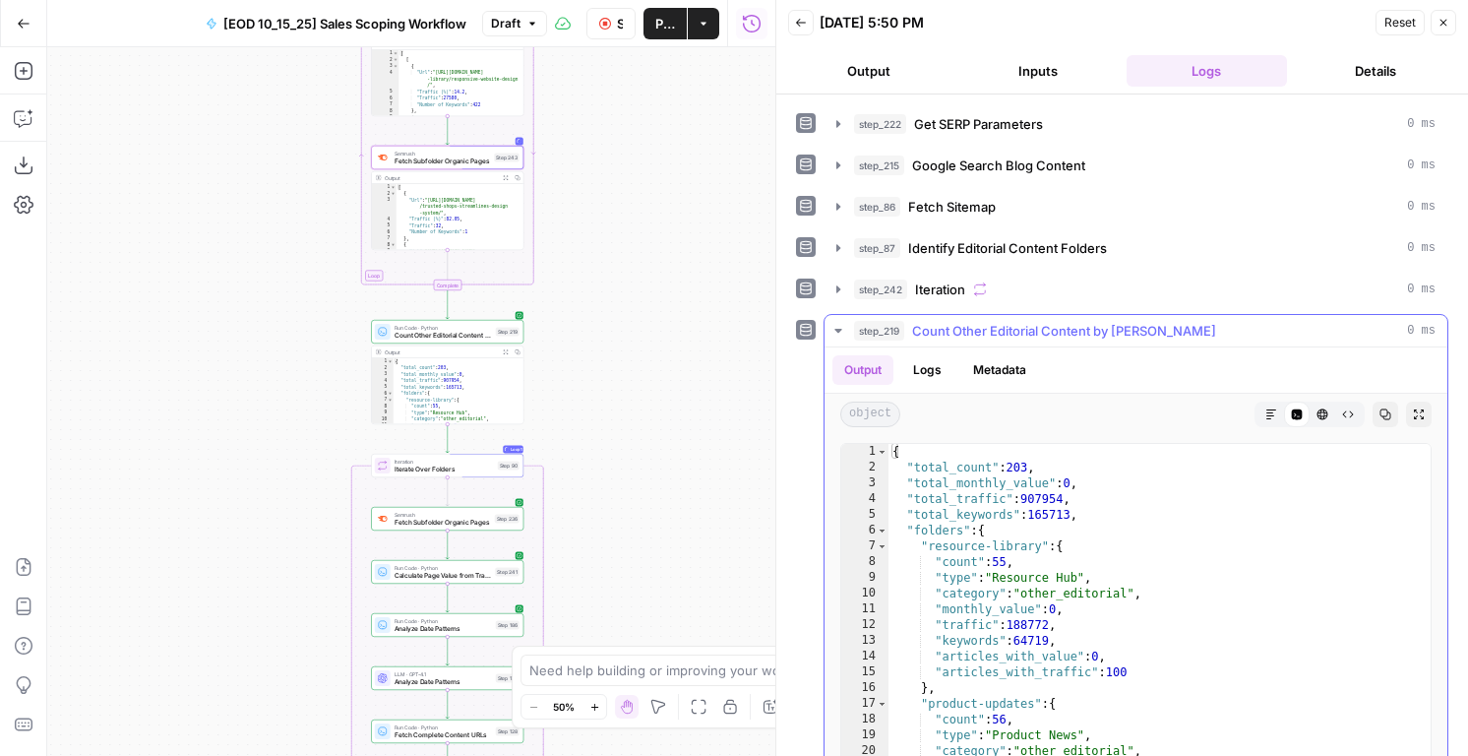
scroll to position [124, 0]
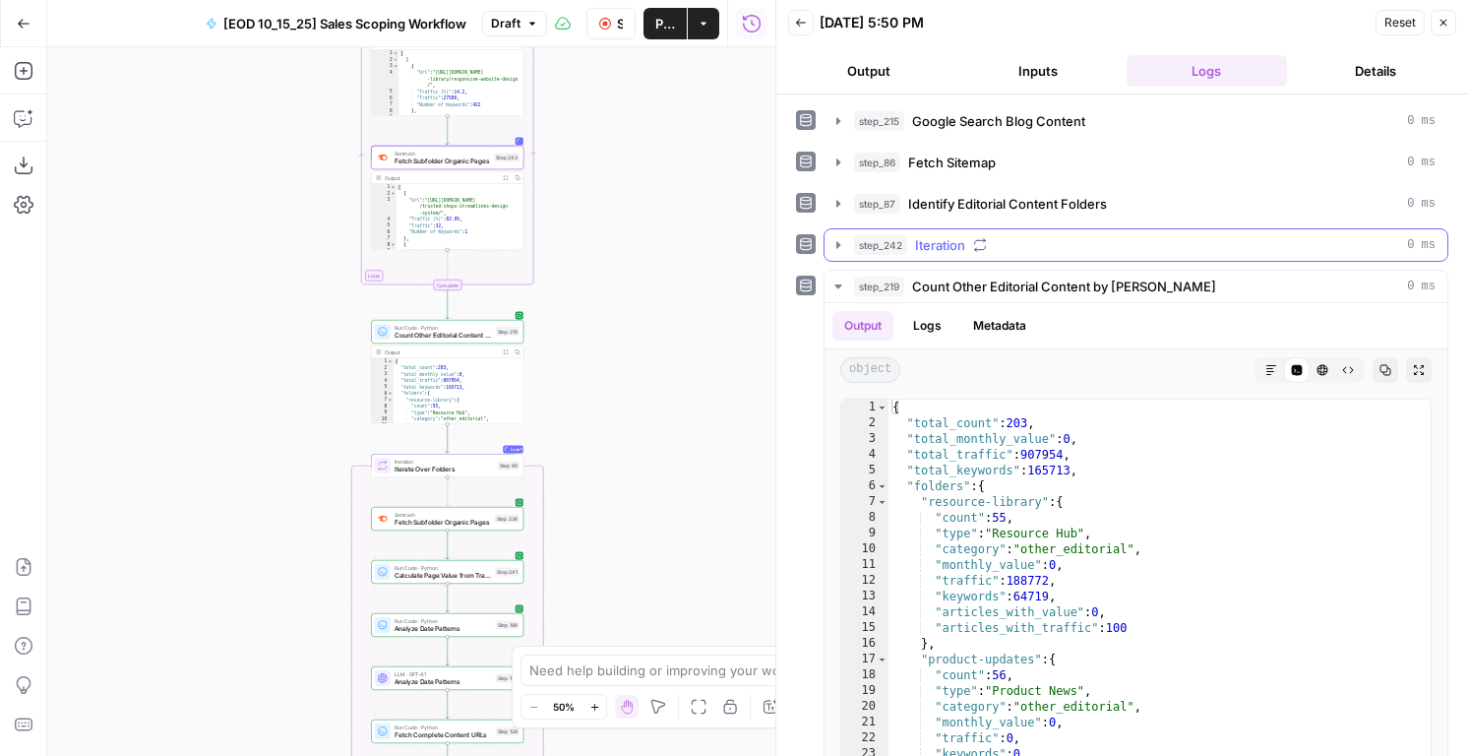
click at [1000, 228] on div "step_242 Iteration 0 ms" at bounding box center [1136, 244] width 625 height 33
click at [1005, 238] on div "step_242 Iteration 0 ms" at bounding box center [1145, 245] width 582 height 20
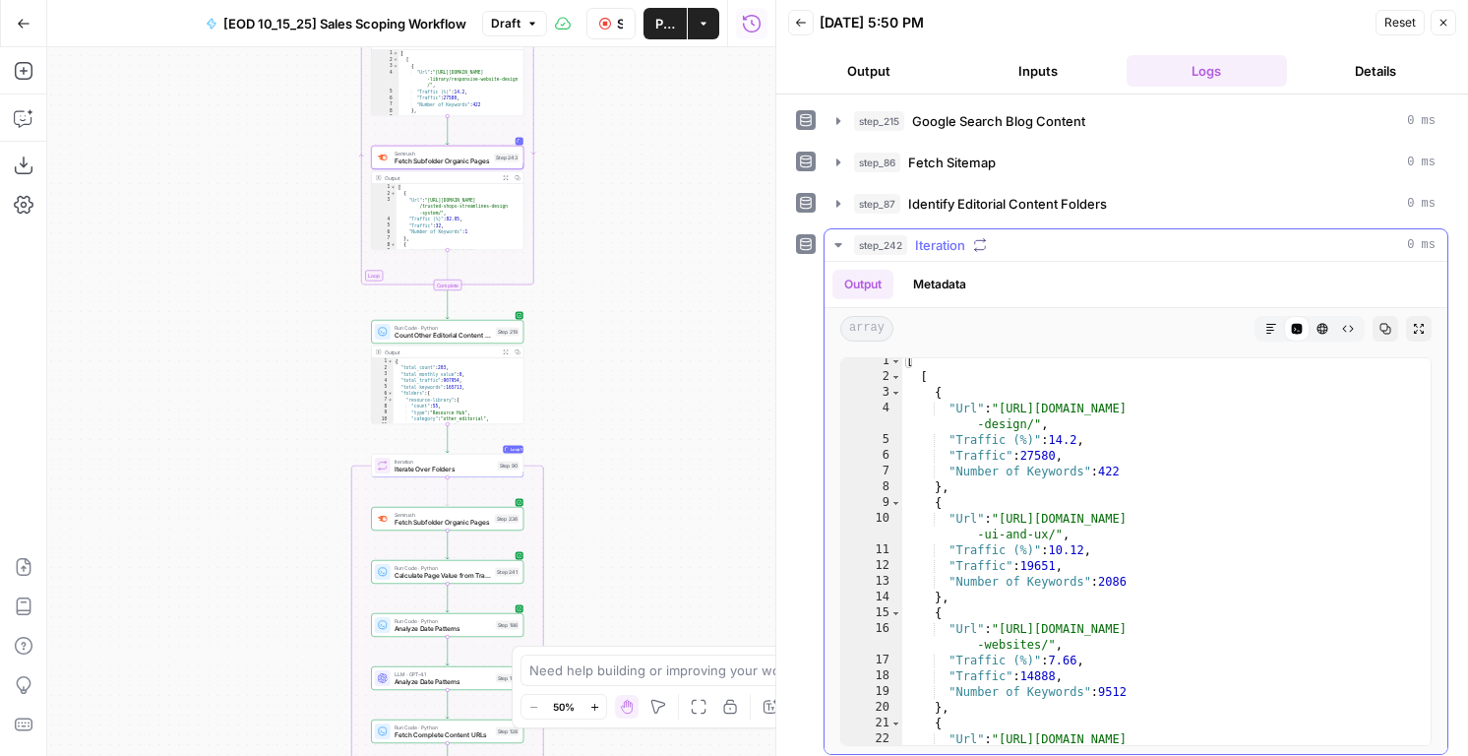
scroll to position [5, 0]
click at [1004, 211] on span "Identify Editorial Content Folders" at bounding box center [1007, 204] width 199 height 20
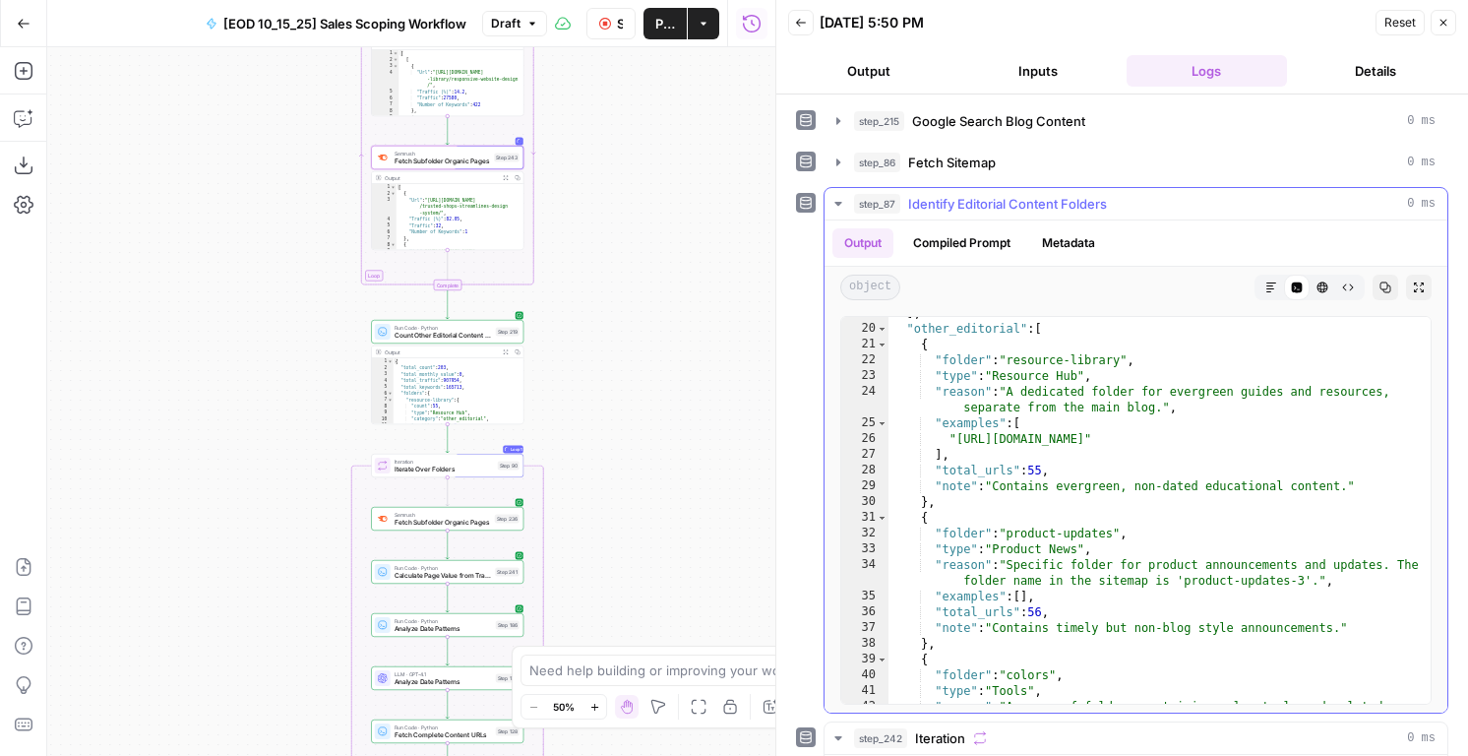
scroll to position [327, 0]
drag, startPoint x: 1227, startPoint y: 443, endPoint x: 953, endPoint y: 431, distance: 273.8
click at [953, 431] on div "] , "other_editorial" : [ { "folder" : "resource-library" , "type" : "Resource …" at bounding box center [1160, 522] width 542 height 434
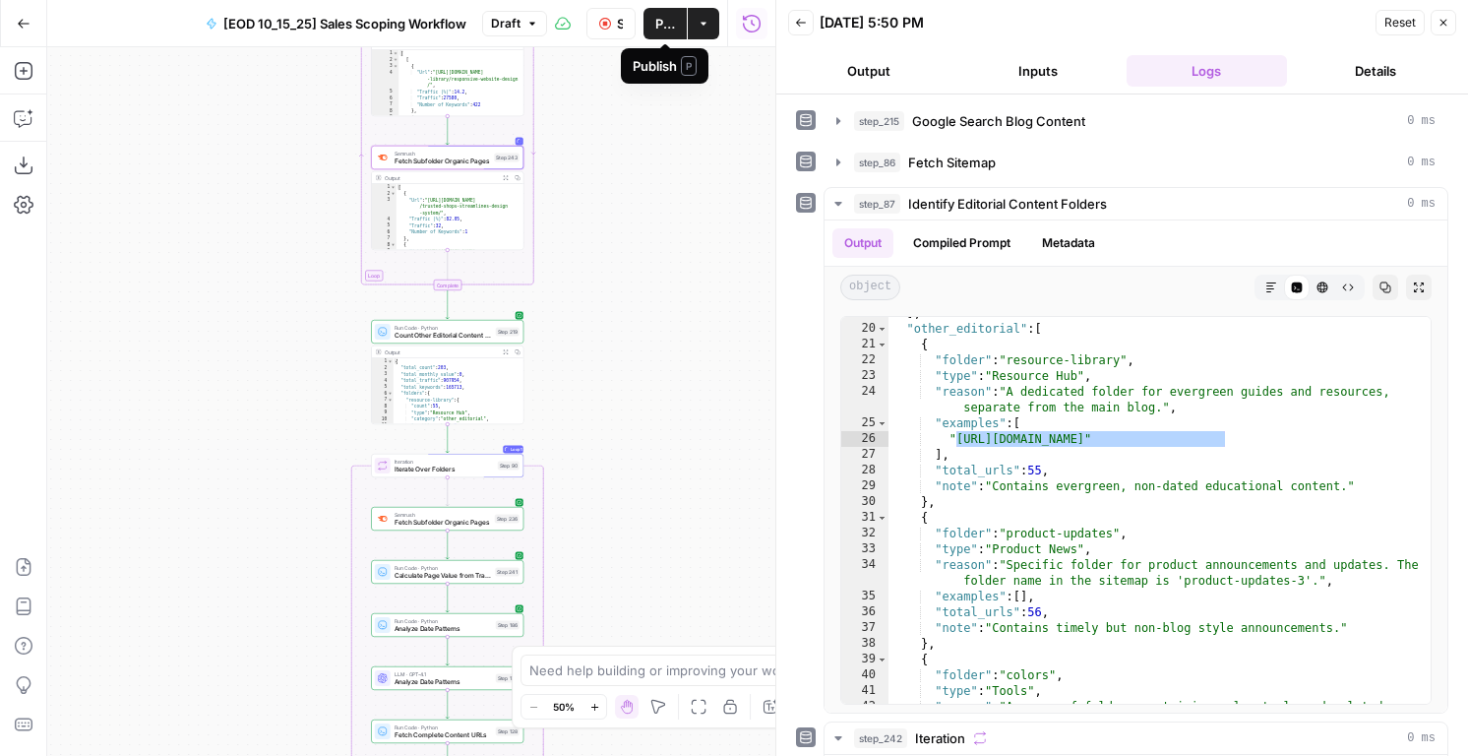
click at [671, 27] on span "Publish" at bounding box center [665, 24] width 20 height 20
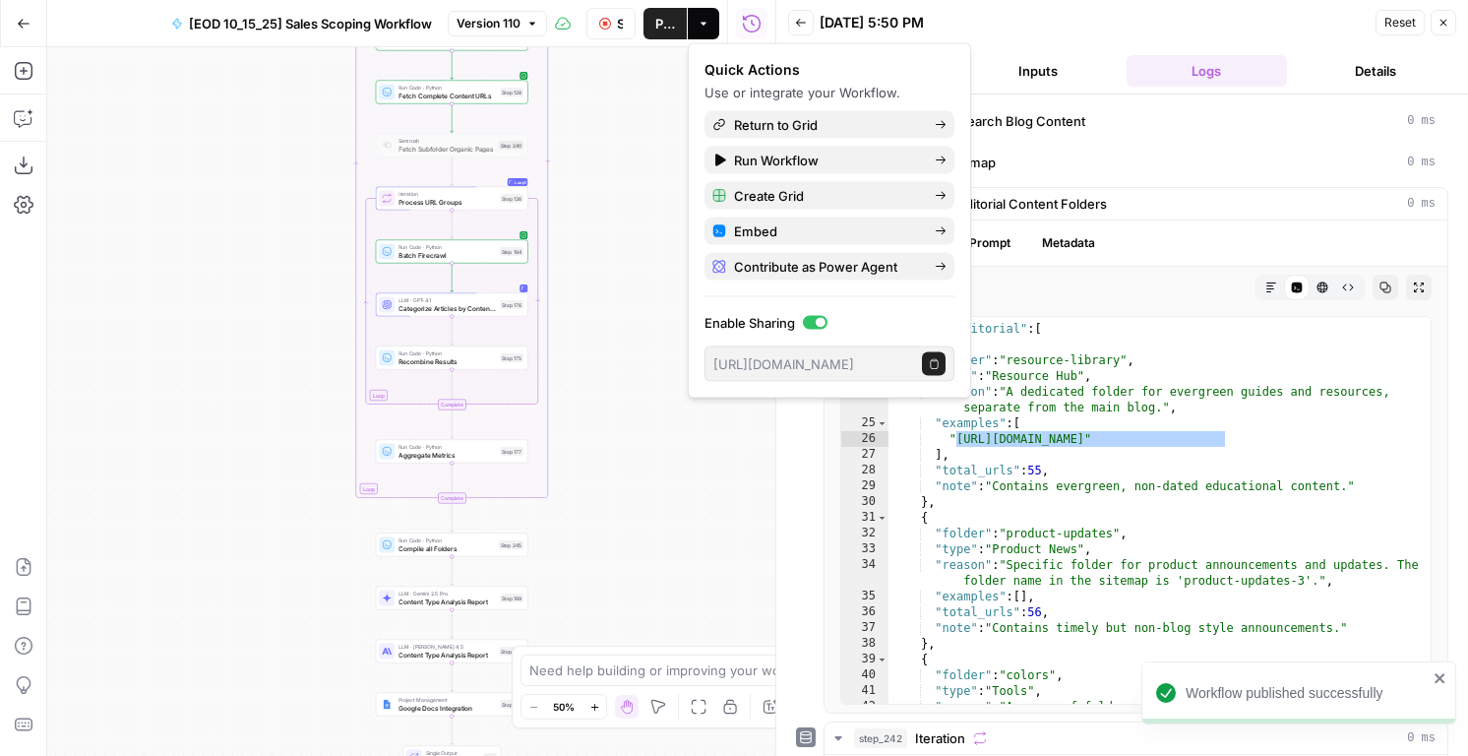
click at [1170, 400] on div "] , "other_editorial" : [ { "folder" : "resource-library" , "type" : "Resource …" at bounding box center [1160, 522] width 542 height 434
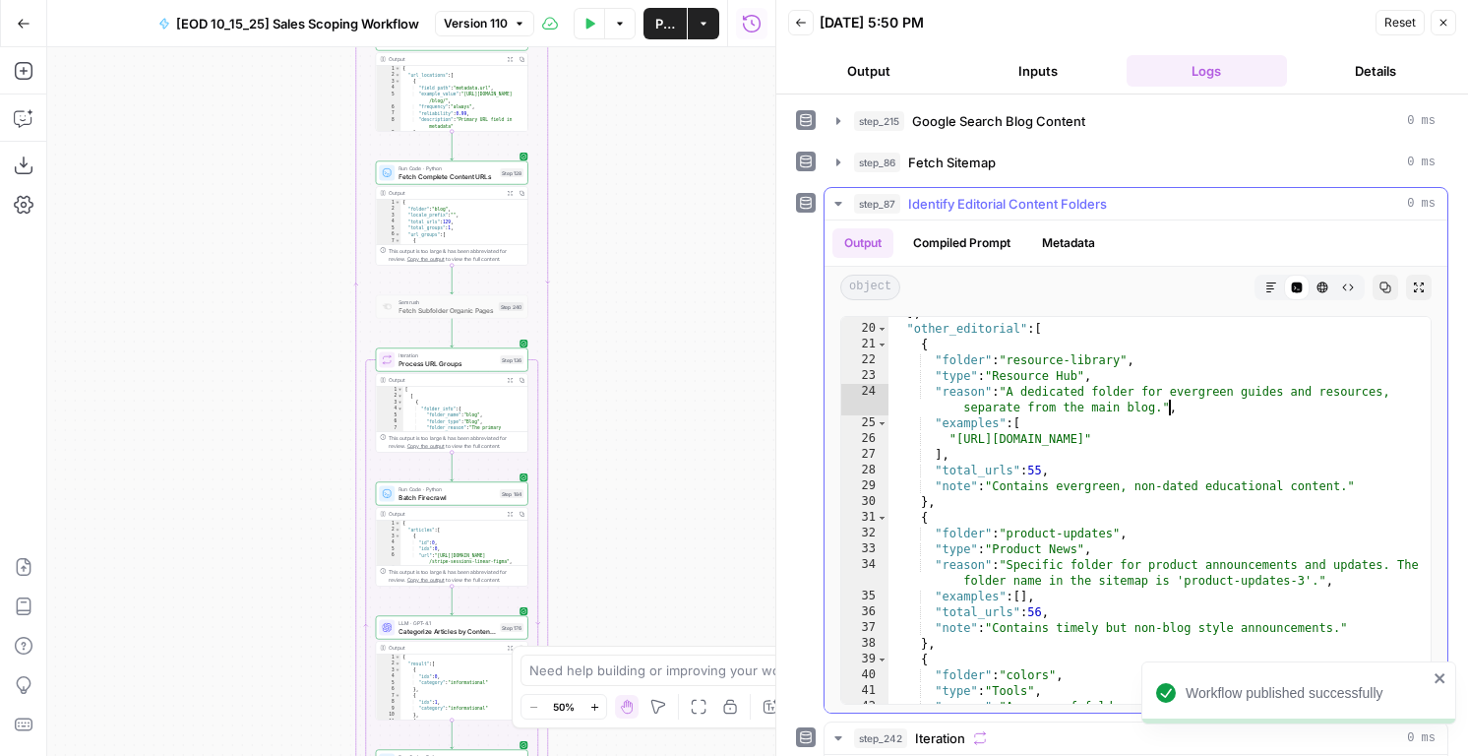
type textarea "**********"
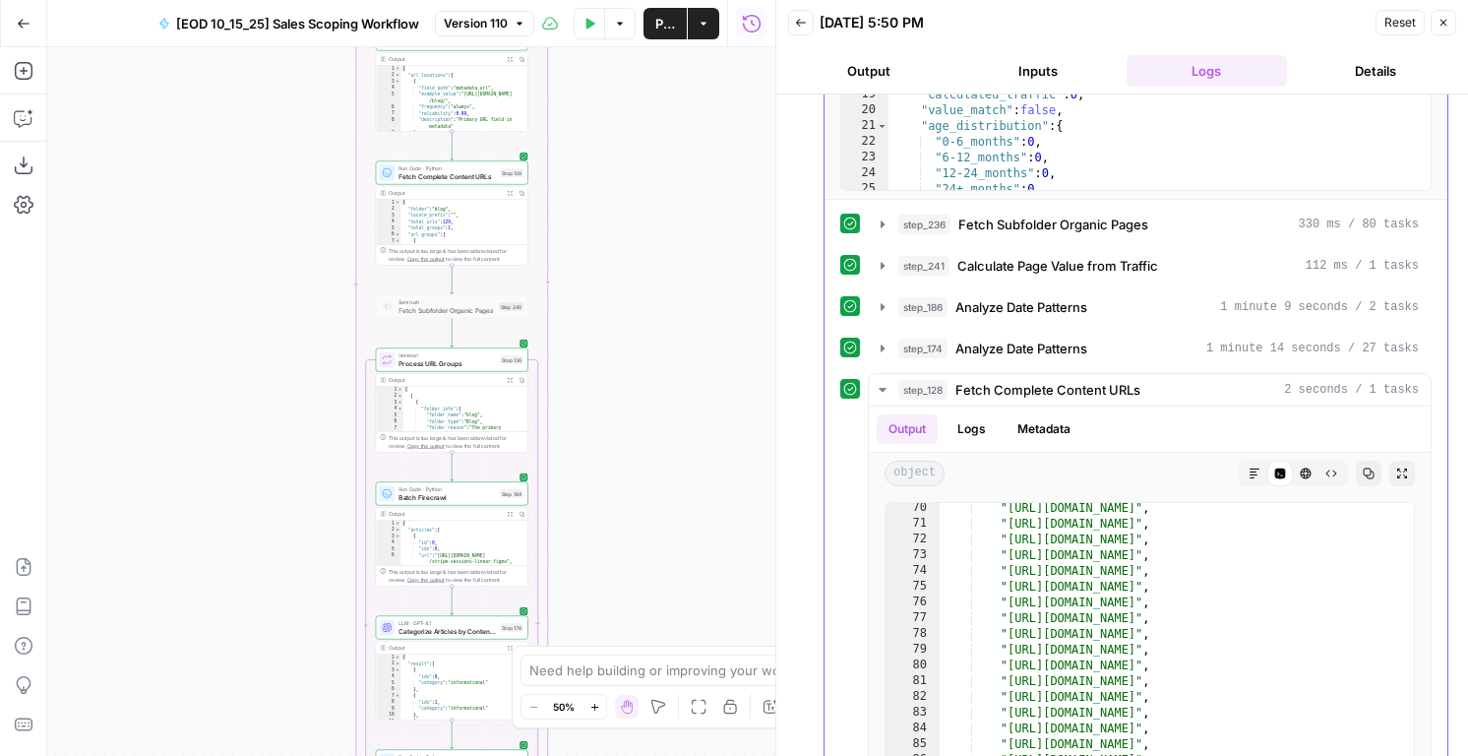
scroll to position [2485, 0]
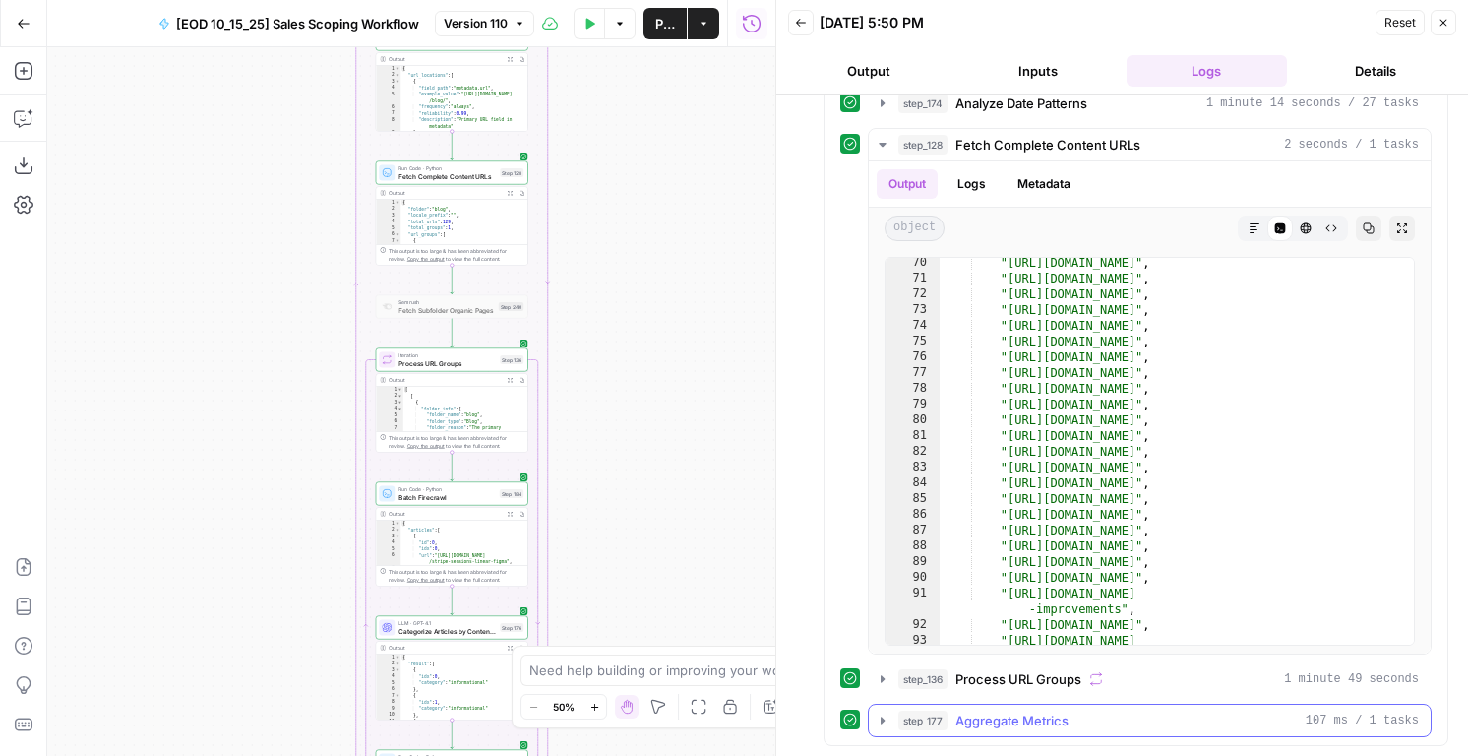
click at [955, 717] on span "Aggregate Metrics" at bounding box center [1011, 720] width 113 height 20
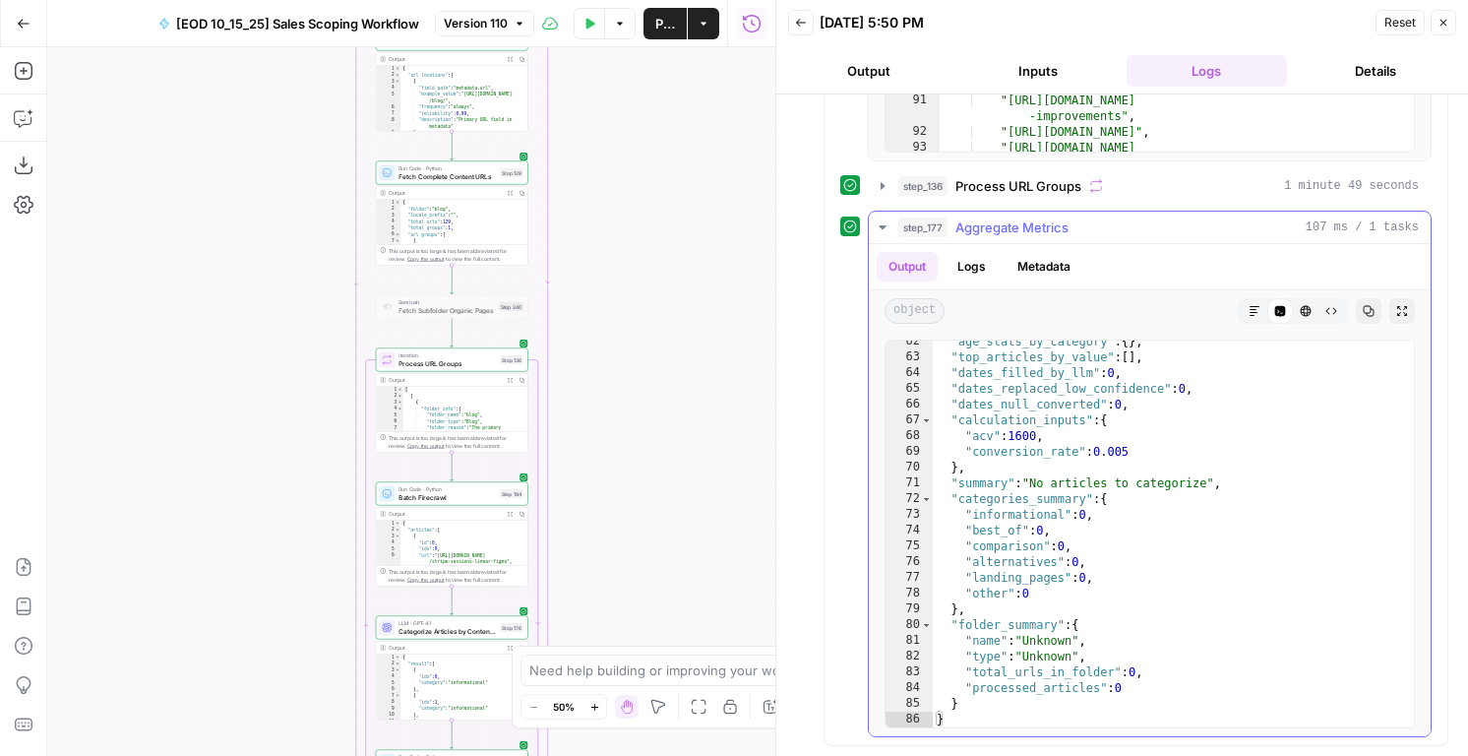
scroll to position [967, 0]
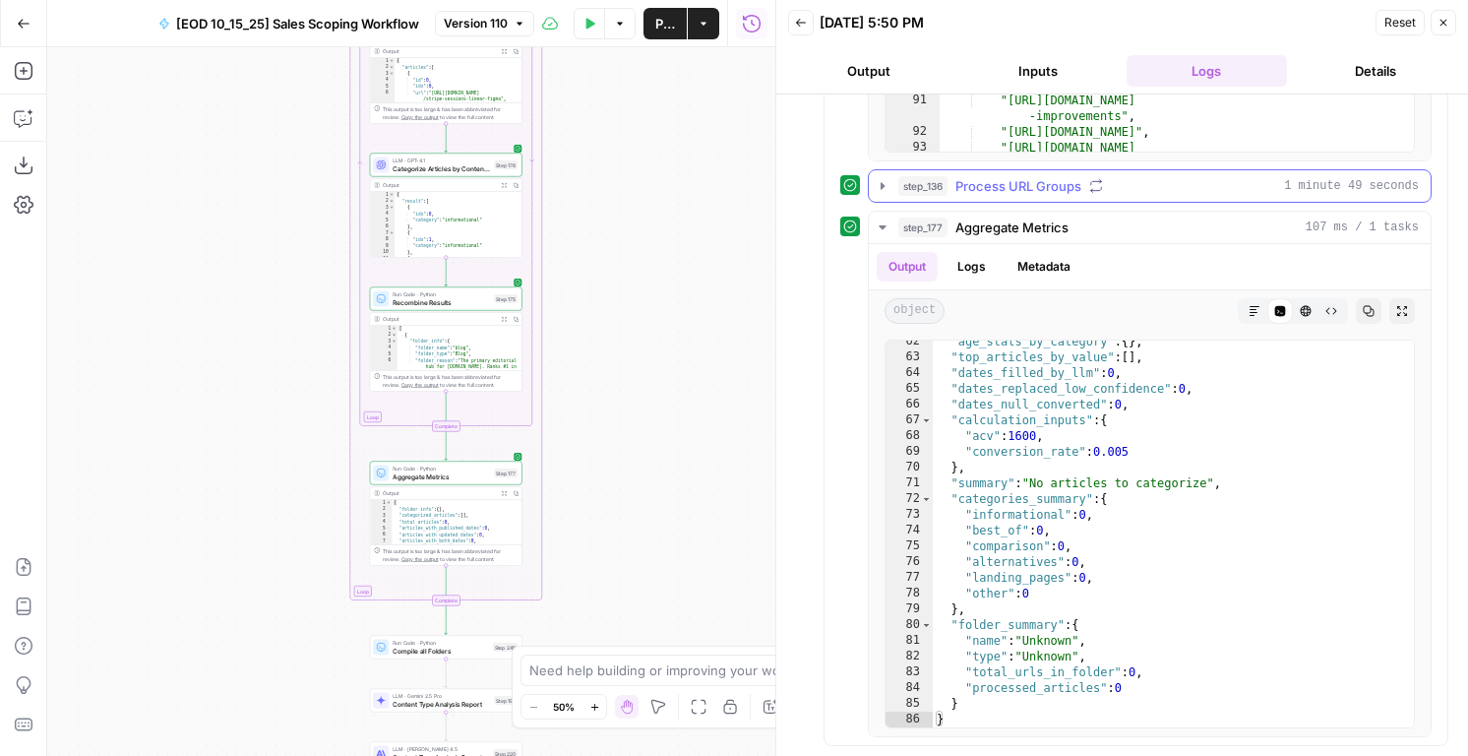
click at [1037, 200] on button "step_136 Process URL Groups 1 minute 49 seconds" at bounding box center [1150, 185] width 562 height 31
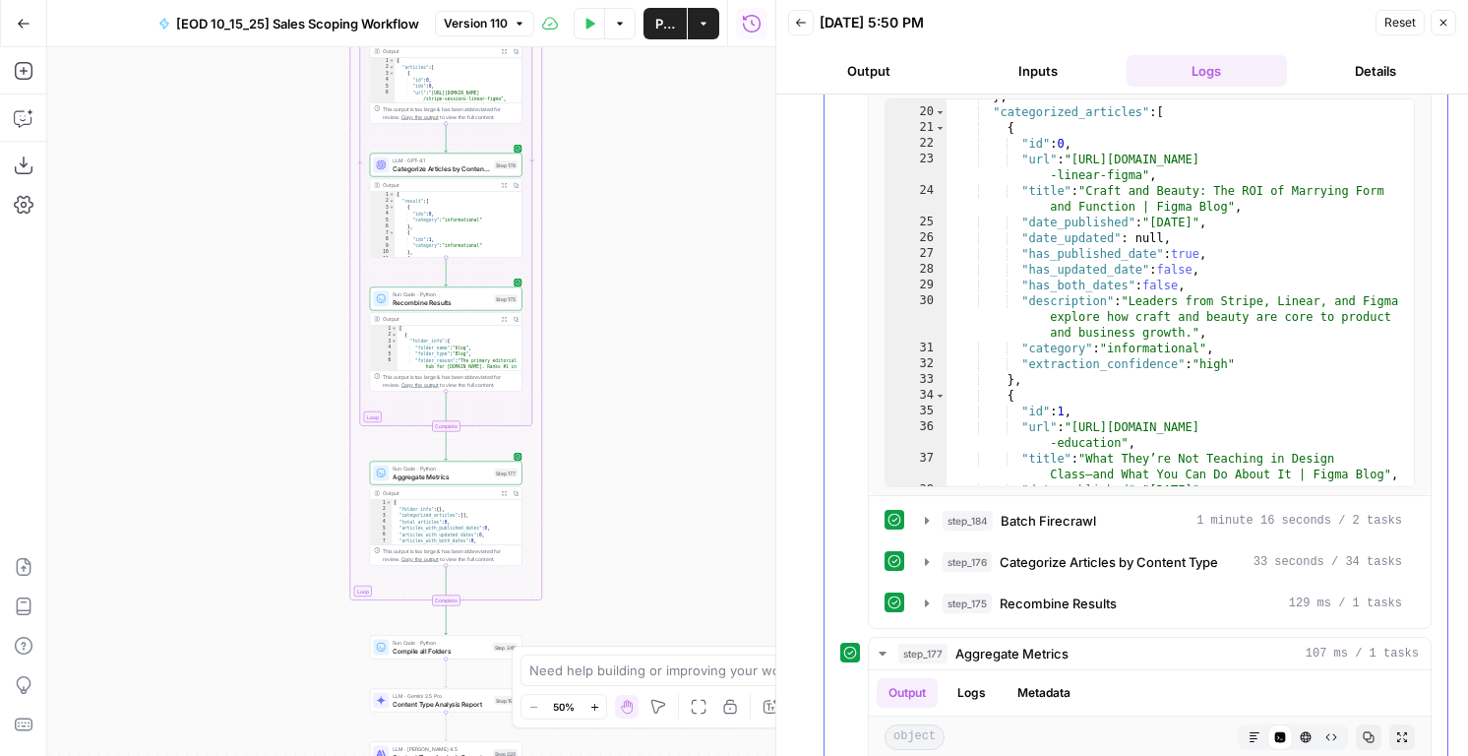
scroll to position [3595, 0]
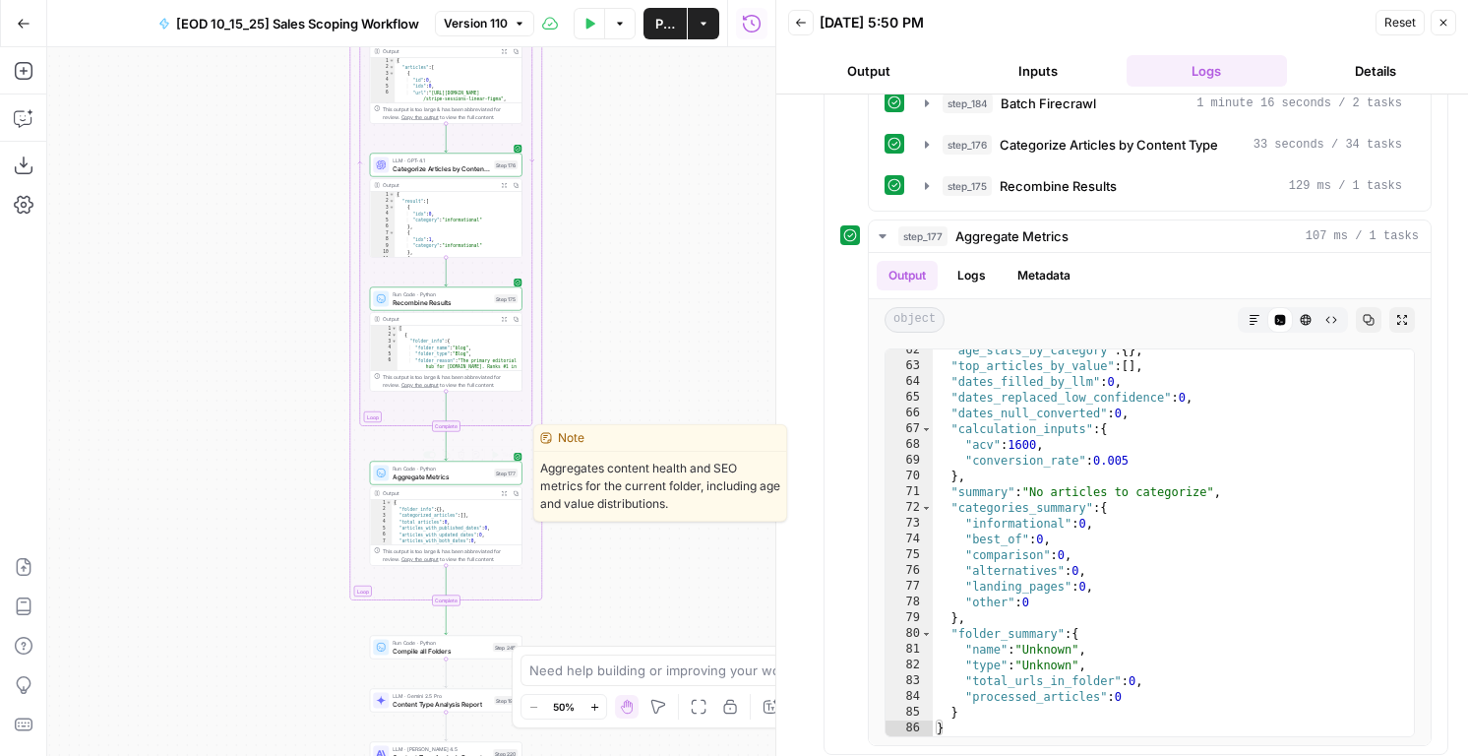
click at [468, 471] on span "Aggregate Metrics" at bounding box center [441, 476] width 97 height 10
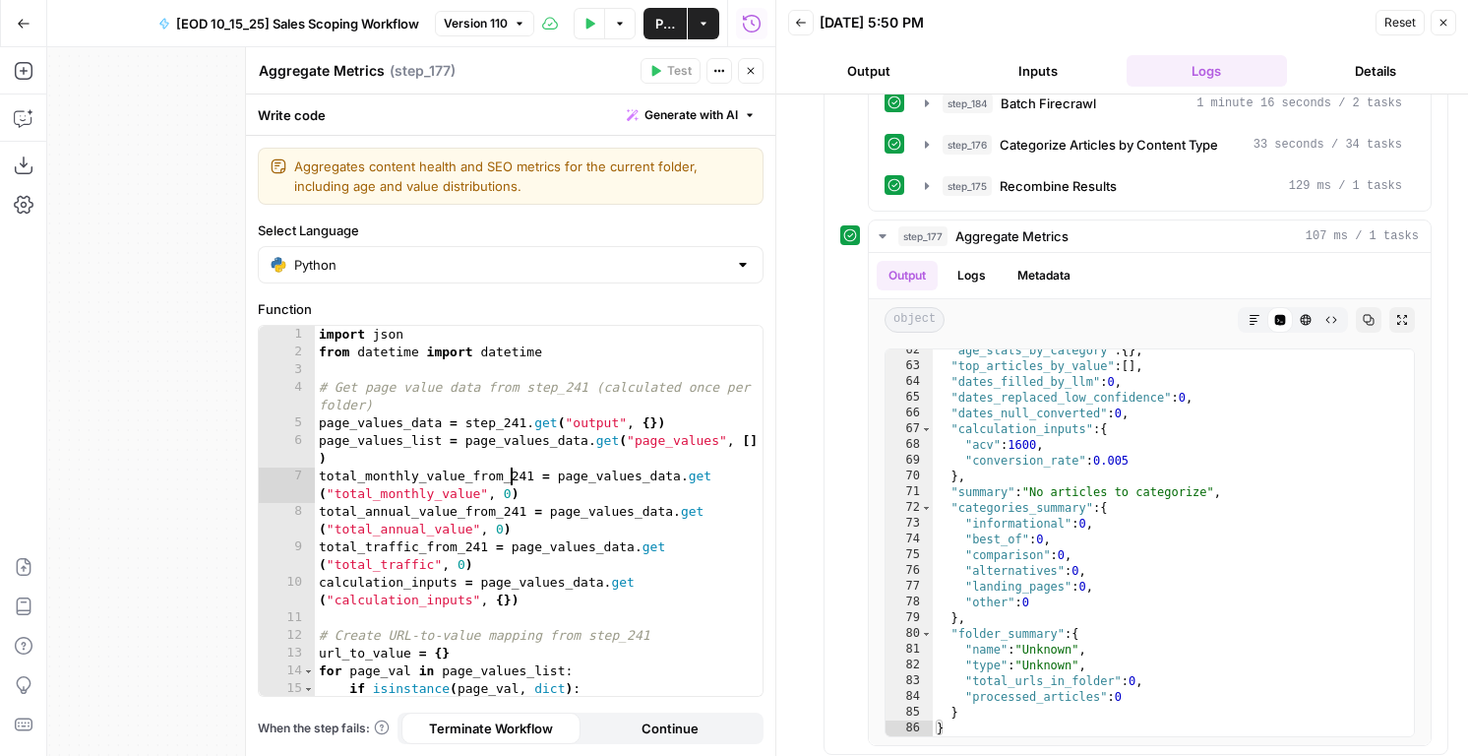
click at [509, 468] on div "import json from datetime import datetime # Get page value data from step_241 (…" at bounding box center [539, 528] width 448 height 405
type textarea "**********"
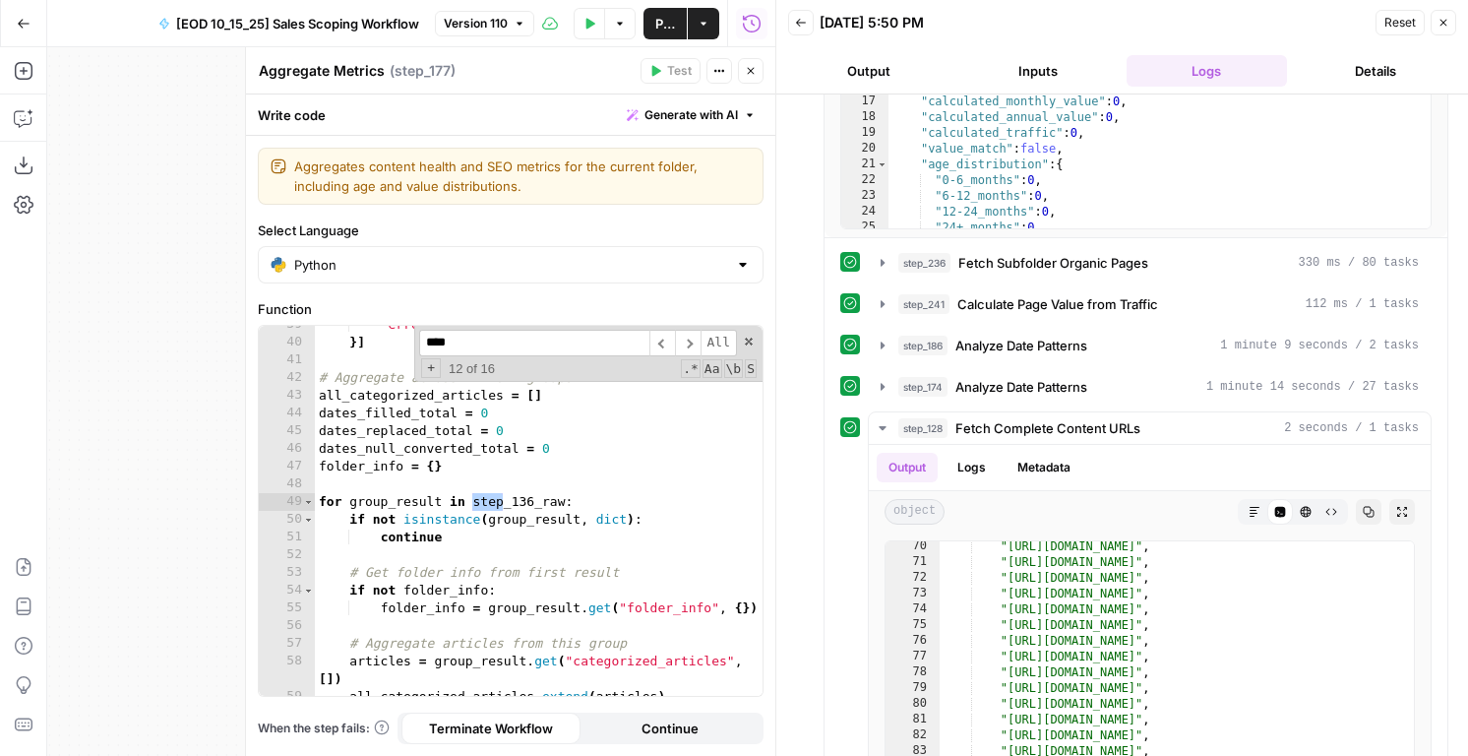
scroll to position [6209, 0]
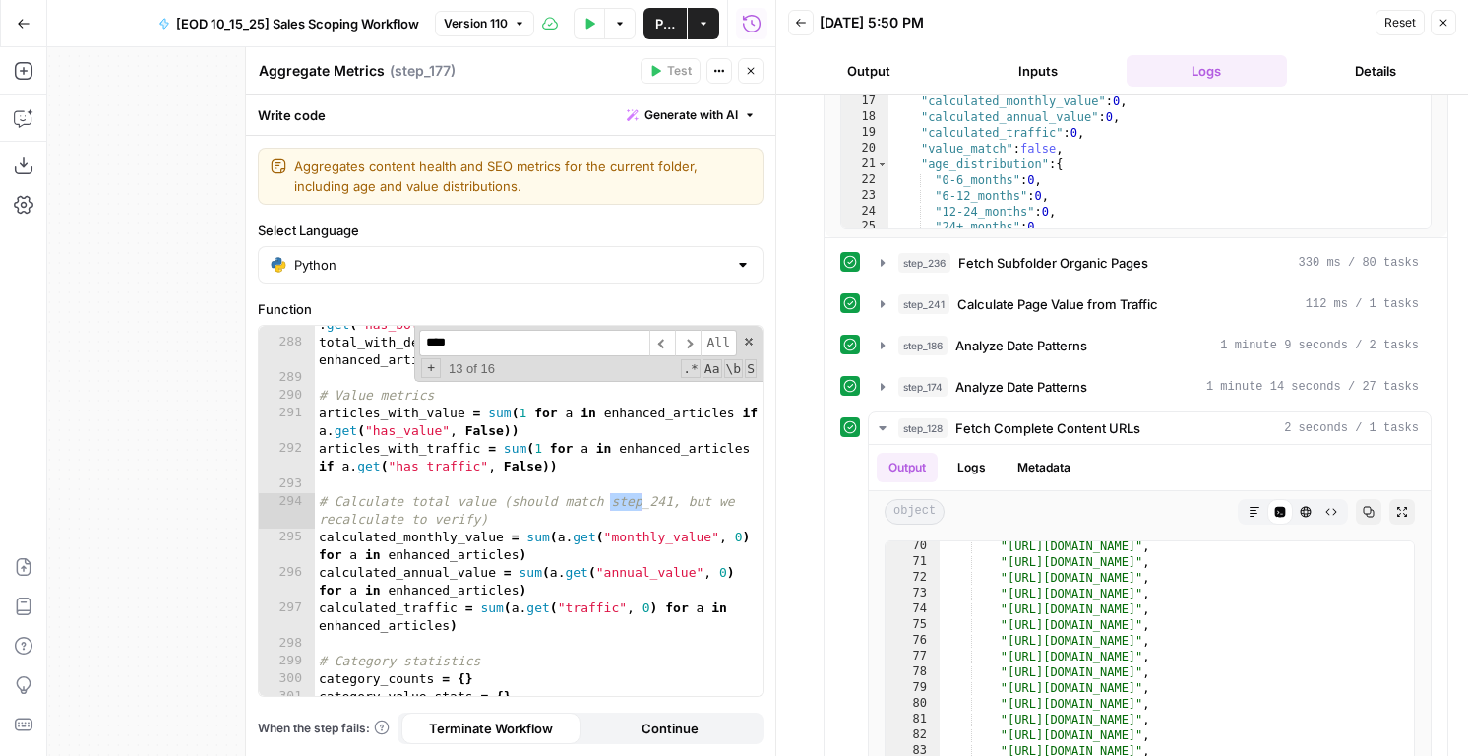
type input "****"
click at [585, 476] on div "total_with_both = sum ( 1 for a in enhanced_articles if a . get ( "has_both_dat…" at bounding box center [539, 509] width 448 height 423
click at [28, 169] on icon "button" at bounding box center [24, 165] width 20 height 20
click at [495, 18] on span "Version 110" at bounding box center [476, 24] width 64 height 18
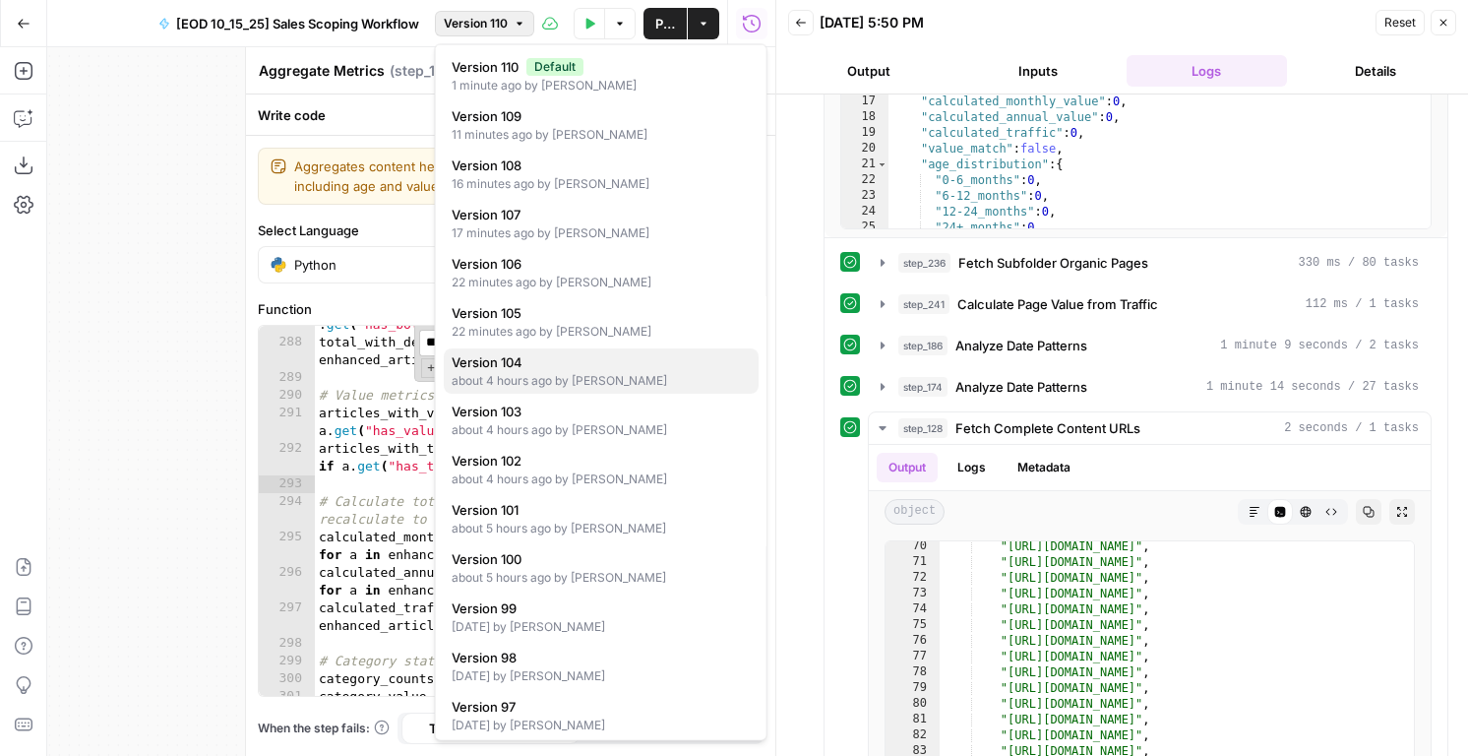
click at [532, 381] on div "about 4 hours ago by [PERSON_NAME]" at bounding box center [601, 381] width 299 height 18
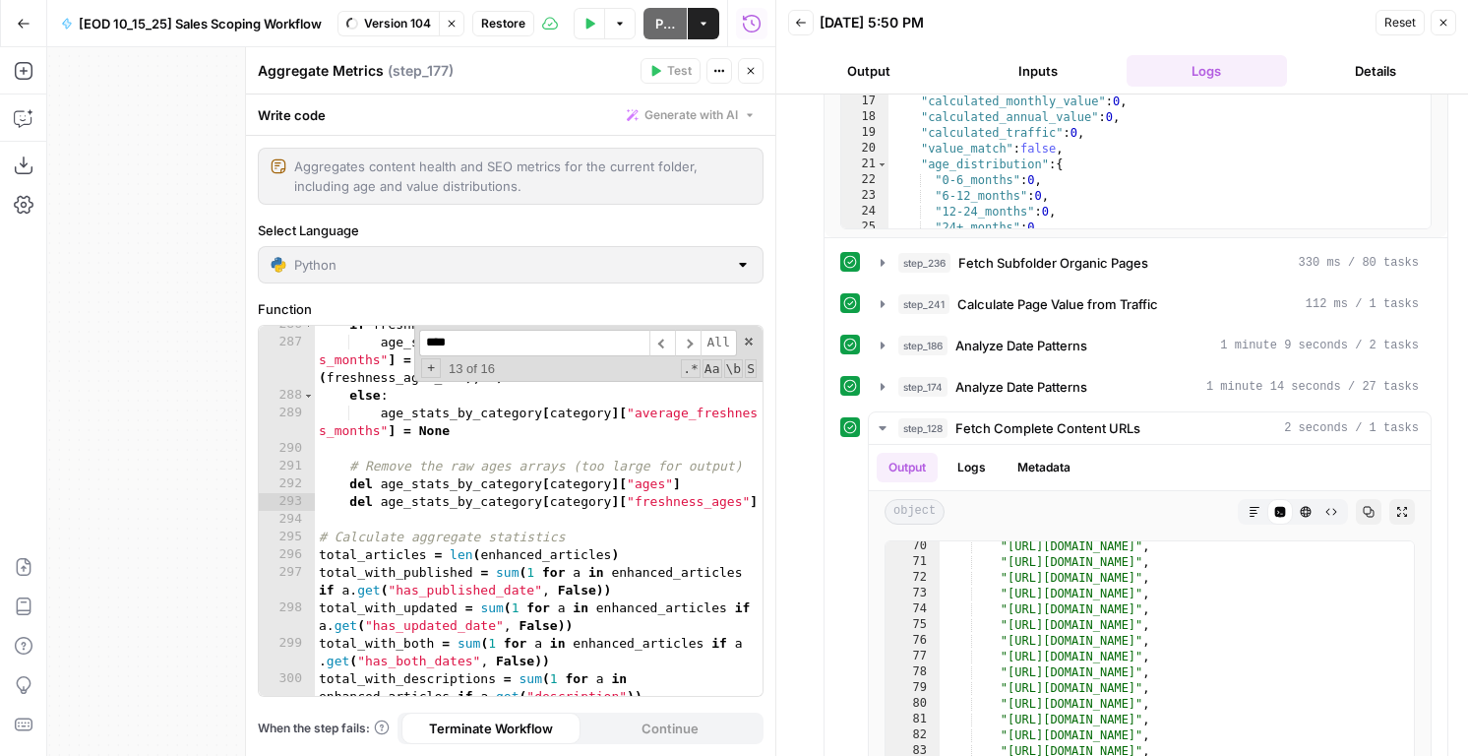
scroll to position [6297, 0]
click at [529, 477] on div "286 287 288 289 290 291 292 293 294 295 296 297 298 299 300 301 if freshness_ag…" at bounding box center [511, 511] width 504 height 370
click at [1445, 19] on icon "button" at bounding box center [1444, 23] width 12 height 12
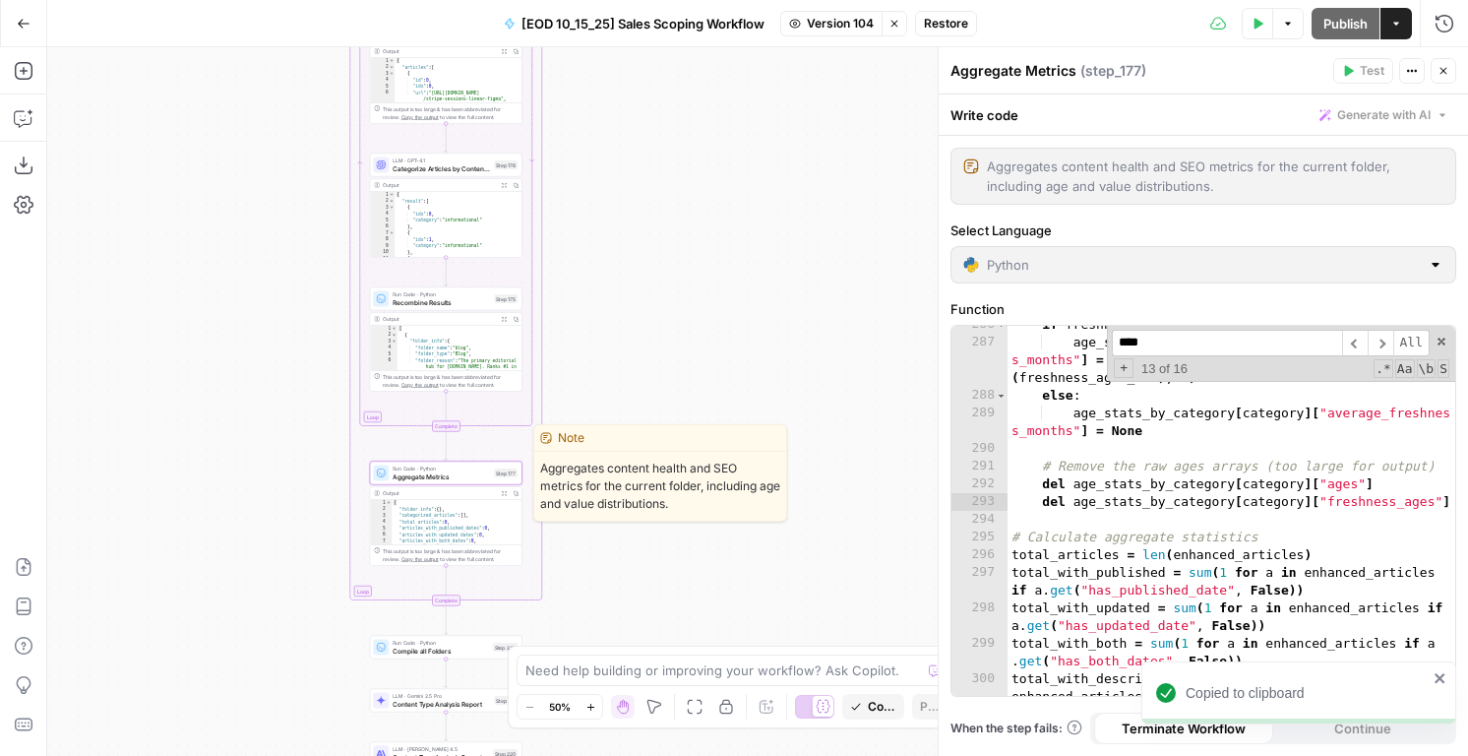
click at [458, 475] on span "Aggregate Metrics" at bounding box center [441, 476] width 97 height 10
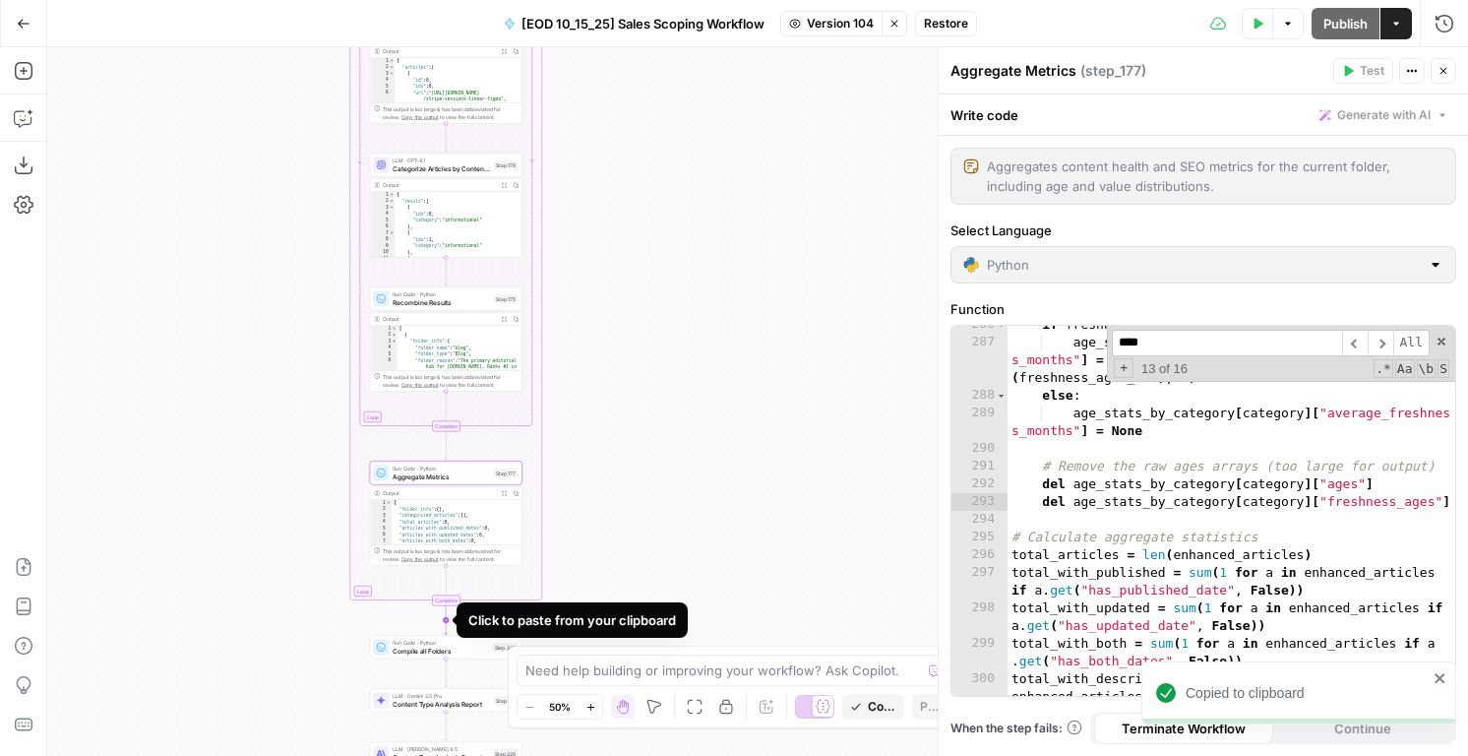
click at [447, 617] on icon "Edge from step_90-iteration-end to step_245" at bounding box center [446, 620] width 3 height 29
click at [450, 647] on span "Aggregate Metrics" at bounding box center [437, 650] width 89 height 10
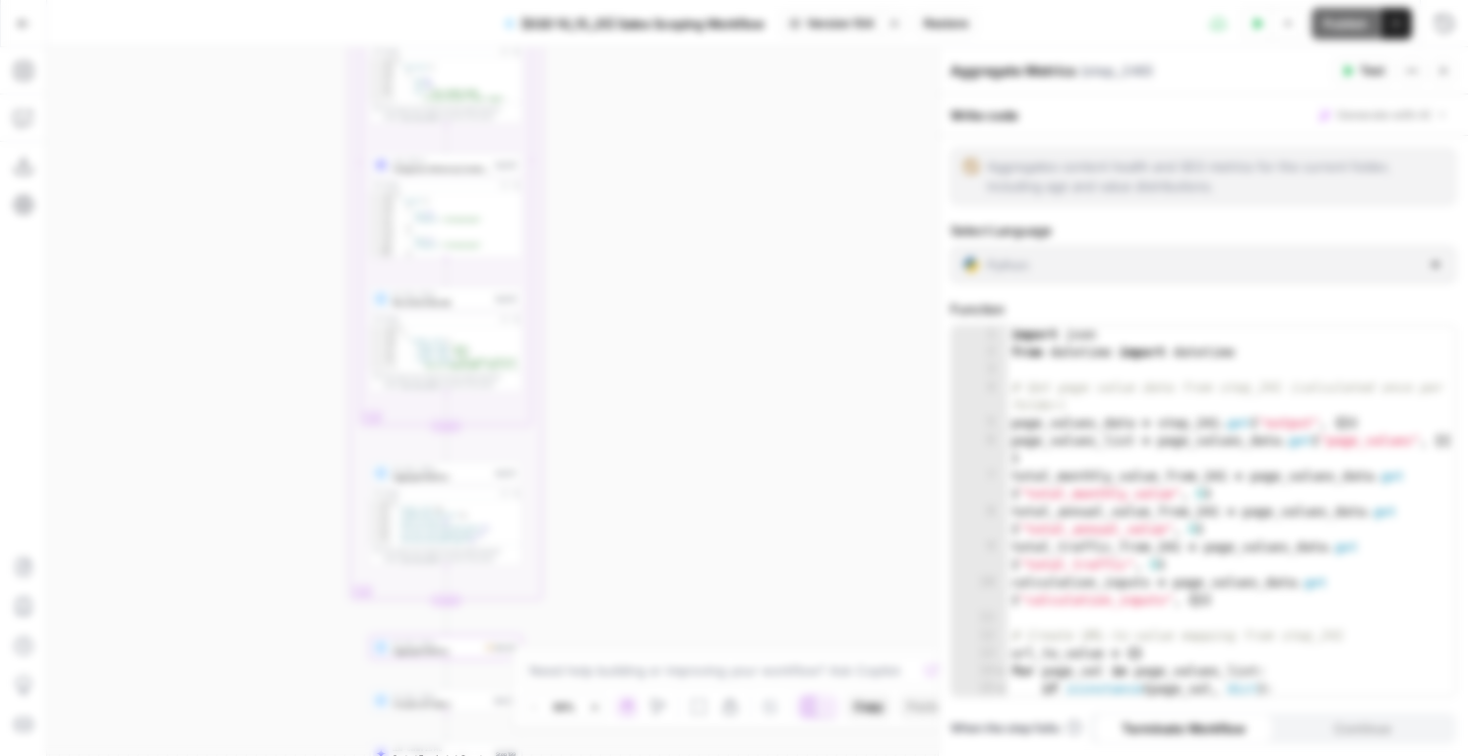
click button "Delete Step" at bounding box center [681, 250] width 99 height 35
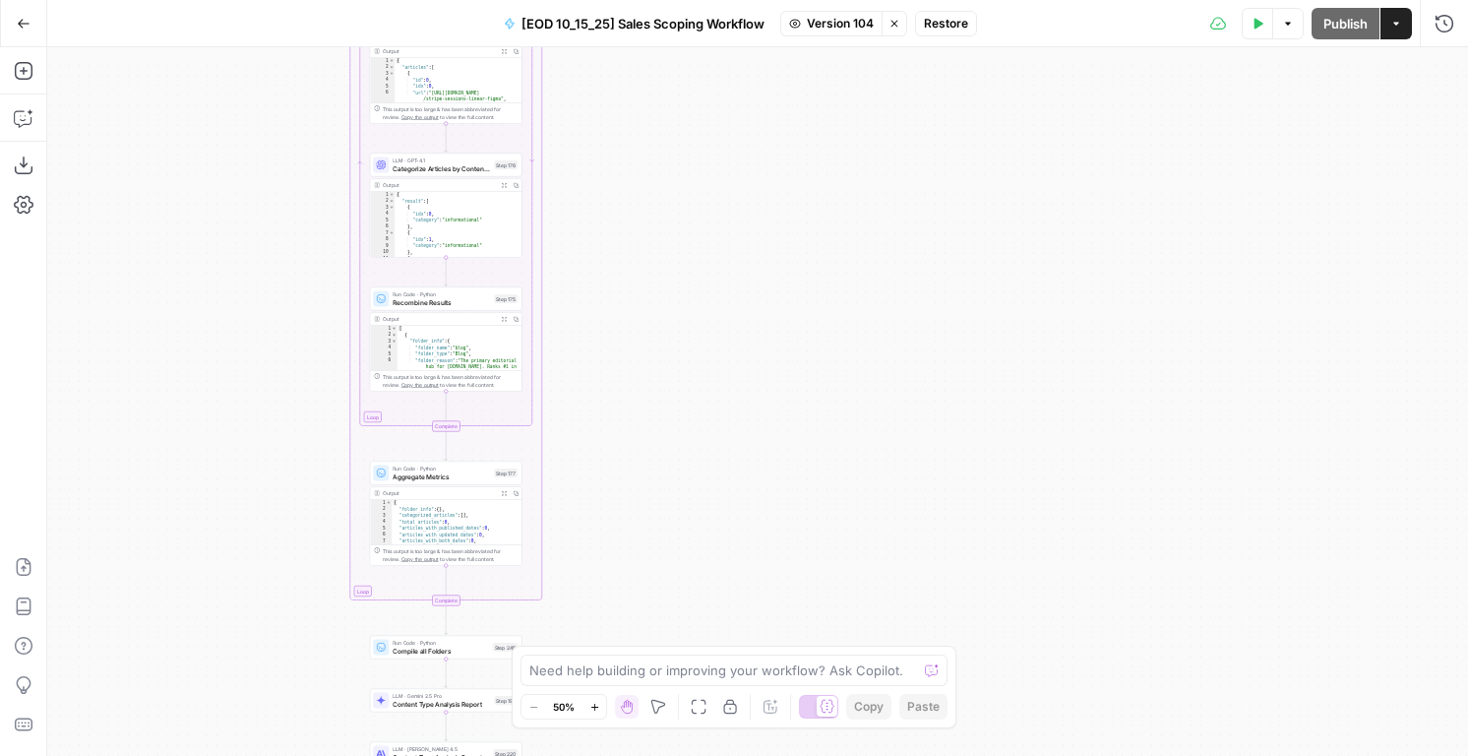
click at [899, 24] on icon "button" at bounding box center [895, 24] width 12 height 12
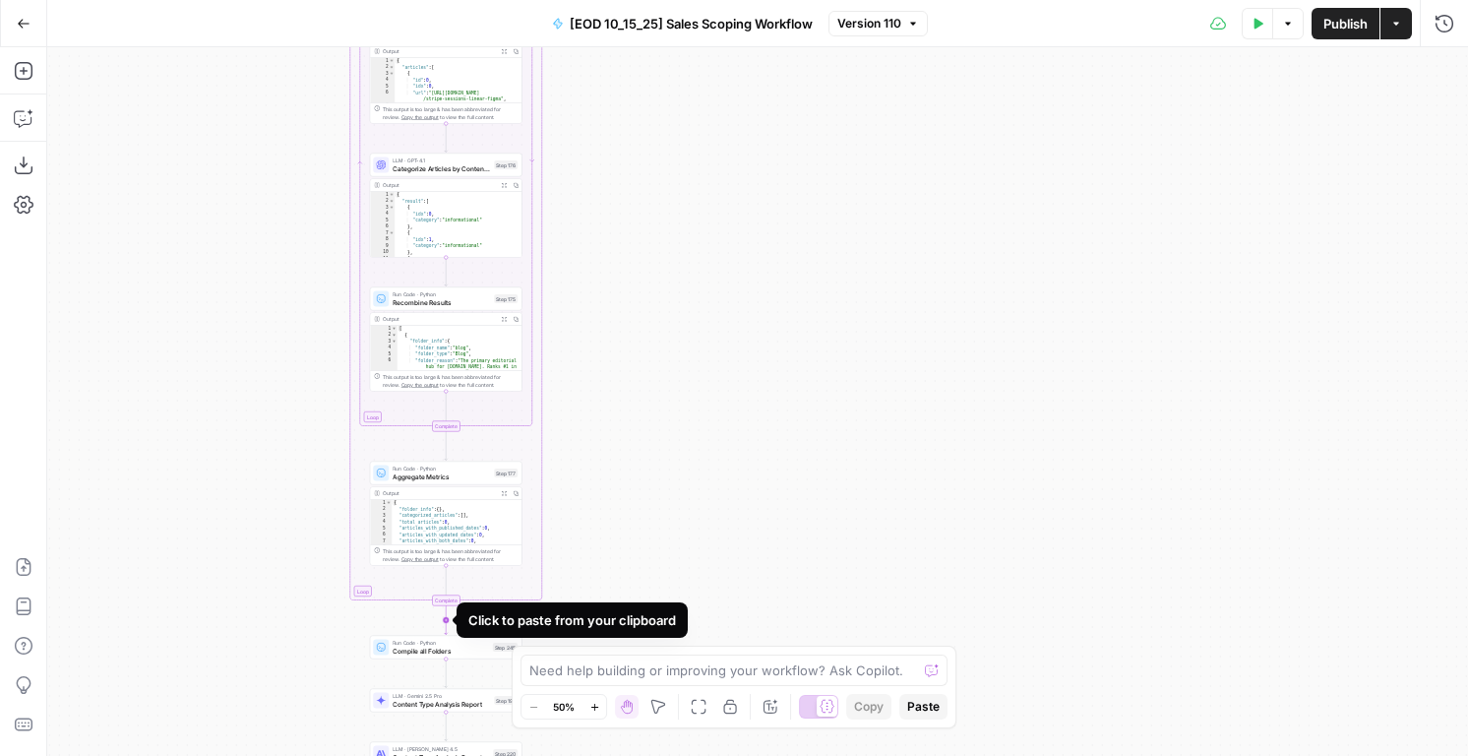
click at [446, 616] on icon "Edge from step_90-iteration-end to step_245" at bounding box center [446, 620] width 3 height 29
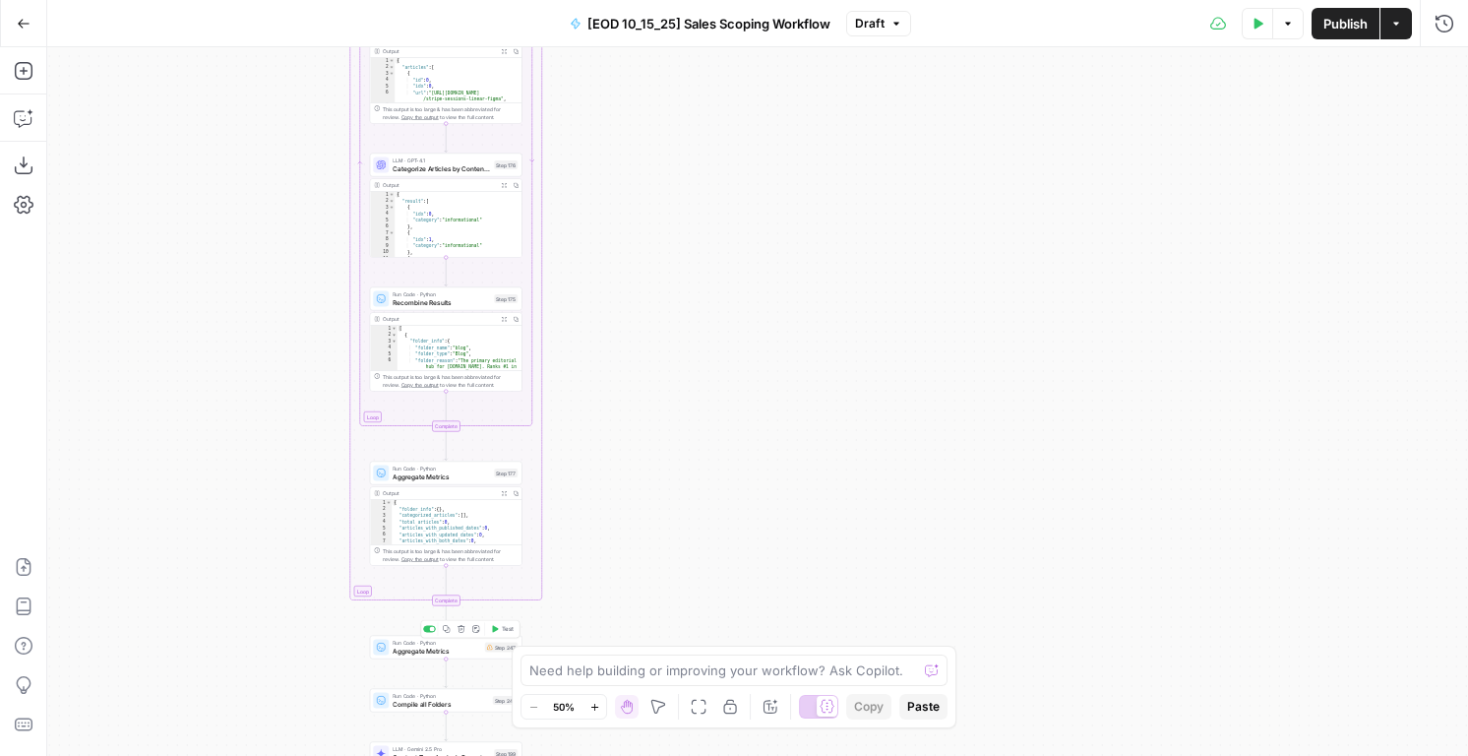
click at [430, 644] on span "Run Code · Python" at bounding box center [437, 643] width 89 height 8
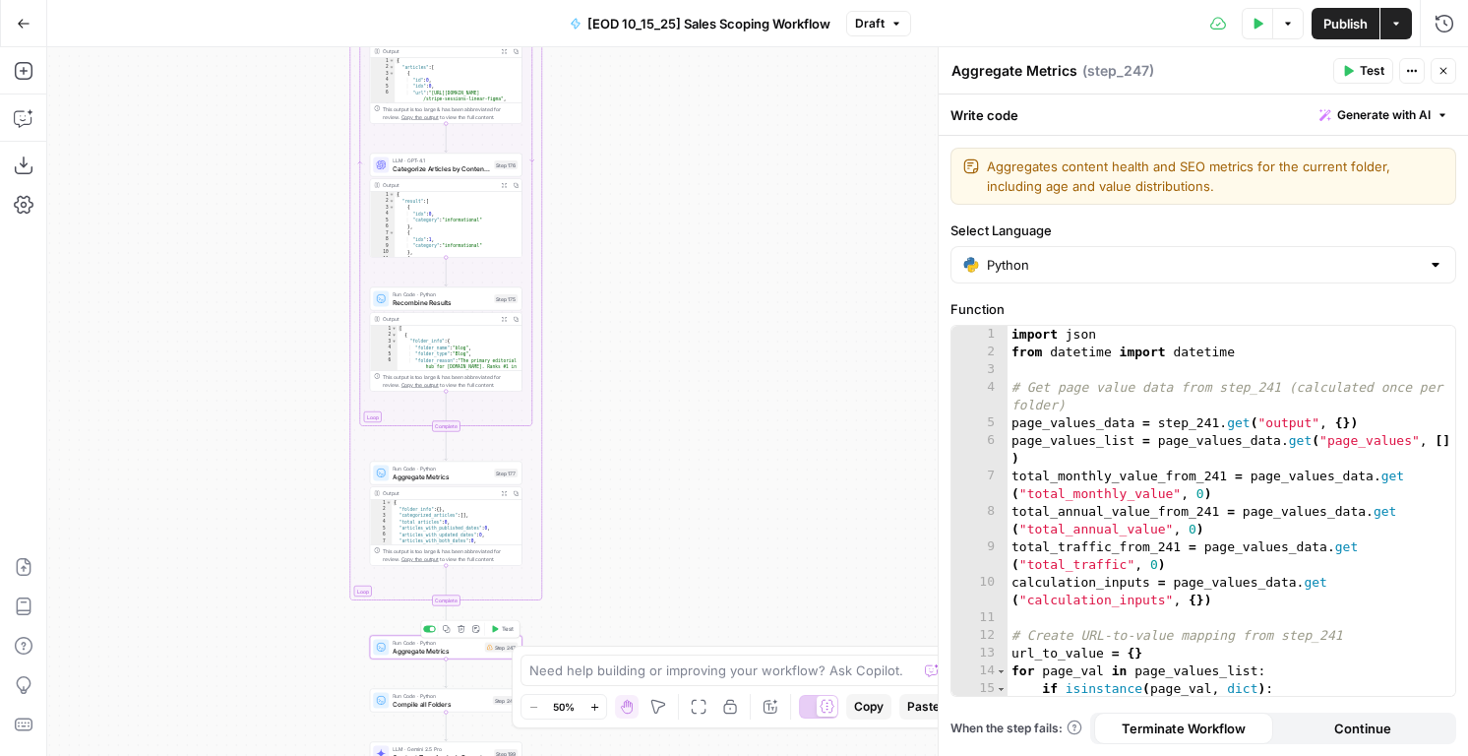
click at [1104, 391] on div "import json from datetime import datetime # Get page value data from step_241 (…" at bounding box center [1232, 528] width 448 height 405
type textarea "**********"
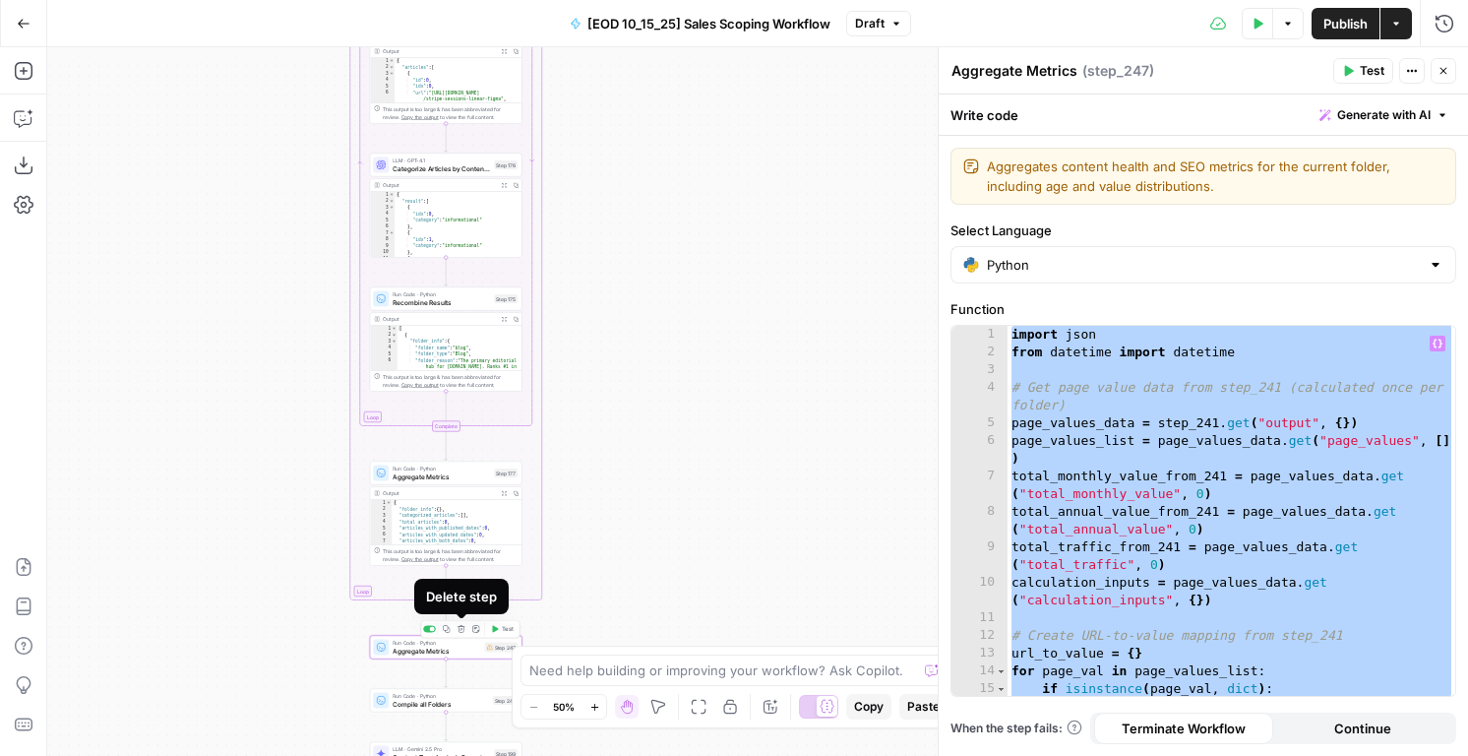
click at [463, 631] on icon "button" at bounding box center [462, 629] width 8 height 8
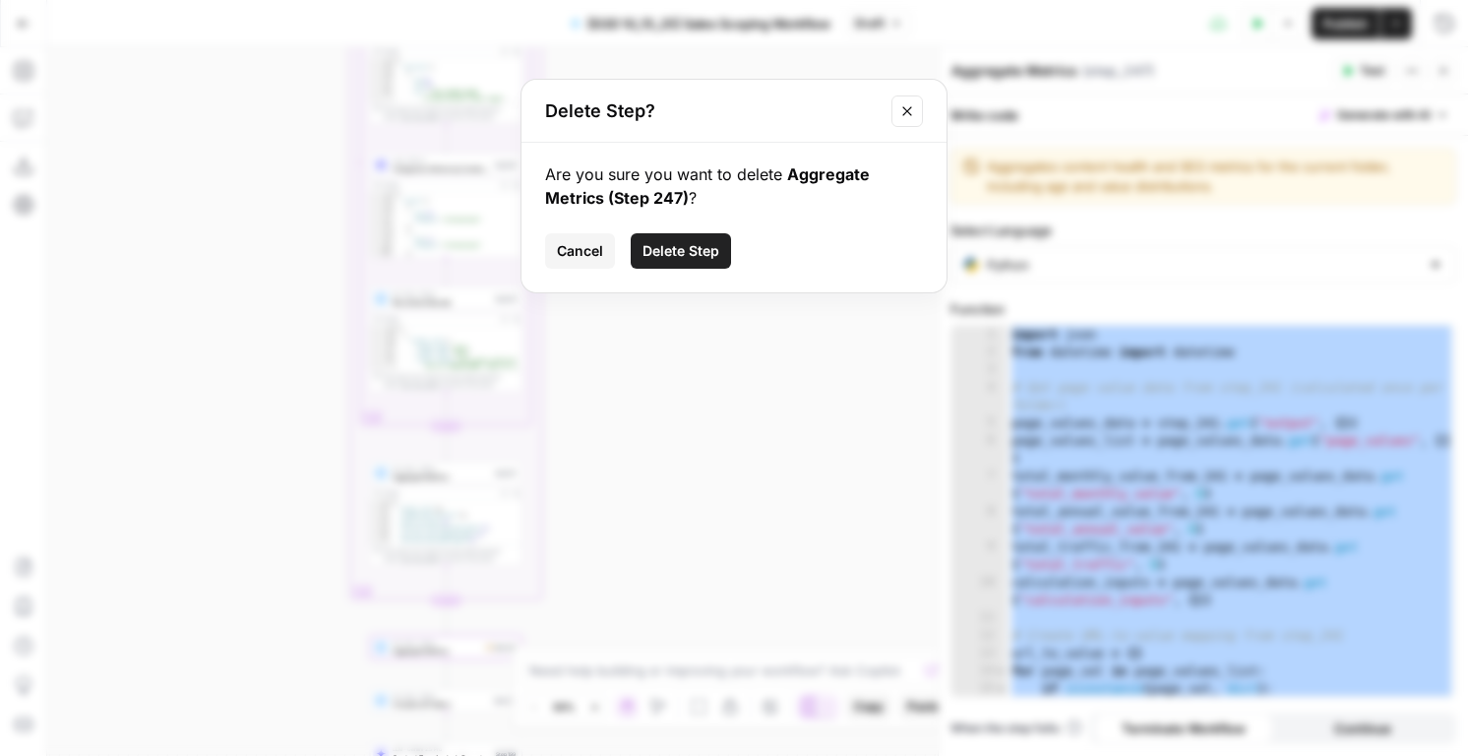
click at [681, 263] on button "Delete Step" at bounding box center [681, 250] width 100 height 35
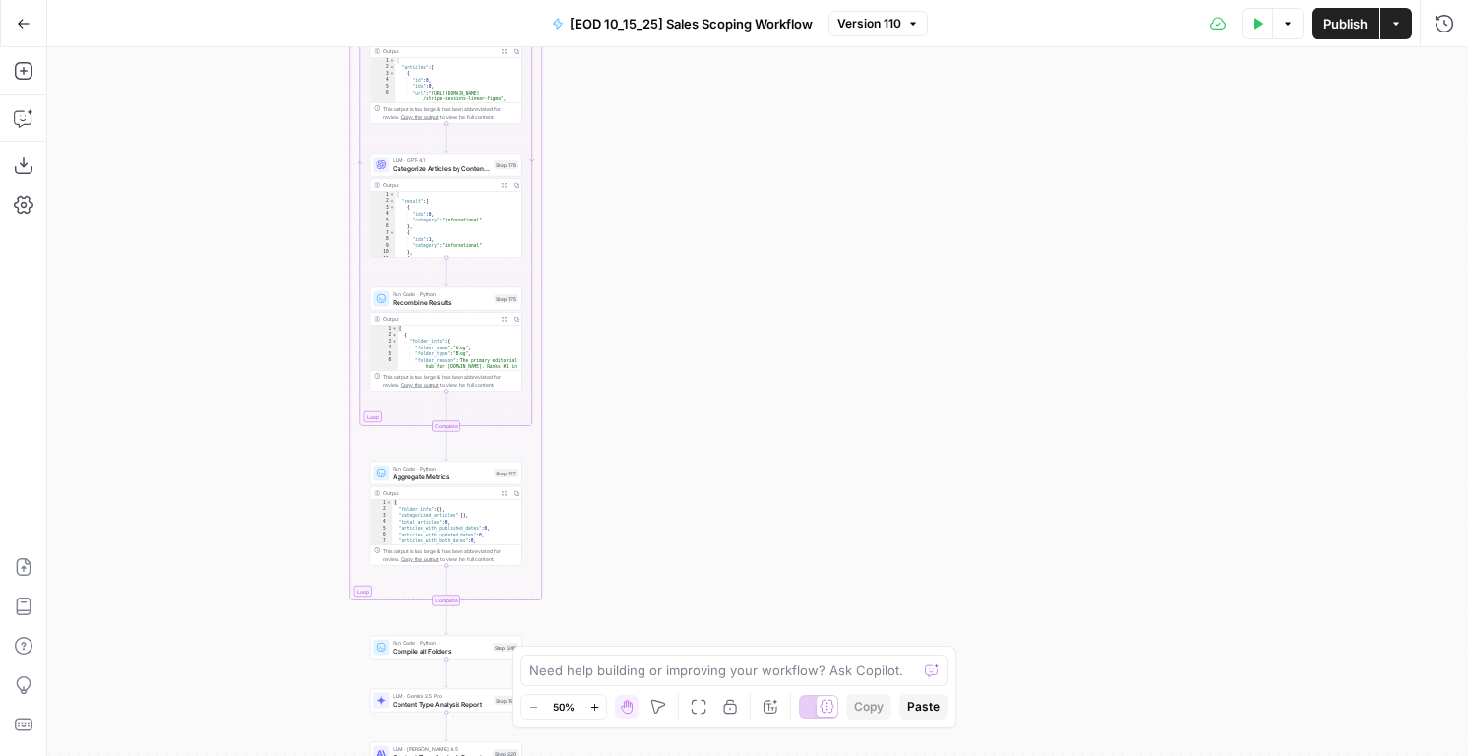
click at [421, 472] on span "Aggregate Metrics" at bounding box center [441, 476] width 97 height 10
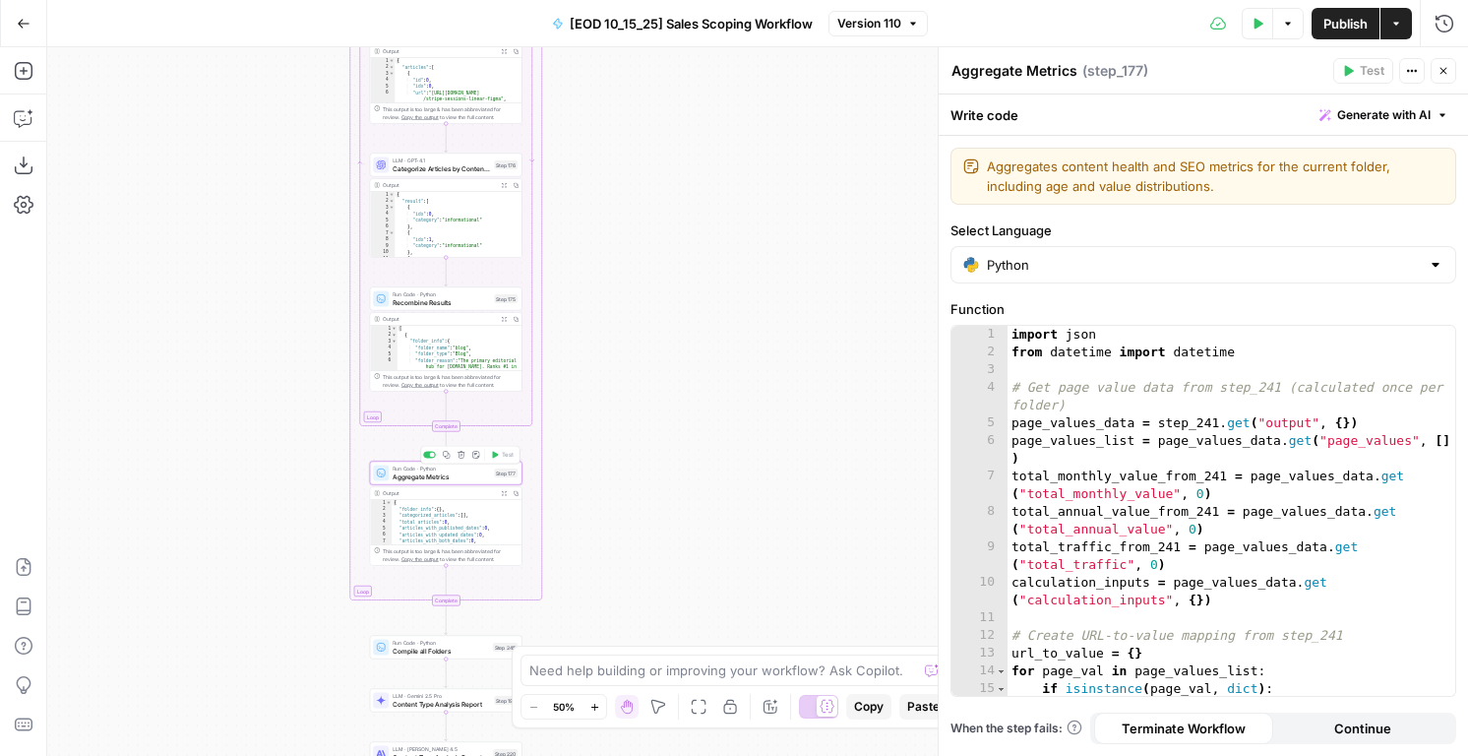
click at [1217, 478] on div "import json from datetime import datetime # Get page value data from step_241 (…" at bounding box center [1232, 528] width 448 height 405
type textarea "**********"
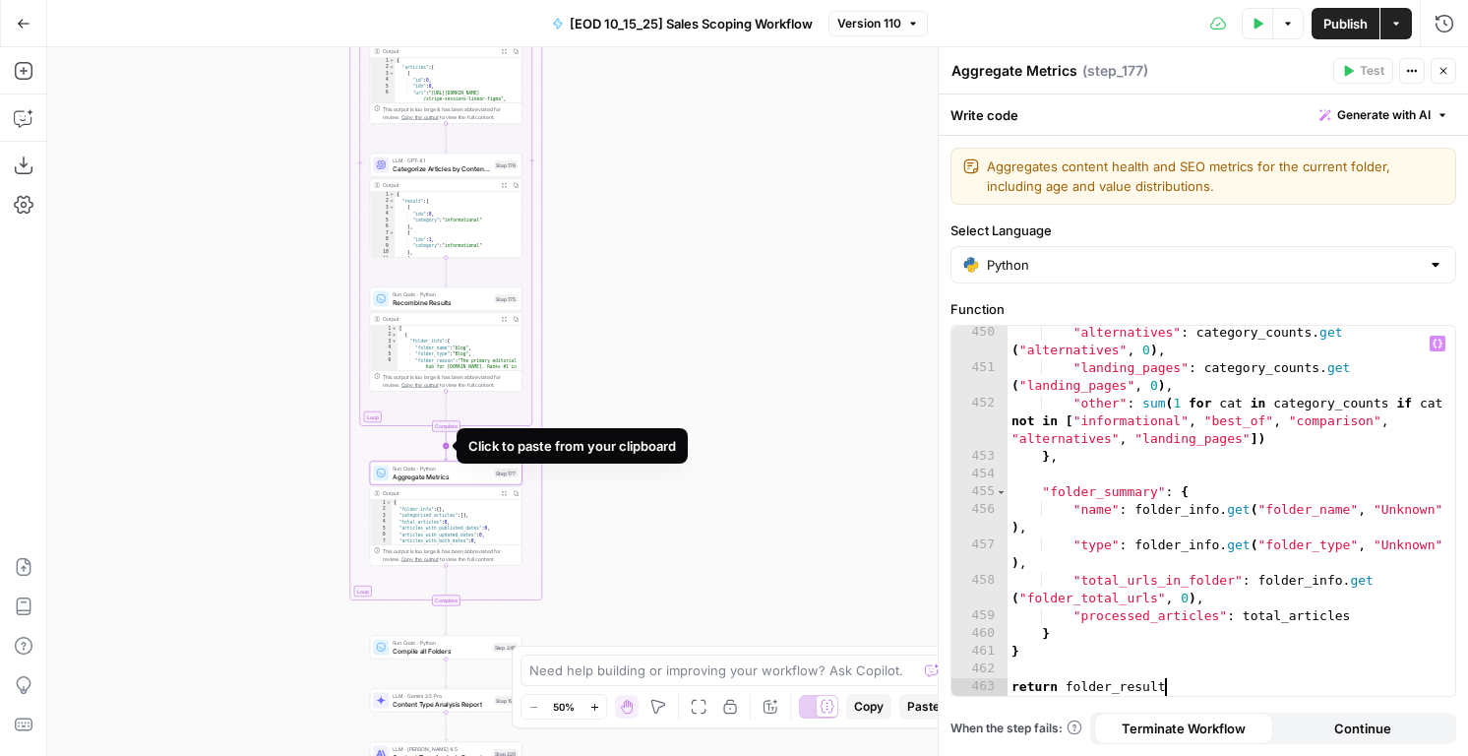
click at [446, 448] on icon "Edge from step_136-iteration-end to step_177" at bounding box center [446, 446] width 3 height 29
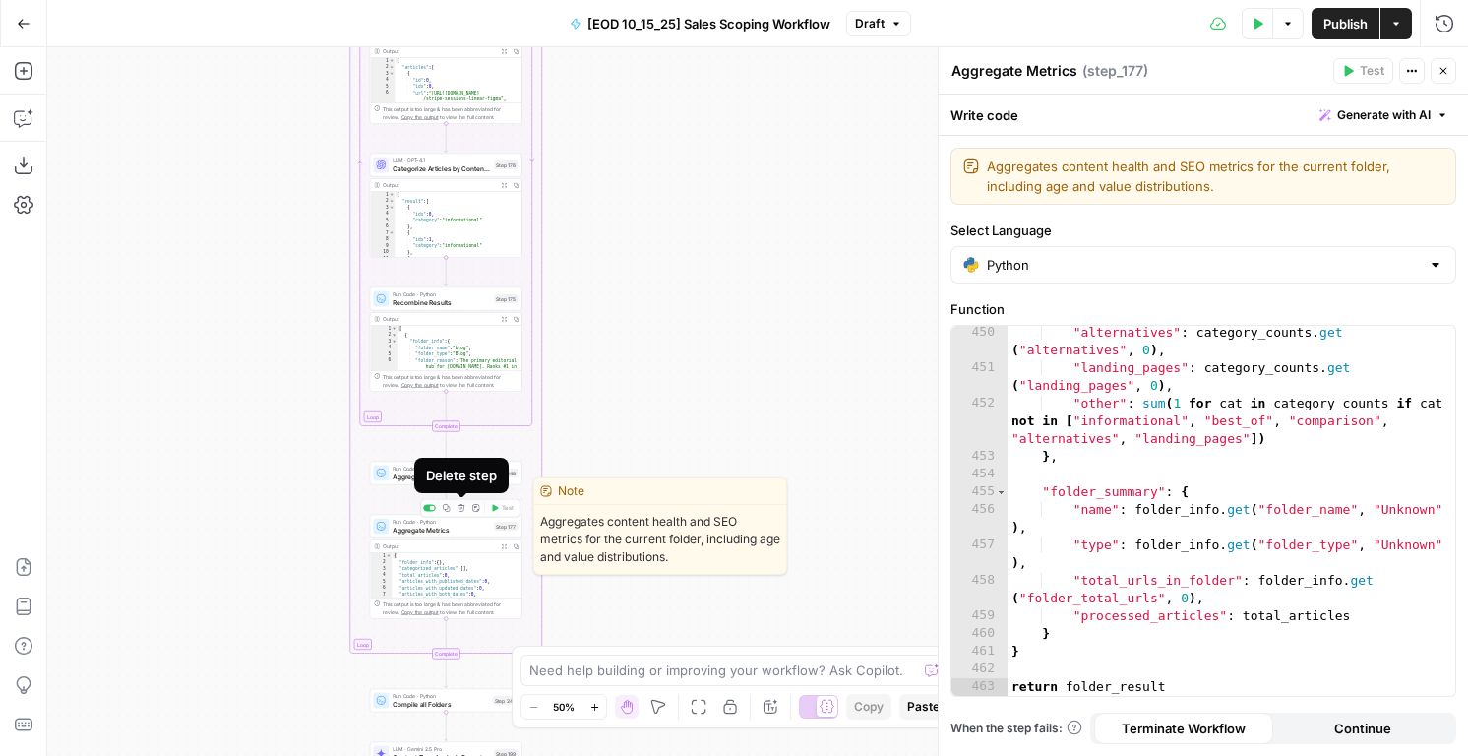
click at [462, 507] on icon "button" at bounding box center [461, 507] width 7 height 7
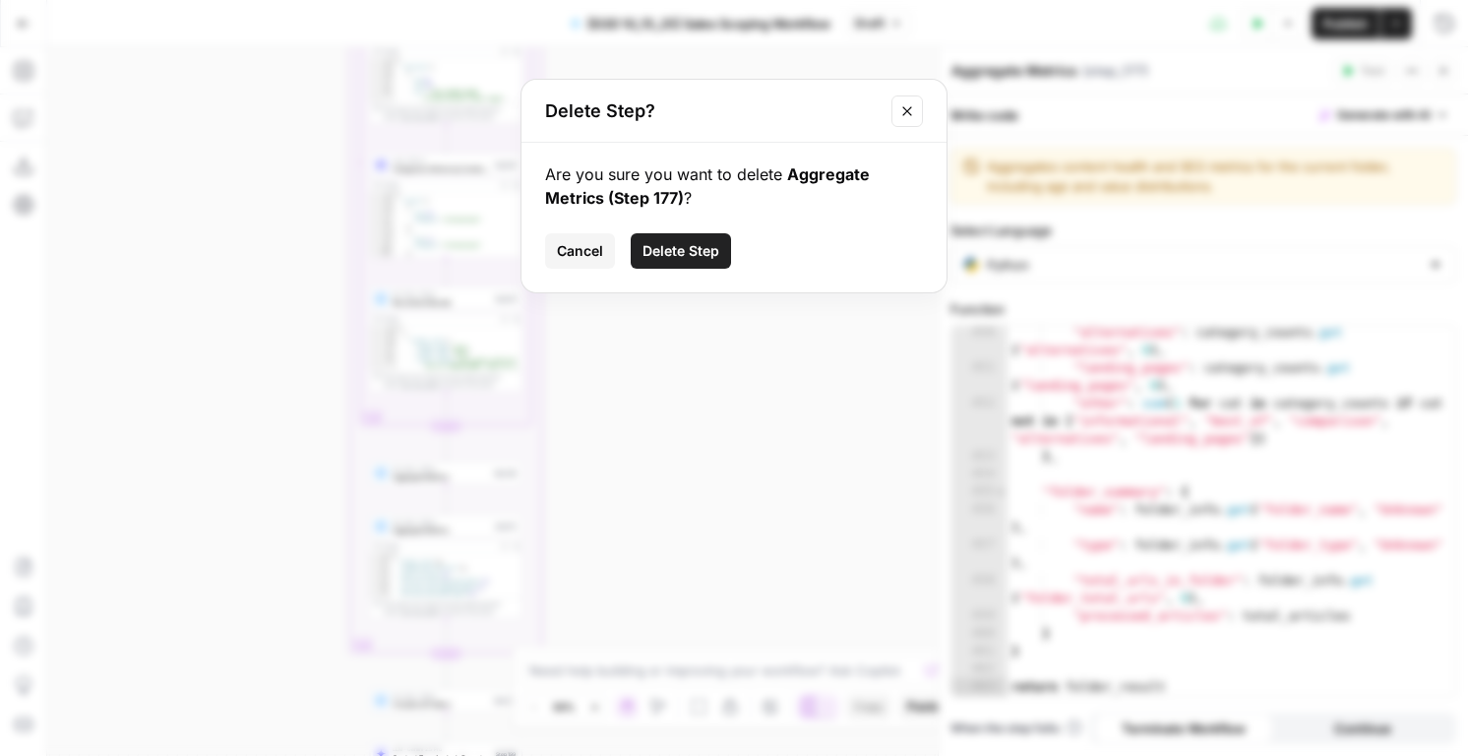
click at [683, 249] on span "Delete Step" at bounding box center [681, 251] width 77 height 20
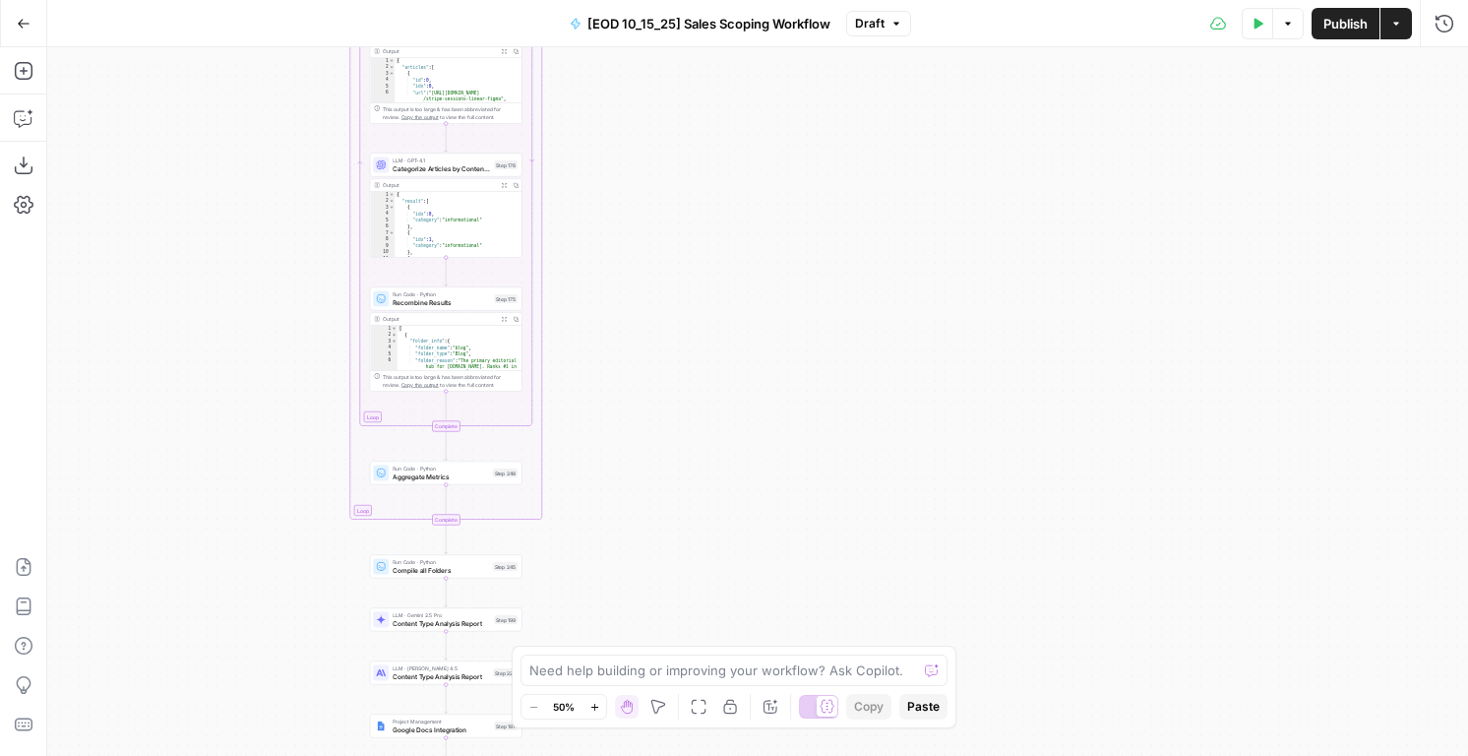
click at [480, 471] on span "Aggregate Metrics" at bounding box center [441, 476] width 96 height 10
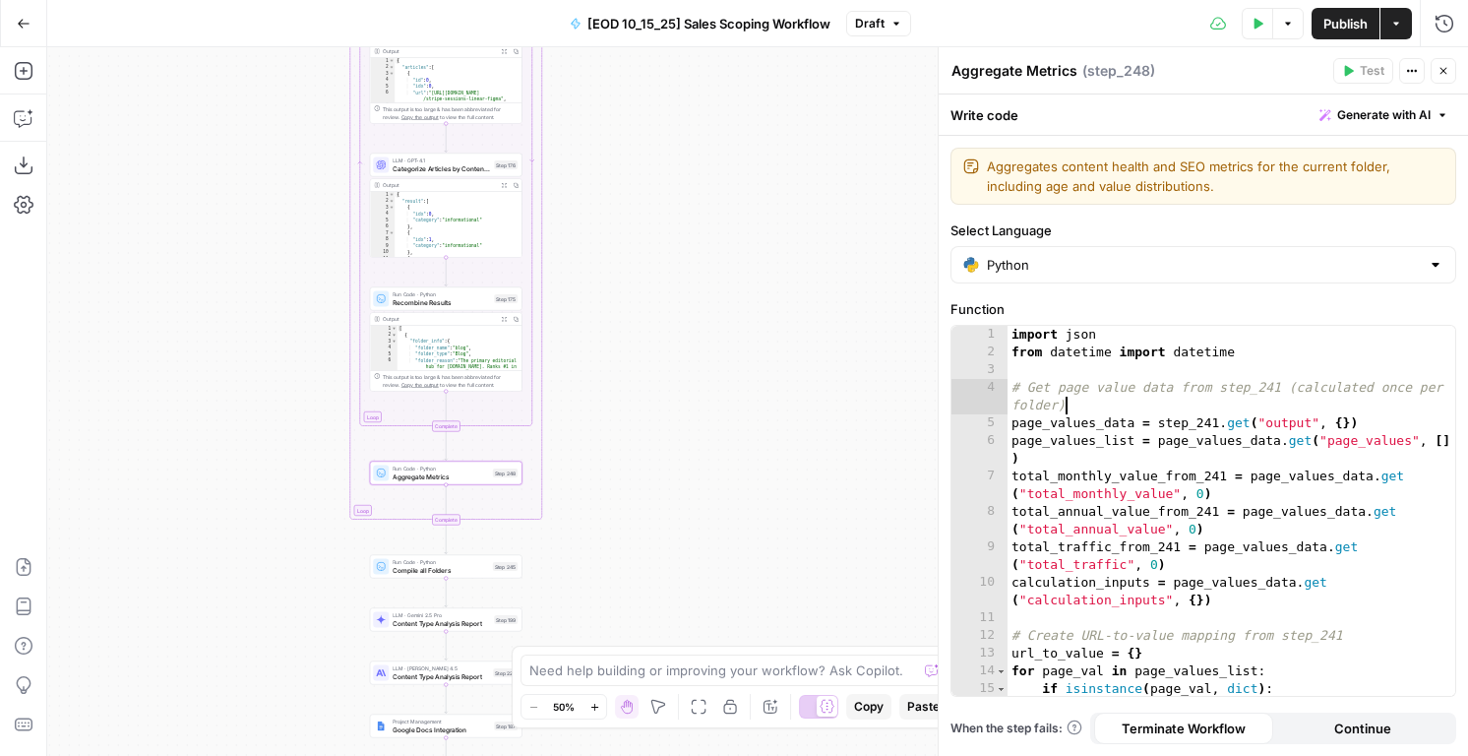
type textarea "**********"
click at [1080, 399] on div "import json from datetime import datetime # Get page value data from step_241 (…" at bounding box center [1232, 528] width 448 height 405
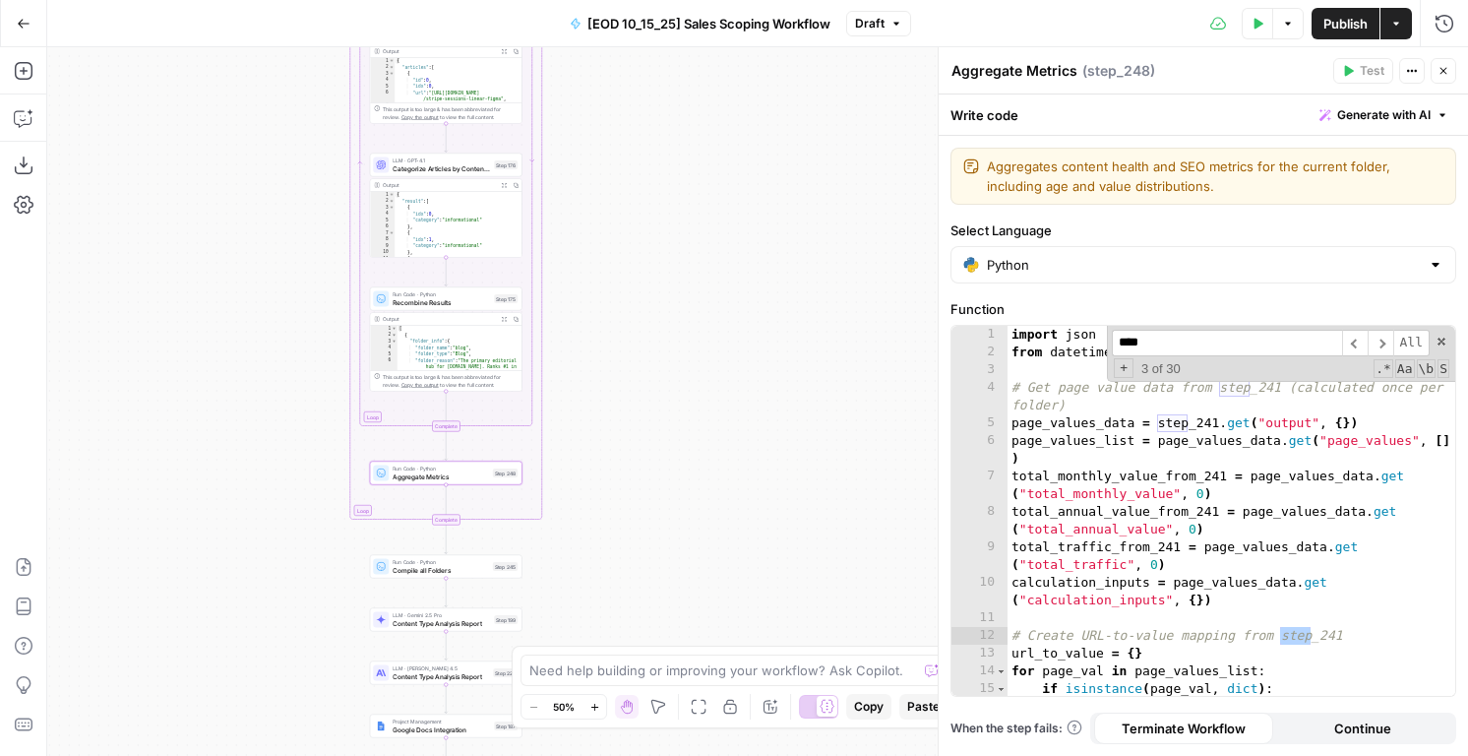
scroll to position [506, 0]
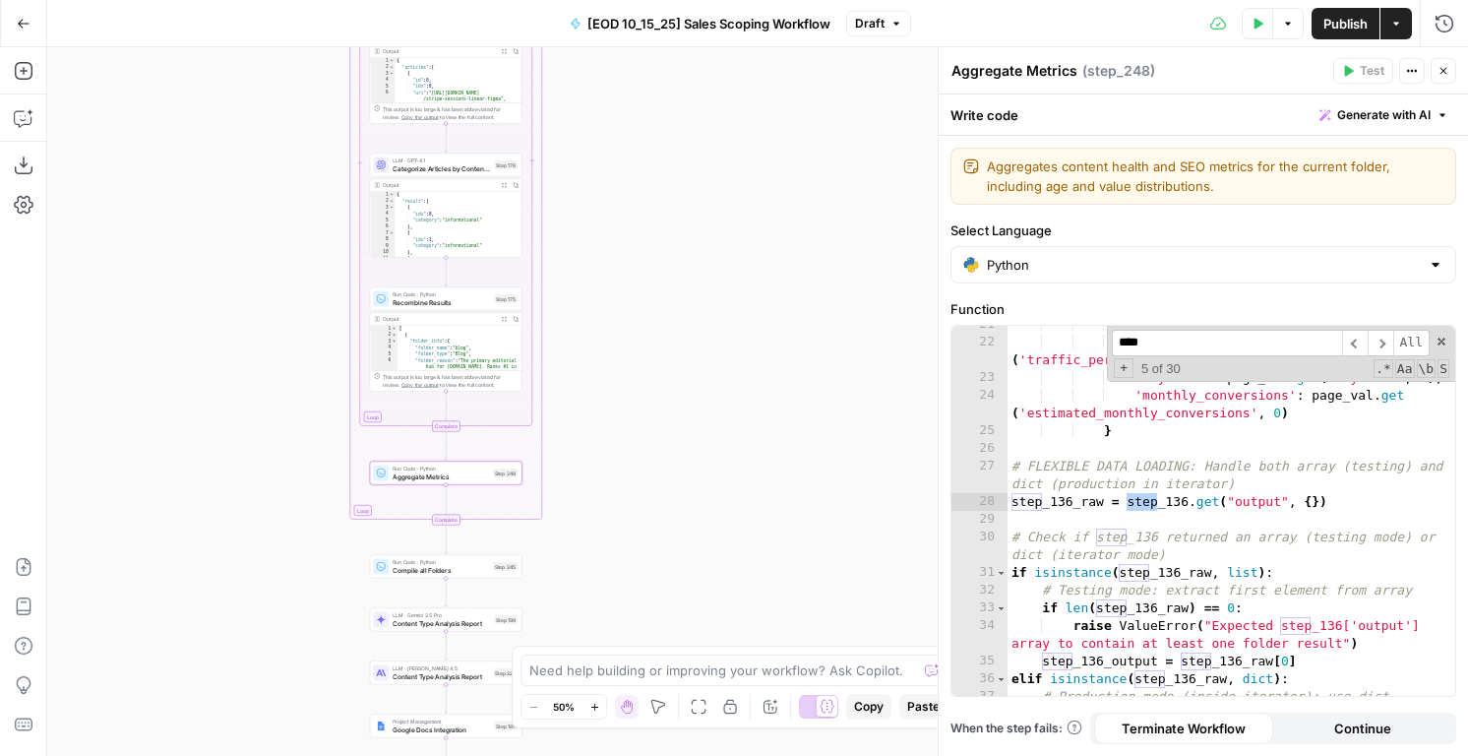
type input "****"
click at [1118, 556] on div "'traffic' : page_val . get ( 'traffic' , 0 ) , 'traffic_percent' : page_val . g…" at bounding box center [1232, 527] width 448 height 423
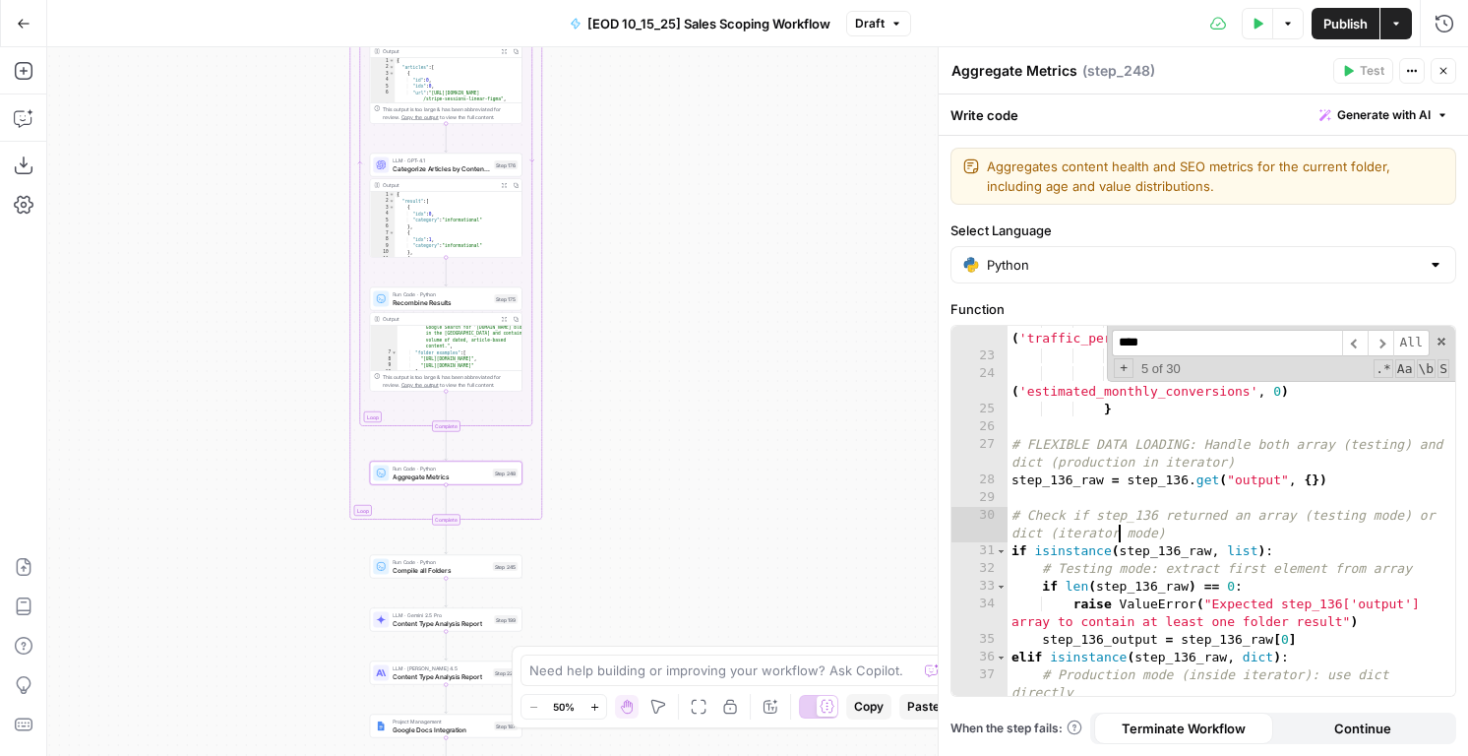
scroll to position [100, 0]
click at [1078, 468] on div "'traffic_percent' : page_val . get ( 'traffic_percent' , 0 ) , 'keywords' : pag…" at bounding box center [1232, 532] width 448 height 441
type textarea "**********"
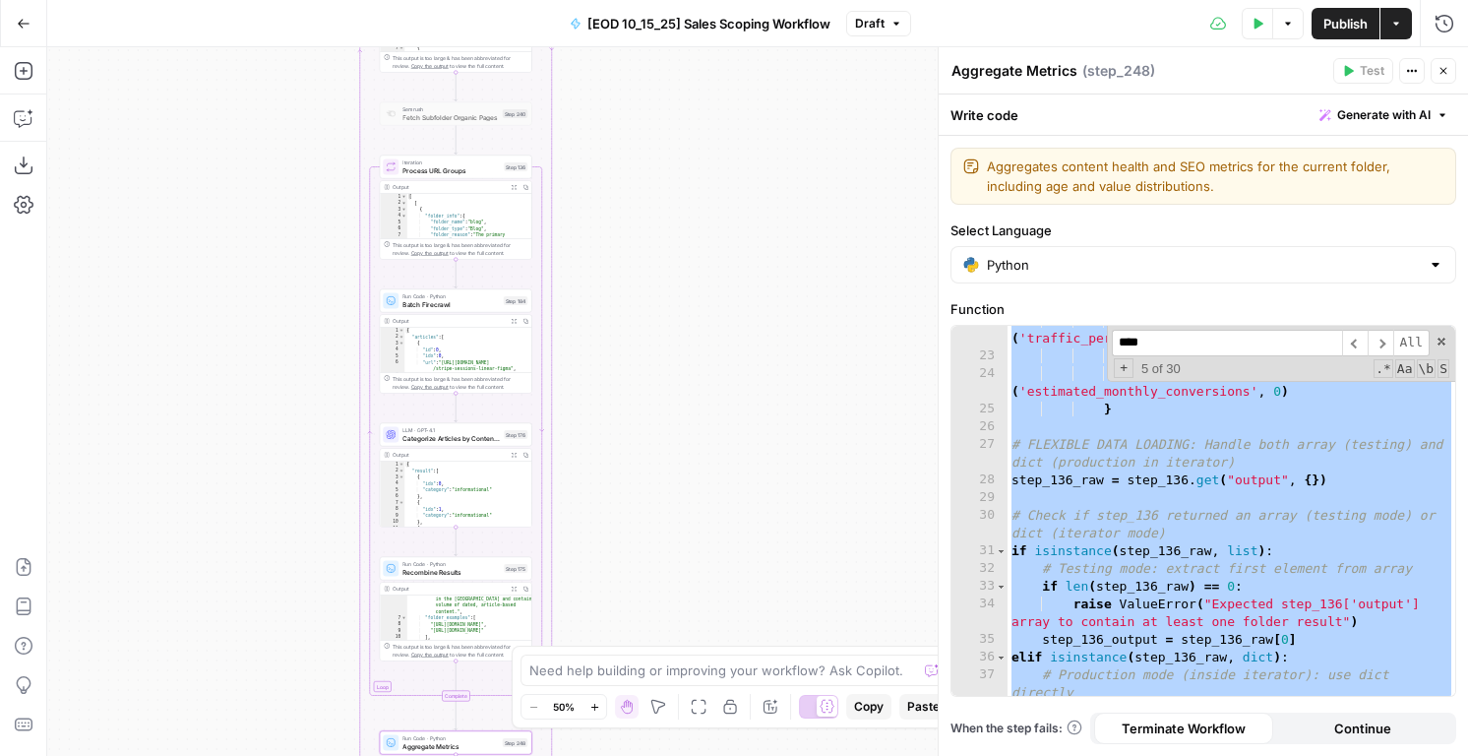
click at [526, 186] on icon "button" at bounding box center [525, 187] width 5 height 5
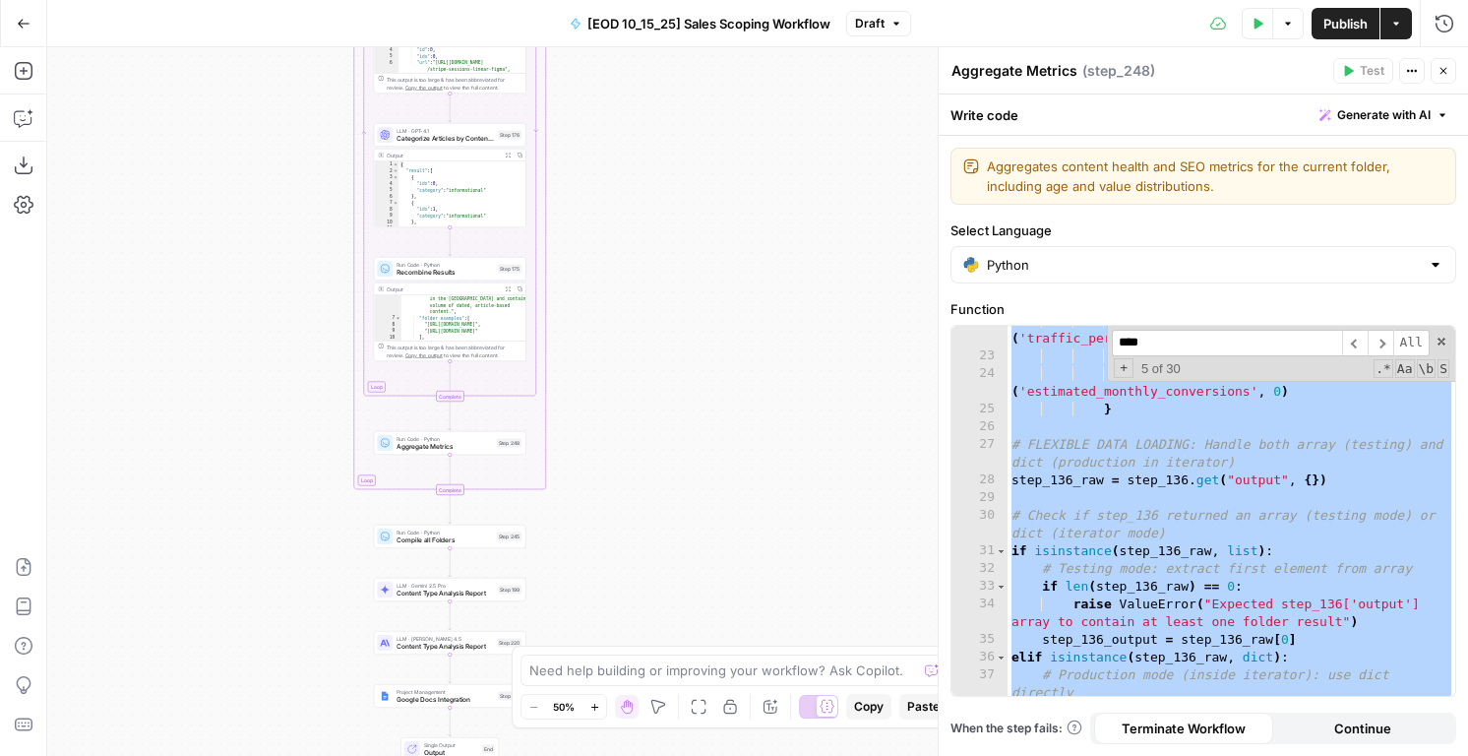
click at [473, 283] on div "Output Expand Output Copy" at bounding box center [450, 289] width 152 height 13
click at [471, 271] on span "Recombine Results" at bounding box center [445, 273] width 97 height 10
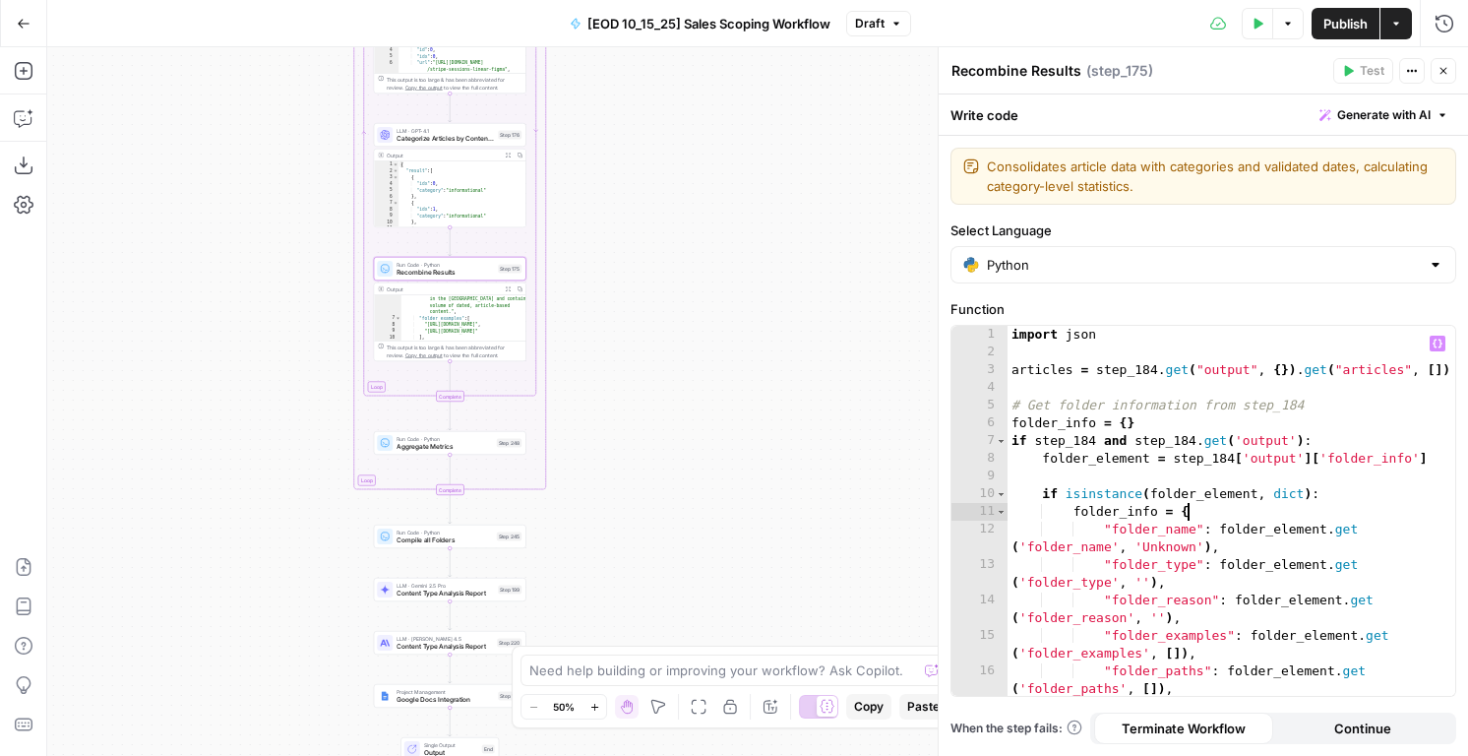
click at [1270, 508] on div "import json articles = step_184 . get ( "output" , { }) . get ( "articles" , [ …" at bounding box center [1232, 537] width 448 height 423
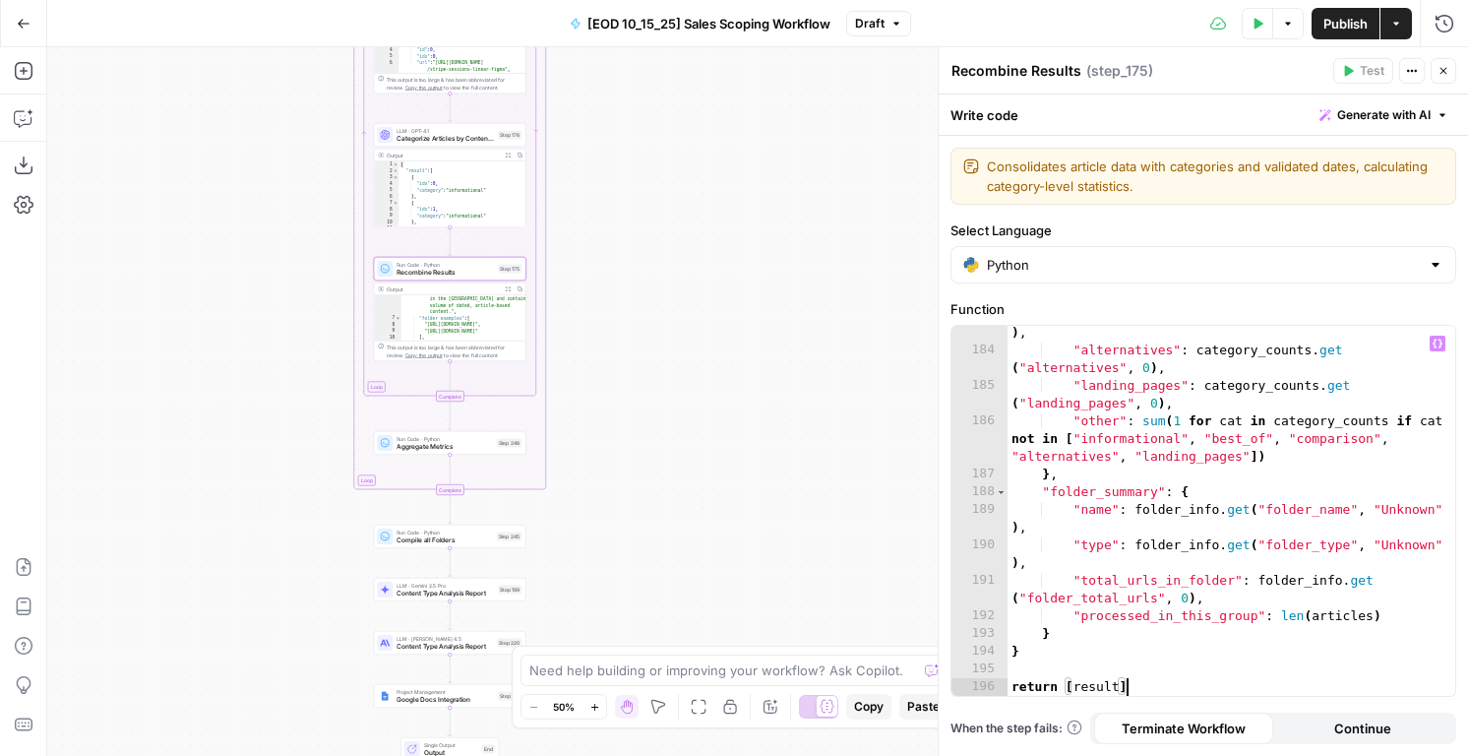
scroll to position [4164, 0]
type textarea "**********"
click at [1441, 71] on icon "button" at bounding box center [1444, 71] width 12 height 12
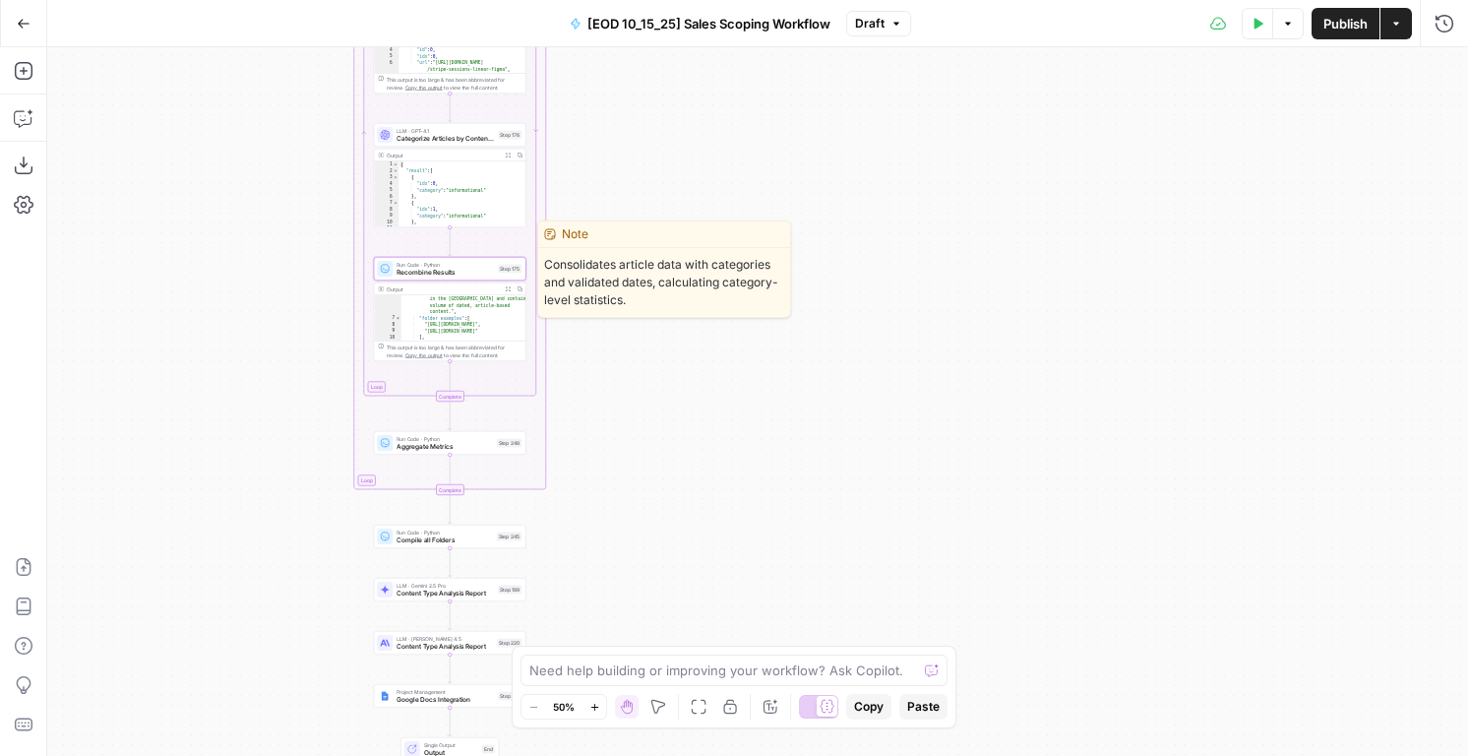
click at [426, 274] on span "Recombine Results" at bounding box center [445, 273] width 97 height 10
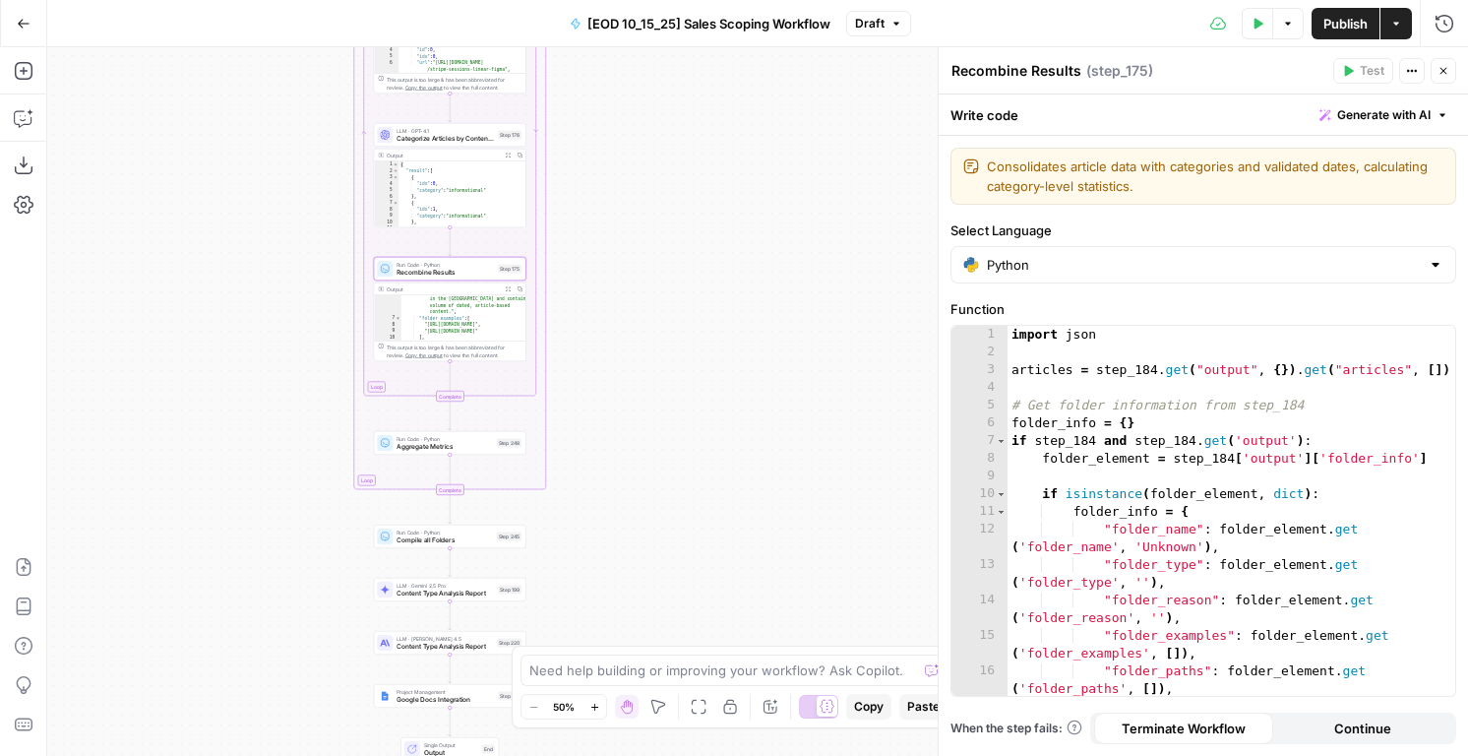
click at [1142, 515] on div "import json articles = step_184 . get ( "output" , { }) . get ( "articles" , [ …" at bounding box center [1232, 537] width 448 height 423
type textarea "**********"
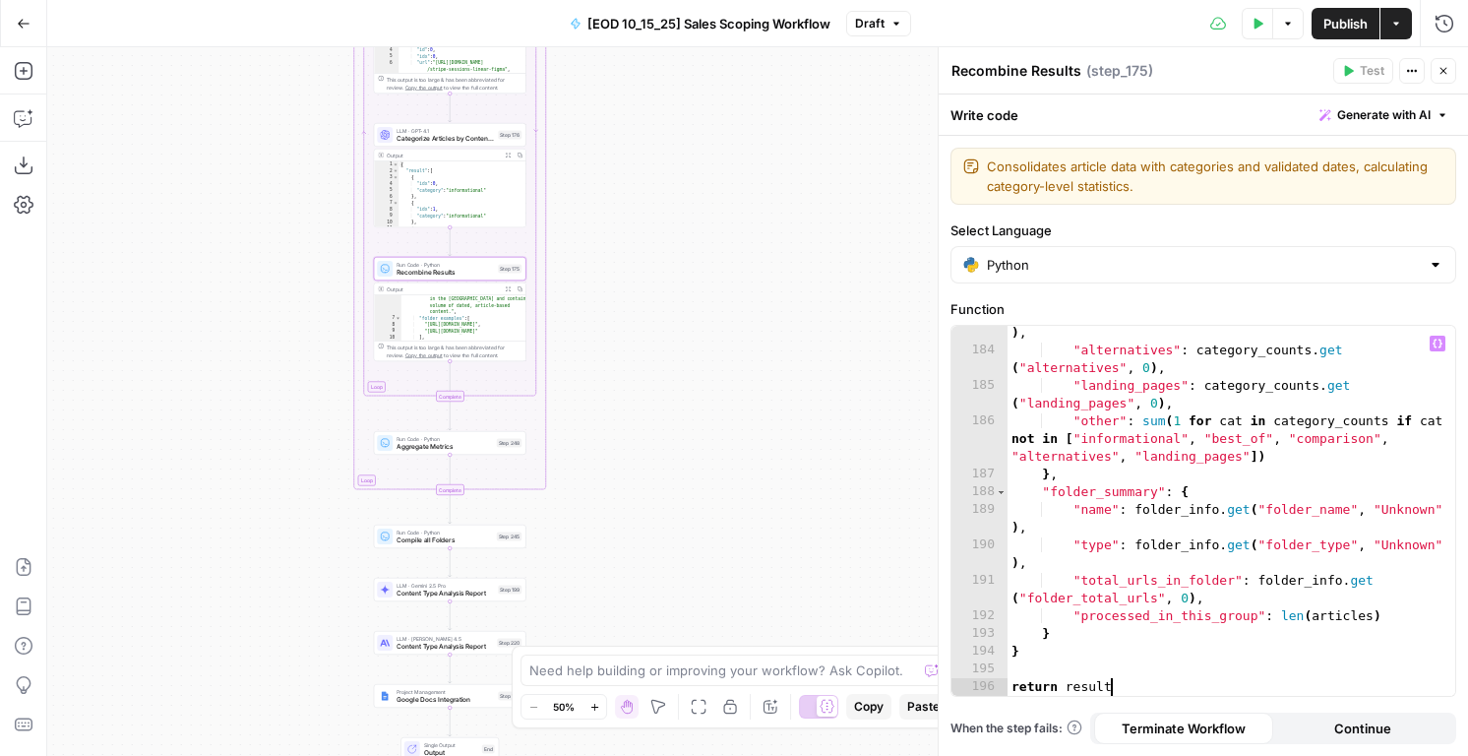
click at [420, 443] on span "Aggregate Metrics" at bounding box center [445, 447] width 96 height 10
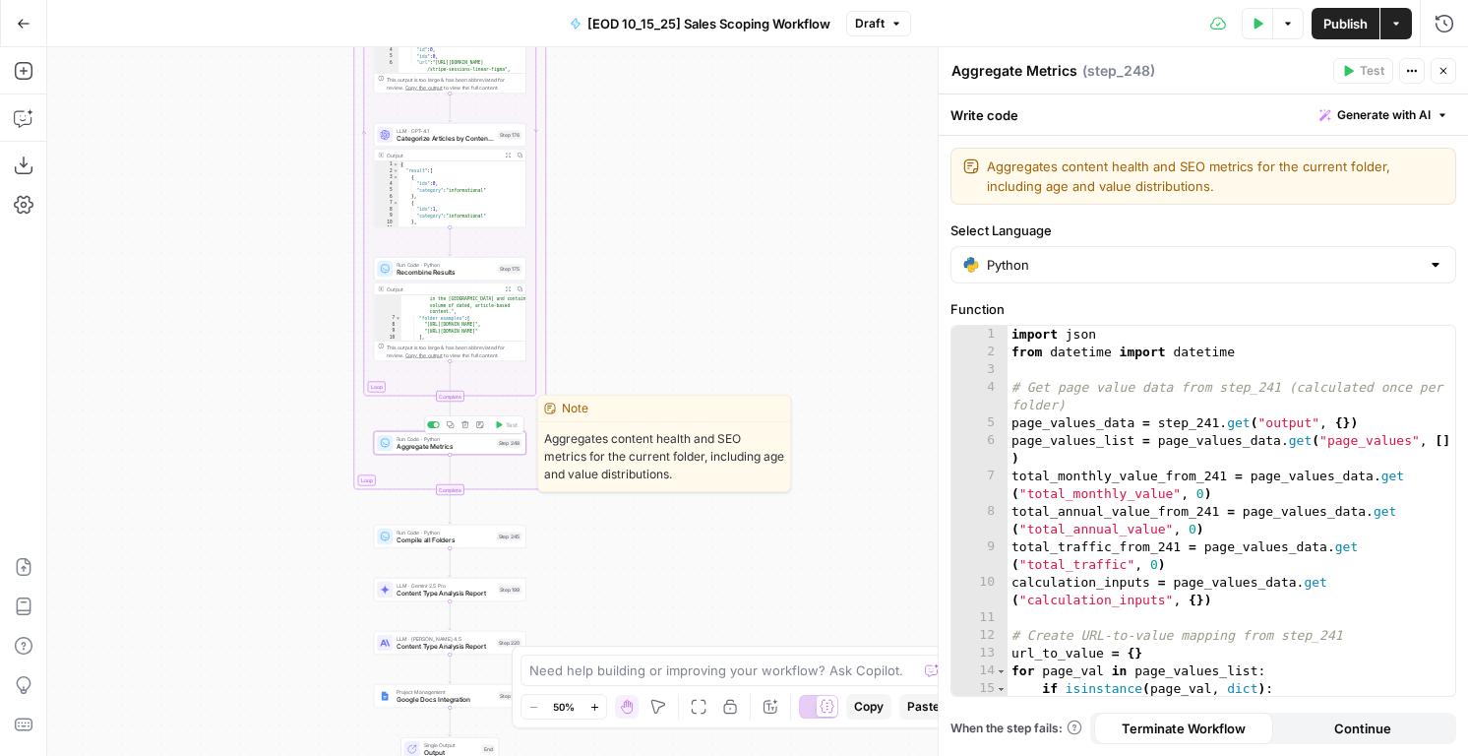
click at [1171, 437] on div "import json from datetime import datetime # Get page value data from step_241 (…" at bounding box center [1232, 528] width 448 height 405
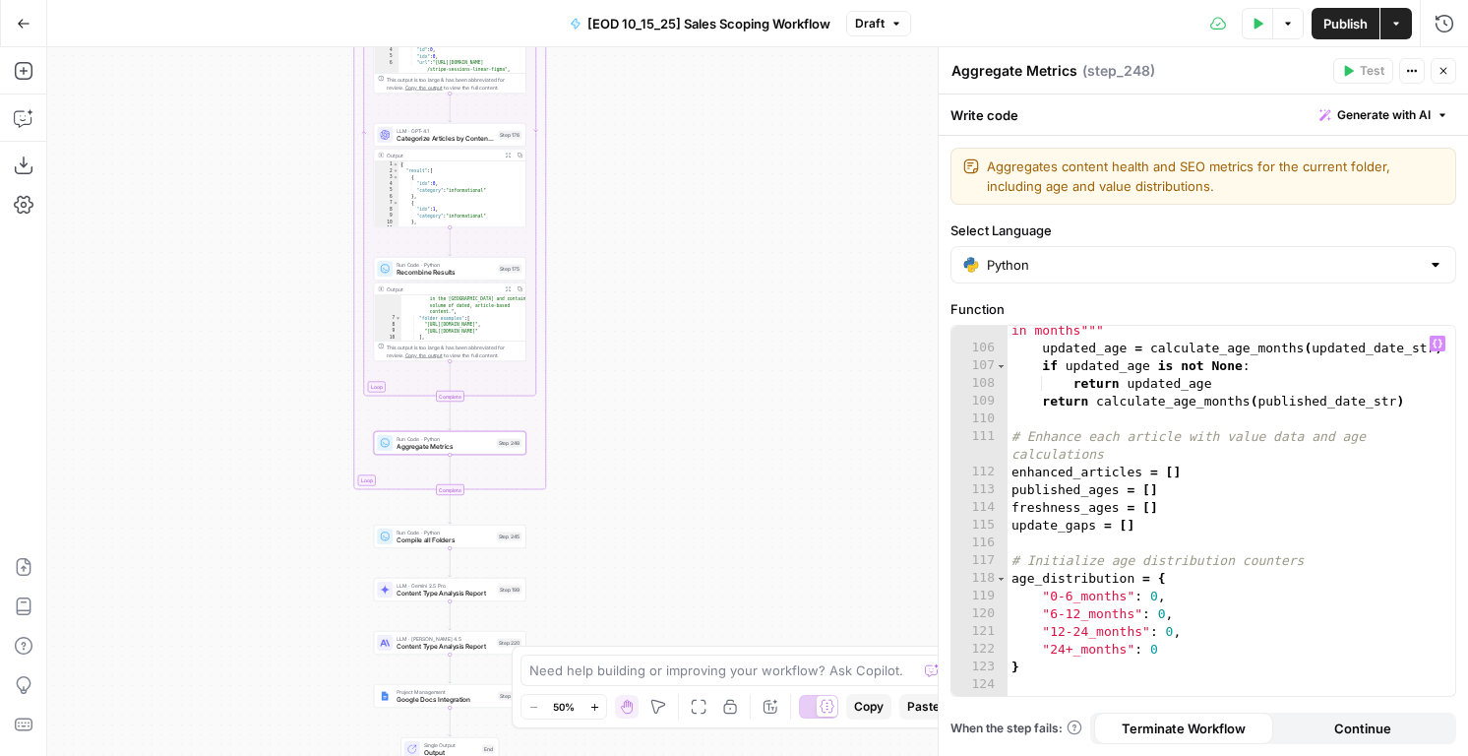
scroll to position [2437, 0]
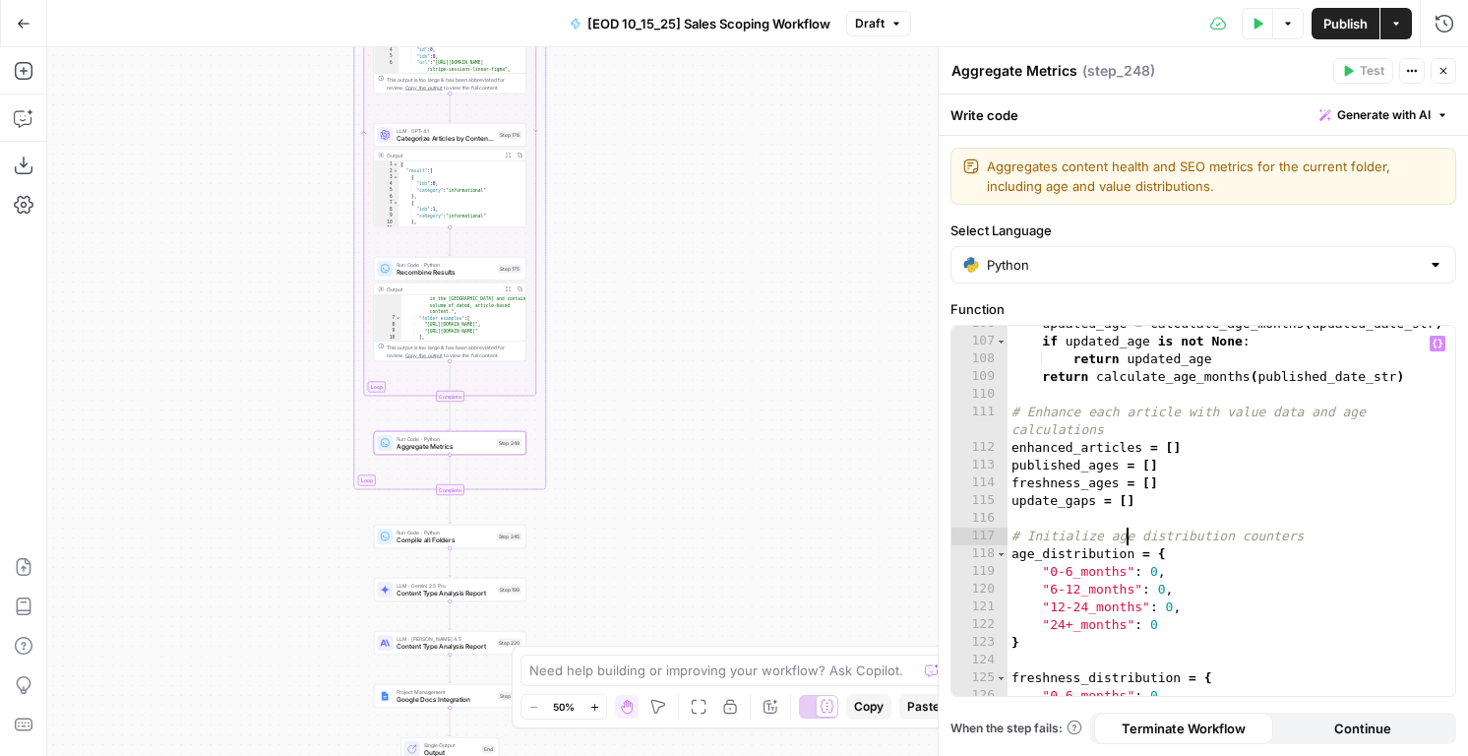
click at [1128, 529] on div "updated_age = calculate_age_months ( updated_date_str ) if updated_age is not N…" at bounding box center [1232, 517] width 448 height 405
type textarea "**********"
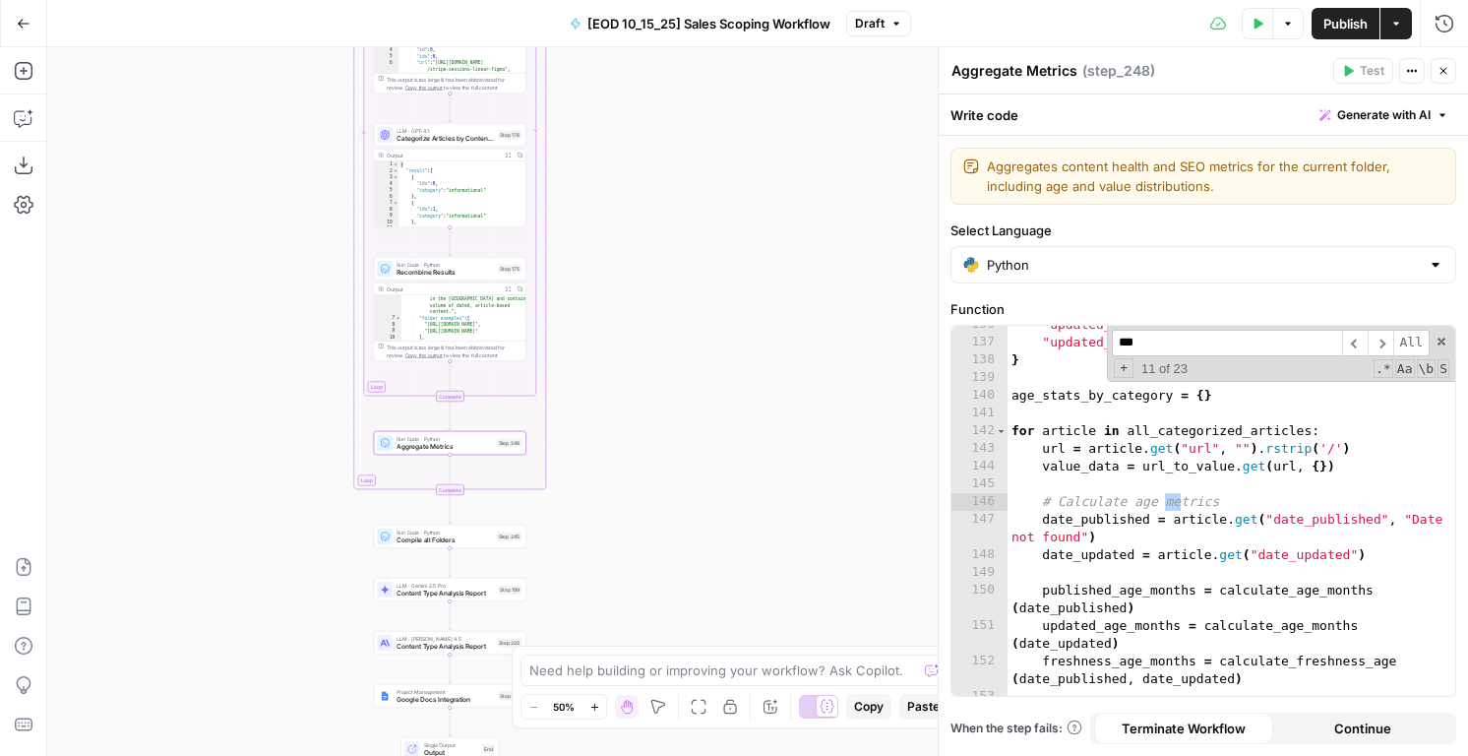
scroll to position [1462, 0]
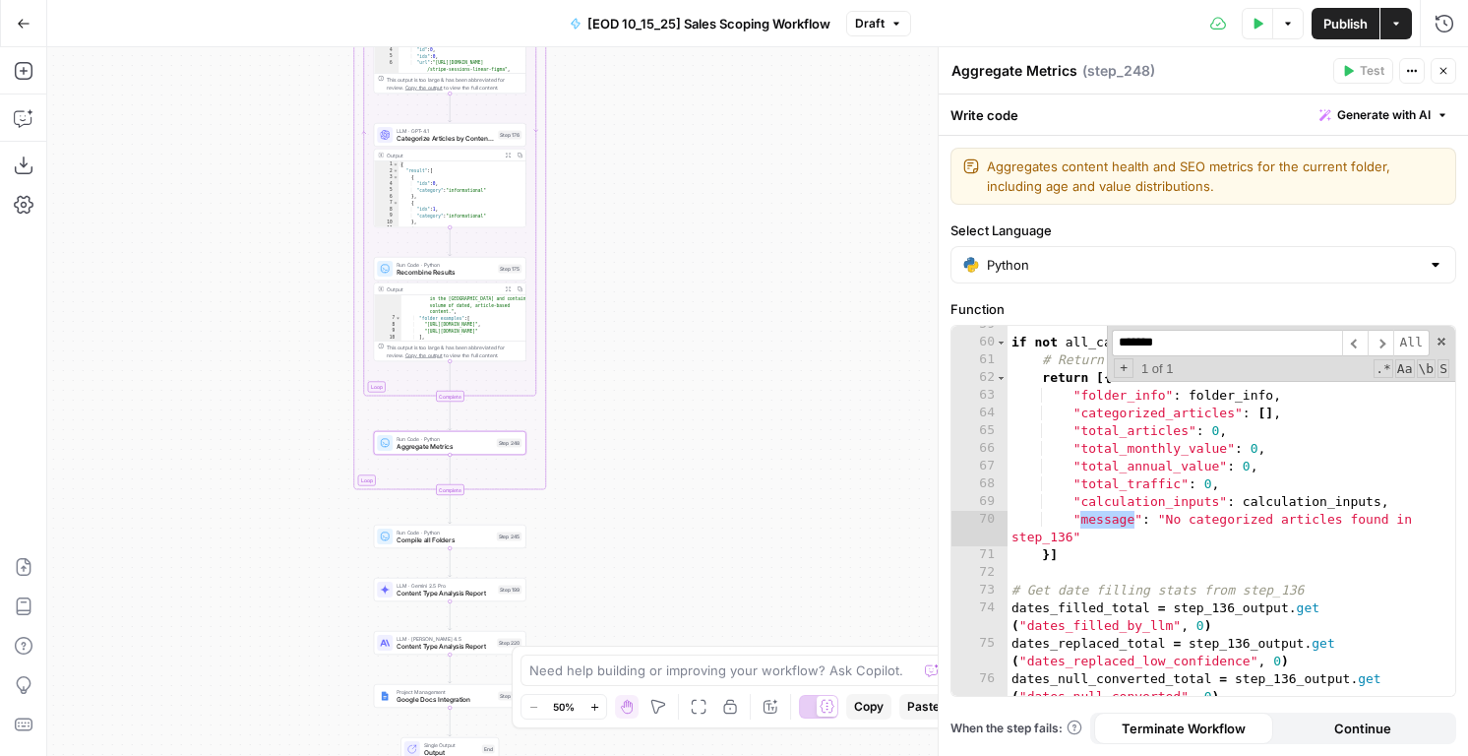
type input "*******"
click at [1079, 561] on div "if not all_categorized_articles : # Return array even when empty return [{ "fol…" at bounding box center [1232, 527] width 448 height 423
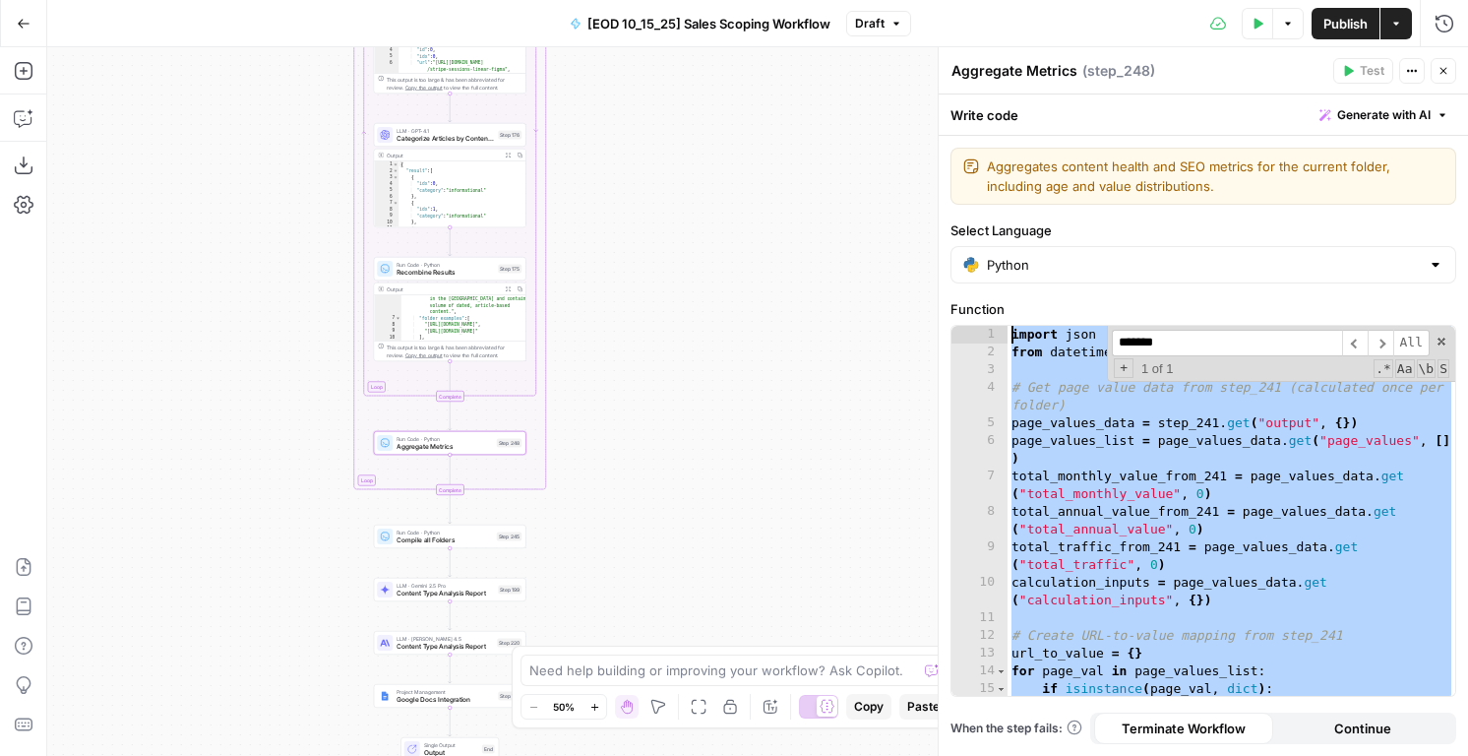
scroll to position [0, 0]
paste textarea
type textarea "*"
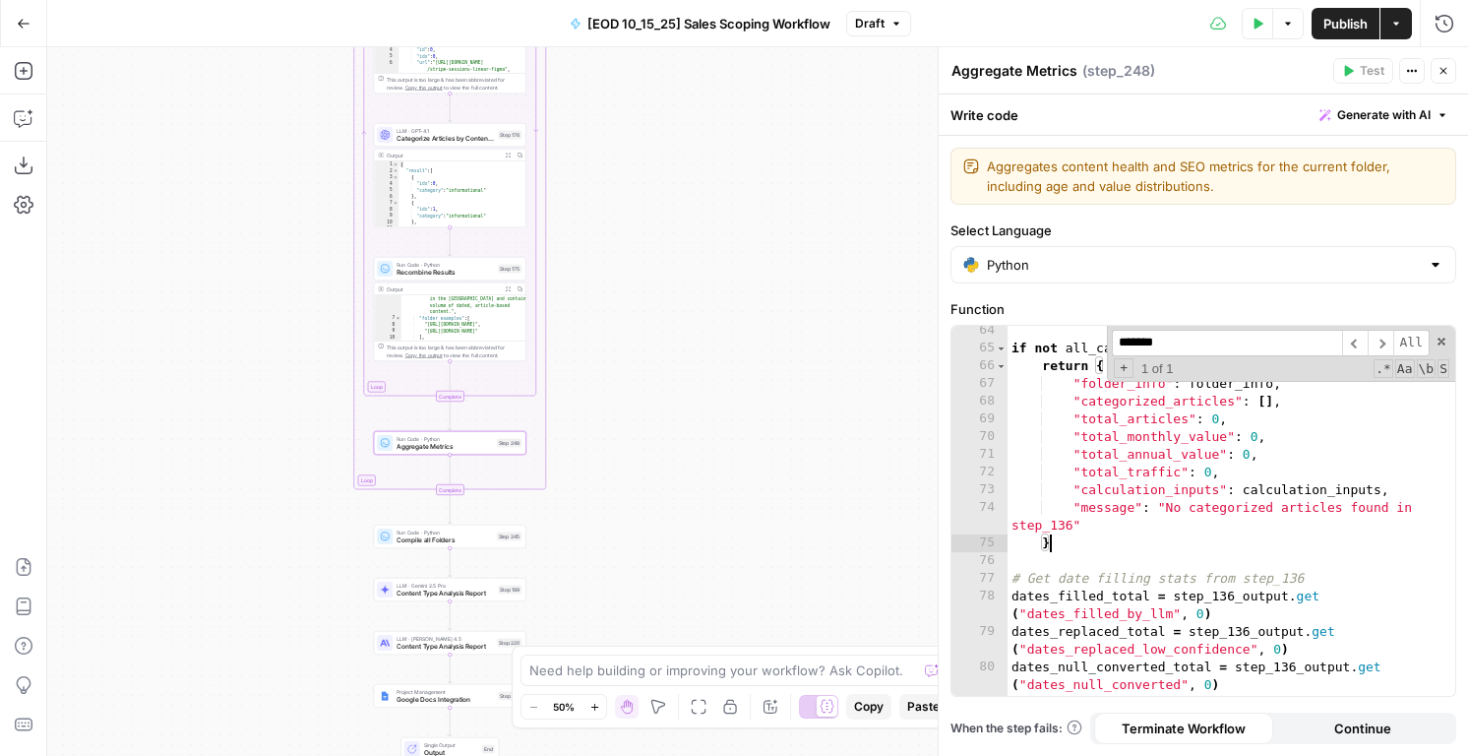
scroll to position [1523, 0]
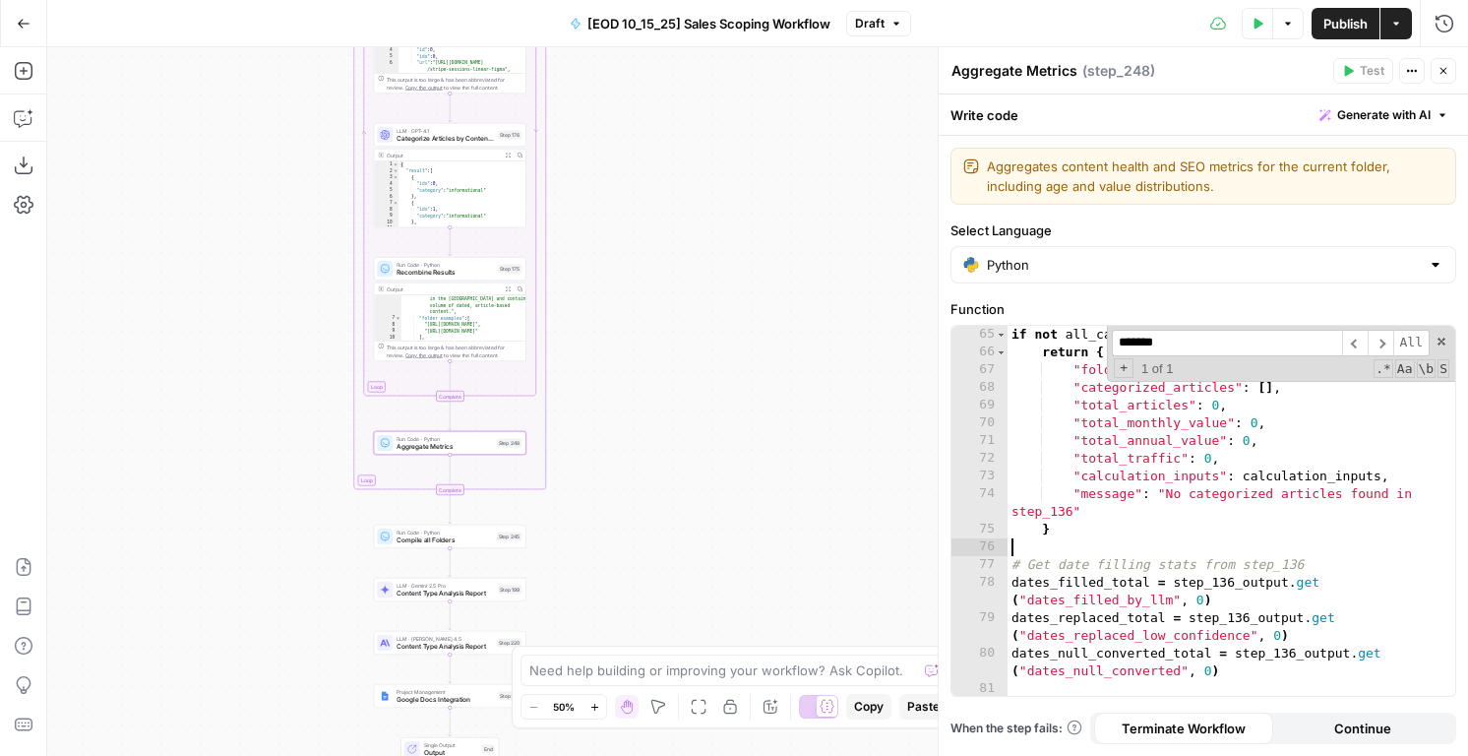
click at [1196, 541] on div "if not all_categorized_articles : return { "folder_info" : folder_info , "categ…" at bounding box center [1232, 528] width 448 height 405
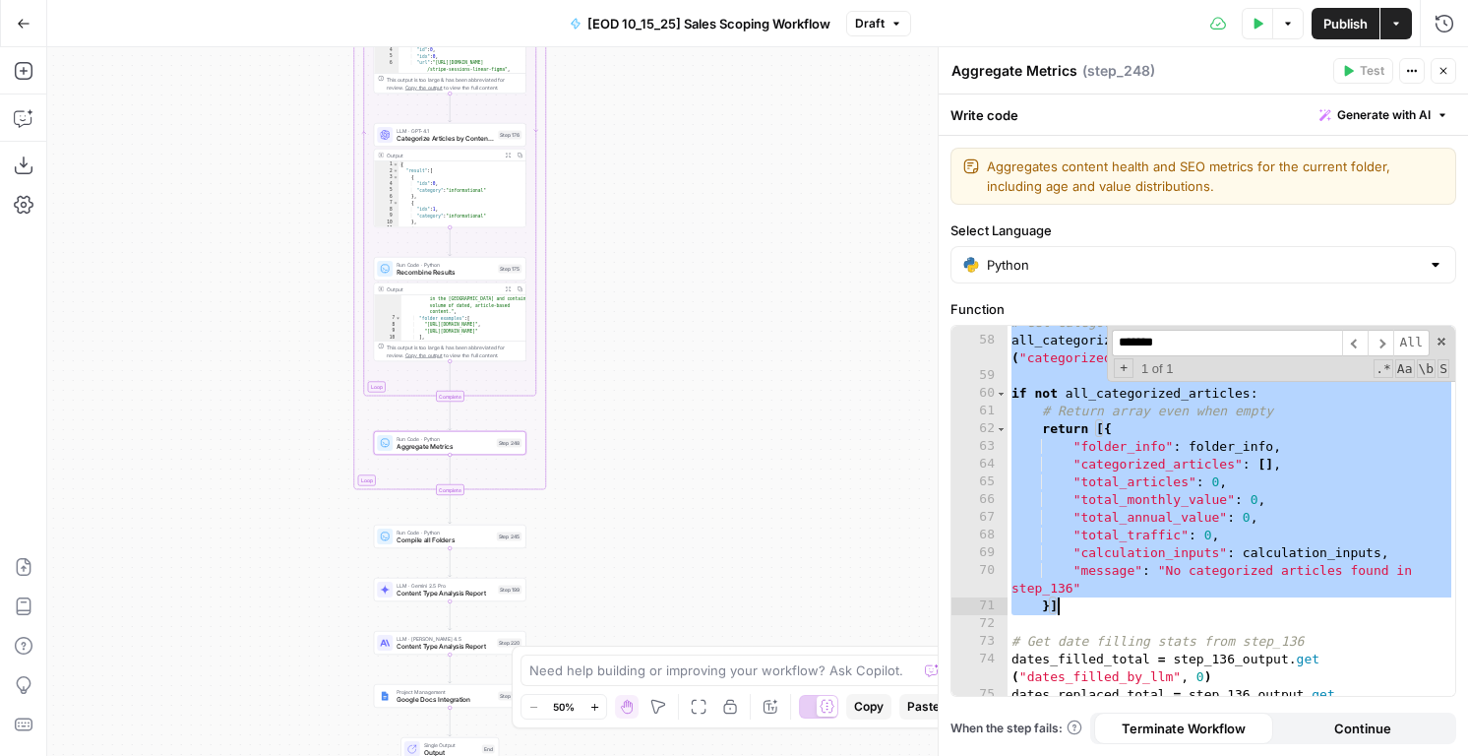
scroll to position [1448, 0]
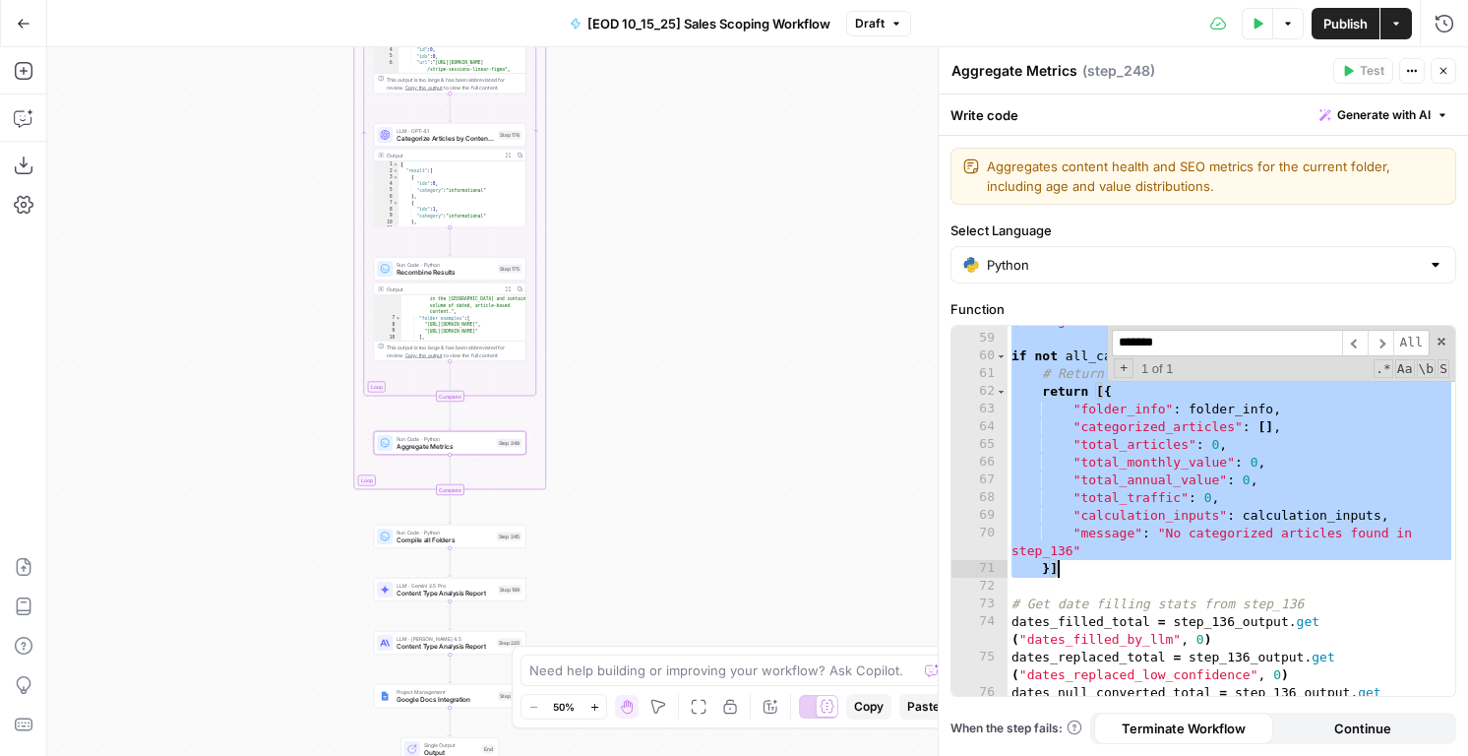
paste textarea
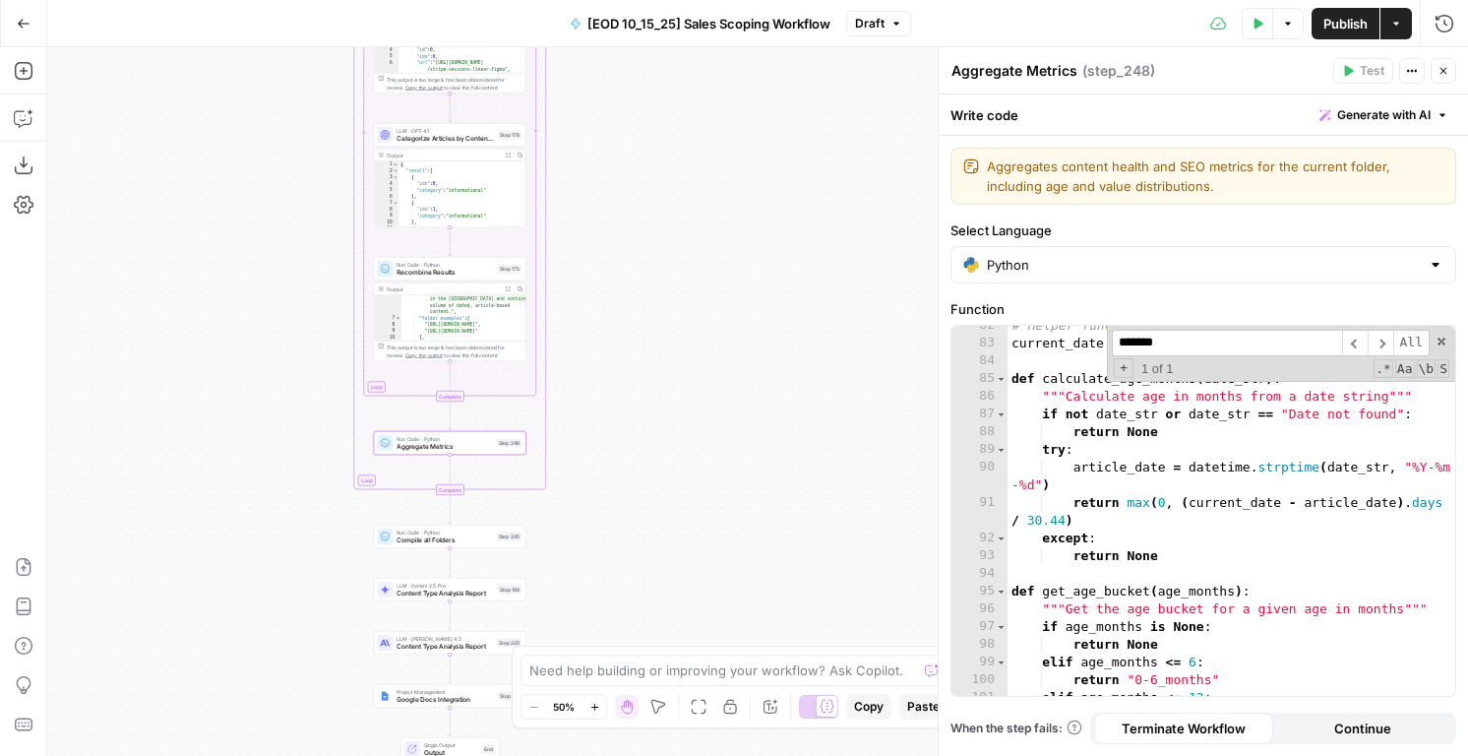
scroll to position [1906, 0]
type textarea "**********"
